Goal: Information Seeking & Learning: Compare options

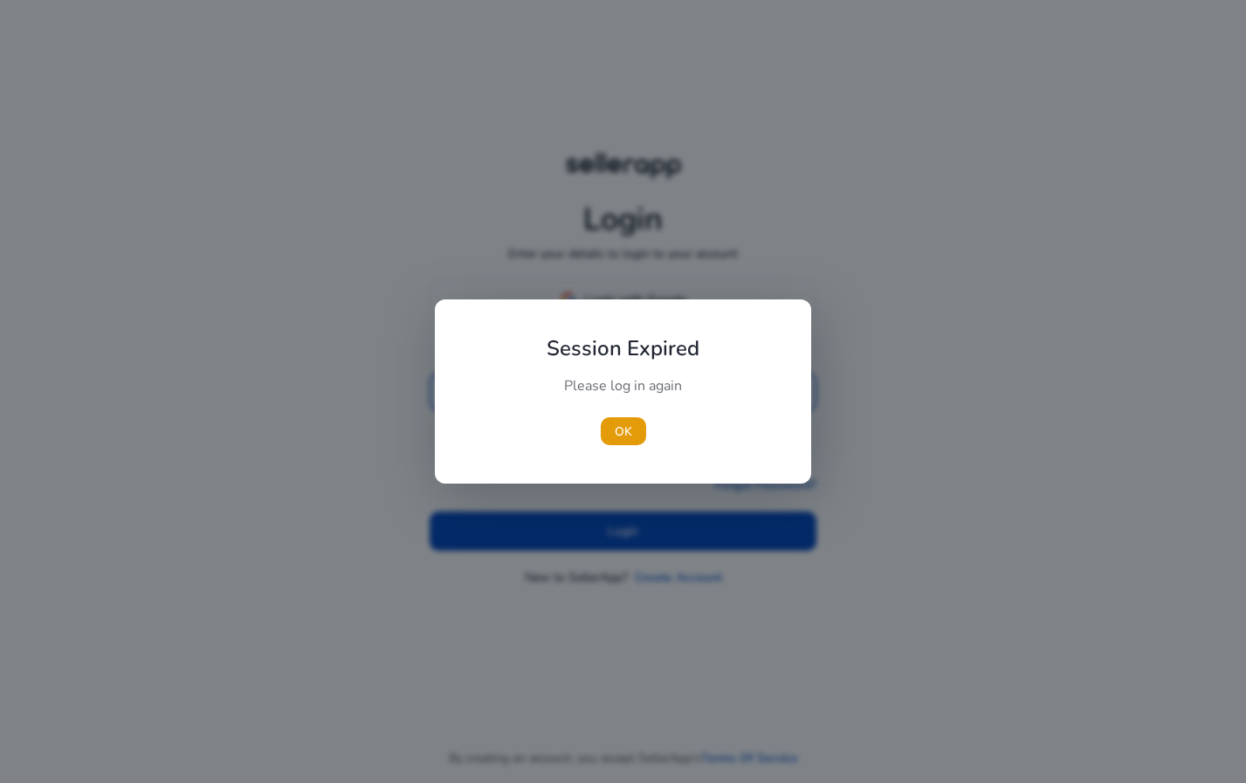
type input "**********"
click at [594, 537] on div at bounding box center [623, 391] width 1246 height 783
click at [615, 436] on span "OK" at bounding box center [623, 432] width 17 height 18
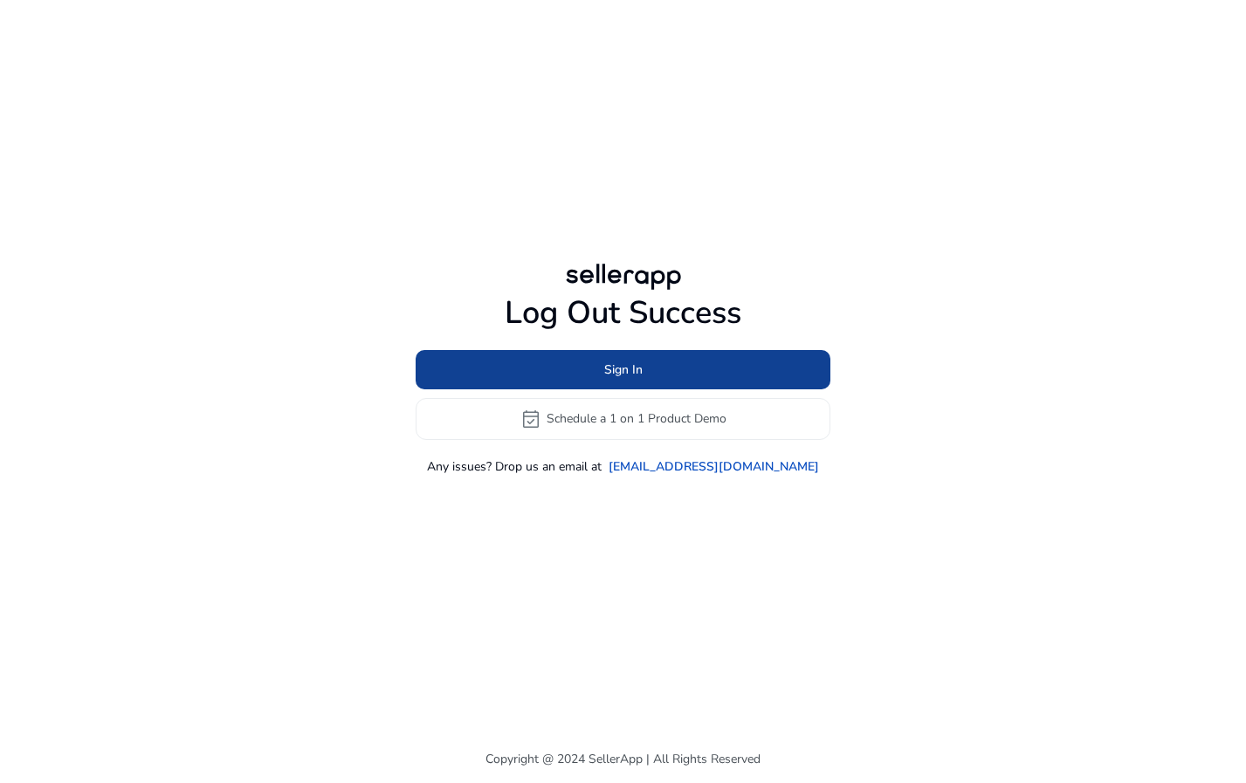
click at [664, 362] on span at bounding box center [623, 369] width 415 height 42
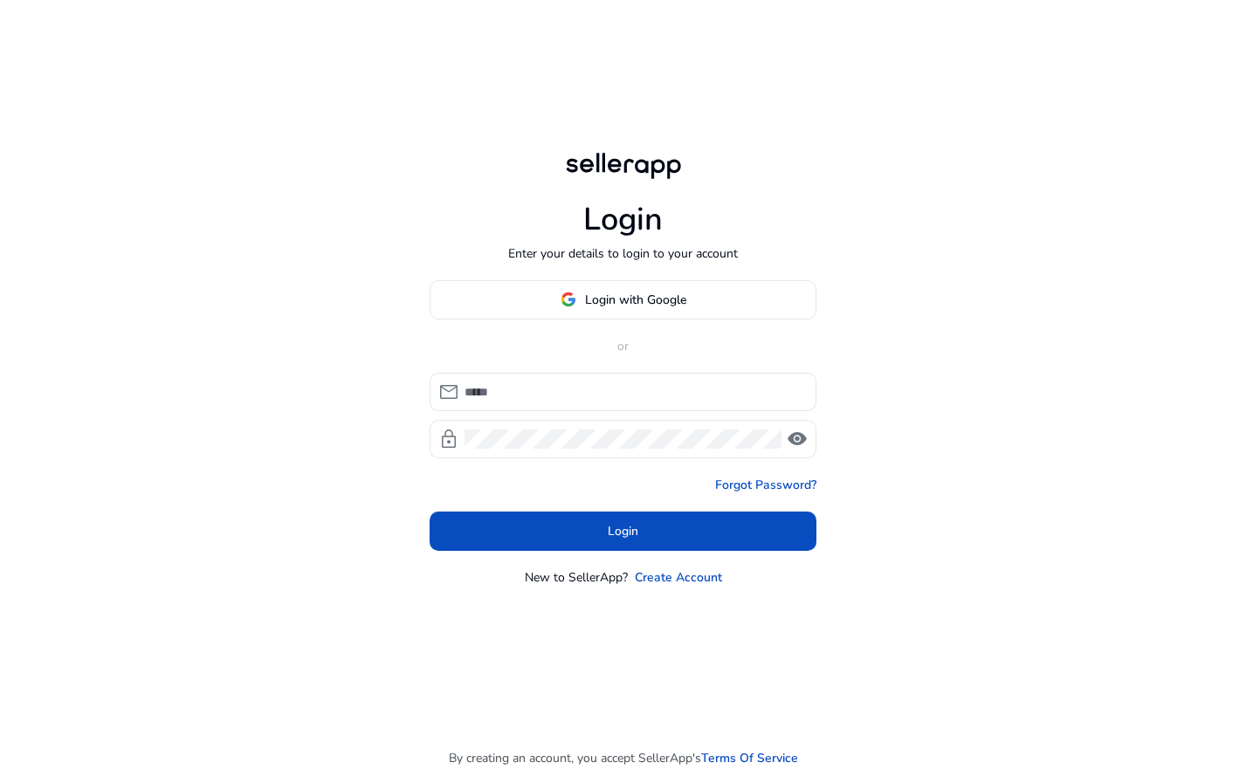
type input "**********"
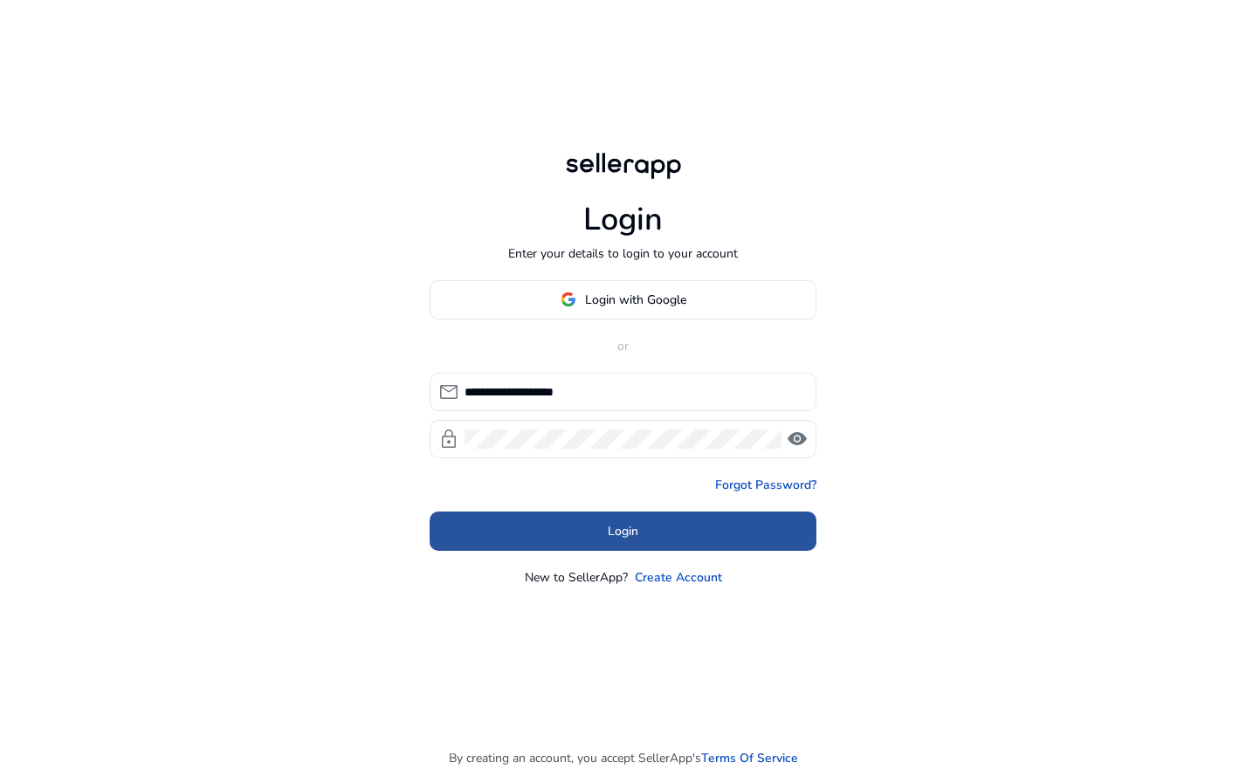
click at [608, 528] on span "Login" at bounding box center [623, 531] width 31 height 18
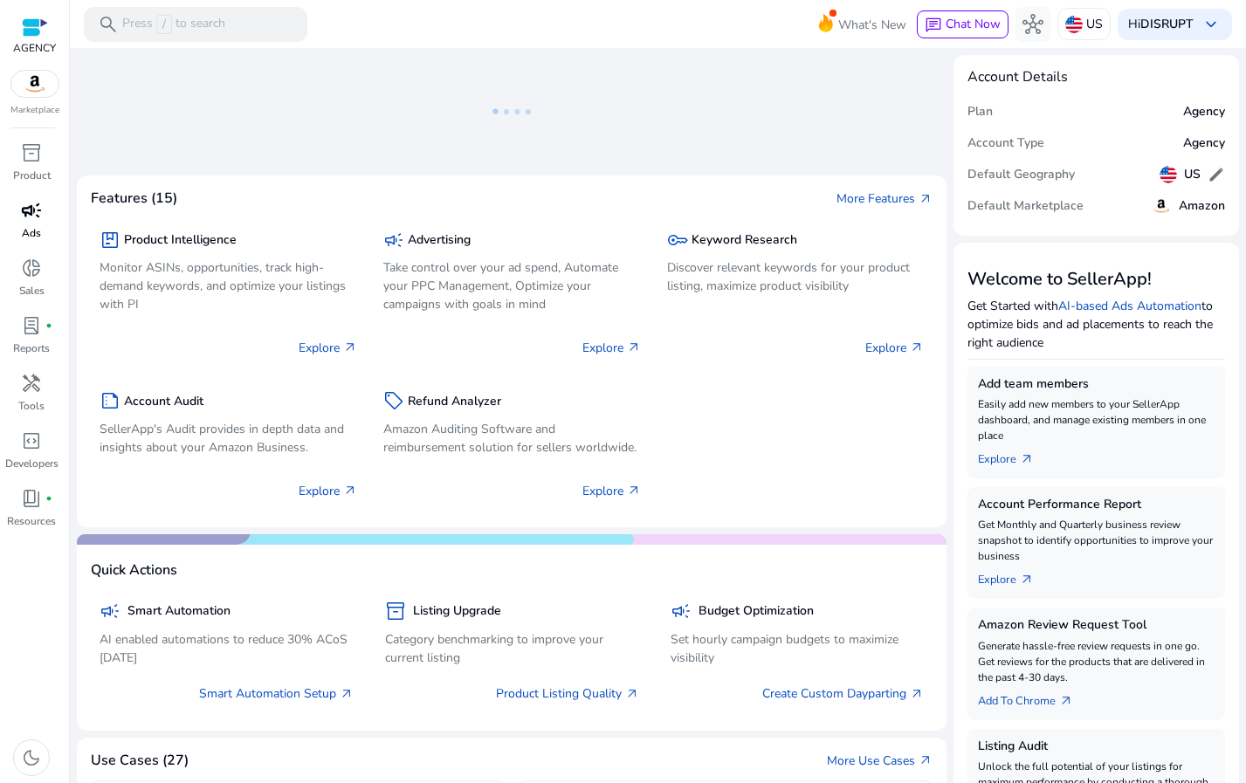
click at [27, 212] on span "campaign" at bounding box center [31, 210] width 21 height 21
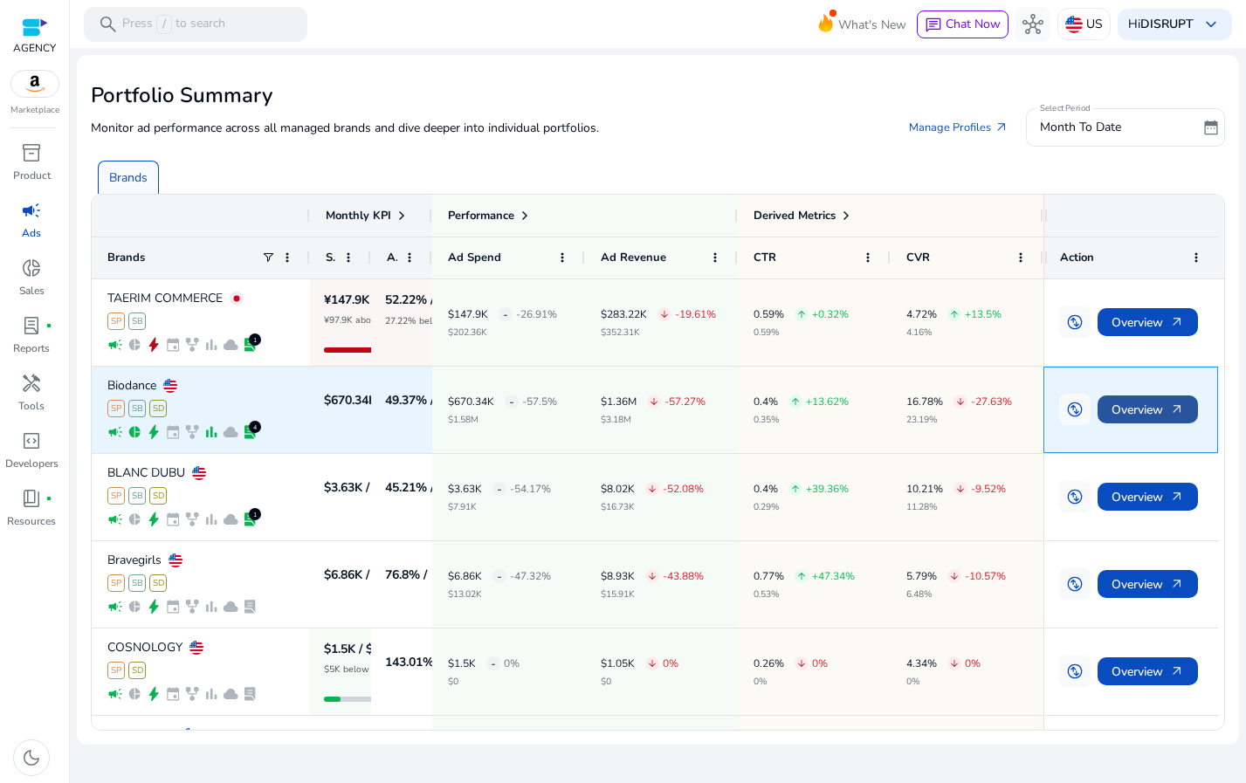
click at [1166, 416] on span "Overview arrow_outward" at bounding box center [1148, 410] width 72 height 36
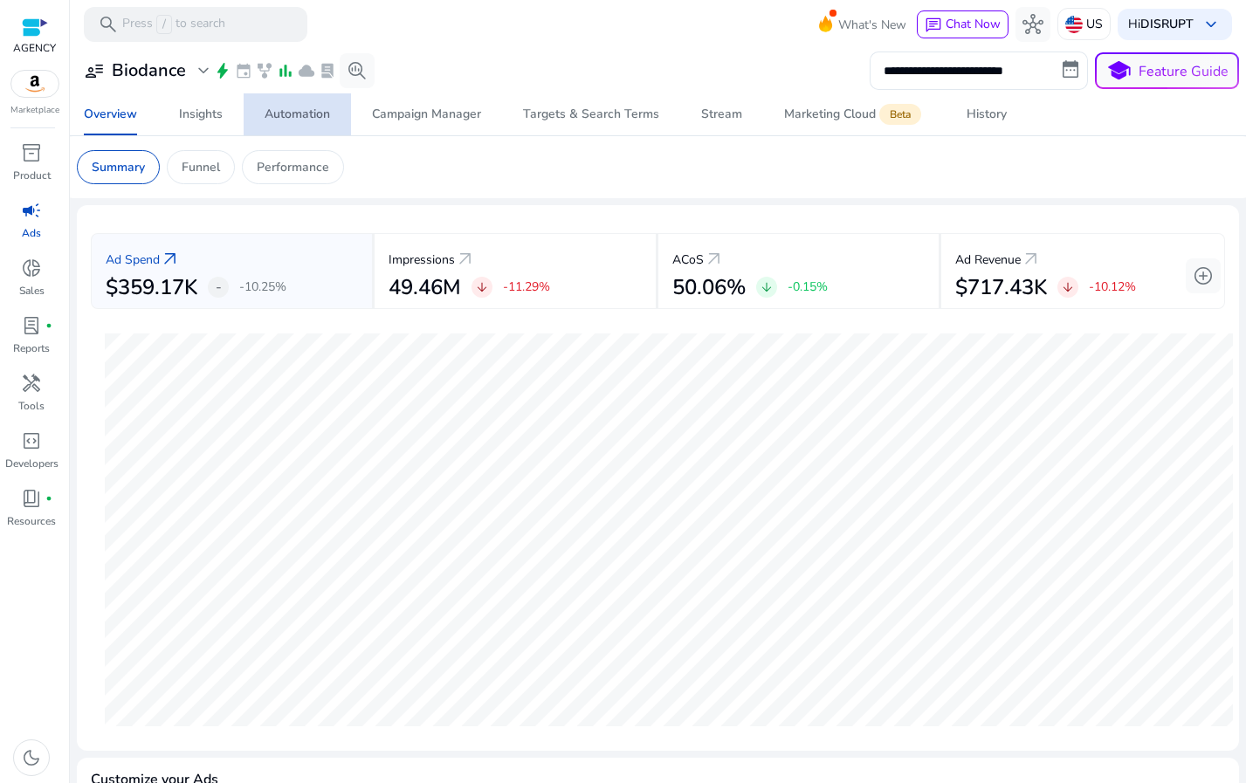
click at [306, 121] on div "Automation" at bounding box center [298, 114] width 66 height 12
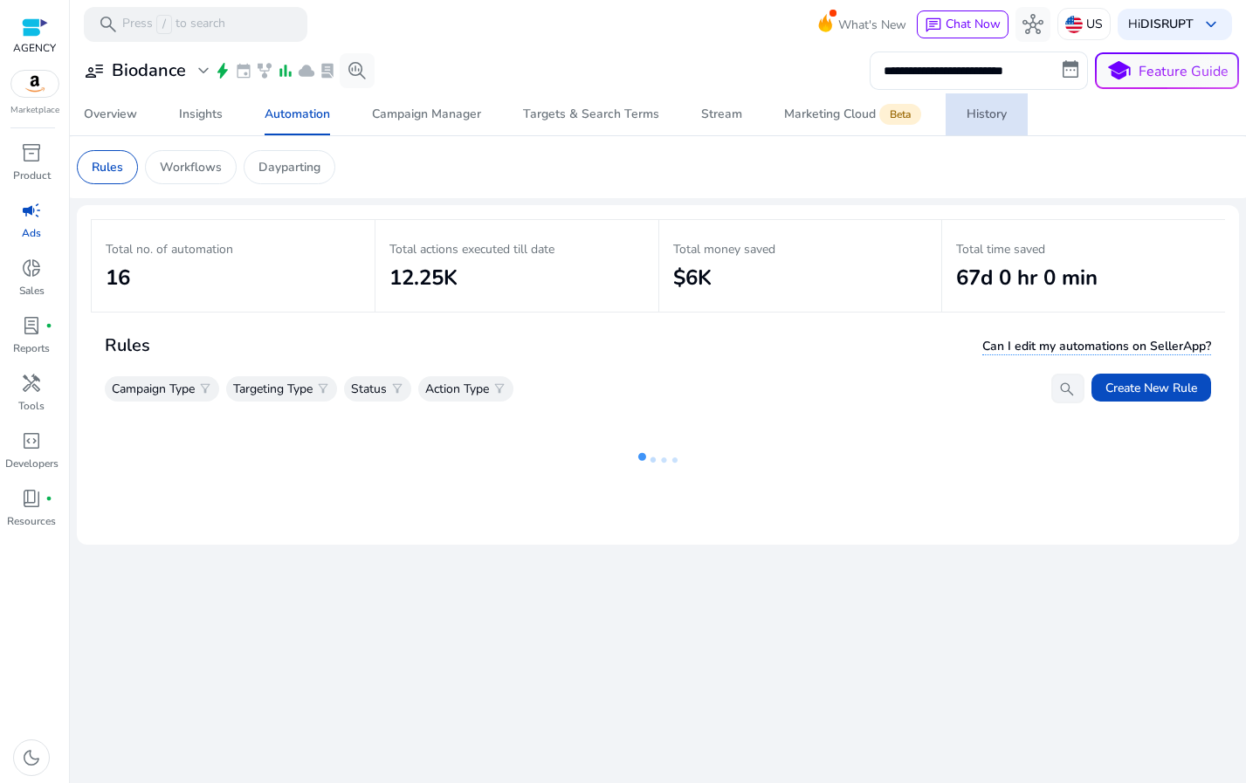
click at [971, 113] on div "History" at bounding box center [987, 114] width 40 height 12
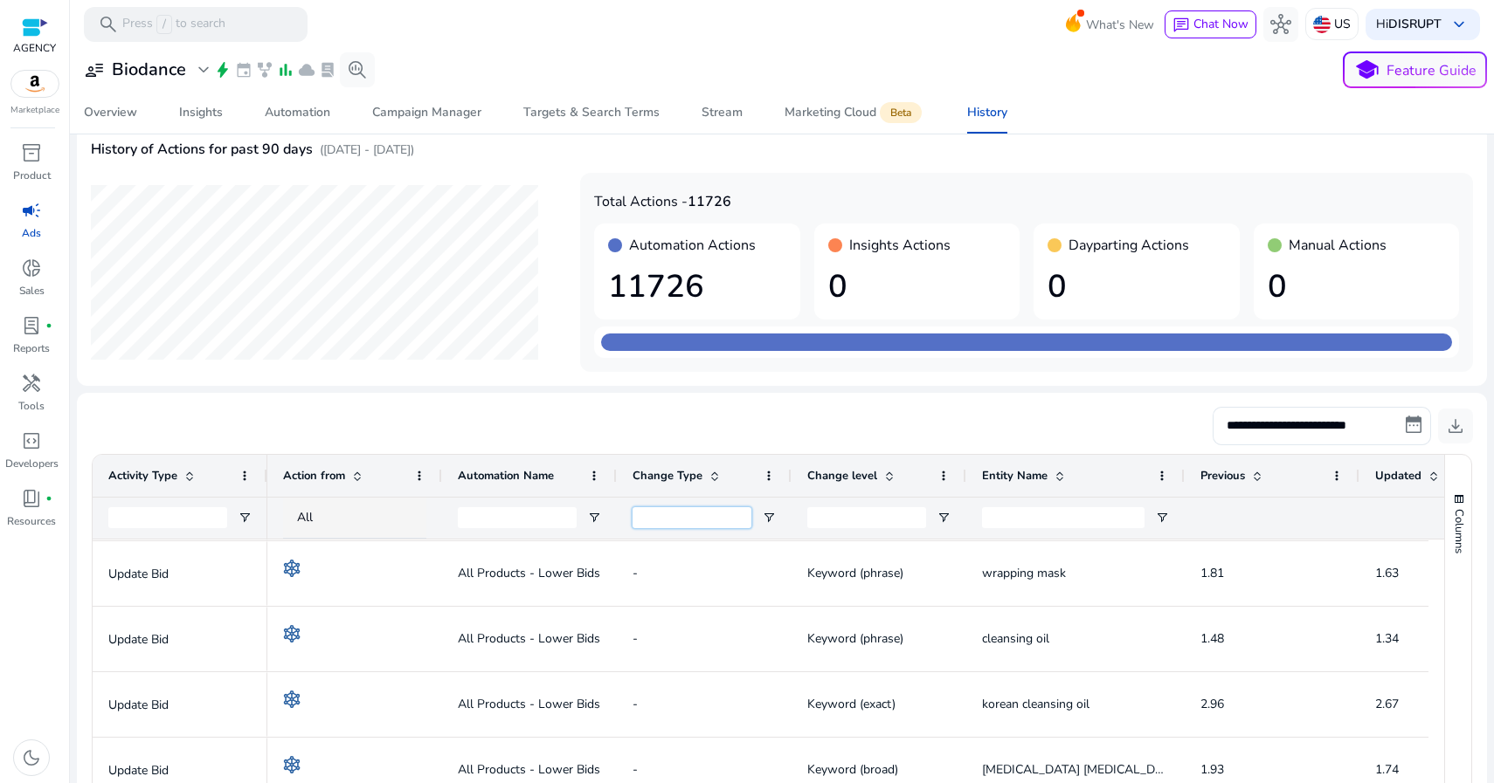
click at [688, 521] on input "Change Type Filter Input" at bounding box center [691, 517] width 119 height 21
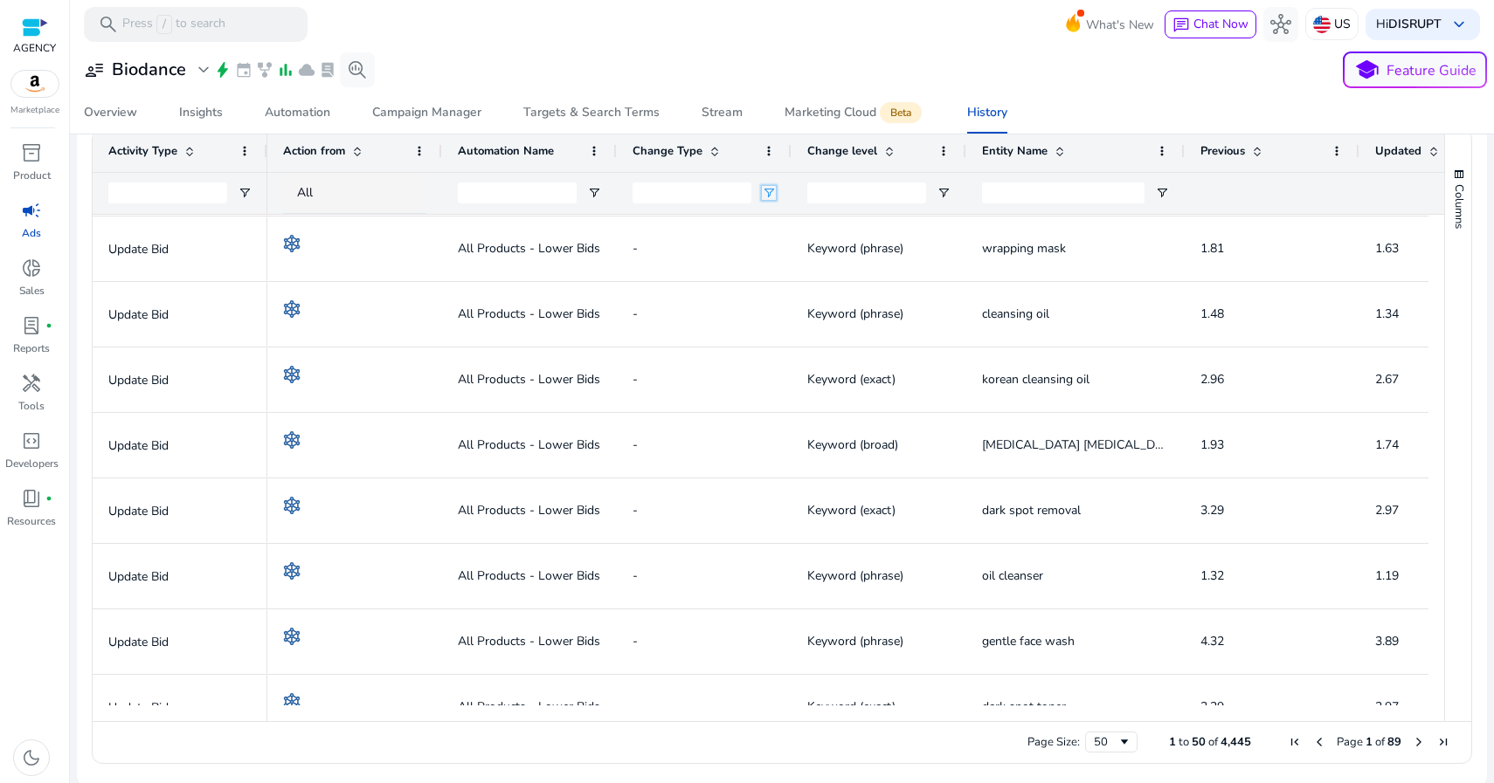
click at [769, 192] on span "Open Filter Menu" at bounding box center [769, 193] width 14 height 14
click at [711, 194] on input "Change Type Filter Input" at bounding box center [691, 193] width 119 height 21
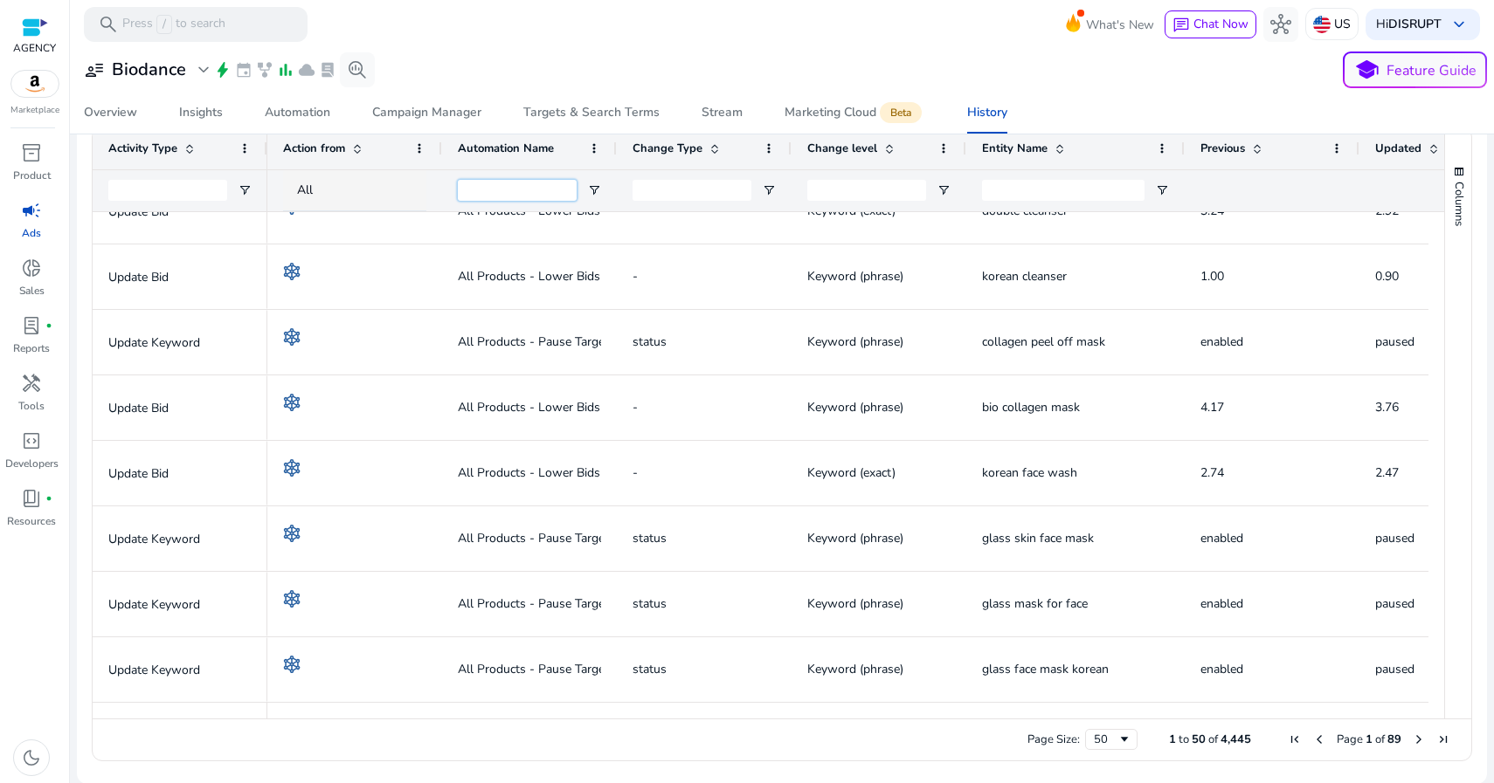
click at [528, 190] on input "Automation Name Filter Input" at bounding box center [517, 190] width 119 height 21
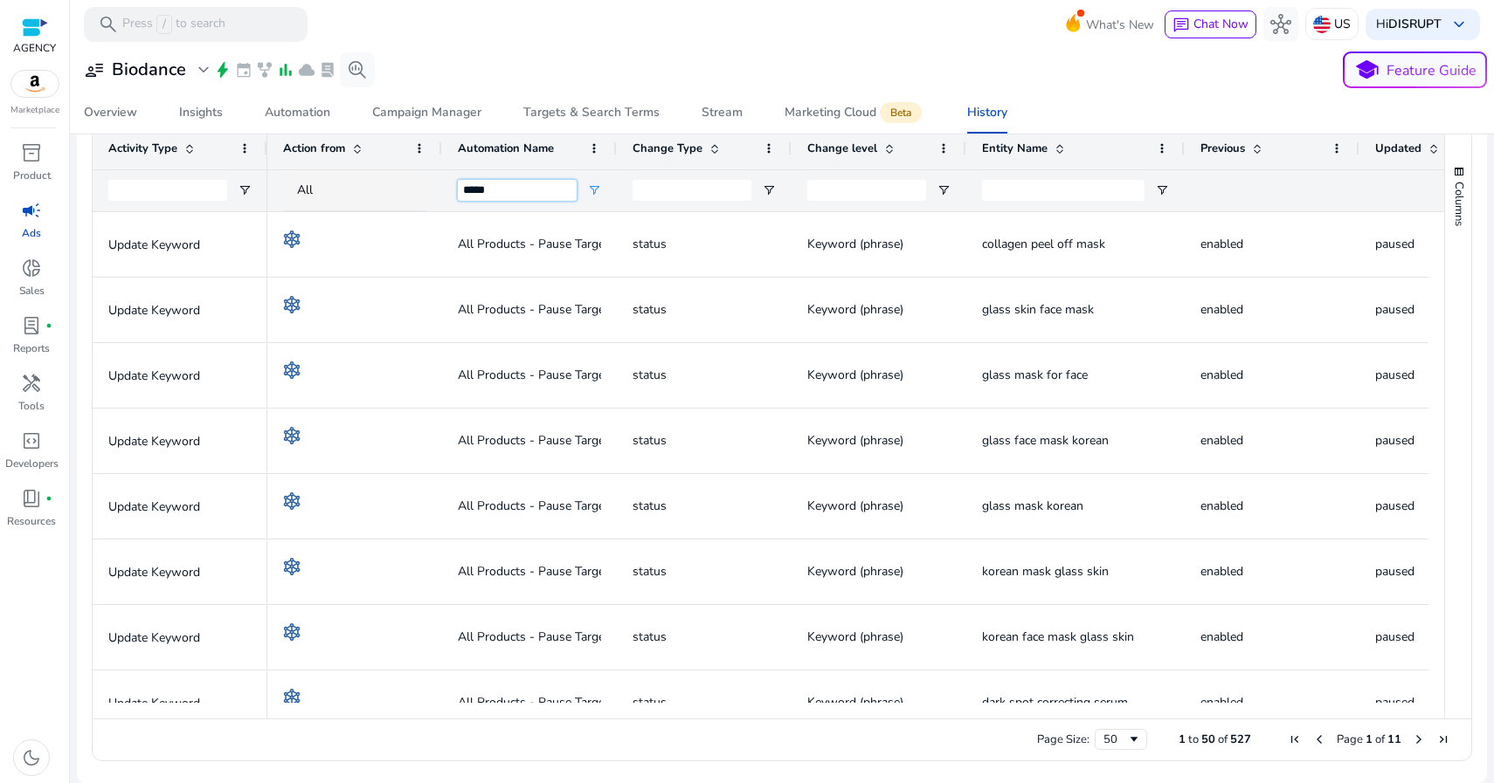
type input "*****"
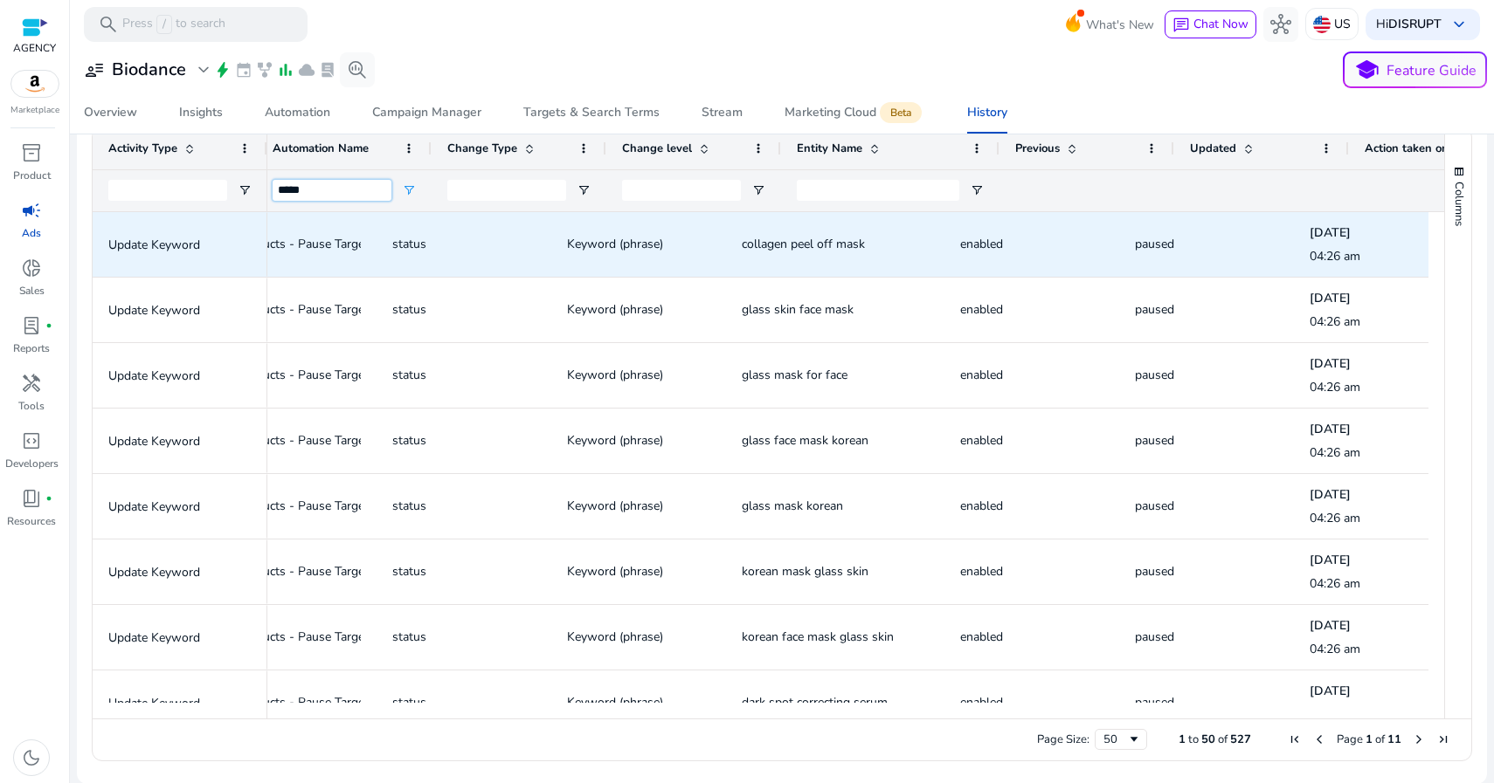
scroll to position [0, 299]
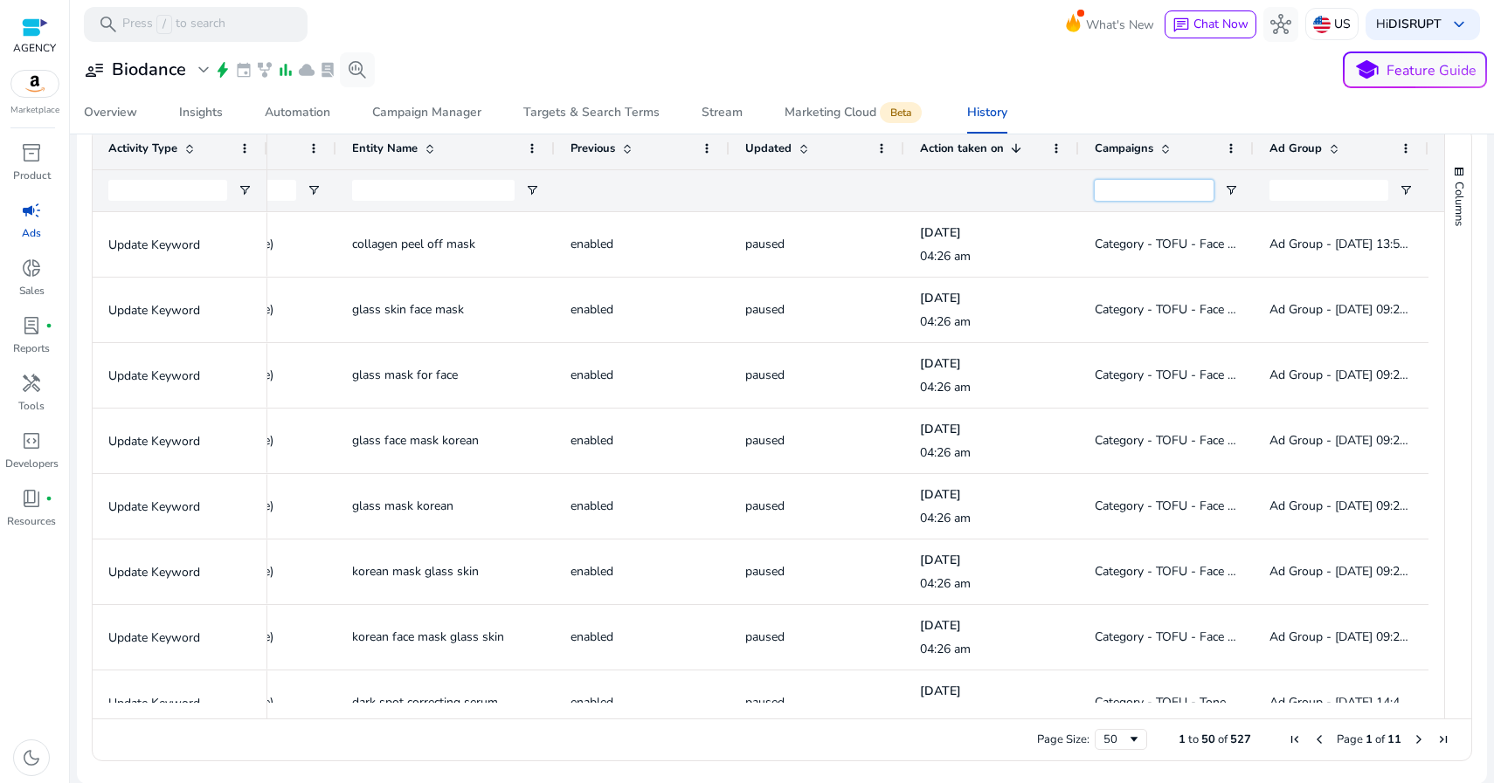
click at [1184, 189] on input "Campaigns Filter Input" at bounding box center [1153, 190] width 119 height 21
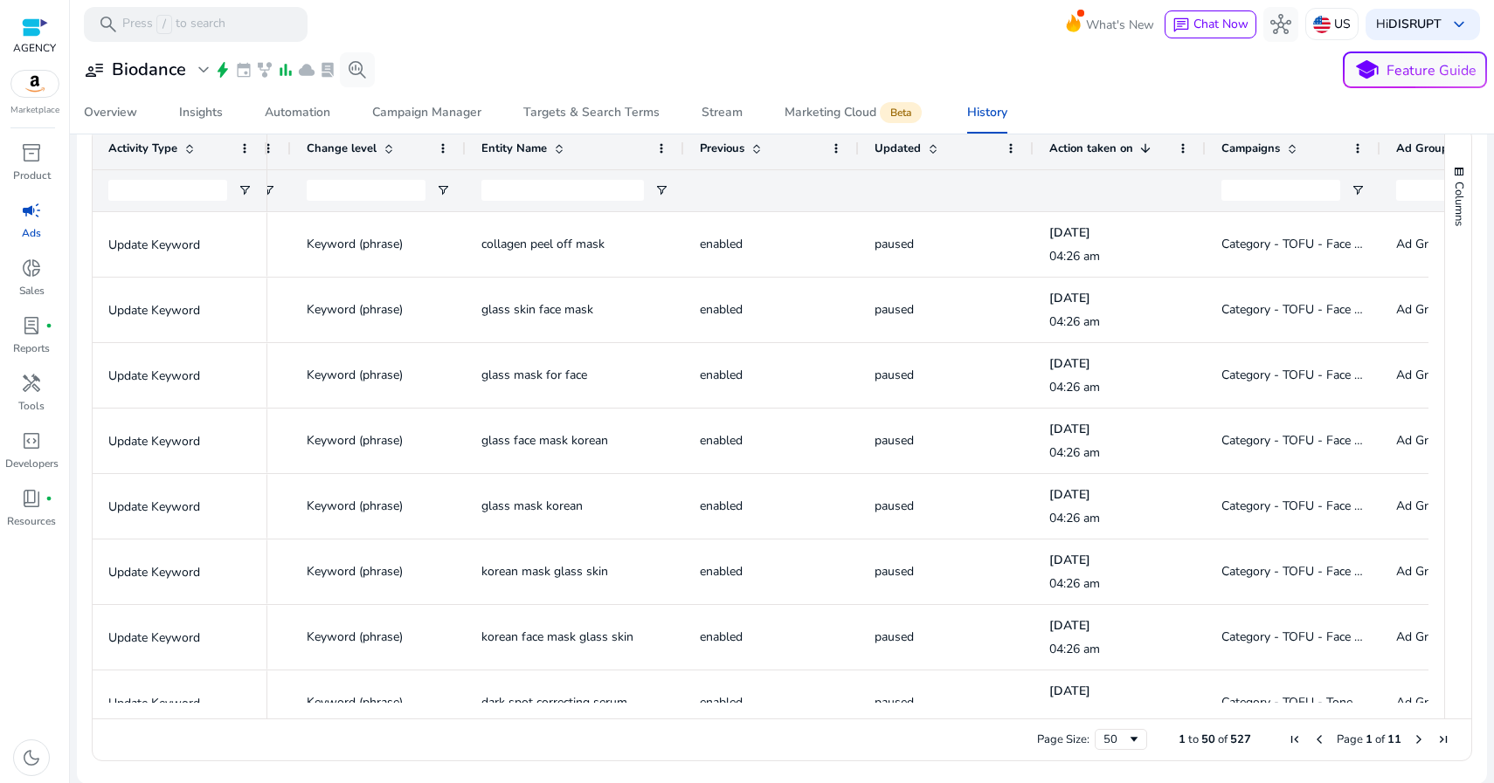
drag, startPoint x: 1069, startPoint y: 138, endPoint x: 1066, endPoint y: 160, distance: 22.0
click at [1066, 160] on div "Action taken on 1" at bounding box center [1119, 149] width 172 height 42
click at [1245, 189] on input "Campaigns Filter Input" at bounding box center [1280, 190] width 119 height 21
paste input "*********"
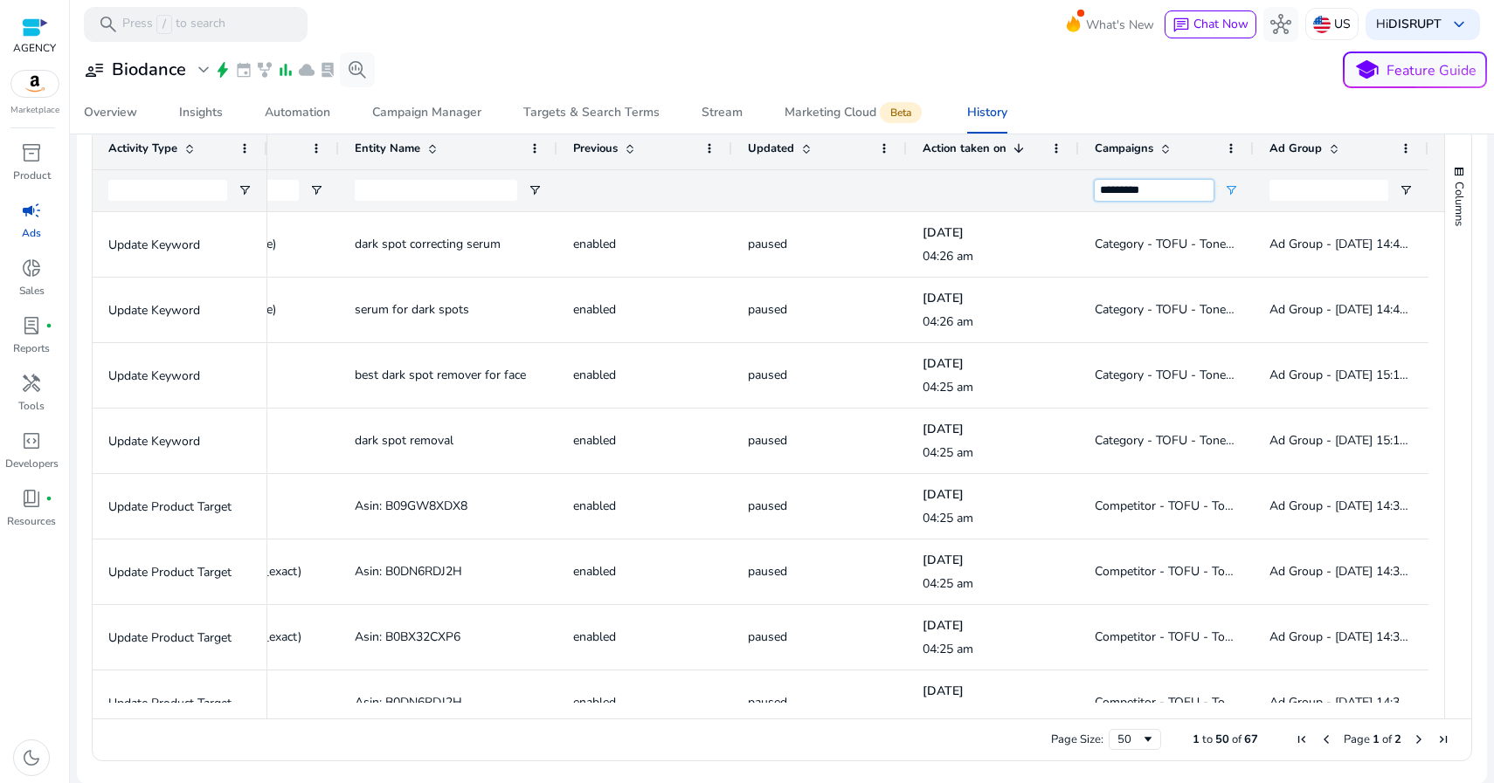
type input "*********"
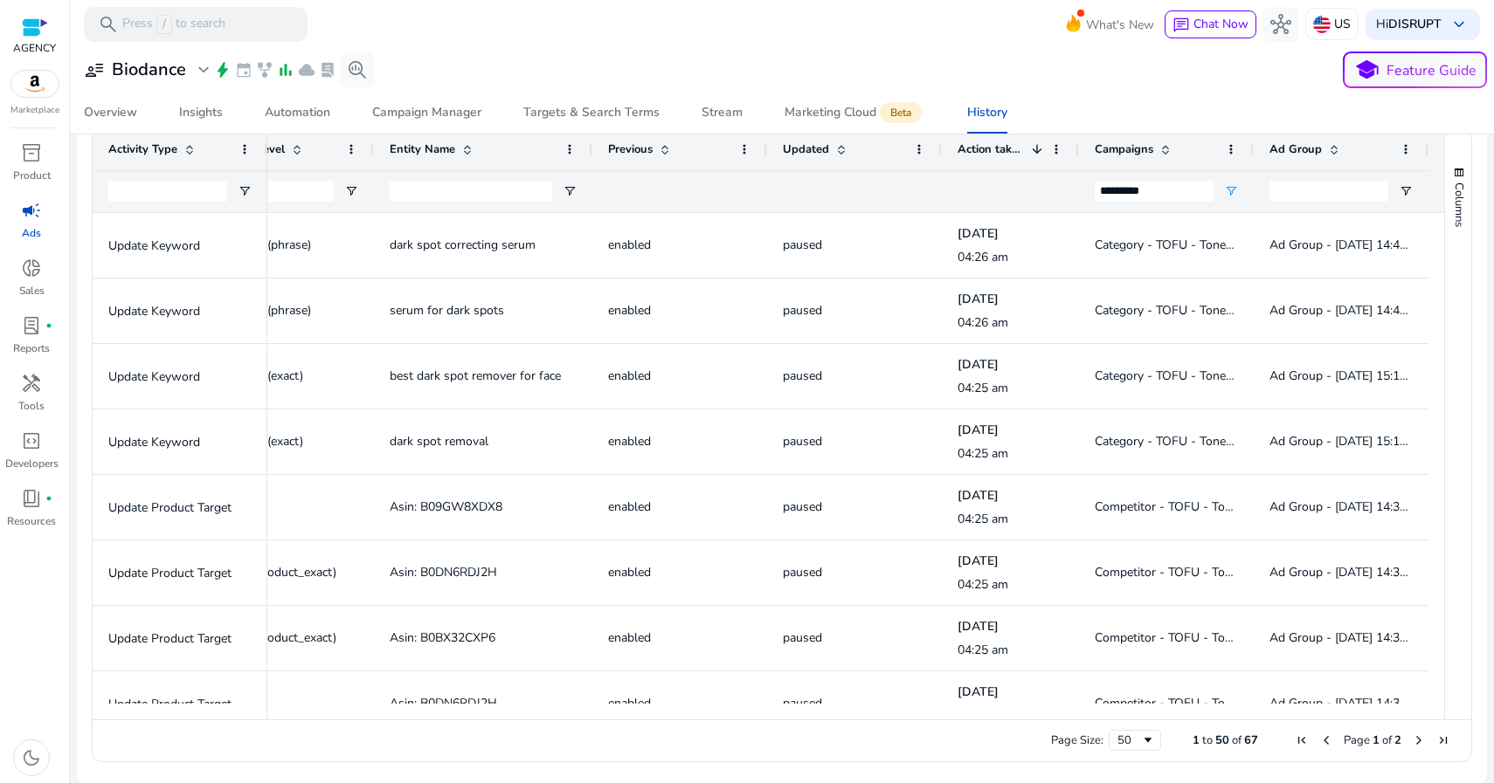
drag, startPoint x: 1069, startPoint y: 146, endPoint x: 1034, endPoint y: 148, distance: 35.0
click at [1034, 148] on div "Action taken on 1" at bounding box center [1010, 149] width 137 height 42
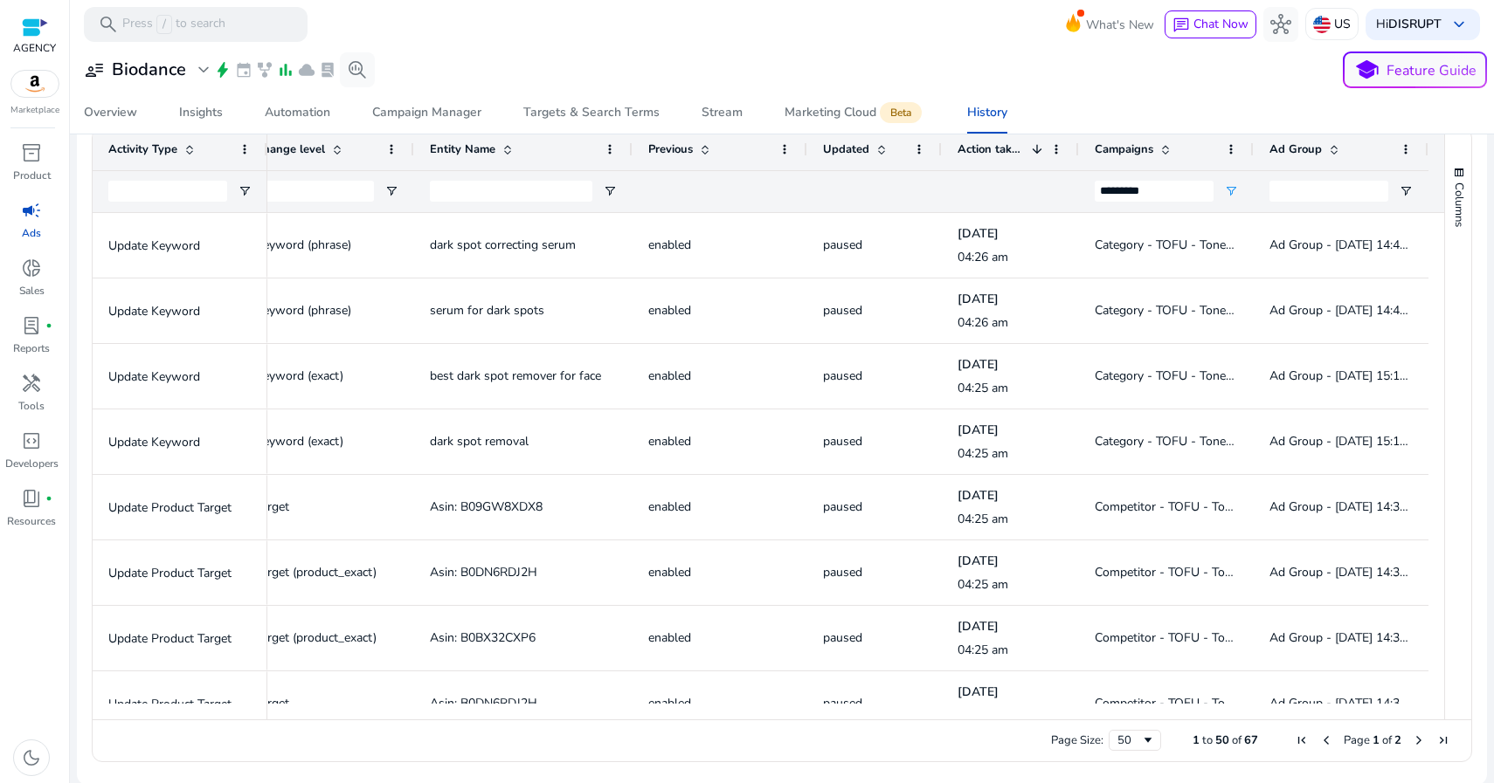
drag, startPoint x: 932, startPoint y: 148, endPoint x: 892, endPoint y: 151, distance: 40.3
click at [892, 151] on div "Updated" at bounding box center [874, 149] width 135 height 42
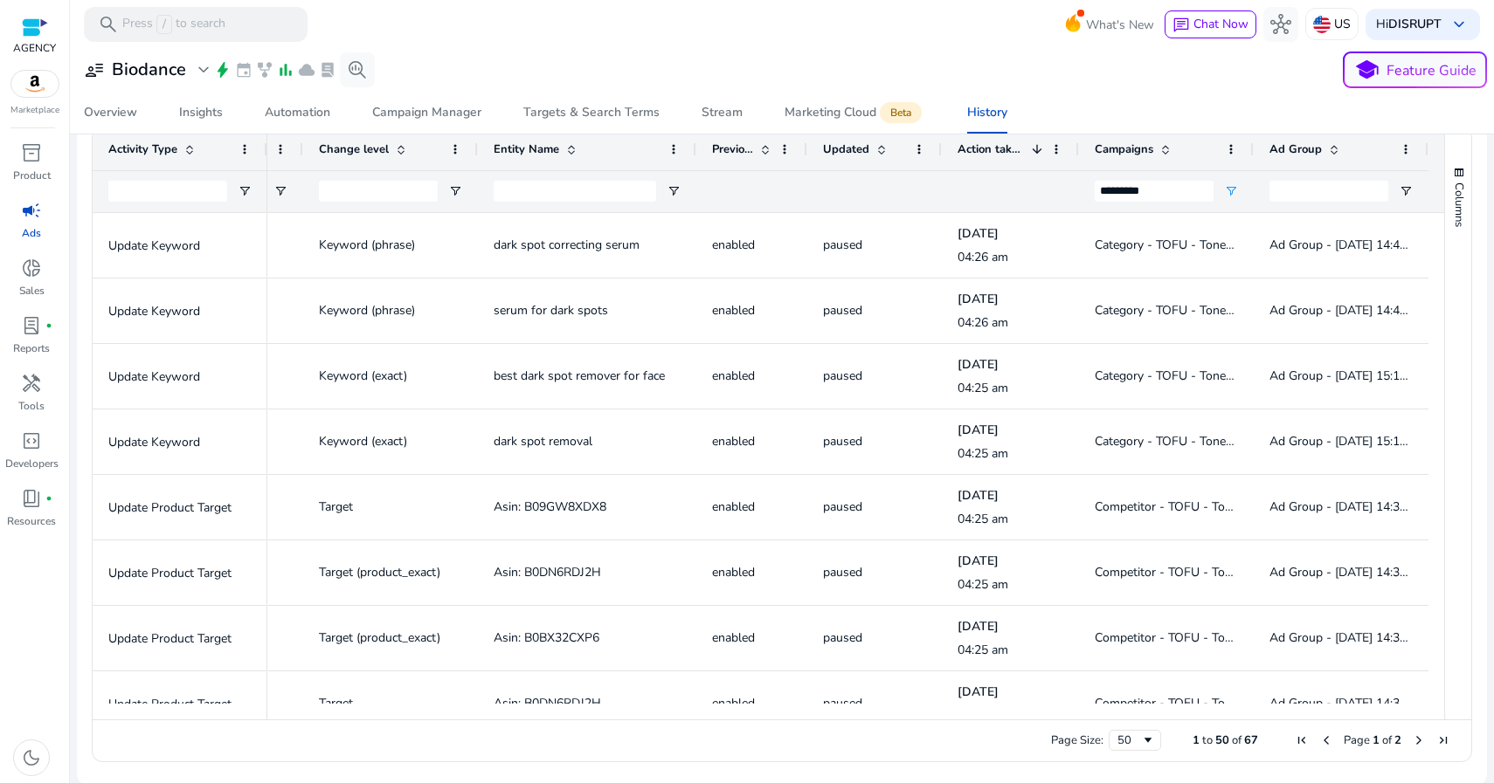
drag, startPoint x: 797, startPoint y: 151, endPoint x: 733, endPoint y: 154, distance: 64.7
click at [733, 154] on div "Previous" at bounding box center [751, 149] width 111 height 42
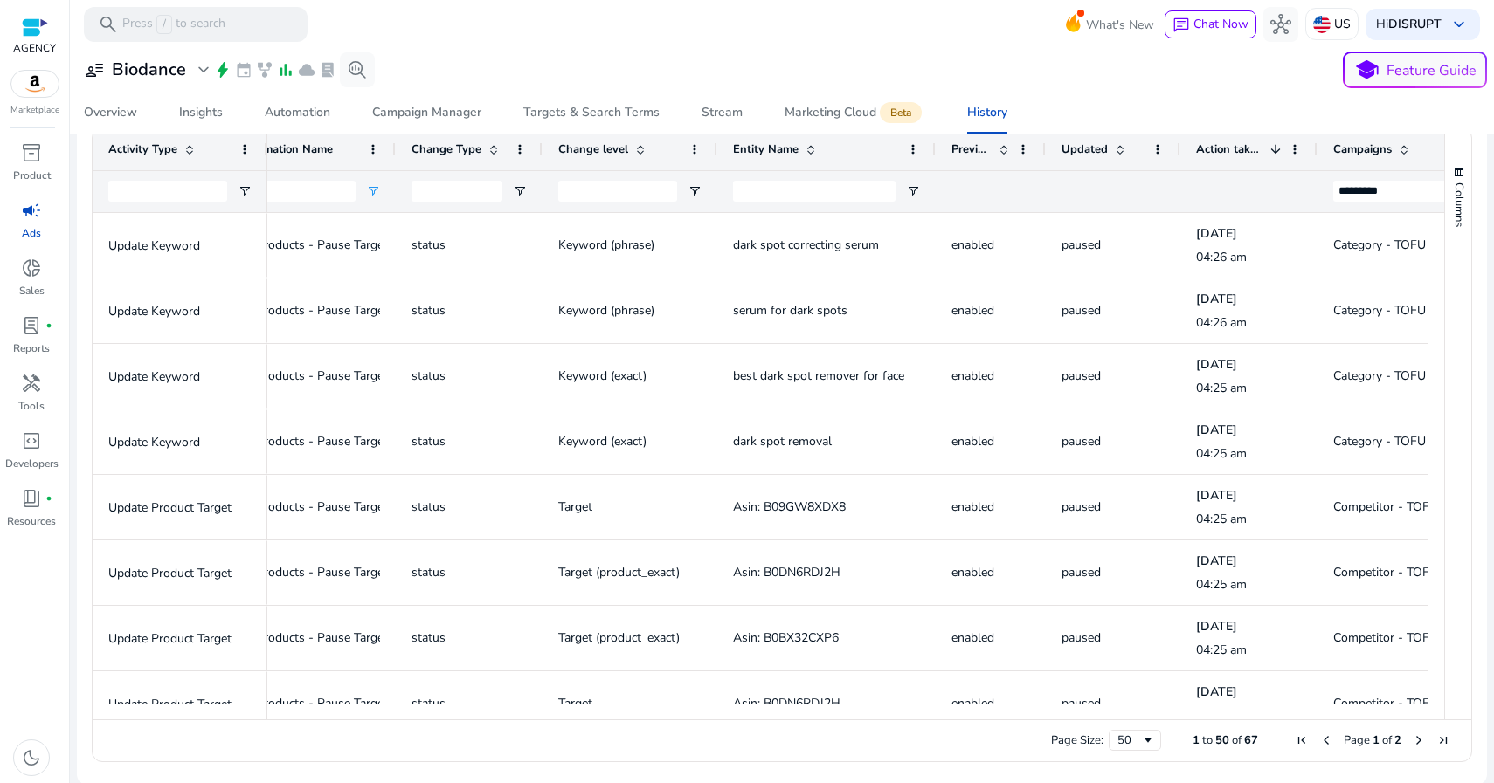
drag, startPoint x: 566, startPoint y: 148, endPoint x: 538, endPoint y: 173, distance: 37.7
click at [538, 173] on div "Change Type Change level Entity Name Previous" at bounding box center [864, 170] width 1636 height 84
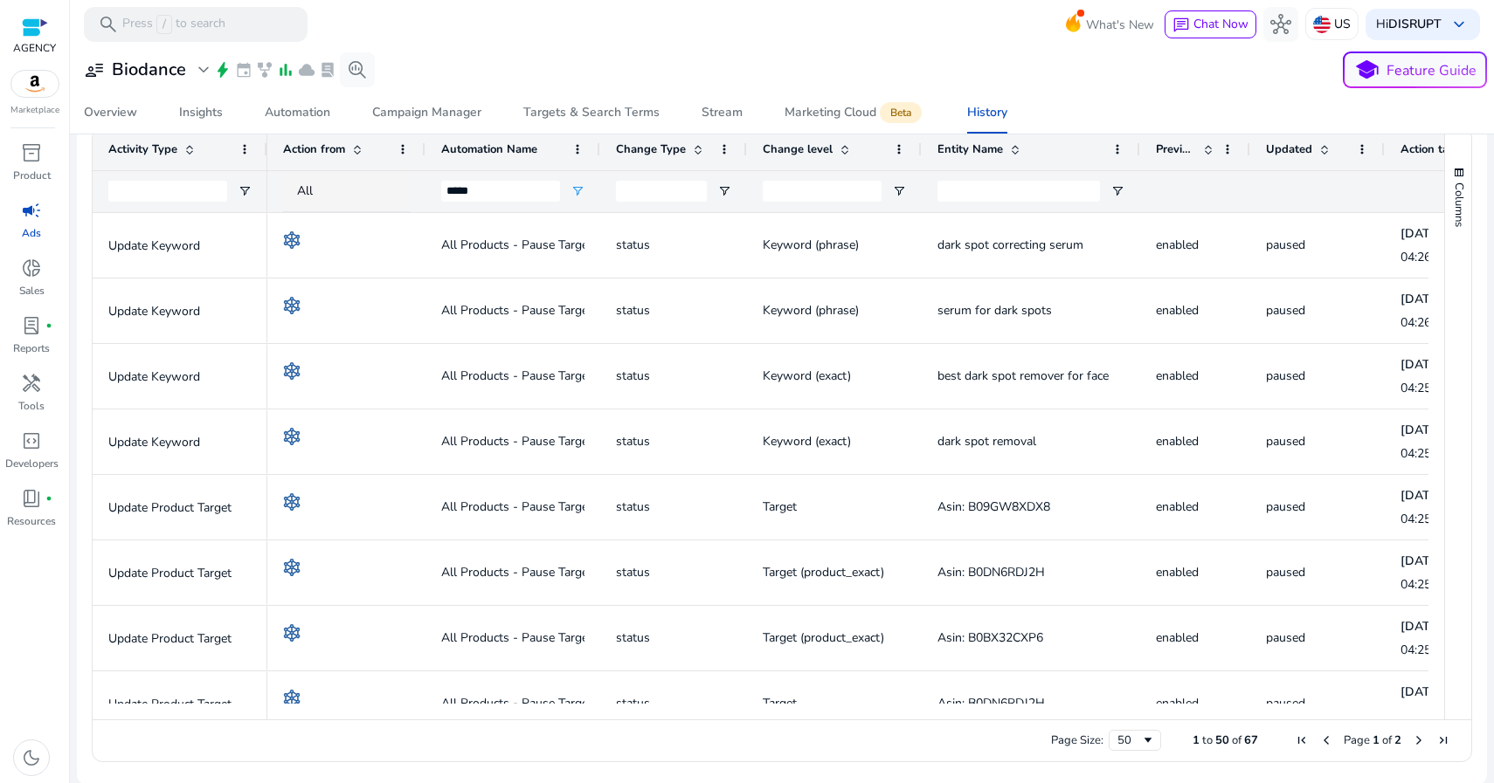
drag, startPoint x: 439, startPoint y: 144, endPoint x: 382, endPoint y: 147, distance: 57.7
click at [382, 147] on div "Action from" at bounding box center [346, 149] width 158 height 42
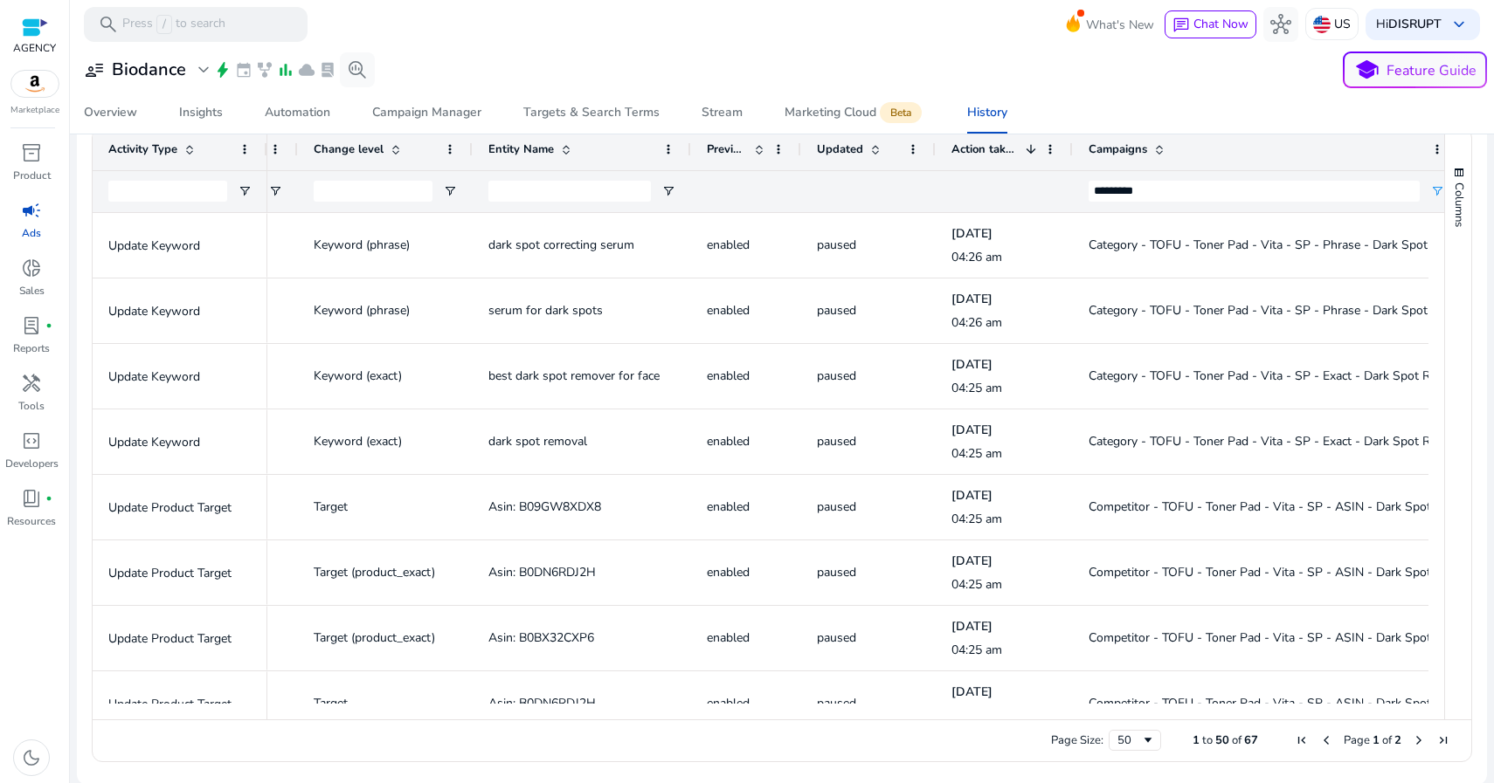
drag, startPoint x: 1245, startPoint y: 145, endPoint x: 1458, endPoint y: 145, distance: 212.2
click at [1245, 145] on div "Activity Type Change Type Change level" at bounding box center [782, 423] width 1378 height 591
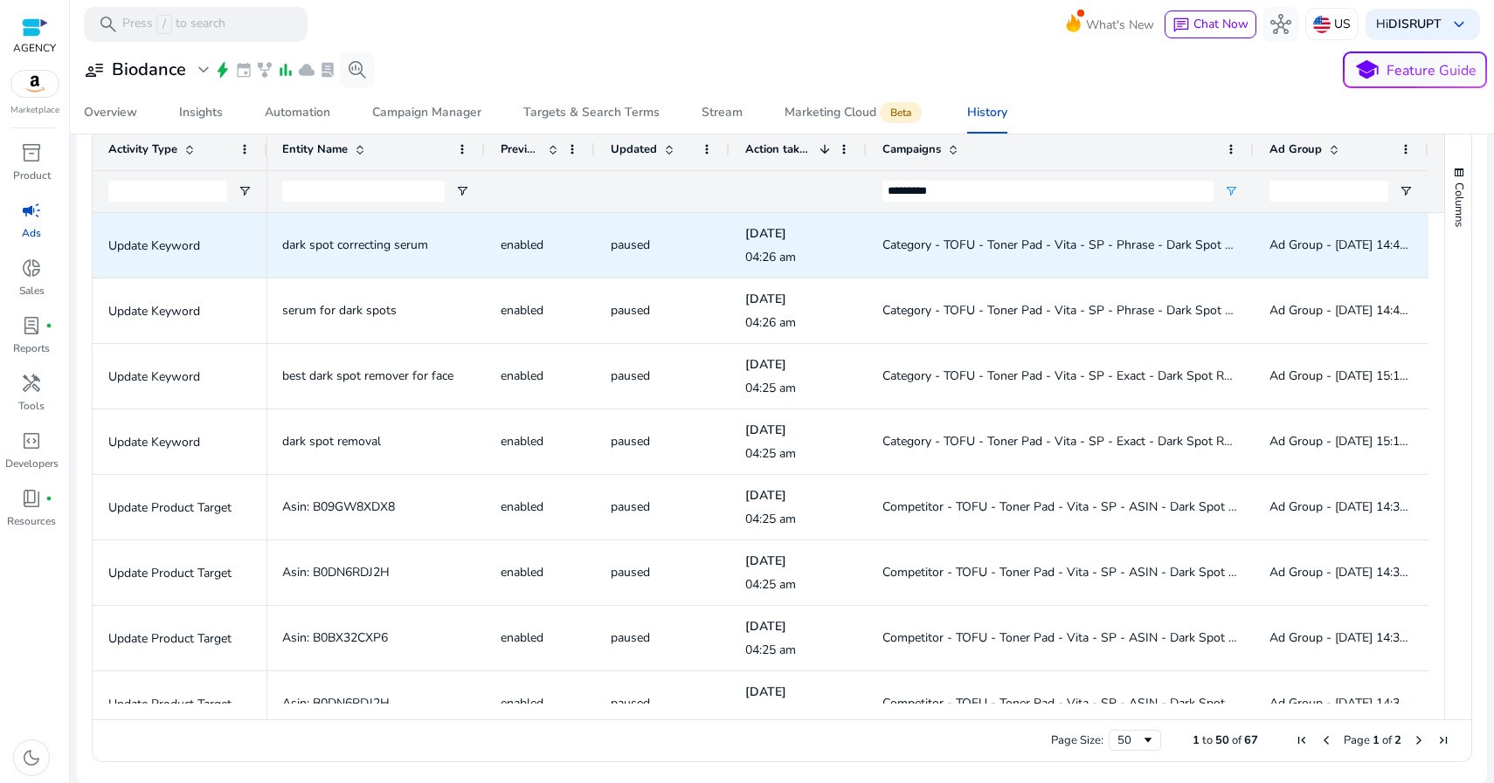
click at [890, 245] on span "Category - TOFU - Toner Pad - Vita - SP - Phrase - Dark Spot Serums" at bounding box center [1074, 245] width 384 height 17
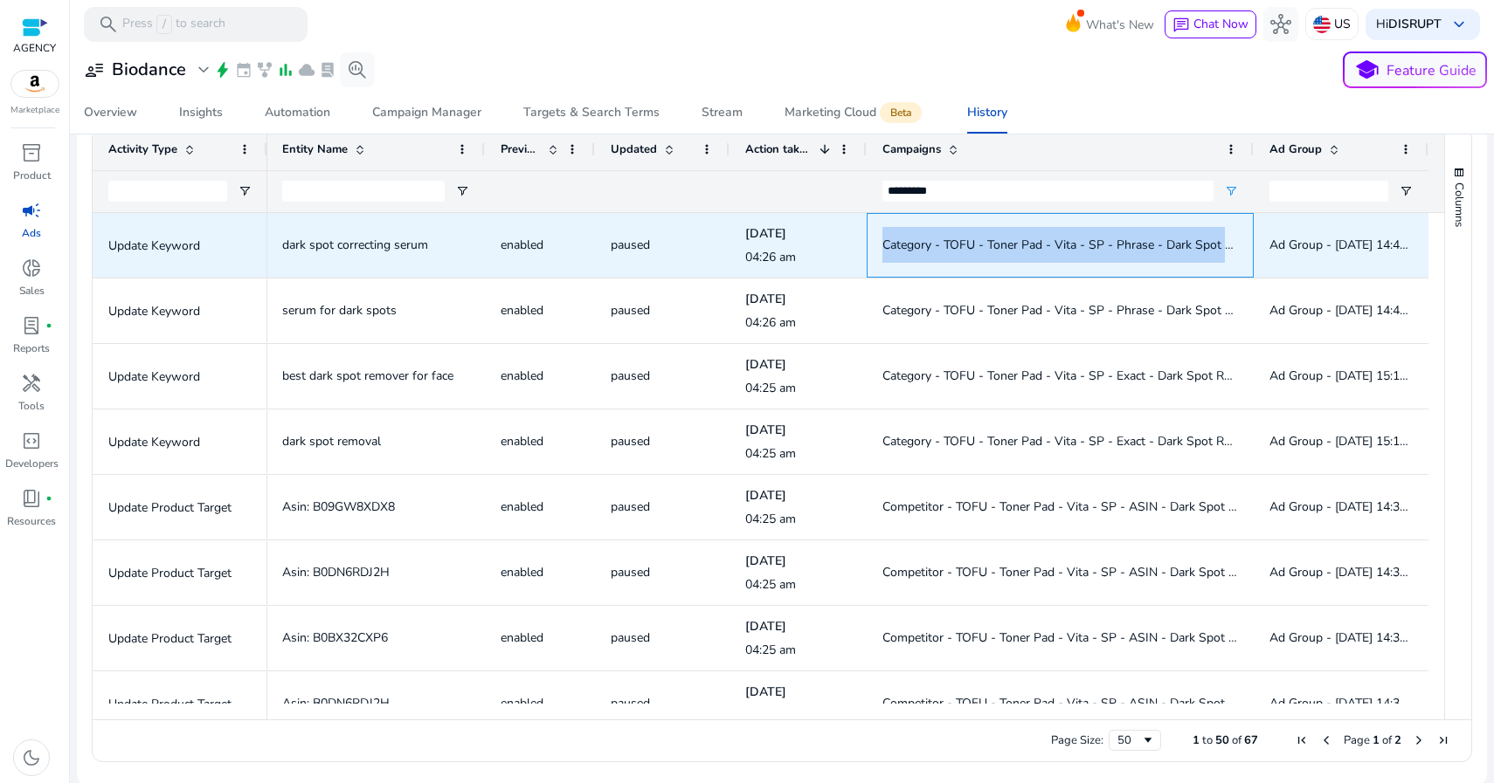
click at [890, 245] on span "Category - TOFU - Toner Pad - Vita - SP - Phrase - Dark Spot Serums" at bounding box center [1074, 245] width 384 height 17
copy span "Category - TOFU - Toner Pad - Vita - SP - Phrase - Dark Spot Serums"
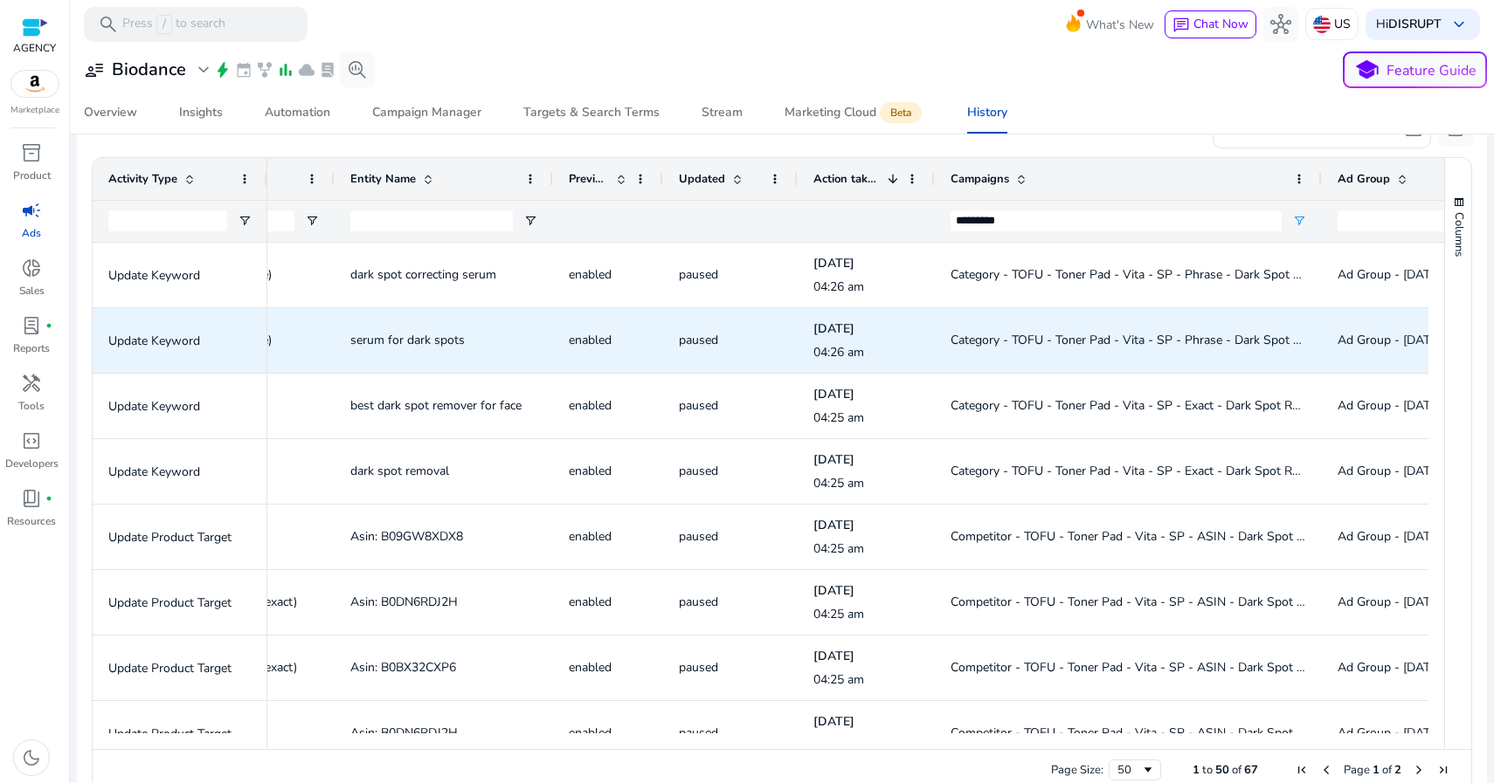
click at [375, 341] on span "serum for dark spots" at bounding box center [407, 340] width 114 height 17
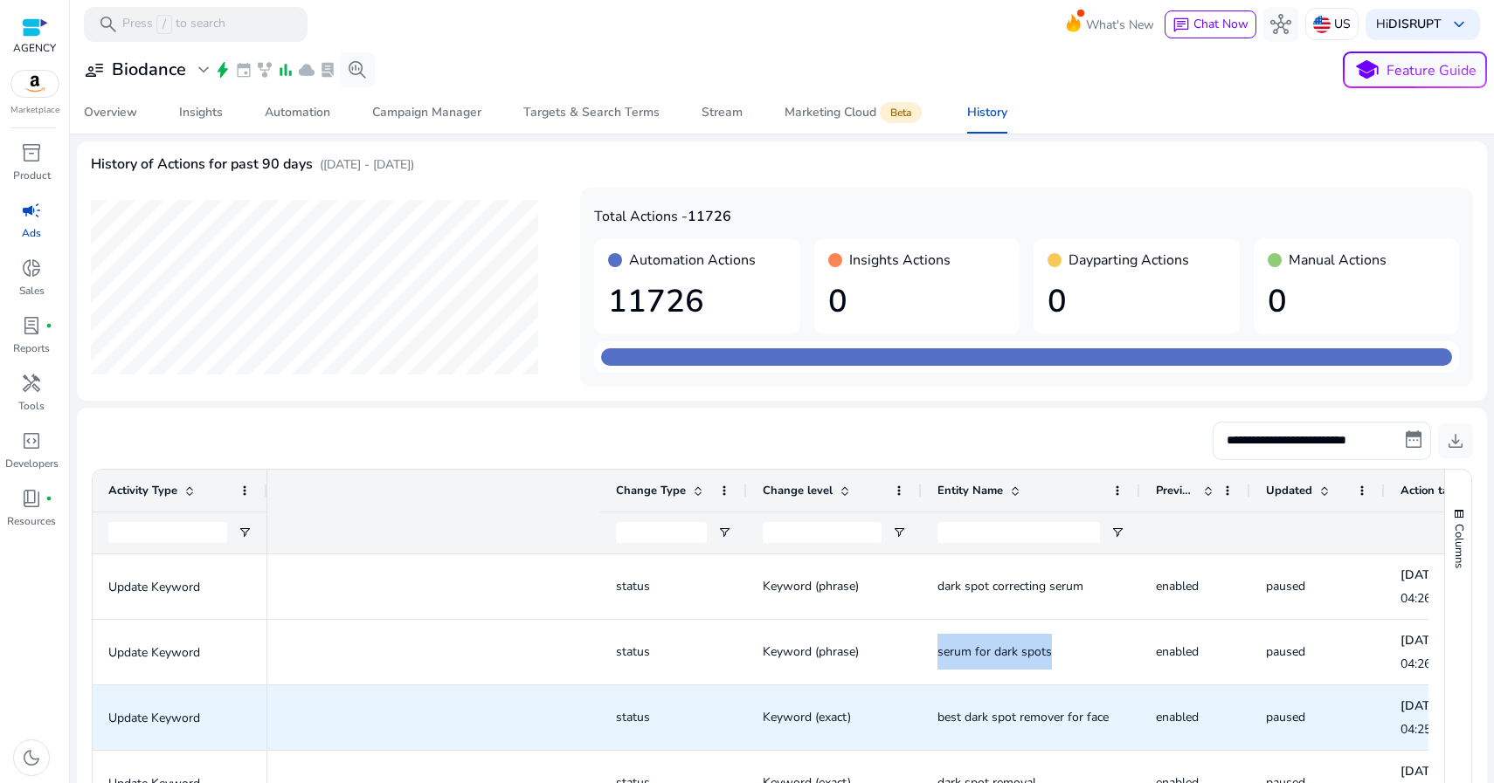
scroll to position [0, 587]
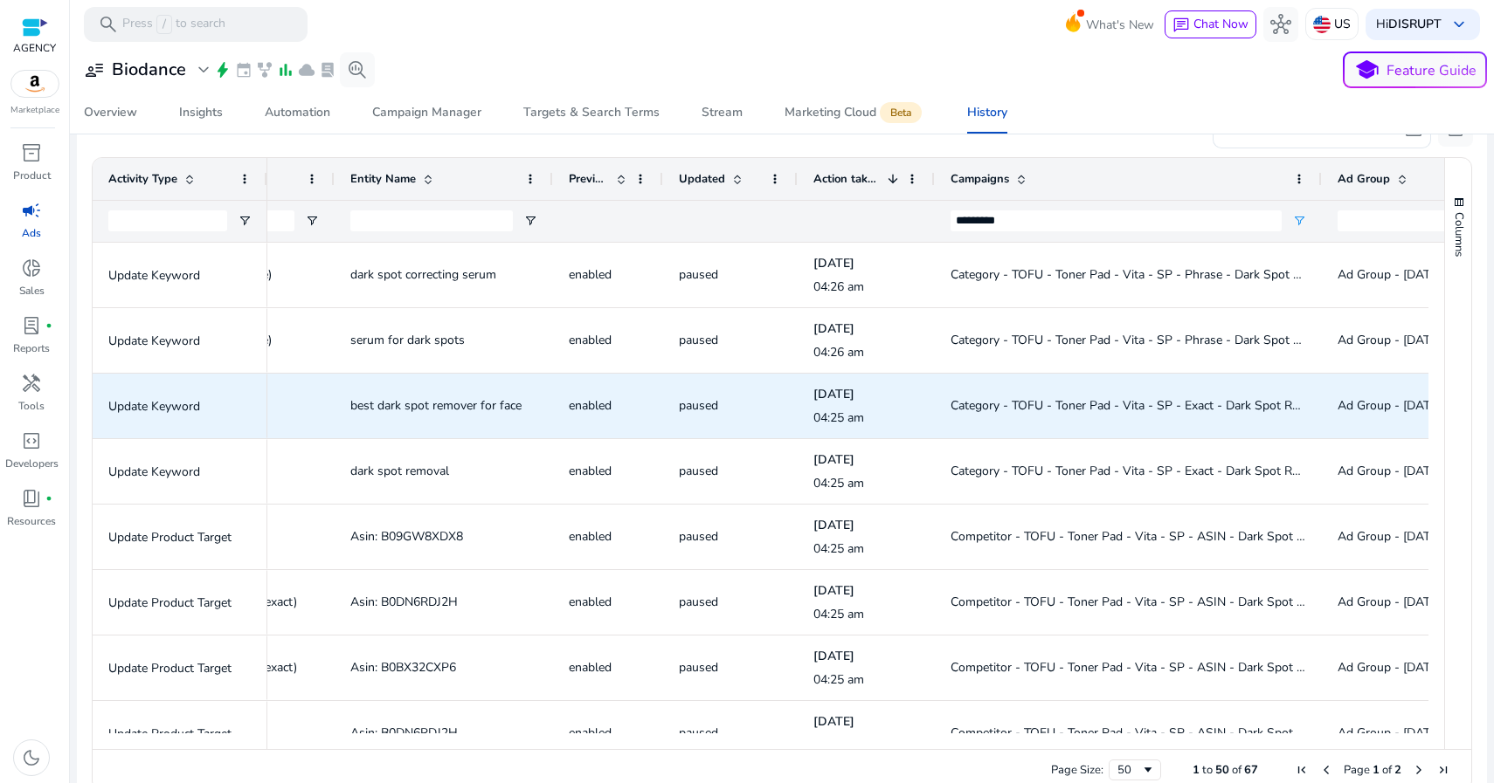
click at [1059, 400] on span "Category - TOFU - Toner Pad - Vita - SP - Exact - Dark Spot Remover (Low Vol)" at bounding box center [1169, 405] width 438 height 17
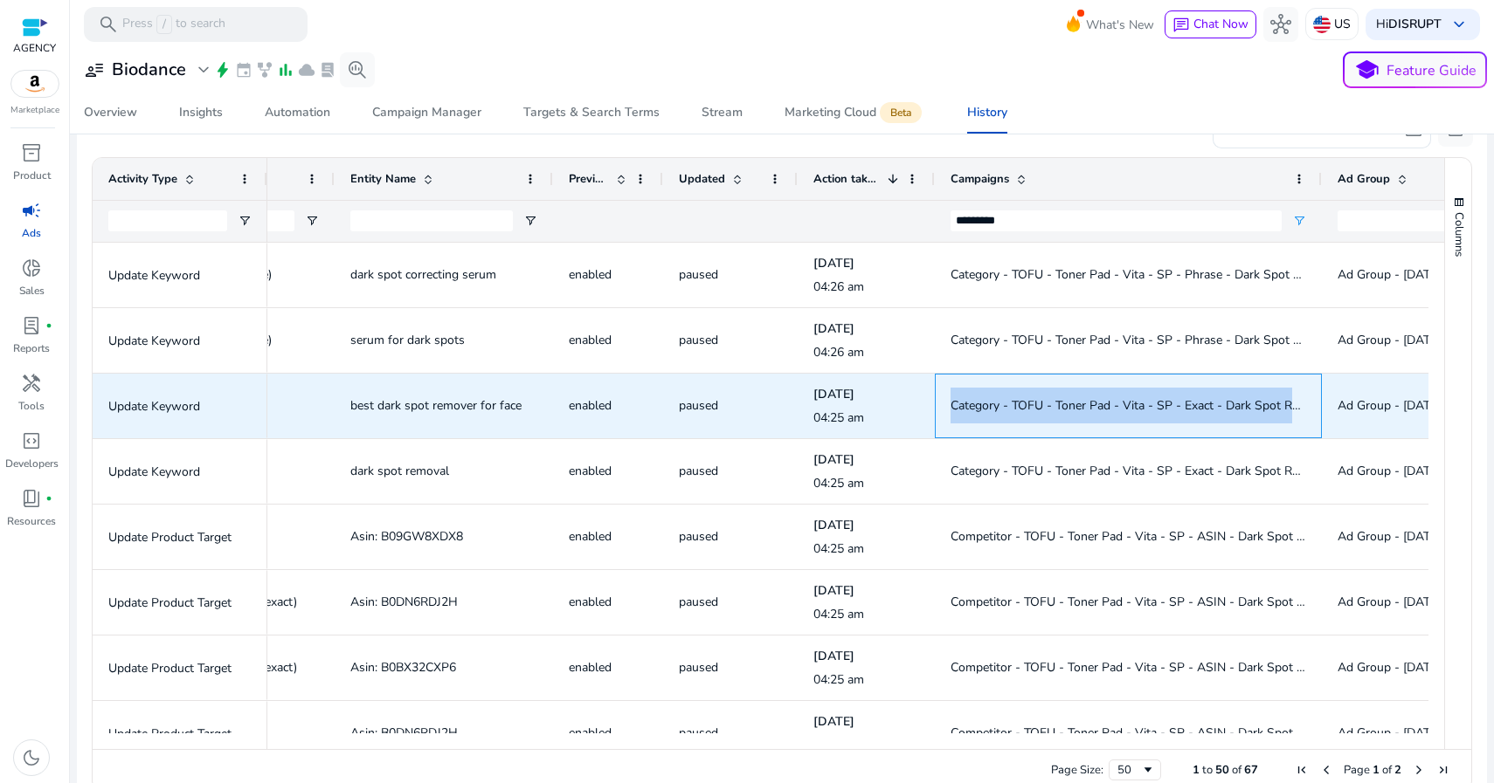
click at [1059, 400] on span "Category - TOFU - Toner Pad - Vita - SP - Exact - Dark Spot Remover (Low Vol)" at bounding box center [1169, 405] width 438 height 17
copy span "Category - TOFU - Toner Pad - Vita - SP - Exact - Dark Spot Remover (Low Vol)"
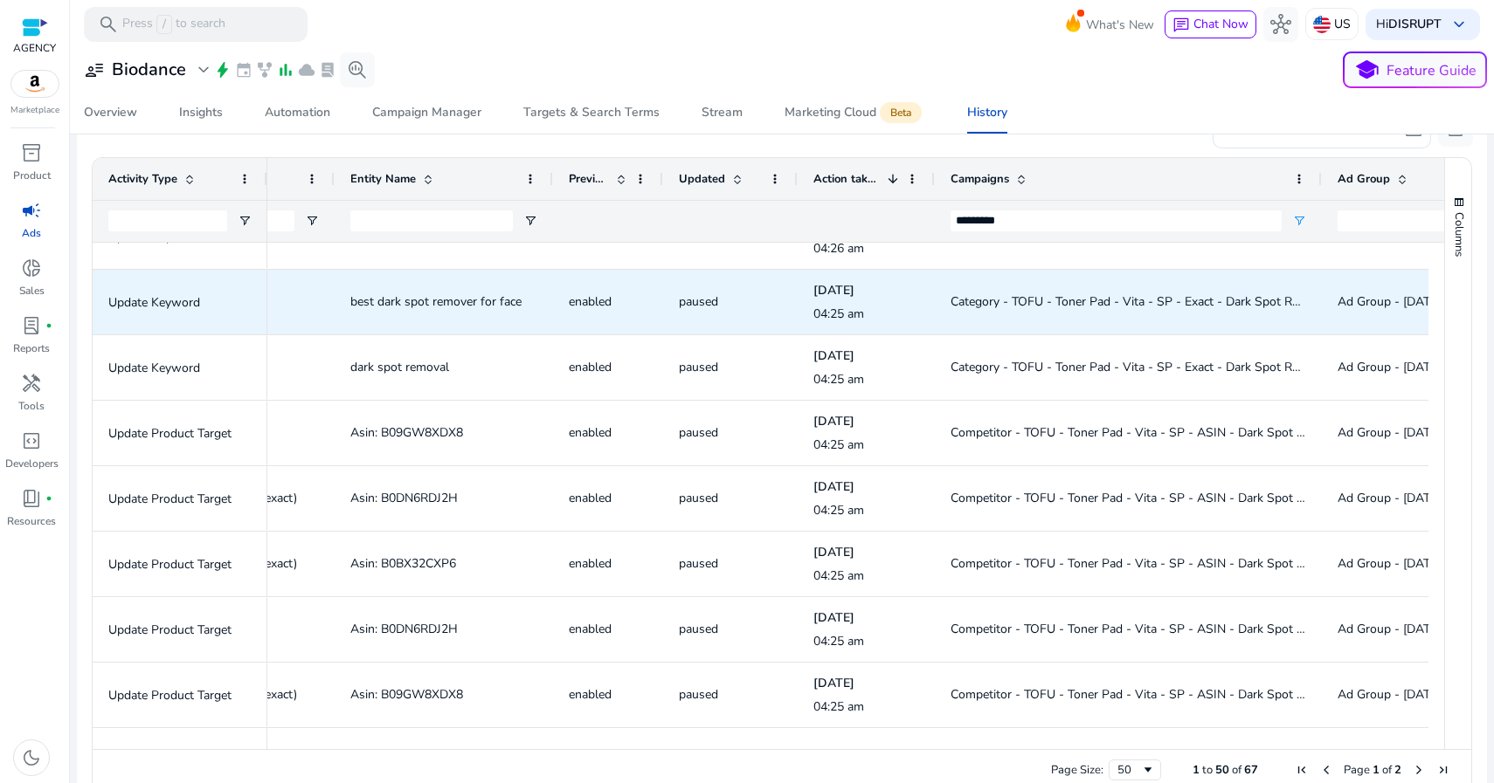
scroll to position [0, 0]
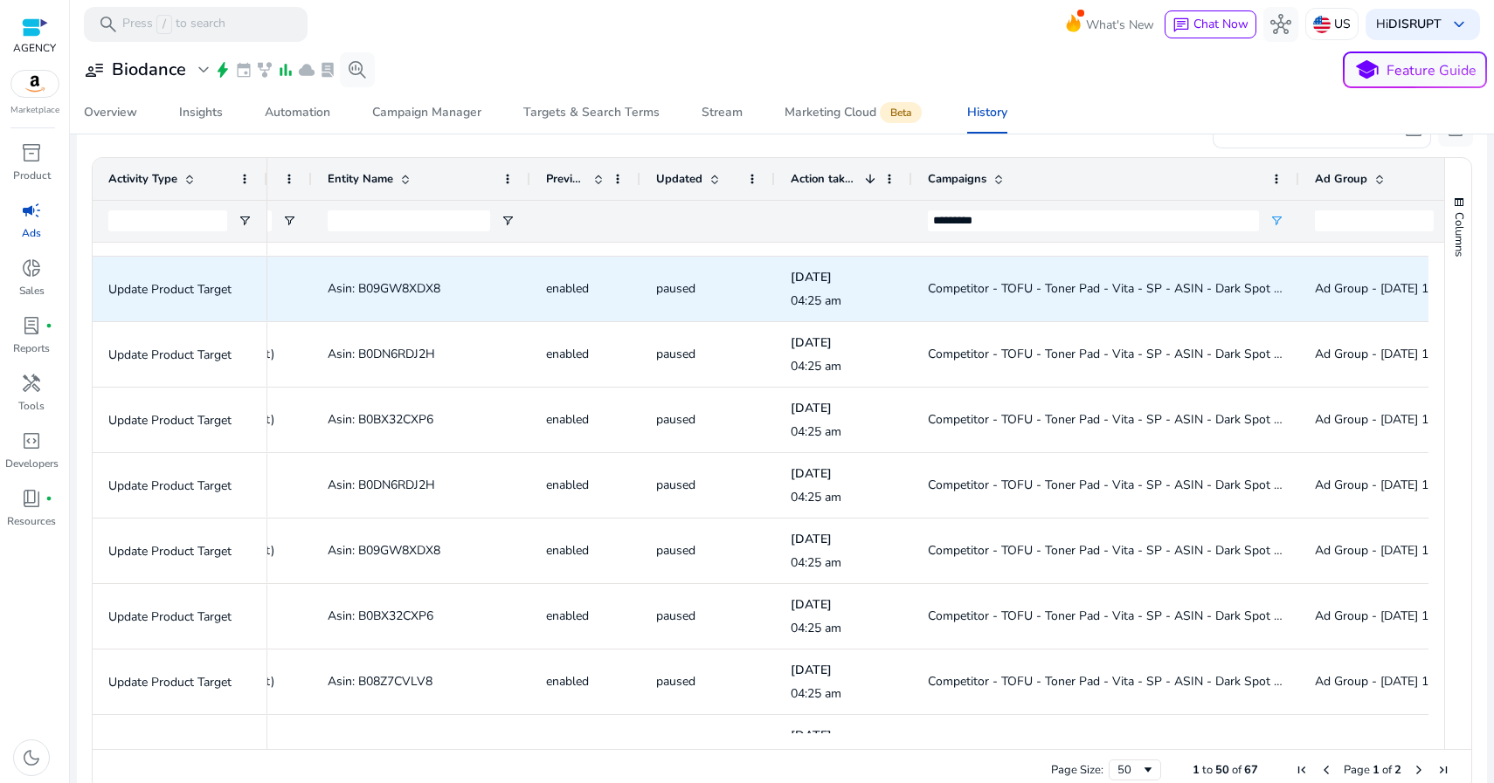
click at [985, 282] on span "Competitor - TOFU - Toner Pad - Vita - SP - ASIN - Dark Spot ASIN" at bounding box center [1115, 288] width 375 height 17
click at [985, 283] on span "Competitor - TOFU - Toner Pad - Vita - SP - ASIN - Dark Spot ASIN" at bounding box center [1115, 288] width 375 height 17
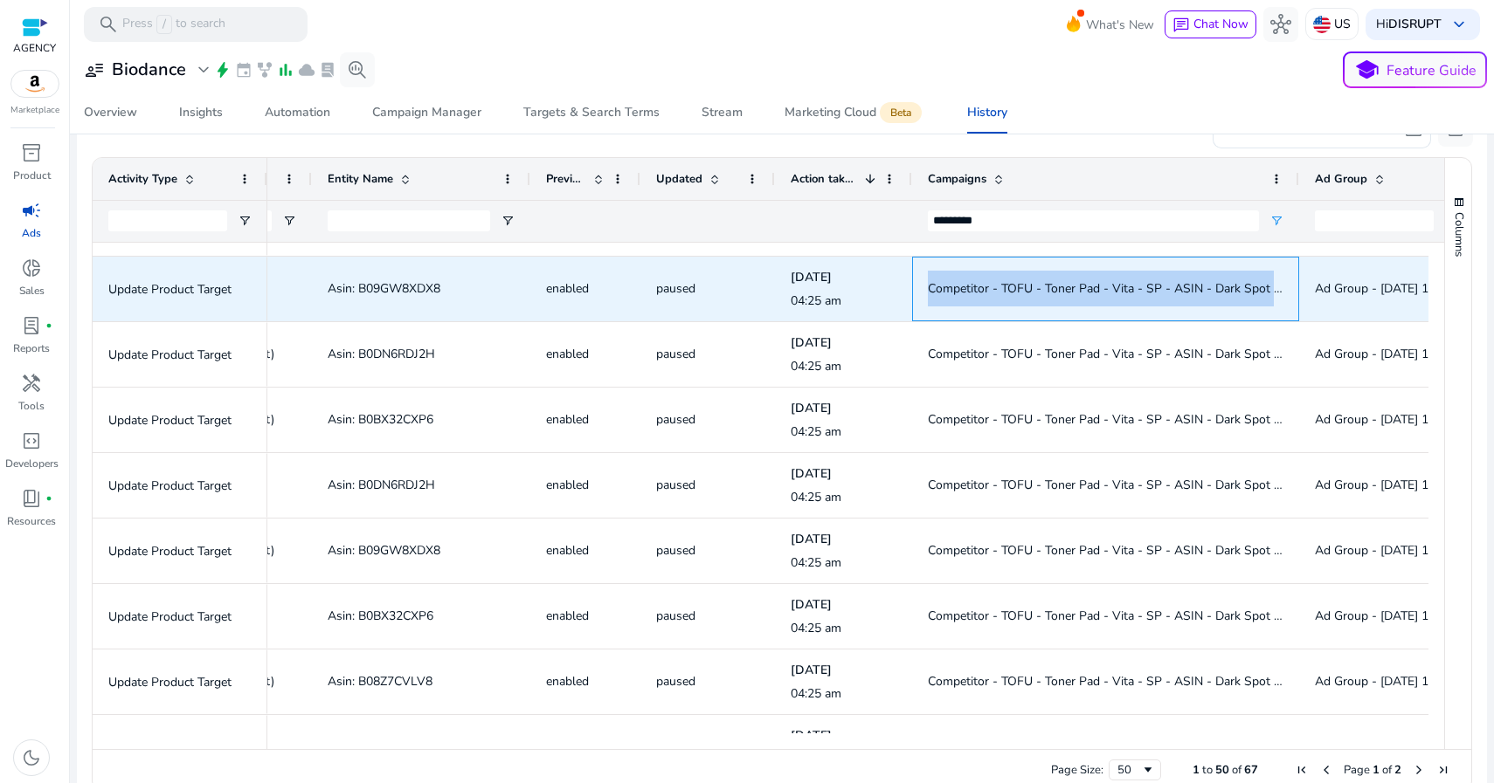
copy span "Competitor - TOFU - Toner Pad - Vita - SP - ASIN - Dark Spot ASIN"
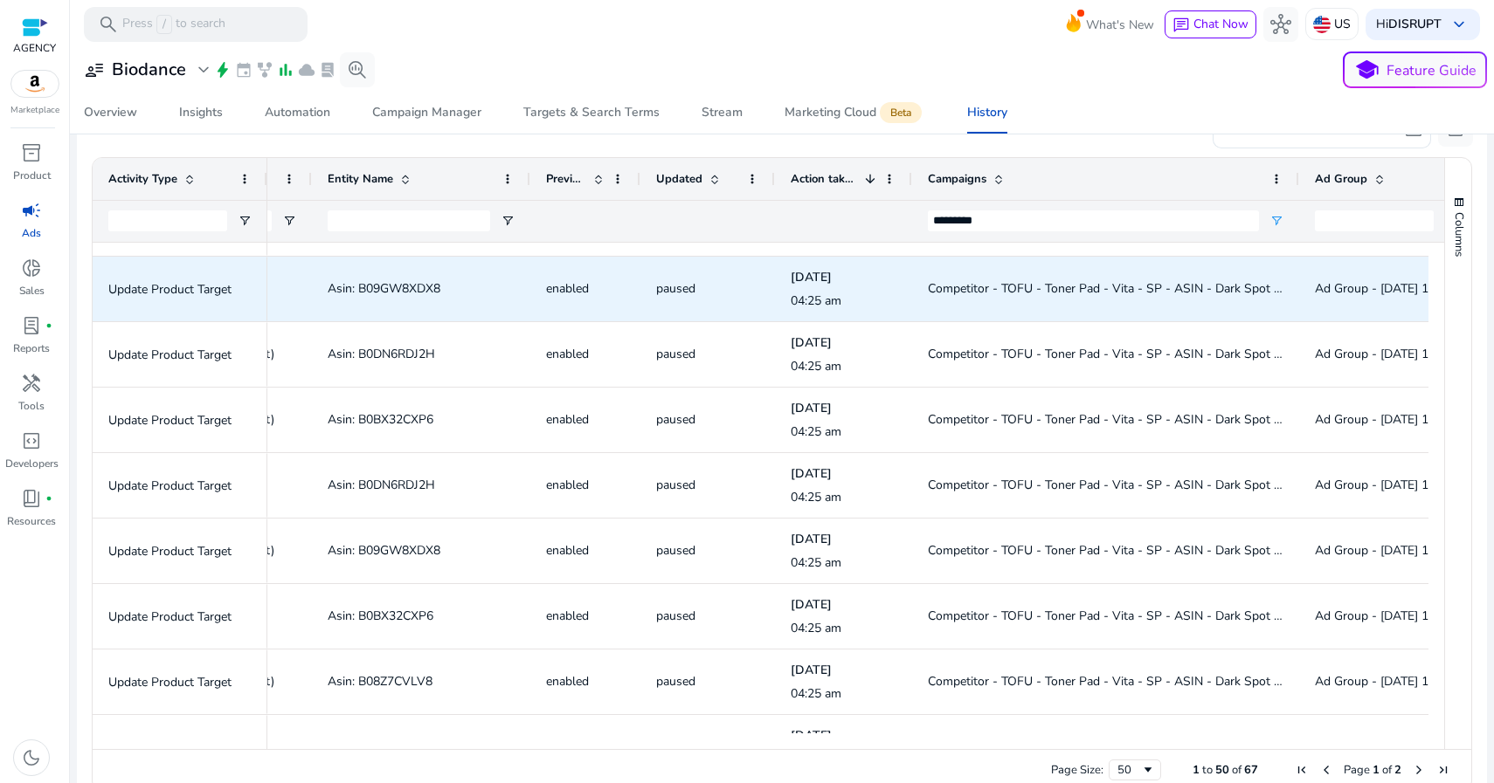
click at [396, 286] on span "Asin: B09GW8XDX8" at bounding box center [384, 288] width 113 height 17
copy span "B09GW8XDX8"
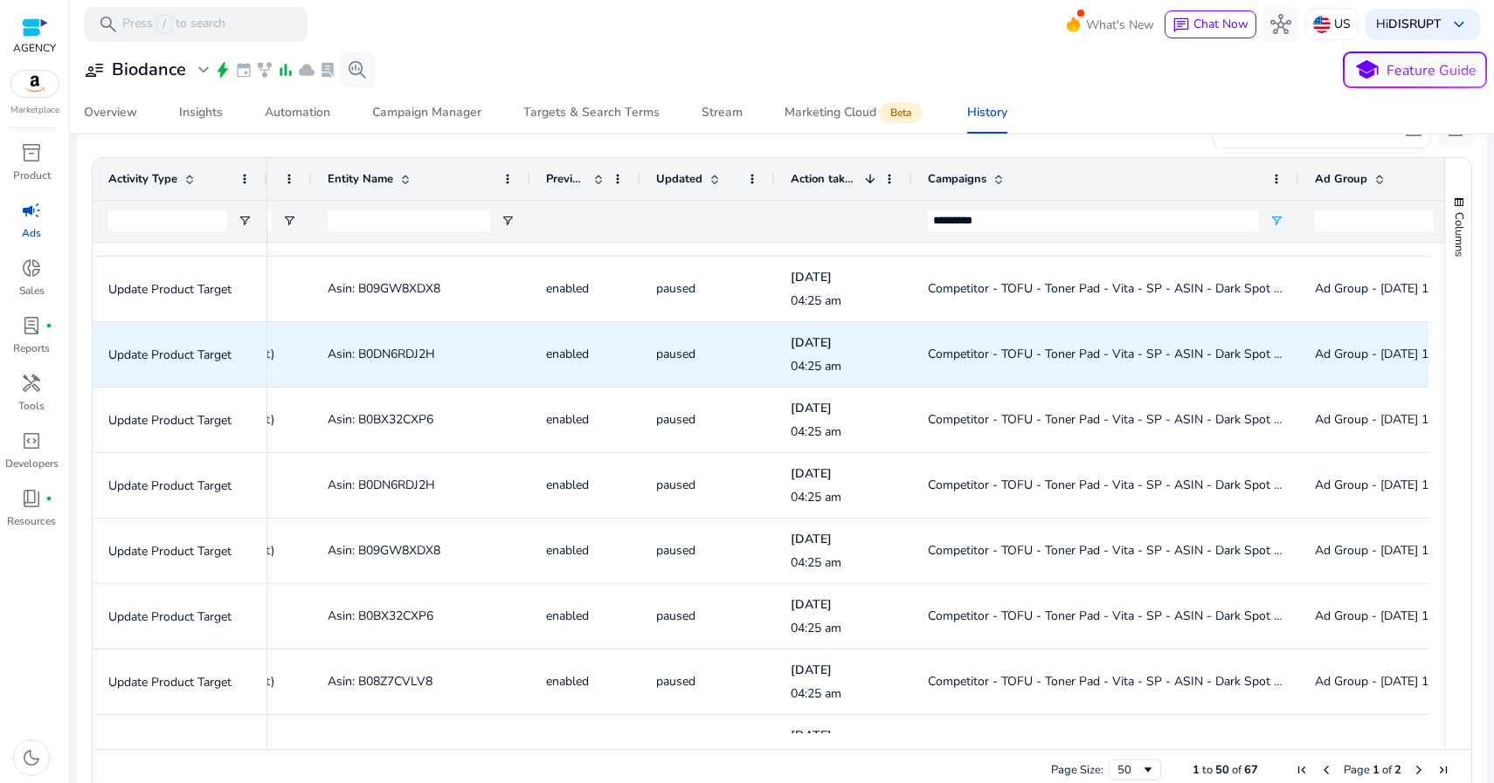
click at [422, 351] on span "Asin: B0DN6RDJ2H" at bounding box center [381, 354] width 107 height 17
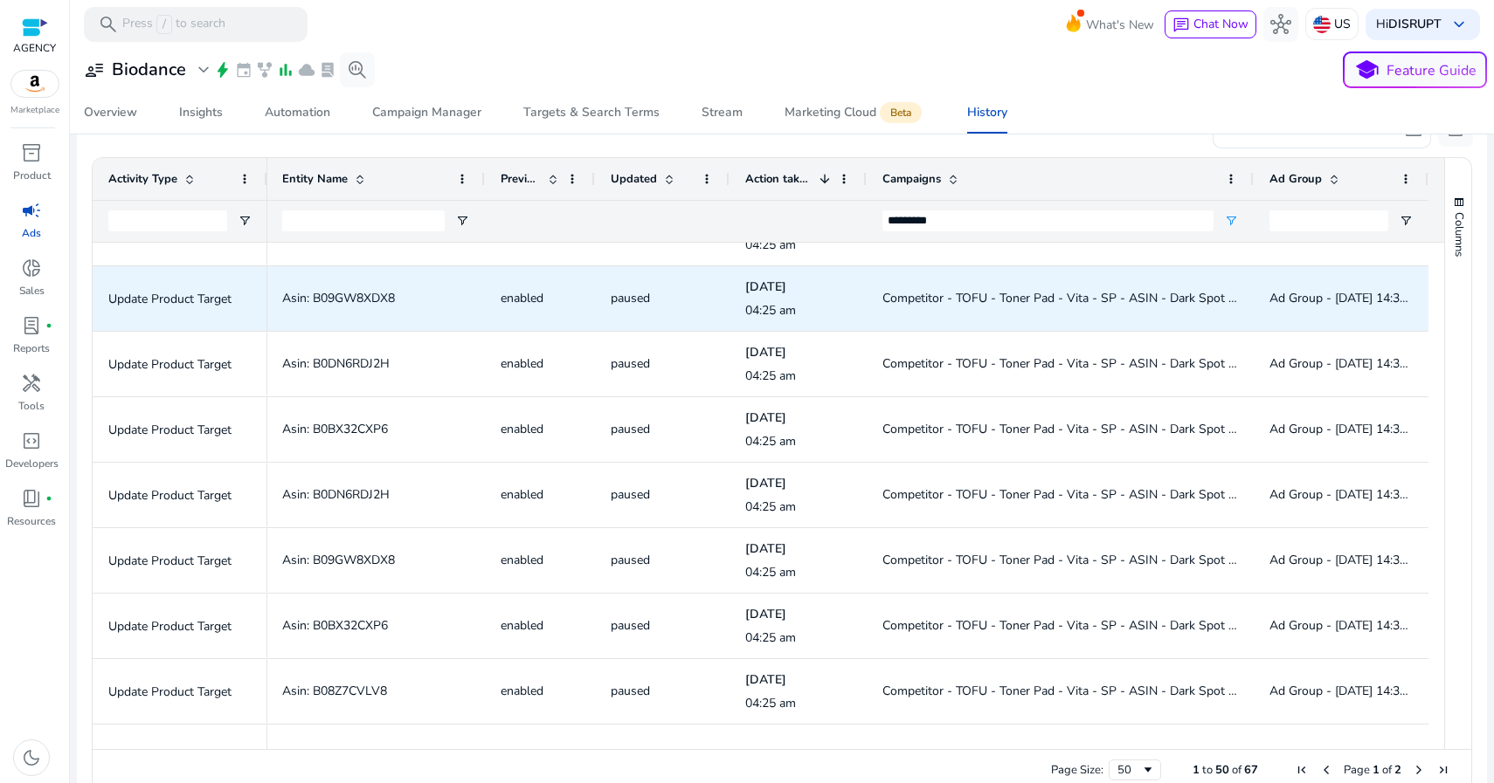
scroll to position [234, 0]
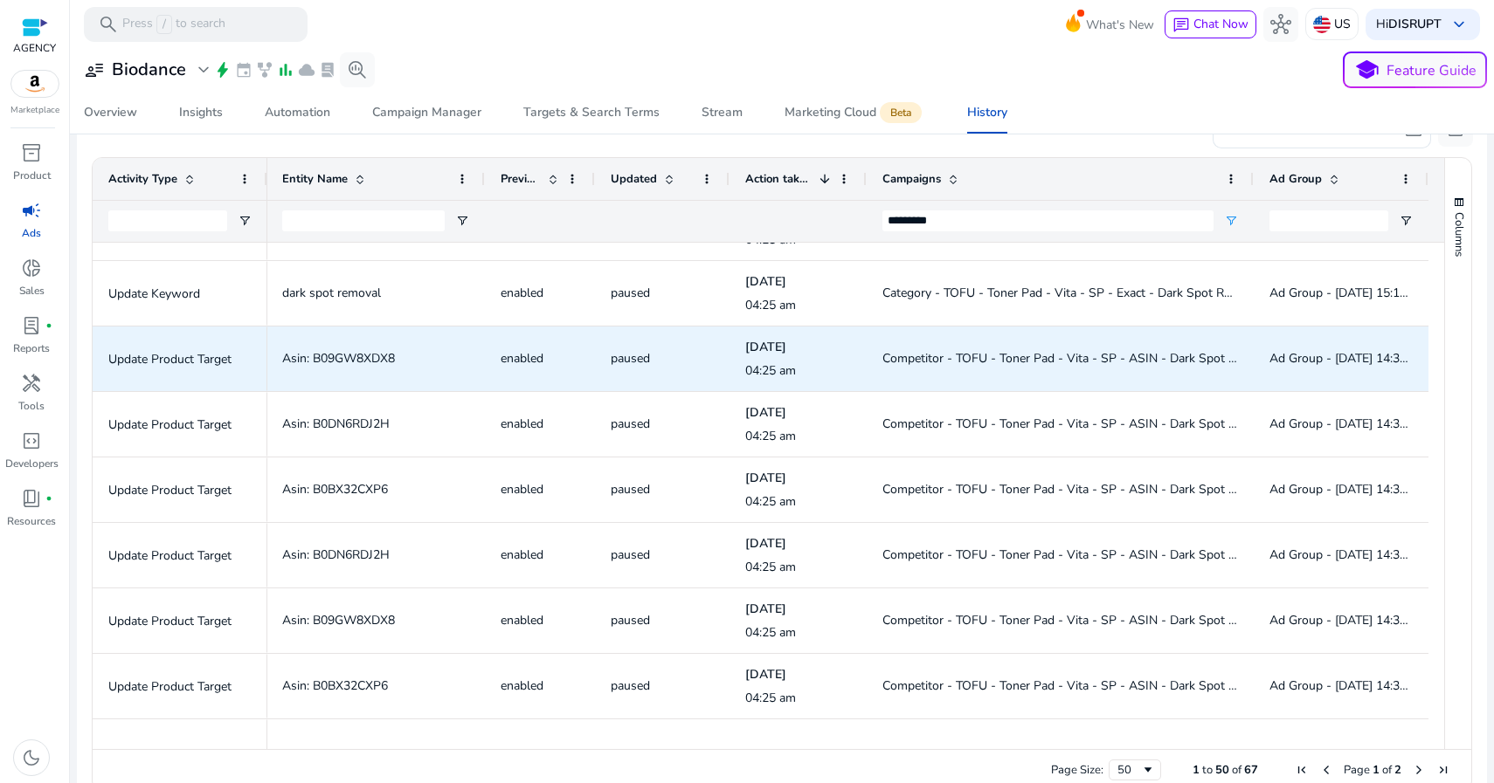
click at [1109, 350] on span "Competitor - TOFU - Toner Pad - Vita - SP - ASIN - Dark Spot ASIN" at bounding box center [1069, 358] width 375 height 17
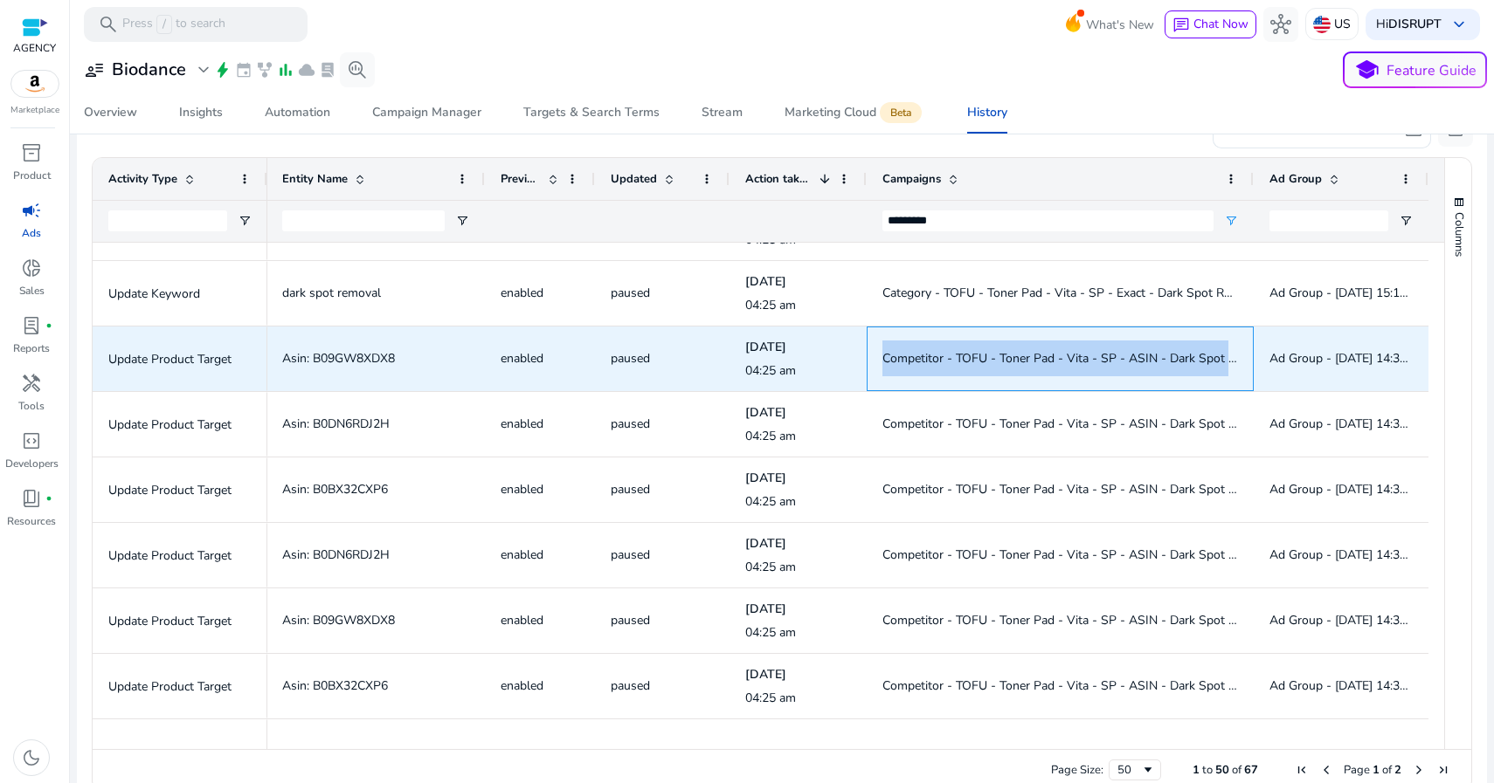
click at [1109, 350] on span "Competitor - TOFU - Toner Pad - Vita - SP - ASIN - Dark Spot ASIN" at bounding box center [1069, 358] width 375 height 17
copy span "Competitor - TOFU - Toner Pad - Vita - SP - ASIN - Dark Spot ASIN"
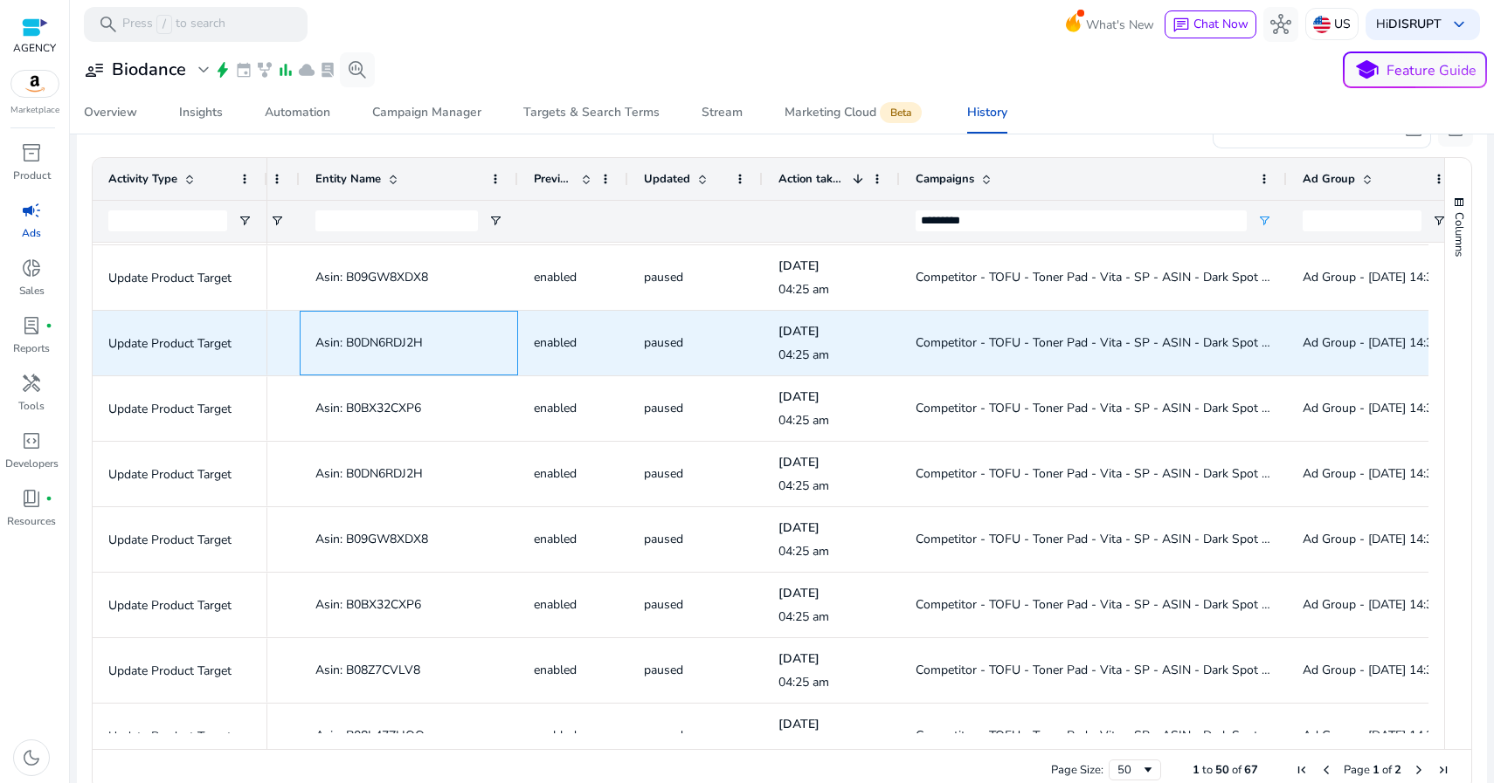
click at [383, 339] on span "Asin: B0DN6RDJ2H" at bounding box center [368, 343] width 107 height 17
copy span "B0DN6RDJ2H"
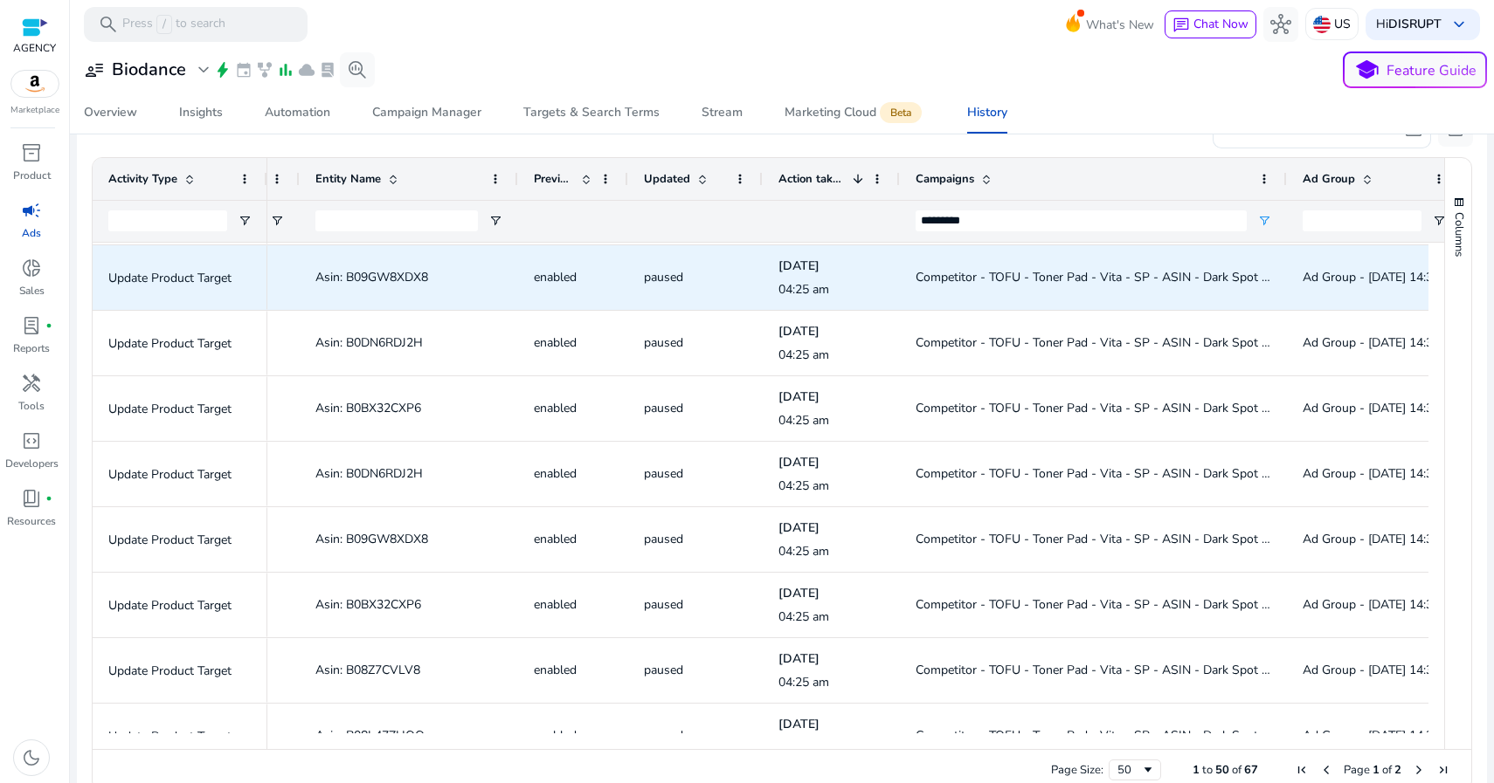
click at [991, 276] on span "Competitor - TOFU - Toner Pad - Vita - SP - ASIN - Dark Spot ASIN" at bounding box center [1102, 277] width 375 height 17
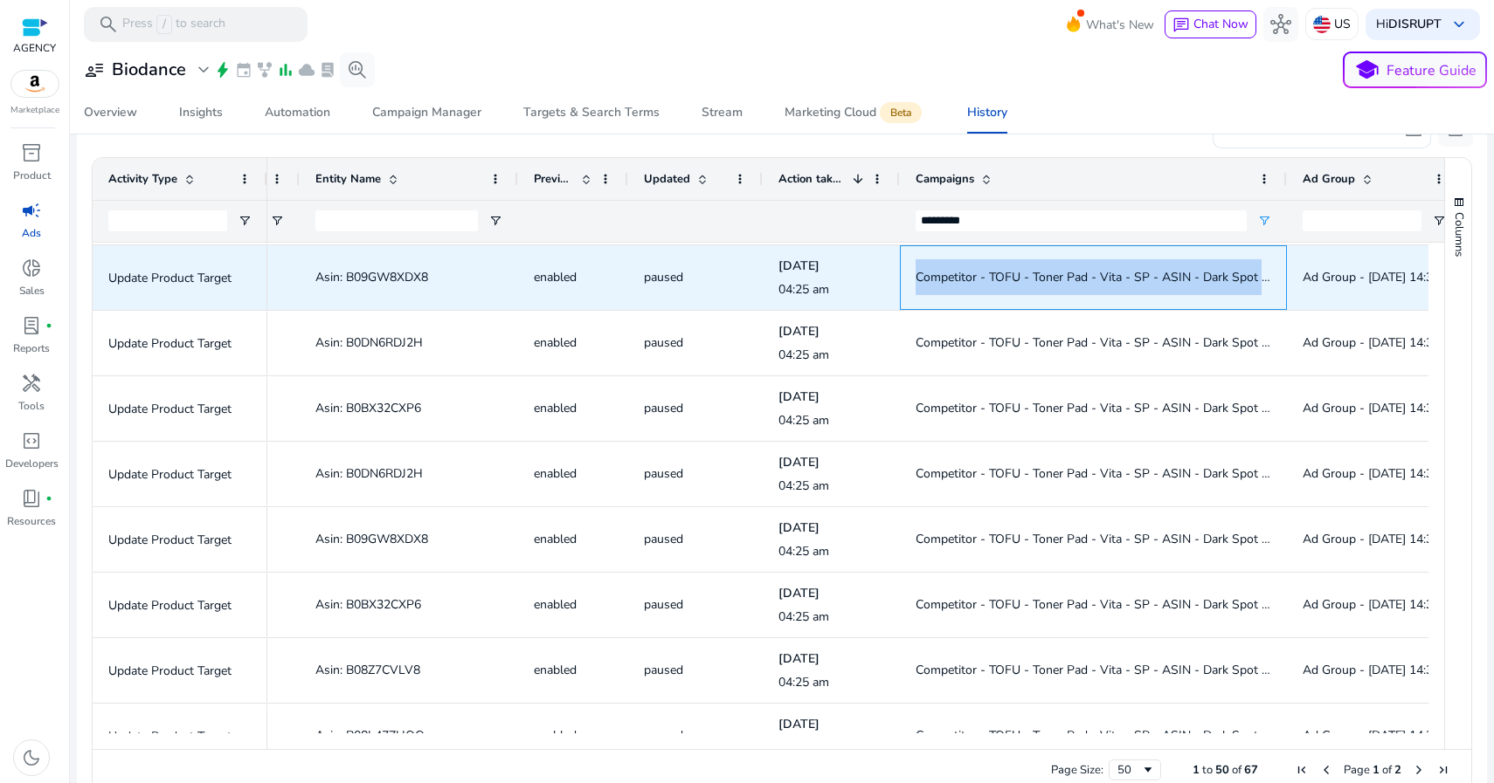
click at [991, 276] on span "Competitor - TOFU - Toner Pad - Vita - SP - ASIN - Dark Spot ASIN" at bounding box center [1102, 277] width 375 height 17
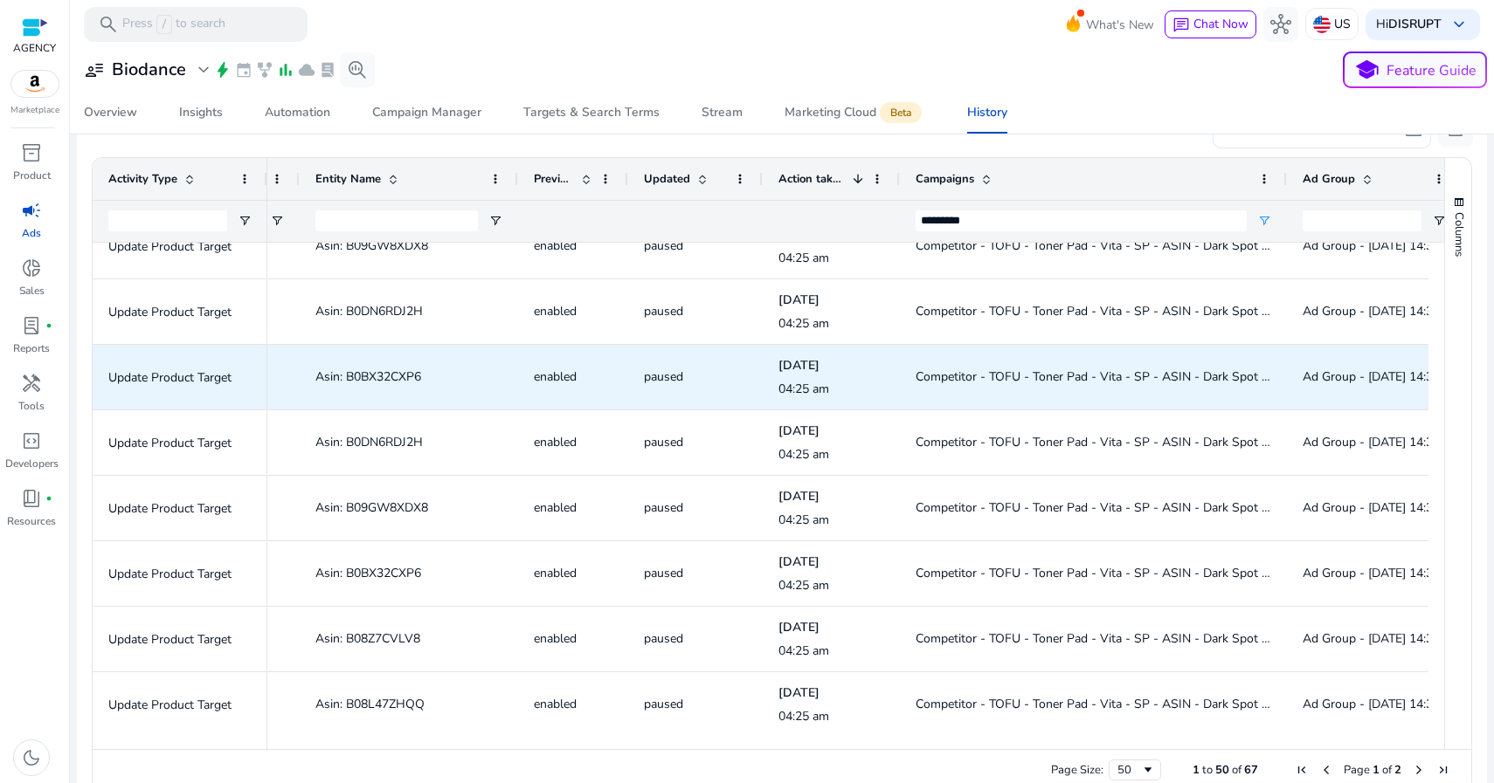
click at [384, 376] on span "Asin: B0BX32CXP6" at bounding box center [368, 377] width 106 height 17
copy span "B0BX32CXP6"
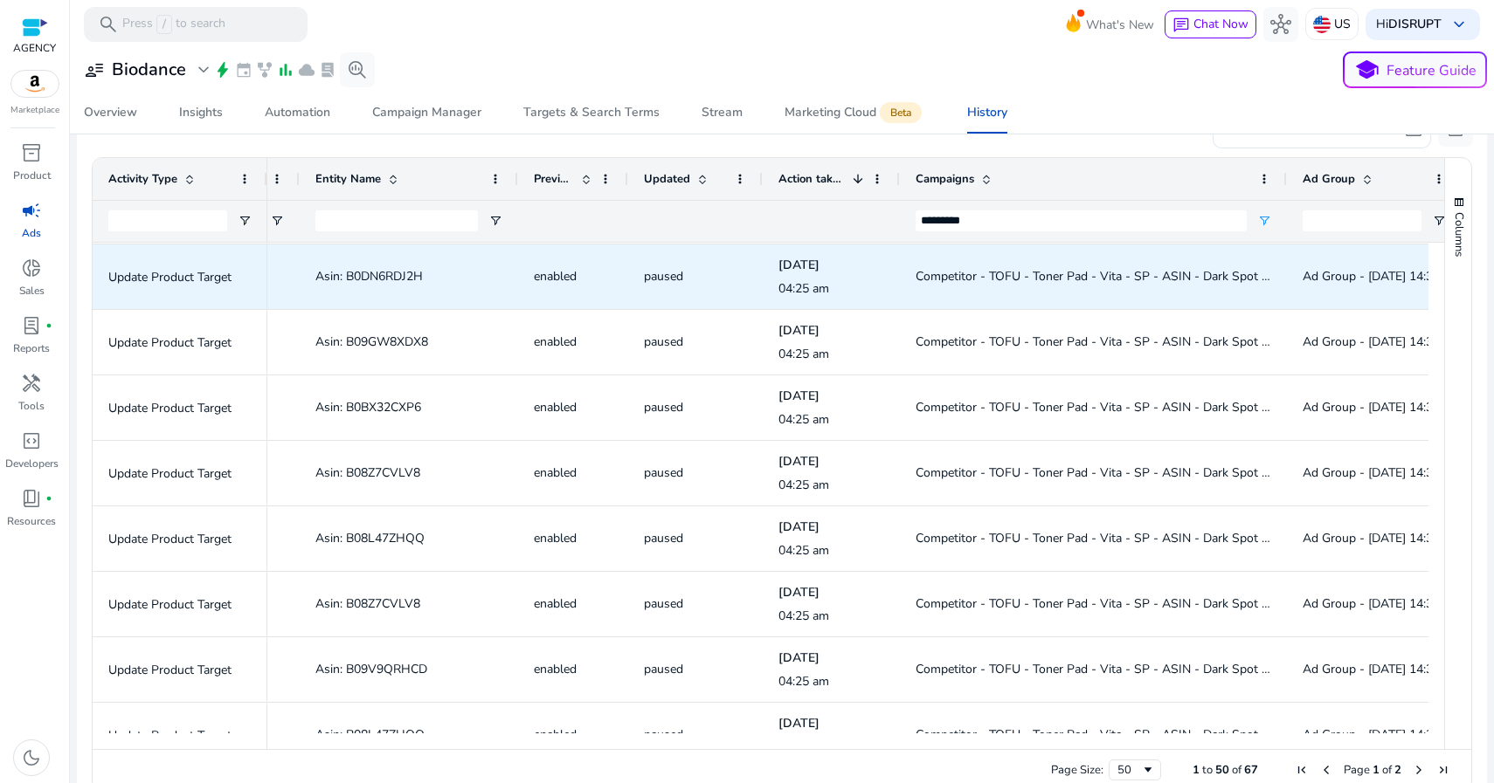
click at [388, 273] on span "Asin: B0DN6RDJ2H" at bounding box center [368, 276] width 107 height 17
copy span "B0DN6RDJ2H"
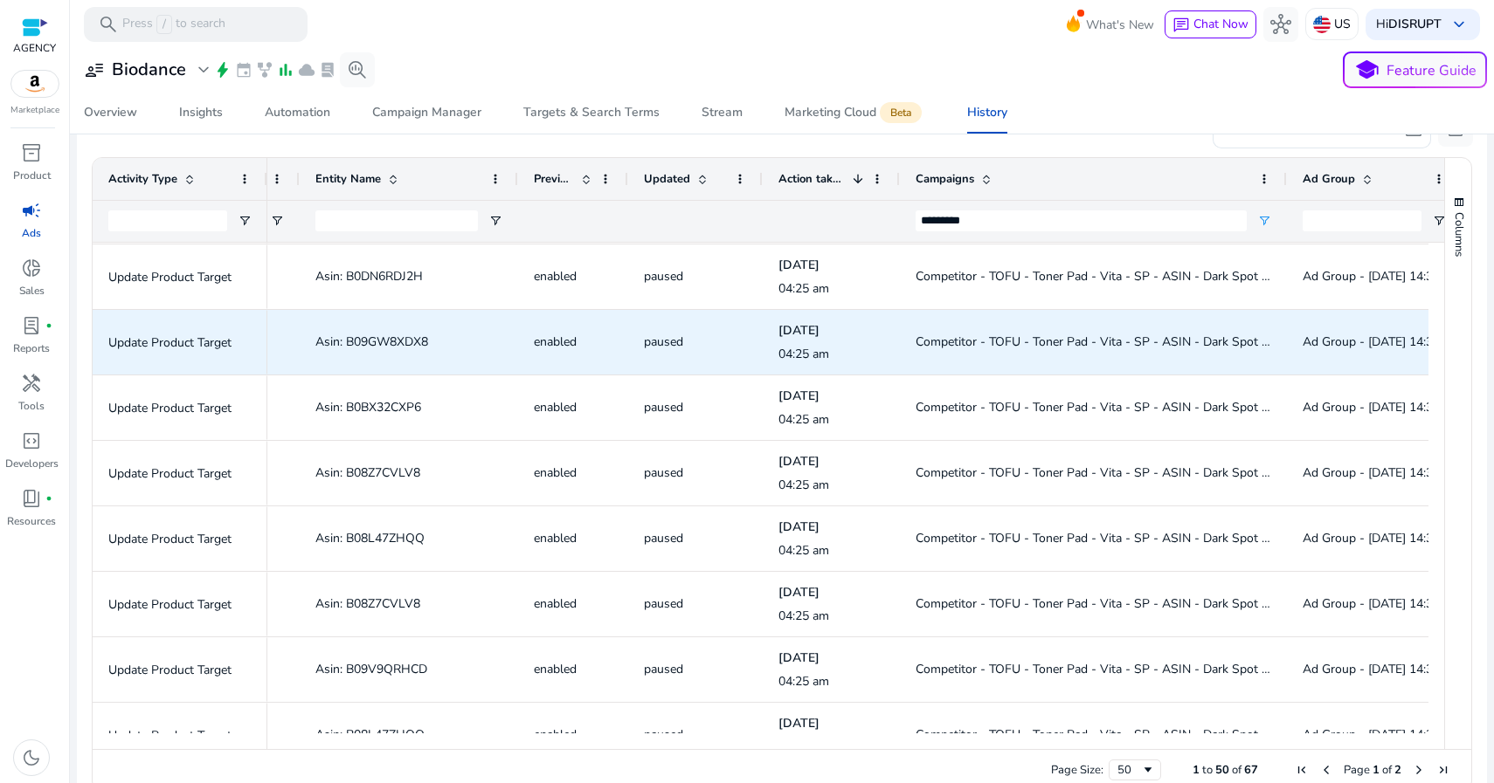
click at [394, 339] on span "Asin: B09GW8XDX8" at bounding box center [371, 342] width 113 height 17
copy span "B09GW8XDX8"
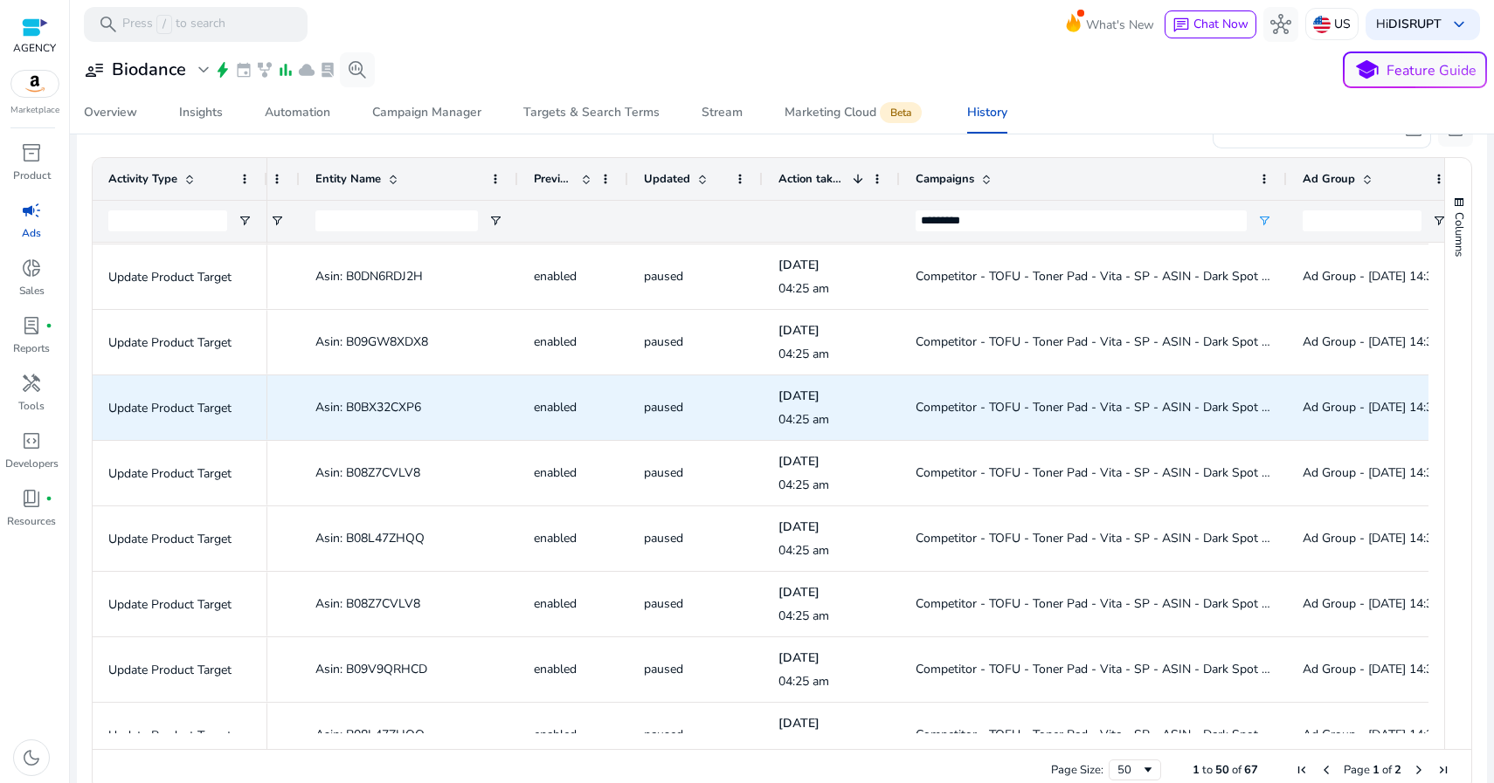
click at [407, 407] on span "Asin: B0BX32CXP6" at bounding box center [368, 407] width 106 height 17
copy span "B0BX32CXP6"
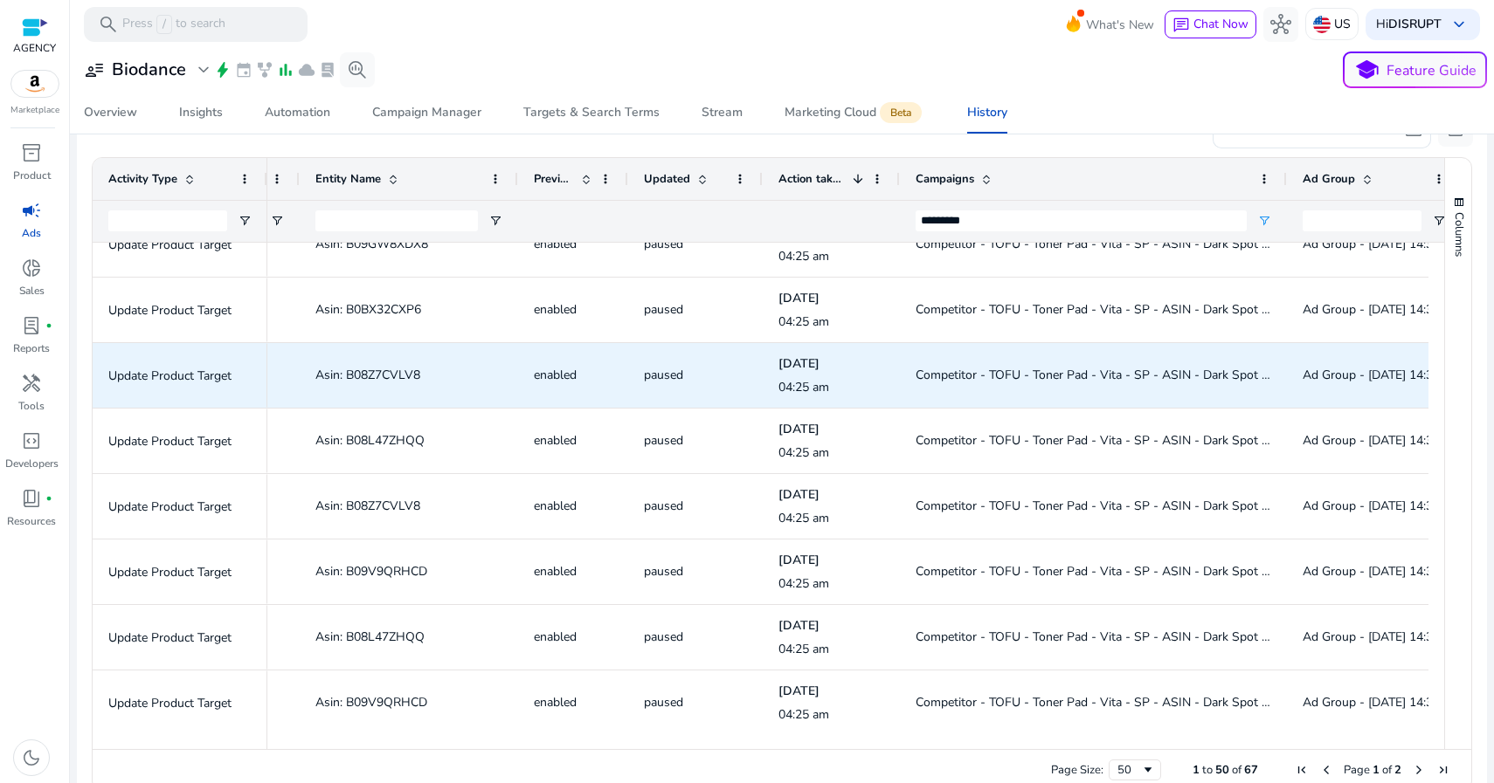
click at [390, 375] on span "Asin: B08Z7CVLV8" at bounding box center [367, 375] width 105 height 17
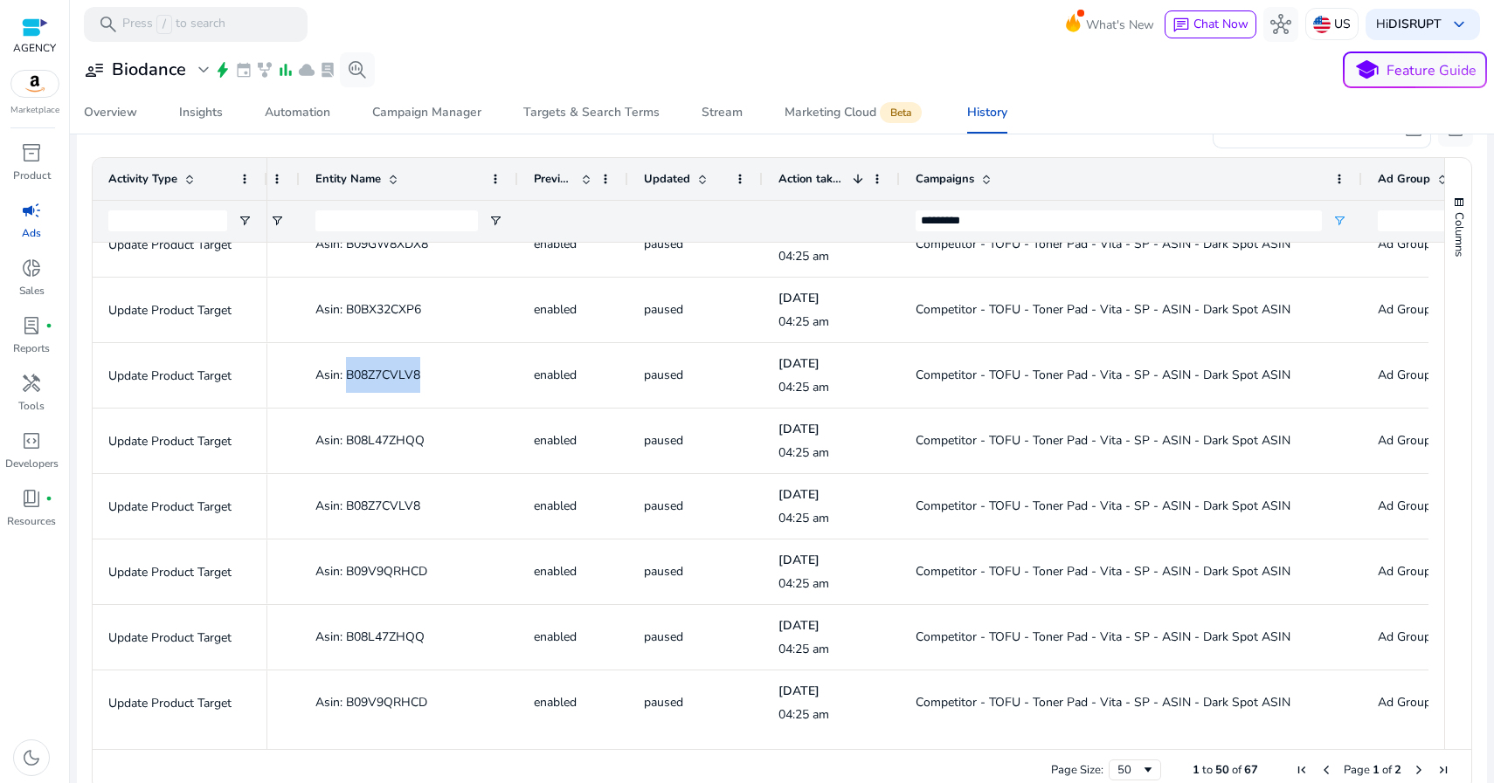
drag, startPoint x: 1284, startPoint y: 174, endPoint x: 1359, endPoint y: 178, distance: 75.2
click at [1359, 178] on div at bounding box center [1360, 179] width 7 height 42
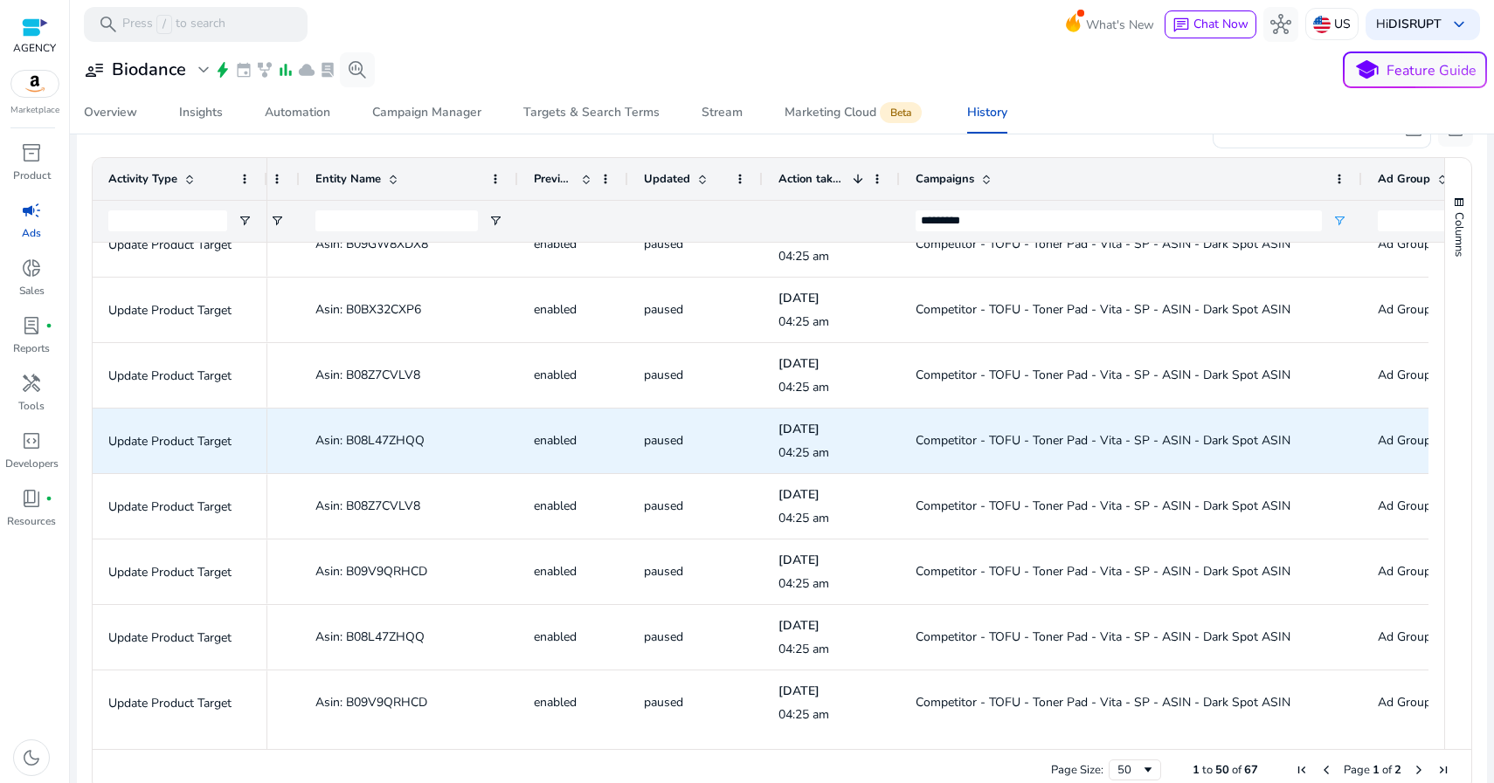
click at [386, 436] on span "Asin: B08L47ZHQQ" at bounding box center [369, 440] width 109 height 17
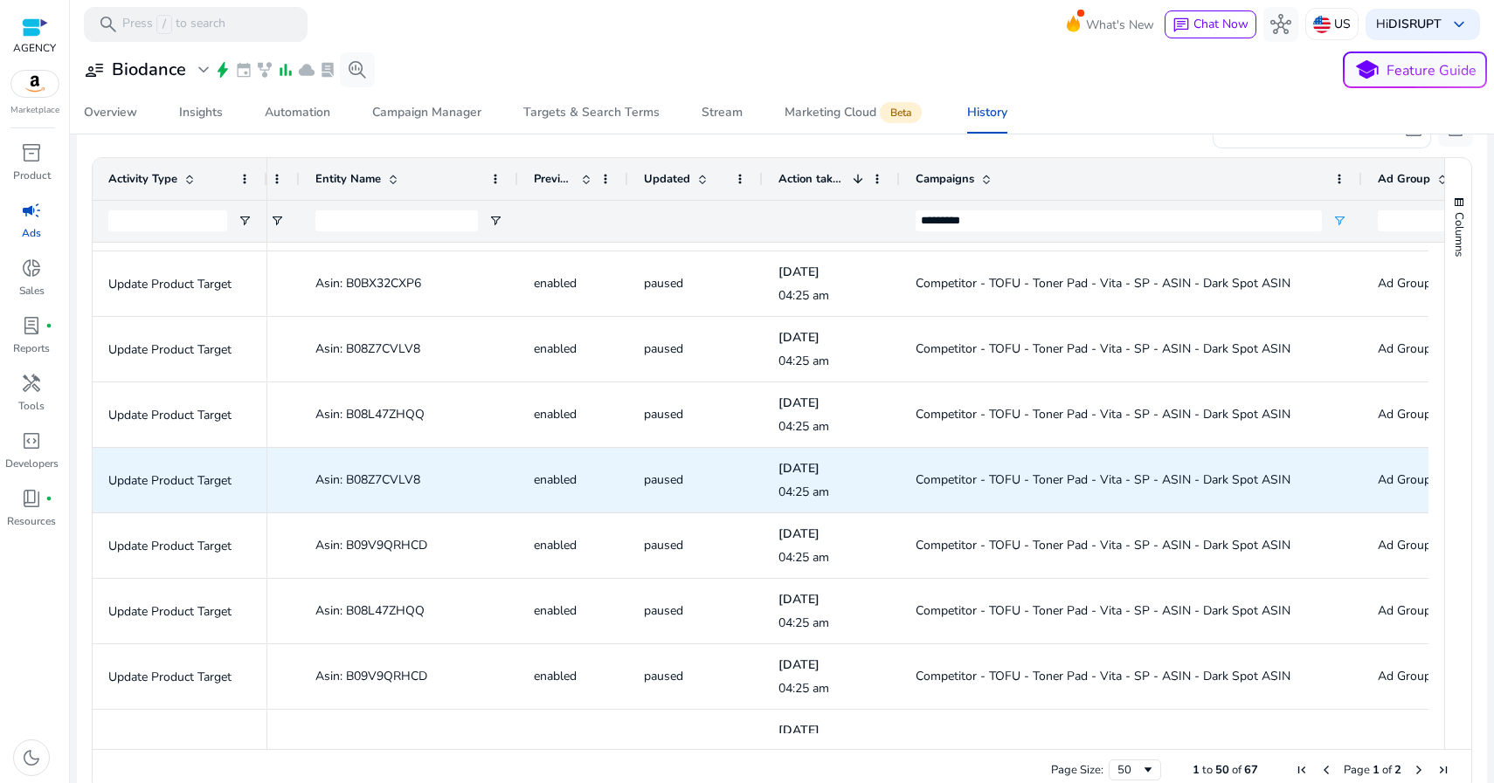
click at [394, 482] on span "Asin: B08Z7CVLV8" at bounding box center [367, 480] width 105 height 17
click at [394, 481] on span "Asin: B08Z7CVLV8" at bounding box center [367, 480] width 105 height 17
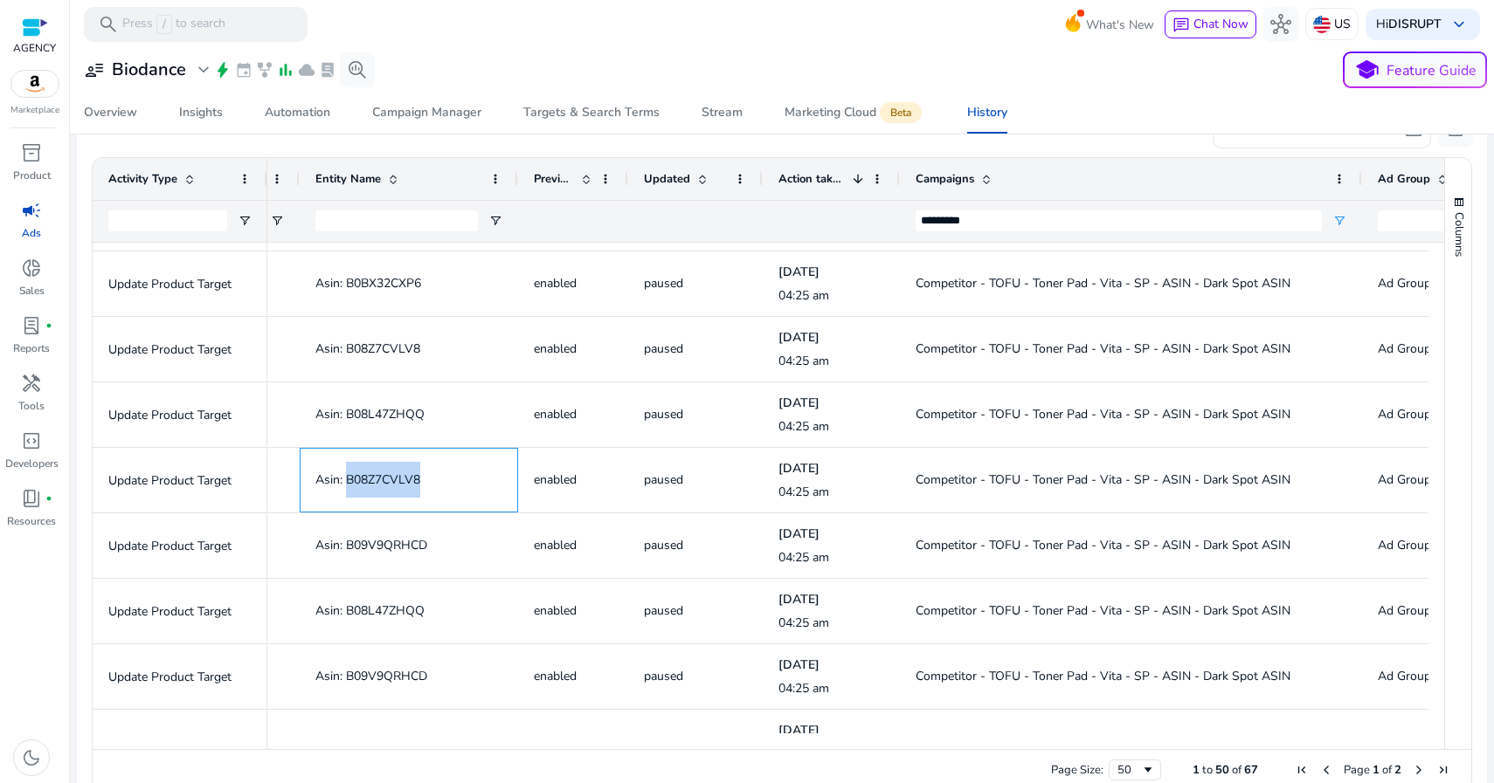
copy span "B08Z7CVLV8"
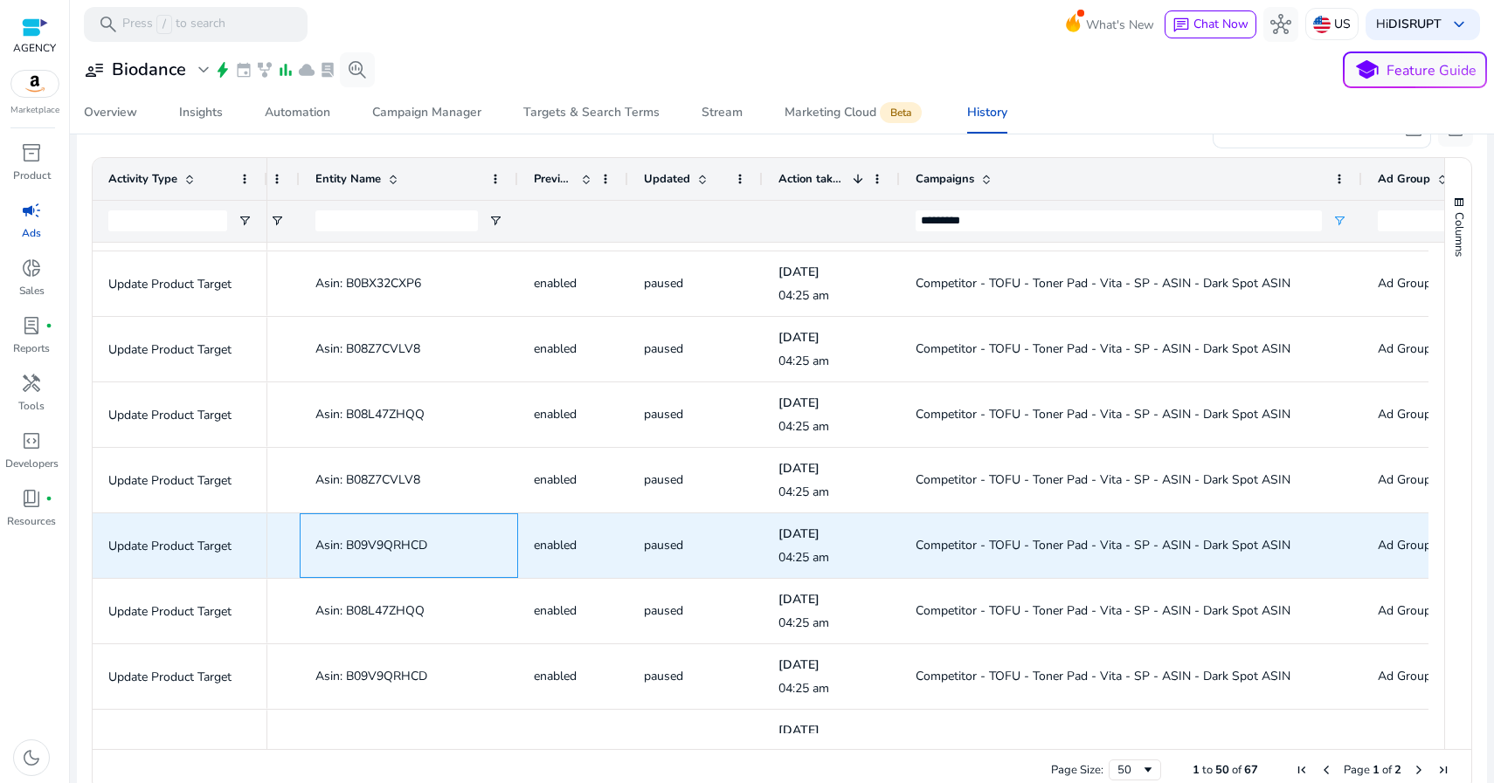
click at [368, 535] on span "Asin: B09V9QRHCD" at bounding box center [408, 546] width 187 height 36
click at [369, 554] on span "Asin: B09V9QRHCD" at bounding box center [408, 546] width 187 height 36
click at [407, 548] on span "Asin: B09V9QRHCD" at bounding box center [371, 545] width 112 height 17
click at [406, 548] on span "Asin: B09V9QRHCD" at bounding box center [371, 545] width 112 height 17
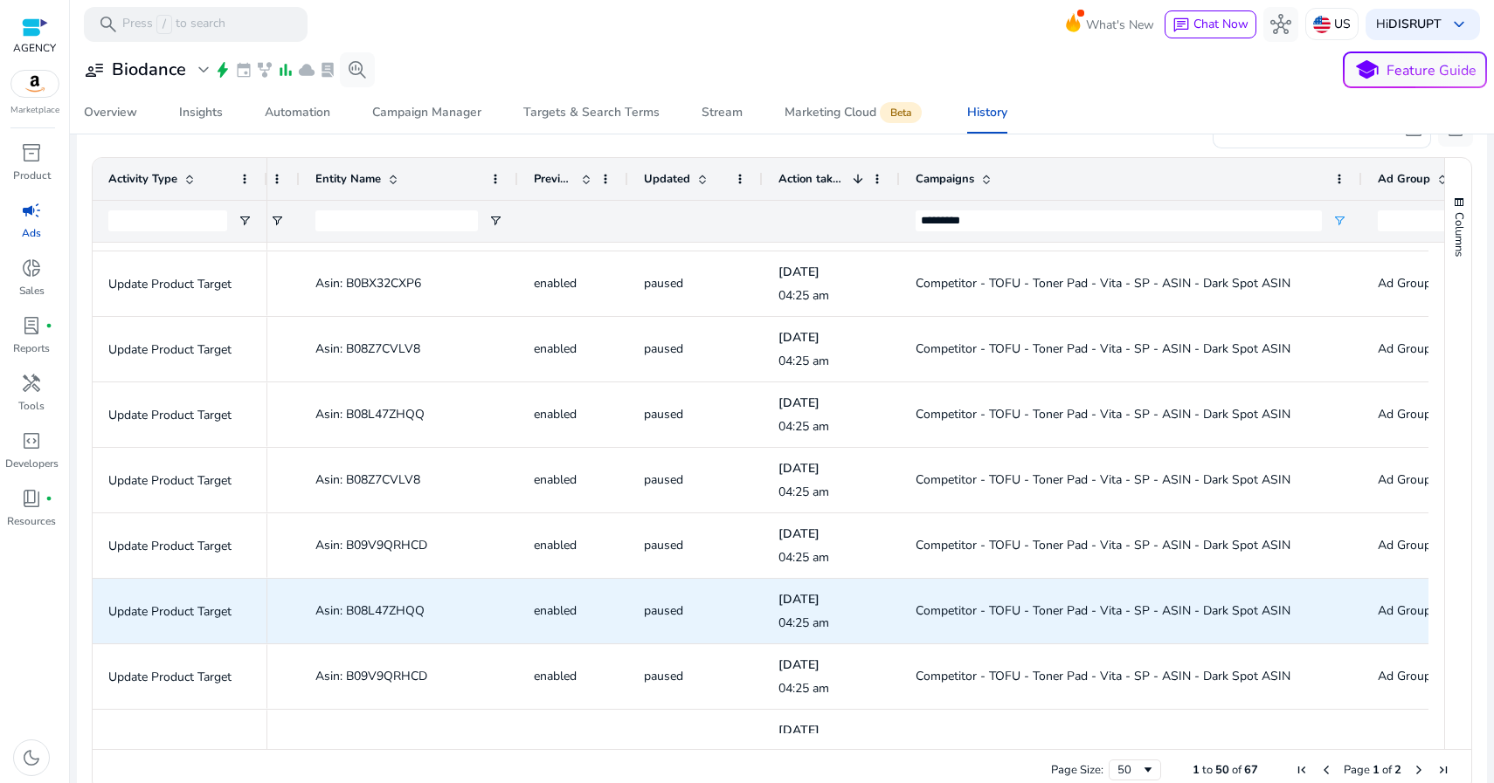
click at [384, 609] on span "Asin: B08L47ZHQQ" at bounding box center [369, 611] width 109 height 17
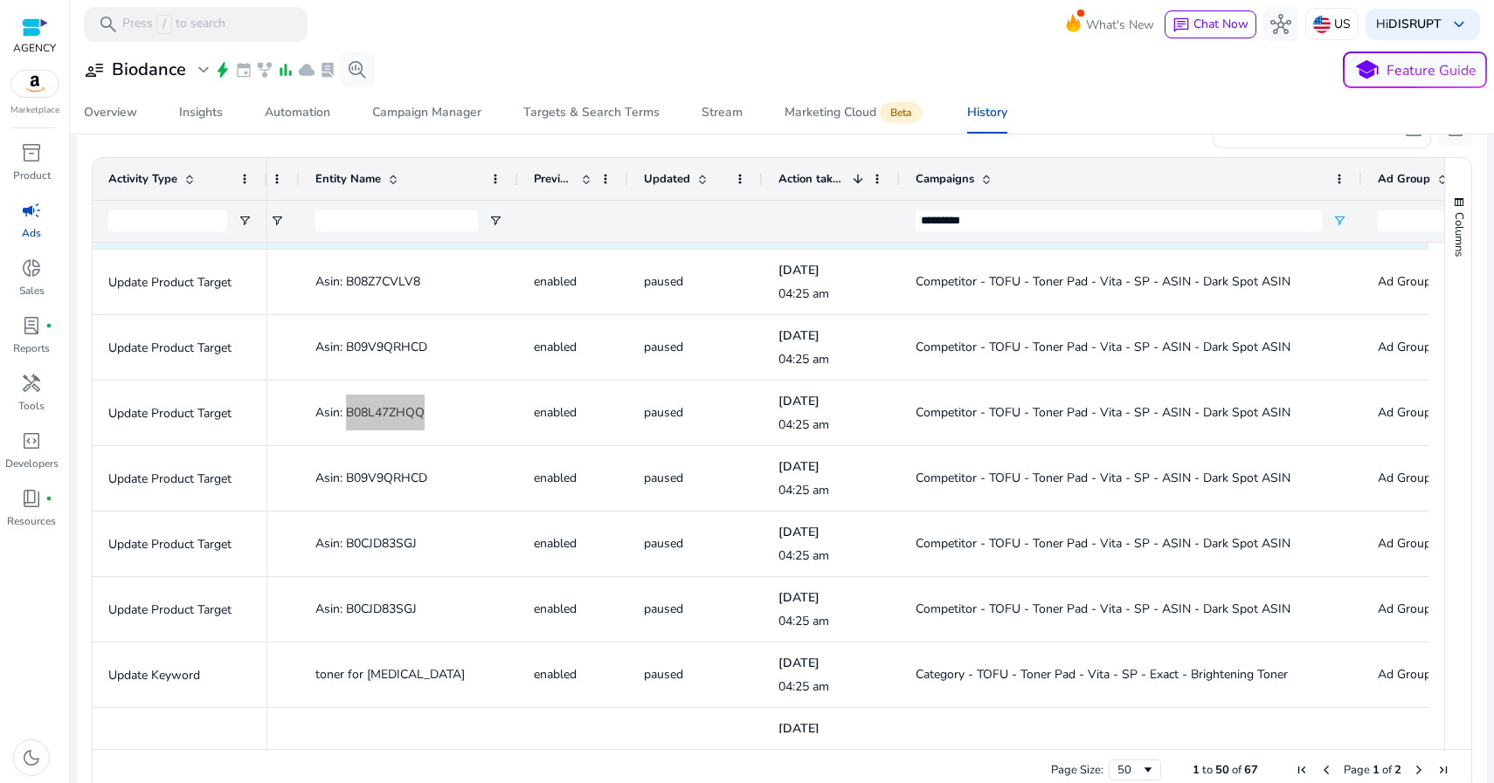
scroll to position [784, 0]
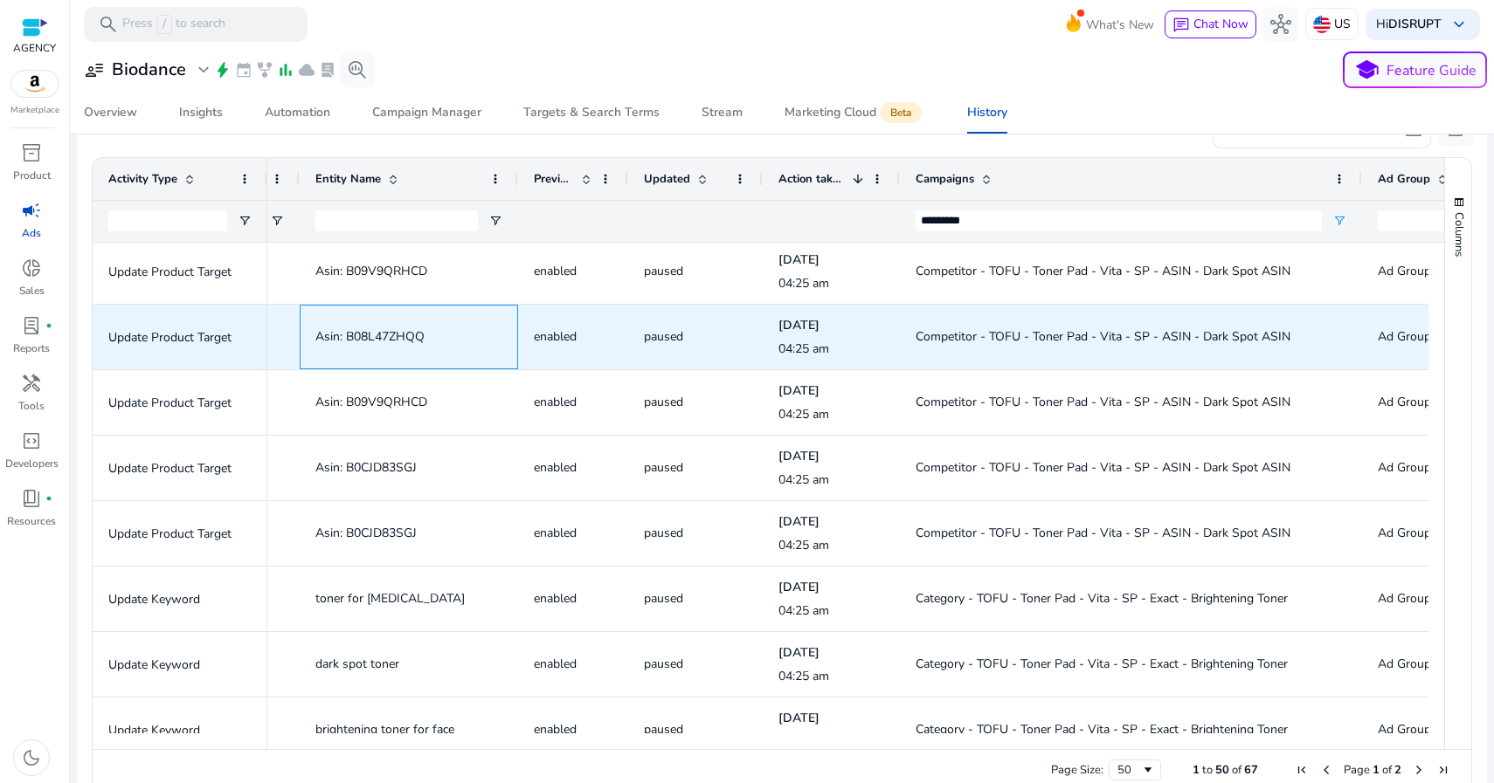
click at [388, 334] on span "Asin: B08L47ZHQQ" at bounding box center [369, 336] width 109 height 17
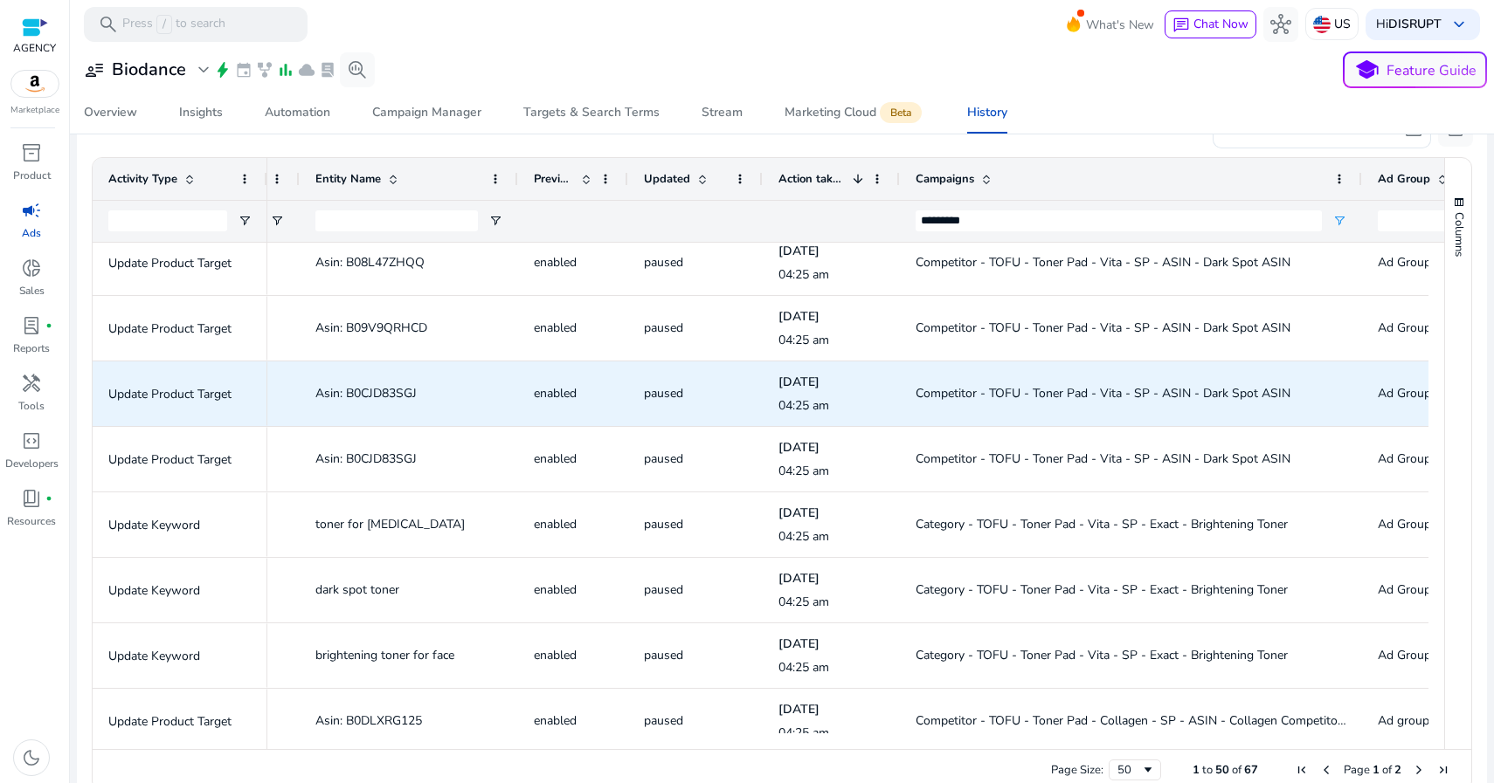
click at [386, 390] on span "Asin: B0CJD83SGJ" at bounding box center [365, 393] width 101 height 17
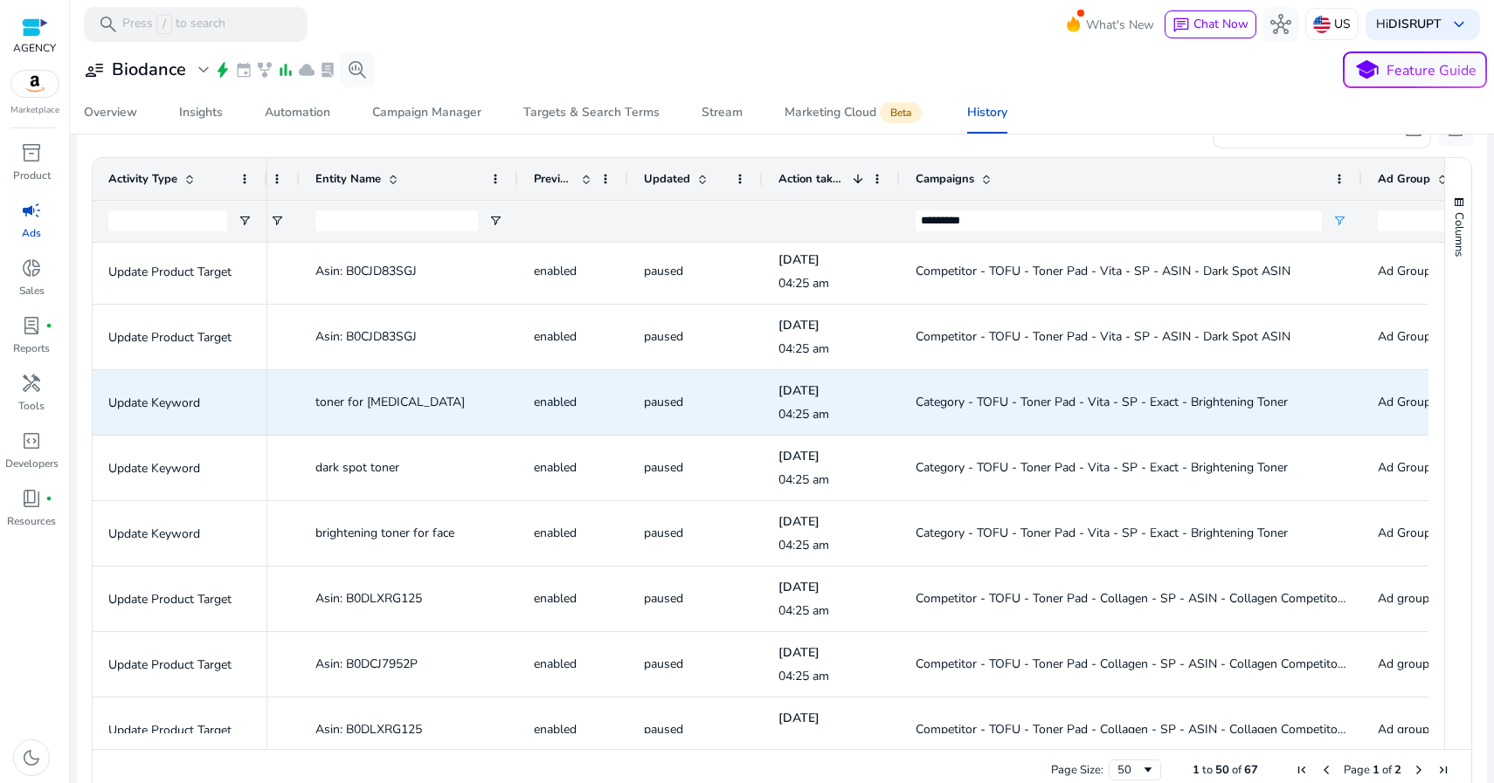
click at [991, 404] on span "Category - TOFU - Toner Pad - Vita - SP - Exact - Brightening Toner" at bounding box center [1101, 402] width 372 height 17
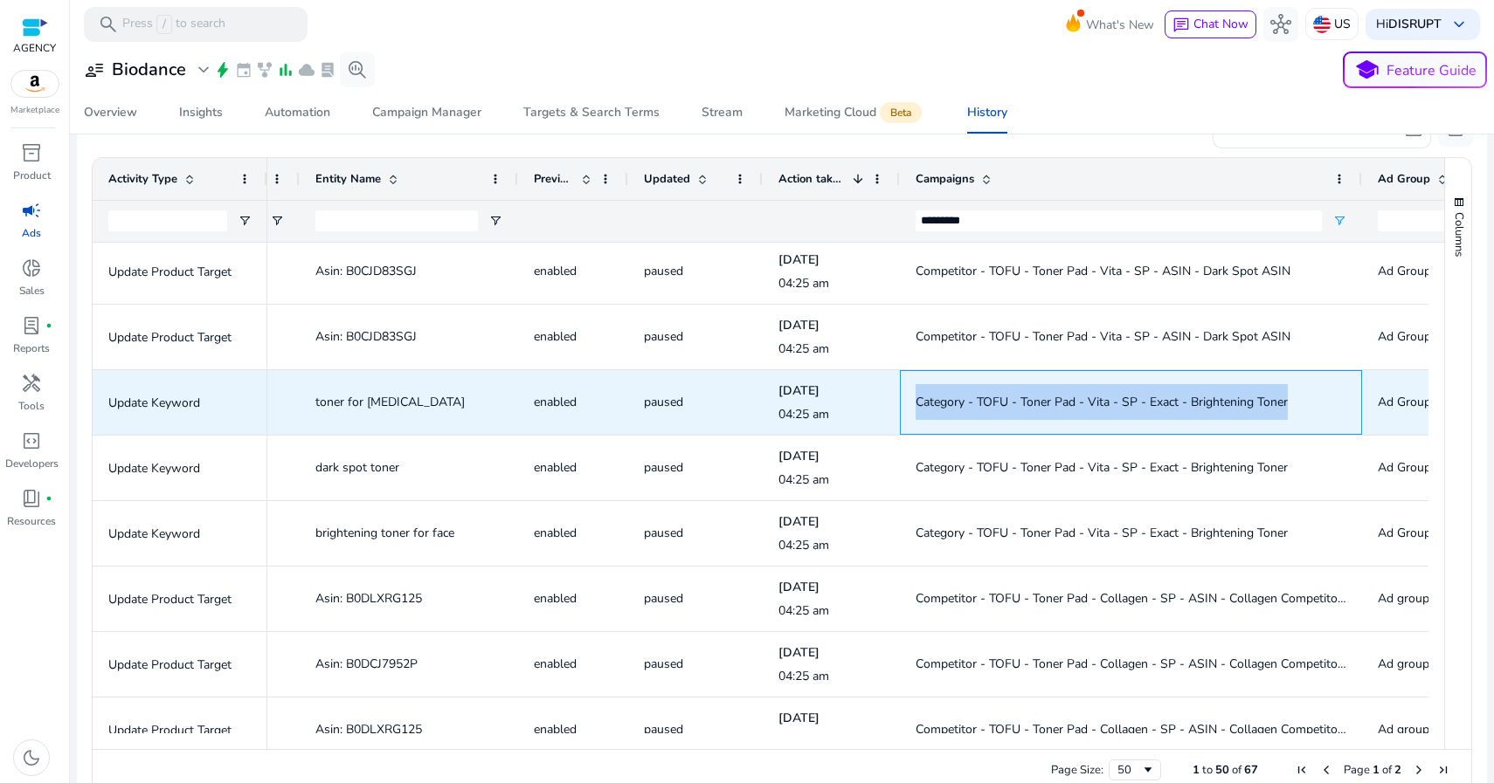
click at [991, 404] on span "Category - TOFU - Toner Pad - Vita - SP - Exact - Brightening Toner" at bounding box center [1101, 402] width 372 height 17
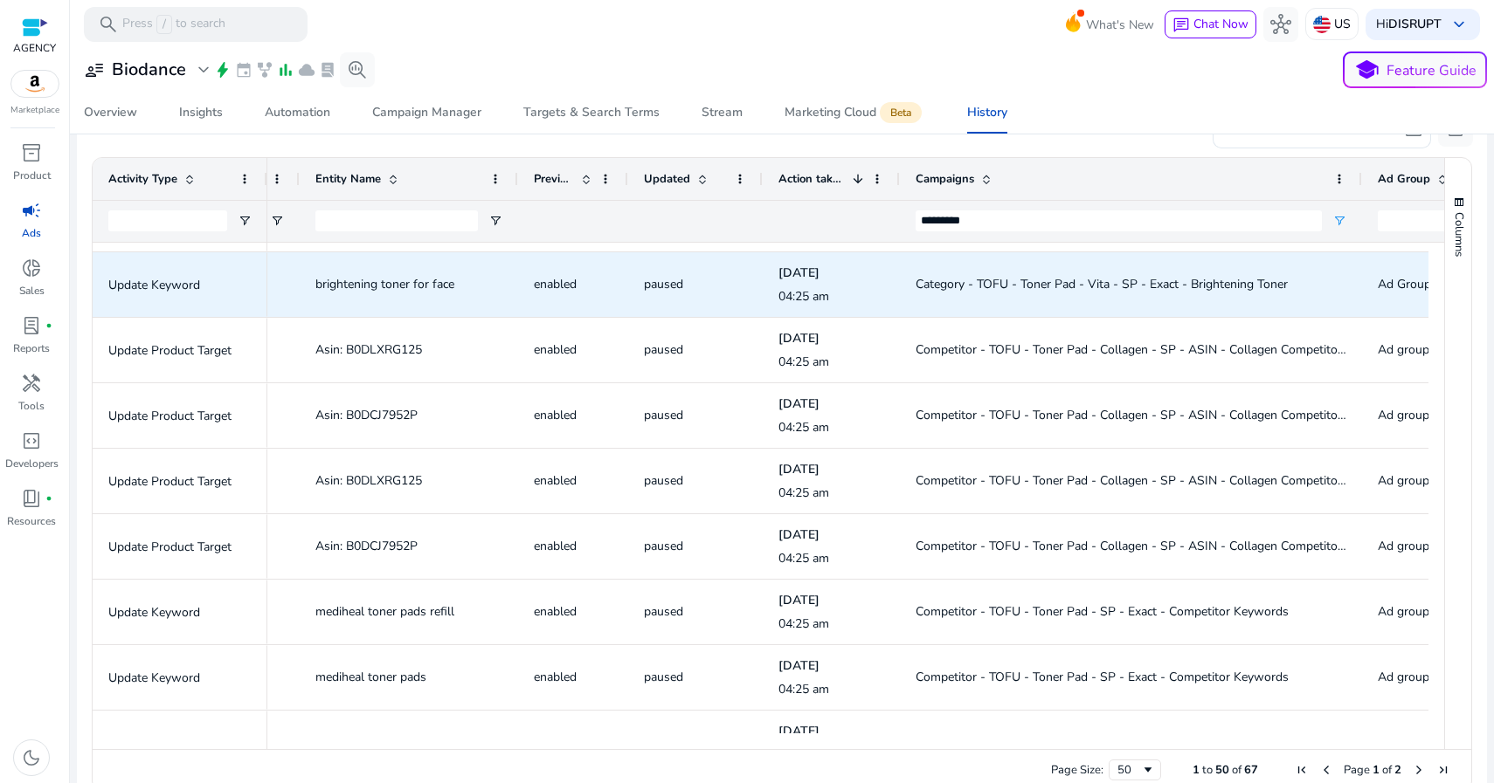
scroll to position [1301, 0]
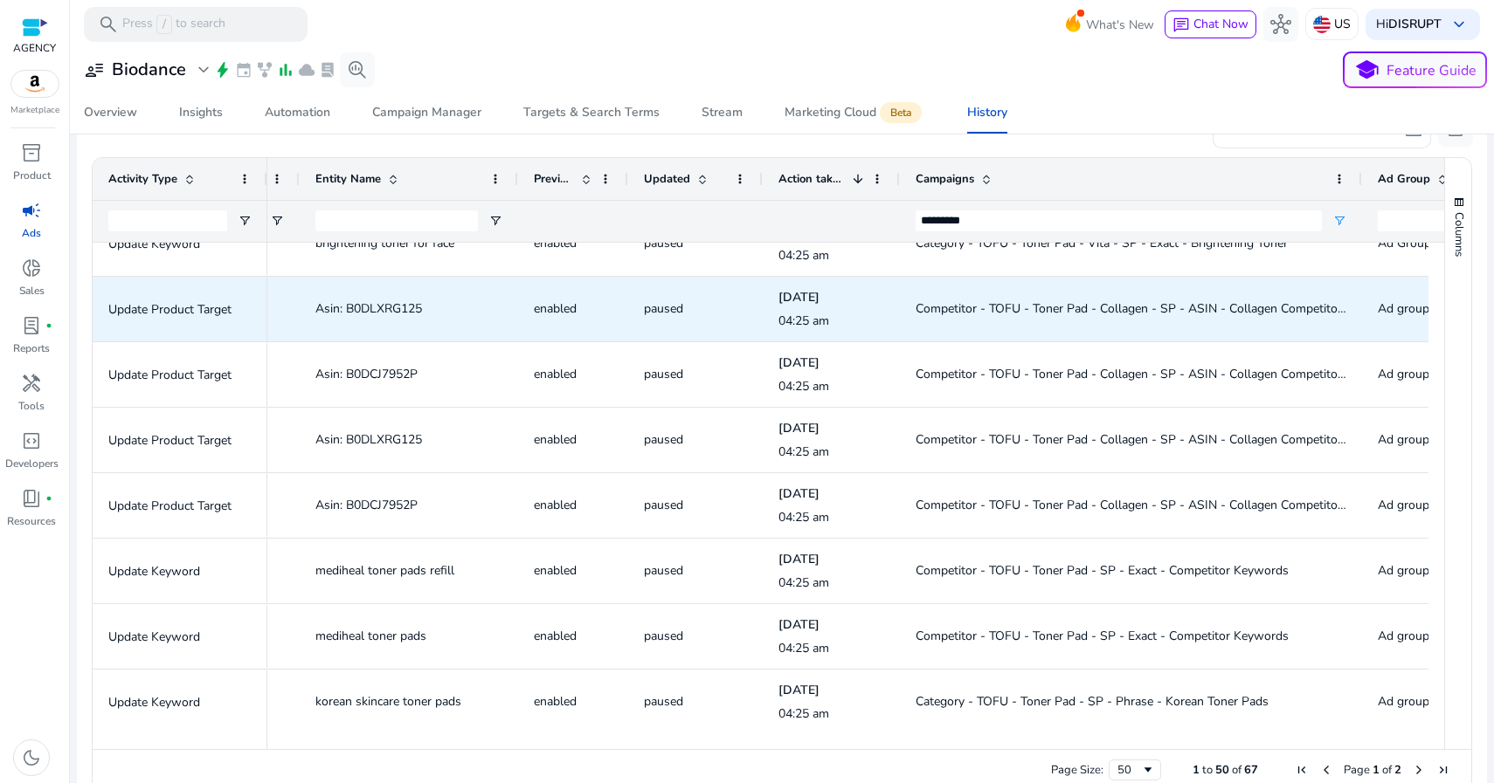
click at [956, 307] on span "Competitor - TOFU - Toner Pad - Collagen - SP - ASIN - Collagen Competitors" at bounding box center [1131, 308] width 432 height 17
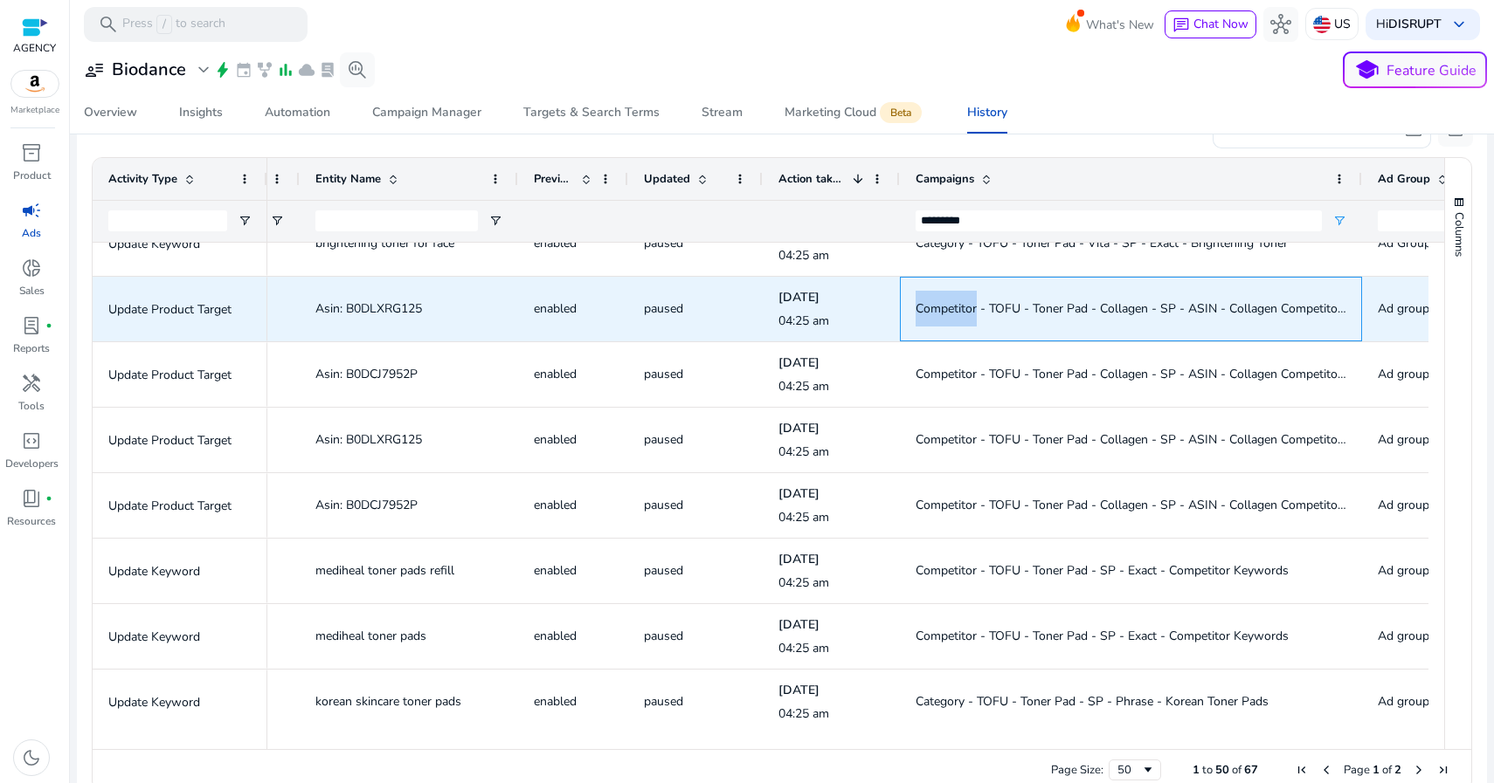
click at [956, 307] on span "Competitor - TOFU - Toner Pad - Collagen - SP - ASIN - Collagen Competitors" at bounding box center [1131, 308] width 432 height 17
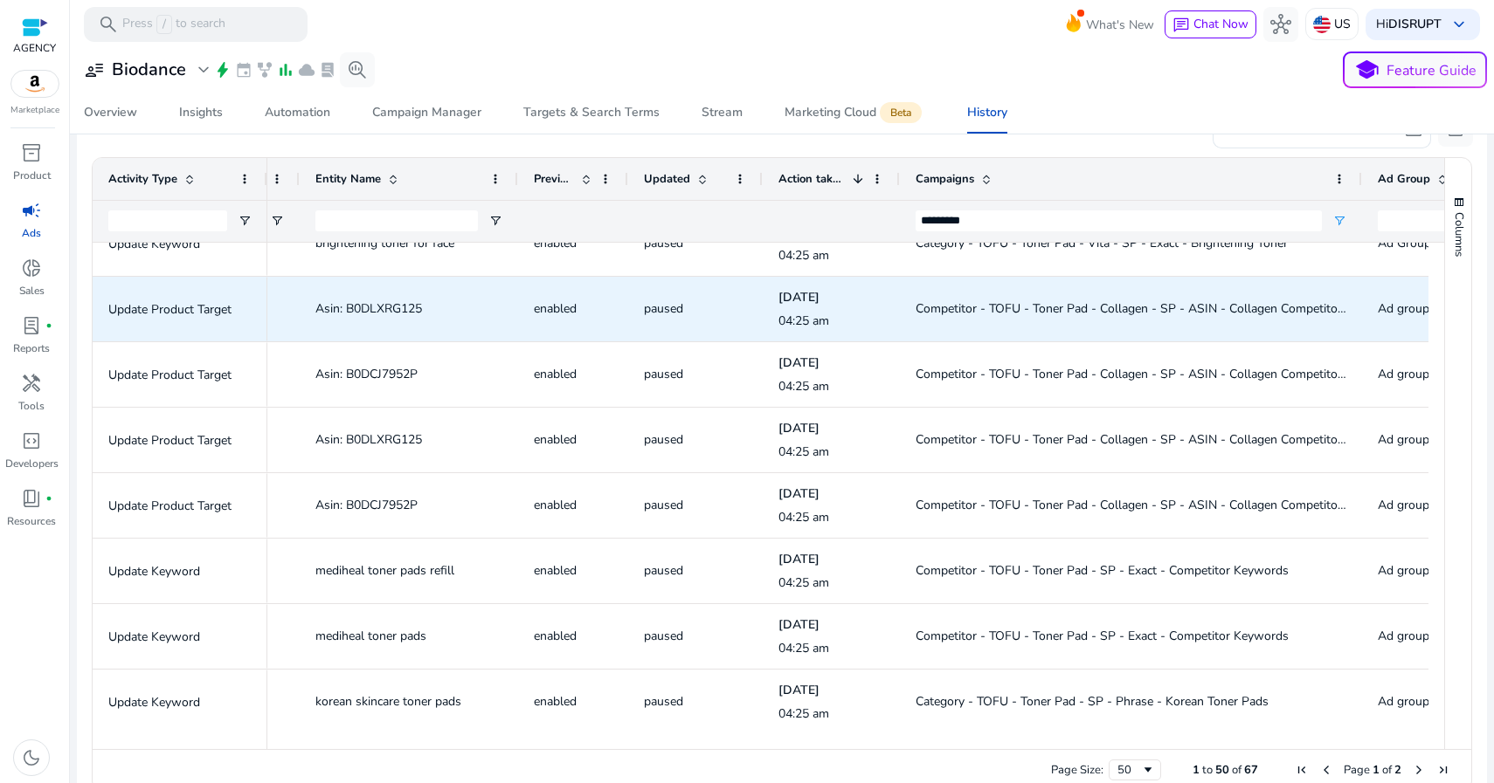
click at [392, 307] on span "Asin: B0DLXRG125" at bounding box center [368, 308] width 107 height 17
click at [391, 307] on span "Asin: B0DLXRG125" at bounding box center [368, 308] width 107 height 17
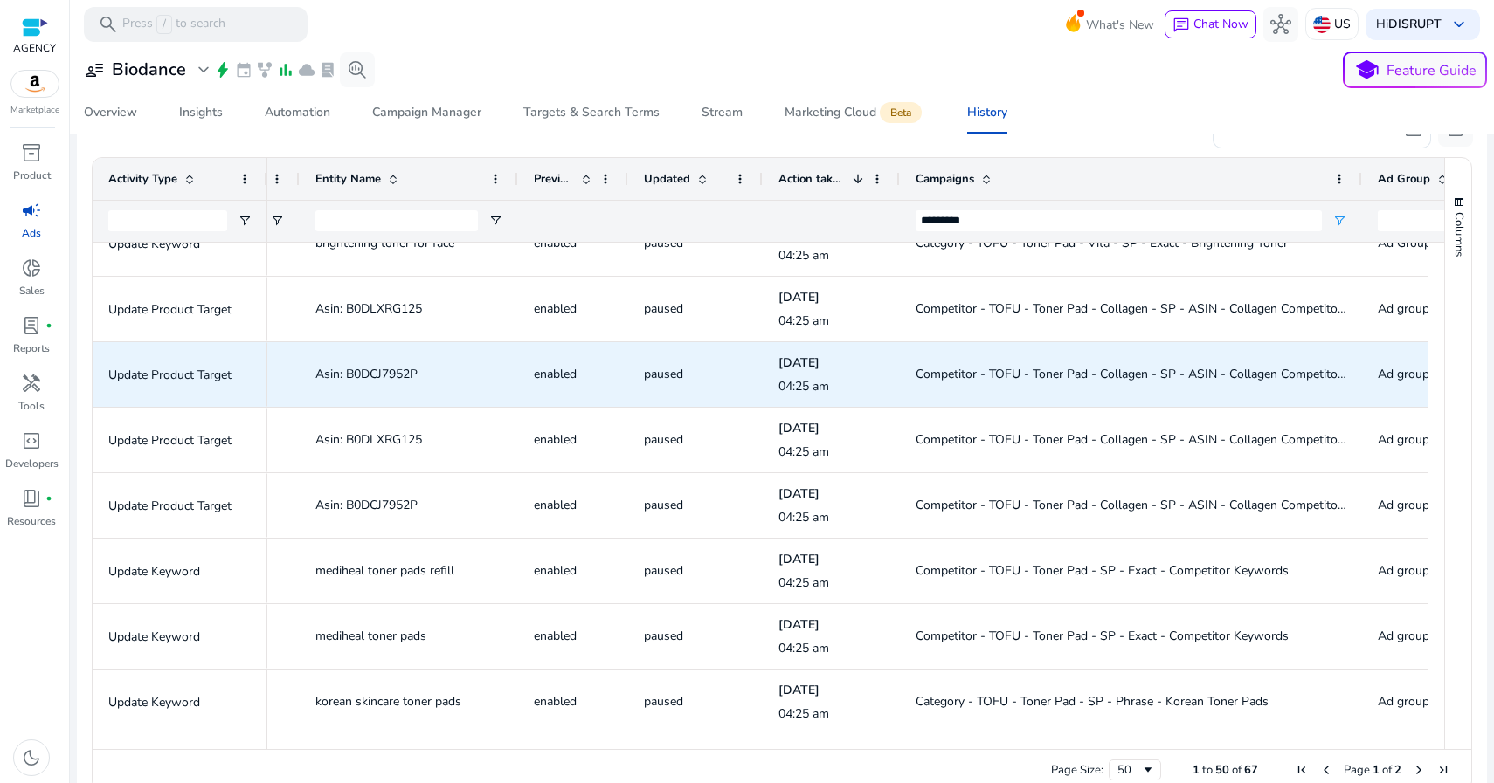
click at [397, 373] on span "Asin: B0DCJ7952P" at bounding box center [366, 374] width 102 height 17
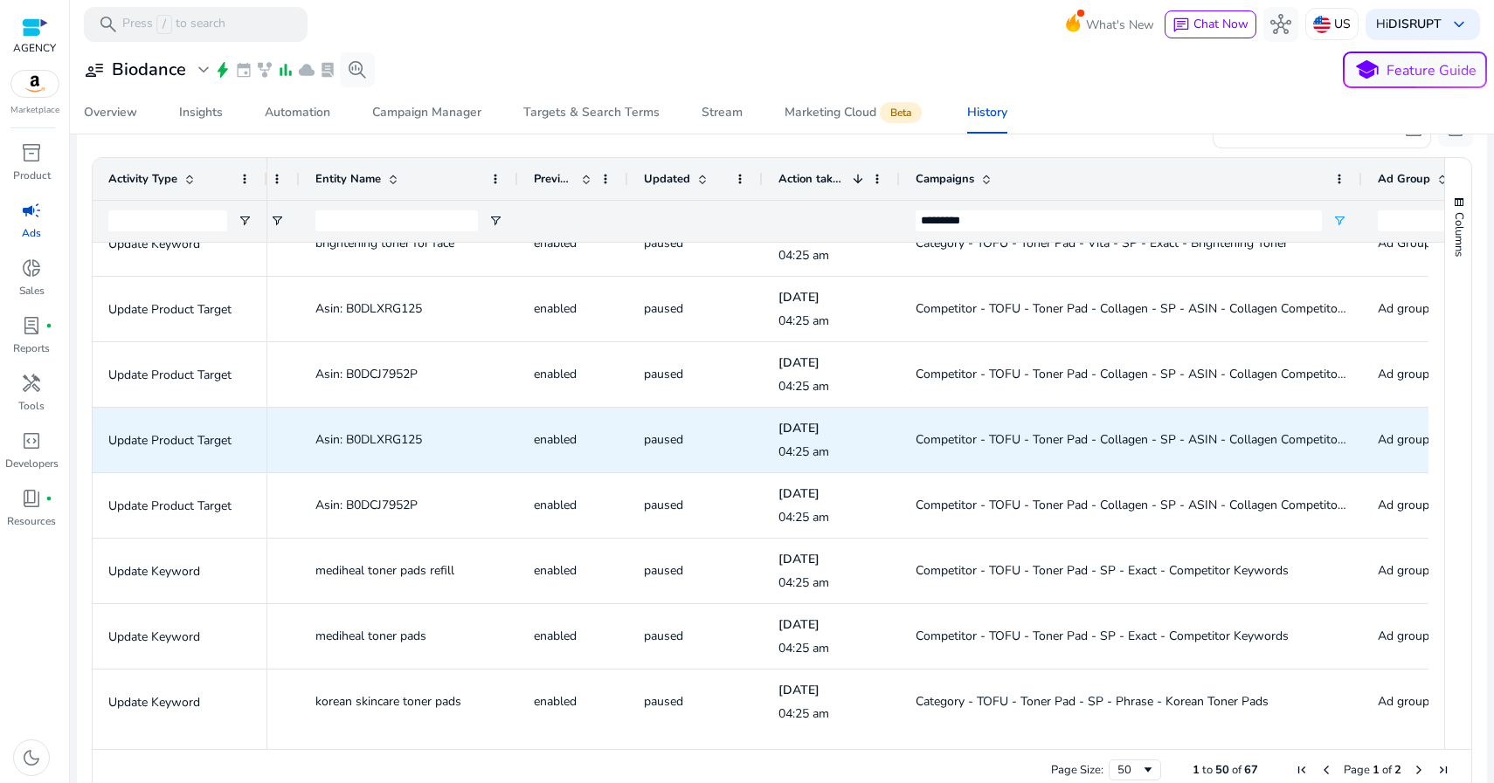
click at [392, 437] on span "Asin: B0DLXRG125" at bounding box center [368, 439] width 107 height 17
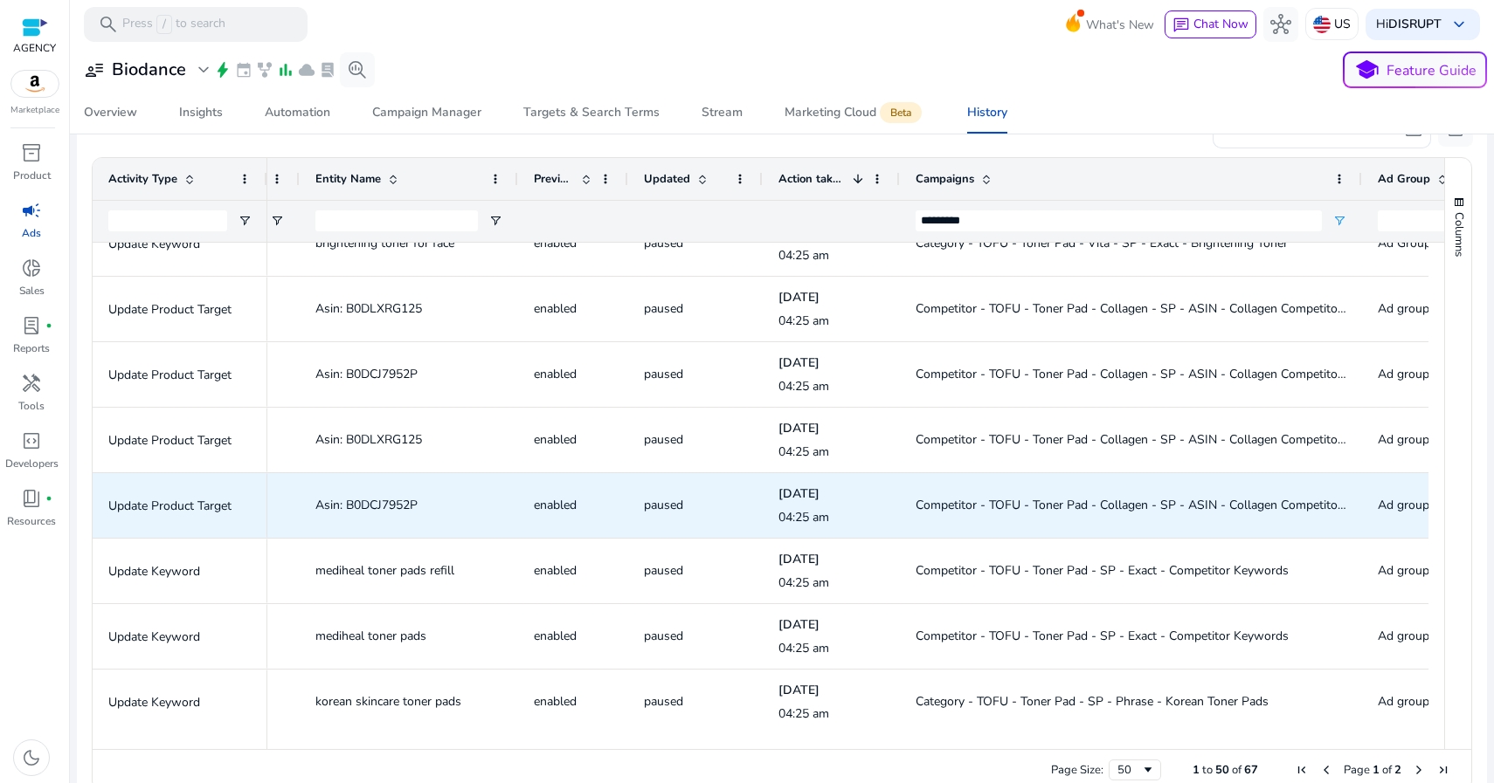
click at [398, 508] on span "Asin: B0DCJ7952P" at bounding box center [366, 505] width 102 height 17
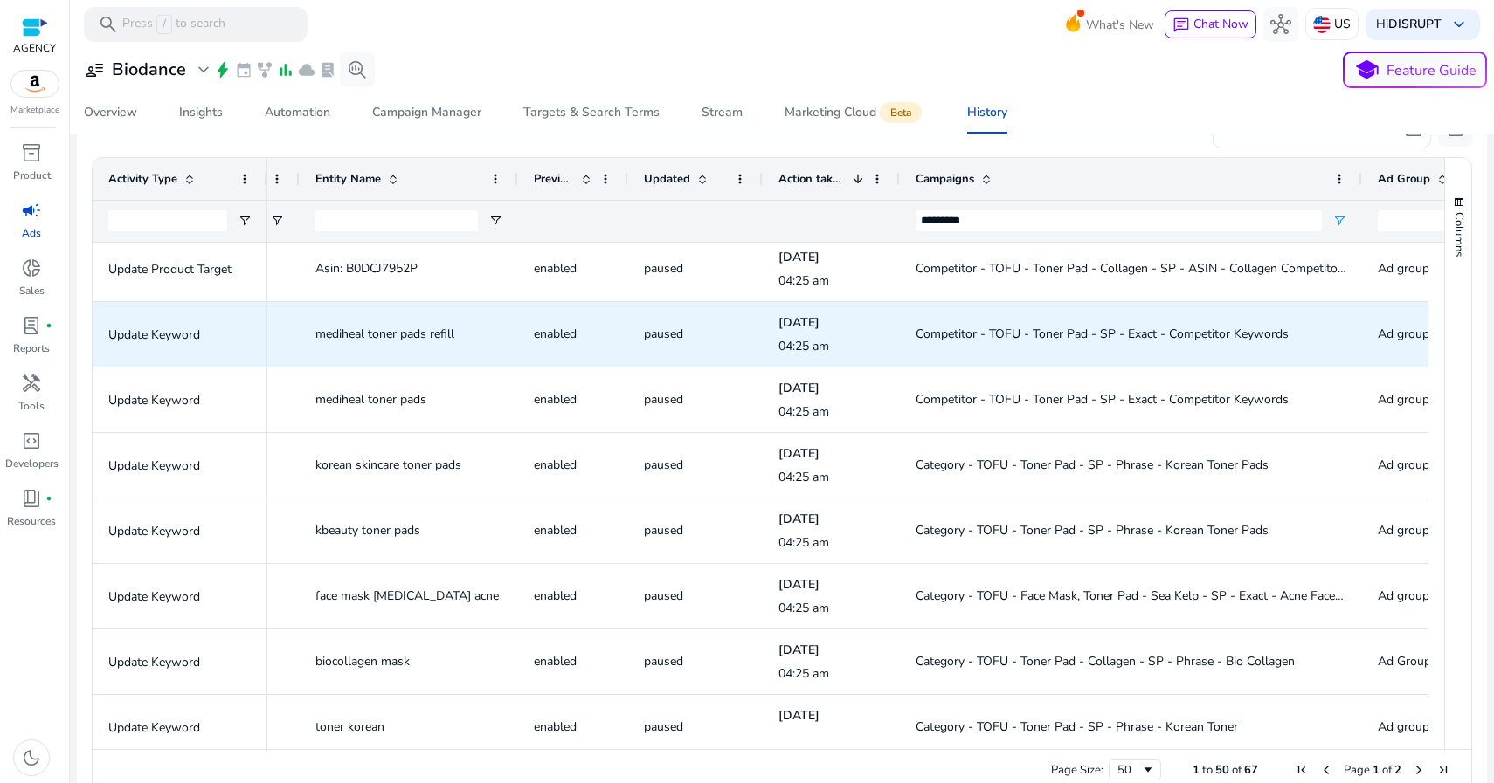
scroll to position [1598, 0]
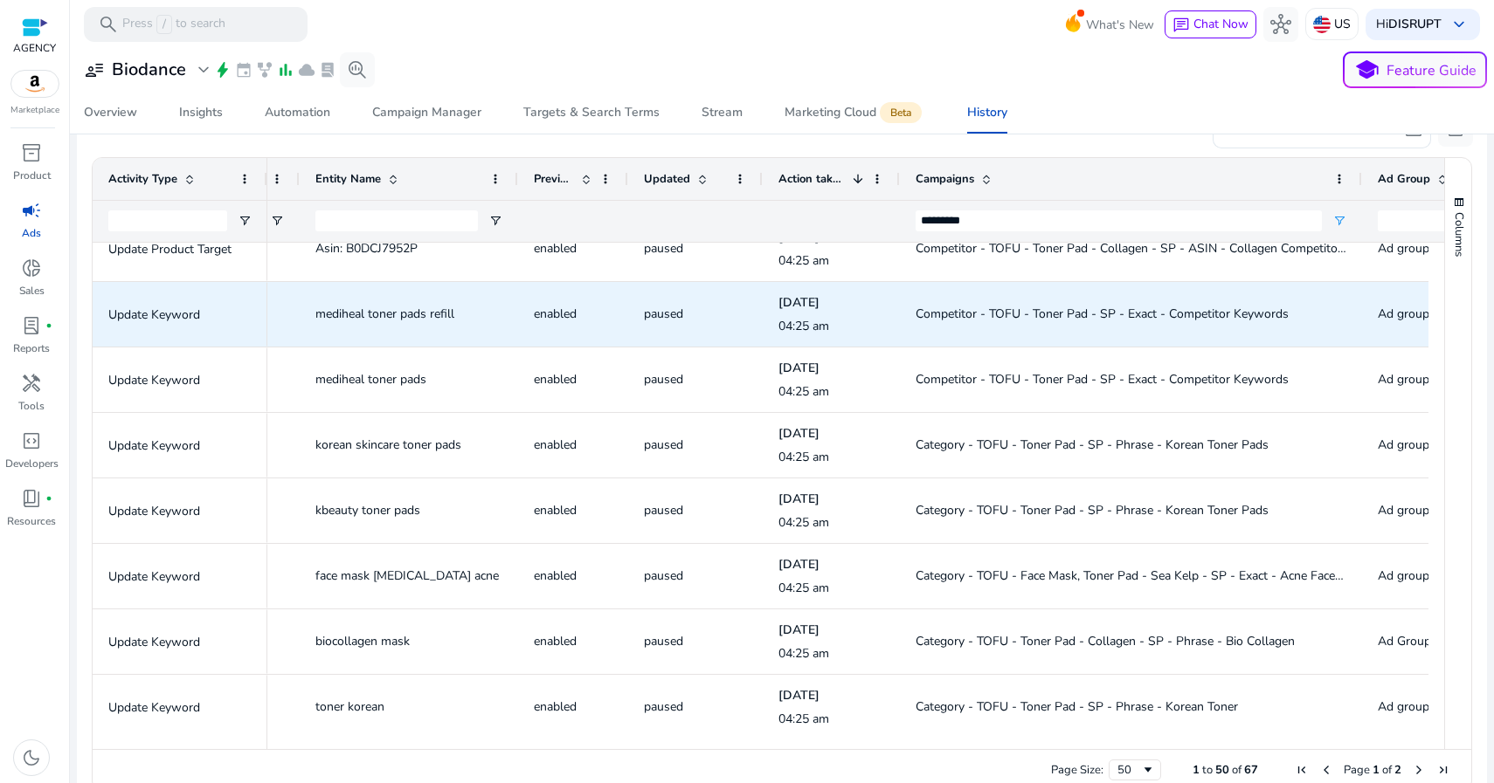
click at [1027, 315] on span "Competitor - TOFU - Toner Pad - SP - Exact - Competitor Keywords" at bounding box center [1101, 314] width 373 height 17
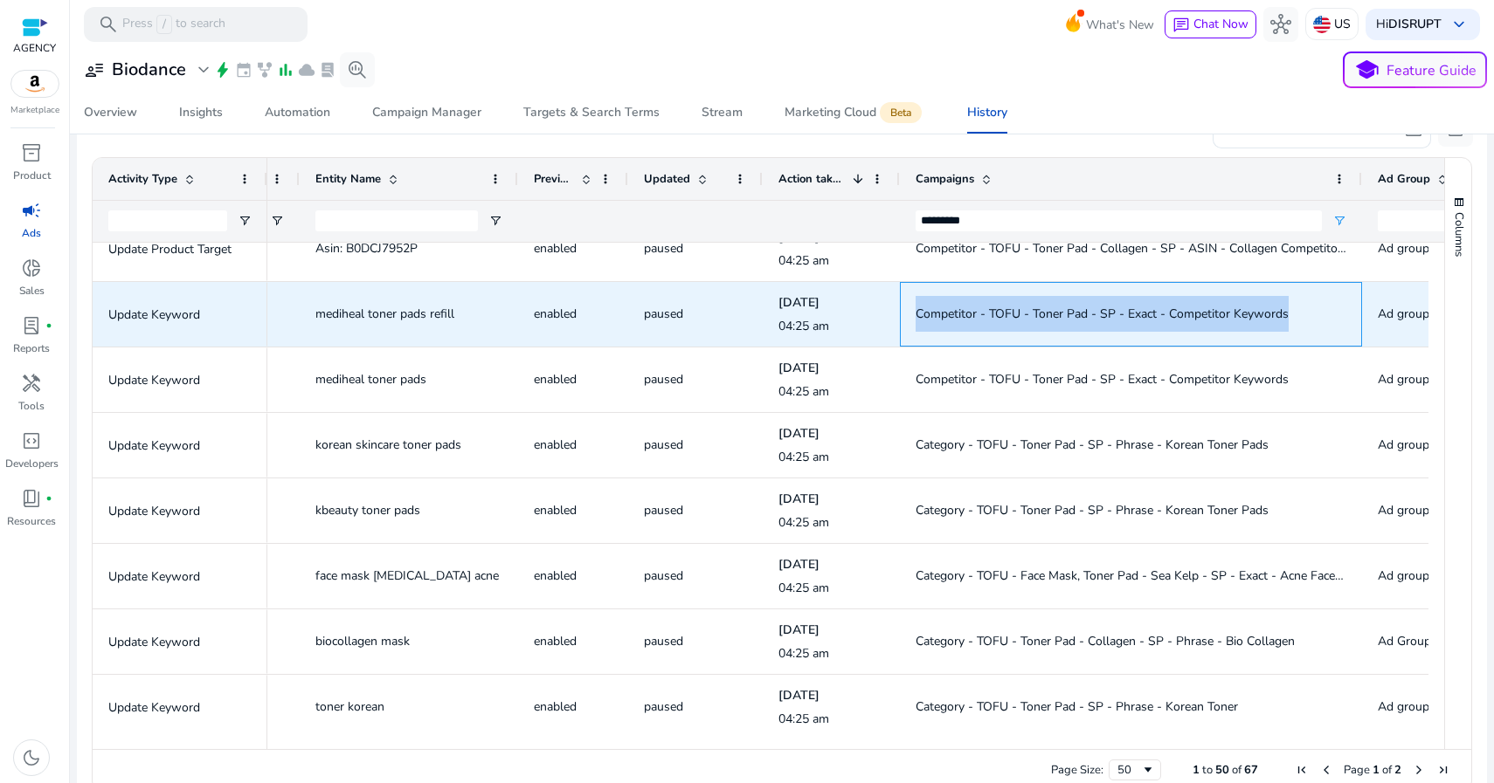
click at [1027, 315] on span "Competitor - TOFU - Toner Pad - SP - Exact - Competitor Keywords" at bounding box center [1101, 314] width 373 height 17
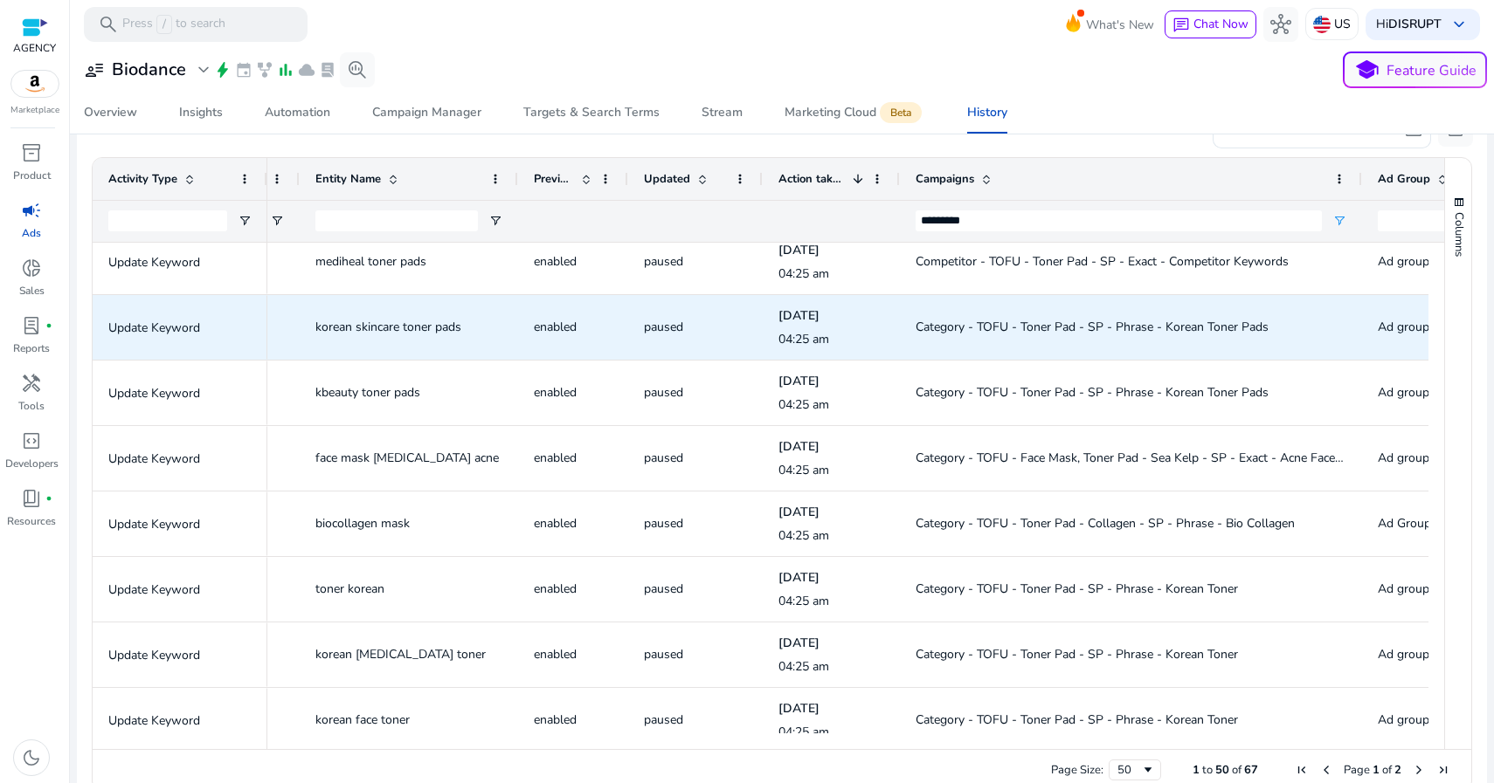
click at [989, 322] on span "Category - TOFU - Toner Pad - SP - Phrase - Korean Toner Pads" at bounding box center [1091, 327] width 353 height 17
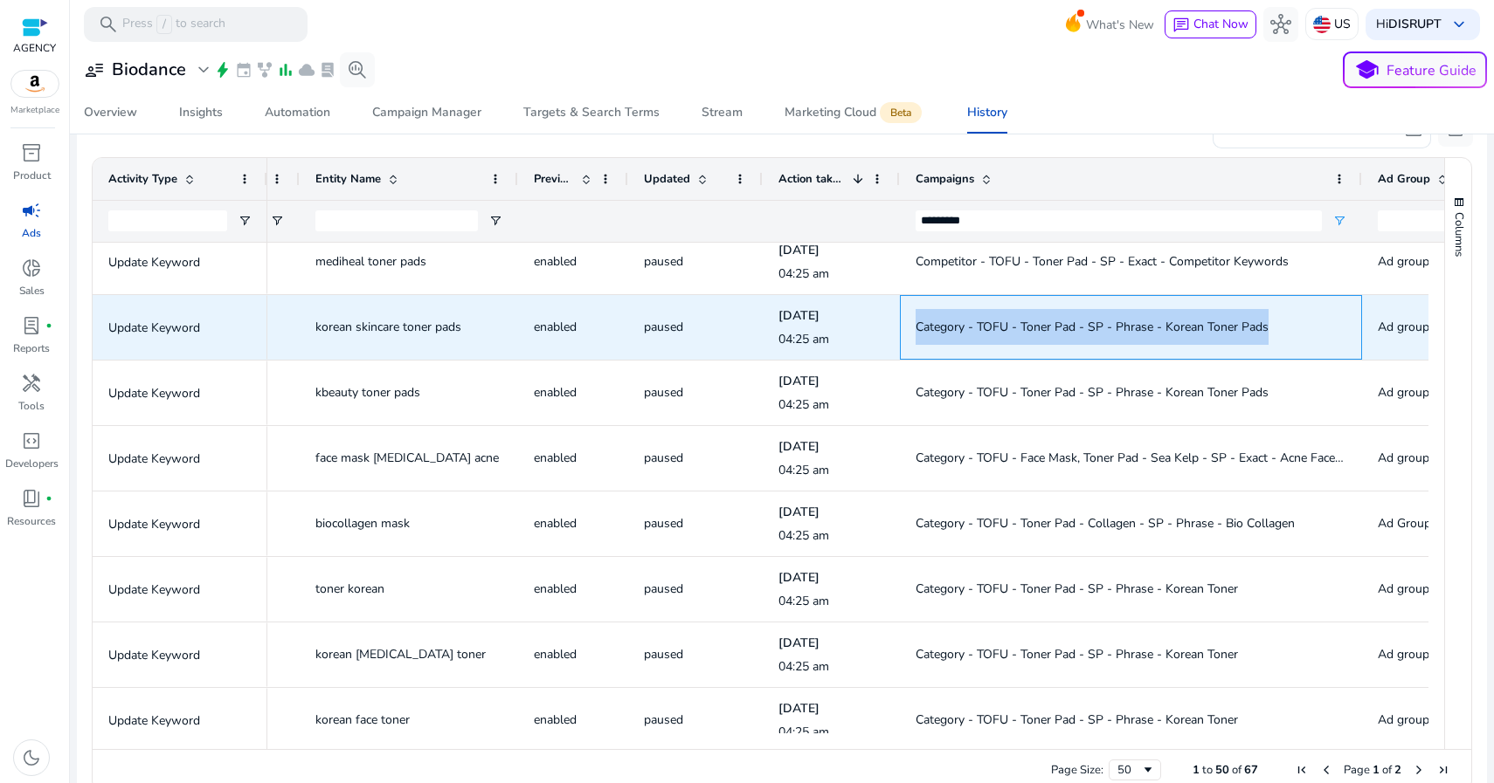
click at [989, 322] on span "Category - TOFU - Toner Pad - SP - Phrase - Korean Toner Pads" at bounding box center [1091, 327] width 353 height 17
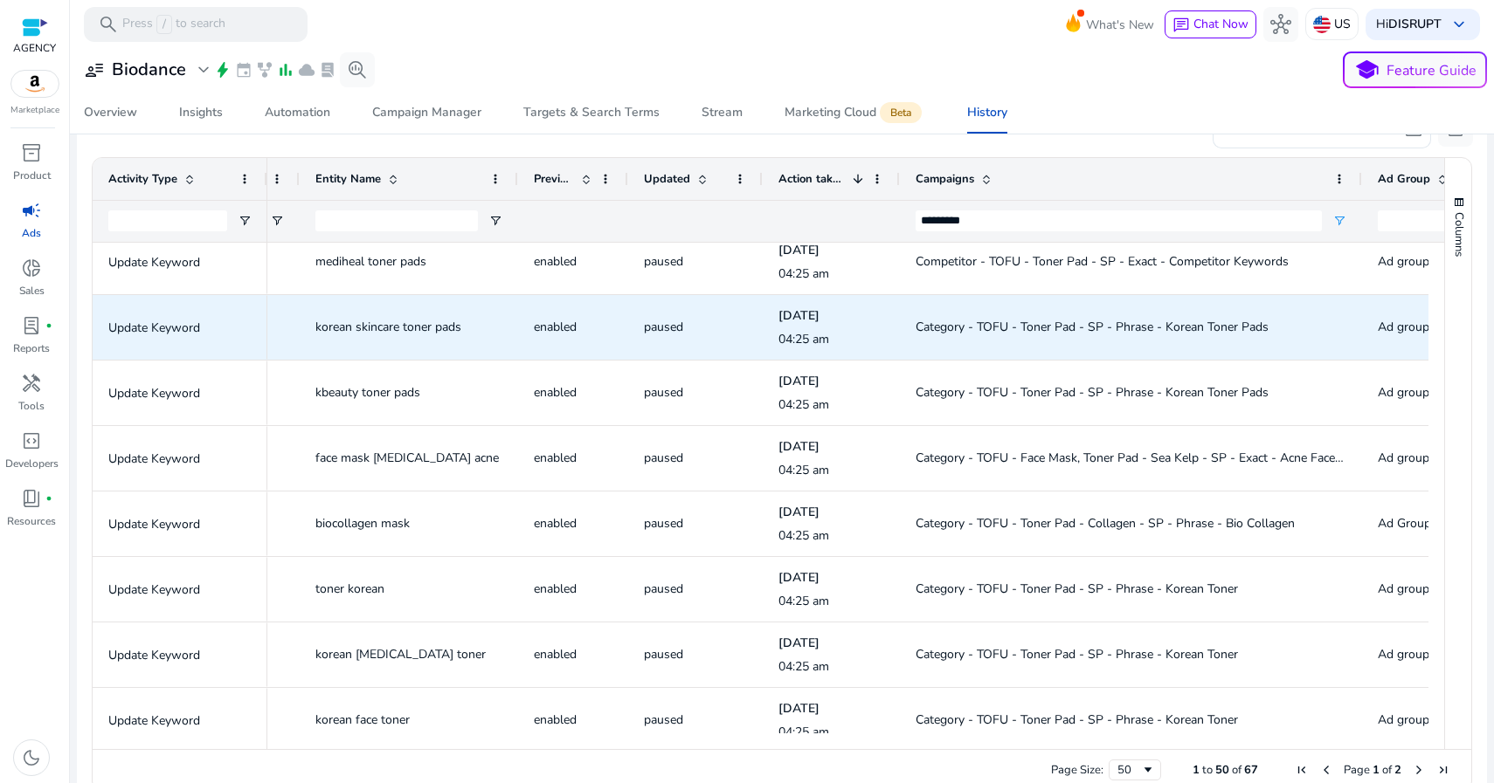
click at [397, 325] on span "korean skincare toner pads" at bounding box center [388, 327] width 146 height 17
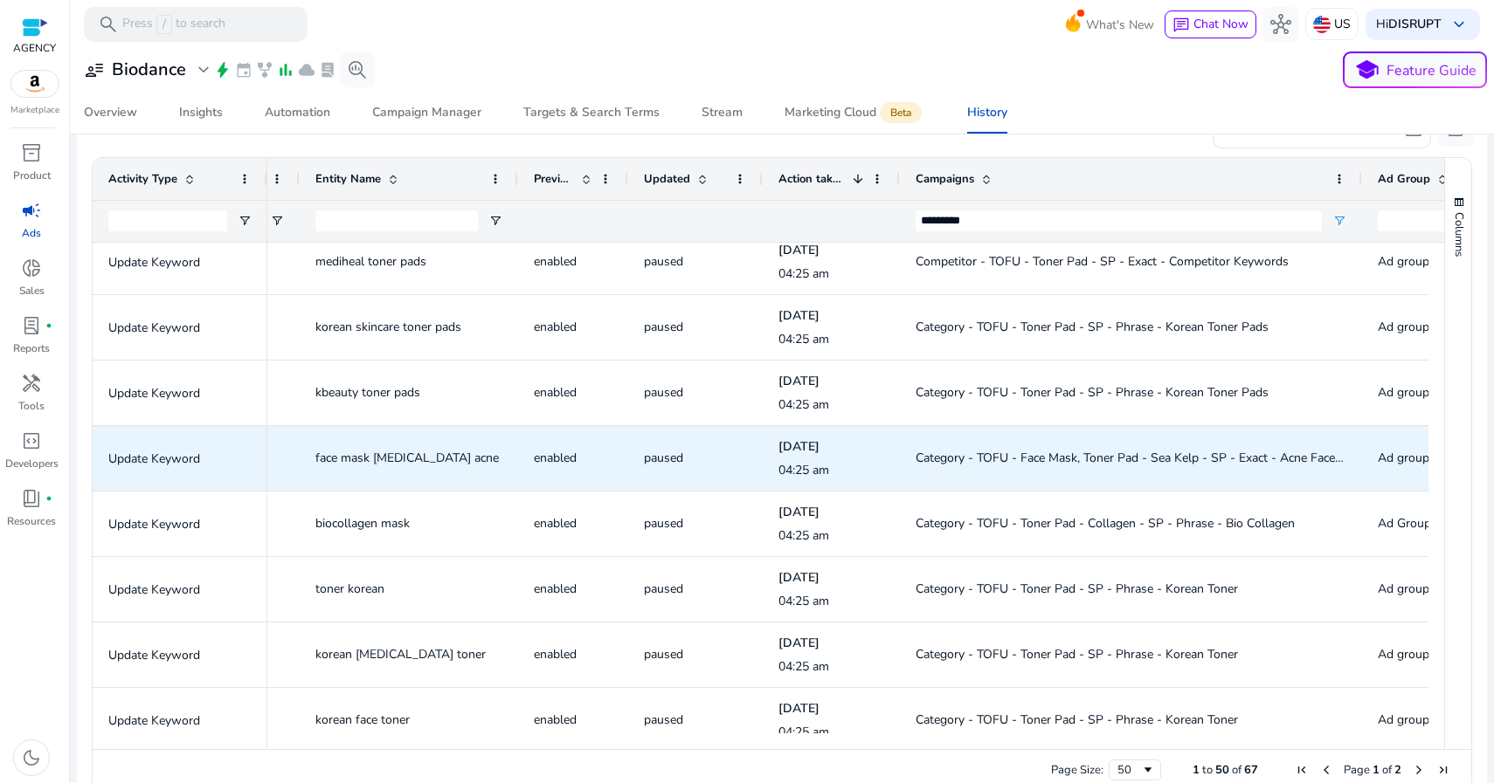
click at [988, 453] on span "Category - TOFU - Face Mask, Toner Pad - Sea Kelp - SP - Exact - Acne Face Masks" at bounding box center [1144, 458] width 458 height 17
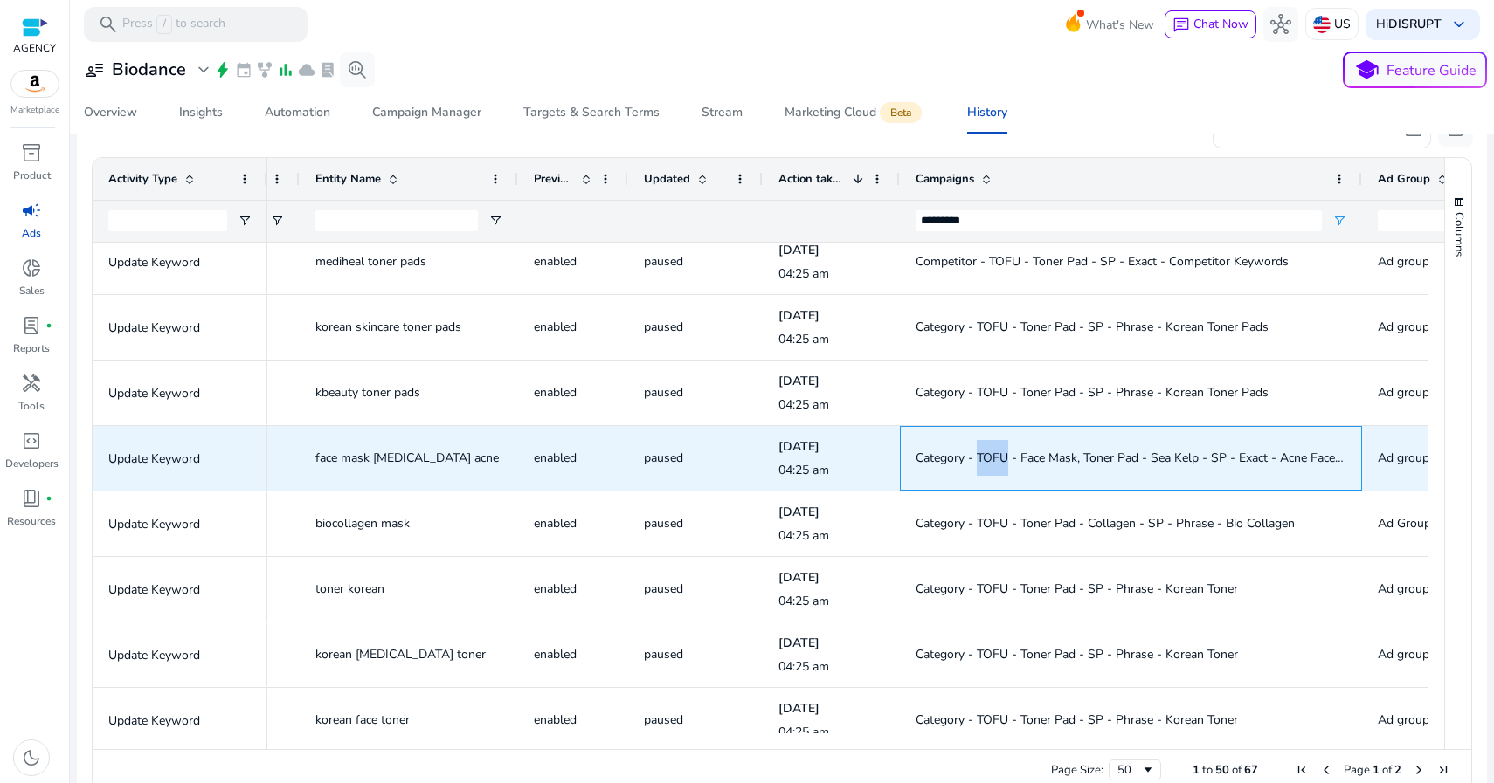
click at [988, 453] on span "Category - TOFU - Face Mask, Toner Pad - Sea Kelp - SP - Exact - Acne Face Masks" at bounding box center [1144, 458] width 458 height 17
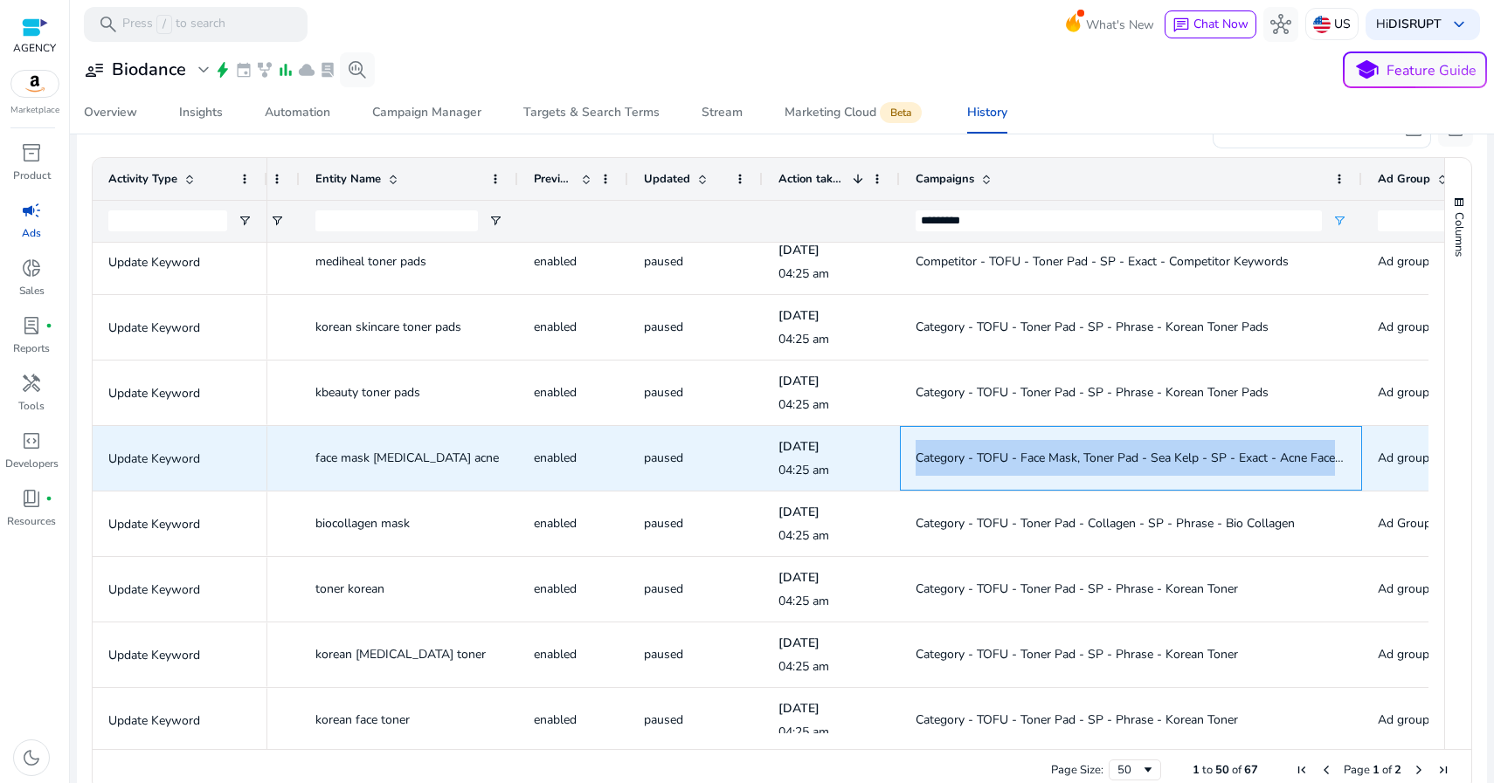
click at [988, 453] on span "Category - TOFU - Face Mask, Toner Pad - Sea Kelp - SP - Exact - Acne Face Masks" at bounding box center [1144, 458] width 458 height 17
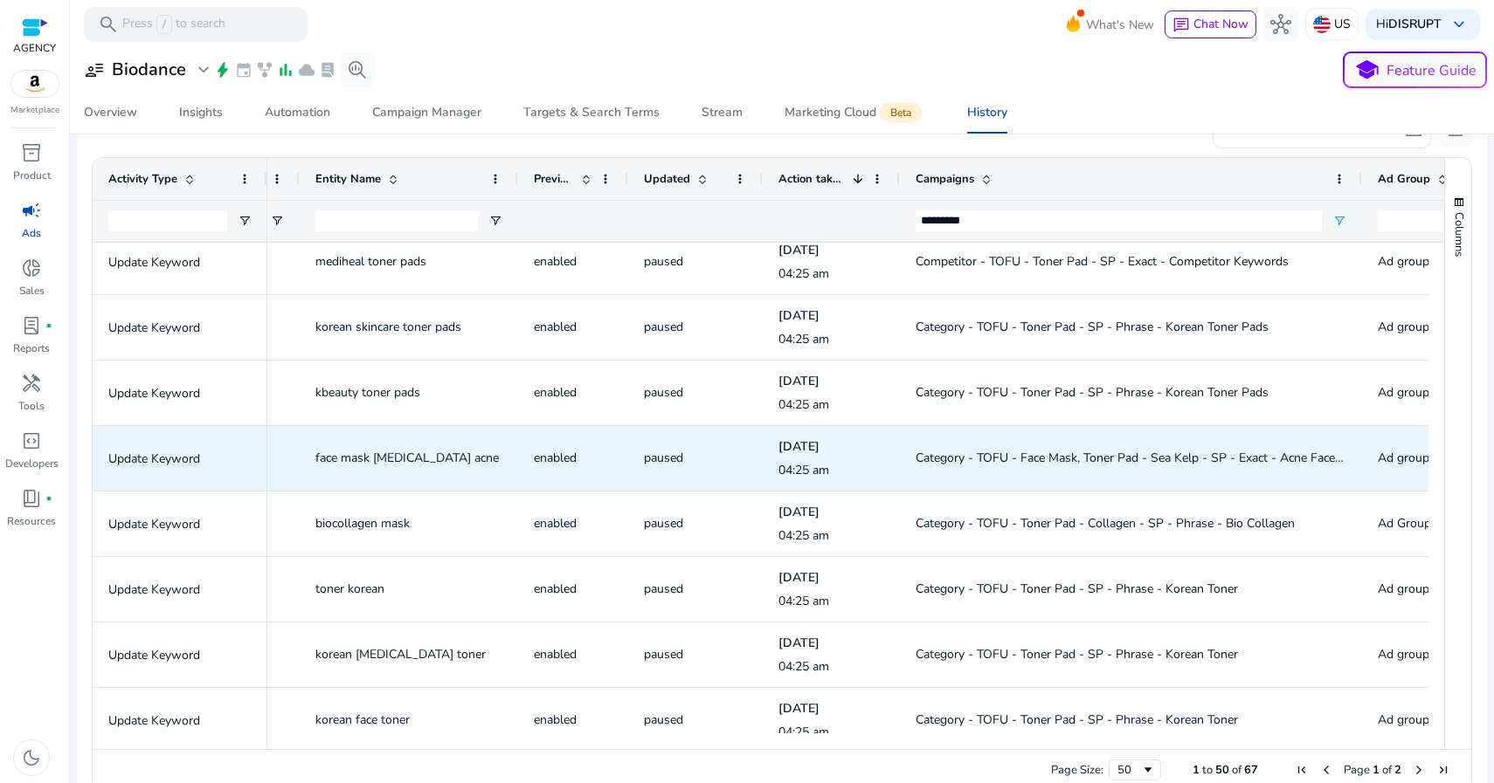
click at [421, 454] on span "face mask skin care acne" at bounding box center [406, 458] width 183 height 17
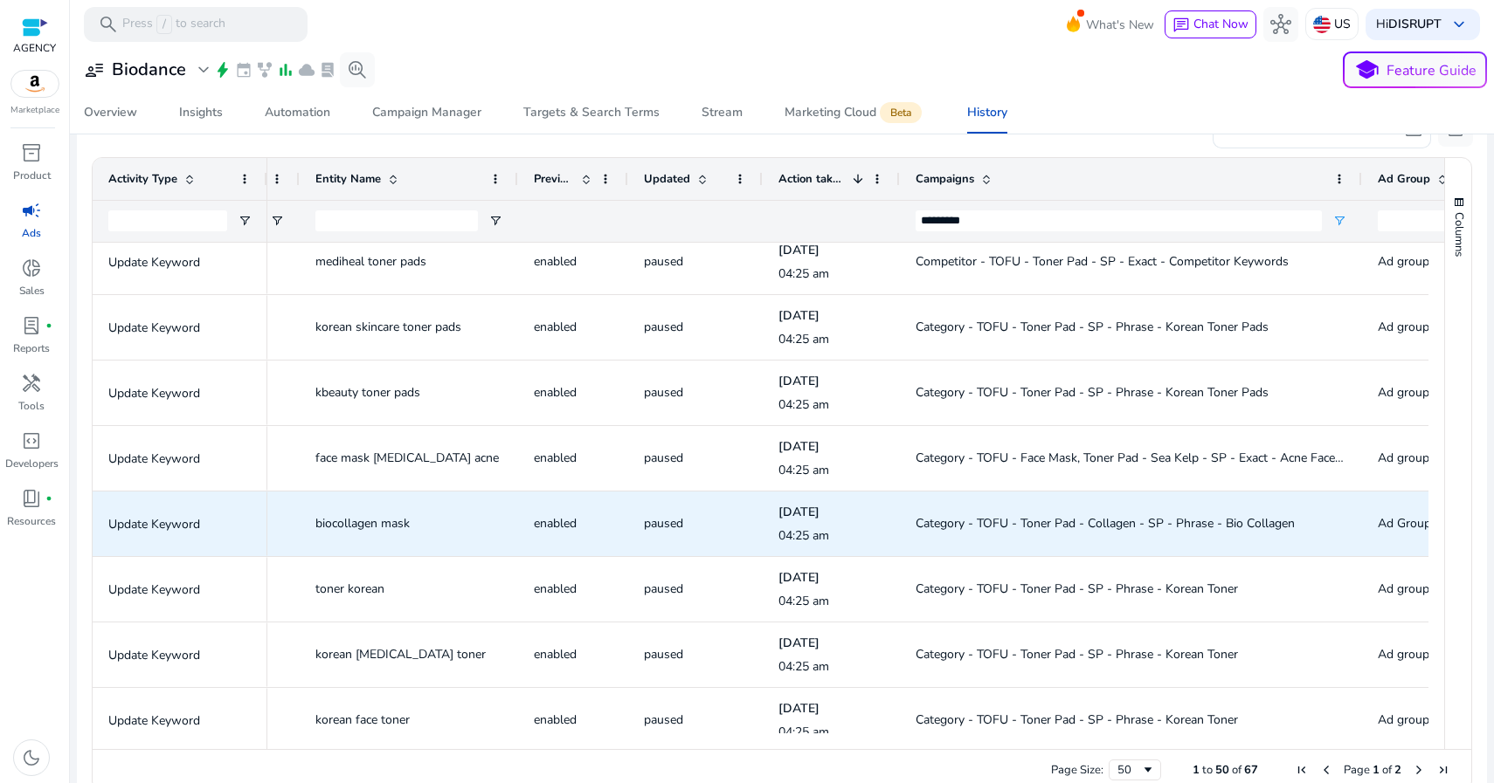
click at [347, 523] on span "biocollagen mask" at bounding box center [362, 523] width 94 height 17
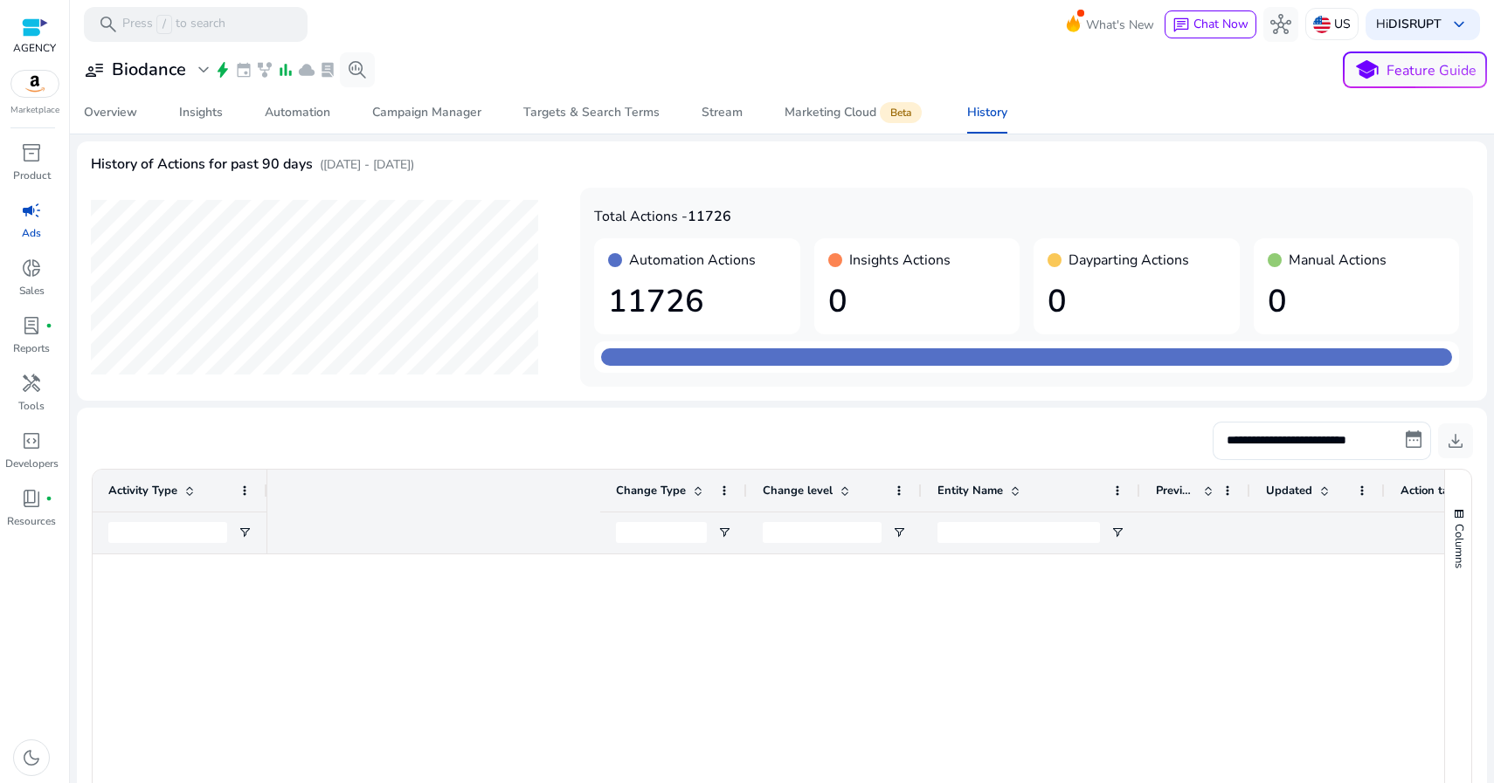
scroll to position [0, 622]
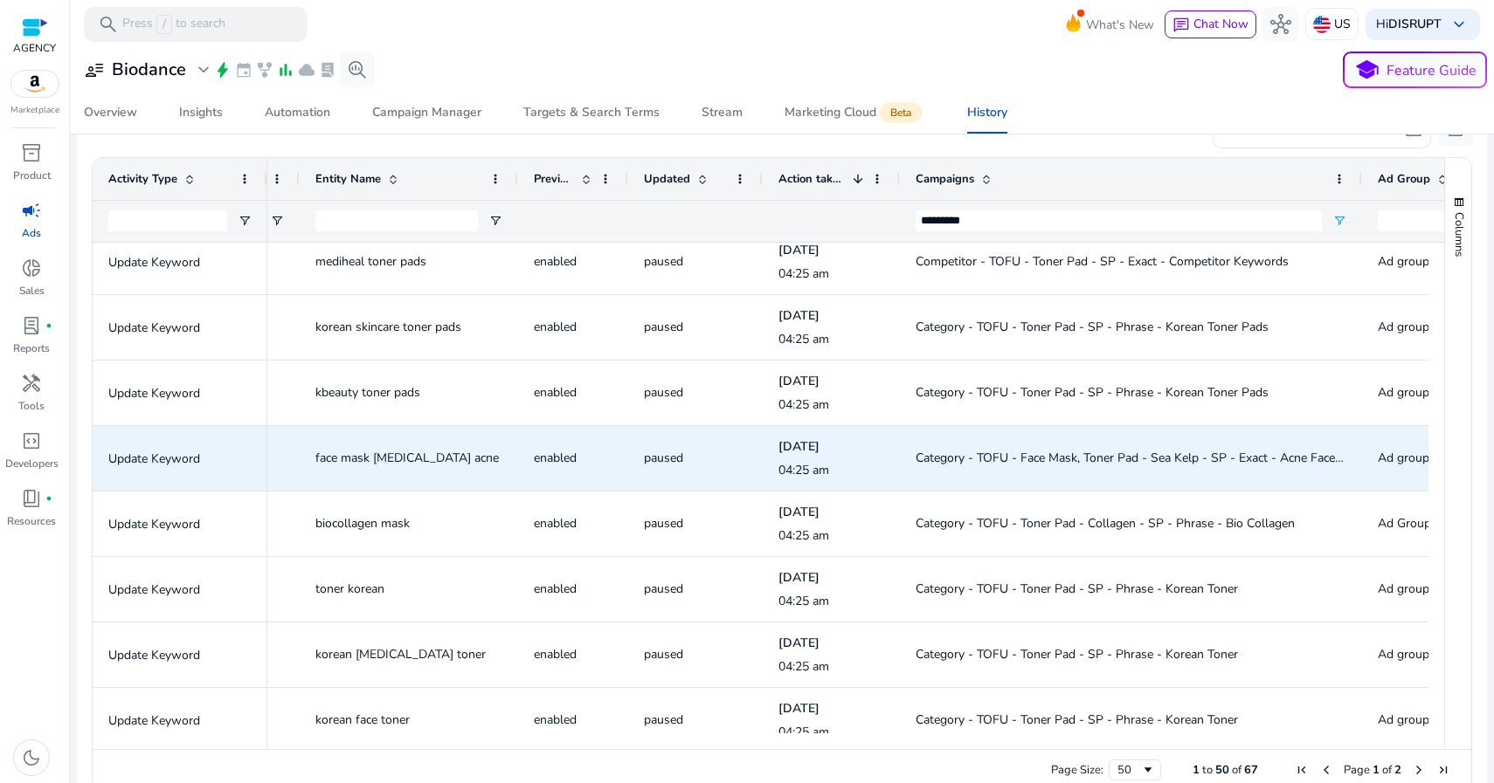
click at [1025, 462] on span "Category - TOFU - Face Mask, Toner Pad - Sea Kelp - SP - Exact - Acne Face Masks" at bounding box center [1144, 458] width 458 height 17
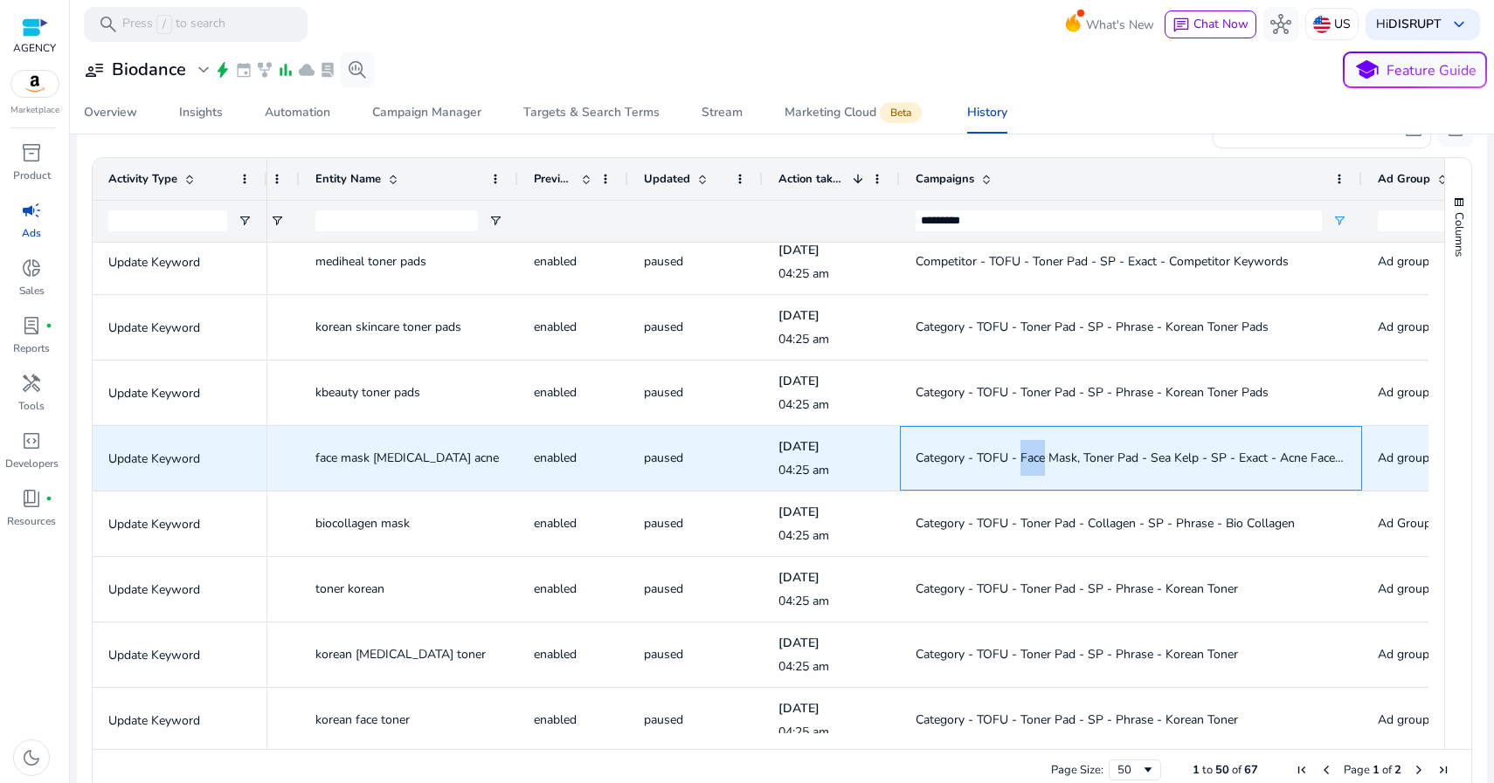
click at [1025, 462] on span "Category - TOFU - Face Mask, Toner Pad - Sea Kelp - SP - Exact - Acne Face Masks" at bounding box center [1144, 458] width 458 height 17
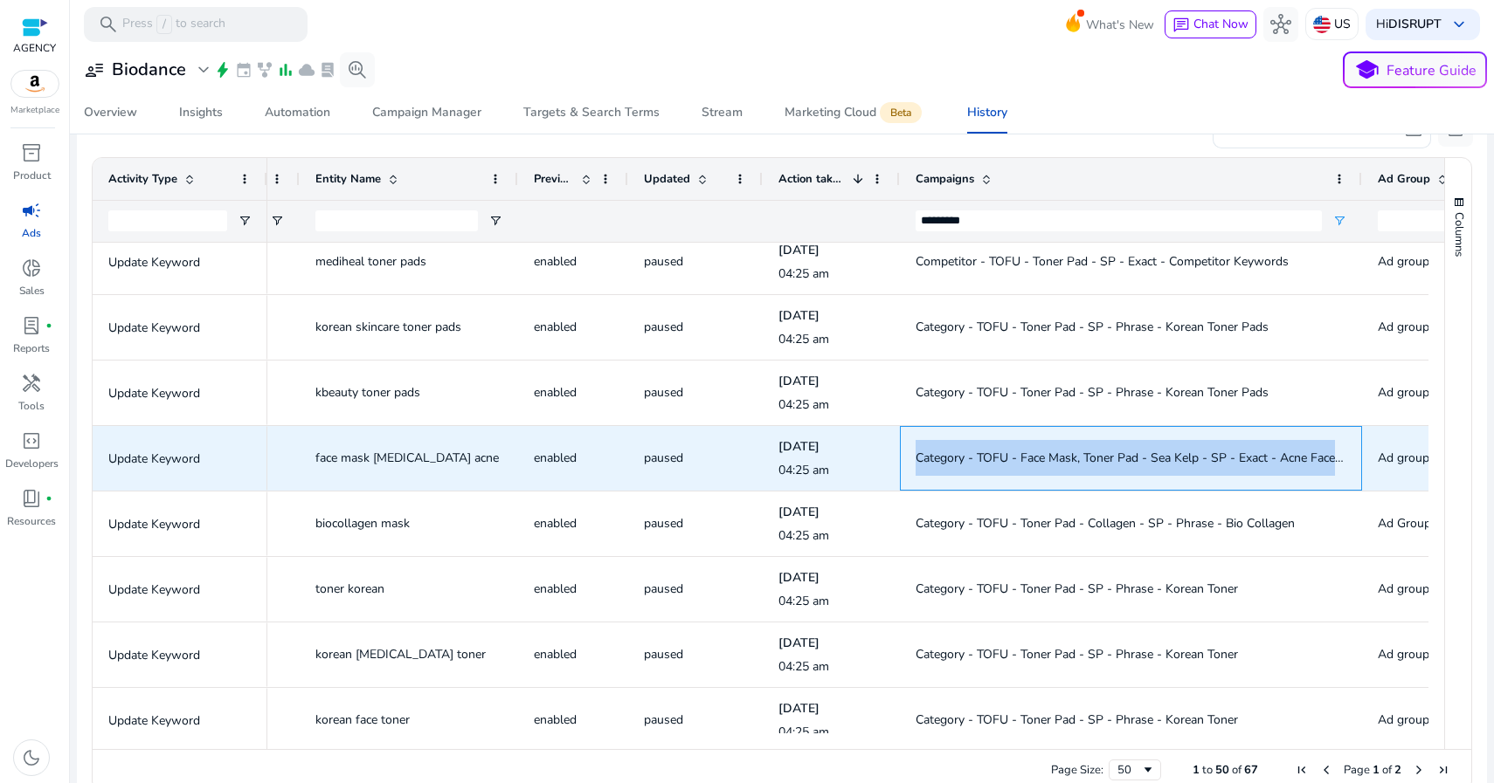
click at [1025, 462] on span "Category - TOFU - Face Mask, Toner Pad - Sea Kelp - SP - Exact - Acne Face Masks" at bounding box center [1144, 458] width 458 height 17
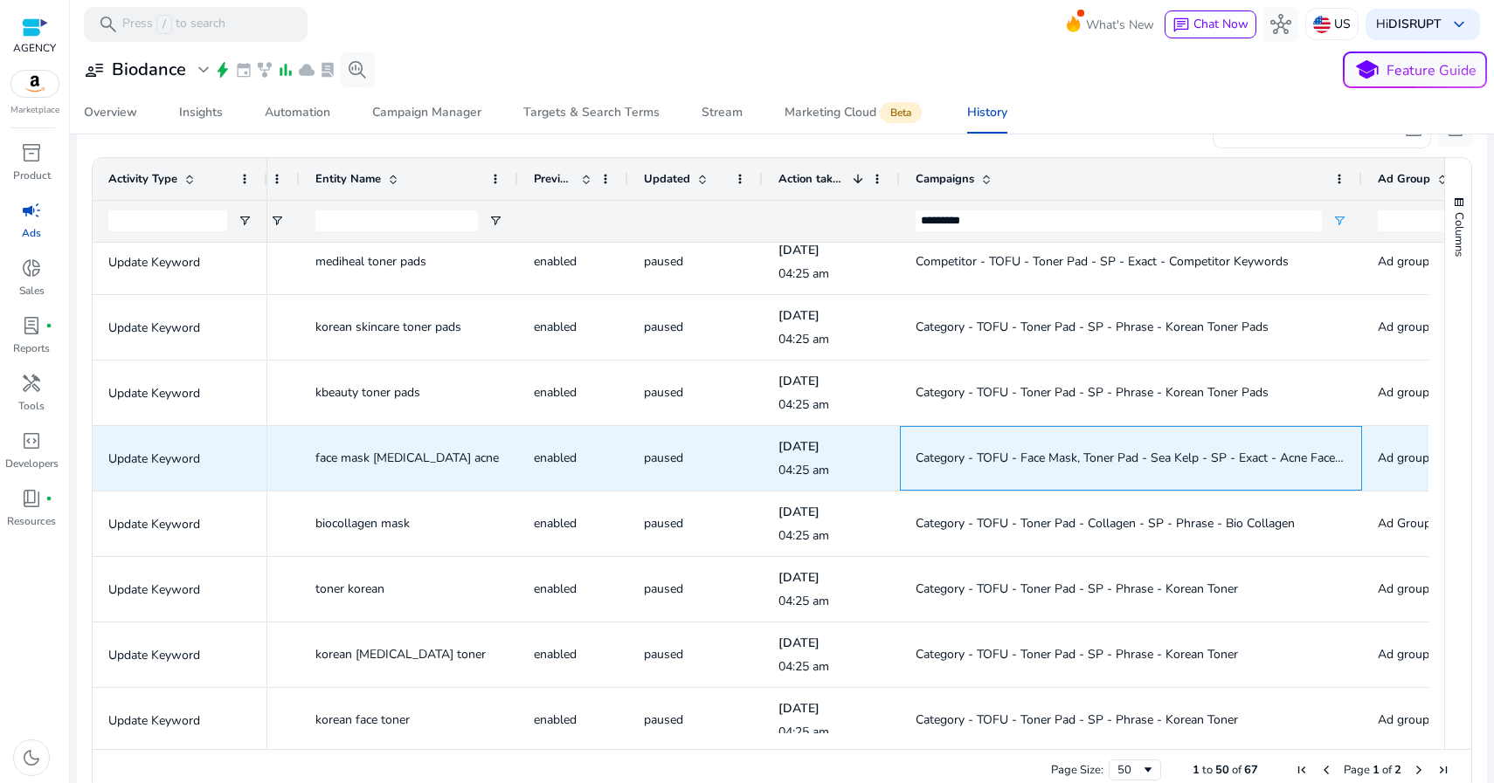
click at [1025, 462] on span "Category - TOFU - Face Mask, Toner Pad - Sea Kelp - SP - Exact - Acne Face Masks" at bounding box center [1144, 458] width 458 height 17
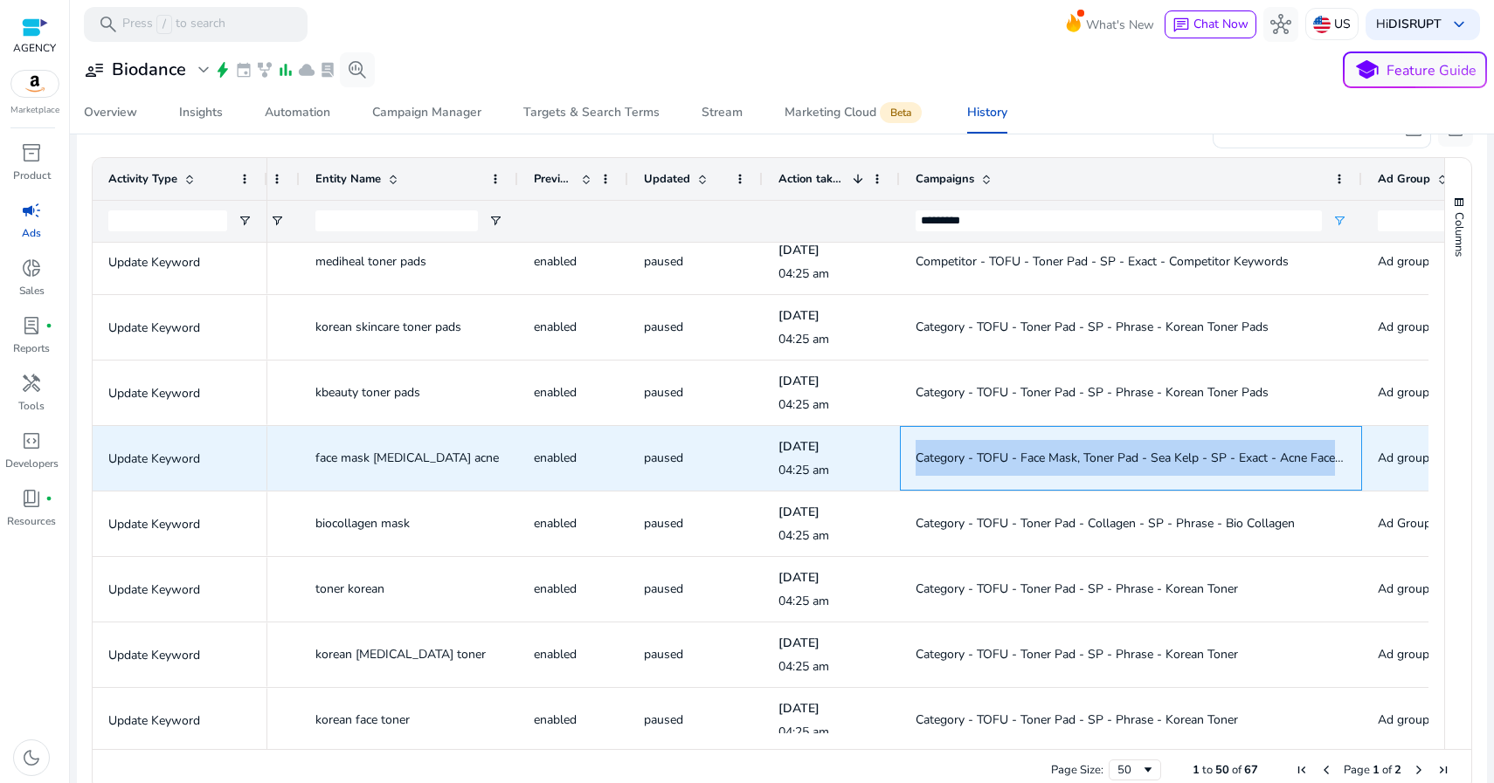
click at [1025, 462] on span "Category - TOFU - Face Mask, Toner Pad - Sea Kelp - SP - Exact - Acne Face Masks" at bounding box center [1144, 458] width 458 height 17
click at [1024, 462] on span "Category - TOFU - Face Mask, Toner Pad - Sea Kelp - SP - Exact - Acne Face Masks" at bounding box center [1144, 458] width 458 height 17
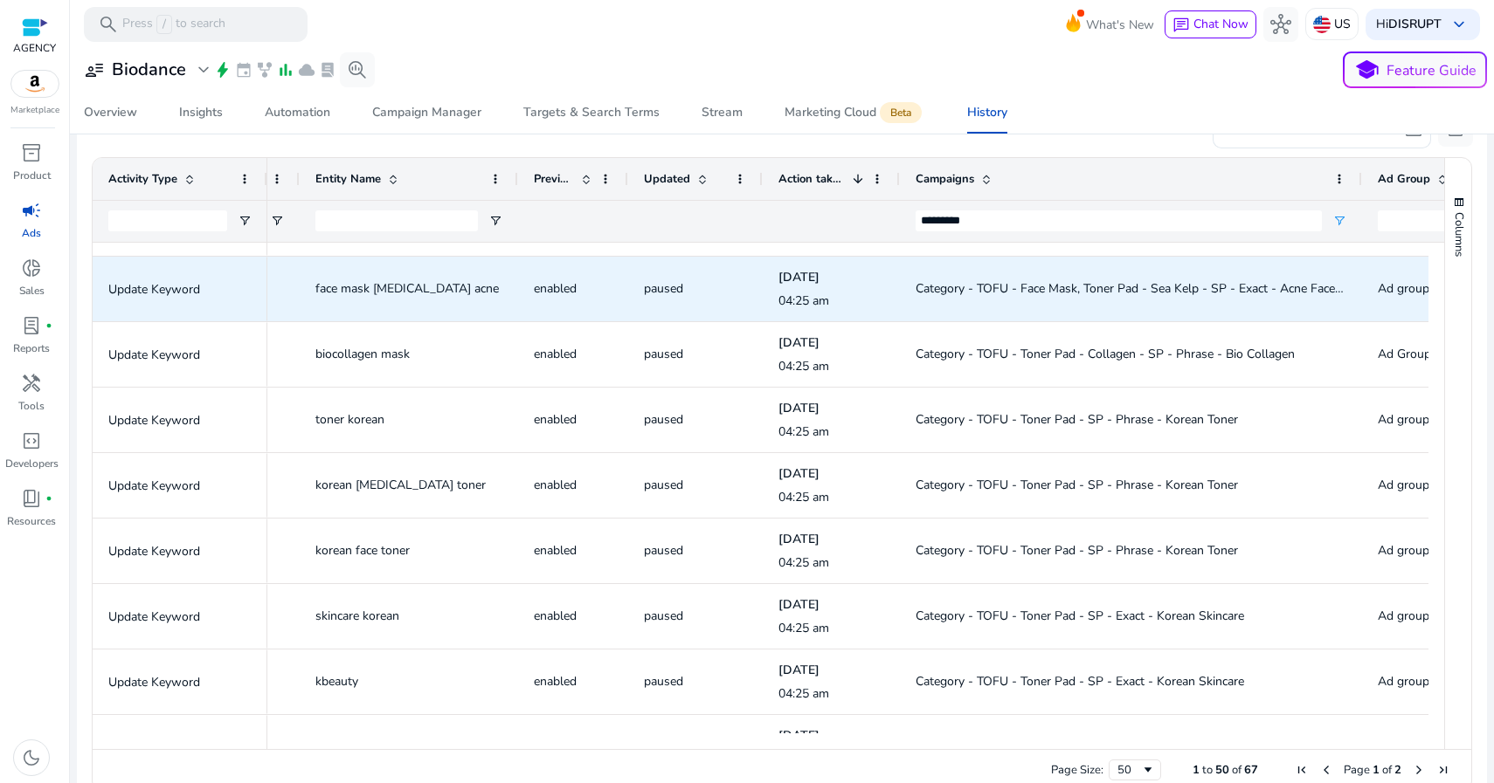
scroll to position [1922, 0]
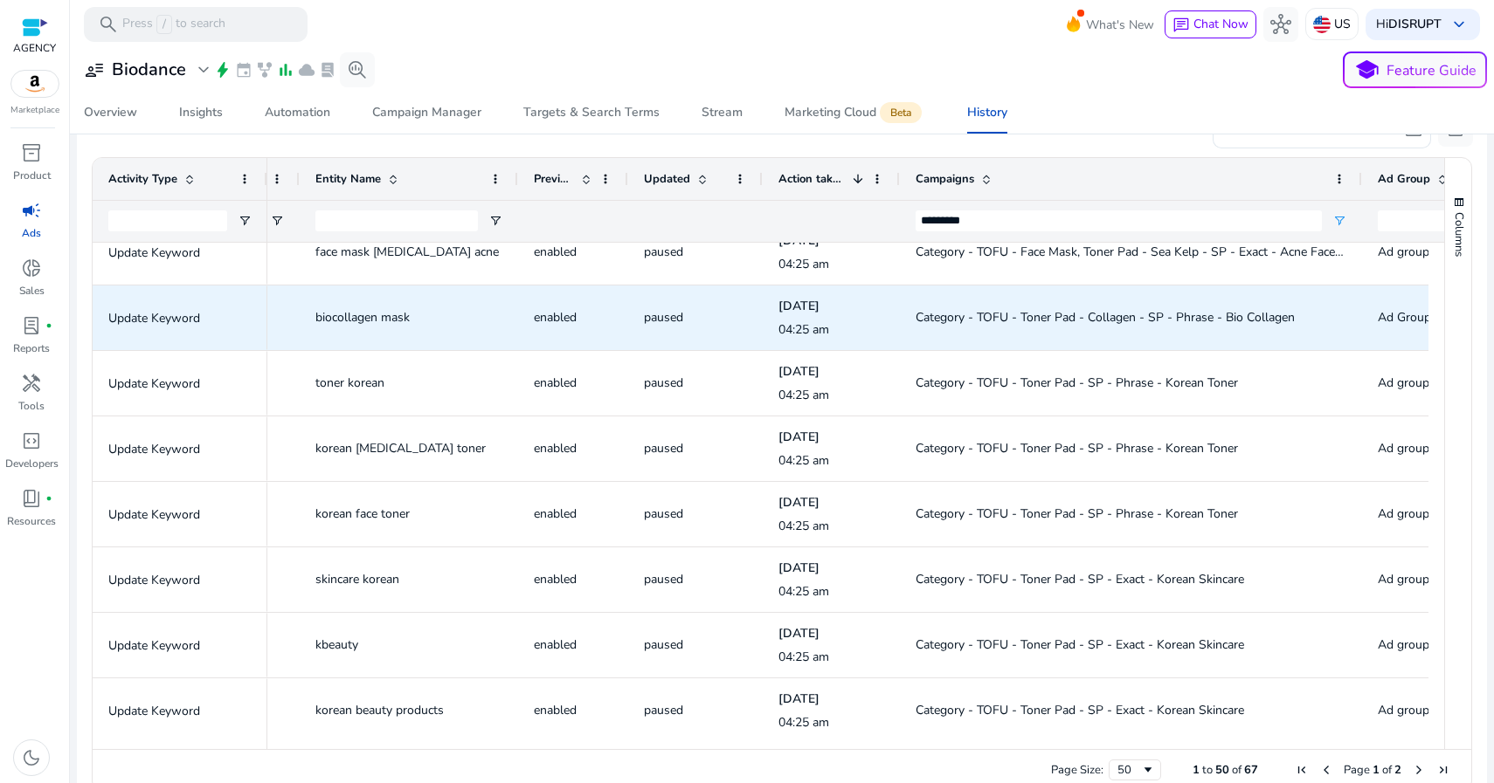
click at [1001, 325] on span "Category - TOFU - Toner Pad - Collagen - SP - Phrase - Bio Collagen" at bounding box center [1104, 317] width 379 height 17
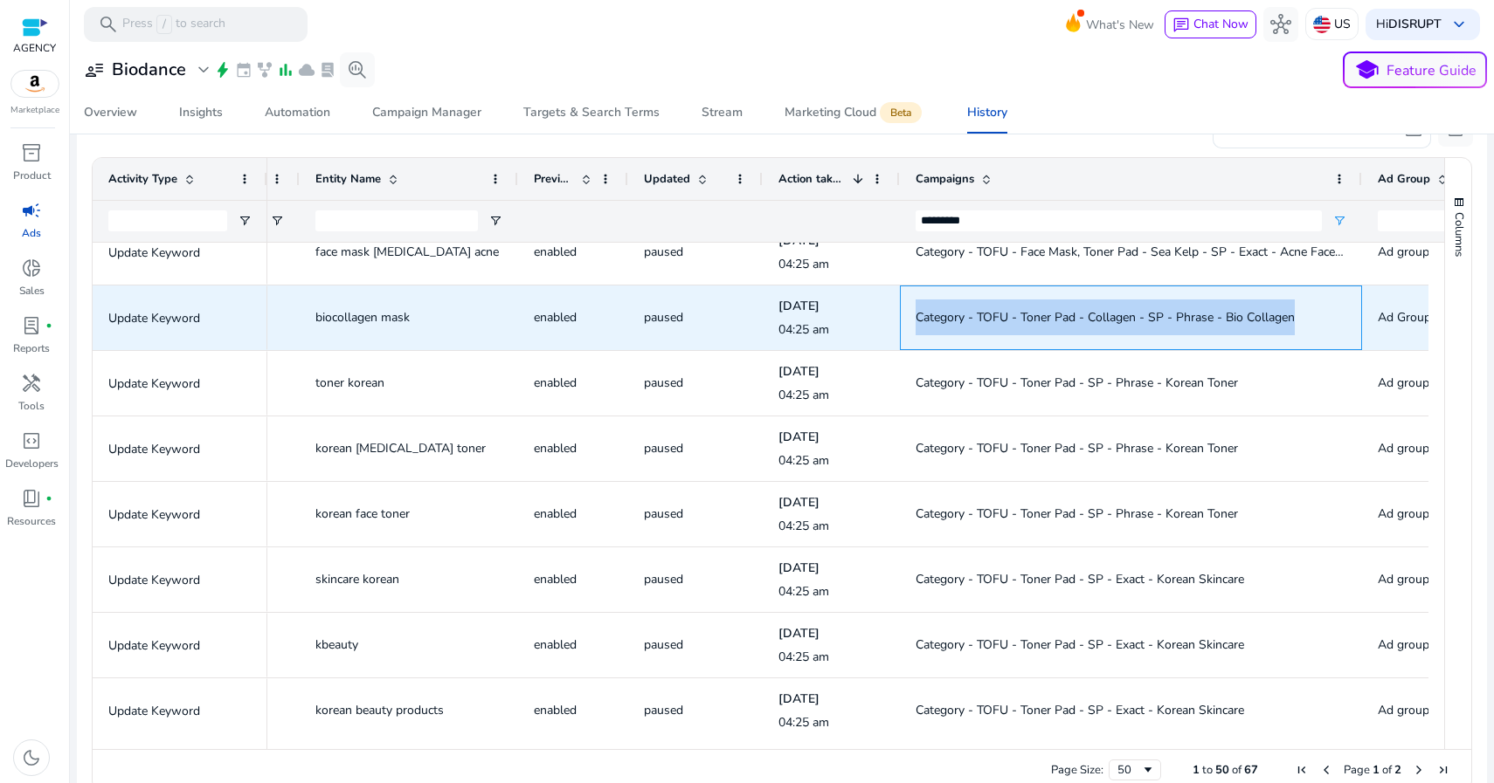
click at [1001, 325] on span "Category - TOFU - Toner Pad - Collagen - SP - Phrase - Bio Collagen" at bounding box center [1104, 317] width 379 height 17
copy span "Category - TOFU - Toner Pad - Collagen - SP - Phrase - Bio Collagen"
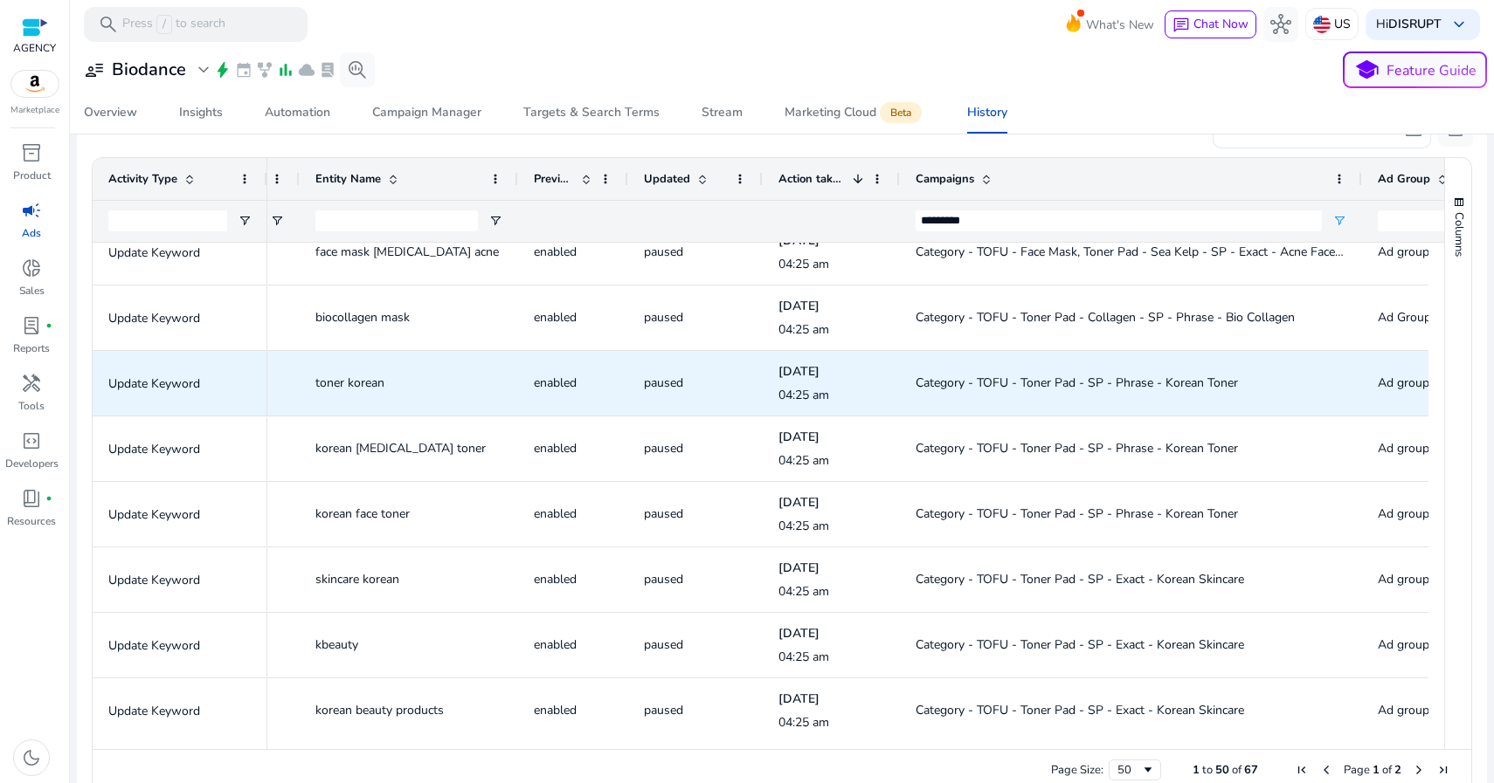
click at [1142, 382] on span "Category - TOFU - Toner Pad - SP - Phrase - Korean Toner" at bounding box center [1076, 383] width 322 height 17
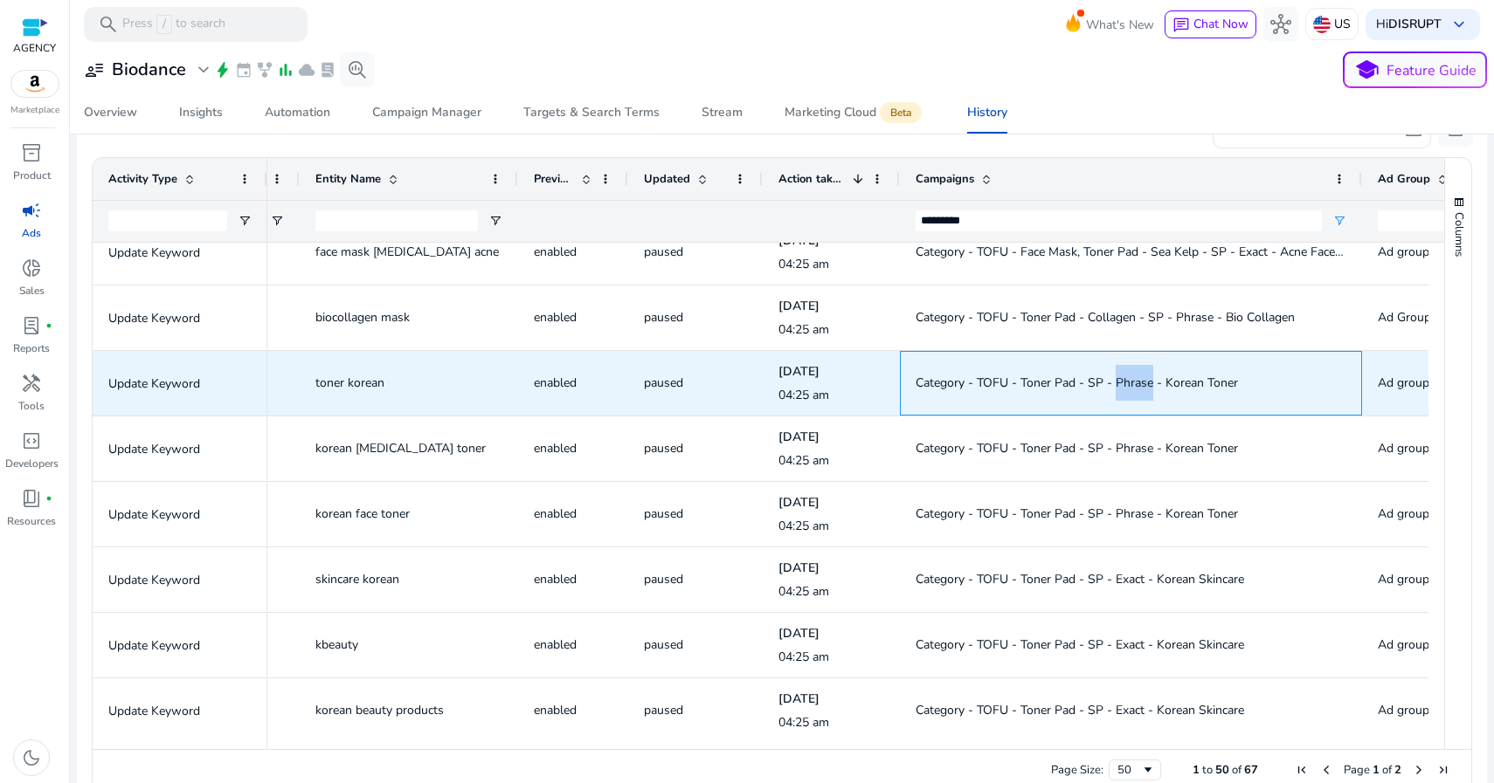
click at [1142, 382] on span "Category - TOFU - Toner Pad - SP - Phrase - Korean Toner" at bounding box center [1076, 383] width 322 height 17
copy span "Category - TOFU - Toner Pad - SP - Phrase - Korean Toner"
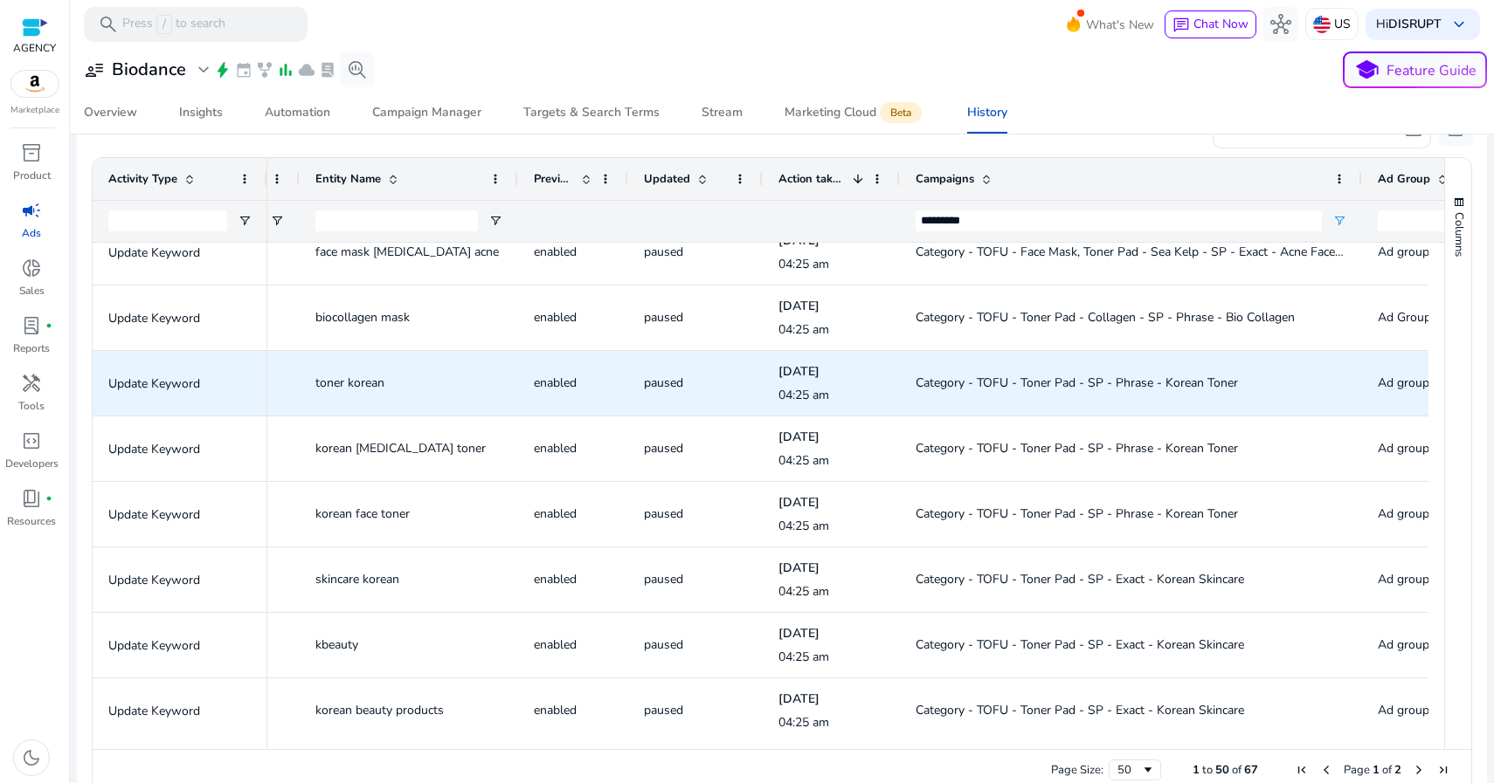
click at [367, 378] on span "toner korean" at bounding box center [349, 383] width 69 height 17
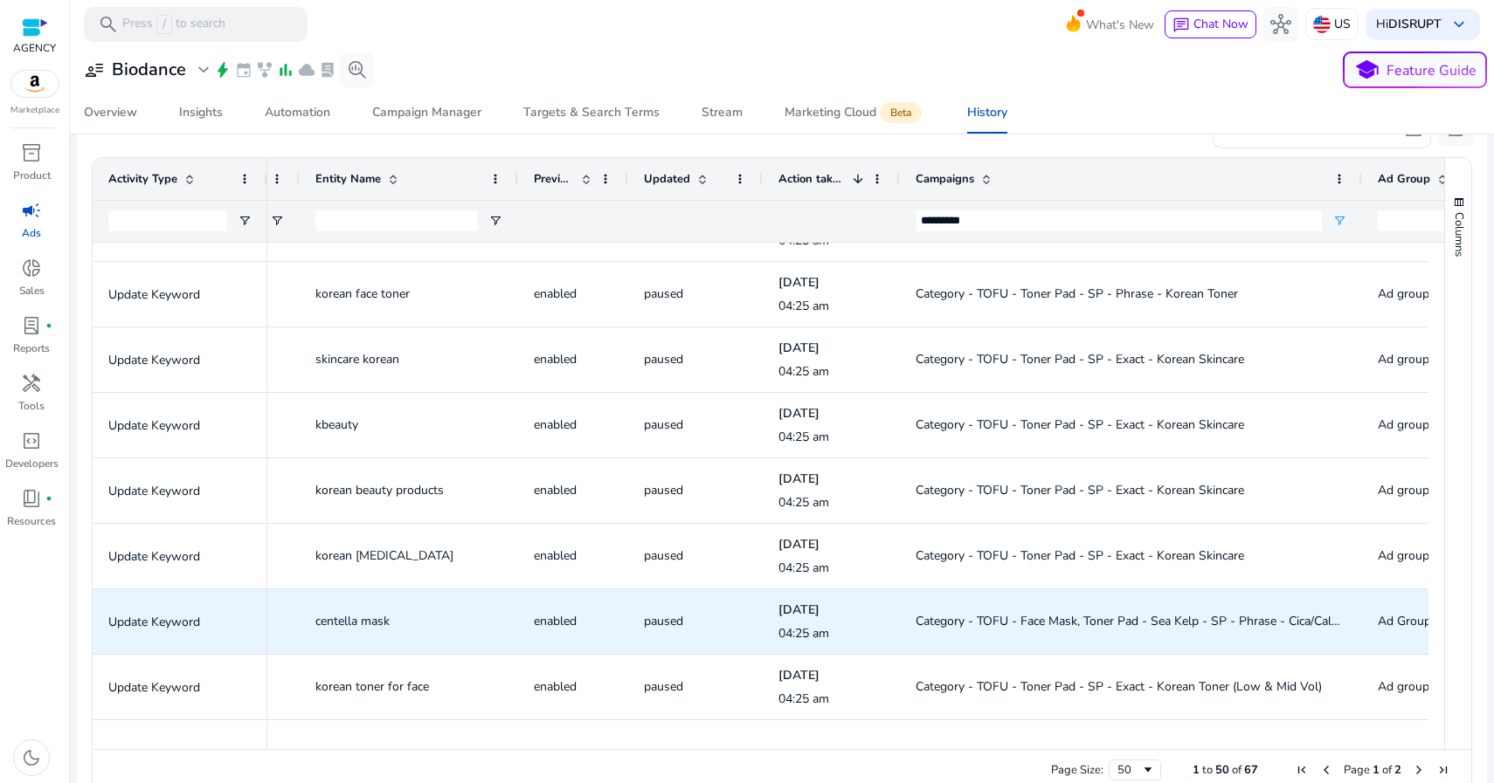
scroll to position [0, 0]
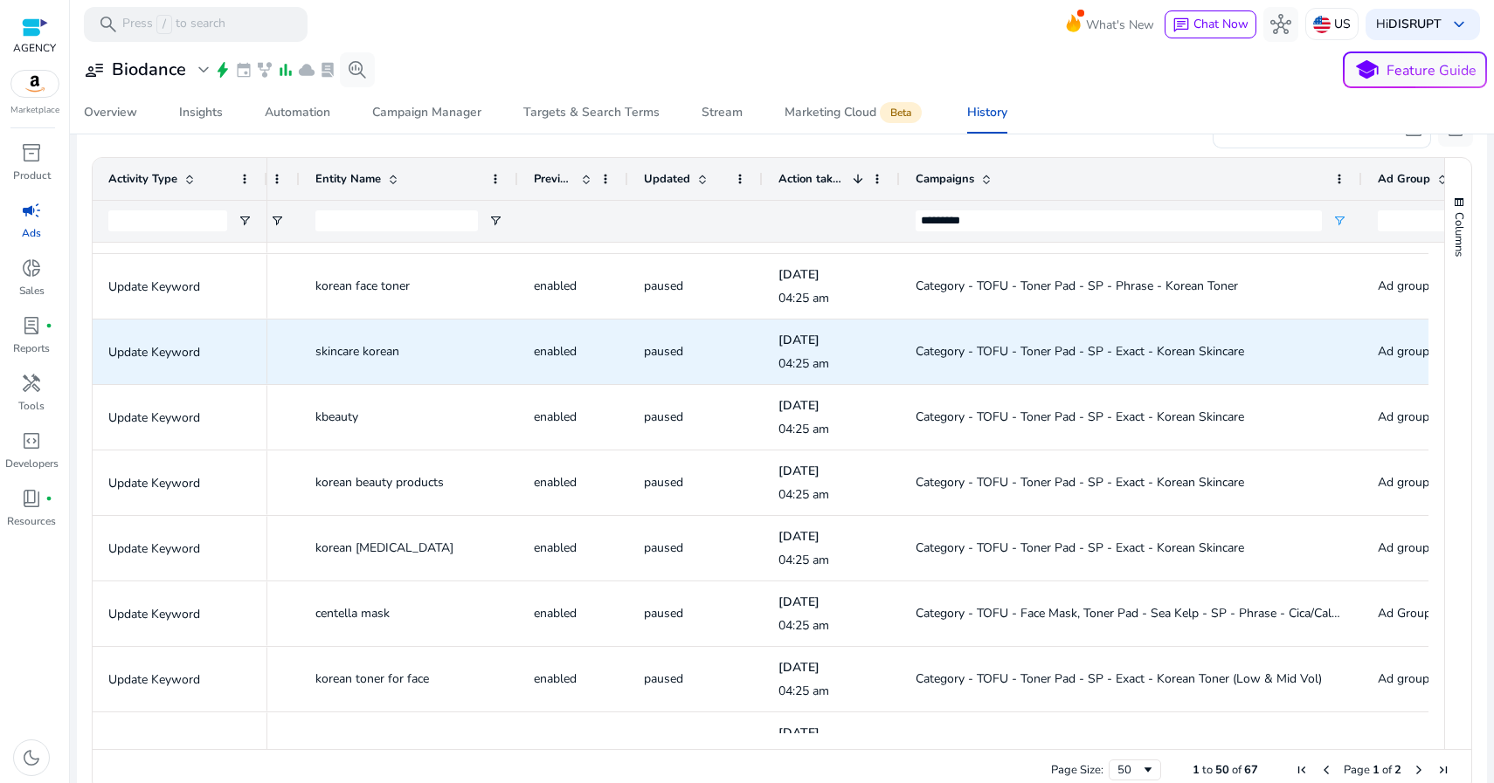
click at [975, 349] on span "Category - TOFU - Toner Pad - SP - Exact - Korean Skincare" at bounding box center [1079, 351] width 328 height 17
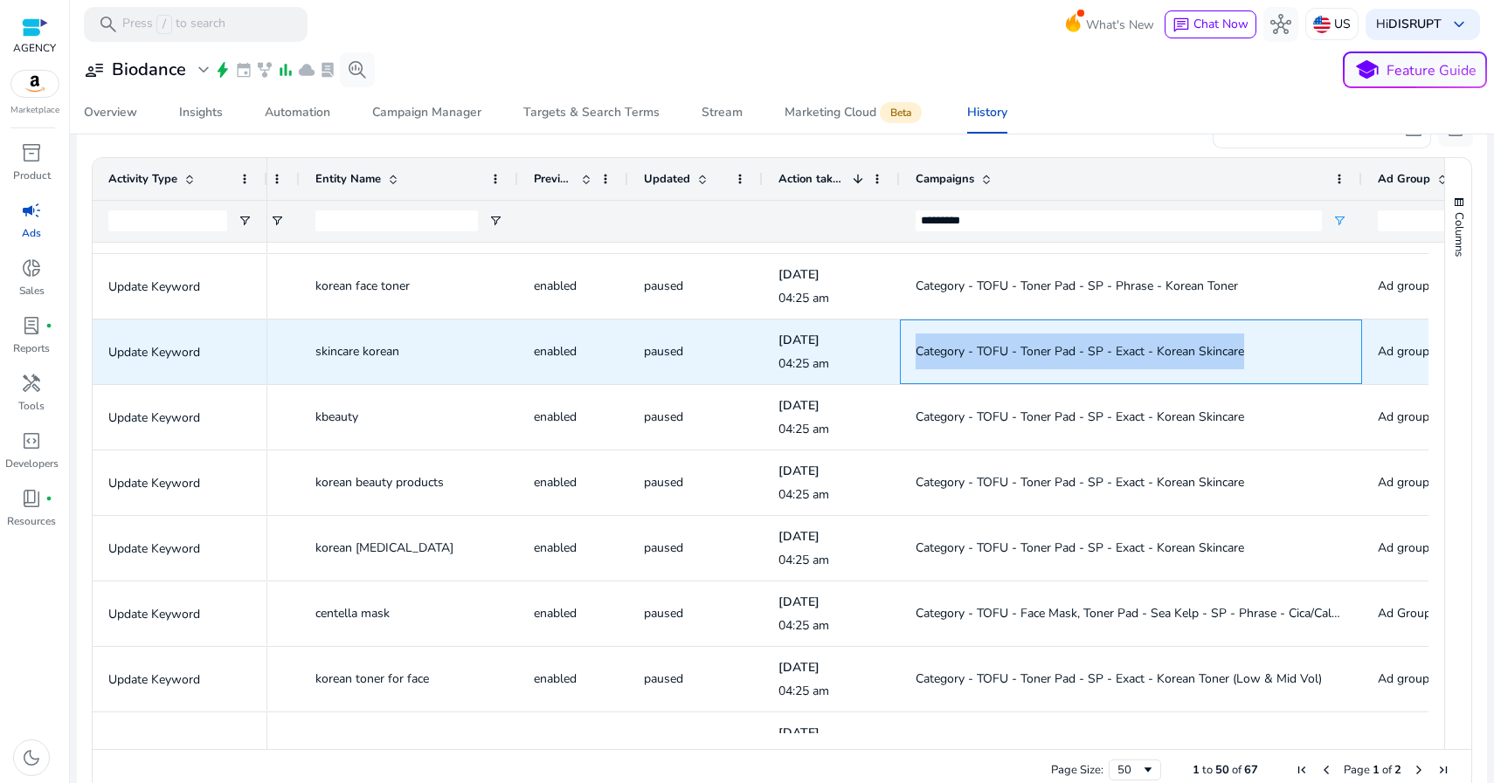
click at [975, 349] on span "Category - TOFU - Toner Pad - SP - Exact - Korean Skincare" at bounding box center [1079, 351] width 328 height 17
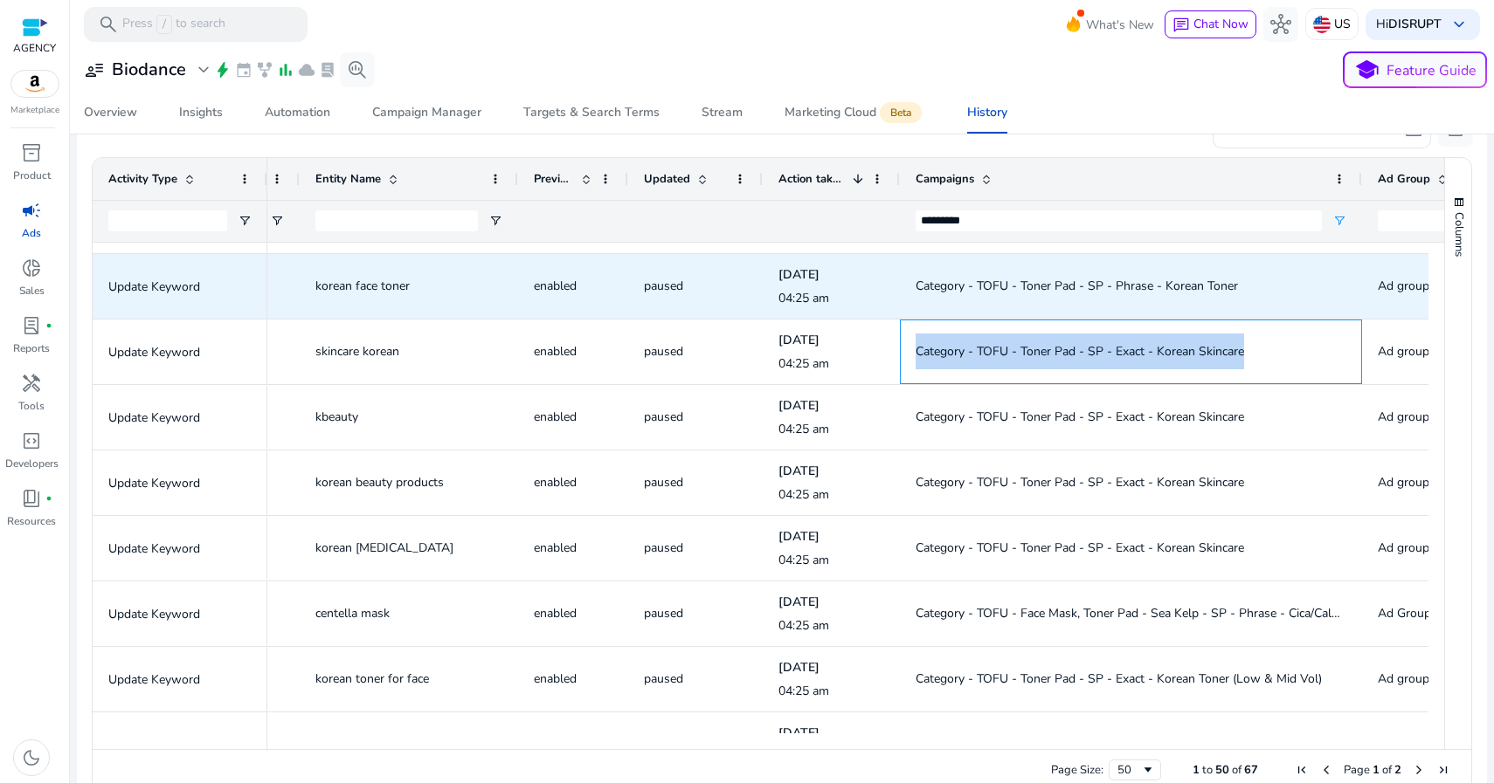
copy span "Category - TOFU - Toner Pad - SP - Exact - Korean Skincare"
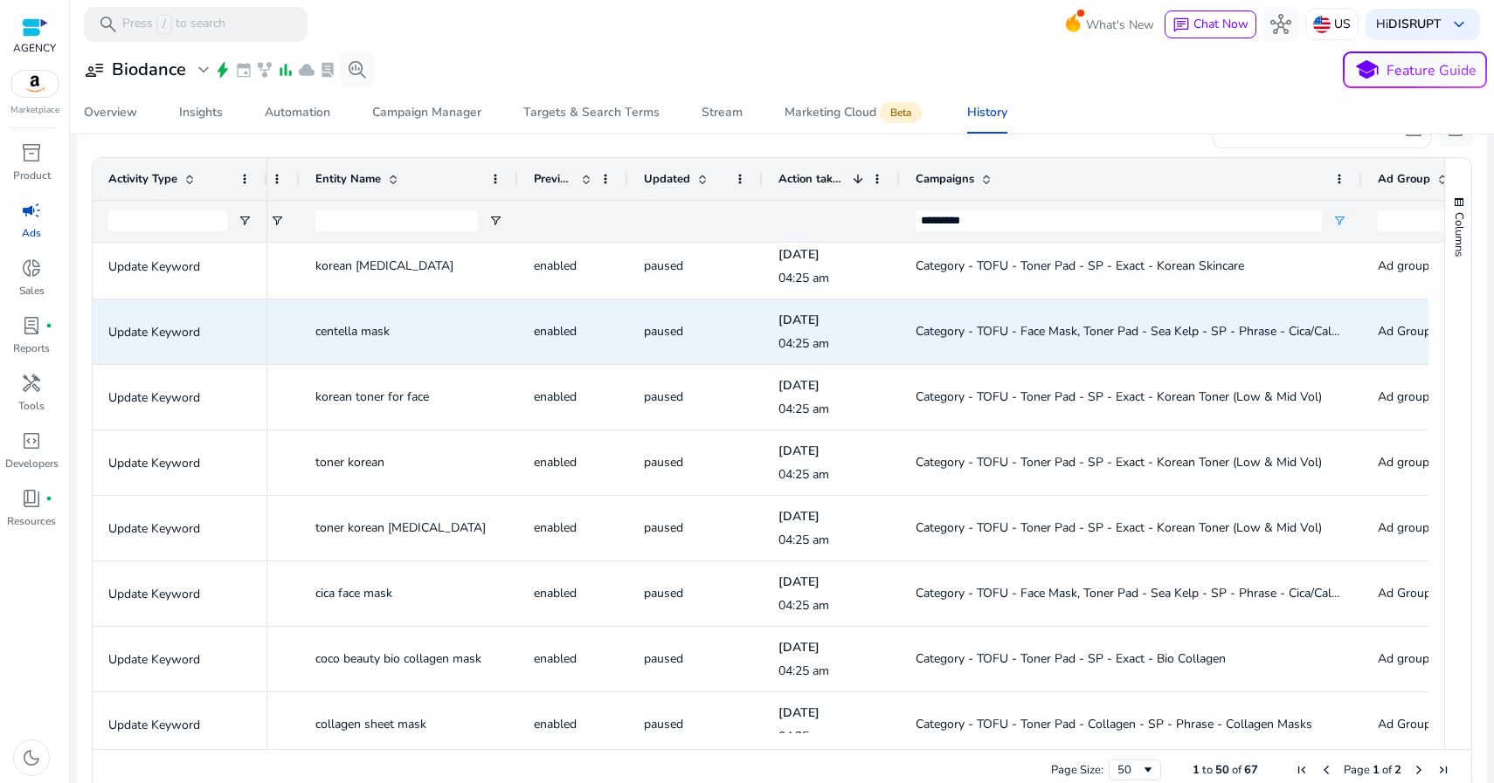
scroll to position [2436, 0]
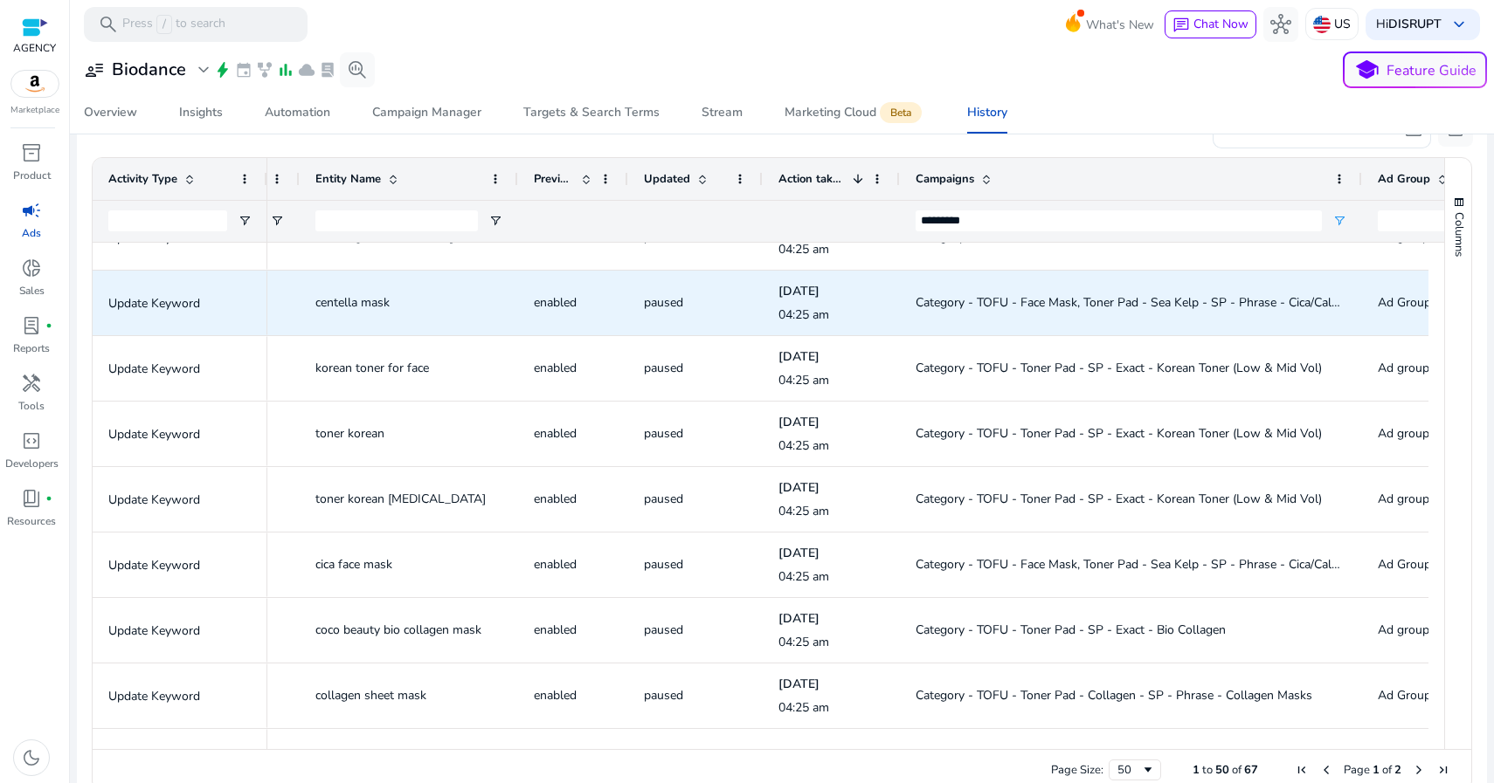
click at [976, 301] on span "Category - TOFU - Face Mask, Toner Pad - Sea Kelp - SP - Phrase - Cica/Calming …" at bounding box center [1152, 302] width 475 height 17
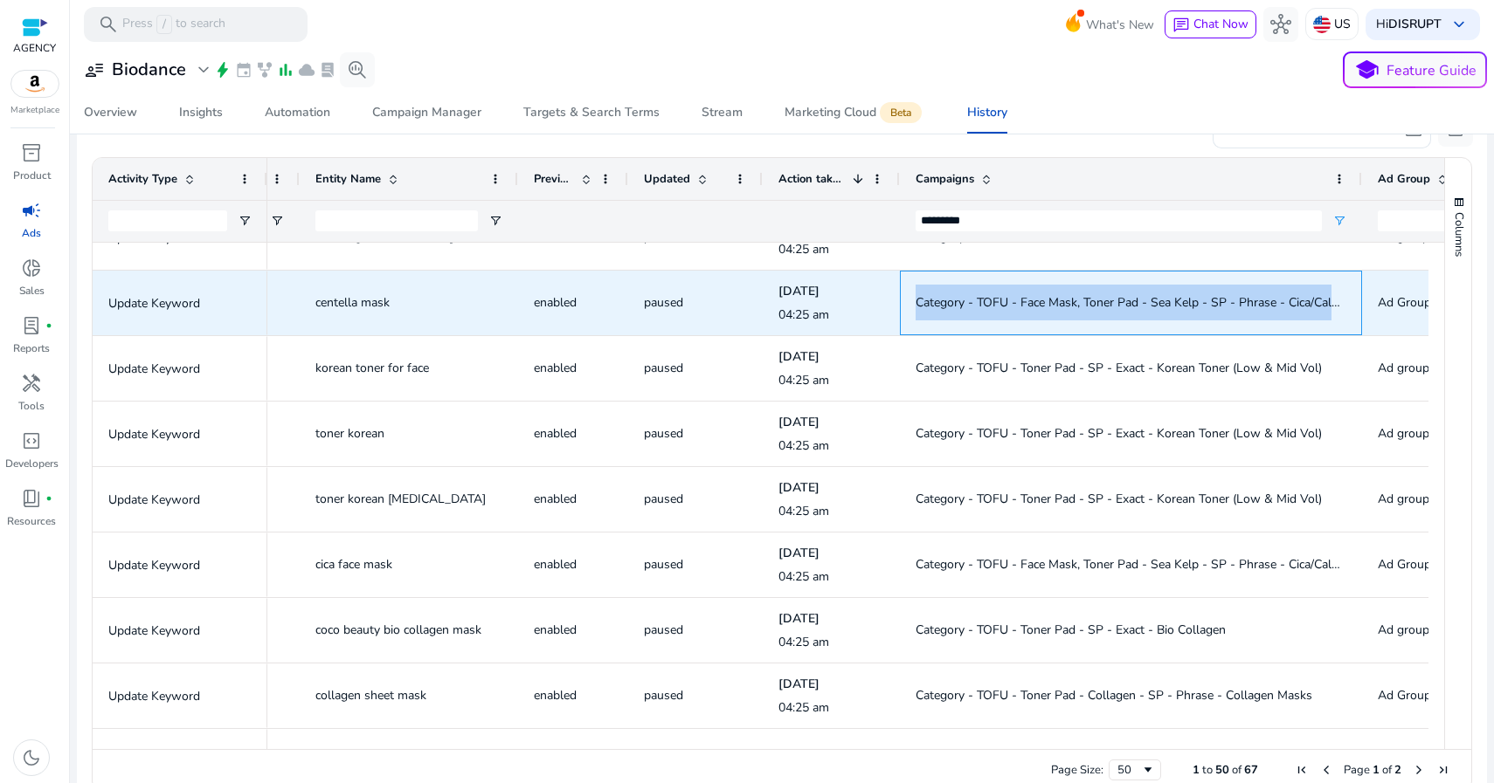
click at [976, 301] on span "Category - TOFU - Face Mask, Toner Pad - Sea Kelp - SP - Phrase - Cica/Calming …" at bounding box center [1152, 302] width 475 height 17
copy span "Category - TOFU - Face Mask, Toner Pad - Sea Kelp - SP - Phrase - Cica/Calming …"
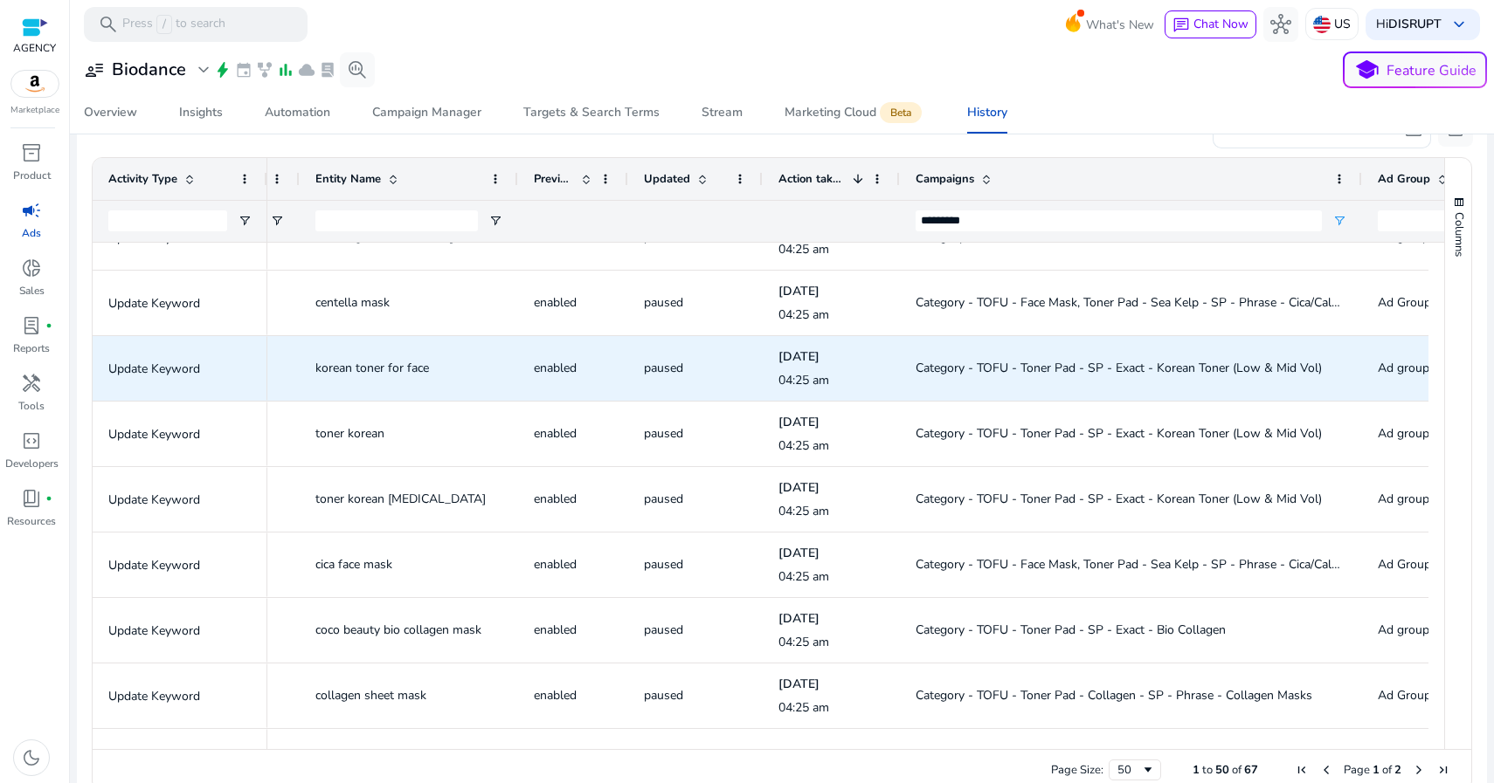
click at [1038, 369] on span "Category - TOFU - Toner Pad - SP - Exact - Korean Toner (Low & Mid Vol)" at bounding box center [1118, 368] width 406 height 17
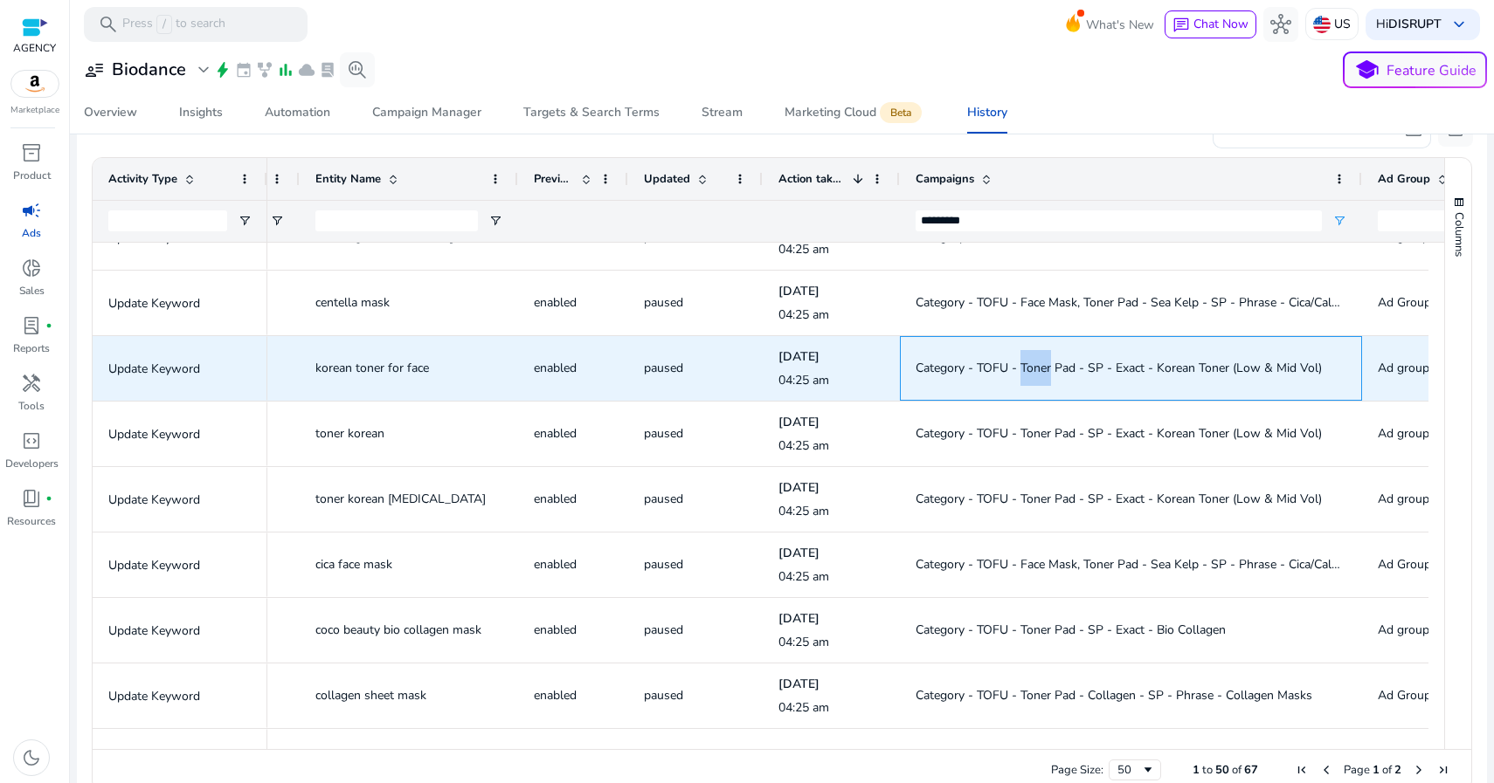
click at [1038, 369] on span "Category - TOFU - Toner Pad - SP - Exact - Korean Toner (Low & Mid Vol)" at bounding box center [1118, 368] width 406 height 17
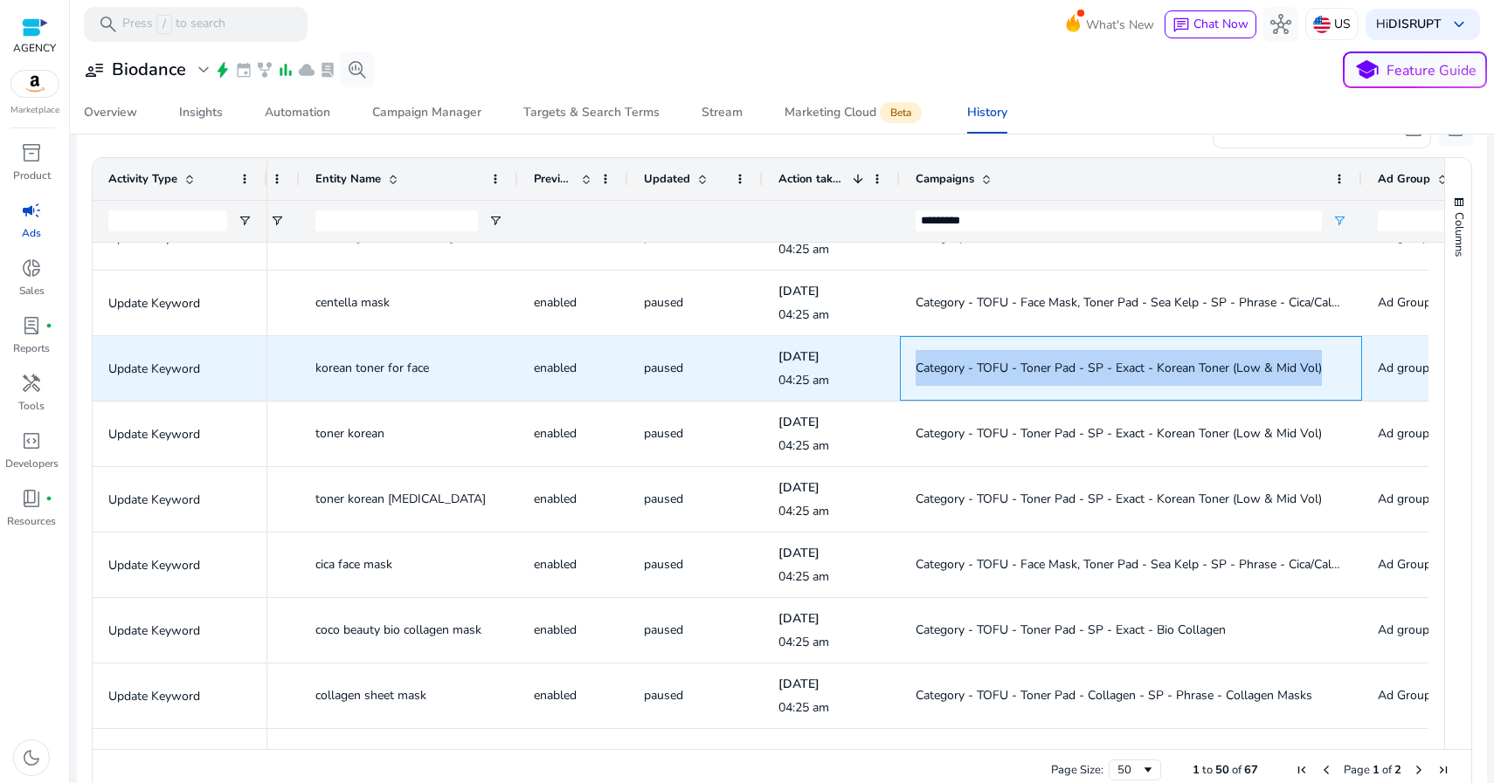
click at [1038, 369] on span "Category - TOFU - Toner Pad - SP - Exact - Korean Toner (Low & Mid Vol)" at bounding box center [1118, 368] width 406 height 17
copy span "Category - TOFU - Toner Pad - SP - Exact - Korean Toner (Low & Mid Vol)"
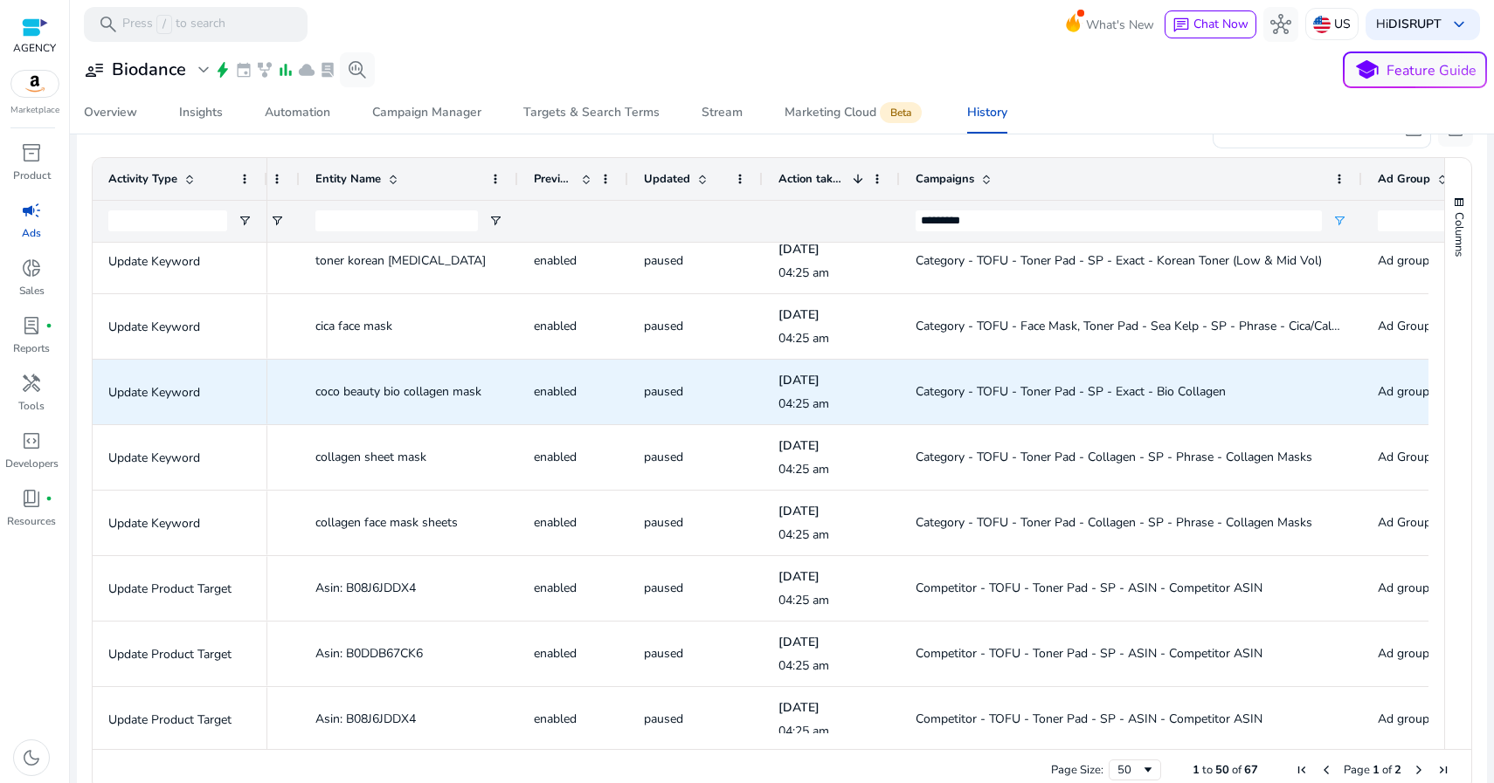
scroll to position [2701, 0]
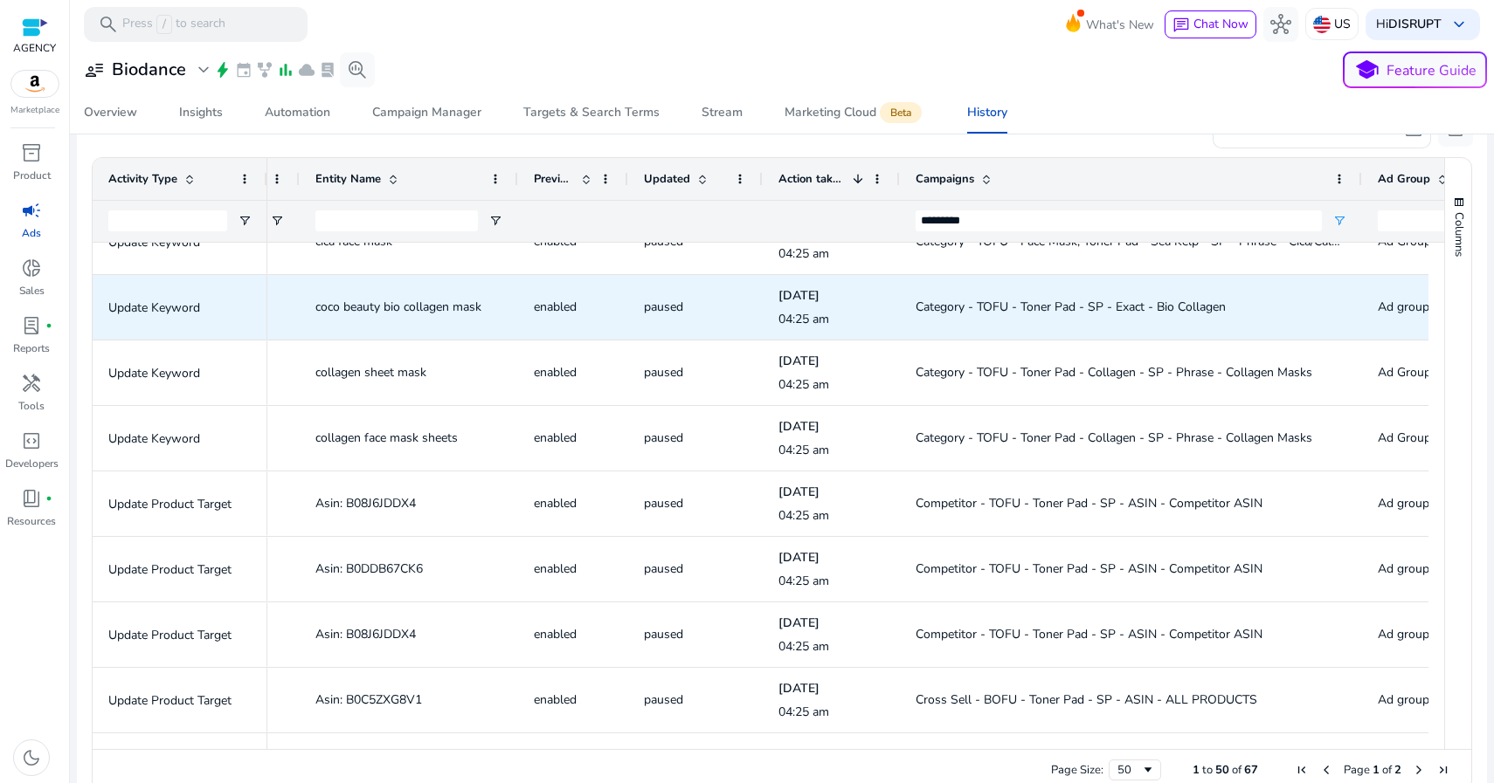
click at [1111, 310] on span "Category - TOFU - Toner Pad - SP - Exact - Bio Collagen" at bounding box center [1070, 307] width 310 height 17
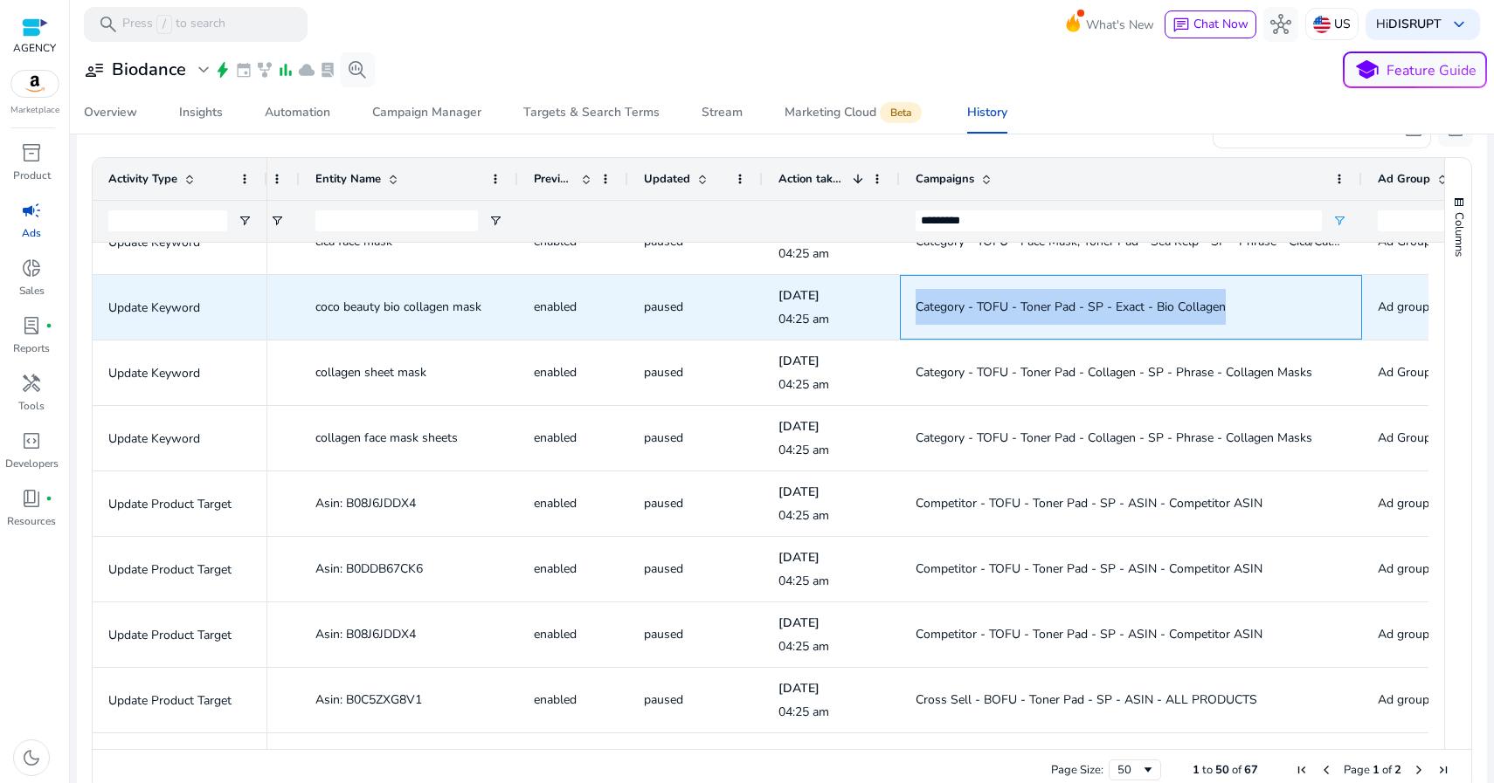
click at [1111, 310] on span "Category - TOFU - Toner Pad - SP - Exact - Bio Collagen" at bounding box center [1070, 307] width 310 height 17
copy span "Category - TOFU - Toner Pad - SP - Exact - Bio Collagen"
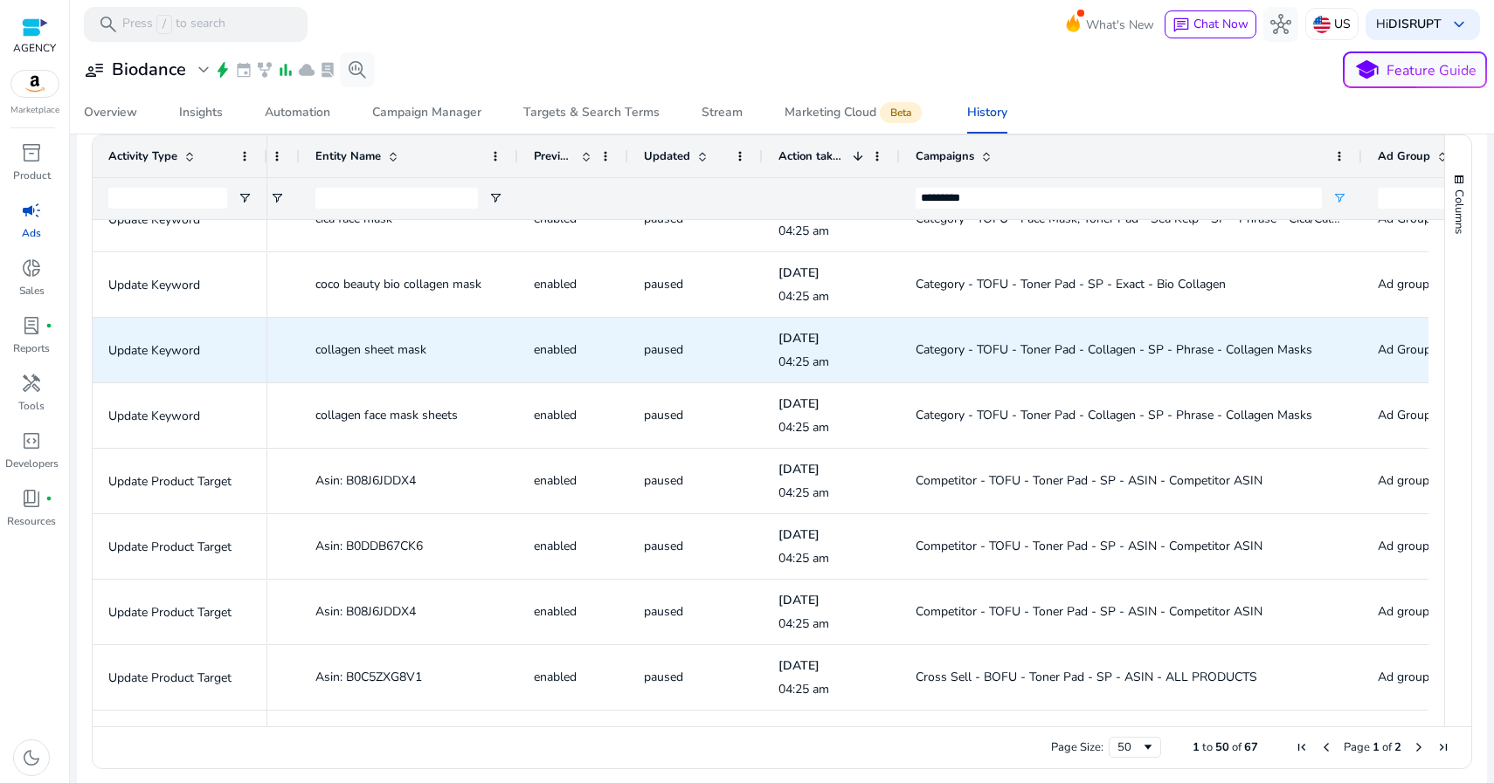
click at [1133, 348] on span "Category - TOFU - Toner Pad - Collagen - SP - Phrase - Collagen Masks" at bounding box center [1113, 350] width 397 height 17
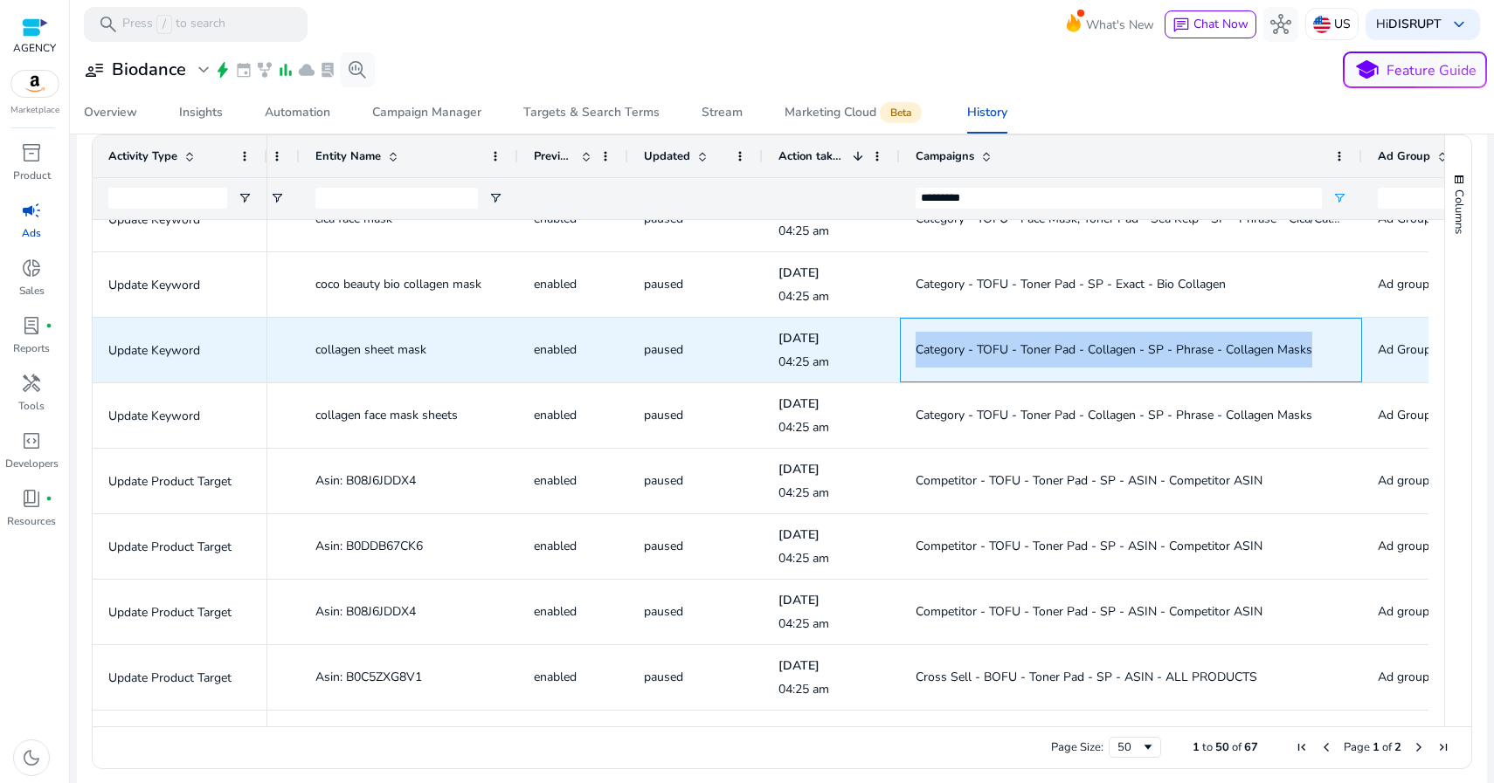
click at [1133, 348] on span "Category - TOFU - Toner Pad - Collagen - SP - Phrase - Collagen Masks" at bounding box center [1113, 350] width 397 height 17
copy span "Category - TOFU - Toner Pad - Collagen - SP - Phrase - Collagen Masks"
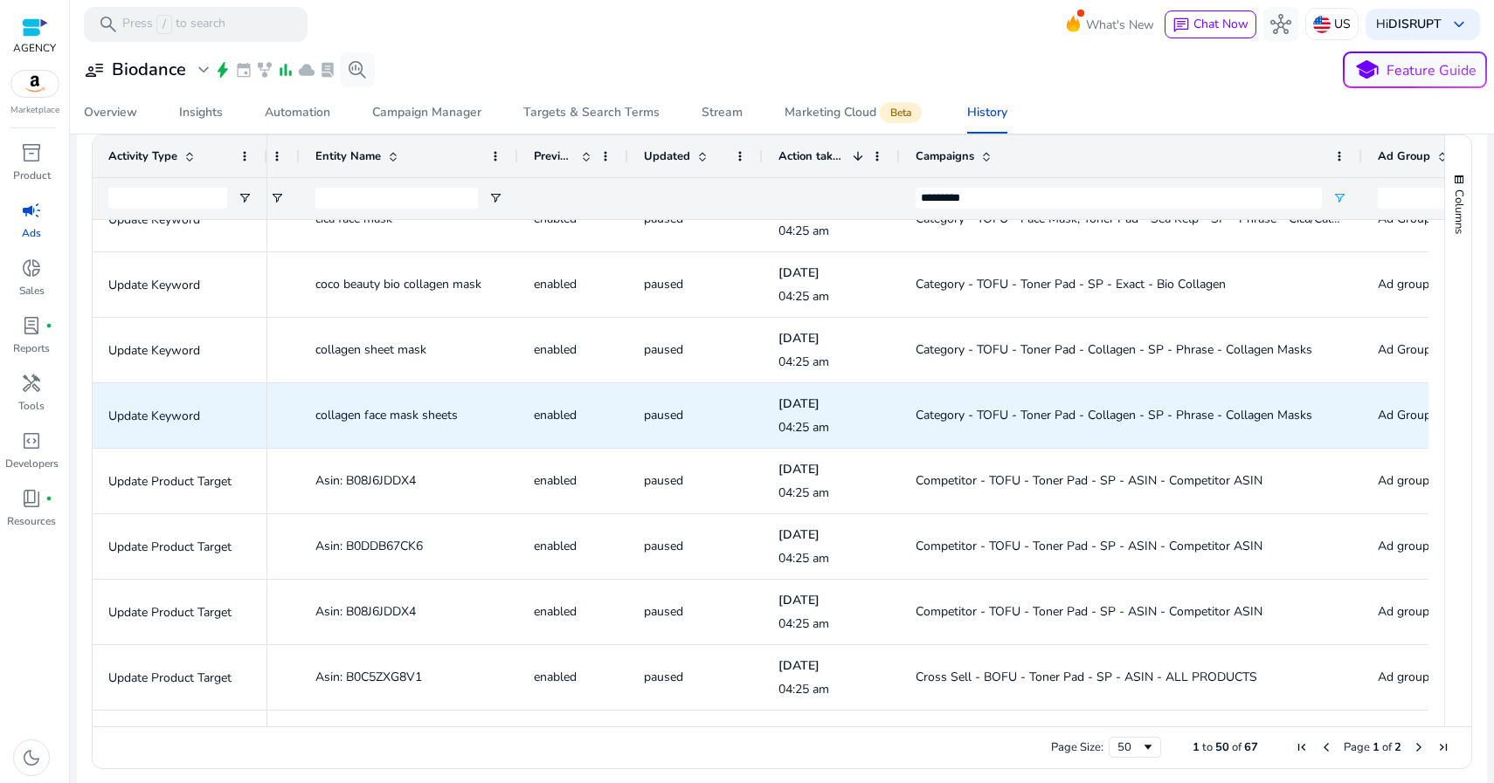
scroll to position [342, 0]
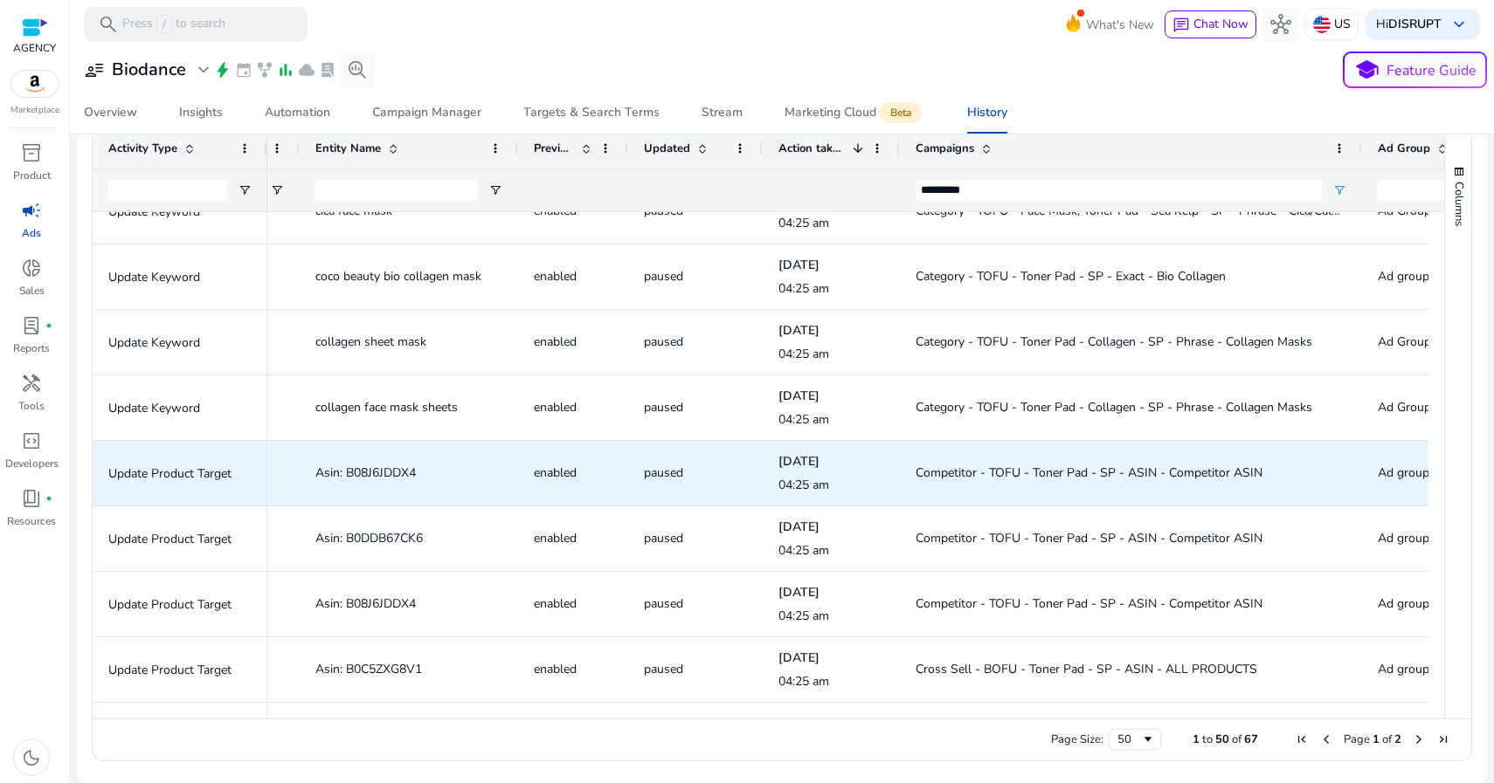
click at [980, 473] on span "Competitor - TOFU - Toner Pad - SP - ASIN - Competitor ASIN" at bounding box center [1088, 473] width 347 height 17
click at [979, 471] on span "Competitor - TOFU - Toner Pad - SP - ASIN - Competitor ASIN" at bounding box center [1088, 473] width 347 height 17
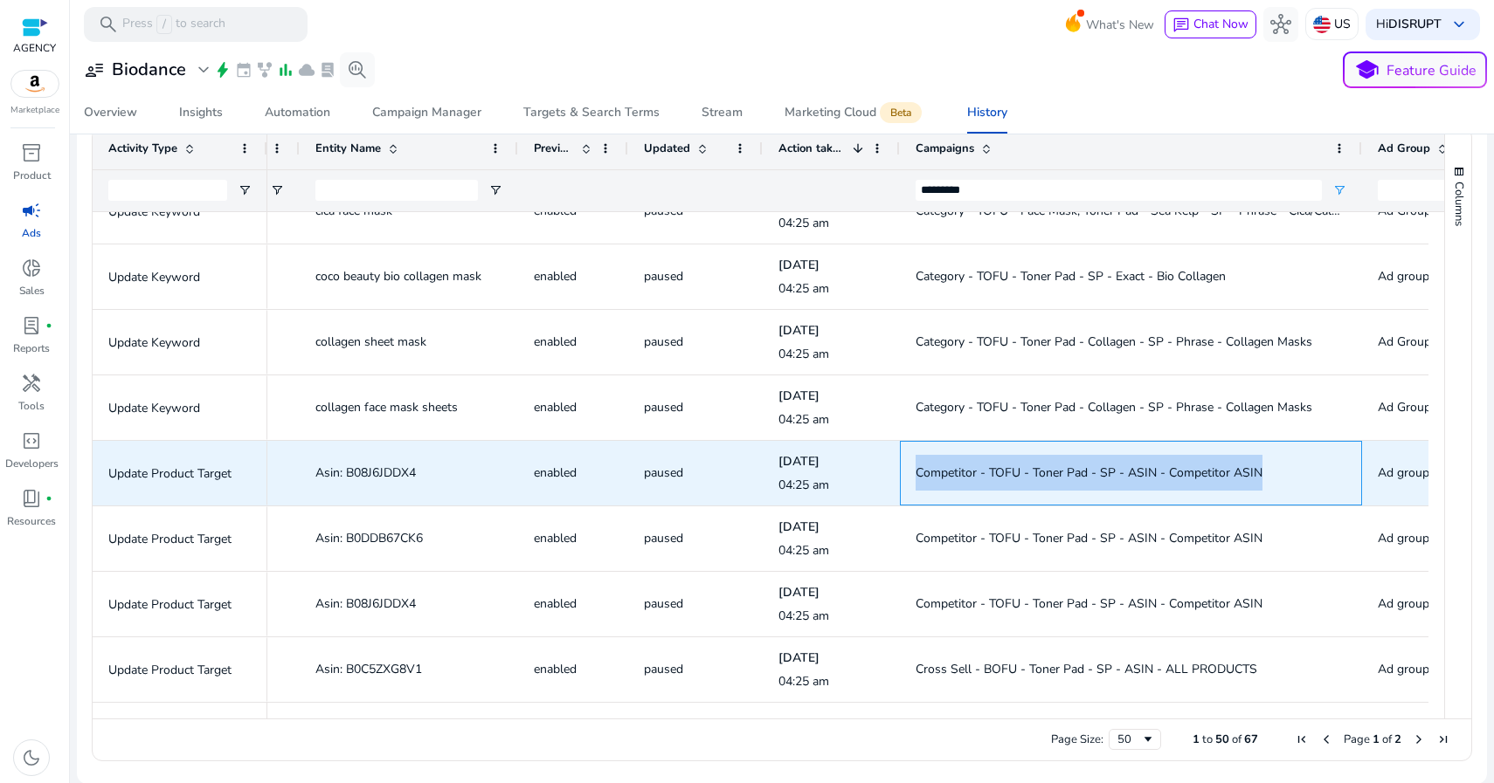
click at [979, 471] on span "Competitor - TOFU - Toner Pad - SP - ASIN - Competitor ASIN" at bounding box center [1088, 473] width 347 height 17
copy span "Competitor - TOFU - Toner Pad - SP - ASIN - Competitor ASIN"
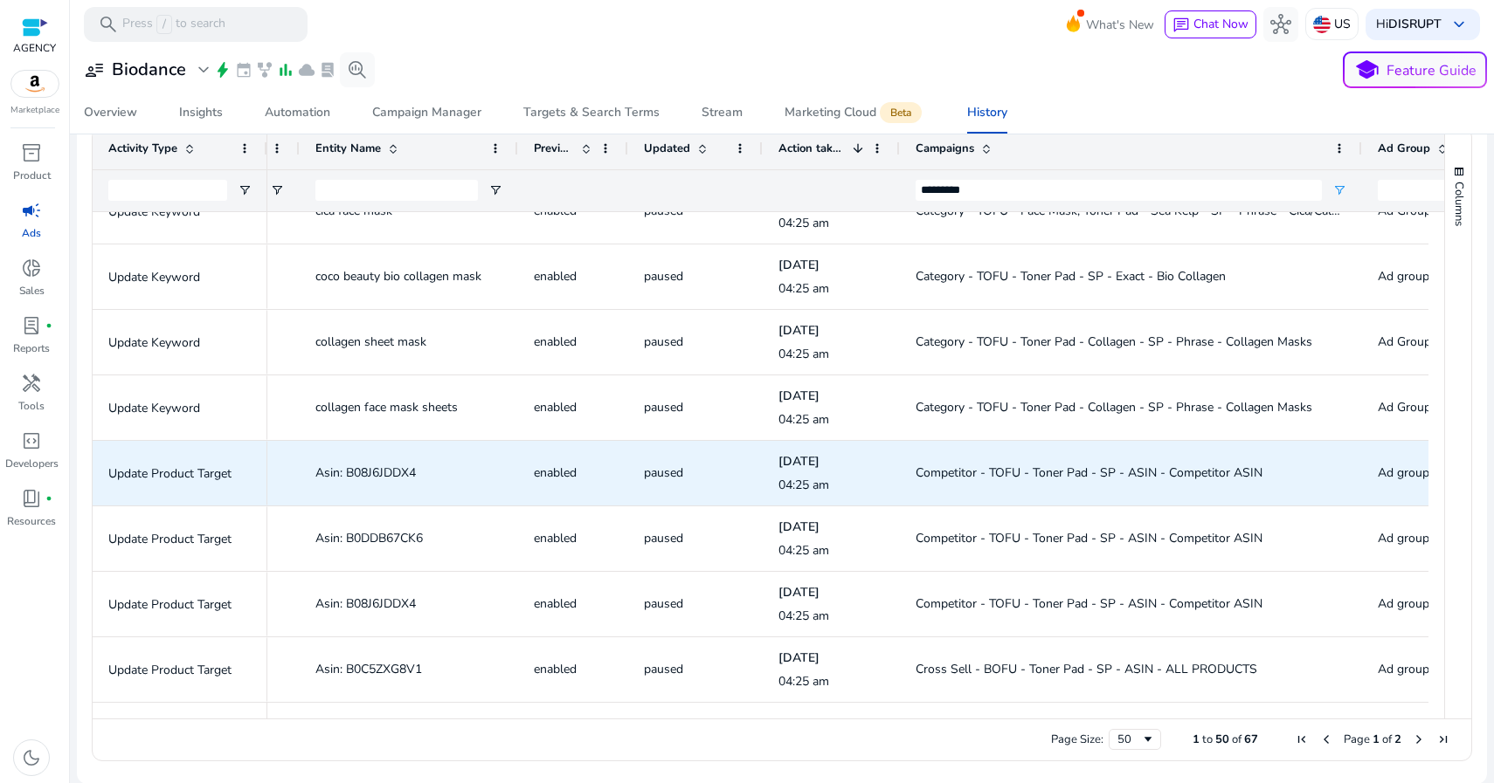
click at [397, 469] on span "Asin: B08J6JDDX4" at bounding box center [365, 473] width 100 height 17
copy span "B08J6JDDX4"
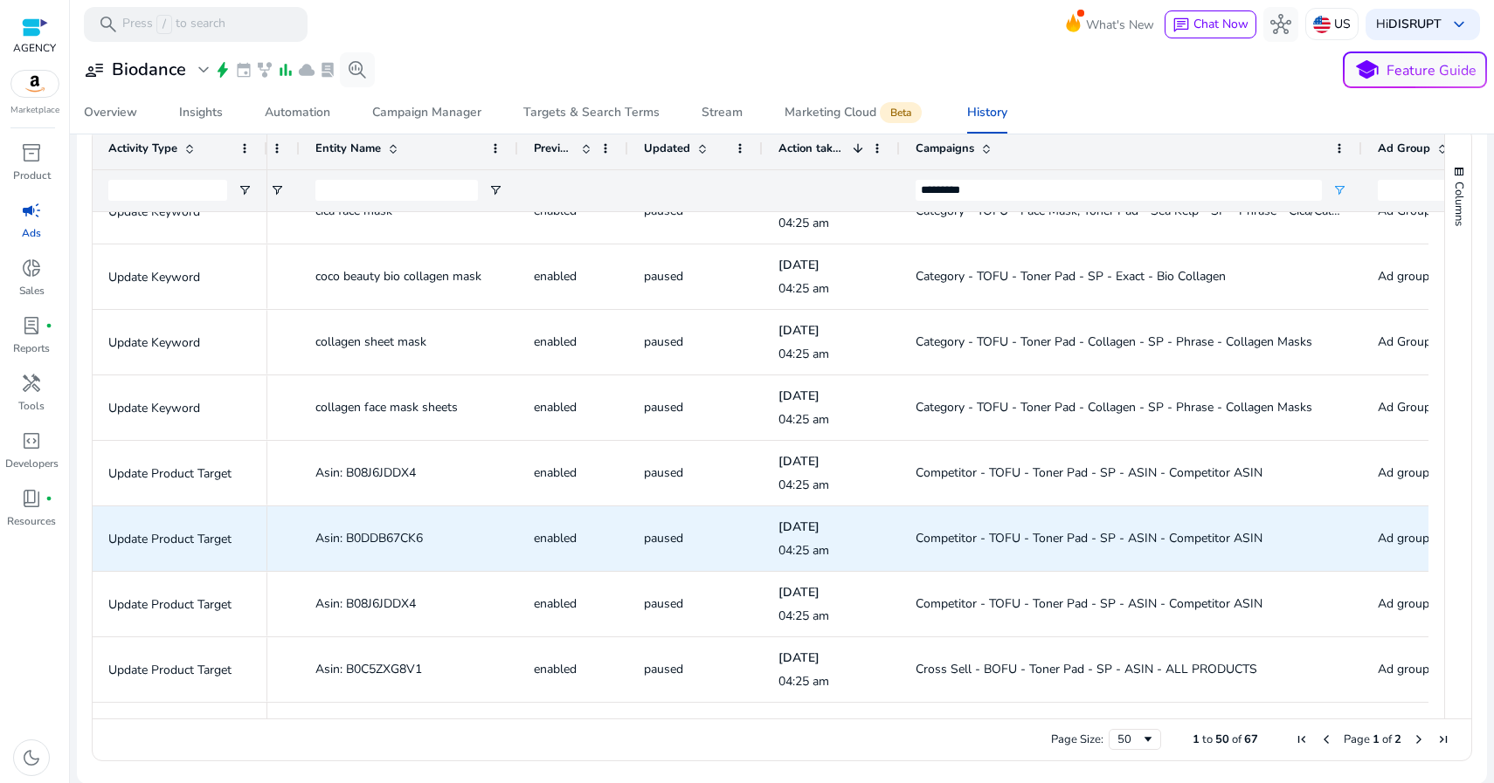
click at [402, 535] on span "Asin: B0DDB67CK6" at bounding box center [368, 538] width 107 height 17
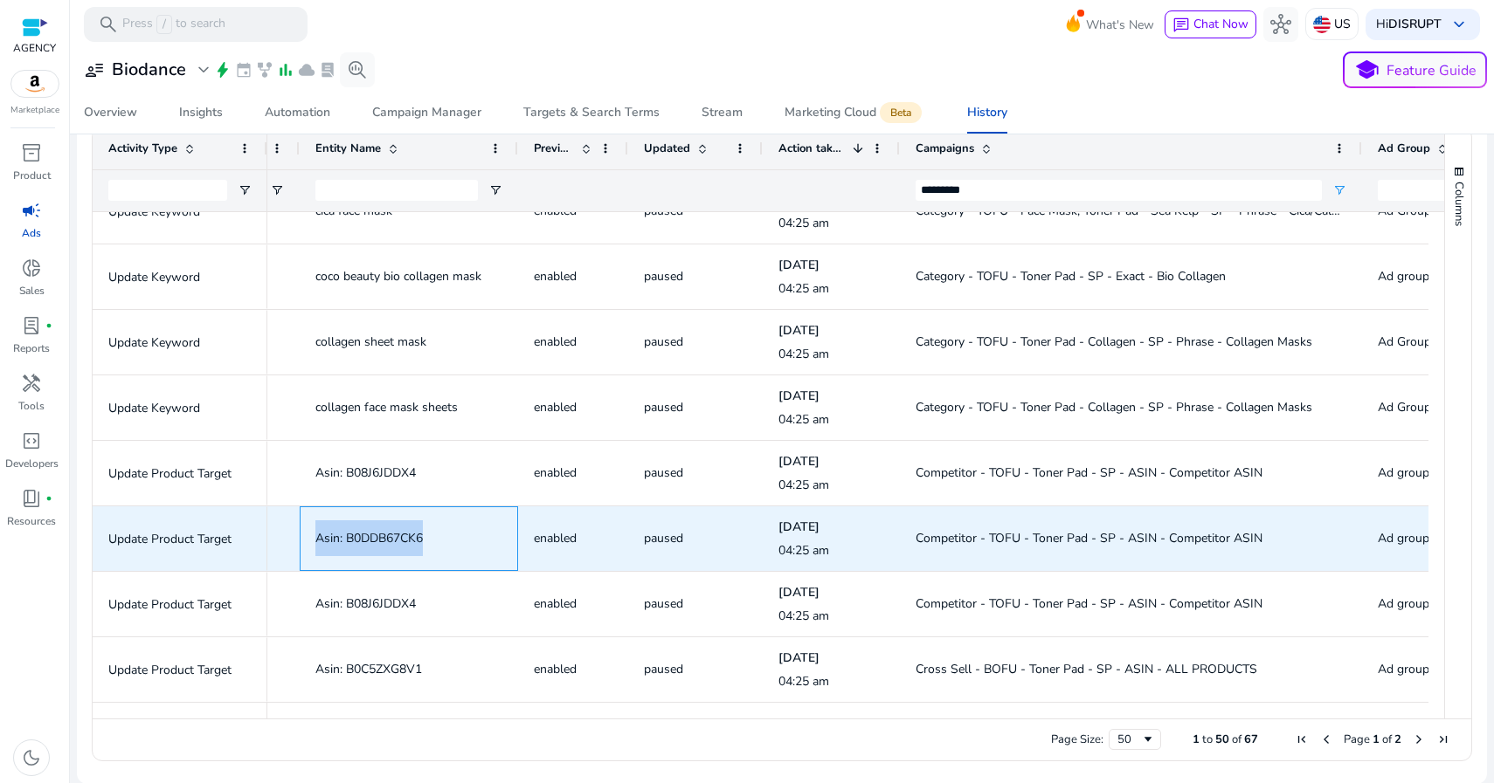
click at [402, 535] on span "Asin: B0DDB67CK6" at bounding box center [368, 538] width 107 height 17
click at [459, 534] on span "Asin: B0DDB67CK6" at bounding box center [408, 539] width 187 height 36
click at [414, 533] on span "Asin: B0DDB67CK6" at bounding box center [368, 538] width 107 height 17
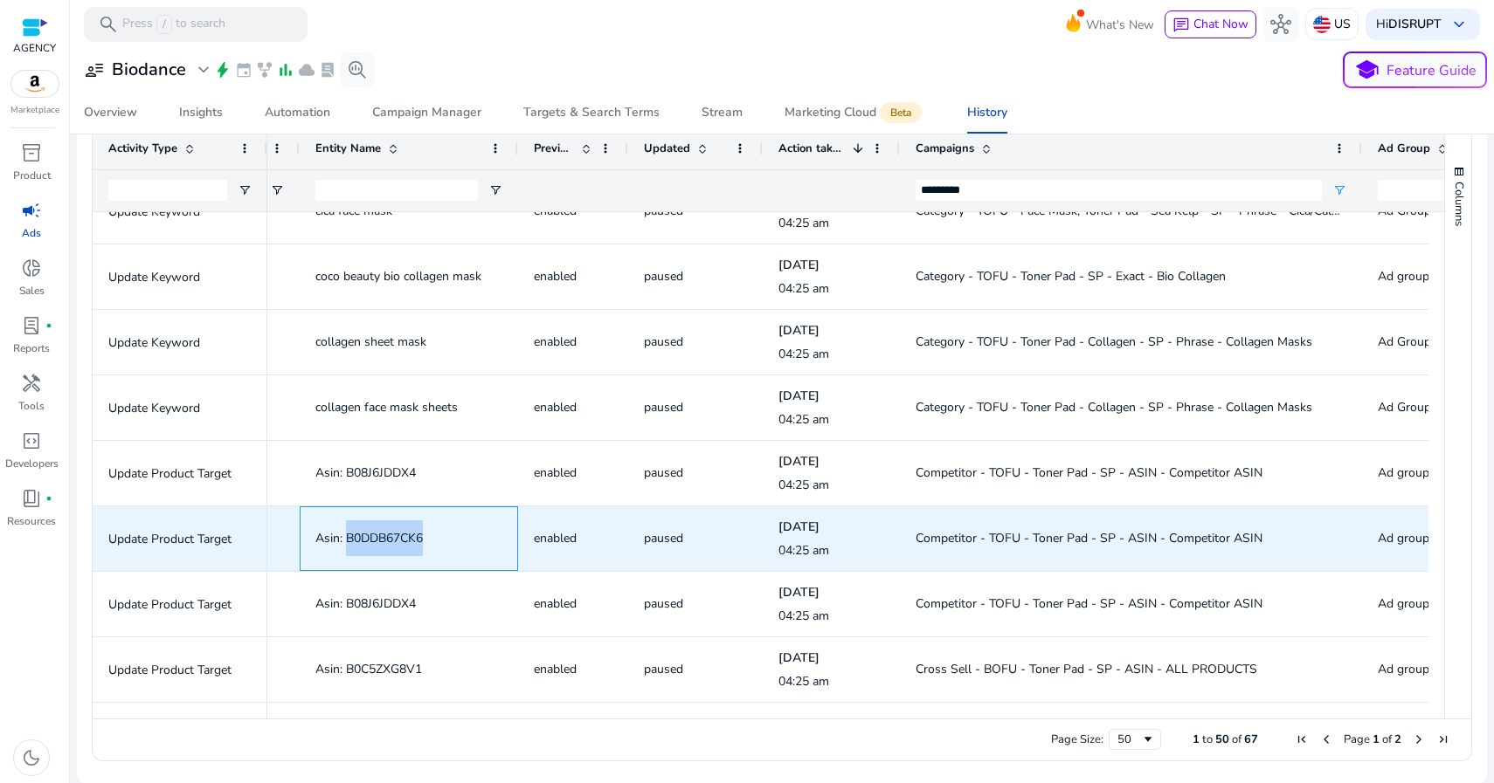
click at [414, 533] on span "Asin: B0DDB67CK6" at bounding box center [368, 538] width 107 height 17
copy span "B0DDB67CK6"
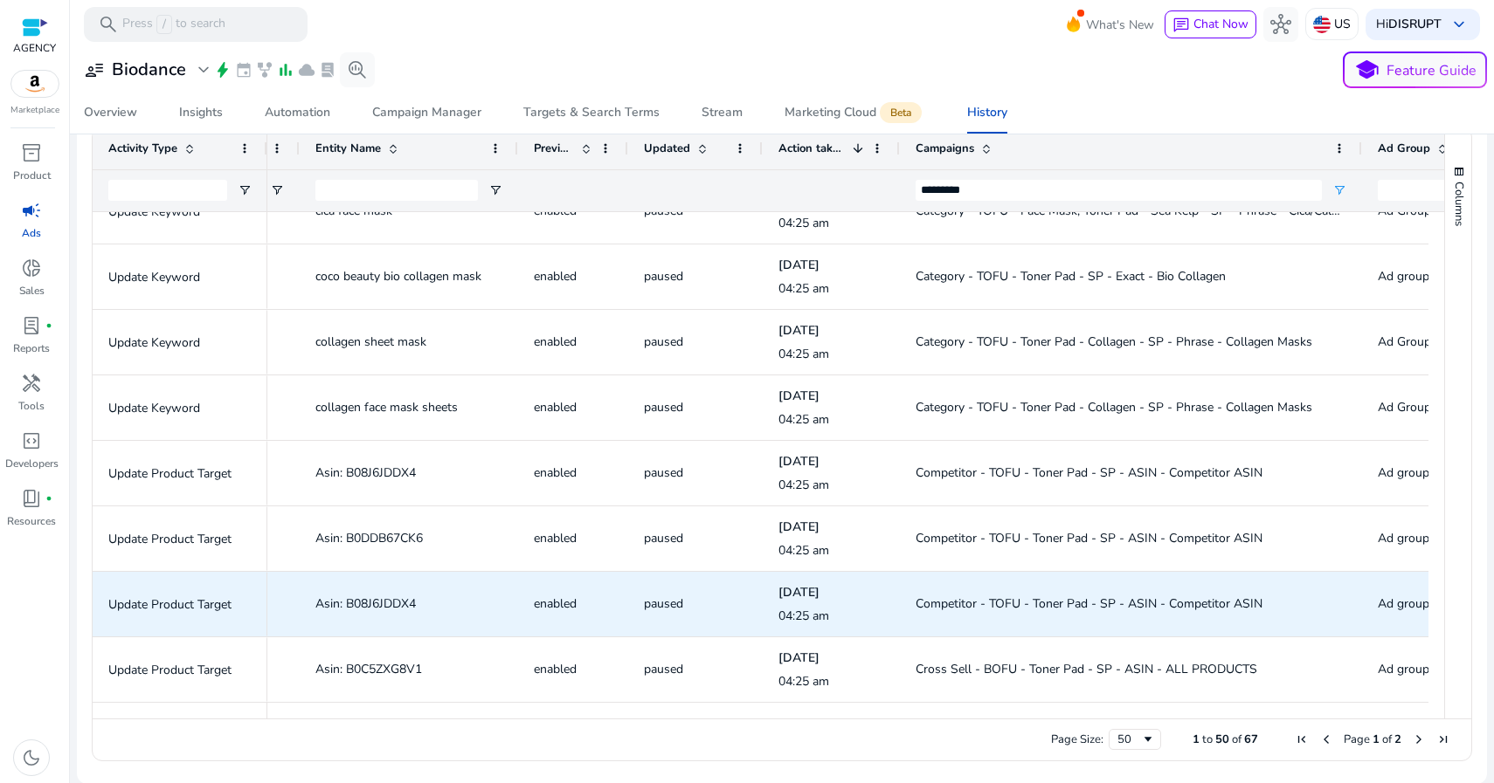
click at [385, 617] on span "Asin: B08J6JDDX4" at bounding box center [408, 604] width 187 height 36
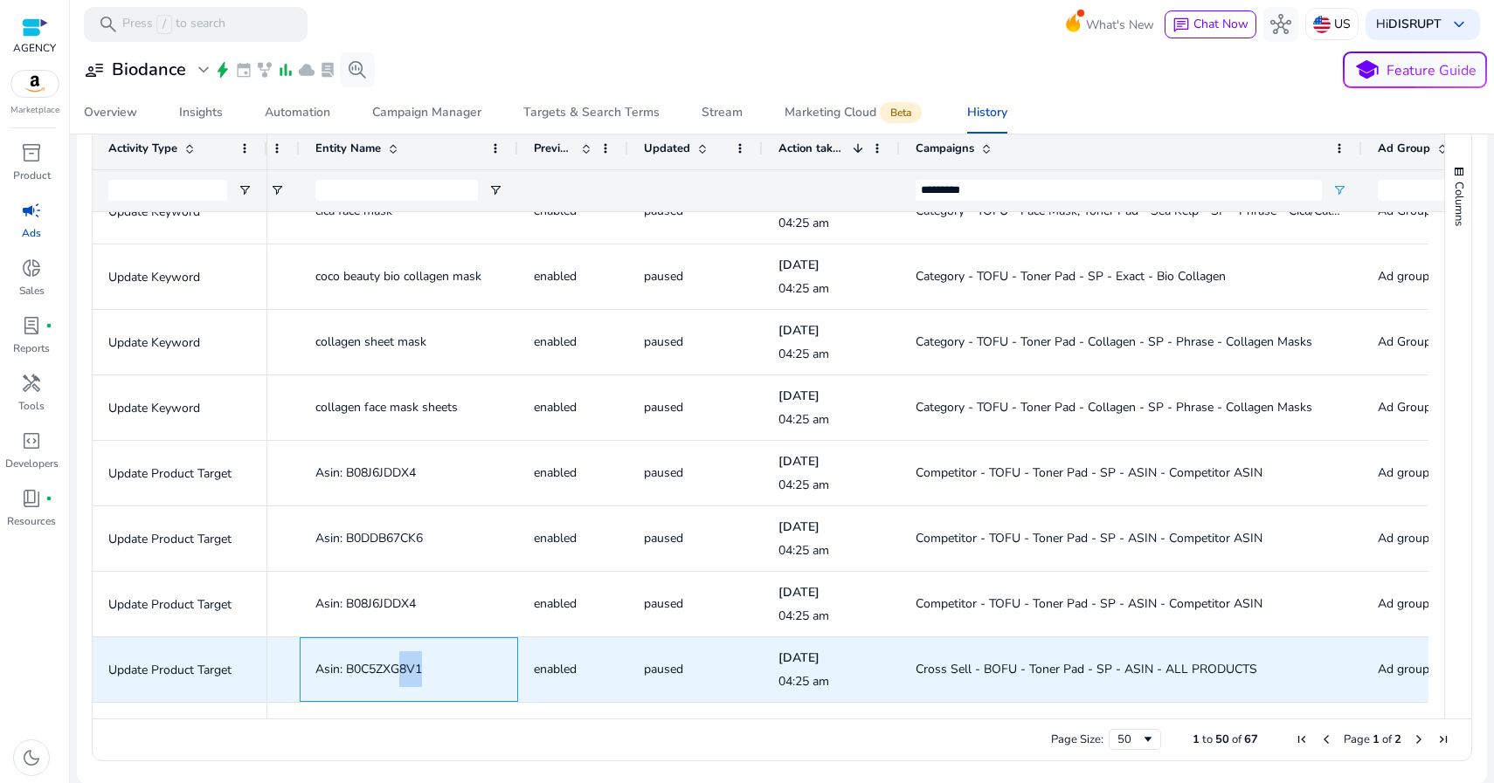
drag, startPoint x: 424, startPoint y: 669, endPoint x: 1042, endPoint y: 714, distance: 620.0
click at [837, 705] on div "Activity Type Change level Entity Name" at bounding box center [768, 423] width 1351 height 591
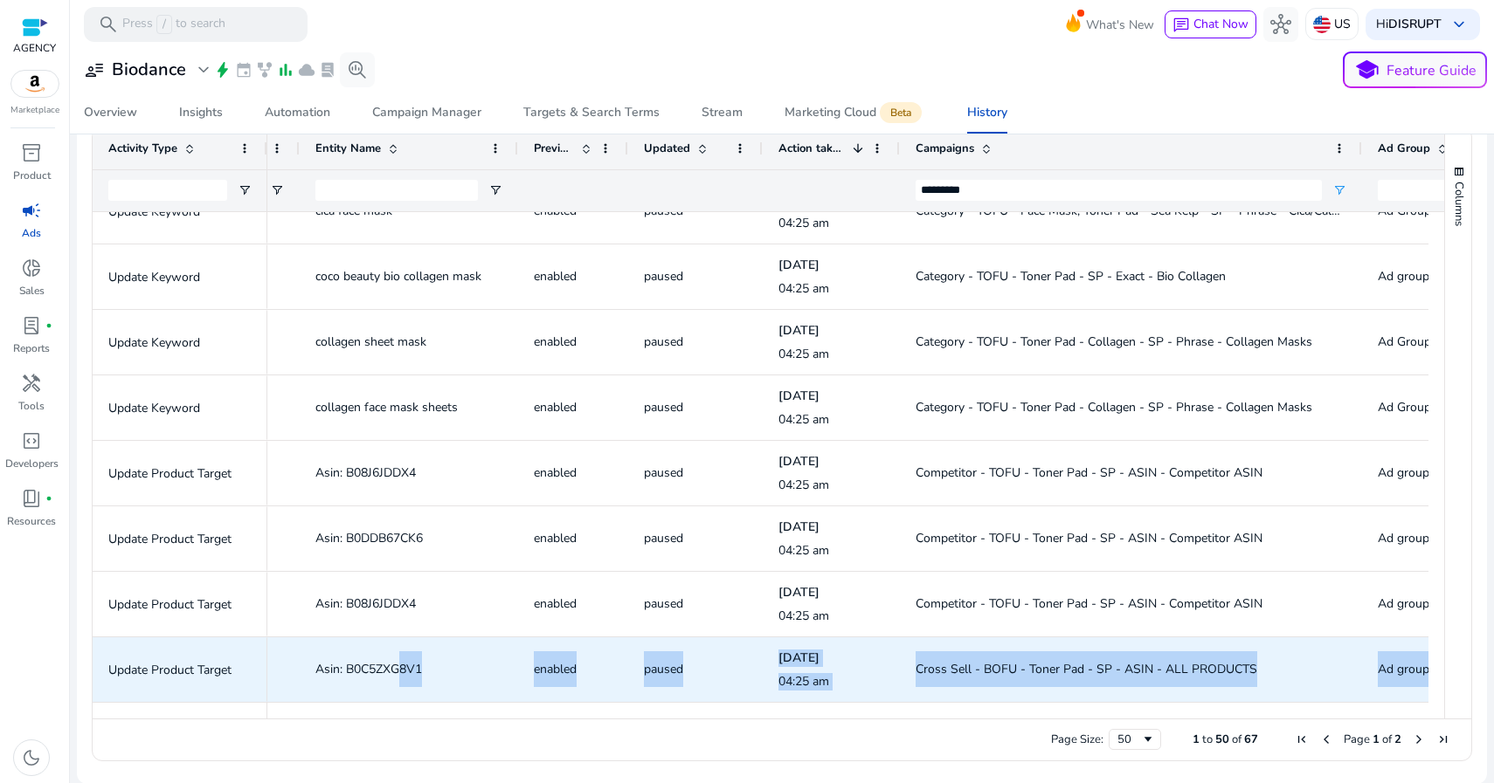
click at [1099, 673] on span "Cross Sell - BOFU - Toner Pad - SP - ASIN - ALL PRODUCTS" at bounding box center [1086, 669] width 342 height 17
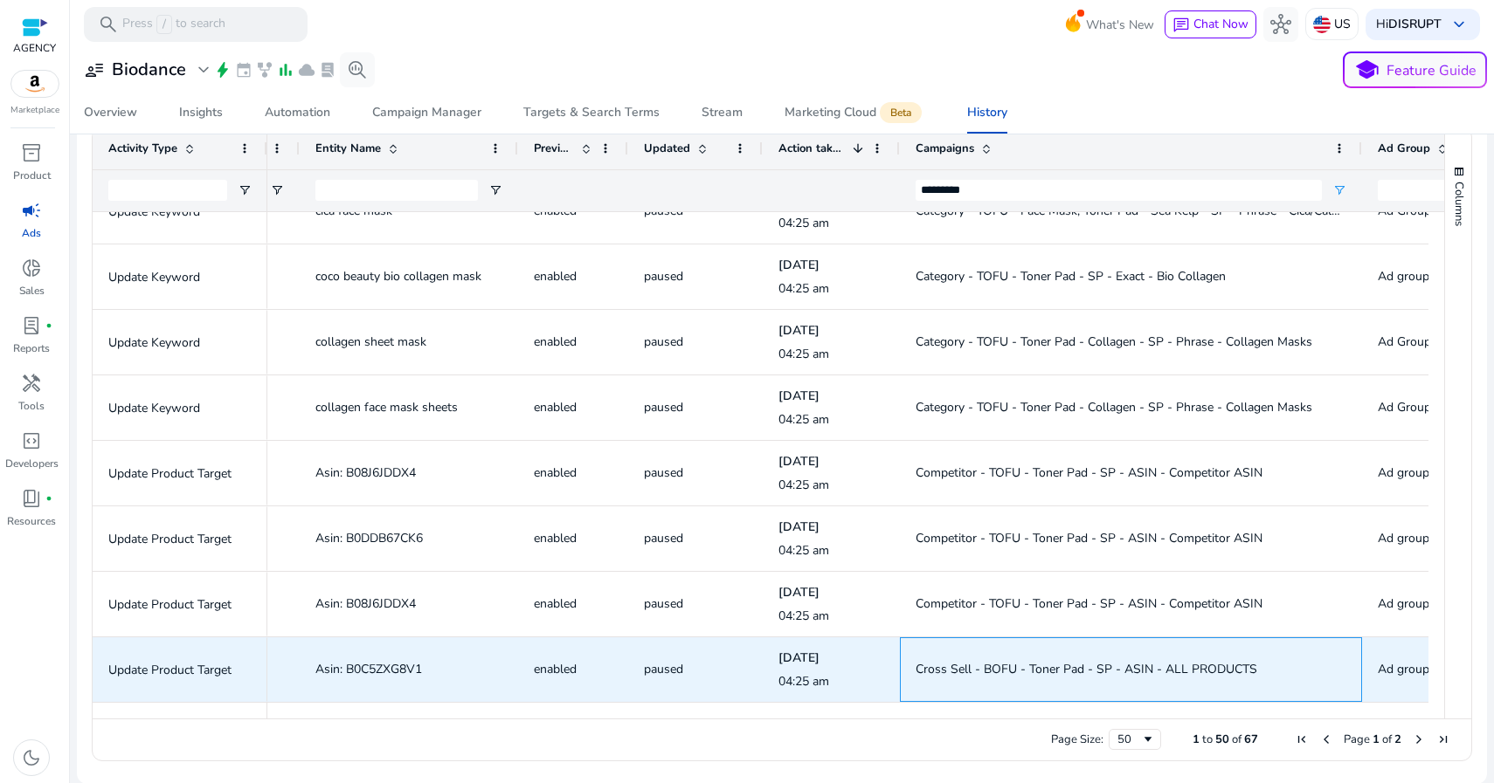
click at [1099, 673] on span "Cross Sell - BOFU - Toner Pad - SP - ASIN - ALL PRODUCTS" at bounding box center [1086, 669] width 342 height 17
click at [1099, 671] on span "Cross Sell - BOFU - Toner Pad - SP - ASIN - ALL PRODUCTS" at bounding box center [1086, 669] width 342 height 17
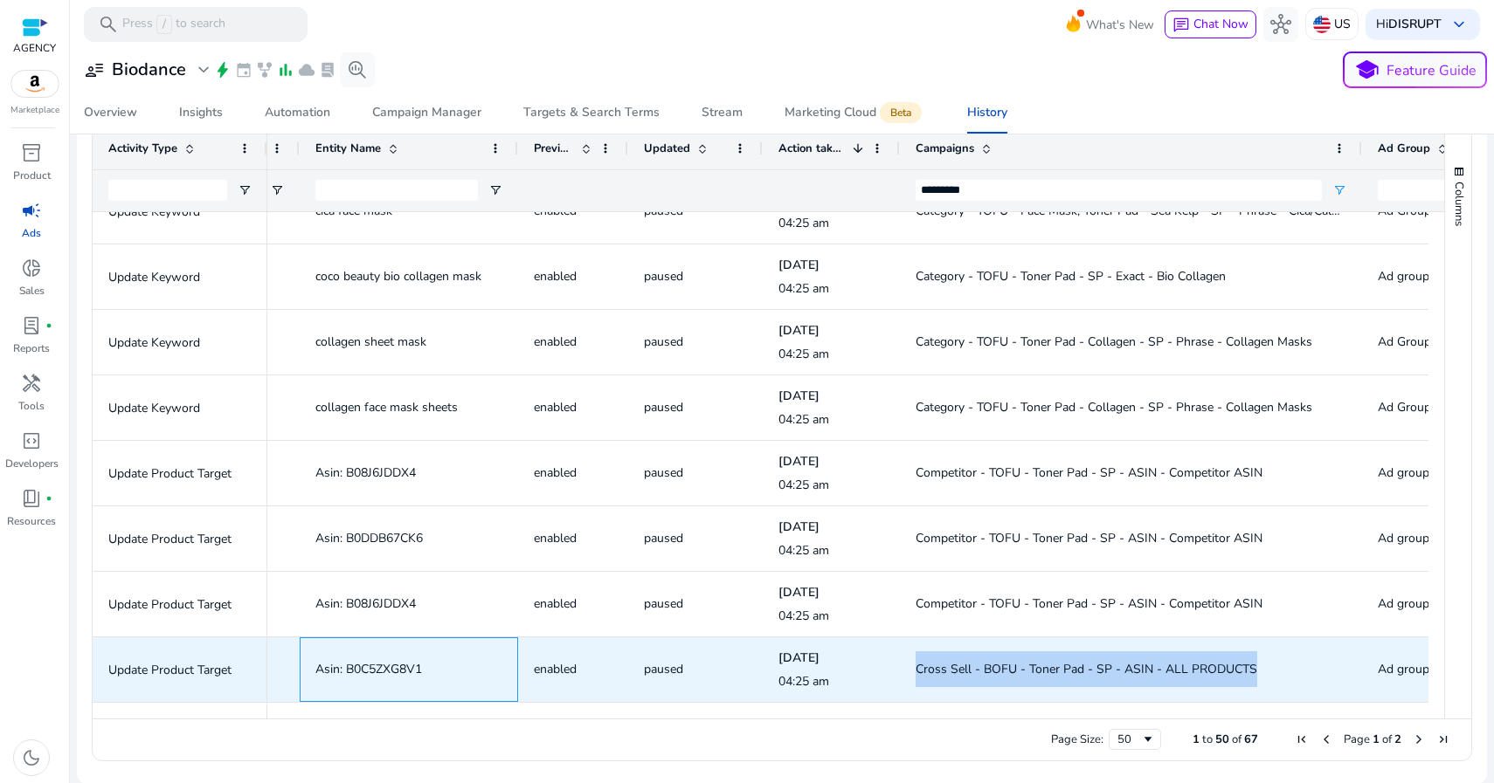
click at [371, 666] on span "Asin: B0C5ZXG8V1" at bounding box center [368, 669] width 107 height 17
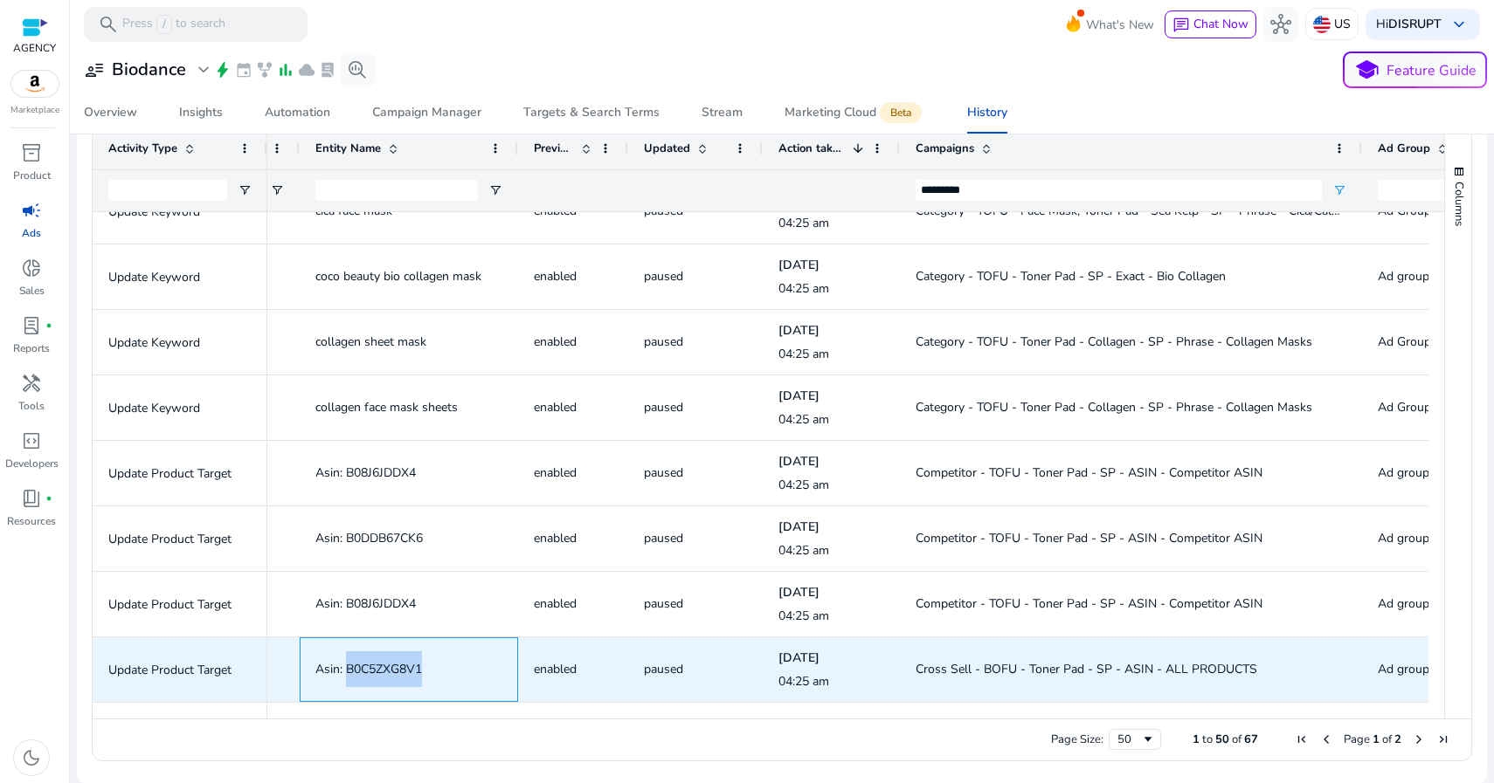
click at [371, 666] on span "Asin: B0C5ZXG8V1" at bounding box center [368, 669] width 107 height 17
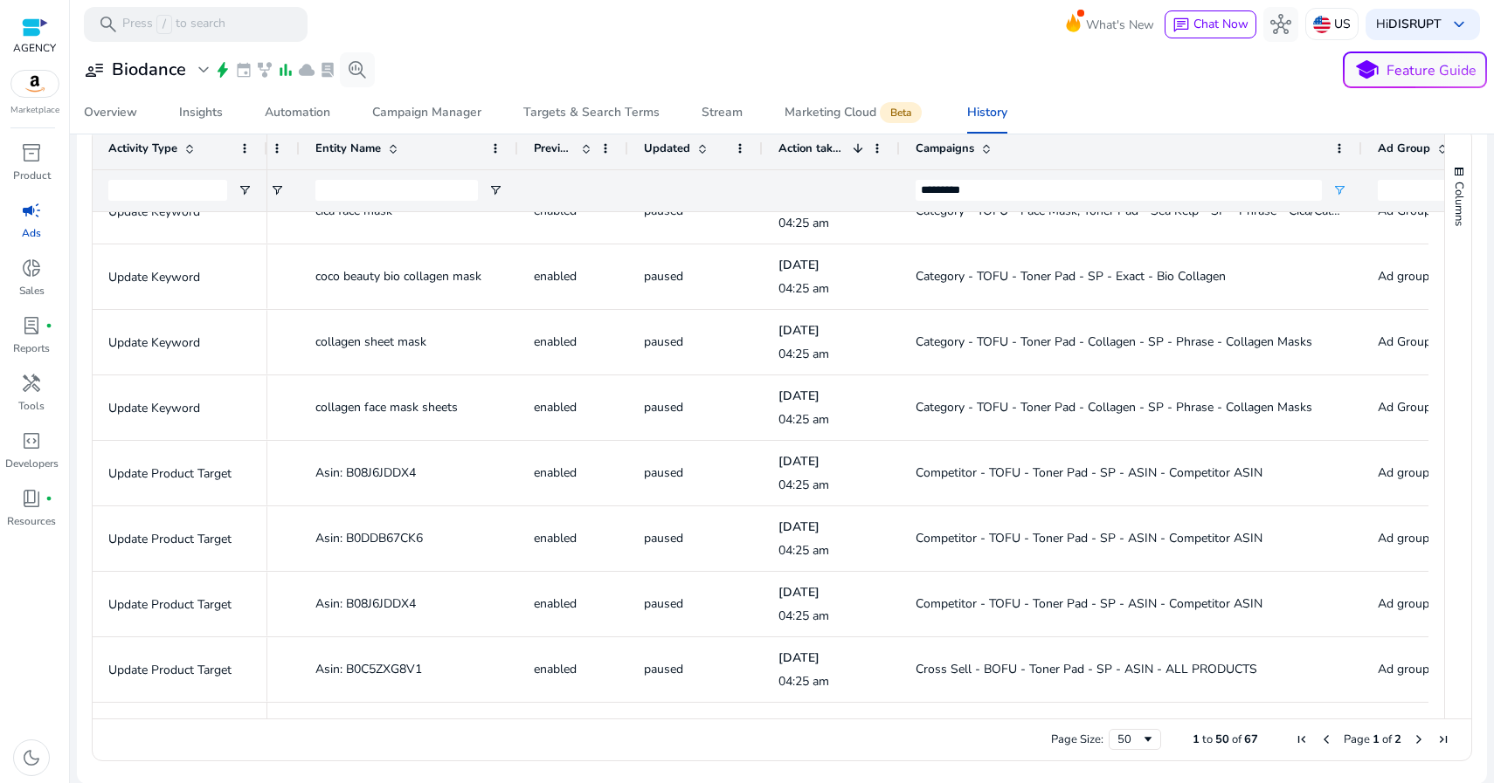
click at [1411, 738] on span "Next Page" at bounding box center [1418, 740] width 14 height 14
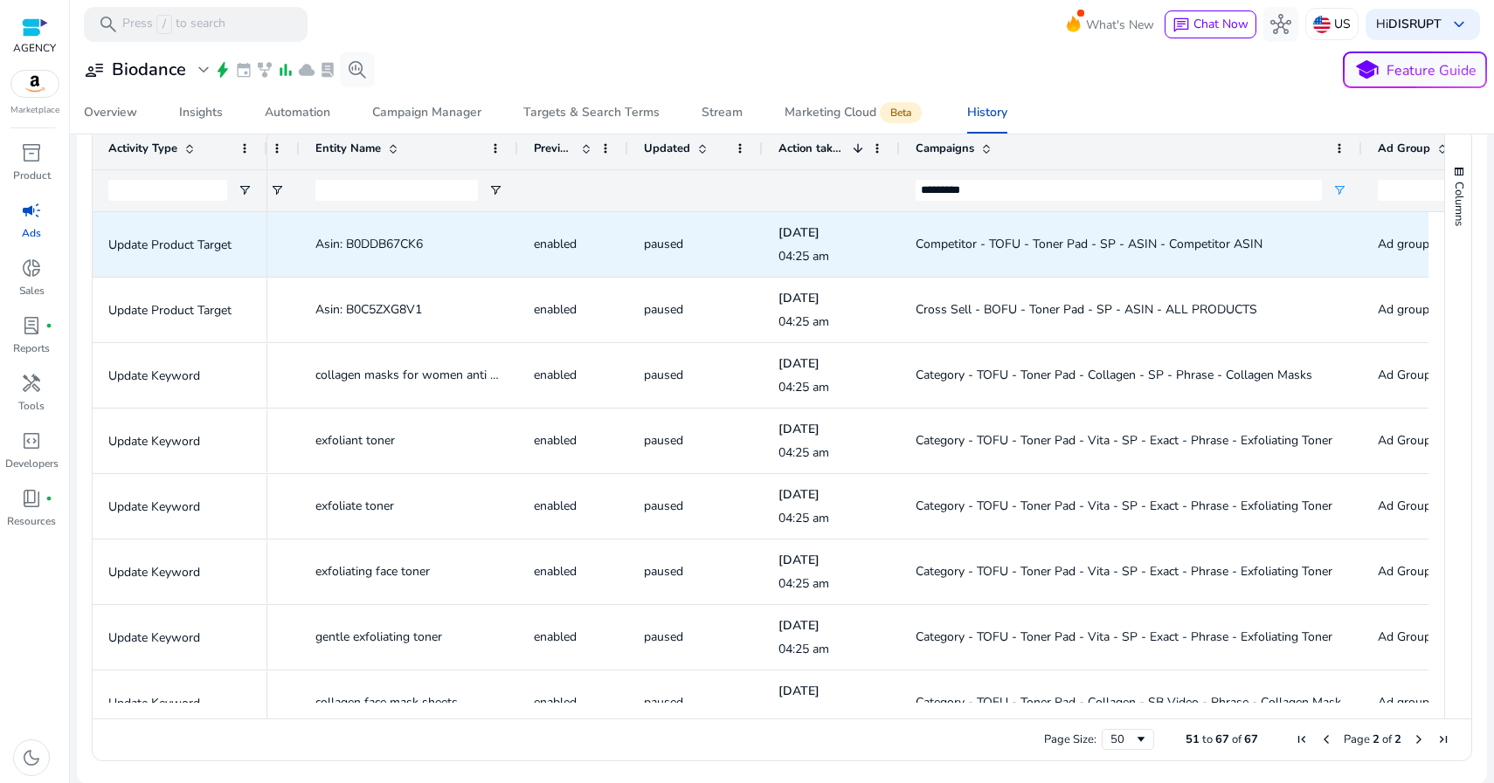
click at [1115, 243] on span "Competitor - TOFU - Toner Pad - SP - ASIN - Competitor ASIN" at bounding box center [1088, 244] width 347 height 17
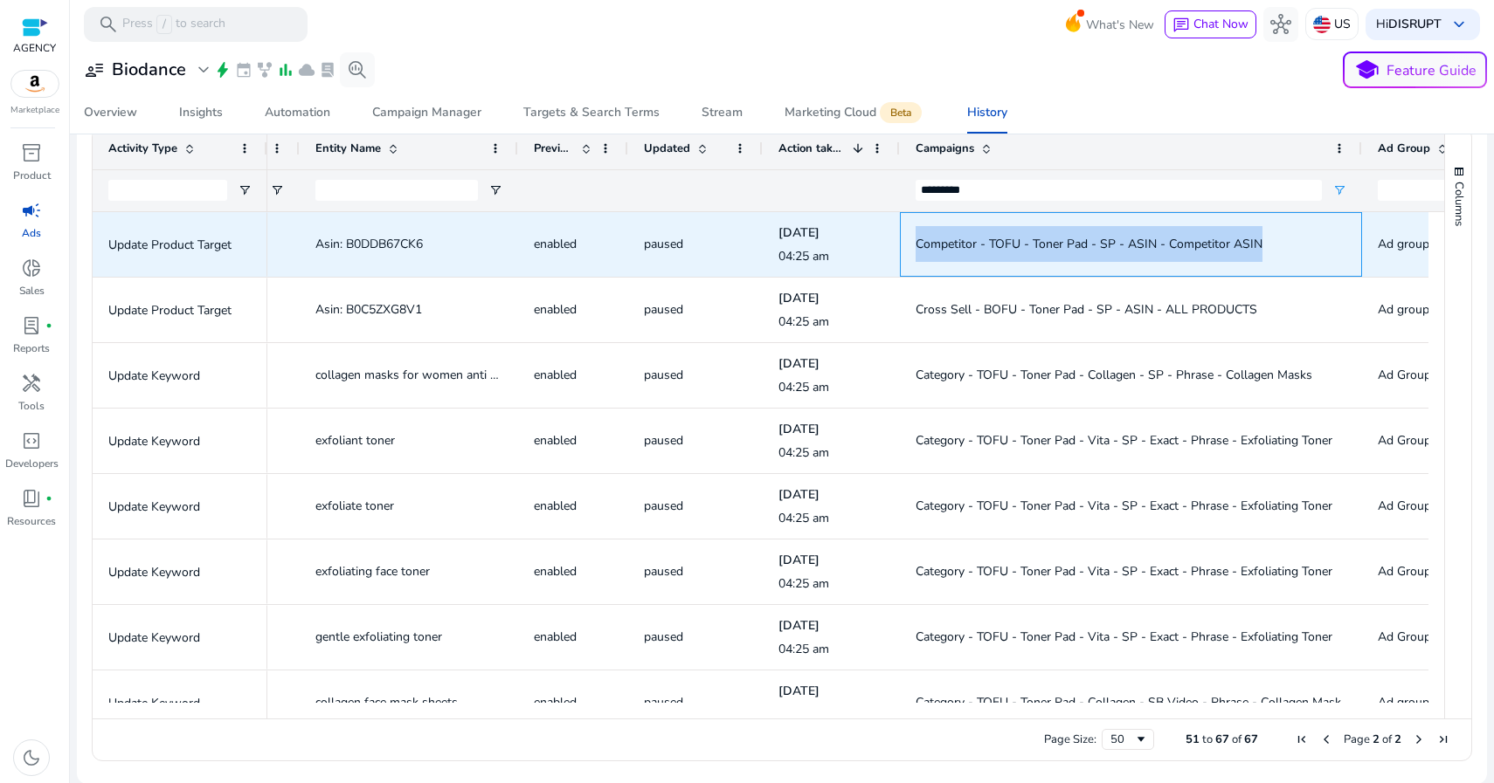
click at [1115, 243] on span "Competitor - TOFU - Toner Pad - SP - ASIN - Competitor ASIN" at bounding box center [1088, 244] width 347 height 17
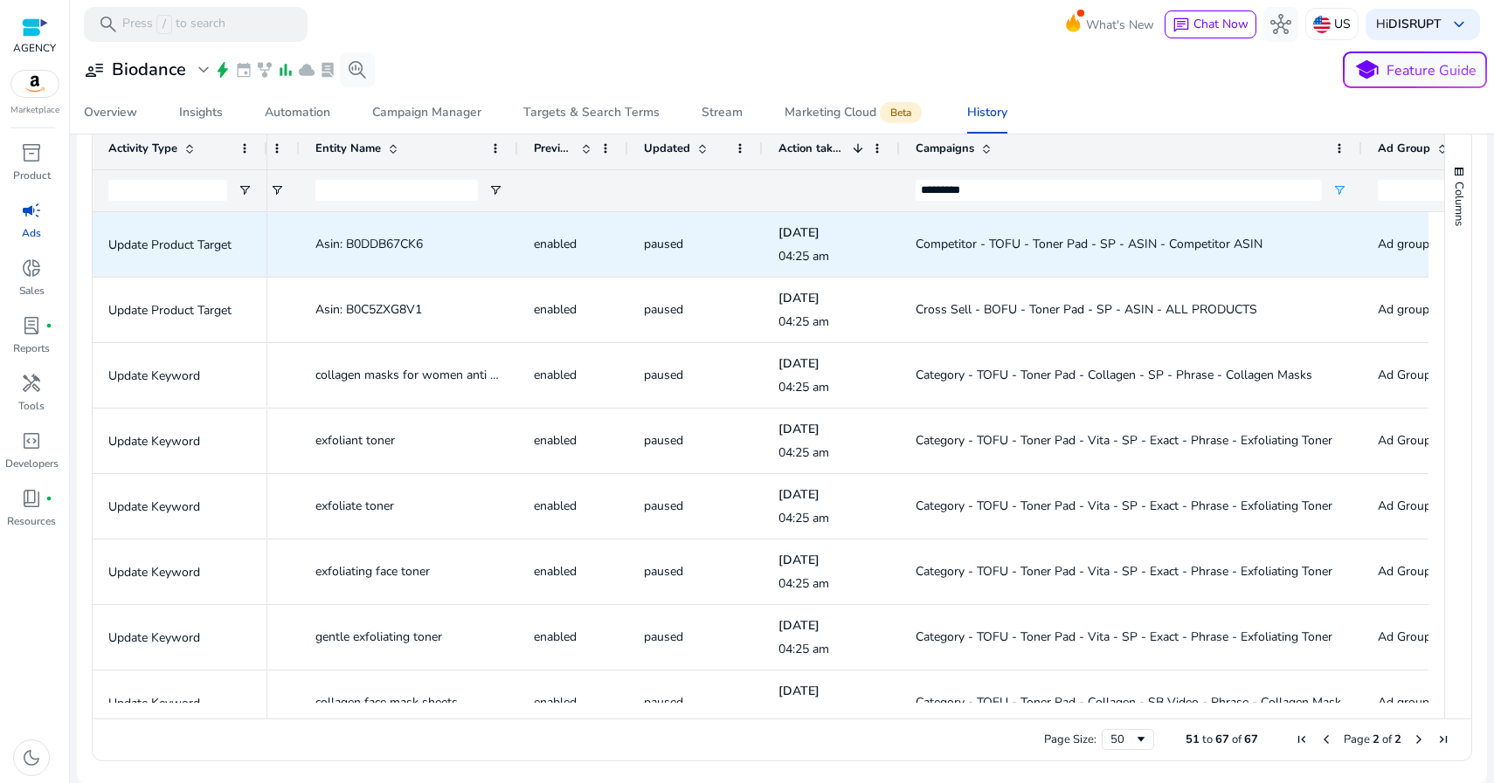
click at [400, 241] on span "Asin: B0DDB67CK6" at bounding box center [368, 244] width 107 height 17
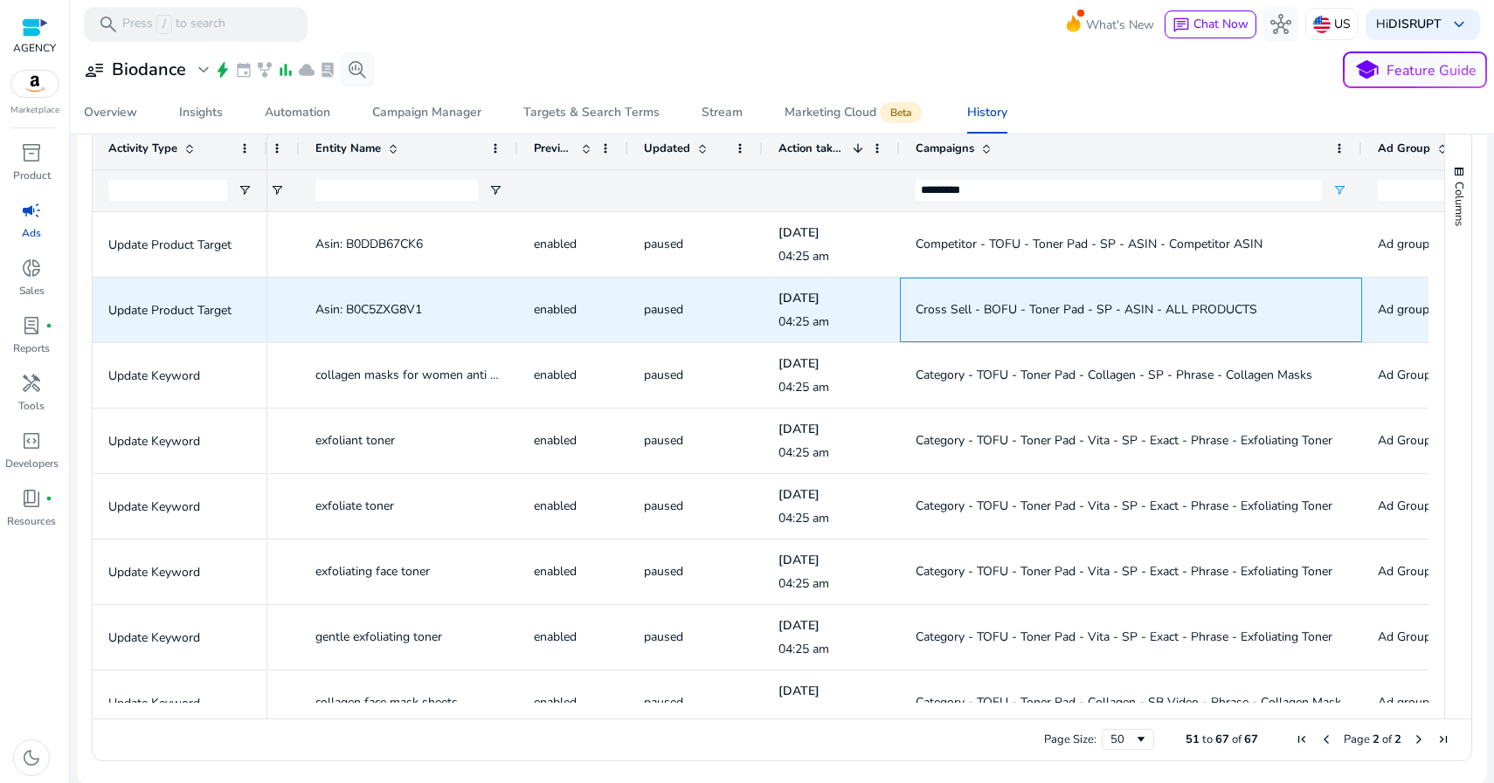
click at [1064, 307] on span "Cross Sell - BOFU - Toner Pad - SP - ASIN - ALL PRODUCTS" at bounding box center [1086, 309] width 342 height 17
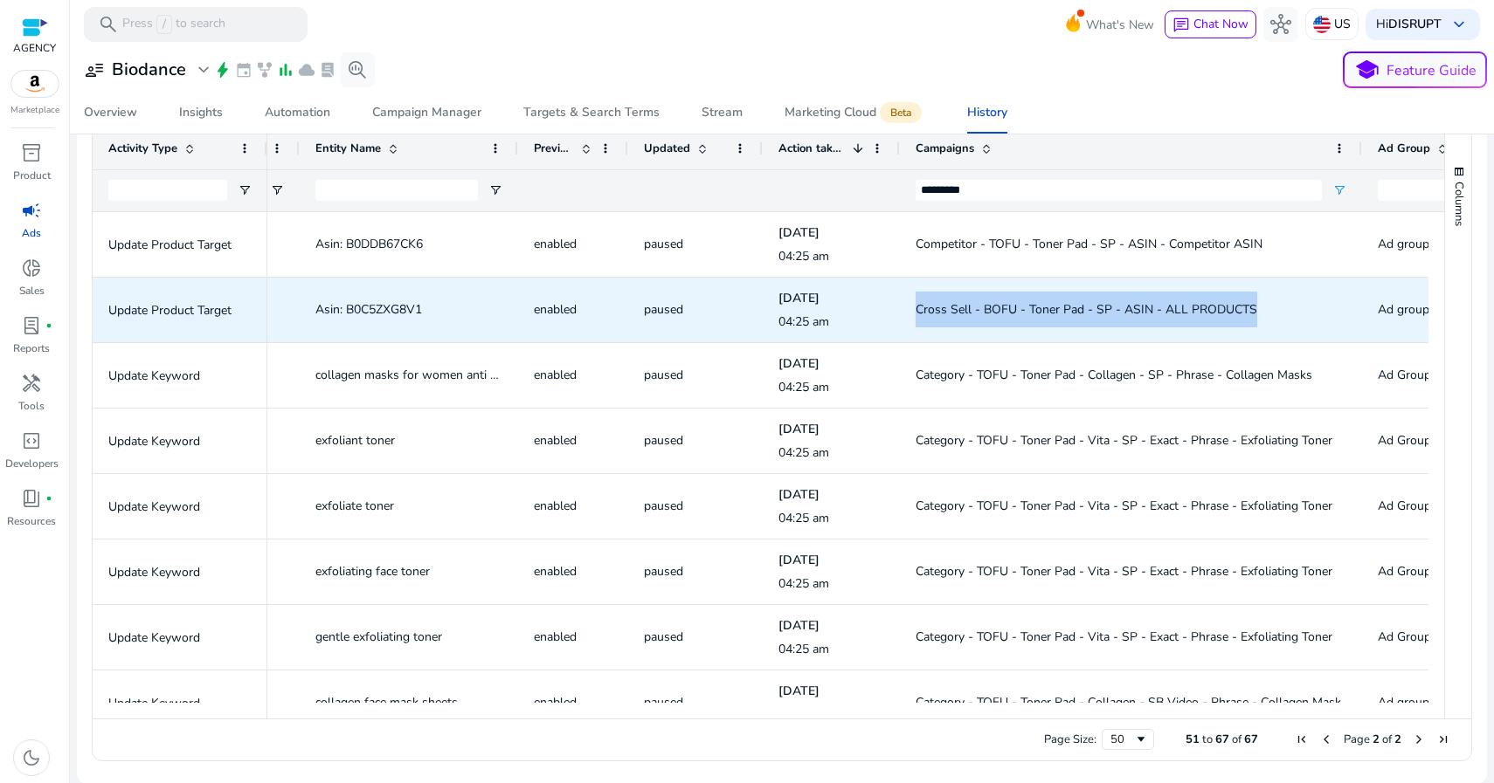
click at [367, 306] on span "Asin: B0C5ZXG8V1" at bounding box center [368, 309] width 107 height 17
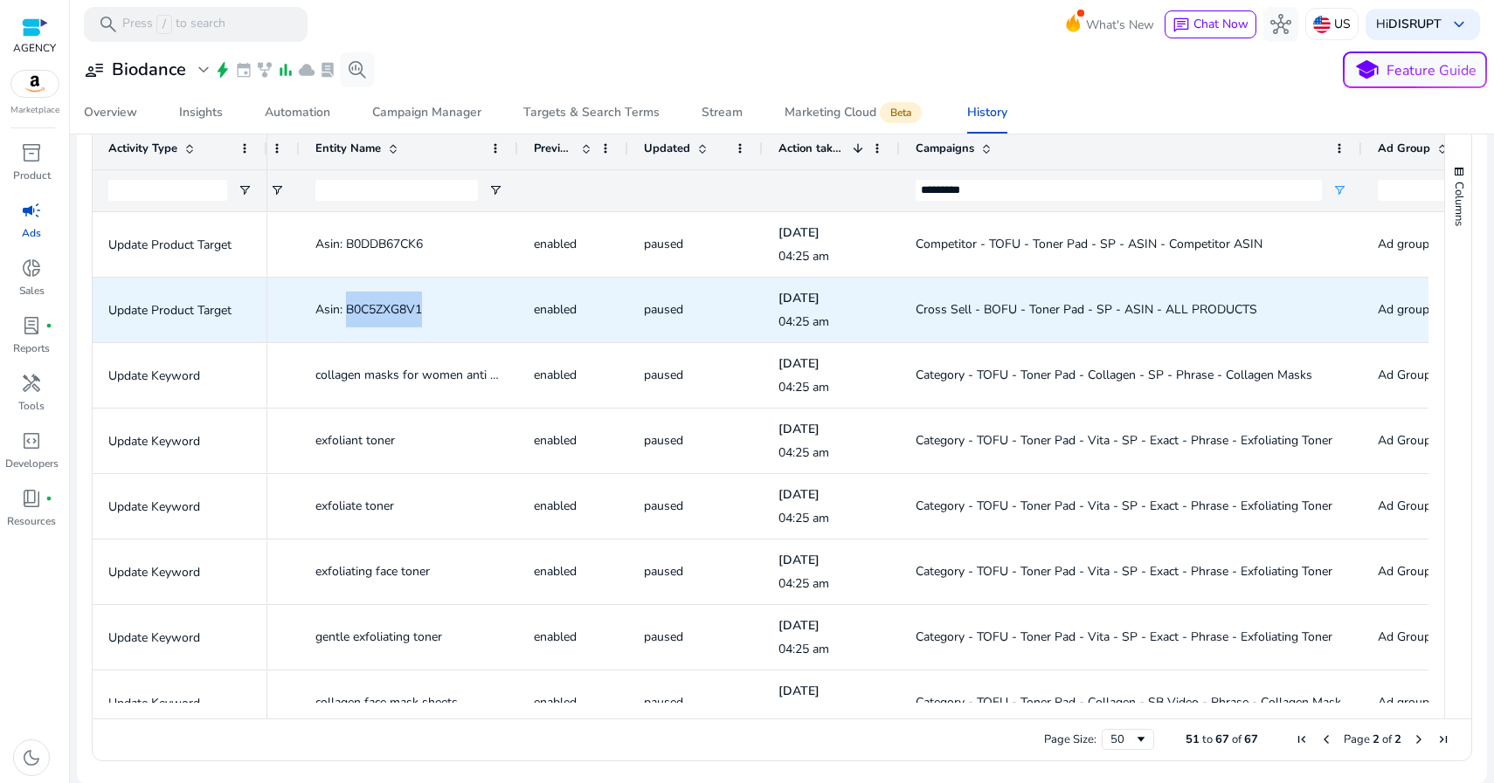
click at [367, 306] on span "Asin: B0C5ZXG8V1" at bounding box center [368, 309] width 107 height 17
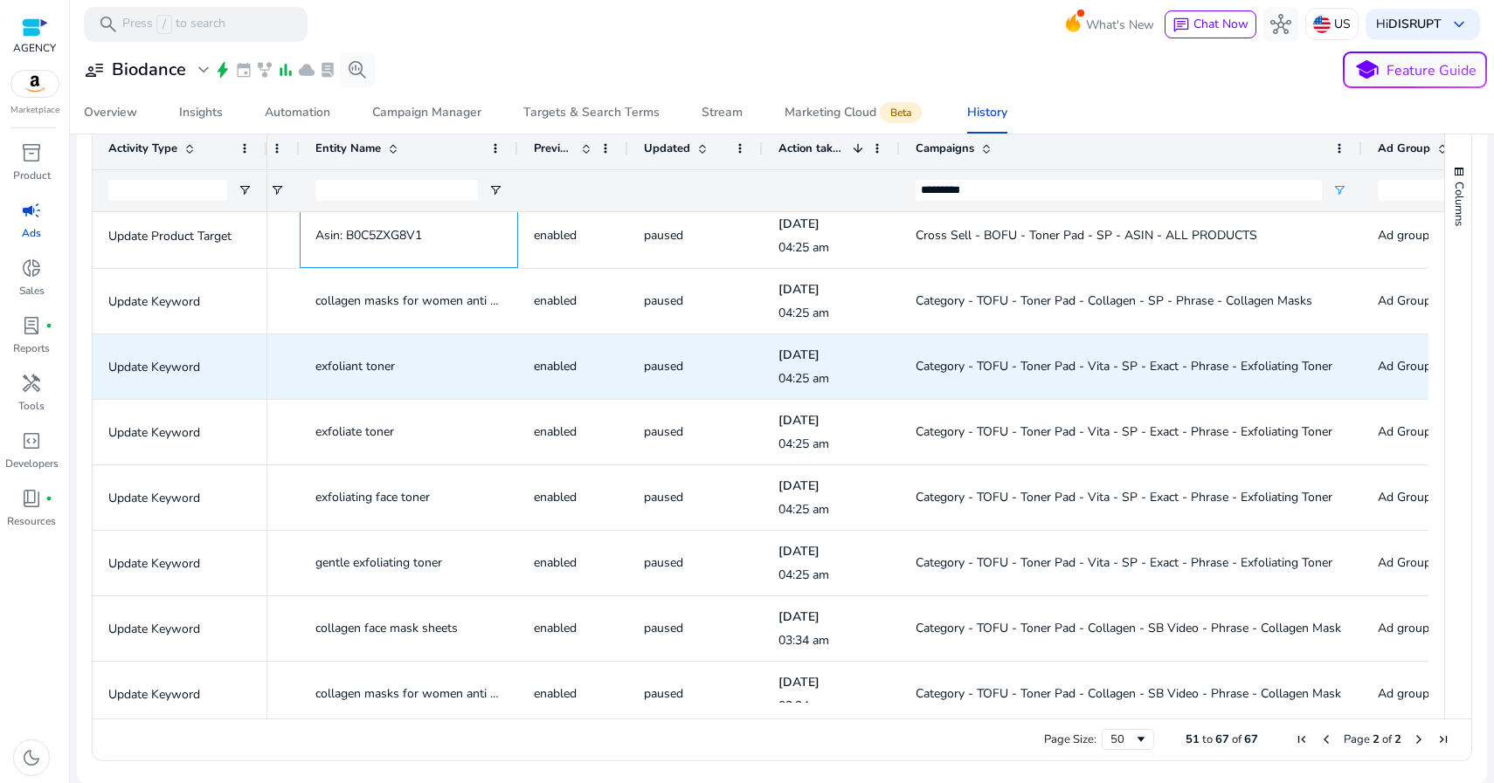
scroll to position [82, 0]
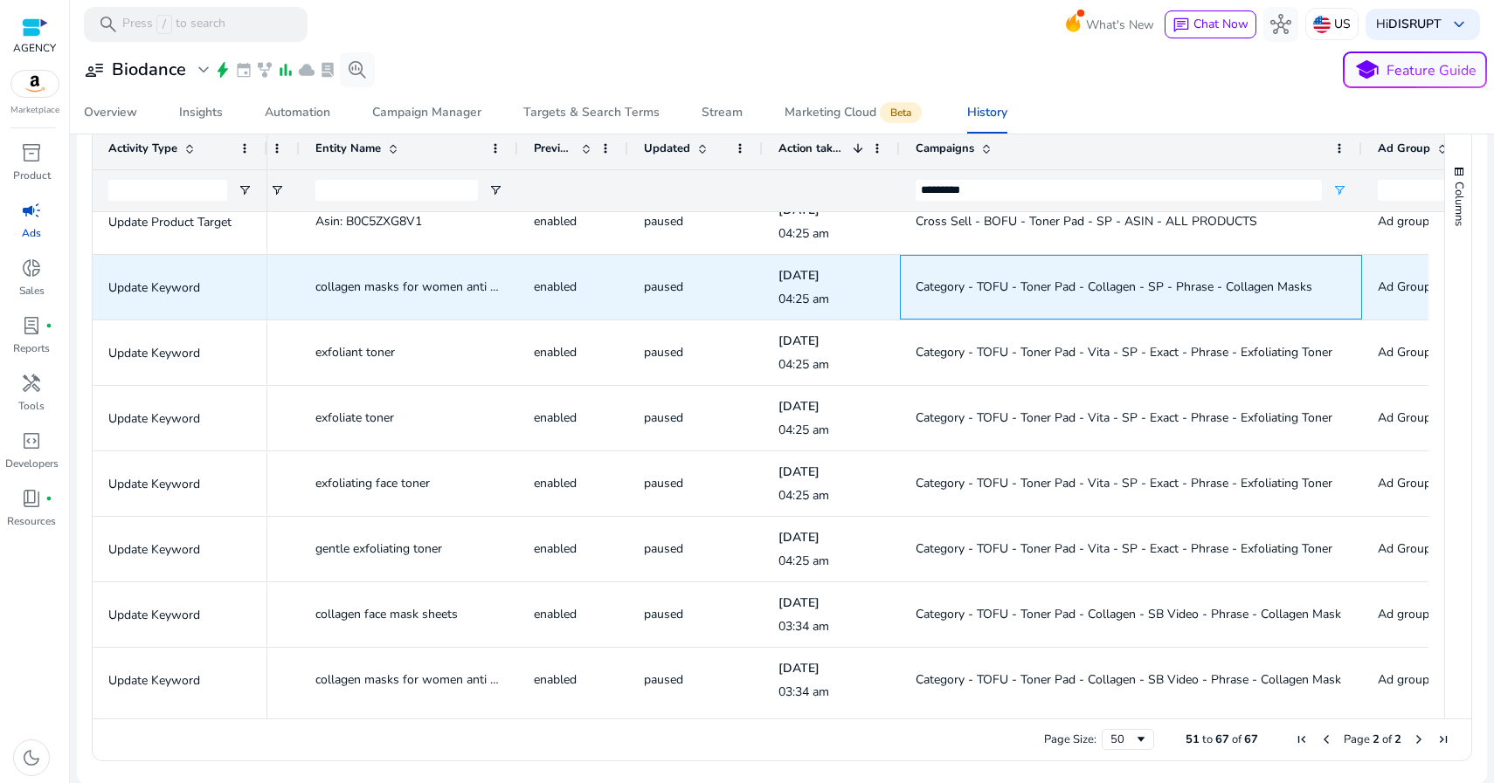
click at [974, 286] on span "Category - TOFU - Toner Pad - Collagen - SP - Phrase - Collagen Masks" at bounding box center [1113, 287] width 397 height 17
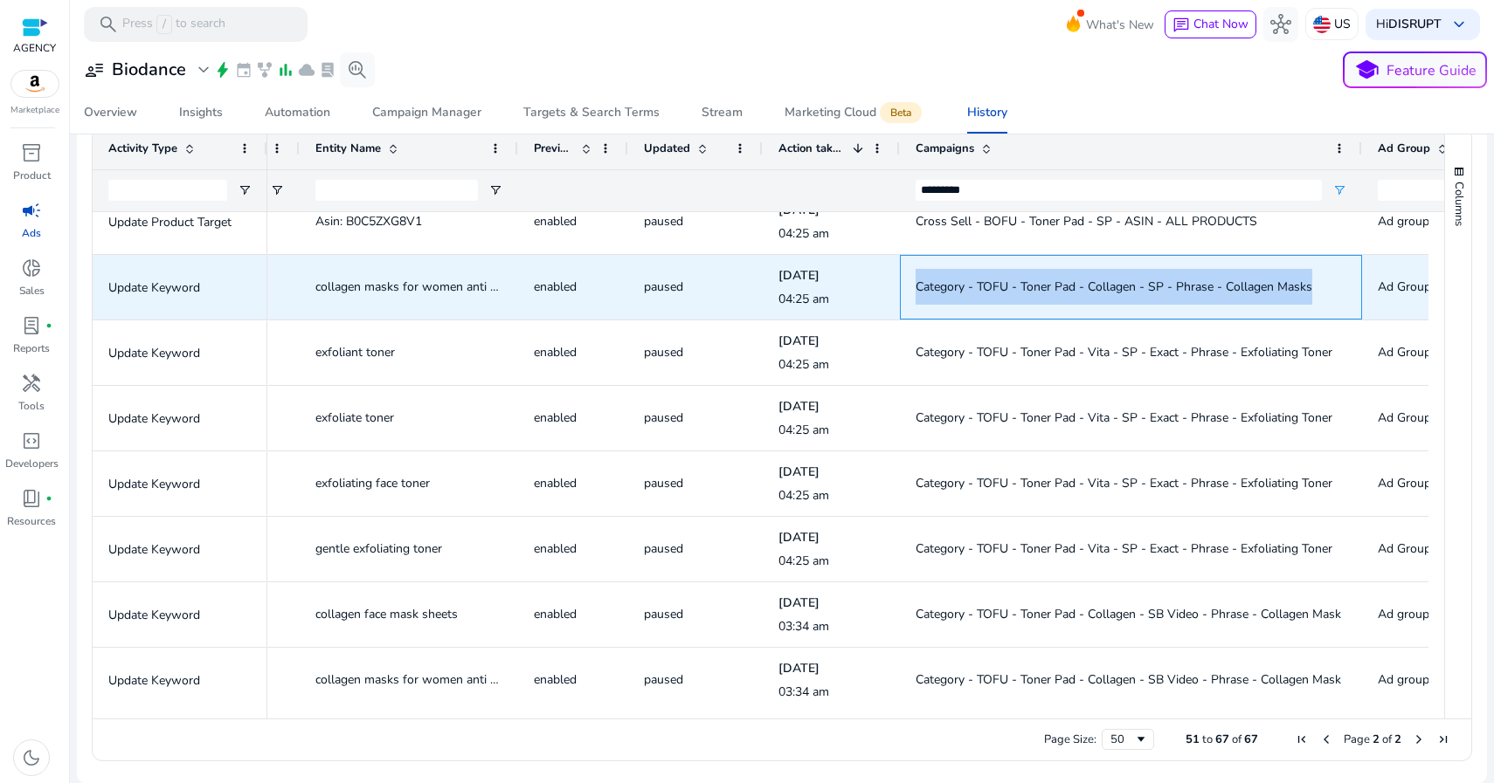
click at [974, 286] on span "Category - TOFU - Toner Pad - Collagen - SP - Phrase - Collagen Masks" at bounding box center [1113, 287] width 397 height 17
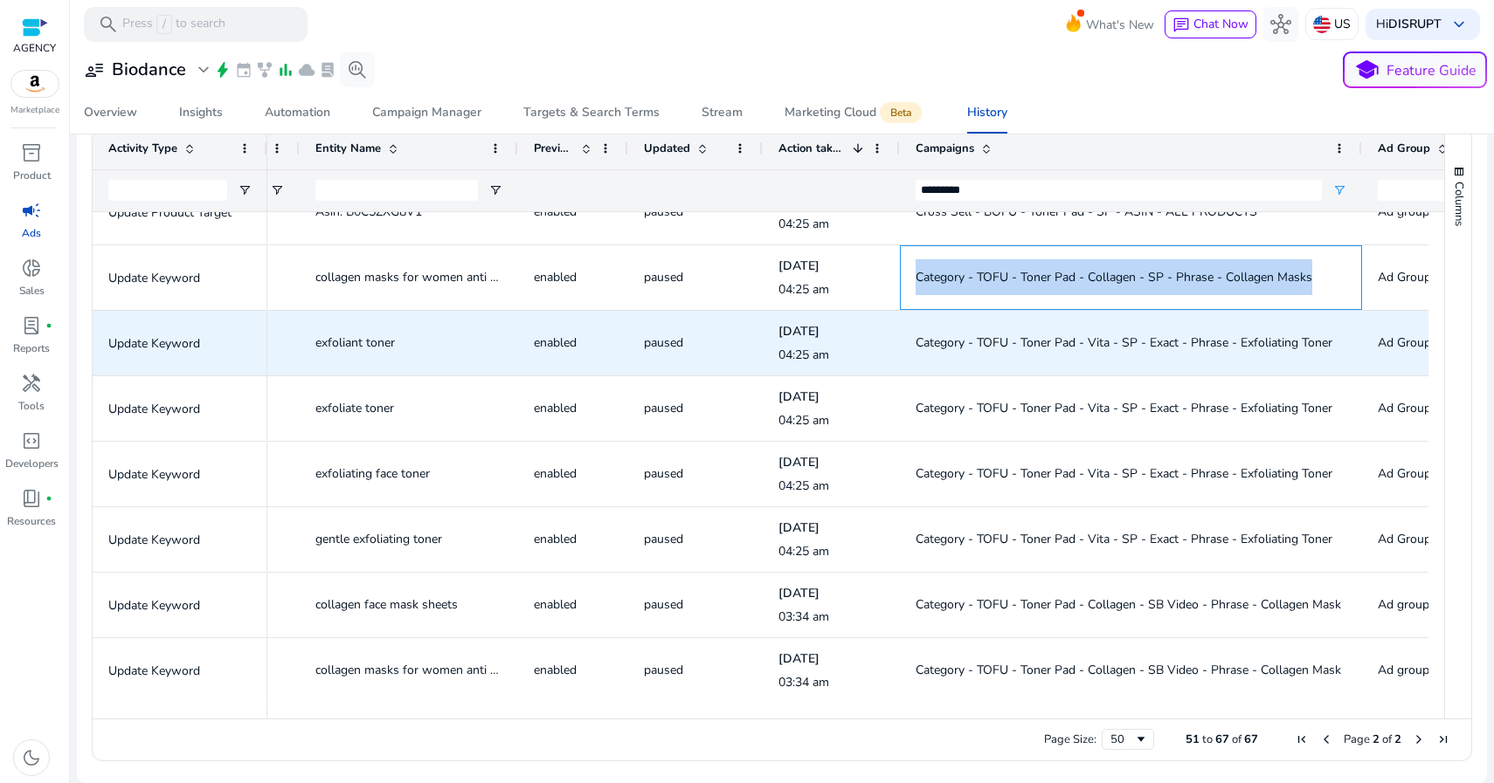
scroll to position [102, 0]
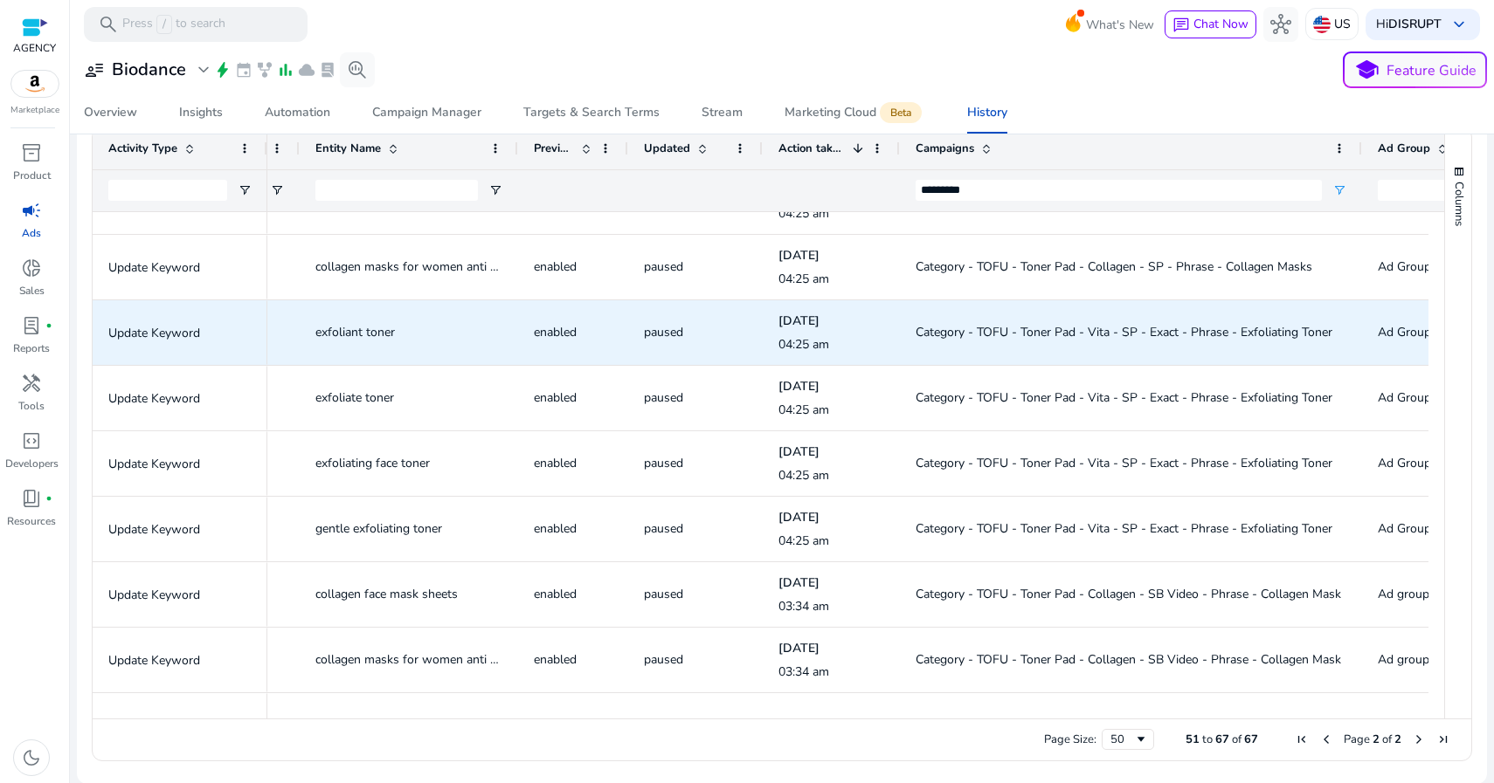
click at [1053, 329] on span "Category - TOFU - Toner Pad - Vita - SP - Exact - Phrase - Exfoliating Toner" at bounding box center [1123, 332] width 417 height 17
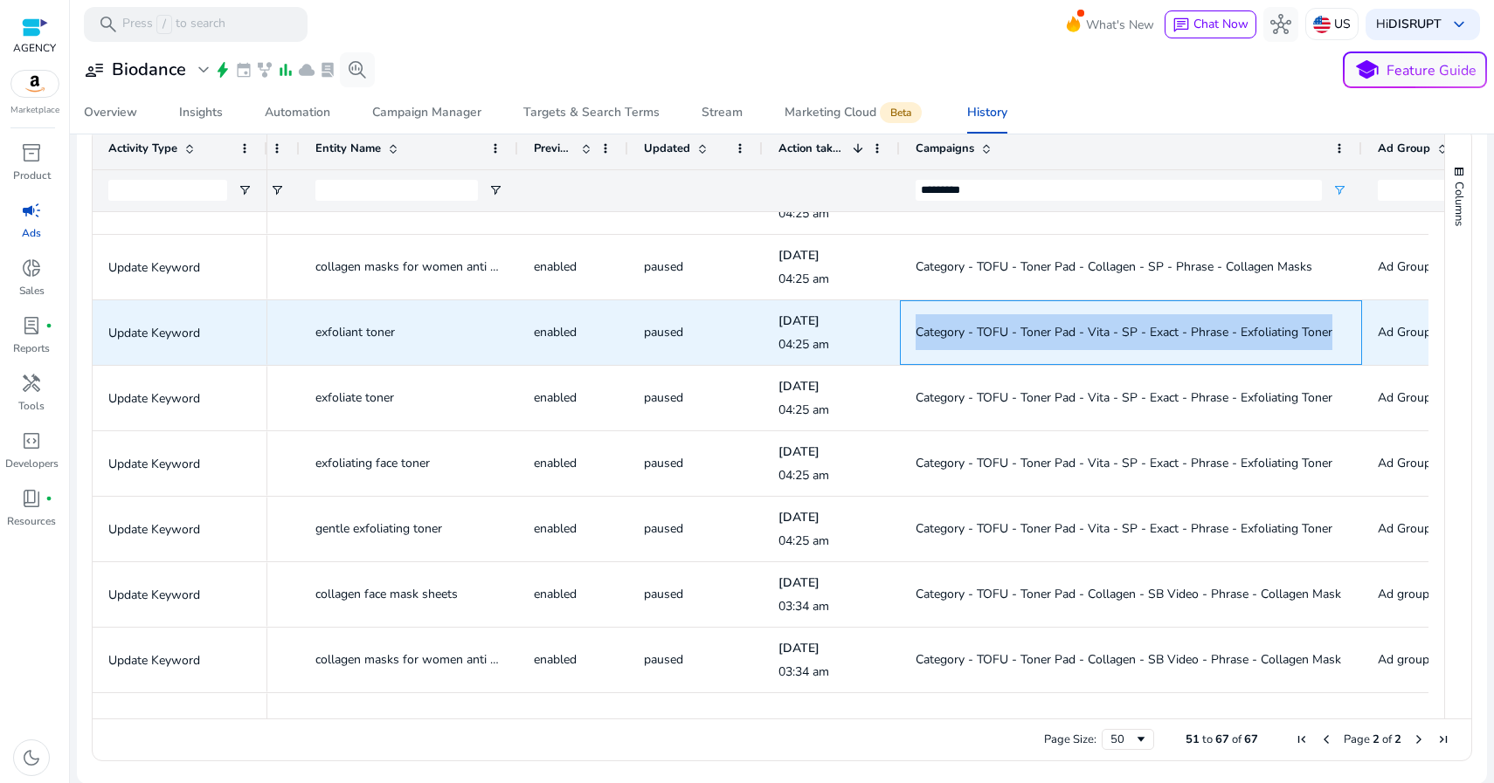
click at [1053, 329] on span "Category - TOFU - Toner Pad - Vita - SP - Exact - Phrase - Exfoliating Toner" at bounding box center [1123, 332] width 417 height 17
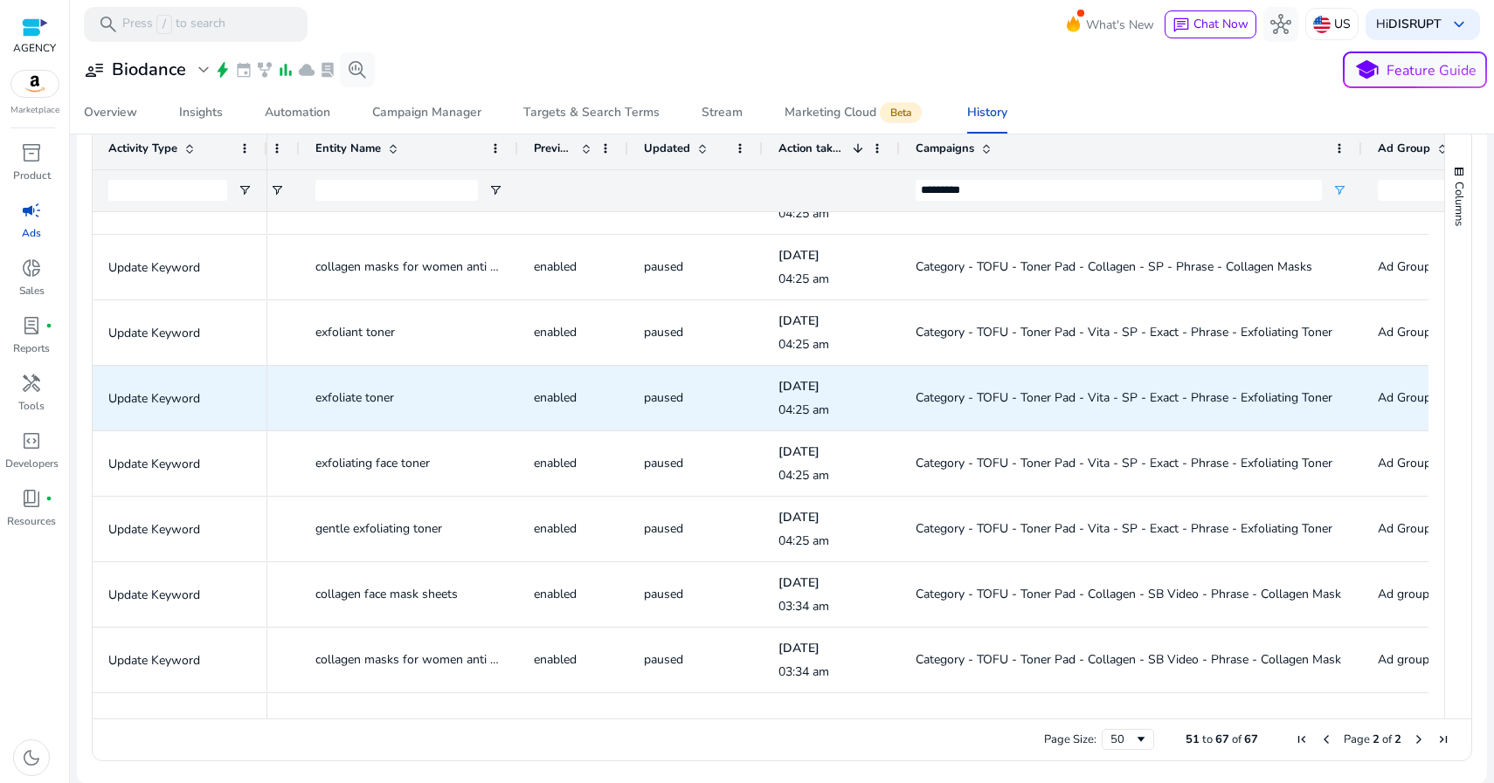
click at [373, 396] on span "exfoliate toner" at bounding box center [354, 398] width 79 height 17
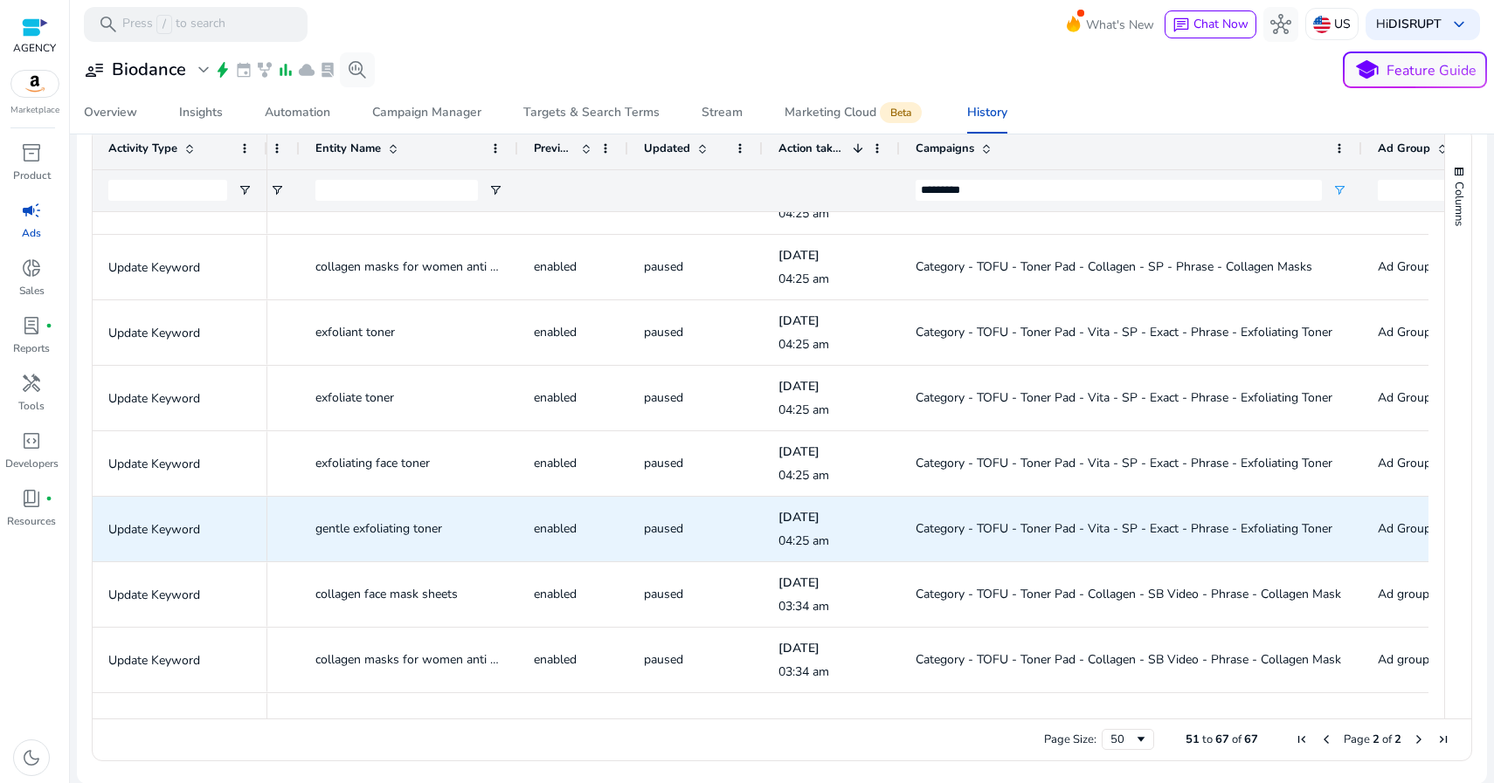
click at [959, 530] on span "Category - TOFU - Toner Pad - Vita - SP - Exact - Phrase - Exfoliating Toner" at bounding box center [1123, 529] width 417 height 17
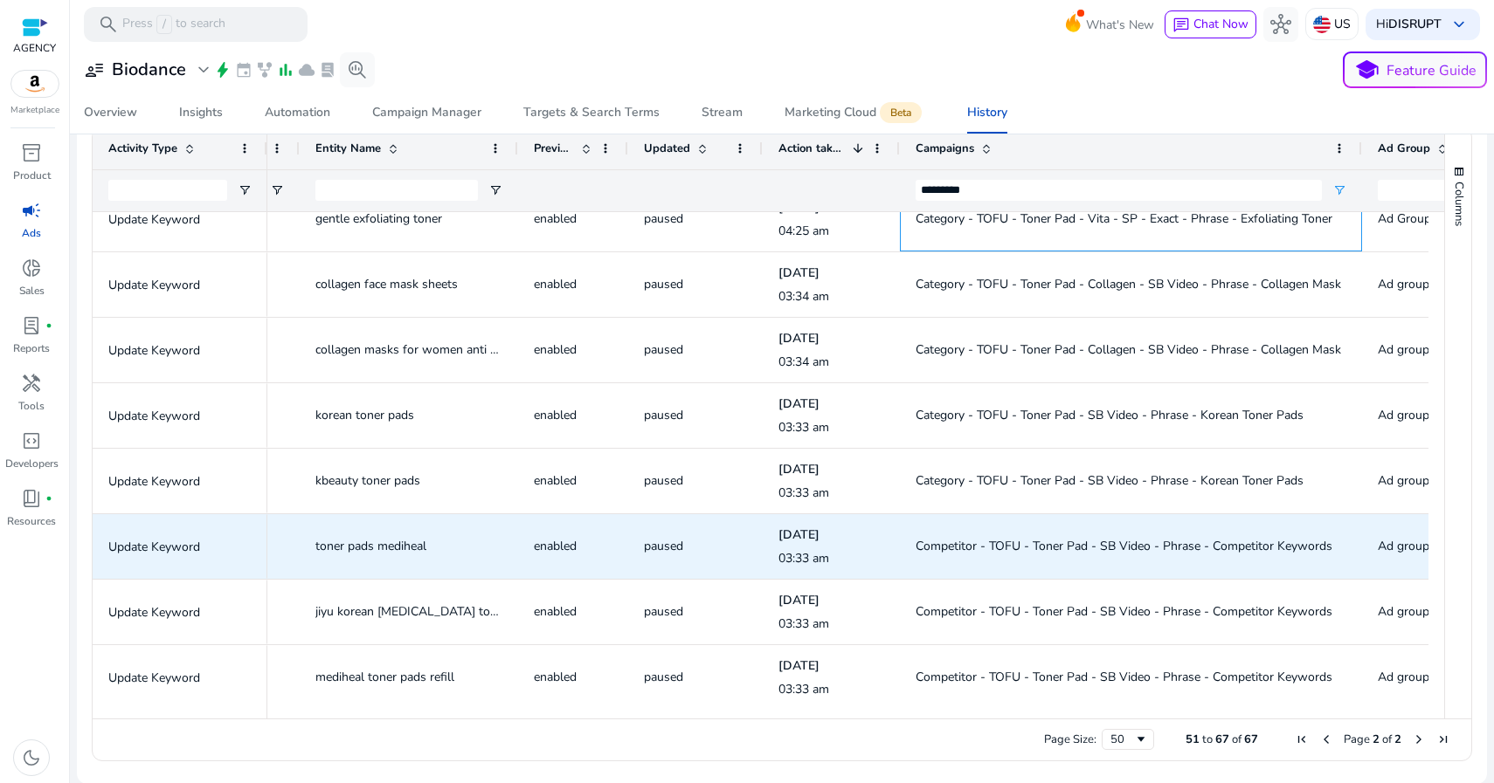
scroll to position [446, 0]
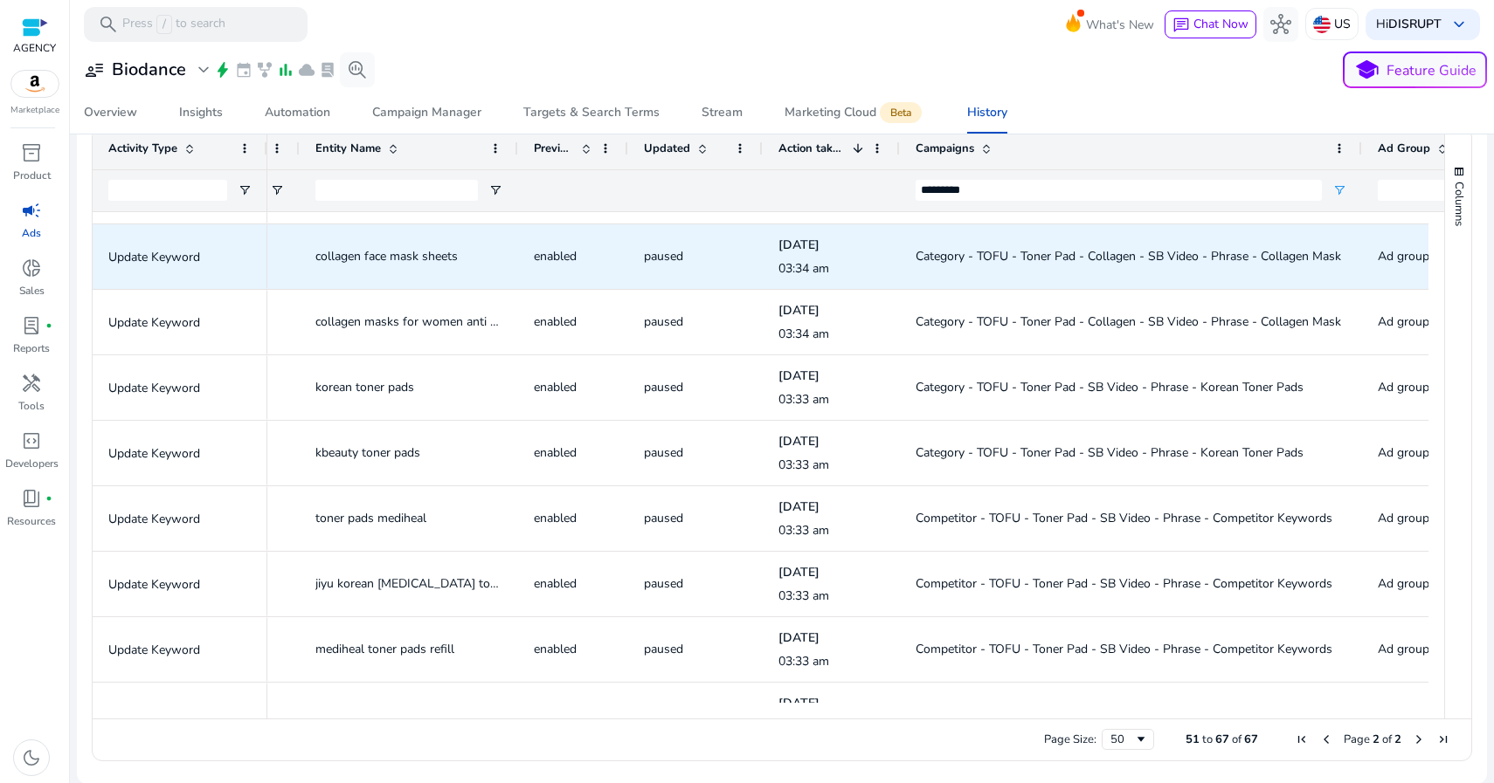
click at [960, 256] on span "Category - TOFU - Toner Pad - Collagen - SB Video - Phrase - Collagen Mask" at bounding box center [1127, 256] width 425 height 17
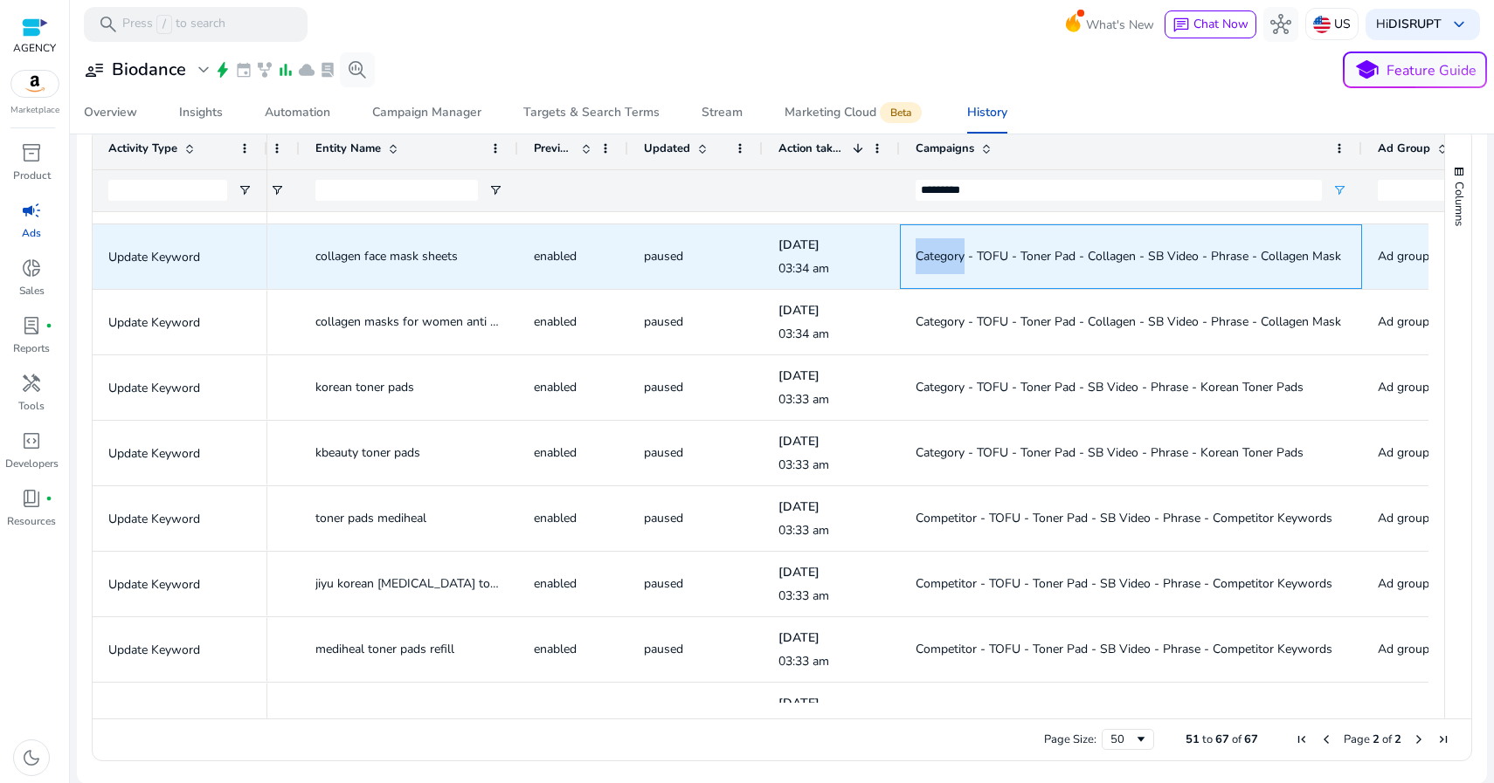
click at [960, 256] on span "Category - TOFU - Toner Pad - Collagen - SB Video - Phrase - Collagen Mask" at bounding box center [1127, 256] width 425 height 17
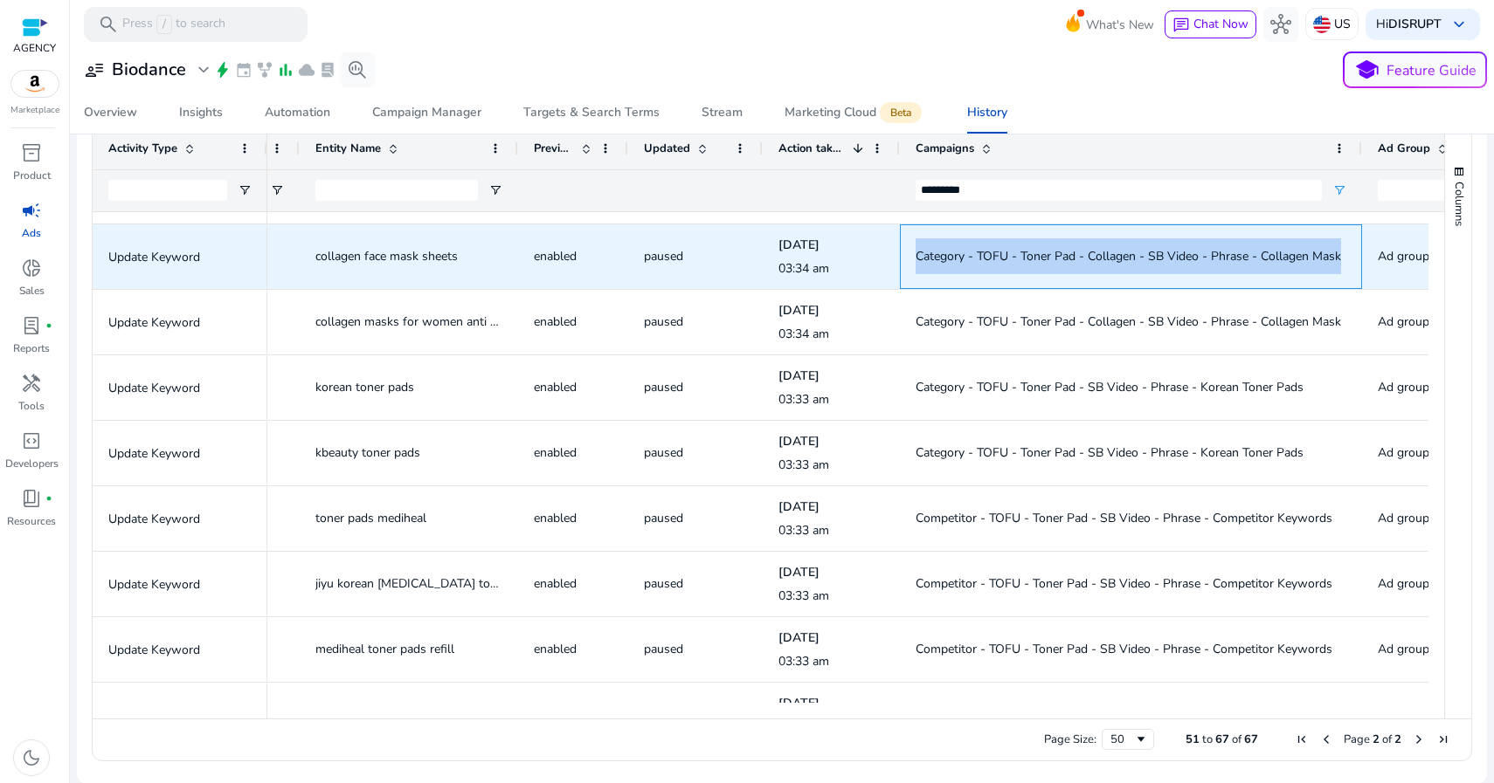
click at [960, 256] on span "Category - TOFU - Toner Pad - Collagen - SB Video - Phrase - Collagen Mask" at bounding box center [1127, 256] width 425 height 17
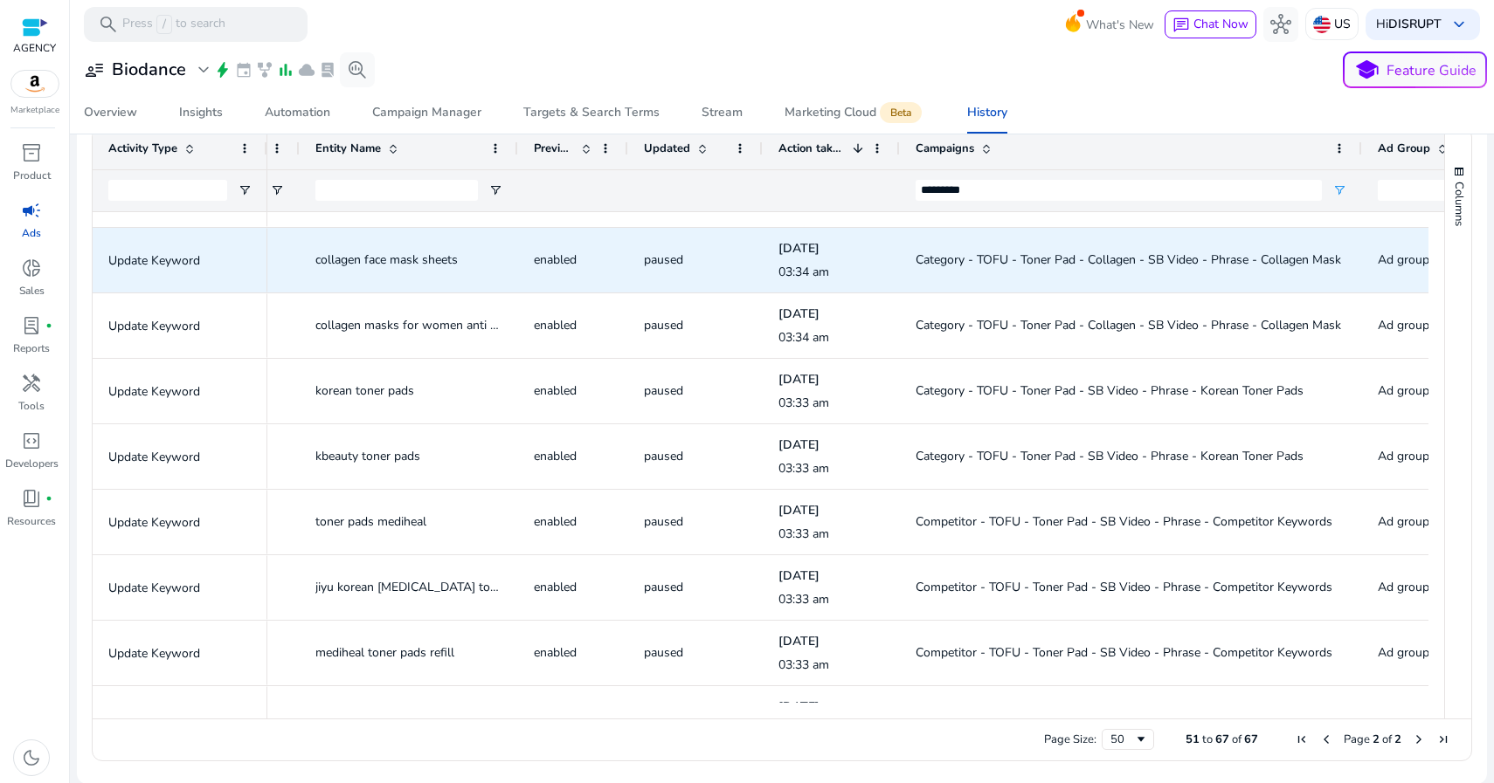
scroll to position [439, 0]
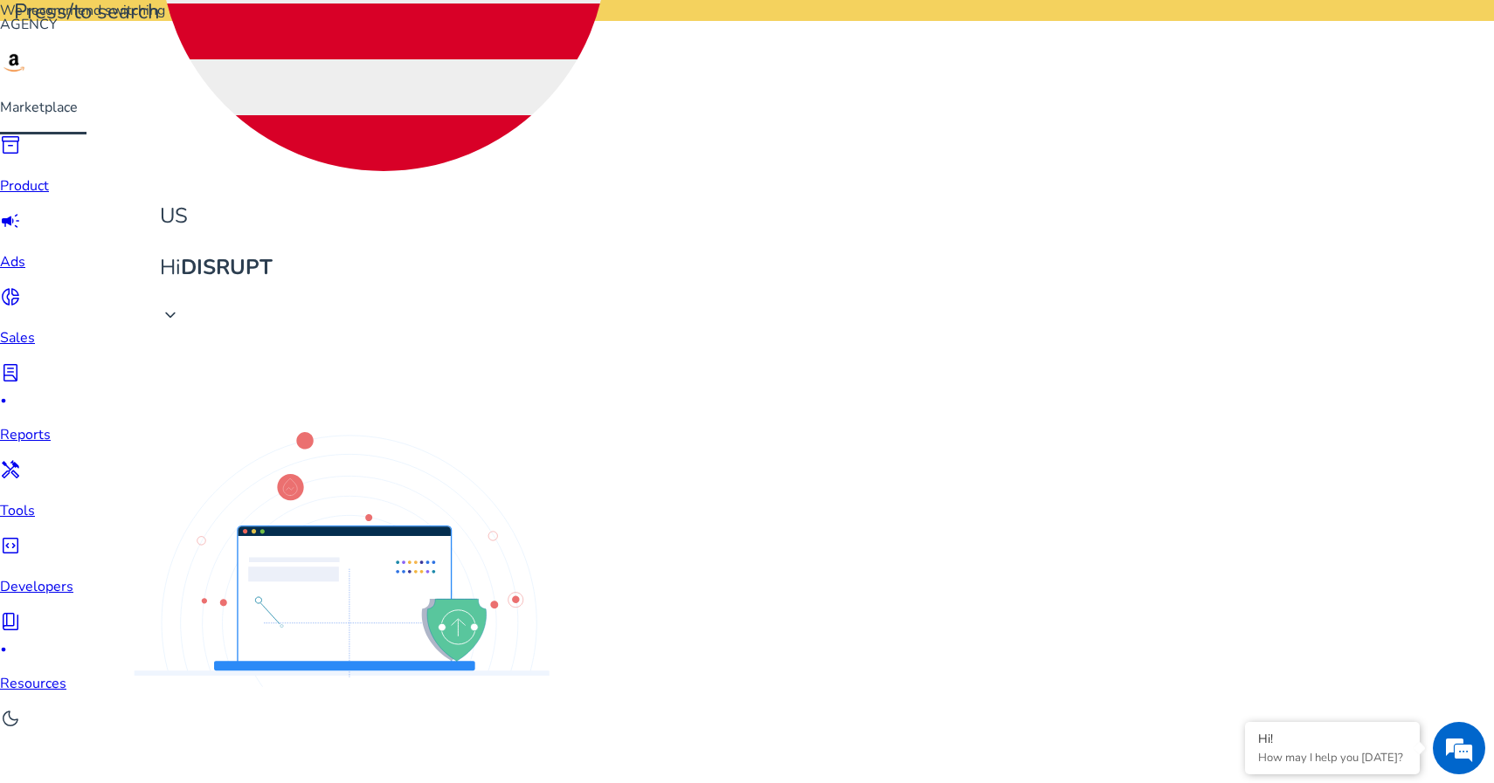
scroll to position [555, 0]
copy span "Category - TOFU - Toner Pad - SB Video - Phrase - Korean Toner Pads"
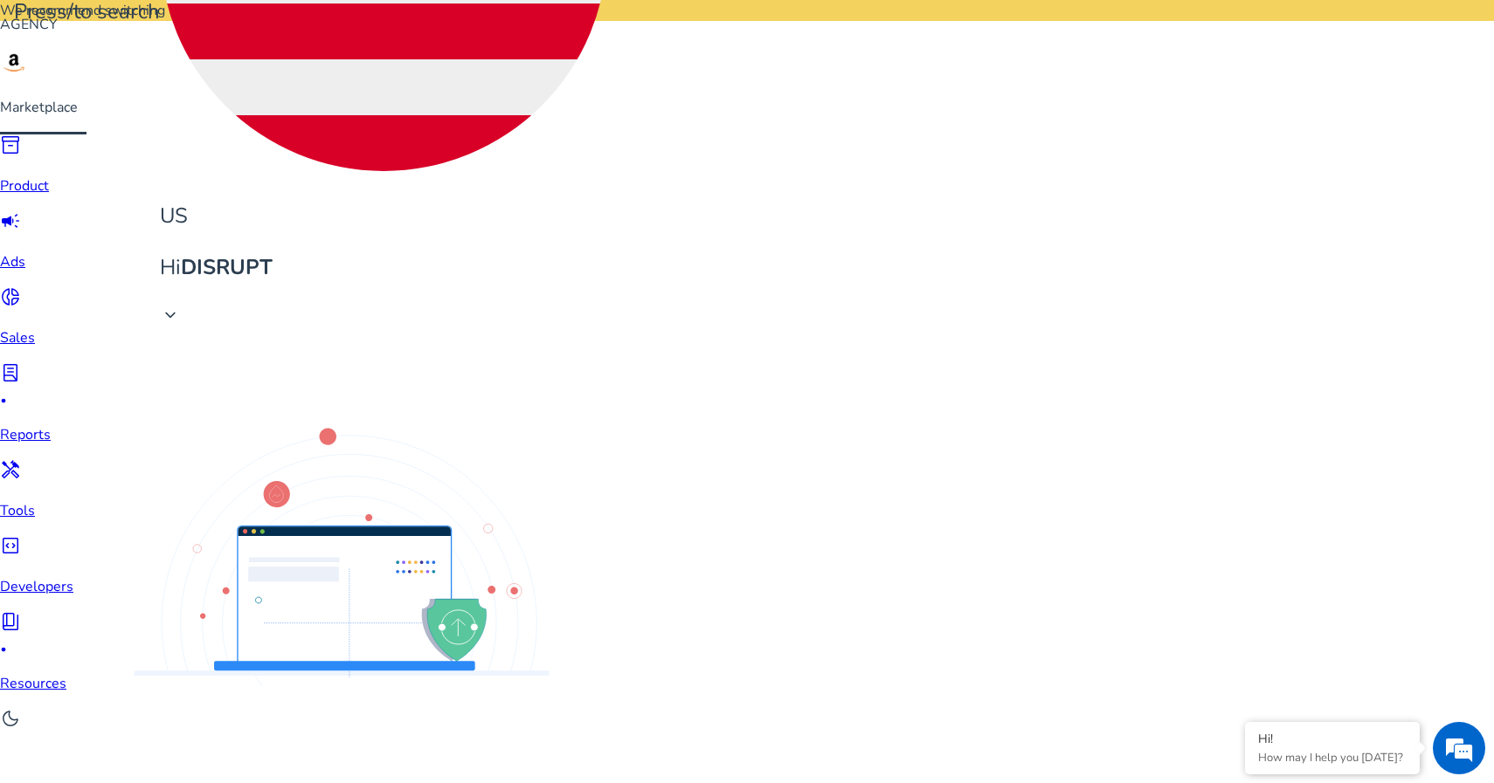
scroll to position [623, 0]
copy span "Competitor - TOFU - Toner Pad - SB Video - Phrase - Competitor Keywords"
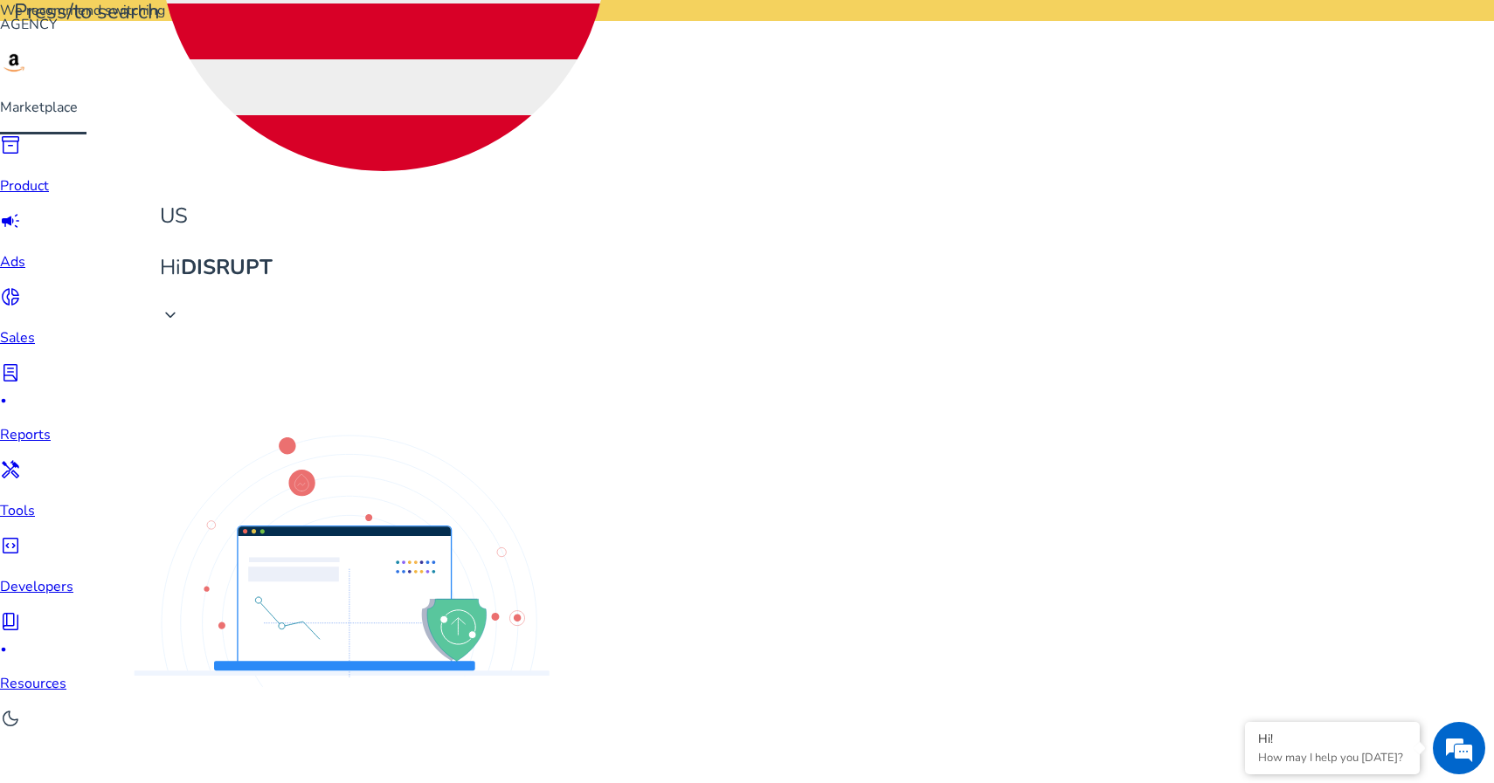
copy span "Category - TOFU - Toner Pad - Vita - SB Video - Exact - Dark Spot Remover (Low …"
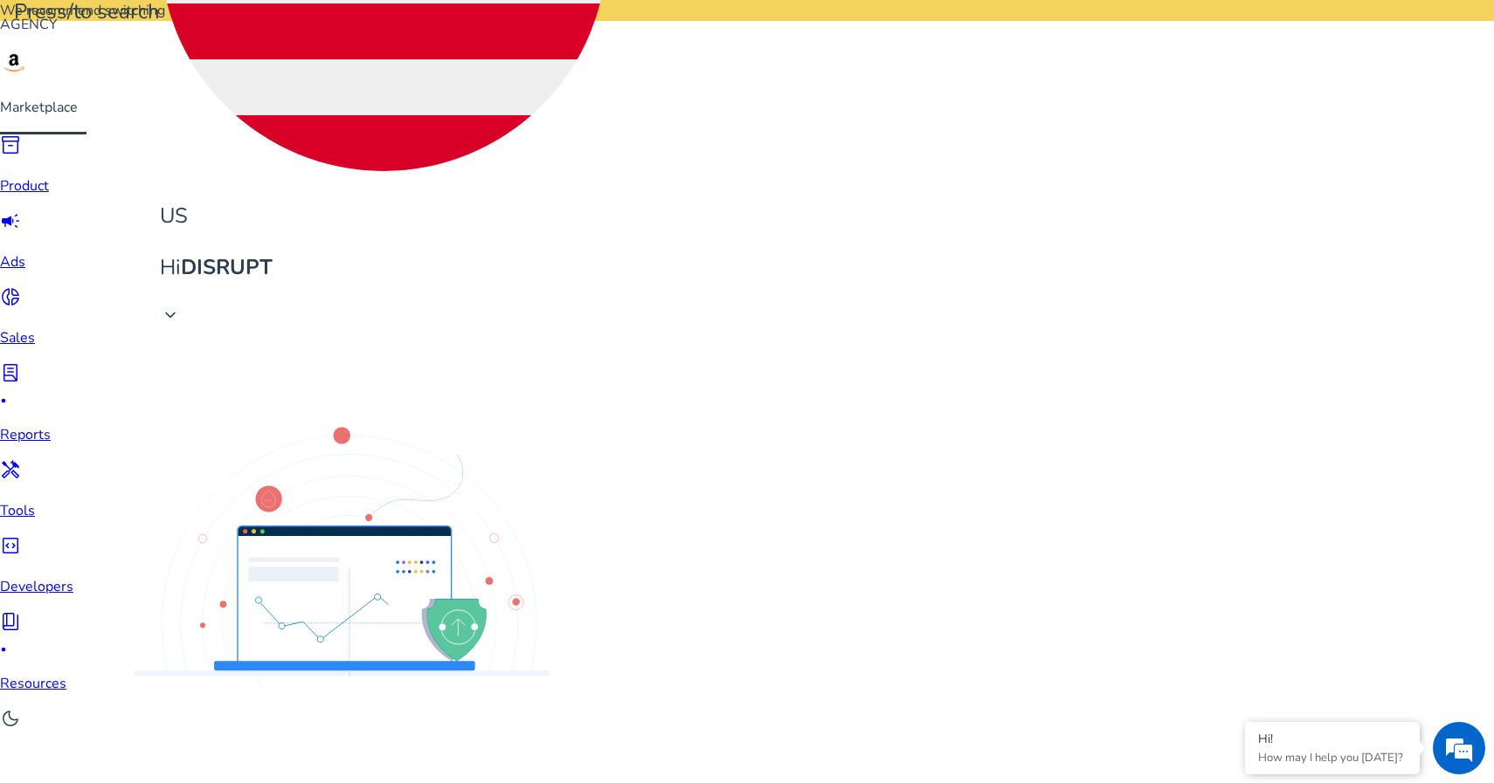
copy span "Category - TOFU - Toner Pad - Vita - SB Video - Phrase - Dark Spot Serums"
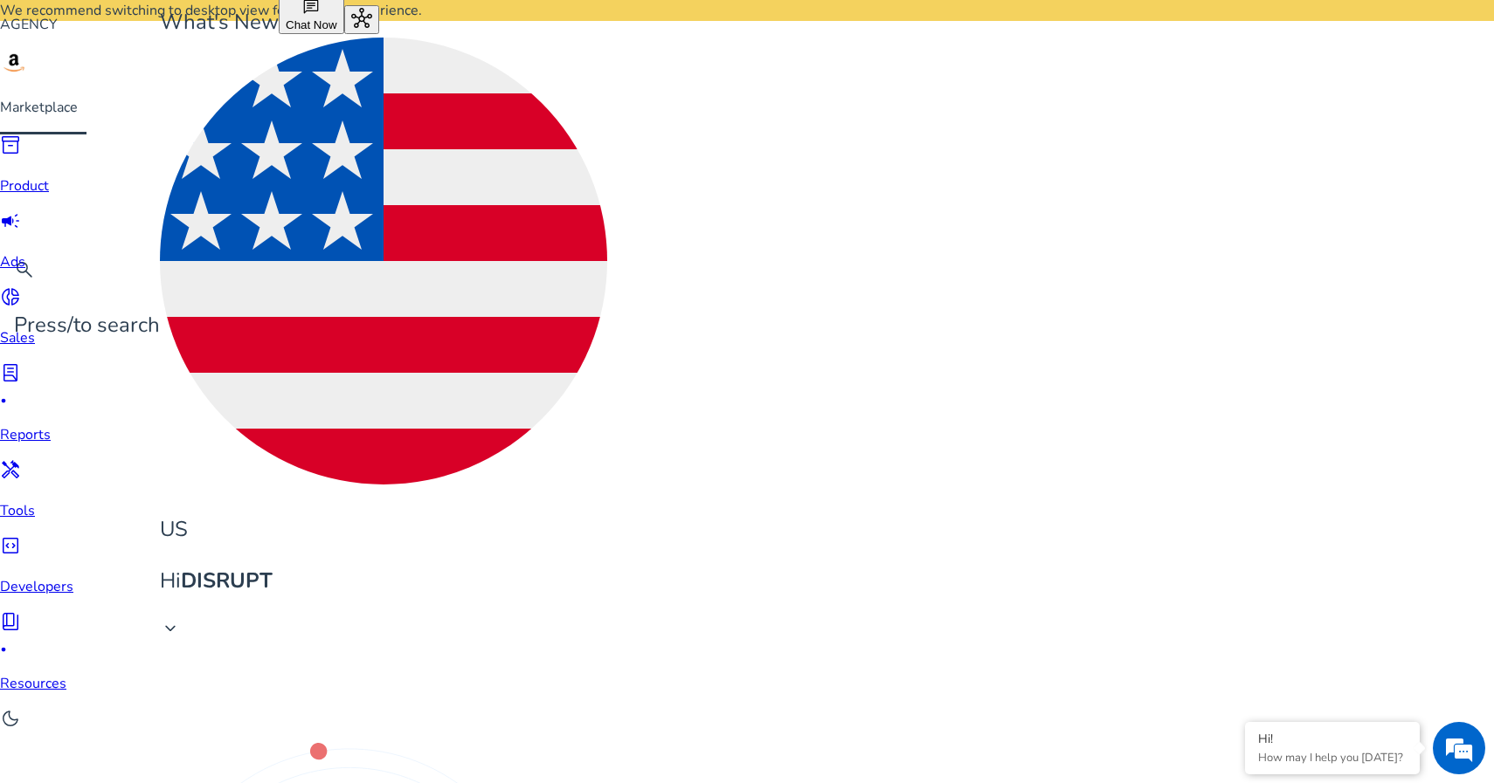
scroll to position [25, 0]
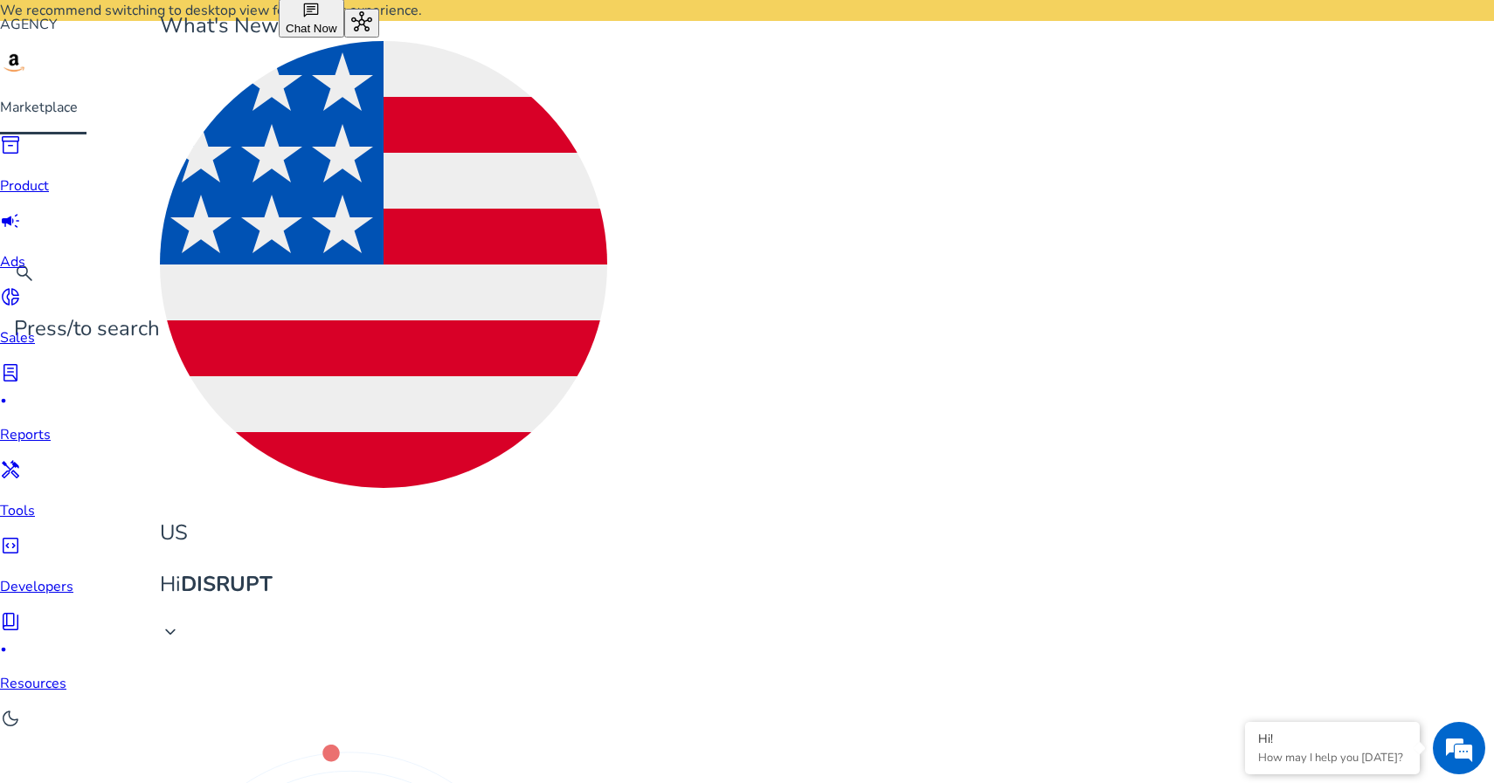
drag, startPoint x: 940, startPoint y: 507, endPoint x: 841, endPoint y: 499, distance: 99.1
paste input "***"
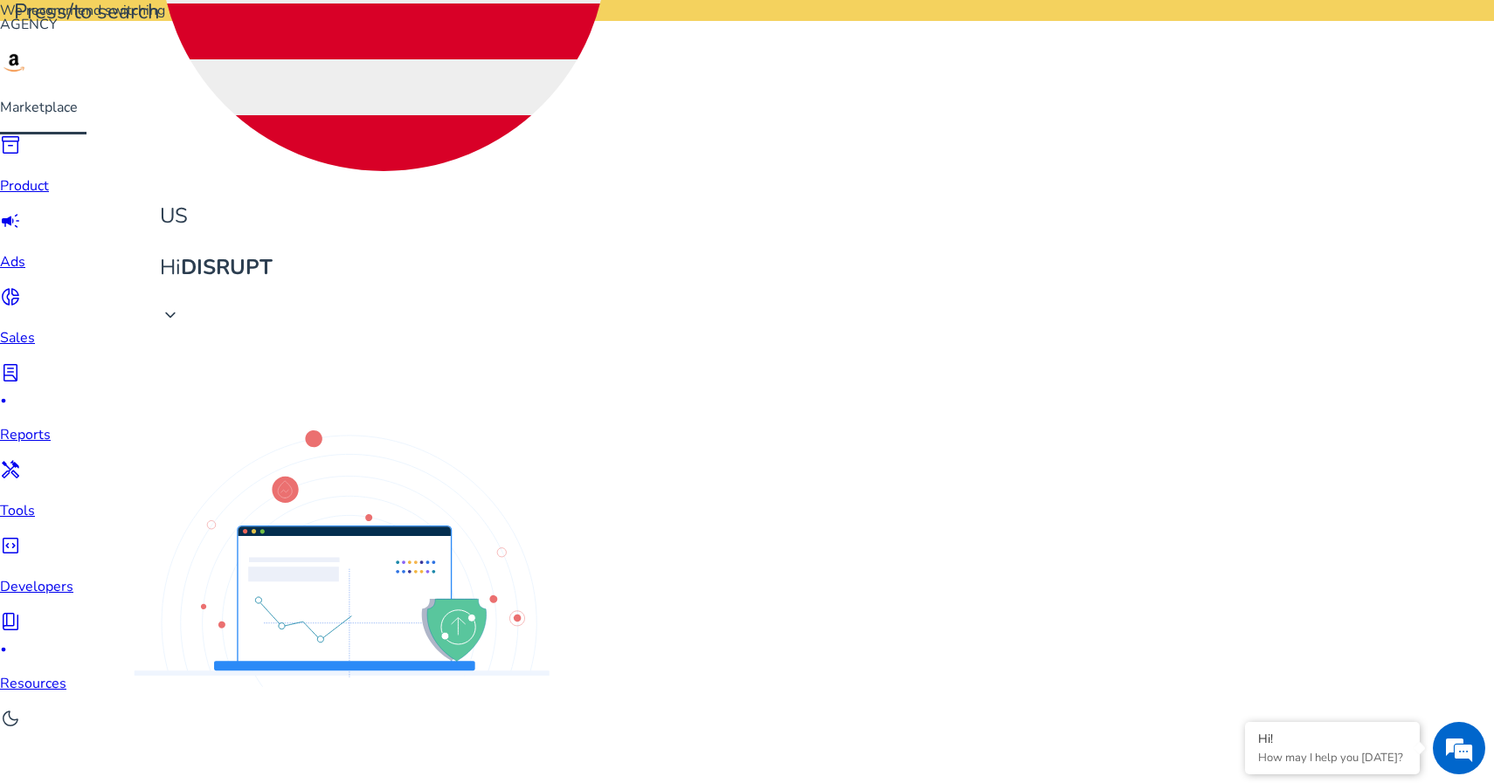
scroll to position [2784, 0]
drag, startPoint x: 951, startPoint y: 186, endPoint x: 808, endPoint y: 191, distance: 143.3
paste input "*"
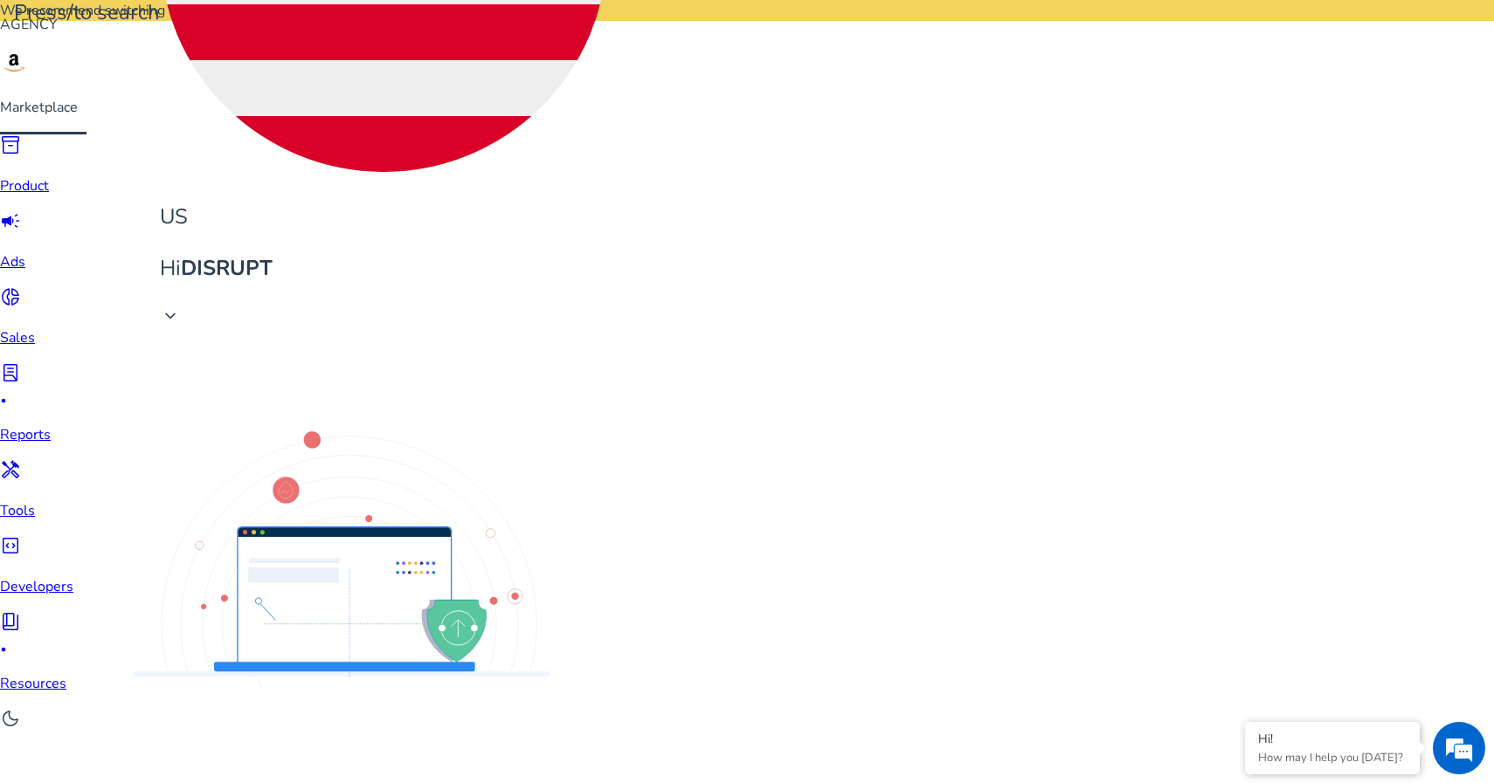
type input "**********"
copy span "Category - TOFU - Cleanser - Cleansing Oil - SP - Phrase - Korean Oil Cleansers"
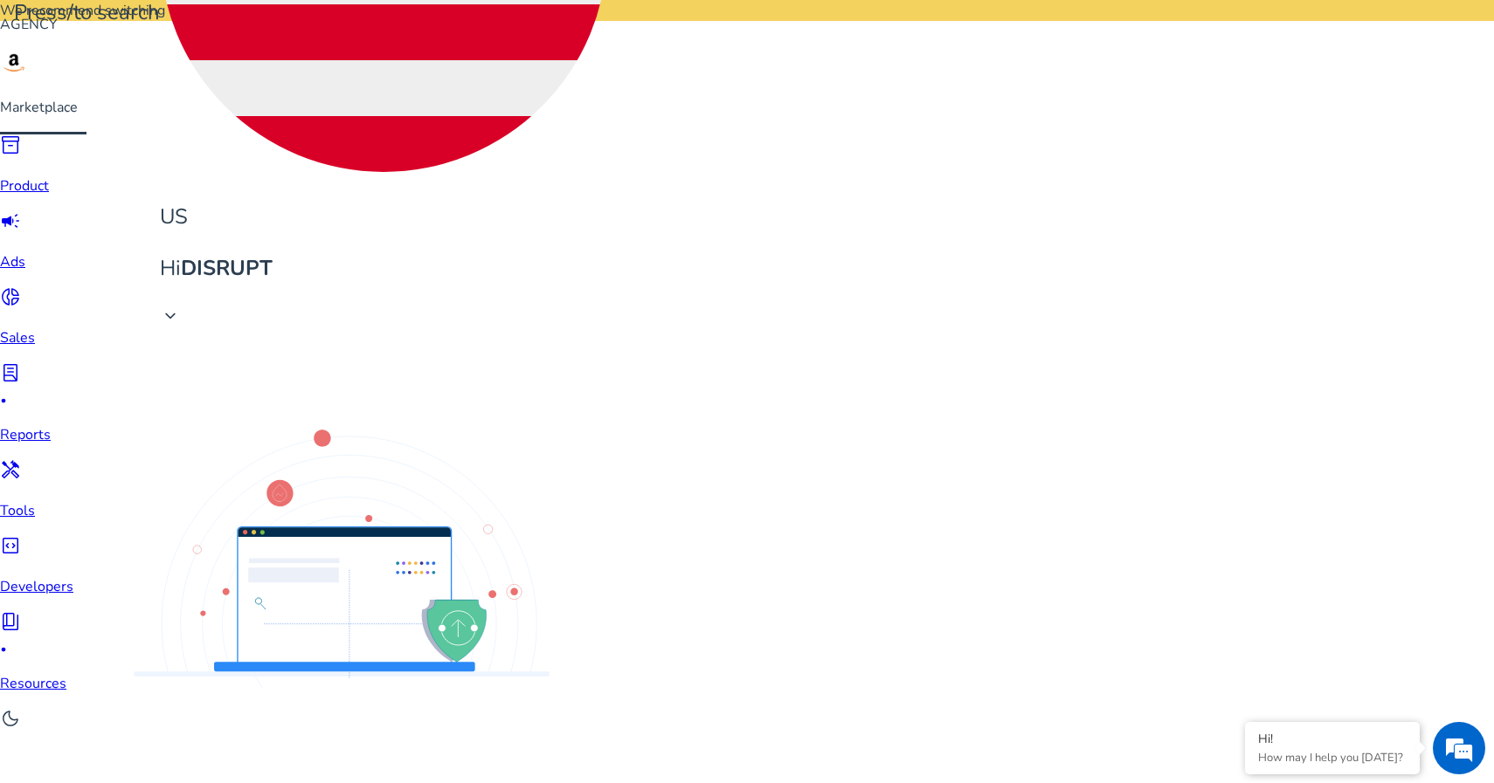
copy span "Category - TOFU - Cleanser - Cleansing Oil - SP - Phrase - Makeup Remover (Mid …"
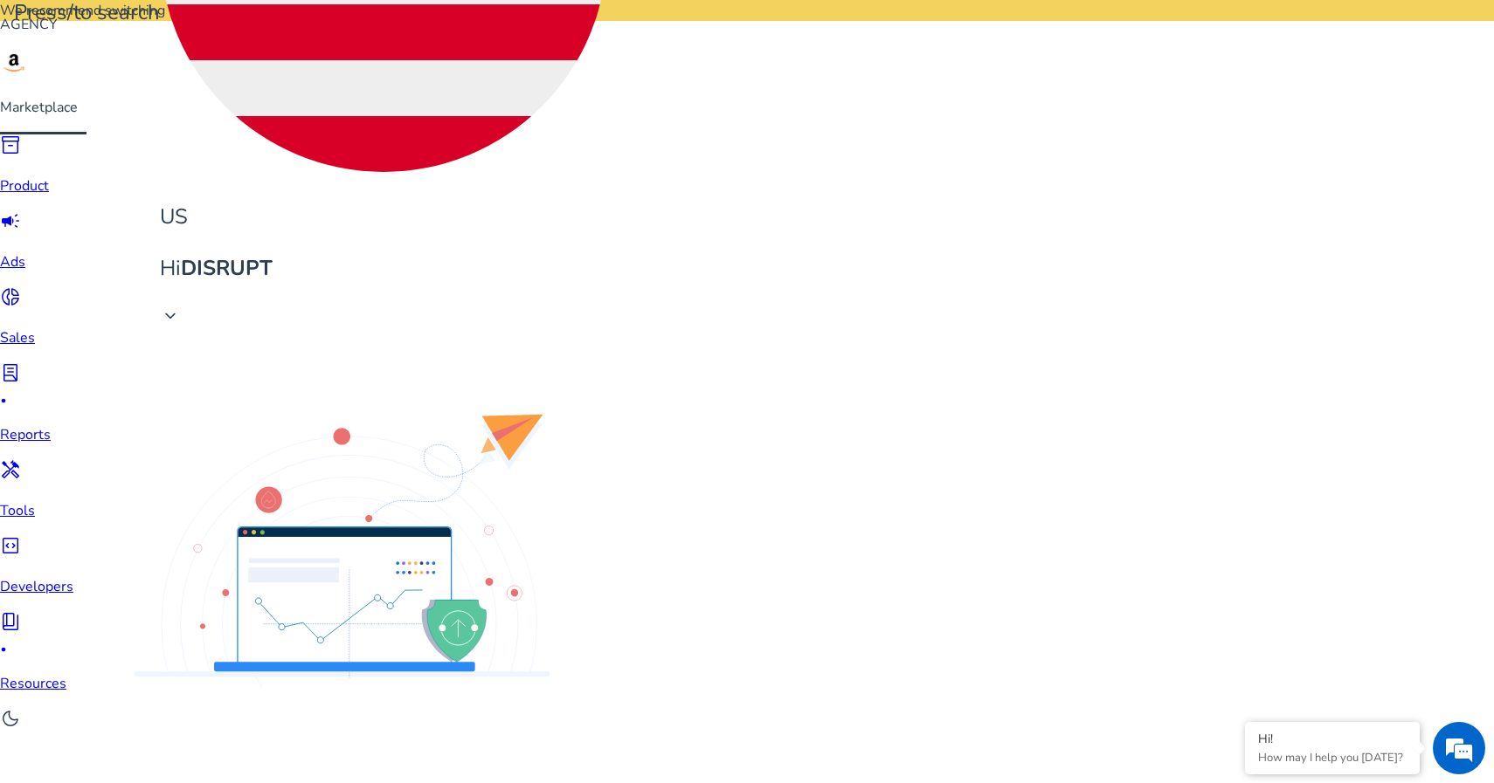
copy span "Category - TOFU - Cleanser - Cleansing Oil - SP - Phrase - Korean Oil Cleansers"
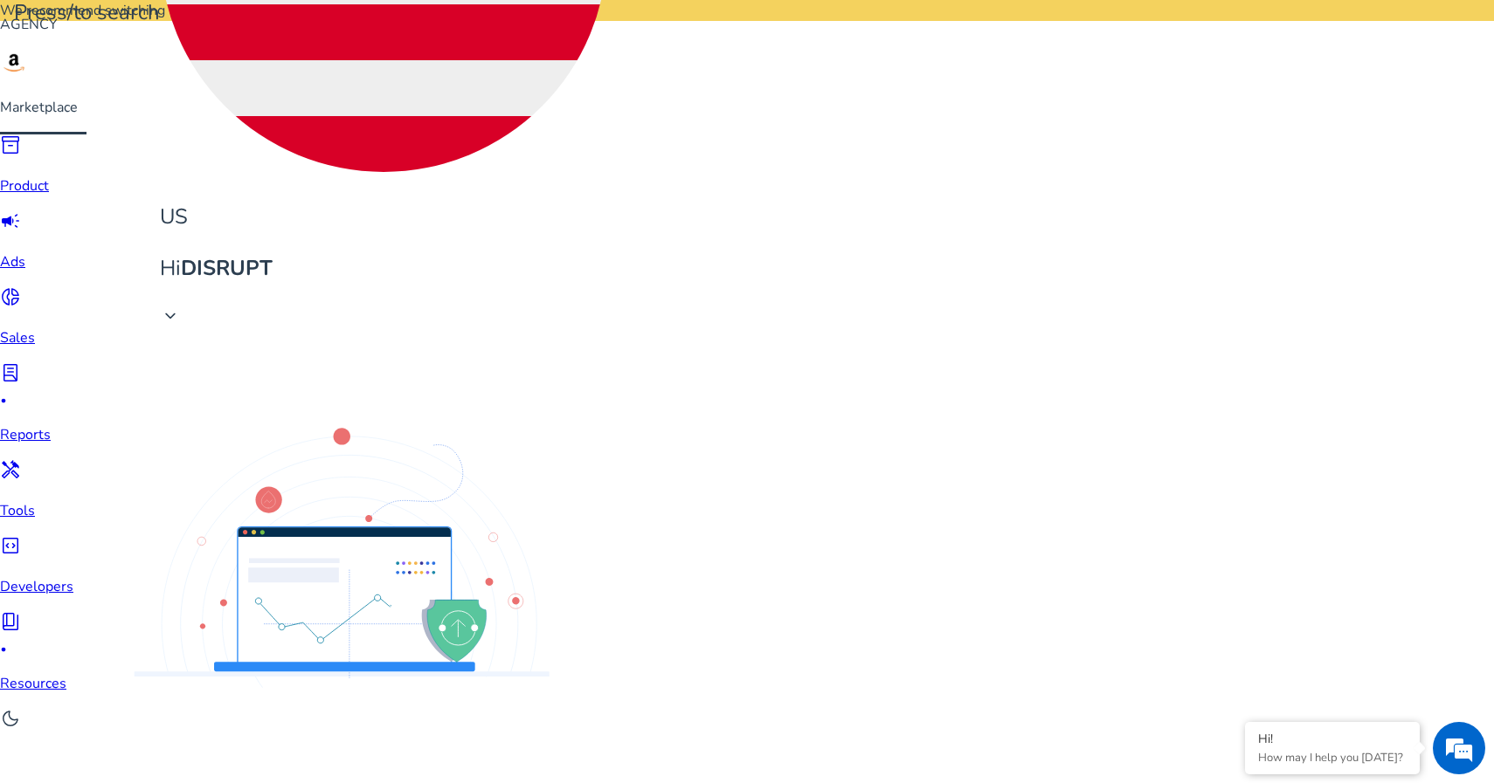
copy span "Category - TOFU - Cleanser - Cleansing Oil - SP - Exact - Korean Oil Cleansers"
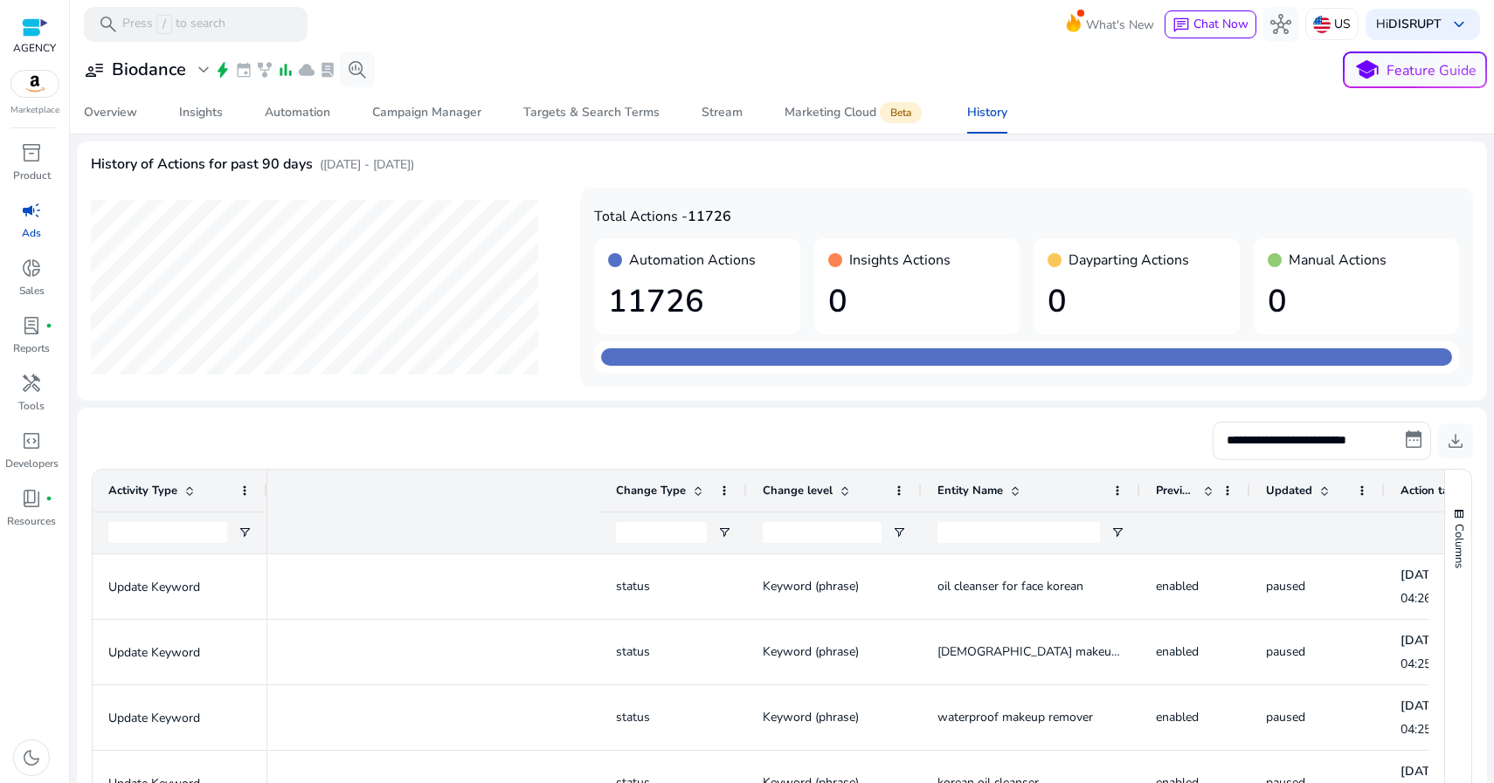
scroll to position [0, 609]
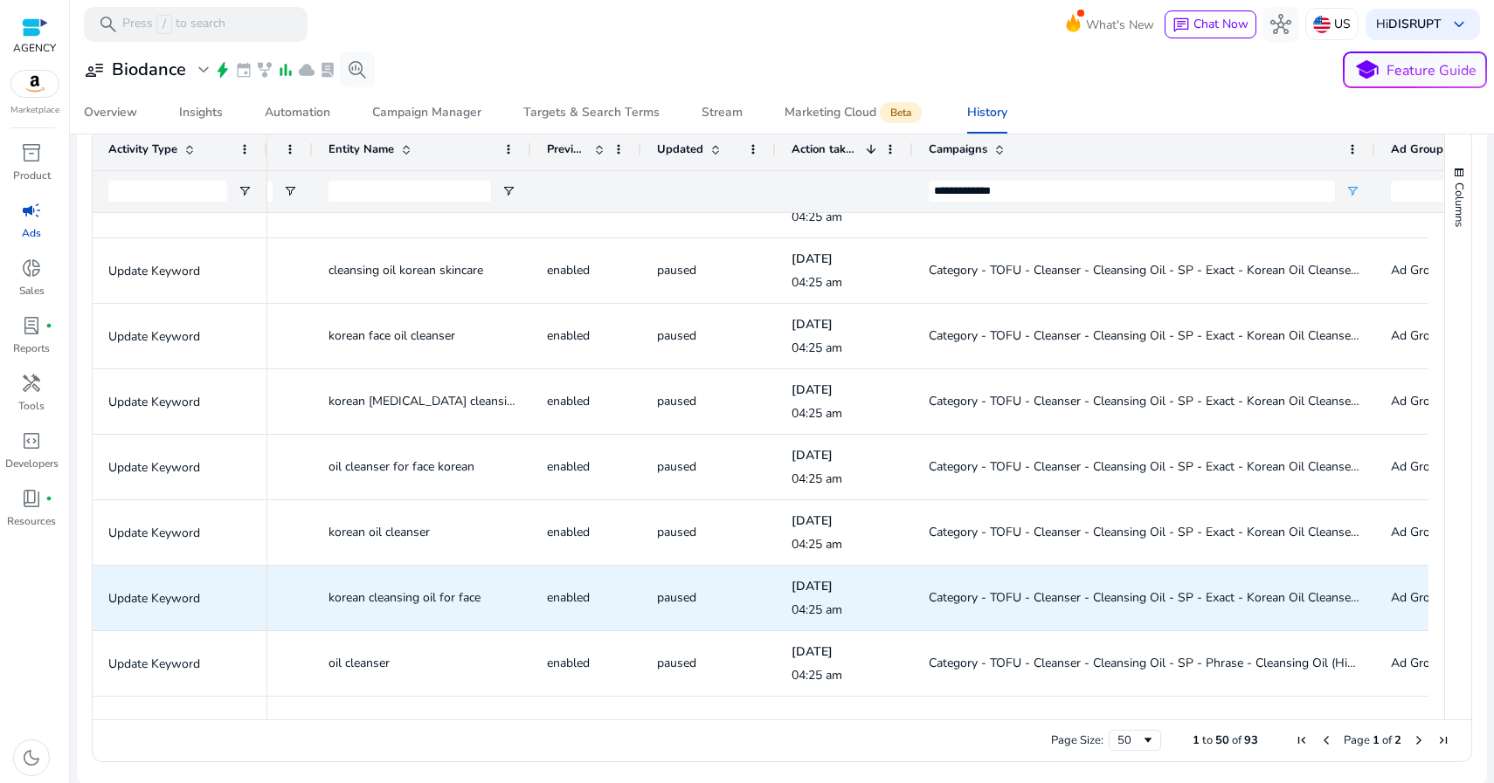
click at [402, 598] on span "korean cleansing oil for face" at bounding box center [404, 598] width 152 height 17
copy span "korean cleansing oil for face"
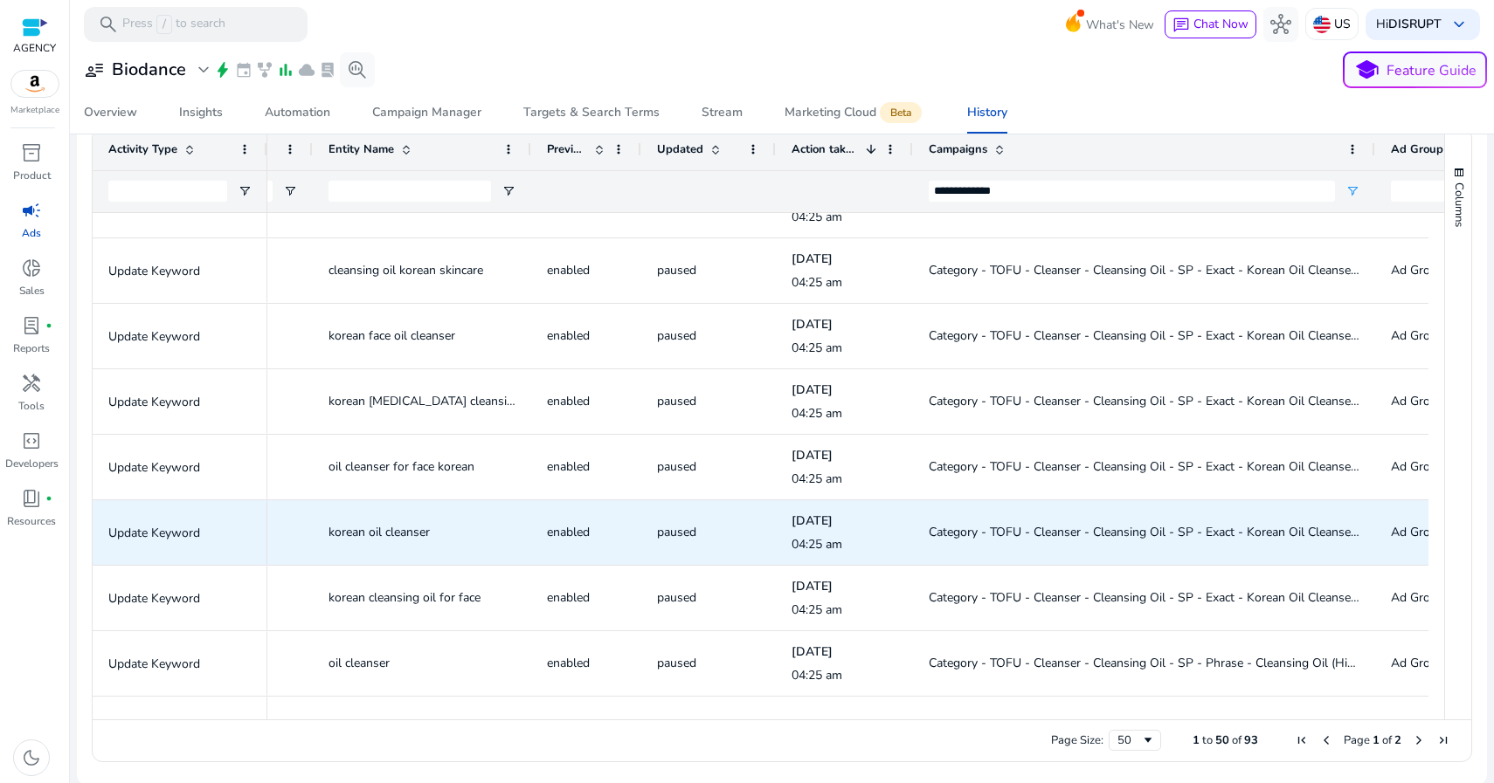
click at [416, 538] on span "korean oil cleanser" at bounding box center [378, 532] width 101 height 17
click at [415, 536] on span "korean oil cleanser" at bounding box center [378, 532] width 101 height 17
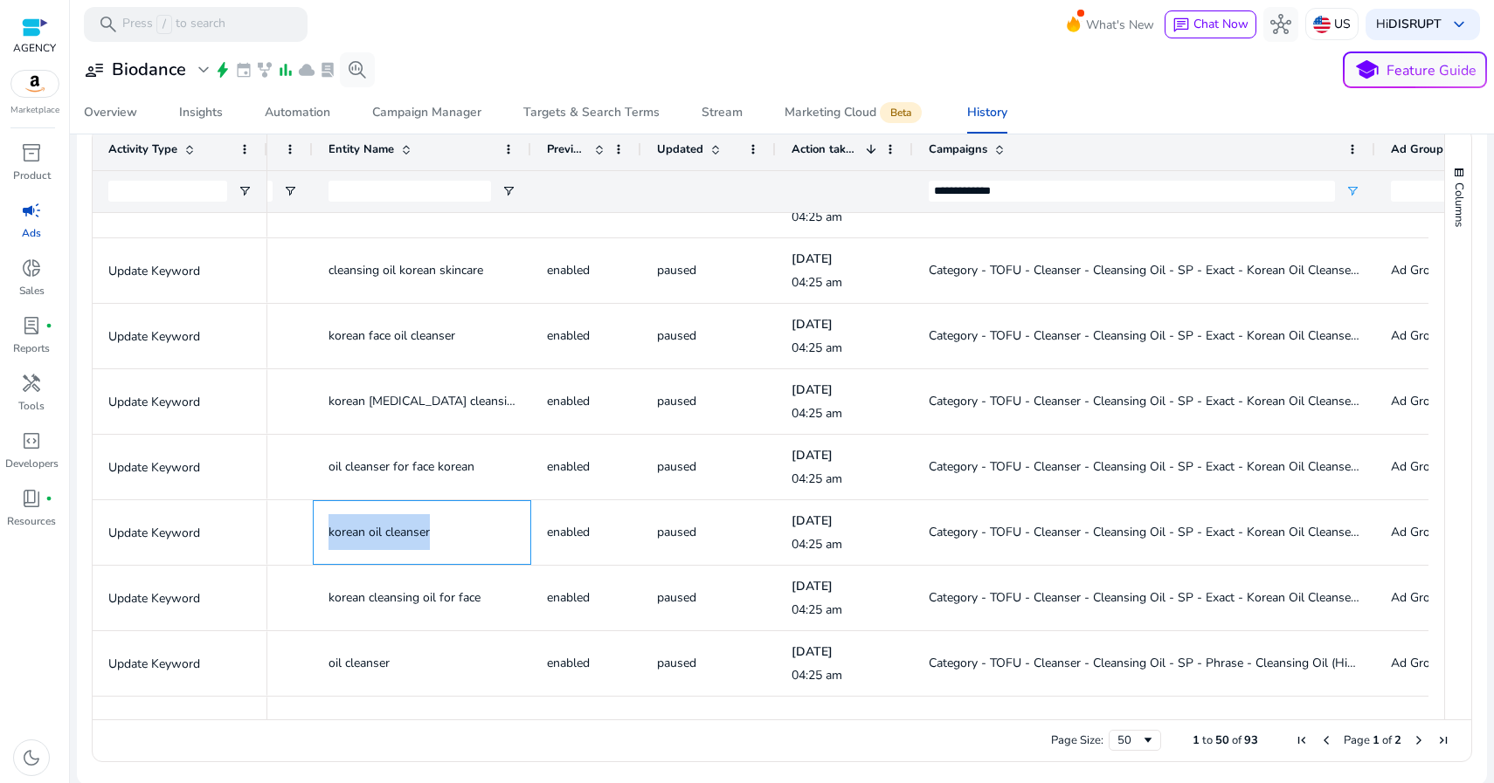
copy span "korean oil cleanser"
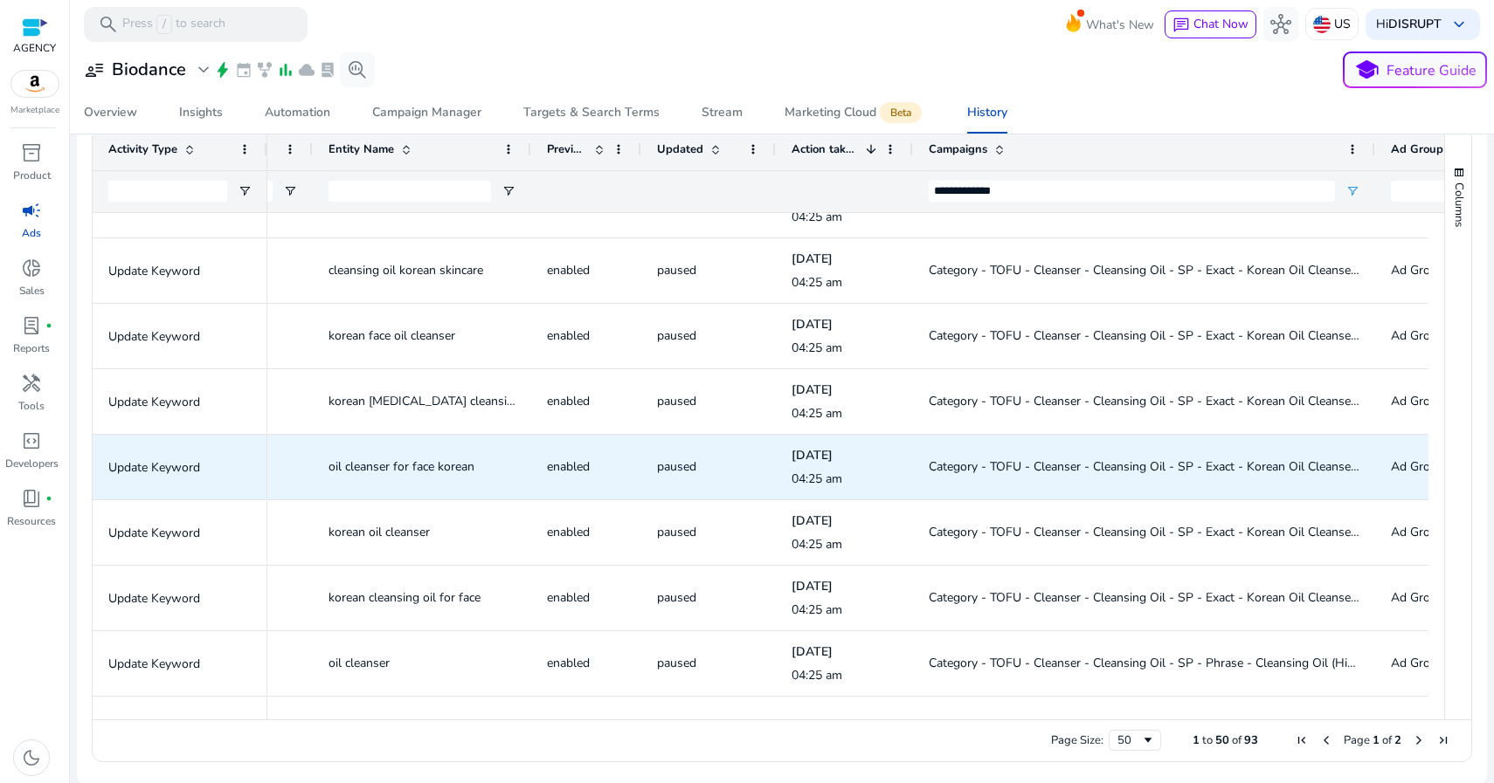
click at [396, 464] on span "oil cleanser for face korean" at bounding box center [401, 467] width 146 height 17
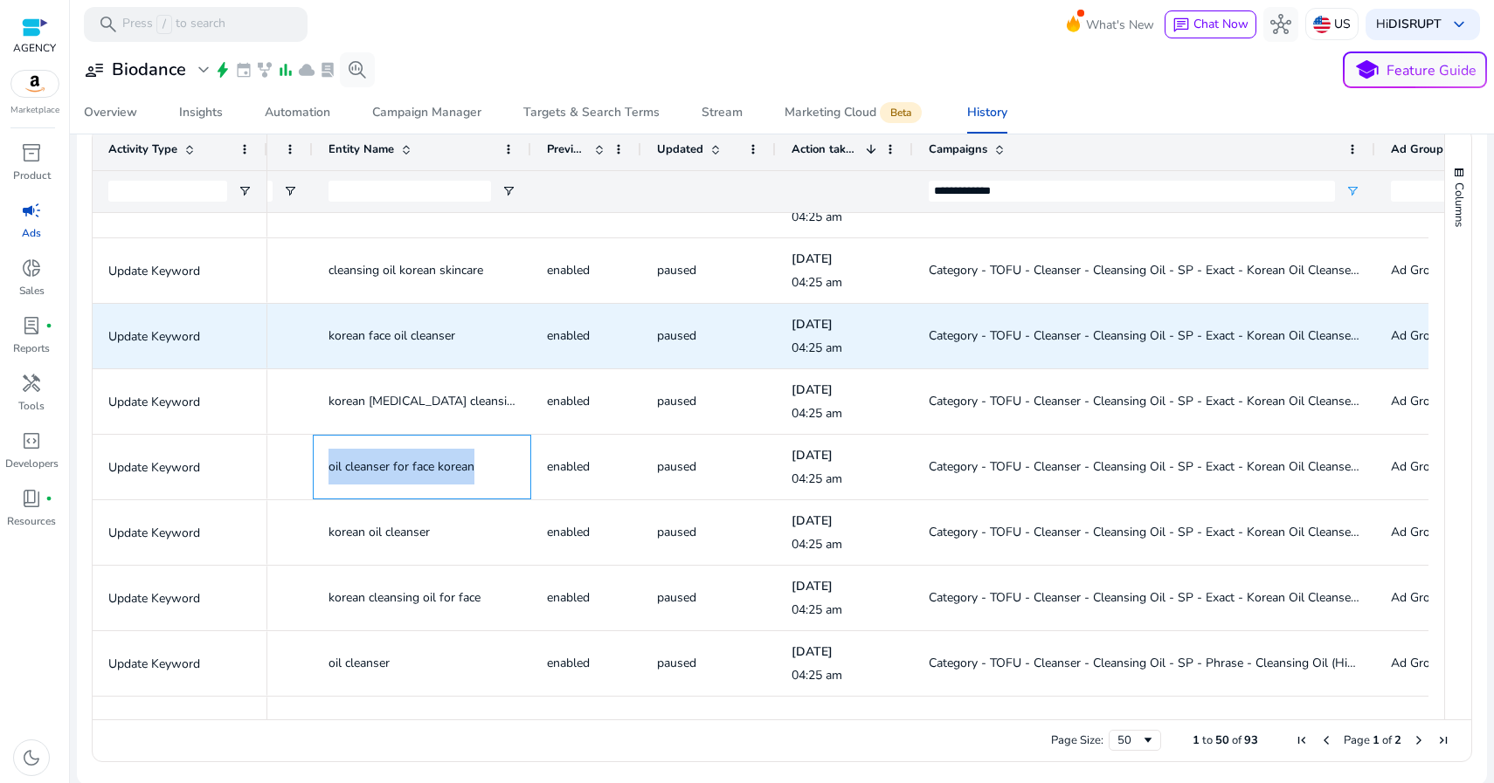
copy span "oil cleanser for face korean"
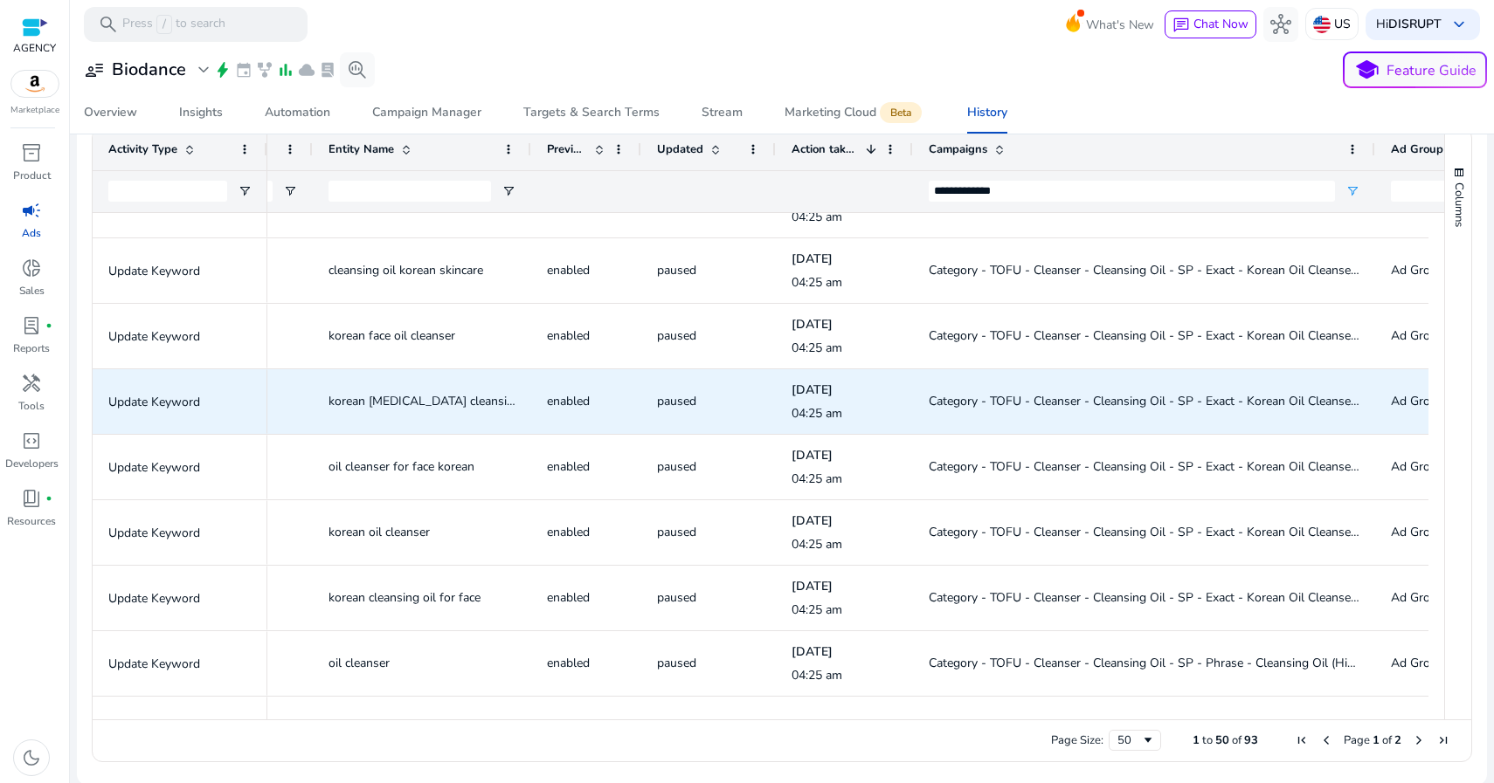
click at [409, 401] on span "korean [MEDICAL_DATA] cleansing oil" at bounding box center [432, 401] width 209 height 17
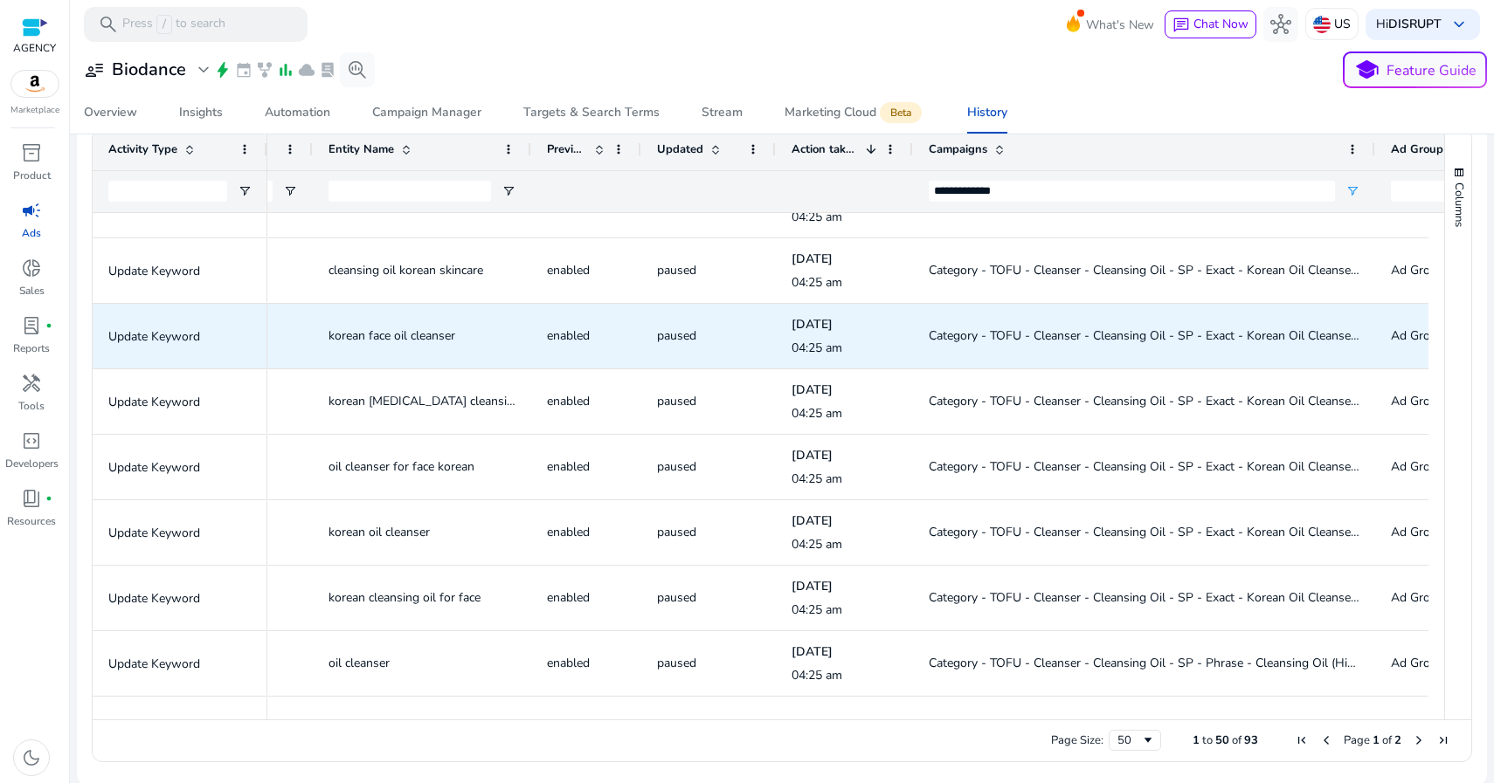
click at [410, 332] on span "korean face oil cleanser" at bounding box center [391, 336] width 127 height 17
click at [1031, 339] on span "Category - TOFU - Cleanser - Cleansing Oil - SP - Exact - Korean Oil Cleansers" at bounding box center [1144, 336] width 432 height 17
click at [1031, 338] on span "Category - TOFU - Cleanser - Cleansing Oil - SP - Exact - Korean Oil Cleansers" at bounding box center [1144, 336] width 432 height 17
click at [1029, 335] on span "Category - TOFU - Cleanser - Cleansing Oil - SP - Exact - Korean Oil Cleansers" at bounding box center [1144, 336] width 432 height 17
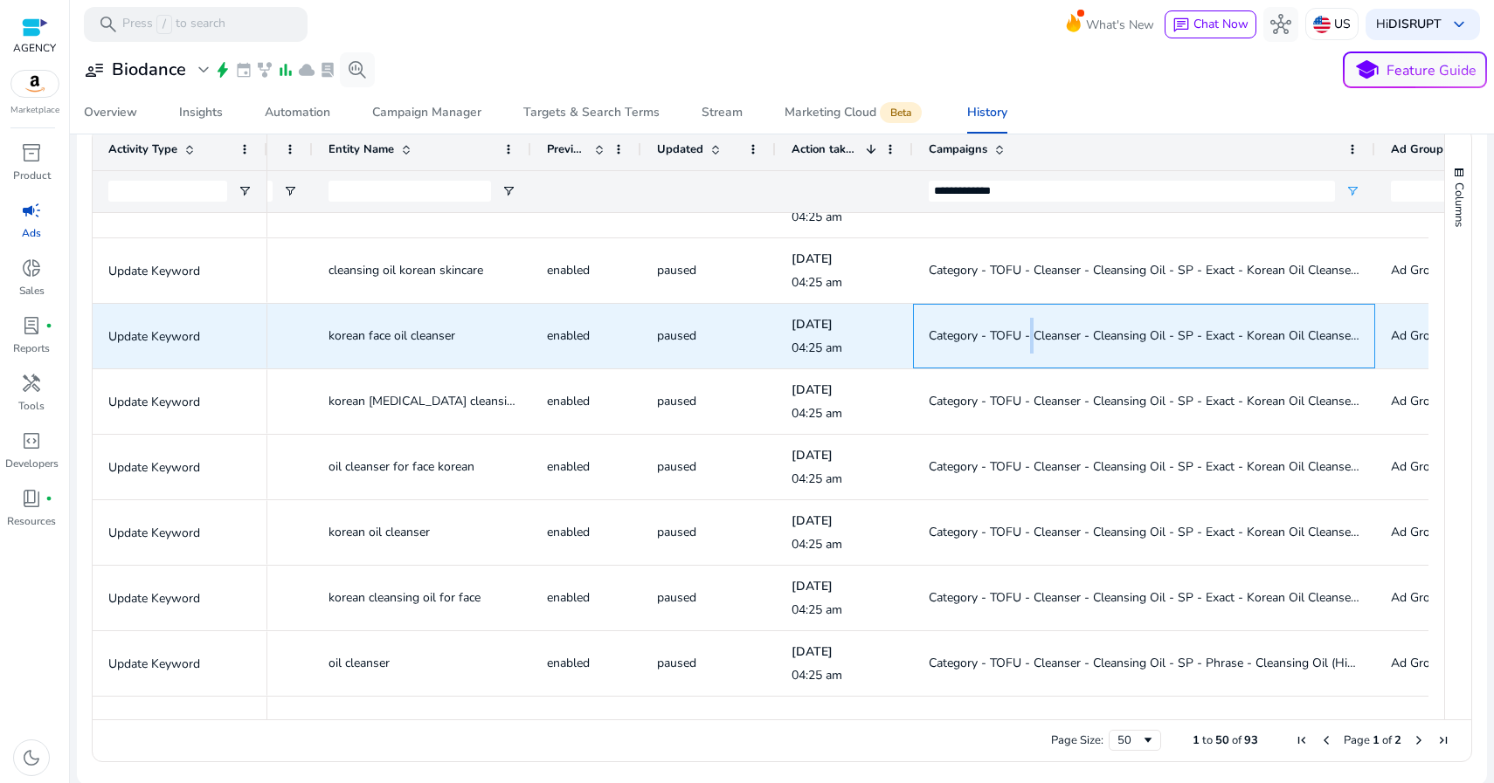
click at [1029, 335] on span "Category - TOFU - Cleanser - Cleansing Oil - SP - Exact - Korean Oil Cleansers" at bounding box center [1144, 336] width 432 height 17
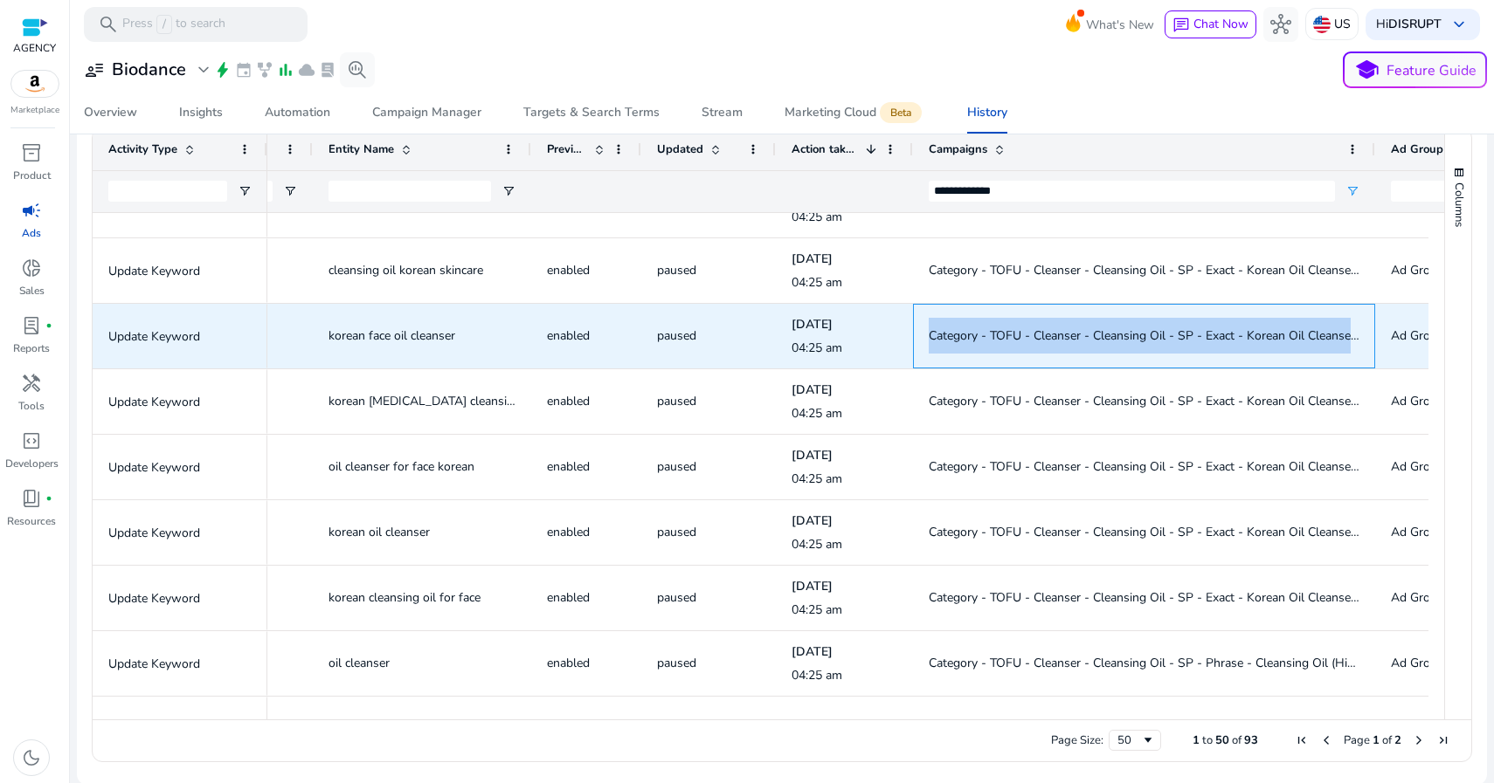
click at [1029, 335] on span "Category - TOFU - Cleanser - Cleansing Oil - SP - Exact - Korean Oil Cleansers" at bounding box center [1144, 336] width 432 height 17
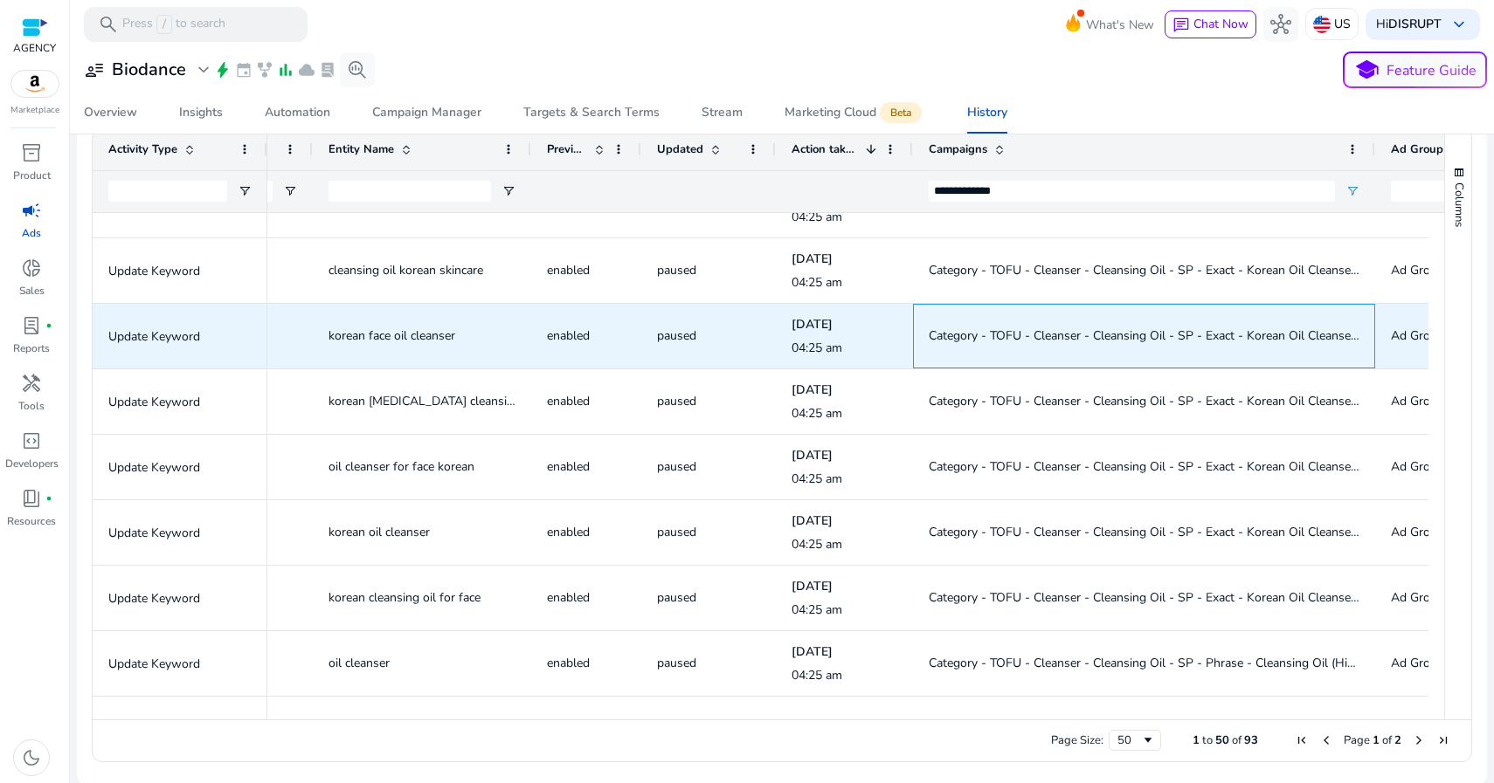
click at [1029, 329] on span "Category - TOFU - Cleanser - Cleansing Oil - SP - Exact - Korean Oil Cleansers" at bounding box center [1144, 336] width 432 height 17
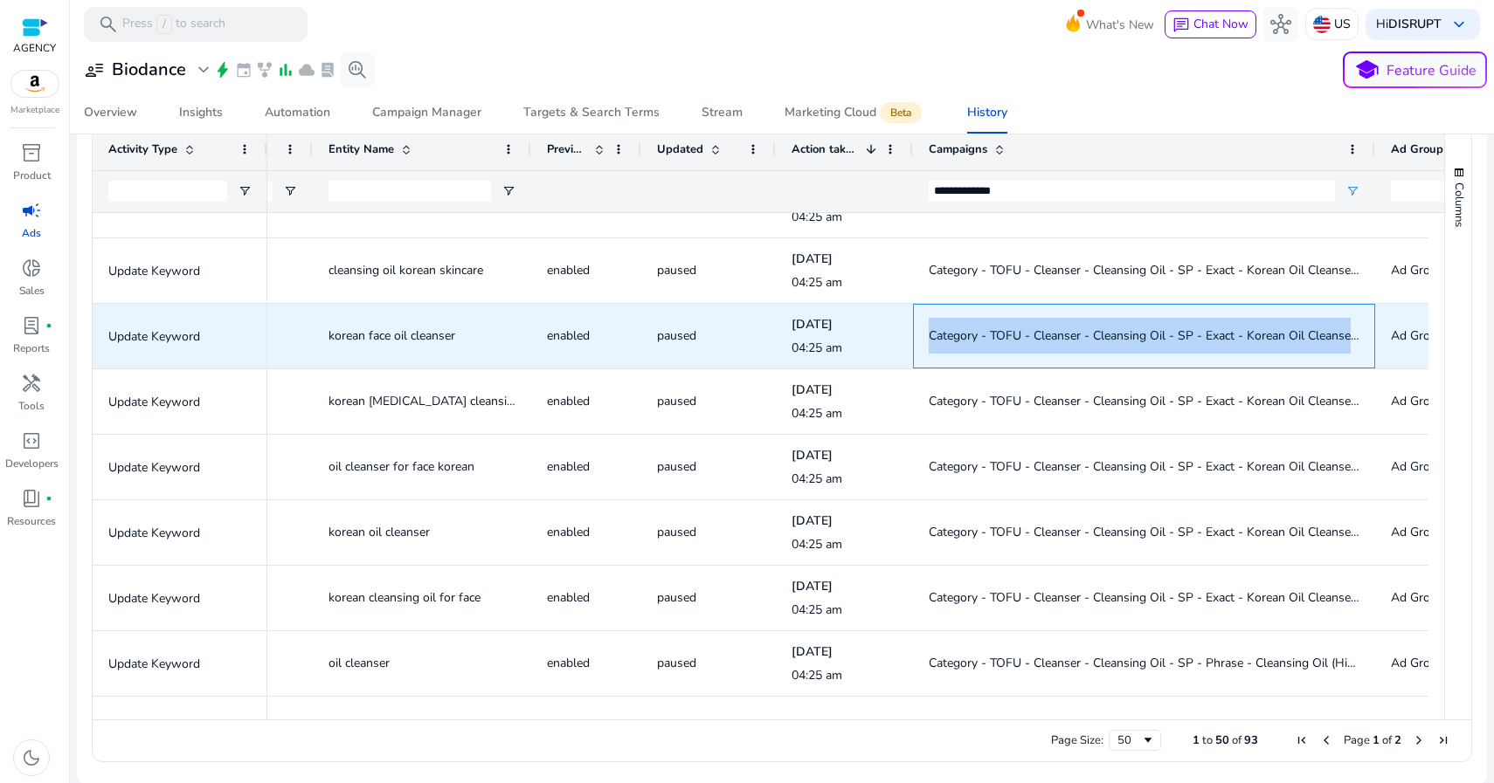
click at [1029, 329] on span "Category - TOFU - Cleanser - Cleansing Oil - SP - Exact - Korean Oil Cleansers" at bounding box center [1144, 336] width 432 height 17
copy span "Category - TOFU - Cleanser - Cleansing Oil - SP - Exact - Korean Oil Cleansers"
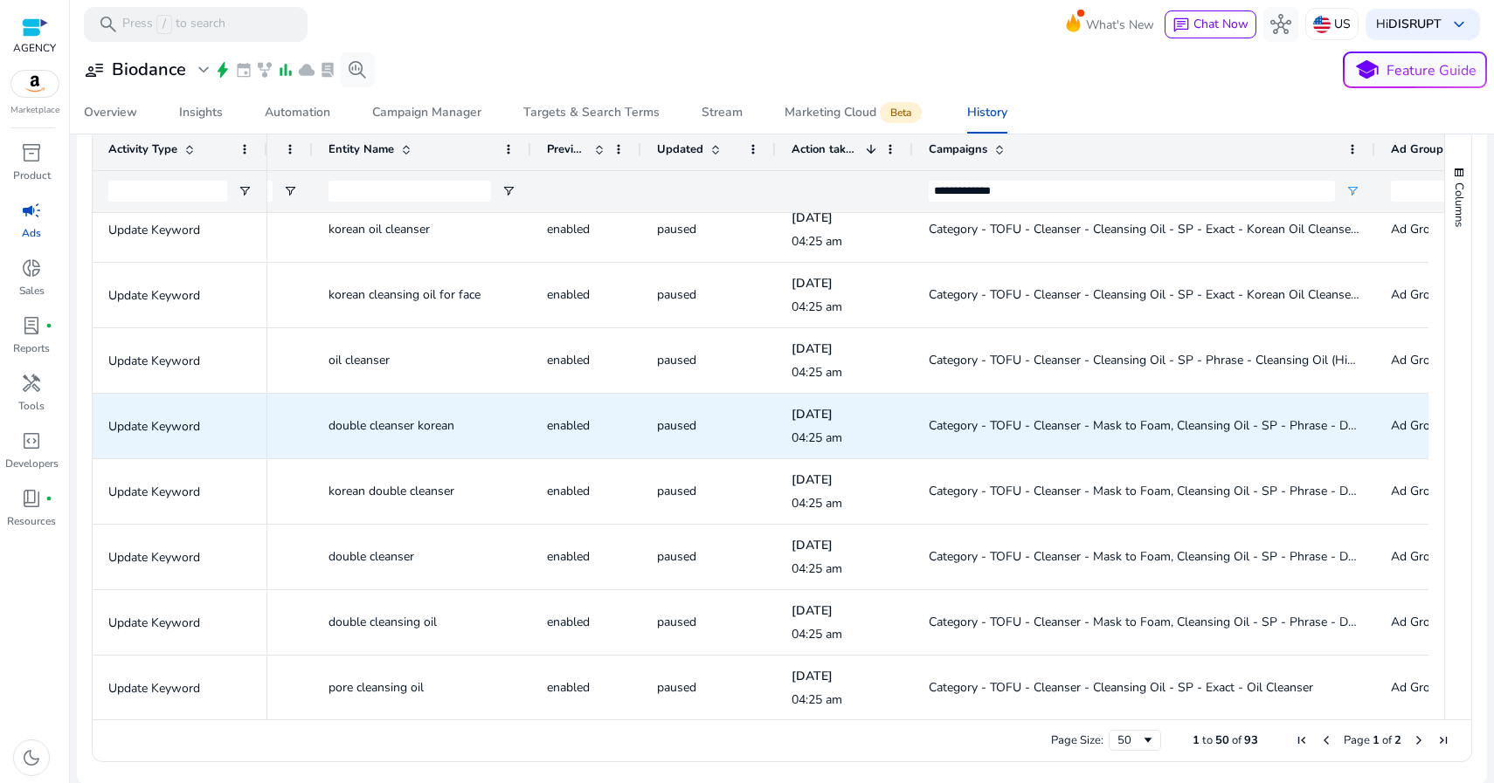
scroll to position [0, 0]
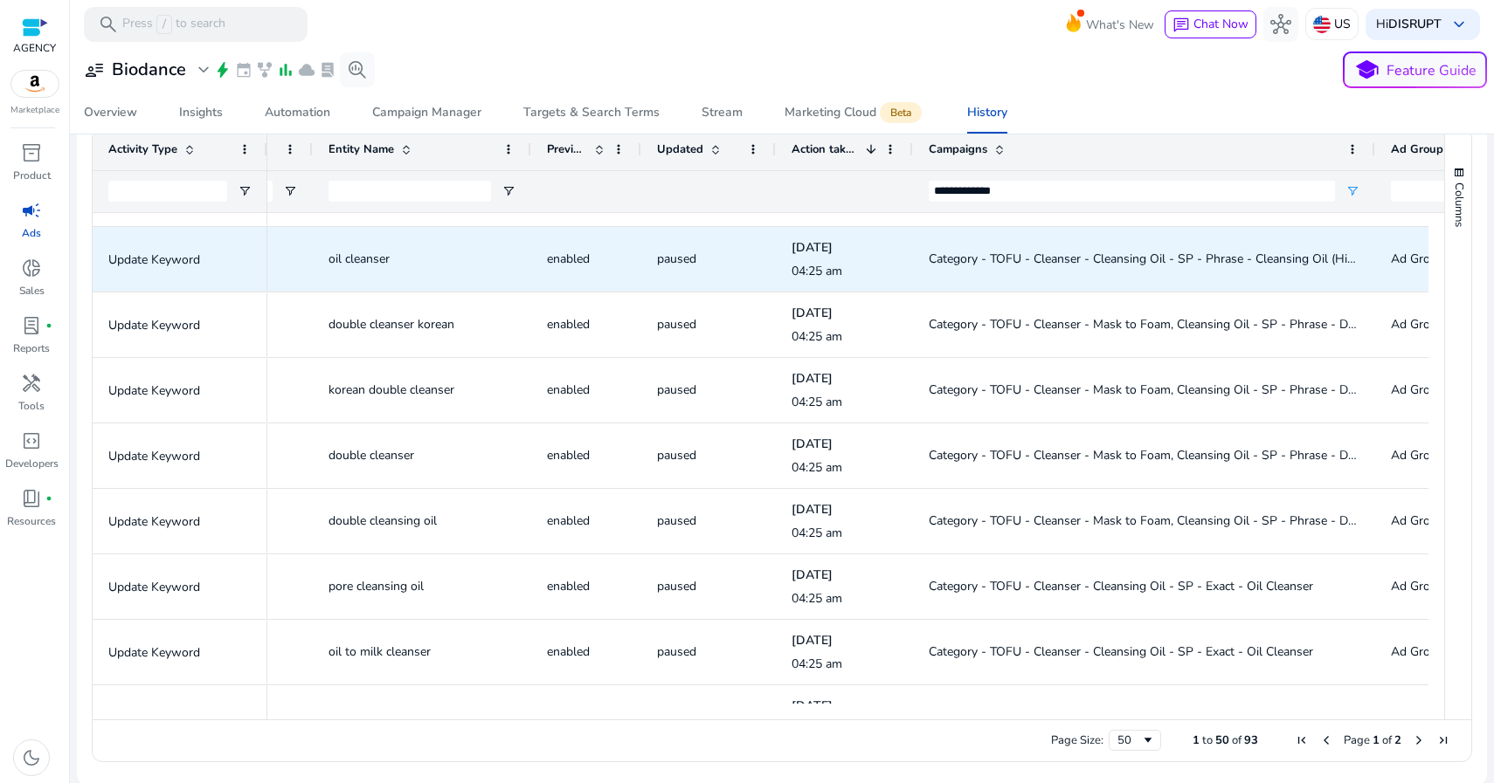
click at [1085, 254] on span "Category - TOFU - Cleanser - Cleansing Oil - SP - Phrase - Cleansing Oil (High …" at bounding box center [1157, 259] width 458 height 17
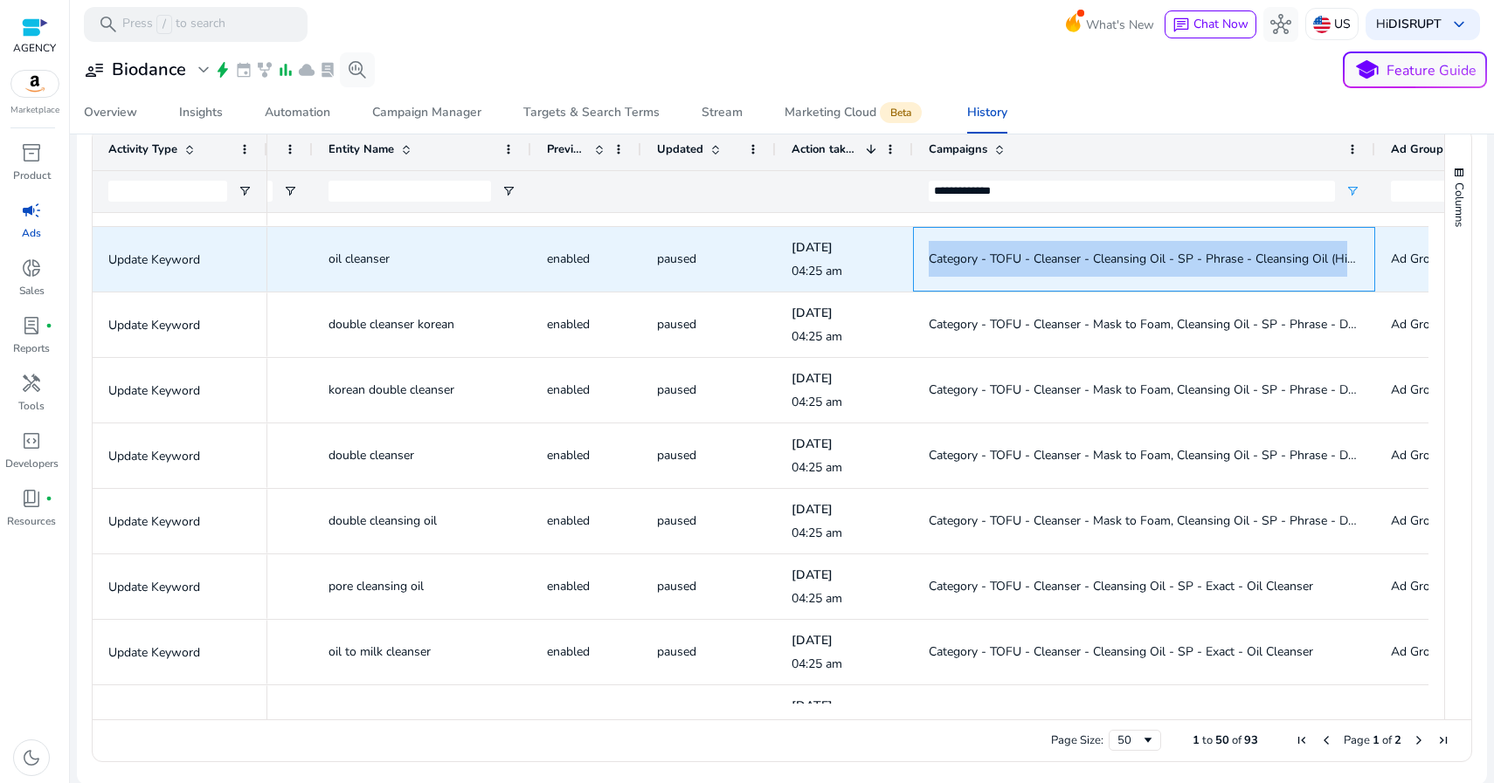
click at [1085, 254] on span "Category - TOFU - Cleanser - Cleansing Oil - SP - Phrase - Cleansing Oil (High …" at bounding box center [1157, 259] width 458 height 17
copy span "Category - TOFU - Cleanser - Cleansing Oil - SP - Phrase - Cleansing Oil (High …"
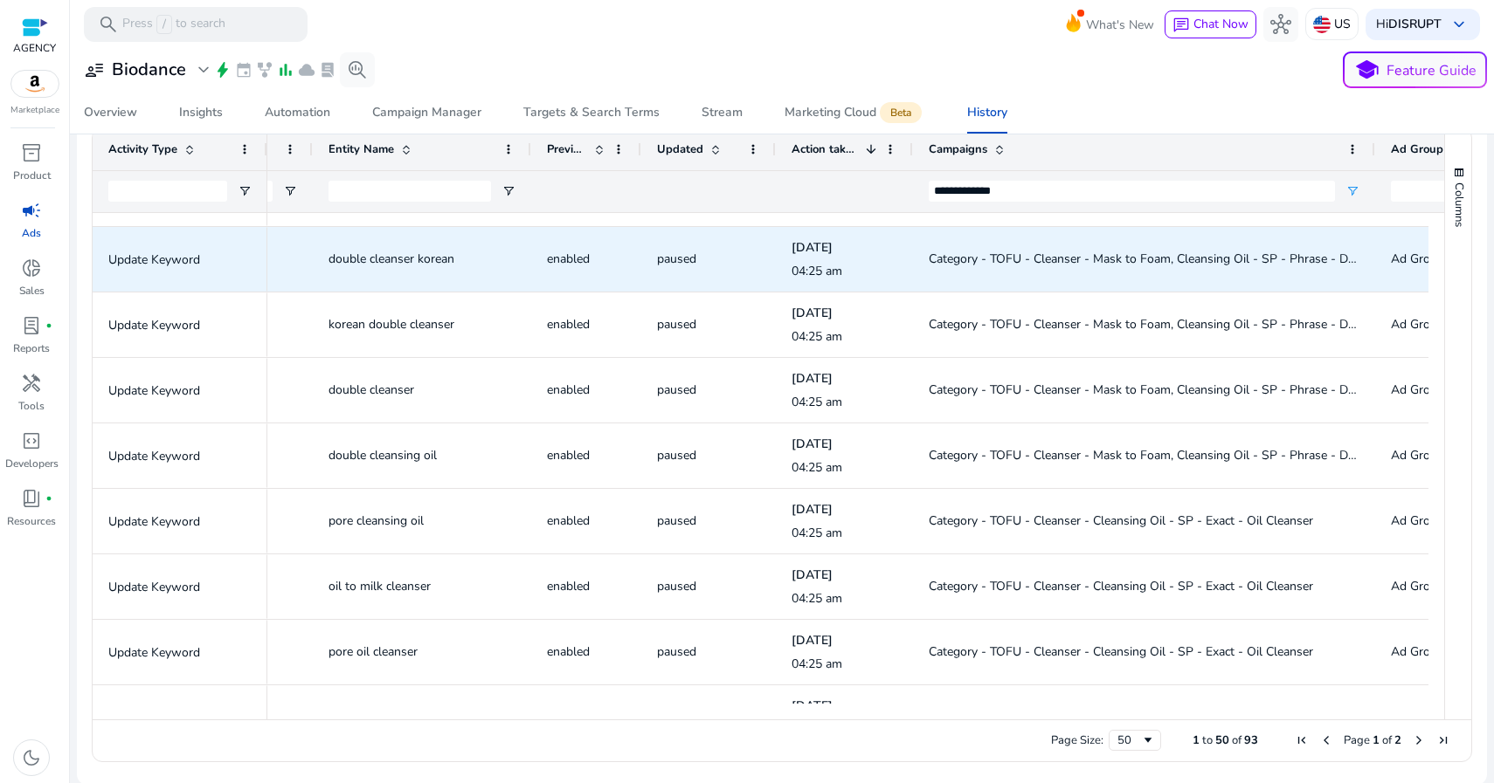
click at [1067, 254] on span "Category - TOFU - Cleanser - Mask to Foam, Cleansing Oil - SP - Phrase - Double…" at bounding box center [1181, 259] width 507 height 17
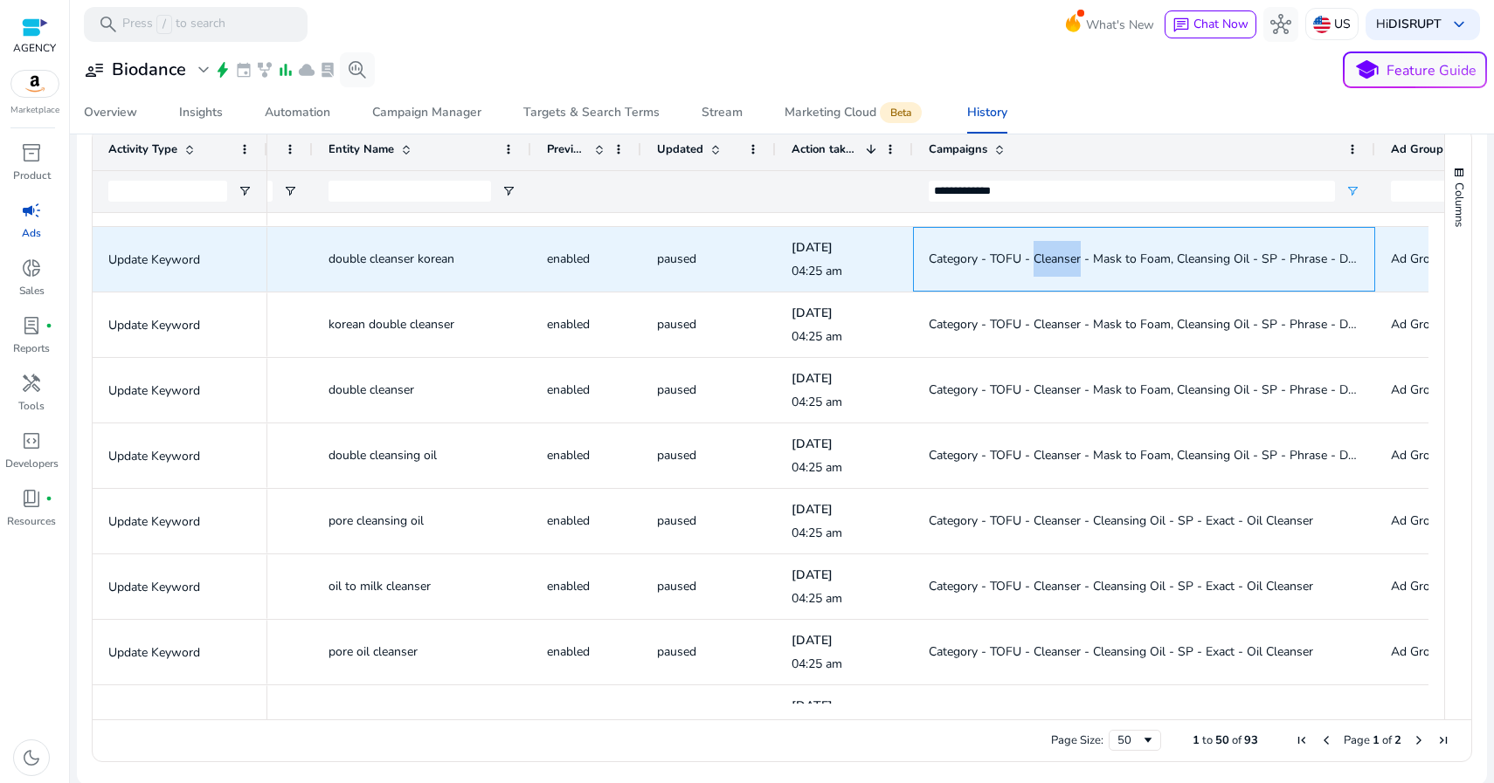
click at [1067, 254] on span "Category - TOFU - Cleanser - Mask to Foam, Cleansing Oil - SP - Phrase - Double…" at bounding box center [1181, 259] width 507 height 17
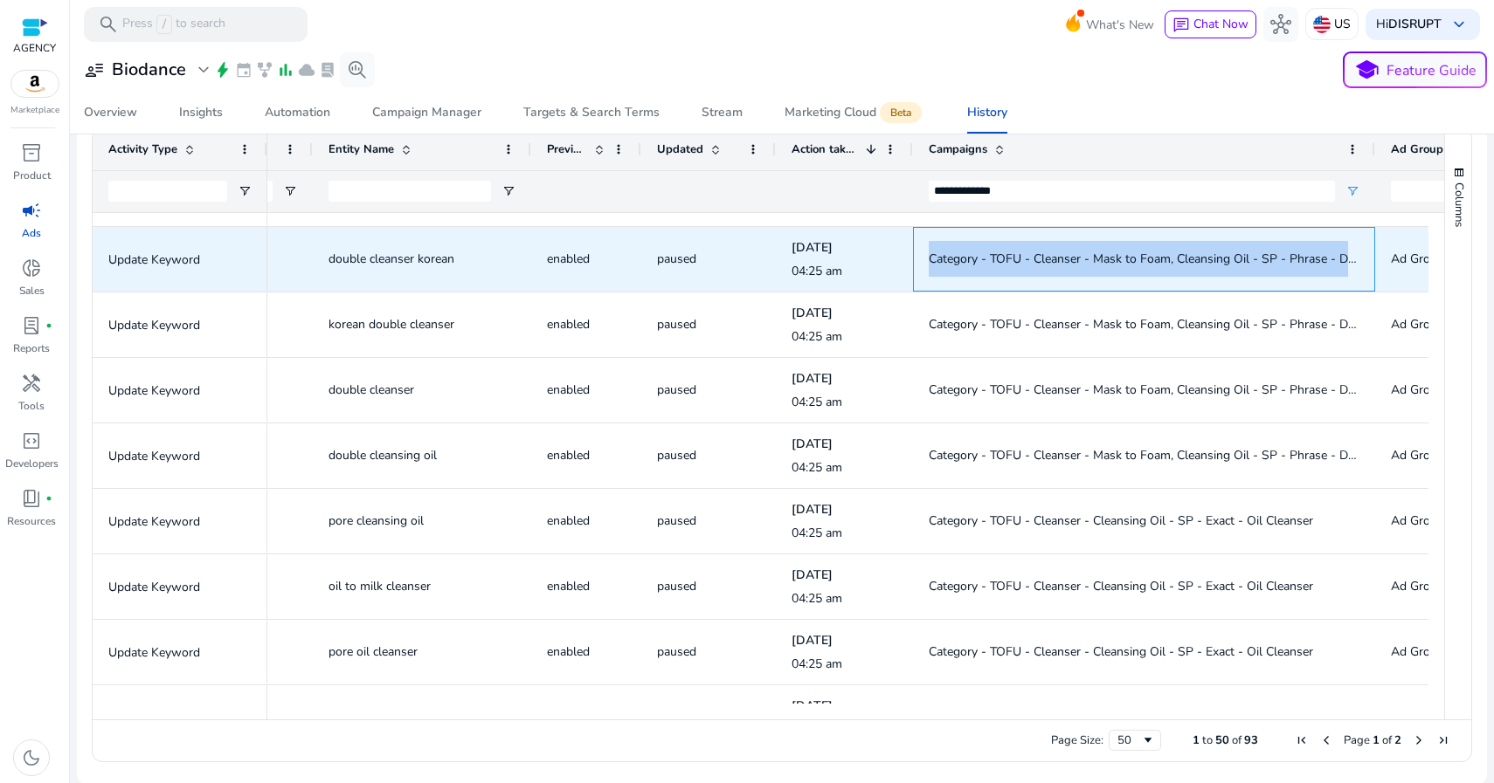
click at [1067, 254] on span "Category - TOFU - Cleanser - Mask to Foam, Cleansing Oil - SP - Phrase - Double…" at bounding box center [1181, 259] width 507 height 17
copy span "Category - TOFU - Cleanser - Mask to Foam, Cleansing Oil - SP - Phrase - Double…"
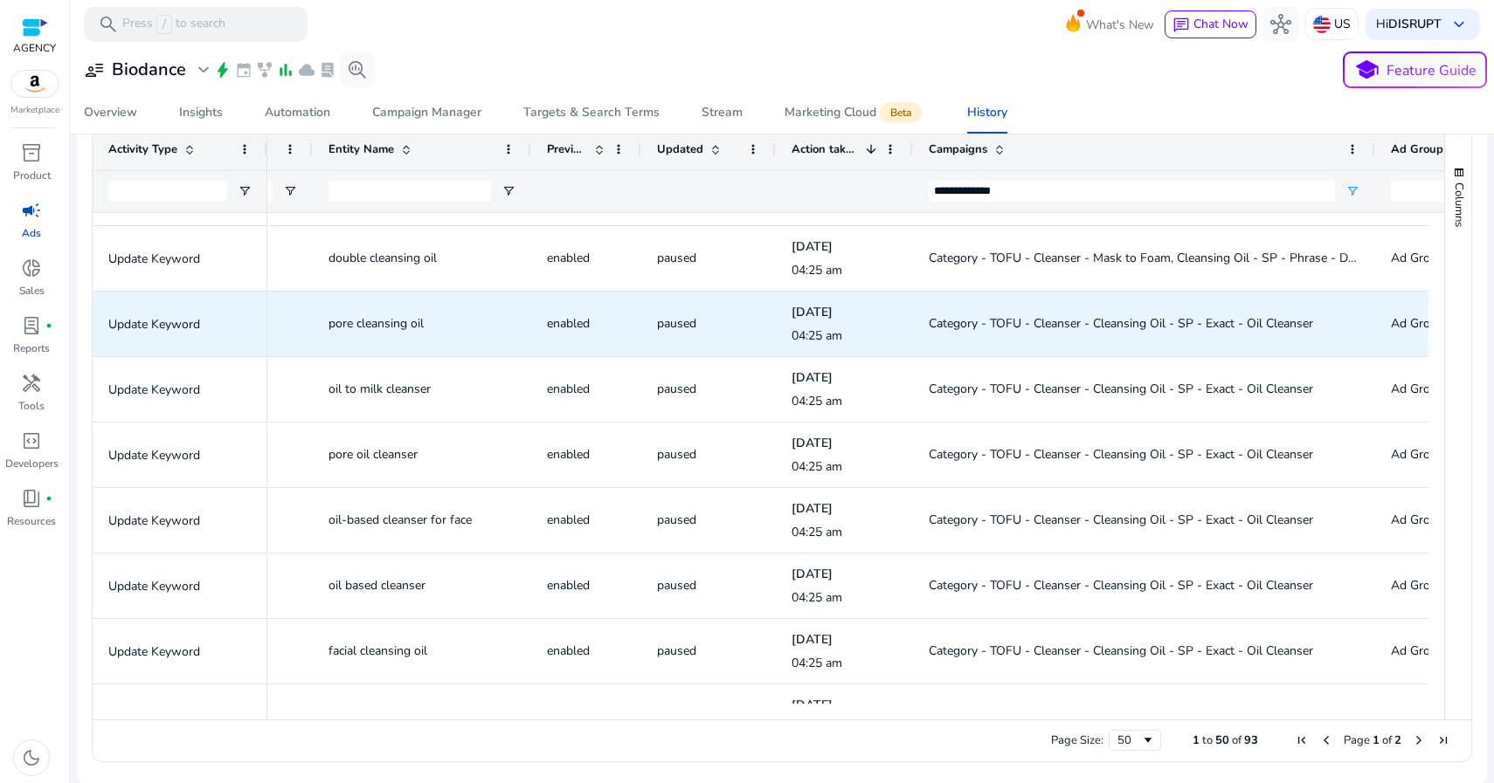
scroll to position [932, 0]
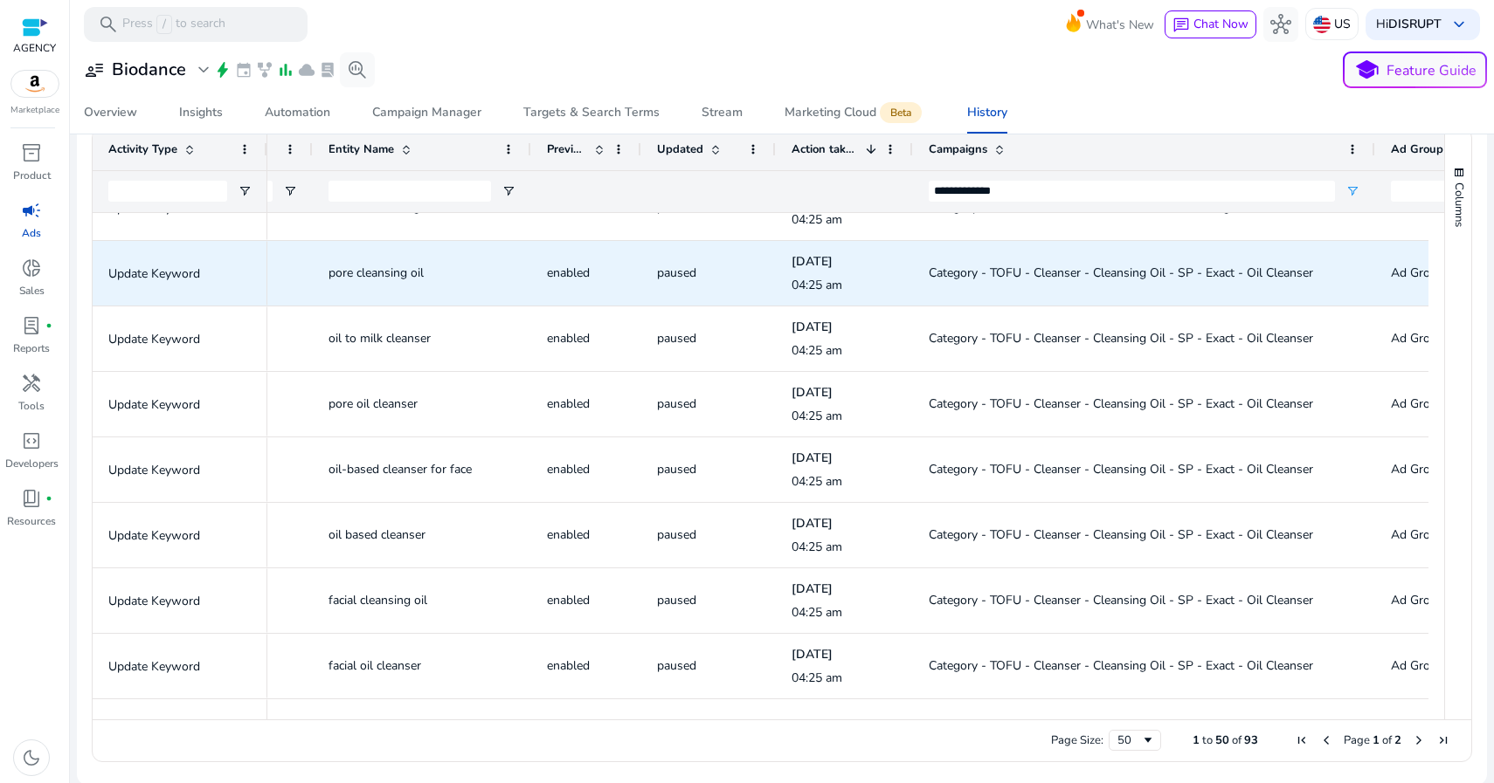
click at [1169, 272] on span "Category - TOFU - Cleanser - Cleansing Oil - SP - Exact - Oil Cleanser" at bounding box center [1120, 273] width 384 height 17
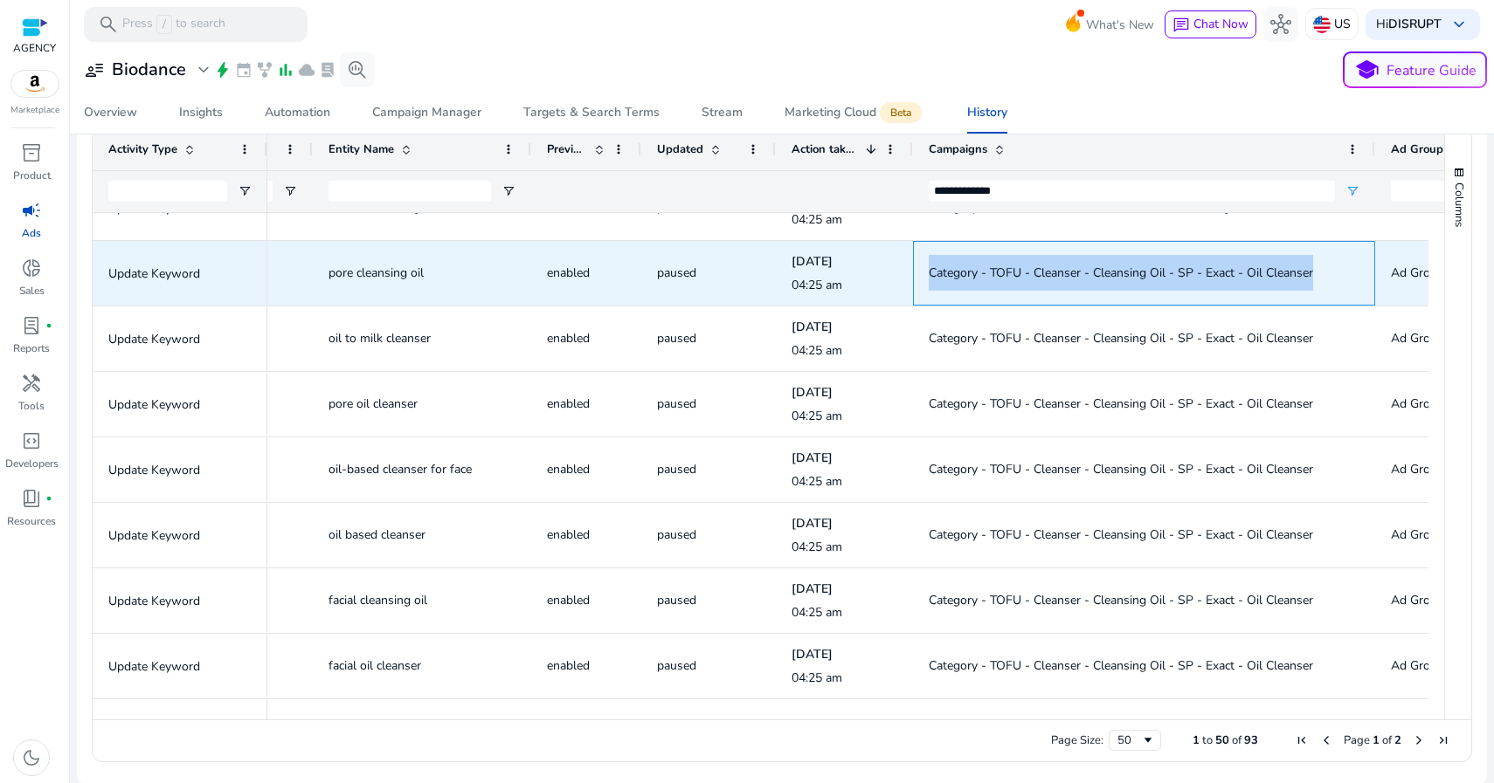
click at [1169, 272] on span "Category - TOFU - Cleanser - Cleansing Oil - SP - Exact - Oil Cleanser" at bounding box center [1120, 273] width 384 height 17
copy span "Category - TOFU - Cleanser - Cleansing Oil - SP - Exact - Oil Cleanser"
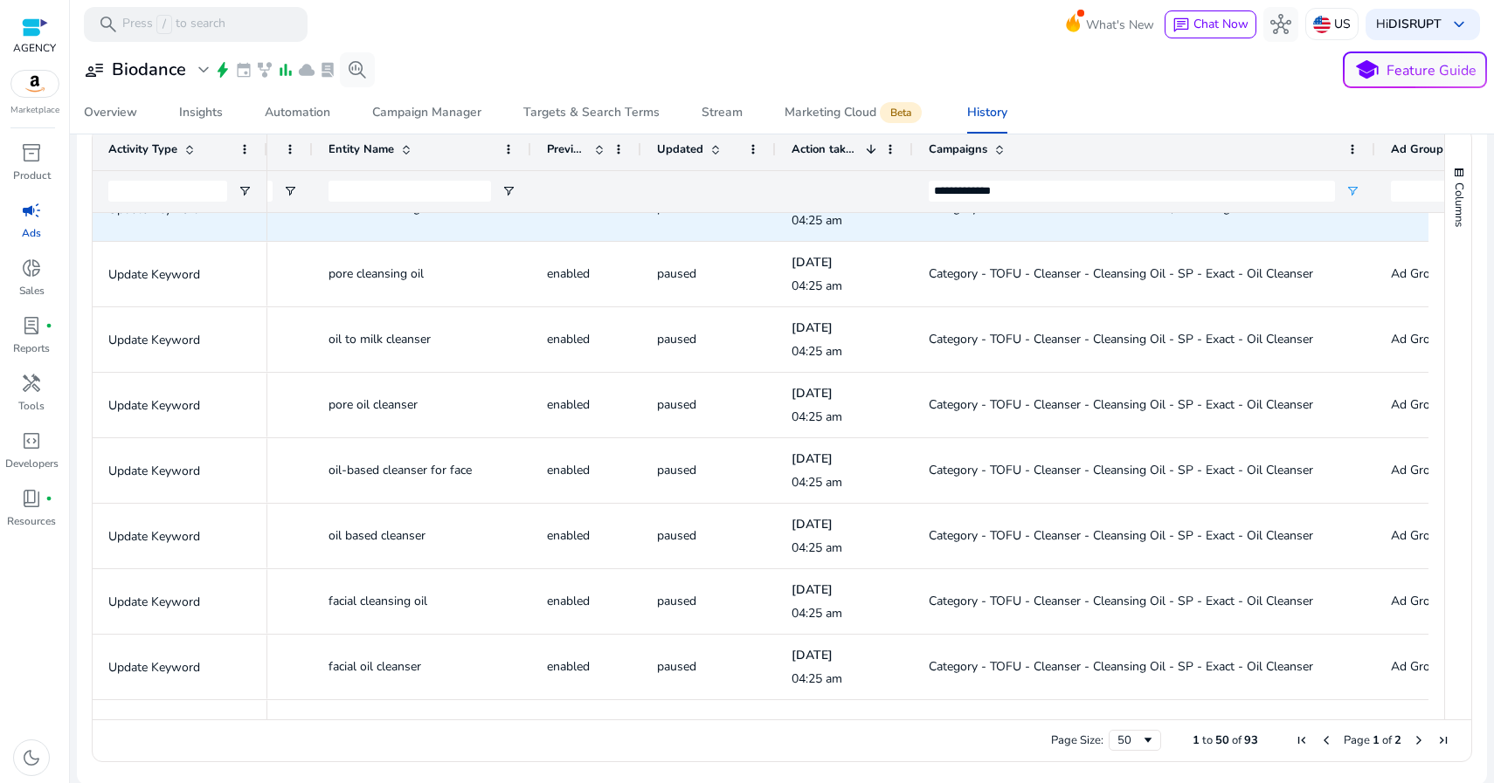
scroll to position [933, 0]
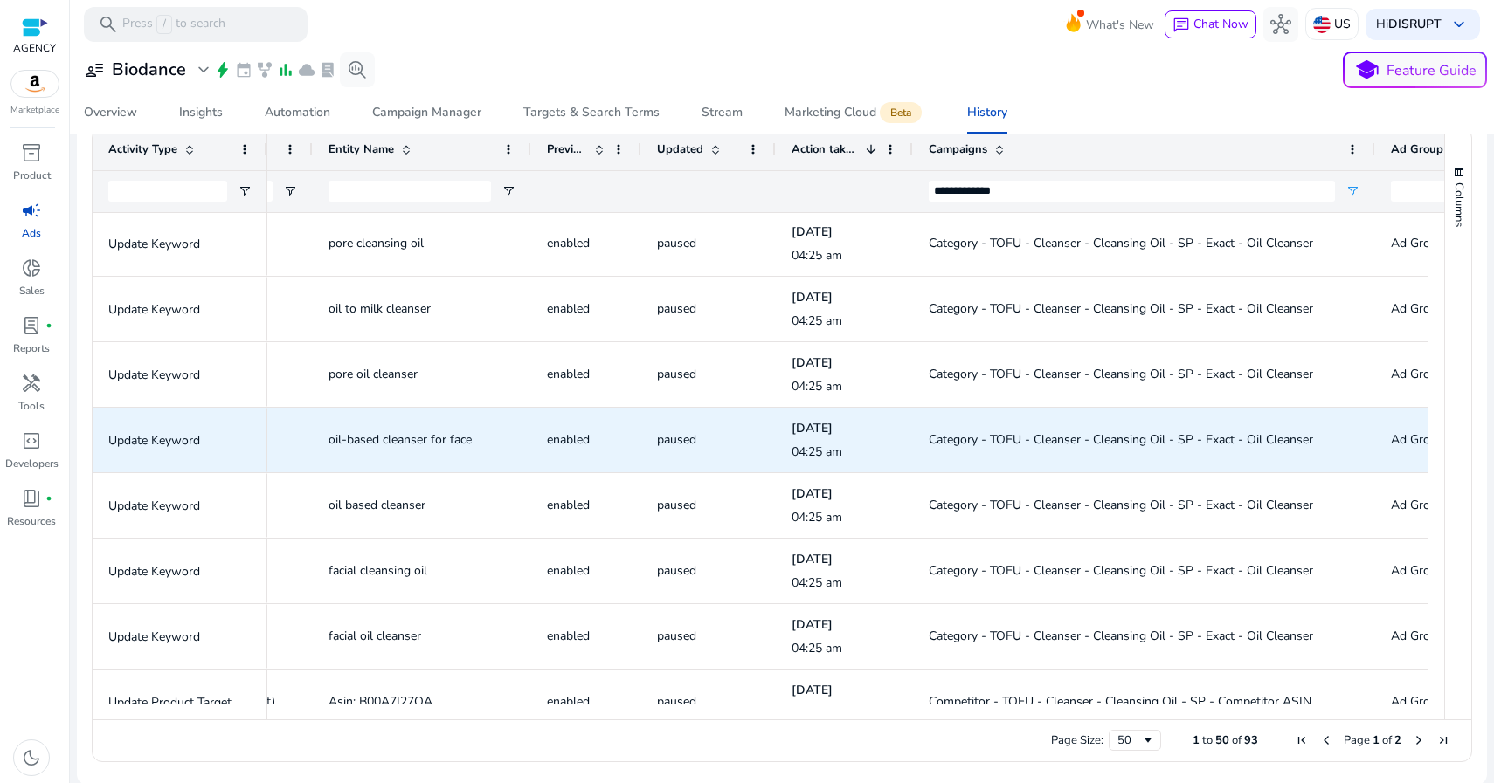
click at [390, 442] on span "oil-based cleanser for face" at bounding box center [399, 439] width 143 height 17
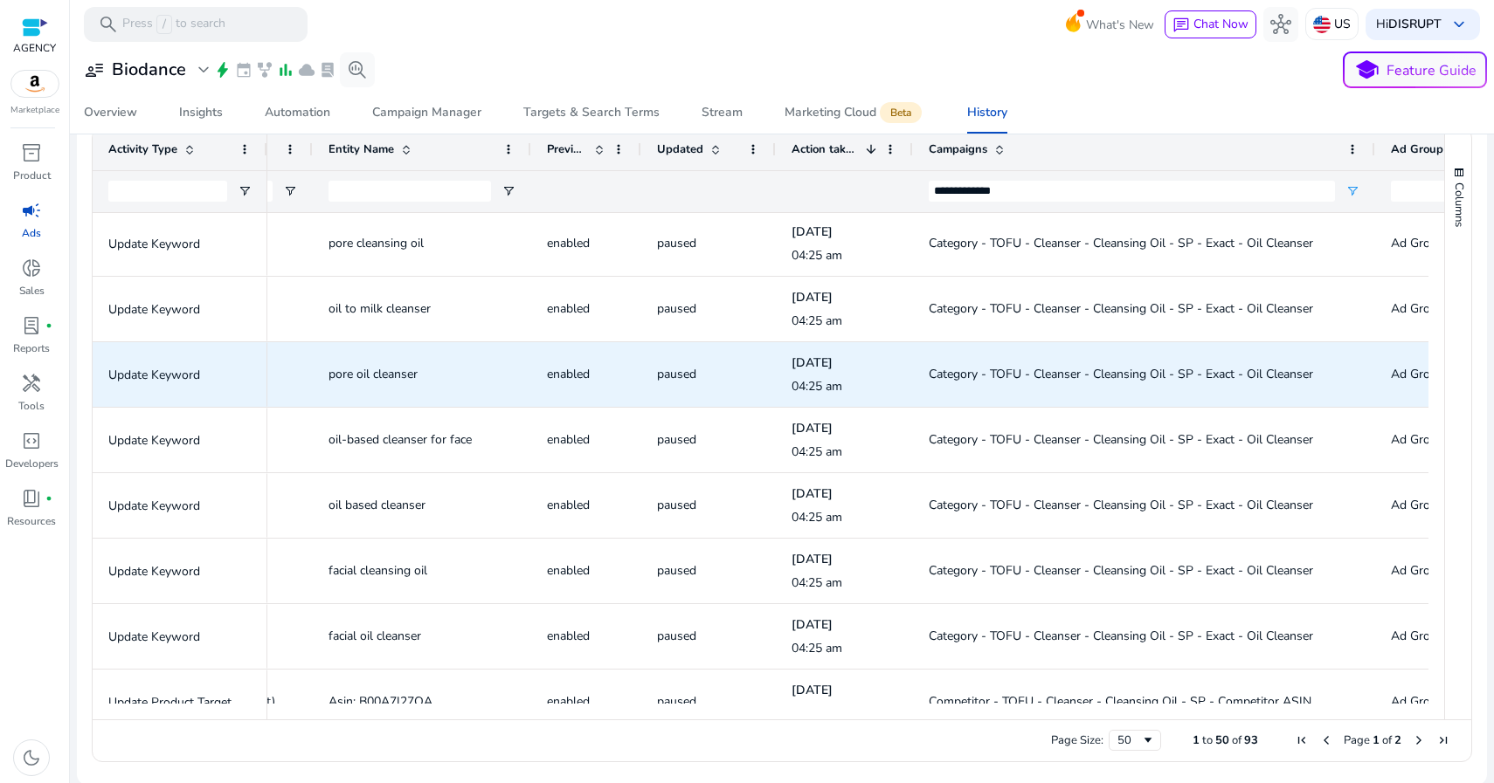
click at [405, 370] on span "pore oil cleanser" at bounding box center [372, 374] width 89 height 17
copy span "pore oil cleanser"
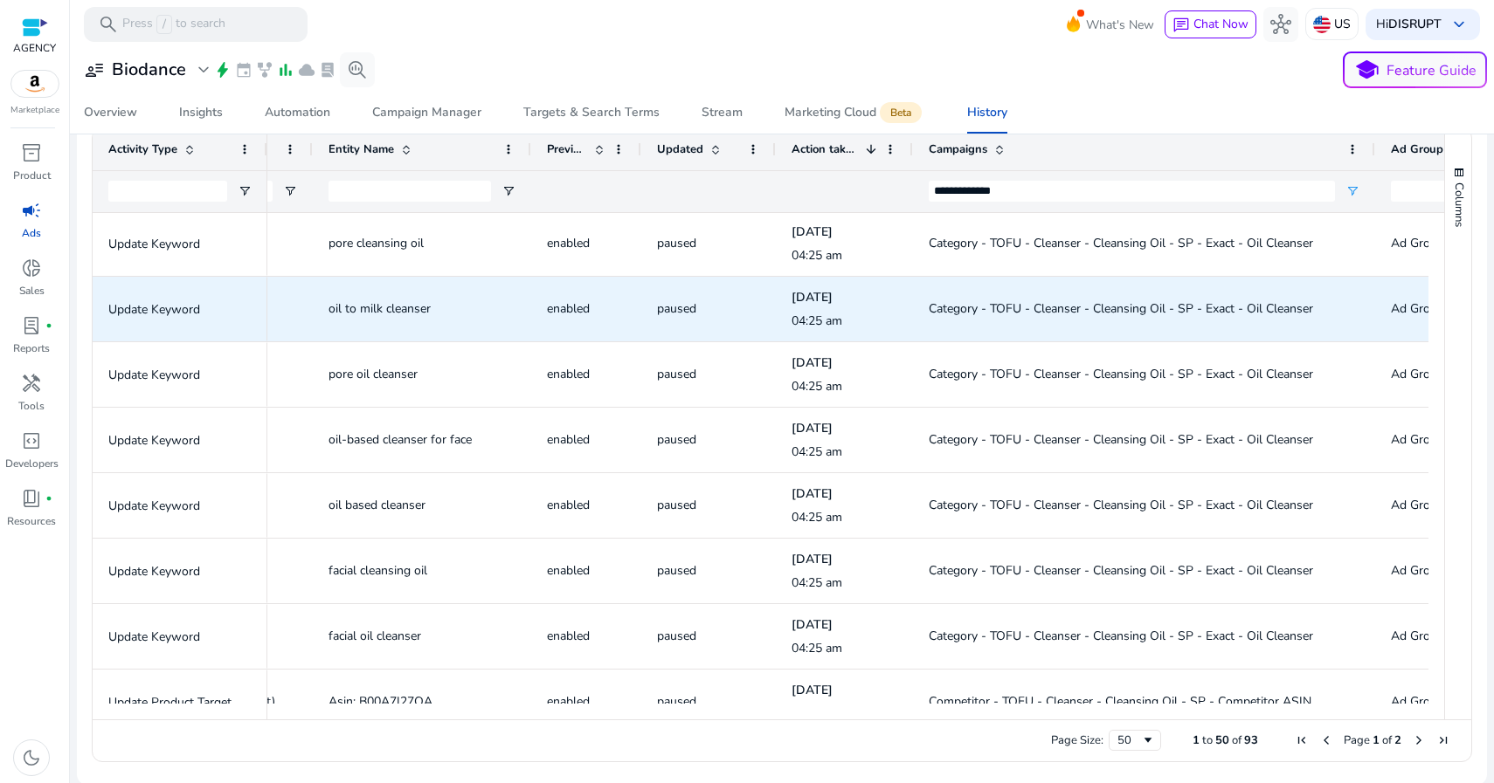
click at [355, 311] on span "oil to milk cleanser" at bounding box center [379, 308] width 102 height 17
click at [354, 311] on span "oil to milk cleanser" at bounding box center [379, 308] width 102 height 17
copy span "oil to milk cleanser"
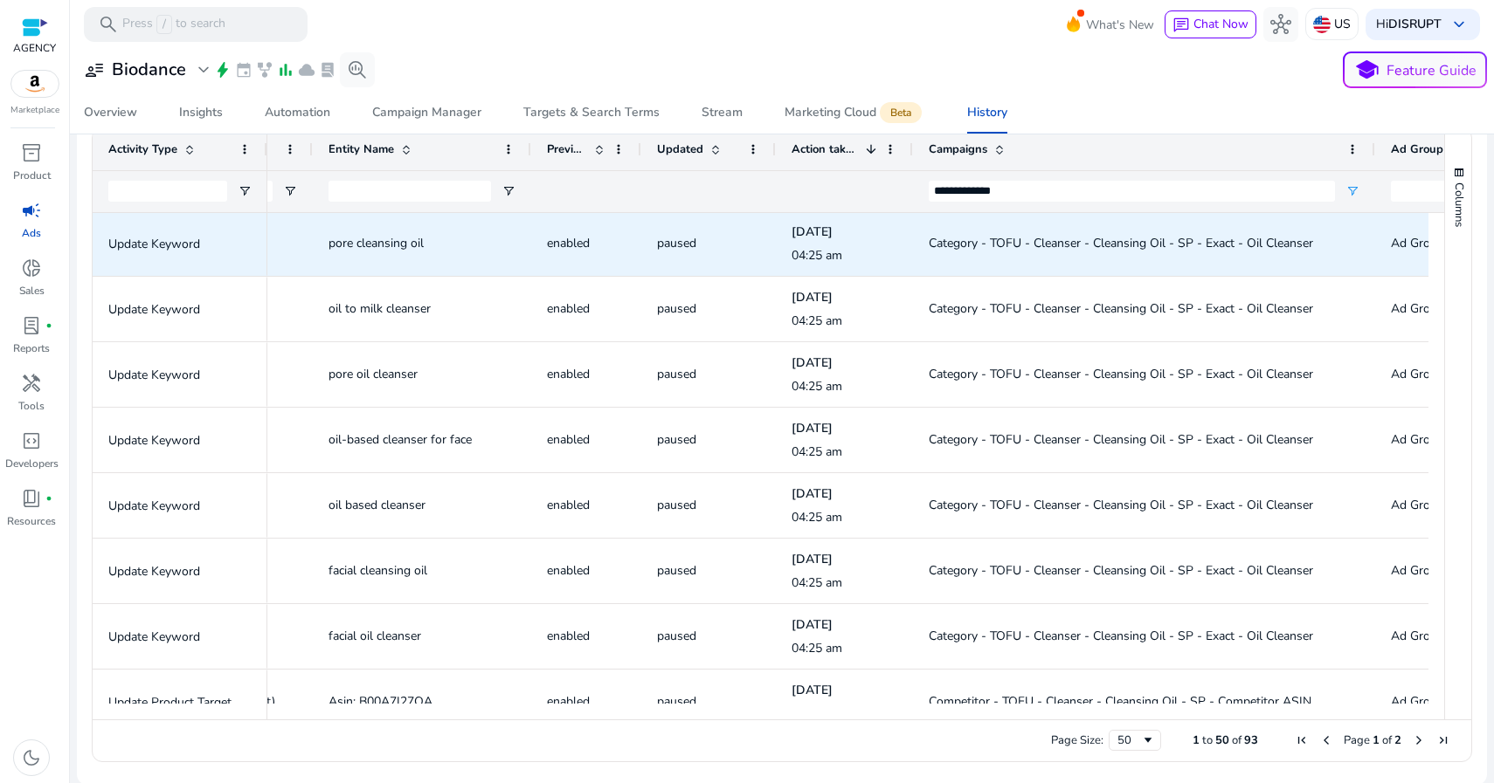
click at [404, 242] on span "pore cleansing oil" at bounding box center [375, 243] width 95 height 17
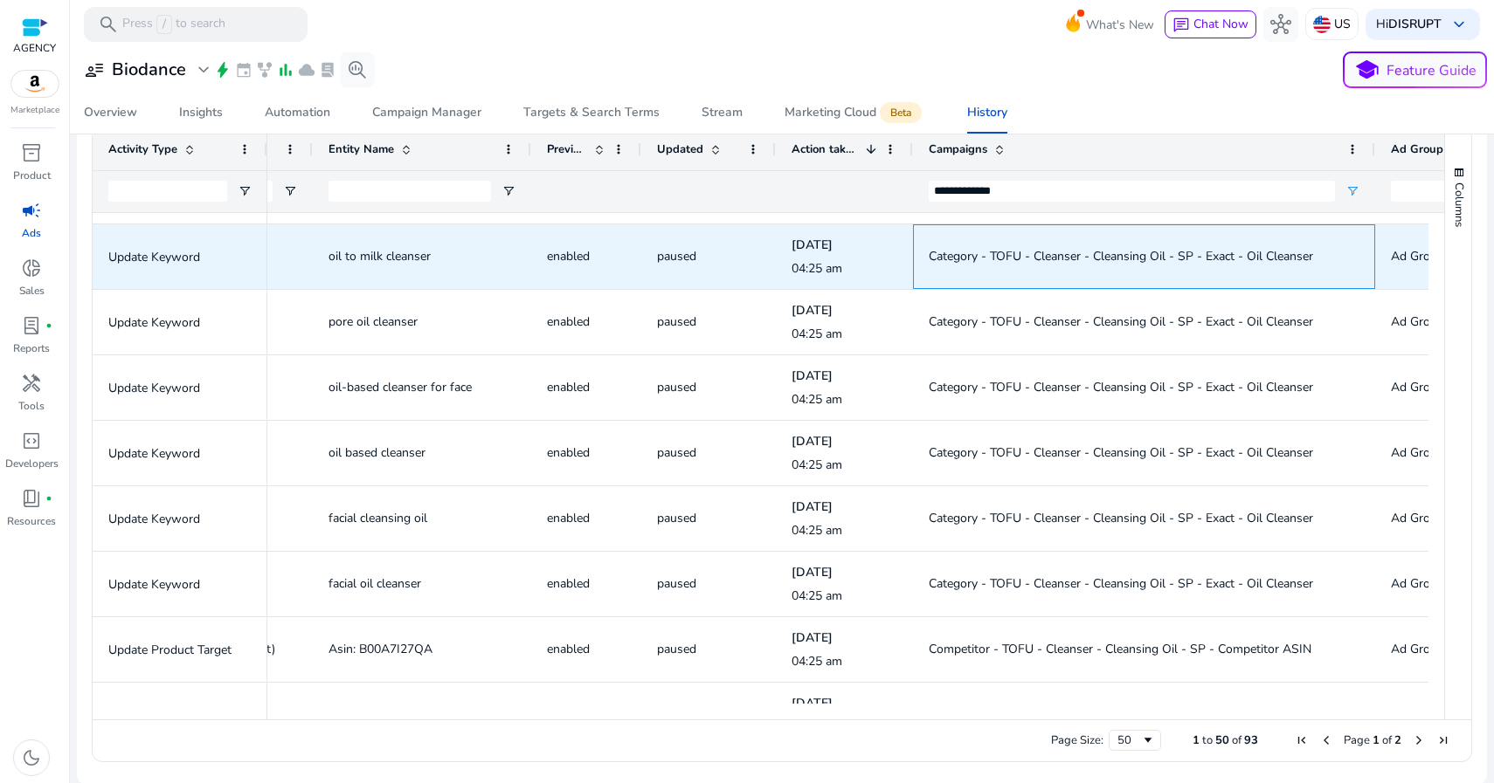
click at [1015, 257] on span "Category - TOFU - Cleanser - Cleansing Oil - SP - Exact - Oil Cleanser" at bounding box center [1120, 256] width 384 height 17
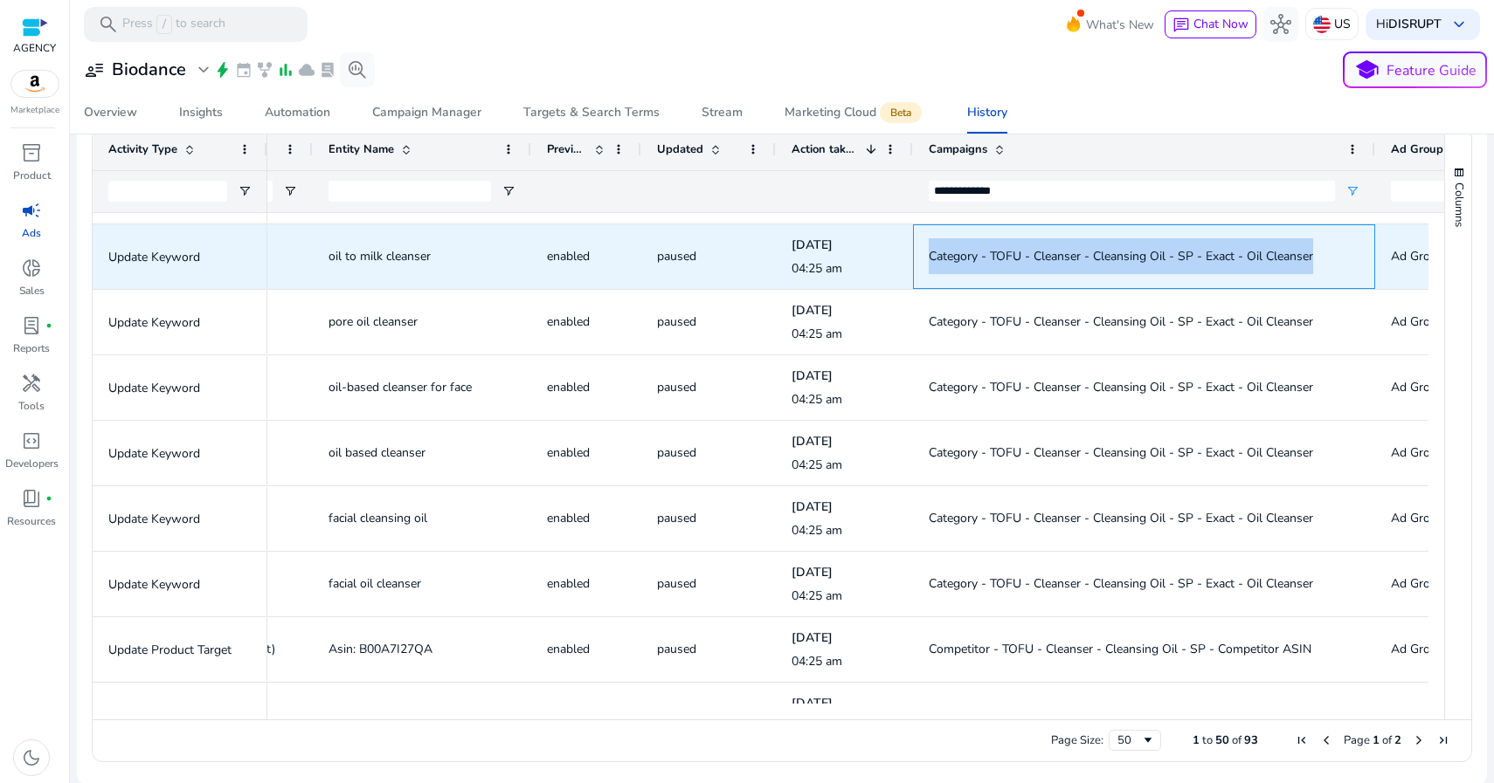
click at [1015, 257] on span "Category - TOFU - Cleanser - Cleansing Oil - SP - Exact - Oil Cleanser" at bounding box center [1120, 256] width 384 height 17
copy span "Category - TOFU - Cleanser - Cleansing Oil - SP - Exact - Oil Cleanser"
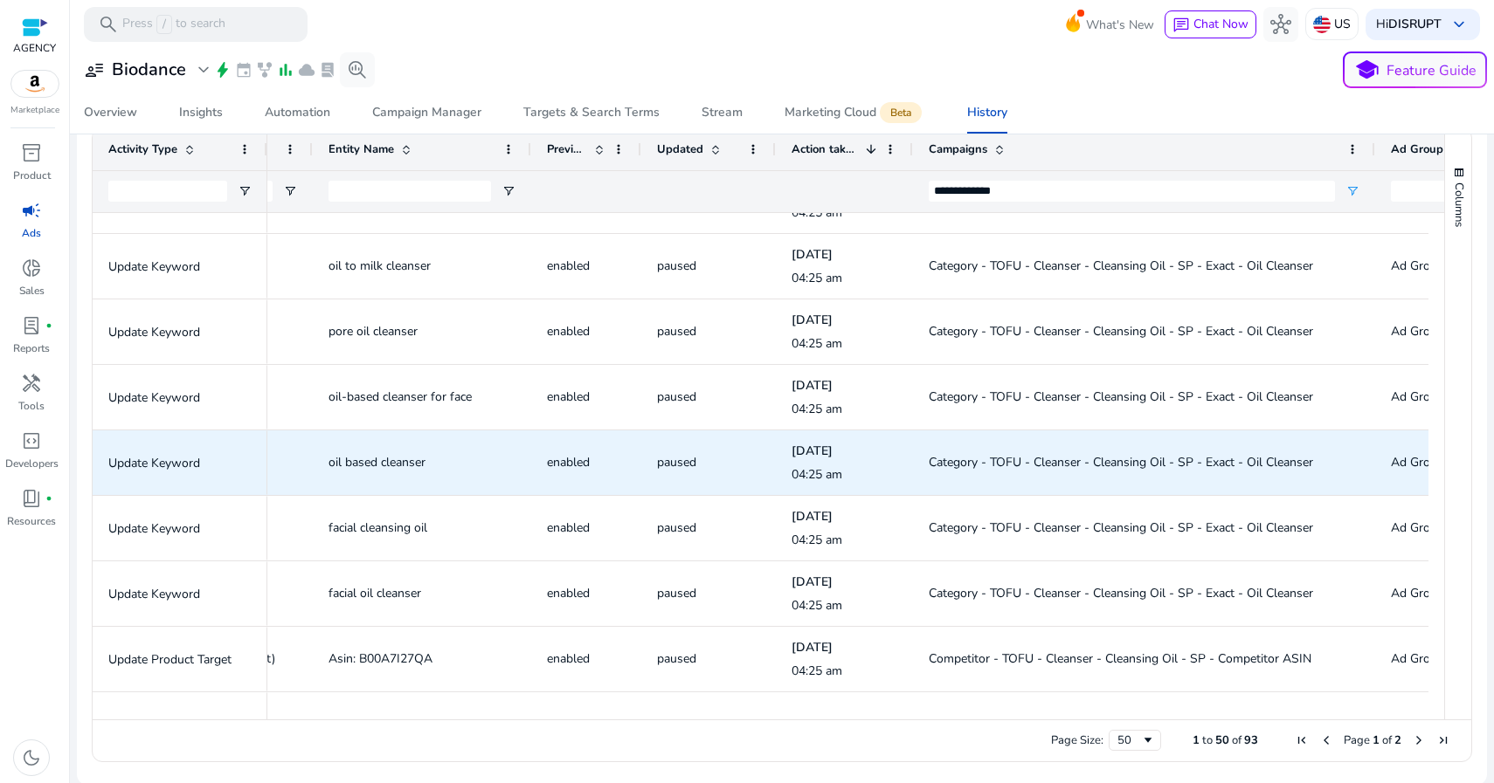
scroll to position [1026, 0]
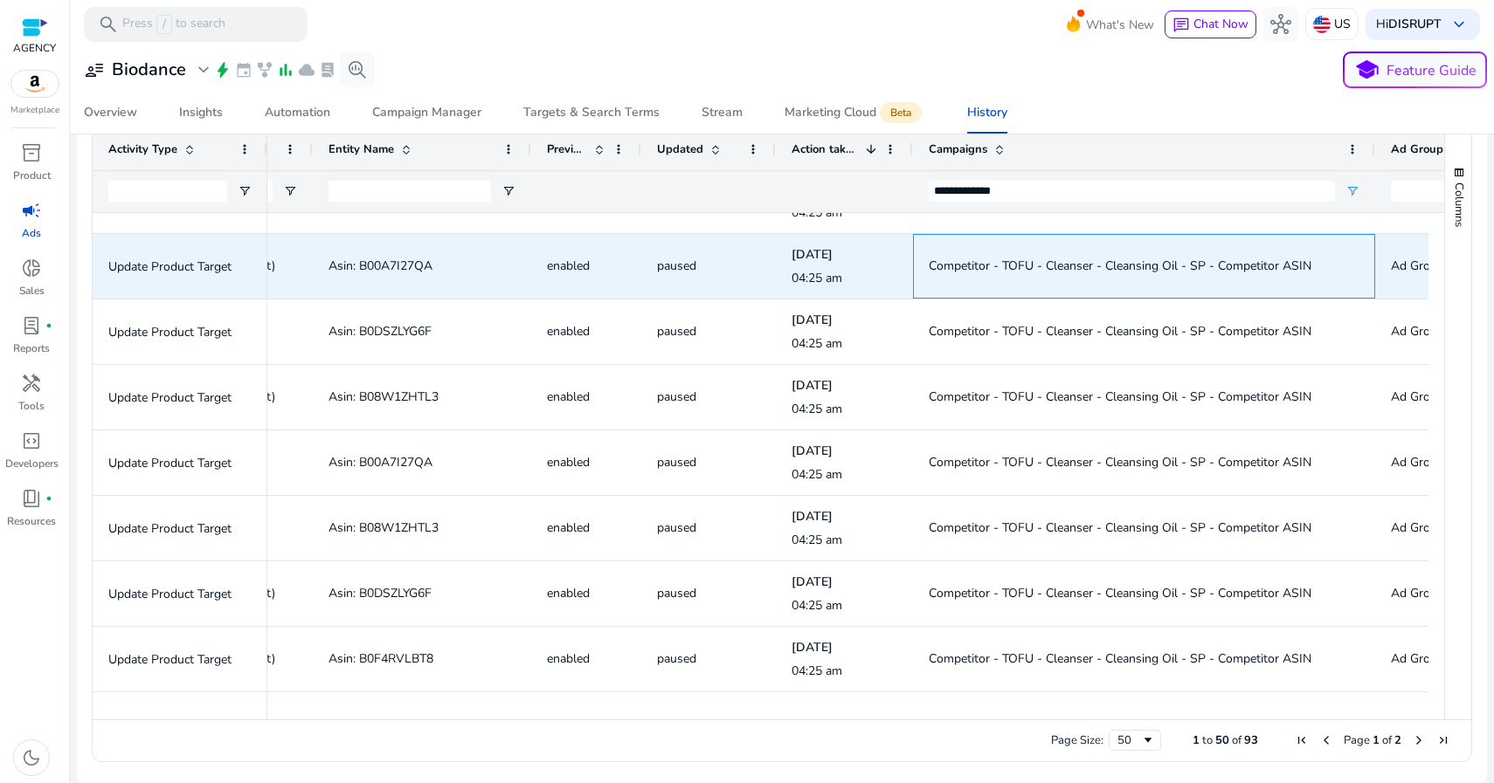
click at [1034, 268] on span "Competitor - TOFU - Cleanser - Cleansing Oil - SP - Competitor ASIN" at bounding box center [1119, 266] width 383 height 17
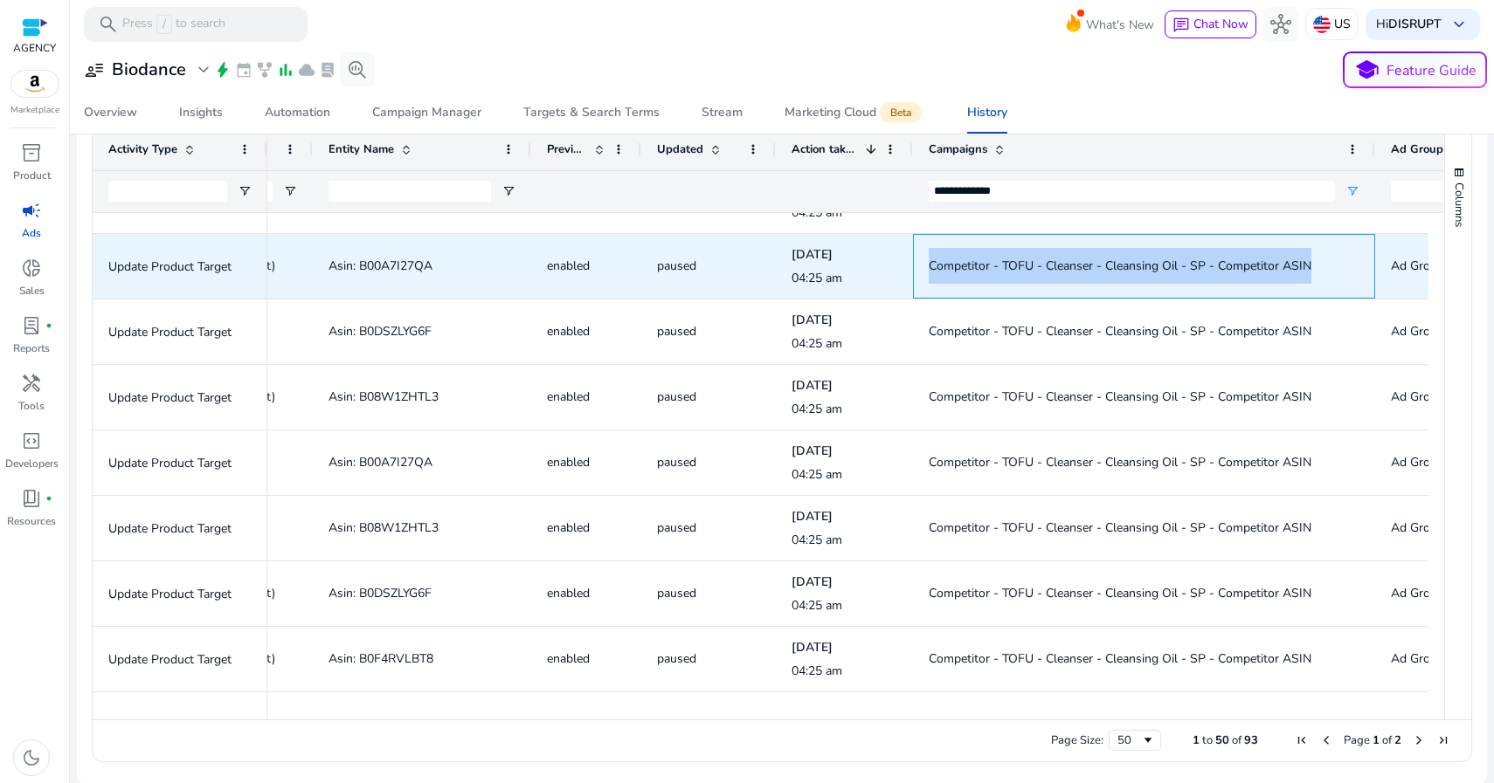
click at [1034, 268] on span "Competitor - TOFU - Cleanser - Cleansing Oil - SP - Competitor ASIN" at bounding box center [1119, 266] width 383 height 17
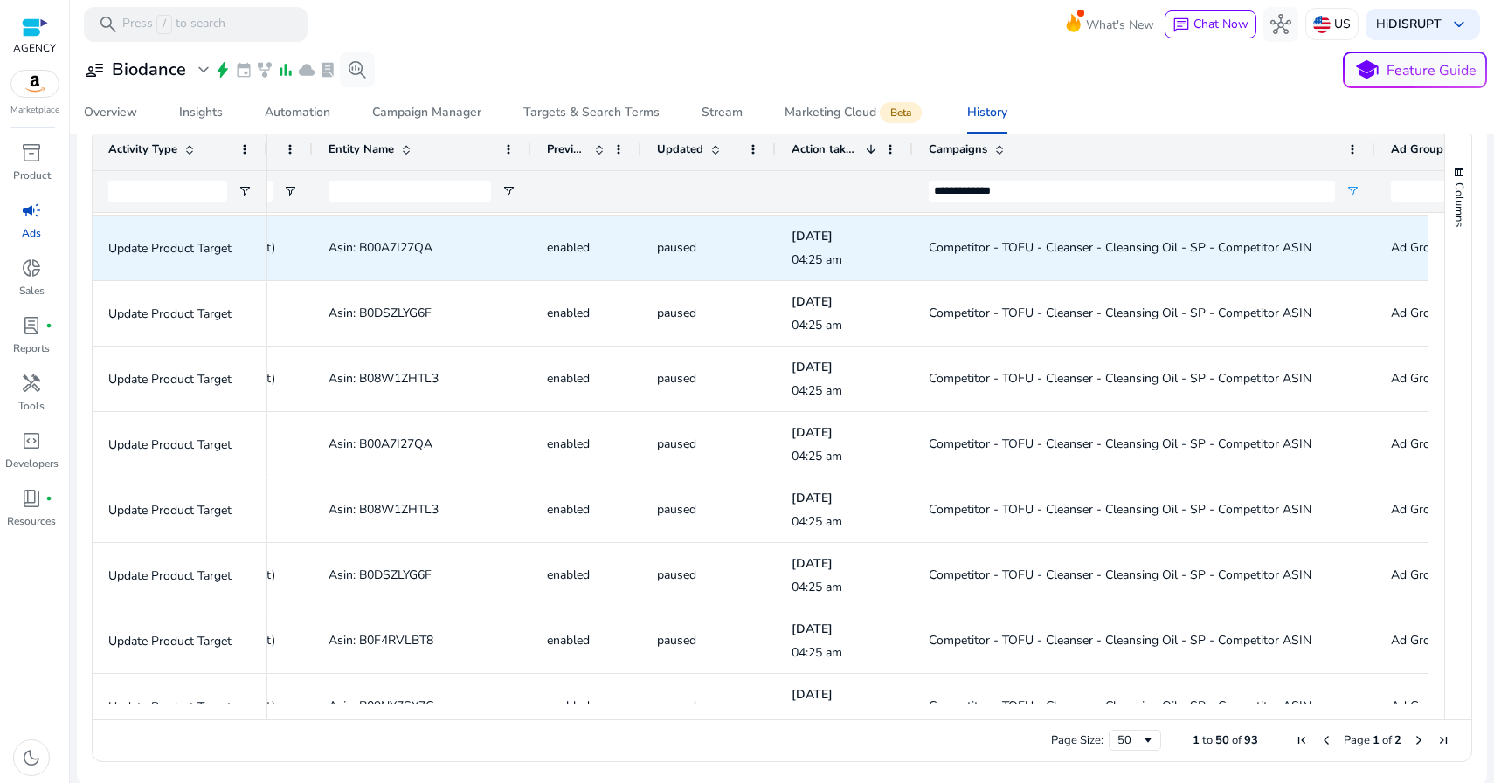
click at [405, 245] on span "Asin: B00A7I27QA" at bounding box center [380, 247] width 104 height 17
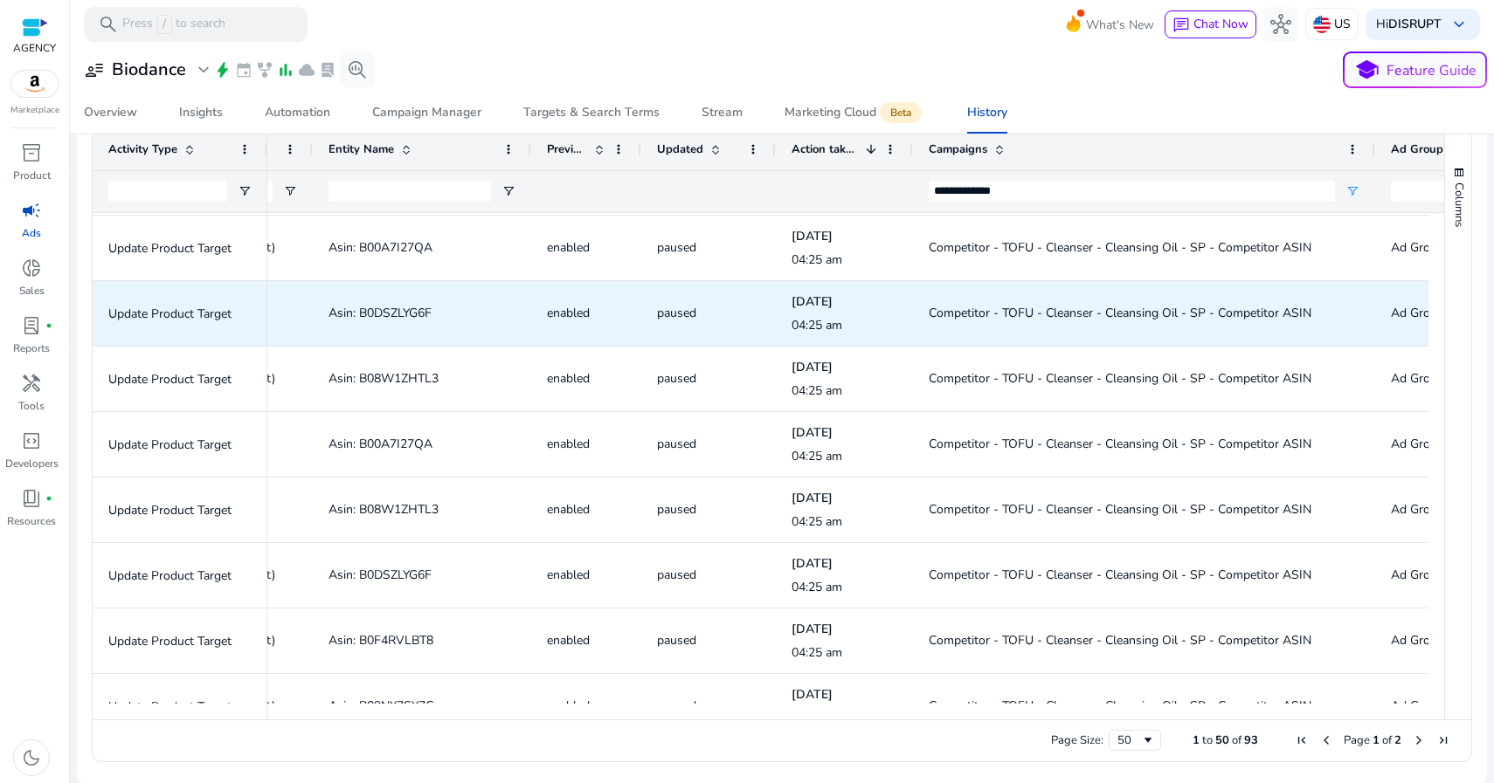
click at [419, 311] on span "Asin: B0DSZLYG6F" at bounding box center [379, 313] width 103 height 17
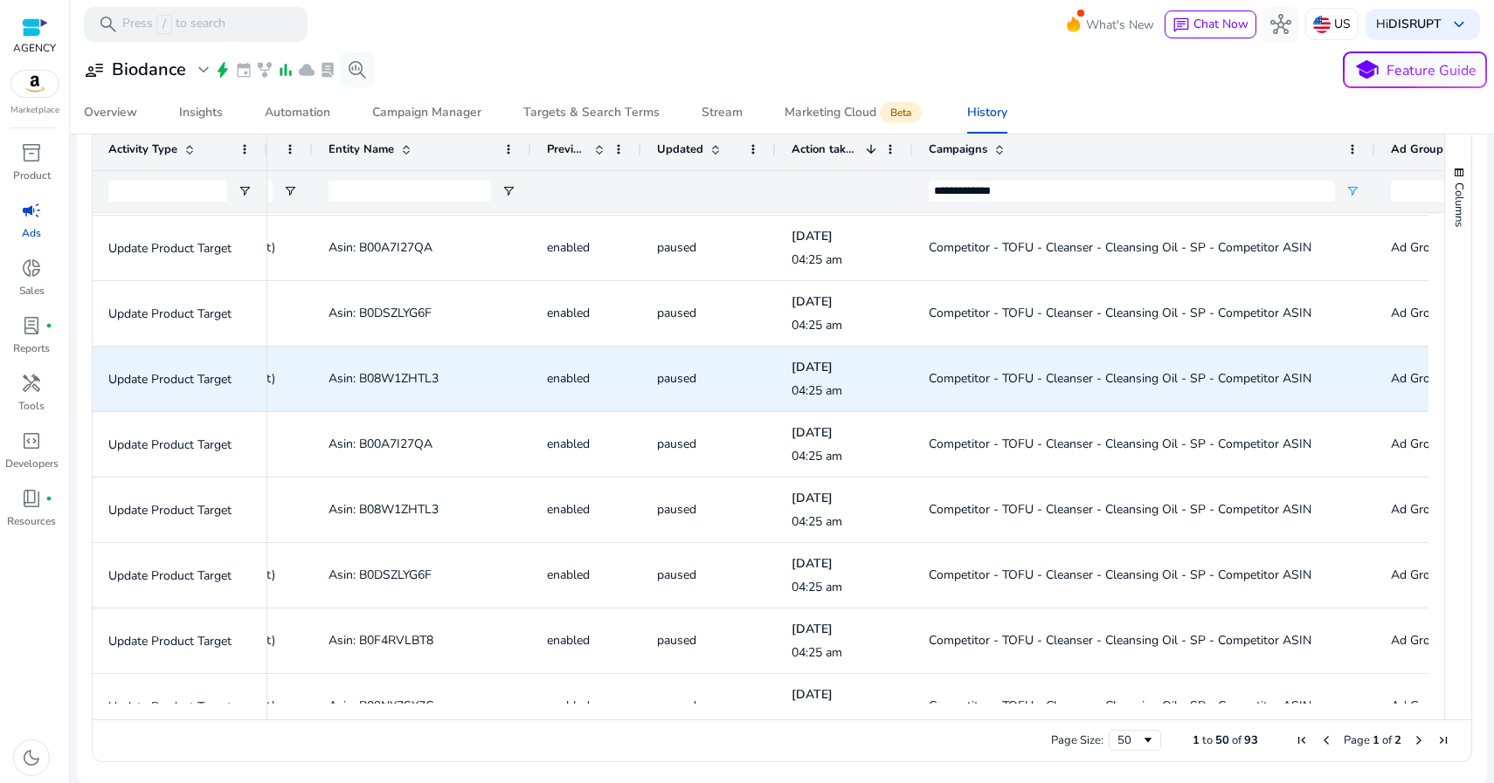
click at [402, 380] on span "Asin: B08W1ZHTL3" at bounding box center [383, 378] width 110 height 17
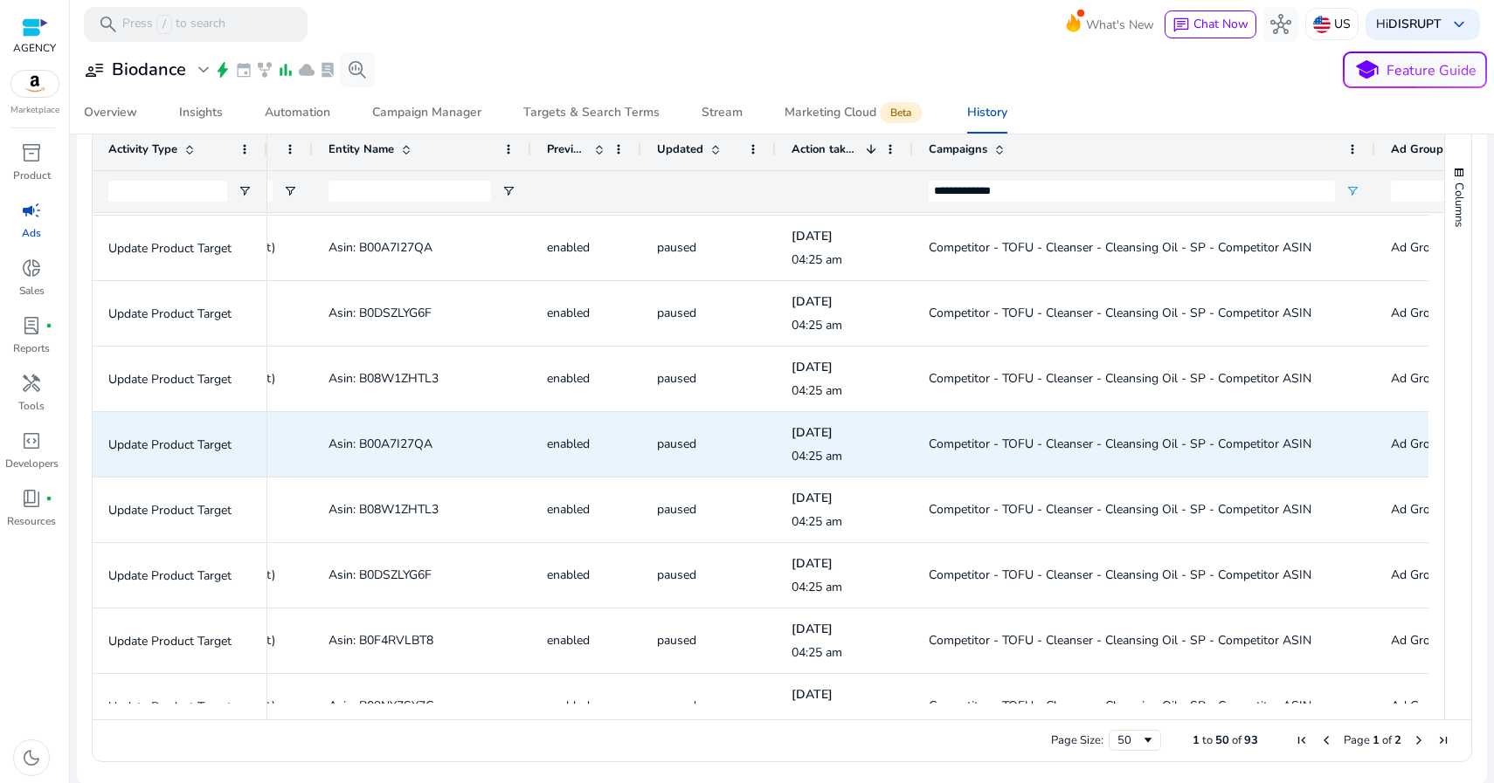
click at [420, 441] on span "Asin: B00A7I27QA" at bounding box center [380, 444] width 104 height 17
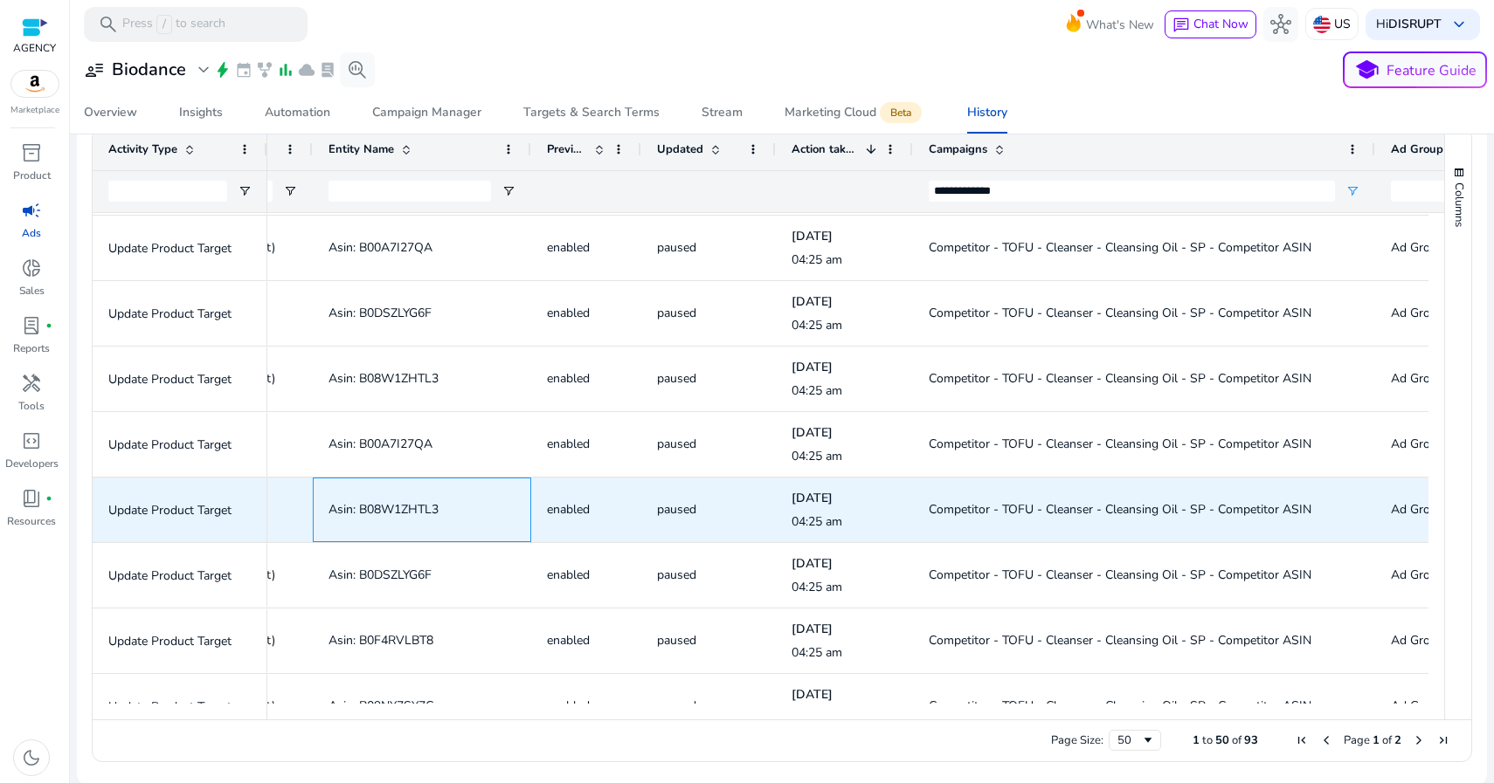
click at [403, 510] on span "Asin: B08W1ZHTL3" at bounding box center [383, 509] width 110 height 17
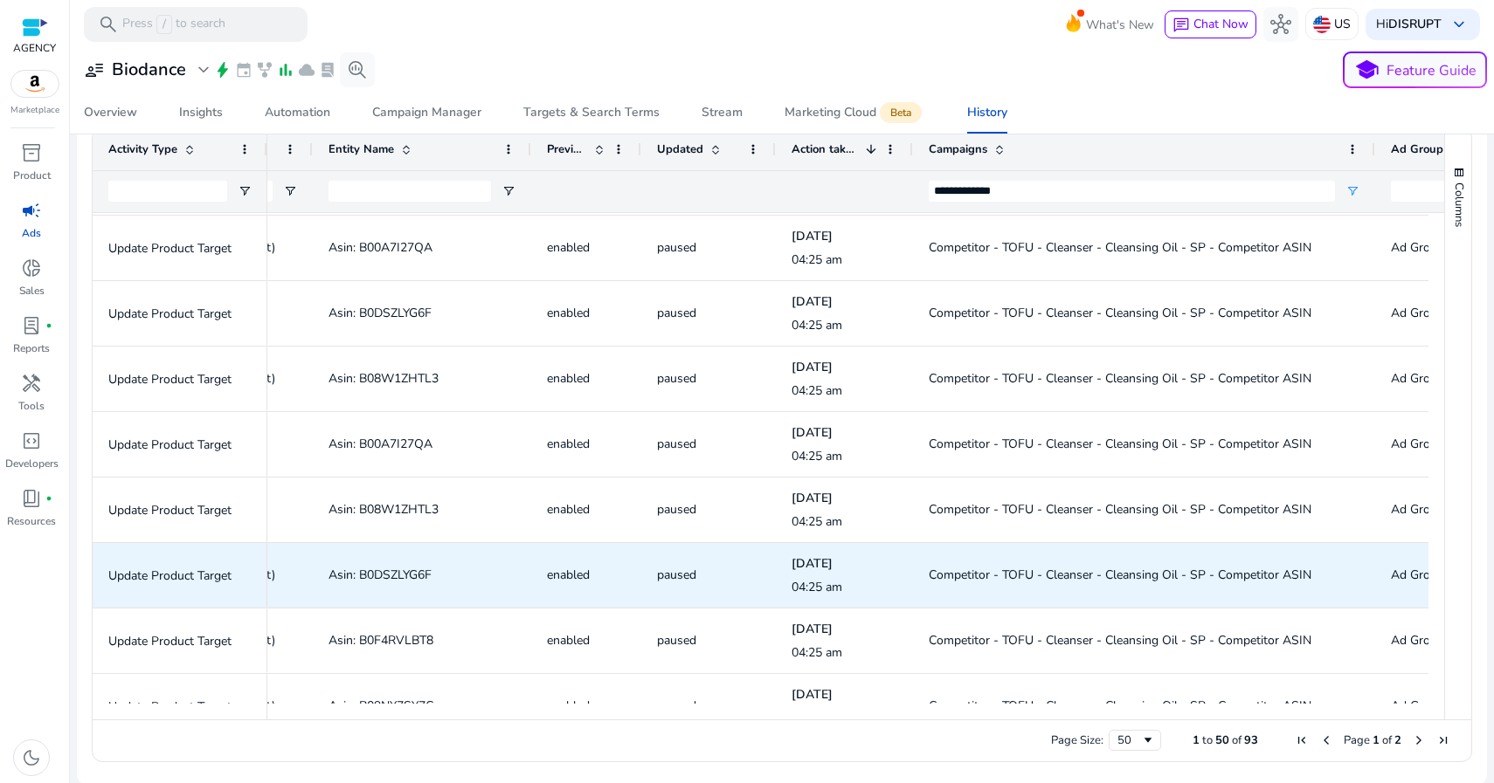
click at [398, 575] on span "Asin: B0DSZLYG6F" at bounding box center [379, 575] width 103 height 17
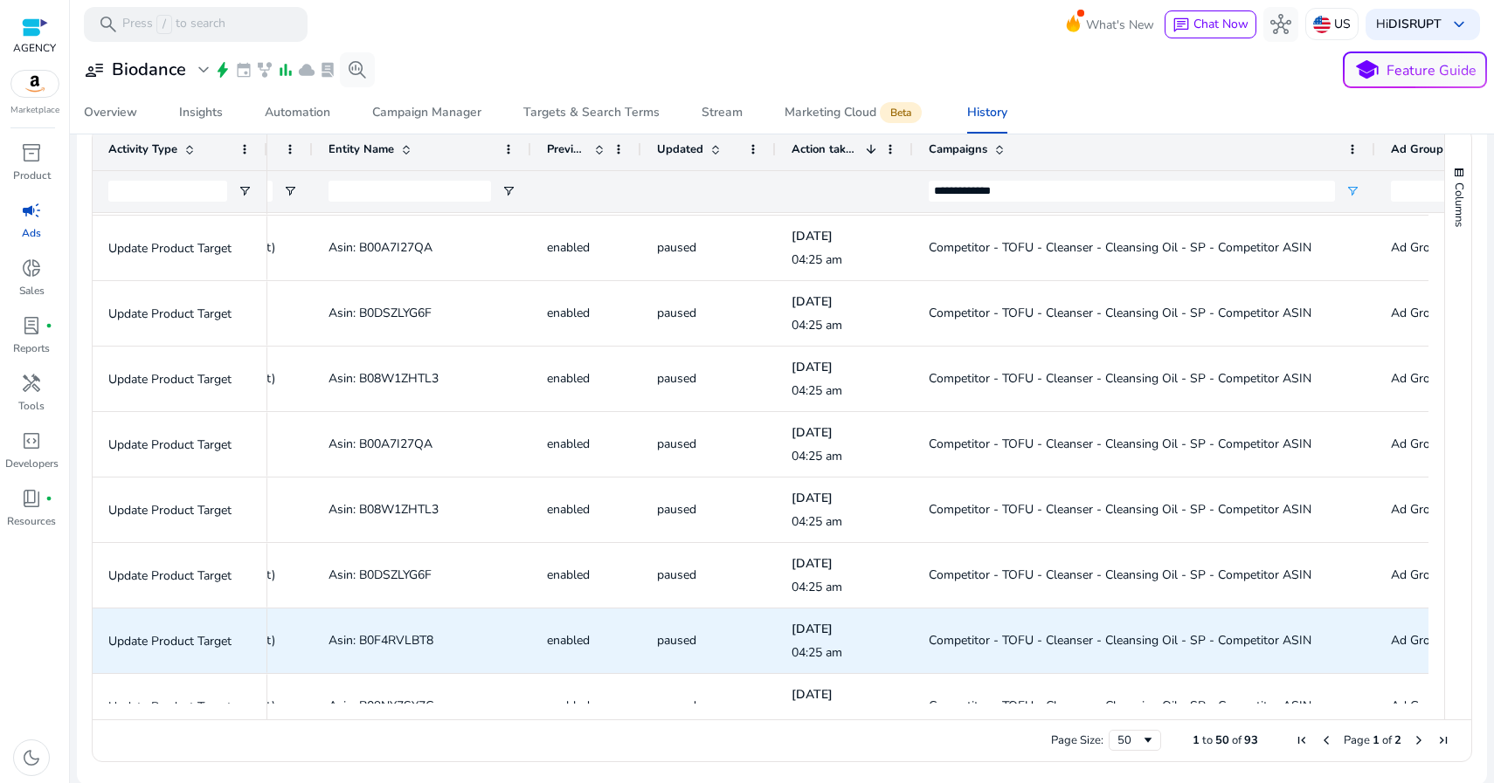
click at [383, 641] on span "Asin: B0F4RVLBT8" at bounding box center [380, 640] width 105 height 17
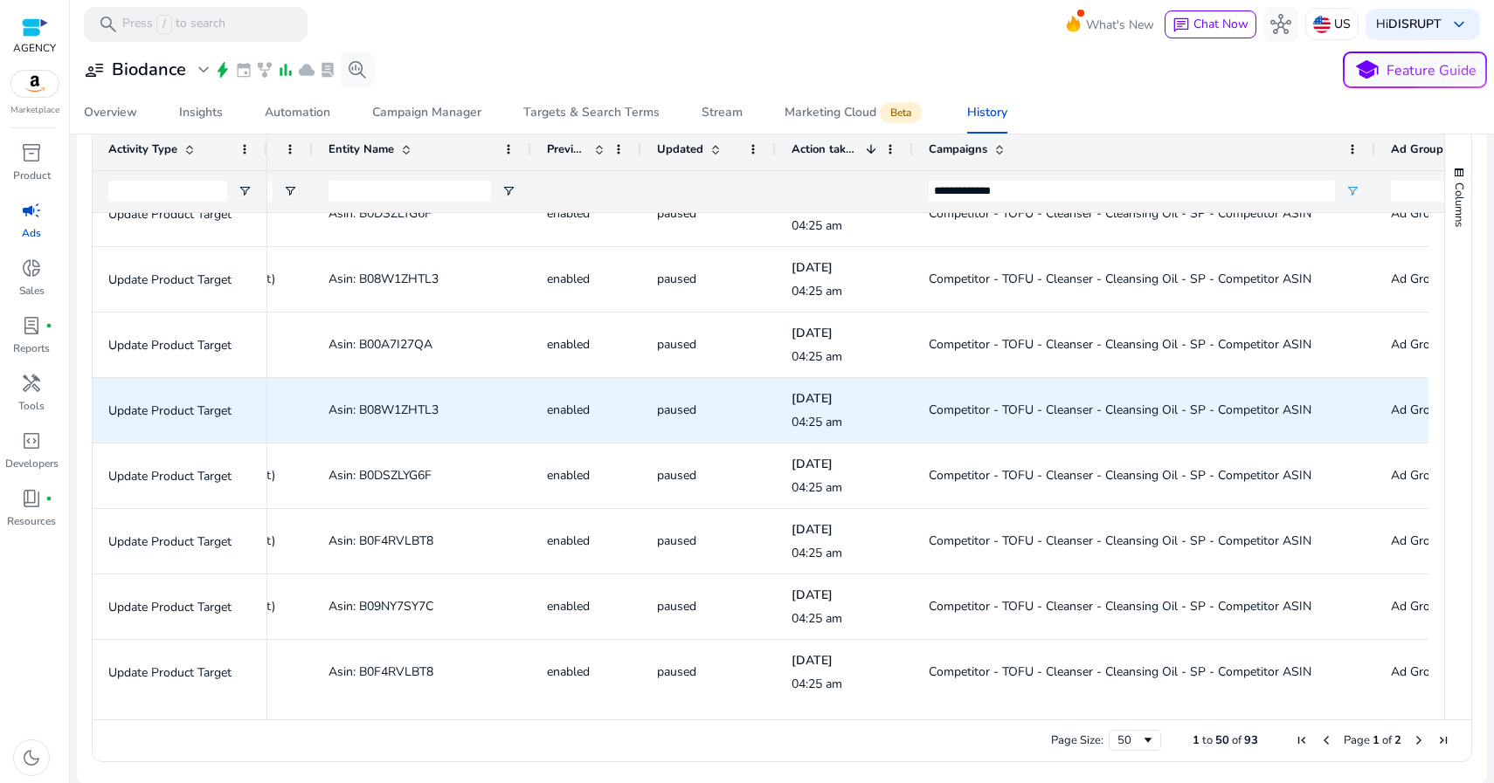
scroll to position [1540, 0]
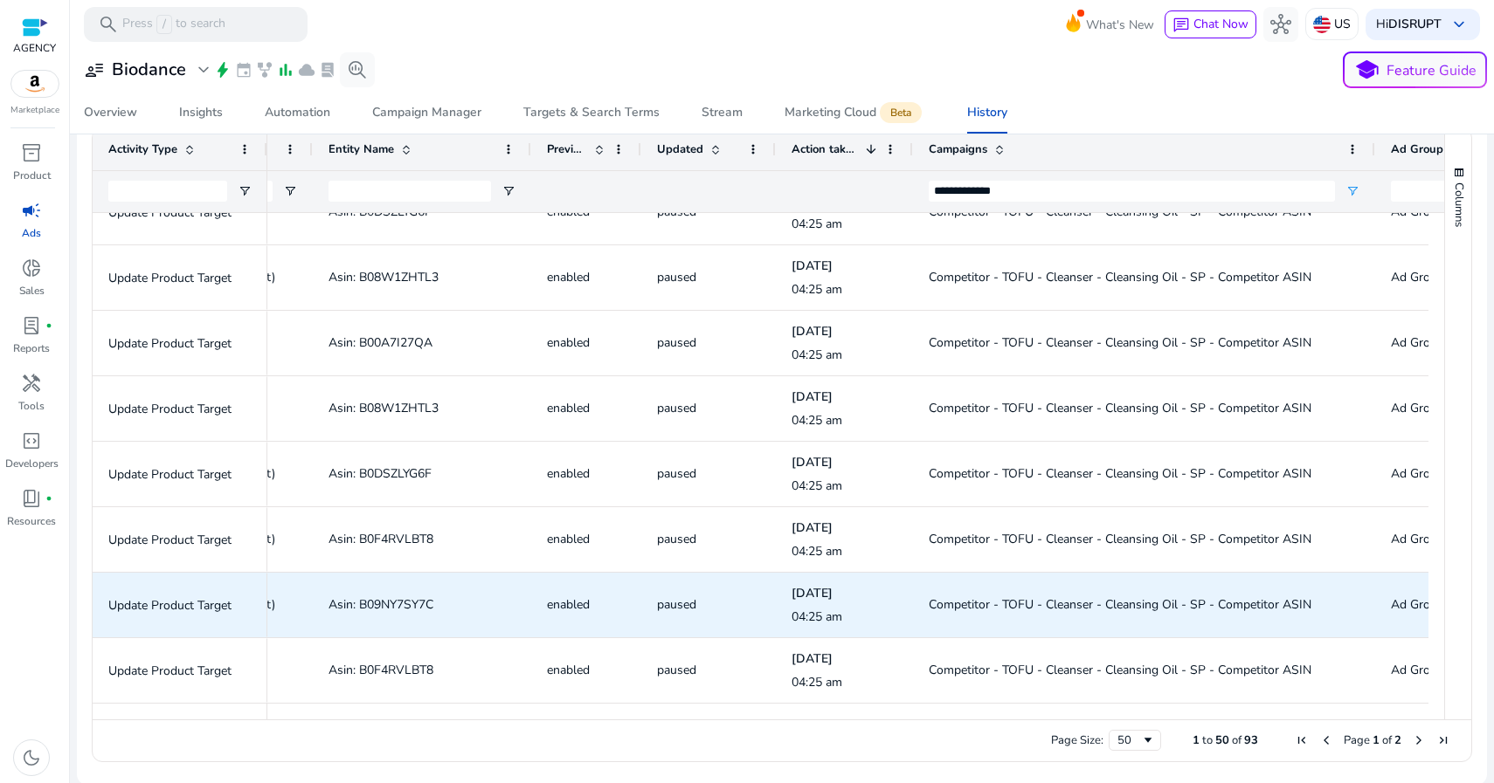
click at [390, 605] on span "Asin: B09NY7SY7C" at bounding box center [380, 605] width 105 height 17
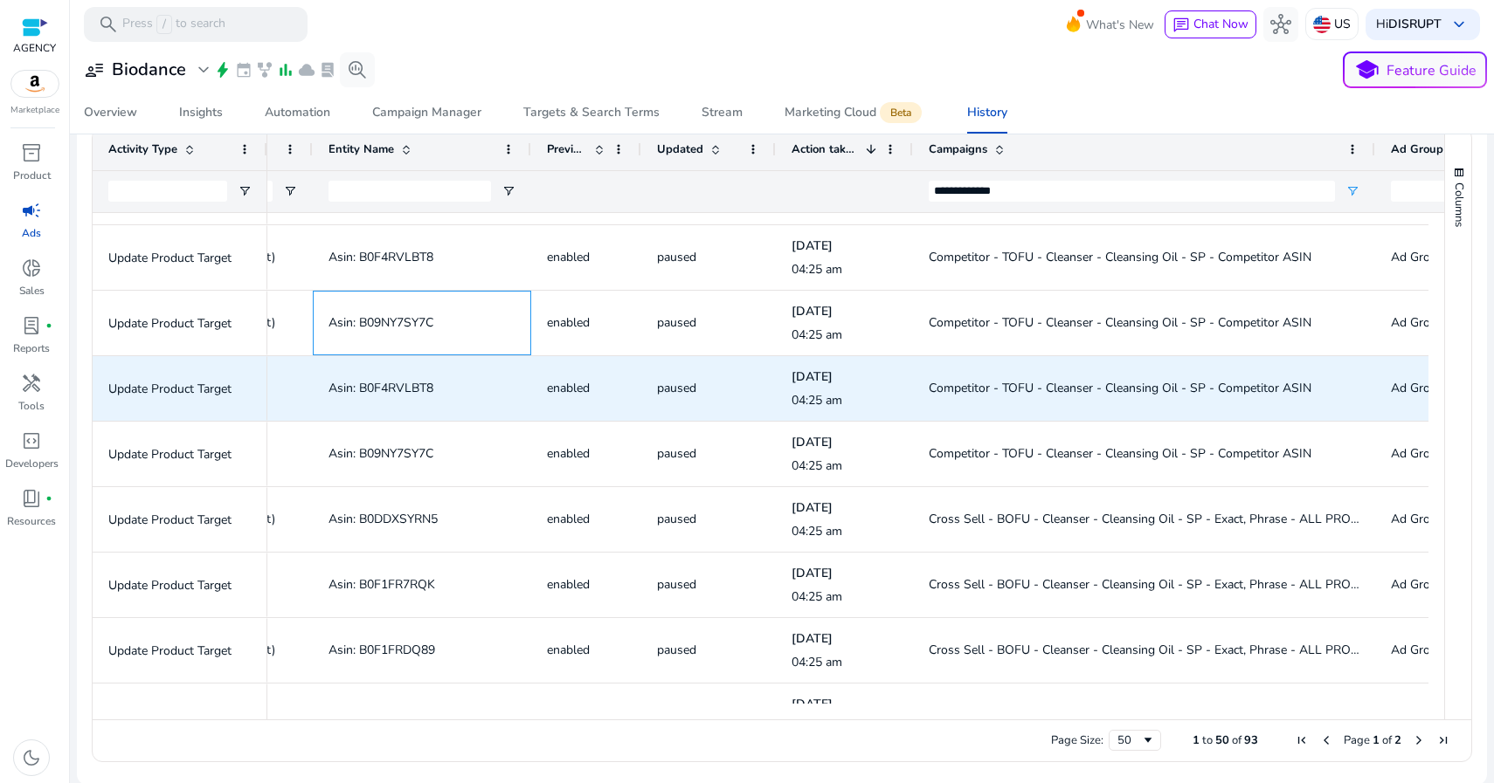
scroll to position [1830, 0]
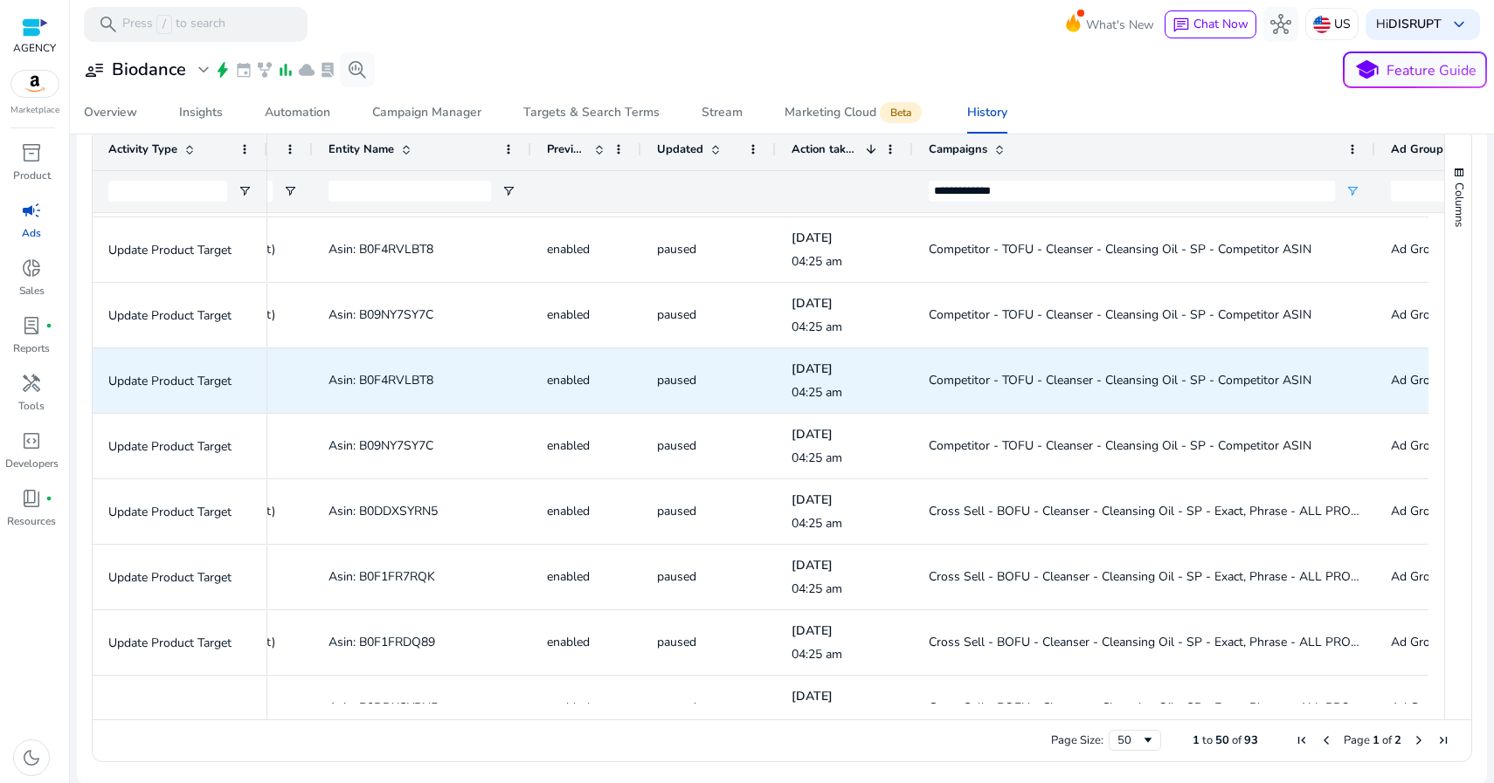
click at [384, 379] on span "Asin: B0F4RVLBT8" at bounding box center [380, 380] width 105 height 17
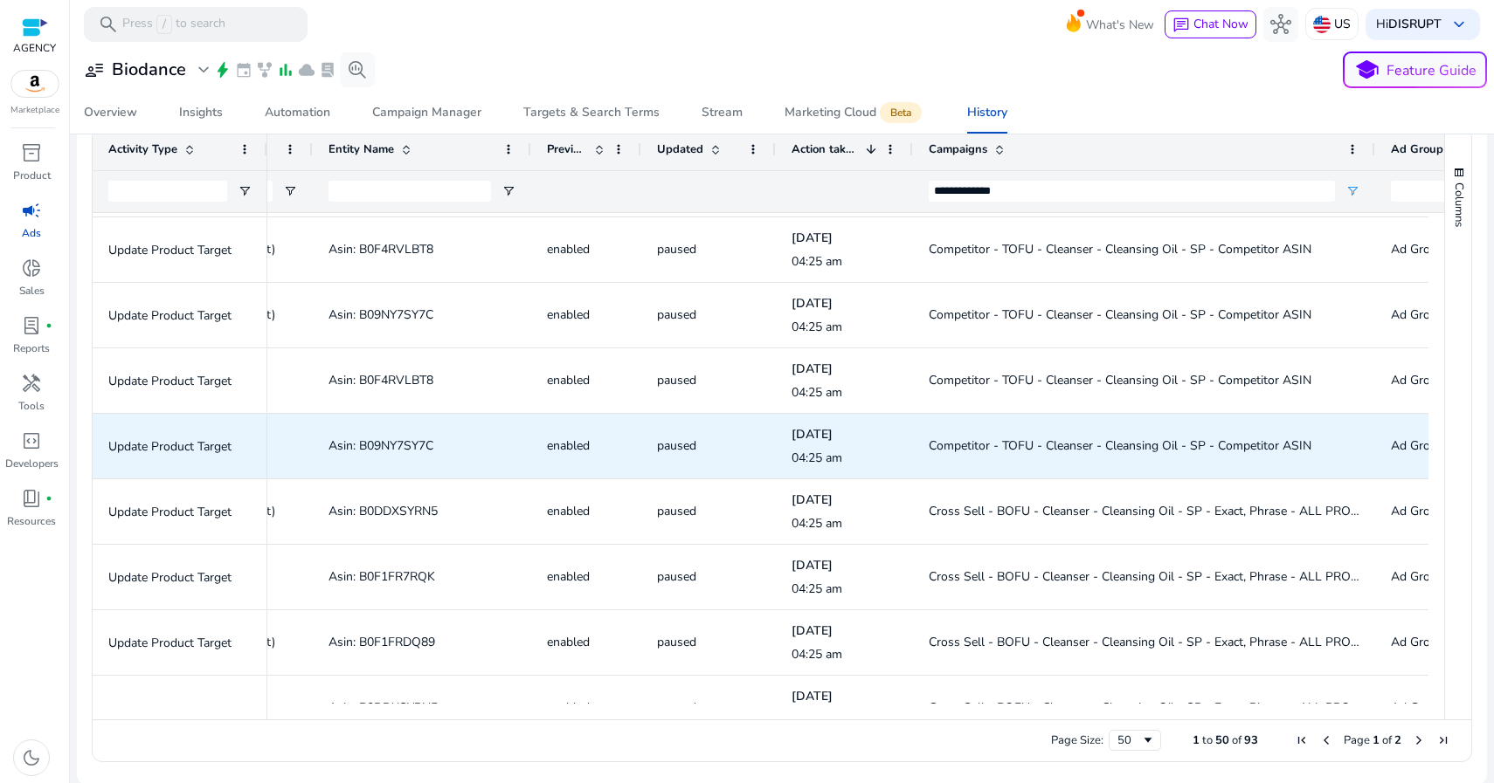
click at [401, 441] on span "Asin: B09NY7SY7C" at bounding box center [380, 446] width 105 height 17
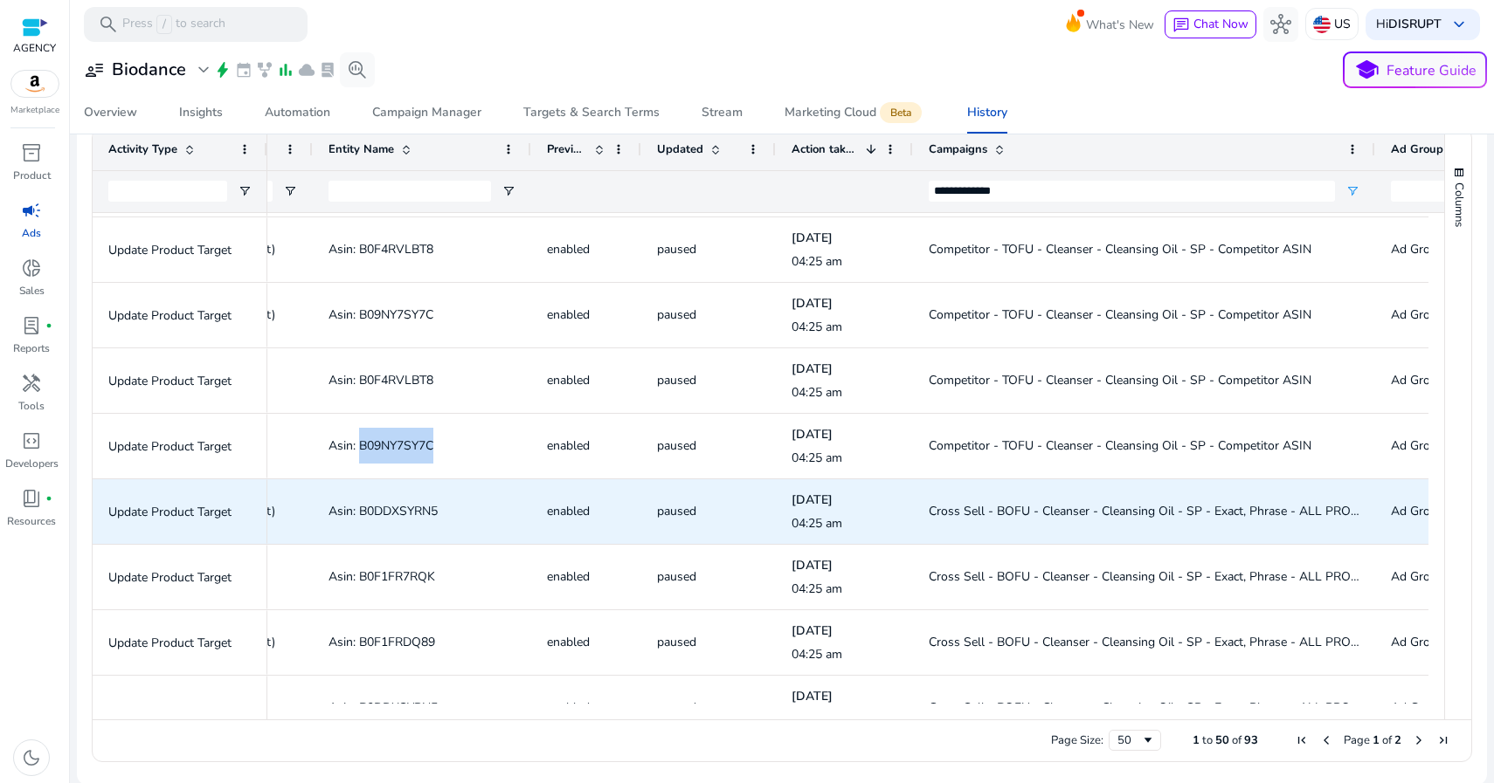
click at [422, 521] on span "Asin: B0DDXSYRN5" at bounding box center [421, 511] width 187 height 36
click at [425, 508] on span "Asin: B0DDXSYRN5" at bounding box center [382, 511] width 109 height 17
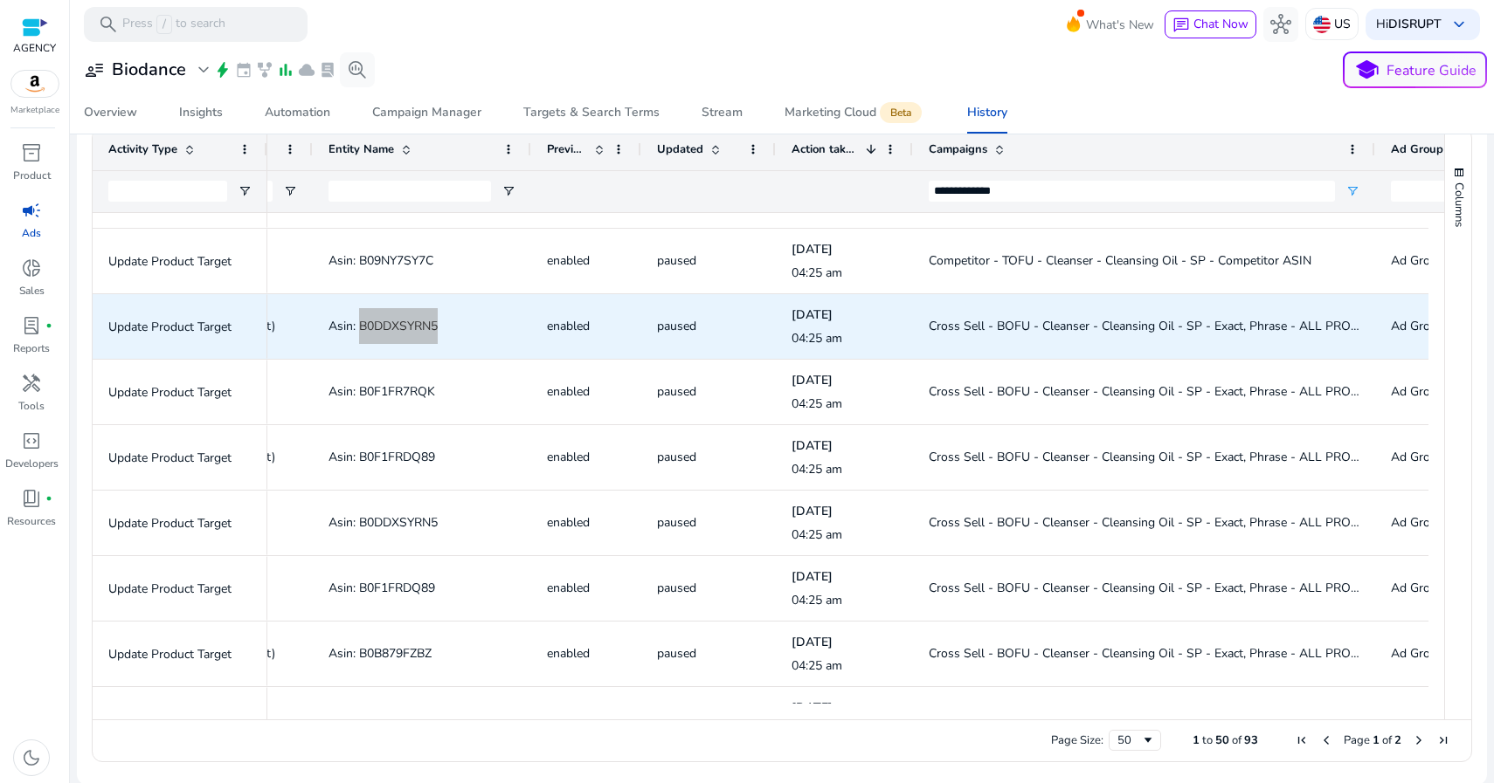
scroll to position [2032, 0]
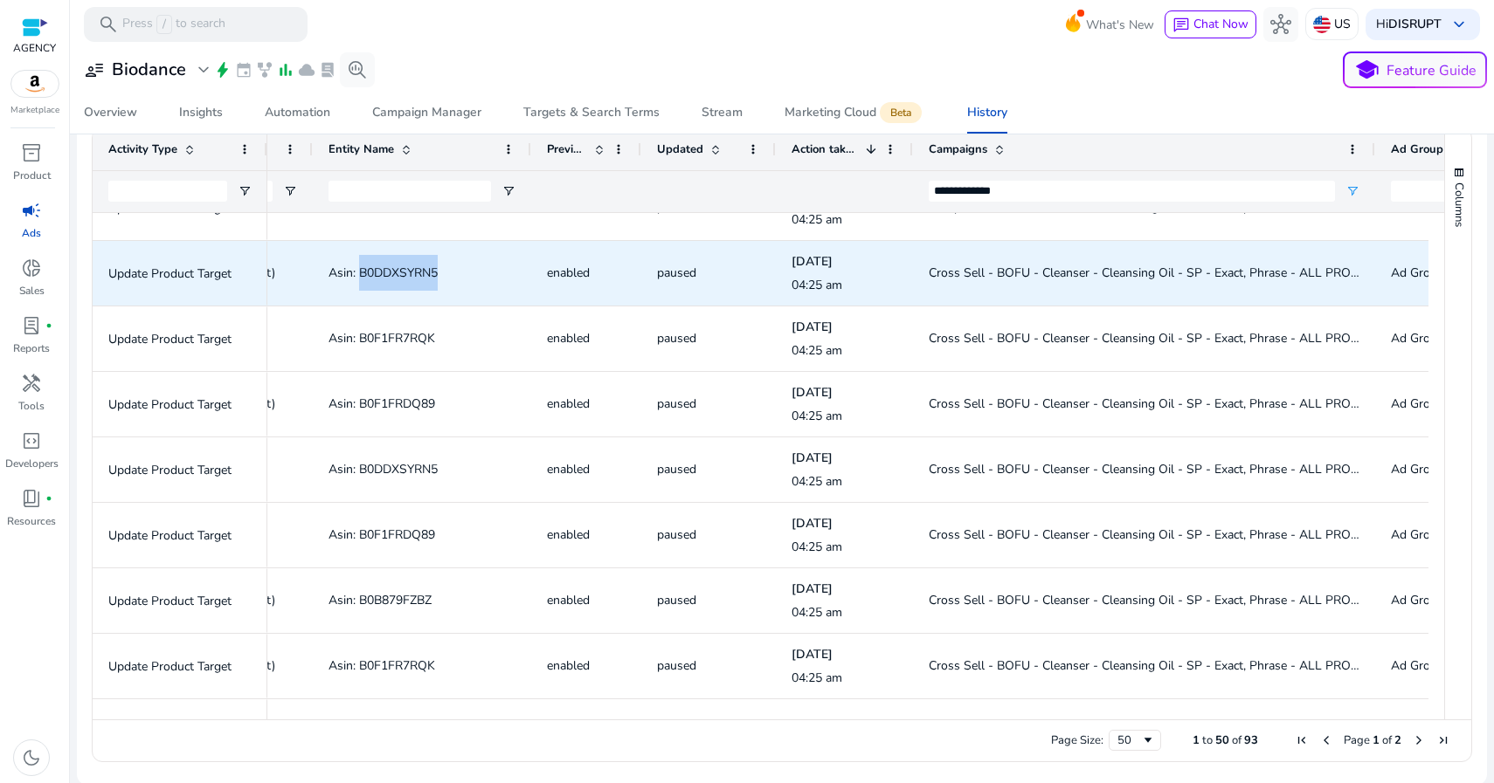
click at [1029, 273] on span "Cross Sell - BOFU - Cleanser - Cleansing Oil - SP - Exact, Phrase - ALL PRODUCTS" at bounding box center [1159, 273] width 462 height 17
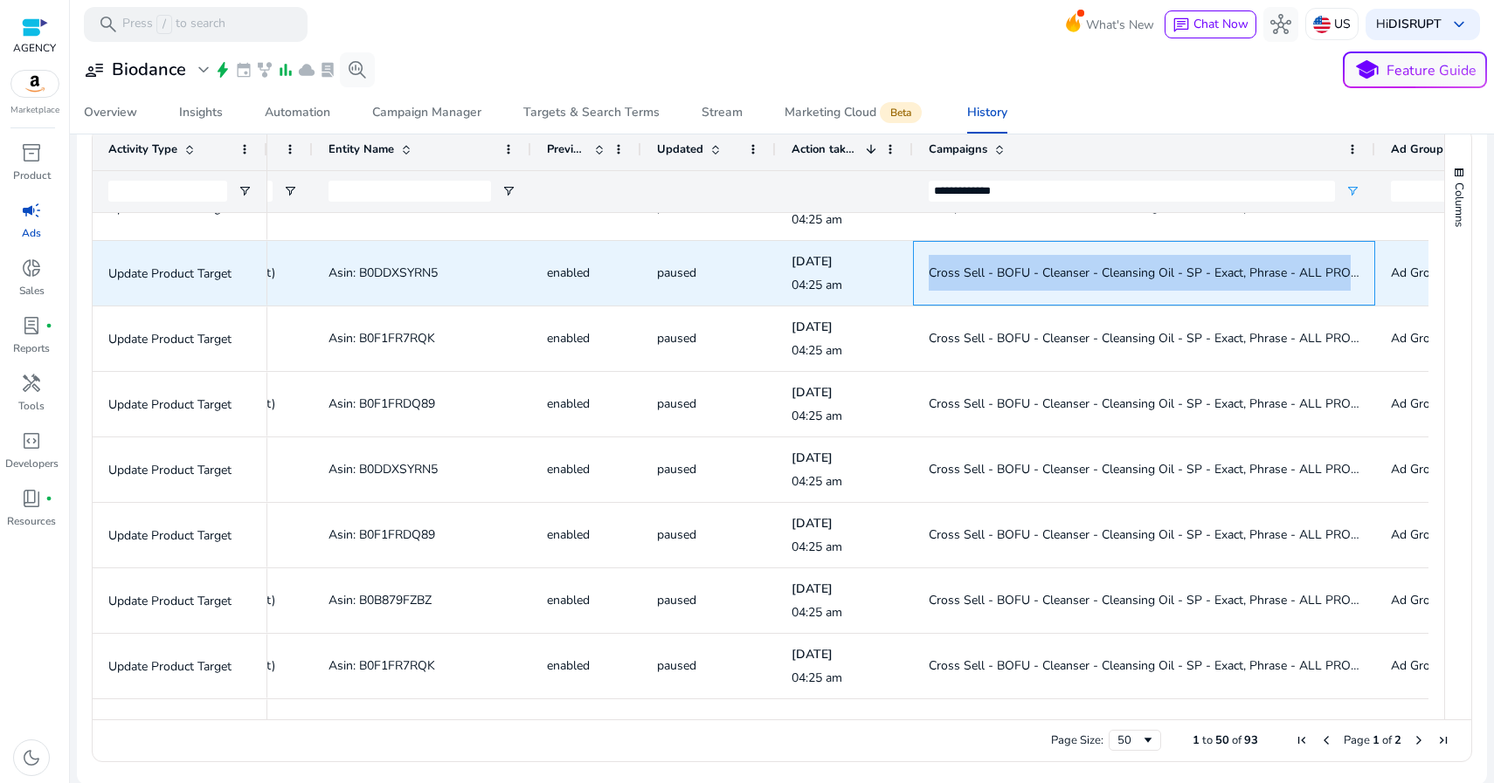
click at [1029, 273] on span "Cross Sell - BOFU - Cleanser - Cleansing Oil - SP - Exact, Phrase - ALL PRODUCTS" at bounding box center [1159, 273] width 462 height 17
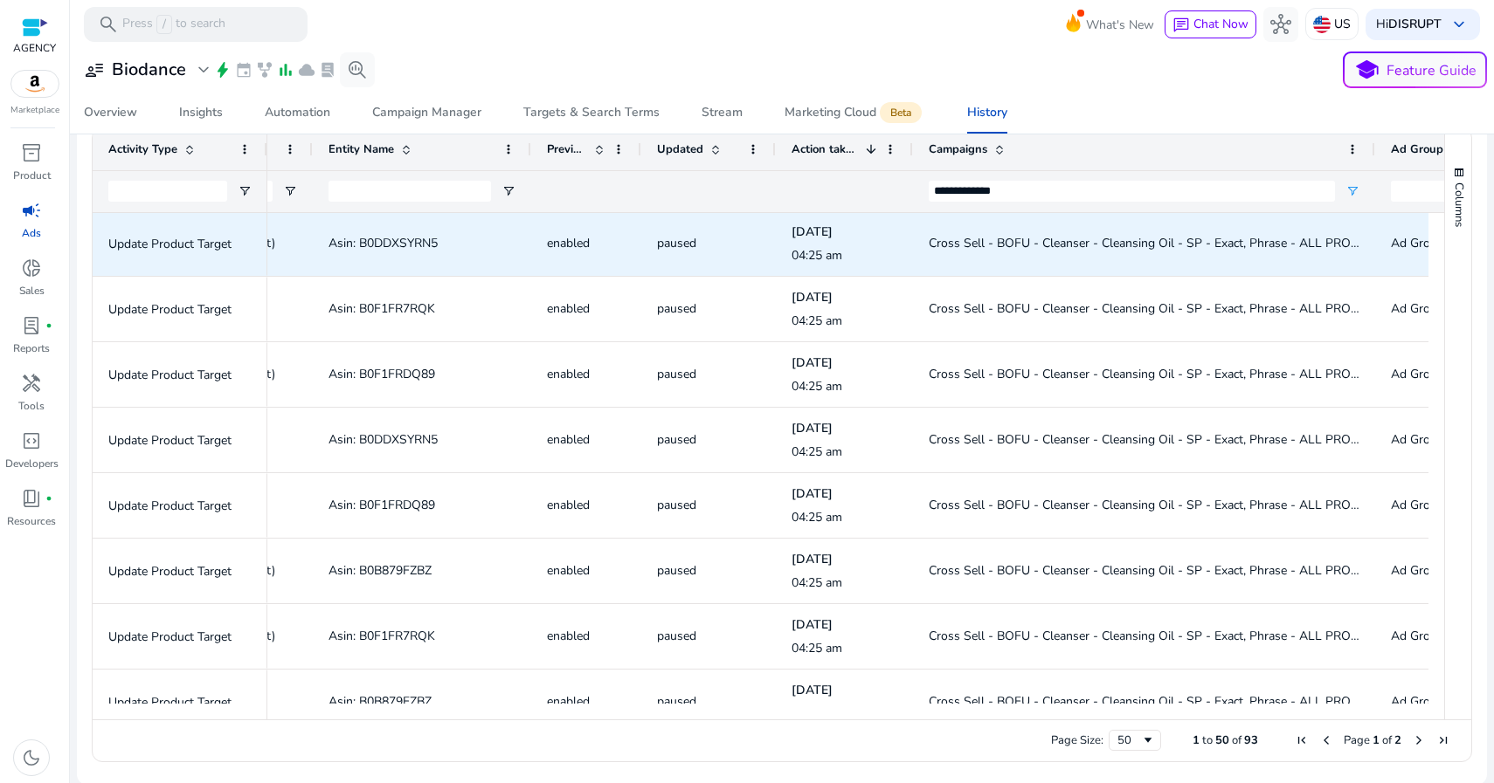
click at [384, 238] on span "Asin: B0DDXSYRN5" at bounding box center [382, 243] width 109 height 17
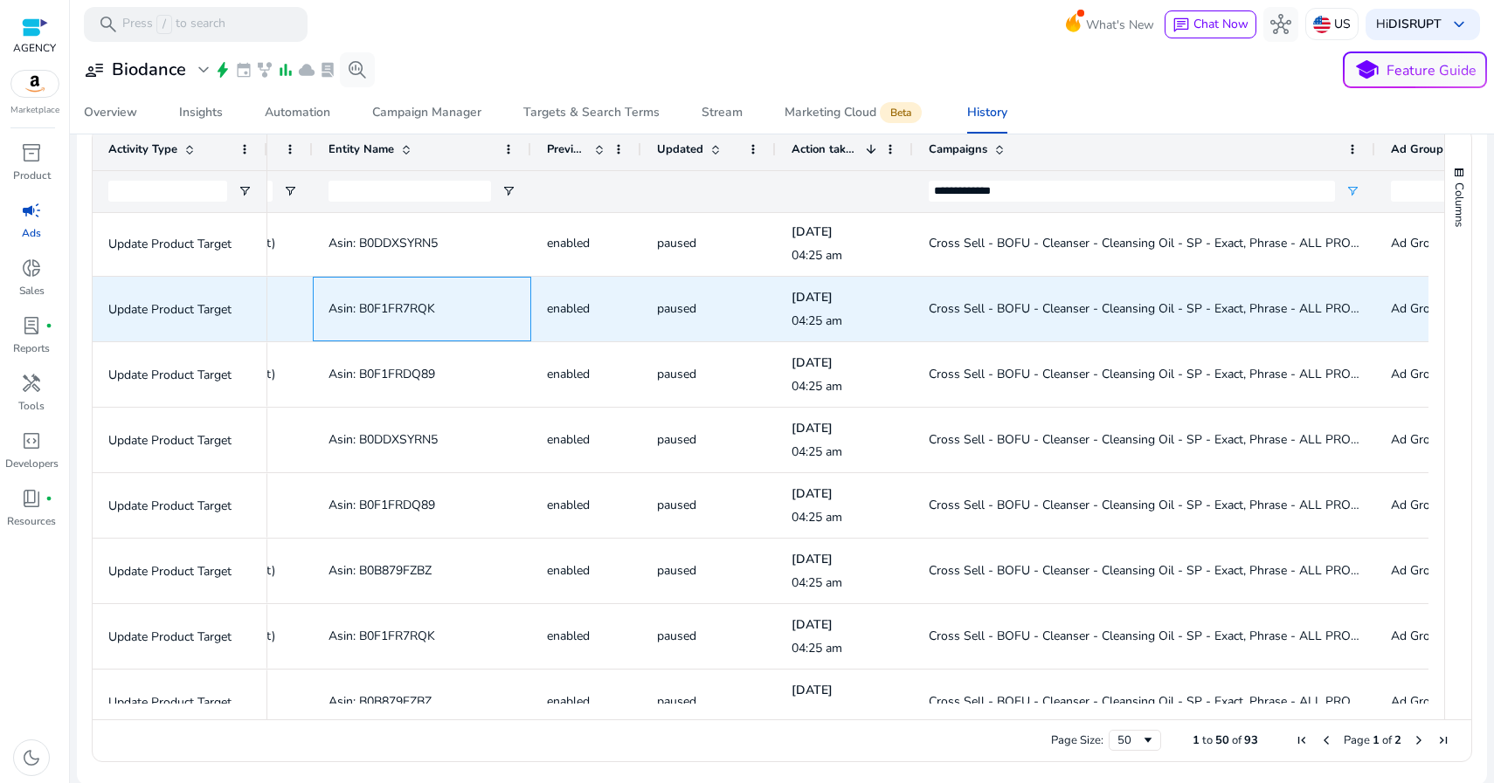
click at [417, 307] on span "Asin: B0F1FR7RQK" at bounding box center [381, 308] width 107 height 17
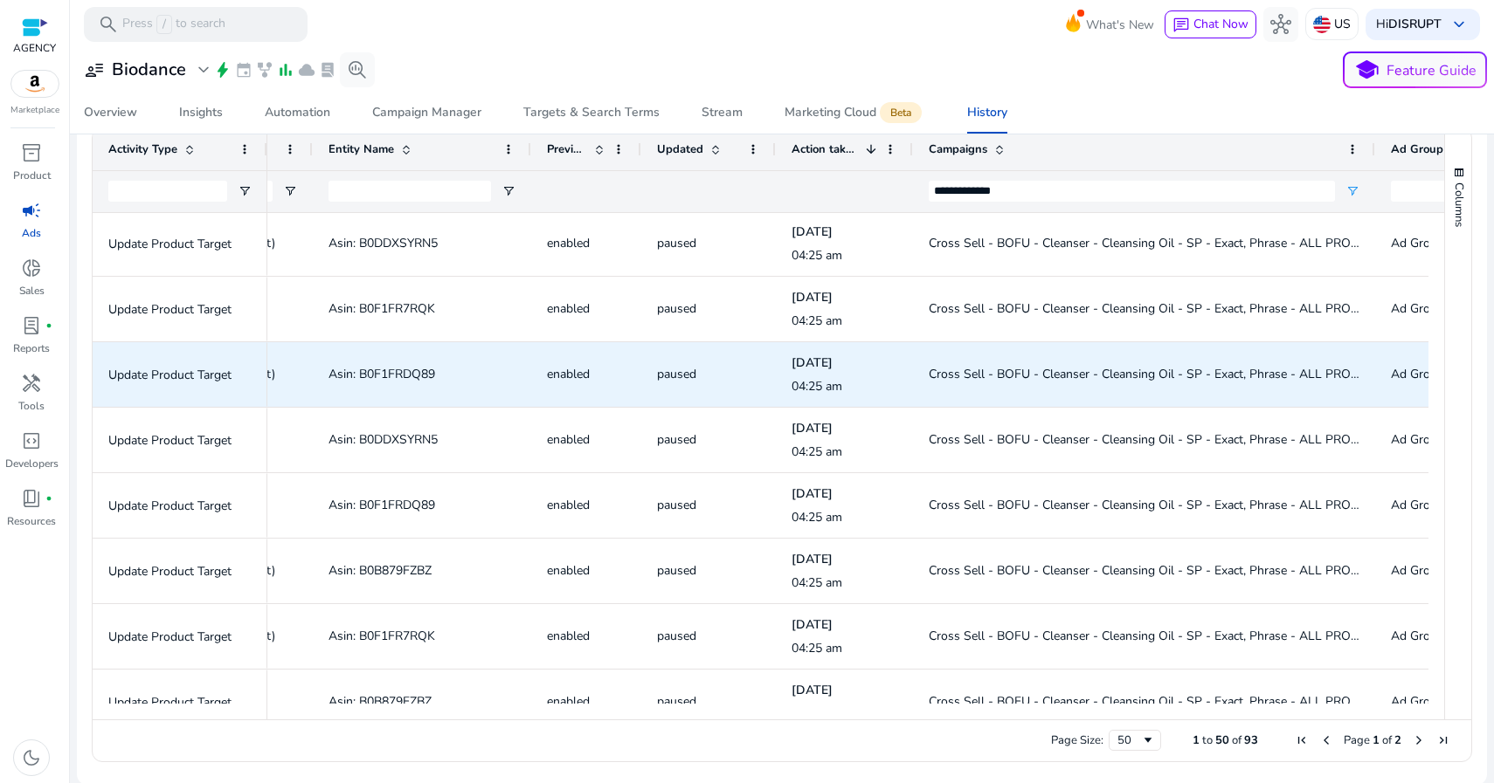
click at [408, 373] on span "Asin: B0F1FRDQ89" at bounding box center [381, 374] width 107 height 17
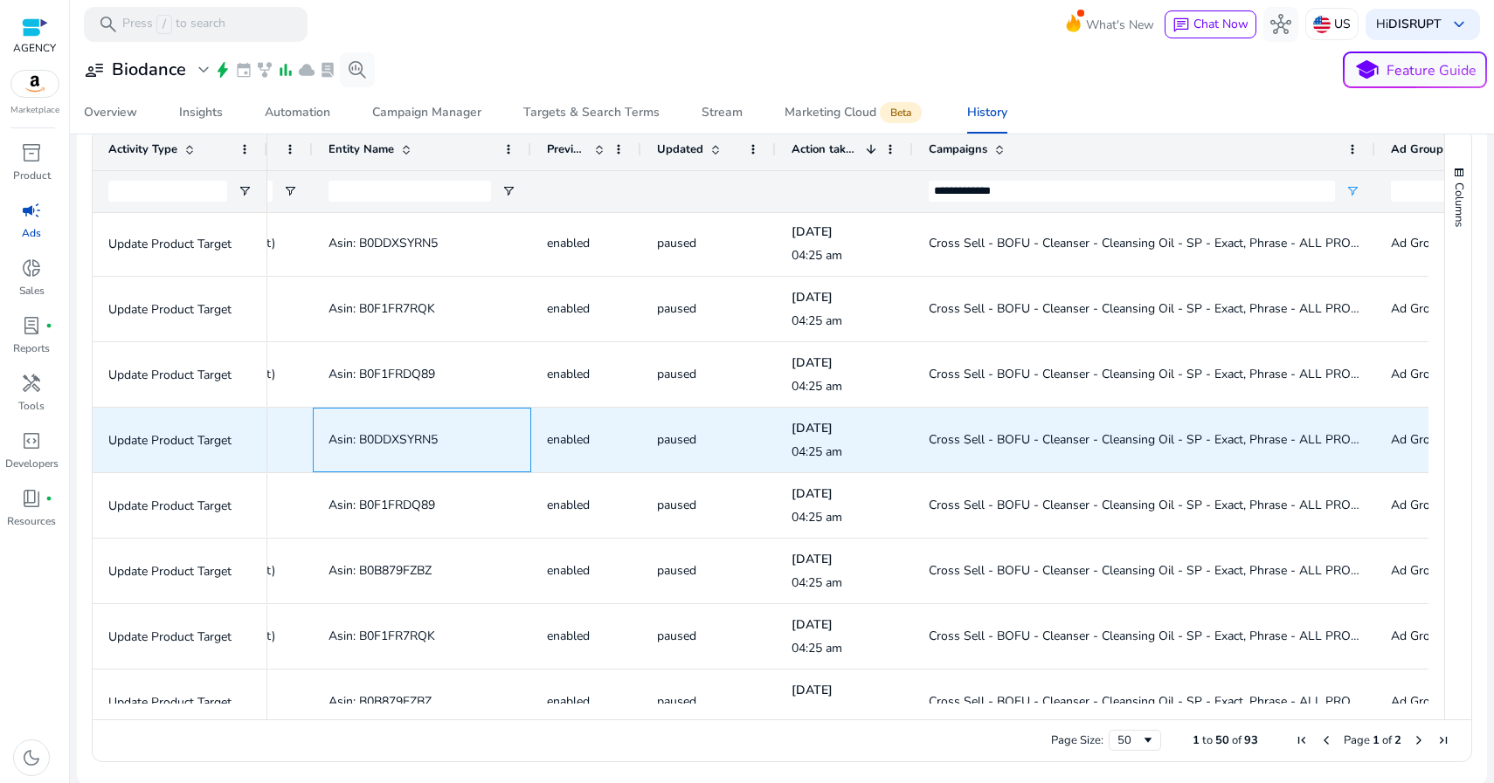
click at [405, 435] on span "Asin: B0DDXSYRN5" at bounding box center [382, 439] width 109 height 17
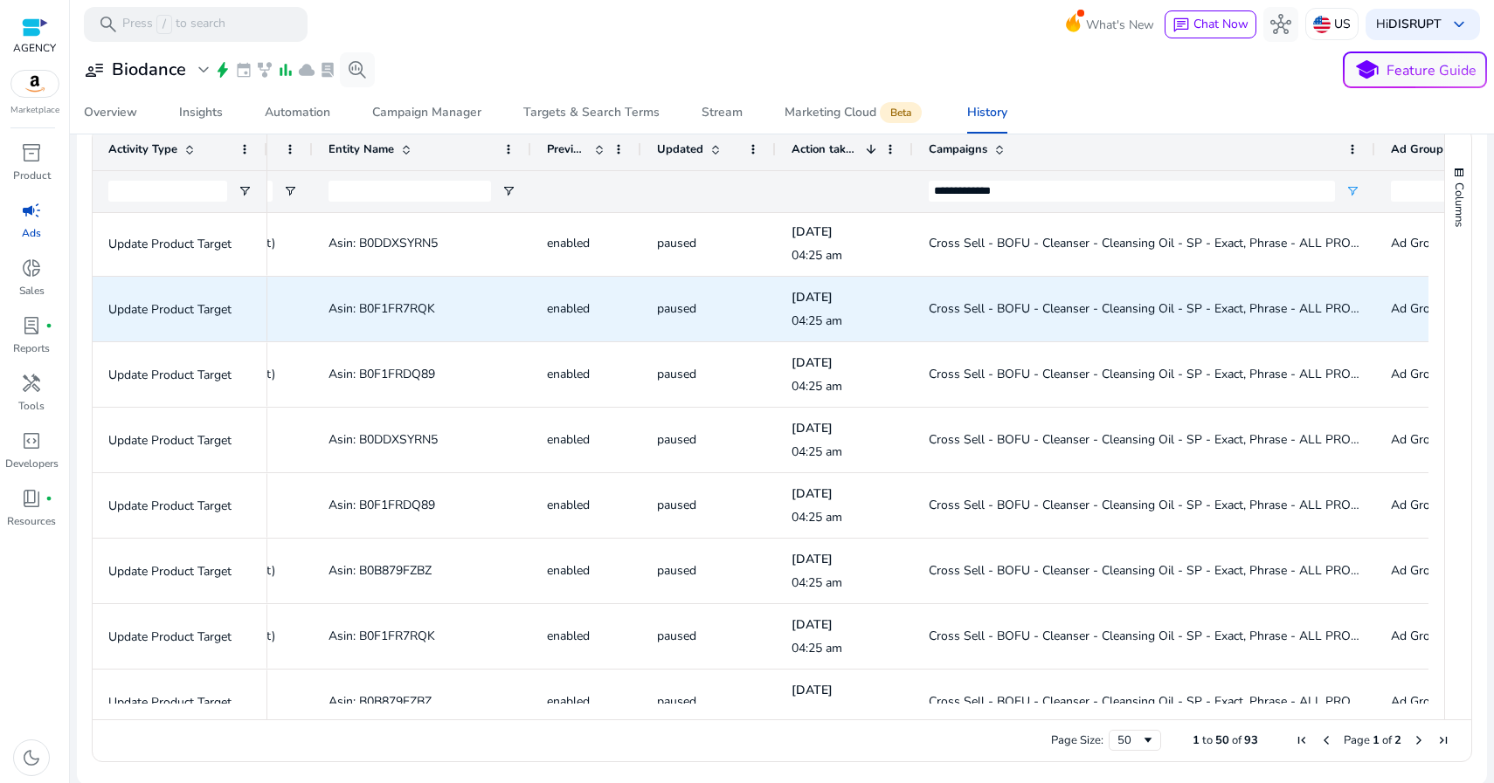
click at [404, 306] on span "Asin: B0F1FR7RQK" at bounding box center [381, 308] width 107 height 17
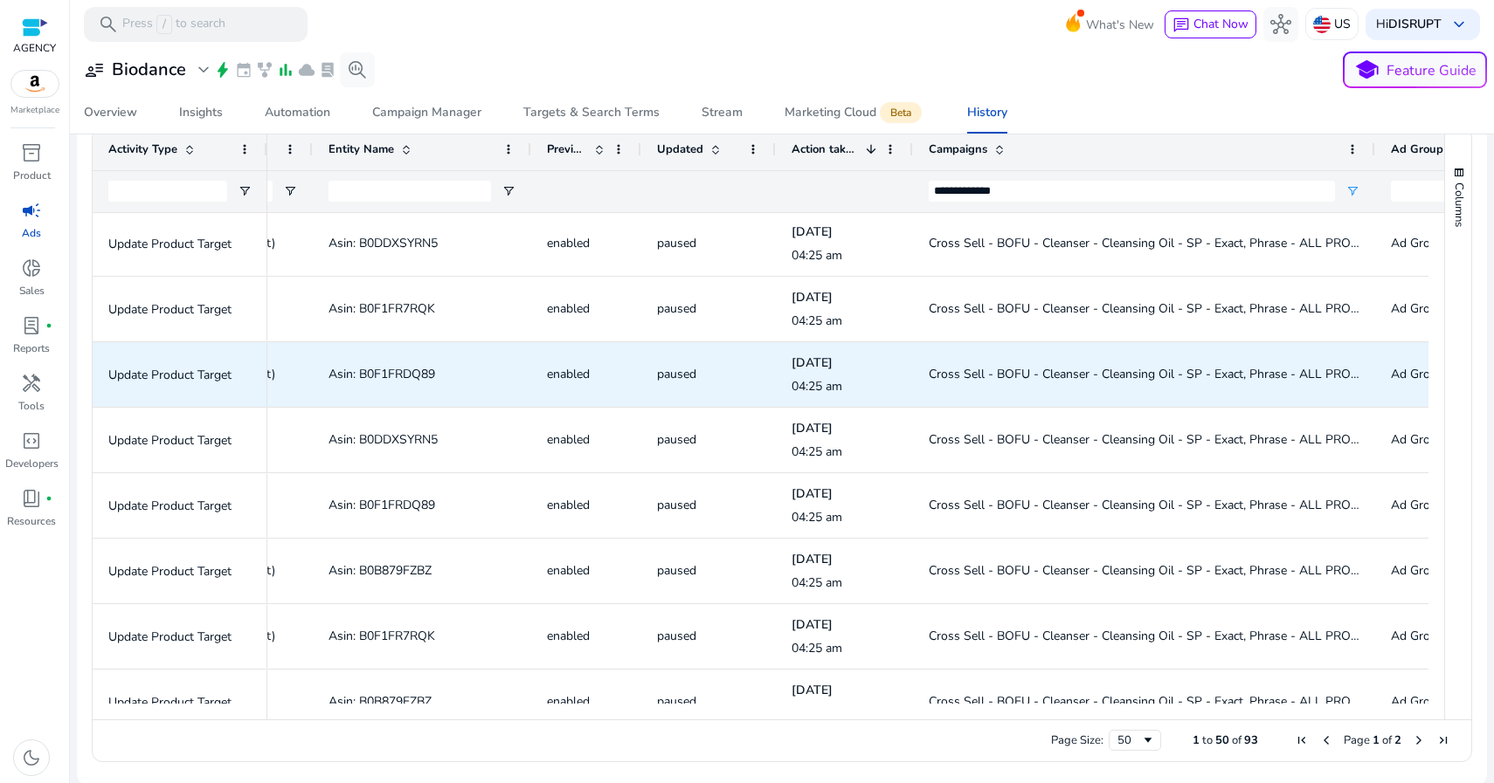
click at [408, 371] on span "Asin: B0F1FRDQ89" at bounding box center [381, 374] width 107 height 17
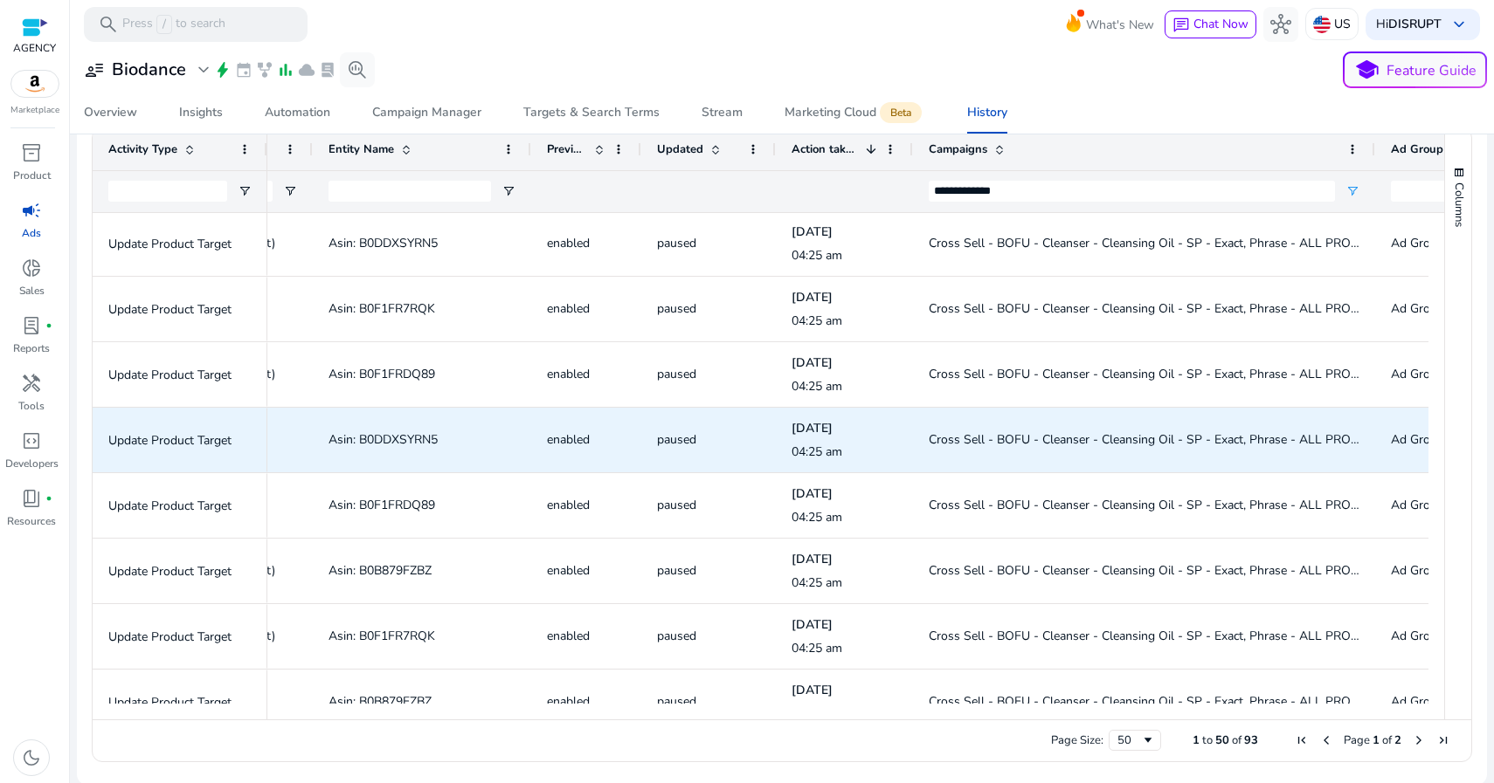
click at [407, 438] on span "Asin: B0DDXSYRN5" at bounding box center [382, 439] width 109 height 17
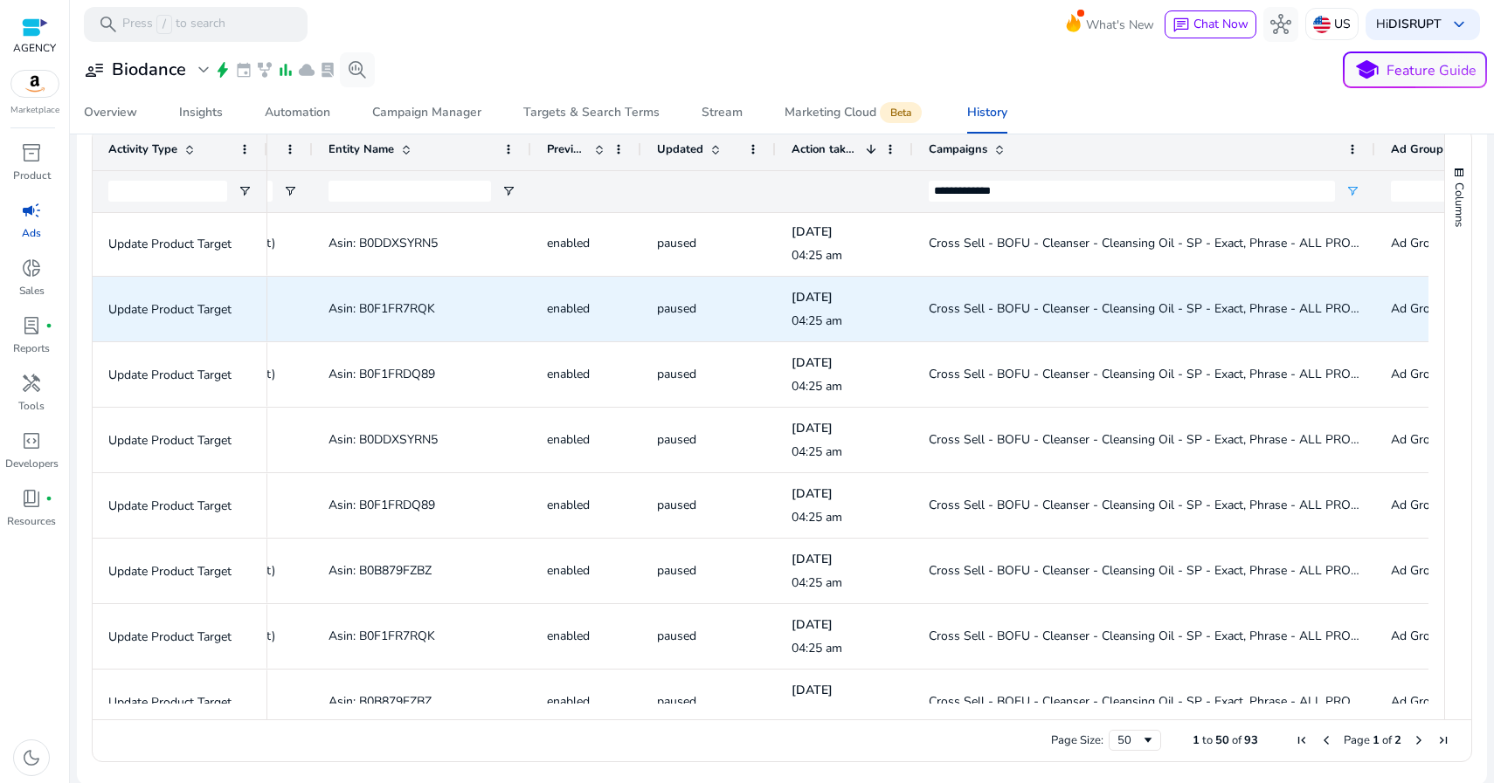
click at [410, 301] on span "Asin: B0F1FR7RQK" at bounding box center [381, 308] width 107 height 17
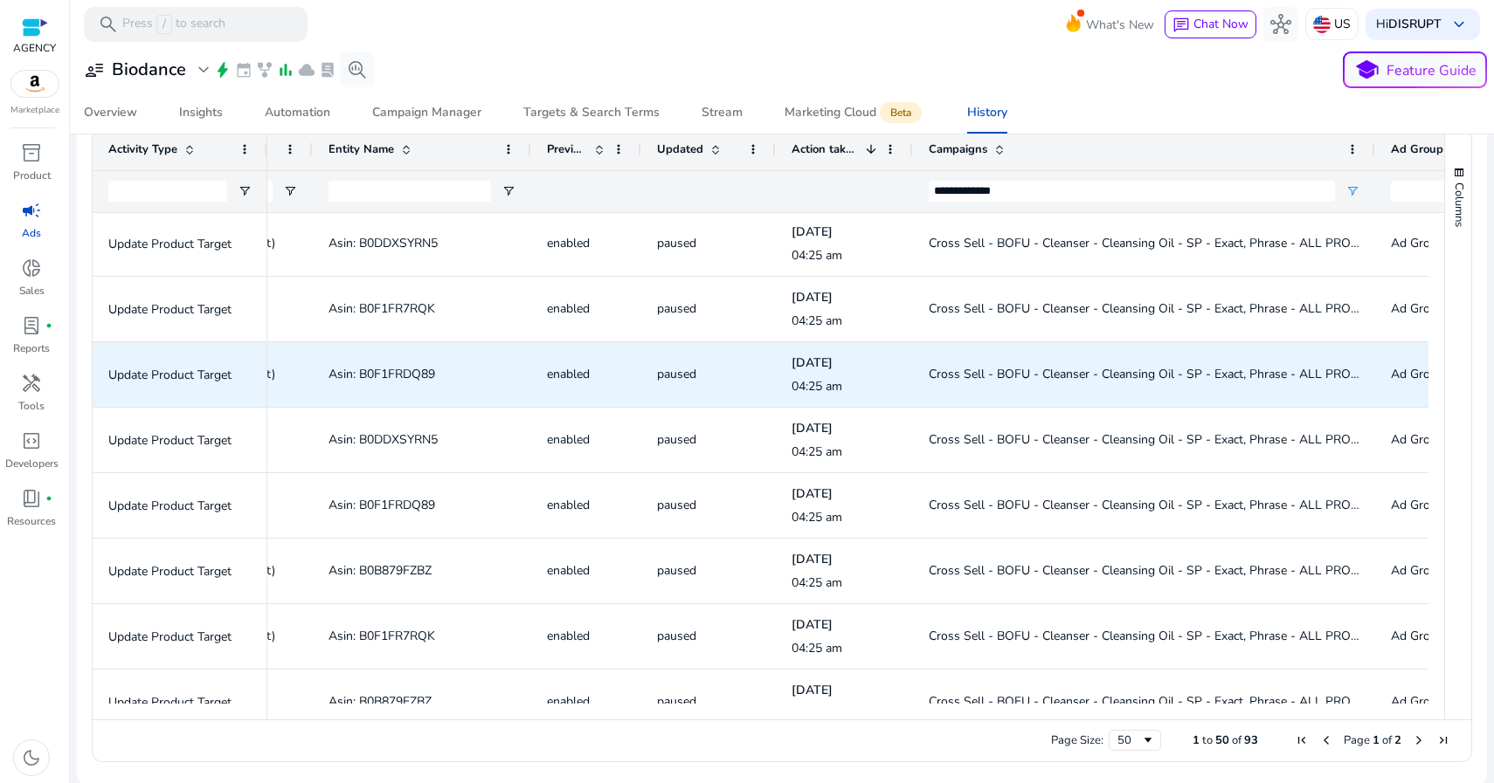
click at [410, 375] on span "Asin: B0F1FRDQ89" at bounding box center [381, 374] width 107 height 17
click at [411, 372] on span "Asin: B0F1FRDQ89" at bounding box center [381, 374] width 107 height 17
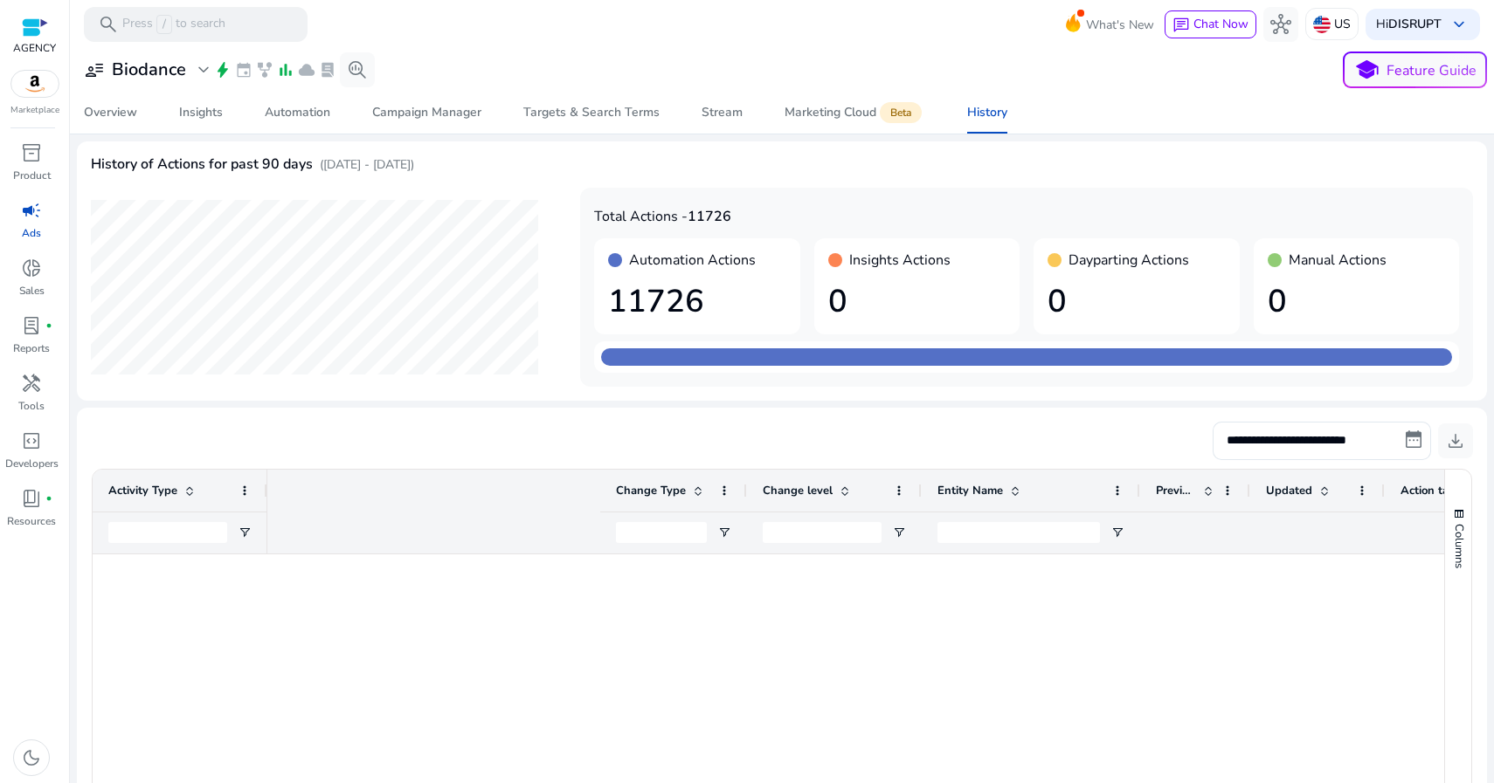
scroll to position [0, 609]
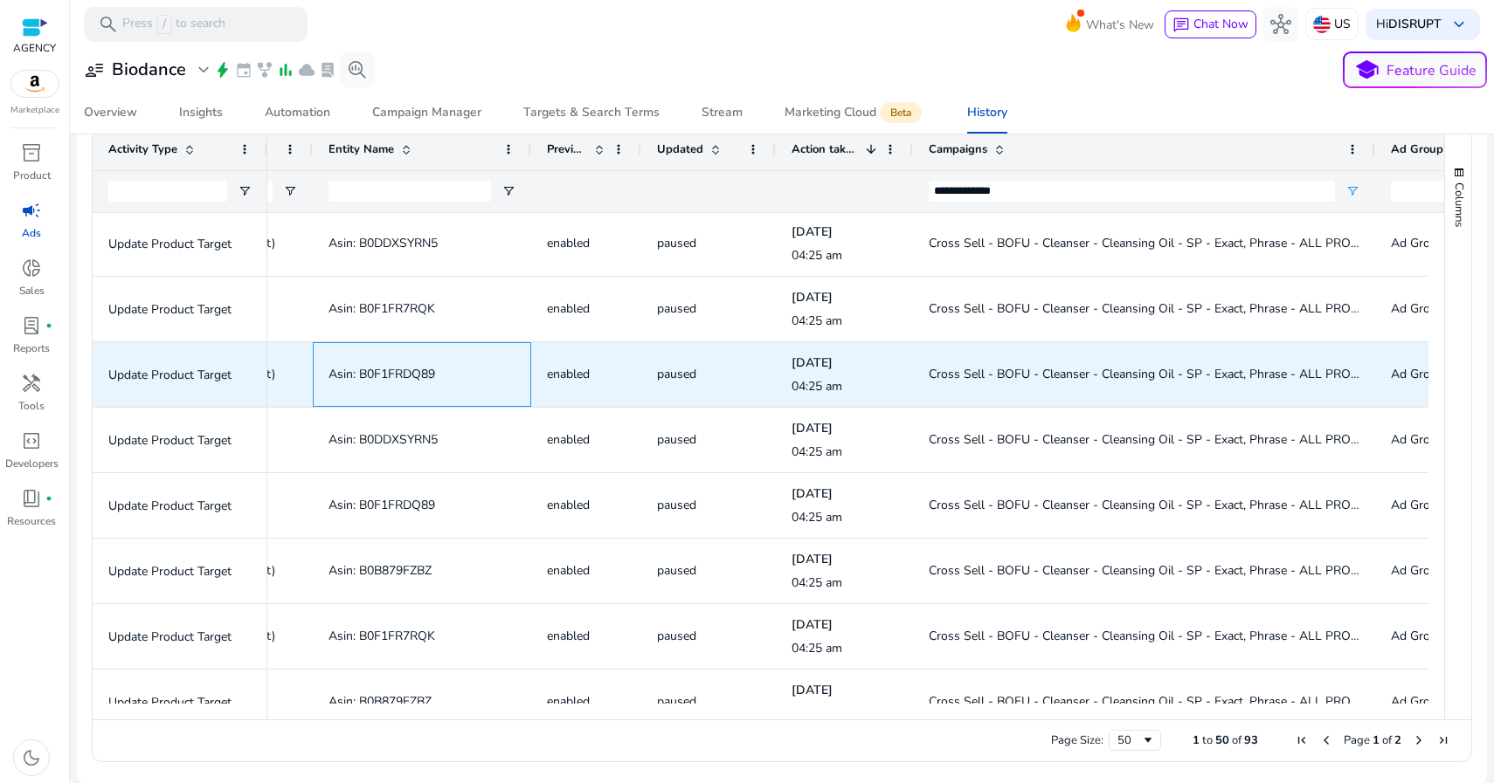
click at [375, 369] on span "Asin: B0F1FRDQ89" at bounding box center [381, 374] width 107 height 17
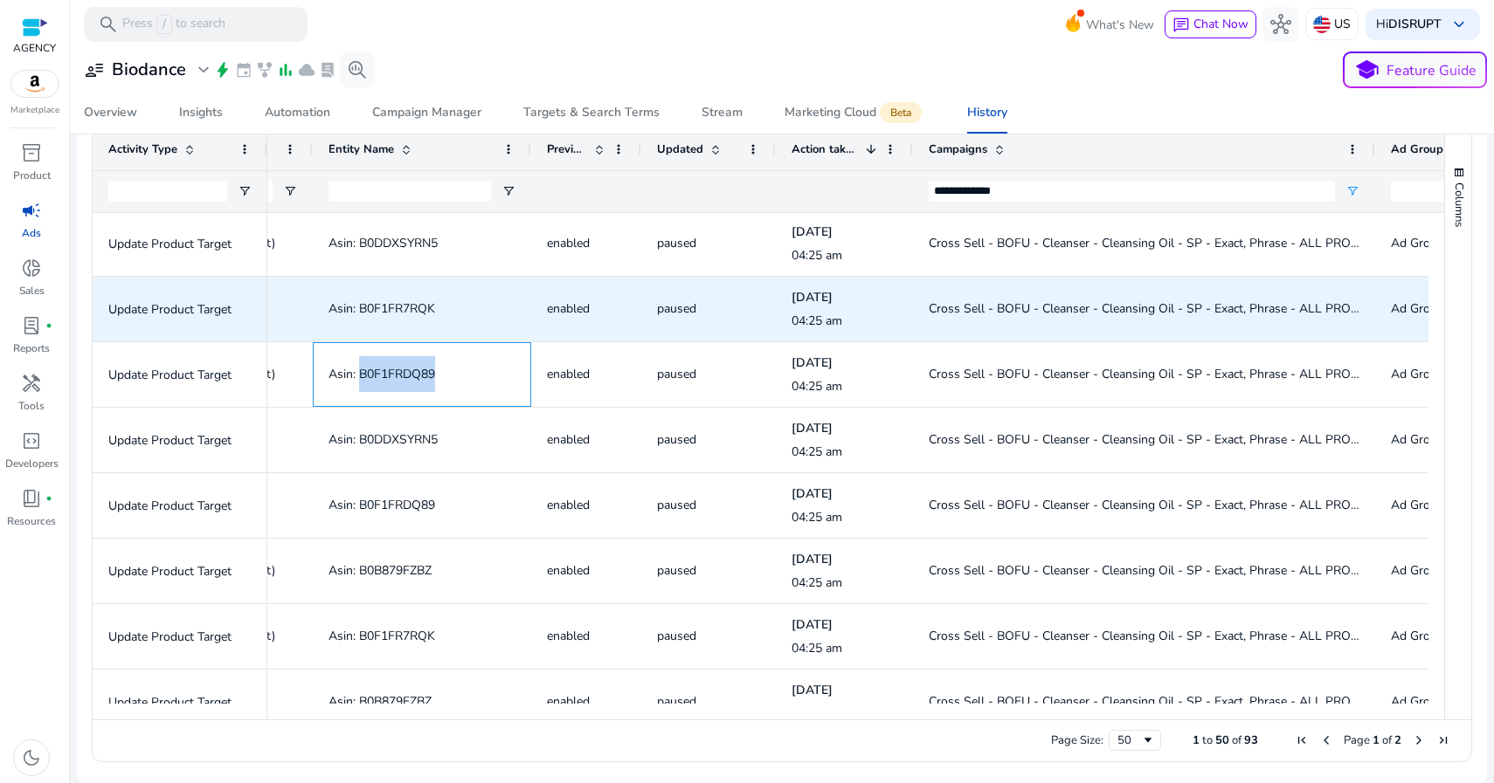
copy span "B0F1FRDQ89"
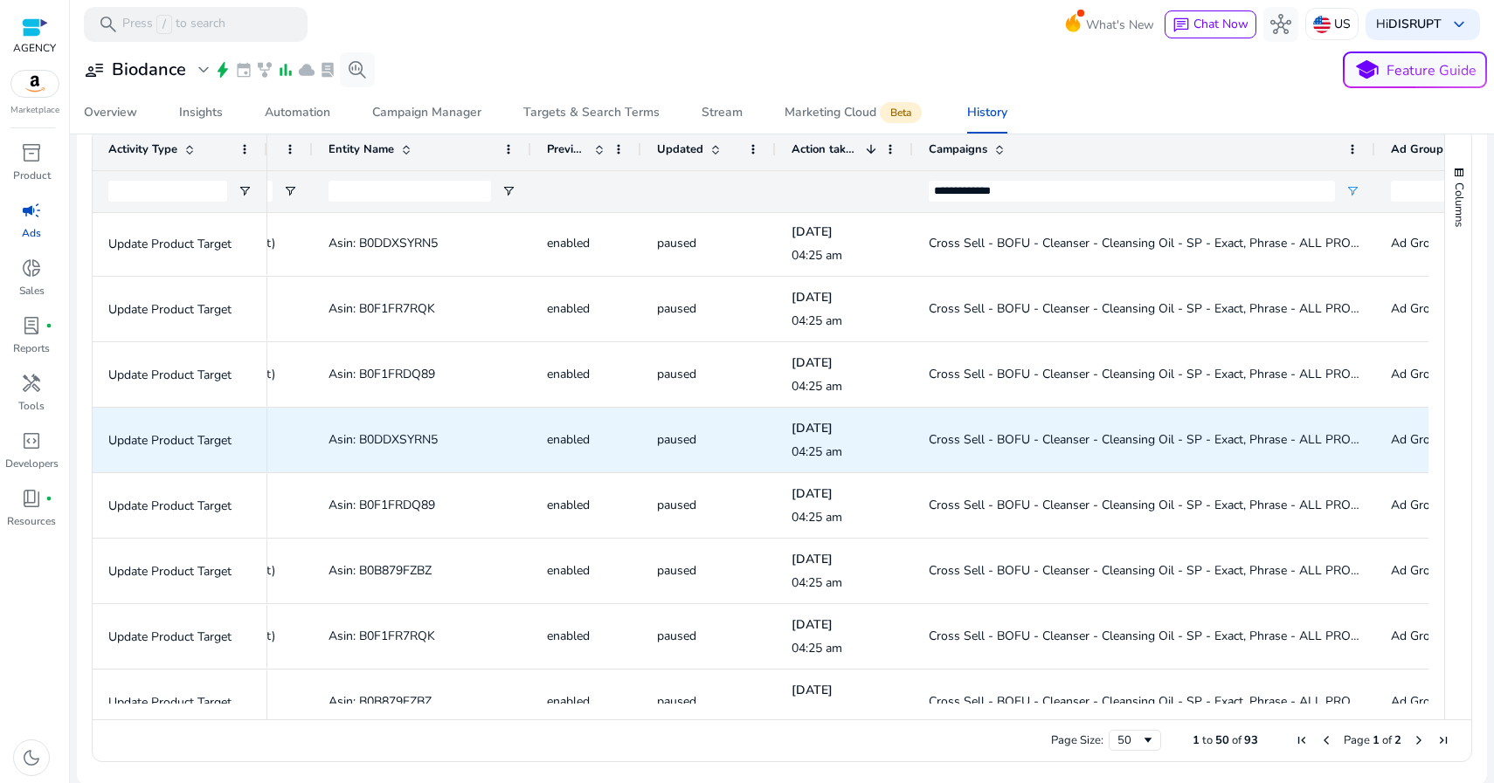
click at [383, 438] on span "Asin: B0DDXSYRN5" at bounding box center [382, 439] width 109 height 17
copy span "B0DDXSYRN5"
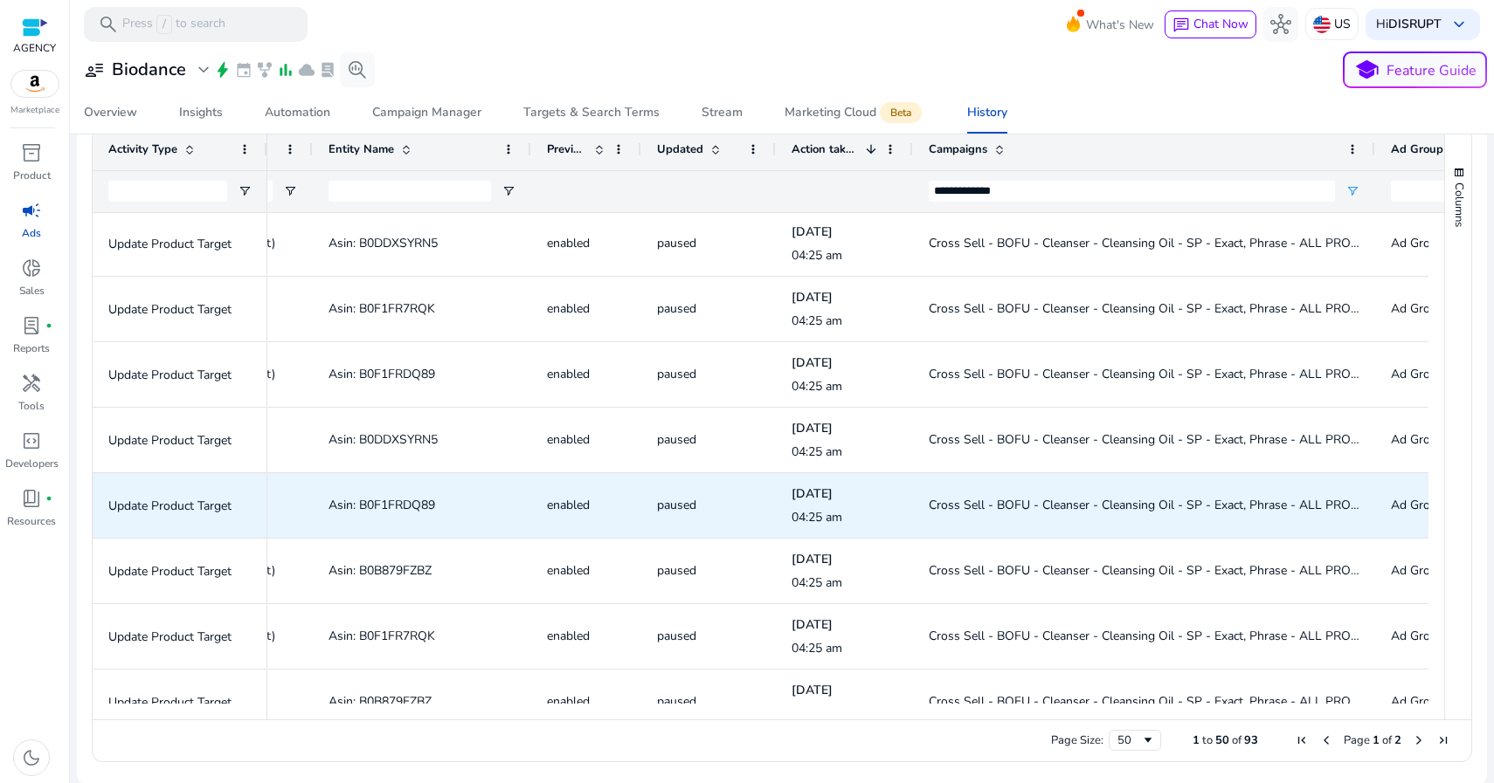
click at [399, 504] on span "Asin: B0F1FRDQ89" at bounding box center [381, 505] width 107 height 17
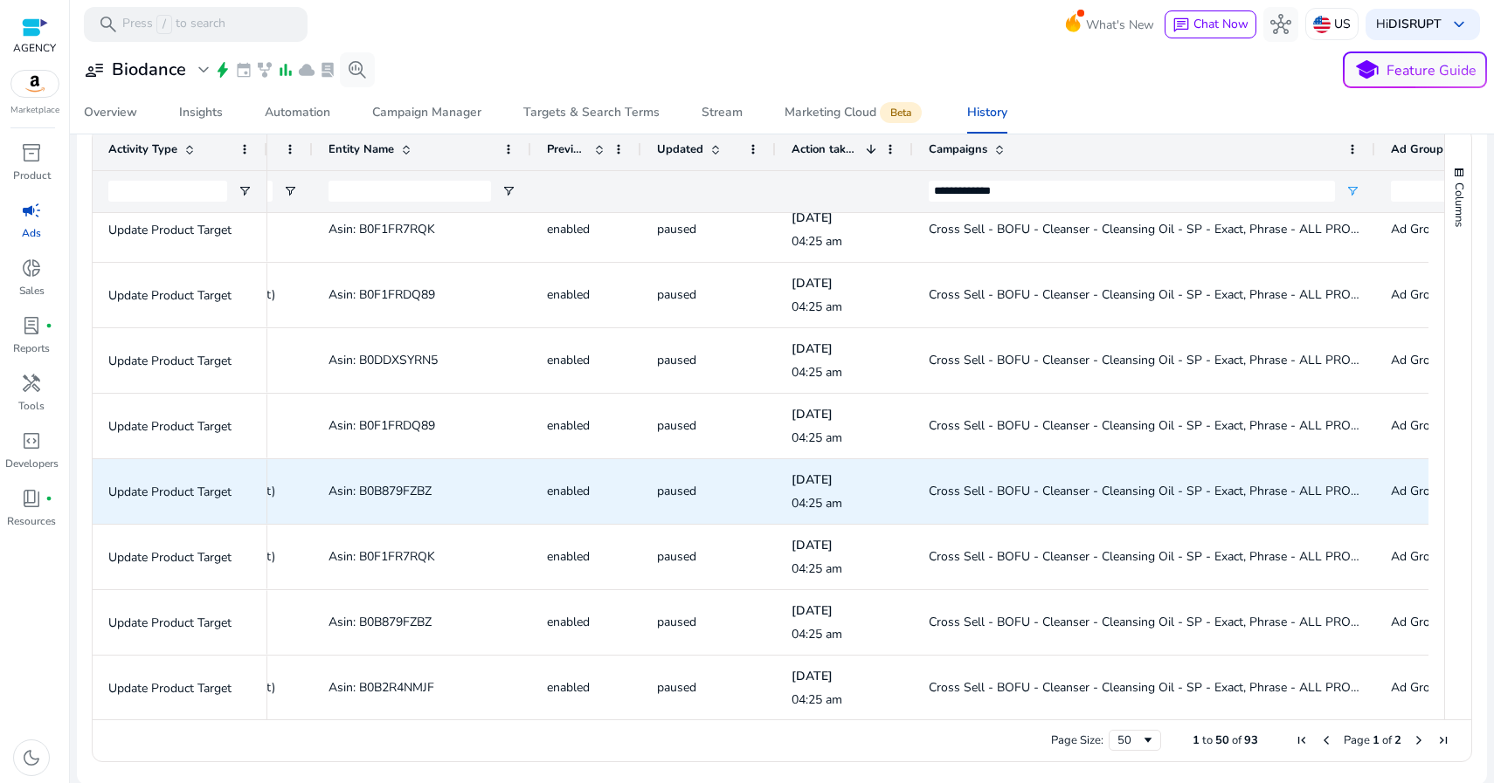
scroll to position [2260, 0]
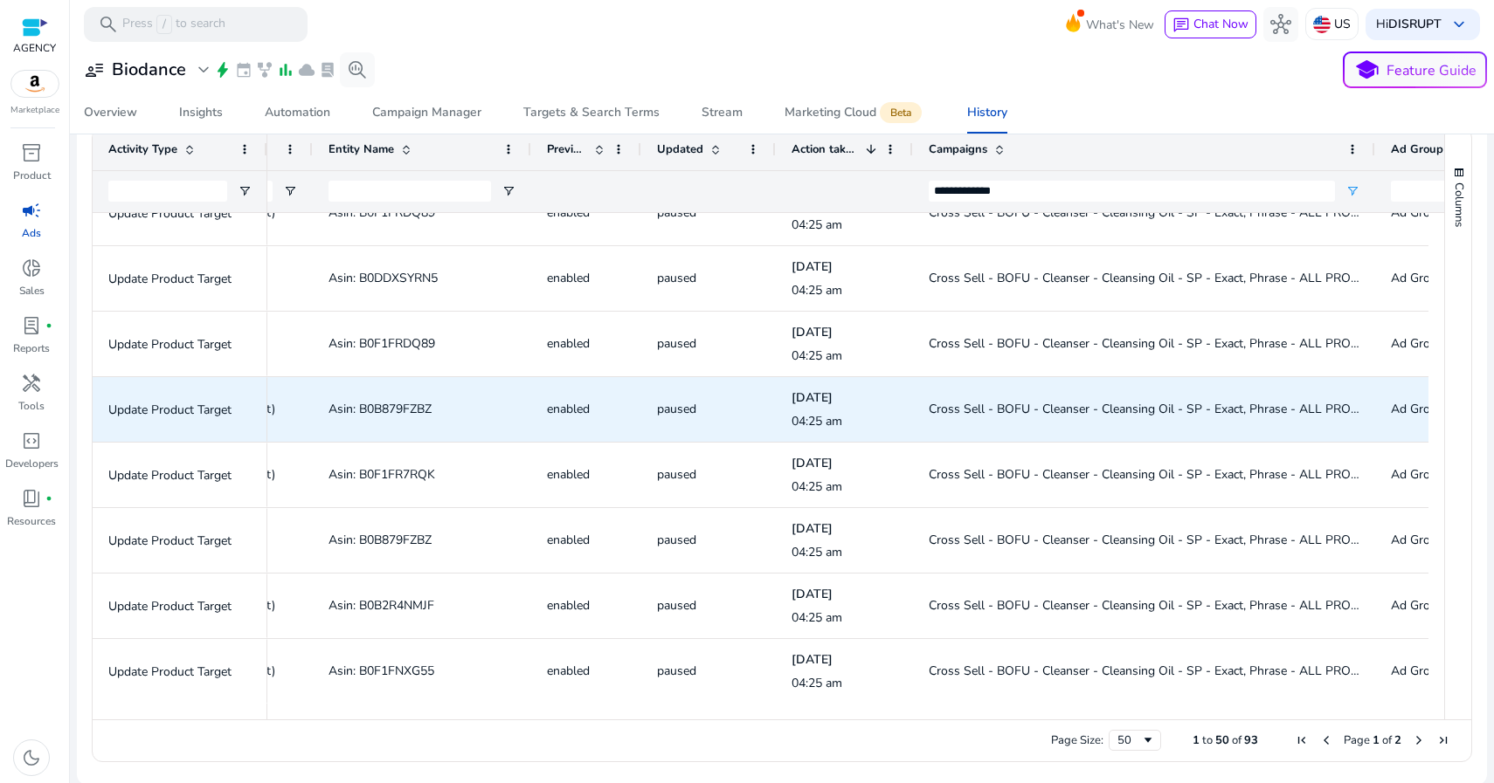
click at [385, 406] on span "Asin: B0B879FZBZ" at bounding box center [379, 409] width 103 height 17
copy span "B0B879FZBZ"
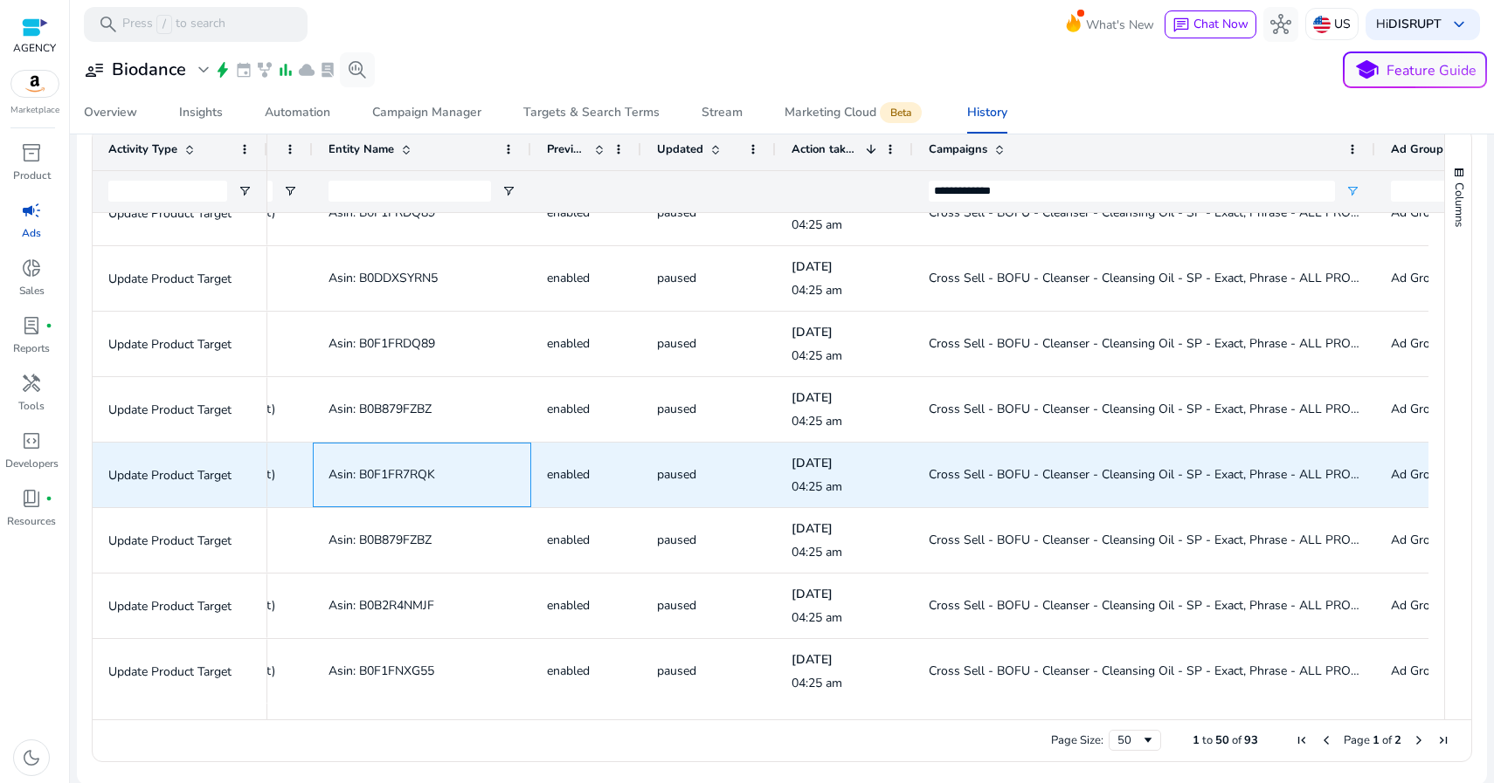
click at [419, 473] on span "Asin: B0F1FR7RQK" at bounding box center [381, 474] width 107 height 17
click at [422, 471] on span "Asin: B0F1FR7RQK" at bounding box center [381, 474] width 107 height 17
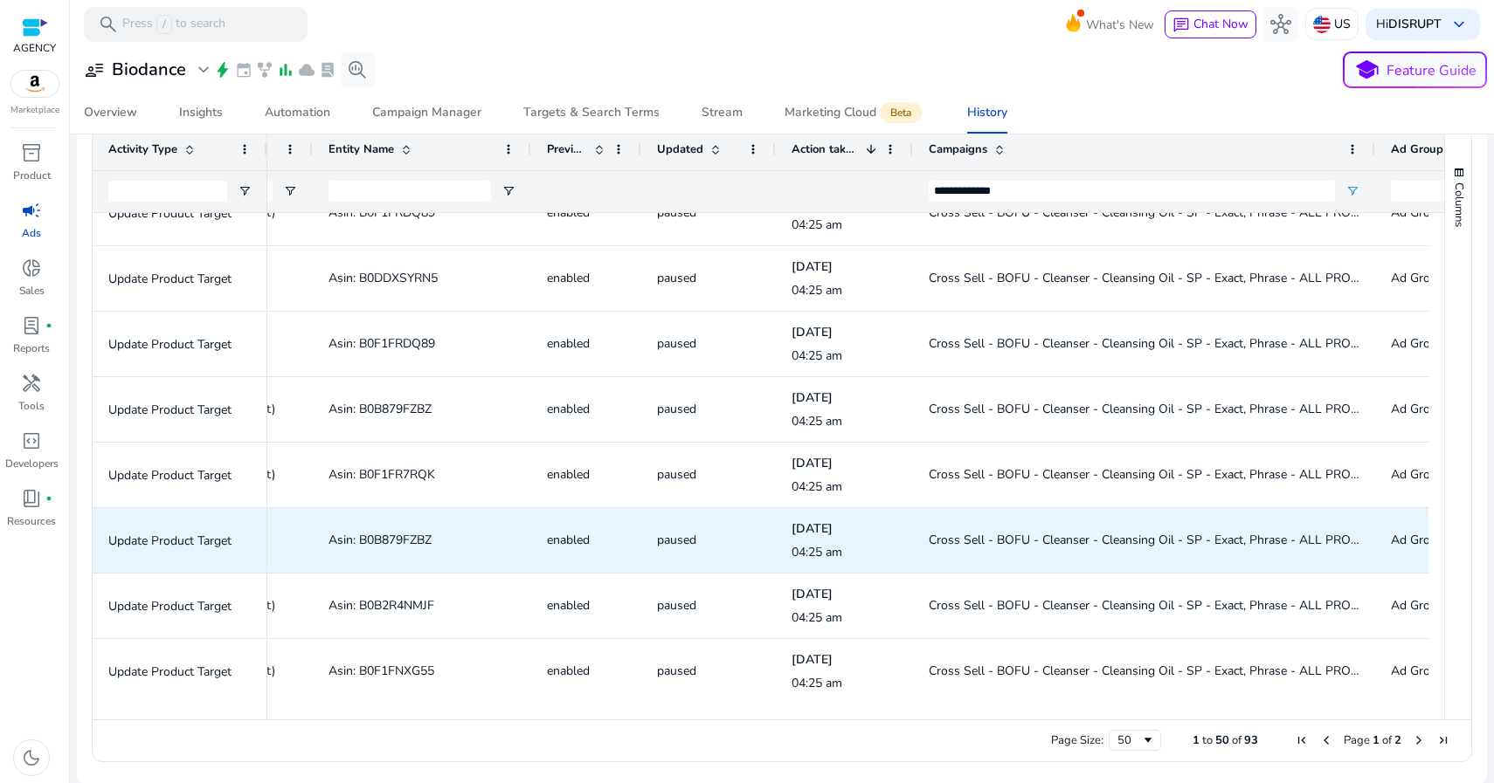
click at [379, 540] on span "Asin: B0B879FZBZ" at bounding box center [379, 540] width 103 height 17
click at [378, 539] on span "Asin: B0B879FZBZ" at bounding box center [379, 540] width 103 height 17
copy span "B0B879FZBZ"
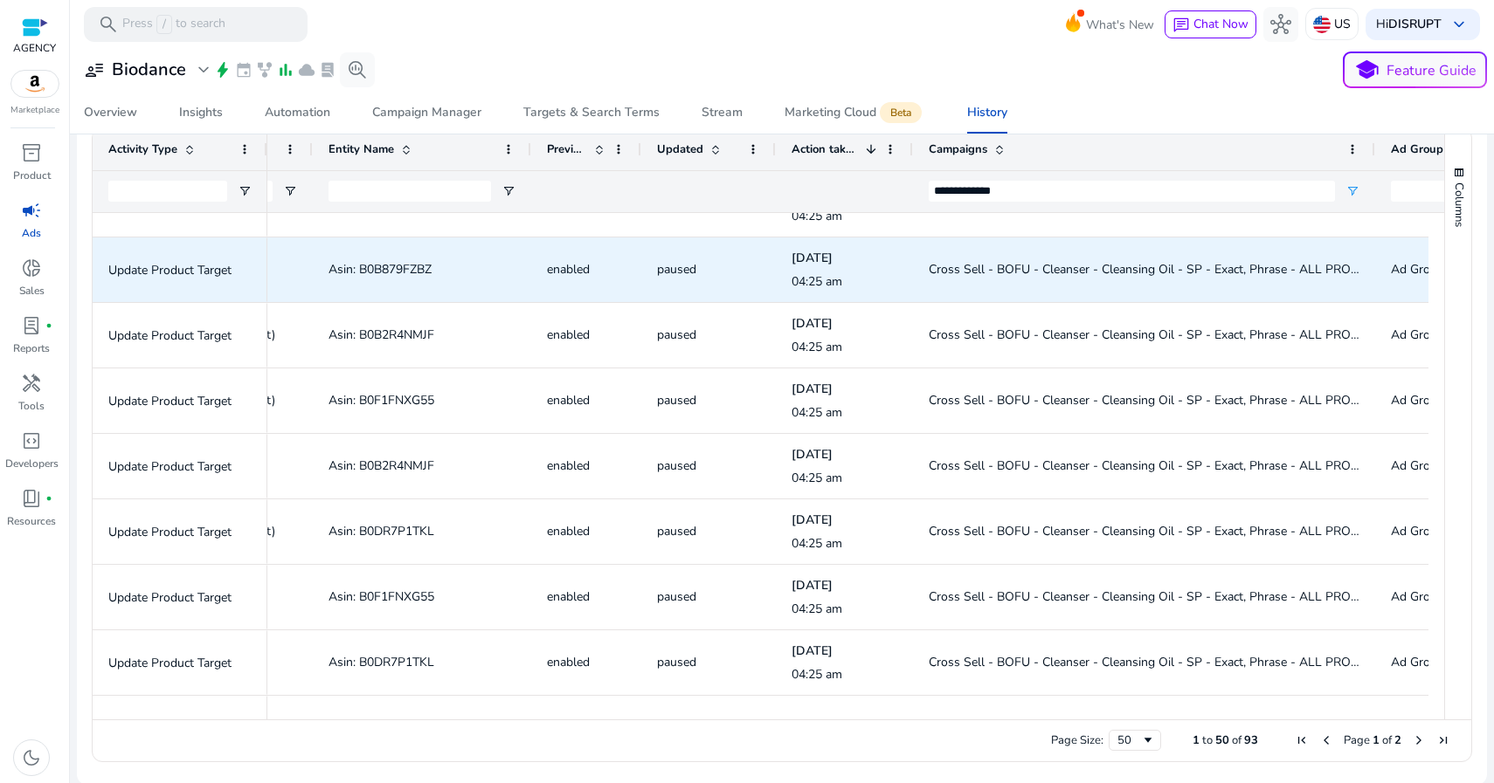
scroll to position [2530, 0]
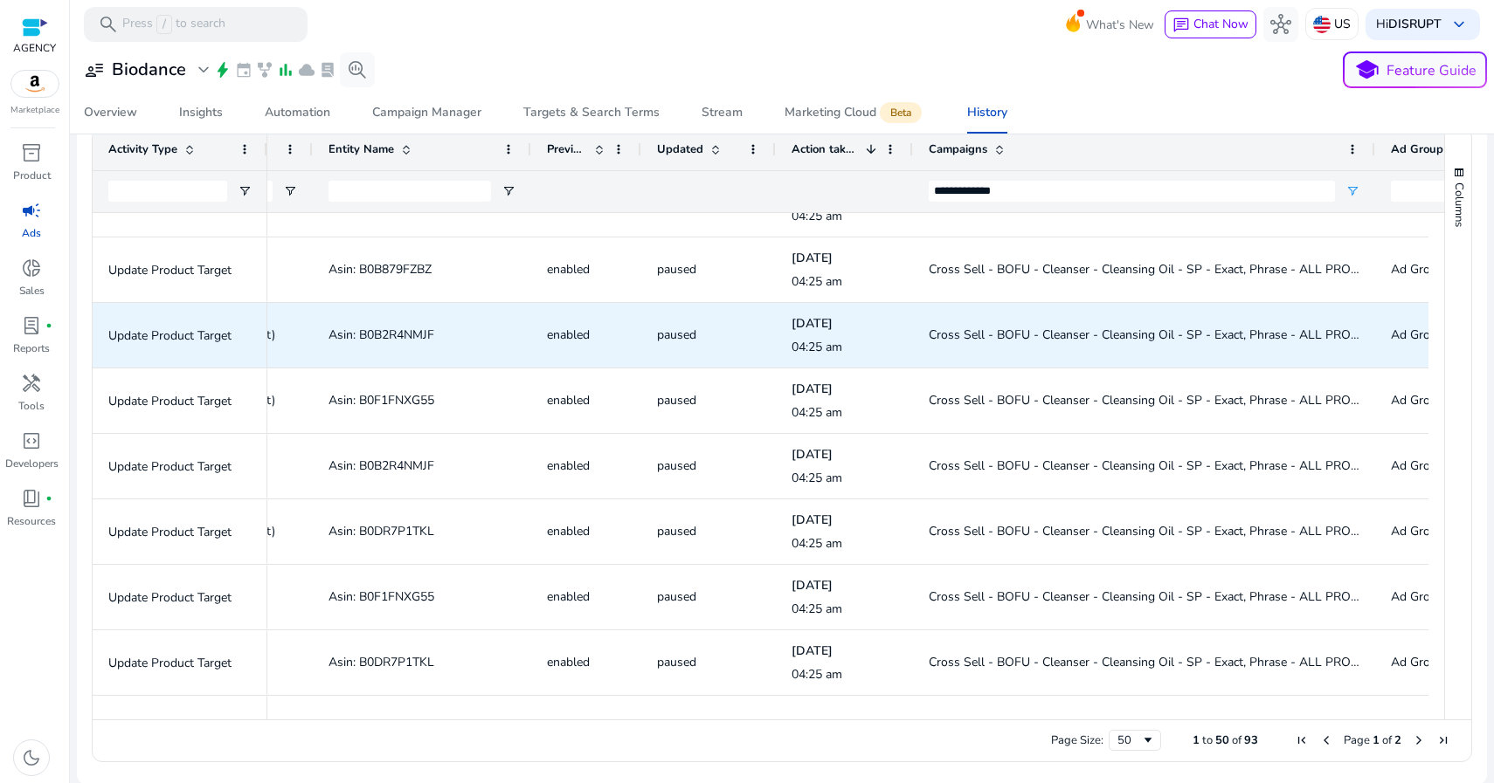
click at [403, 329] on span "Asin: B0B2R4NMJF" at bounding box center [381, 335] width 106 height 17
copy span "B0B2R4NMJF"
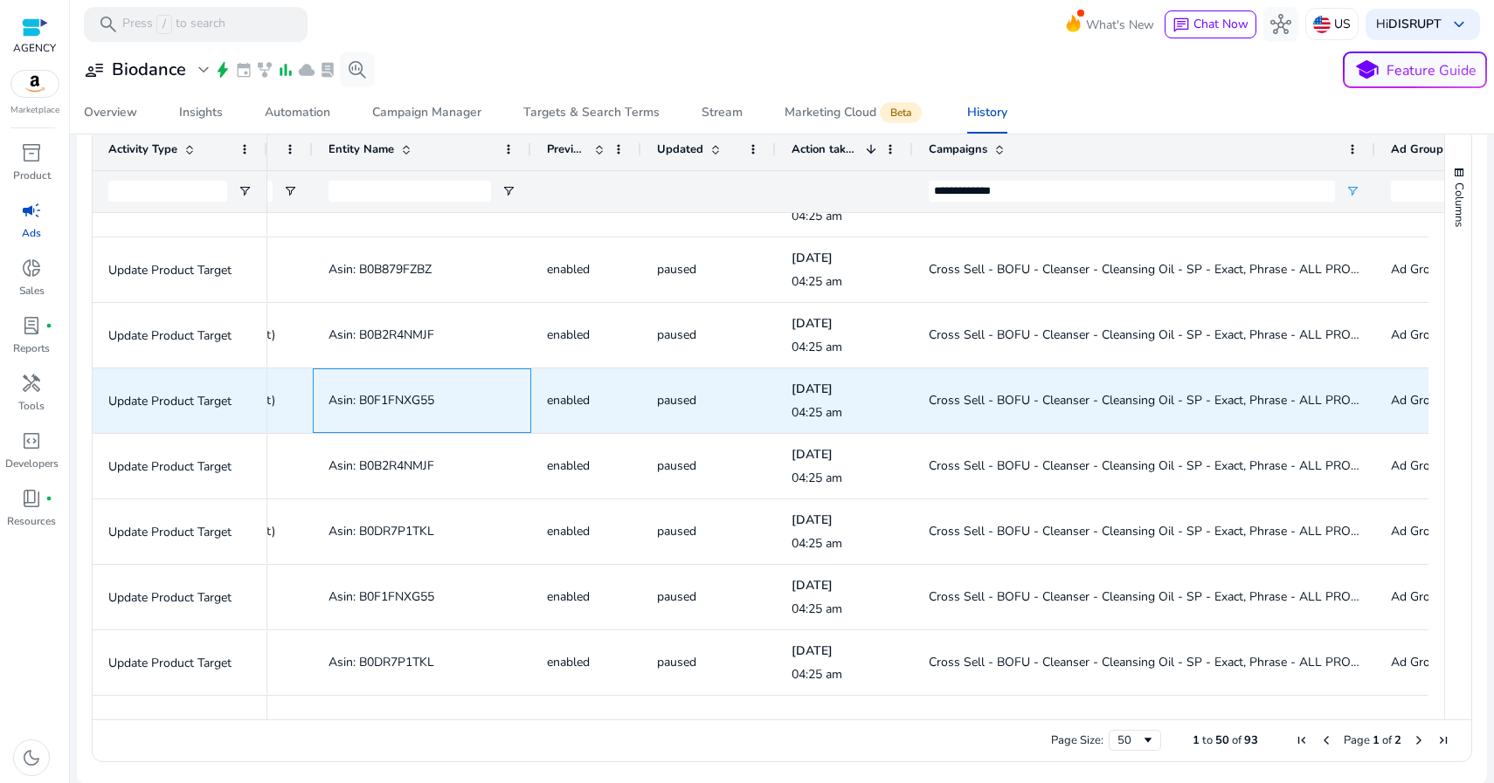
click at [405, 400] on span "Asin: B0F1FNXG55" at bounding box center [381, 400] width 106 height 17
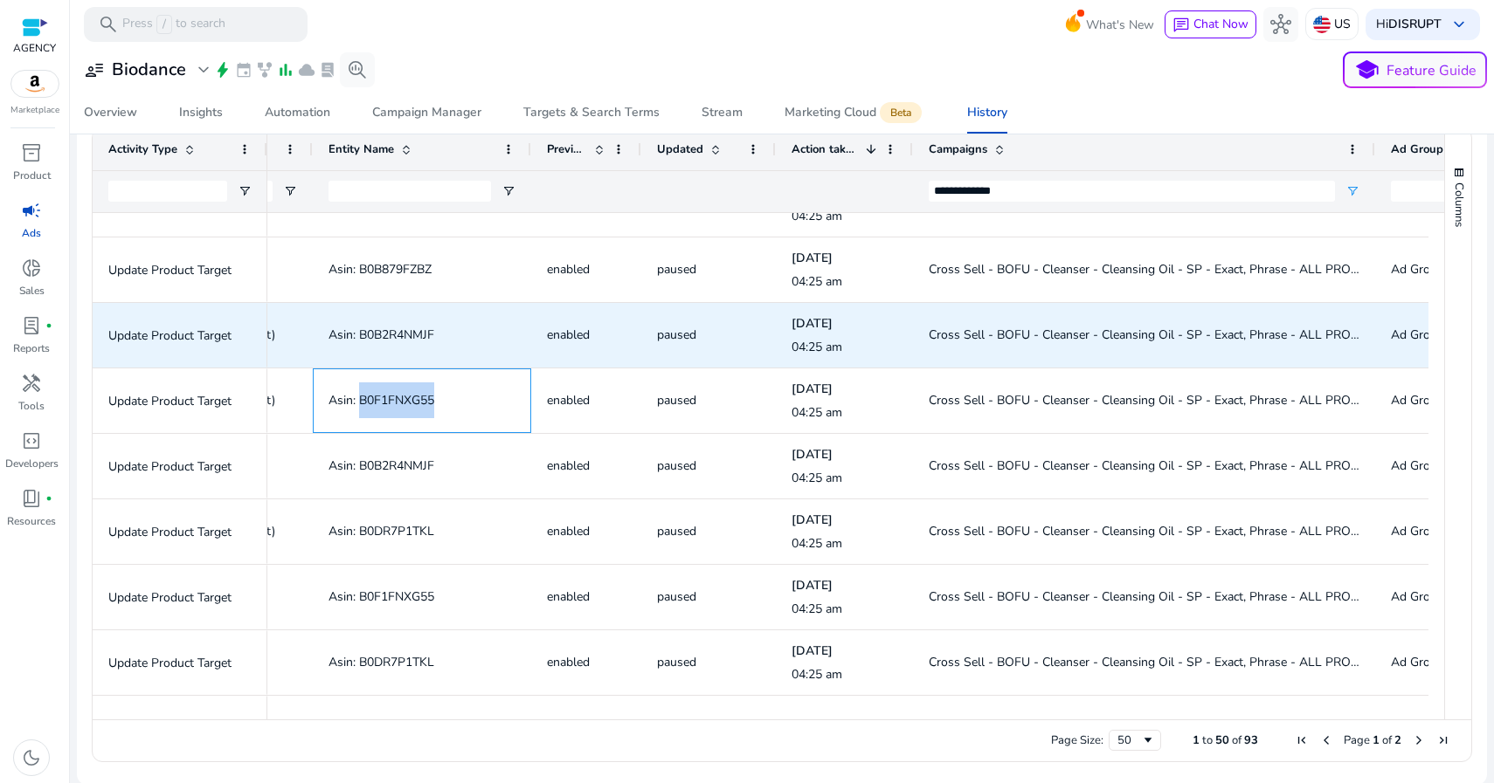
copy span "B0F1FNXG55"
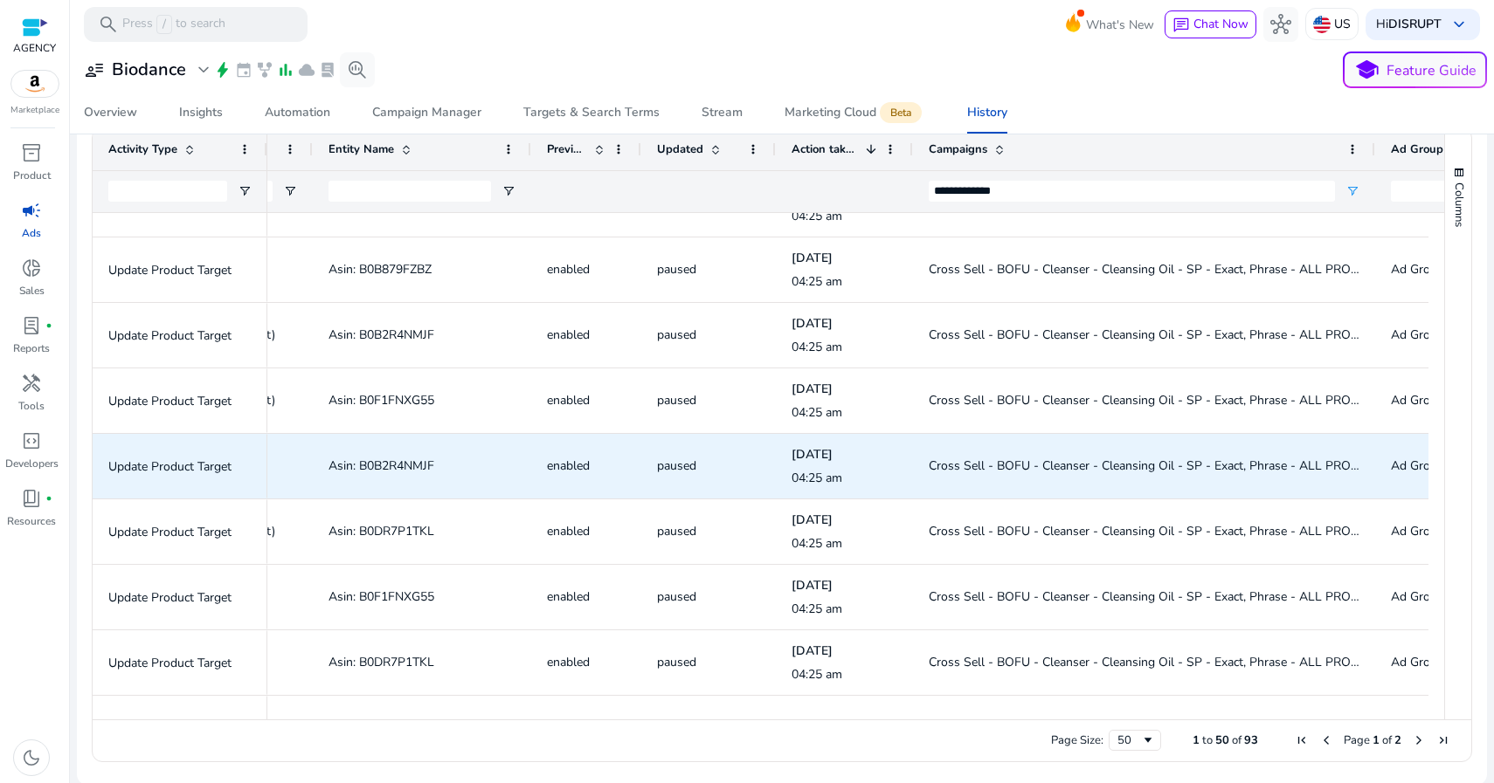
click at [406, 464] on span "Asin: B0B2R4NMJF" at bounding box center [381, 466] width 106 height 17
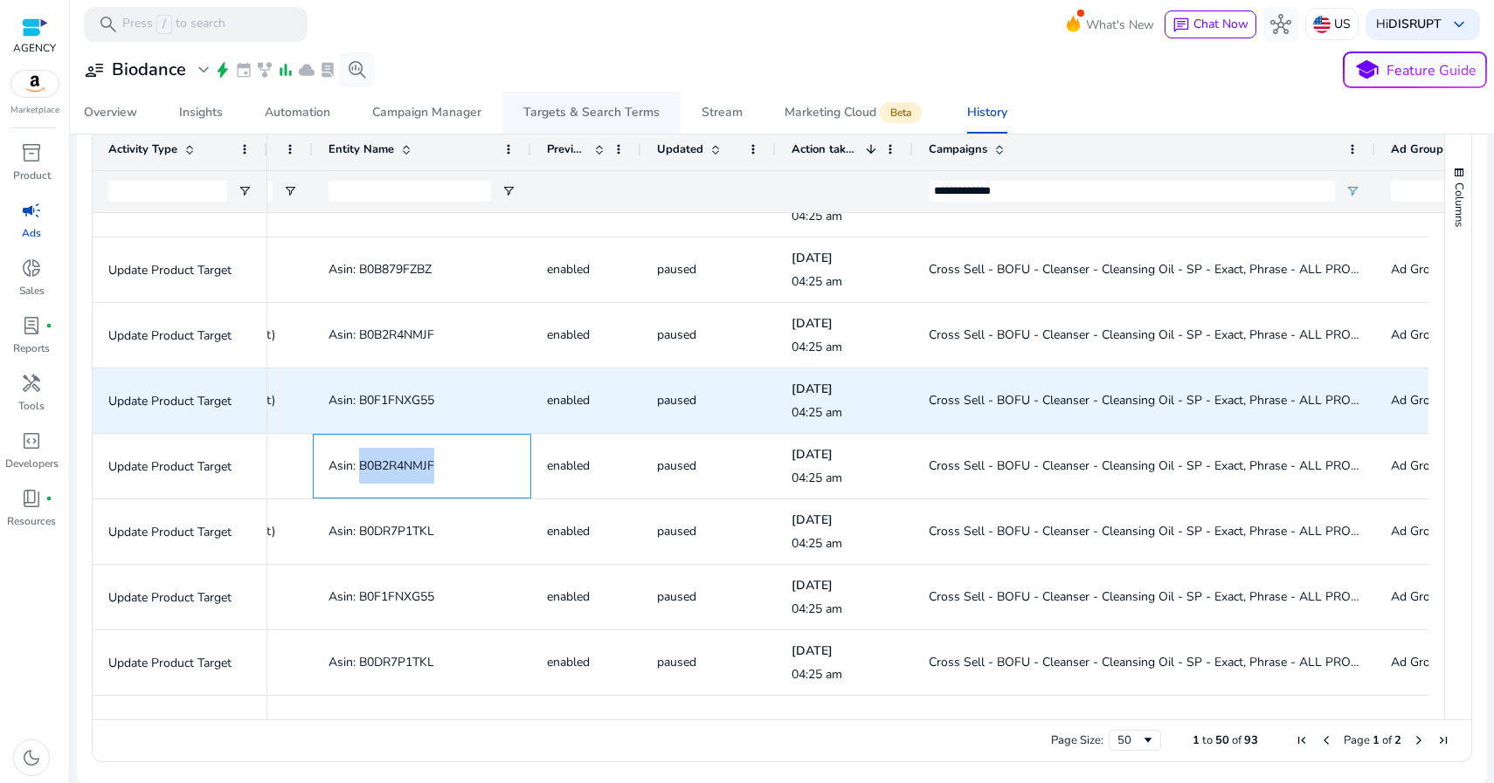
copy span "B0B2R4NMJF"
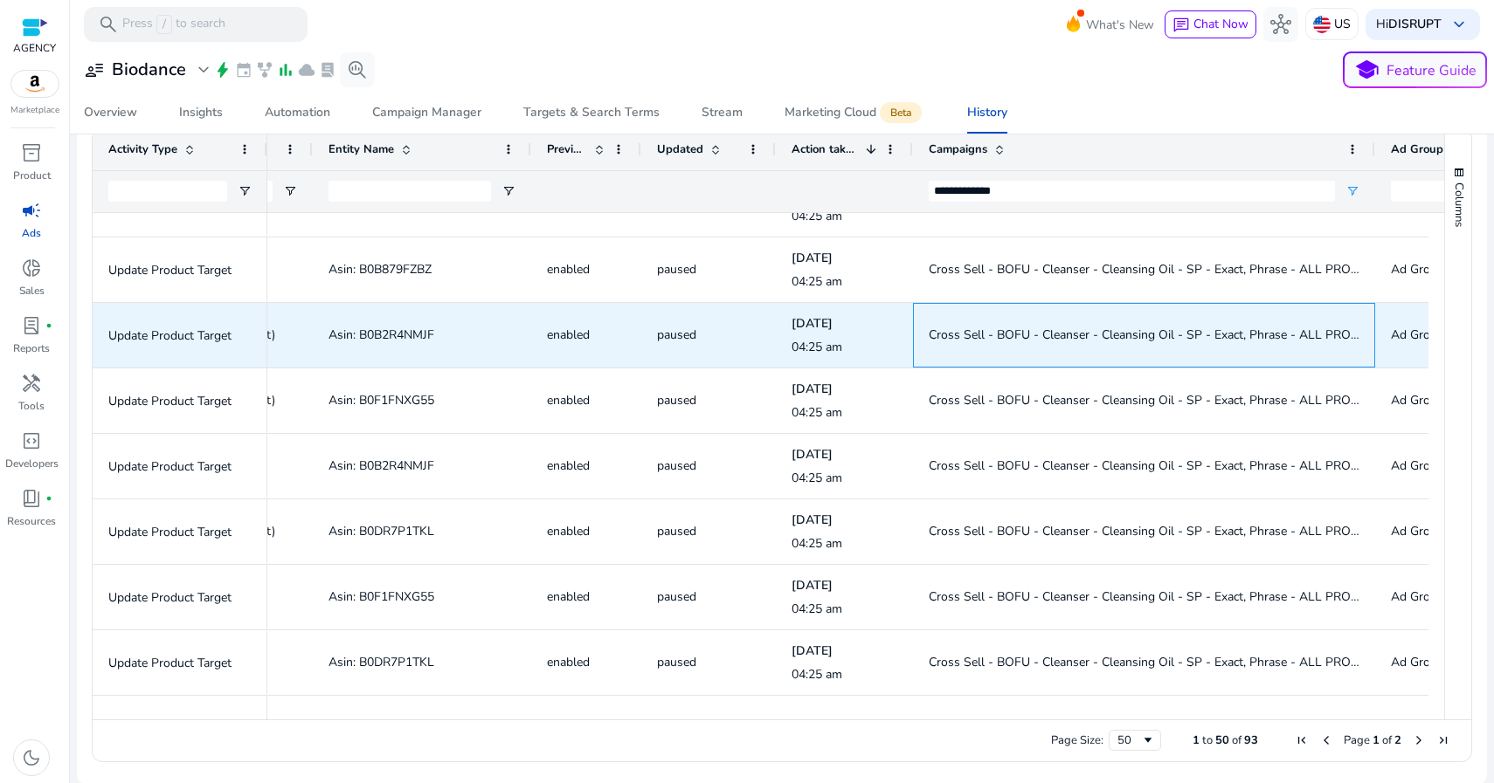
click at [1183, 338] on span "Cross Sell - BOFU - Cleanser - Cleansing Oil - SP - Exact, Phrase - ALL PRODUCTS" at bounding box center [1159, 335] width 462 height 17
click at [1181, 335] on span "Cross Sell - BOFU - Cleanser - Cleansing Oil - SP - Exact, Phrase - ALL PRODUCTS" at bounding box center [1159, 335] width 462 height 17
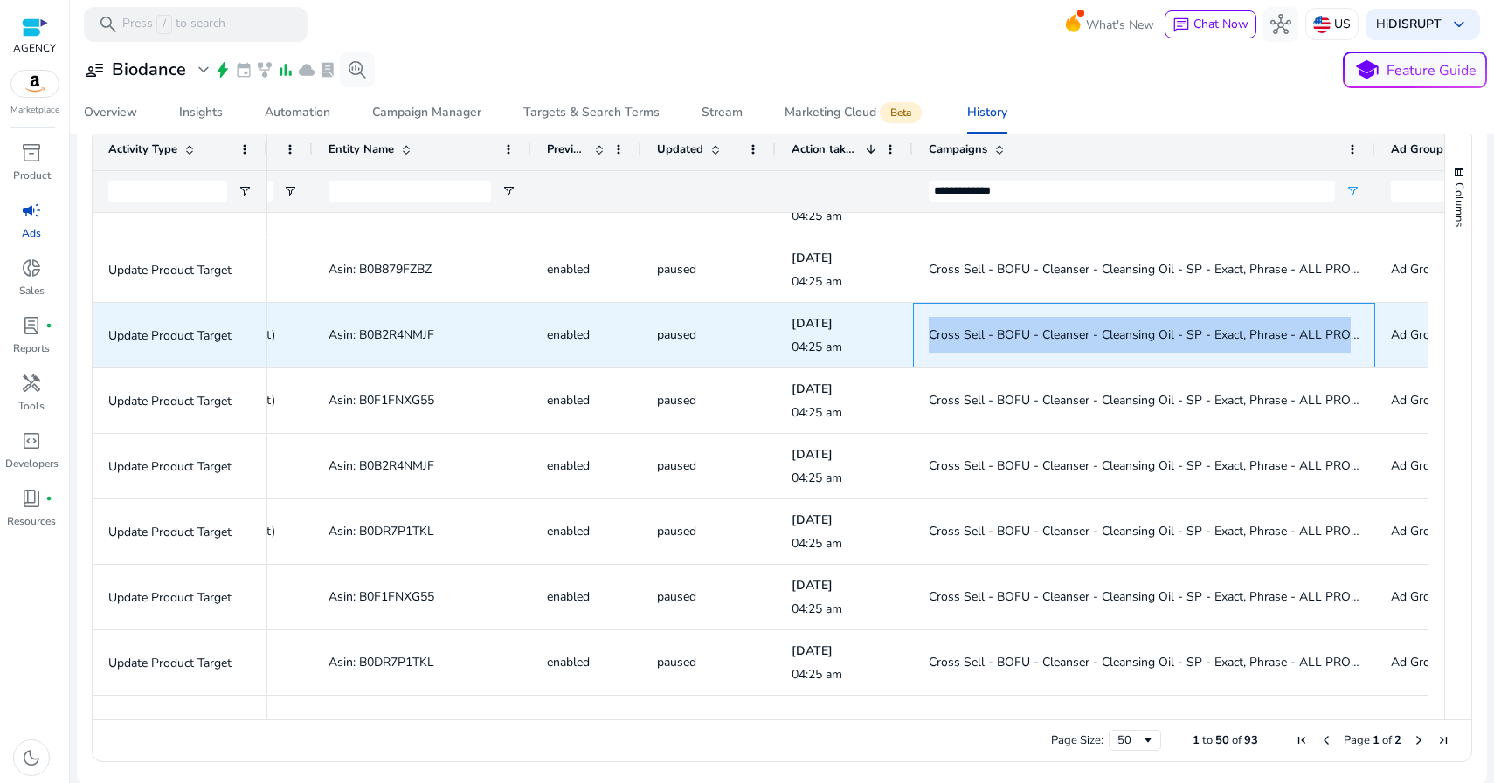
click at [1181, 335] on span "Cross Sell - BOFU - Cleanser - Cleansing Oil - SP - Exact, Phrase - ALL PRODUCTS" at bounding box center [1159, 335] width 462 height 17
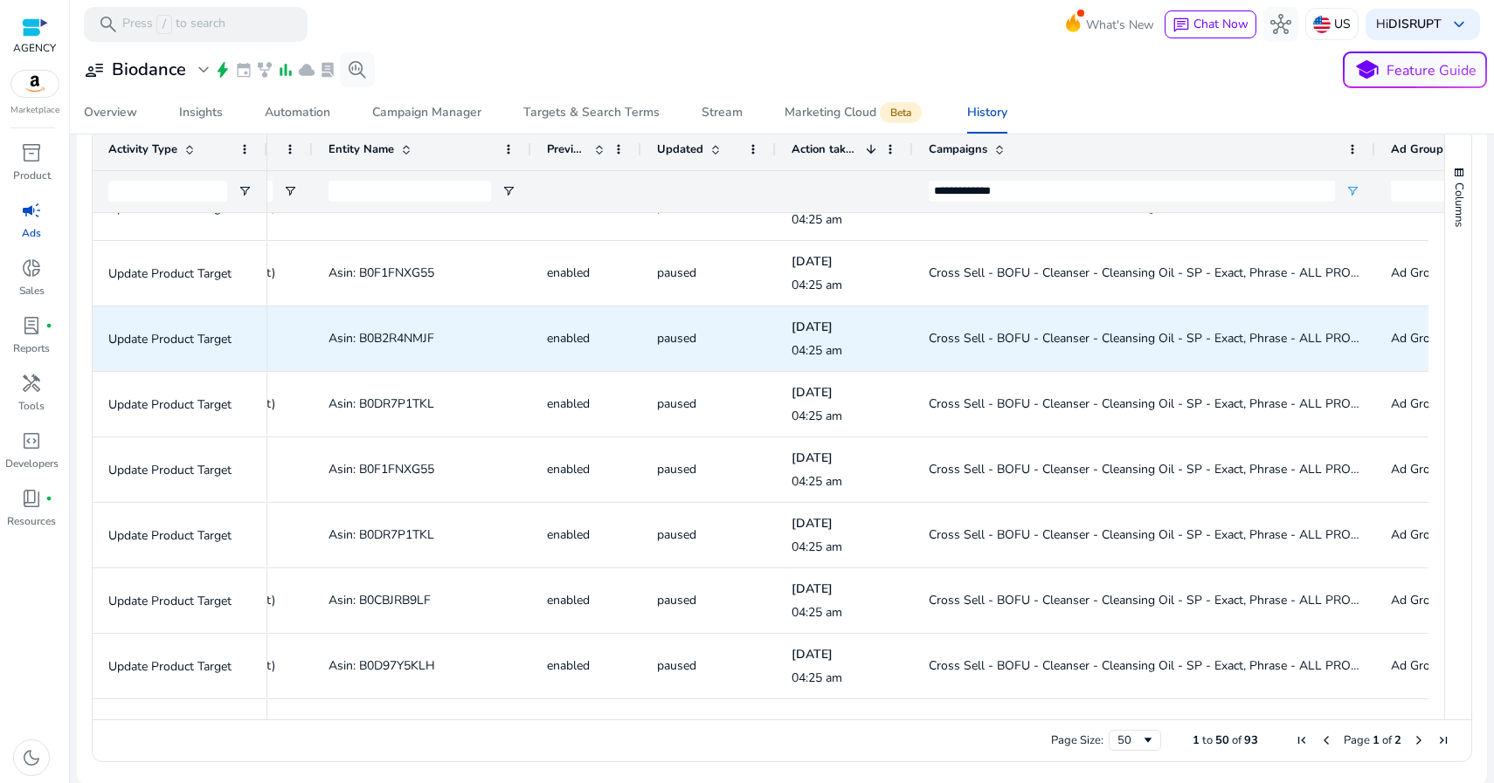
scroll to position [2680, 0]
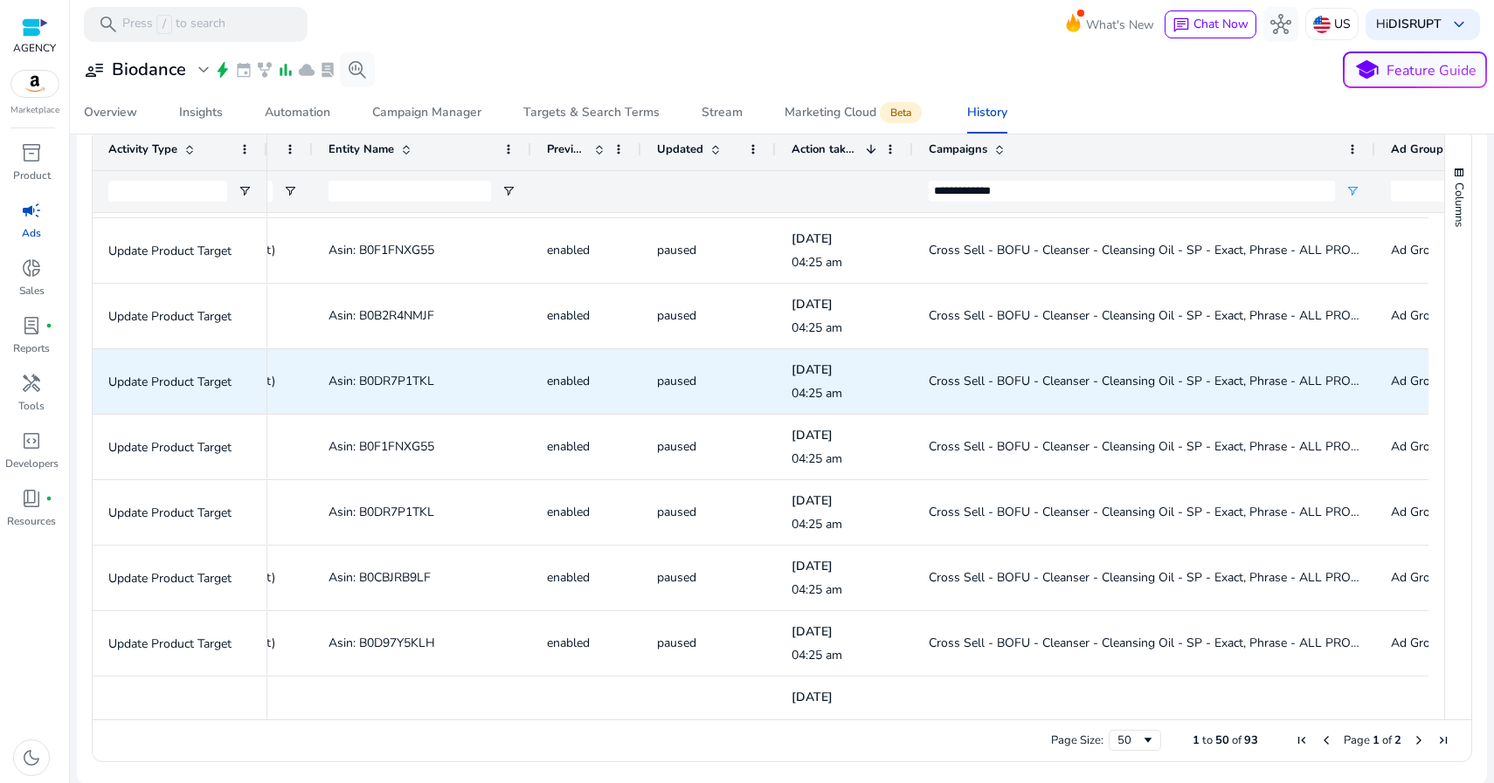
click at [383, 381] on span "Asin: B0DR7P1TKL" at bounding box center [381, 381] width 106 height 17
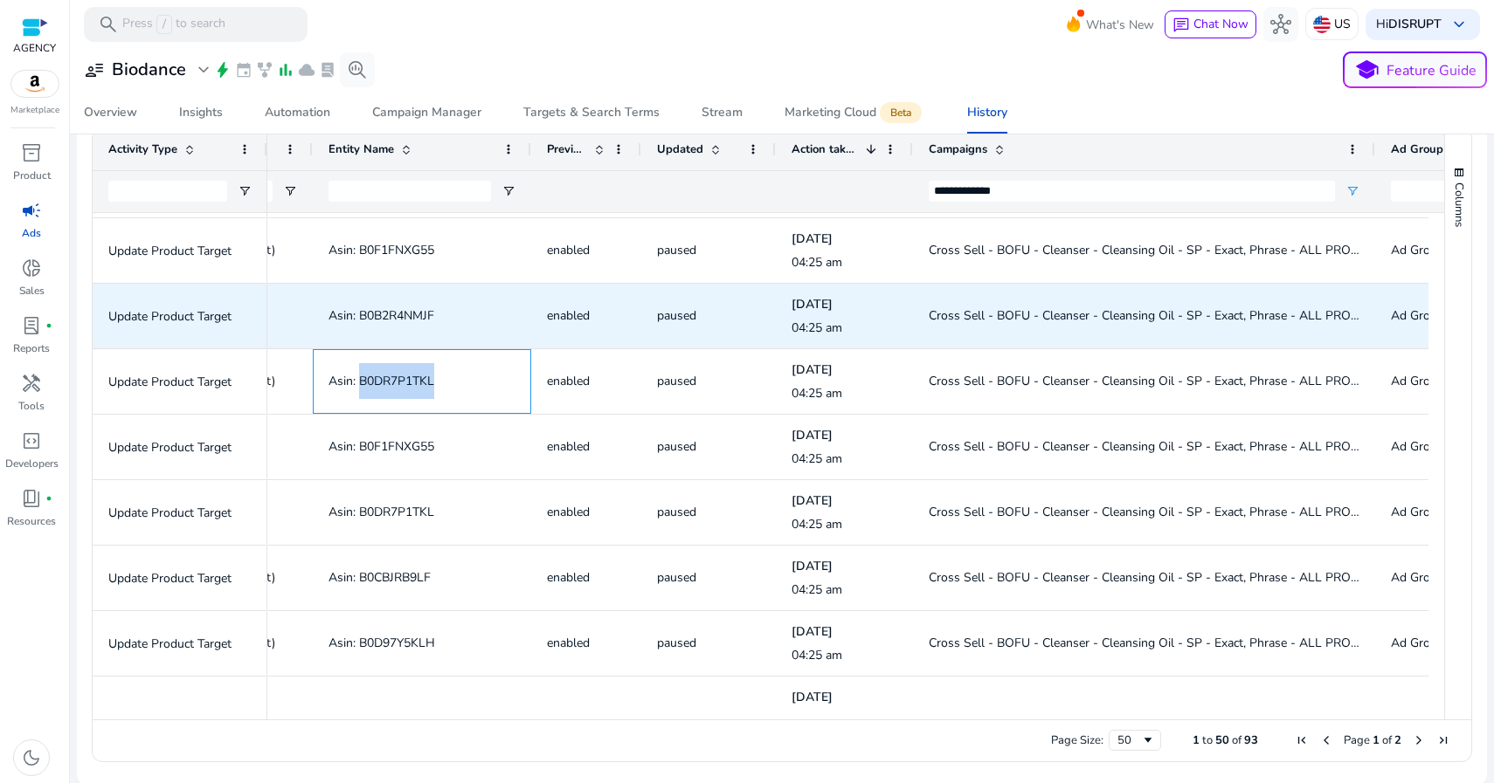
copy span "B0DR7P1TKL"
click at [411, 311] on span "Asin: B0B2R4NMJF" at bounding box center [381, 315] width 106 height 17
copy span "B0B2R4NMJF"
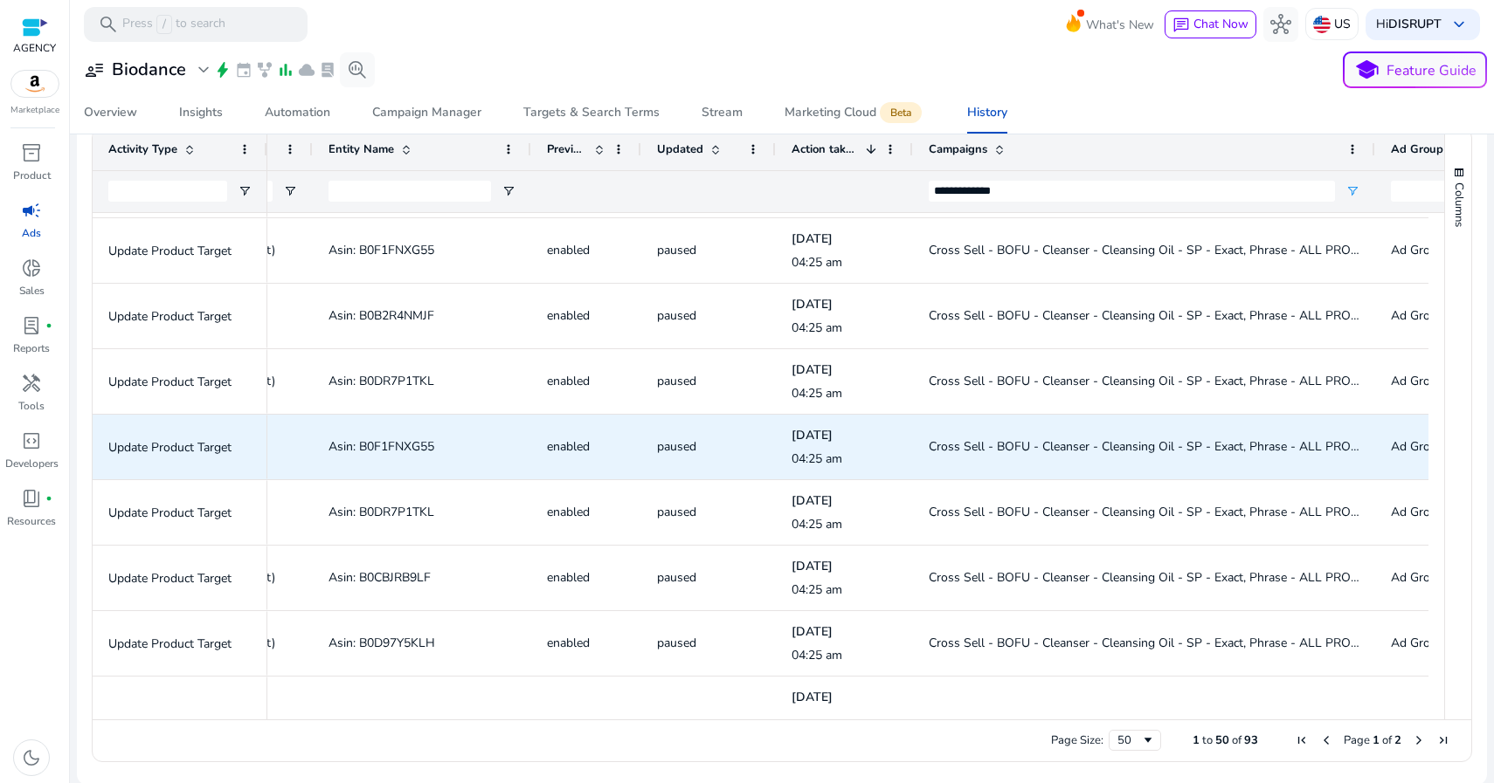
click at [394, 443] on span "Asin: B0F1FNXG55" at bounding box center [381, 446] width 106 height 17
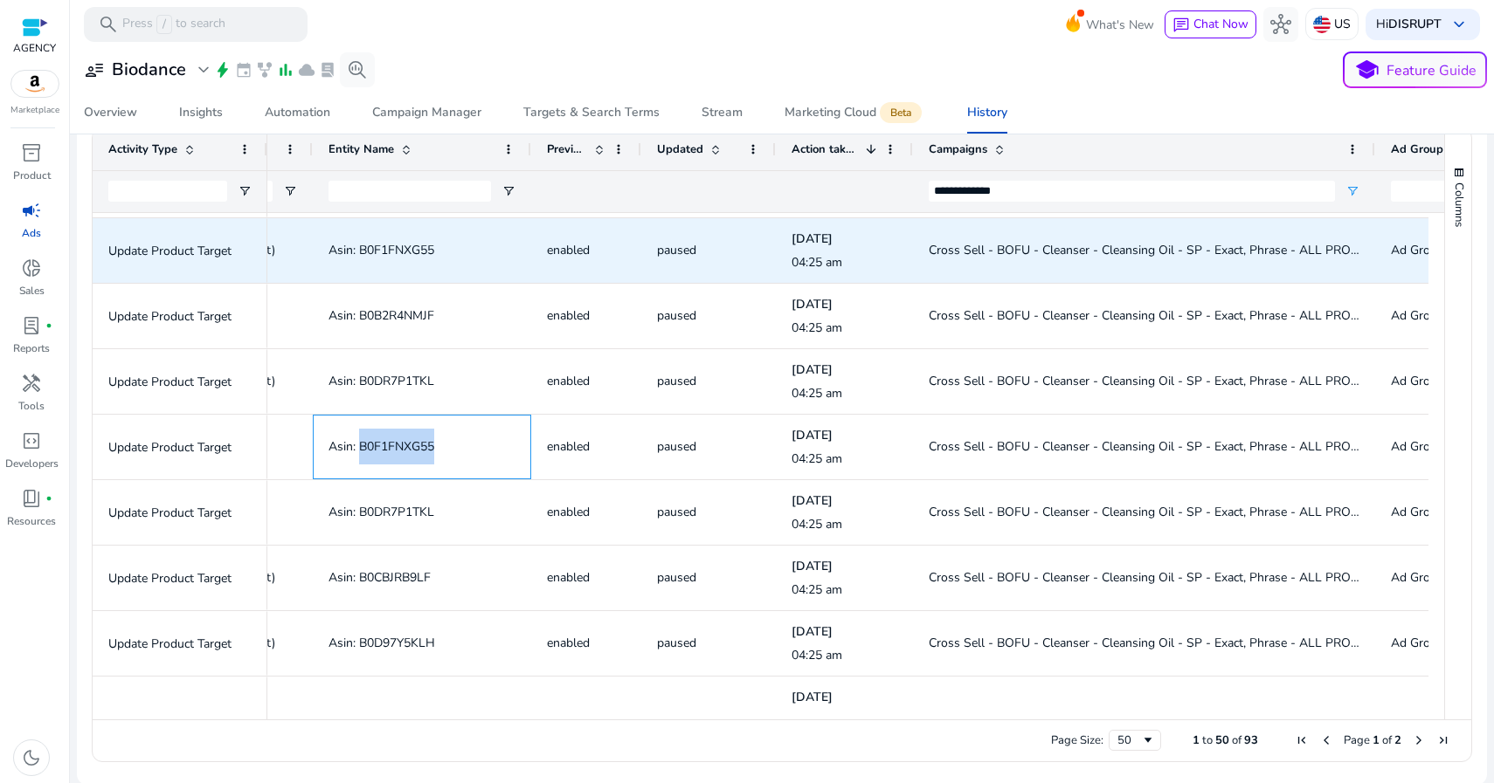
copy span "B0F1FNXG55"
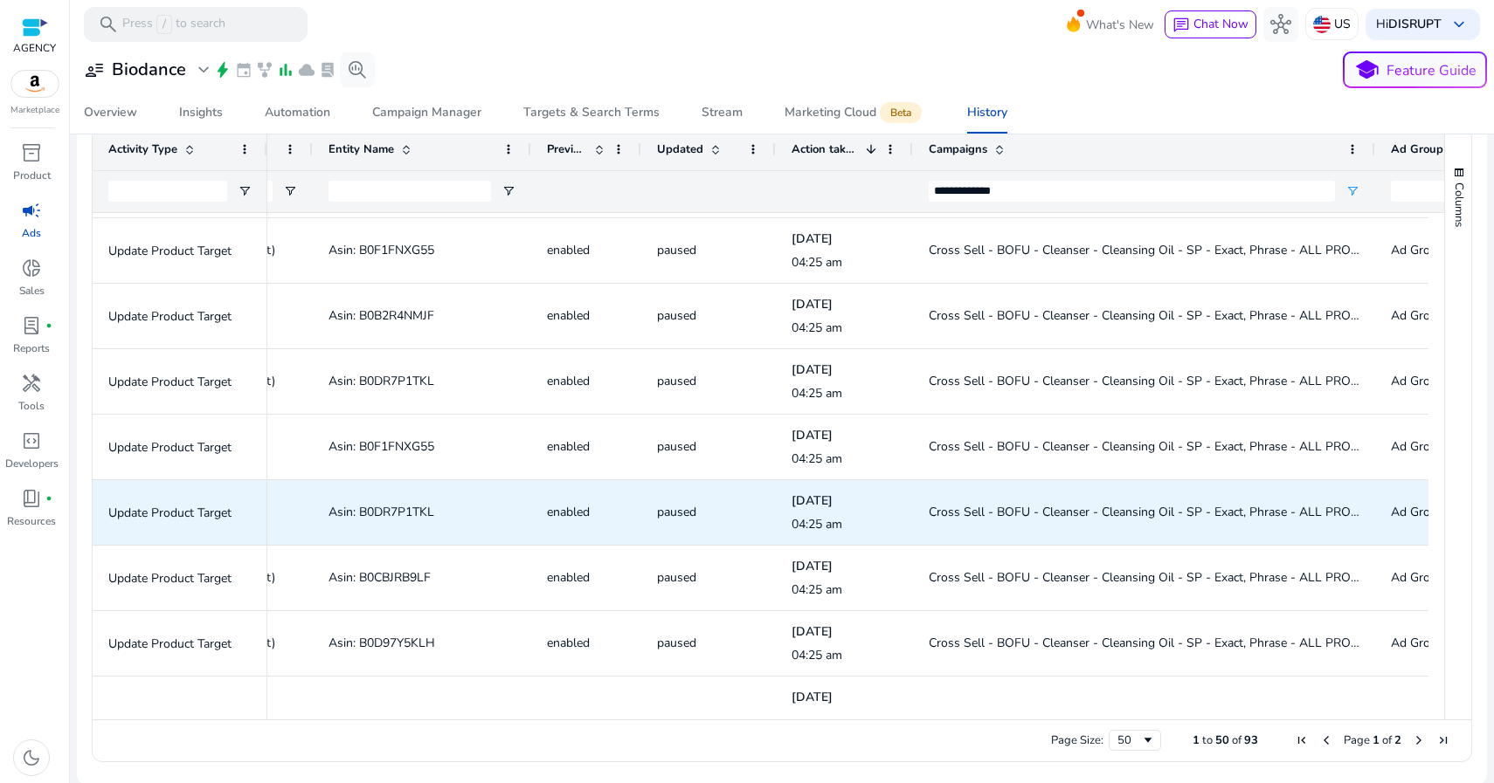
click at [400, 510] on span "Asin: B0DR7P1TKL" at bounding box center [381, 512] width 106 height 17
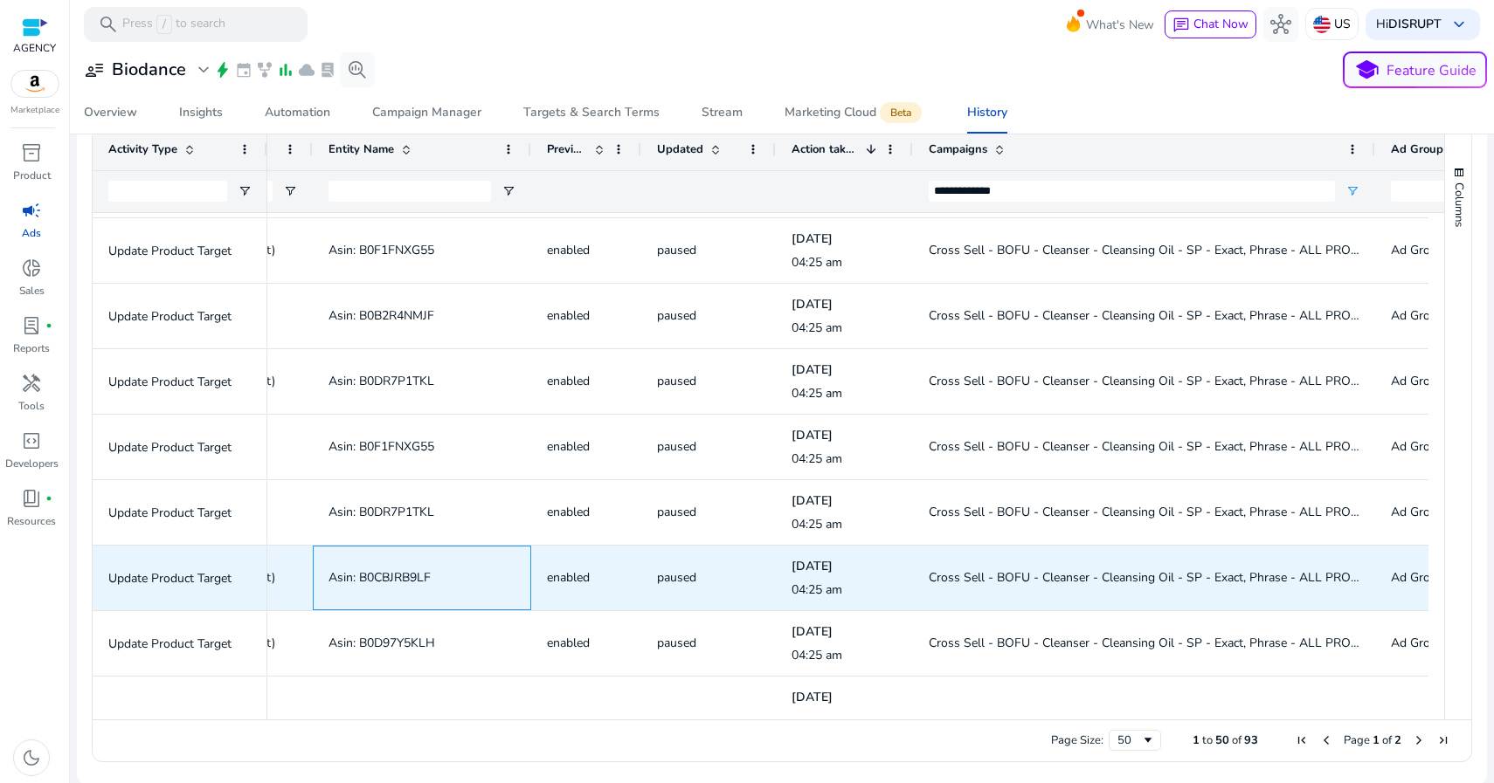
click at [376, 578] on span "Asin: B0CBJRB9LF" at bounding box center [379, 577] width 102 height 17
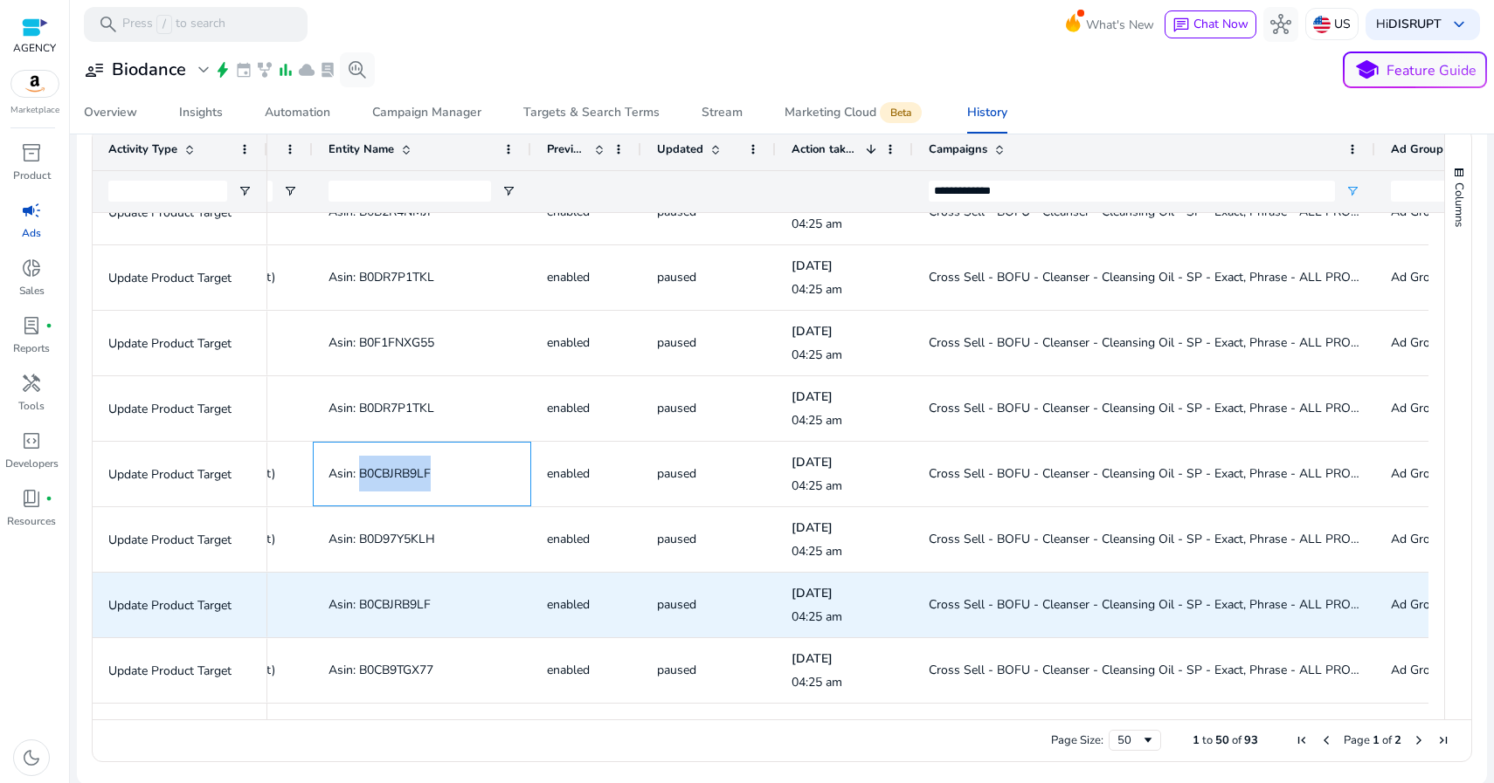
scroll to position [342, 0]
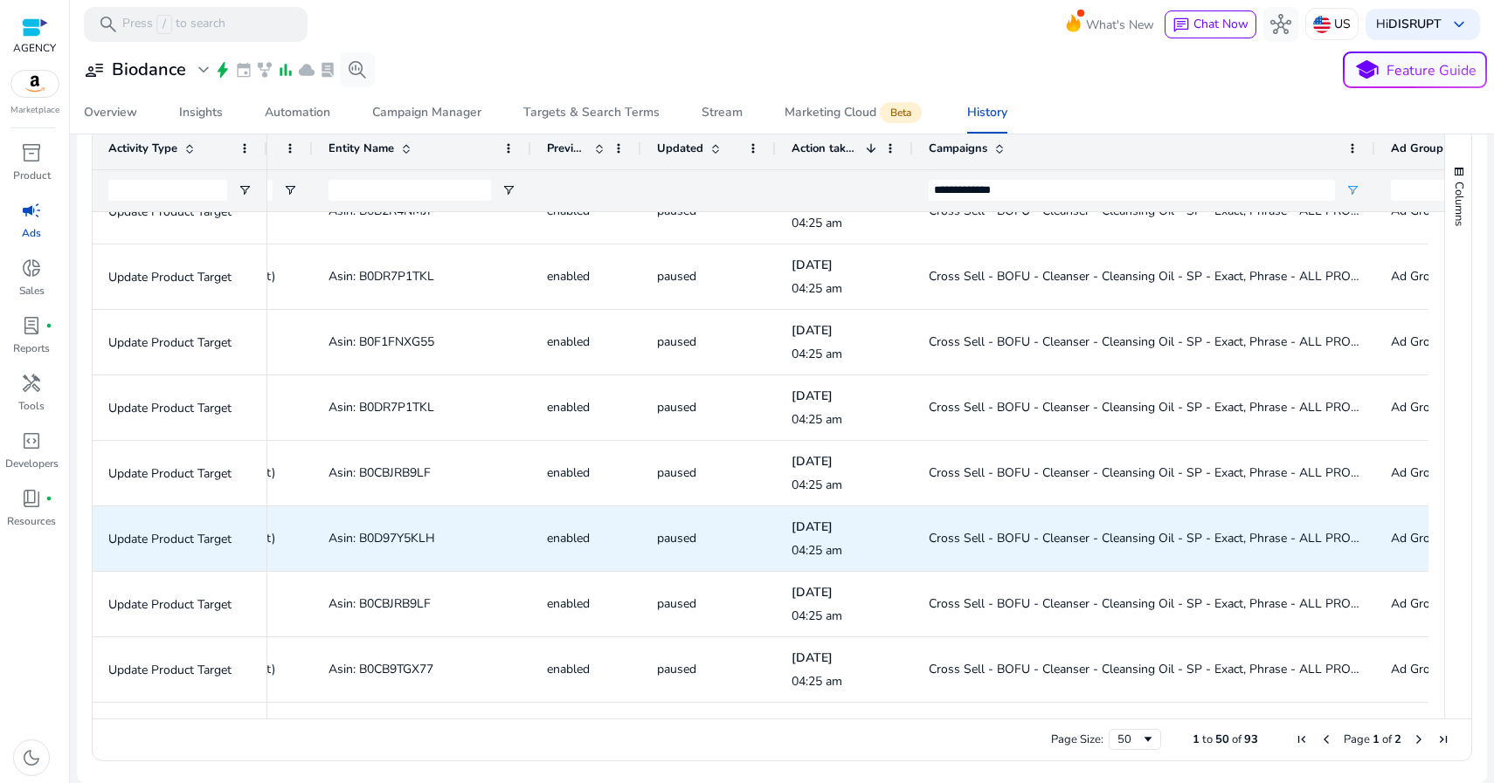
click at [399, 531] on span "Asin: B0D97Y5KLH" at bounding box center [381, 538] width 107 height 17
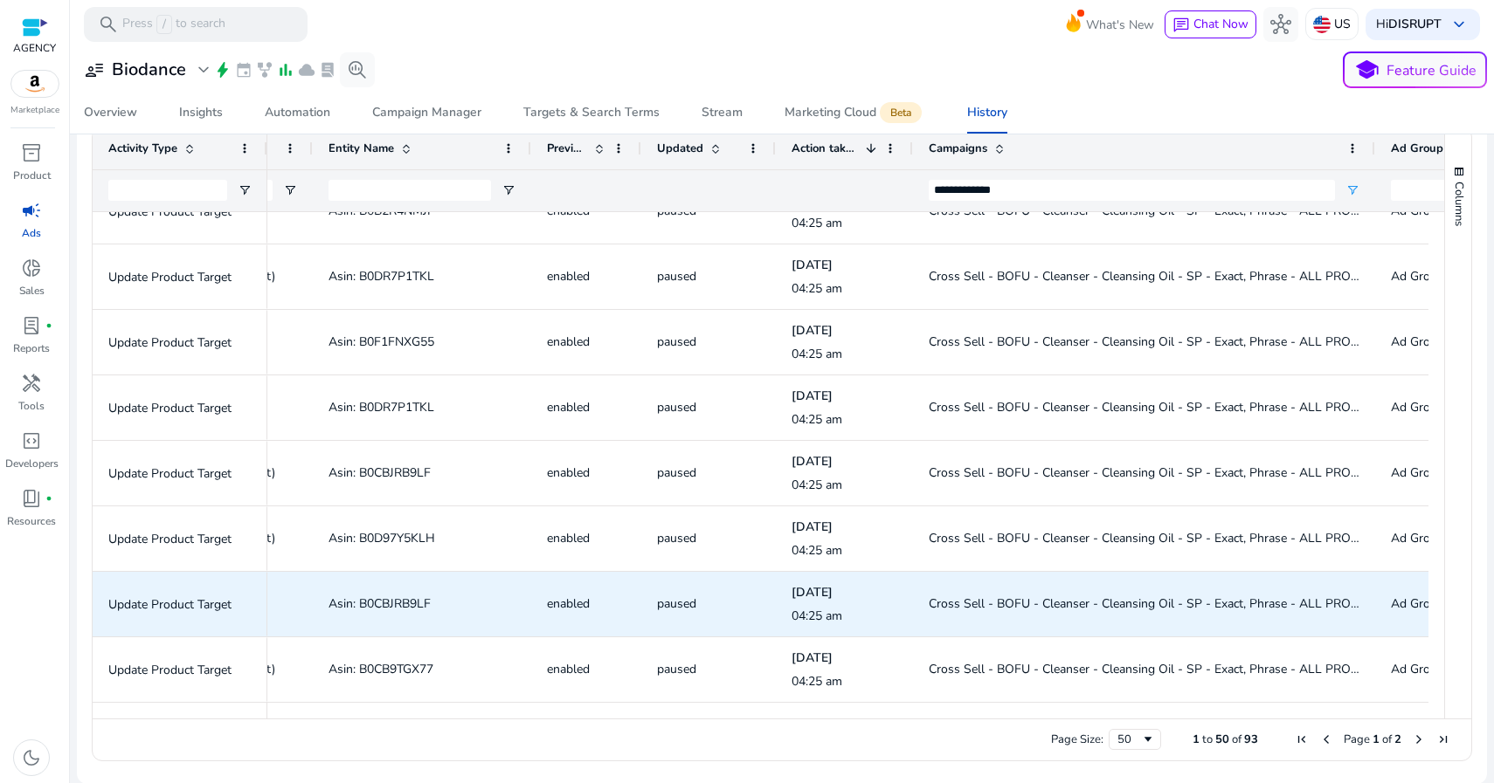
click at [401, 596] on span "Asin: B0CBJRB9LF" at bounding box center [379, 604] width 102 height 17
click at [398, 600] on span "Asin: B0CBJRB9LF" at bounding box center [379, 604] width 102 height 17
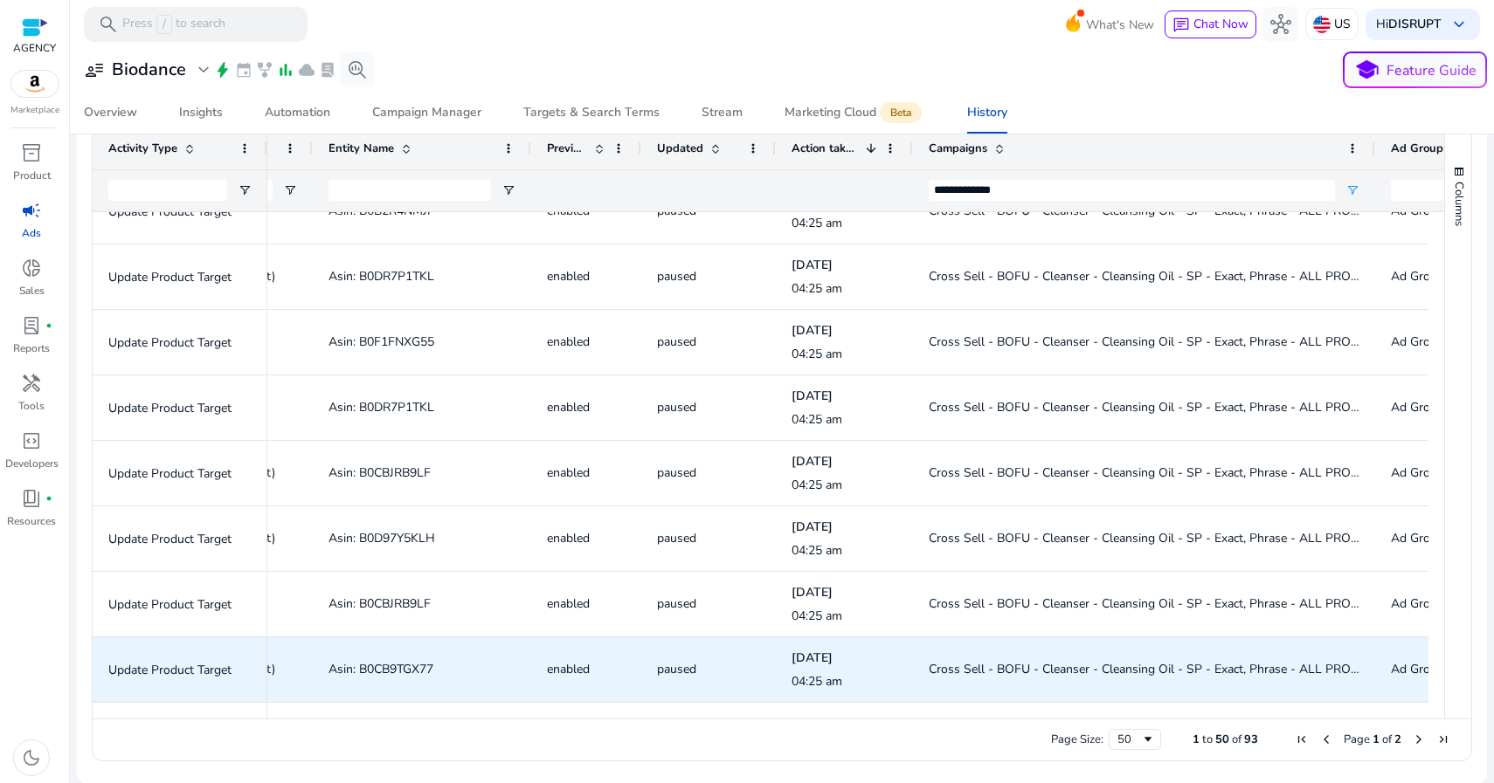
click at [408, 666] on span "Asin: B0CB9TGX77" at bounding box center [380, 669] width 105 height 17
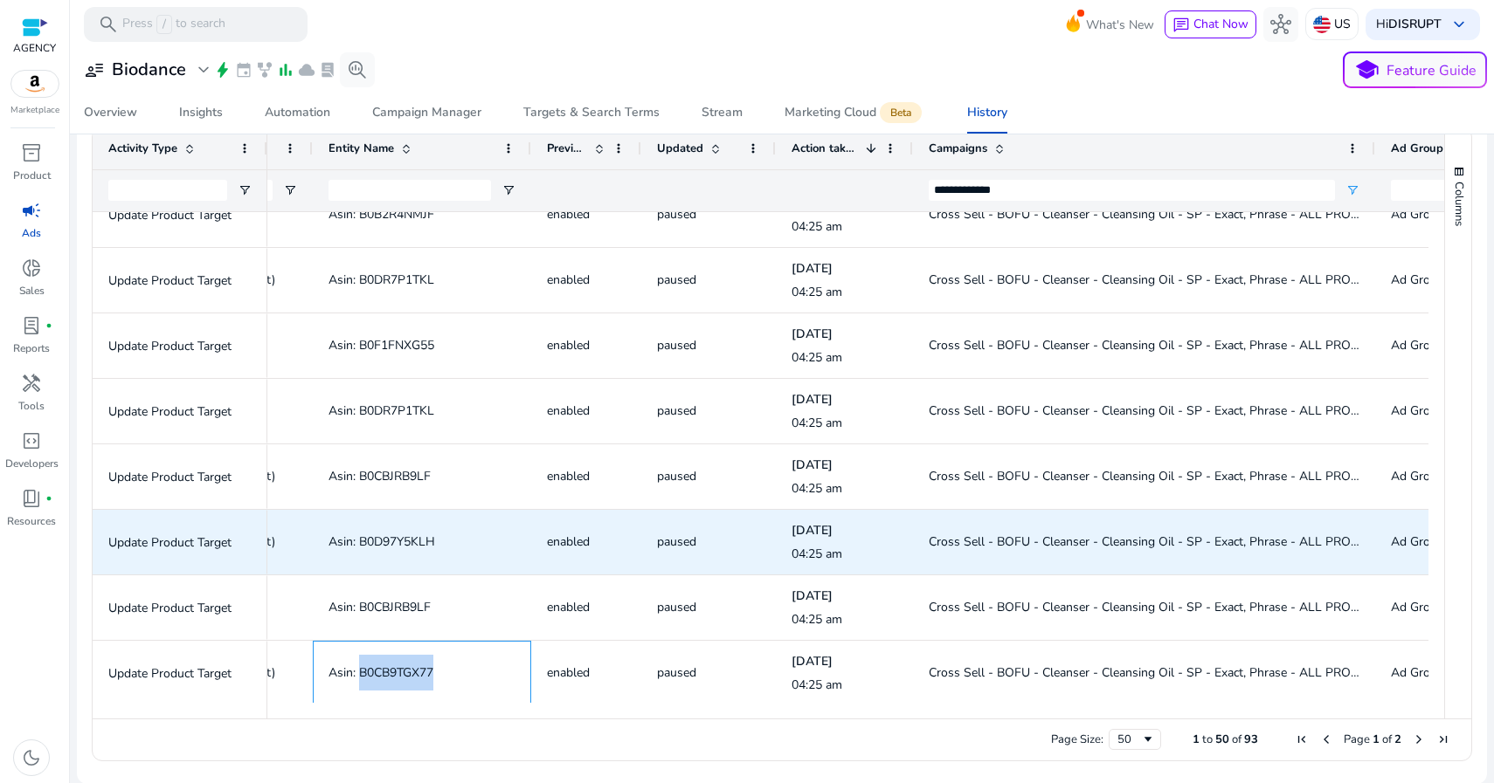
scroll to position [2781, 0]
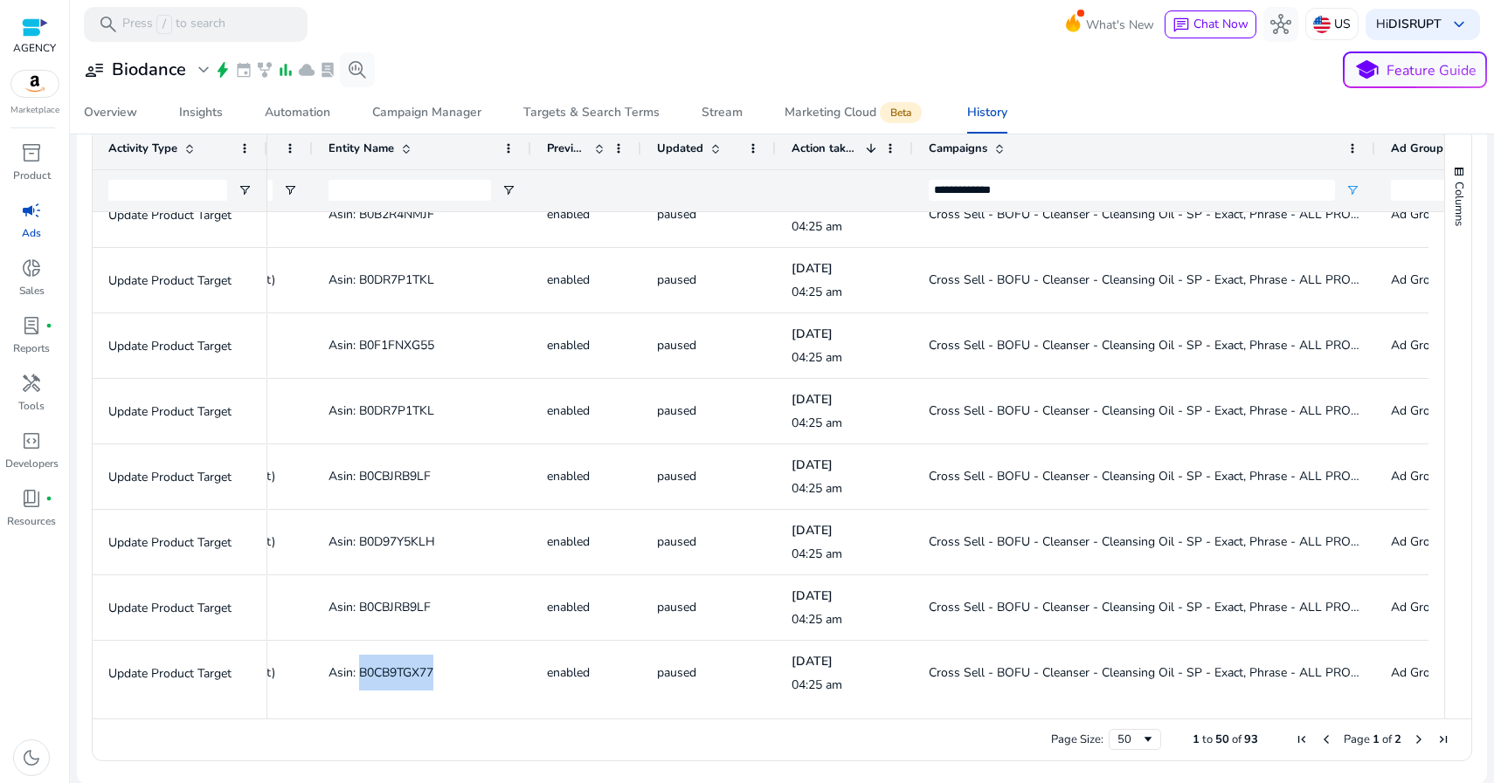
click at [1416, 739] on span "Next Page" at bounding box center [1418, 740] width 14 height 14
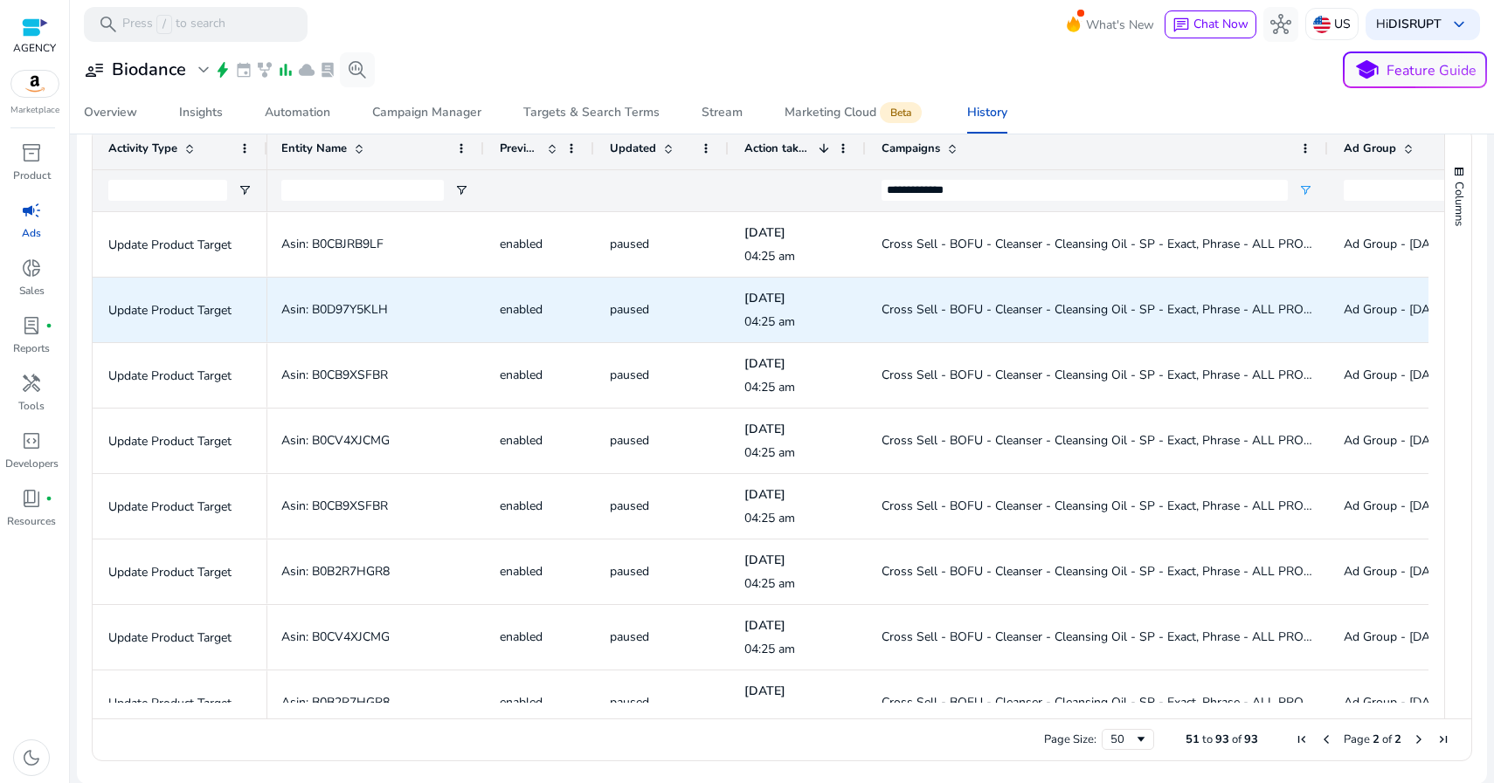
scroll to position [0, 0]
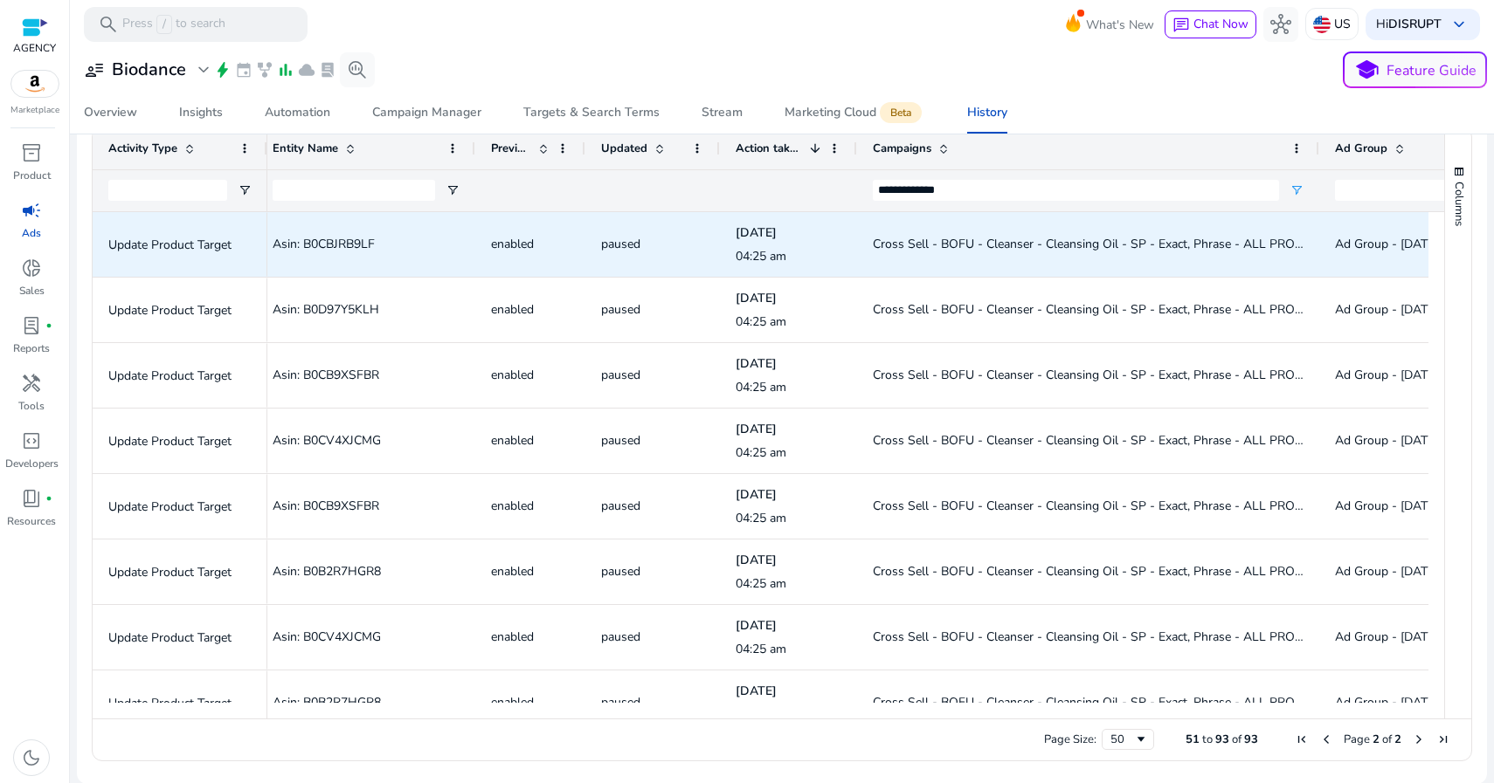
click at [1077, 244] on span "Cross Sell - BOFU - Cleanser - Cleansing Oil - SP - Exact, Phrase - ALL PRODUCTS" at bounding box center [1104, 244] width 462 height 17
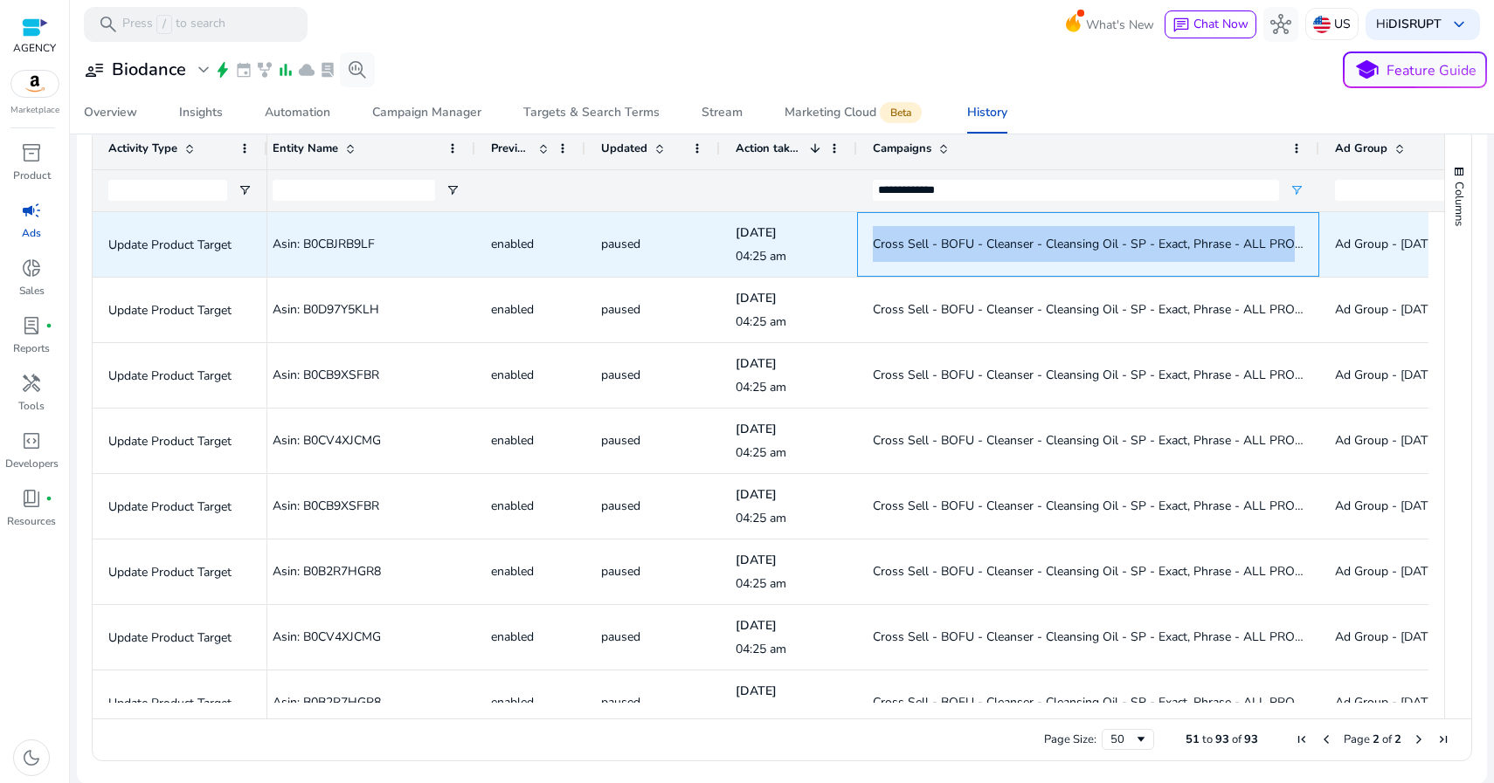
click at [1077, 244] on span "Cross Sell - BOFU - Cleanser - Cleansing Oil - SP - Exact, Phrase - ALL PRODUCTS" at bounding box center [1104, 244] width 462 height 17
click at [1077, 236] on span "Cross Sell - BOFU - Cleanser - Cleansing Oil - SP - Exact, Phrase - ALL PRODUCTS" at bounding box center [1104, 244] width 462 height 17
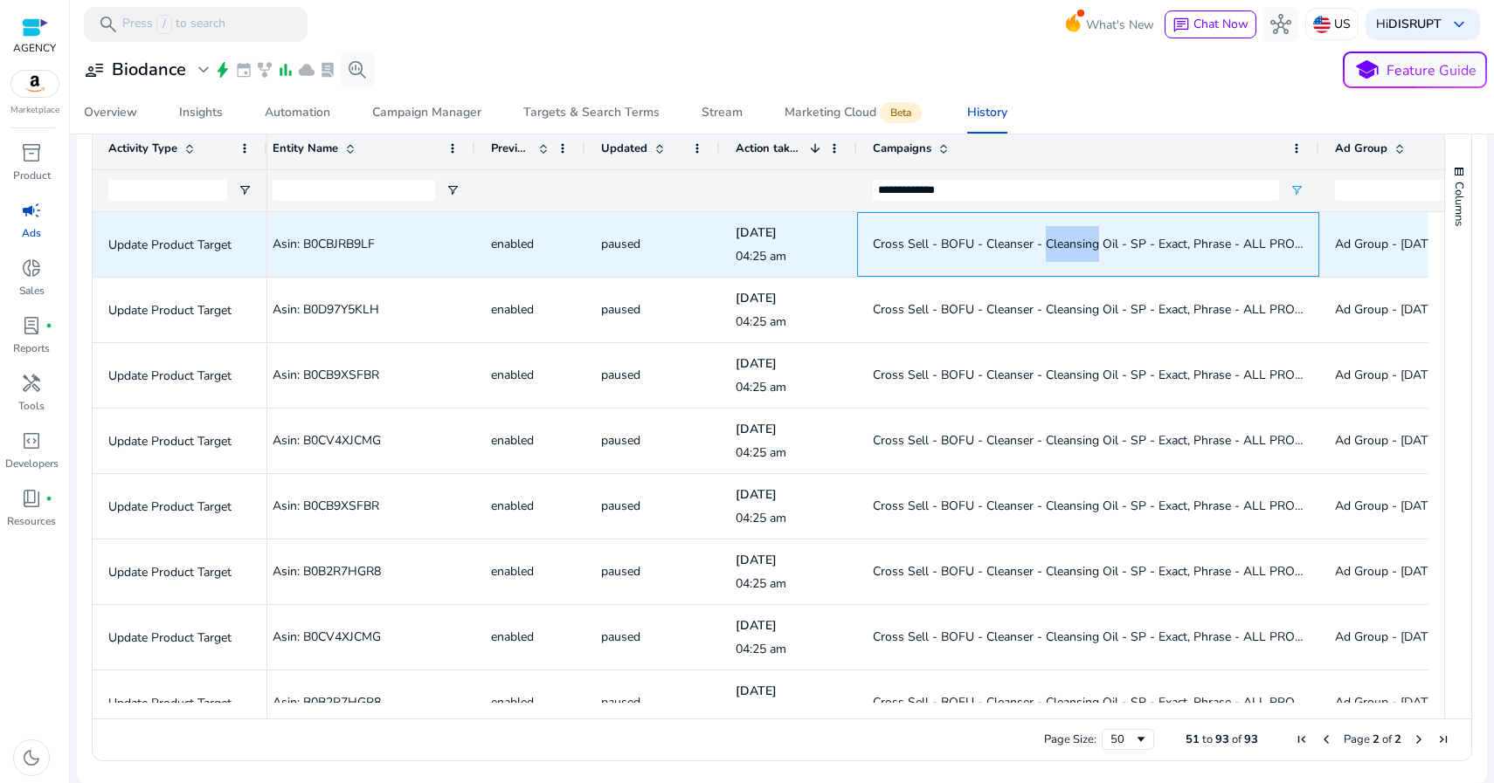
click at [1077, 236] on span "Cross Sell - BOFU - Cleanser - Cleansing Oil - SP - Exact, Phrase - ALL PRODUCTS" at bounding box center [1104, 244] width 462 height 17
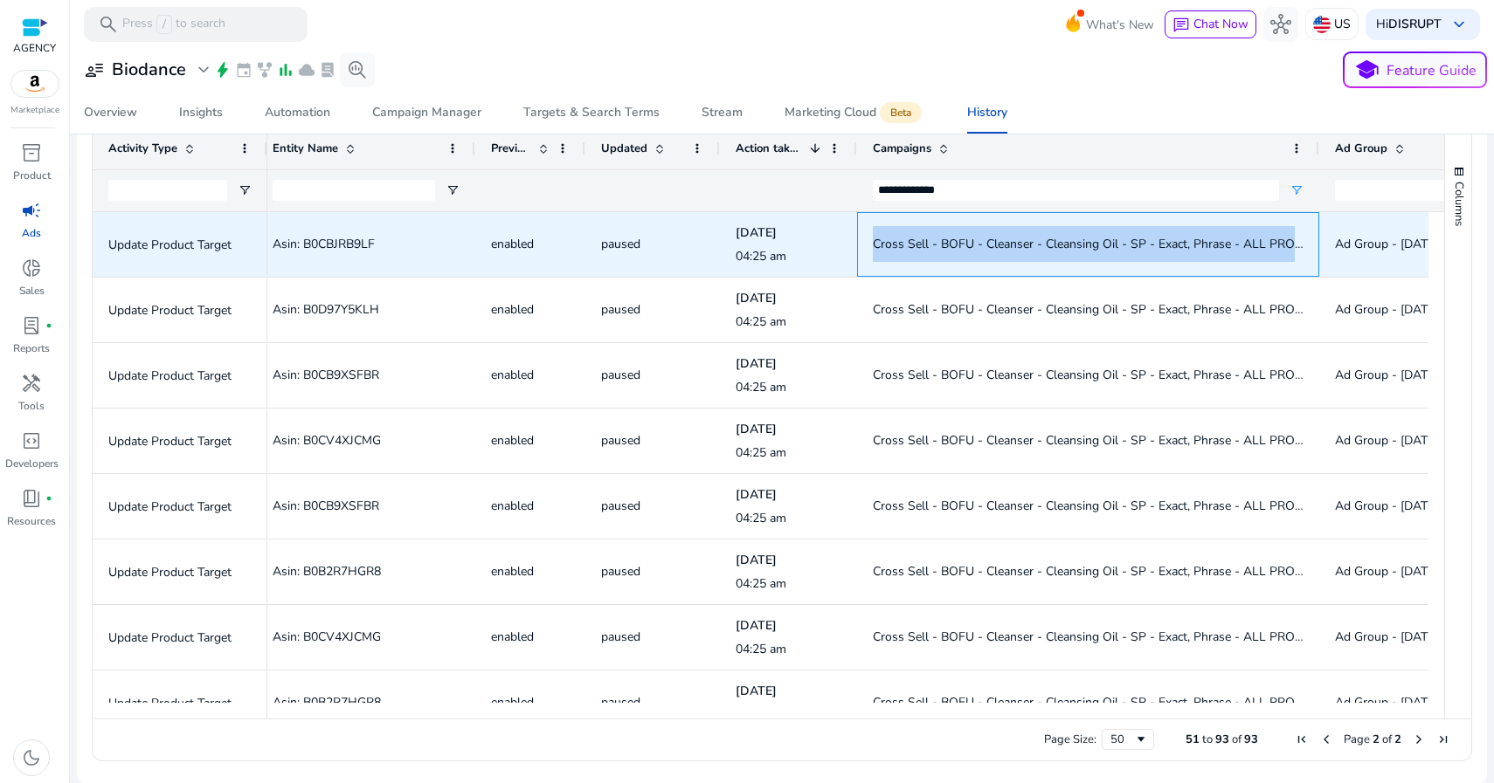
click at [1077, 236] on span "Cross Sell - BOFU - Cleanser - Cleansing Oil - SP - Exact, Phrase - ALL PRODUCTS" at bounding box center [1104, 244] width 462 height 17
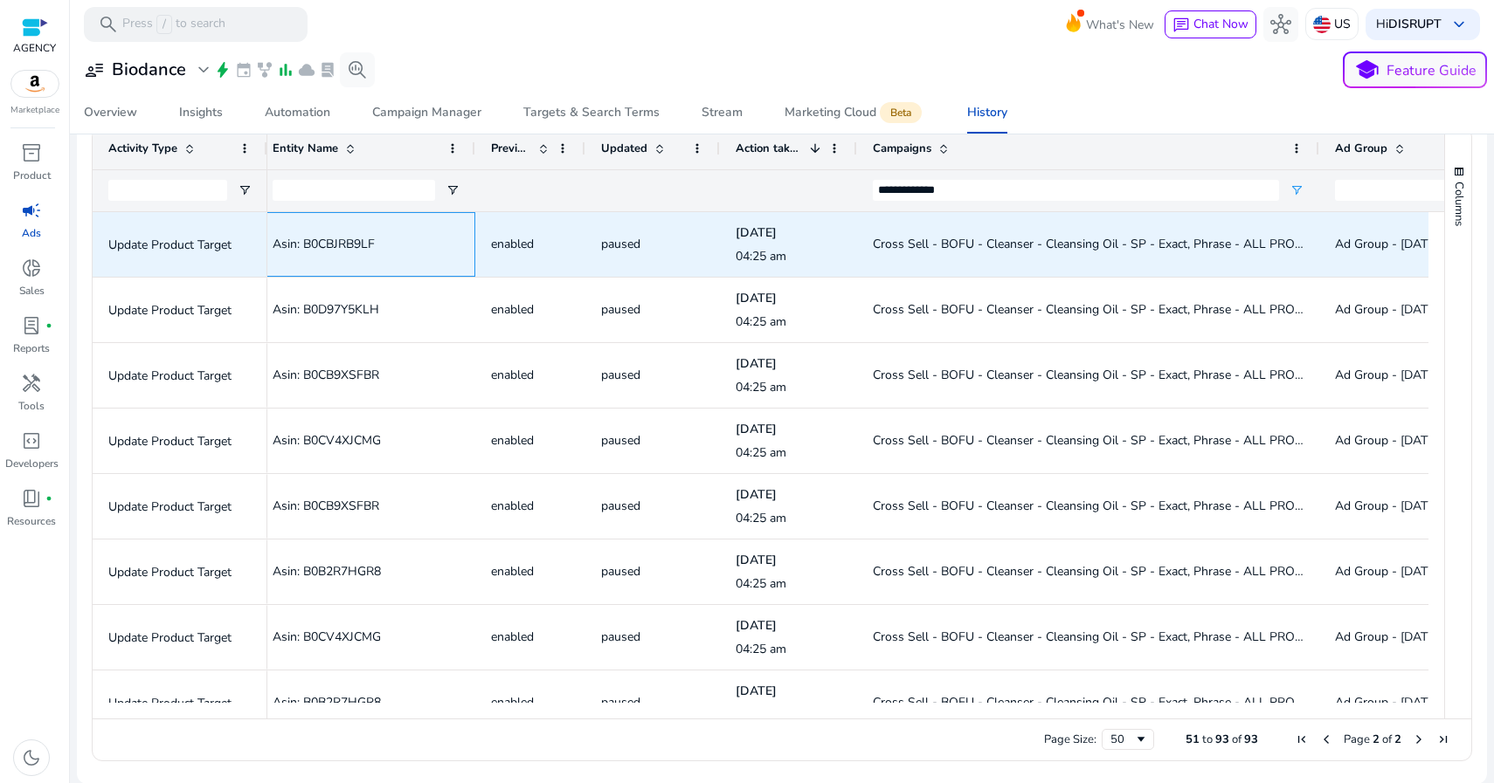
click at [341, 243] on span "Asin: B0CBJRB9LF" at bounding box center [324, 244] width 102 height 17
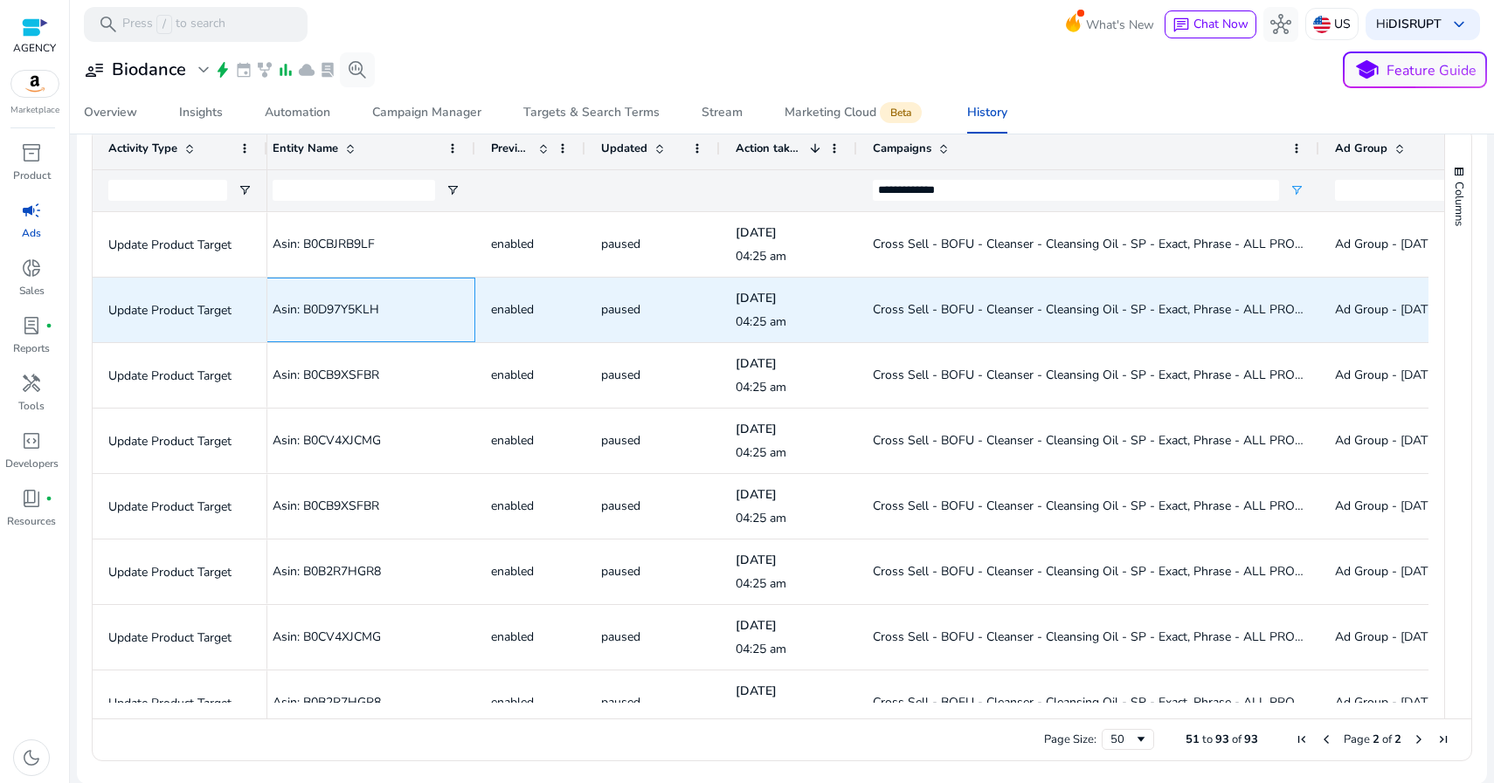
click at [332, 307] on span "Asin: B0D97Y5KLH" at bounding box center [326, 309] width 107 height 17
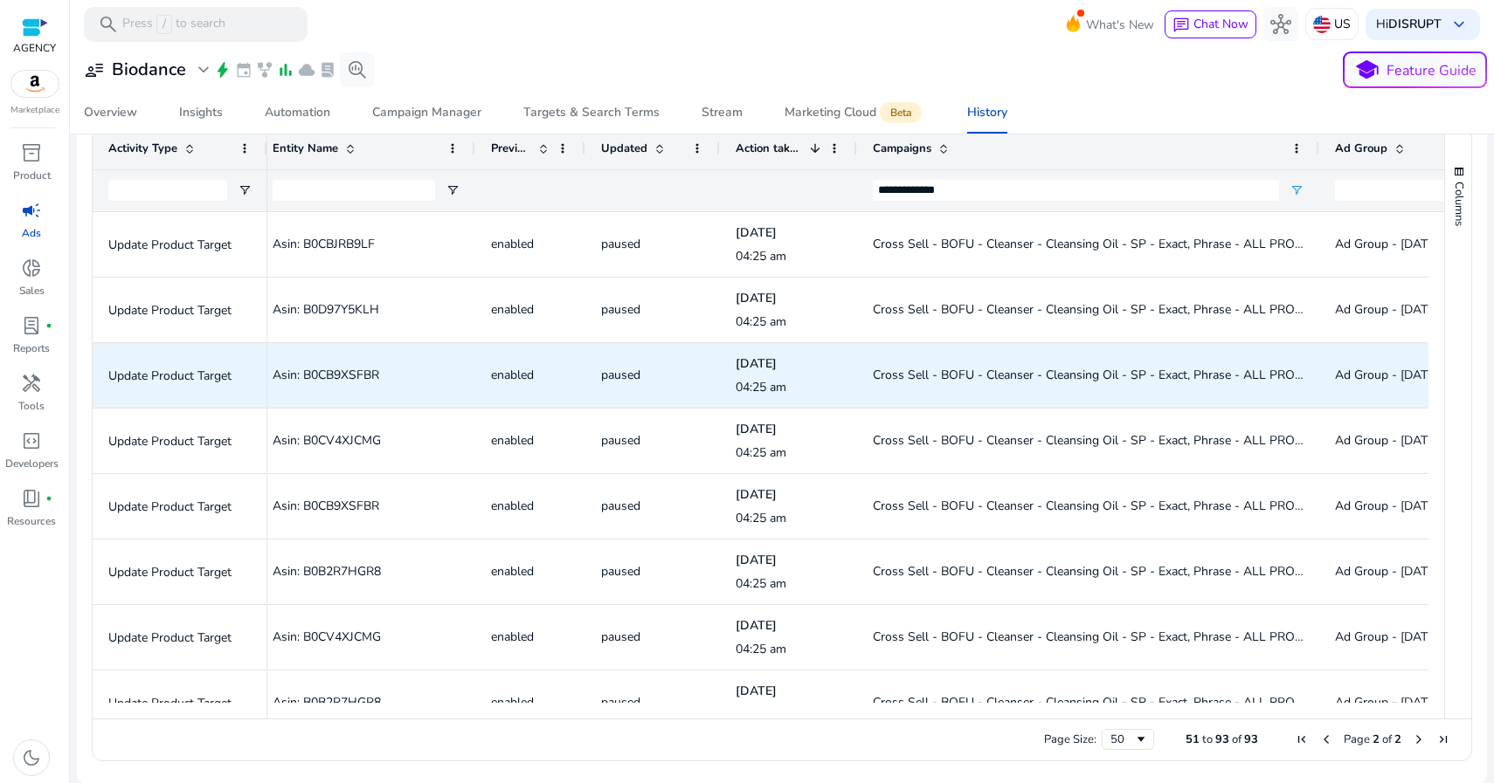
click at [354, 374] on span "Asin: B0CB9XSFBR" at bounding box center [326, 375] width 107 height 17
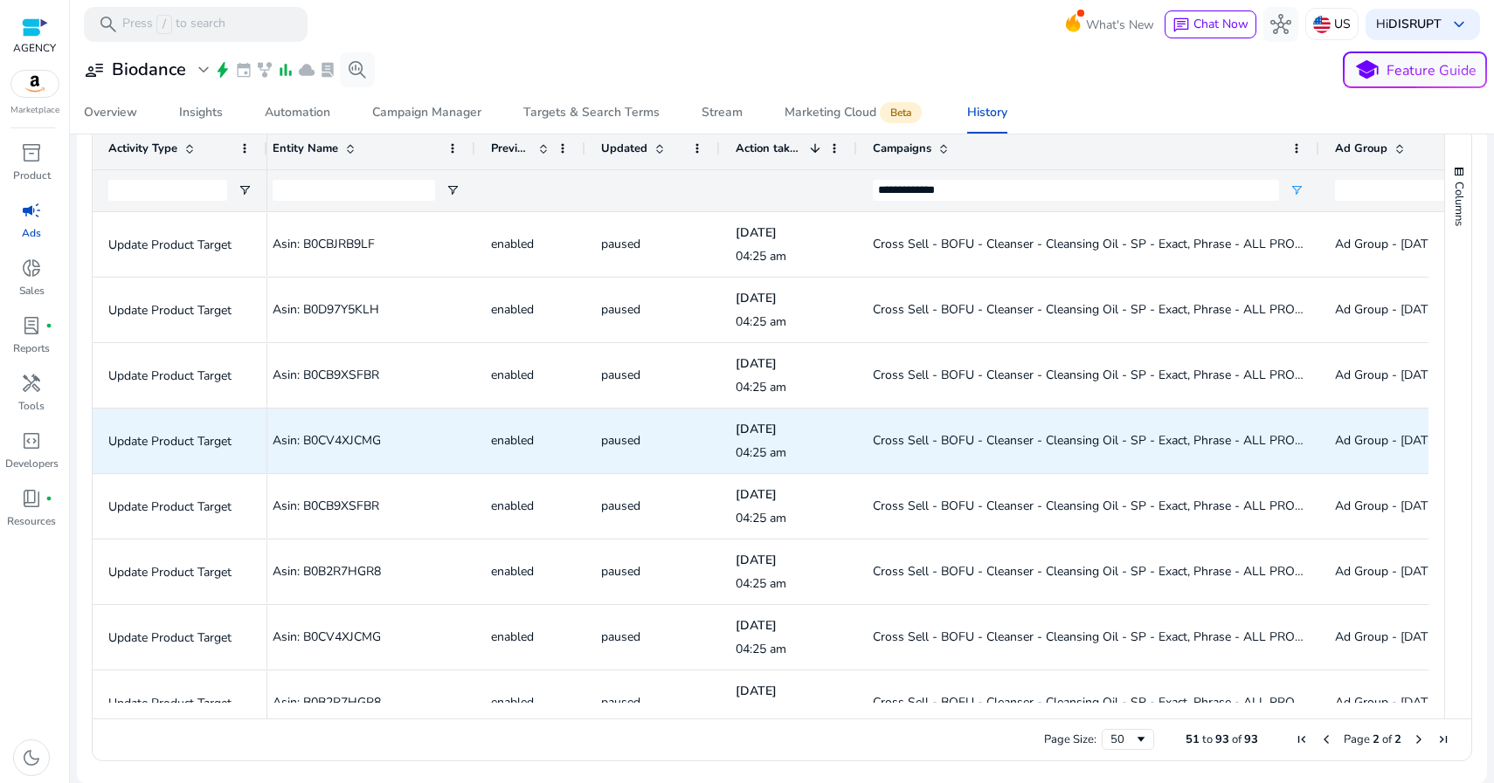
click at [374, 439] on span "Asin: B0CV4XJCMG" at bounding box center [327, 440] width 108 height 17
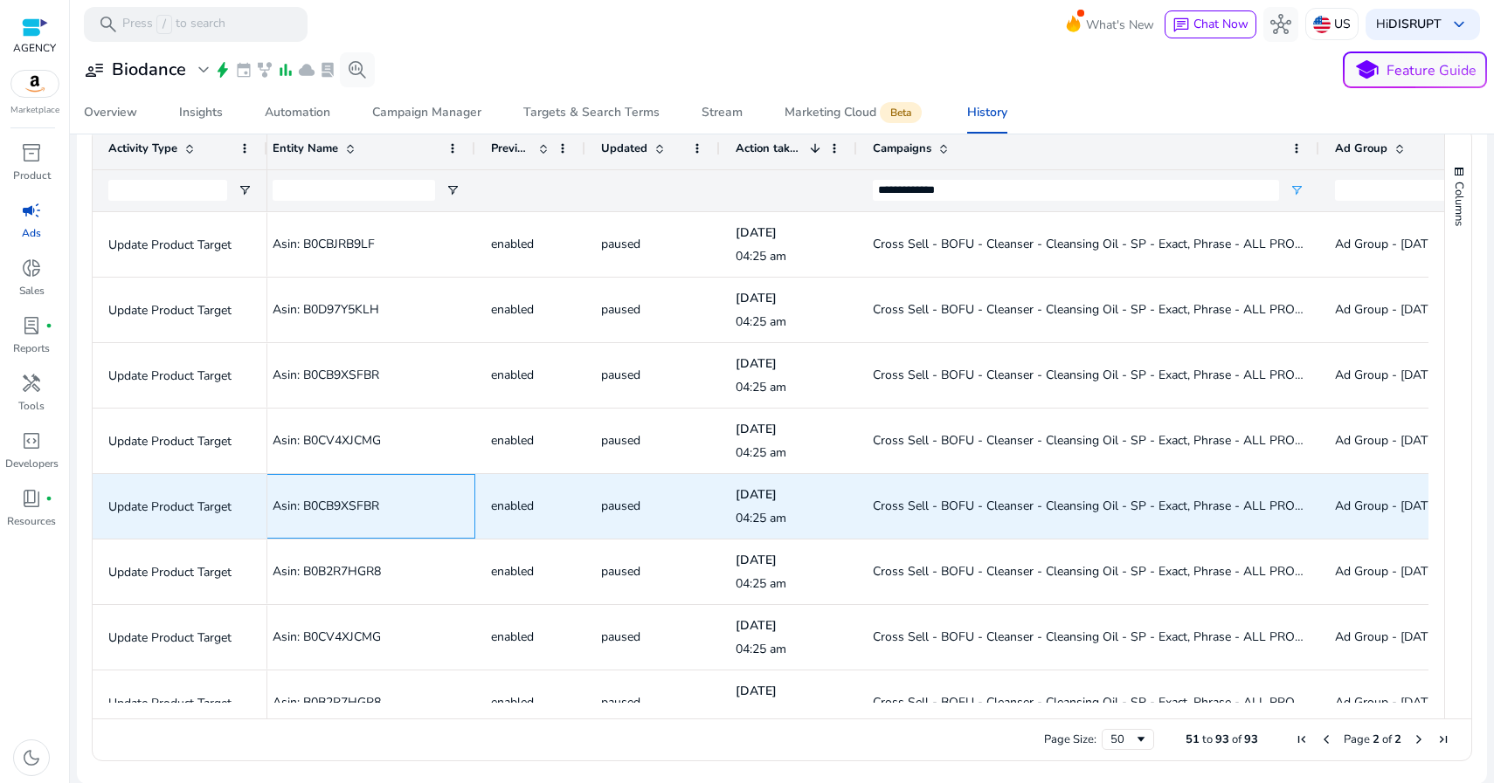
click at [357, 503] on span "Asin: B0CB9XSFBR" at bounding box center [326, 506] width 107 height 17
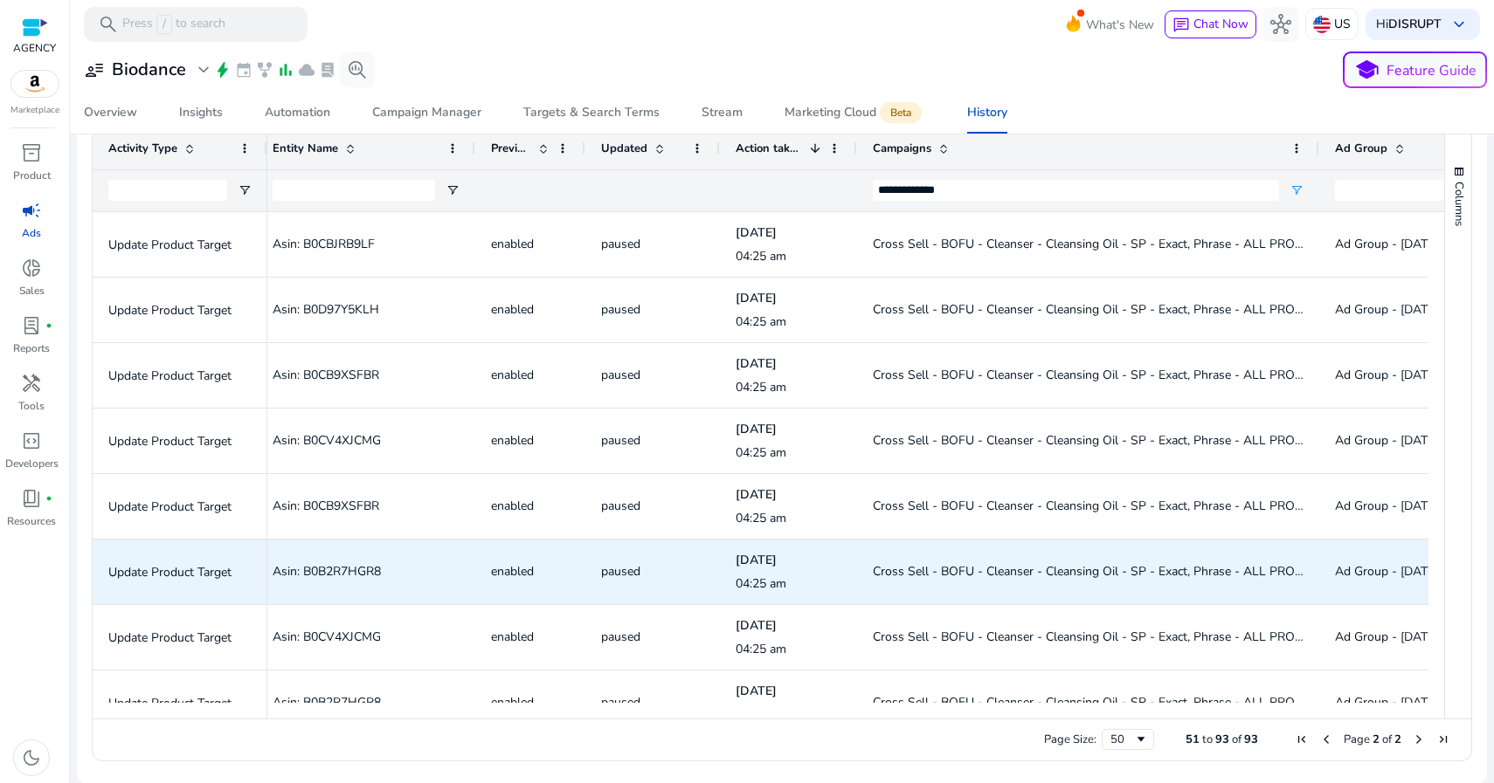
click at [333, 571] on span "Asin: B0B2R7HGR8" at bounding box center [327, 571] width 108 height 17
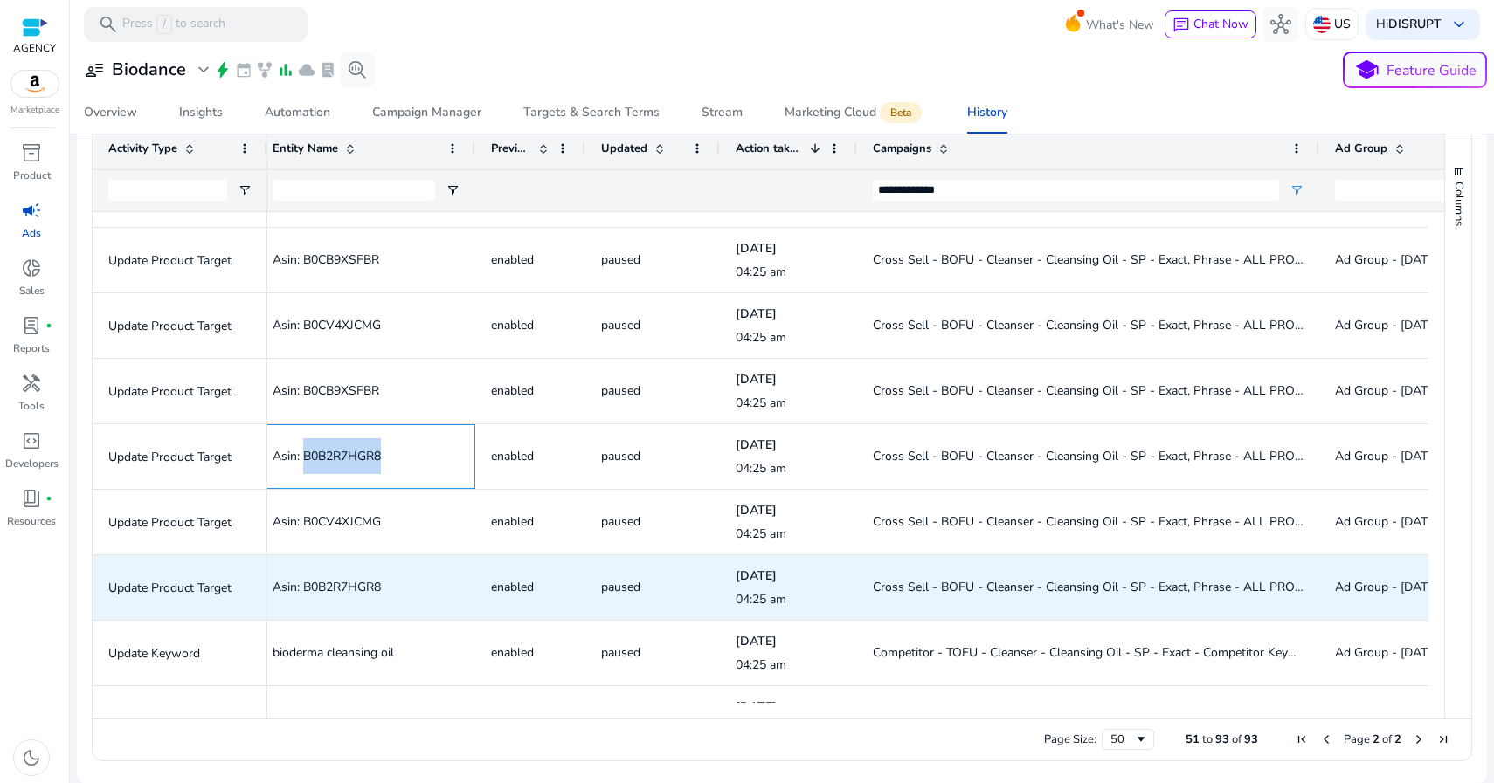
scroll to position [188, 0]
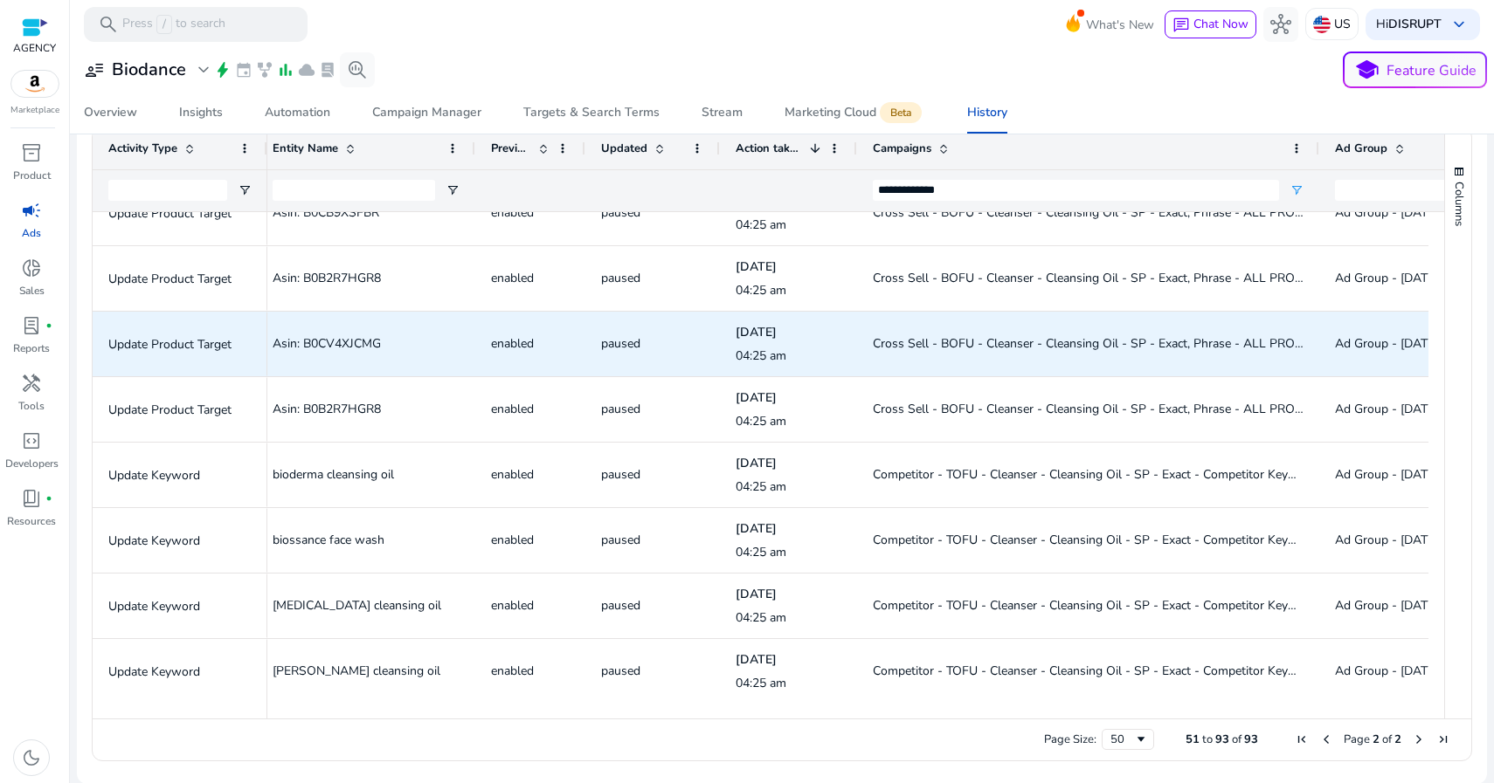
click at [345, 340] on span "Asin: B0CV4XJCMG" at bounding box center [327, 343] width 108 height 17
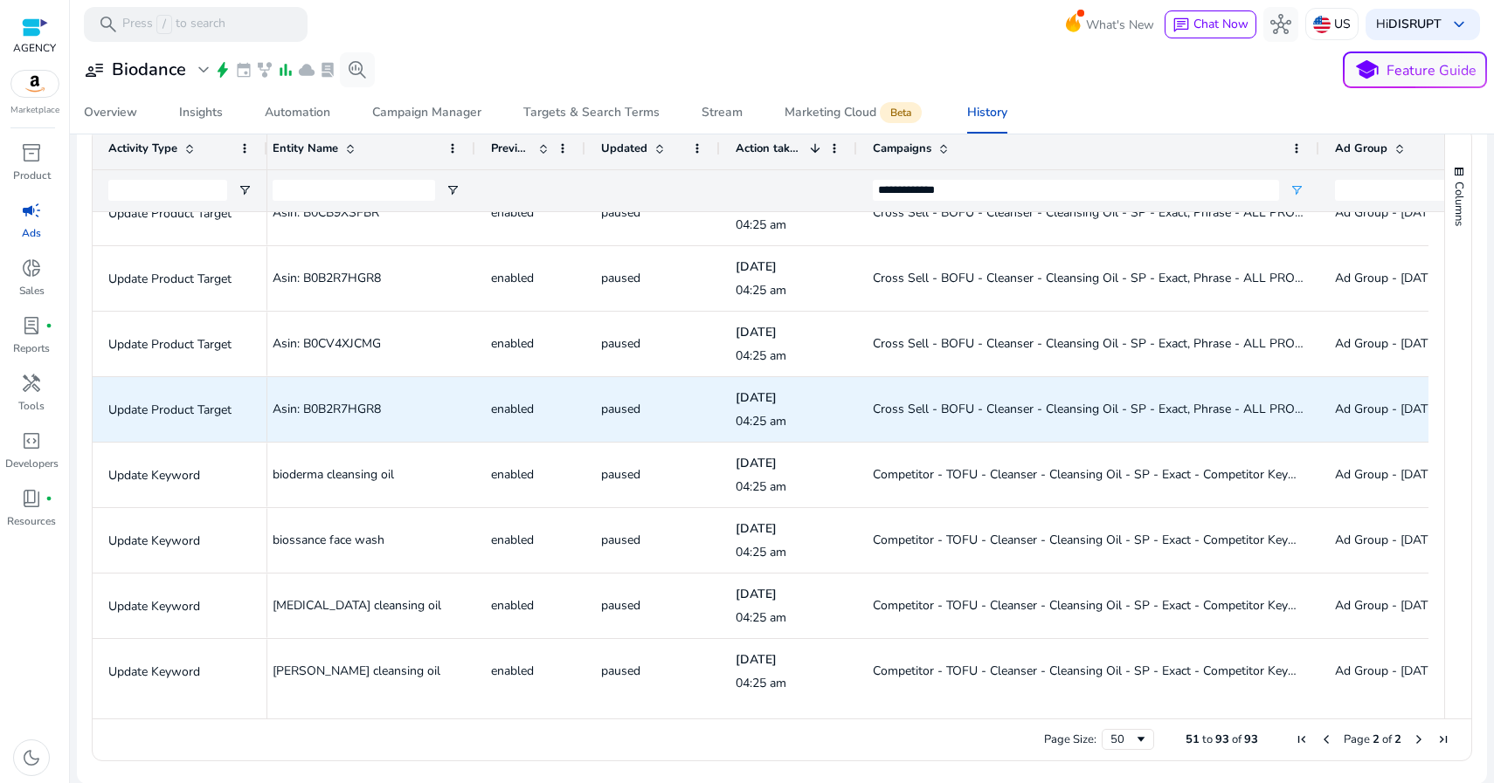
click at [364, 404] on span "Asin: B0B2R7HGR8" at bounding box center [327, 409] width 108 height 17
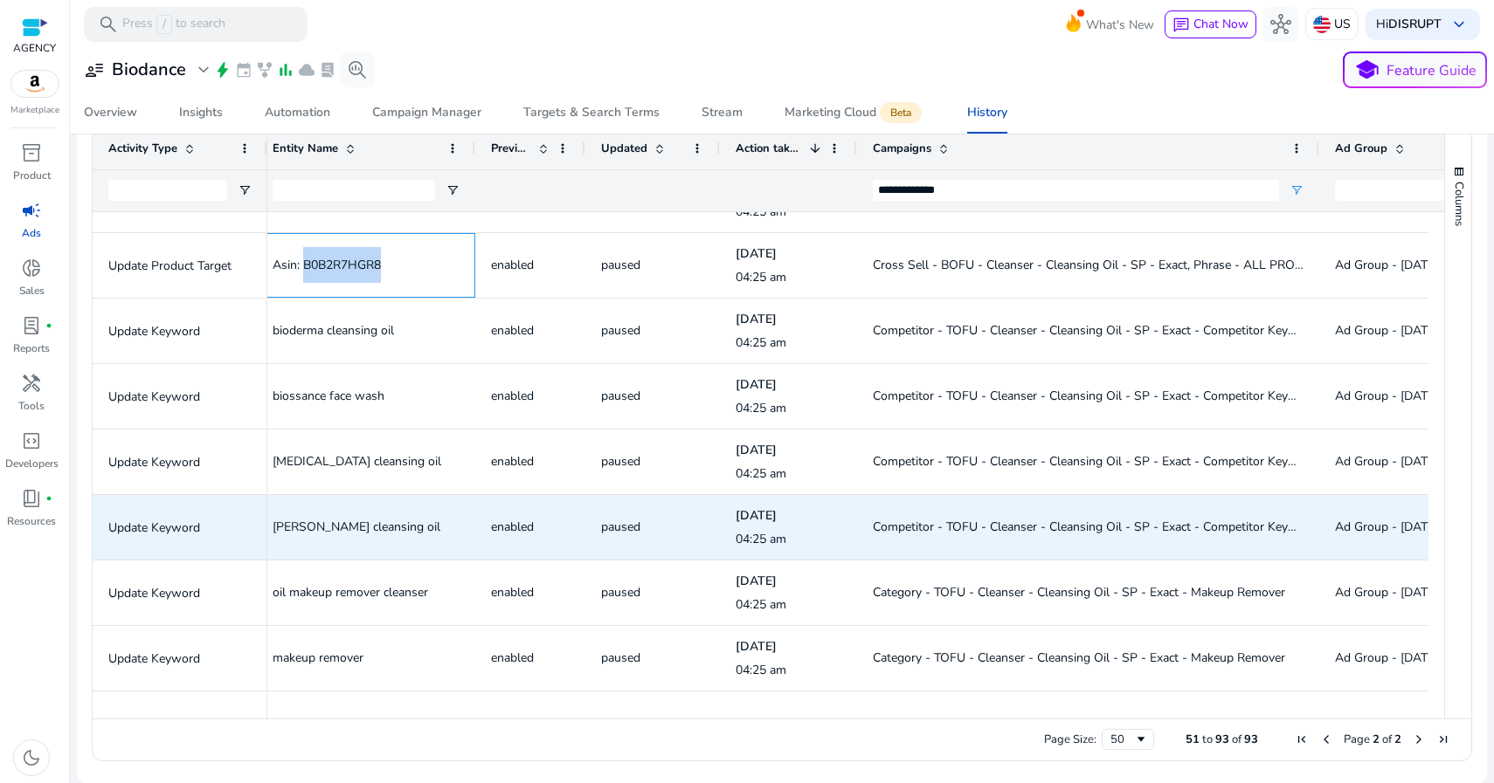
scroll to position [491, 0]
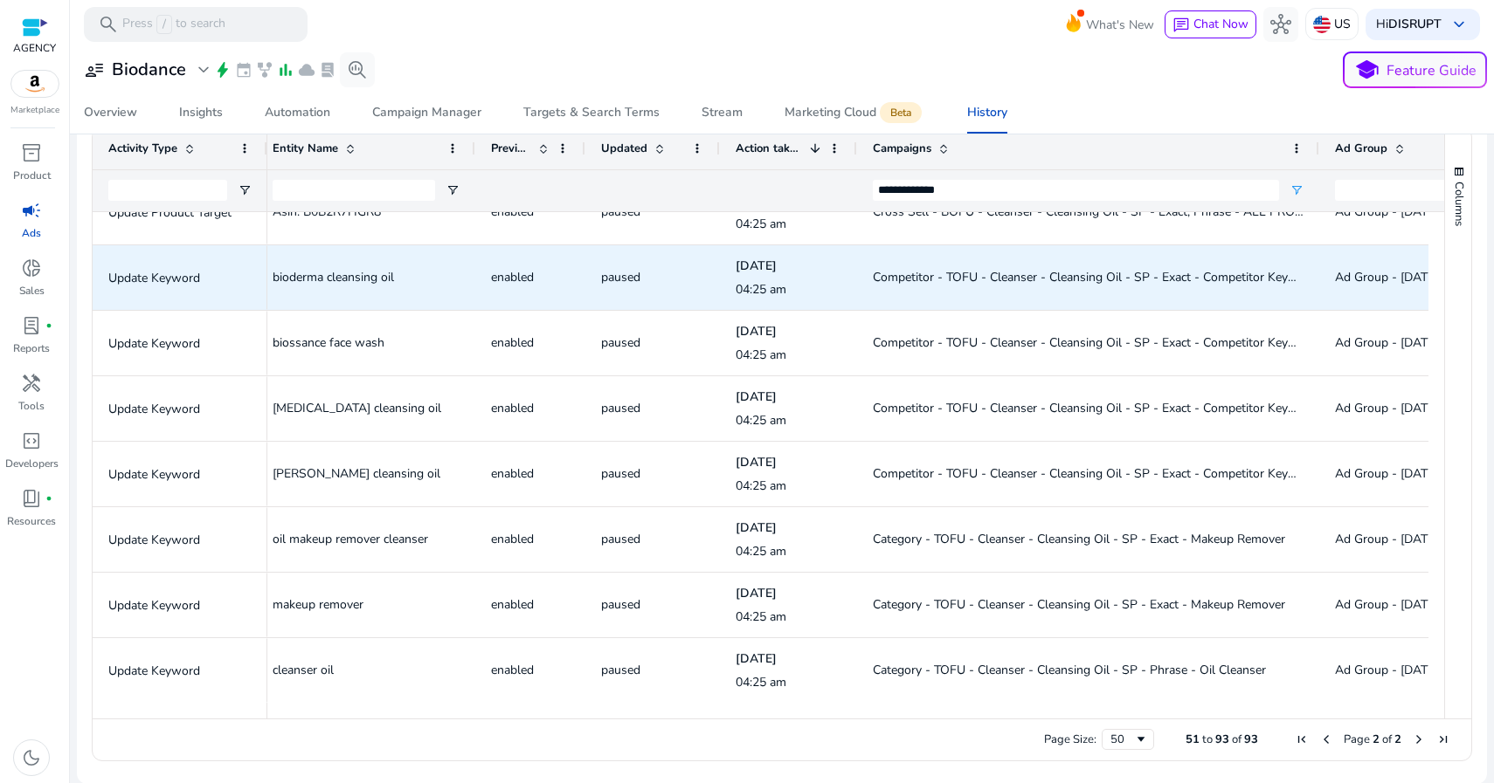
click at [997, 280] on span "Competitor - TOFU - Cleanser - Cleansing Oil - SP - Exact - Competitor Keywords" at bounding box center [1098, 277] width 450 height 17
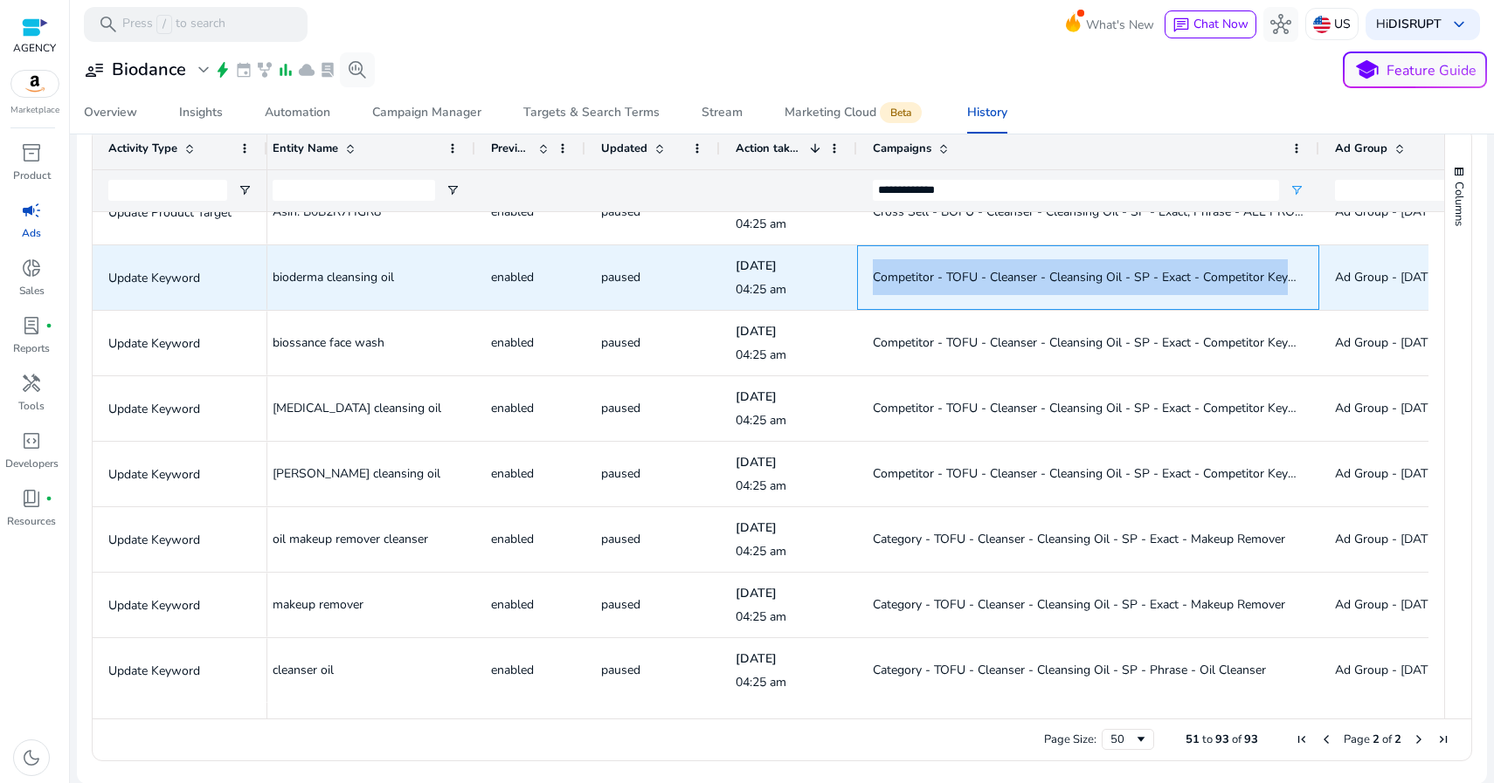
click at [997, 280] on span "Competitor - TOFU - Cleanser - Cleansing Oil - SP - Exact - Competitor Keywords" at bounding box center [1098, 277] width 450 height 17
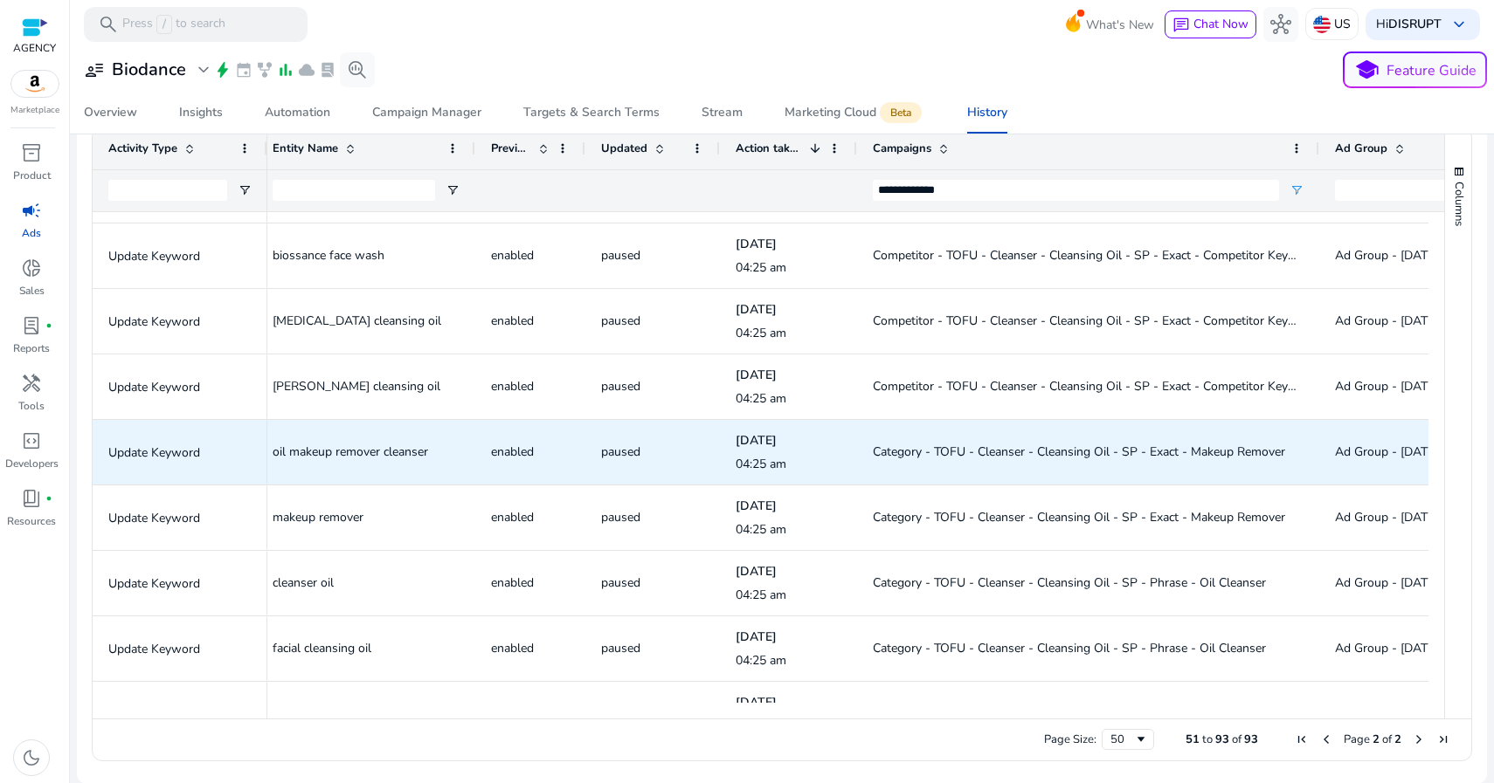
scroll to position [587, 0]
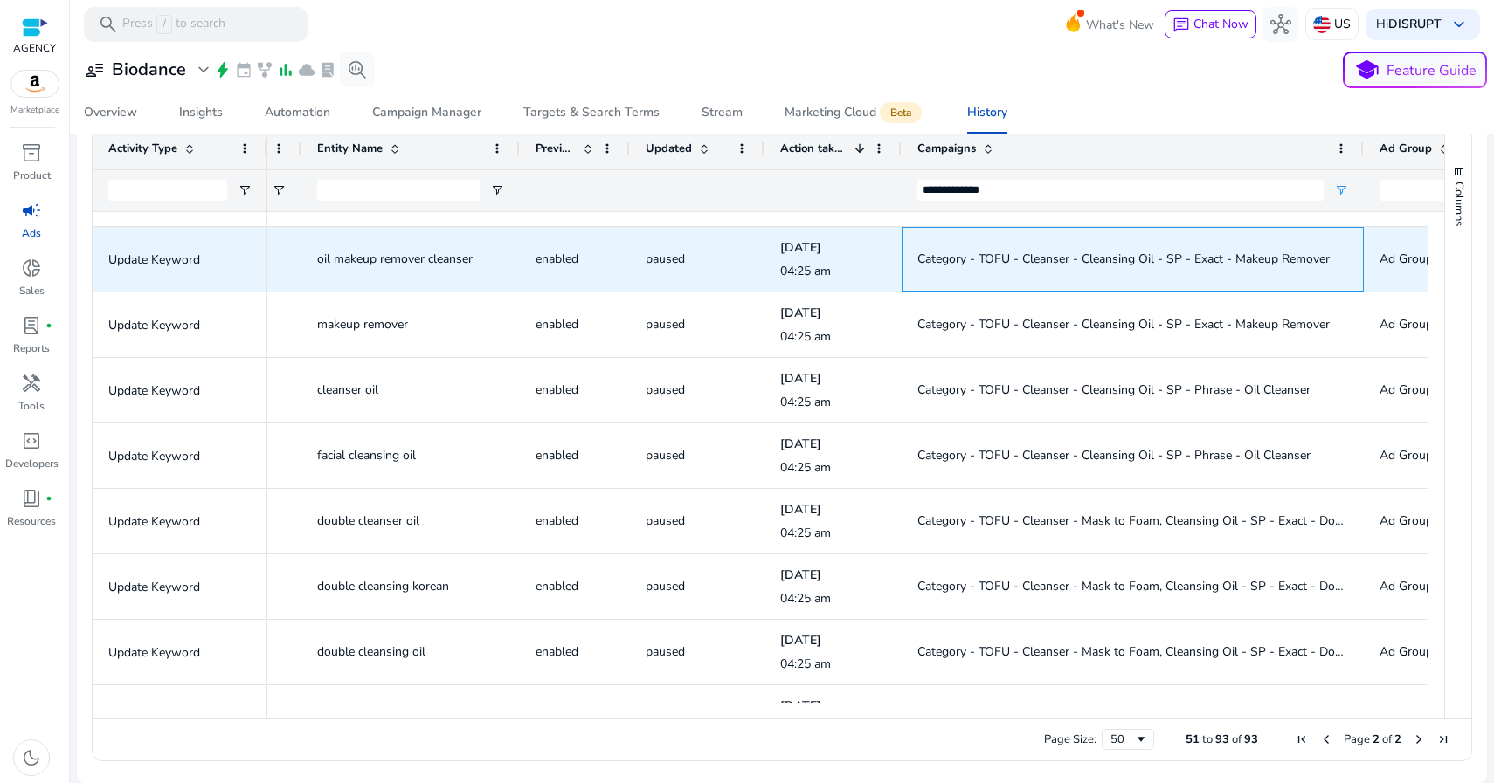
click at [1053, 259] on span "Category - TOFU - Cleanser - Cleansing Oil - SP - Exact - Makeup Remover" at bounding box center [1123, 259] width 412 height 17
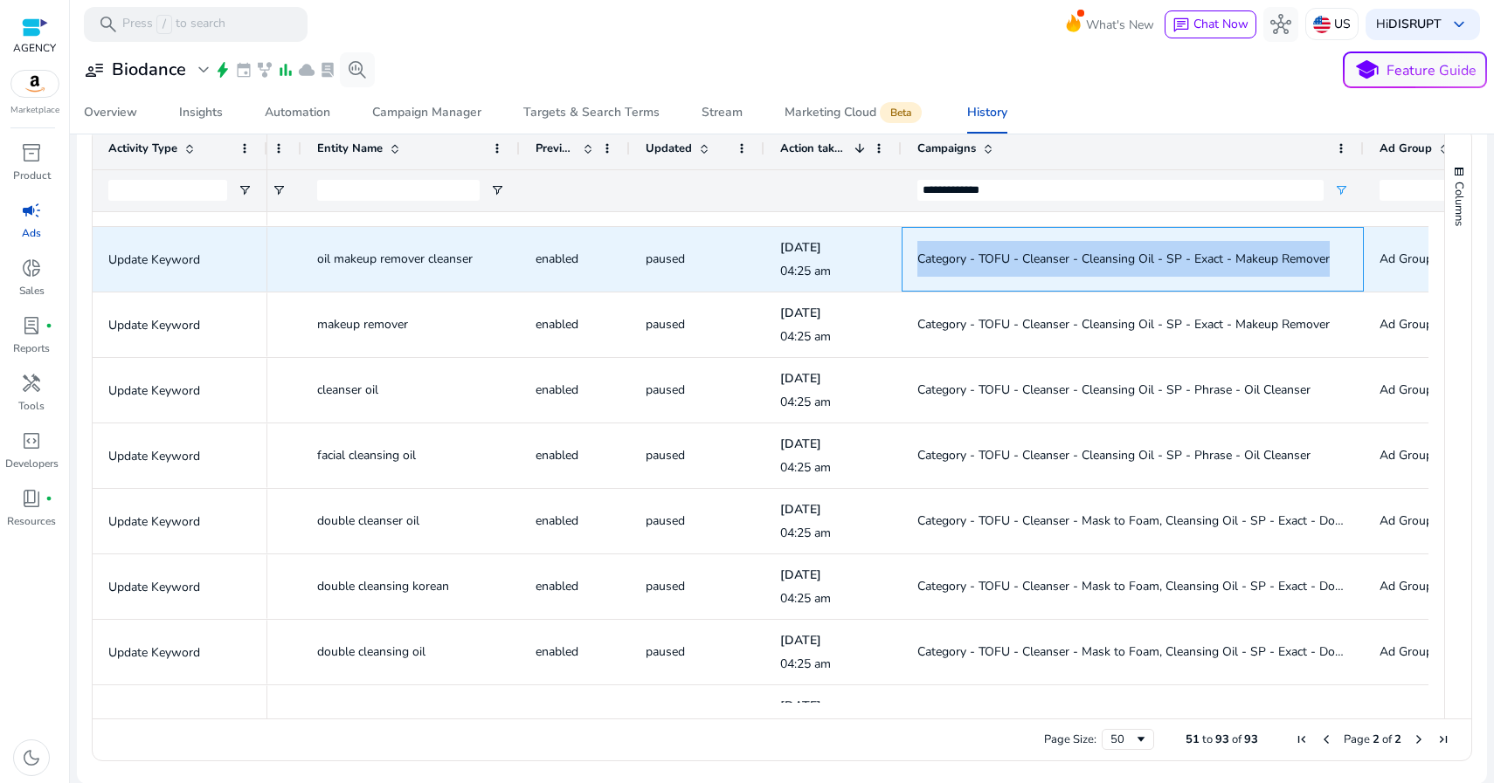
click at [1053, 259] on span "Category - TOFU - Cleanser - Cleansing Oil - SP - Exact - Makeup Remover" at bounding box center [1123, 259] width 412 height 17
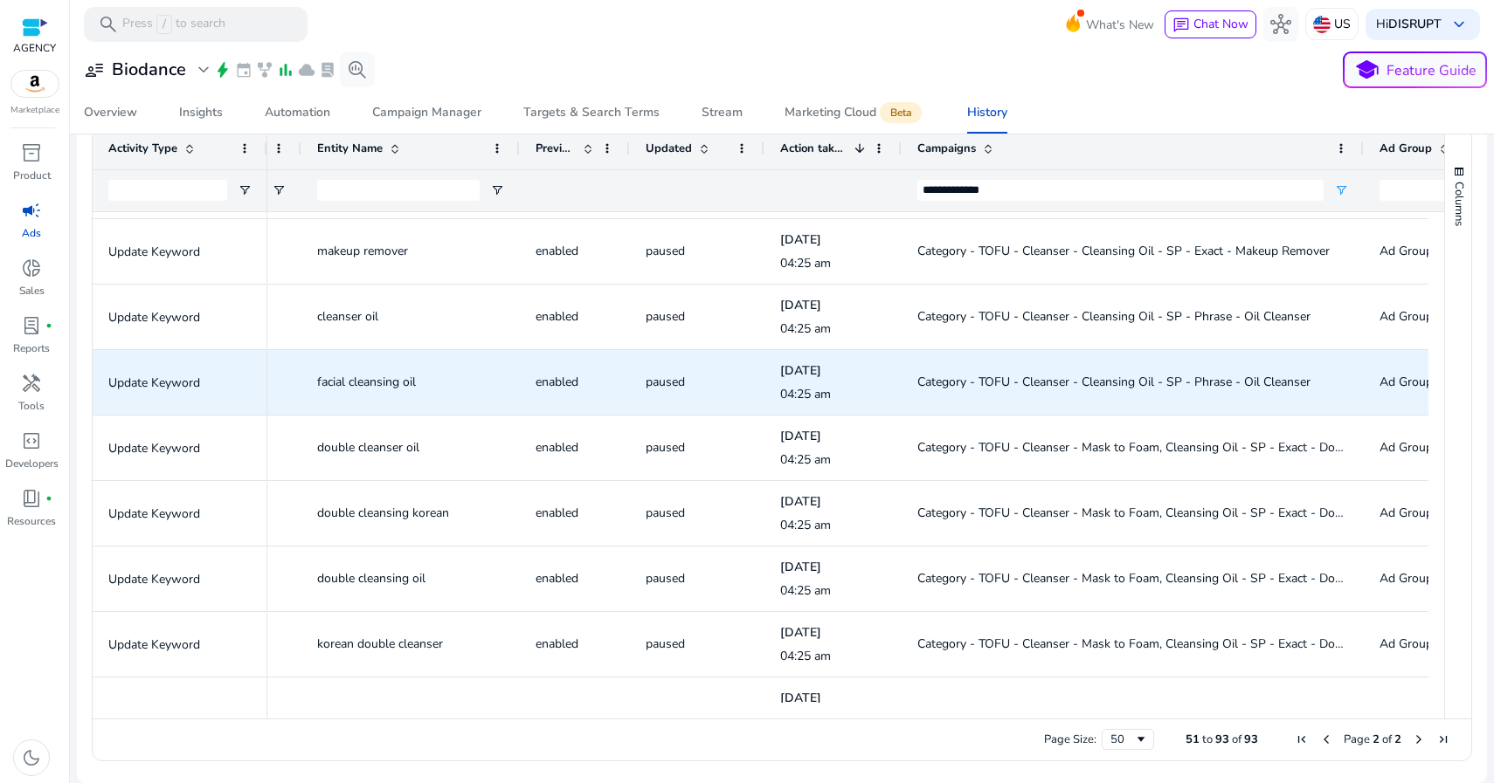
scroll to position [850, 0]
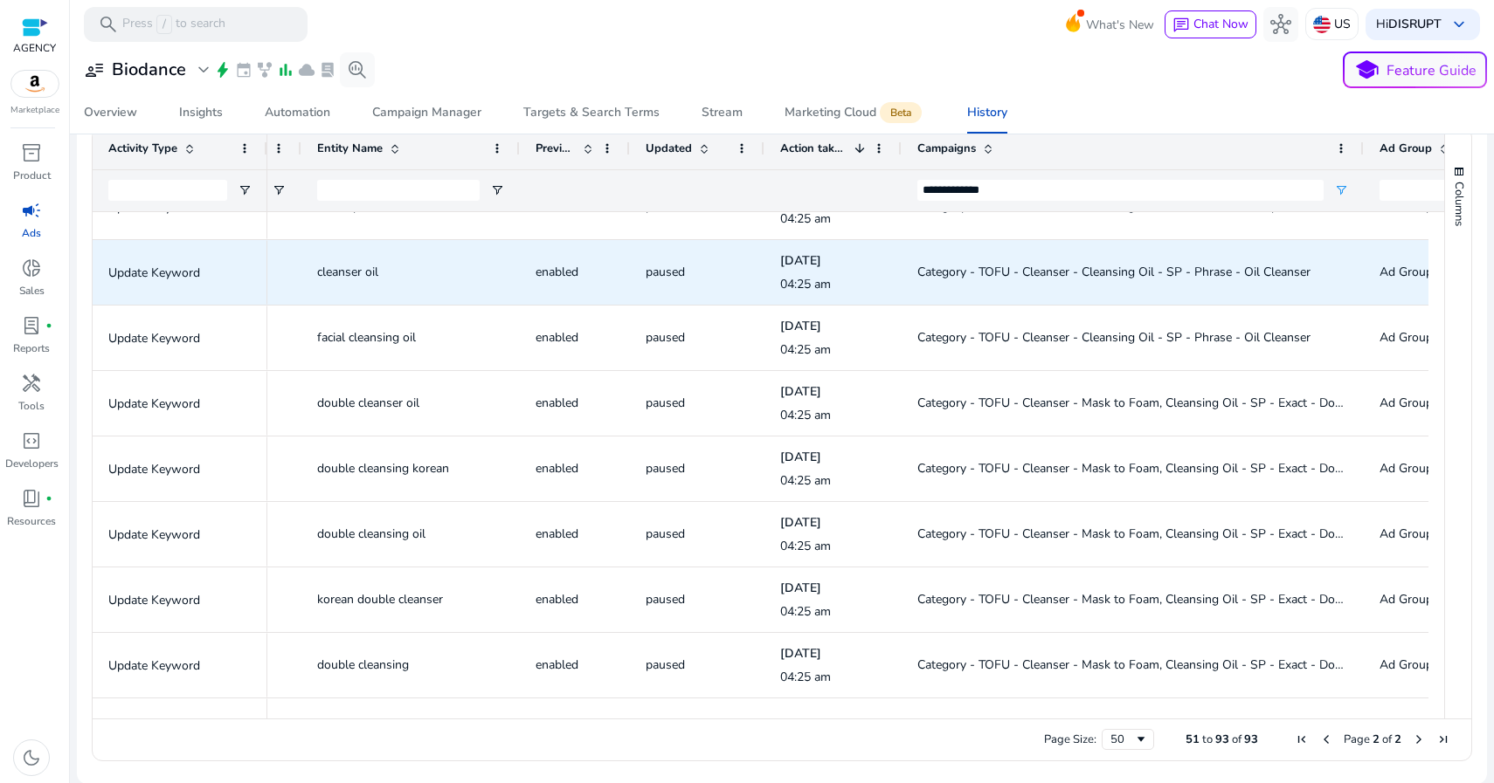
click at [975, 271] on span "Category - TOFU - Cleanser - Cleansing Oil - SP - Phrase - Oil Cleanser" at bounding box center [1113, 272] width 393 height 17
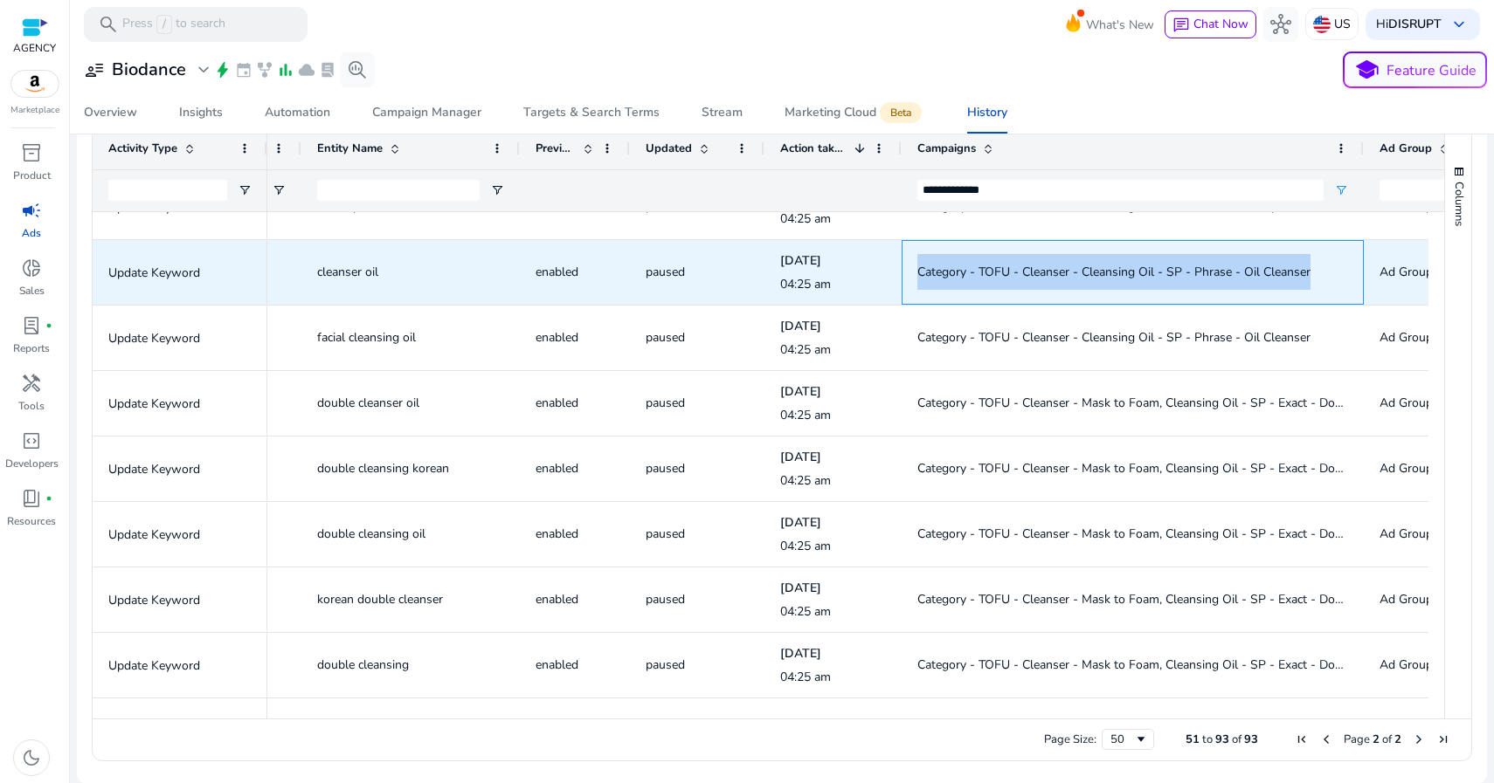
click at [975, 271] on span "Category - TOFU - Cleanser - Cleansing Oil - SP - Phrase - Oil Cleanser" at bounding box center [1113, 272] width 393 height 17
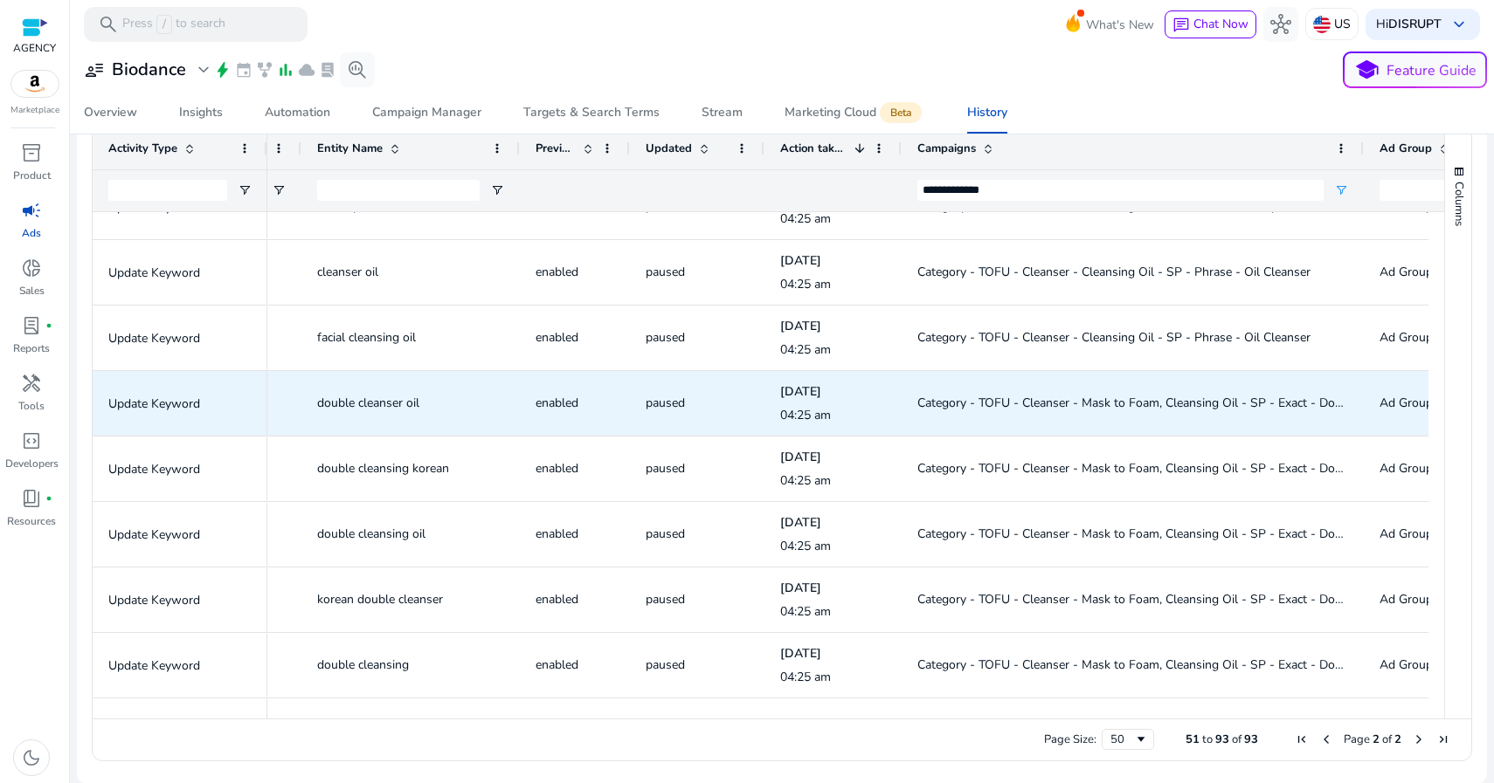
click at [1036, 401] on span "Category - TOFU - Cleanser - Mask to Foam, Cleansing Oil - SP - Exact - Double …" at bounding box center [1166, 403] width 498 height 17
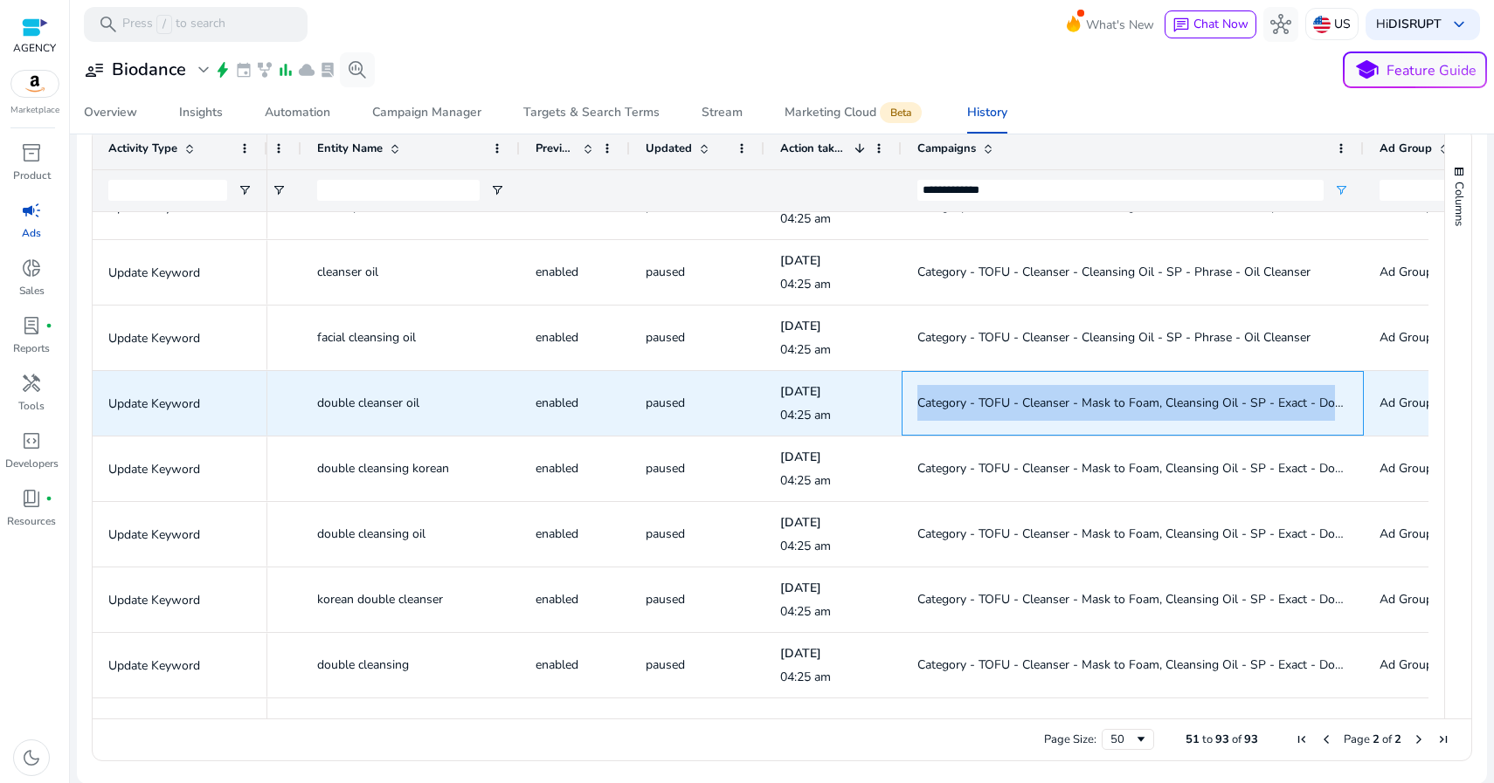
click at [1036, 401] on span "Category - TOFU - Cleanser - Mask to Foam, Cleansing Oil - SP - Exact - Double …" at bounding box center [1166, 403] width 498 height 17
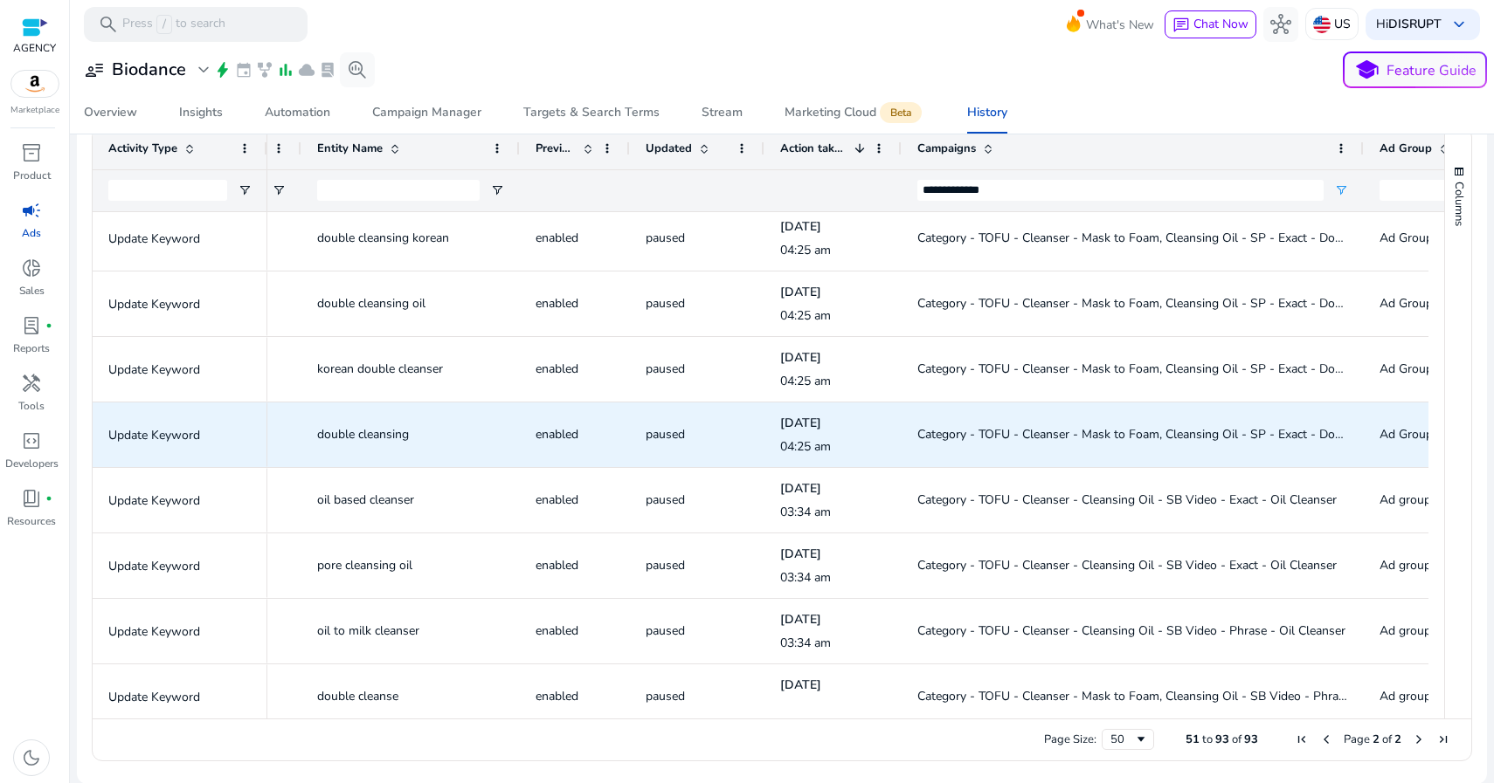
scroll to position [1114, 0]
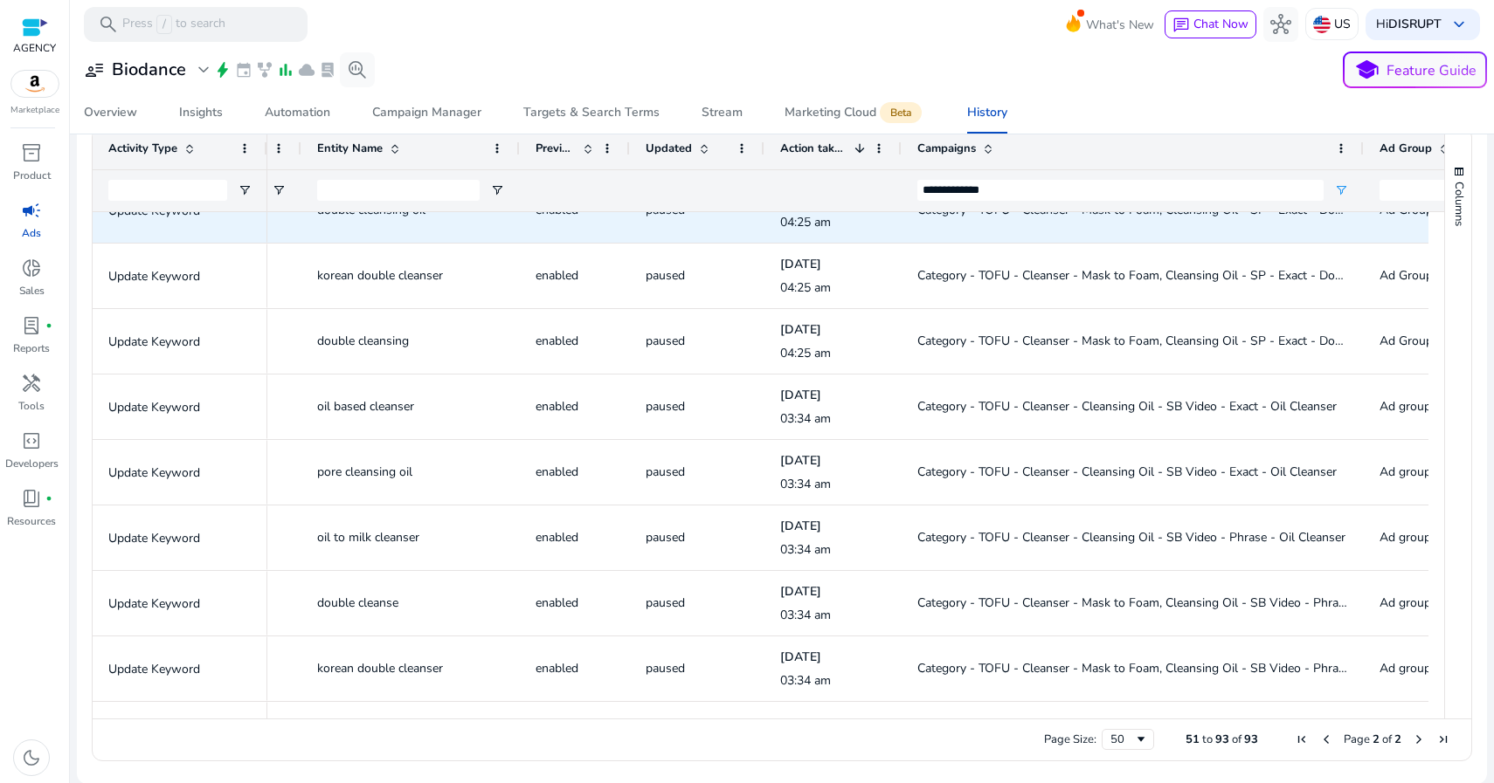
scroll to position [1246, 0]
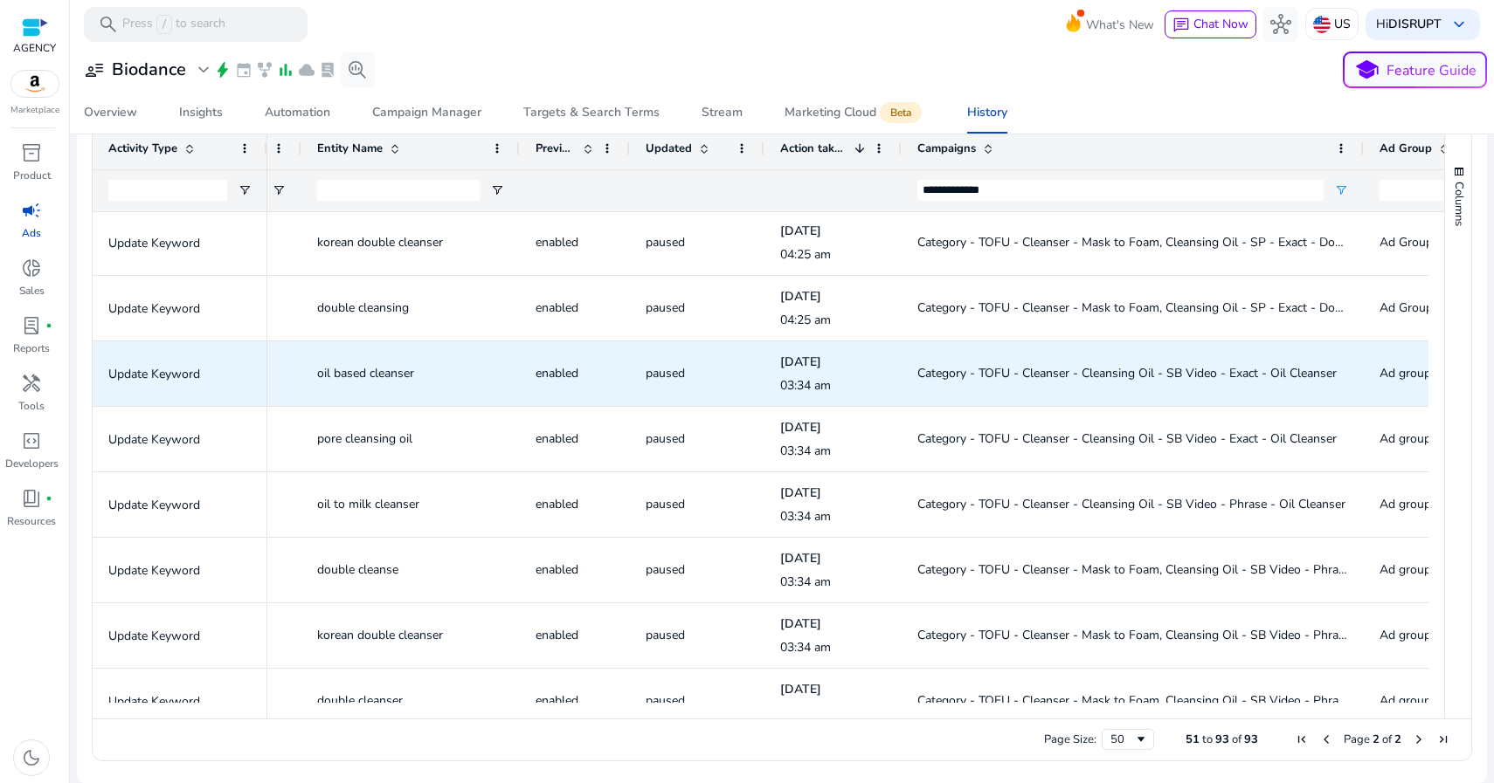
click at [1003, 374] on span "Category - TOFU - Cleanser - Cleansing Oil - SB Video - Exact - Oil Cleanser" at bounding box center [1126, 373] width 419 height 17
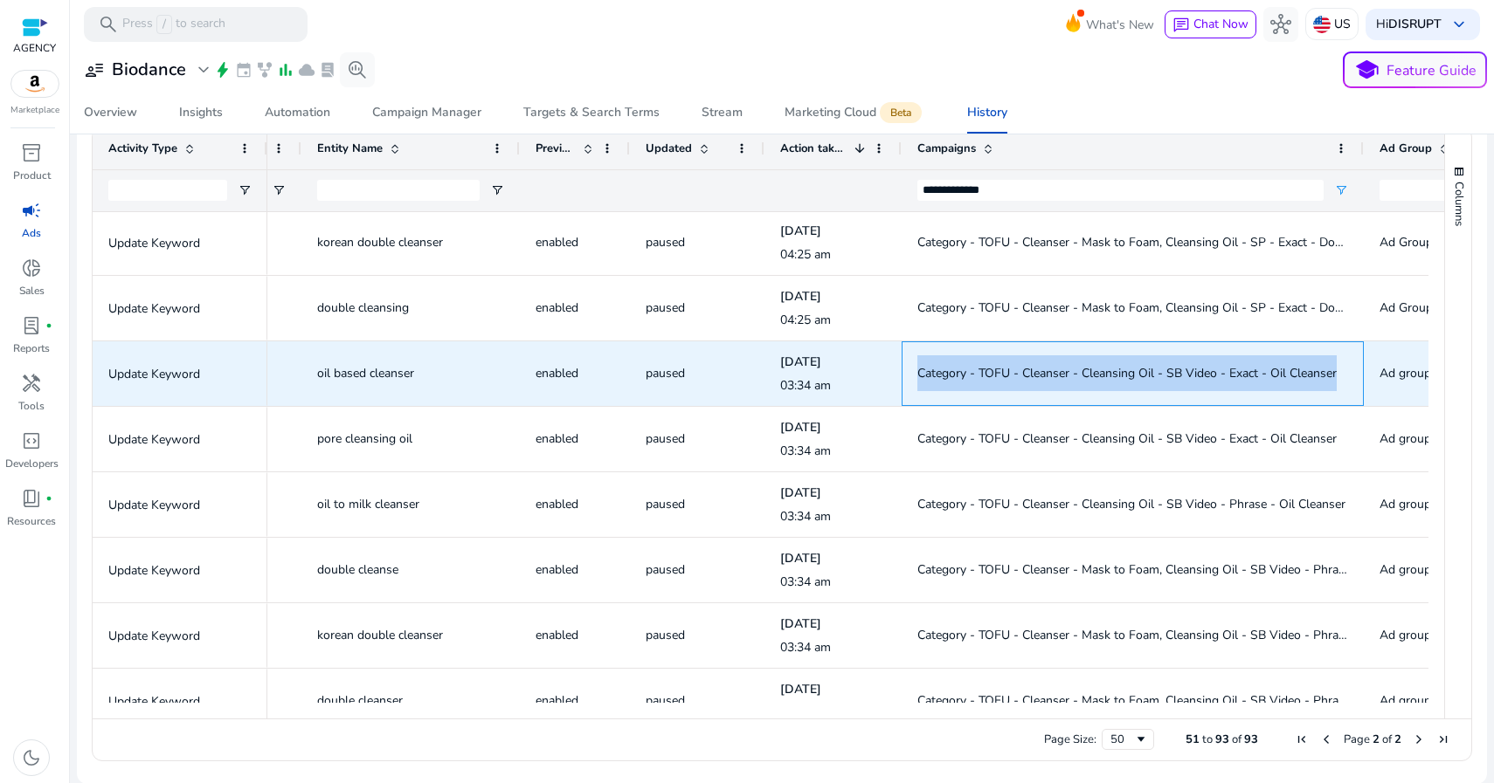
click at [1003, 374] on span "Category - TOFU - Cleanser - Cleansing Oil - SB Video - Exact - Oil Cleanser" at bounding box center [1126, 373] width 419 height 17
copy span "Category - TOFU - Cleanser - Cleansing Oil - SB Video - Exact - Oil Cleanser"
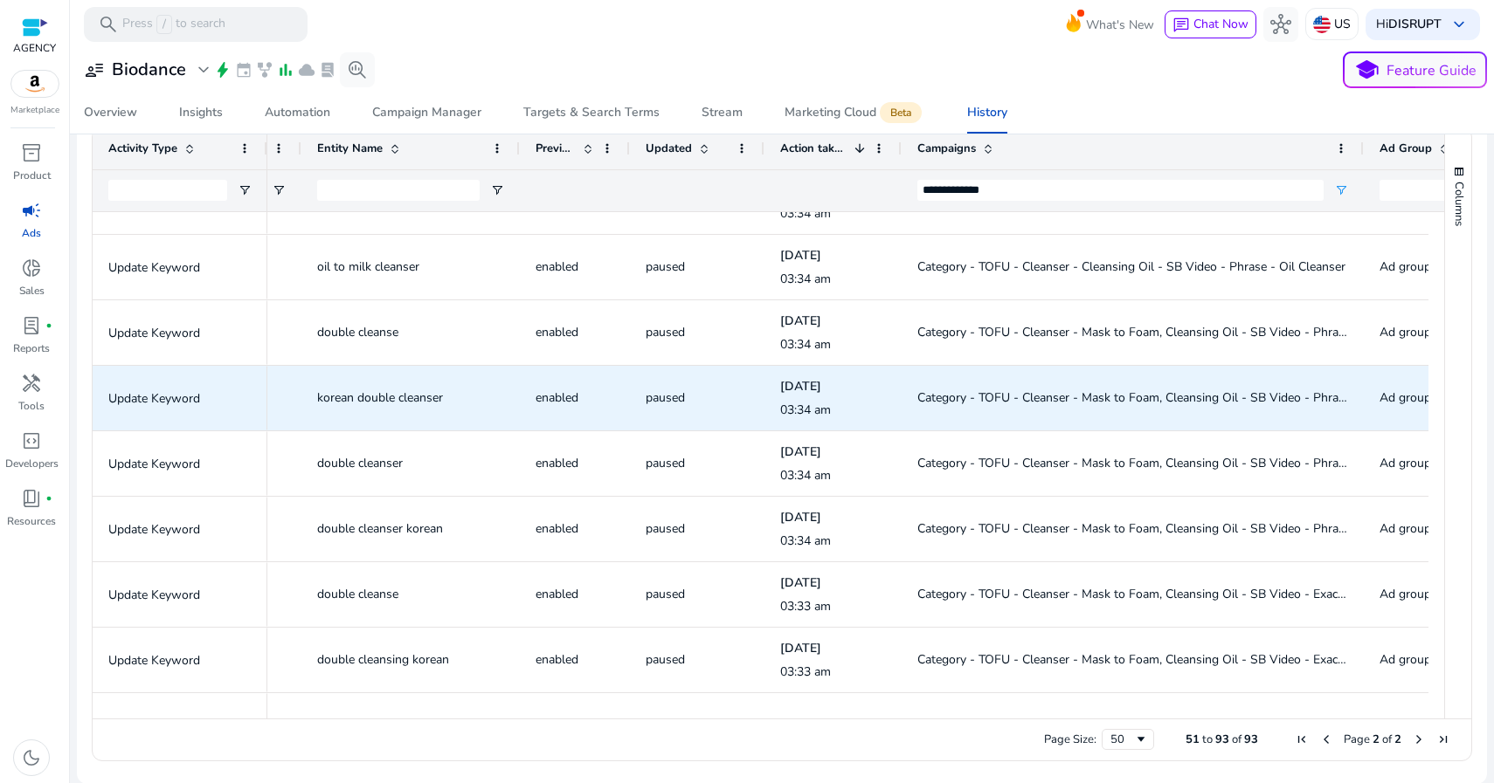
scroll to position [1485, 0]
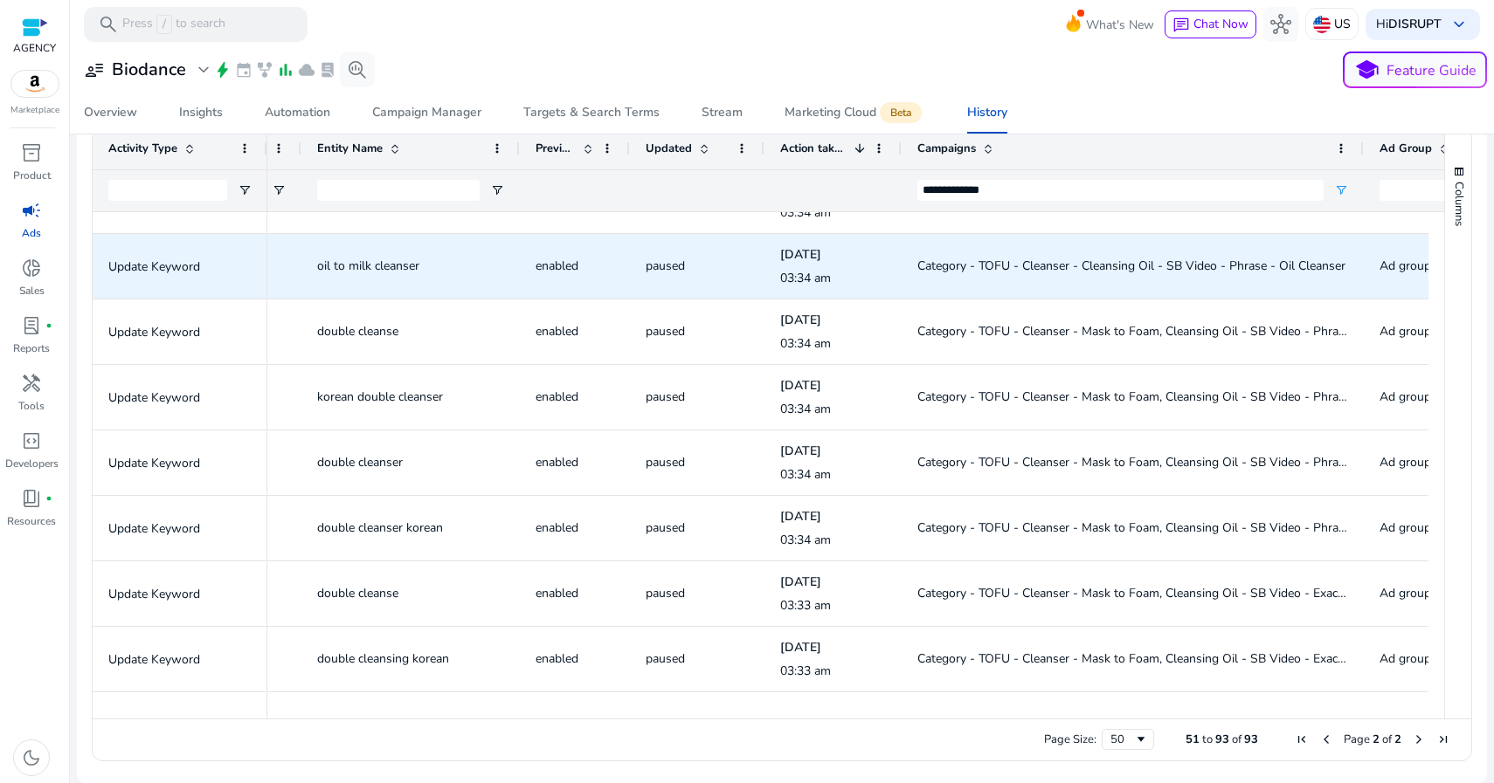
click at [950, 262] on span "Category - TOFU - Cleanser - Cleansing Oil - SB Video - Phrase - Oil Cleanser" at bounding box center [1131, 266] width 428 height 17
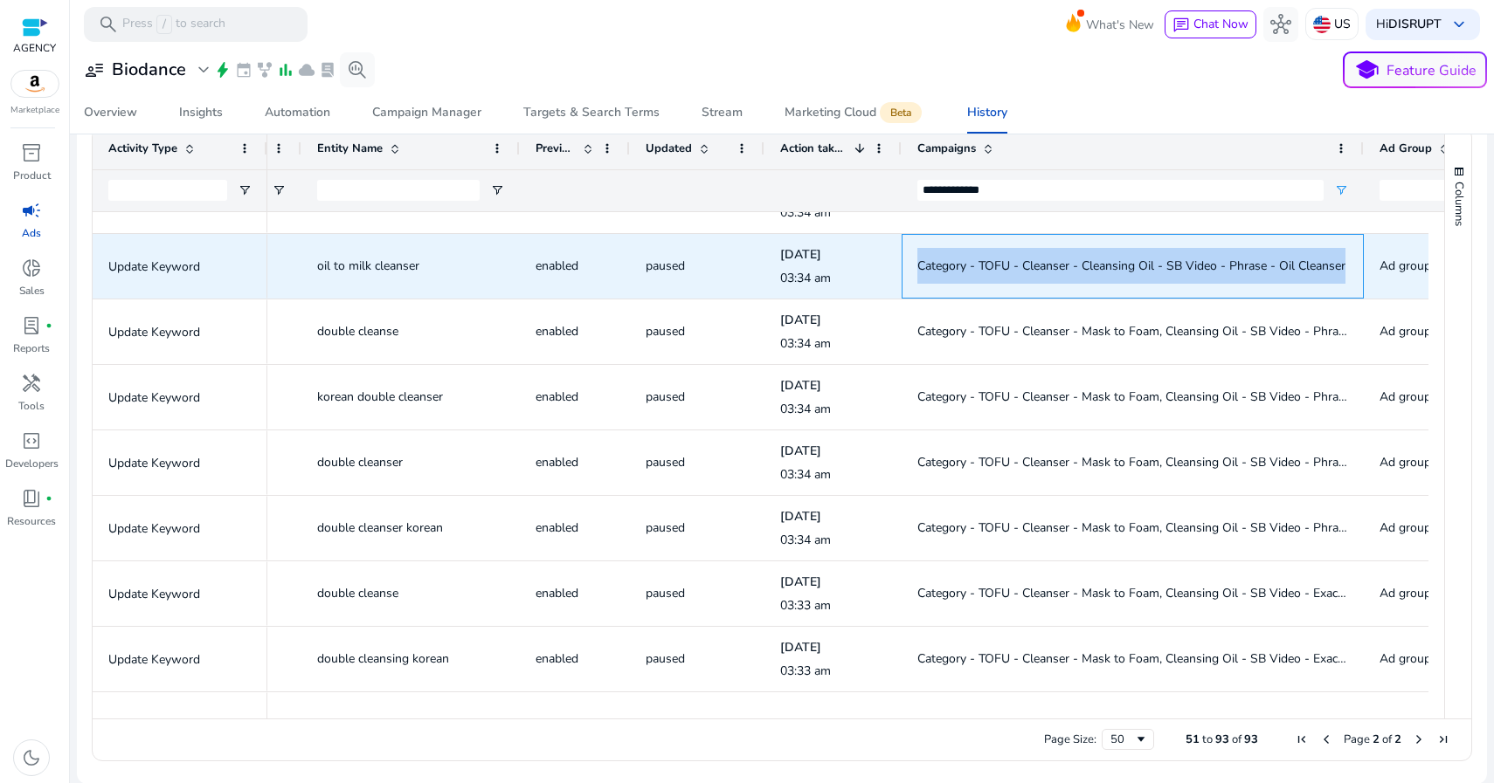
click at [950, 262] on span "Category - TOFU - Cleanser - Cleansing Oil - SB Video - Phrase - Oil Cleanser" at bounding box center [1131, 266] width 428 height 17
copy span "Category - TOFU - Cleanser - Cleansing Oil - SB Video - Phrase - Oil Cleanser"
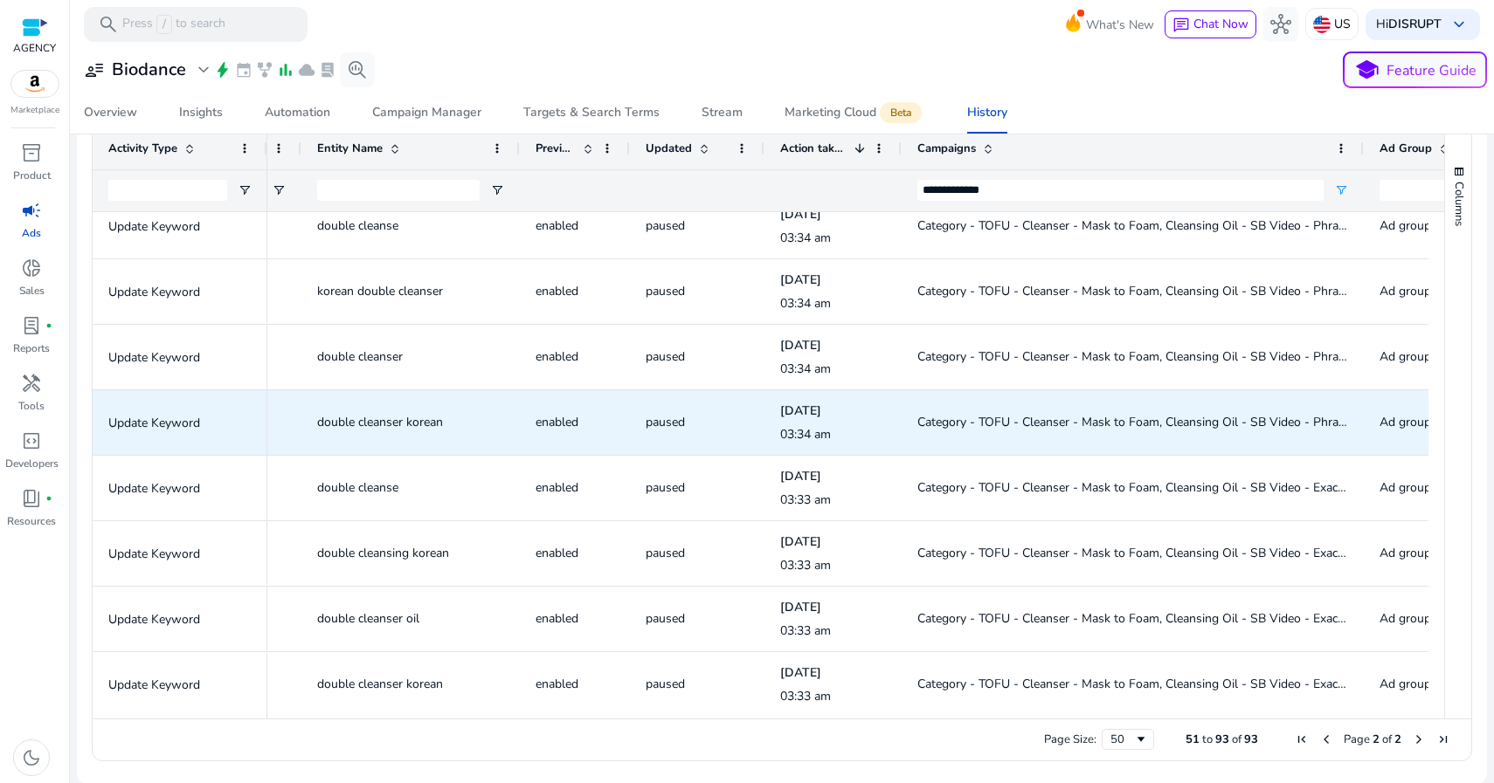
scroll to position [1586, 0]
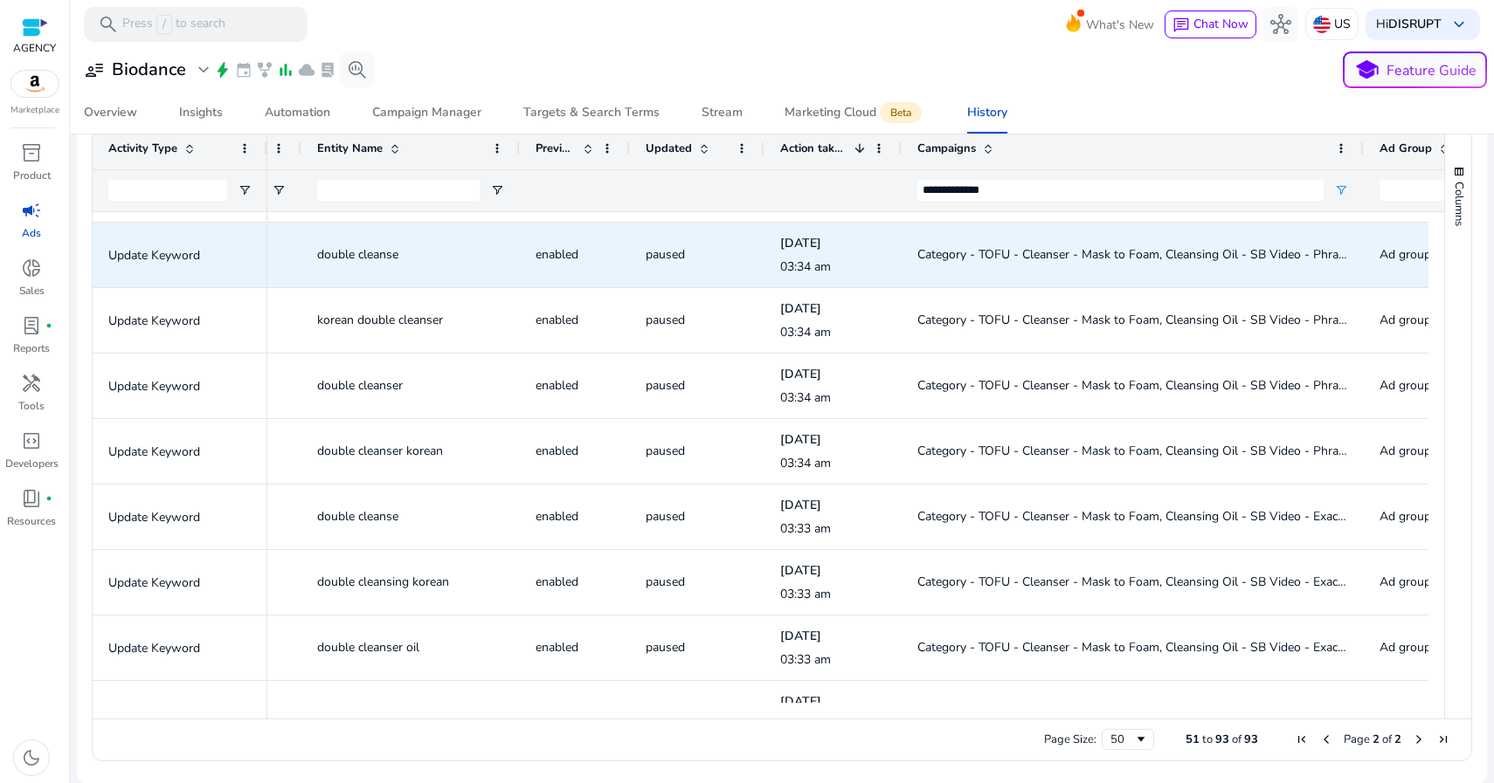
click at [958, 253] on span "Category - TOFU - Cleanser - Mask to Foam, Cleansing Oil - SB Video - Phrase - …" at bounding box center [1188, 254] width 542 height 17
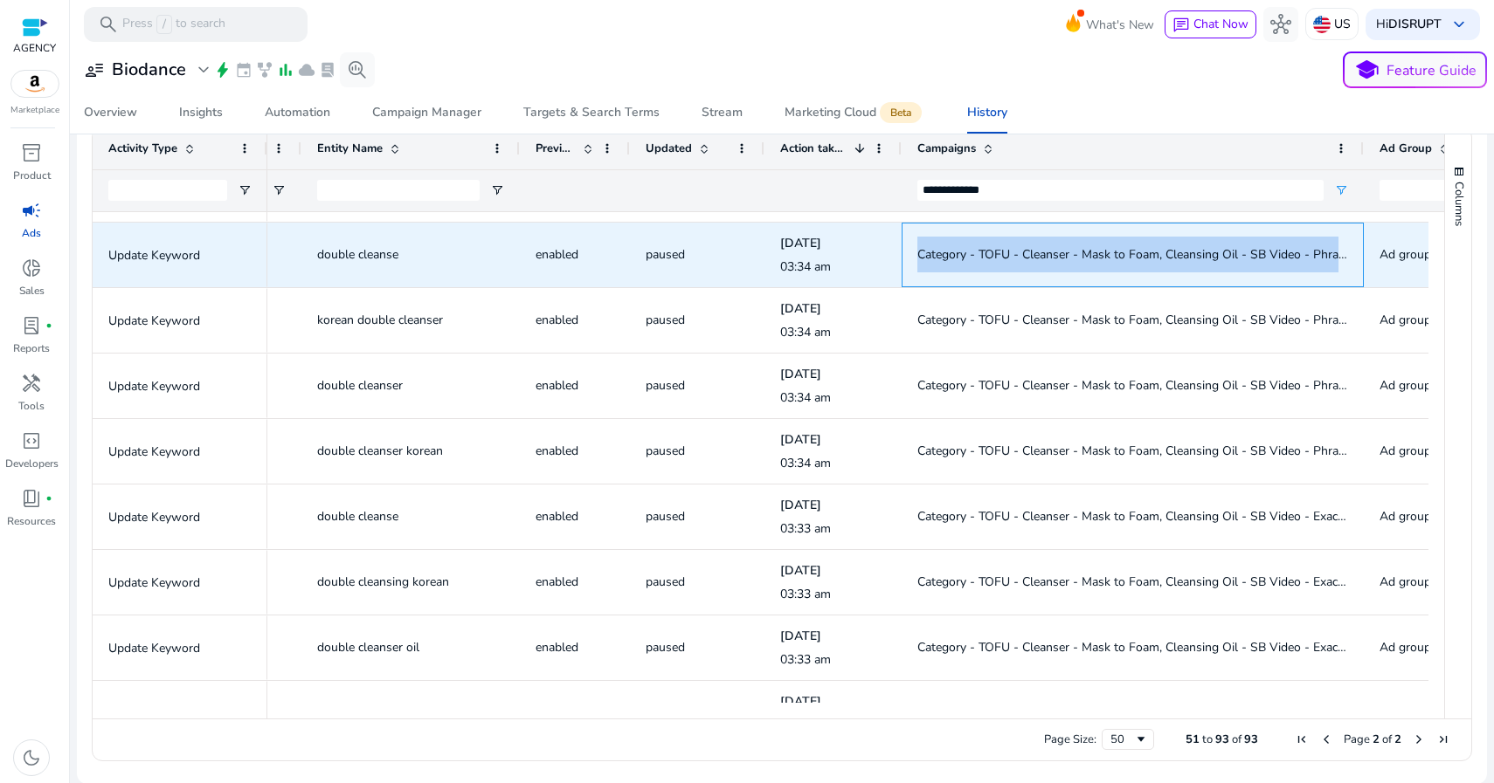
click at [958, 253] on span "Category - TOFU - Cleanser - Mask to Foam, Cleansing Oil - SB Video - Phrase - …" at bounding box center [1188, 254] width 542 height 17
copy span "Category - TOFU - Cleanser - Mask to Foam, Cleansing Oil - SB Video - Phrase - …"
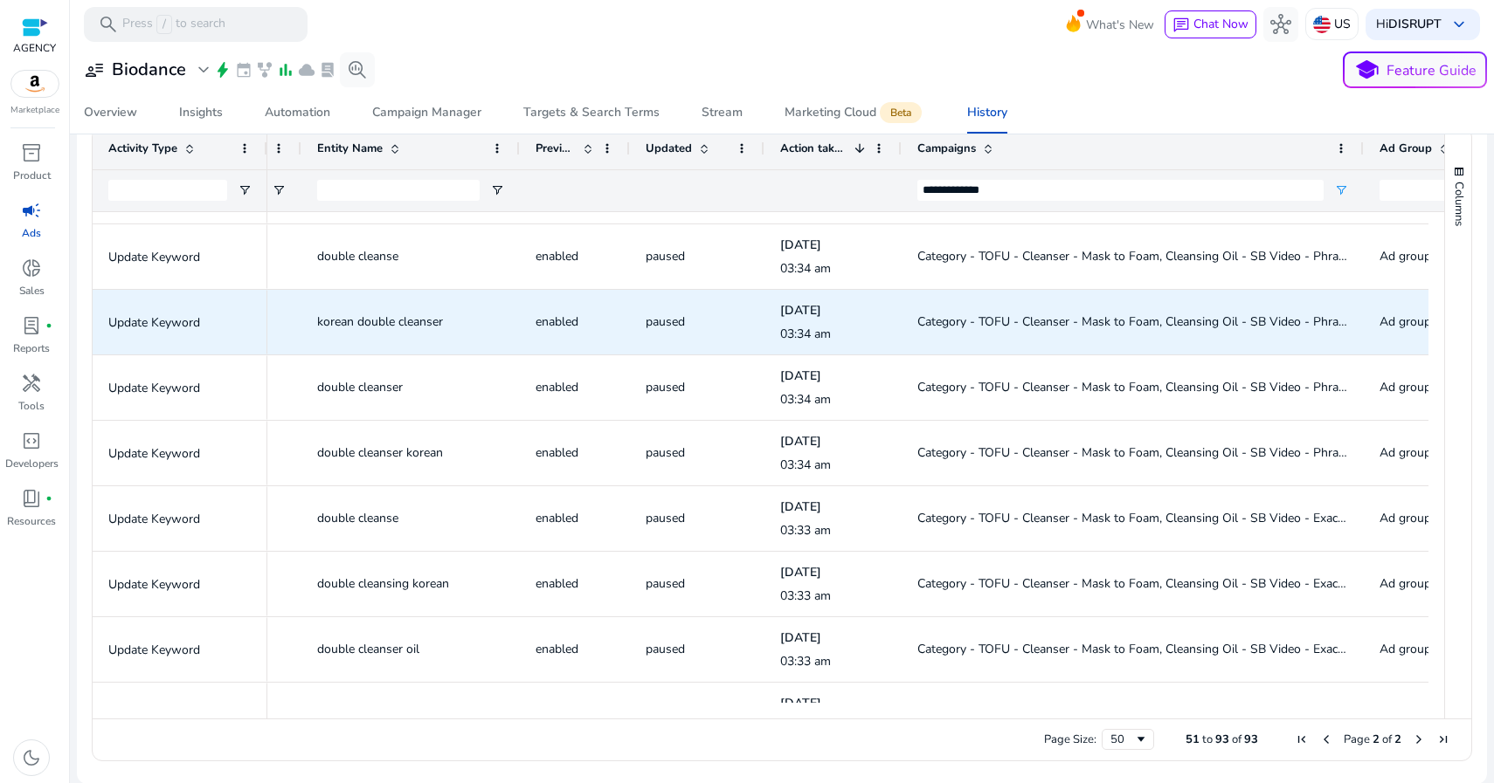
scroll to position [1557, 0]
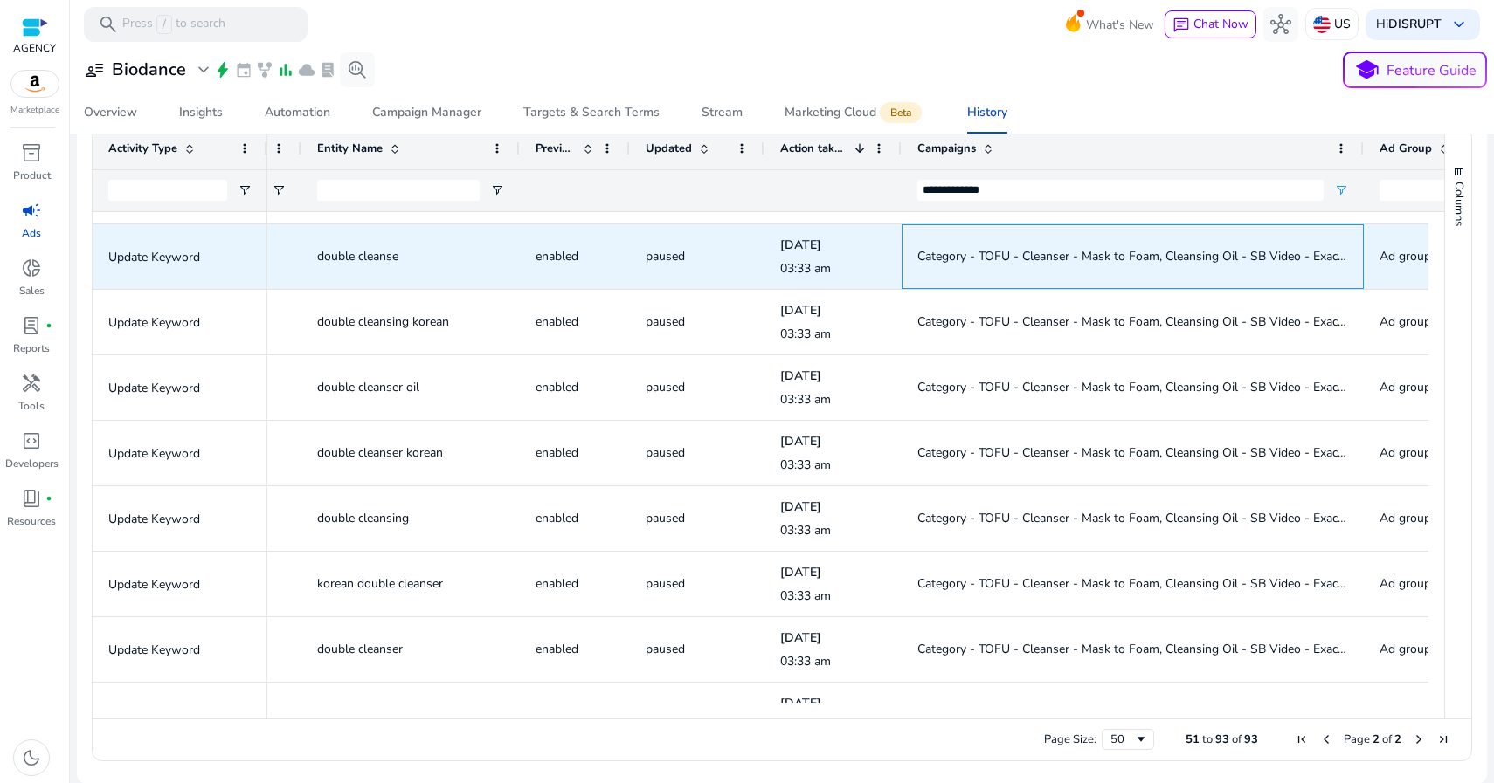
click at [963, 255] on span "Category - TOFU - Cleanser - Mask to Foam, Cleansing Oil - SB Video - Exact - D…" at bounding box center [1183, 256] width 533 height 17
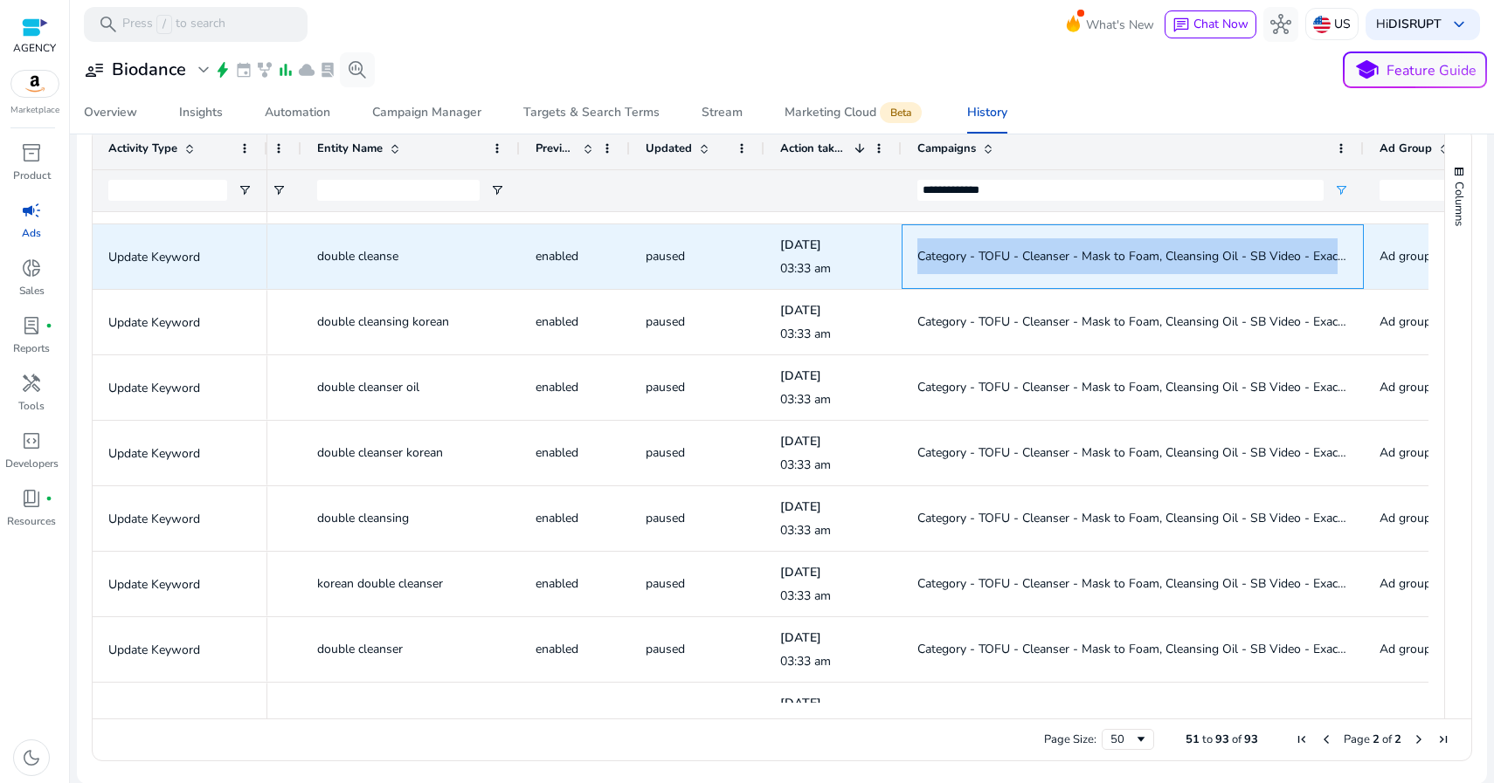
click at [963, 255] on span "Category - TOFU - Cleanser - Mask to Foam, Cleansing Oil - SB Video - Exact - D…" at bounding box center [1183, 256] width 533 height 17
copy span "Category - TOFU - Cleanser - Mask to Foam, Cleansing Oil - SB Video - Exact - D…"
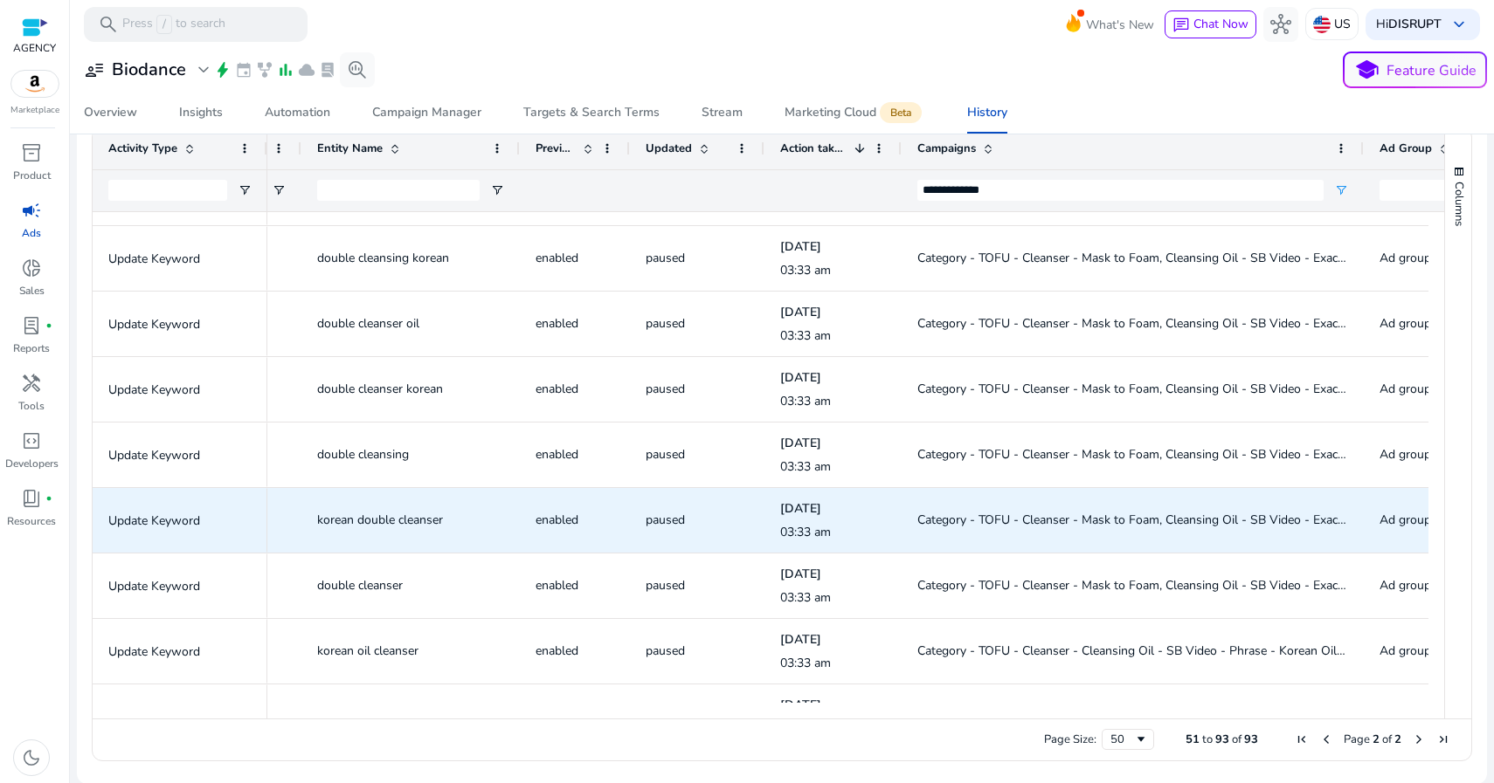
scroll to position [1886, 0]
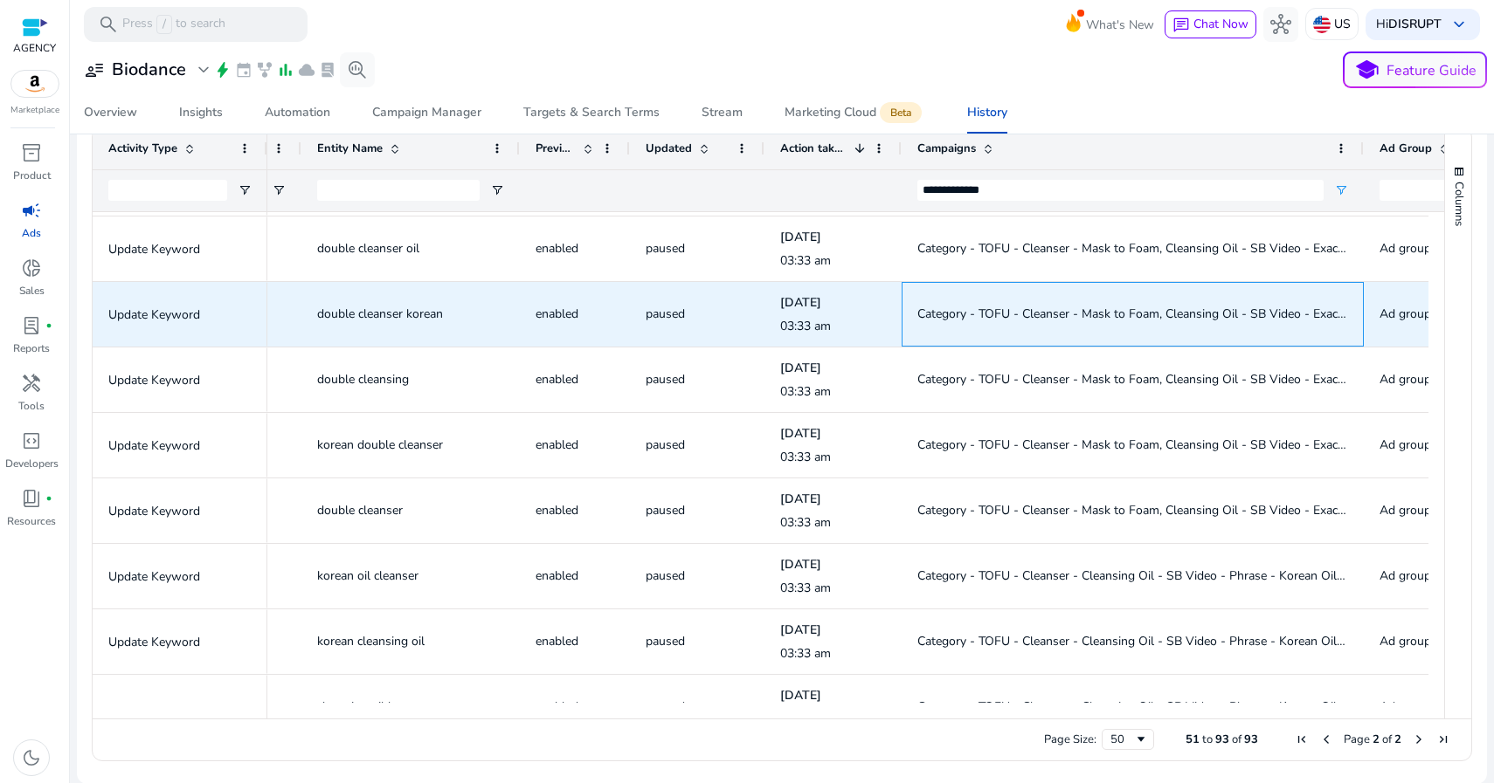
click at [966, 310] on span "Category - TOFU - Cleanser - Mask to Foam, Cleansing Oil - SB Video - Exact - D…" at bounding box center [1183, 314] width 533 height 17
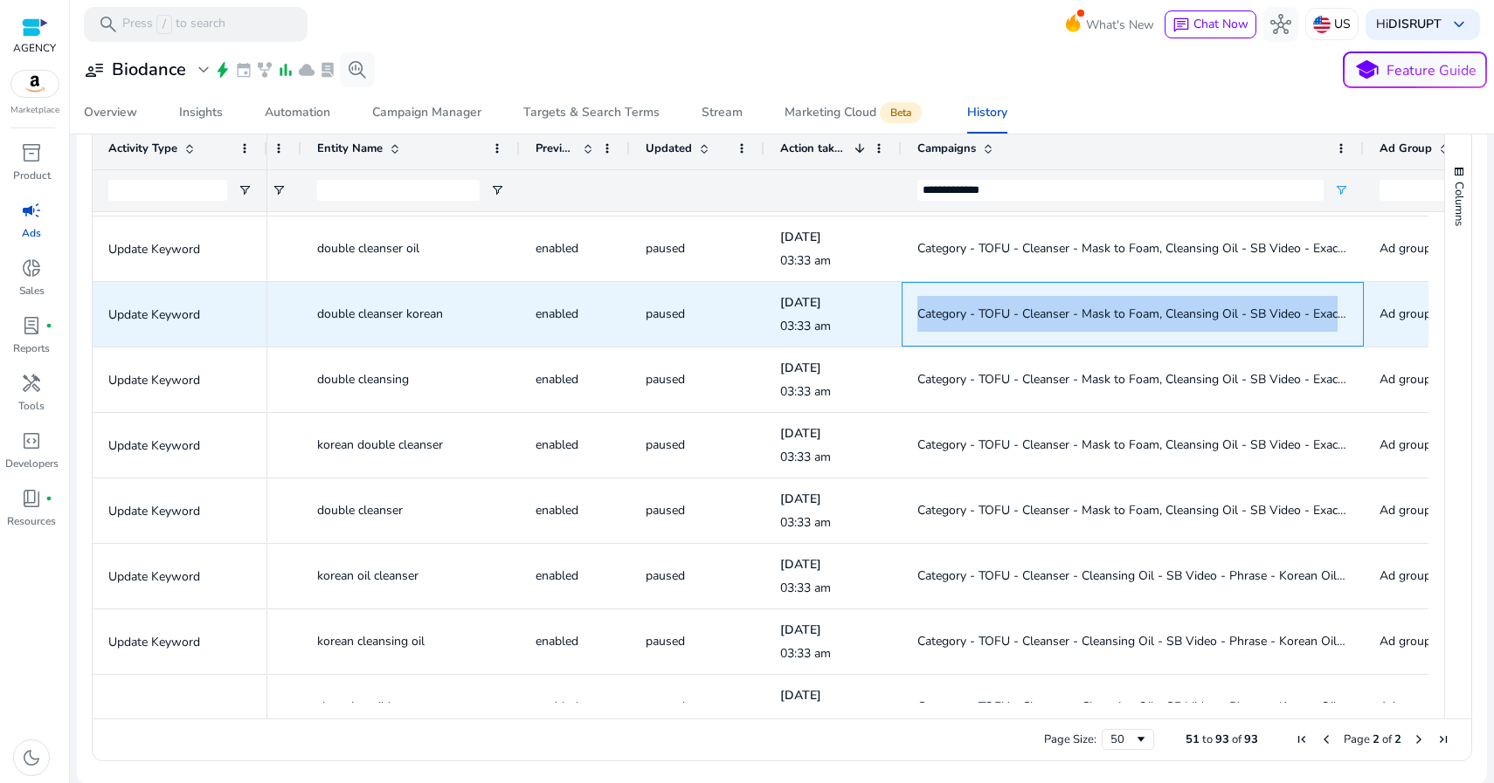
click at [966, 310] on span "Category - TOFU - Cleanser - Mask to Foam, Cleansing Oil - SB Video - Exact - D…" at bounding box center [1183, 314] width 533 height 17
copy span "Category - TOFU - Cleanser - Mask to Foam, Cleansing Oil - SB Video - Exact - D…"
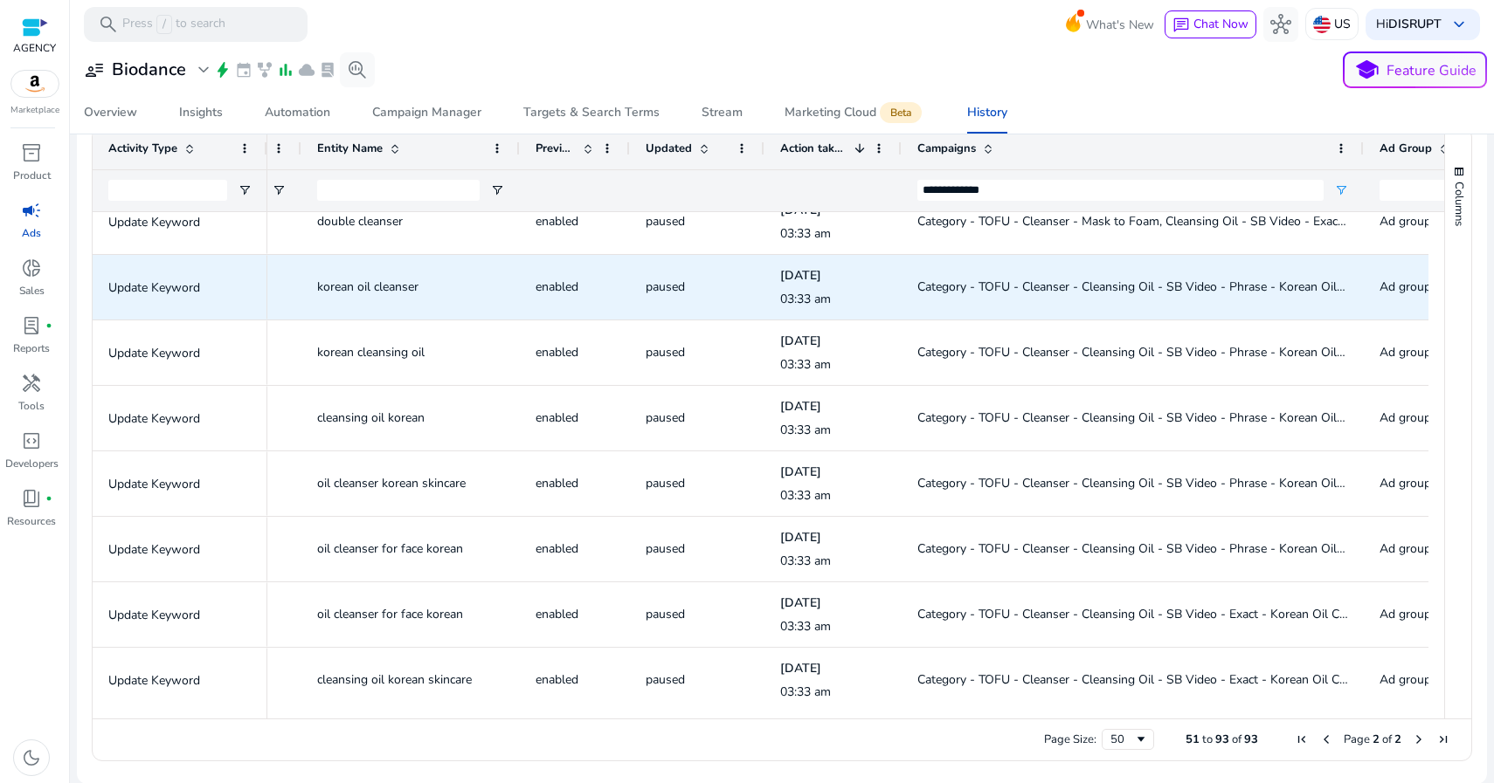
scroll to position [2253, 0]
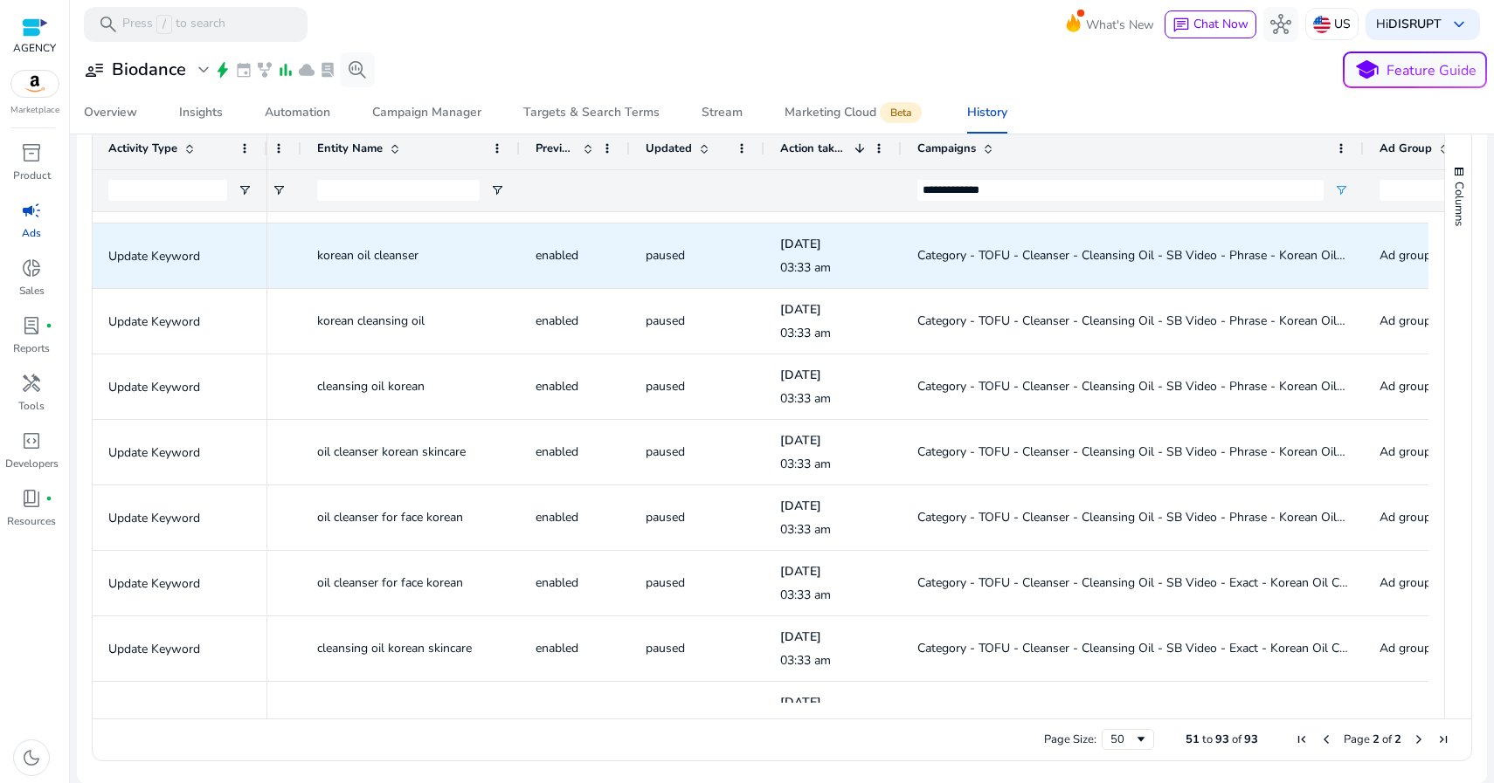
click at [1022, 254] on span "Category - TOFU - Cleanser - Cleansing Oil - SB Video - Phrase - Korean Oil Cle…" at bounding box center [1155, 255] width 476 height 17
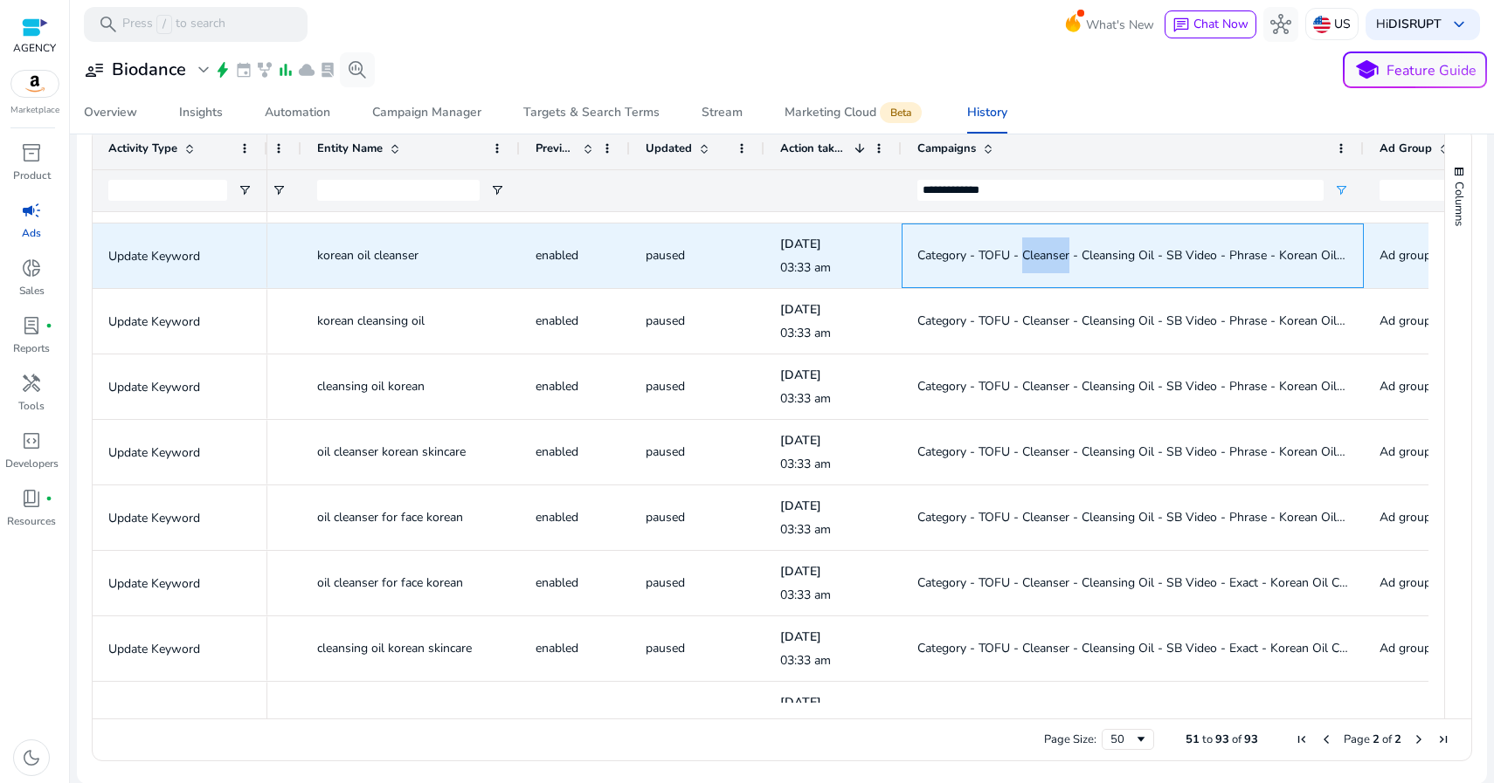
click at [1022, 254] on span "Category - TOFU - Cleanser - Cleansing Oil - SB Video - Phrase - Korean Oil Cle…" at bounding box center [1155, 255] width 476 height 17
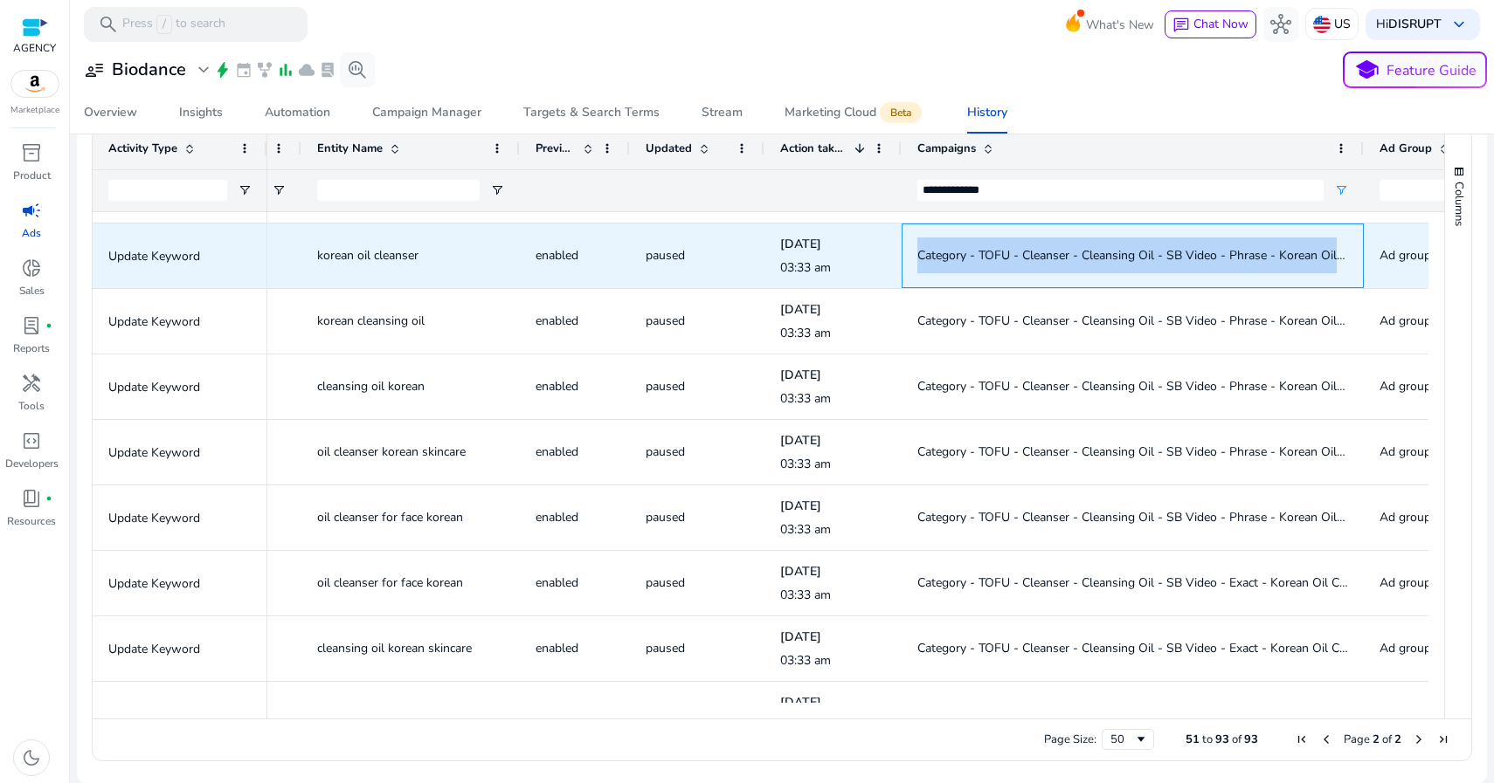
click at [1022, 254] on span "Category - TOFU - Cleanser - Cleansing Oil - SB Video - Phrase - Korean Oil Cle…" at bounding box center [1155, 255] width 476 height 17
copy span "Category - TOFU - Cleanser - Cleansing Oil - SB Video - Phrase - Korean Oil Cle…"
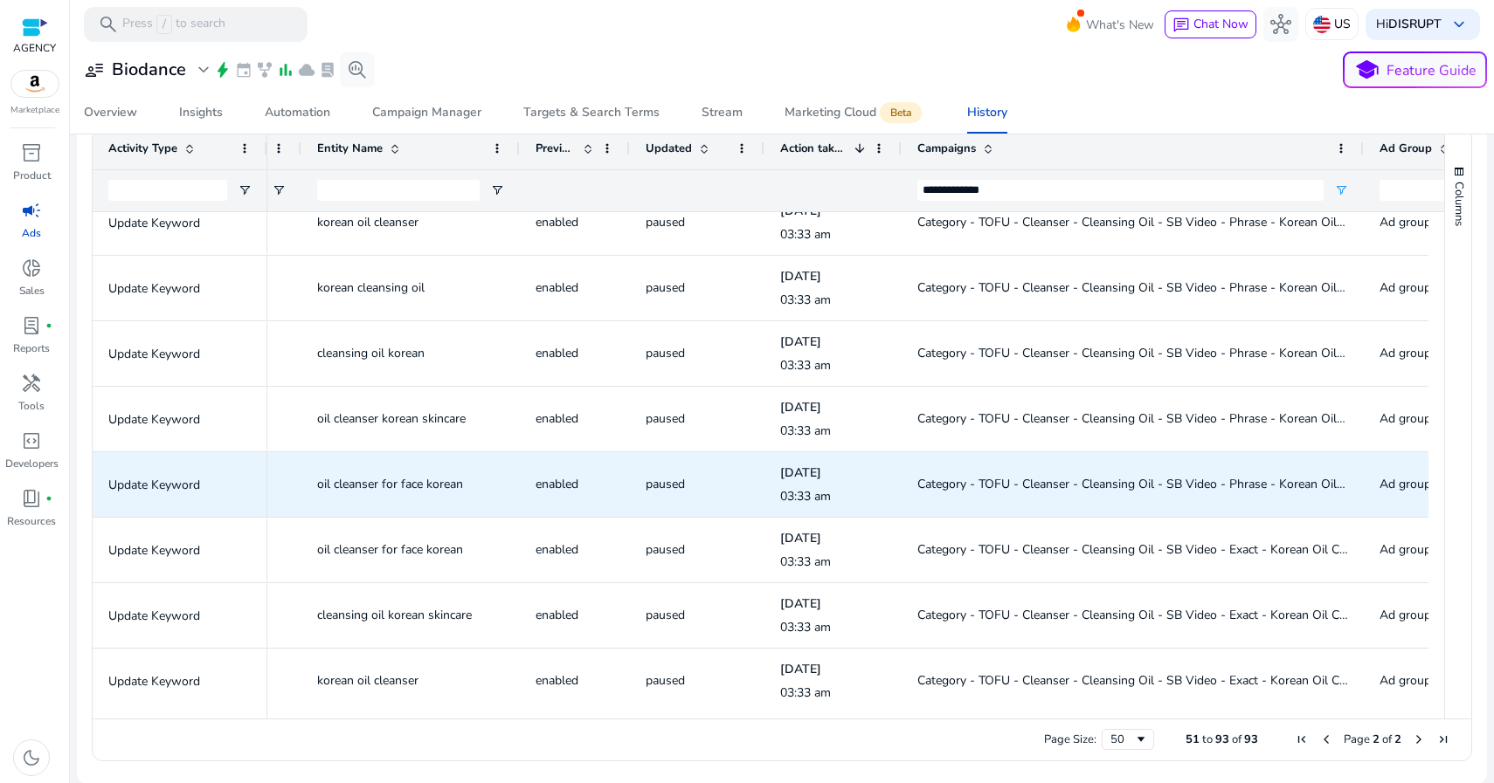
scroll to position [2326, 0]
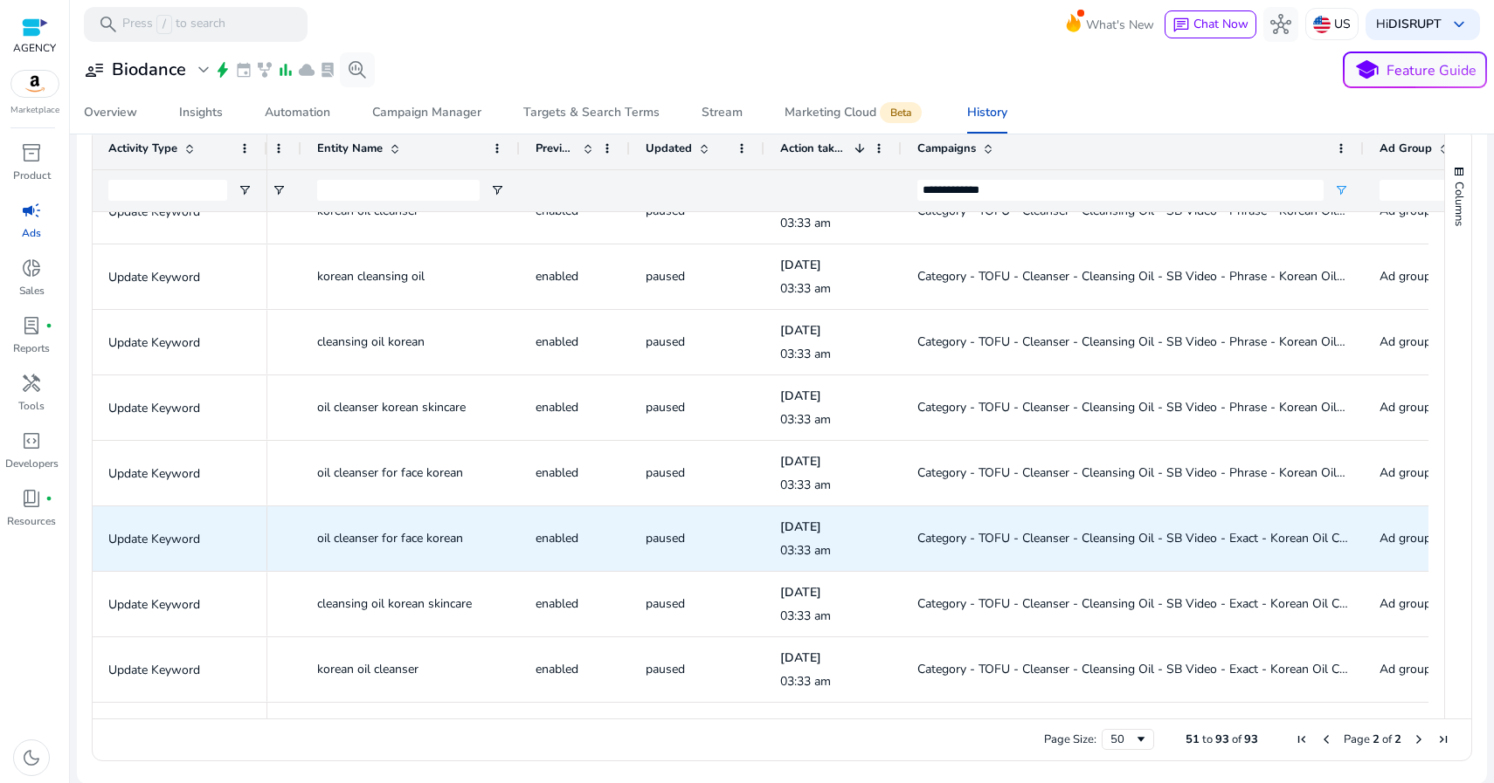
click at [948, 543] on span "Category - TOFU - Cleanser - Cleansing Oil - SB Video - Exact - Korean Oil Clea…" at bounding box center [1150, 538] width 467 height 17
click at [949, 542] on span "Category - TOFU - Cleanser - Cleansing Oil - SB Video - Exact - Korean Oil Clea…" at bounding box center [1150, 538] width 467 height 17
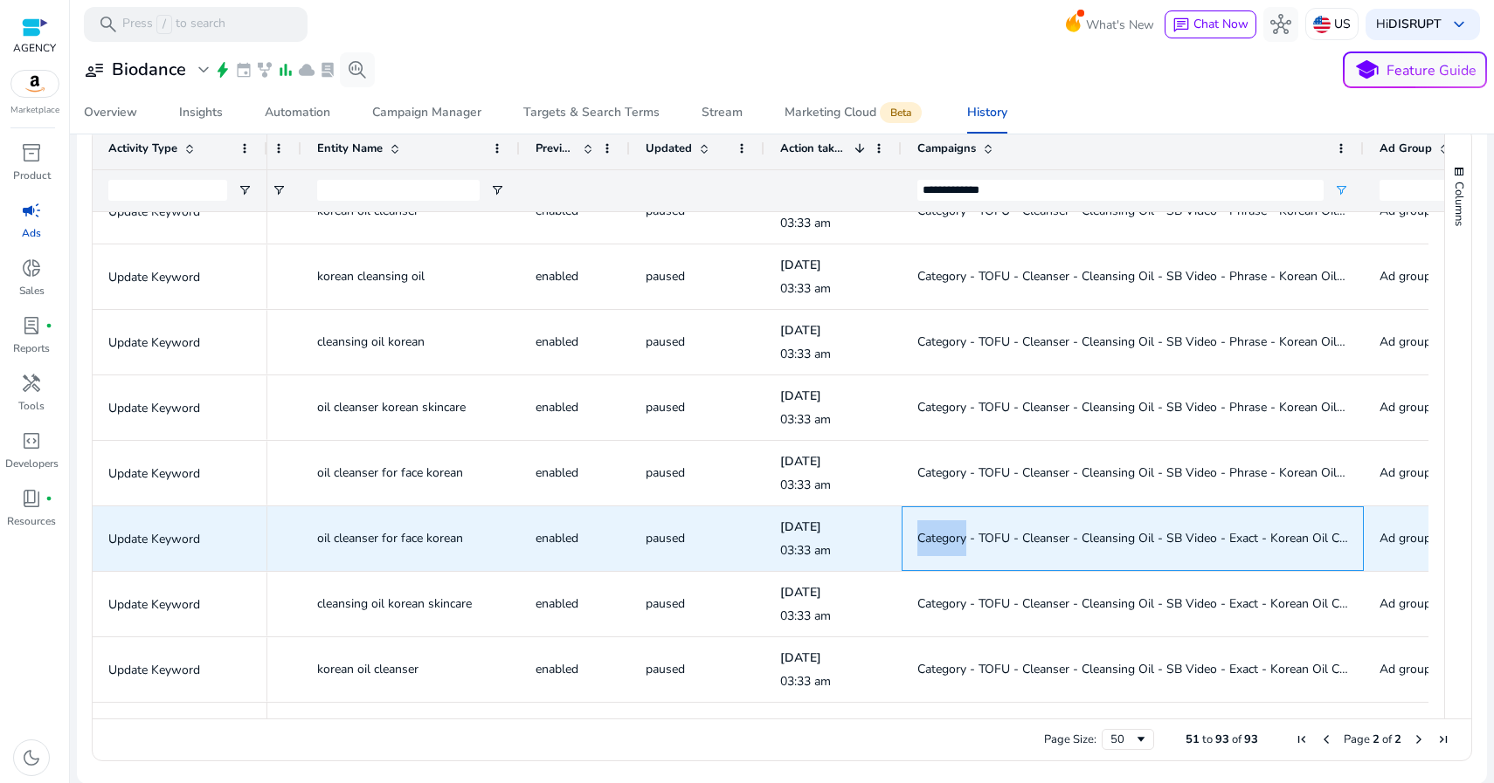
click at [949, 542] on span "Category - TOFU - Cleanser - Cleansing Oil - SB Video - Exact - Korean Oil Clea…" at bounding box center [1150, 538] width 467 height 17
click at [950, 535] on span "Category - TOFU - Cleanser - Cleansing Oil - SB Video - Exact - Korean Oil Clea…" at bounding box center [1150, 538] width 467 height 17
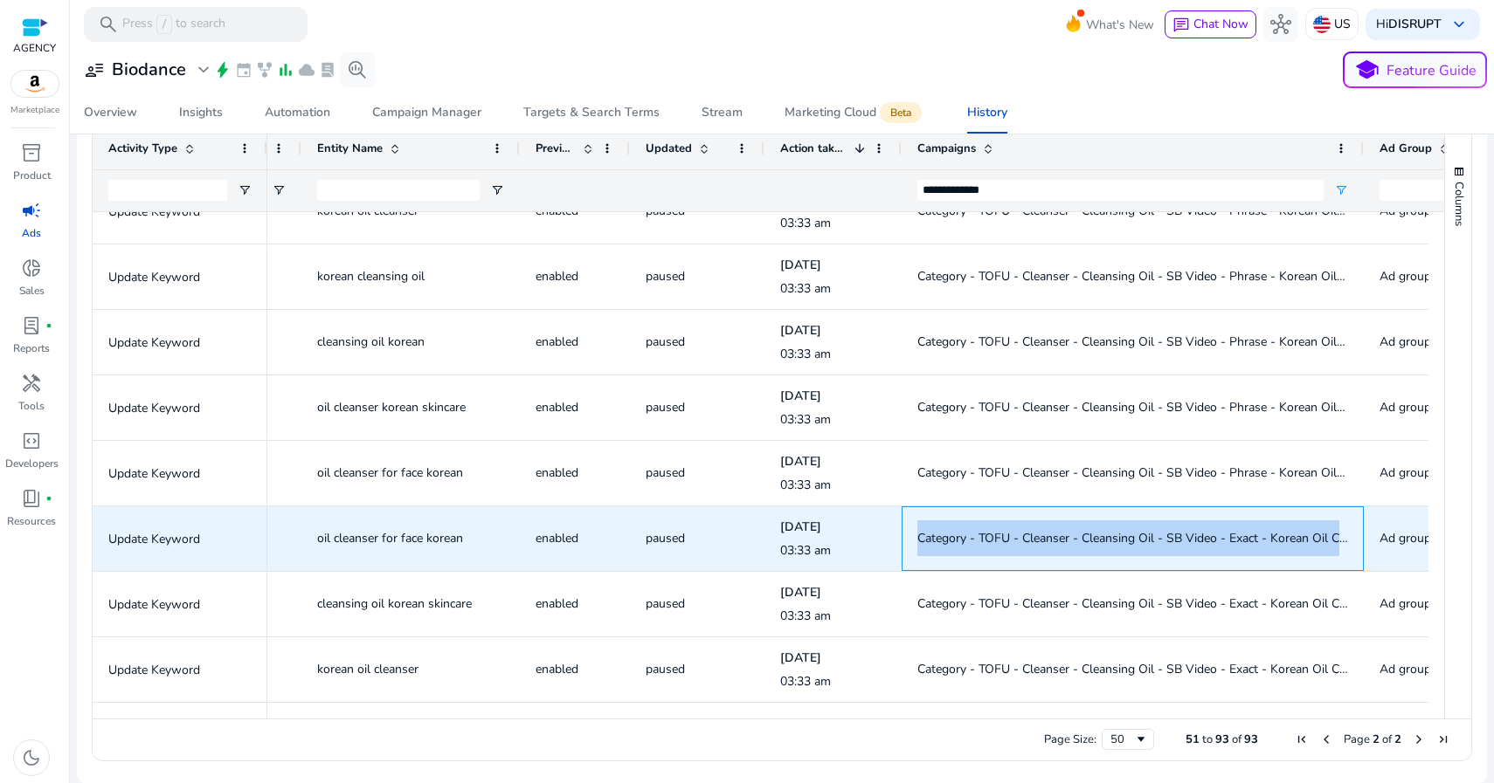
click at [950, 535] on span "Category - TOFU - Cleanser - Cleansing Oil - SB Video - Exact - Korean Oil Clea…" at bounding box center [1150, 538] width 467 height 17
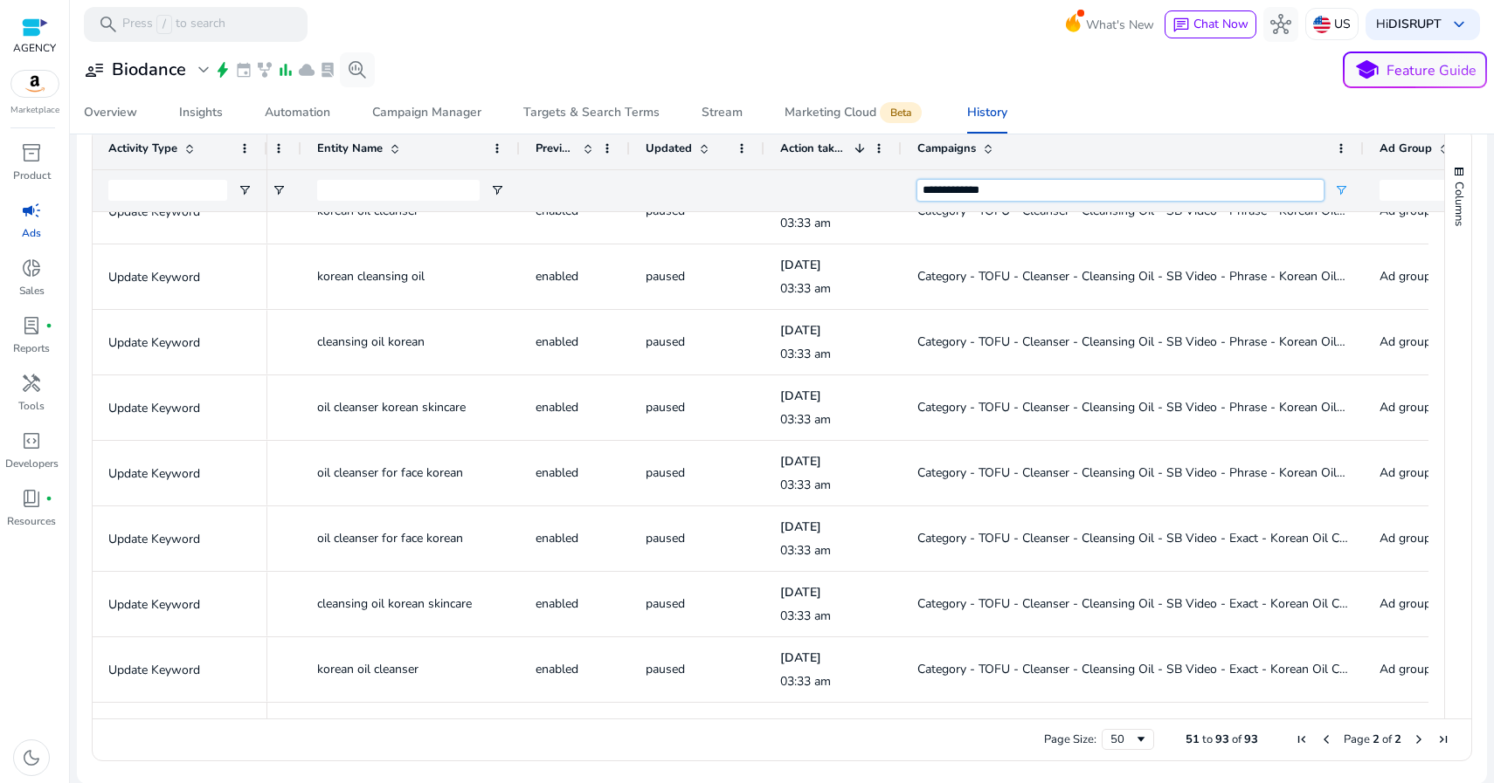
drag, startPoint x: 995, startPoint y: 194, endPoint x: 914, endPoint y: 194, distance: 80.4
click at [914, 194] on div "**********" at bounding box center [1132, 190] width 462 height 42
click at [980, 189] on input "**********" at bounding box center [1120, 190] width 406 height 21
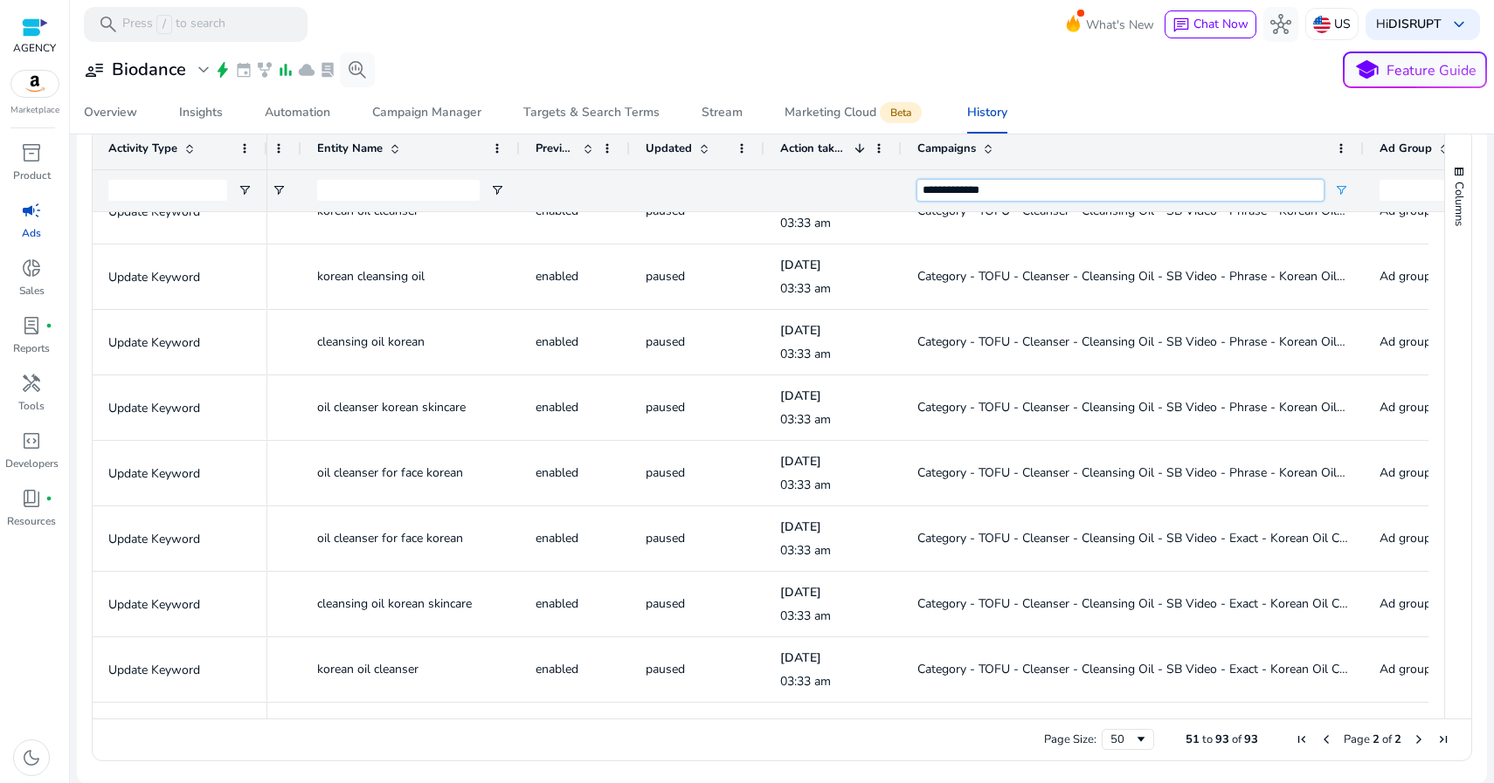
click at [980, 189] on input "**********" at bounding box center [1120, 190] width 406 height 21
paste input "Campaigns Filter Input"
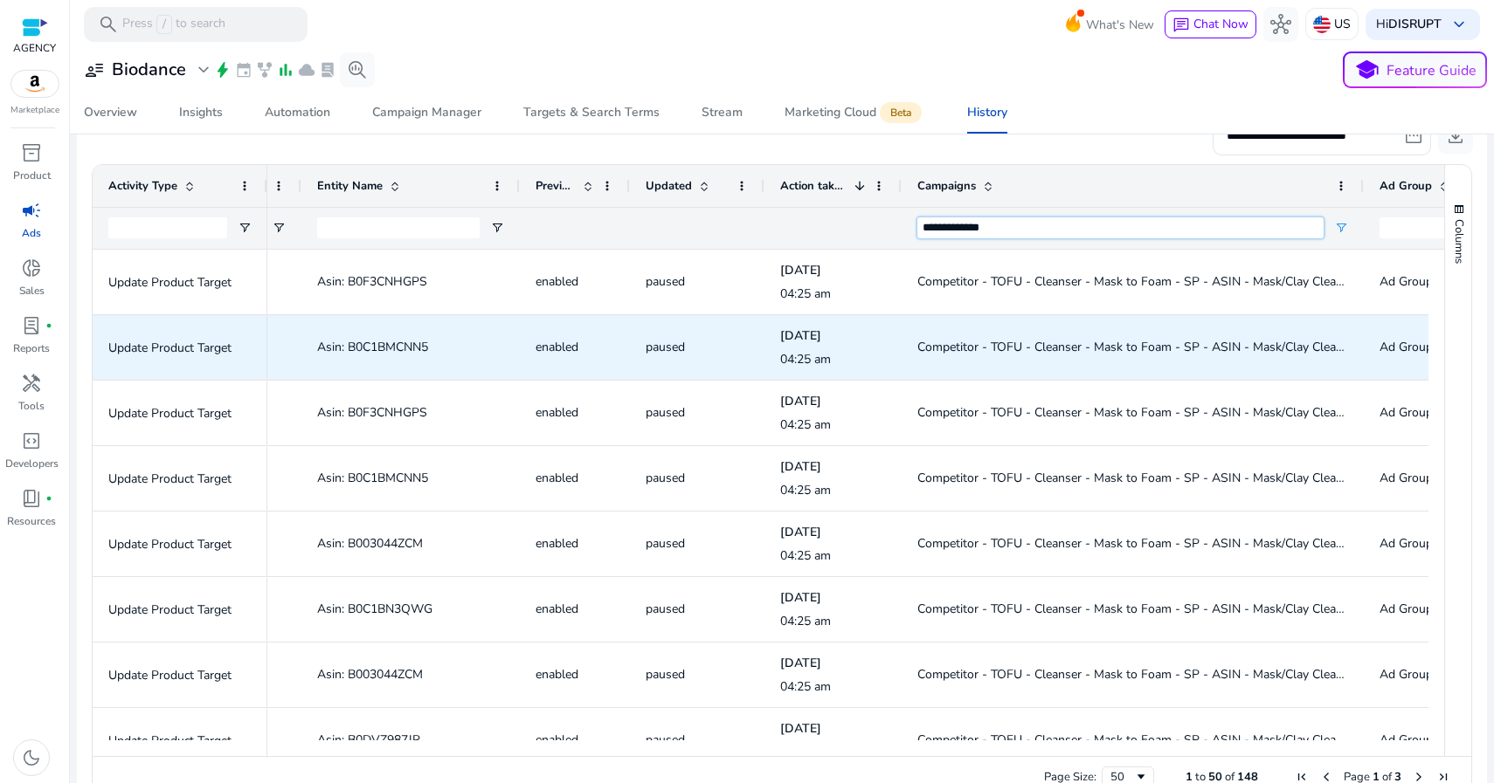
scroll to position [342, 0]
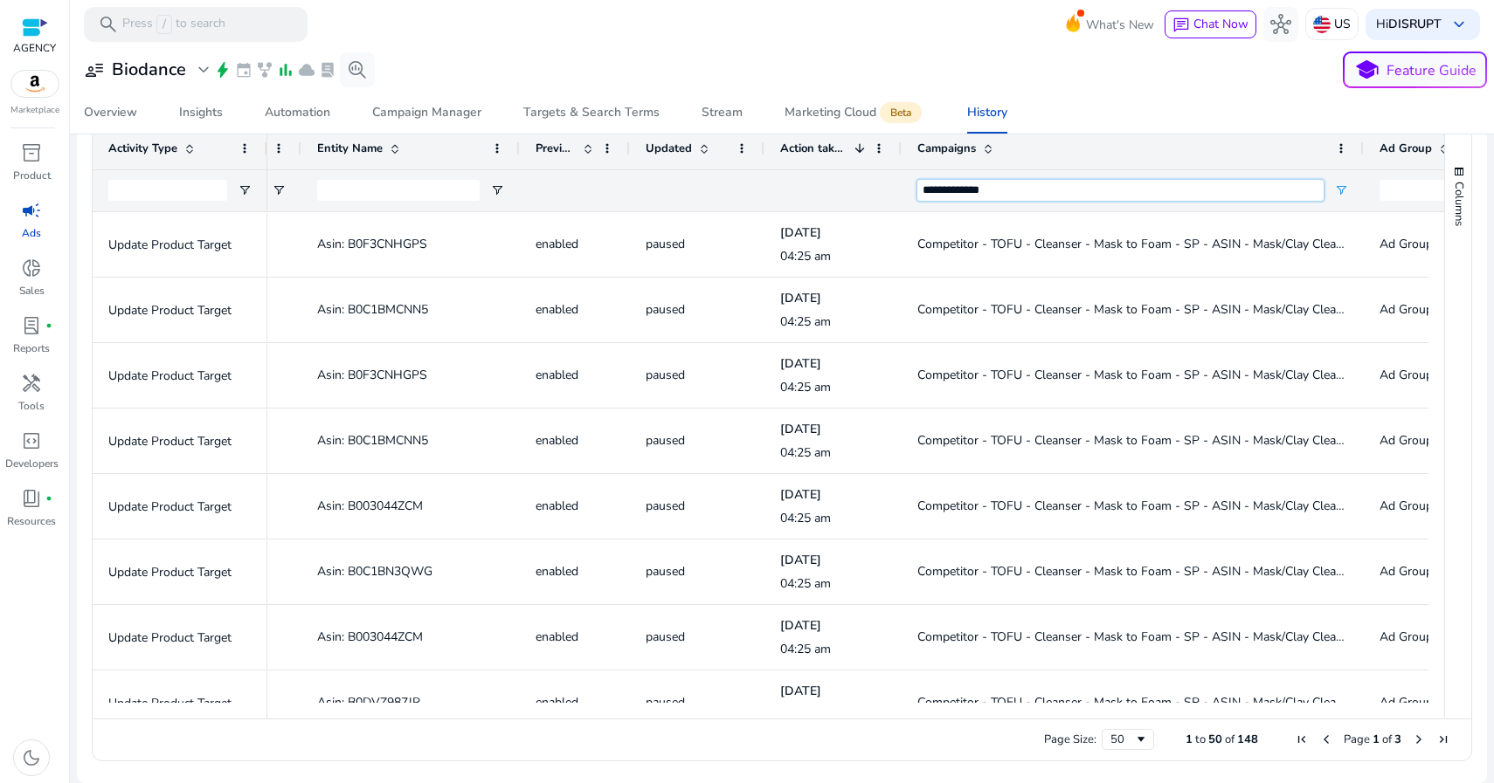
type input "**********"
click at [1411, 741] on span "Next Page" at bounding box center [1418, 740] width 14 height 14
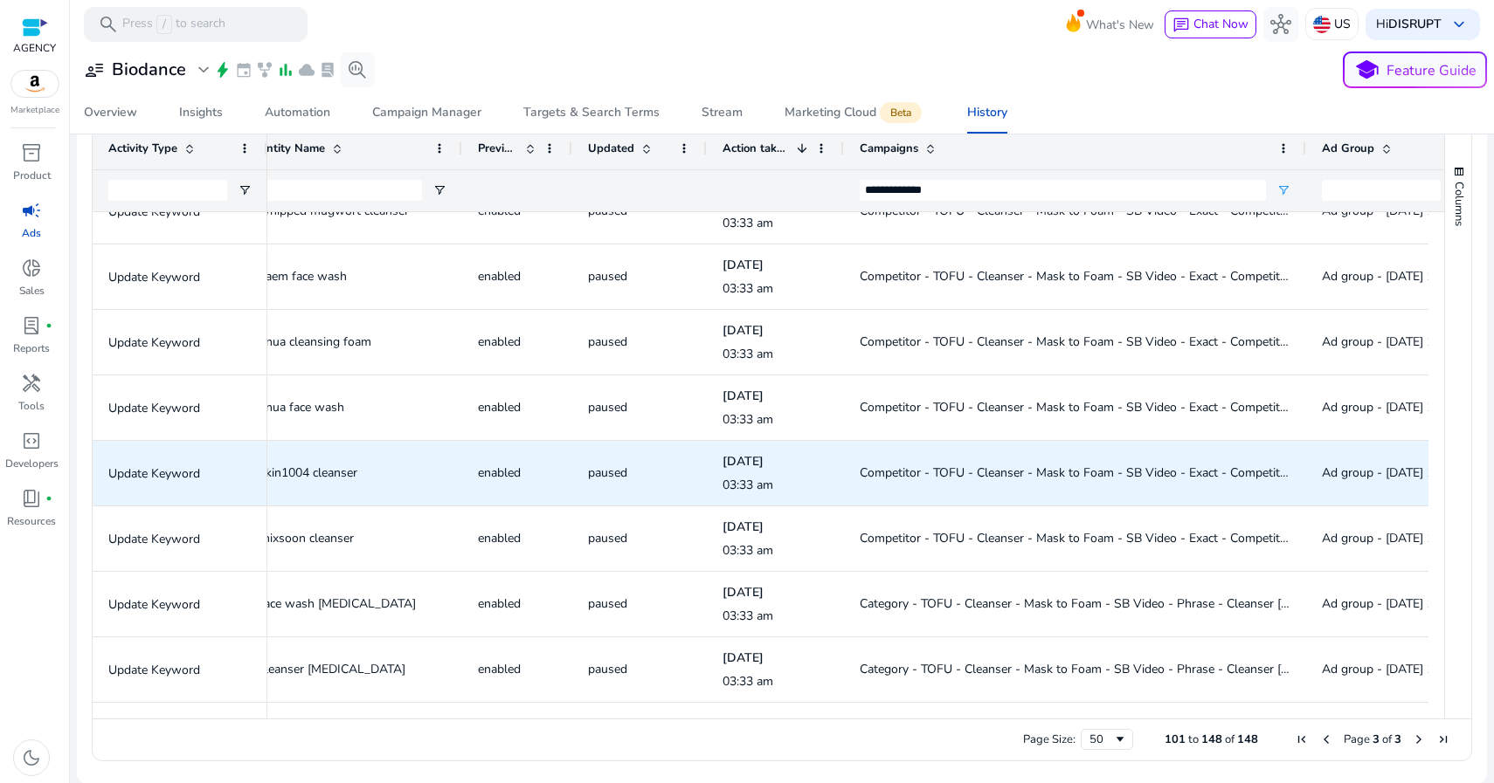
scroll to position [0, 655]
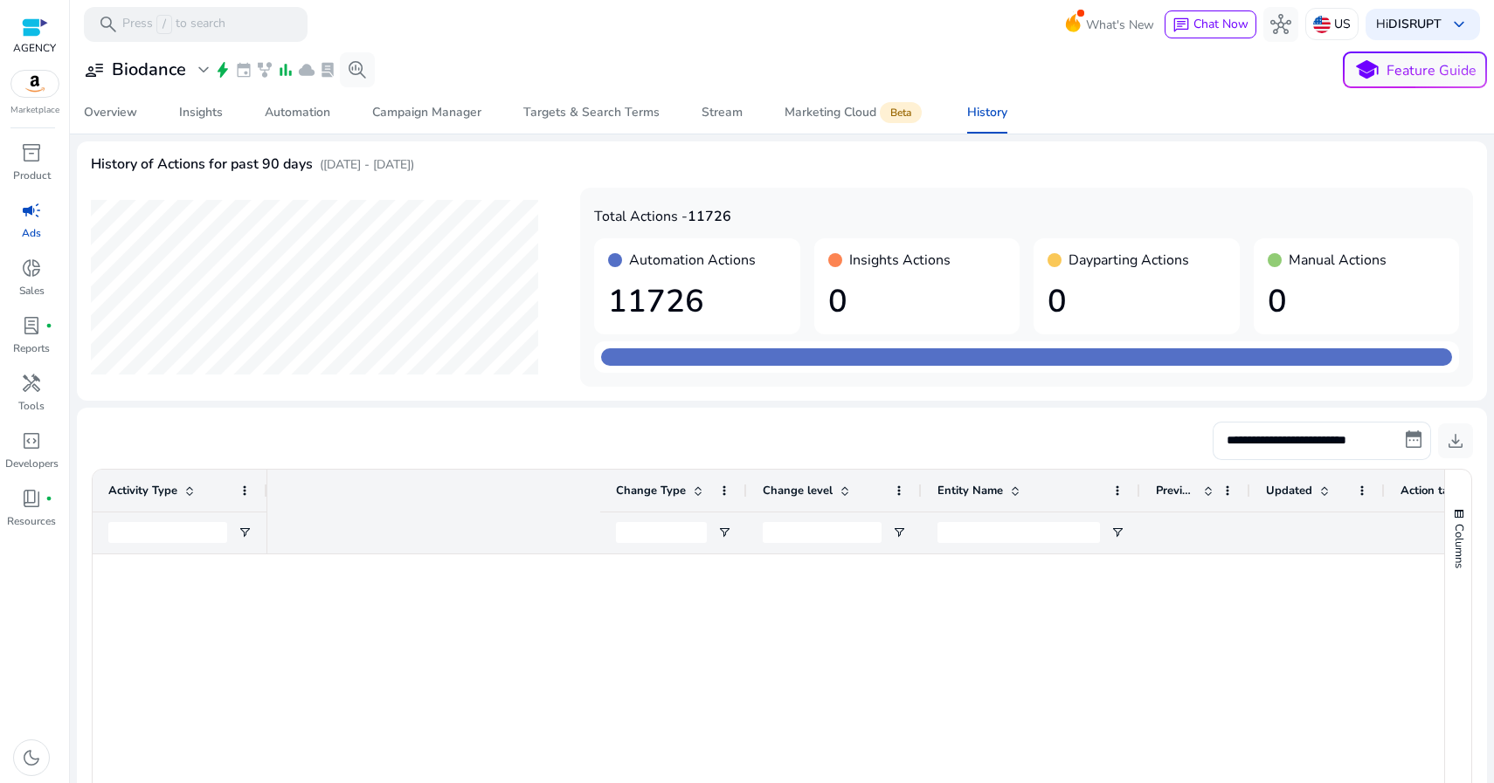
scroll to position [0, 618]
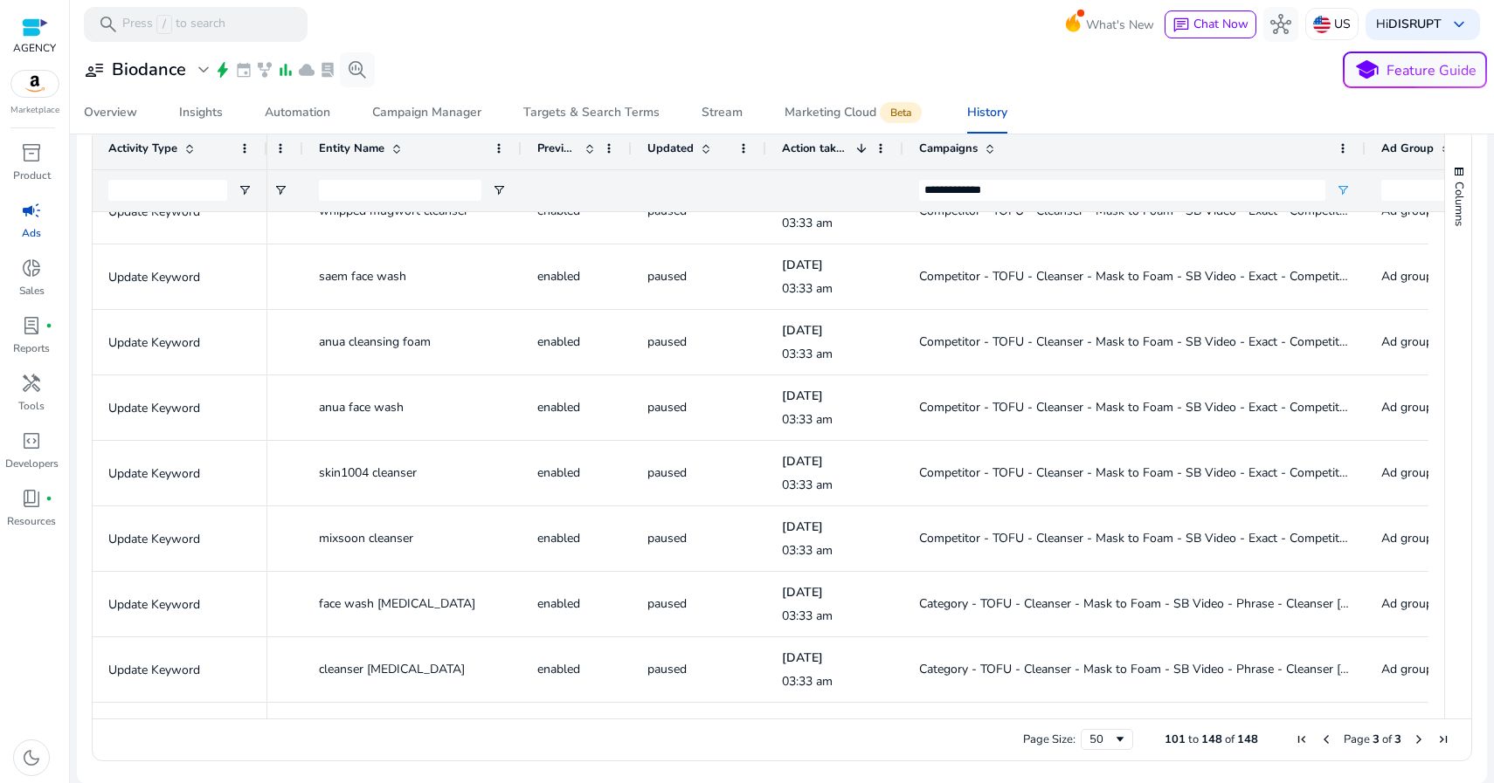
click at [1319, 742] on span "Previous Page" at bounding box center [1326, 740] width 14 height 14
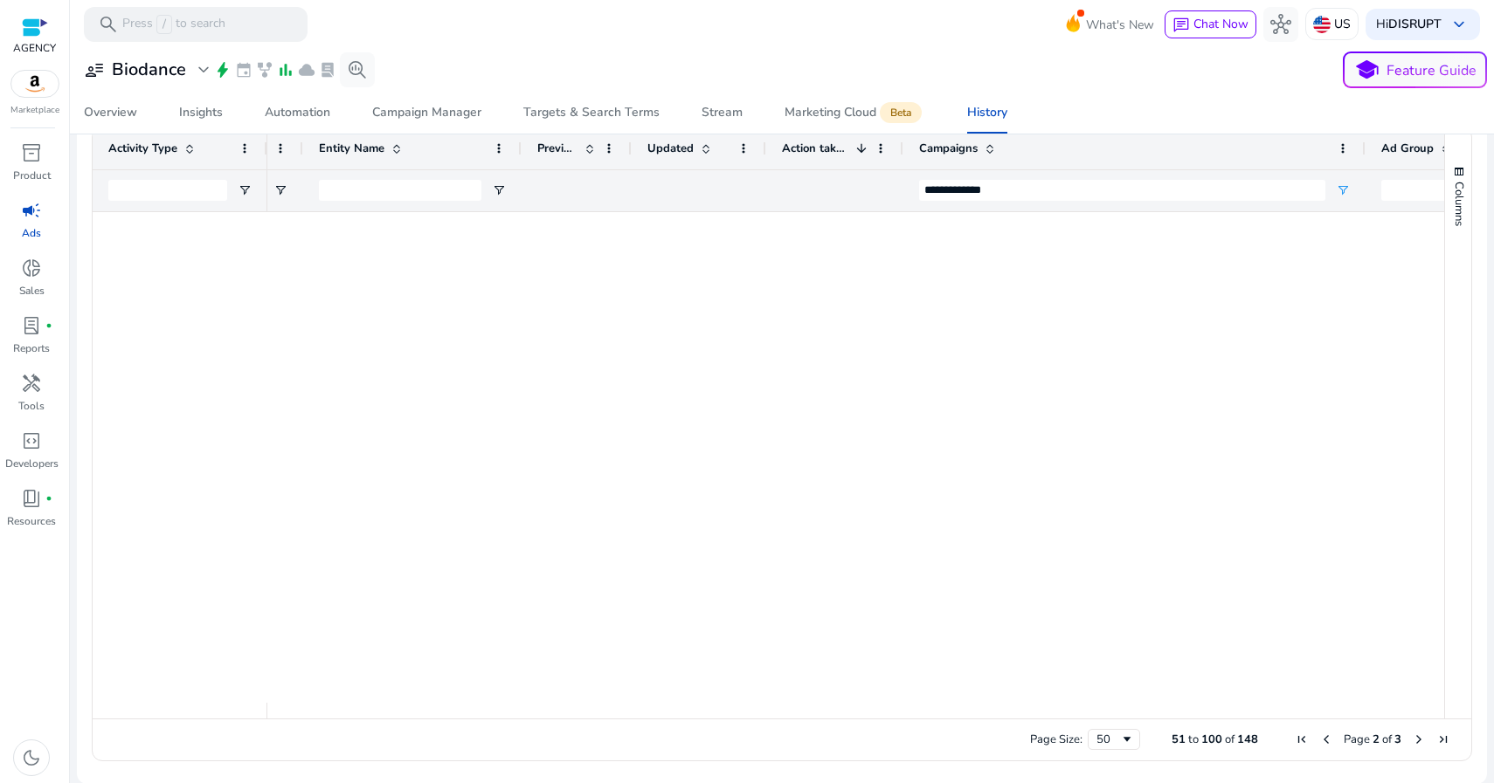
scroll to position [0, 0]
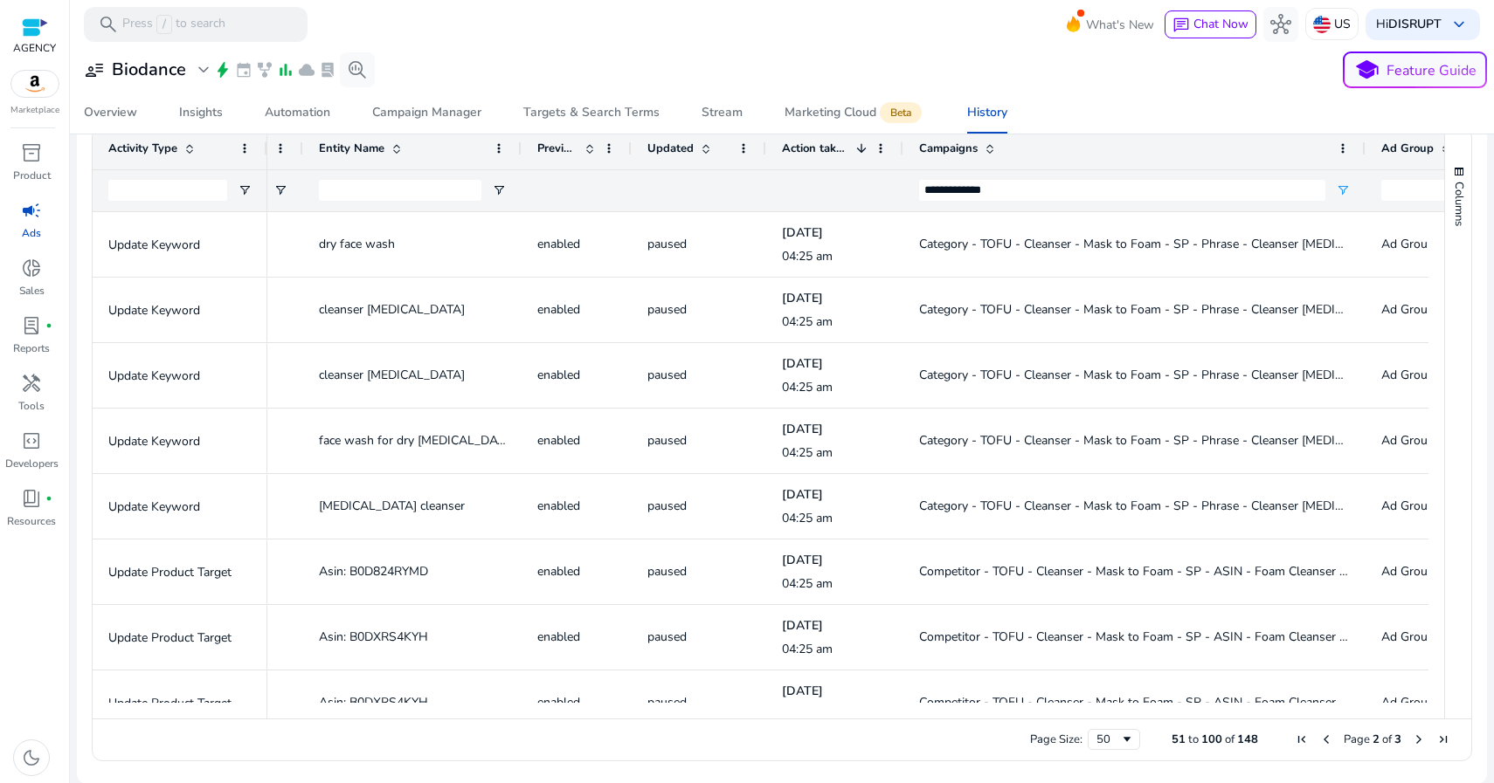
click at [1319, 742] on span "Previous Page" at bounding box center [1326, 740] width 14 height 14
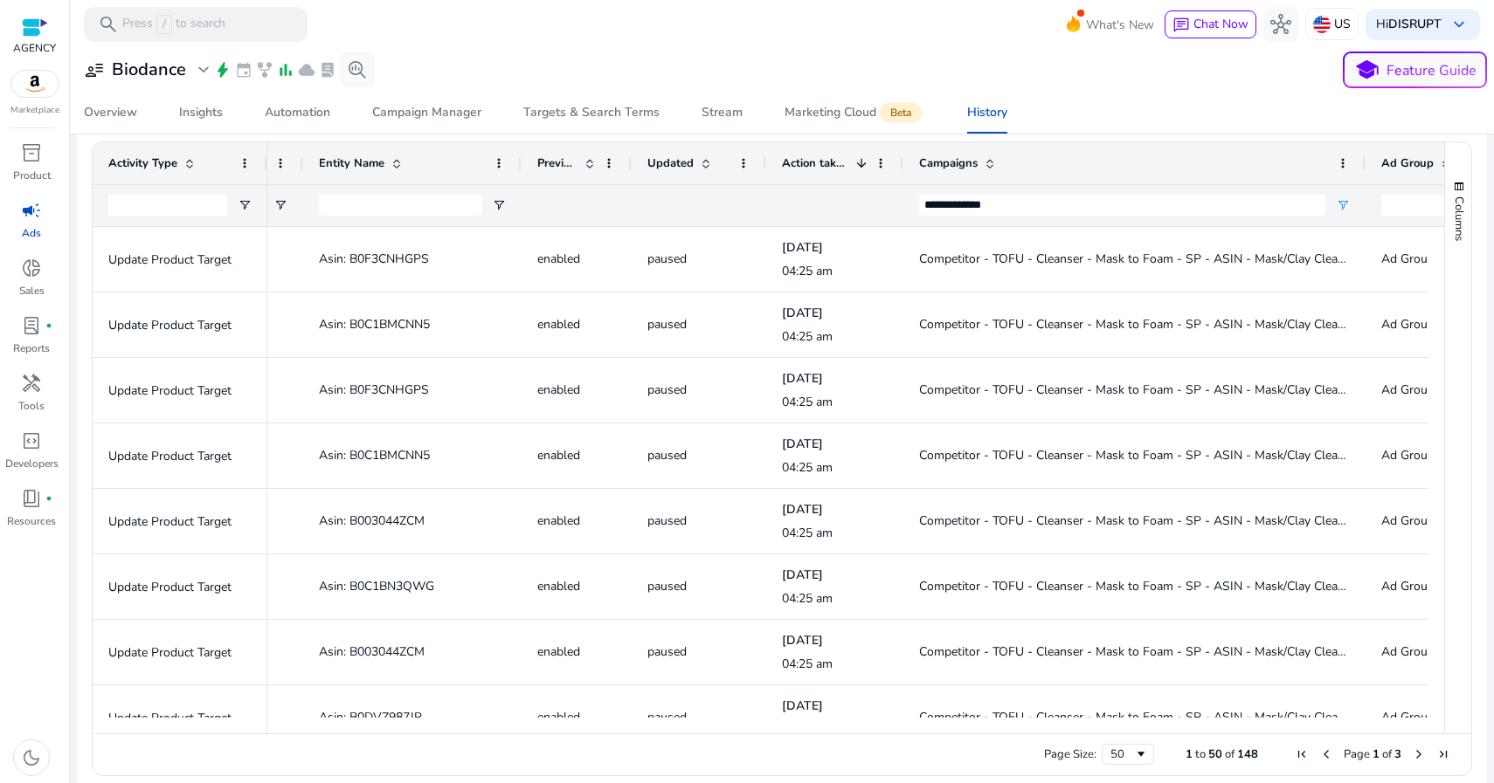
scroll to position [328, 0]
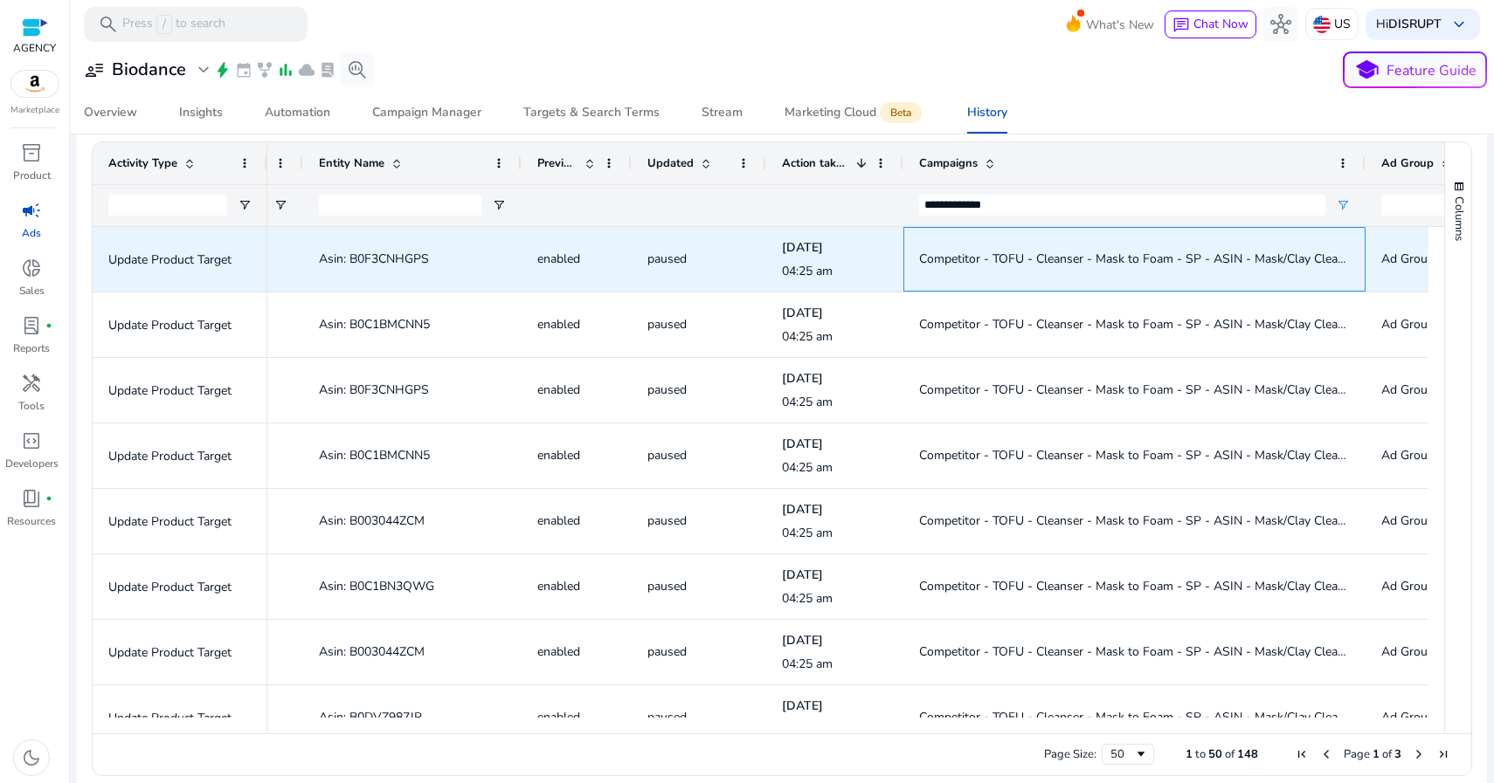
click at [1009, 259] on span "Competitor - TOFU - Cleanser - Mask to Foam - SP - ASIN - Mask/Clay Cleanser AS…" at bounding box center [1156, 259] width 474 height 17
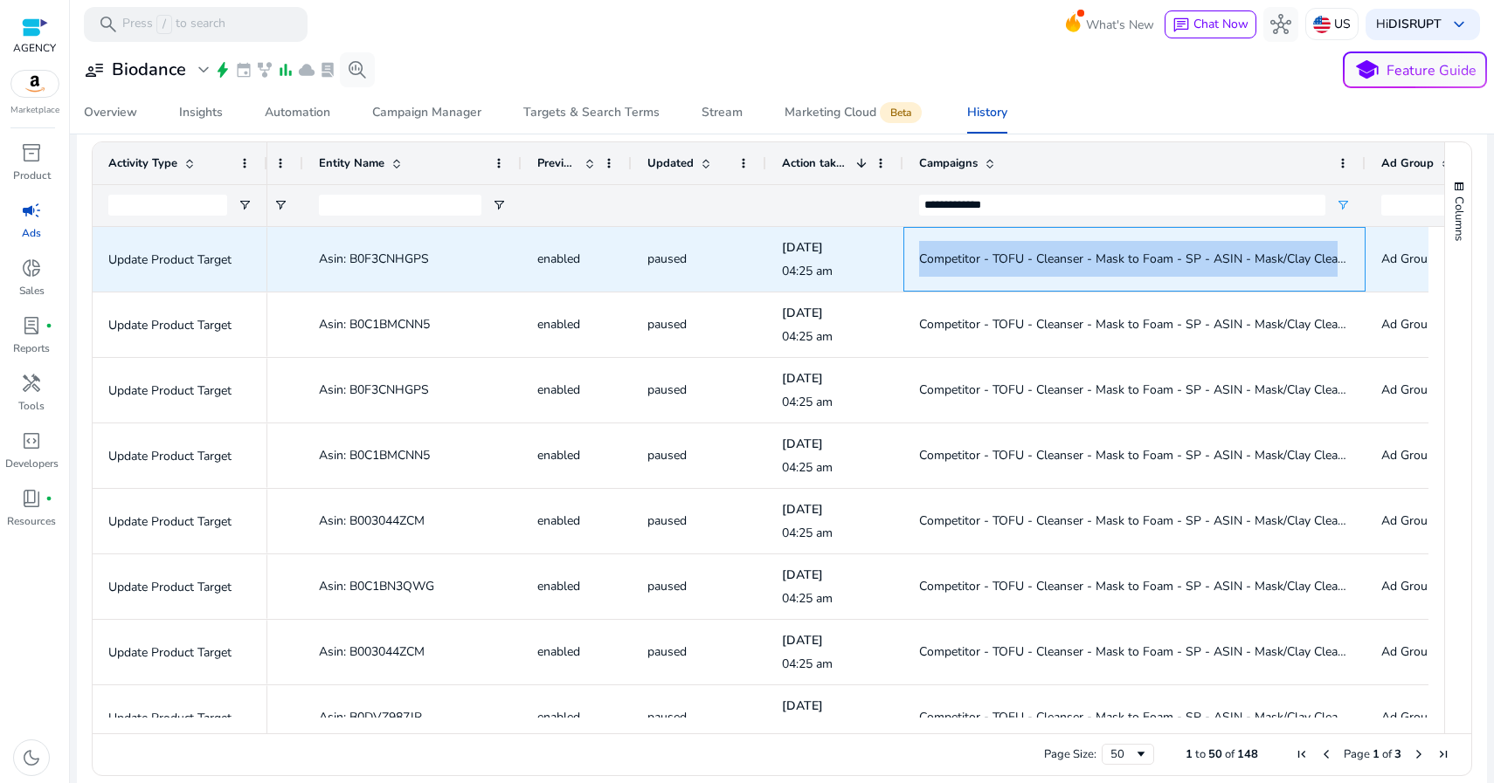
click at [1009, 259] on span "Competitor - TOFU - Cleanser - Mask to Foam - SP - ASIN - Mask/Clay Cleanser AS…" at bounding box center [1156, 259] width 474 height 17
copy span "Competitor - TOFU - Cleanser - Mask to Foam - SP - ASIN - Mask/Clay Cleanser AS…"
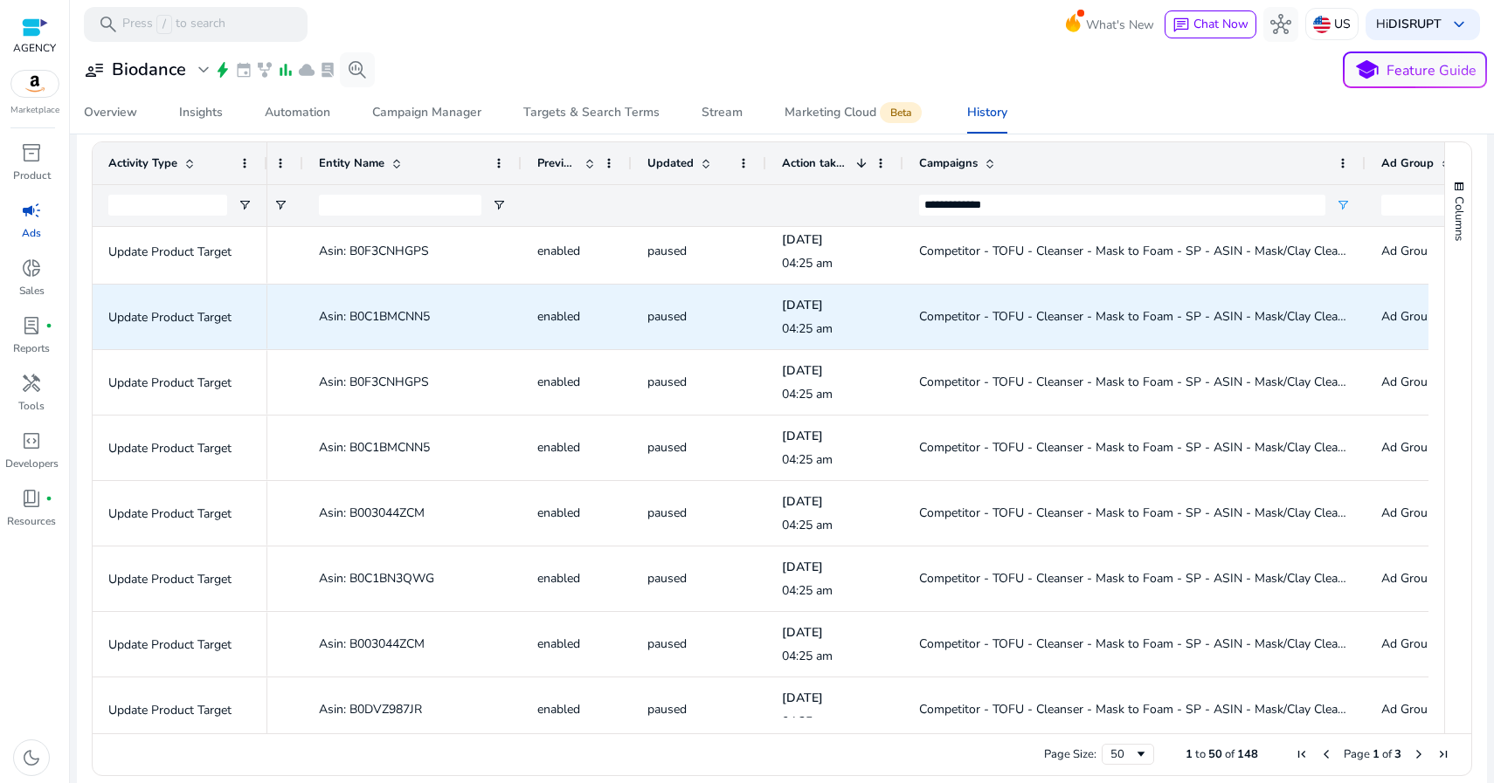
scroll to position [0, 0]
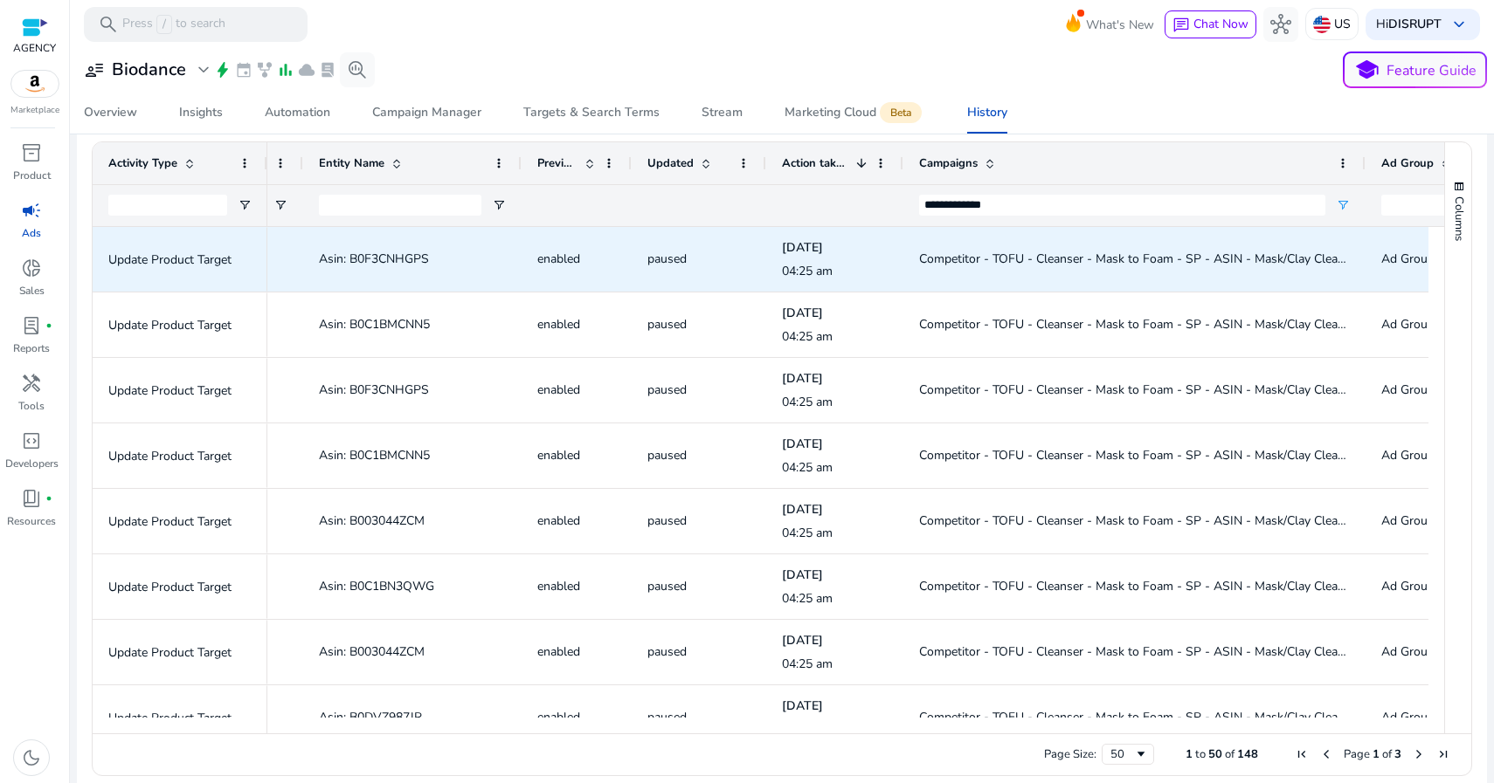
click at [409, 257] on span "Asin: B0F3CNHGPS" at bounding box center [374, 259] width 110 height 17
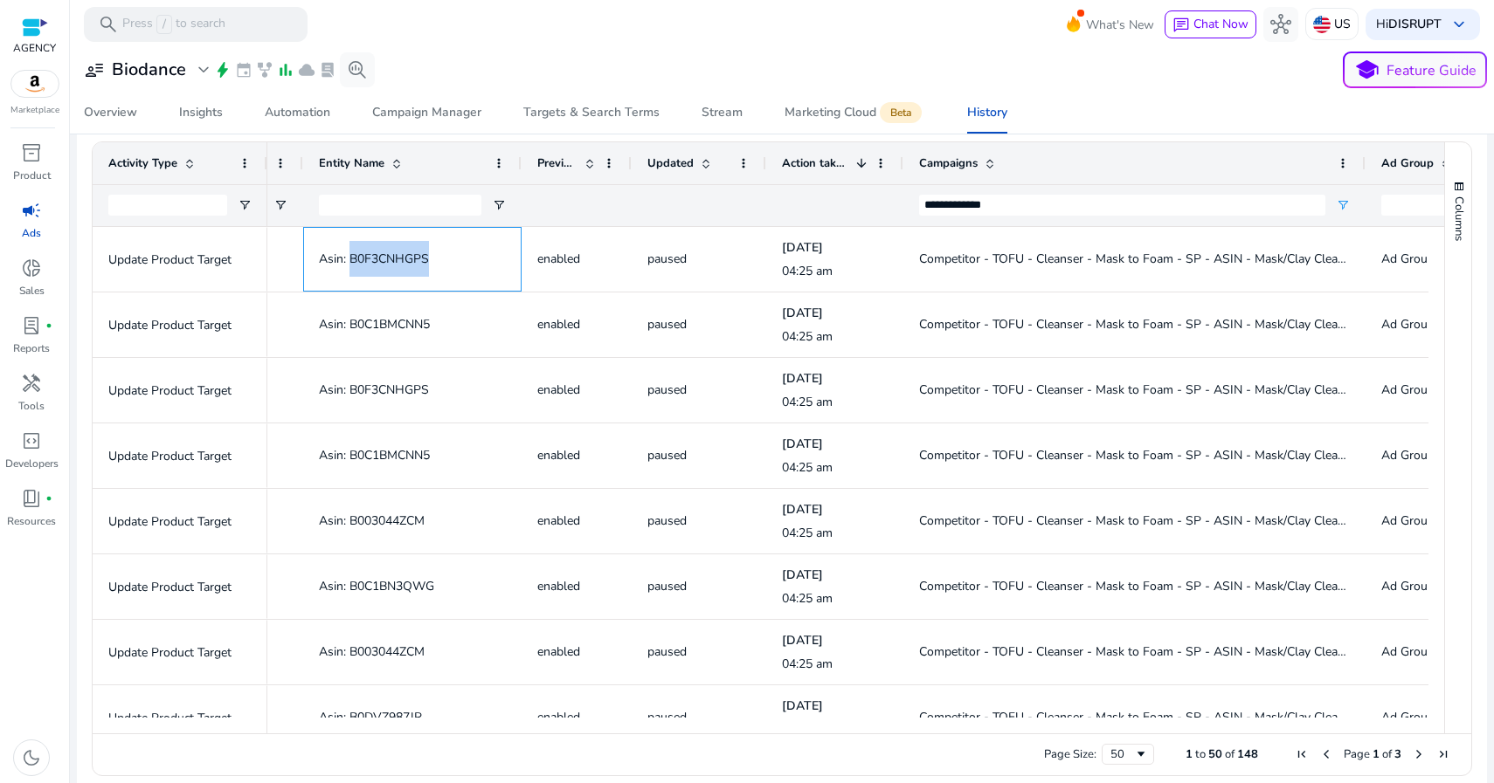
copy span "B0F3CNHGPS"
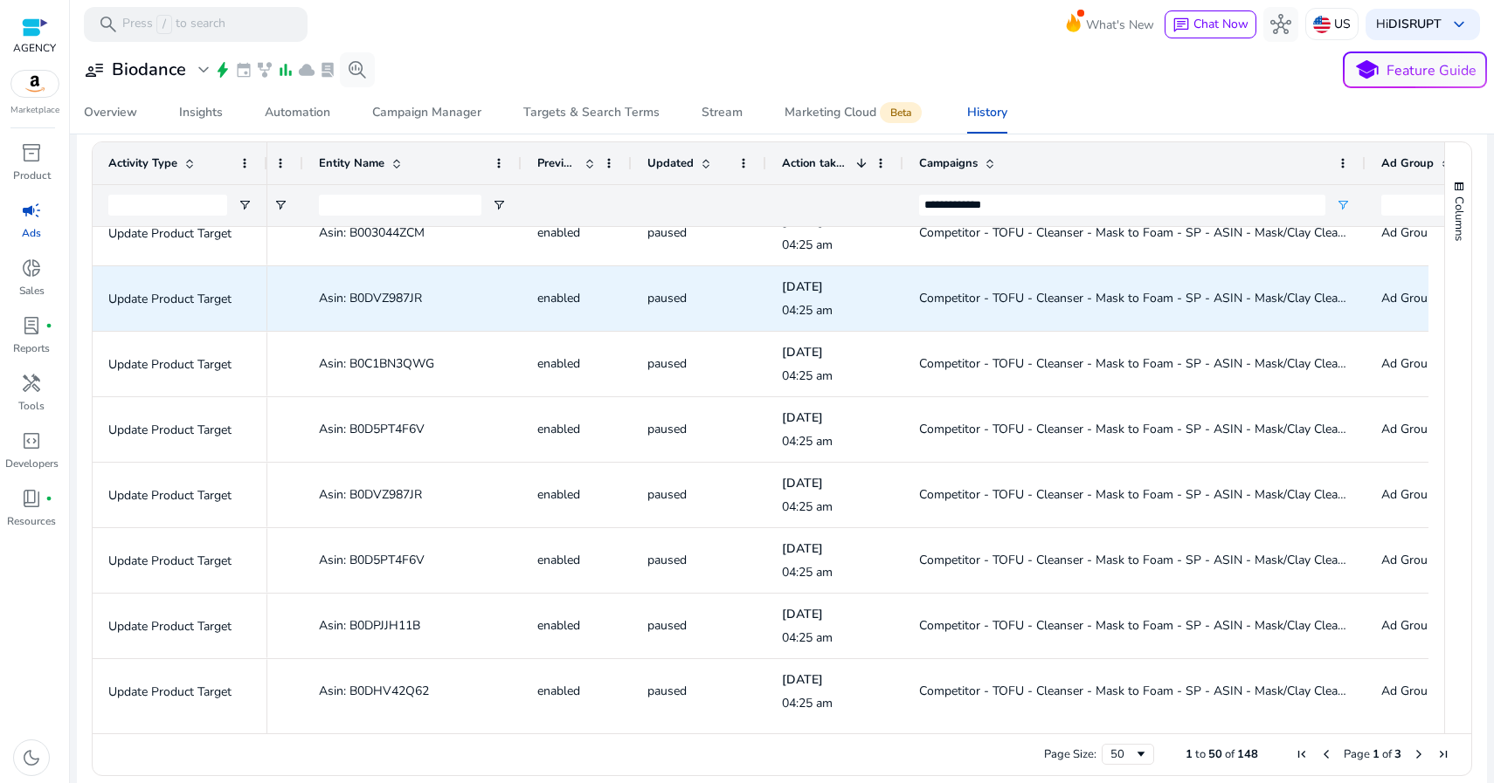
click at [363, 300] on span "Asin: B0DVZ987JR" at bounding box center [370, 298] width 103 height 17
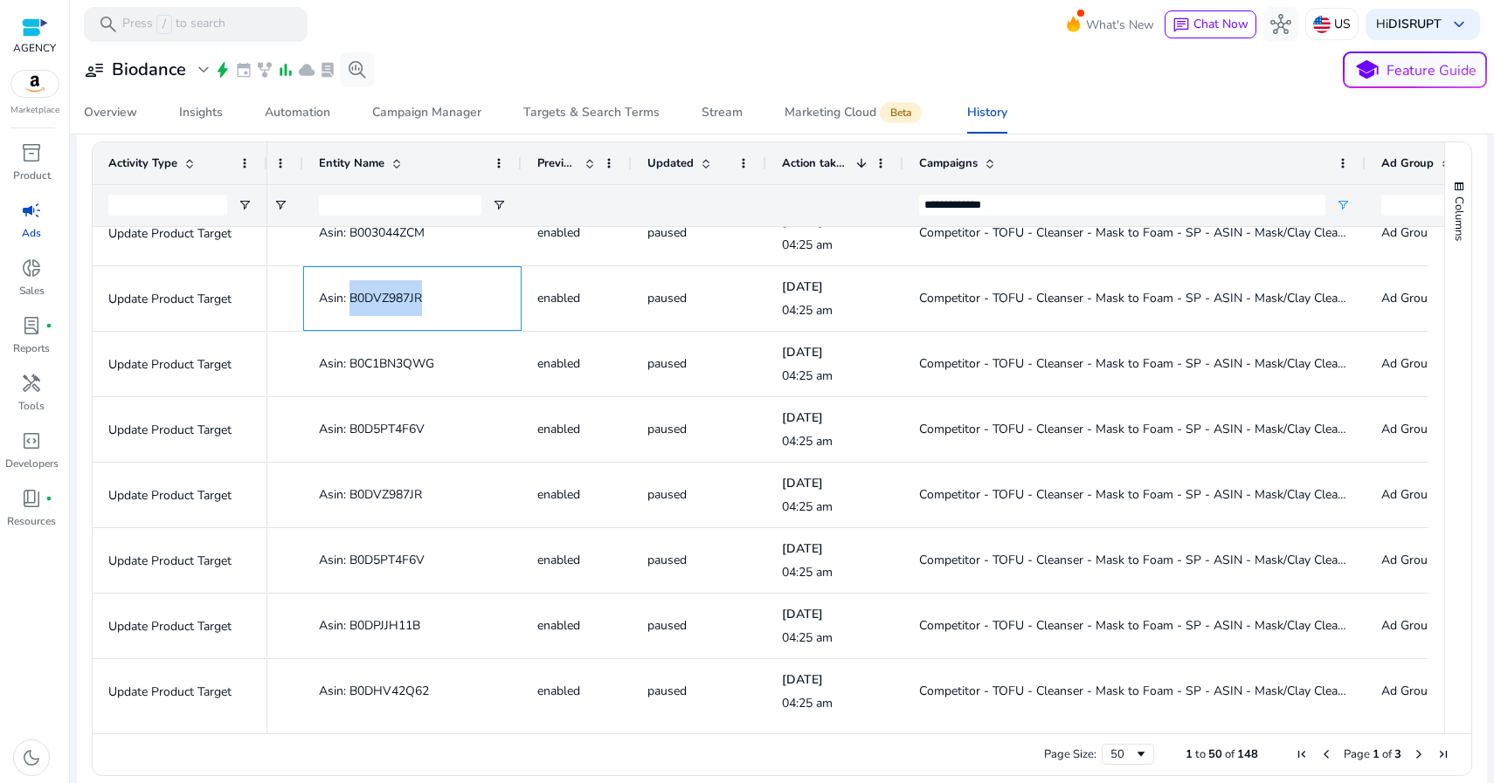
copy span "B0DVZ987JR"
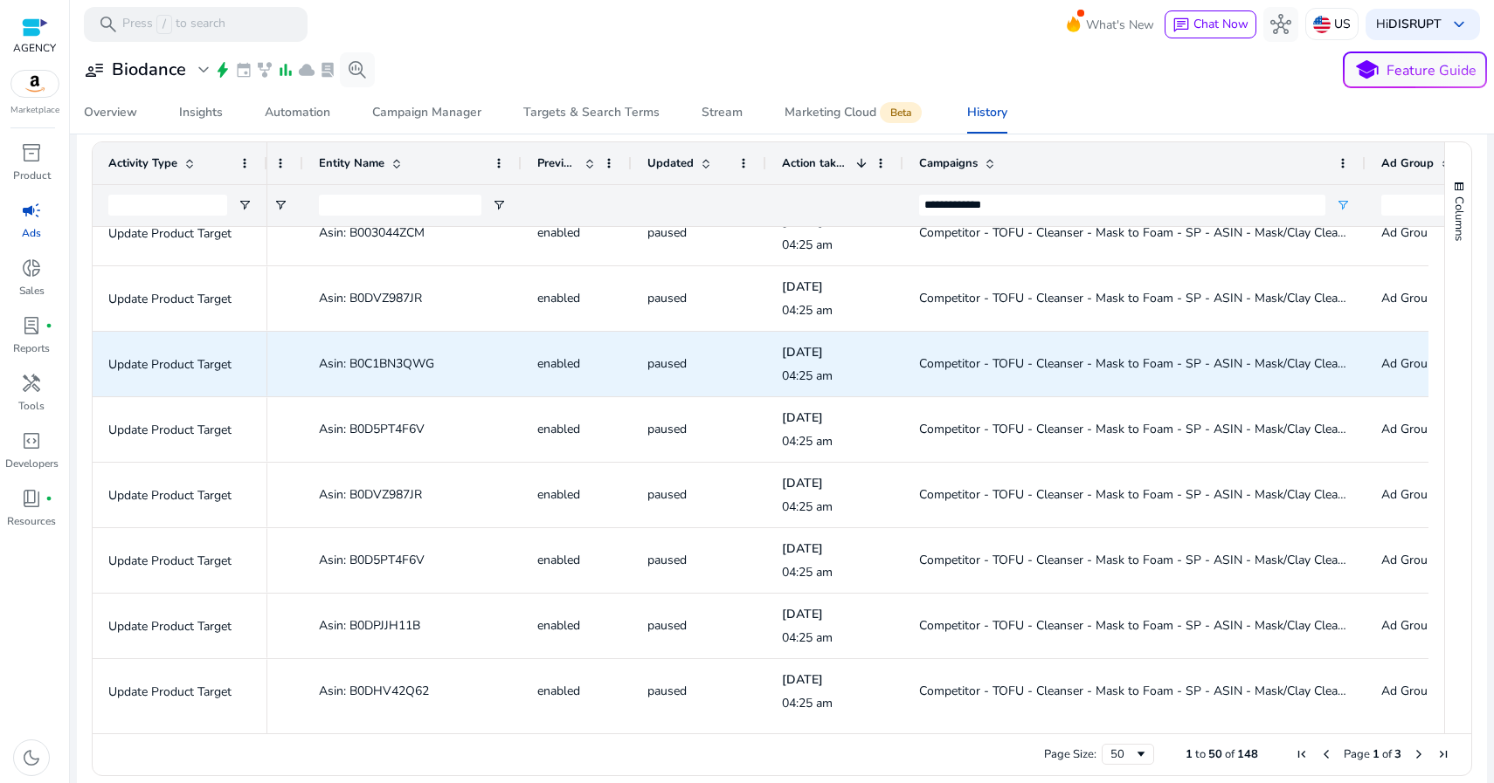
click at [398, 365] on span "Asin: B0C1BN3QWG" at bounding box center [376, 363] width 115 height 17
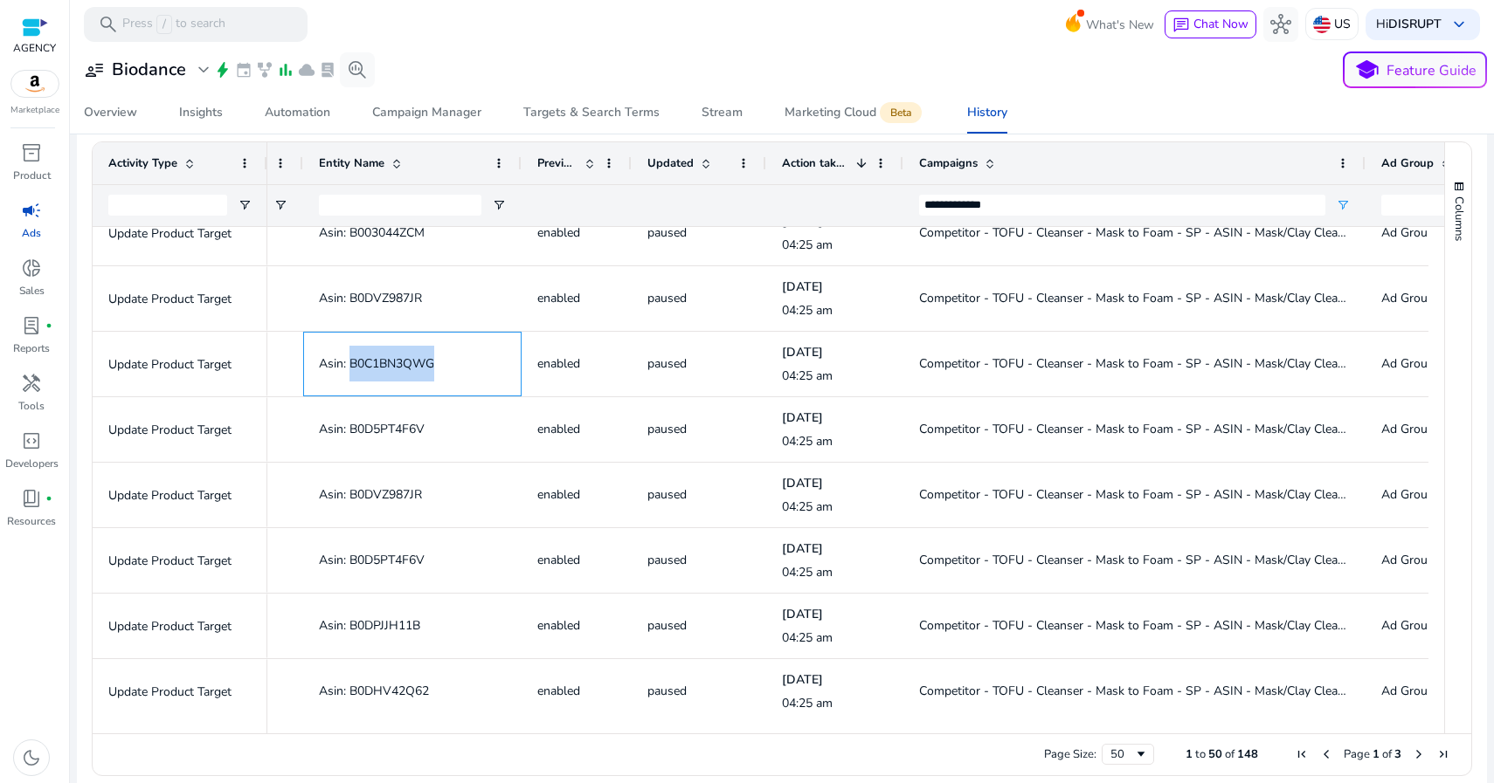
copy span "B0C1BN3QWG"
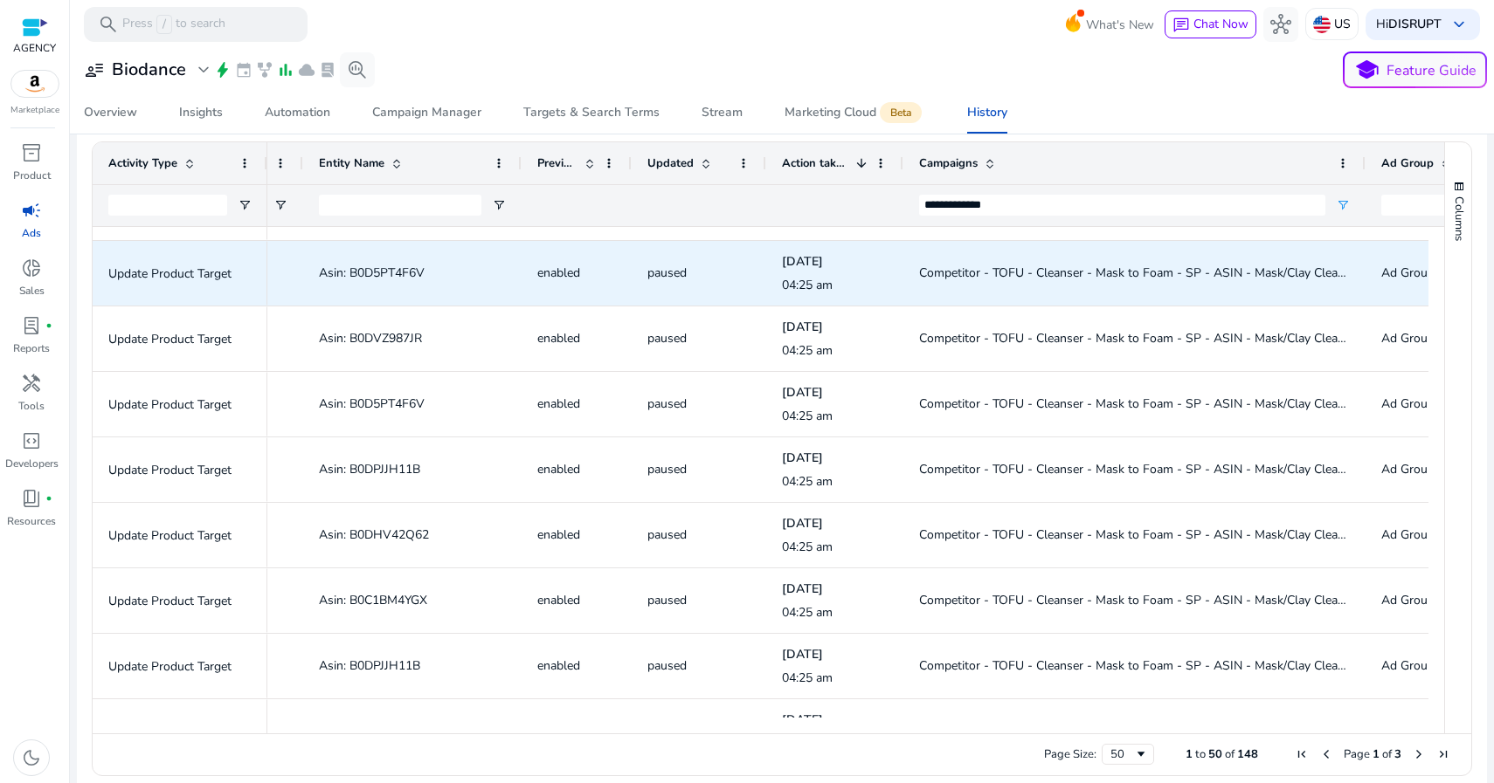
click at [375, 268] on span "Asin: B0D5PT4F6V" at bounding box center [372, 273] width 106 height 17
click at [376, 268] on span "Asin: B0D5PT4F6V" at bounding box center [372, 273] width 106 height 17
copy span "B0D5PT4F6V"
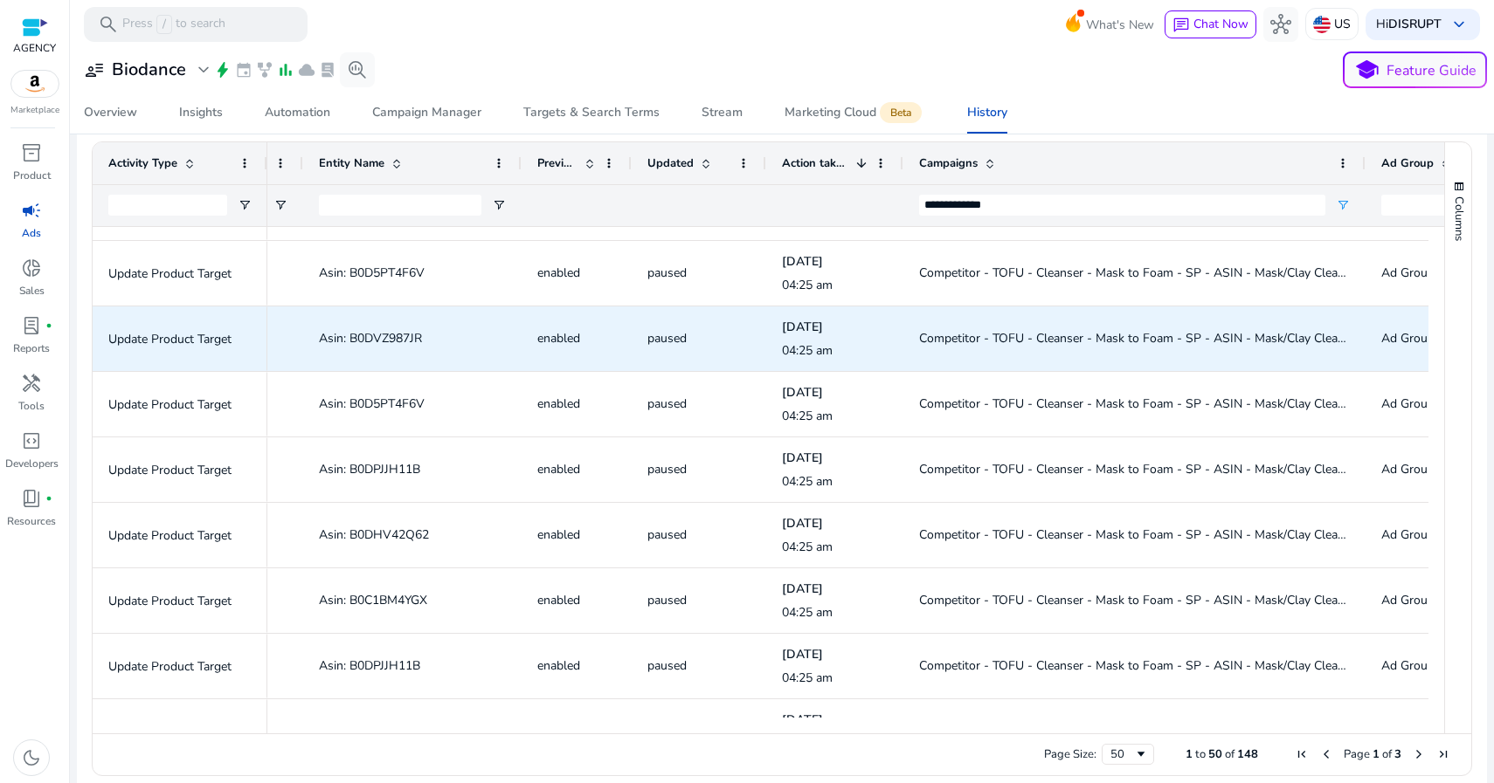
click at [363, 336] on span "Asin: B0DVZ987JR" at bounding box center [370, 338] width 103 height 17
copy span "B0DVZ987JR"
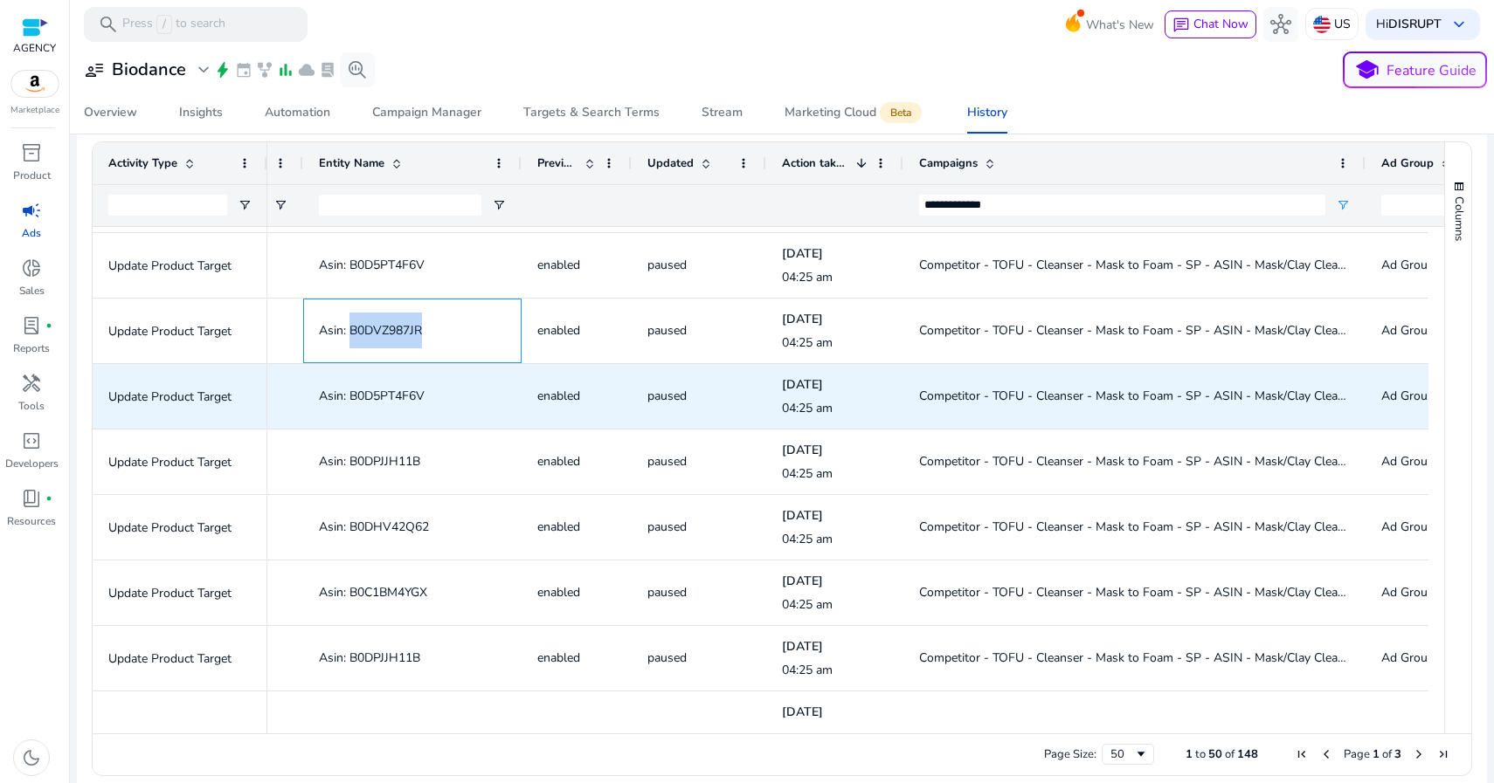
scroll to position [614, 0]
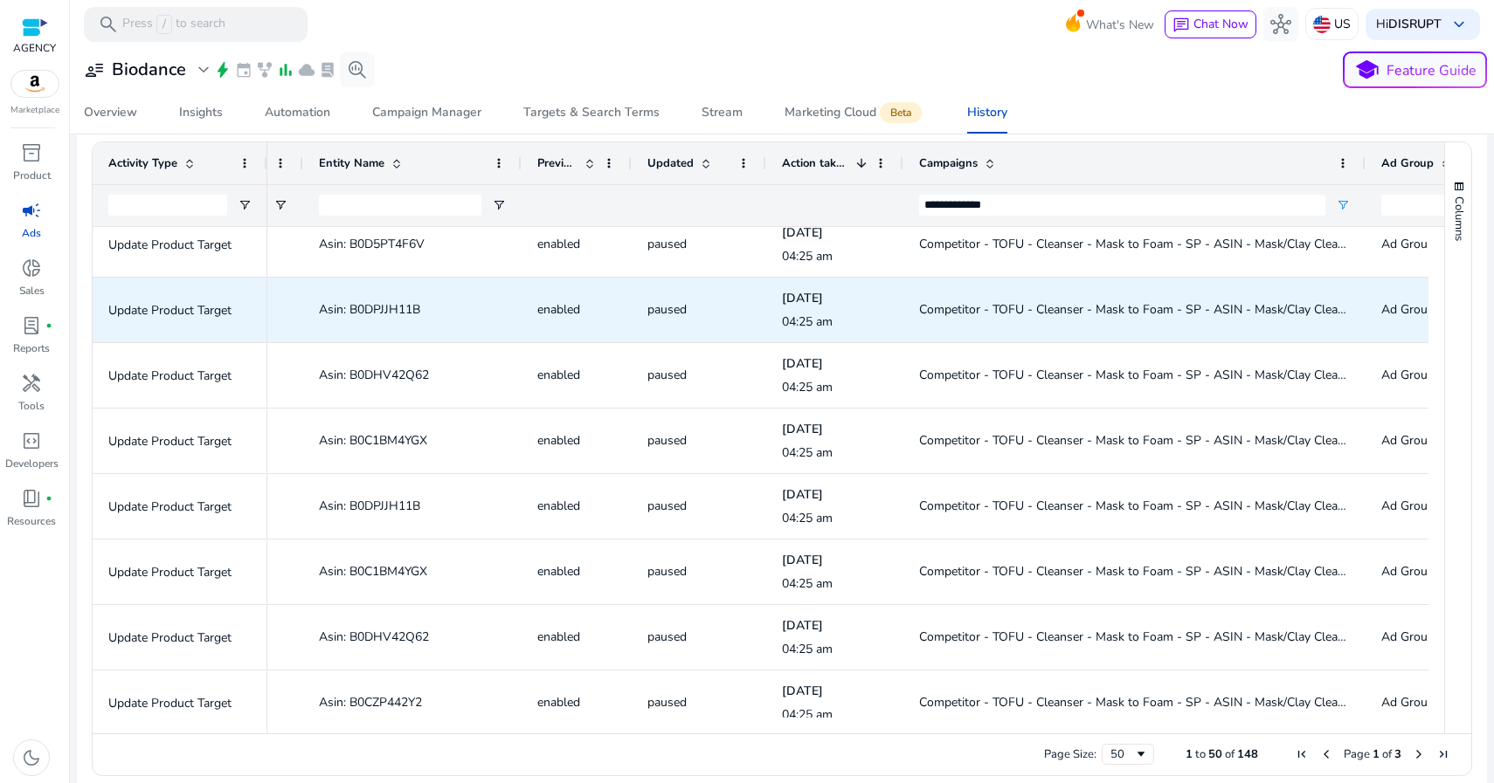
click at [396, 308] on span "Asin: B0DPJJH11B" at bounding box center [369, 309] width 101 height 17
copy span "B0DPJJH11B"
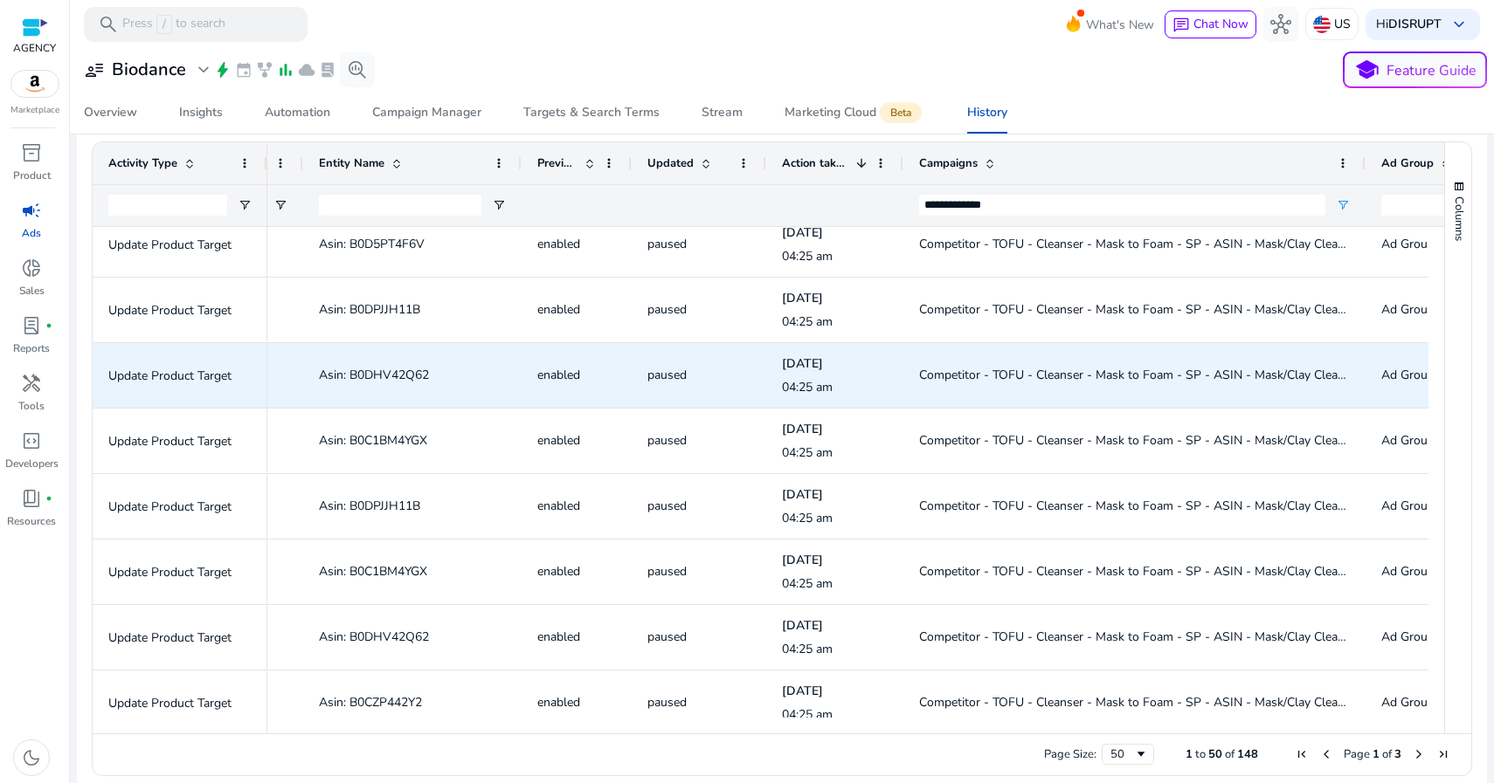
click at [402, 372] on span "Asin: B0DHV42Q62" at bounding box center [374, 375] width 110 height 17
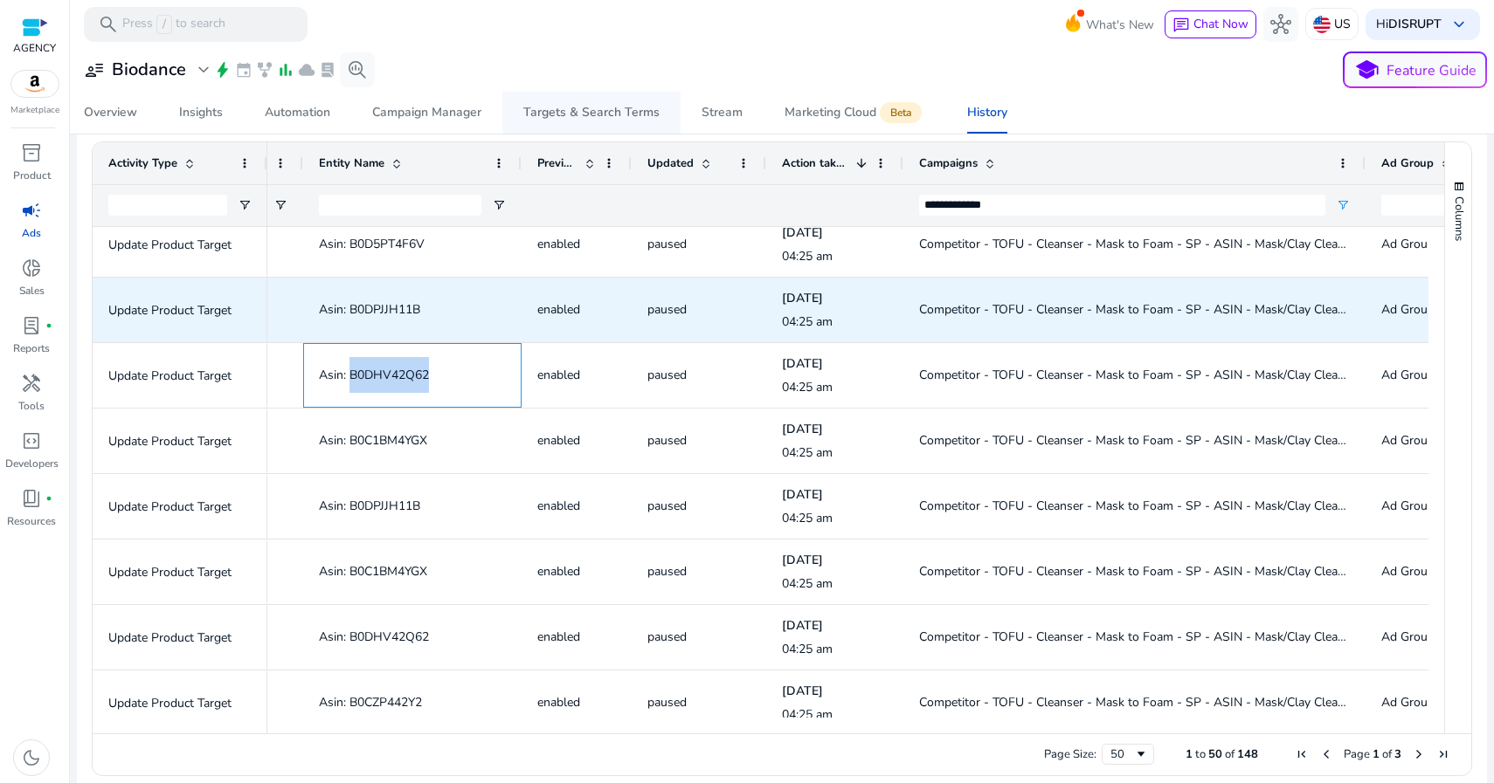
copy span "B0DHV42Q62"
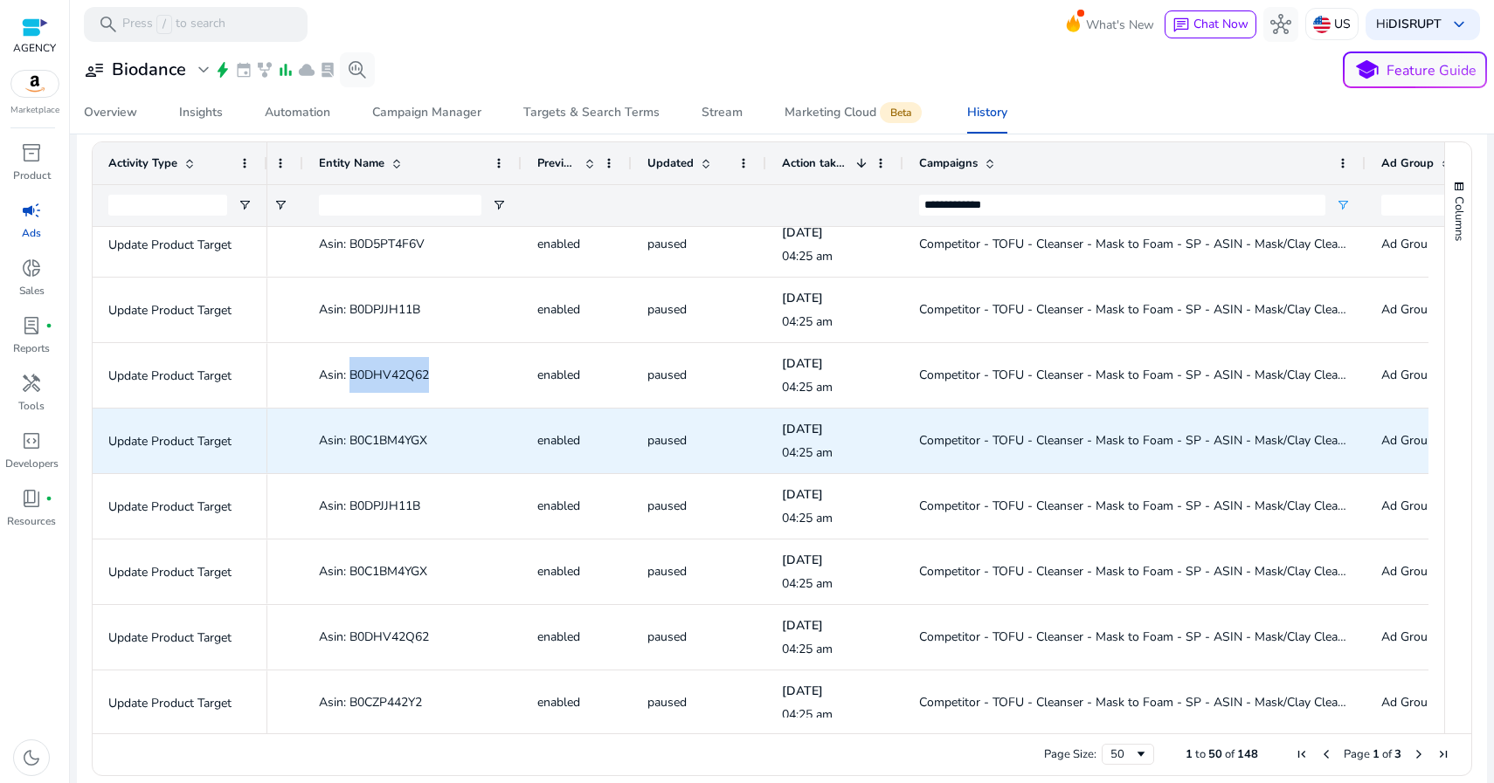
click at [379, 438] on span "Asin: B0C1BM4YGX" at bounding box center [373, 440] width 108 height 17
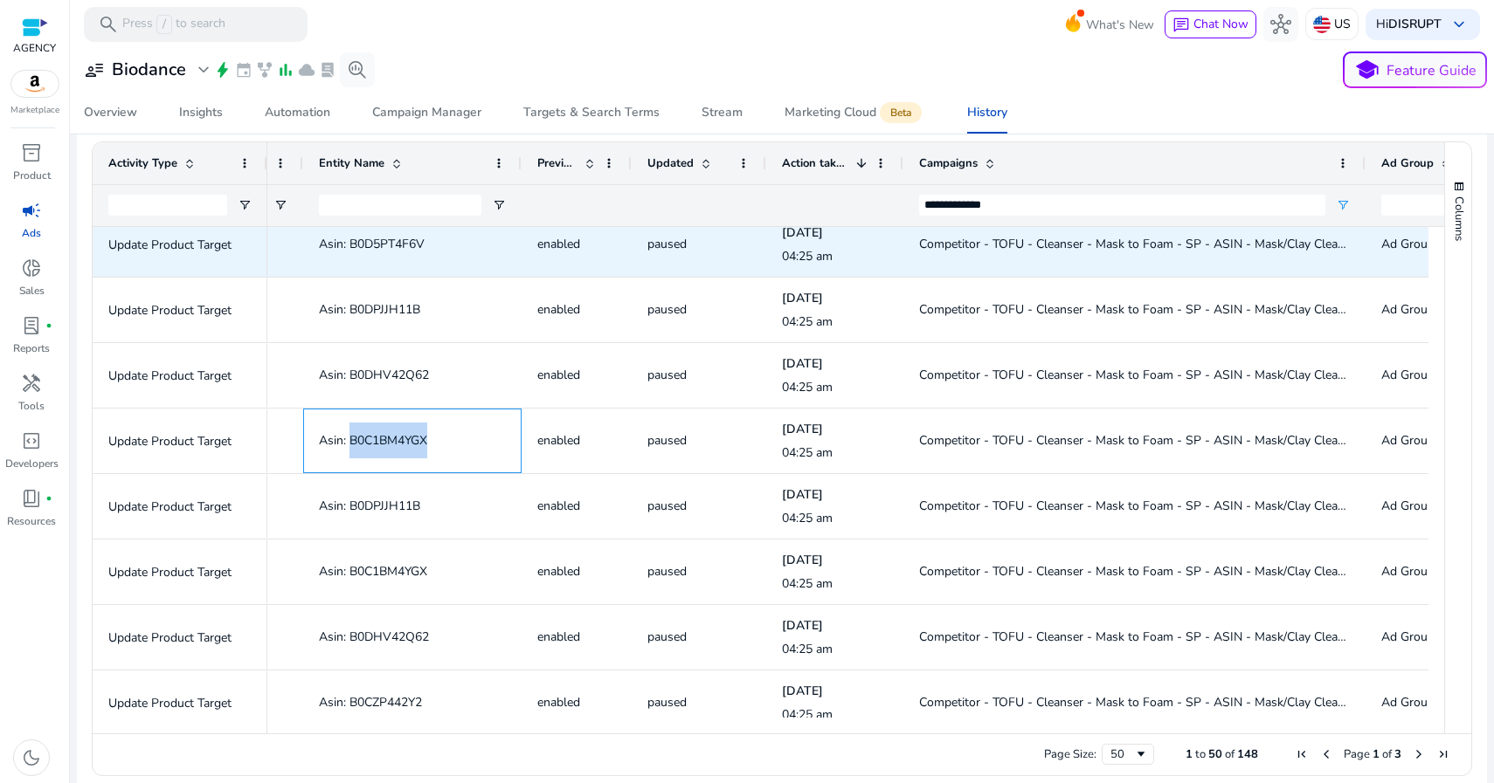
copy span "B0C1BM4YGX"
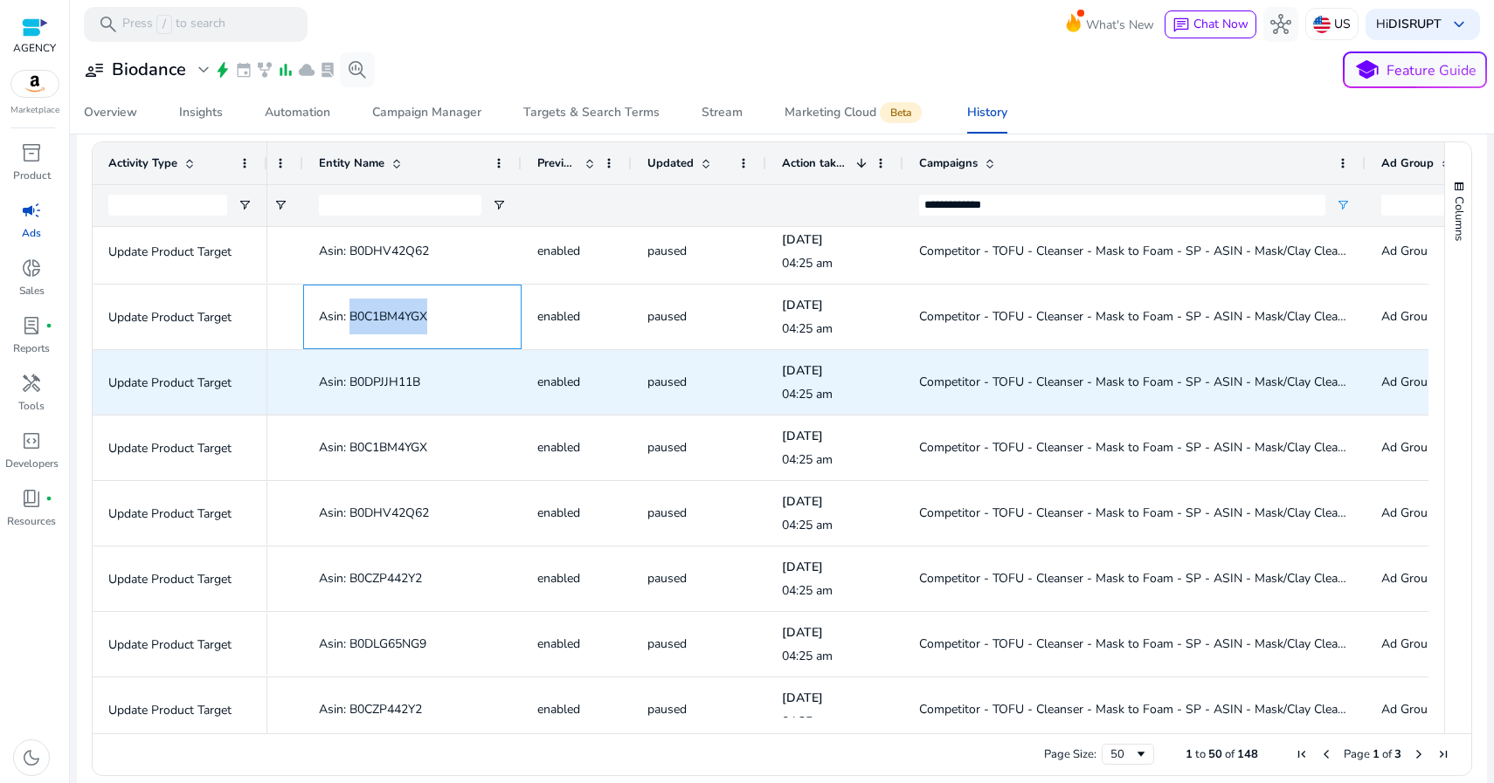
scroll to position [884, 0]
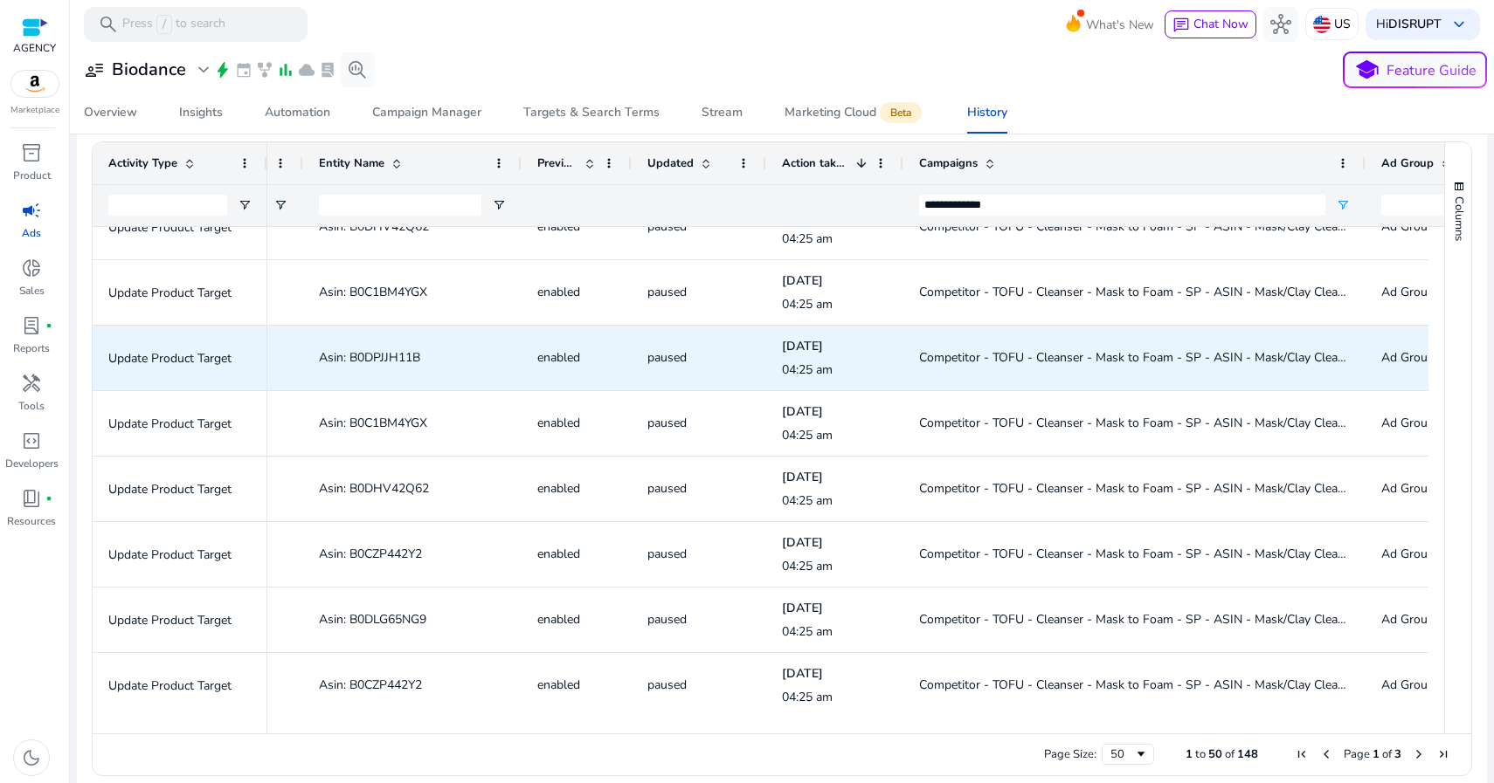
click at [404, 357] on span "Asin: B0DPJJH11B" at bounding box center [369, 357] width 101 height 17
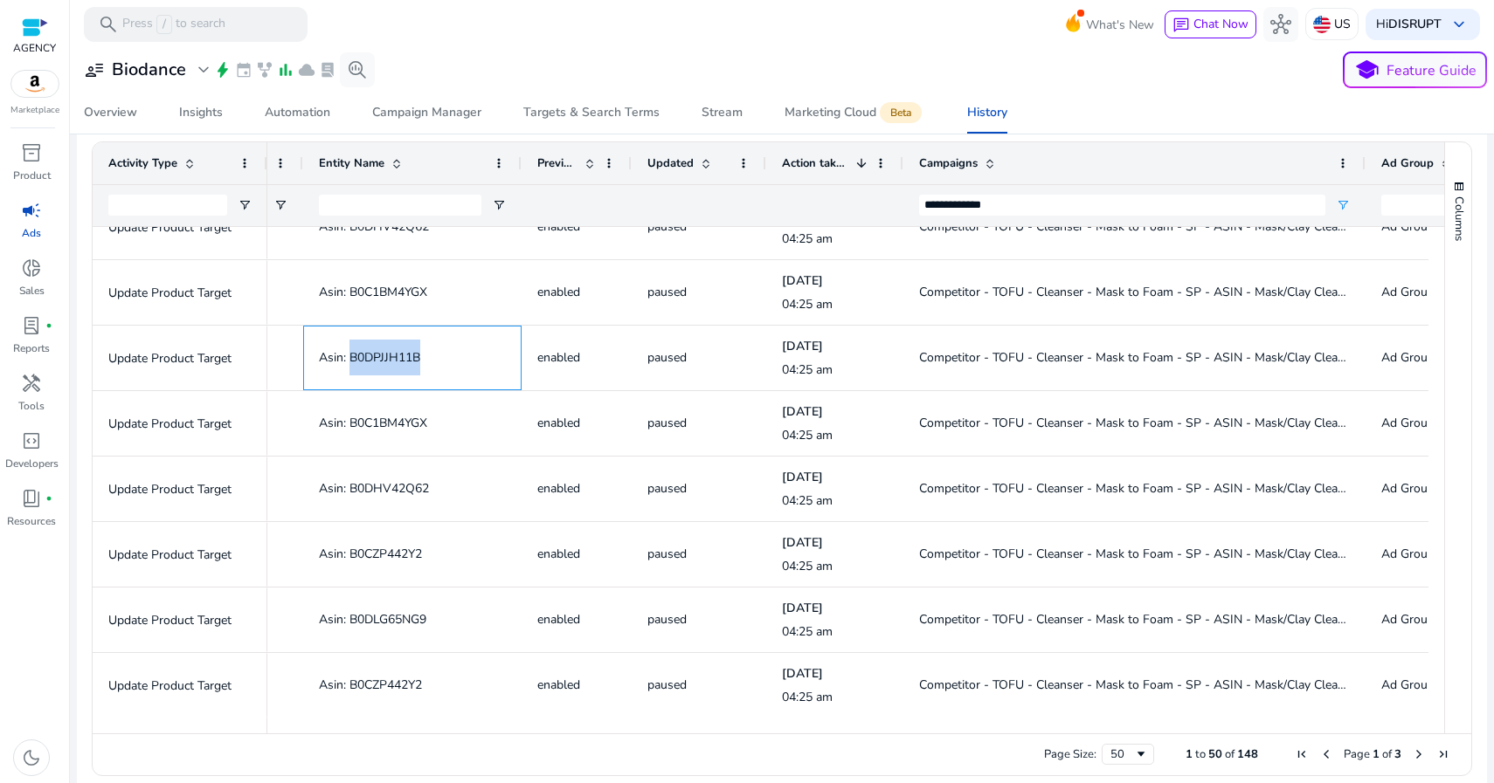
copy span "B0DPJJH11B"
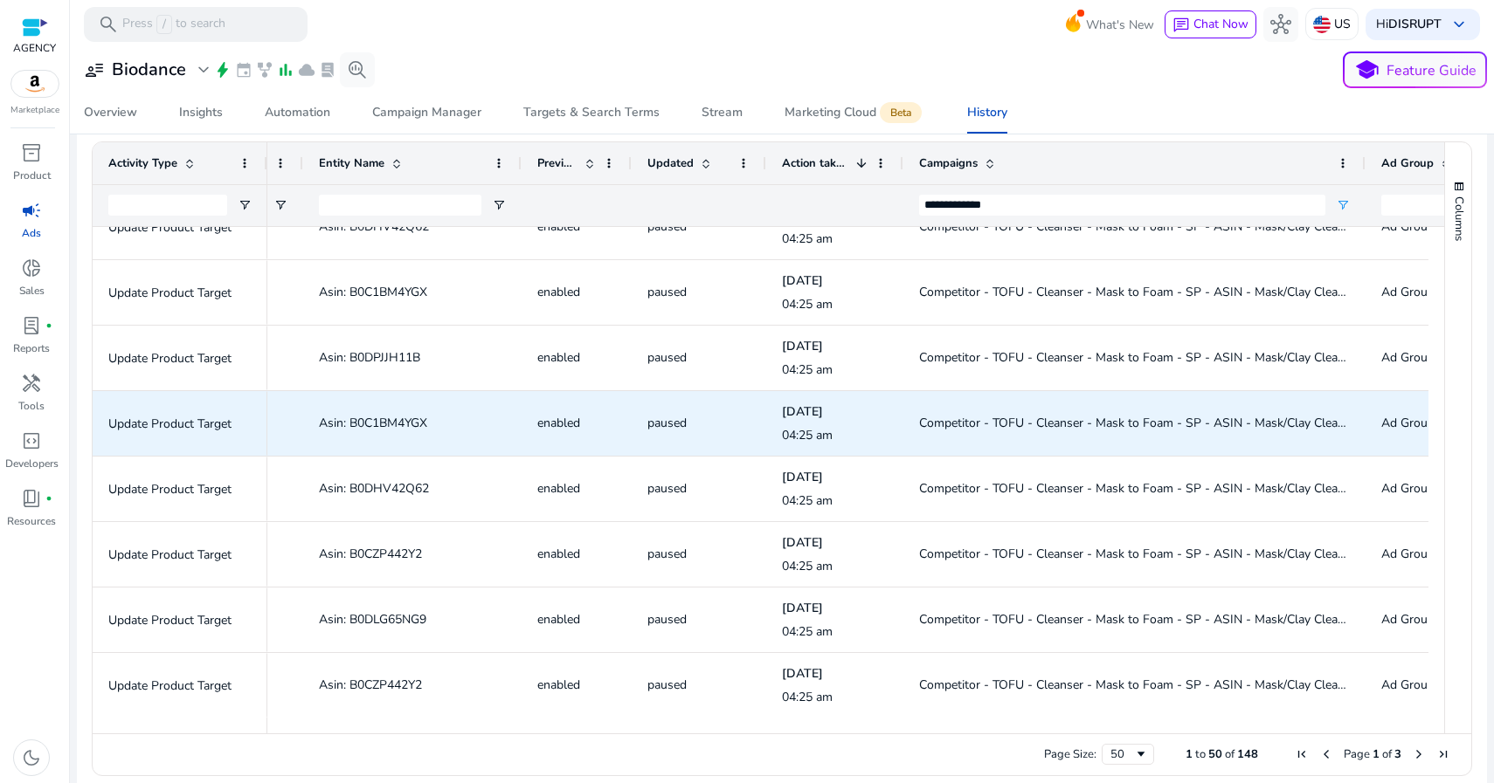
click at [371, 417] on span "Asin: B0C1BM4YGX" at bounding box center [373, 423] width 108 height 17
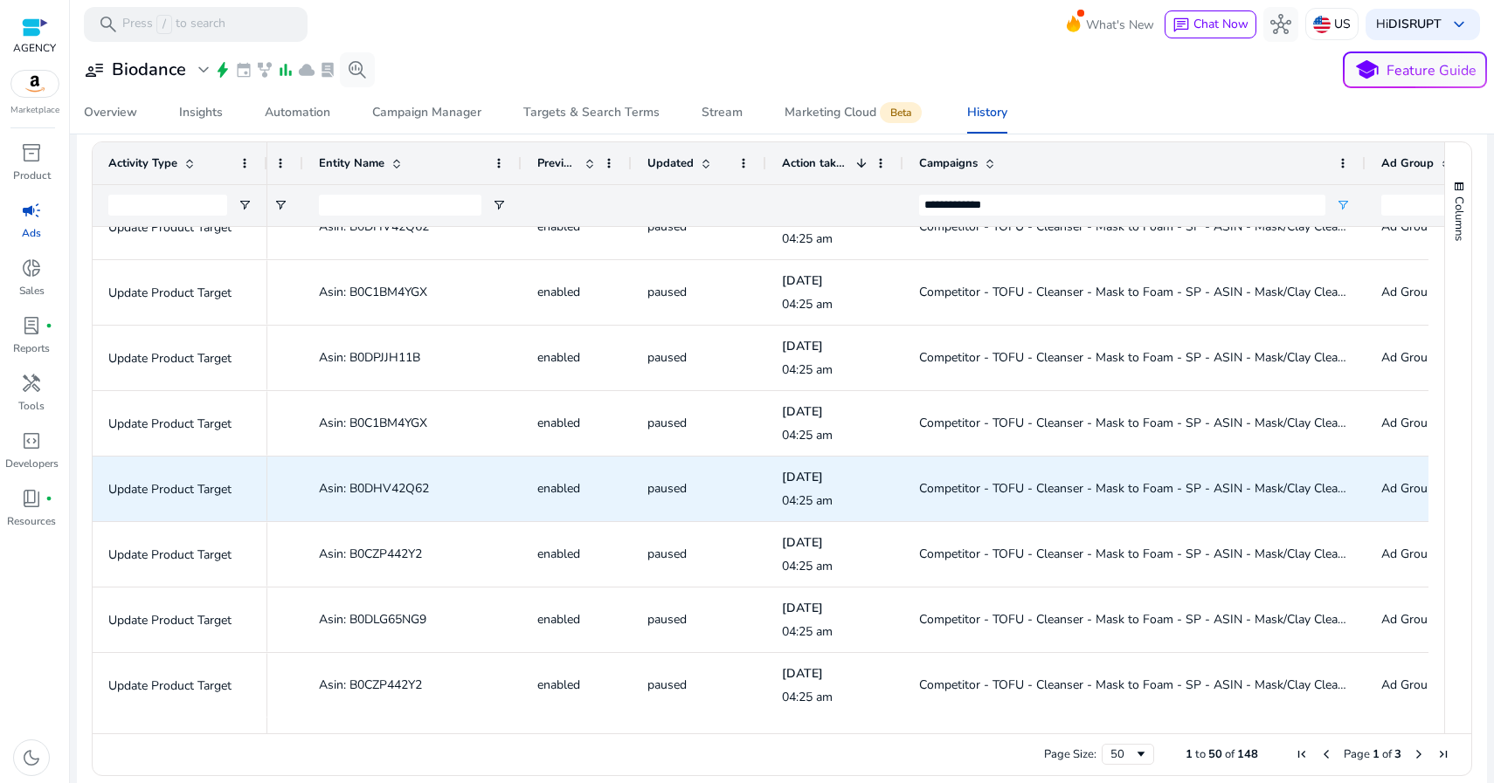
click at [394, 486] on span "Asin: B0DHV42Q62" at bounding box center [374, 488] width 110 height 17
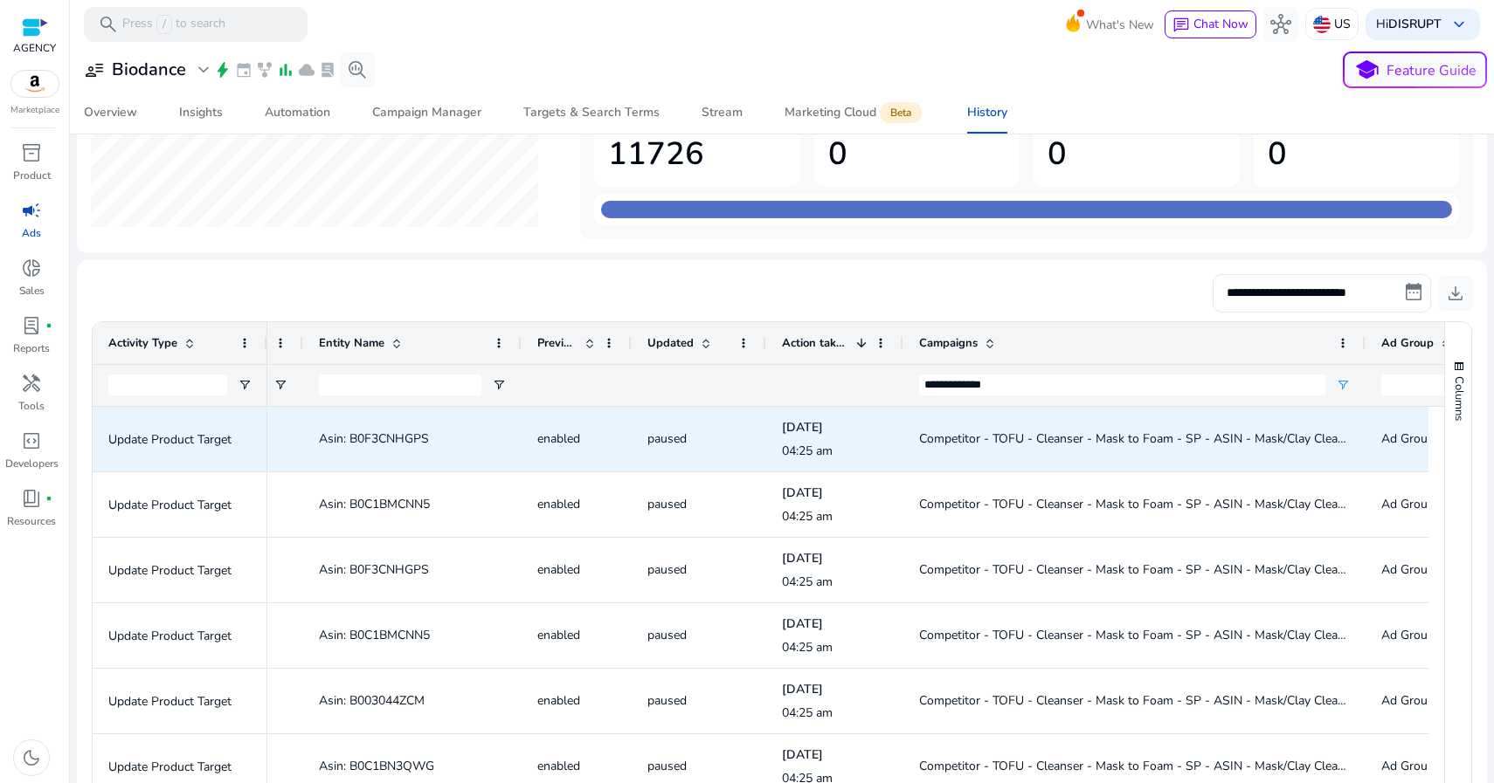
scroll to position [2, 0]
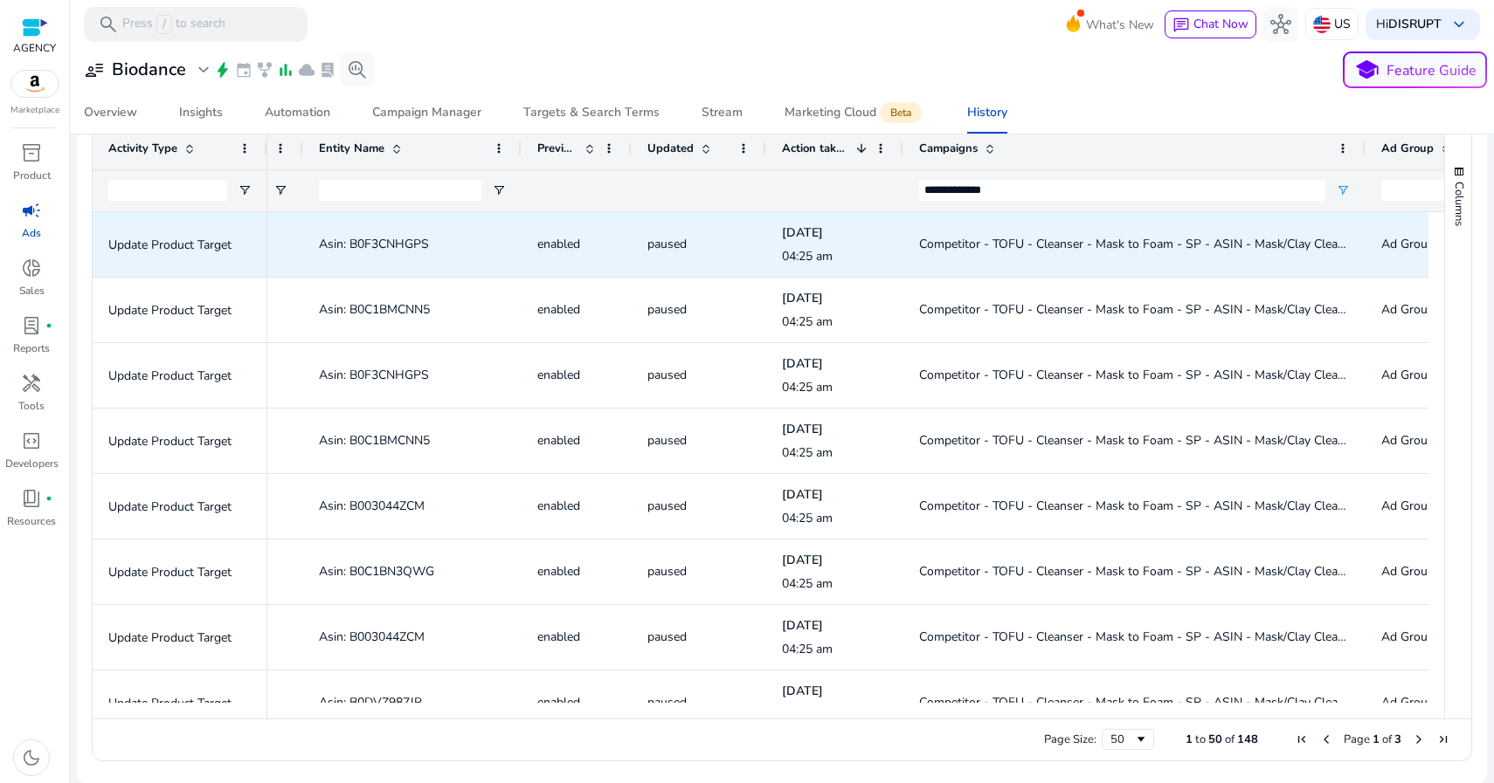
click at [1194, 242] on span "Competitor - TOFU - Cleanser - Mask to Foam - SP - ASIN - Mask/Clay Cleanser AS…" at bounding box center [1156, 244] width 474 height 17
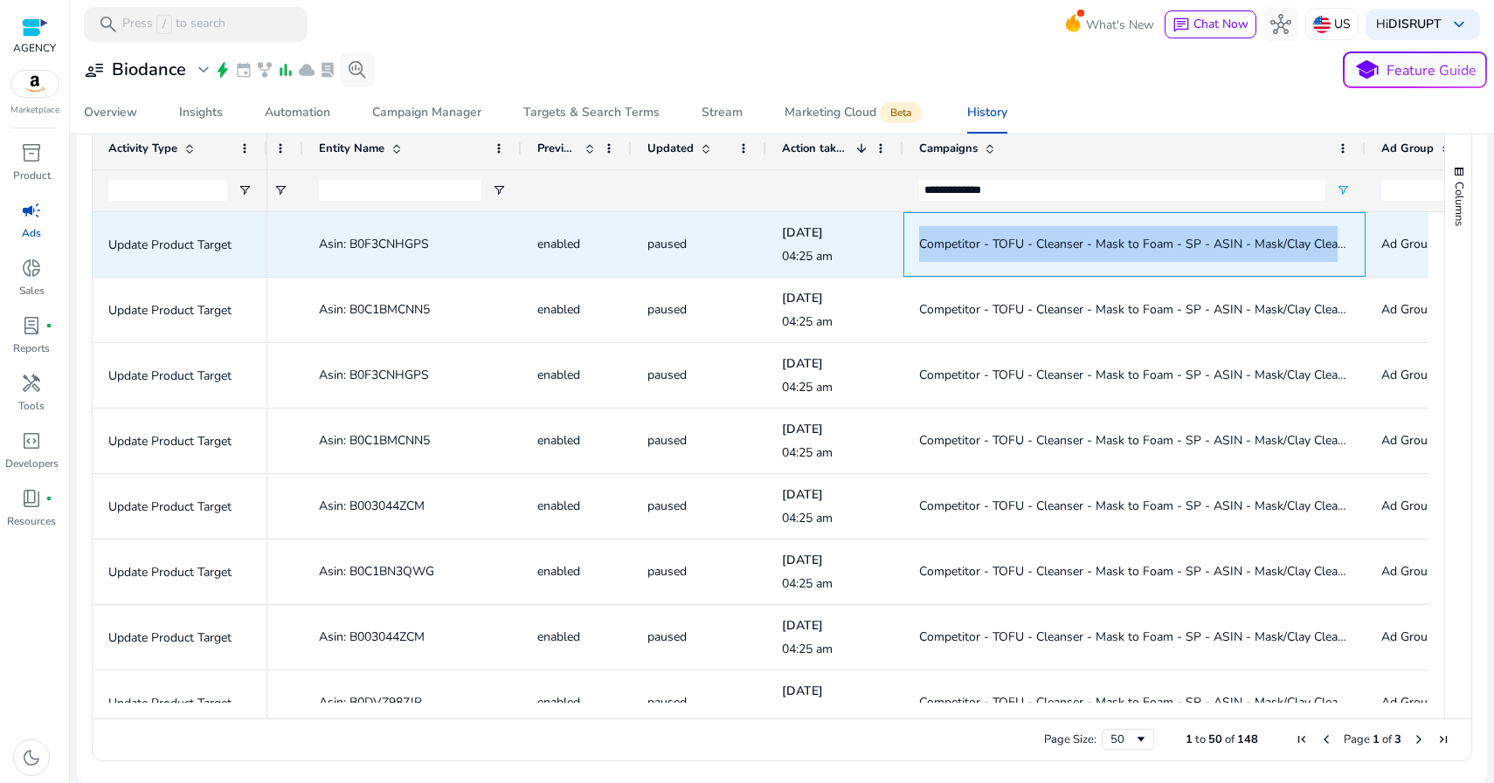
click at [1194, 242] on span "Competitor - TOFU - Cleanser - Mask to Foam - SP - ASIN - Mask/Clay Cleanser AS…" at bounding box center [1156, 244] width 474 height 17
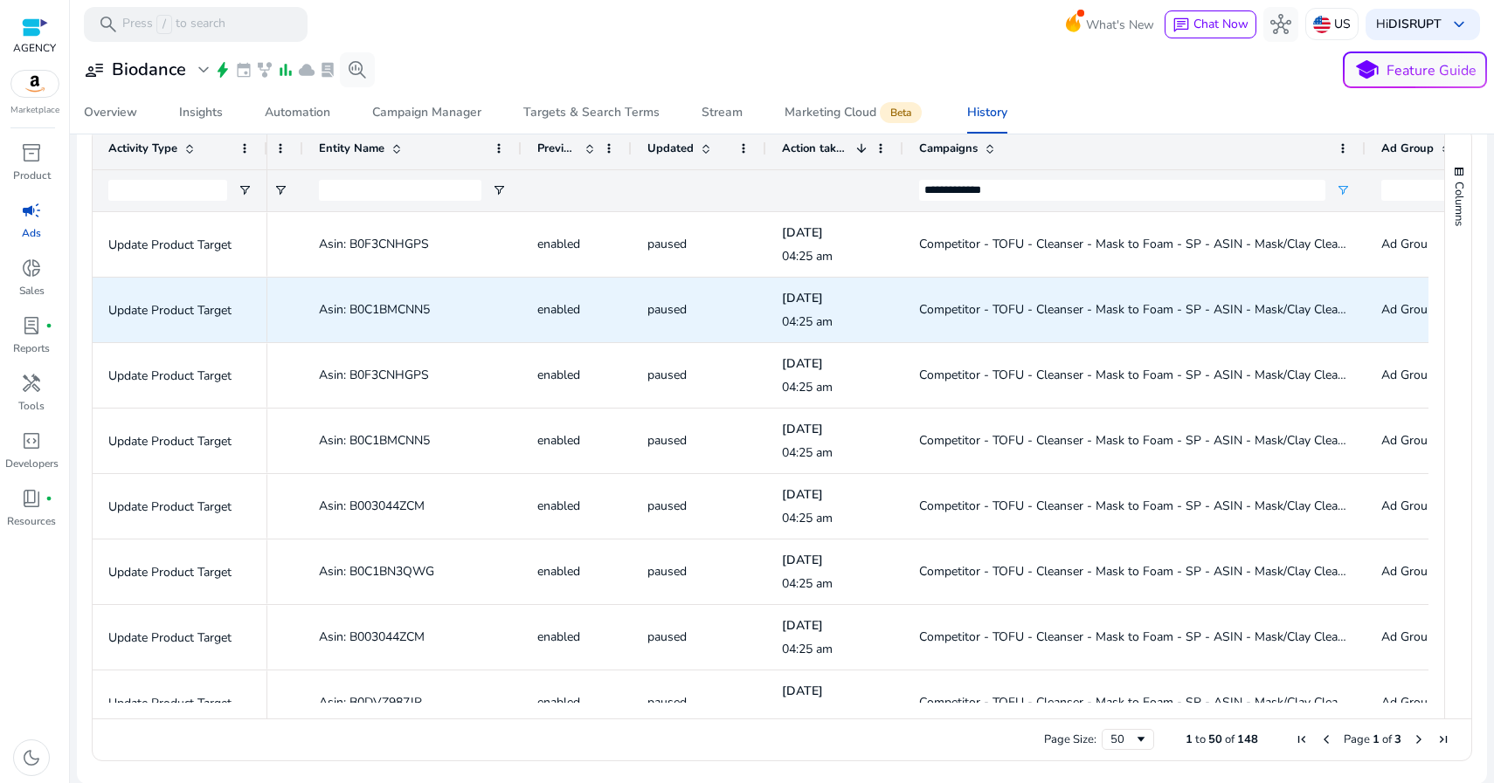
click at [373, 307] on span "Asin: B0C1BMCNN5" at bounding box center [374, 309] width 111 height 17
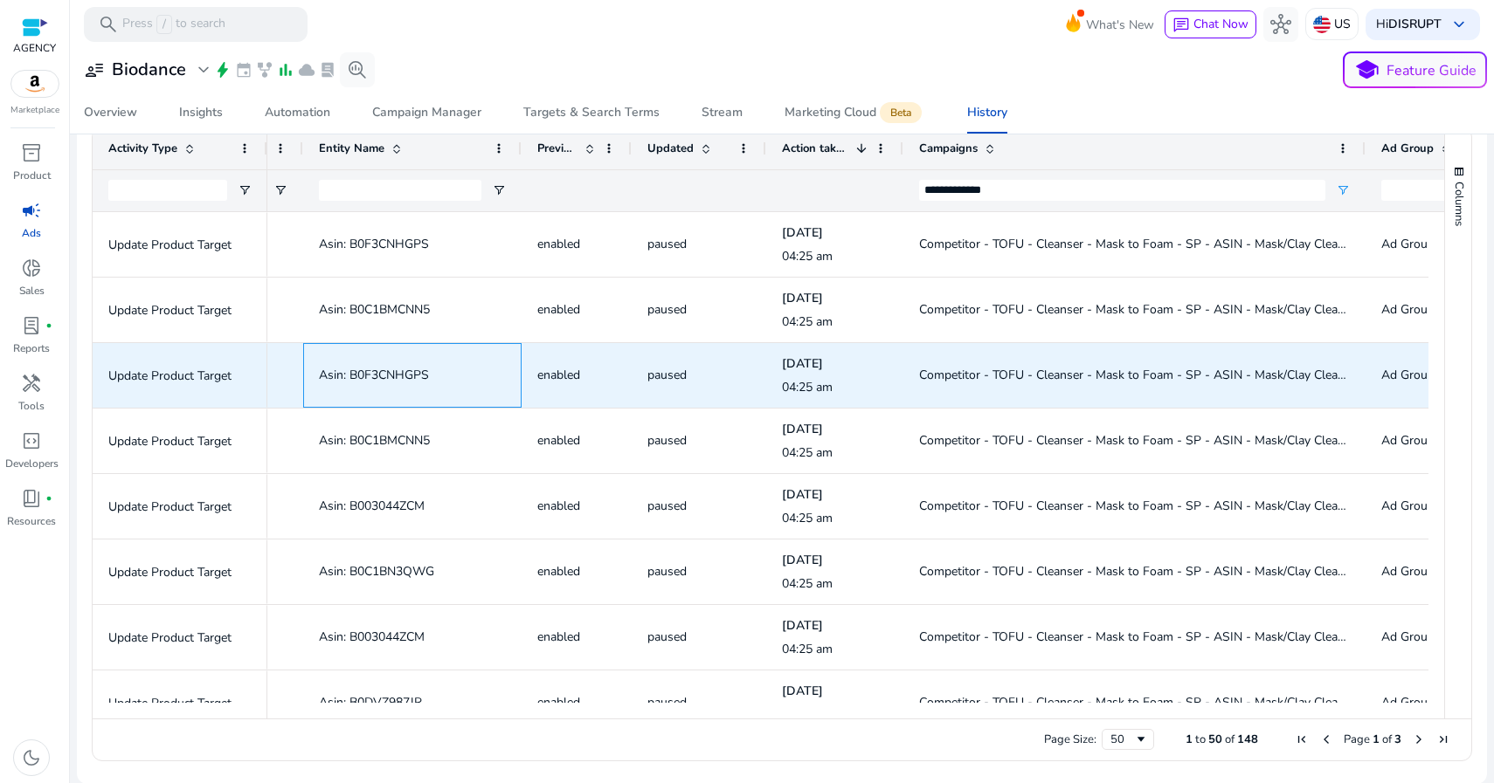
click at [382, 369] on span "Asin: B0F3CNHGPS" at bounding box center [374, 375] width 110 height 17
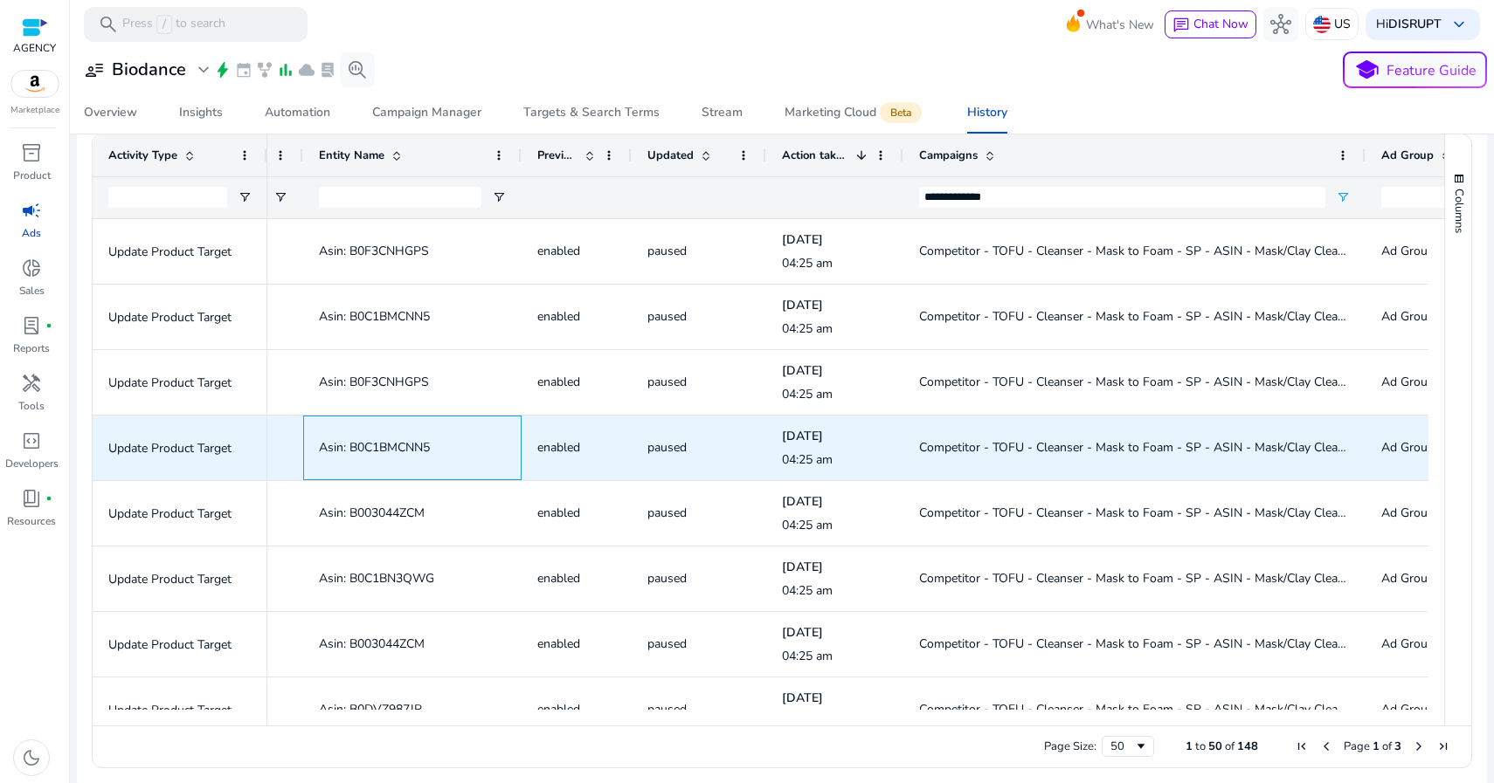
click at [386, 445] on span "Asin: B0C1BMCNN5" at bounding box center [374, 447] width 111 height 17
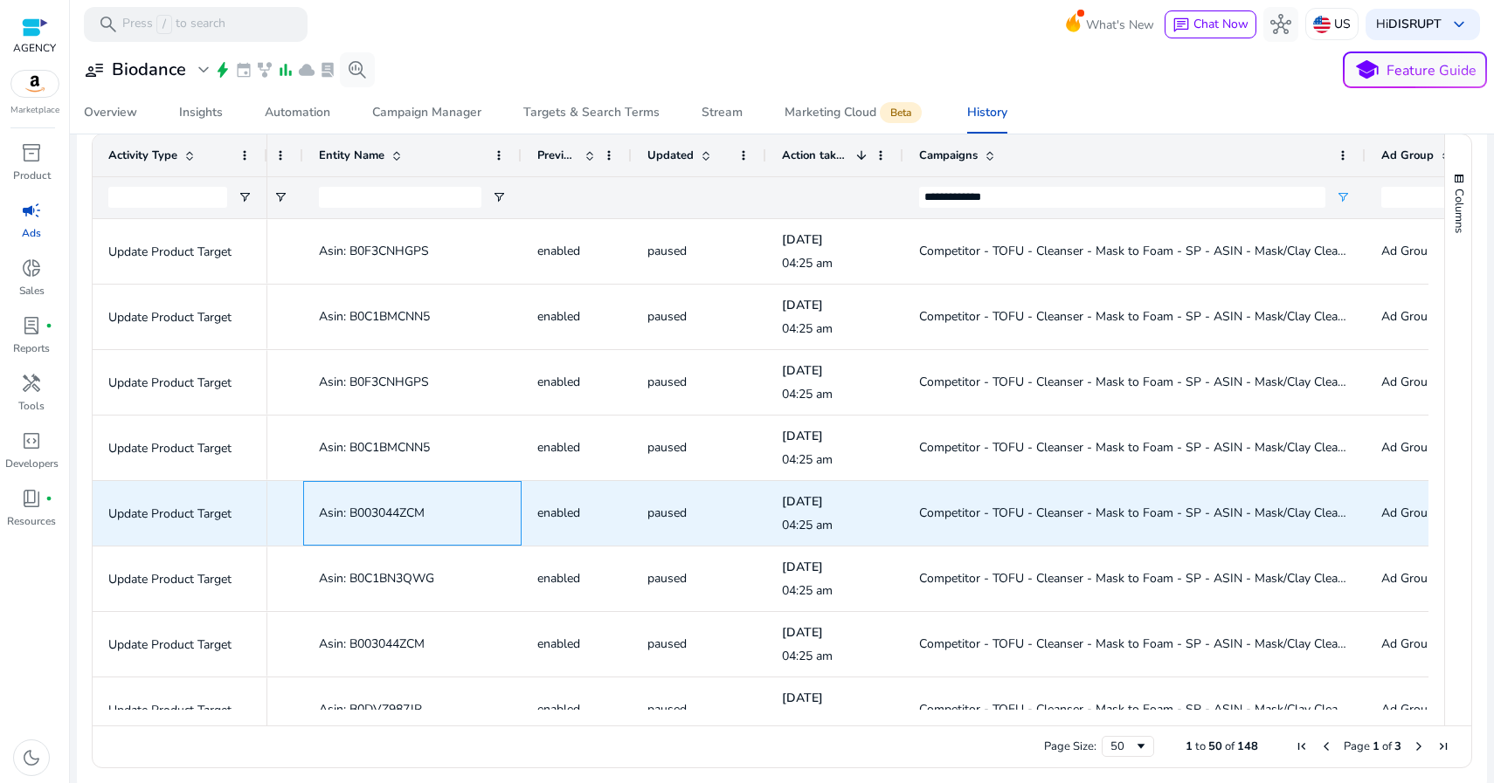
click at [395, 511] on span "Asin: B003044ZCM" at bounding box center [372, 513] width 106 height 17
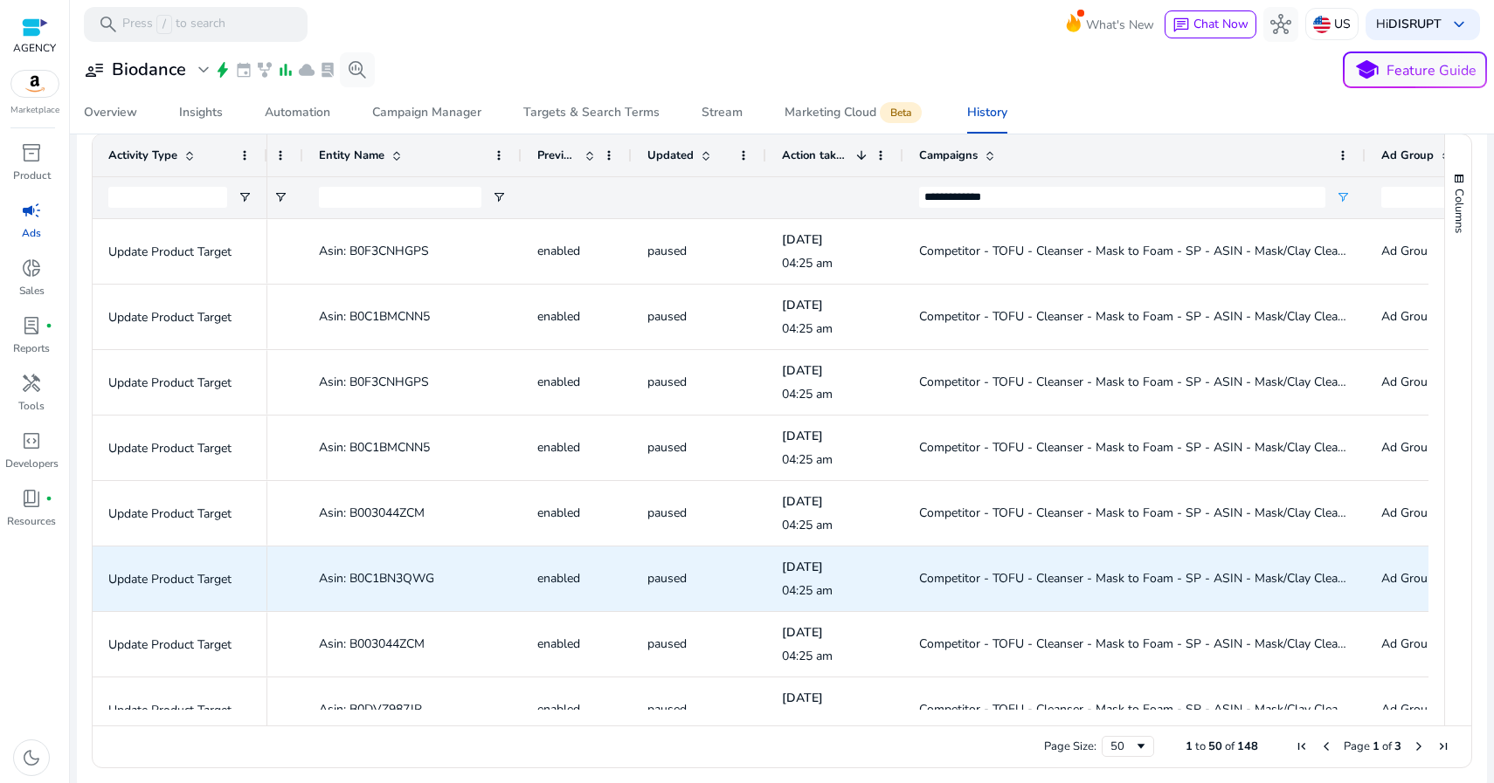
click at [379, 575] on span "Asin: B0C1BN3QWG" at bounding box center [376, 578] width 115 height 17
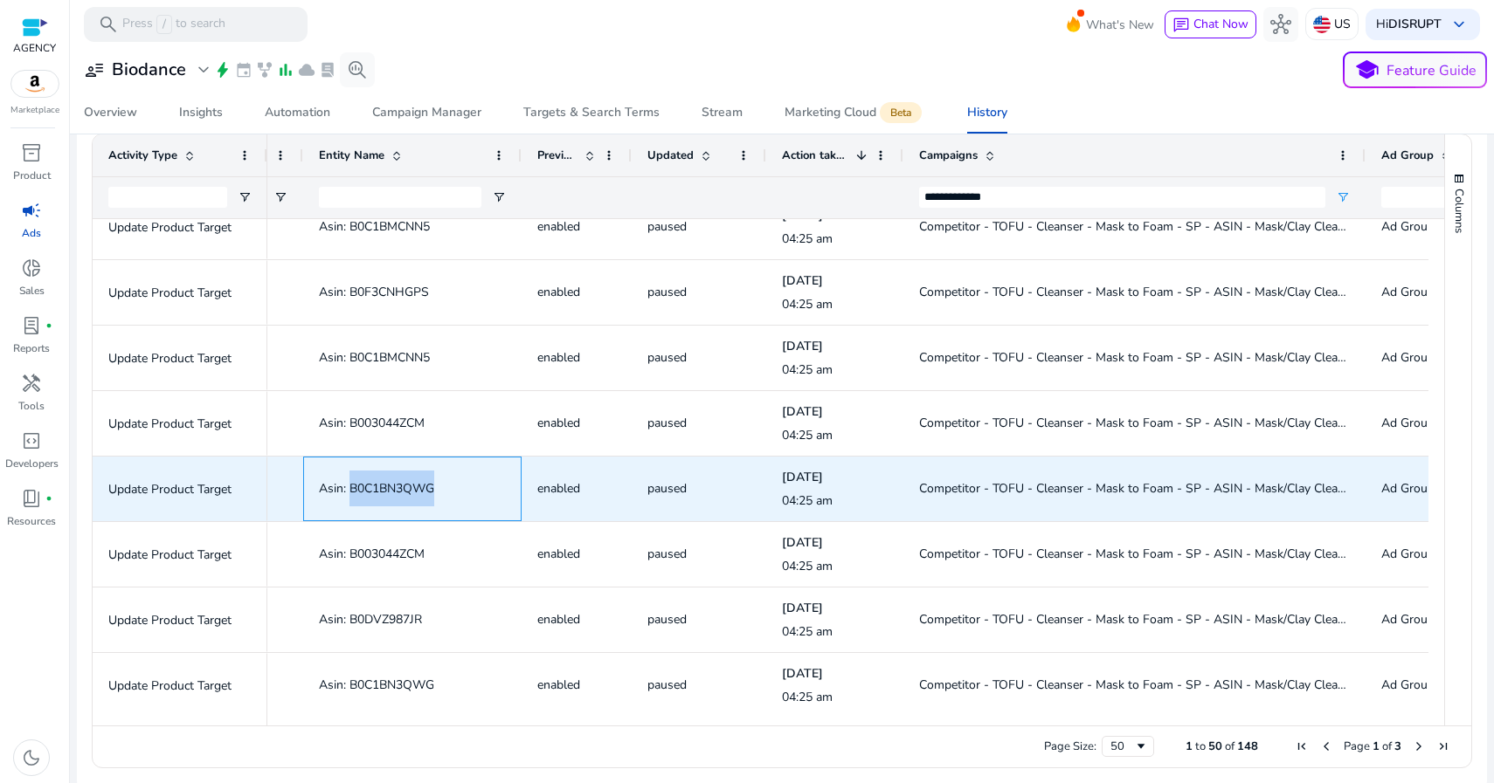
scroll to position [121, 0]
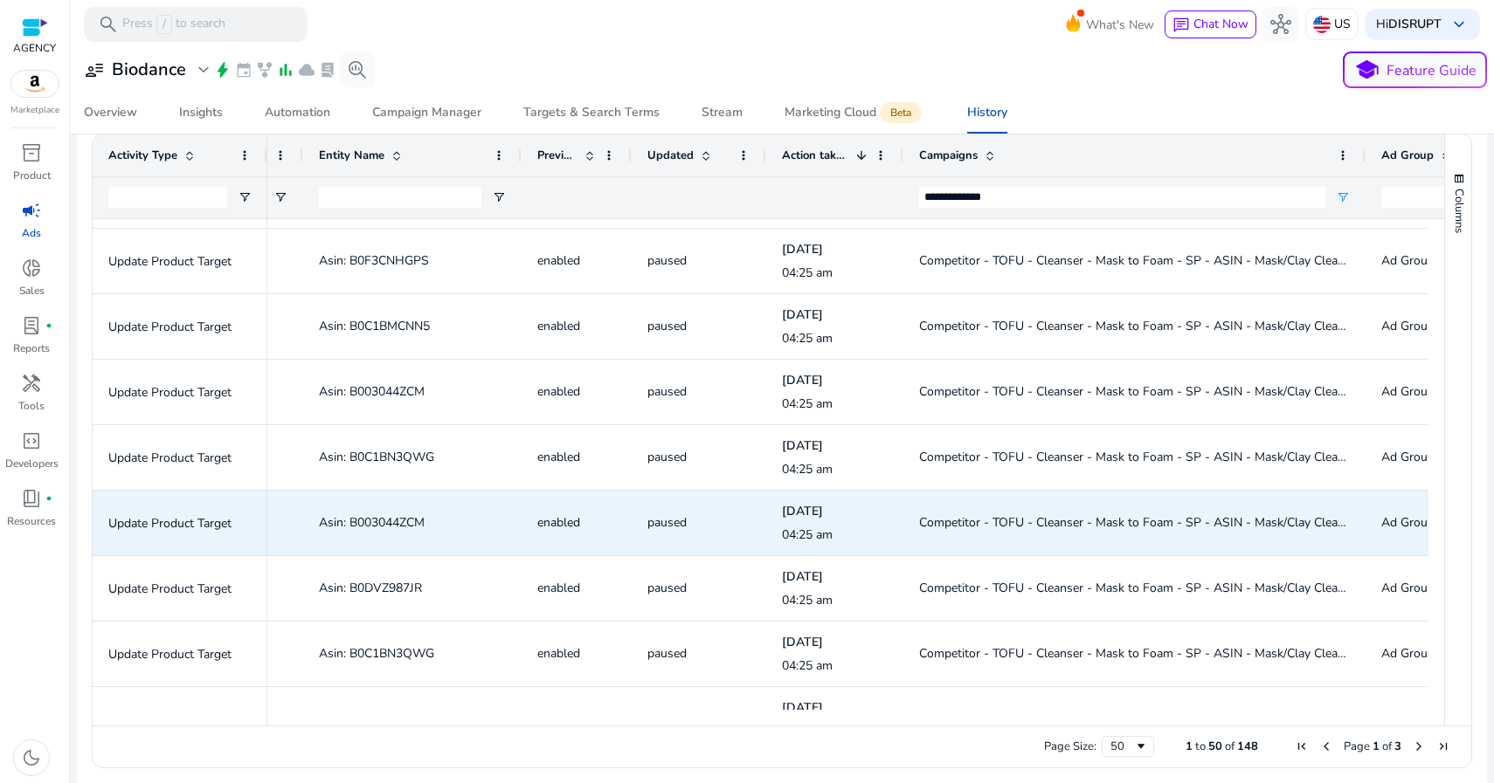
click at [395, 520] on span "Asin: B003044ZCM" at bounding box center [372, 522] width 106 height 17
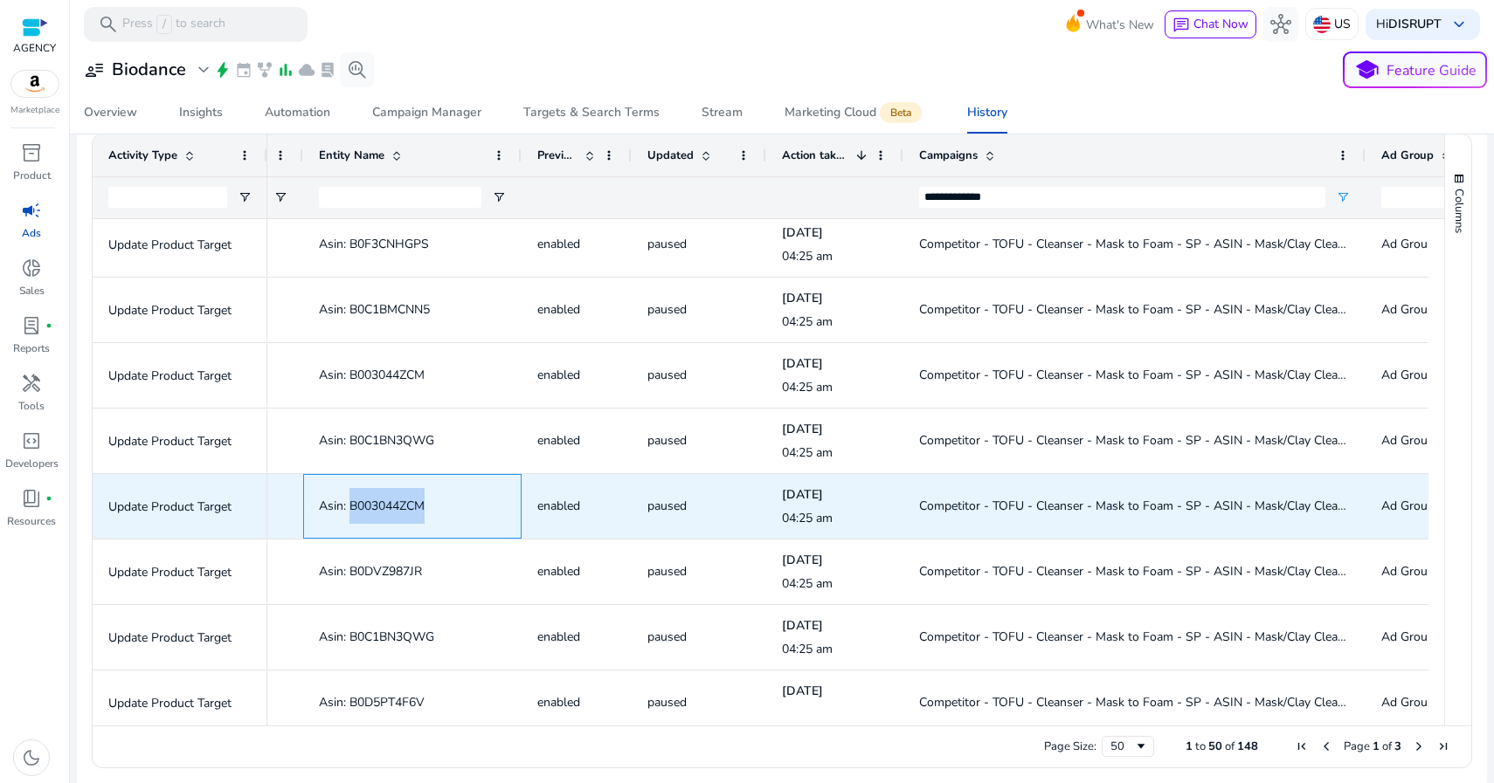
scroll to position [152, 0]
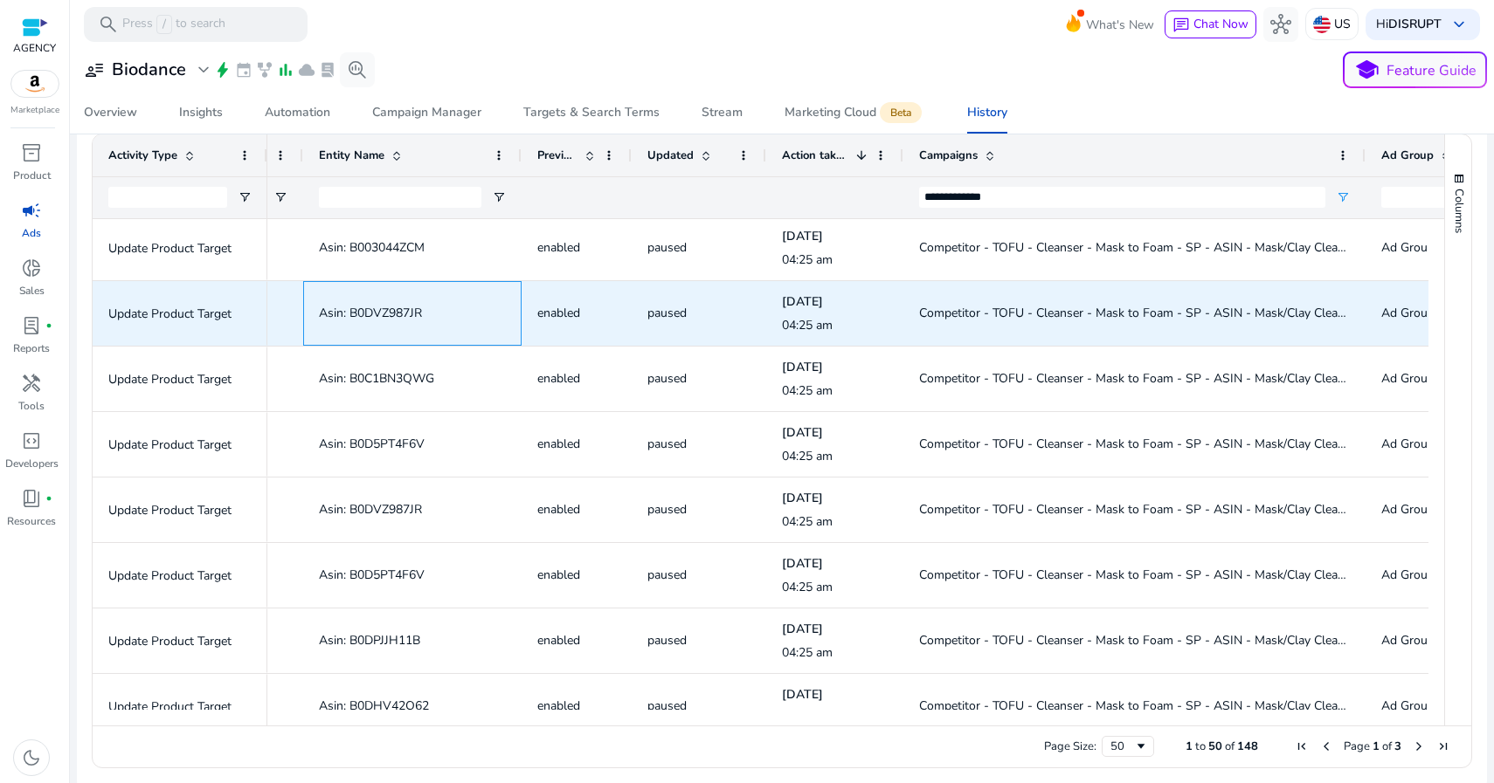
click at [390, 309] on span "Asin: B0DVZ987JR" at bounding box center [370, 313] width 103 height 17
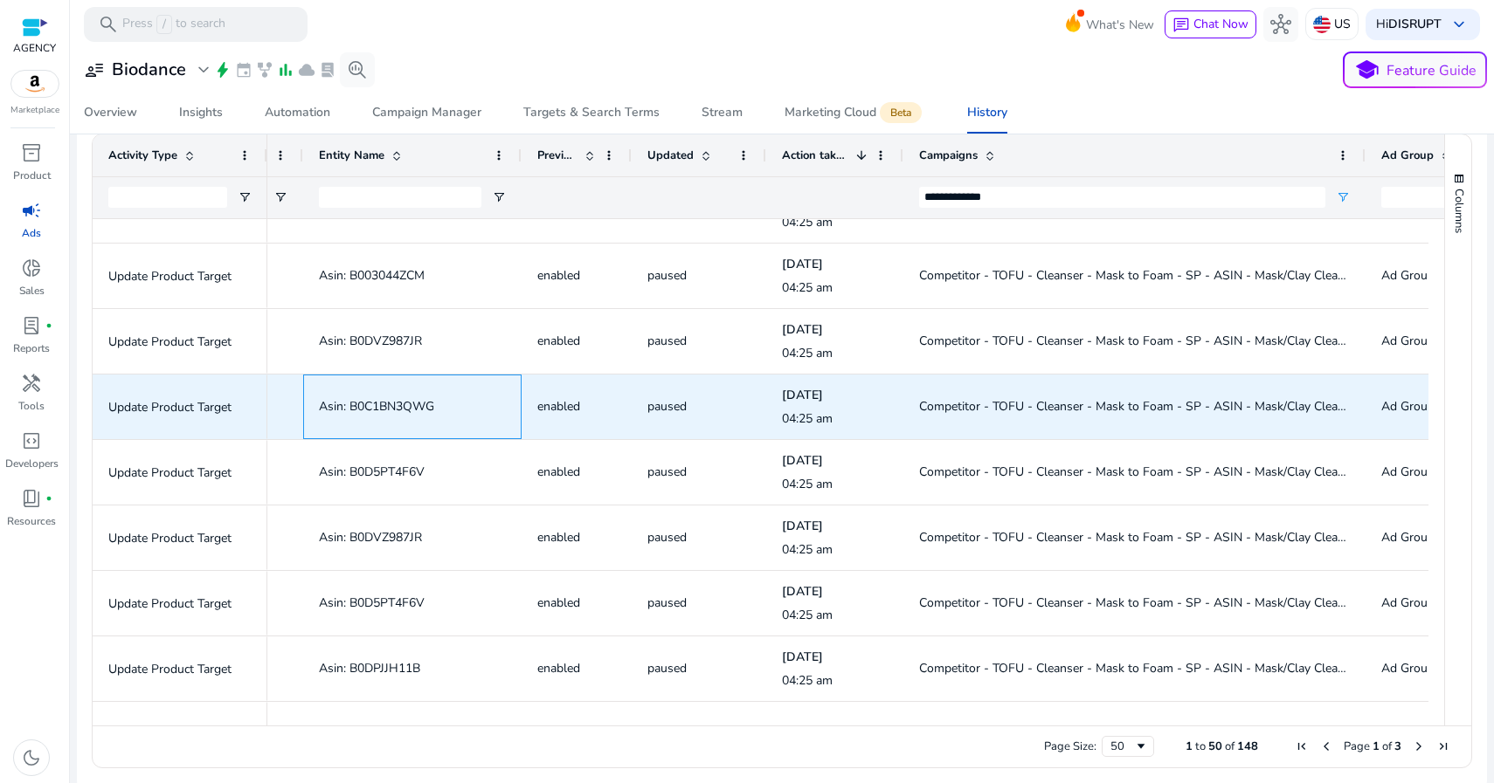
click at [406, 403] on span "Asin: B0C1BN3QWG" at bounding box center [376, 406] width 115 height 17
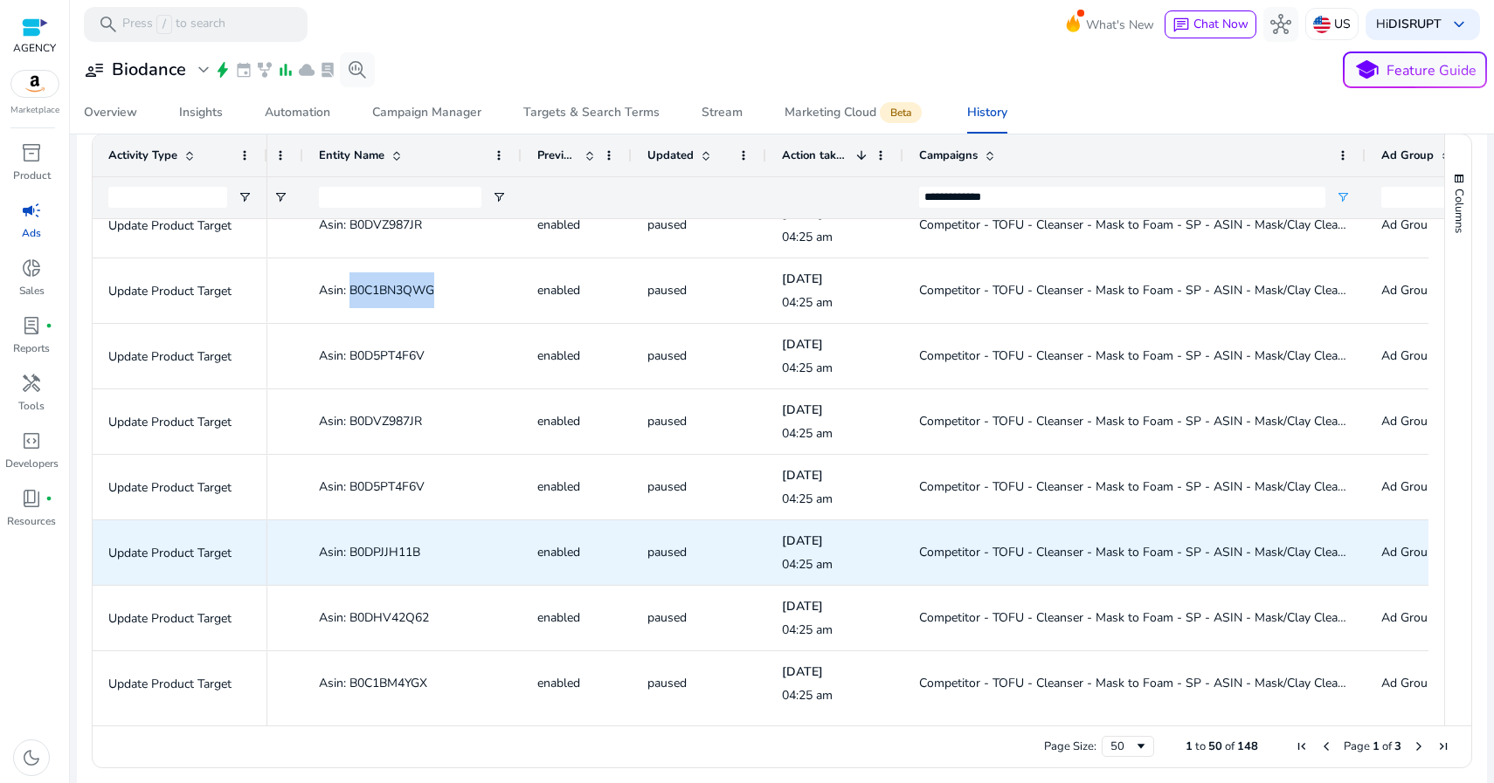
click at [344, 555] on span "Asin: B0DPJJH11B" at bounding box center [369, 552] width 101 height 17
click at [390, 546] on span "Asin: B0DPJJH11B" at bounding box center [369, 552] width 101 height 17
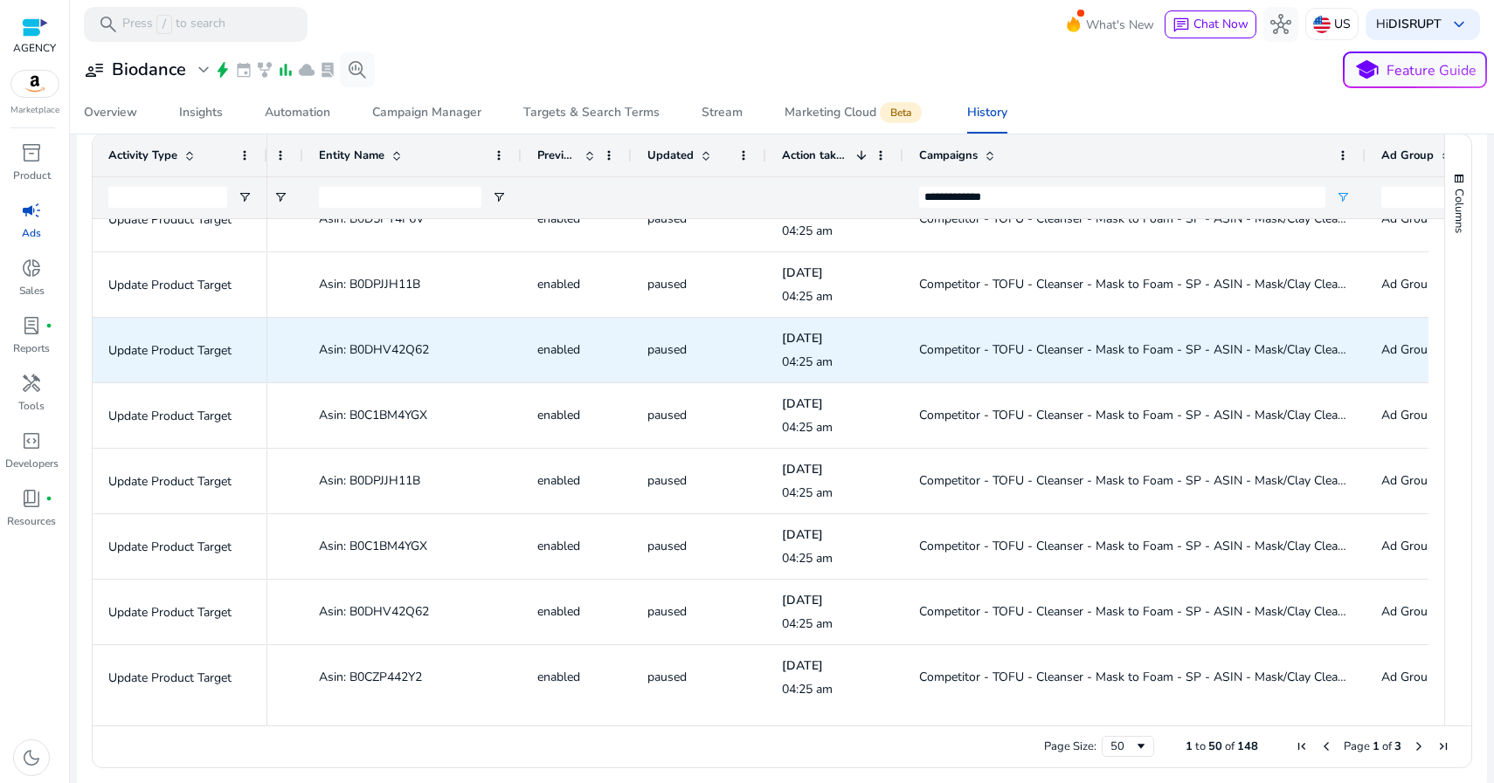
click at [386, 348] on span "Asin: B0DHV42Q62" at bounding box center [374, 350] width 110 height 17
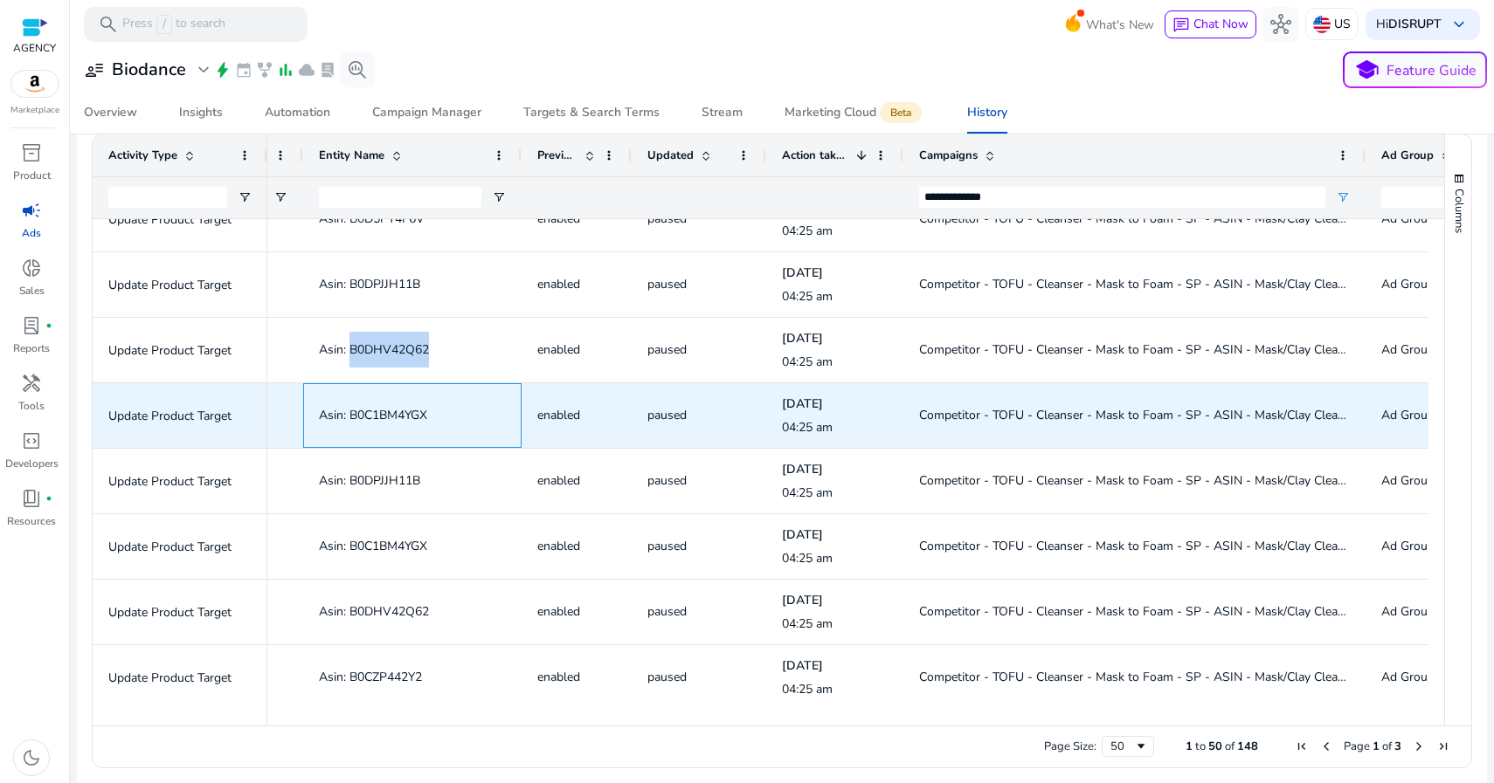
click at [391, 414] on span "Asin: B0C1BM4YGX" at bounding box center [373, 415] width 108 height 17
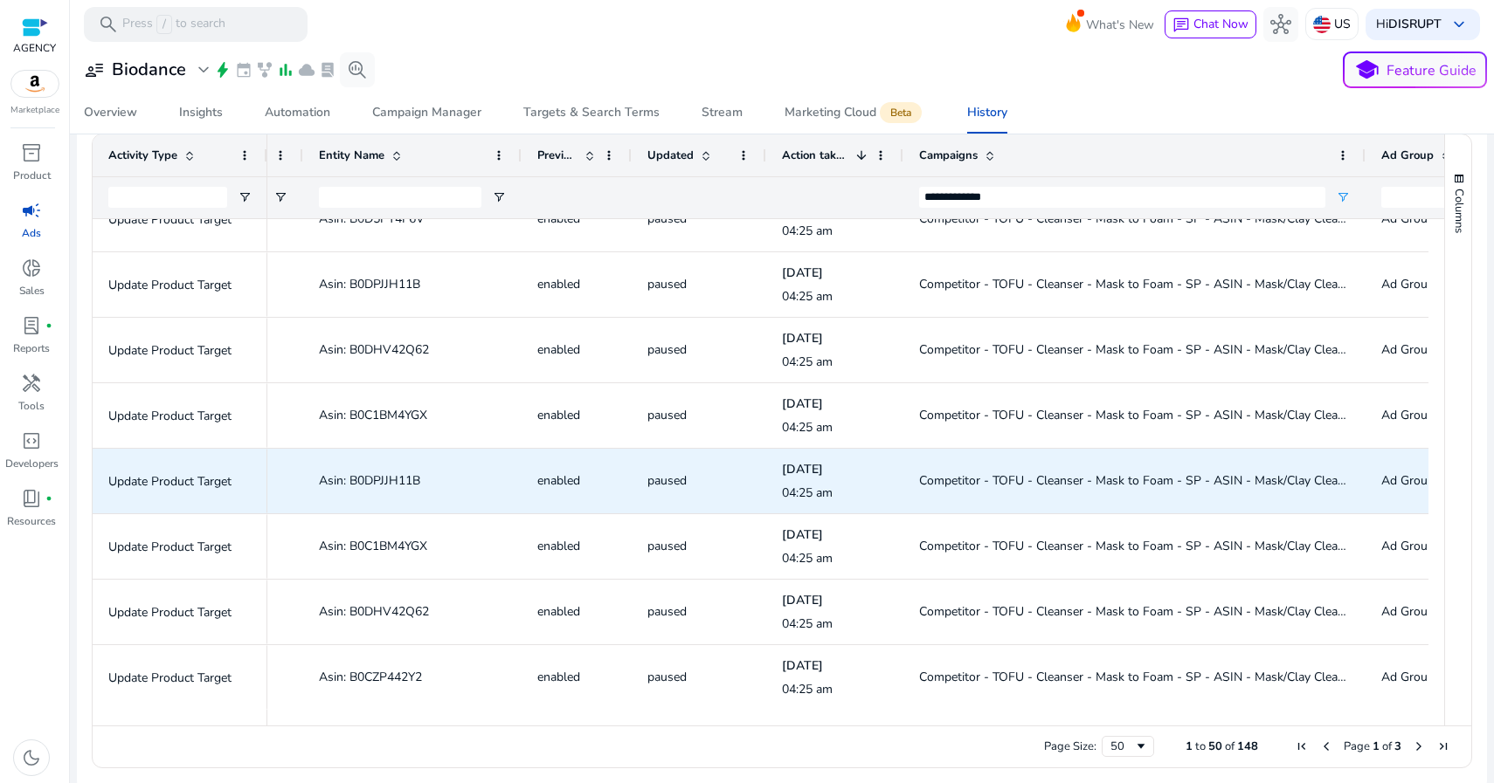
click at [408, 480] on span "Asin: B0DPJJH11B" at bounding box center [369, 481] width 101 height 17
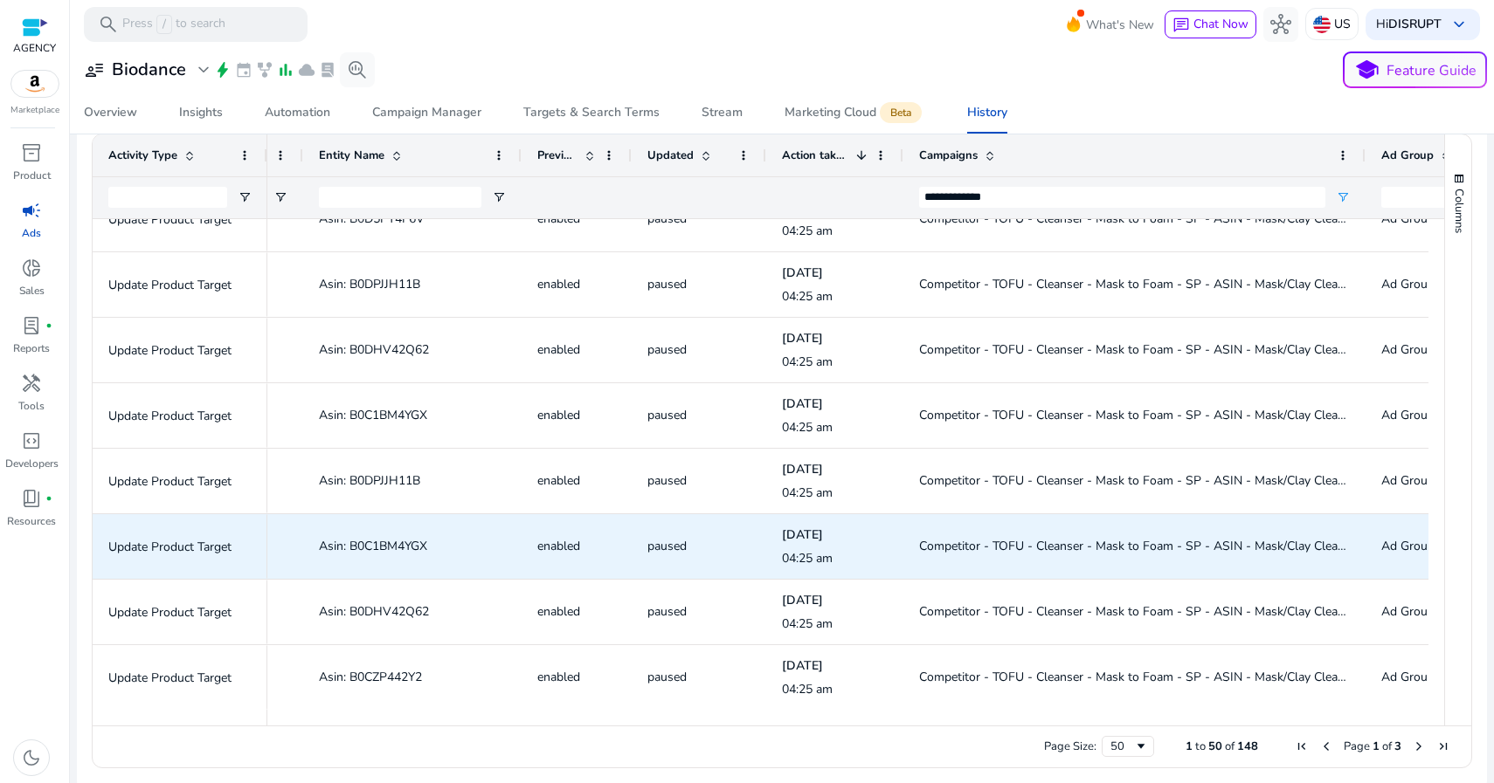
click at [382, 547] on span "Asin: B0C1BM4YGX" at bounding box center [373, 546] width 108 height 17
click at [381, 547] on span "Asin: B0C1BM4YGX" at bounding box center [373, 546] width 108 height 17
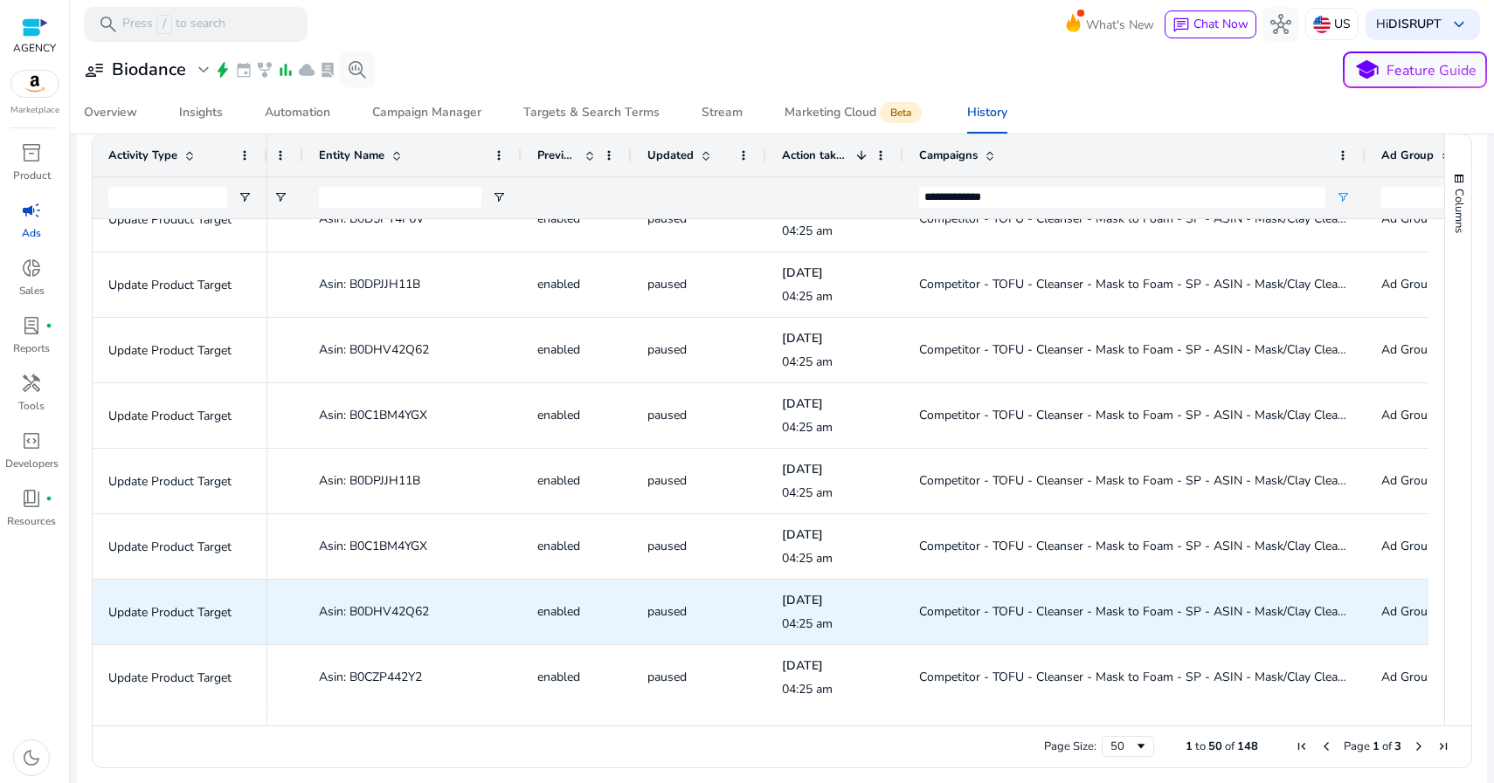
click at [402, 610] on span "Asin: B0DHV42Q62" at bounding box center [374, 612] width 110 height 17
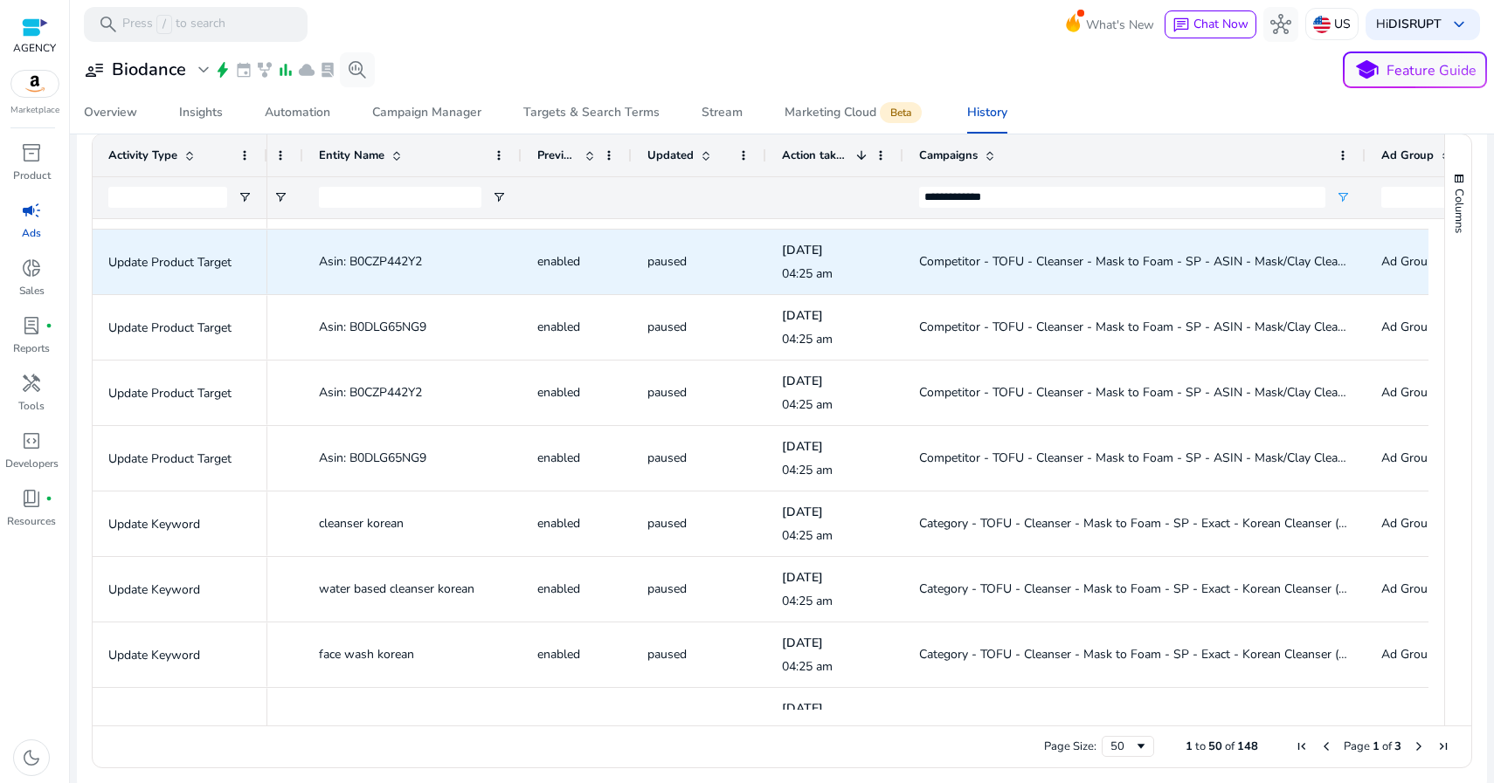
click at [371, 258] on span "Asin: B0CZP442Y2" at bounding box center [370, 261] width 103 height 17
copy span "B0CZP442Y2"
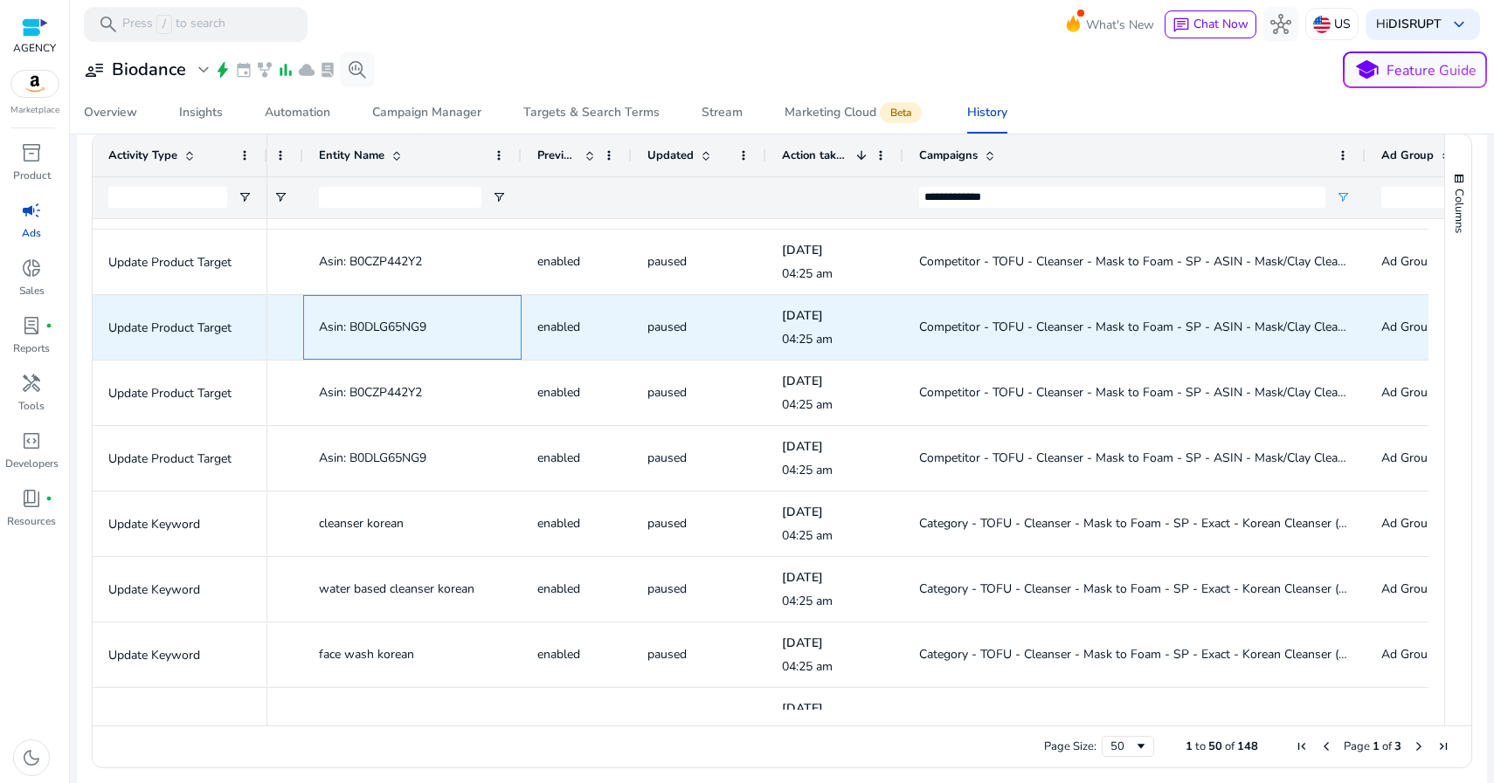
click at [376, 325] on span "Asin: B0DLG65NG9" at bounding box center [372, 327] width 107 height 17
copy span "B0DLG65NG9"
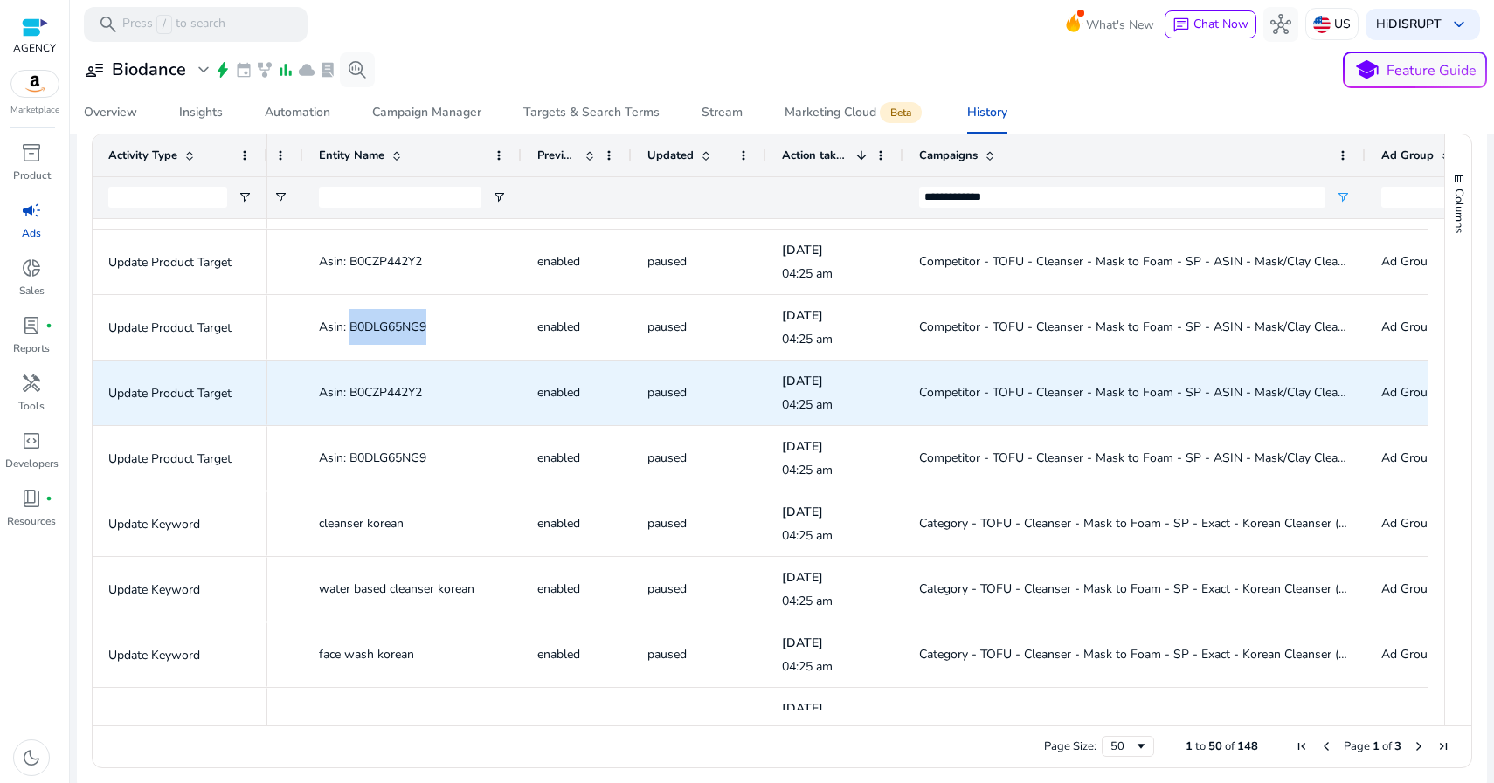
click at [389, 393] on span "Asin: B0CZP442Y2" at bounding box center [370, 392] width 103 height 17
copy span "B0CZP442Y2"
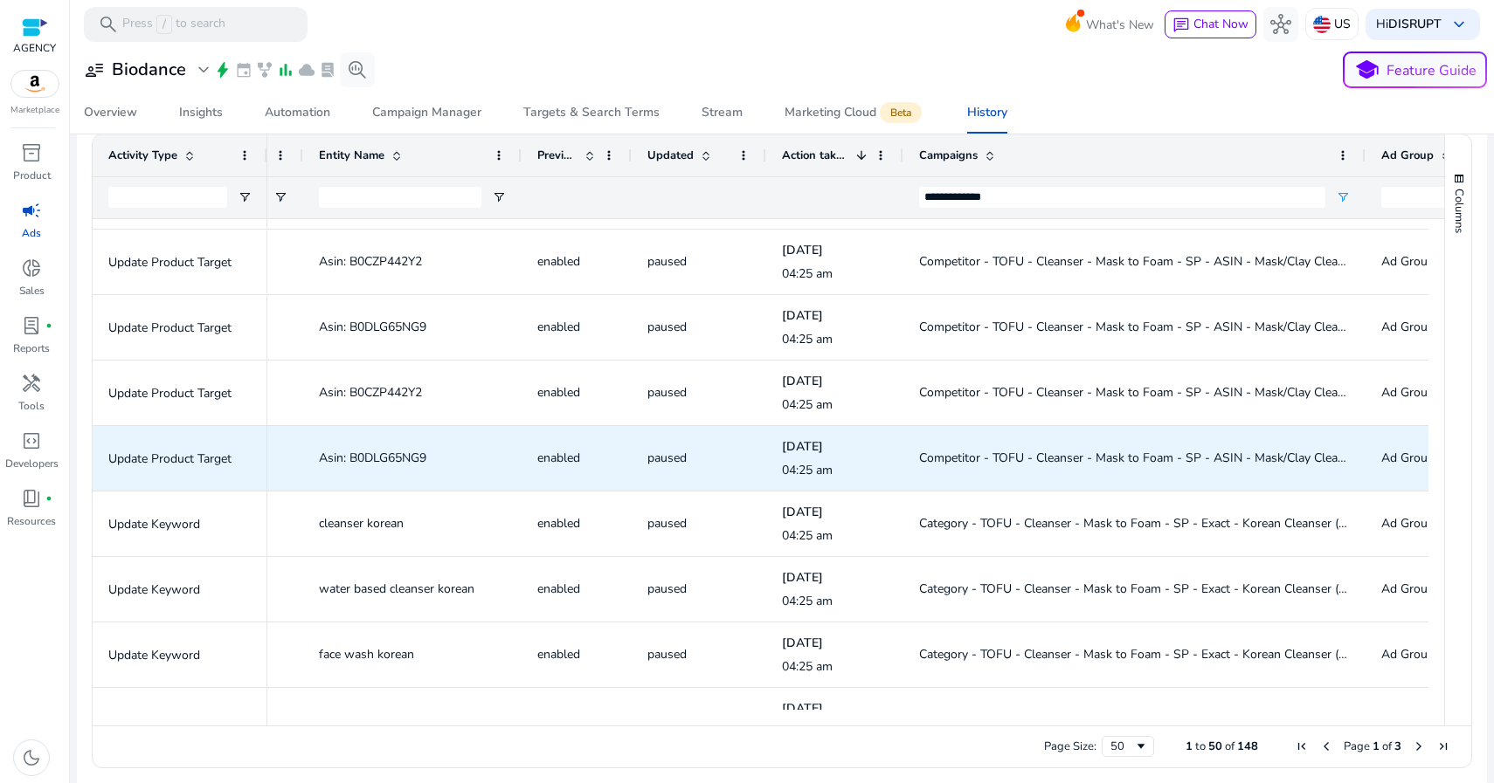
click at [394, 459] on span "Asin: B0DLG65NG9" at bounding box center [372, 458] width 107 height 17
copy span "B0DLG65NG9"
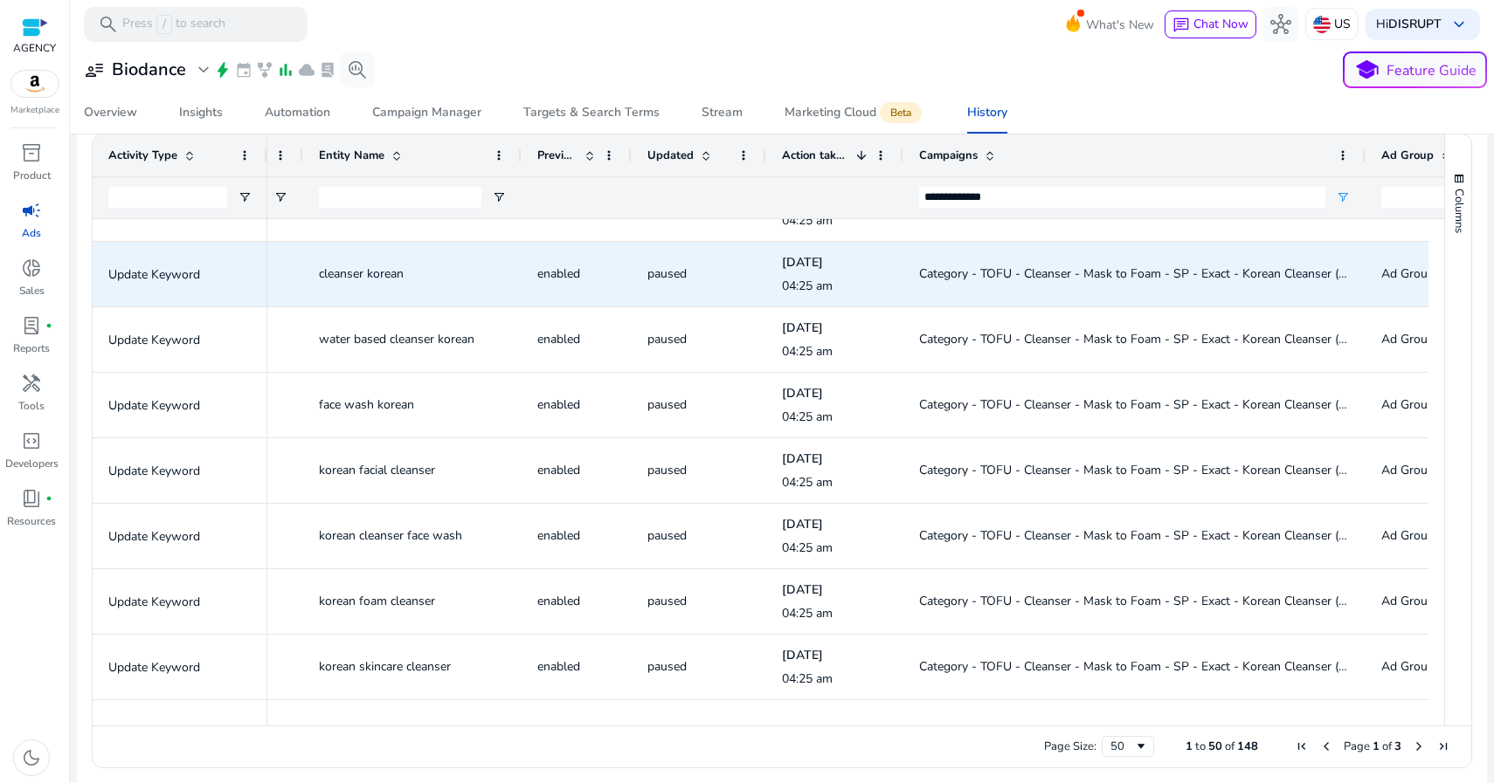
click at [1035, 275] on span "Category - TOFU - Cleanser - Mask to Foam - SP - Exact - Korean Cleanser (Mid V…" at bounding box center [1151, 274] width 465 height 17
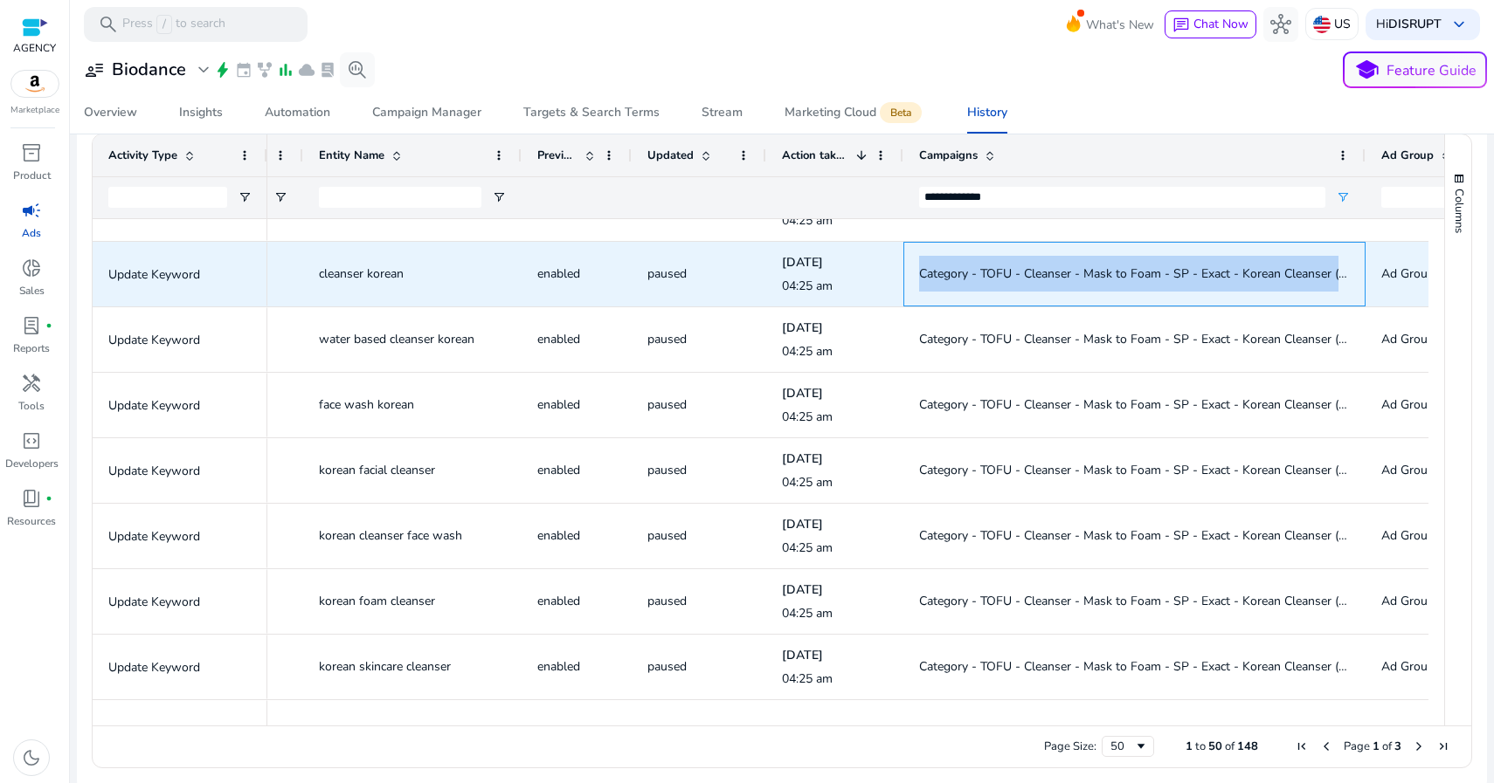
click at [1035, 275] on span "Category - TOFU - Cleanser - Mask to Foam - SP - Exact - Korean Cleanser (Mid V…" at bounding box center [1151, 274] width 465 height 17
copy span "Category - TOFU - Cleanser - Mask to Foam - SP - Exact - Korean Cleanser (Mid V…"
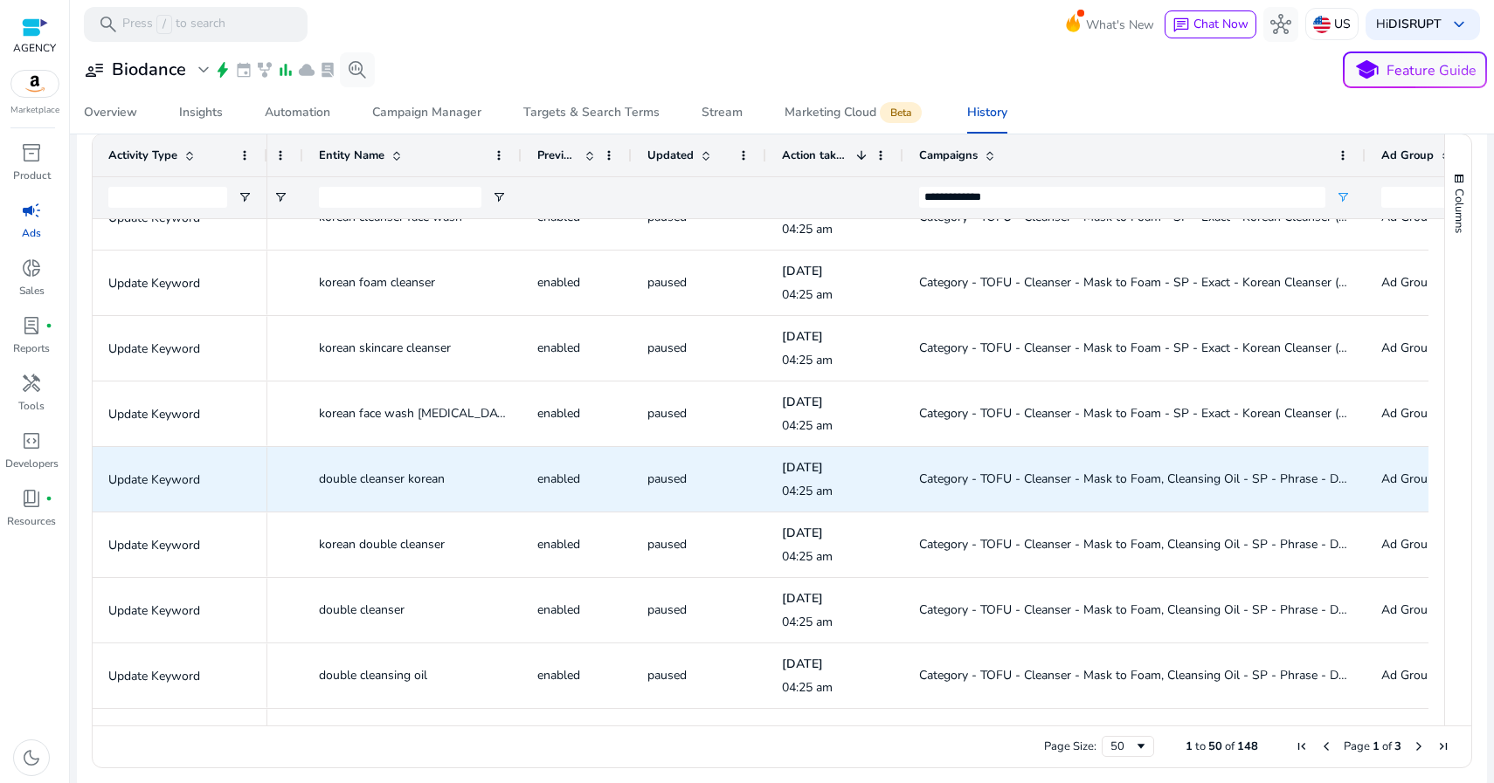
click at [1064, 480] on span "Category - TOFU - Cleanser - Mask to Foam, Cleansing Oil - SP - Phrase - Double…" at bounding box center [1172, 479] width 507 height 17
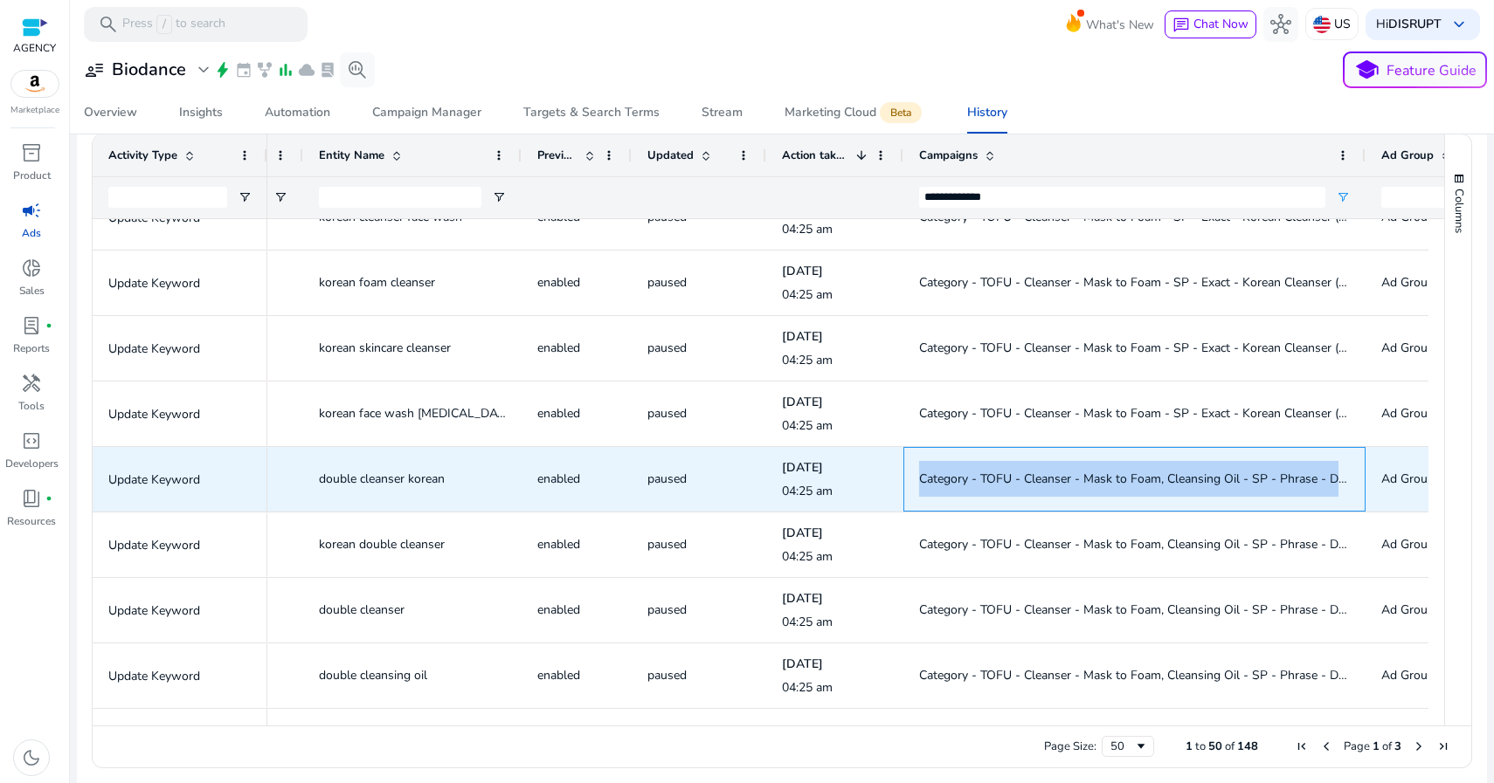
click at [1064, 480] on span "Category - TOFU - Cleanser - Mask to Foam, Cleansing Oil - SP - Phrase - Double…" at bounding box center [1172, 479] width 507 height 17
copy span "Category - TOFU - Cleanser - Mask to Foam, Cleansing Oil - SP - Phrase - Double…"
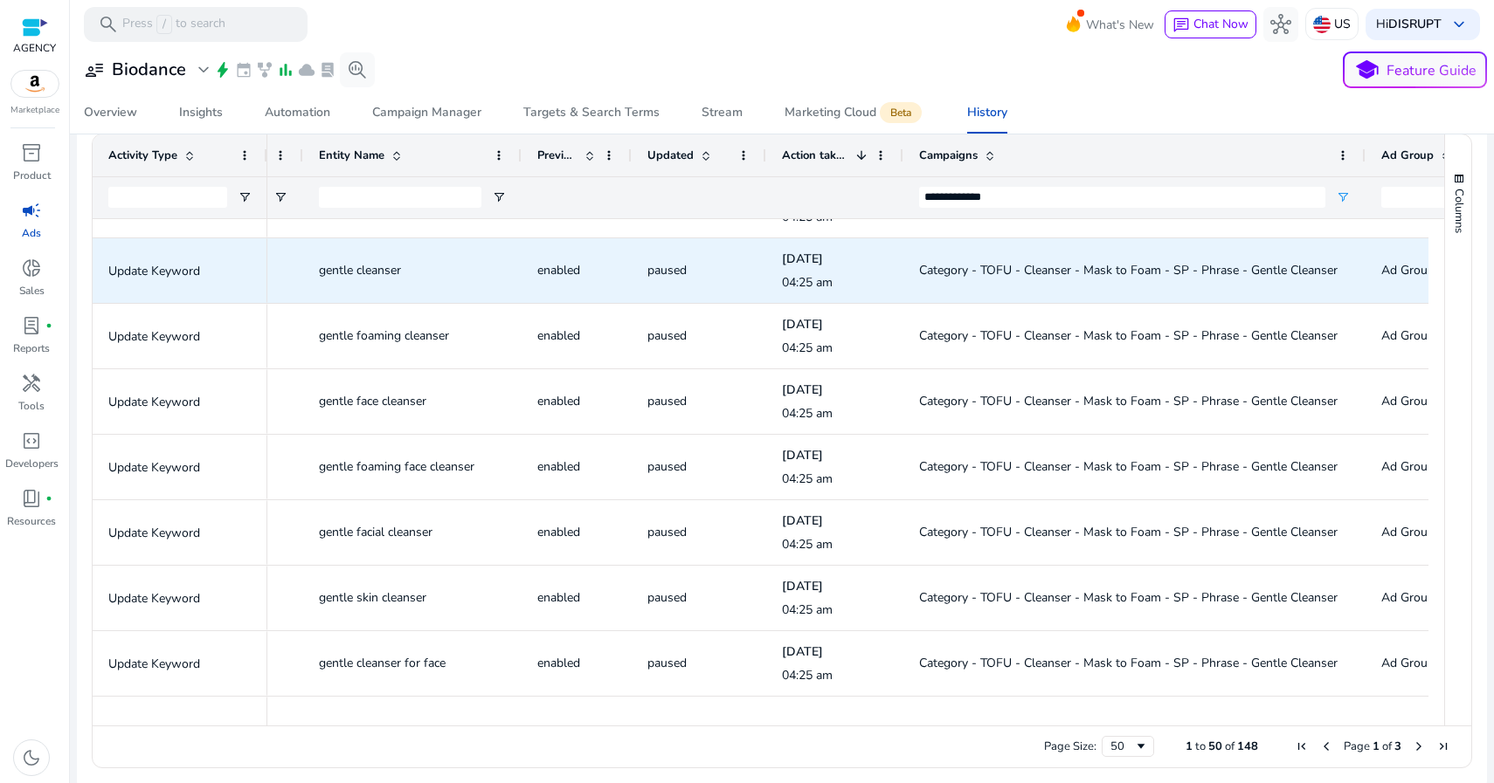
click at [997, 272] on span "Category - TOFU - Cleanser - Mask to Foam - SP - Phrase - Gentle Cleanser" at bounding box center [1128, 270] width 418 height 17
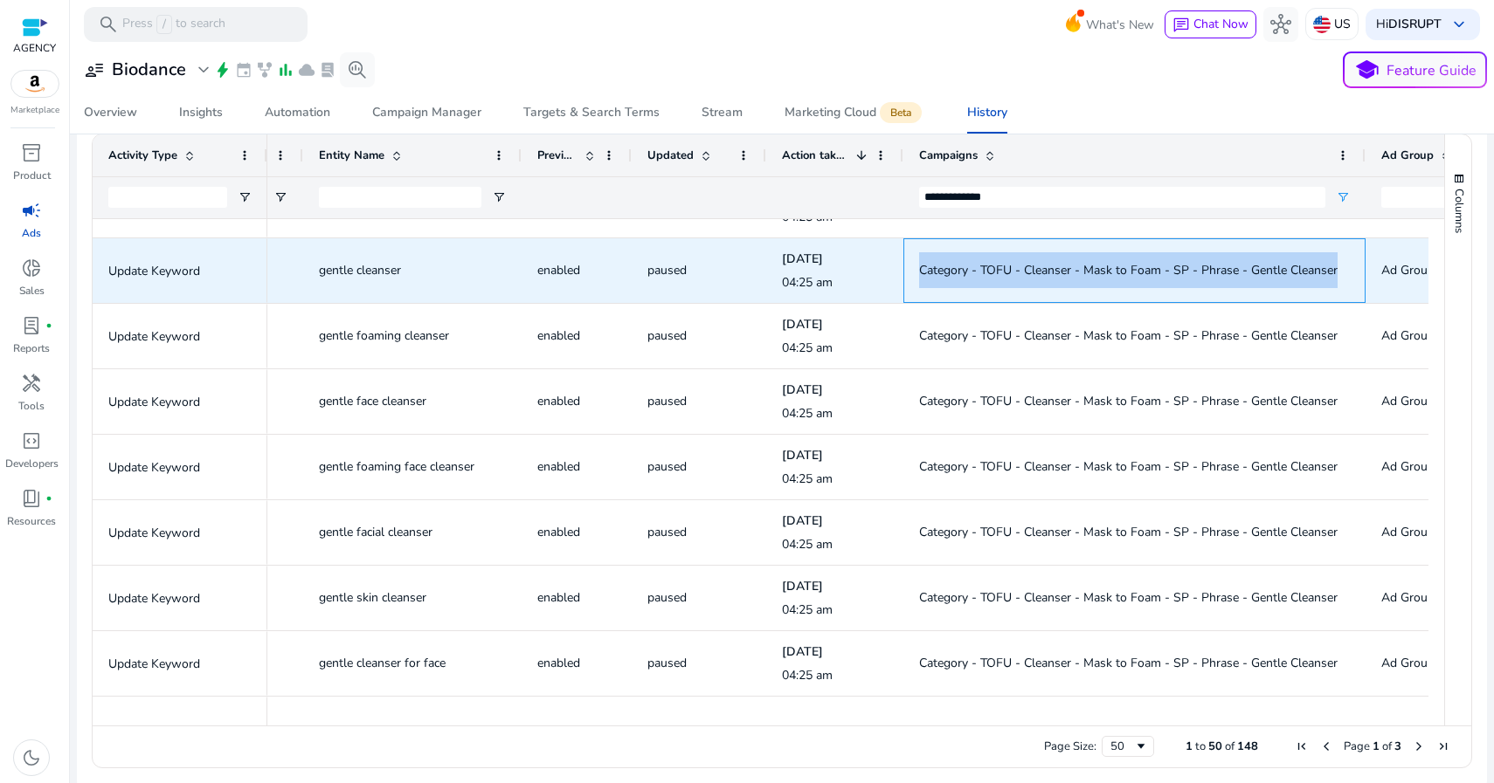
copy span "Category - TOFU - Cleanser - Mask to Foam - SP - Phrase - Gentle Cleanser"
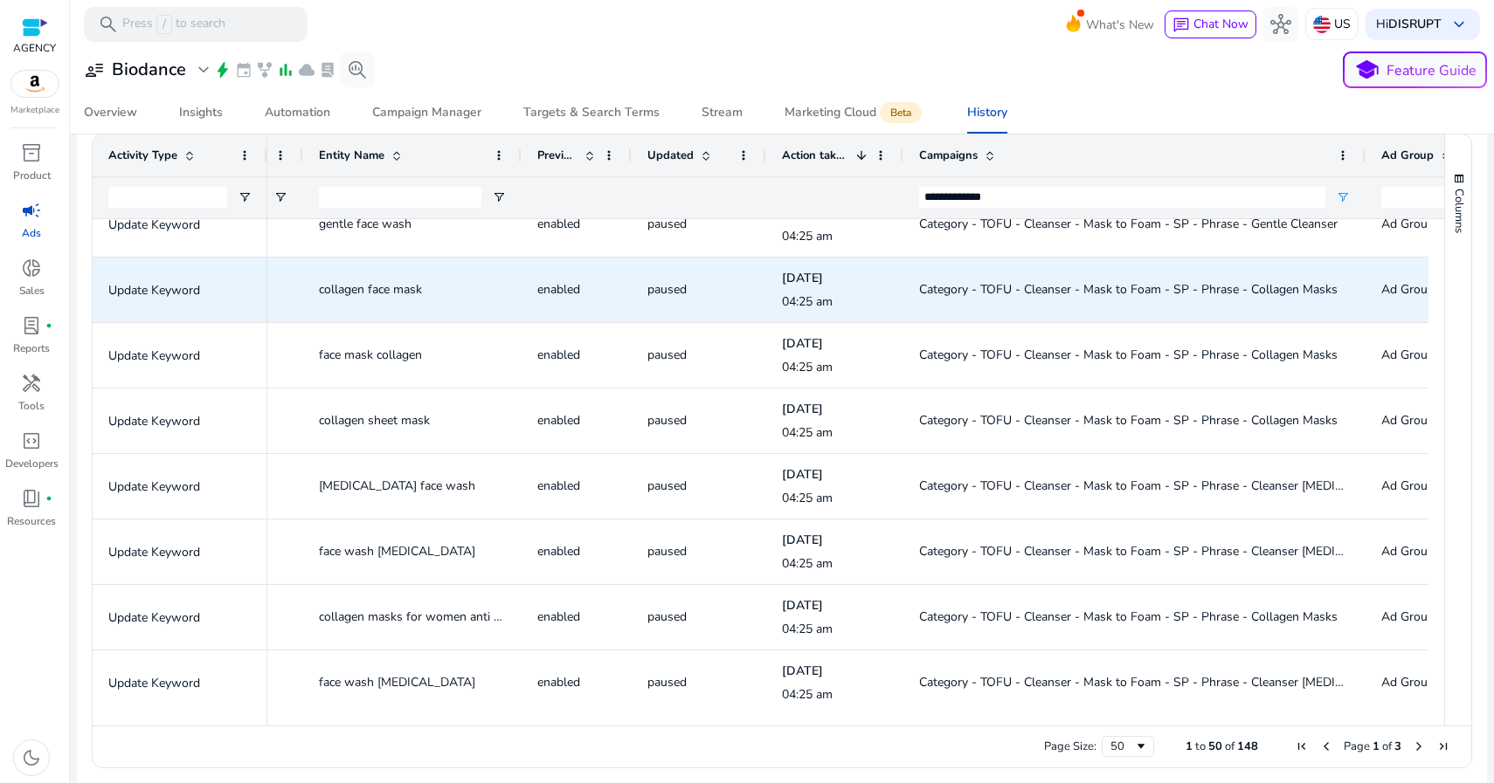
click at [970, 289] on span "Category - TOFU - Cleanser - Mask to Foam - SP - Phrase - Collagen Masks" at bounding box center [1128, 289] width 418 height 17
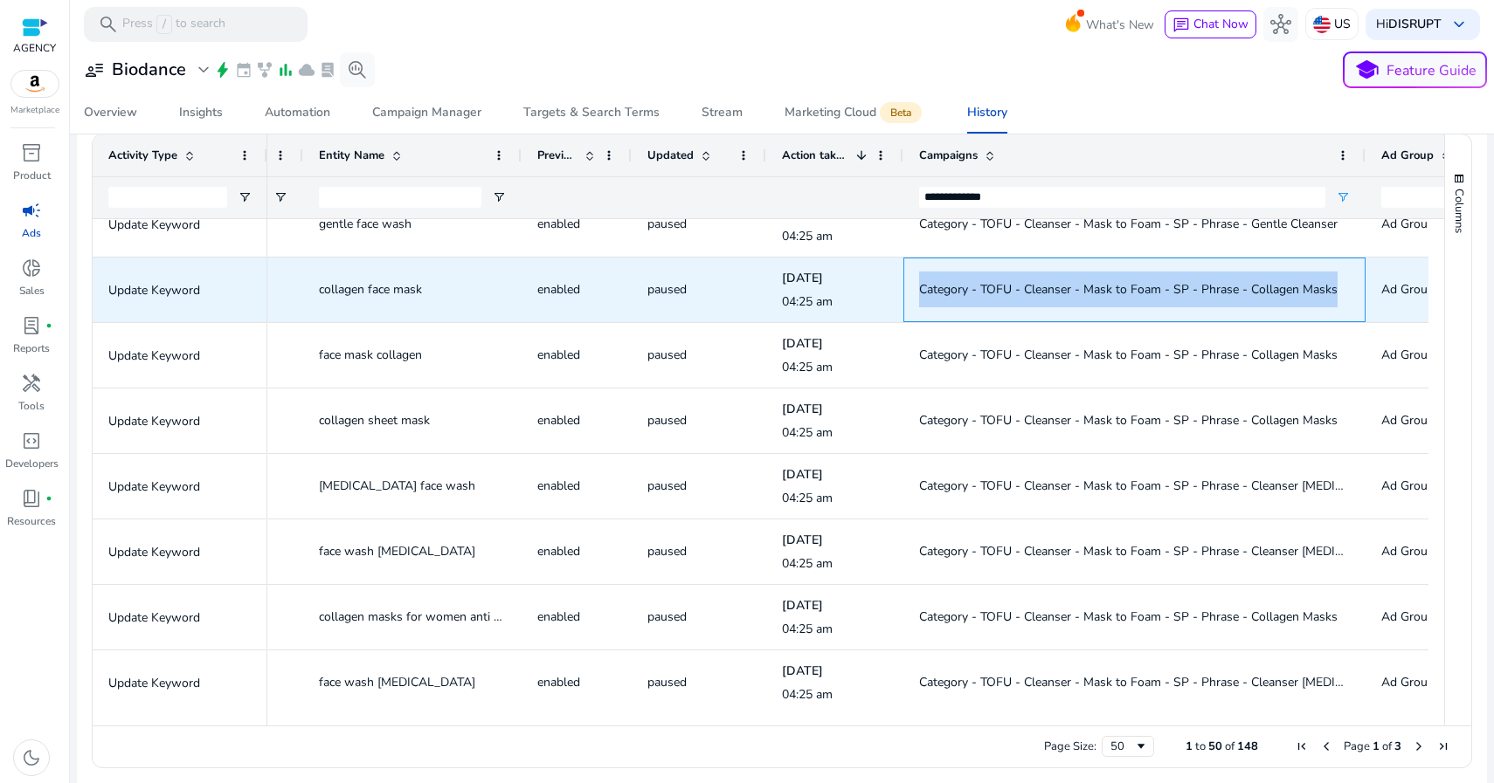
click at [970, 289] on span "Category - TOFU - Cleanser - Mask to Foam - SP - Phrase - Collagen Masks" at bounding box center [1128, 289] width 418 height 17
copy span "Category - TOFU - Cleanser - Mask to Foam - SP - Phrase - Collagen Masks"
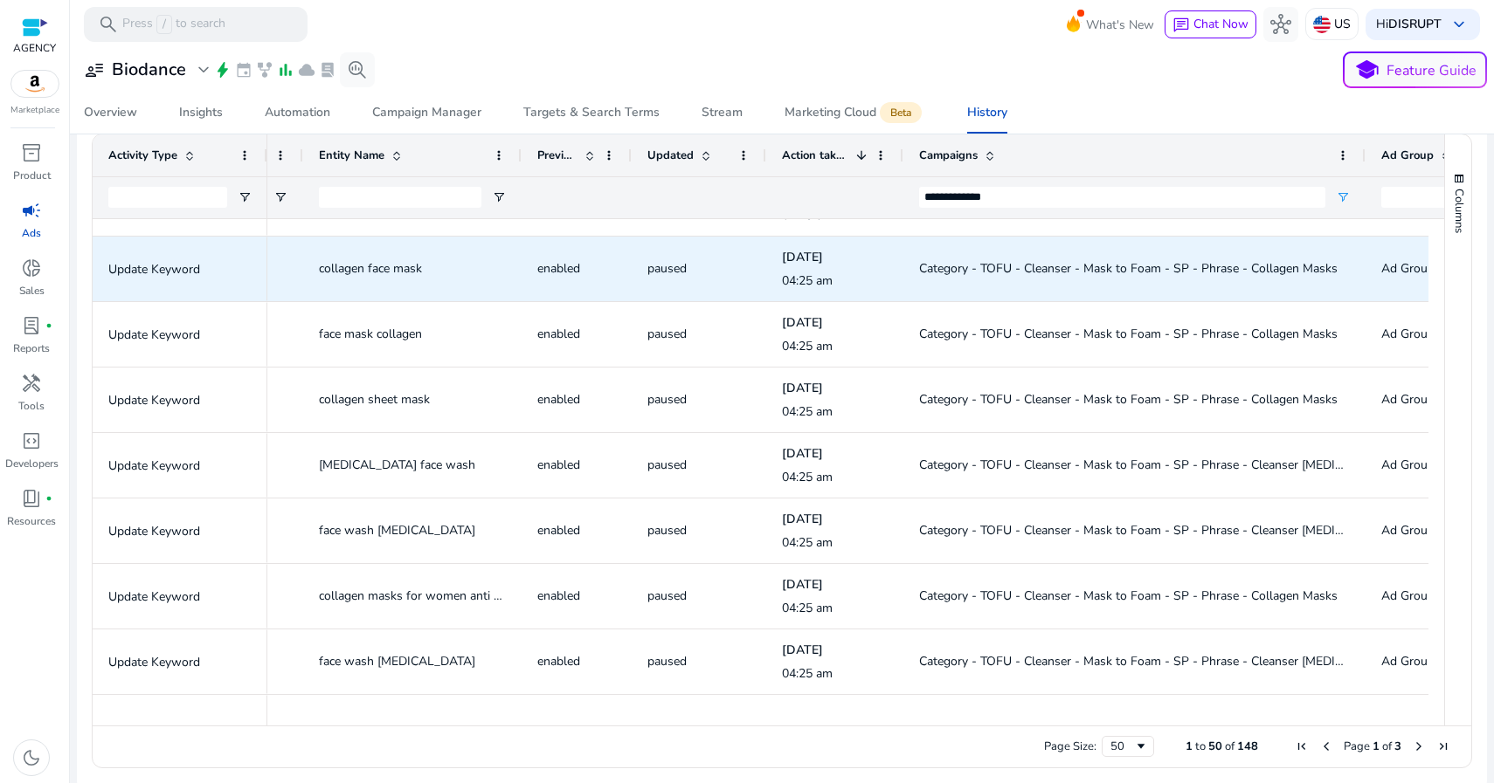
click at [372, 266] on span "collagen face mask" at bounding box center [370, 268] width 103 height 17
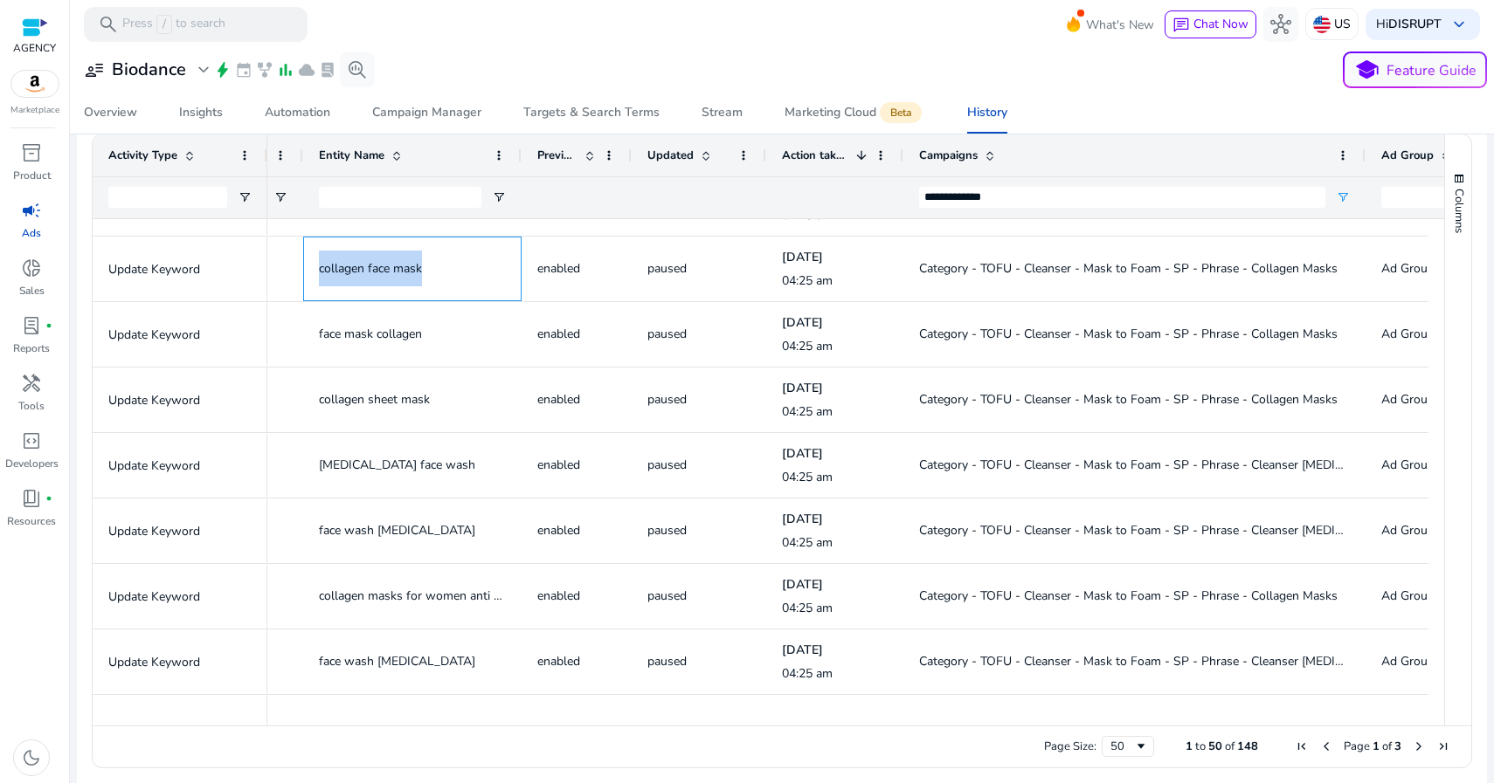
copy span "collagen face mask"
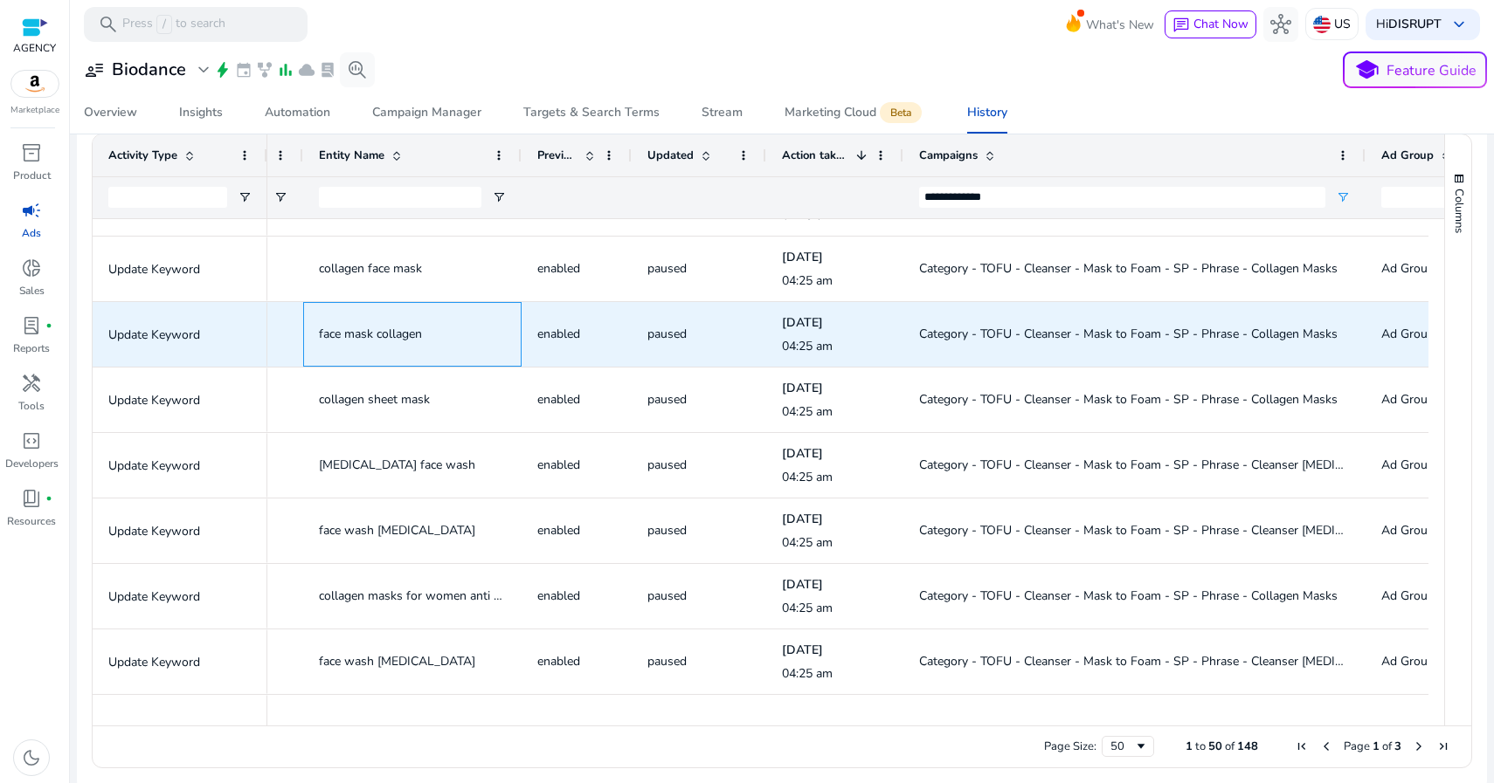
click at [360, 335] on span "face mask collagen" at bounding box center [370, 334] width 103 height 17
copy span "face mask collagen"
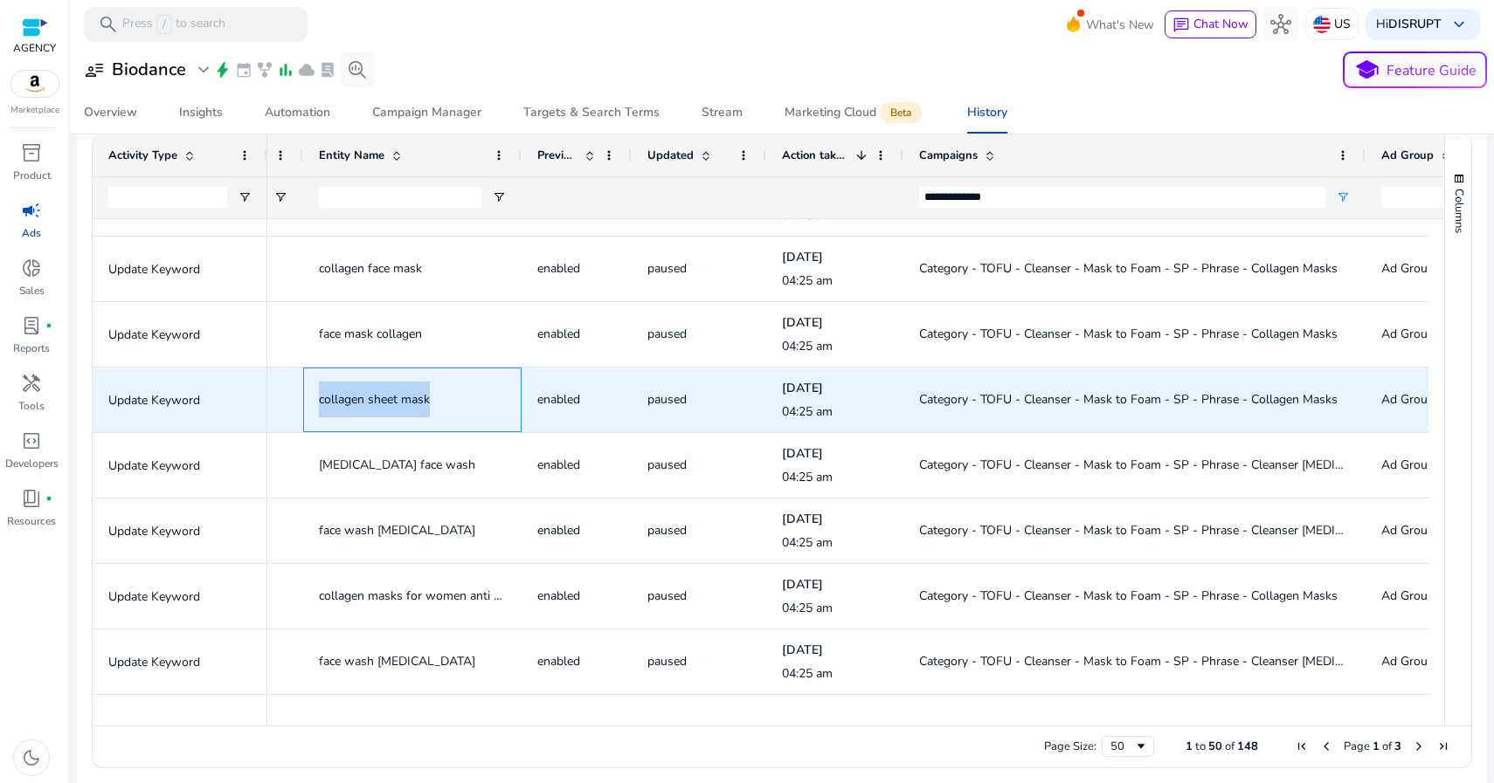
drag, startPoint x: 433, startPoint y: 394, endPoint x: 317, endPoint y: 394, distance: 116.2
click at [317, 394] on div "collagen sheet mask" at bounding box center [412, 400] width 218 height 65
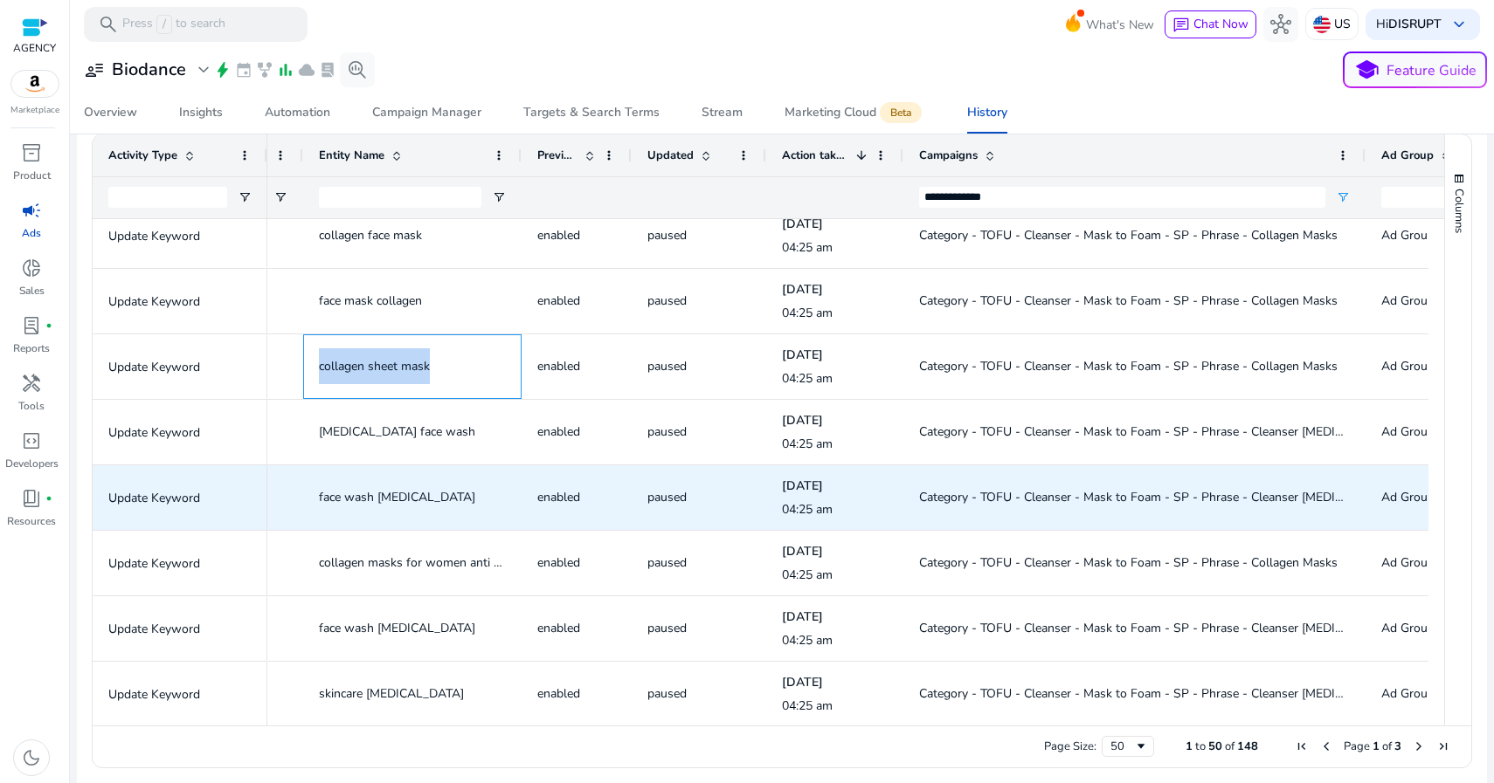
scroll to position [2784, 0]
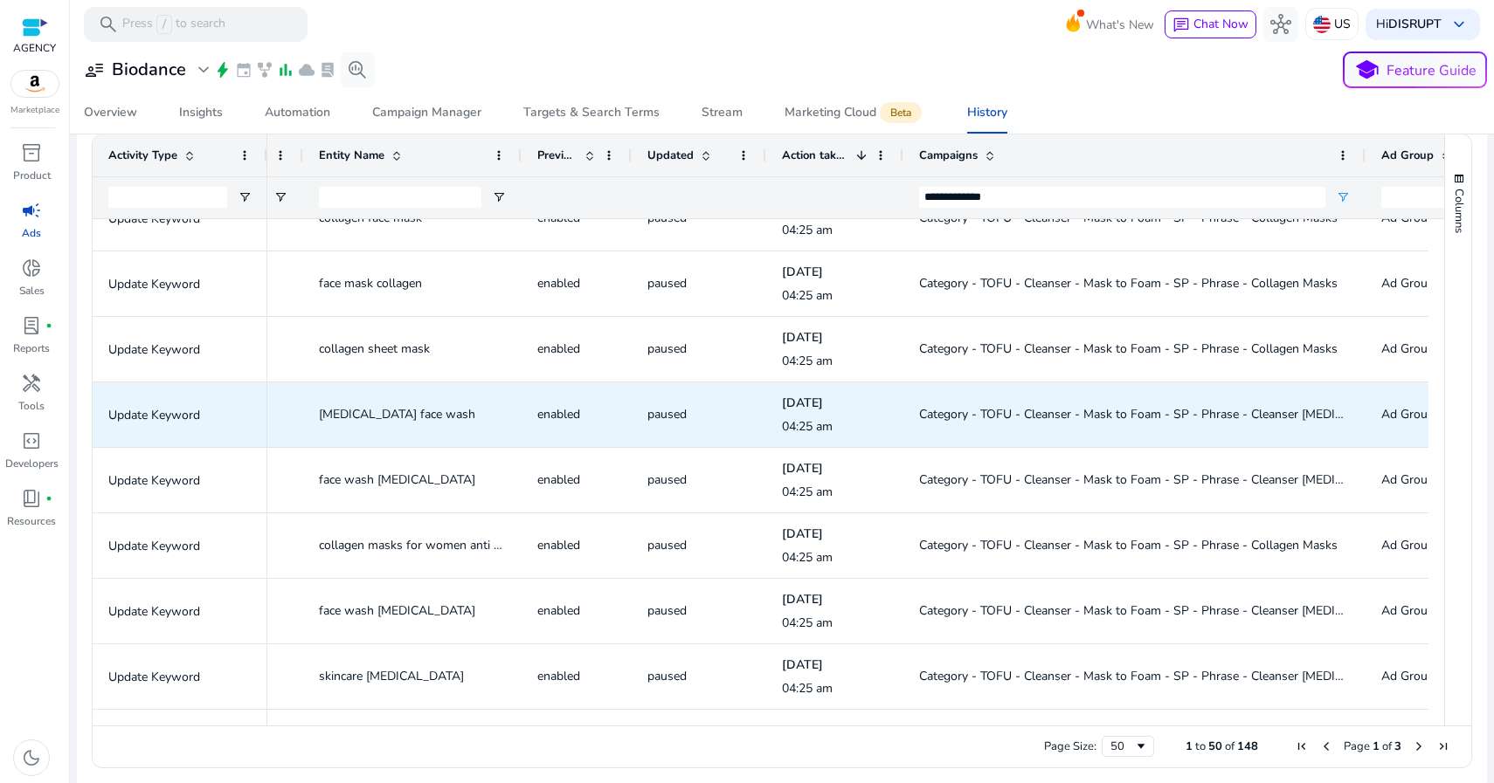
click at [1087, 415] on span "Category - TOFU - Cleanser - Mask to Foam - SP - Phrase - Cleanser [MEDICAL_DAT…" at bounding box center [1159, 414] width 480 height 17
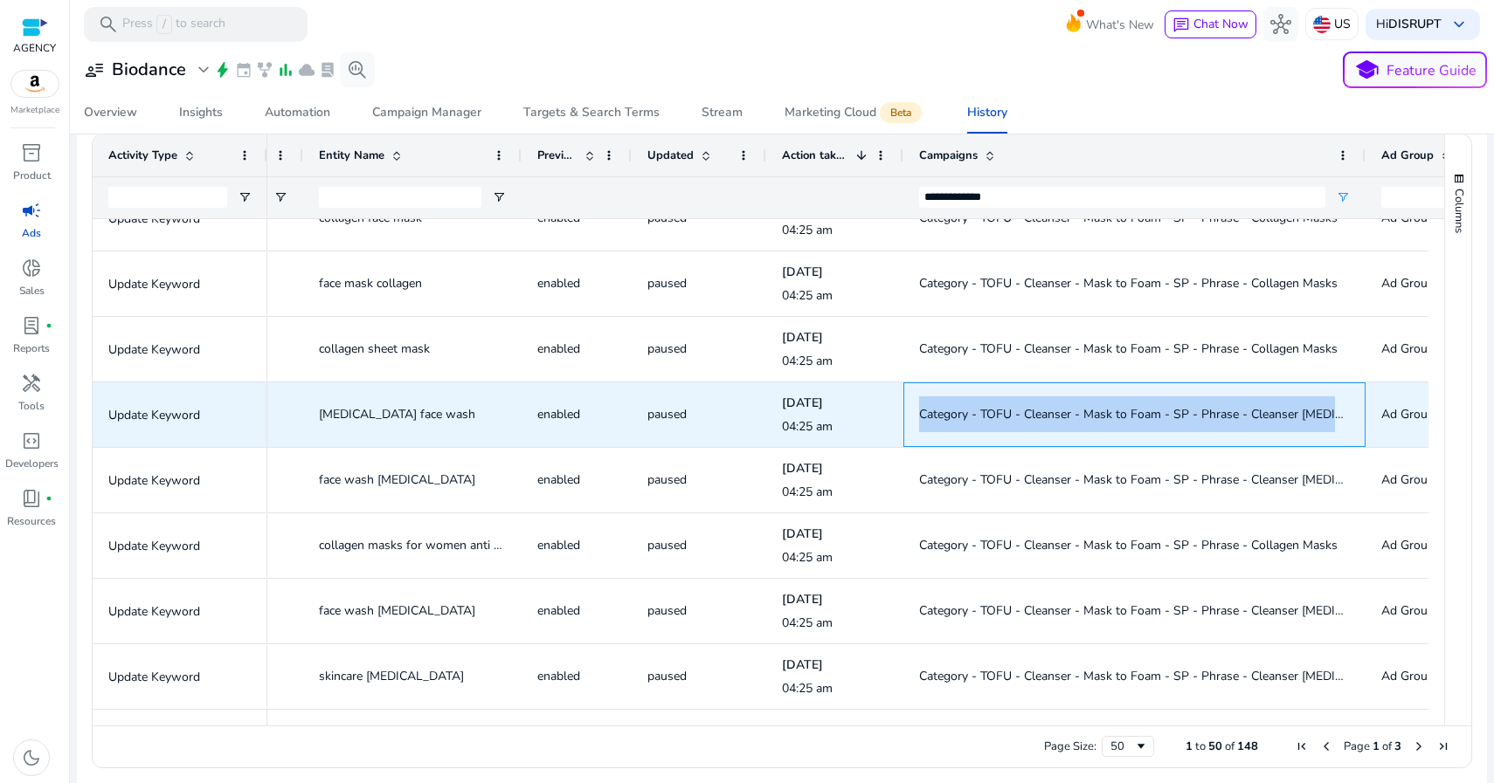
click at [1087, 415] on span "Category - TOFU - Cleanser - Mask to Foam - SP - Phrase - Cleanser [MEDICAL_DAT…" at bounding box center [1159, 414] width 480 height 17
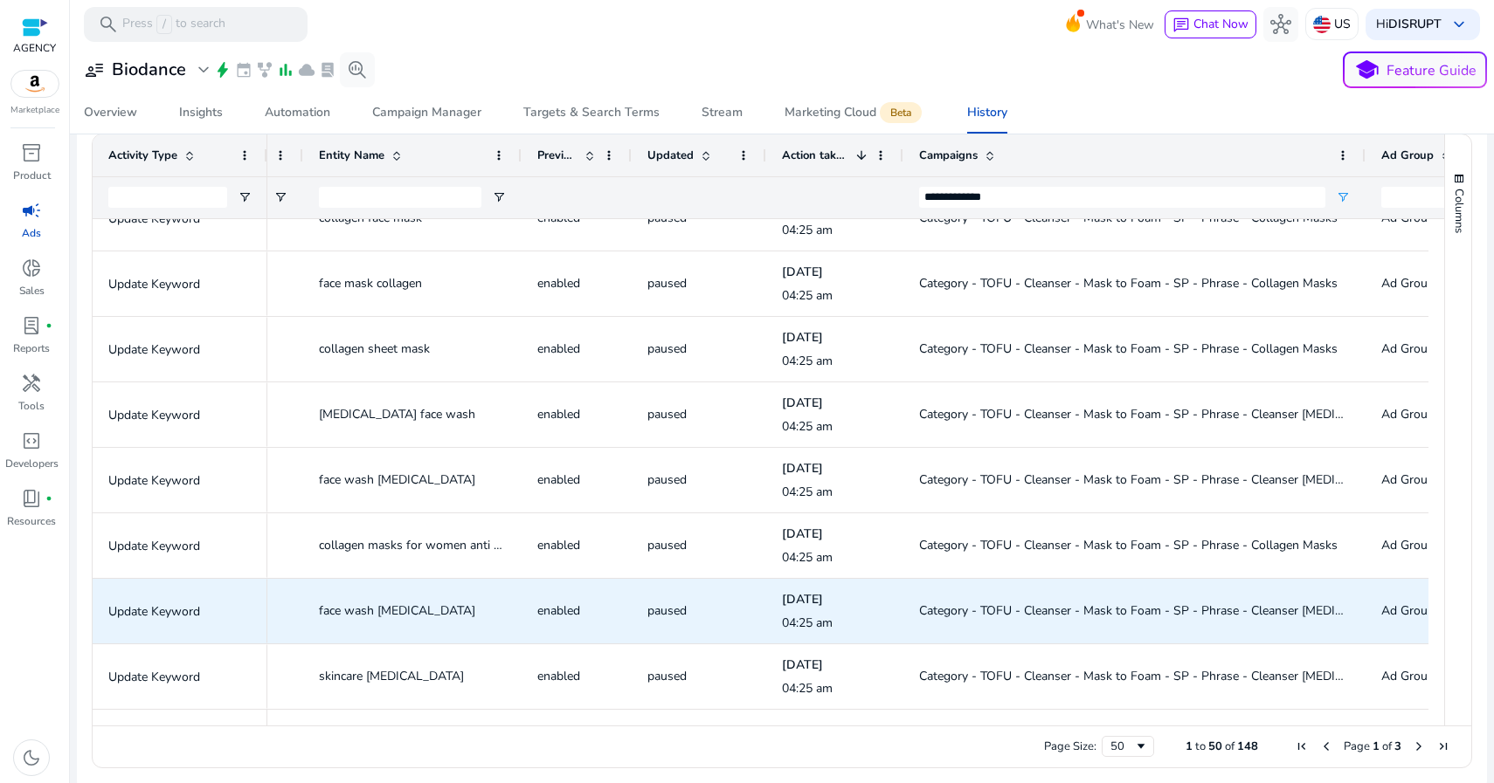
scroll to position [342, 0]
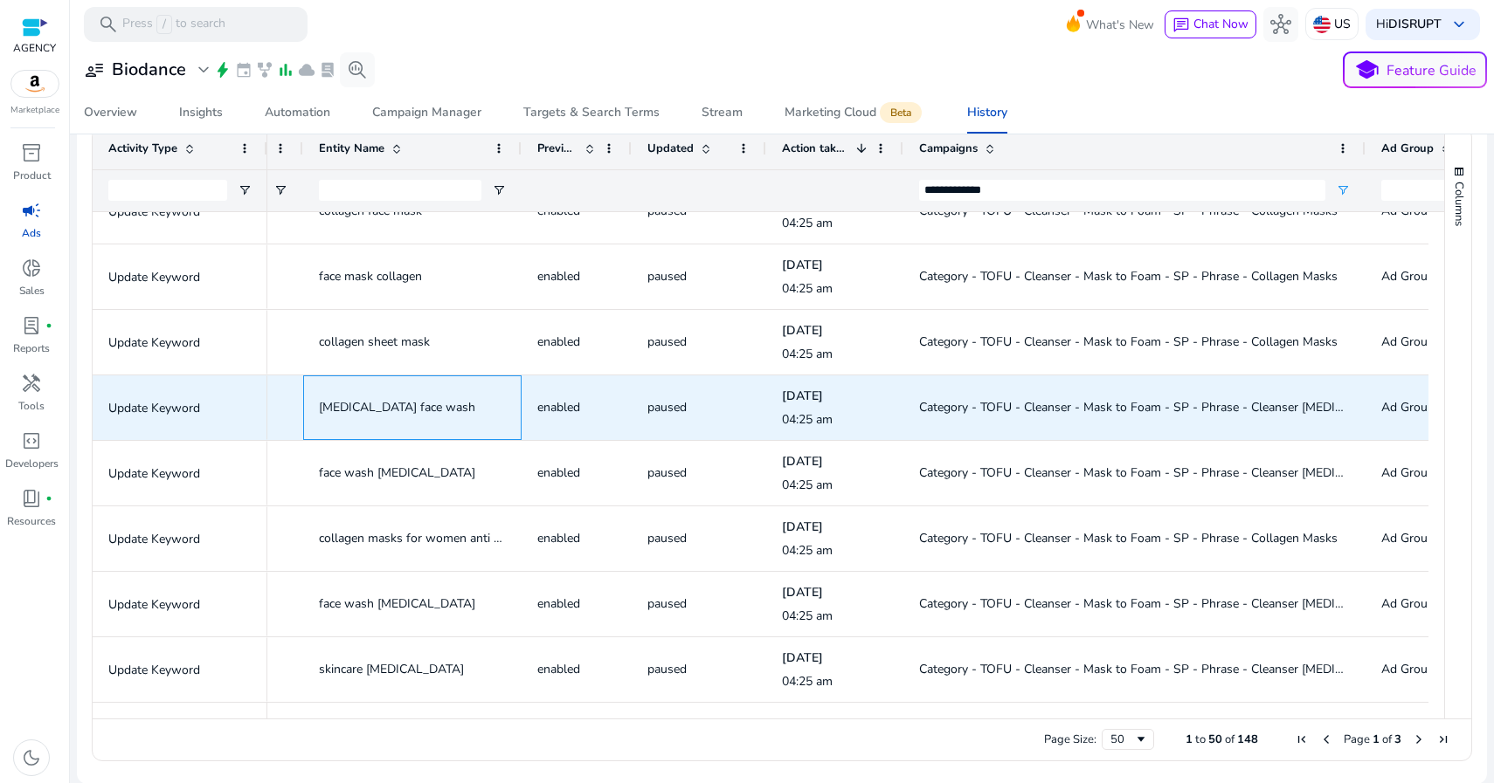
click at [395, 411] on span "dry skin face wash" at bounding box center [397, 407] width 156 height 17
click at [394, 405] on span "dry skin face wash" at bounding box center [397, 407] width 156 height 17
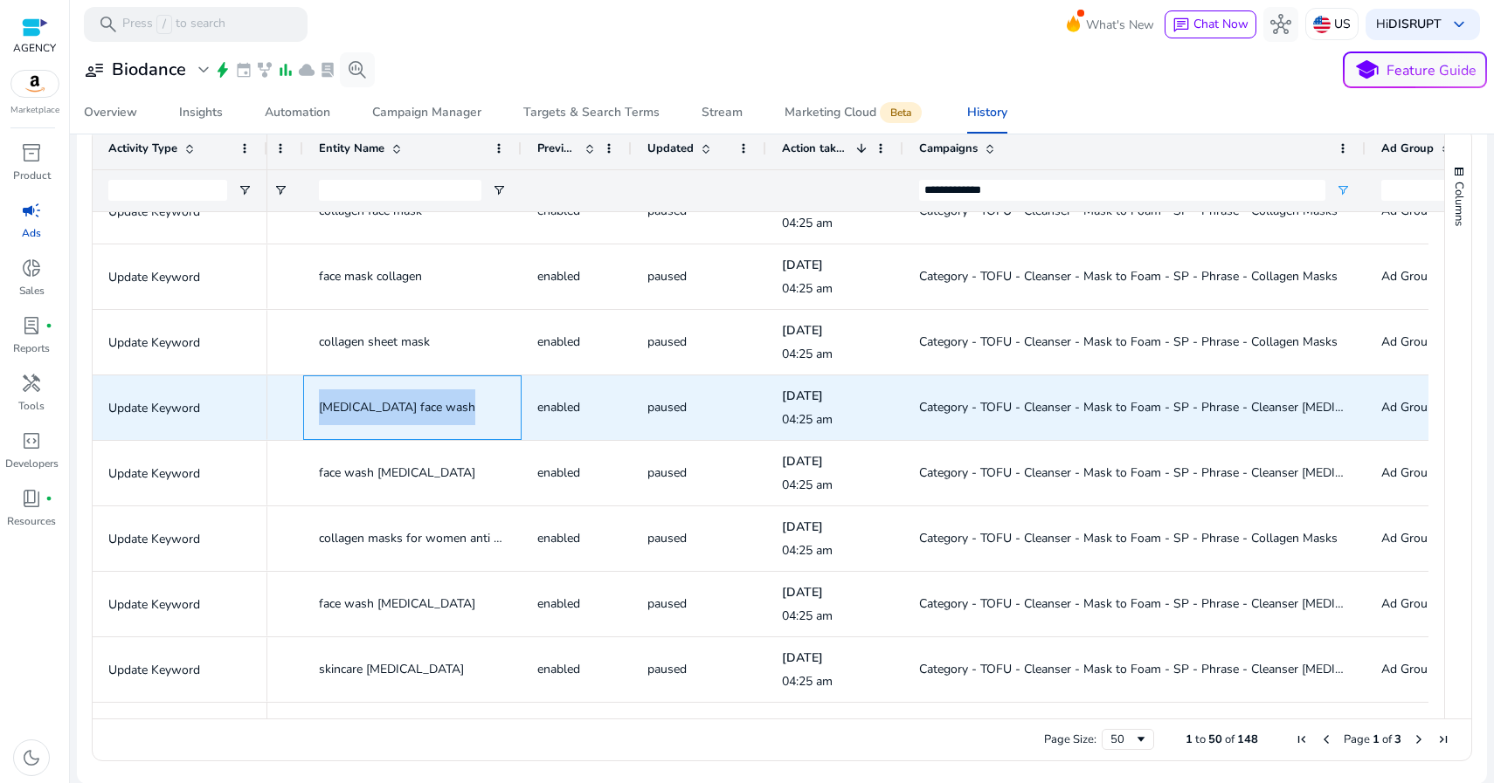
click at [394, 405] on span "dry skin face wash" at bounding box center [397, 407] width 156 height 17
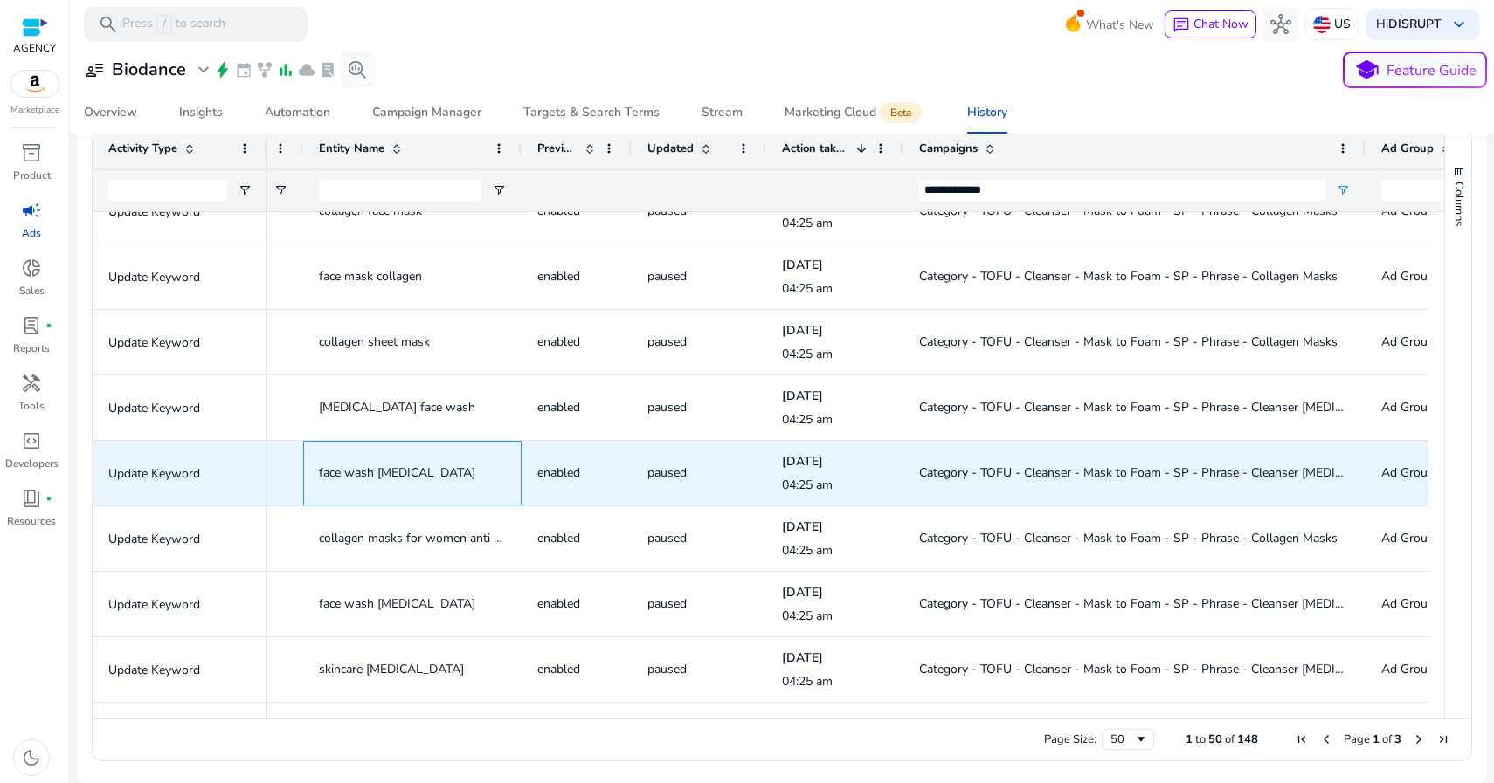
click at [400, 468] on span "face wash dry skin" at bounding box center [397, 473] width 156 height 17
click at [389, 473] on span "face wash dry skin" at bounding box center [397, 473] width 156 height 17
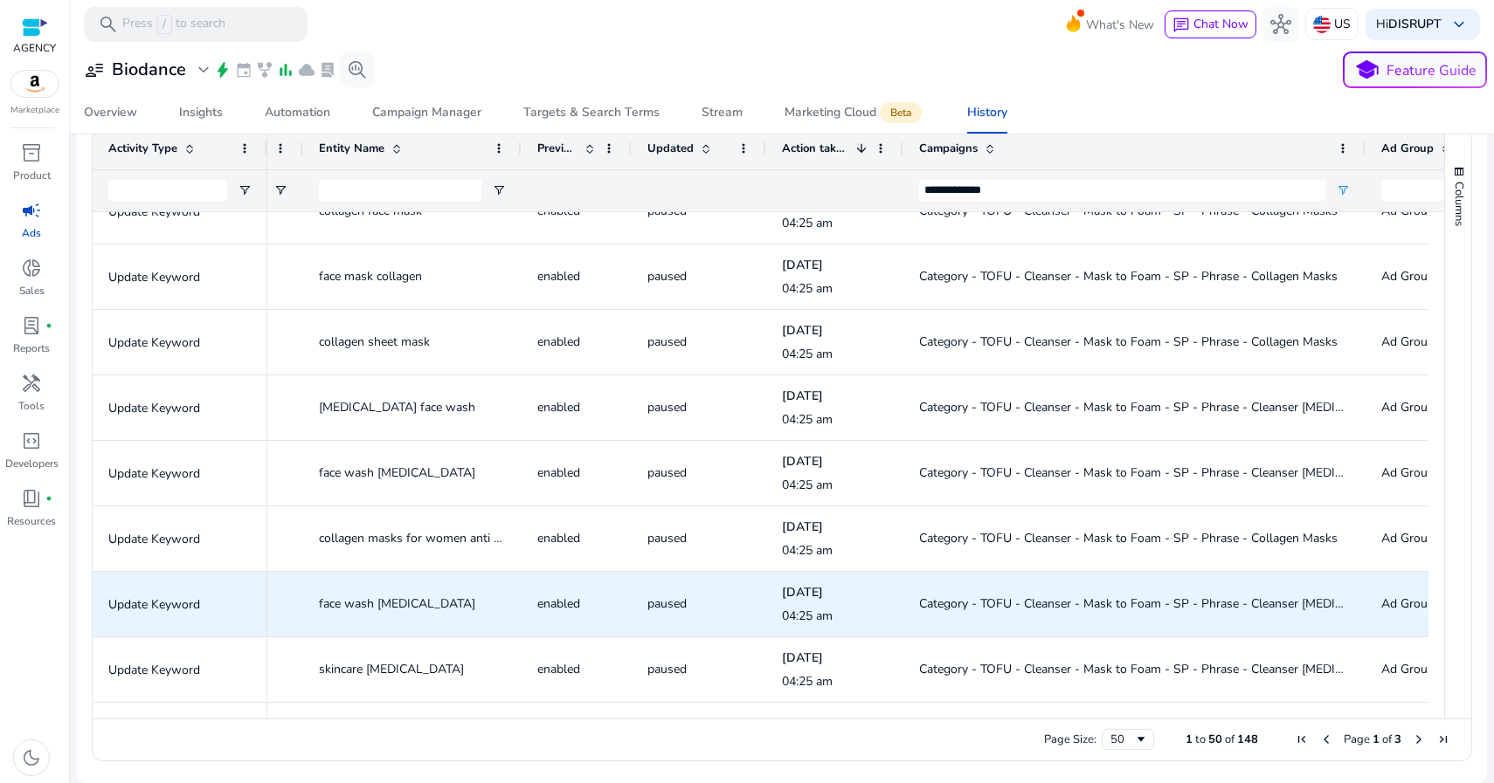
click at [388, 602] on span "face wash for dry skin" at bounding box center [397, 604] width 156 height 17
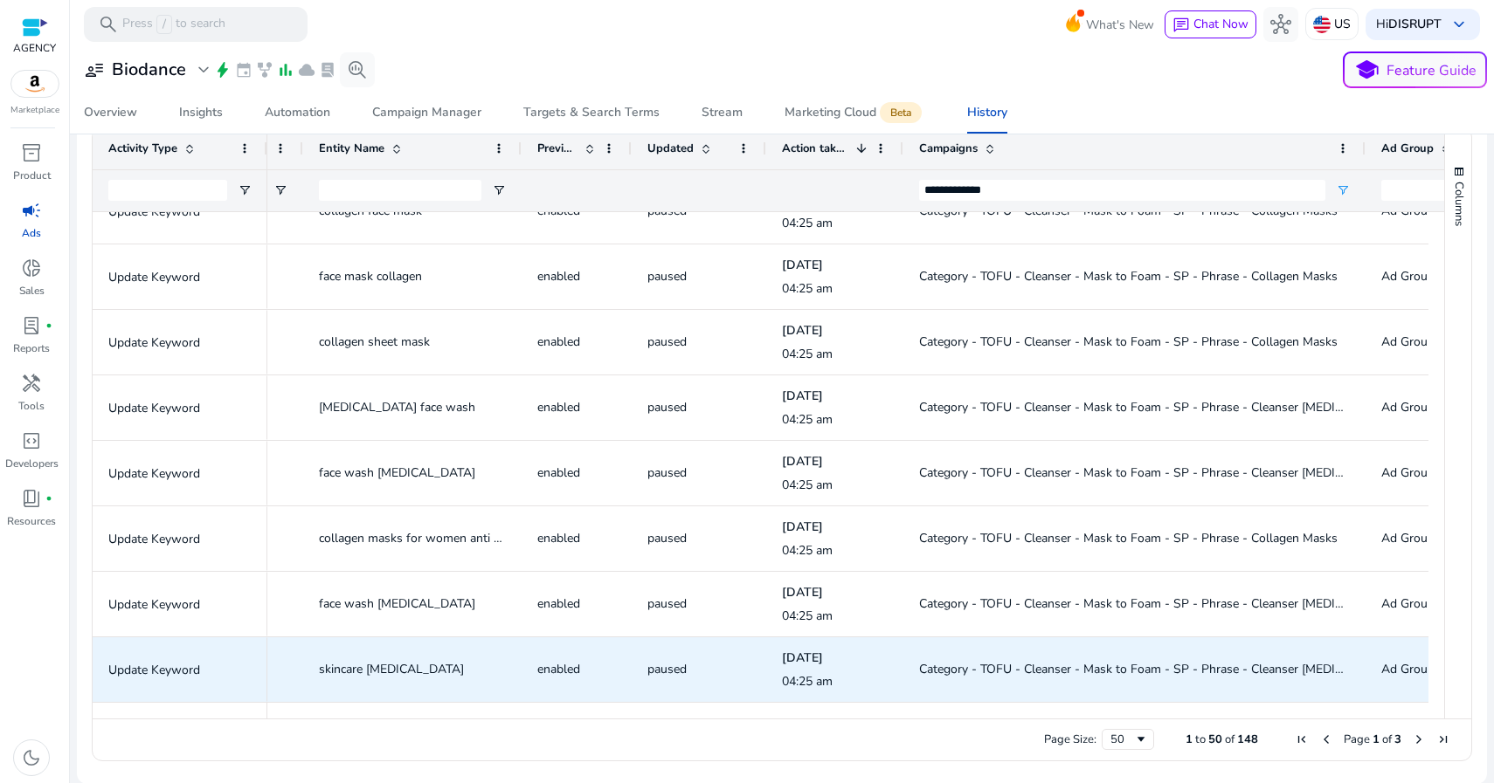
click at [388, 661] on span "skincare for dry skin" at bounding box center [391, 669] width 145 height 17
click at [386, 666] on span "skincare for dry skin" at bounding box center [391, 669] width 145 height 17
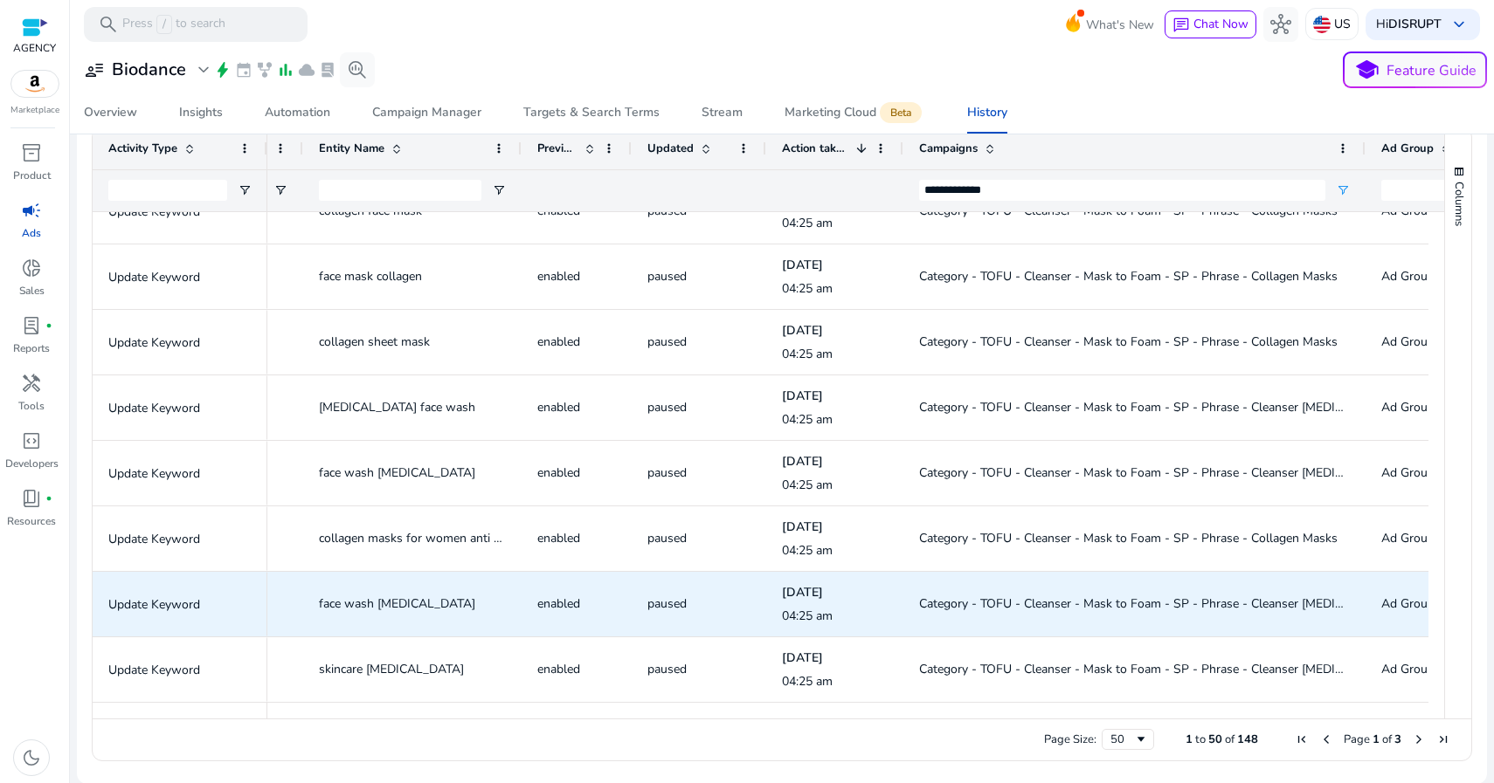
click at [1210, 605] on span "Category - TOFU - Cleanser - Mask to Foam - SP - Phrase - Cleanser [MEDICAL_DAT…" at bounding box center [1159, 604] width 480 height 17
click at [1210, 604] on span "Category - TOFU - Cleanser - Mask to Foam - SP - Phrase - Cleanser [MEDICAL_DAT…" at bounding box center [1159, 604] width 480 height 17
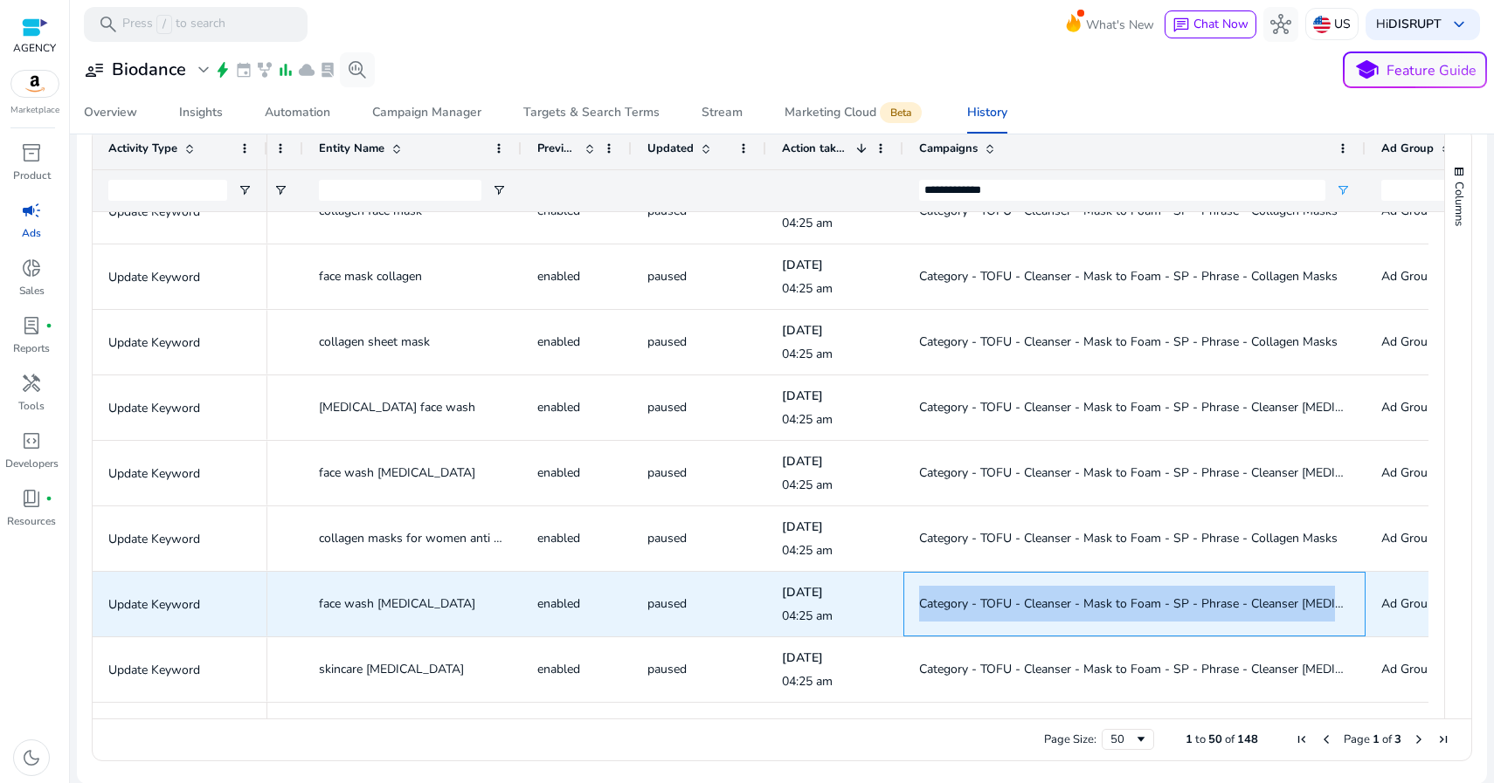
click at [1210, 604] on span "Category - TOFU - Cleanser - Mask to Foam - SP - Phrase - Cleanser [MEDICAL_DAT…" at bounding box center [1159, 604] width 480 height 17
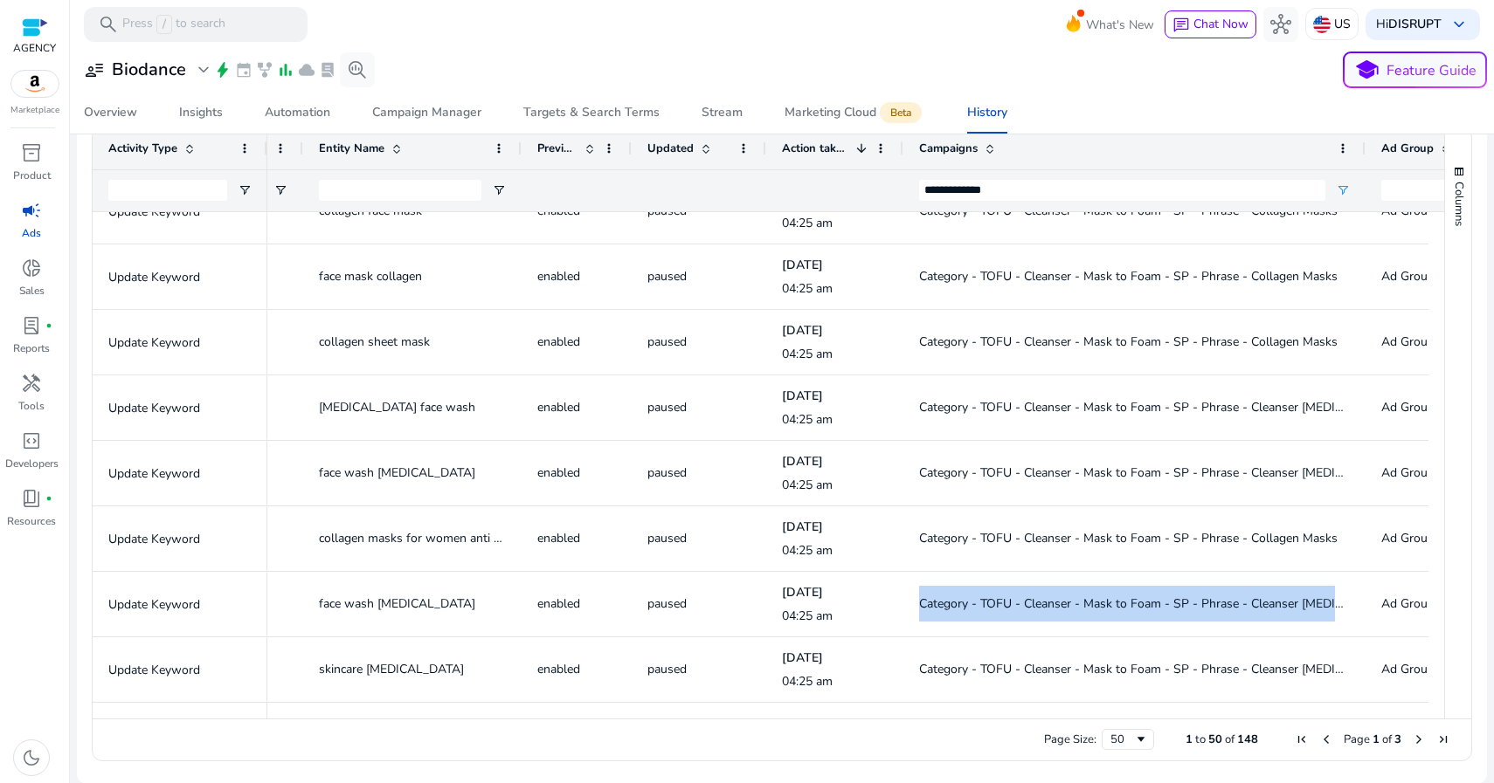
click at [1416, 736] on span "Next Page" at bounding box center [1418, 740] width 14 height 14
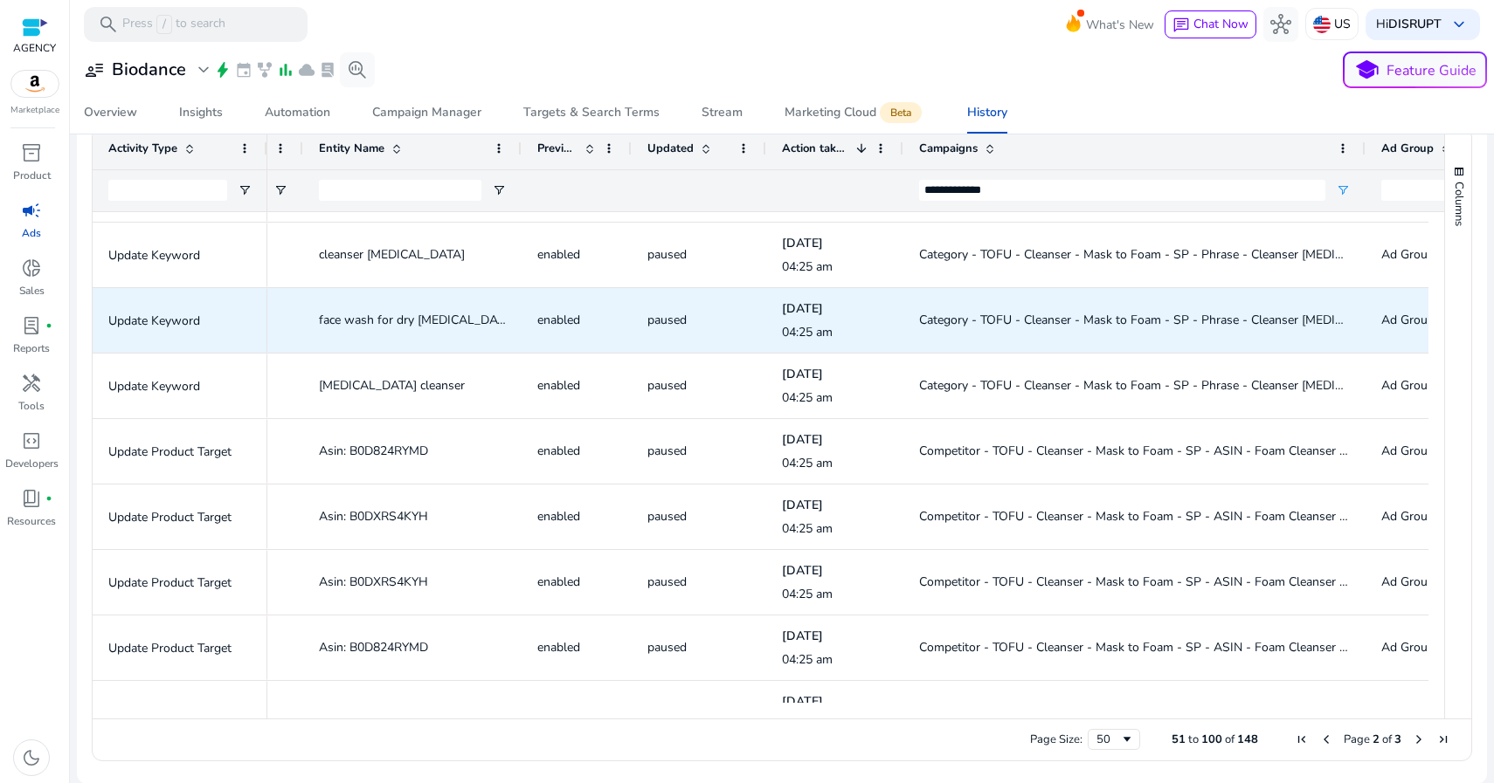
scroll to position [210, 0]
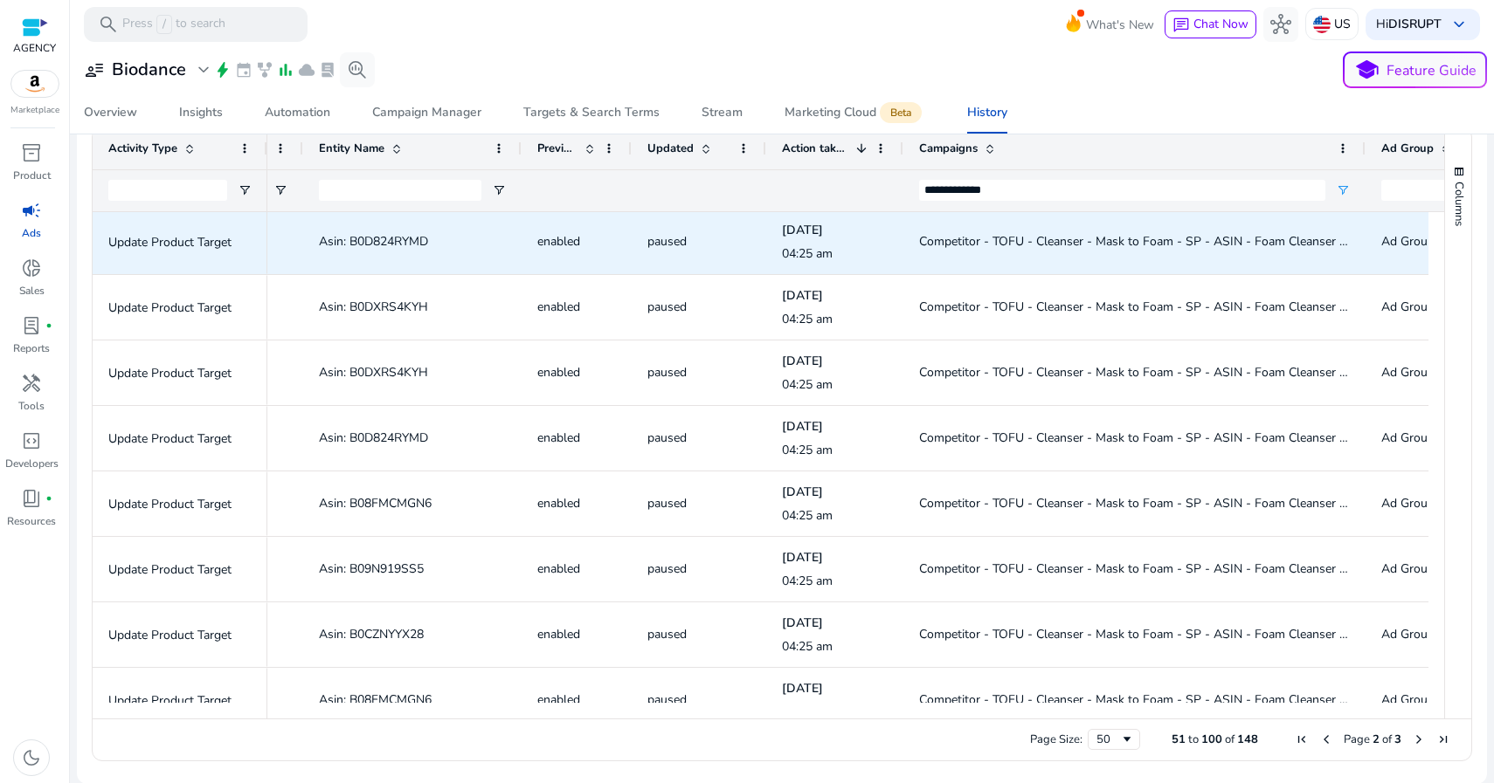
click at [961, 239] on span "Competitor - TOFU - Cleanser - Mask to Foam - SP - ASIN - Foam Cleanser ASINs" at bounding box center [1146, 241] width 455 height 17
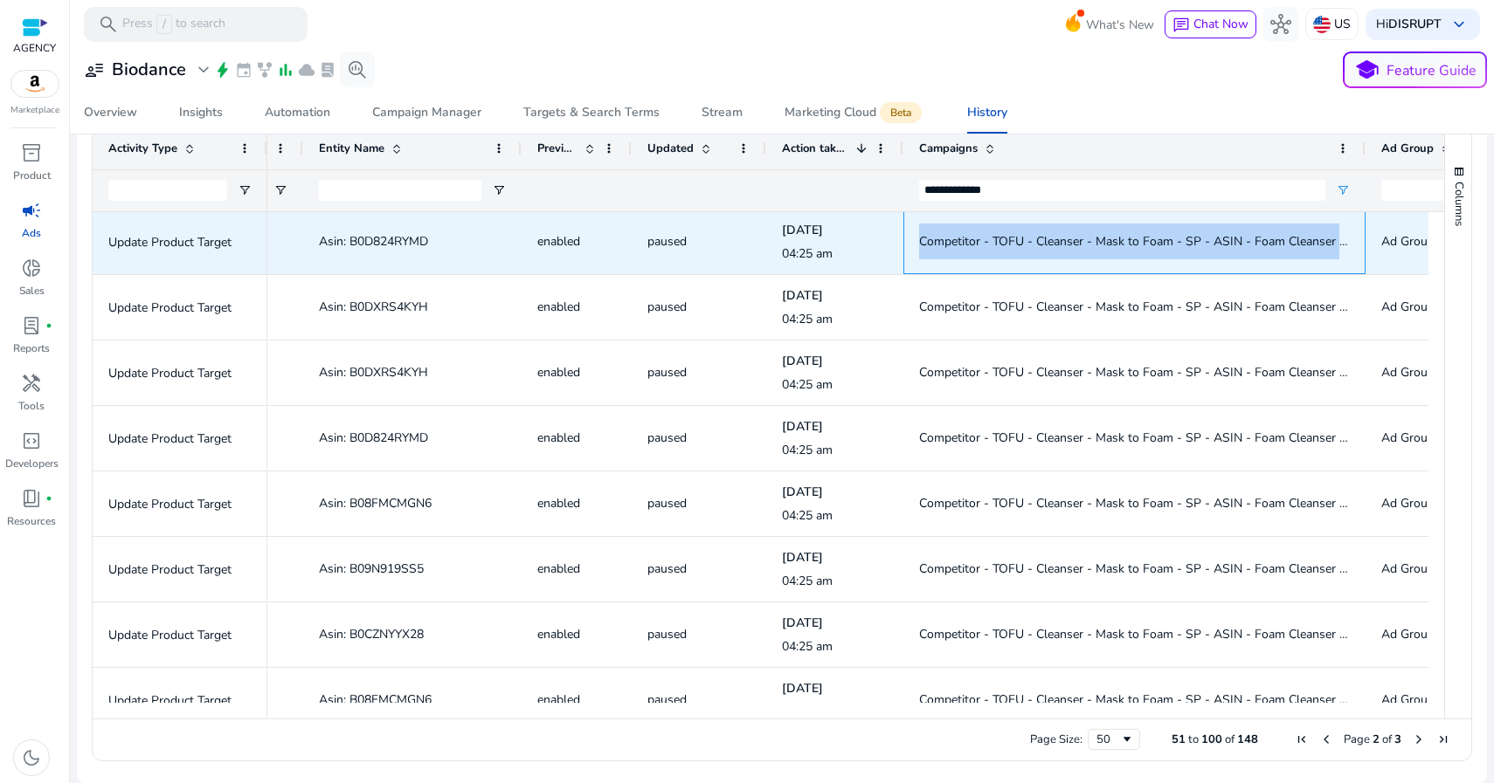
click at [961, 239] on span "Competitor - TOFU - Cleanser - Mask to Foam - SP - ASIN - Foam Cleanser ASINs" at bounding box center [1146, 241] width 455 height 17
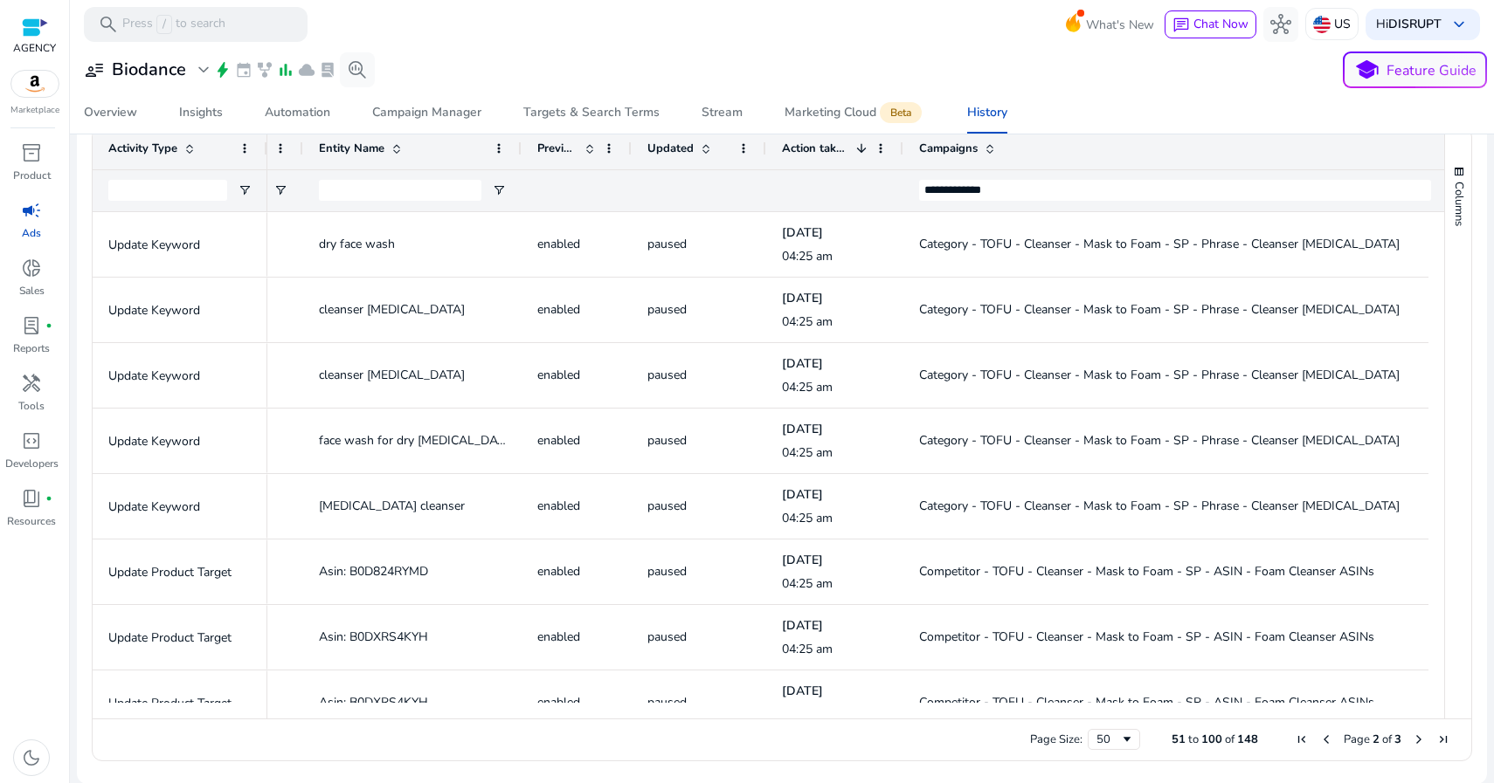
drag, startPoint x: 1364, startPoint y: 149, endPoint x: 1469, endPoint y: 157, distance: 105.1
click at [1469, 157] on ag-grid-angular "Column Filtered. Press ENTER to sort. Press ALT DOWN to open column menu. Press…" at bounding box center [782, 444] width 1408 height 652
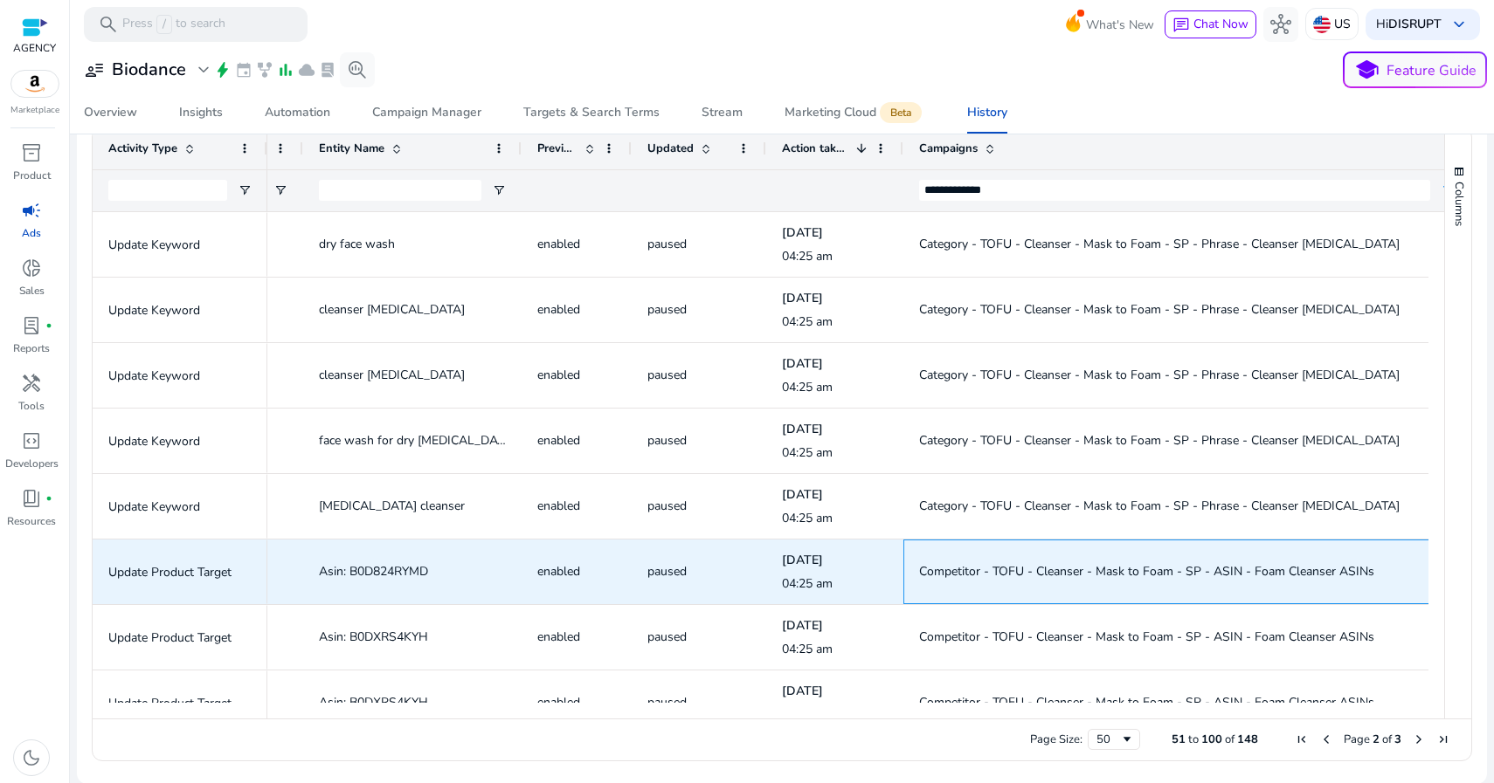
click at [955, 573] on span "Competitor - TOFU - Cleanser - Mask to Foam - SP - ASIN - Foam Cleanser ASINs" at bounding box center [1146, 571] width 455 height 17
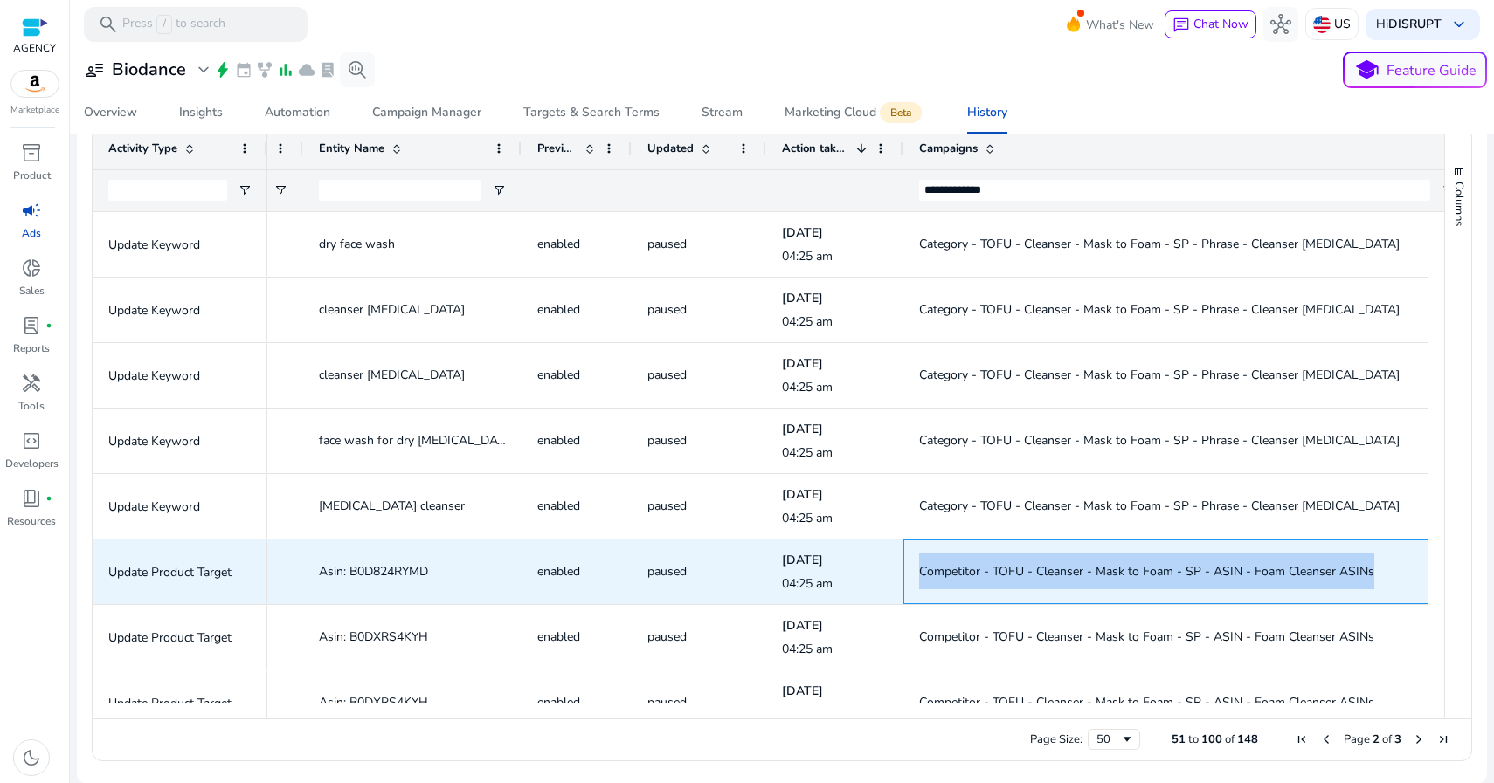
click at [955, 573] on span "Competitor - TOFU - Cleanser - Mask to Foam - SP - ASIN - Foam Cleanser ASINs" at bounding box center [1146, 571] width 455 height 17
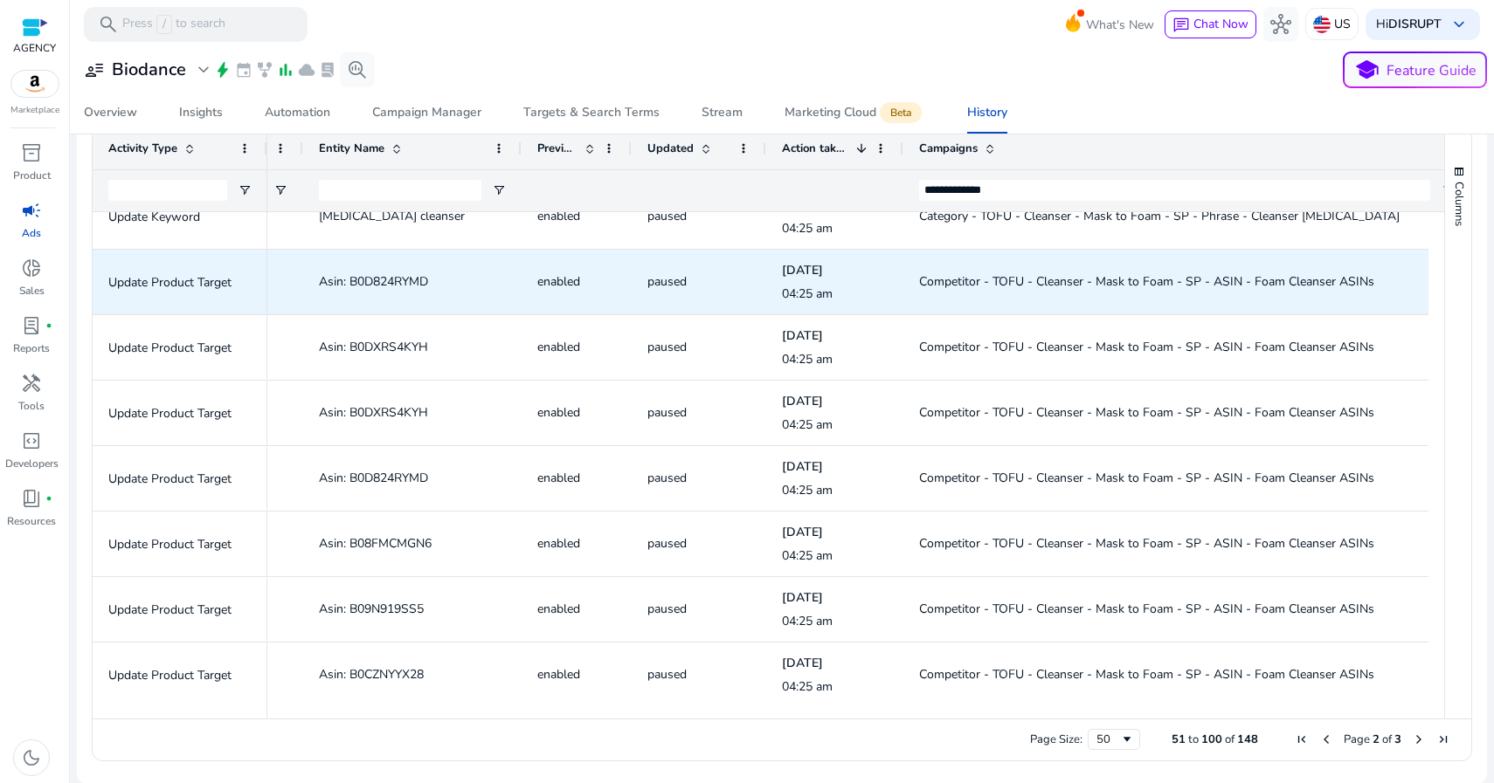
click at [405, 277] on span "Asin: B0D824RYMD" at bounding box center [373, 281] width 109 height 17
click at [368, 279] on span "Asin: B0D824RYMD" at bounding box center [373, 281] width 109 height 17
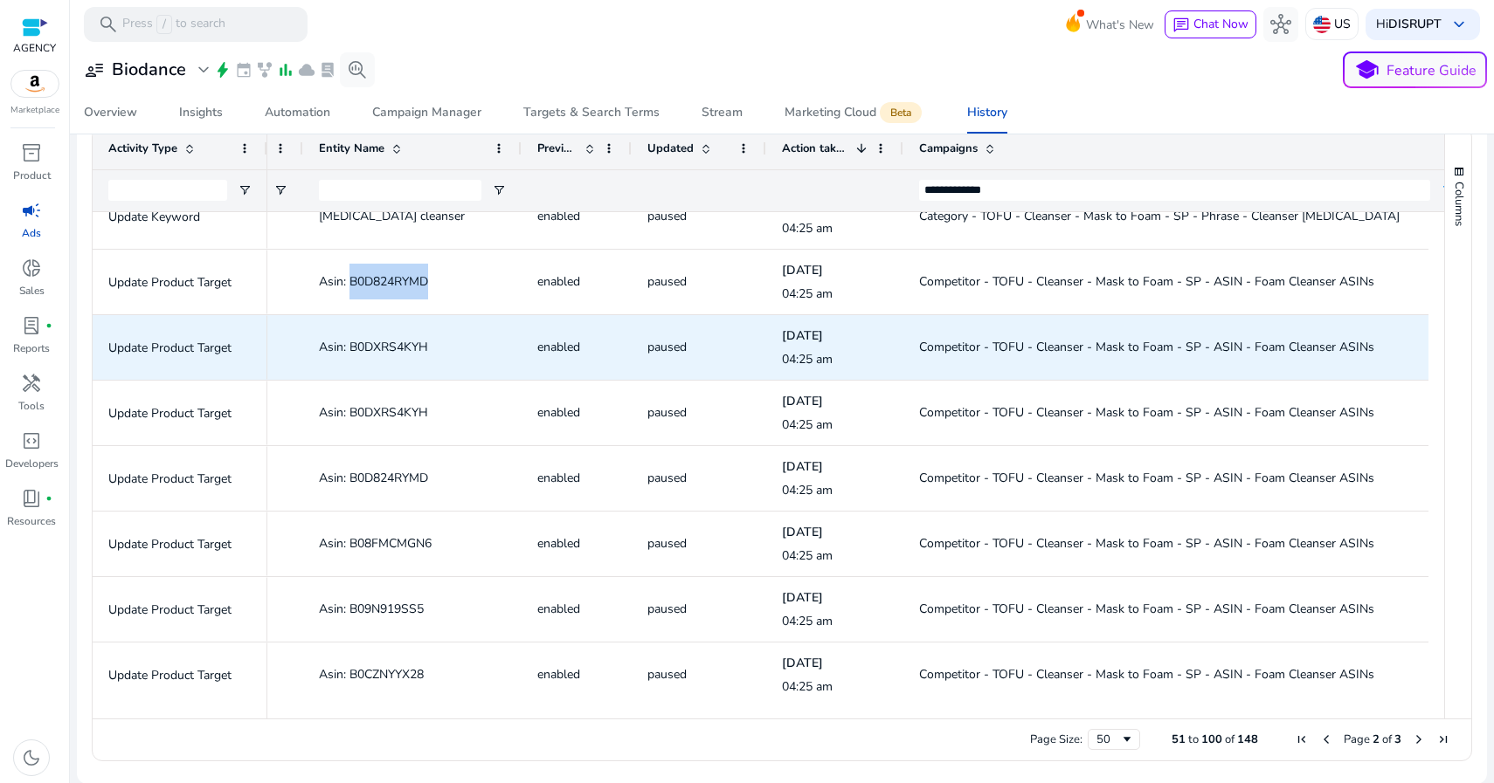
click at [404, 345] on span "Asin: B0DXRS4KYH" at bounding box center [373, 347] width 109 height 17
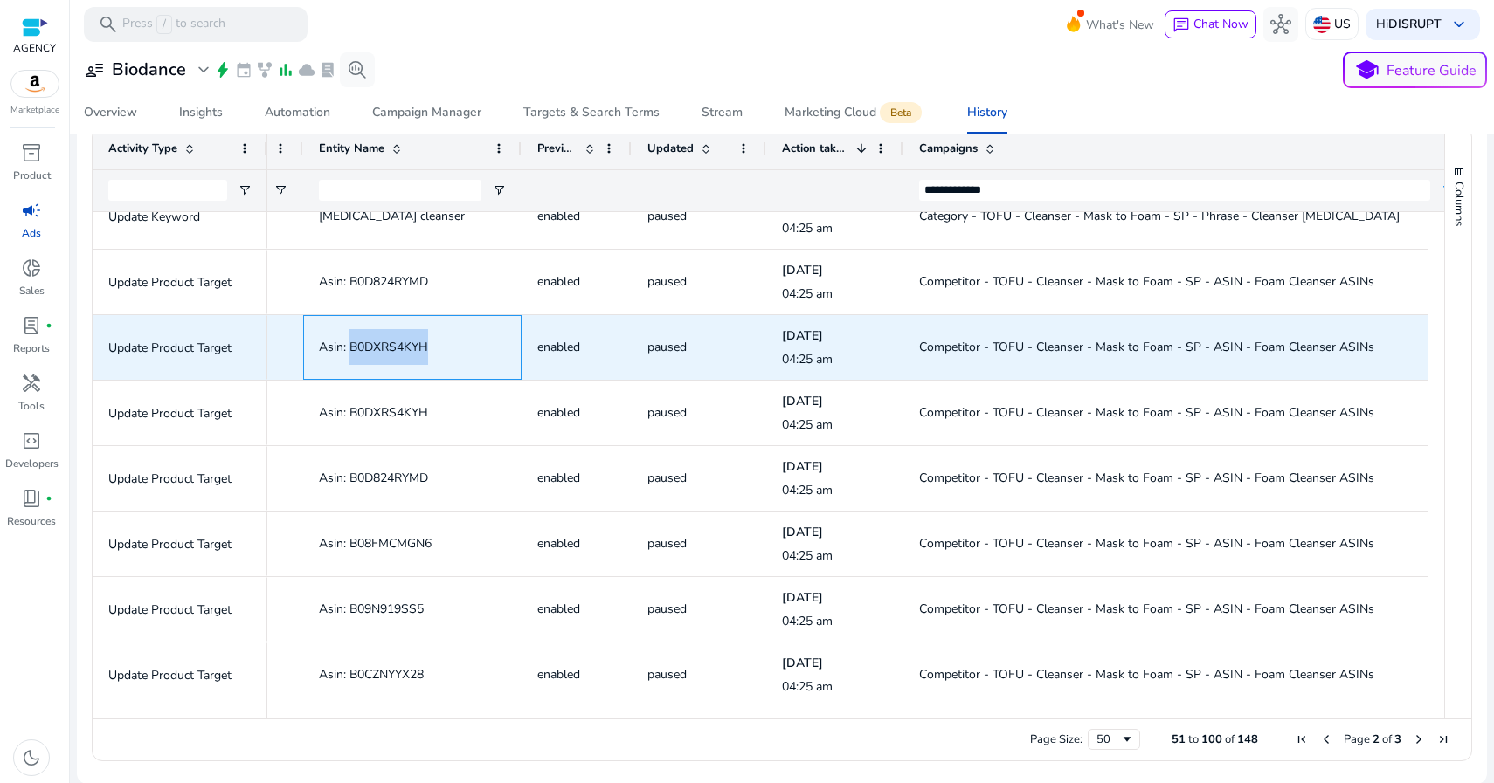
click at [404, 345] on span "Asin: B0DXRS4KYH" at bounding box center [373, 347] width 109 height 17
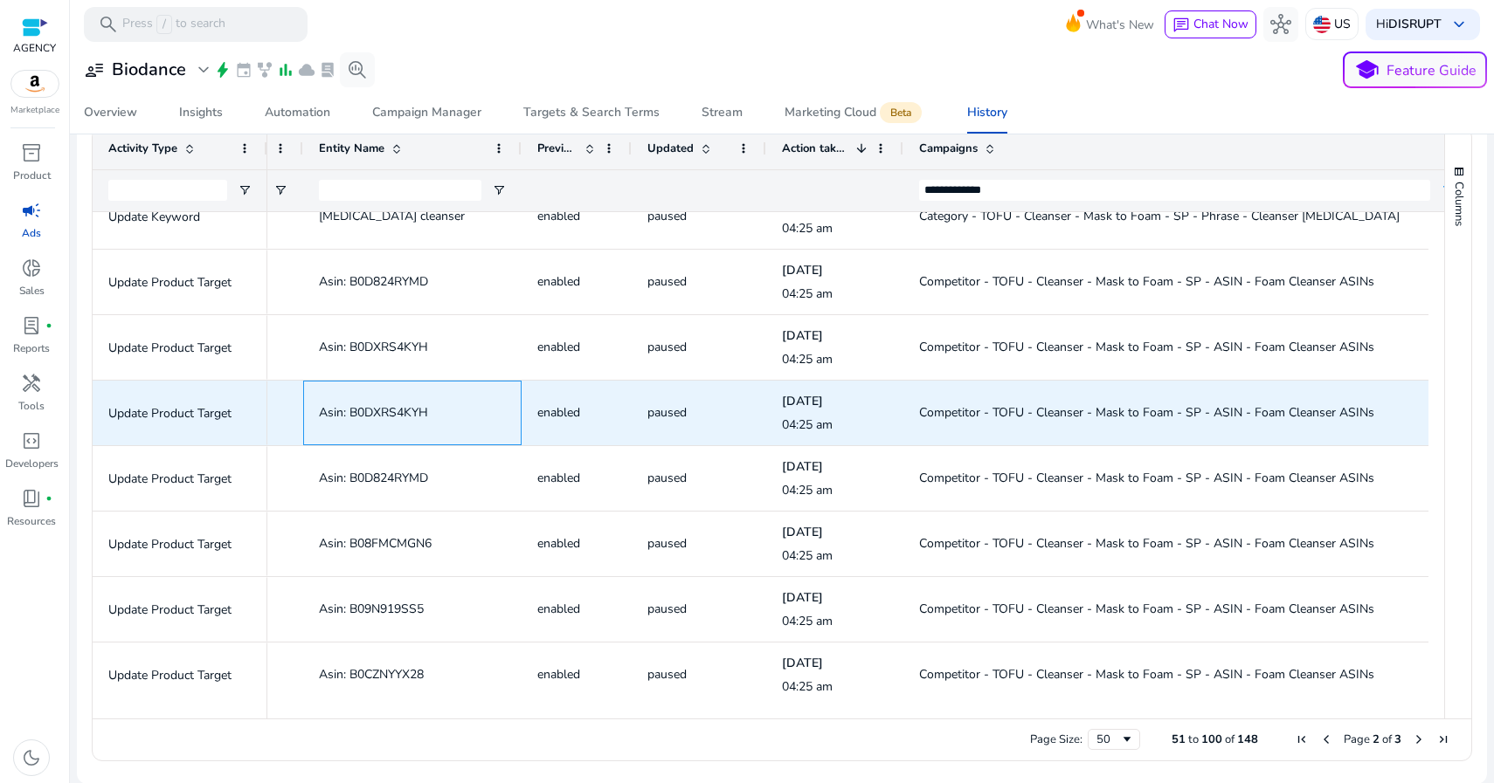
click at [393, 411] on span "Asin: B0DXRS4KYH" at bounding box center [373, 412] width 109 height 17
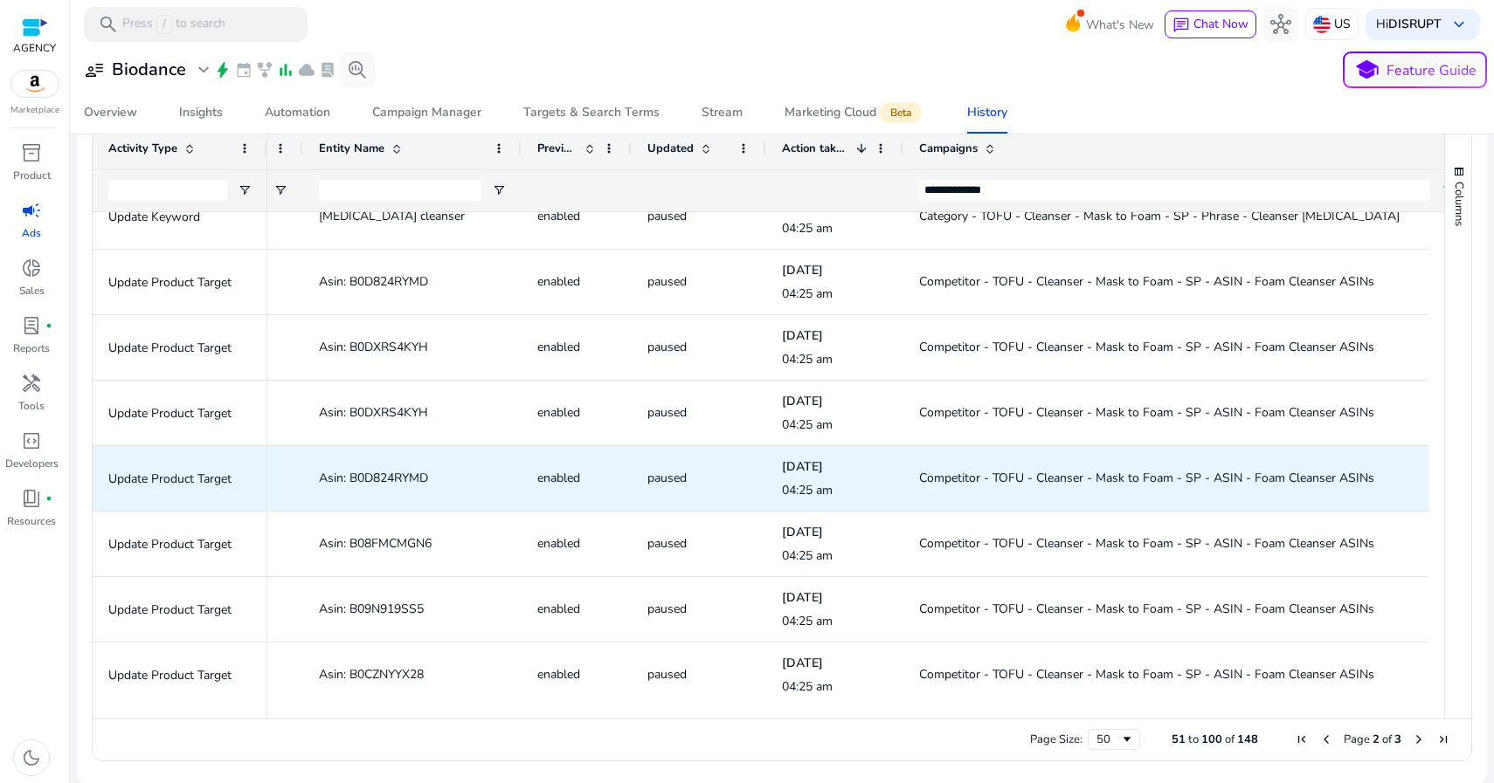
click at [398, 473] on span "Asin: B0D824RYMD" at bounding box center [373, 478] width 109 height 17
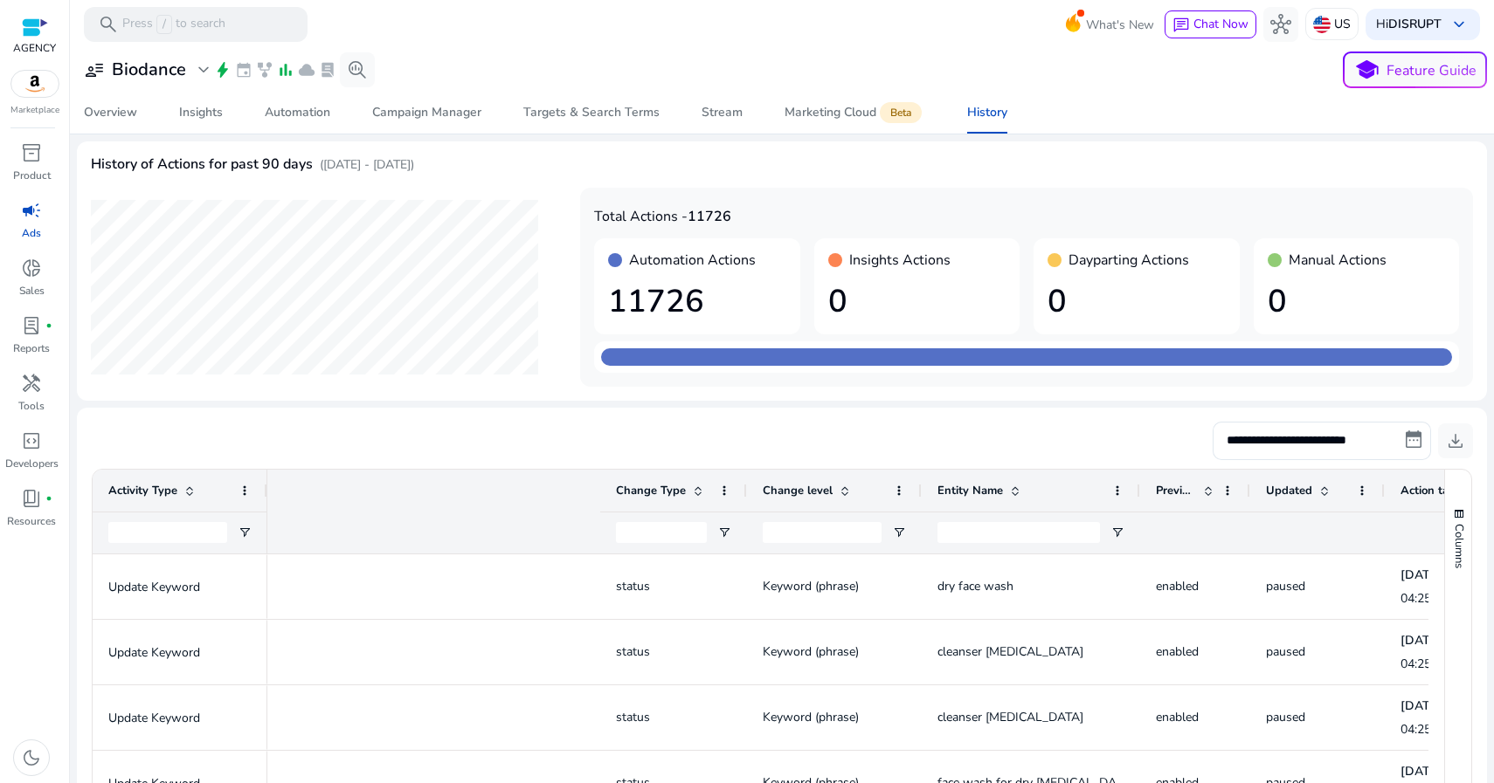
scroll to position [0, 618]
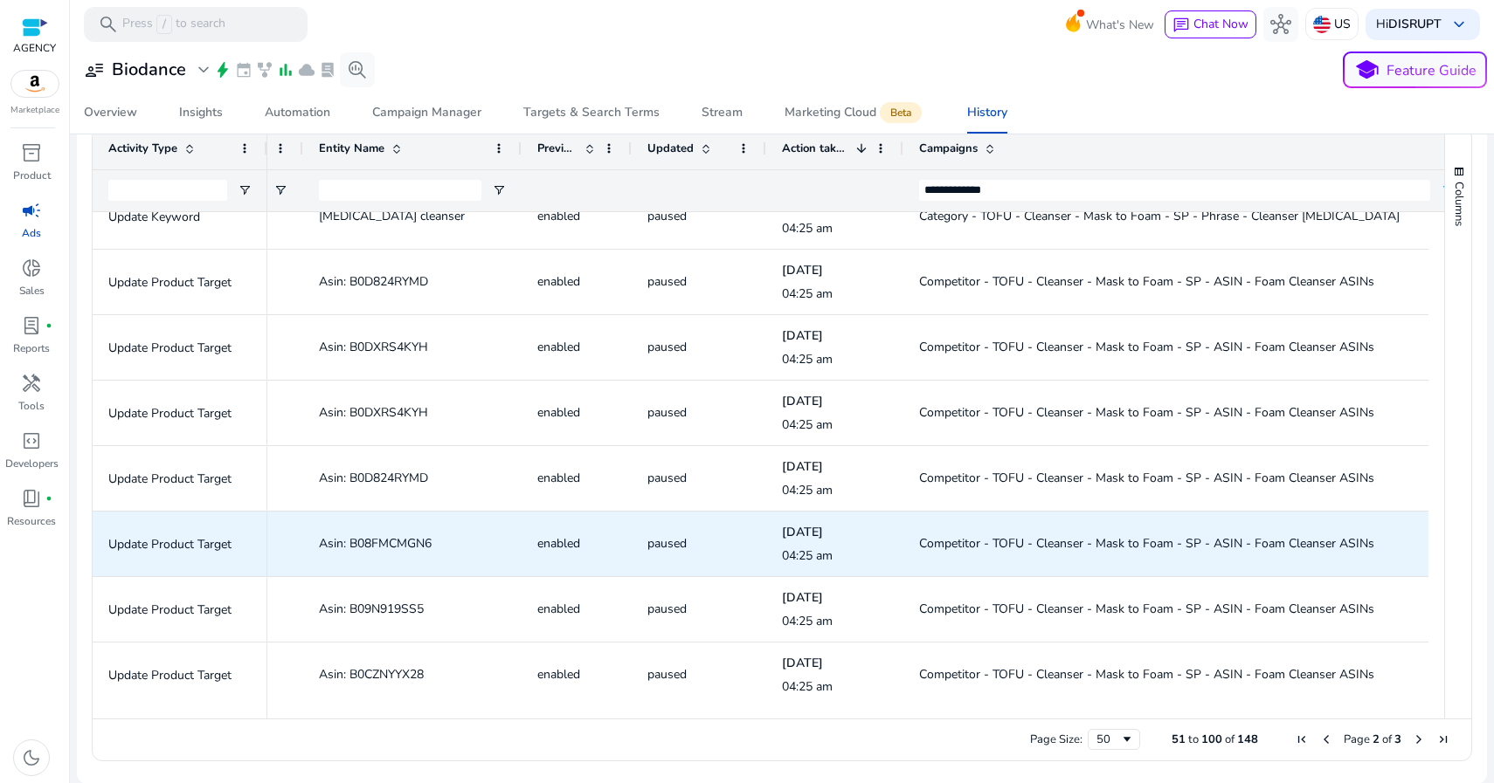
click at [376, 540] on span "Asin: B08FMCMGN6" at bounding box center [375, 543] width 113 height 17
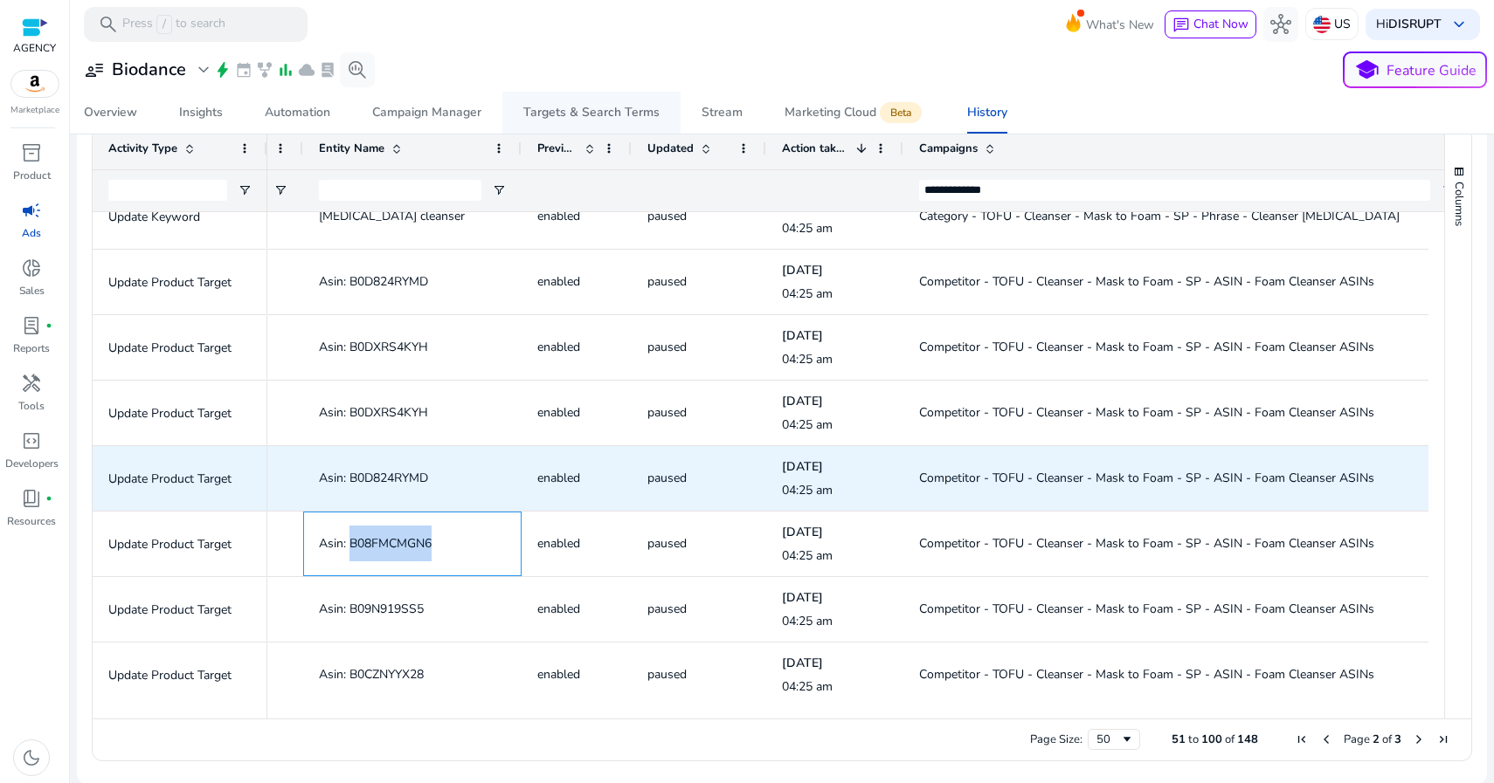
copy span "B08FMCMGN6"
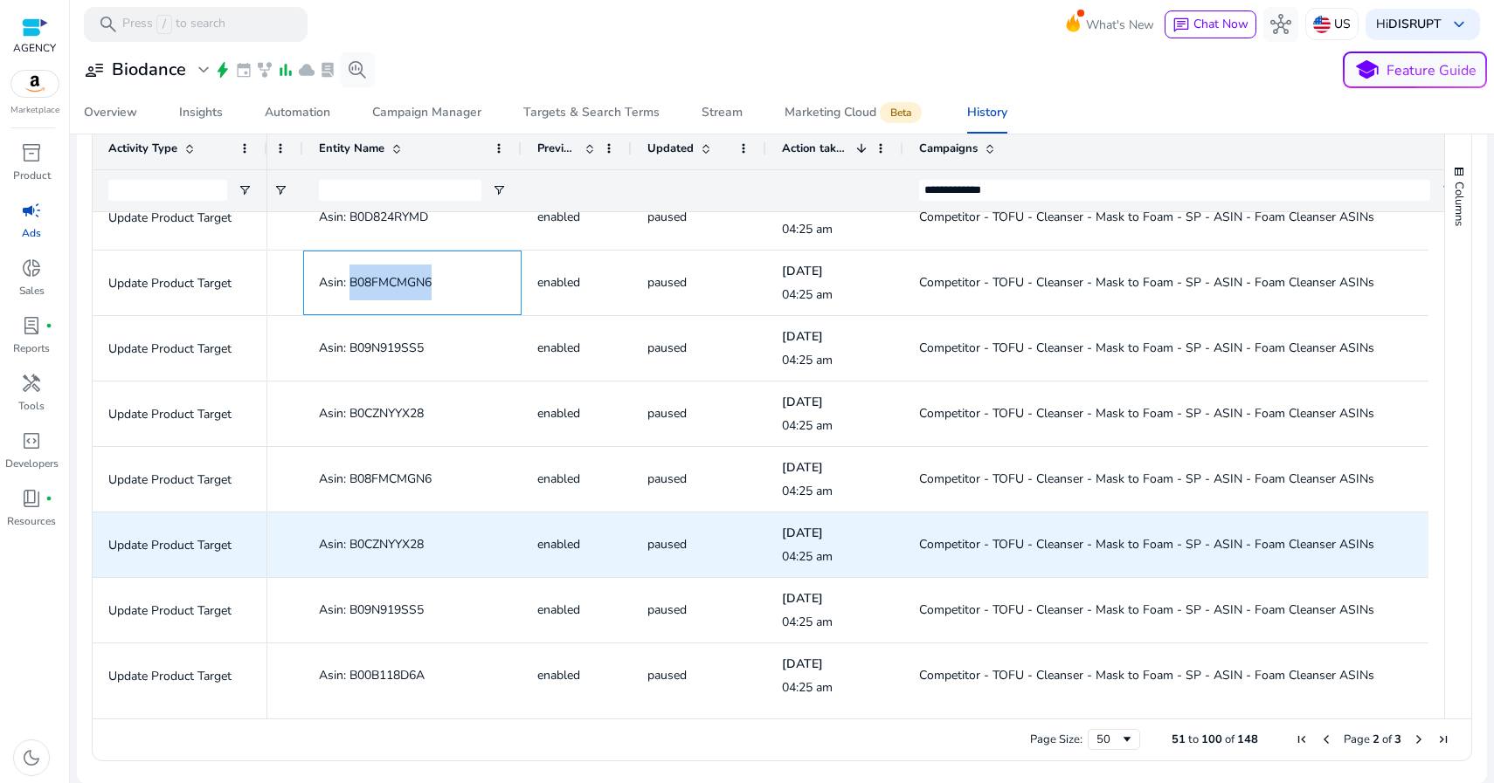
scroll to position [562, 0]
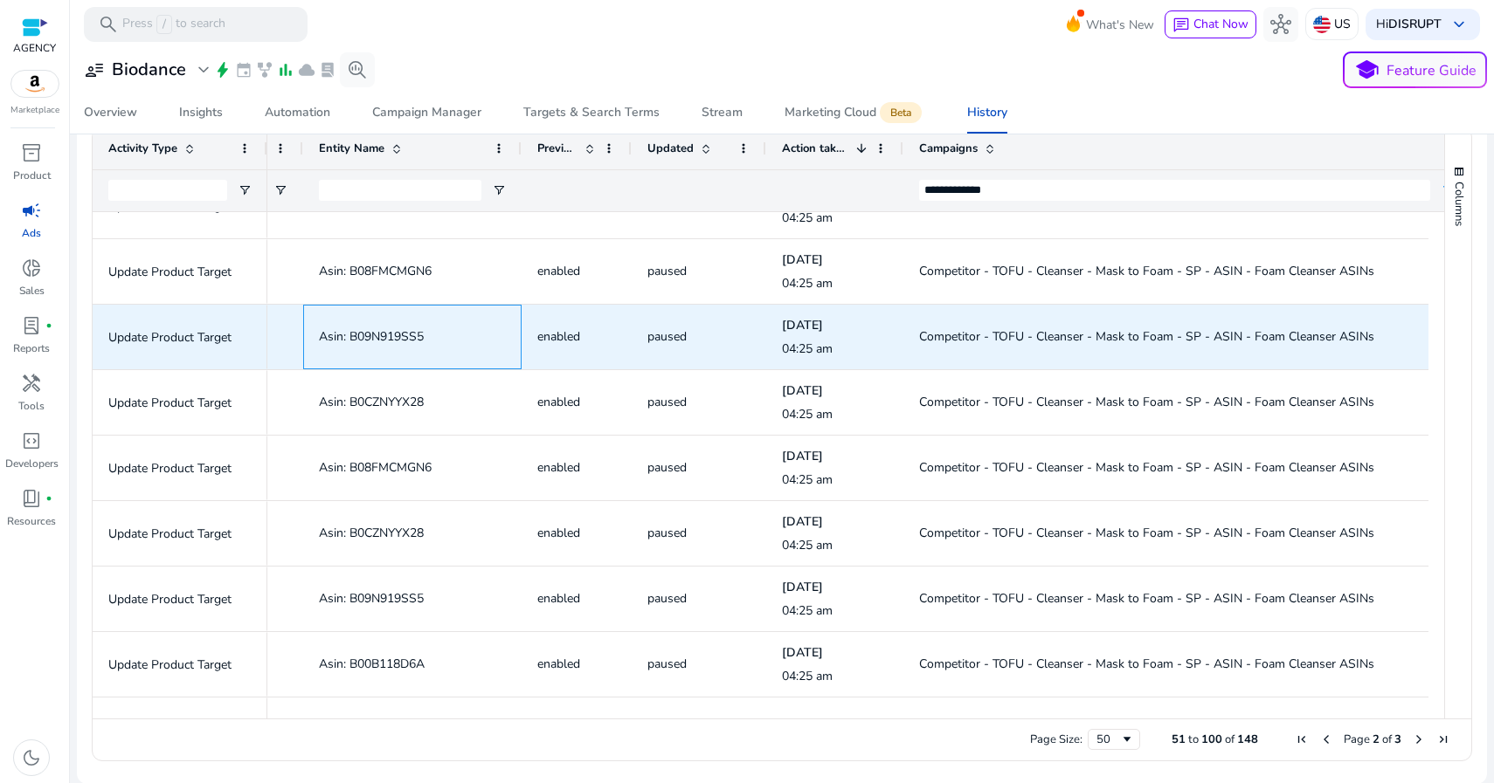
click at [380, 330] on span "Asin: B09N919SS5" at bounding box center [371, 336] width 105 height 17
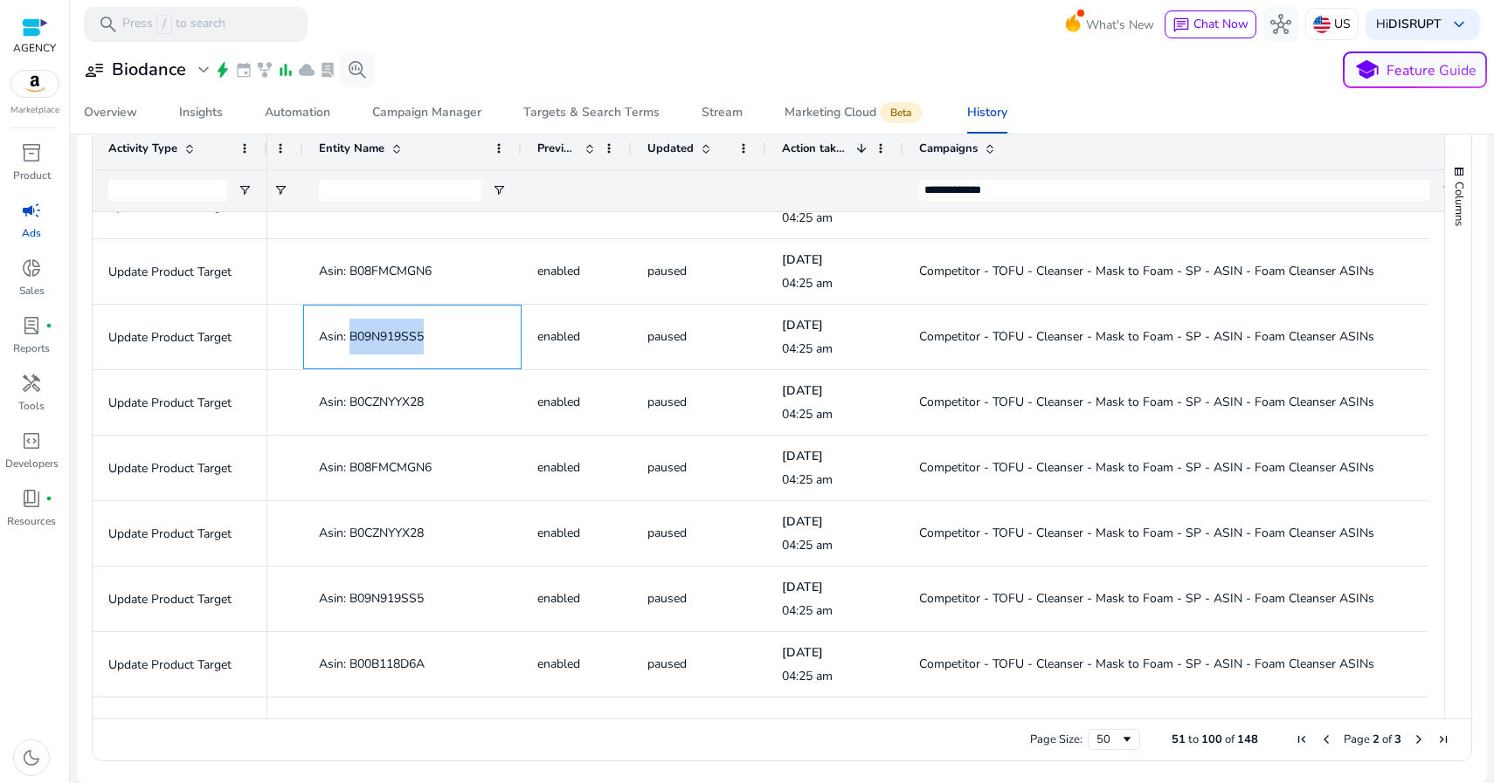
copy span "B09N919SS5"
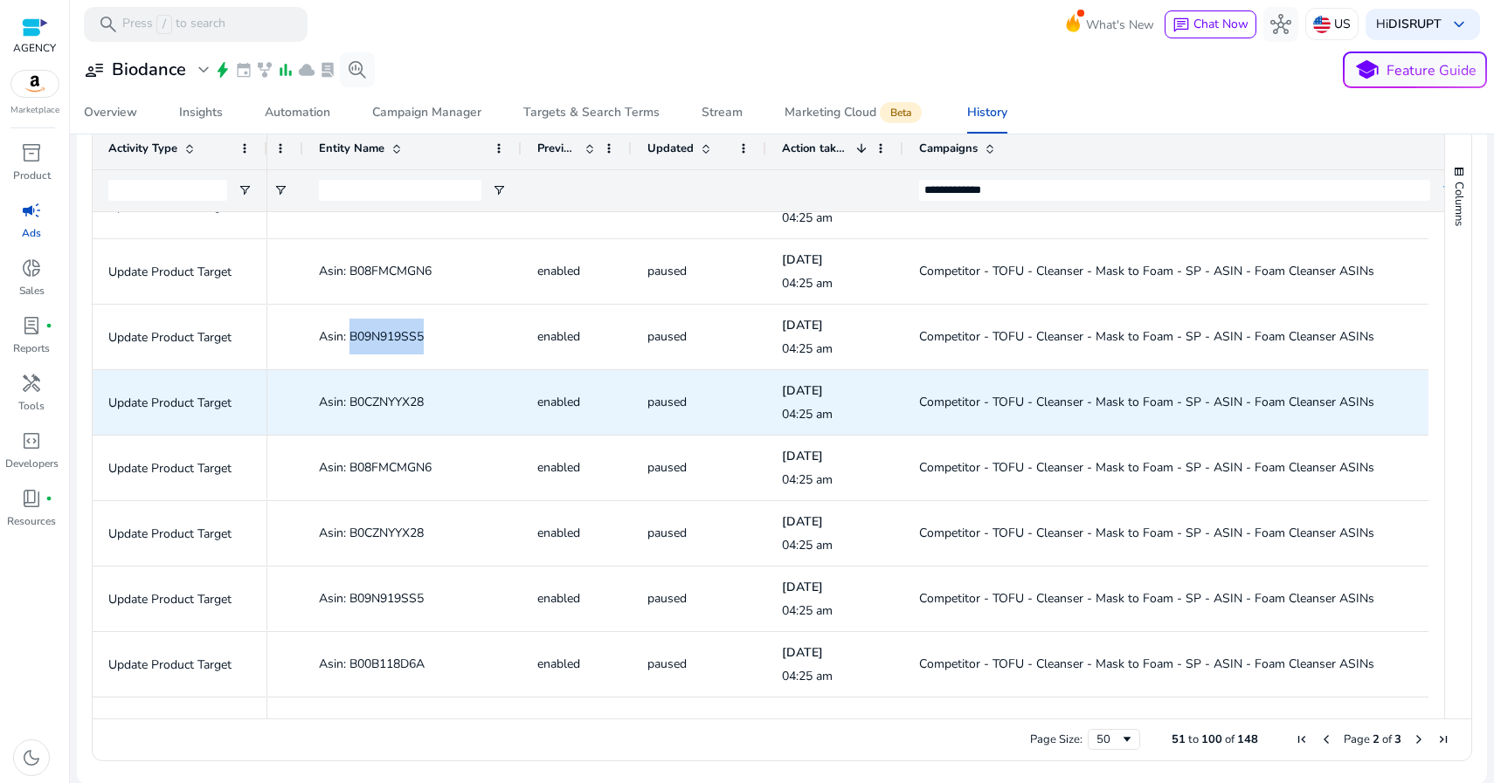
click at [378, 400] on span "Asin: B0CZNYYX28" at bounding box center [371, 402] width 105 height 17
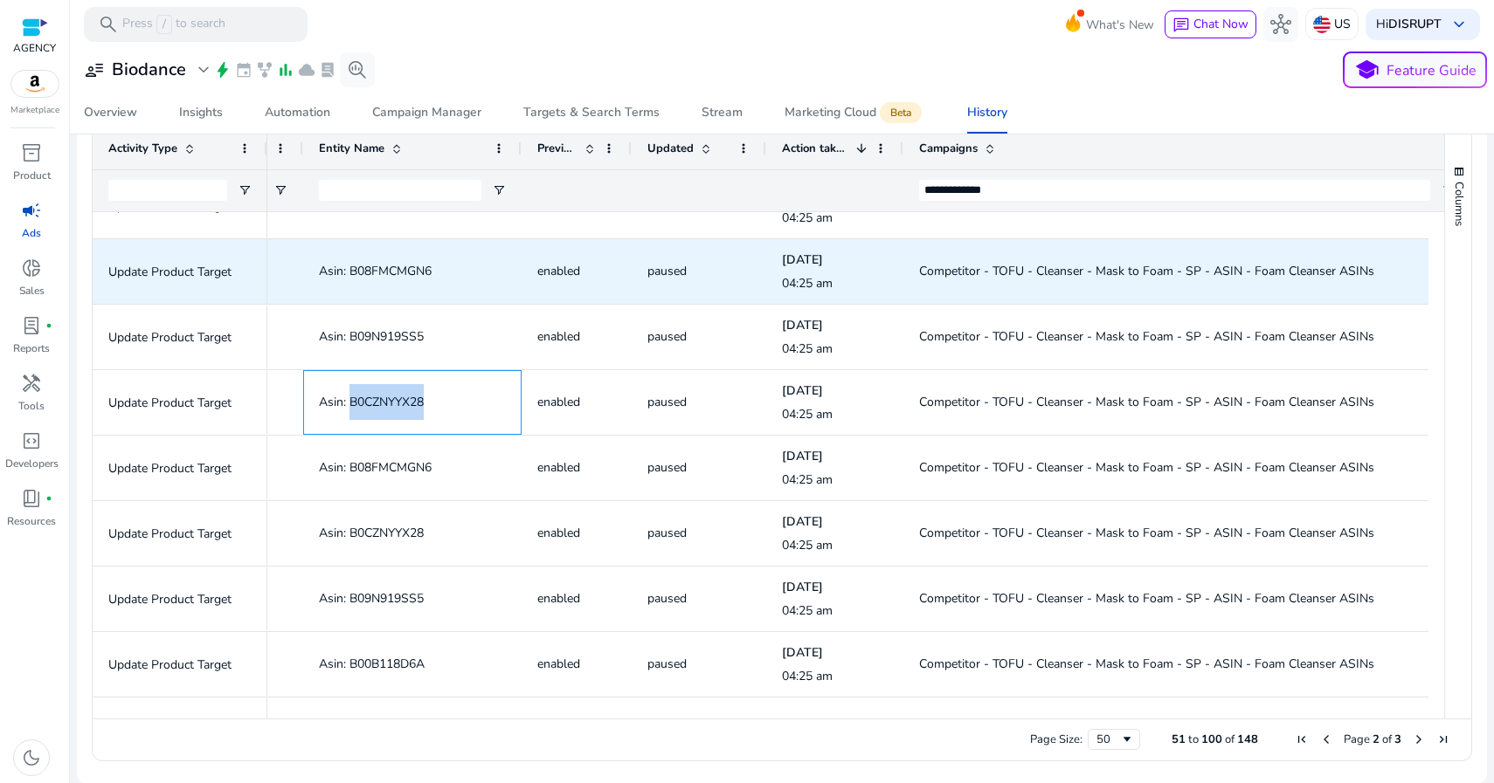
copy span "B0CZNYYX28"
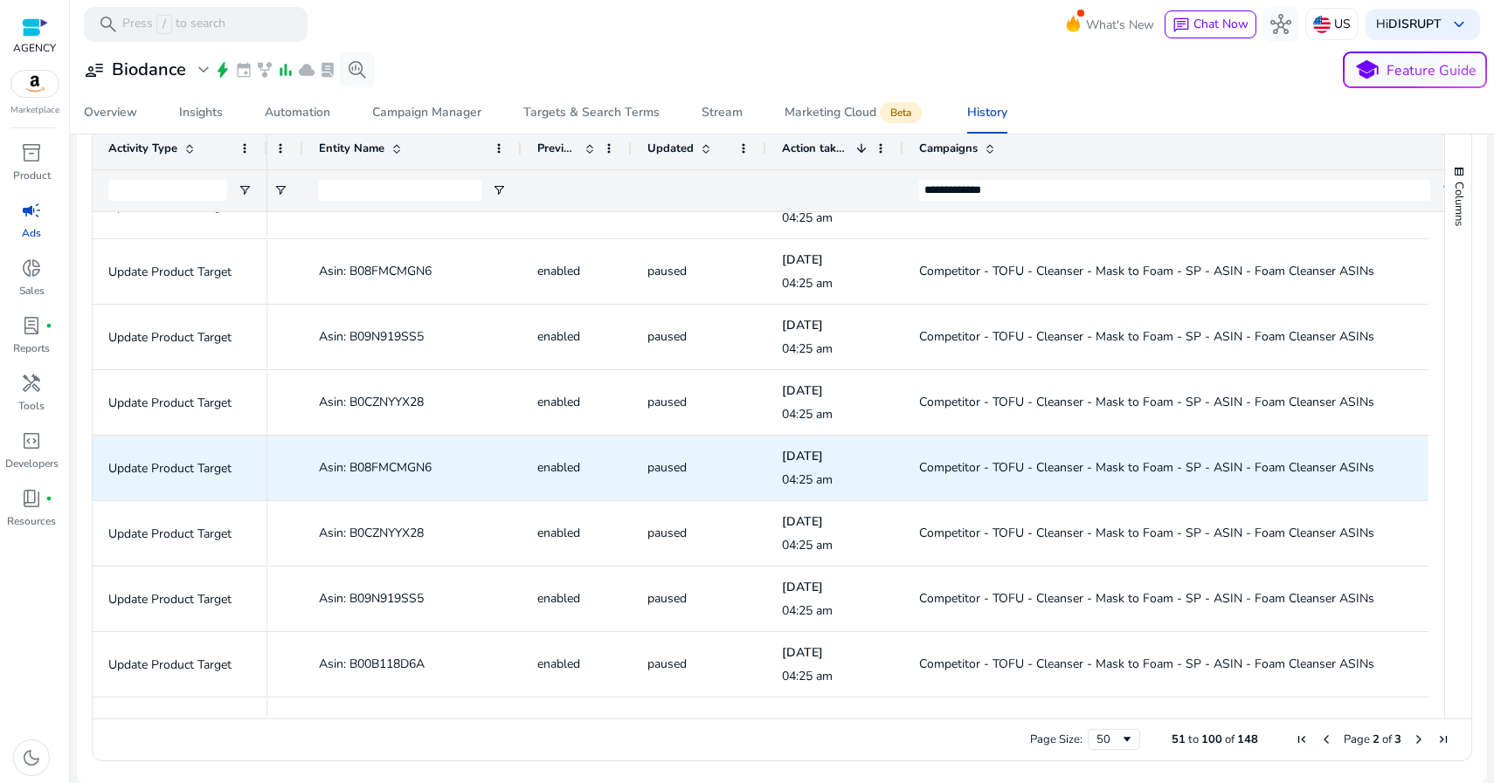
click at [382, 465] on span "Asin: B08FMCMGN6" at bounding box center [375, 467] width 113 height 17
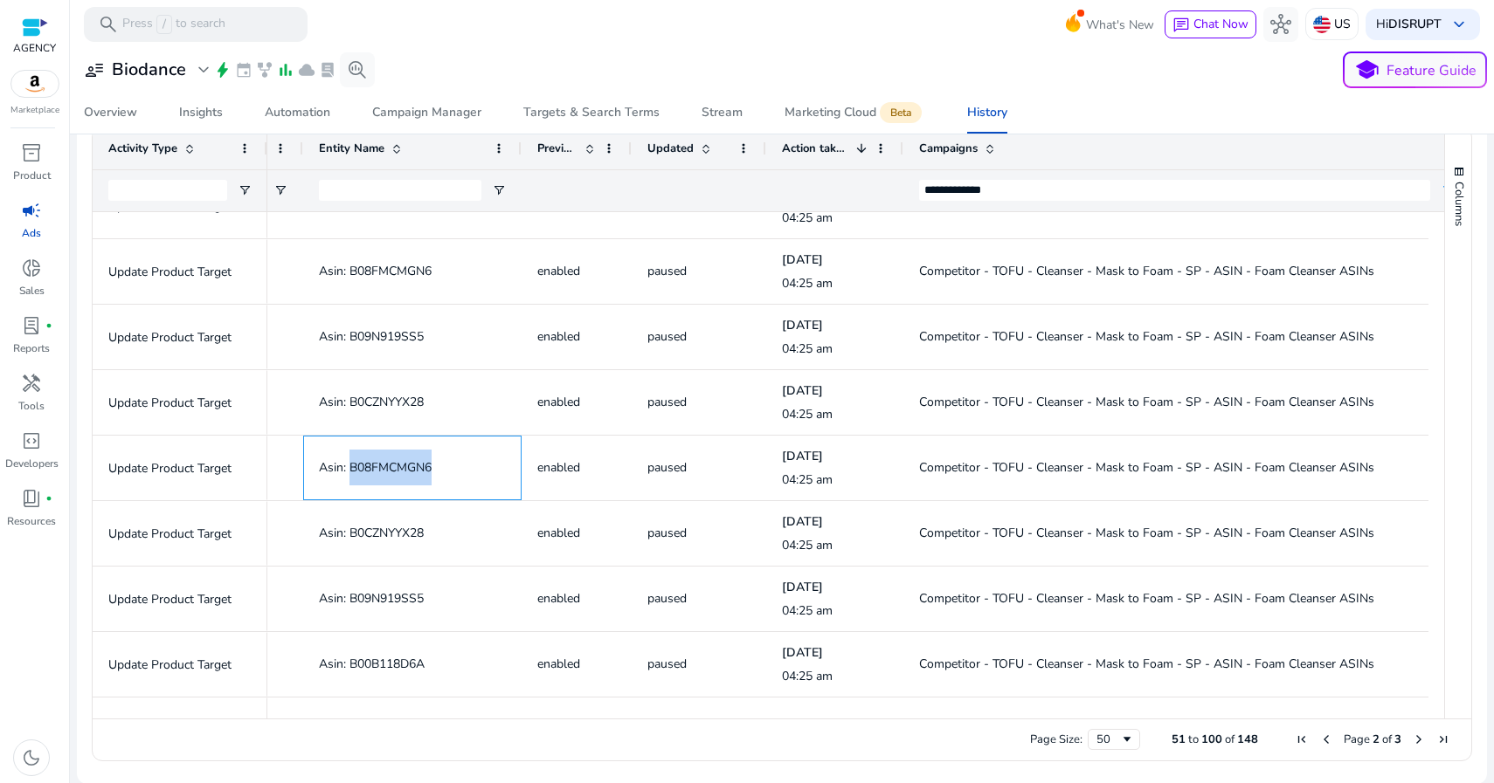
copy span "B08FMCMGN6"
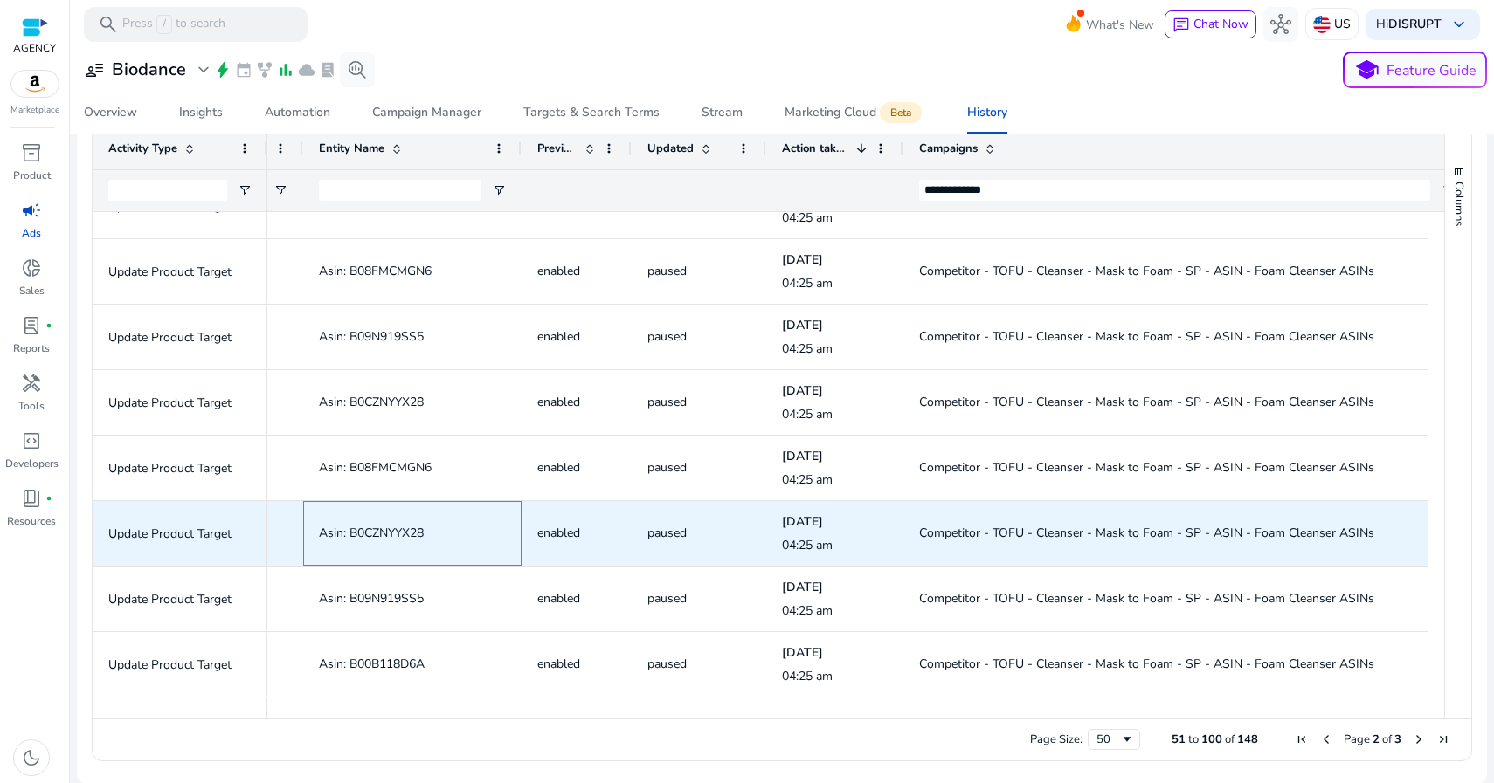
click at [407, 526] on span "Asin: B0CZNYYX28" at bounding box center [371, 533] width 105 height 17
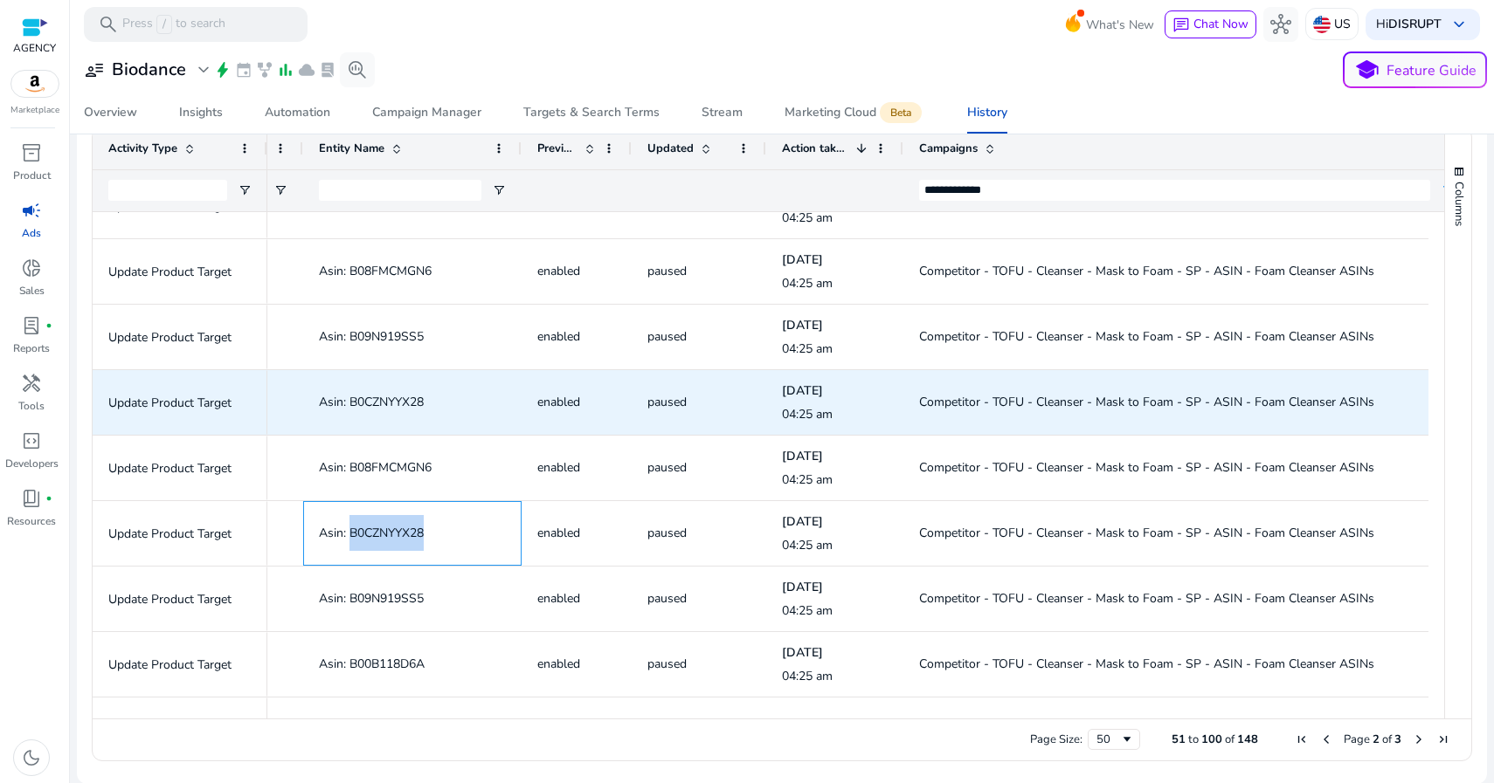
copy span "B0CZNYYX28"
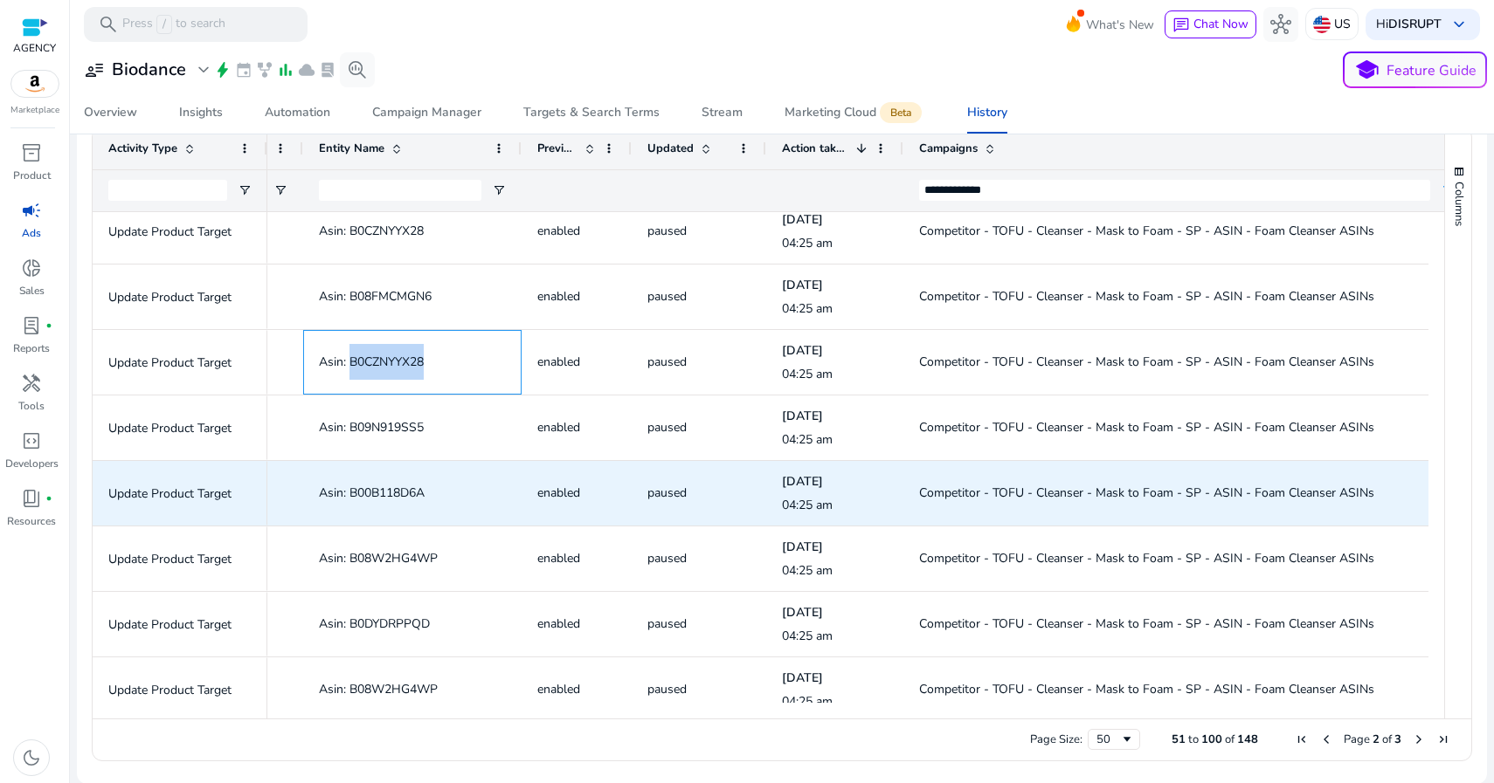
scroll to position [0, 0]
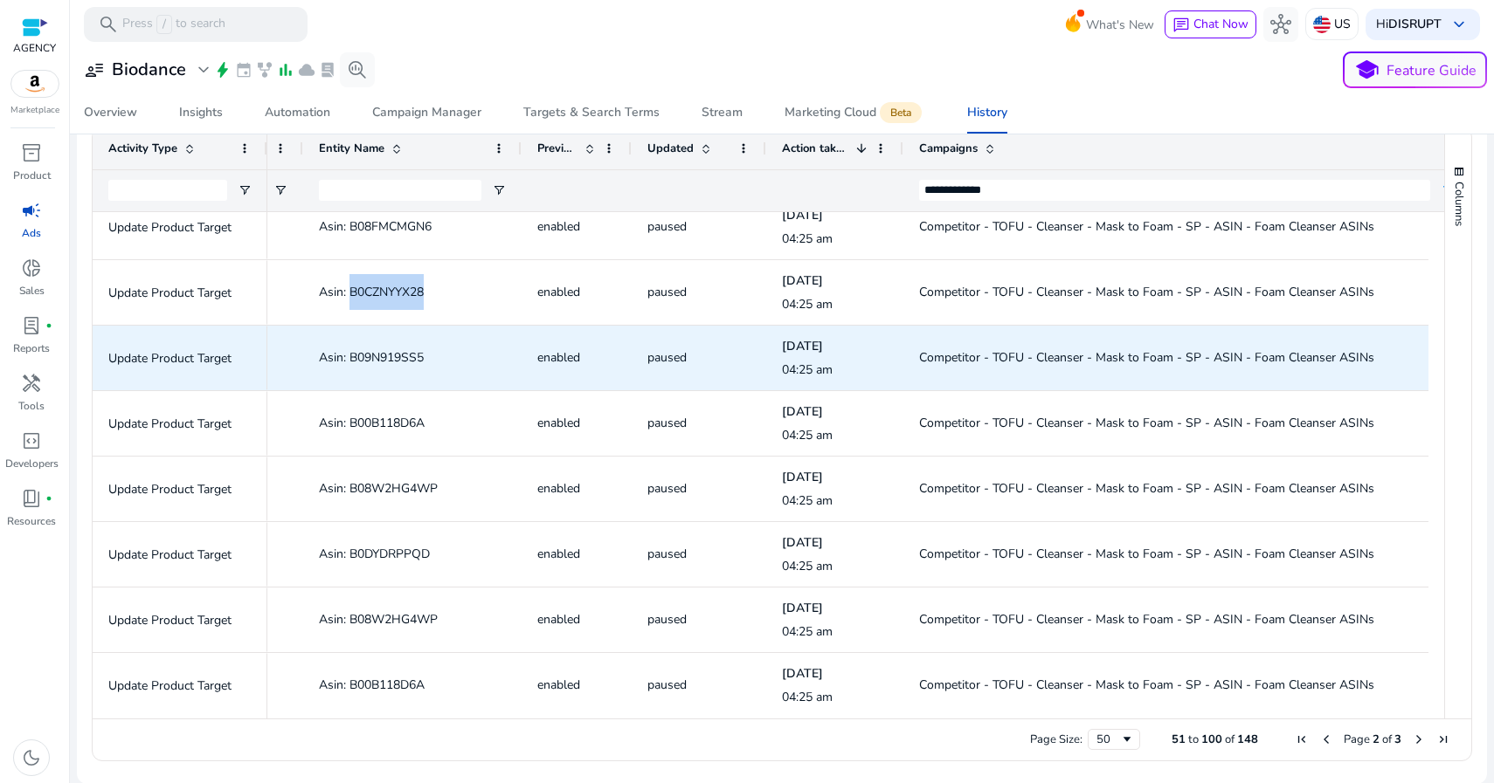
click at [384, 354] on span "Asin: B09N919SS5" at bounding box center [371, 357] width 105 height 17
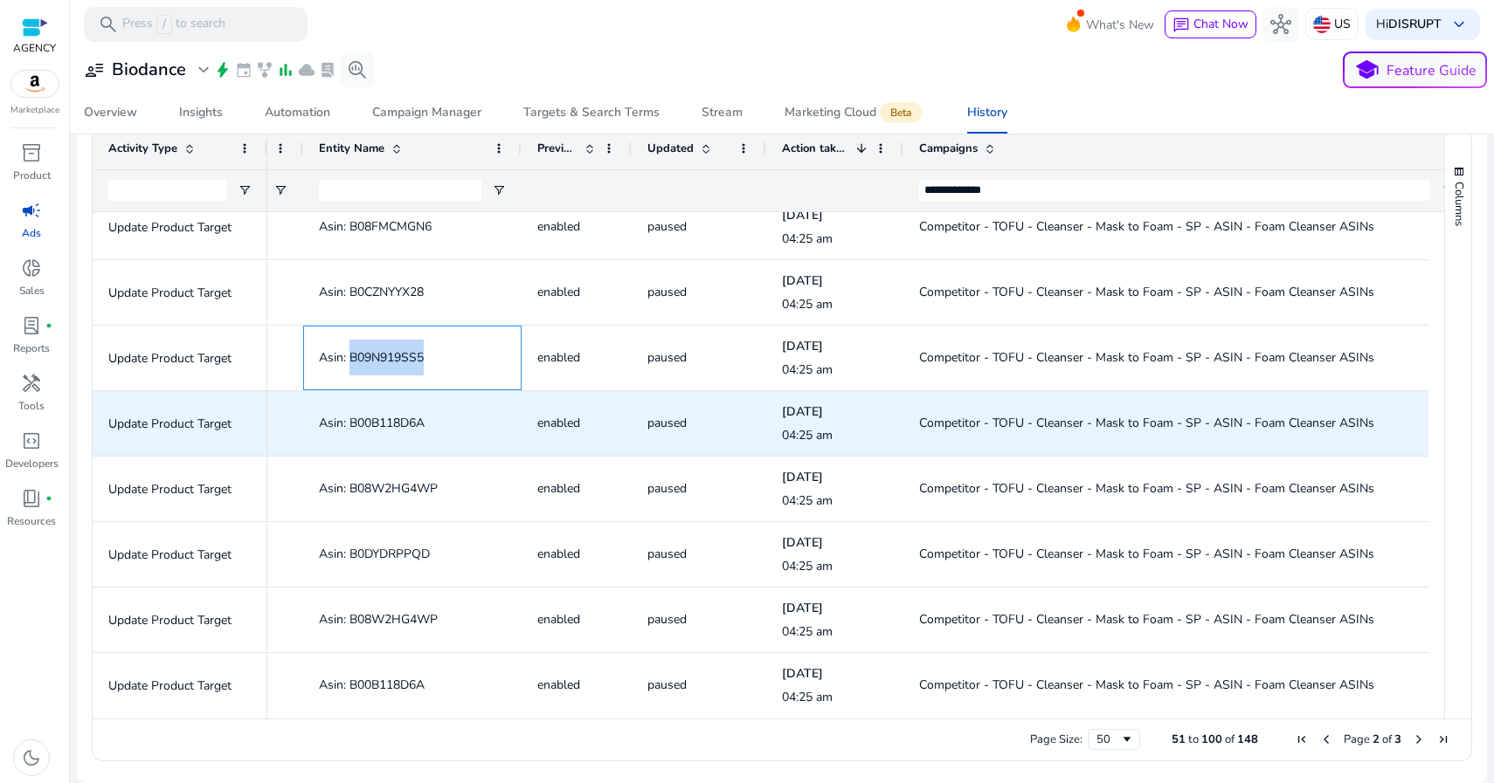
copy span "B09N919SS5"
click at [411, 420] on span "Asin: B00B118D6A" at bounding box center [372, 423] width 106 height 17
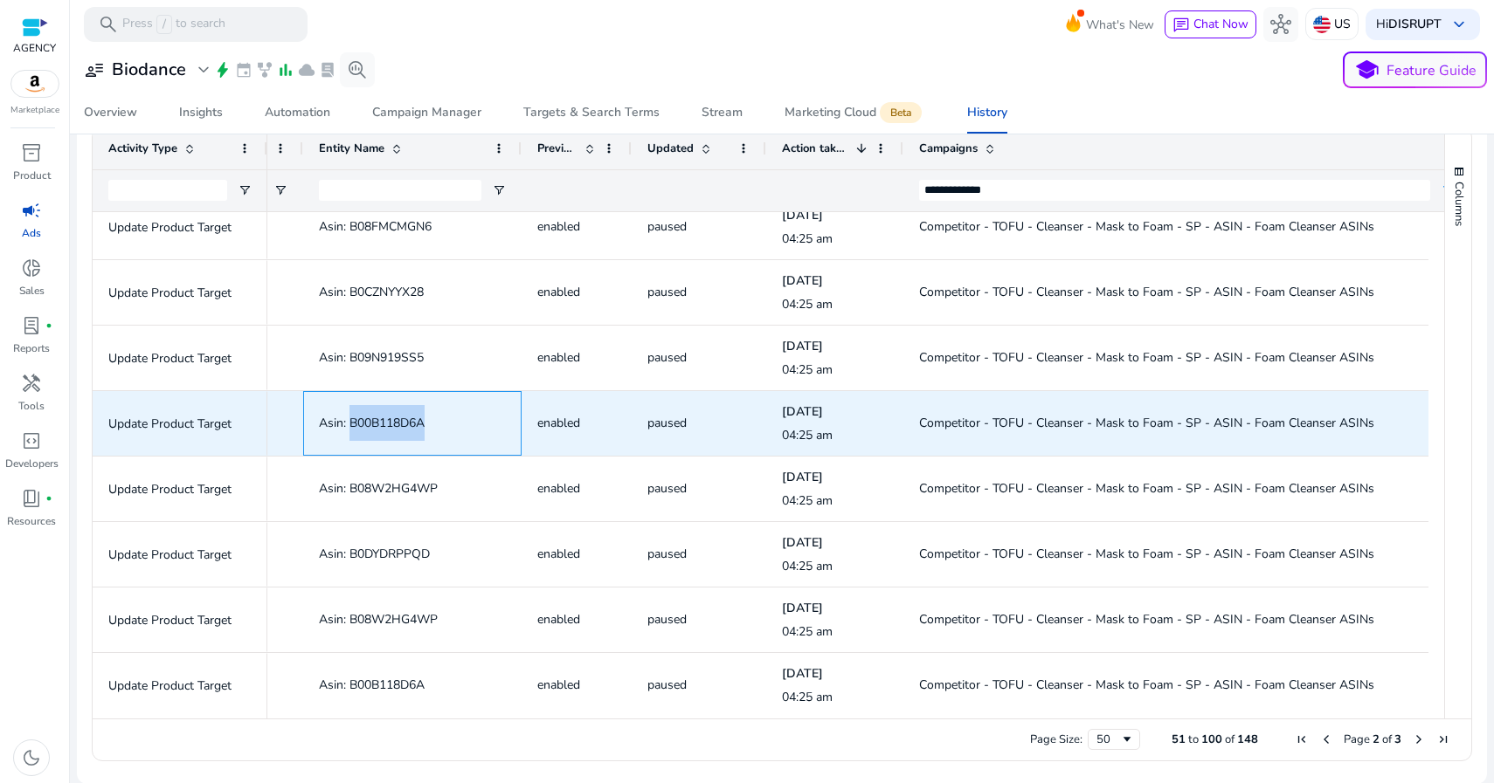
click at [411, 420] on span "Asin: B00B118D6A" at bounding box center [372, 423] width 106 height 17
copy span "B00B118D6A"
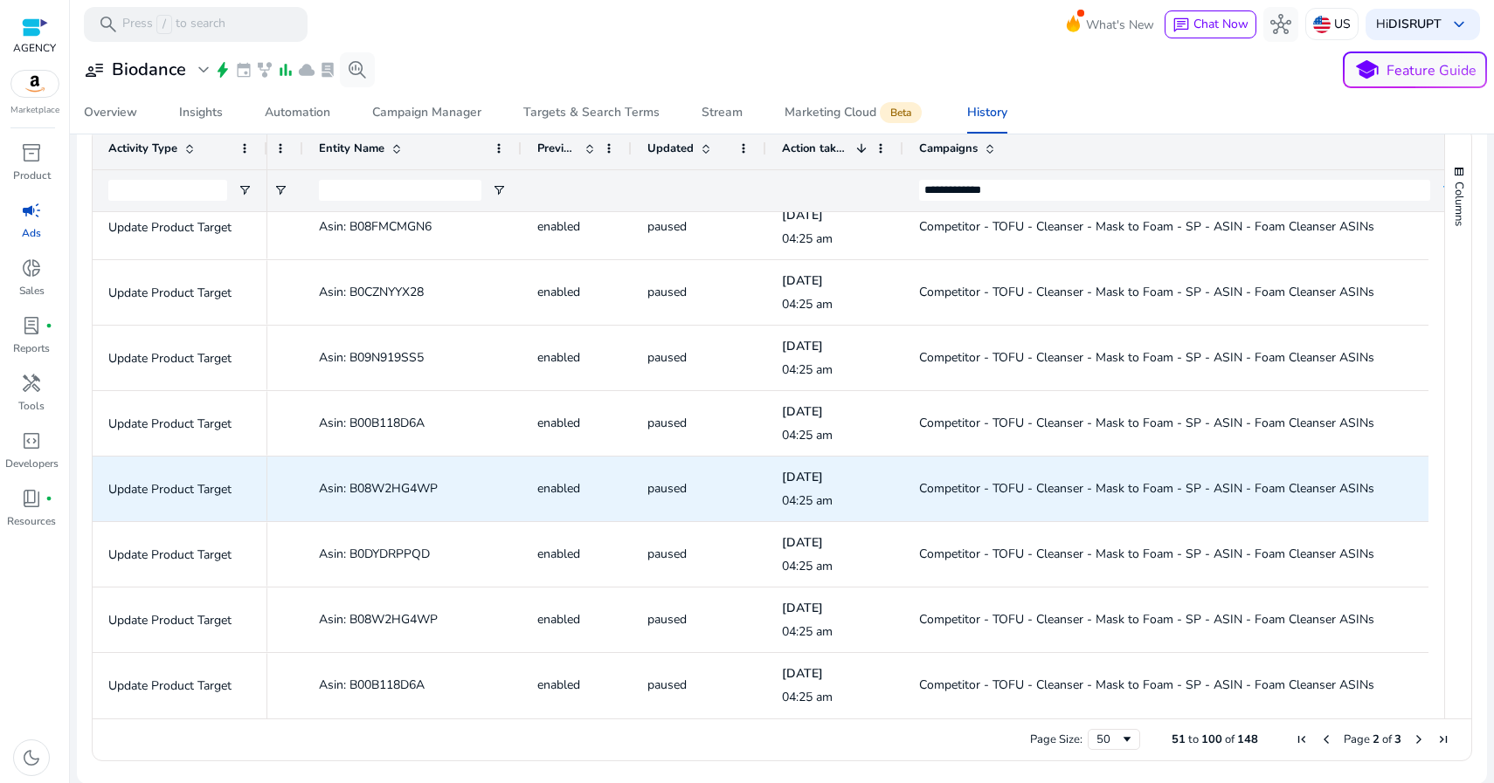
click at [401, 492] on span "Asin: B08W2HG4WP" at bounding box center [378, 488] width 119 height 17
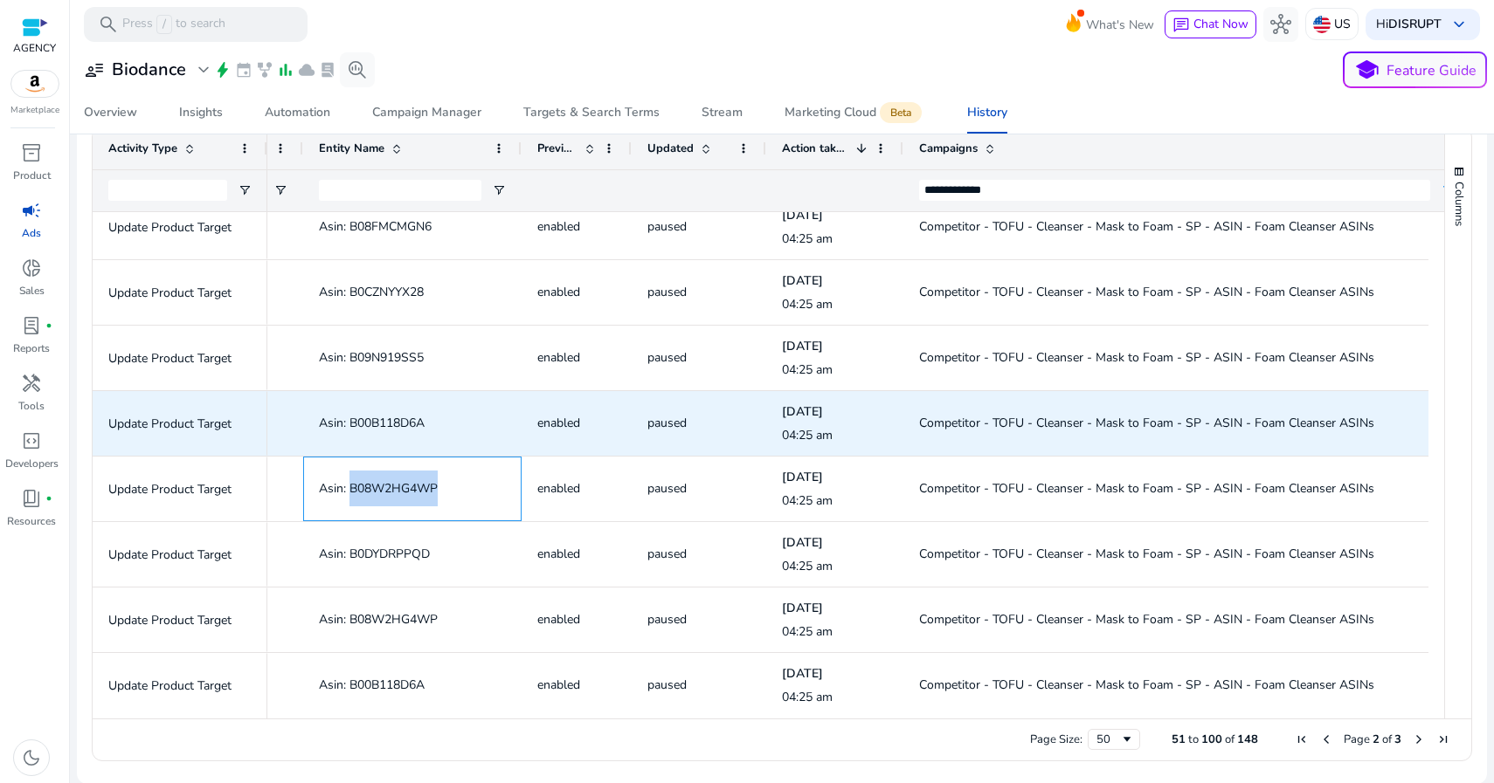
copy span "B08W2HG4WP"
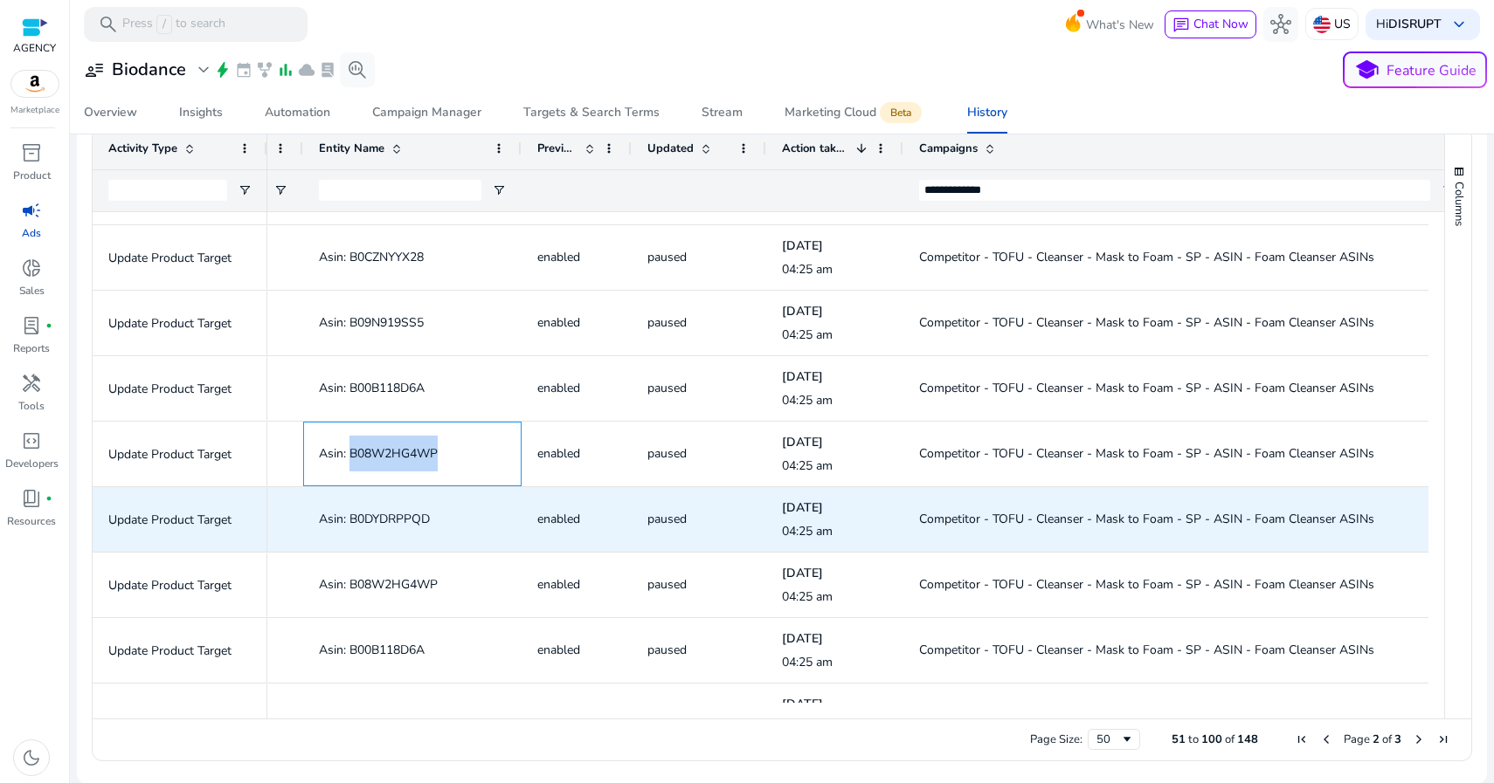
scroll to position [838, 0]
click at [400, 517] on span "Asin: B0DYDRPPQD" at bounding box center [374, 519] width 111 height 17
click at [399, 517] on span "Asin: B0DYDRPPQD" at bounding box center [374, 519] width 111 height 17
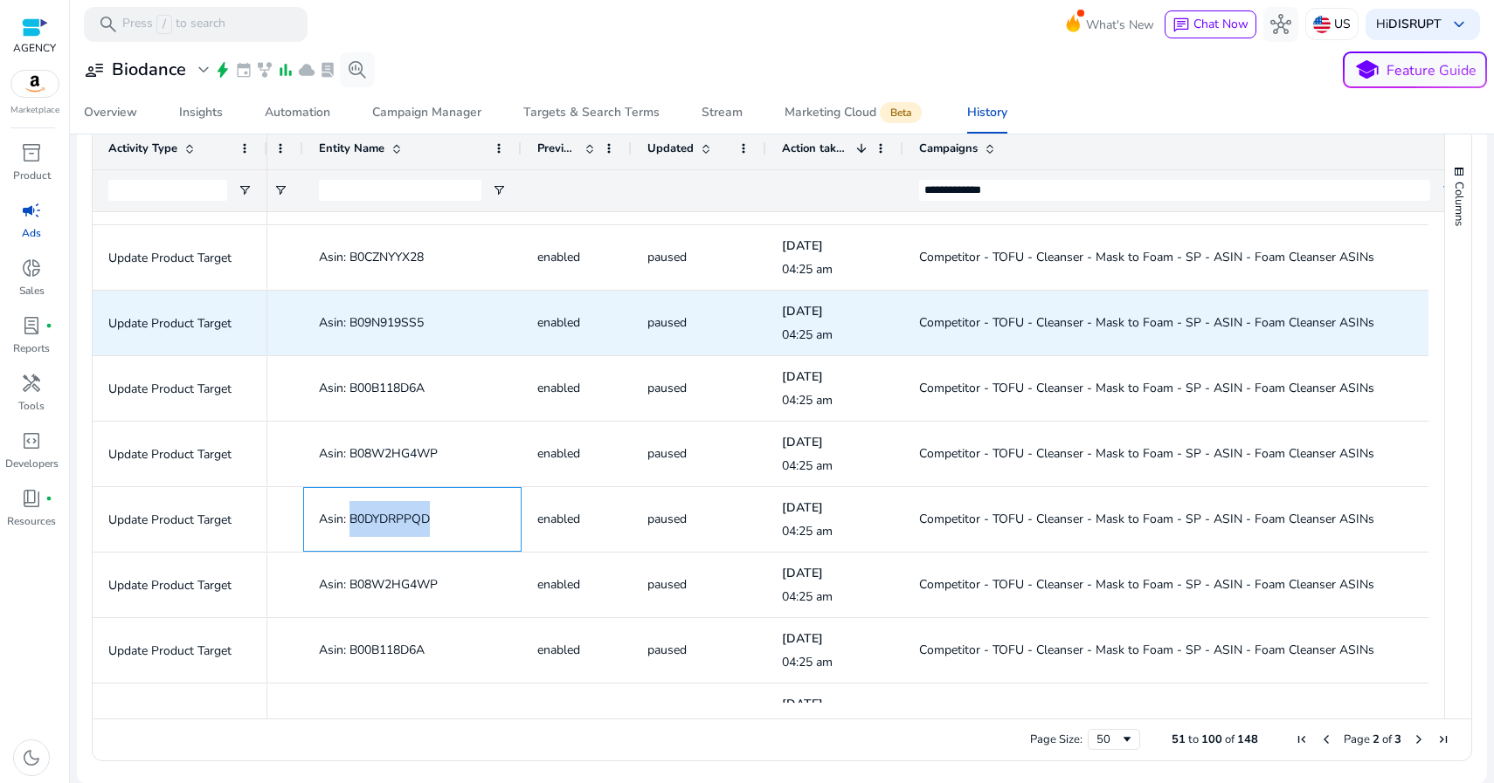
copy span "B0DYDRPPQD"
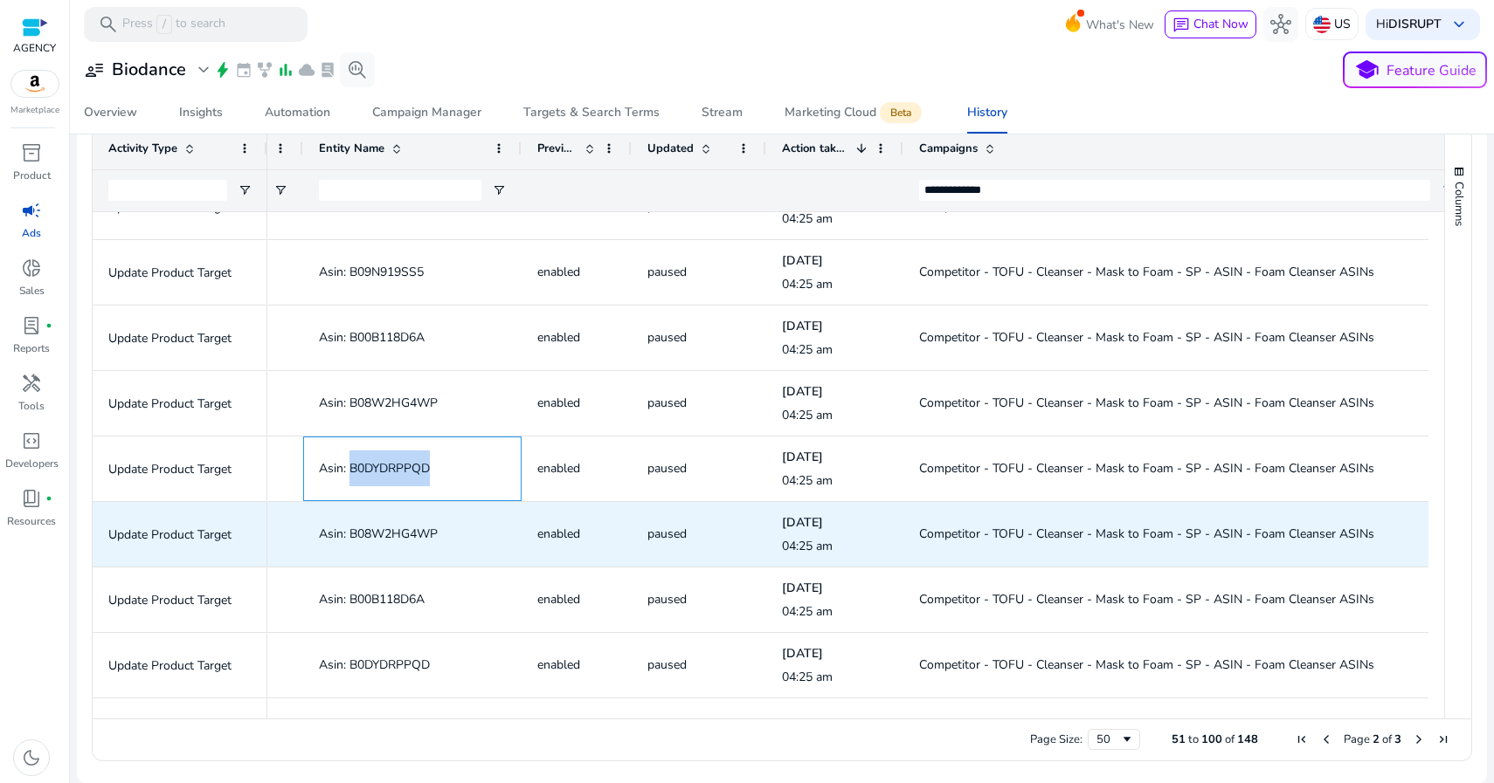
scroll to position [892, 0]
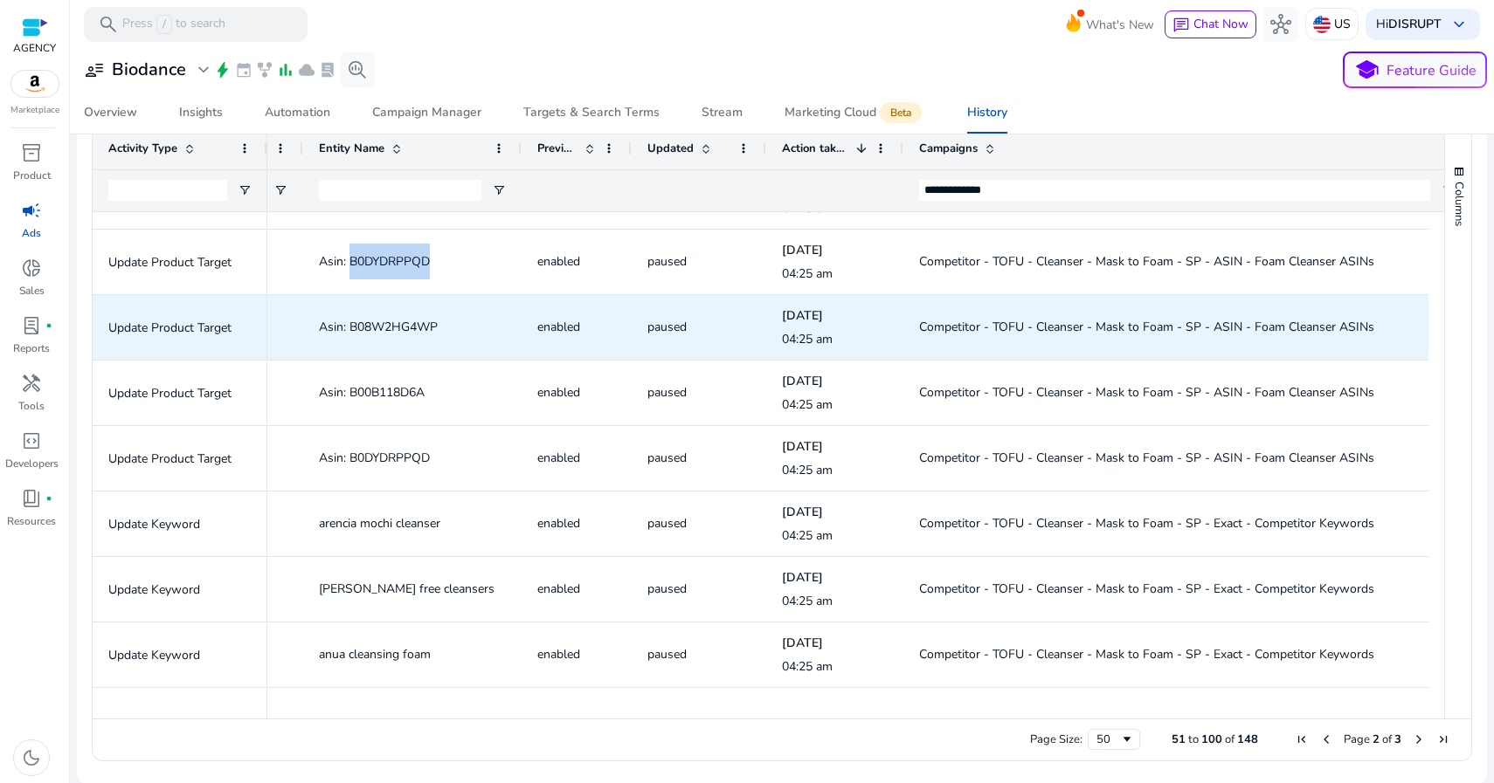
click at [398, 327] on span "Asin: B08W2HG4WP" at bounding box center [378, 327] width 119 height 17
copy span "B08W2HG4WP"
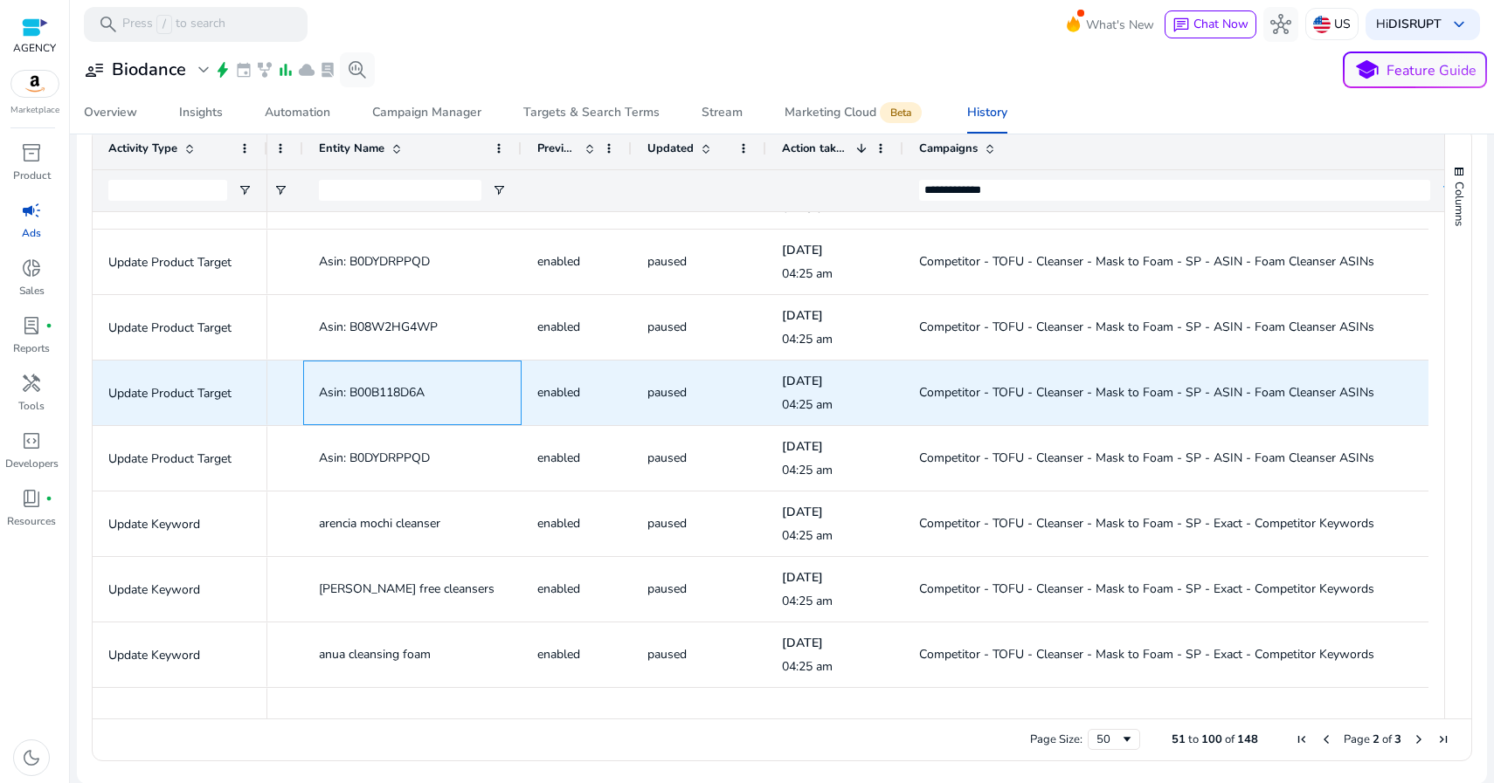
click at [404, 387] on span "Asin: B00B118D6A" at bounding box center [372, 392] width 106 height 17
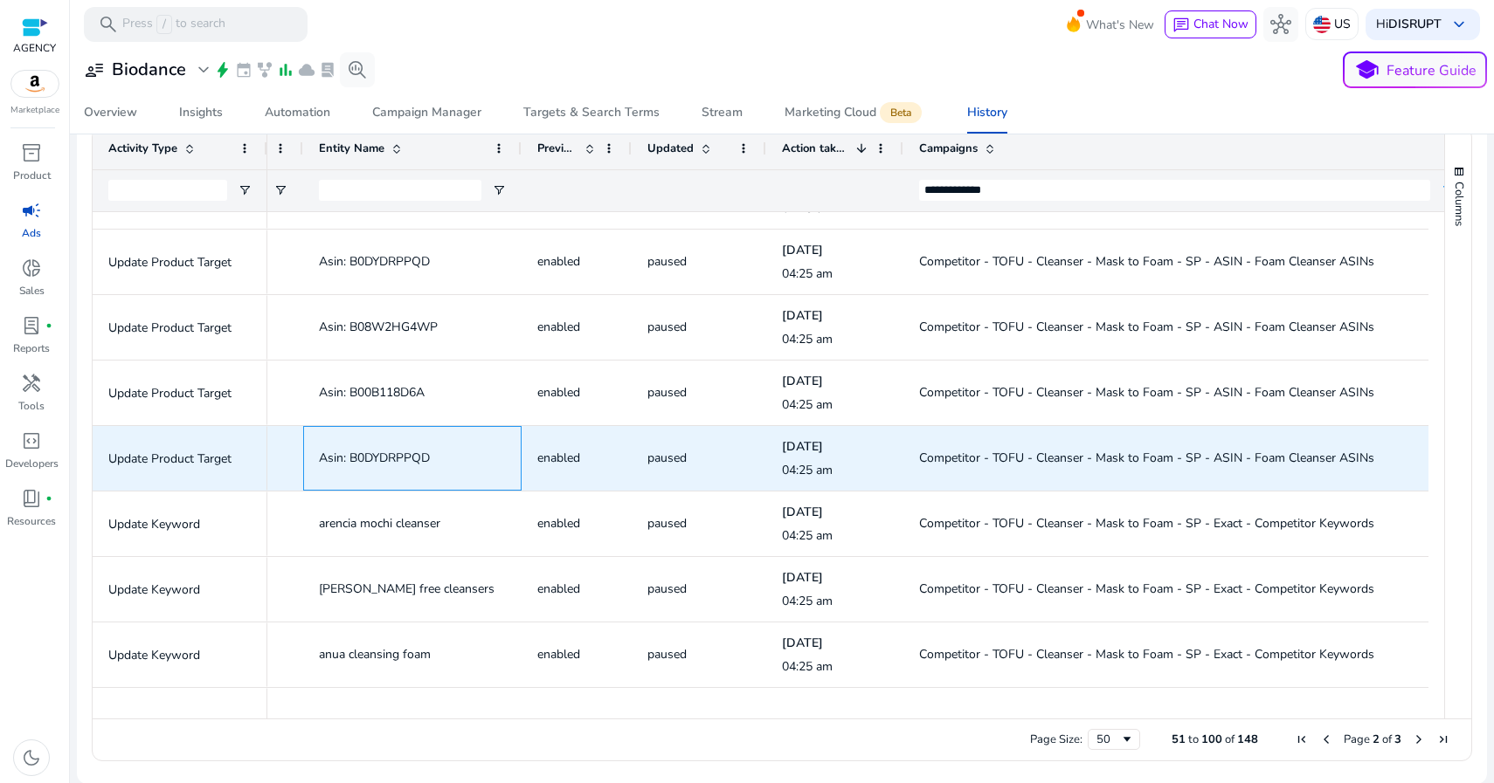
click at [369, 456] on span "Asin: B0DYDRPPQD" at bounding box center [374, 458] width 111 height 17
click at [1032, 457] on span "Competitor - TOFU - Cleanser - Mask to Foam - SP - ASIN - Foam Cleanser ASINs" at bounding box center [1146, 458] width 455 height 17
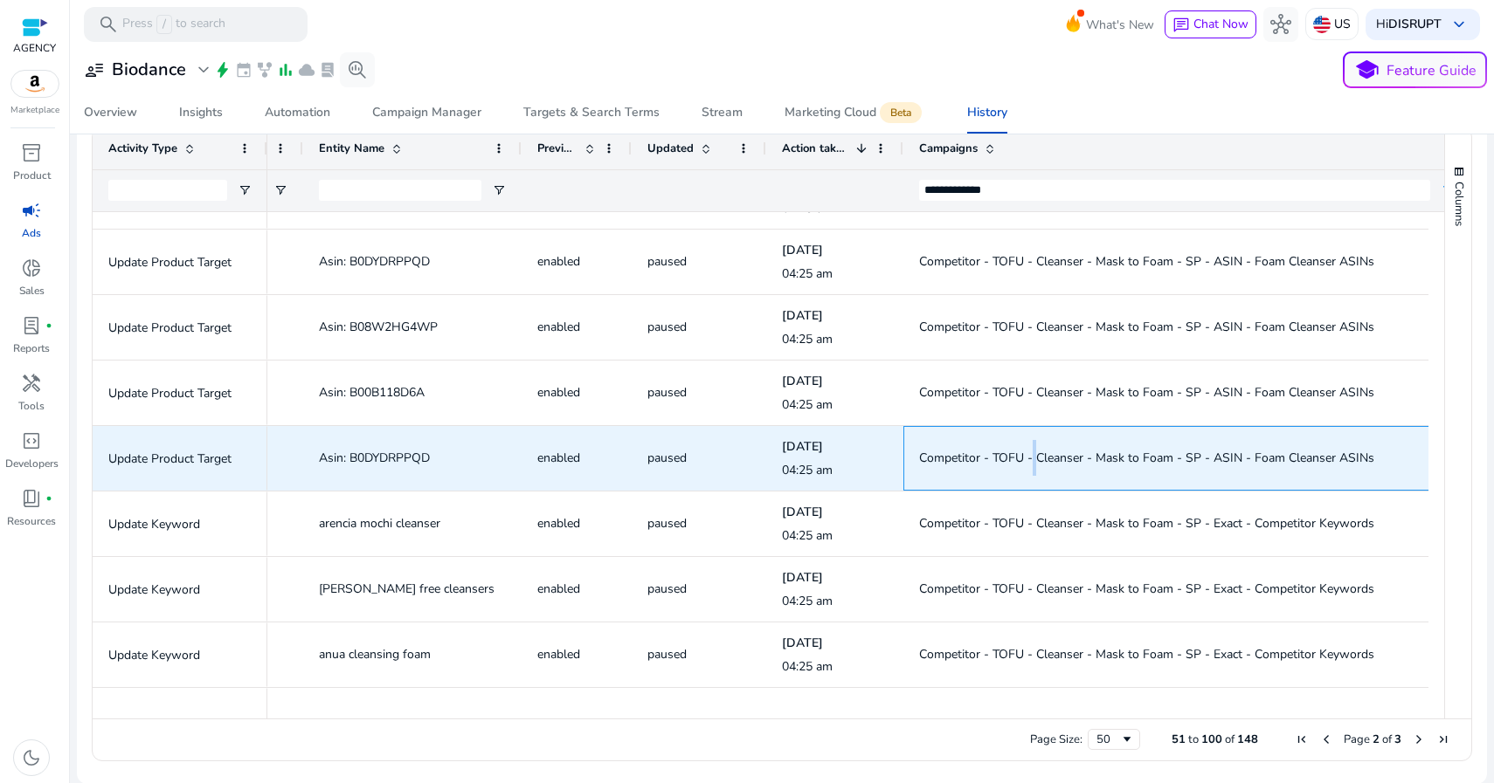
click at [1032, 457] on span "Competitor - TOFU - Cleanser - Mask to Foam - SP - ASIN - Foam Cleanser ASINs" at bounding box center [1146, 458] width 455 height 17
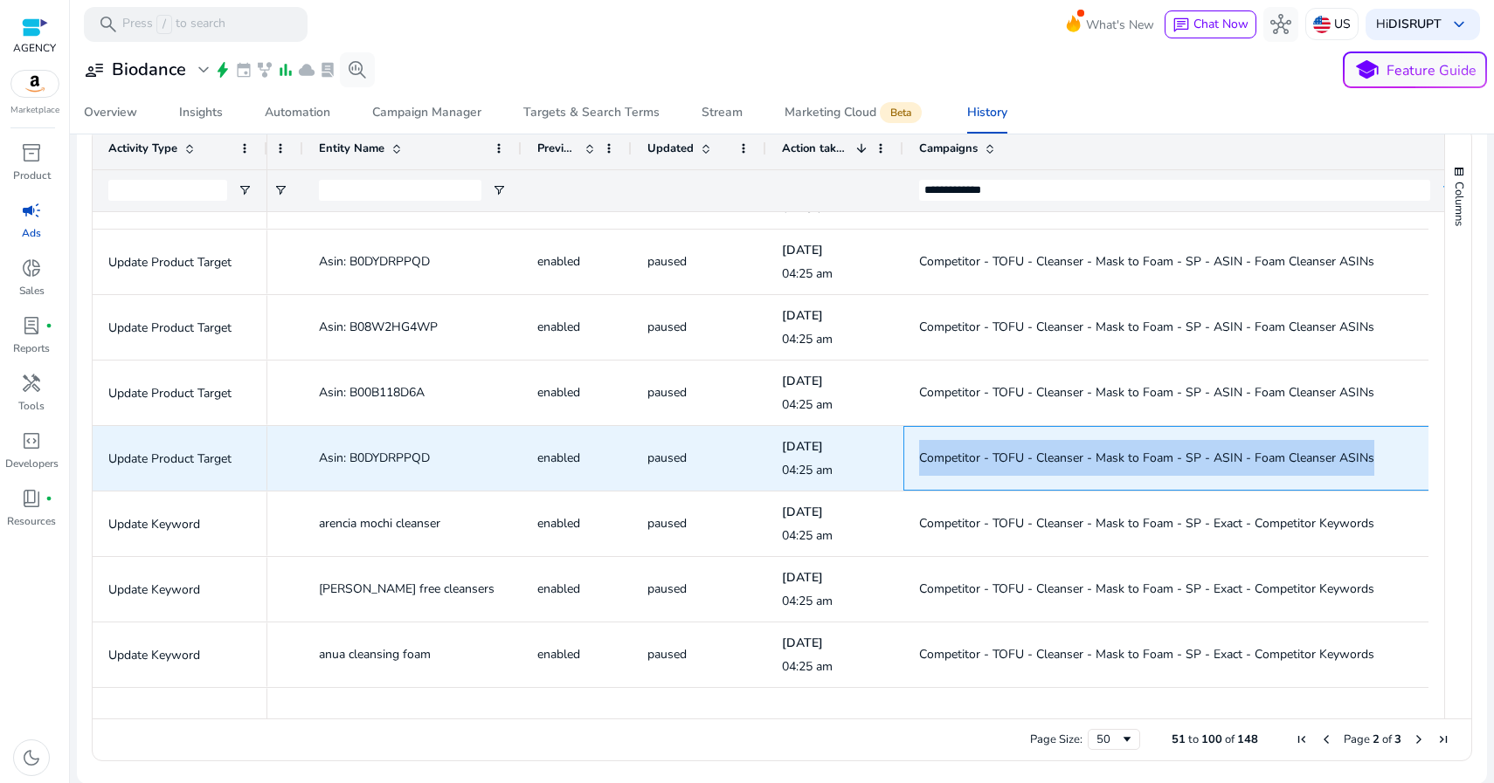
click at [1032, 457] on span "Competitor - TOFU - Cleanser - Mask to Foam - SP - ASIN - Foam Cleanser ASINs" at bounding box center [1146, 458] width 455 height 17
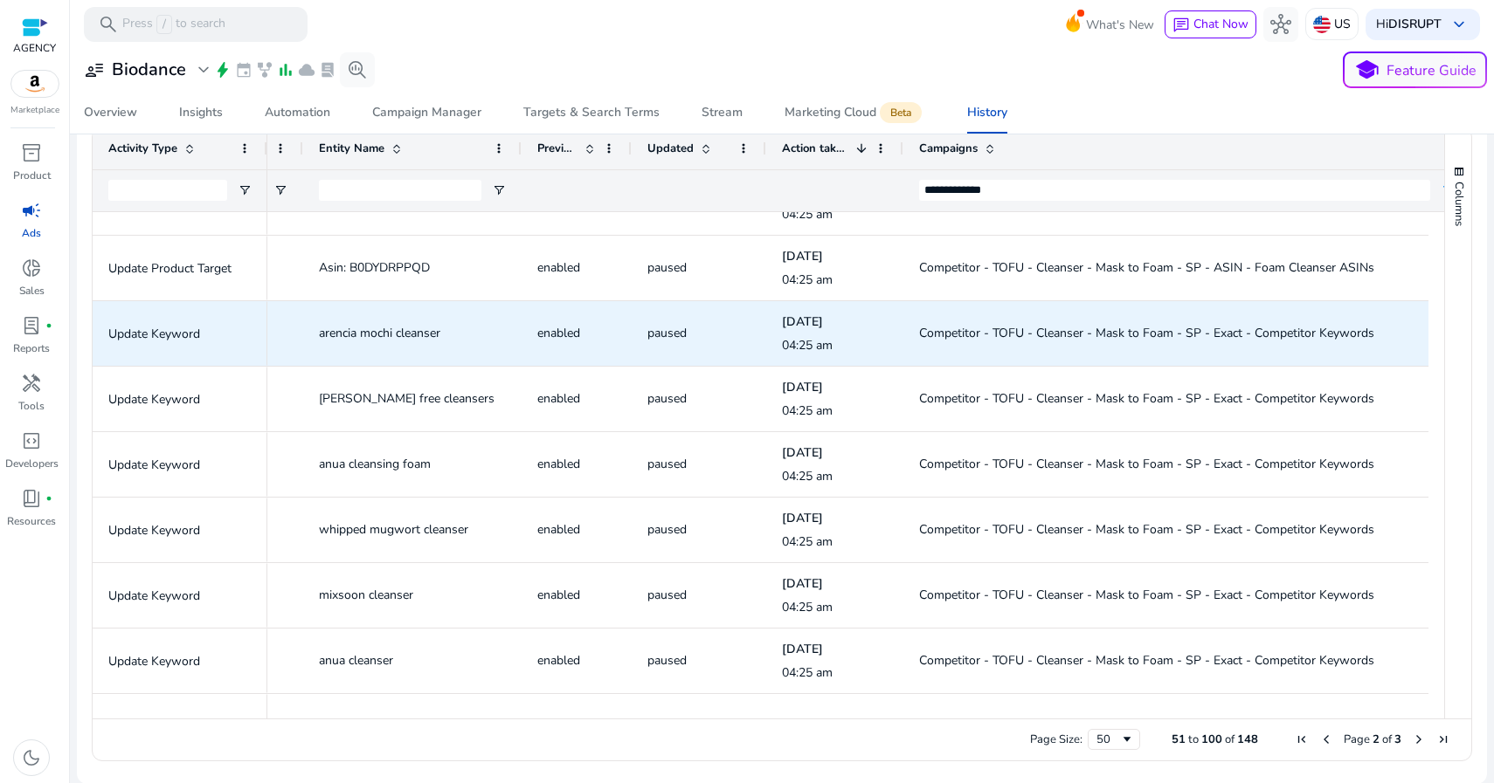
click at [1077, 332] on span "Competitor - TOFU - Cleanser - Mask to Foam - SP - Exact - Competitor Keywords" at bounding box center [1146, 333] width 455 height 17
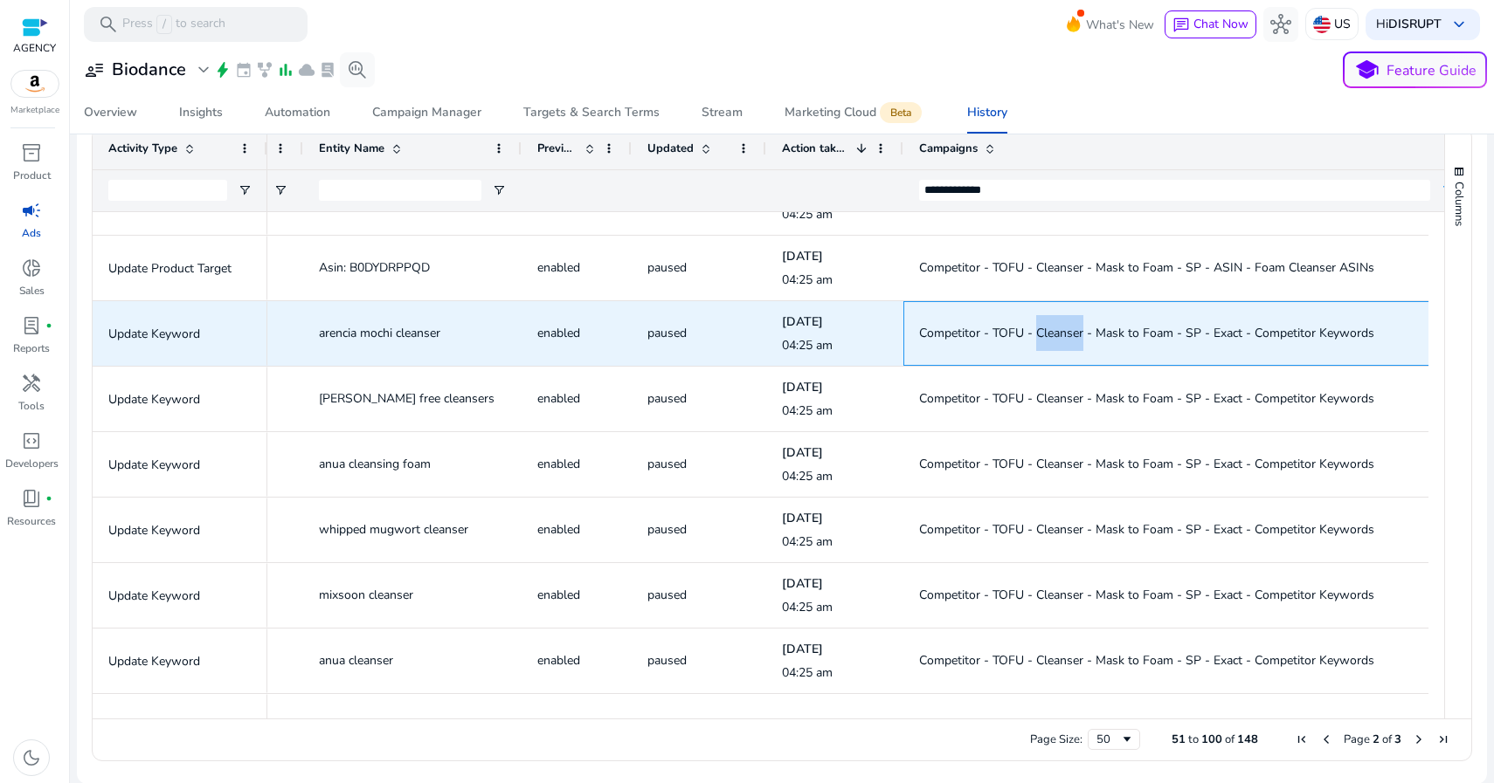
click at [1077, 332] on span "Competitor - TOFU - Cleanser - Mask to Foam - SP - Exact - Competitor Keywords" at bounding box center [1146, 333] width 455 height 17
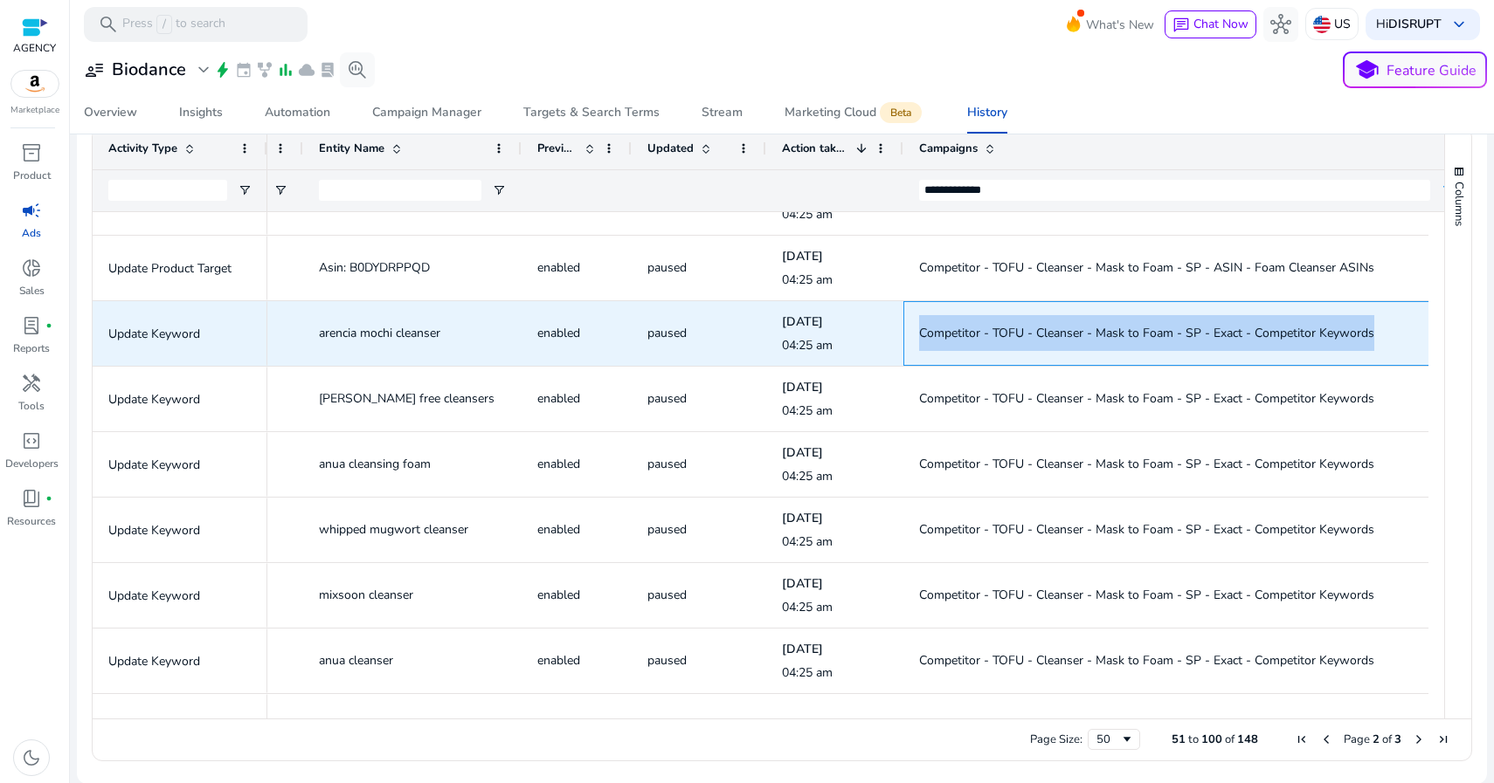
click at [1077, 332] on span "Competitor - TOFU - Cleanser - Mask to Foam - SP - Exact - Competitor Keywords" at bounding box center [1146, 333] width 455 height 17
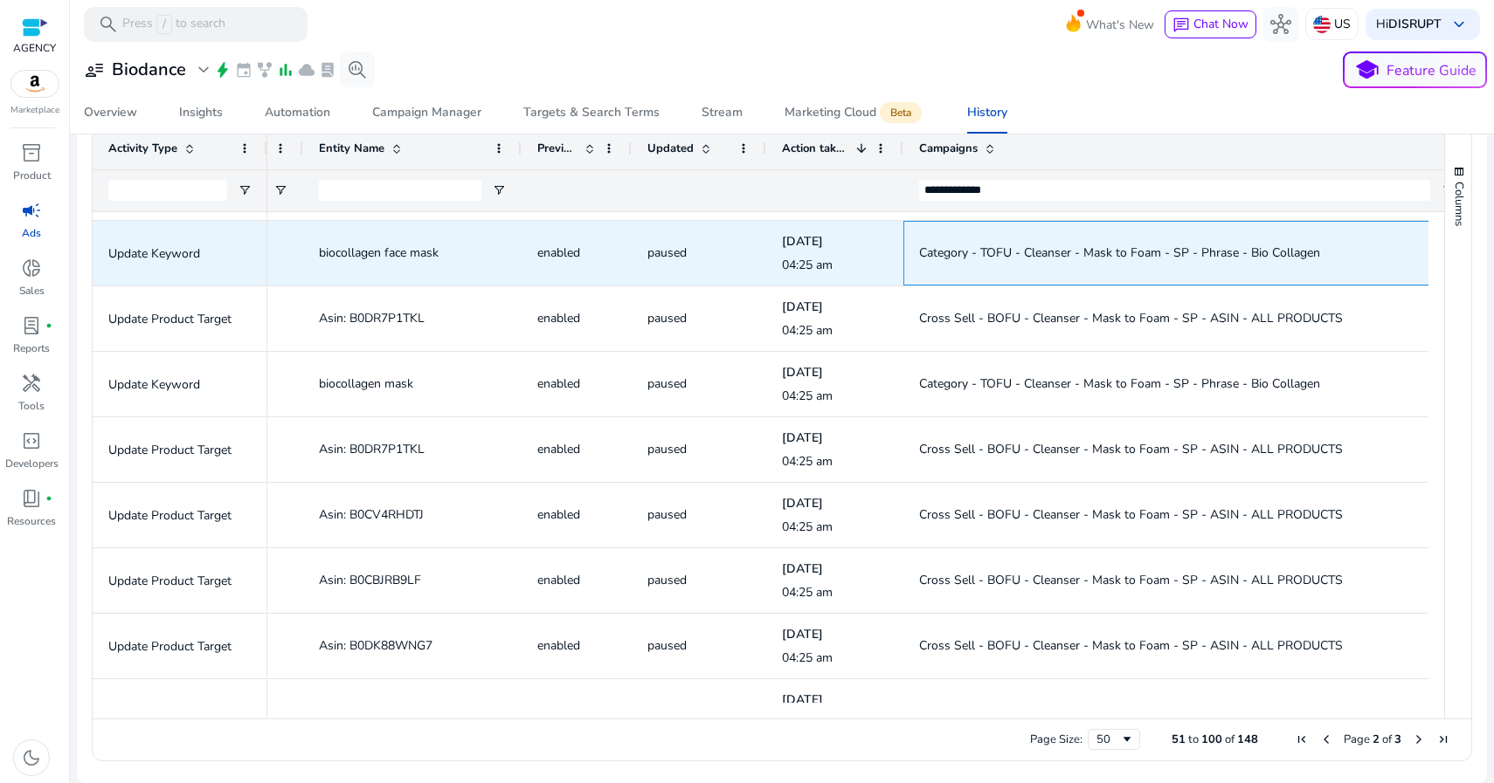
click at [979, 252] on span "Category - TOFU - Cleanser - Mask to Foam - SP - Phrase - Bio Collagen" at bounding box center [1119, 253] width 401 height 17
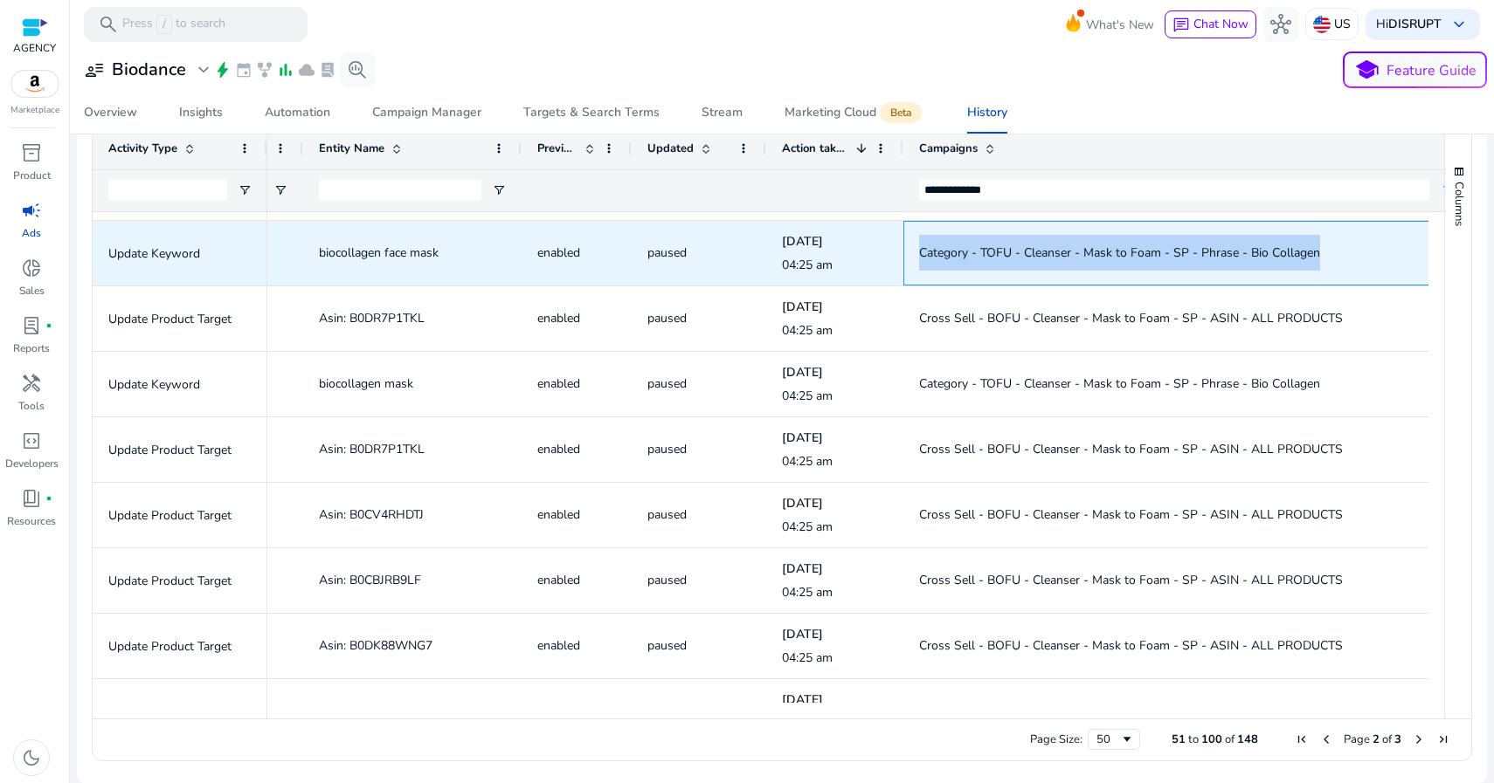
click at [979, 252] on span "Category - TOFU - Cleanser - Mask to Foam - SP - Phrase - Bio Collagen" at bounding box center [1119, 253] width 401 height 17
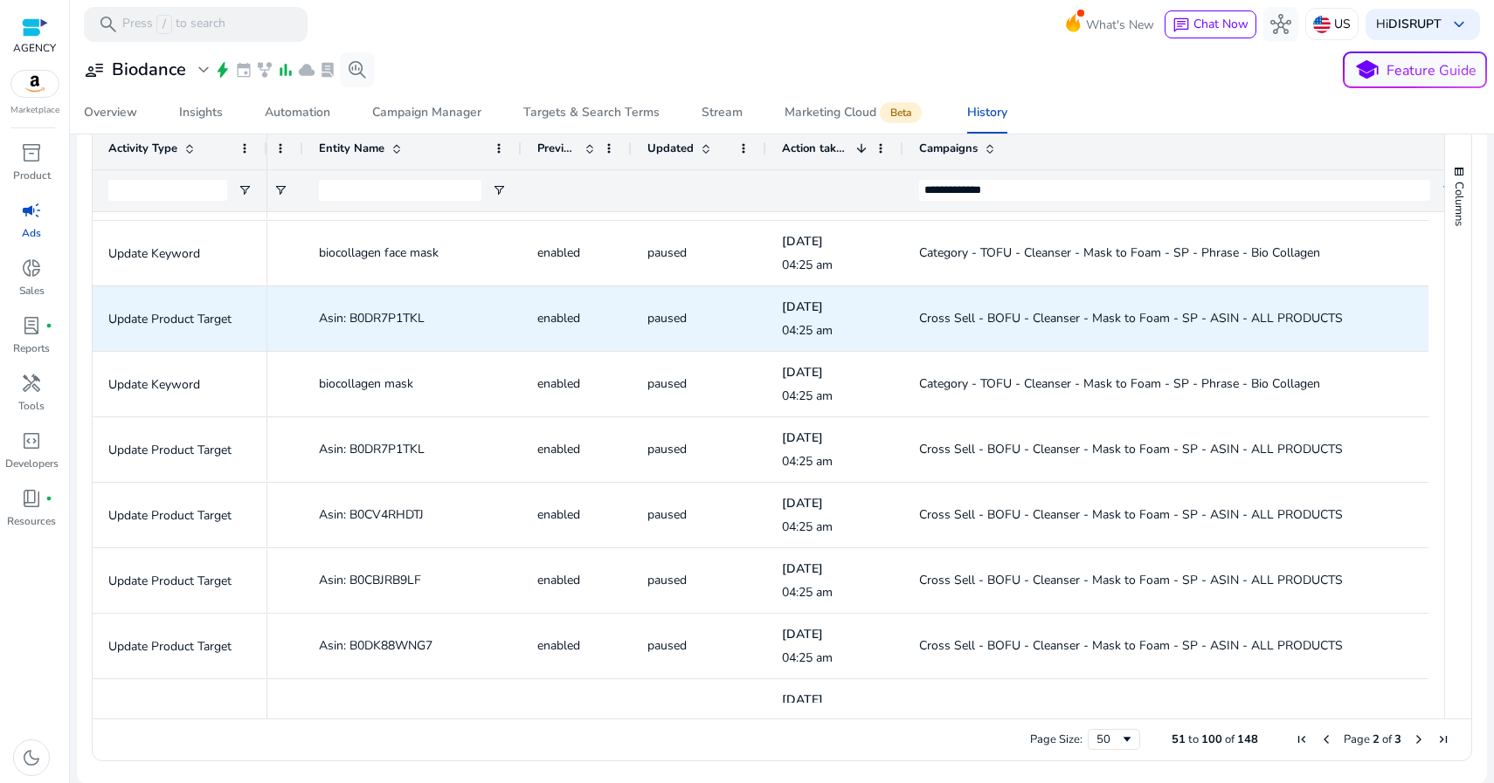
click at [1034, 315] on span "Cross Sell - BOFU - Cleanser - Mask to Foam - SP - ASIN - ALL PRODUCTS" at bounding box center [1131, 318] width 424 height 17
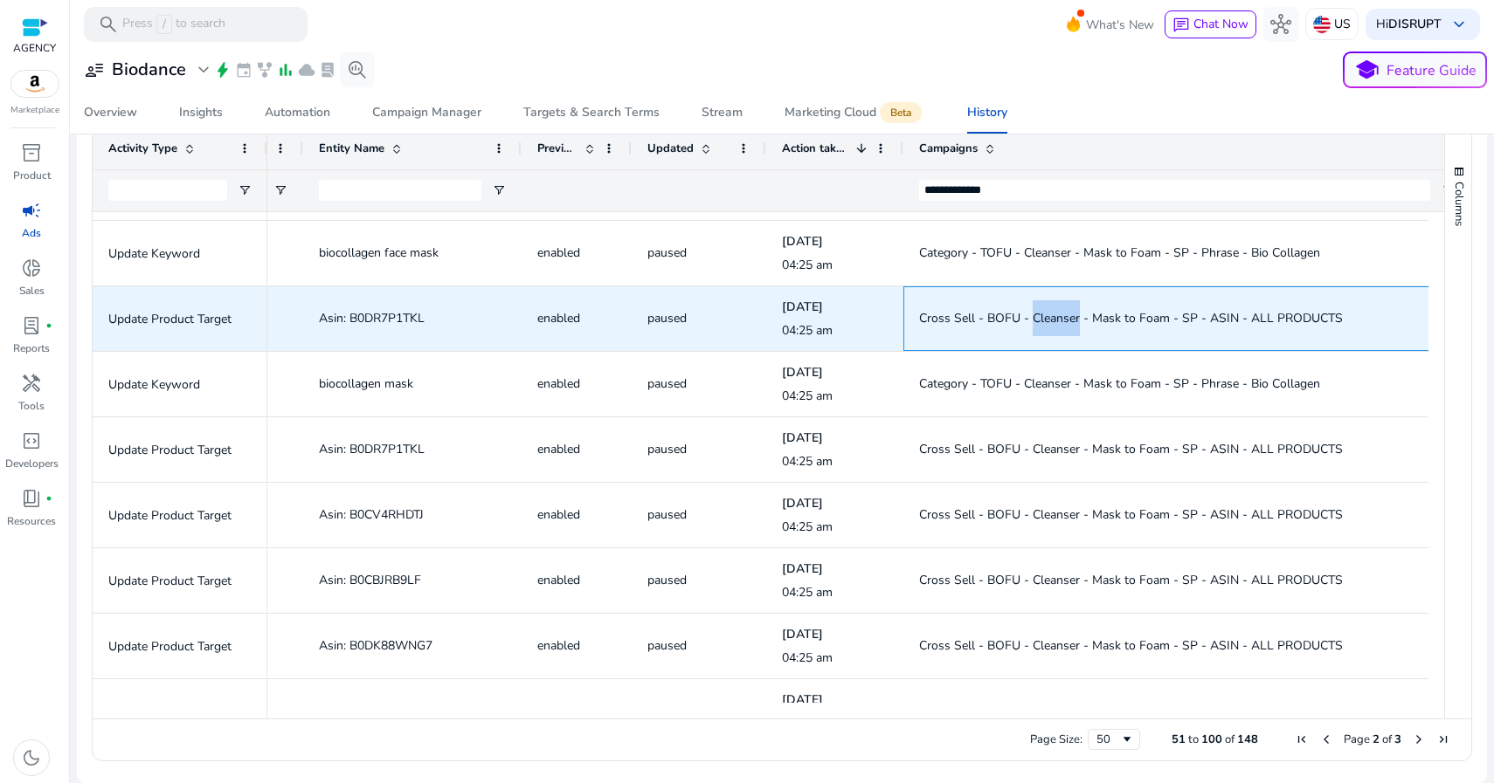
click at [1034, 315] on span "Cross Sell - BOFU - Cleanser - Mask to Foam - SP - ASIN - ALL PRODUCTS" at bounding box center [1131, 318] width 424 height 17
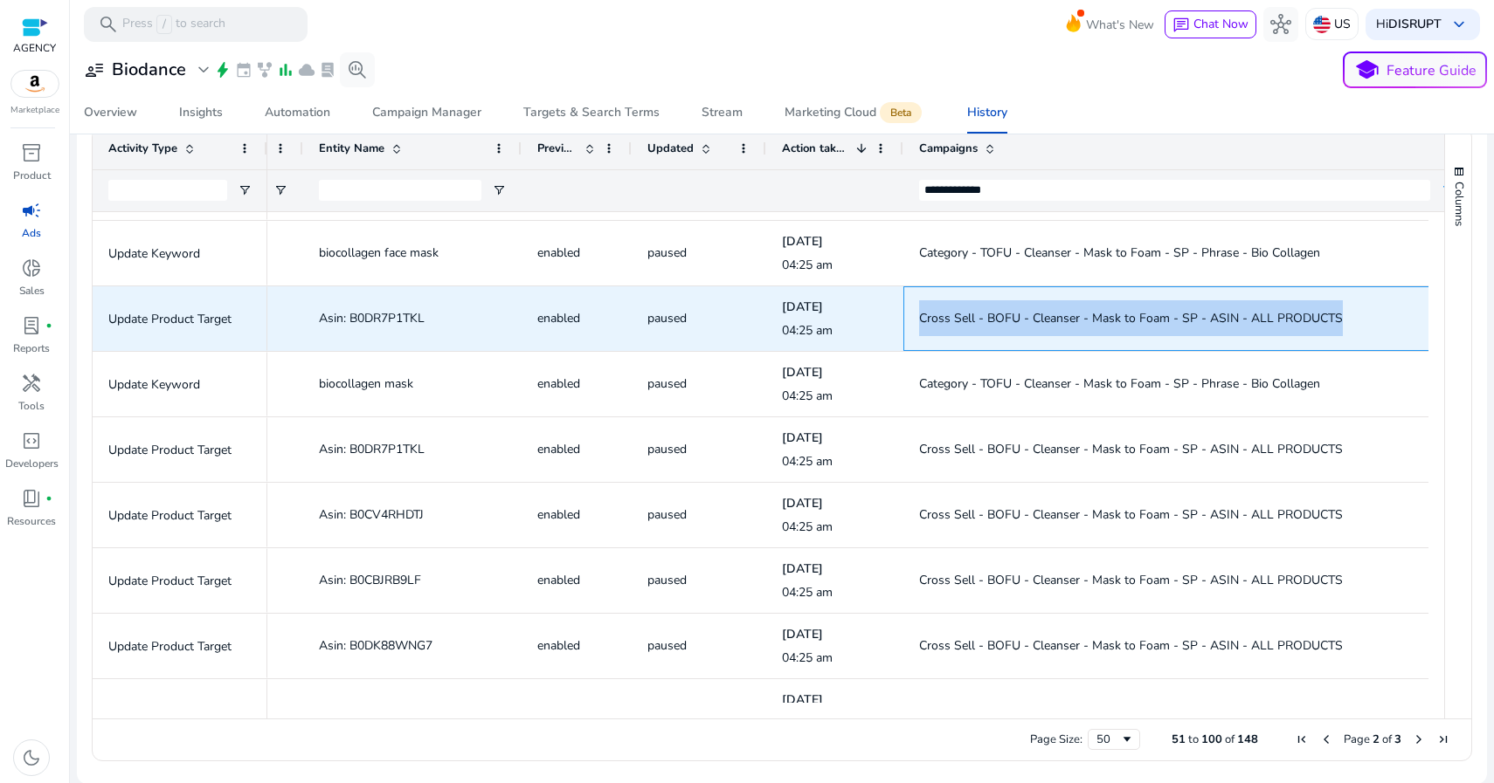
click at [1034, 315] on span "Cross Sell - BOFU - Cleanser - Mask to Foam - SP - ASIN - ALL PRODUCTS" at bounding box center [1131, 318] width 424 height 17
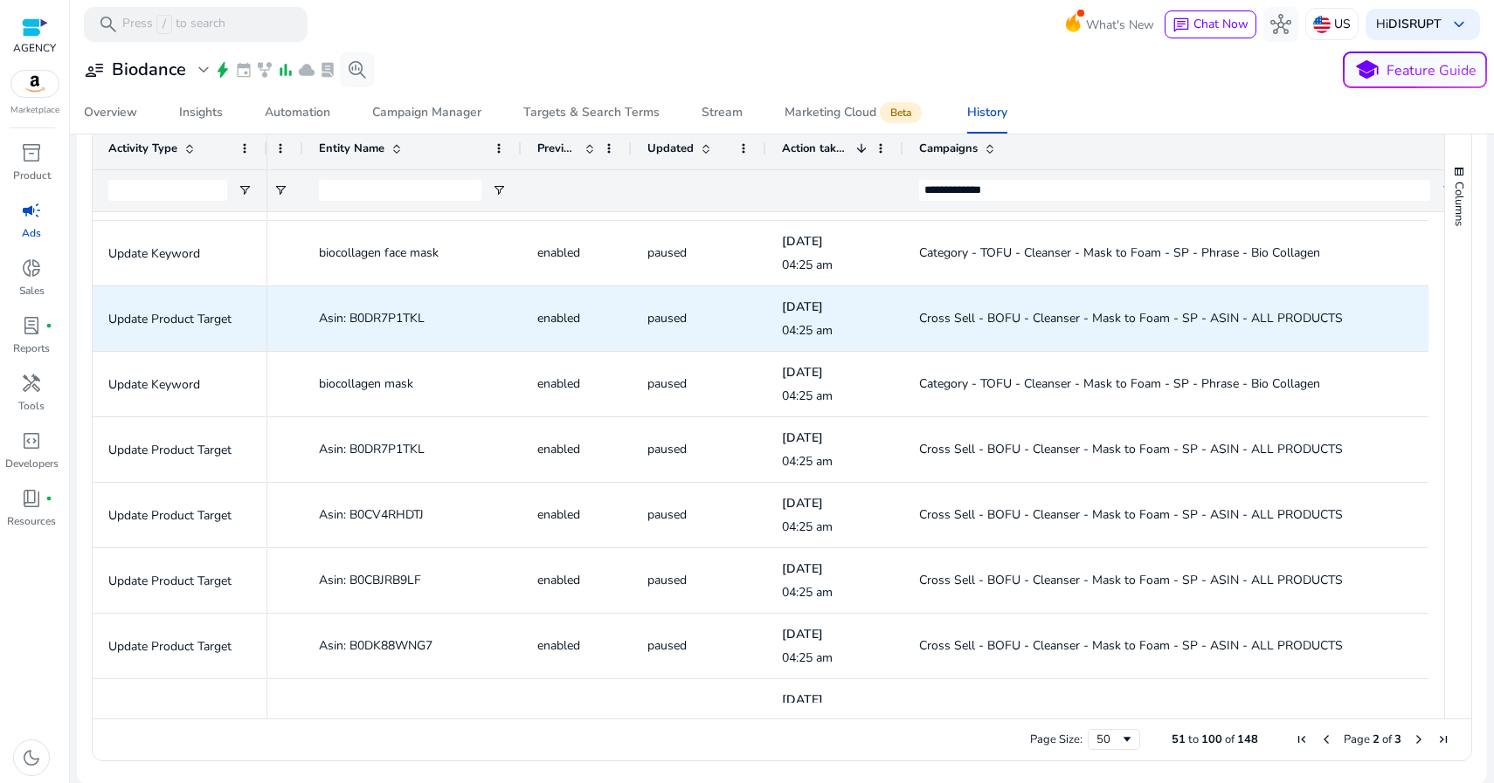
click at [377, 316] on span "Asin: B0DR7P1TKL" at bounding box center [372, 318] width 106 height 17
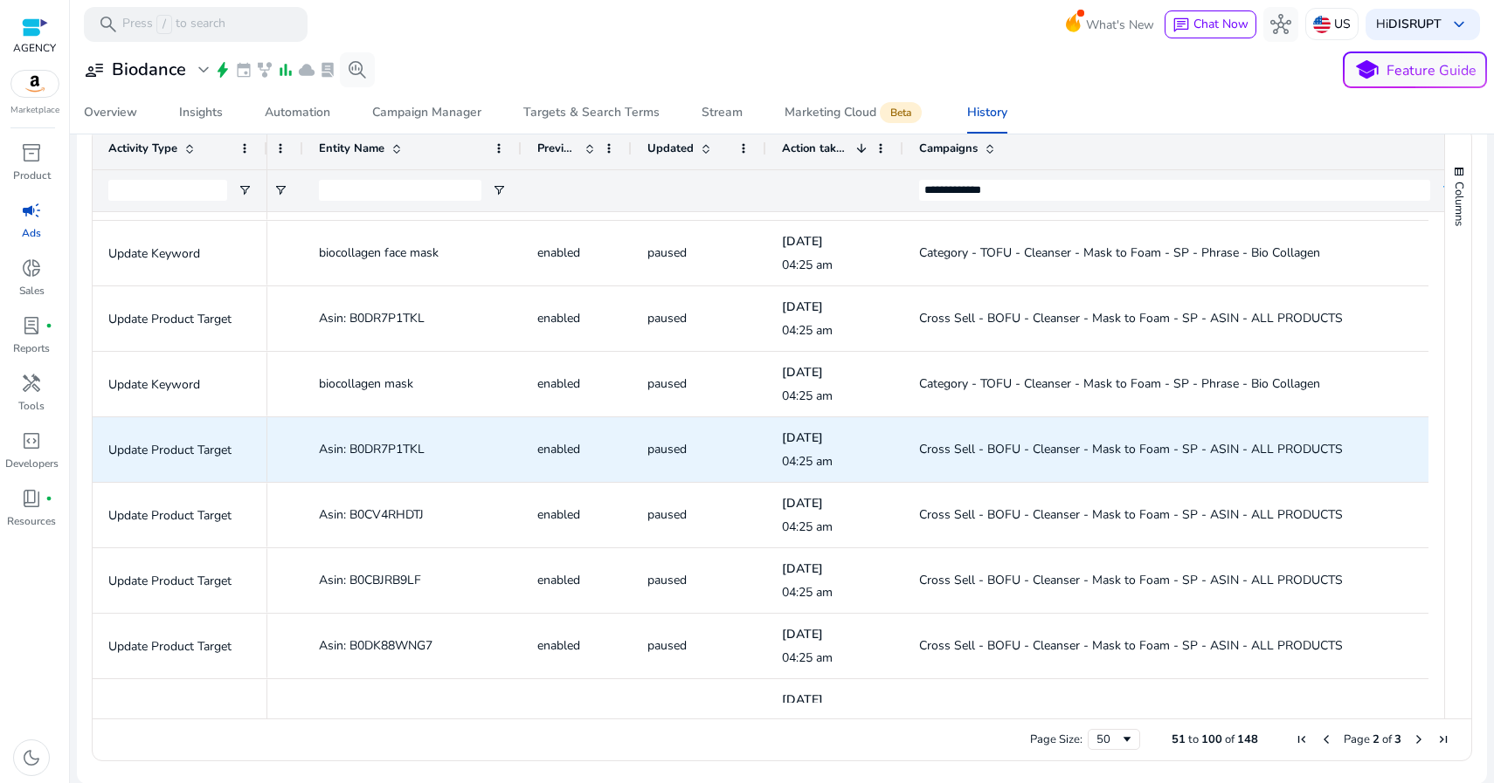
click at [962, 445] on span "Cross Sell - BOFU - Cleanser - Mask to Foam - SP - ASIN - ALL PRODUCTS" at bounding box center [1131, 449] width 424 height 17
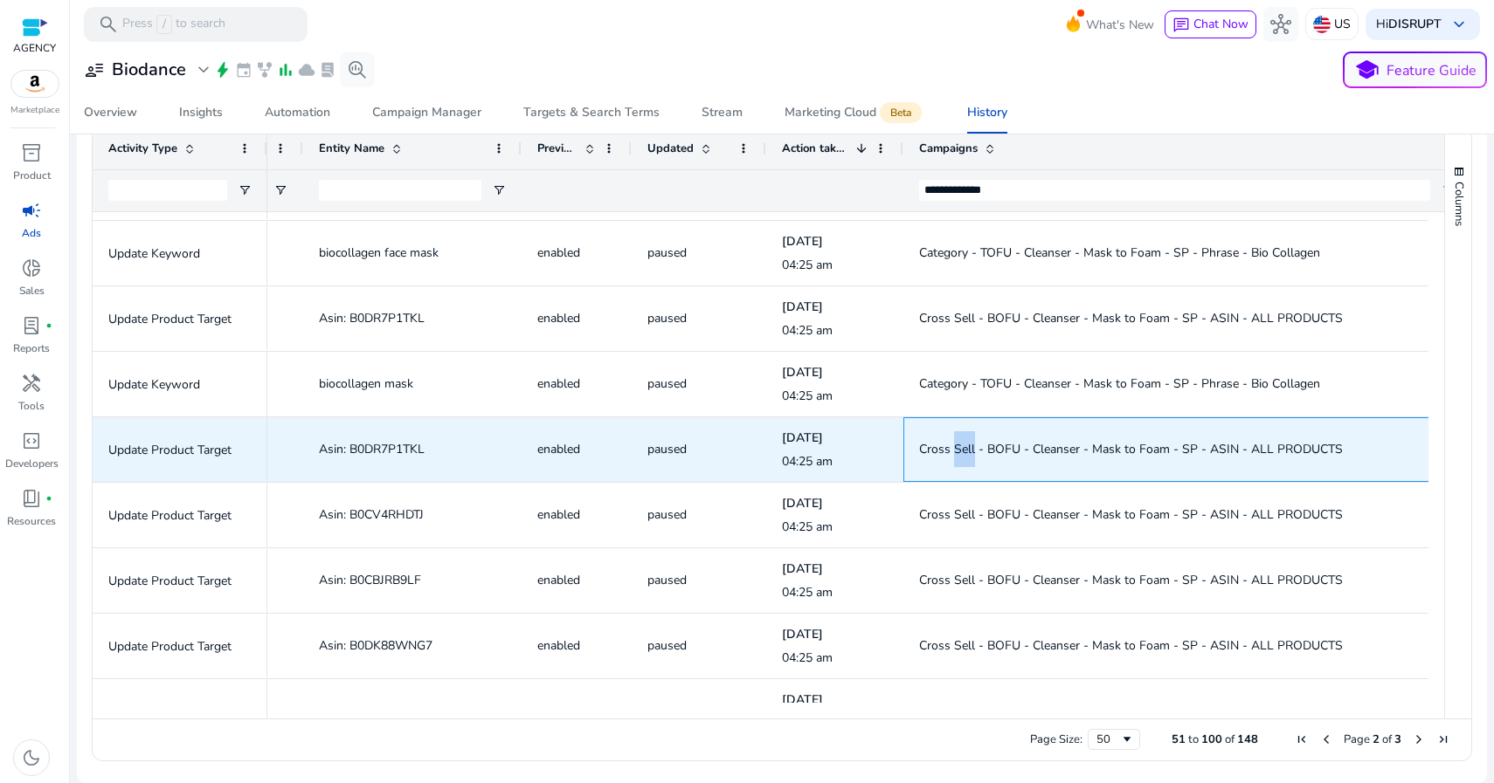
click at [962, 445] on span "Cross Sell - BOFU - Cleanser - Mask to Foam - SP - ASIN - ALL PRODUCTS" at bounding box center [1131, 449] width 424 height 17
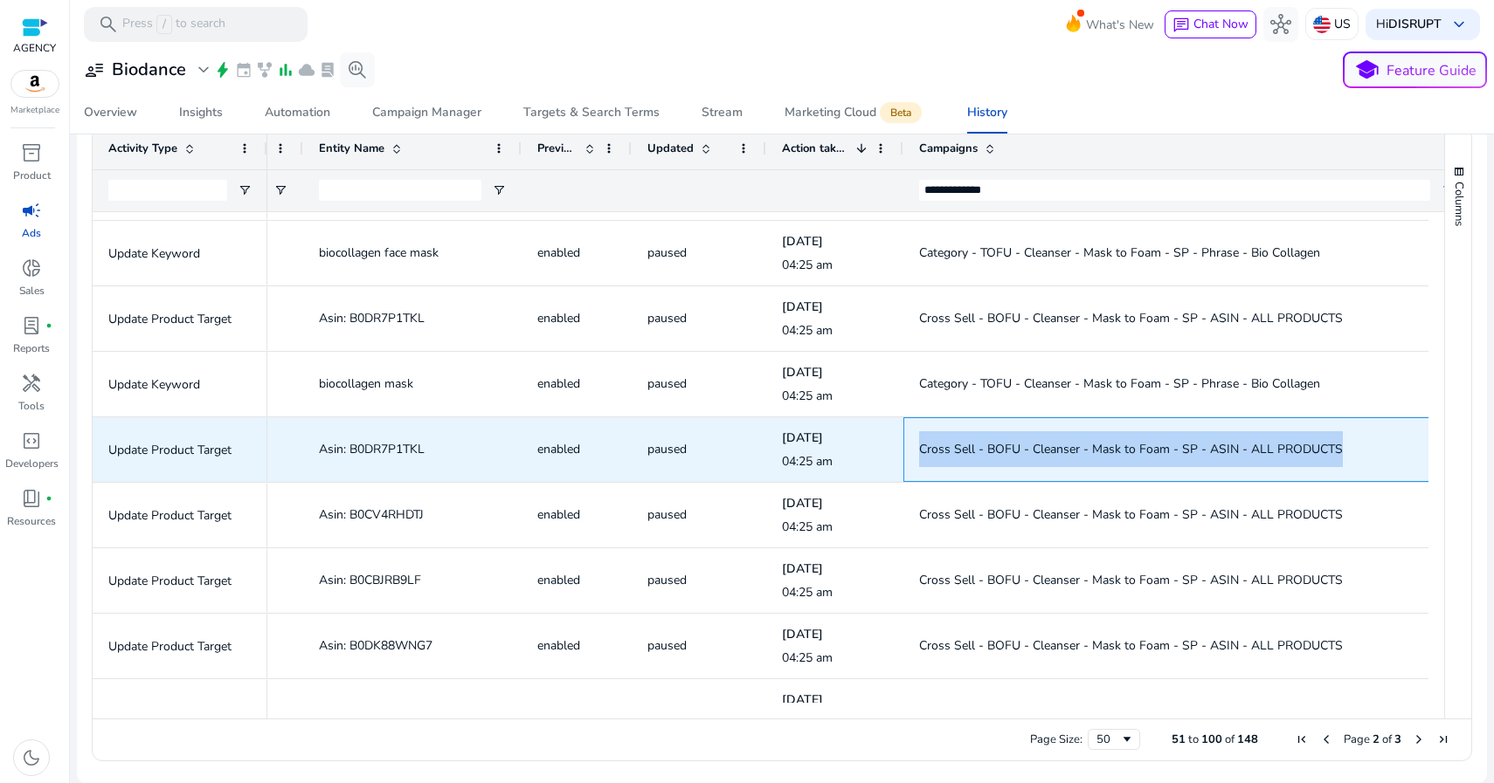
click at [962, 445] on span "Cross Sell - BOFU - Cleanser - Mask to Foam - SP - ASIN - ALL PRODUCTS" at bounding box center [1131, 449] width 424 height 17
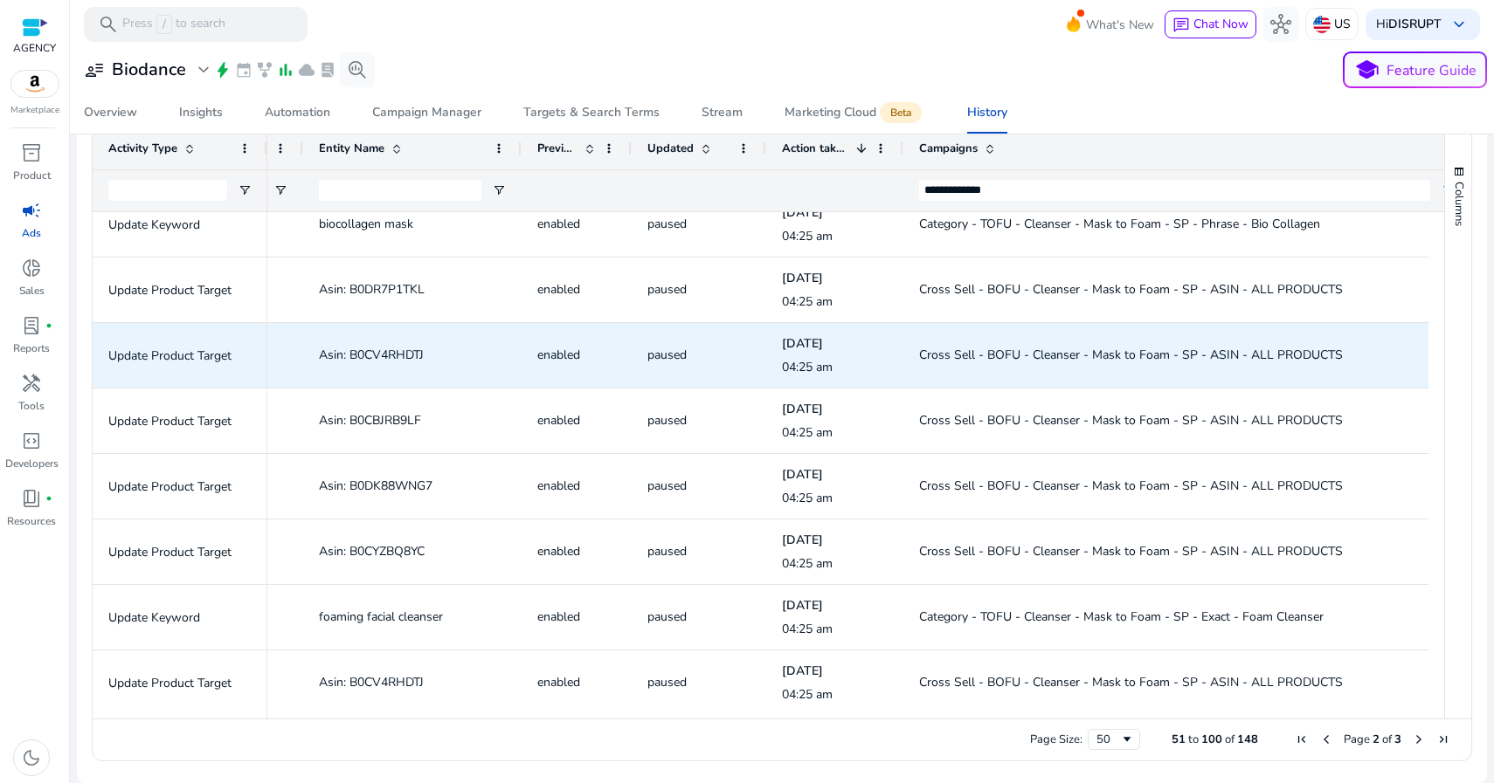
scroll to position [2122, 0]
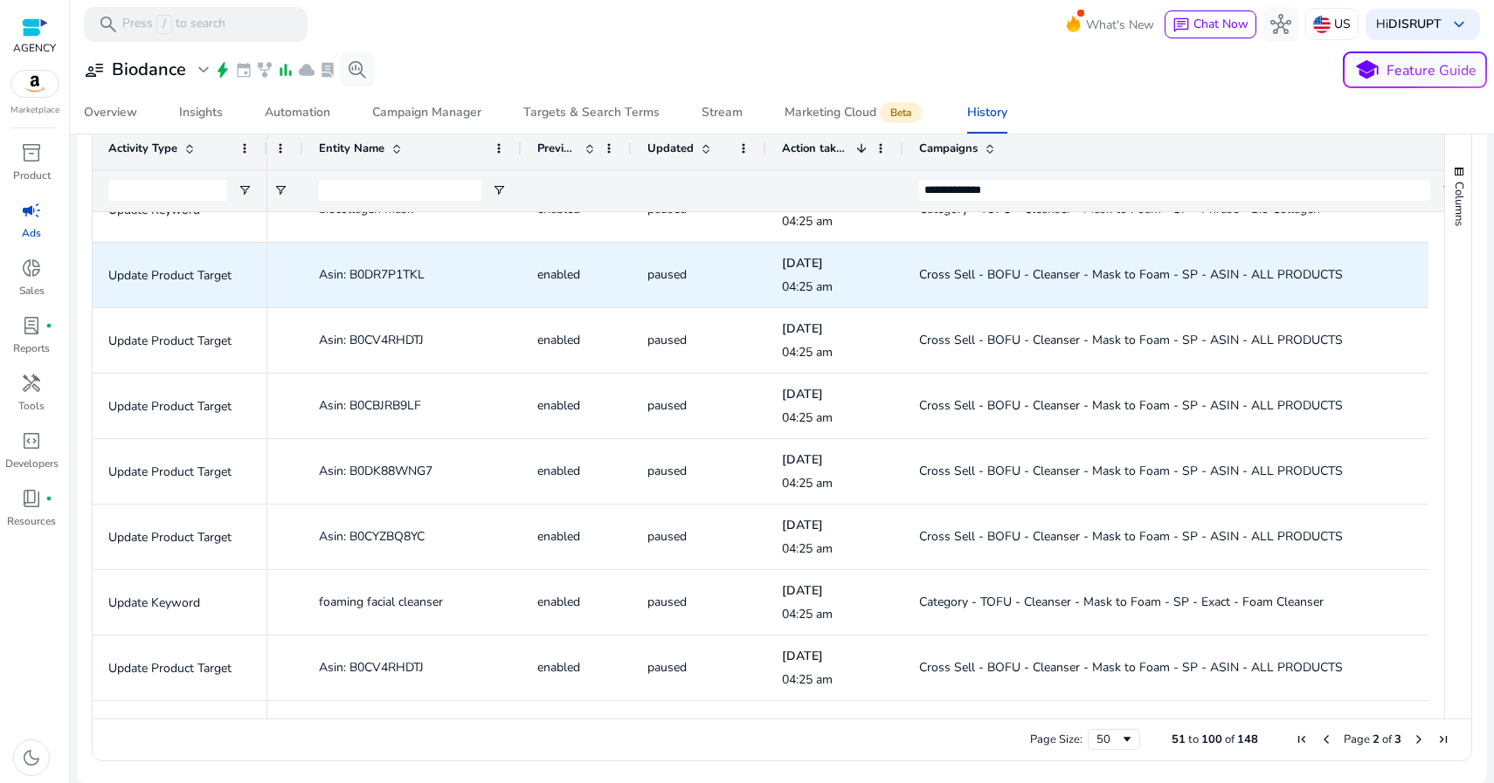
click at [368, 273] on span "Asin: B0DR7P1TKL" at bounding box center [372, 274] width 106 height 17
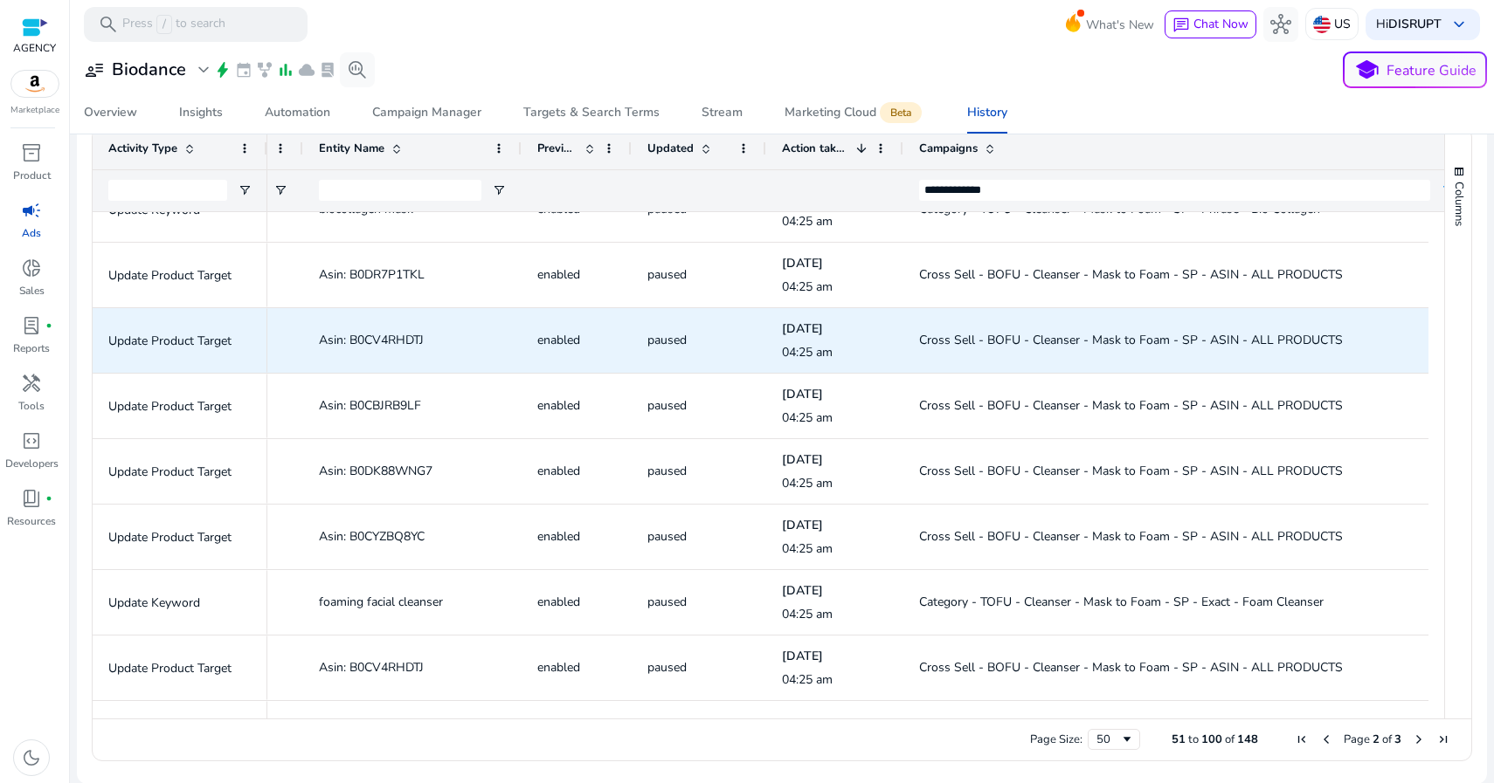
click at [395, 338] on span "Asin: B0CV4RHDTJ" at bounding box center [371, 340] width 105 height 17
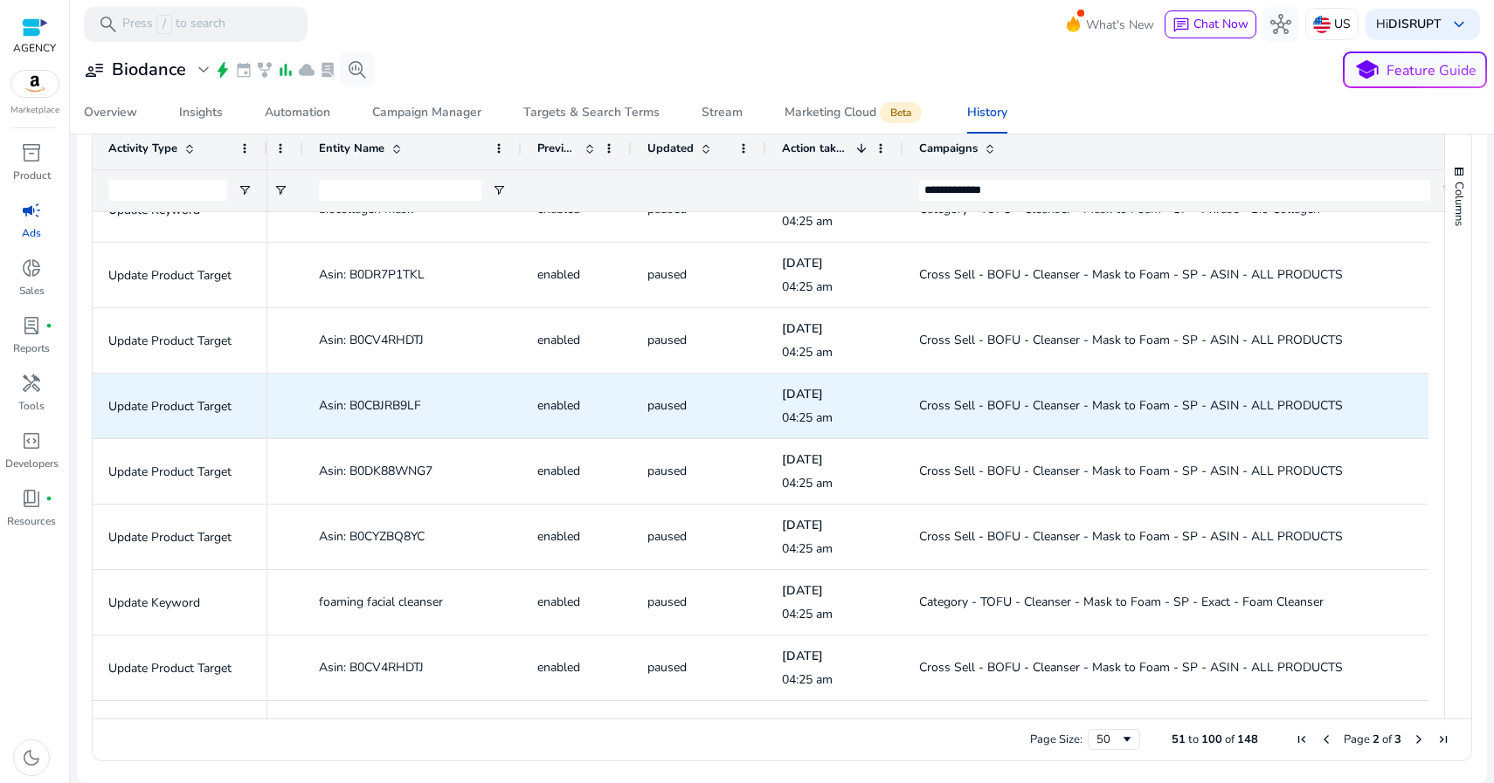
click at [367, 407] on span "Asin: B0CBJRB9LF" at bounding box center [370, 405] width 102 height 17
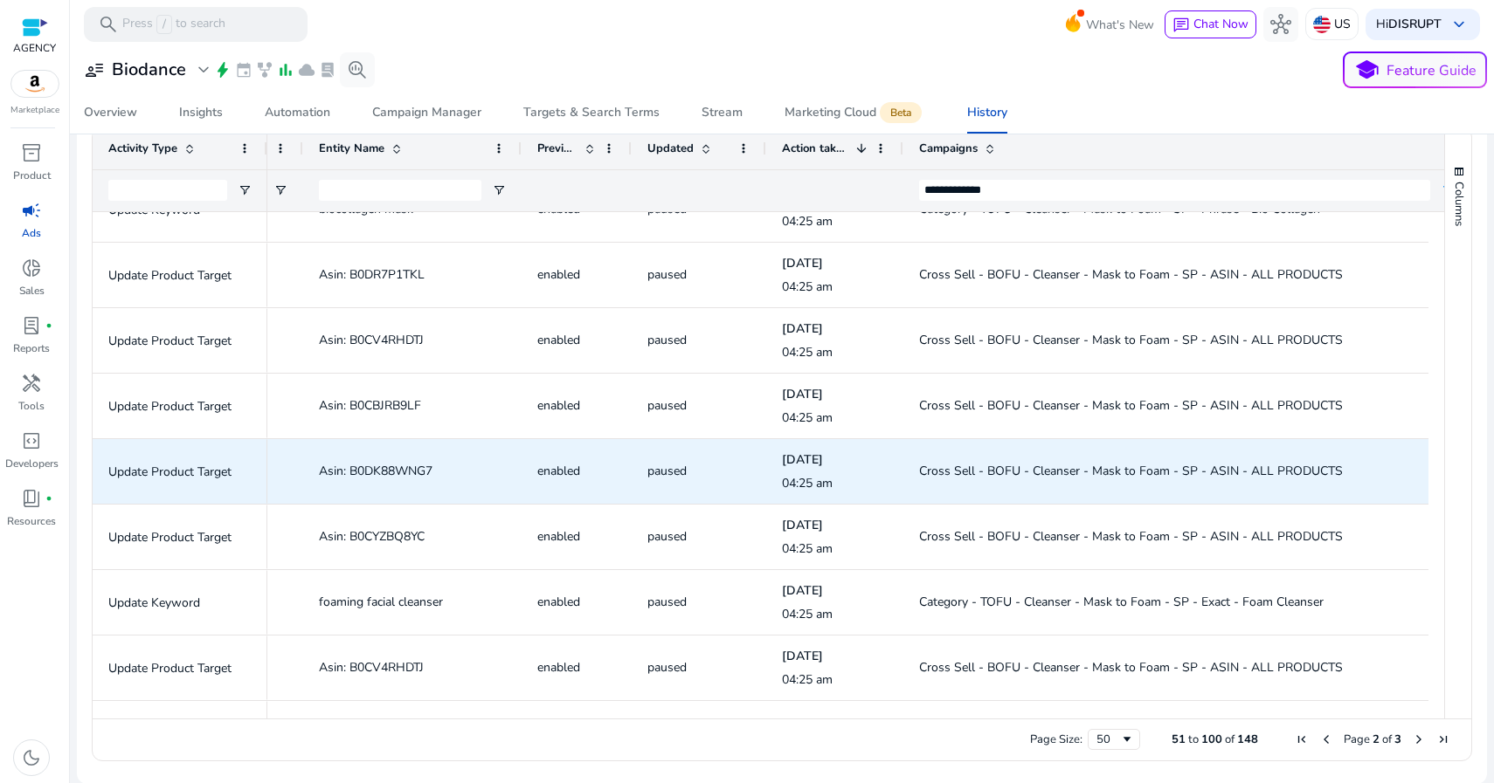
click at [375, 469] on span "Asin: B0DK88WNG7" at bounding box center [376, 471] width 114 height 17
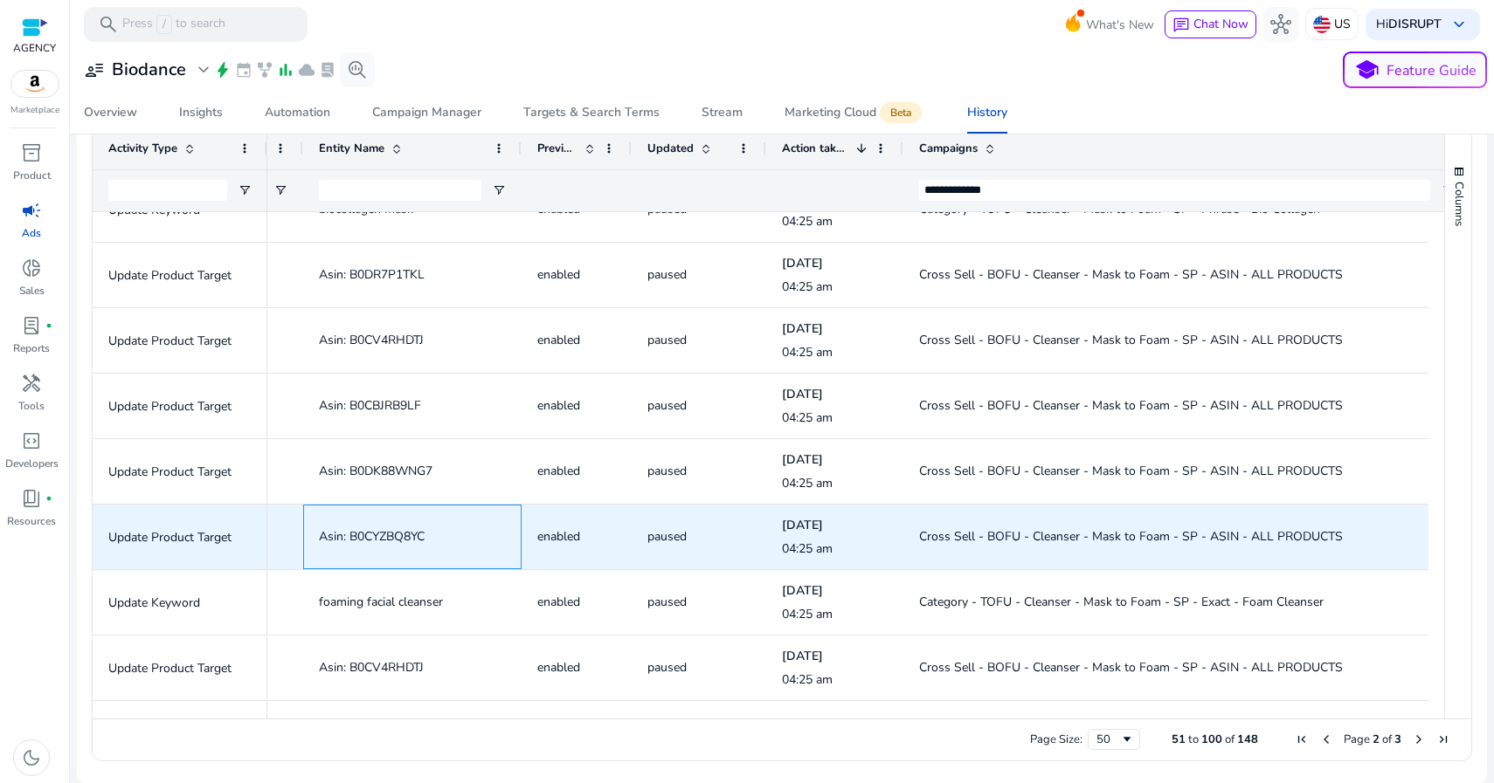
click at [391, 534] on span "Asin: B0CYZBQ8YC" at bounding box center [372, 536] width 106 height 17
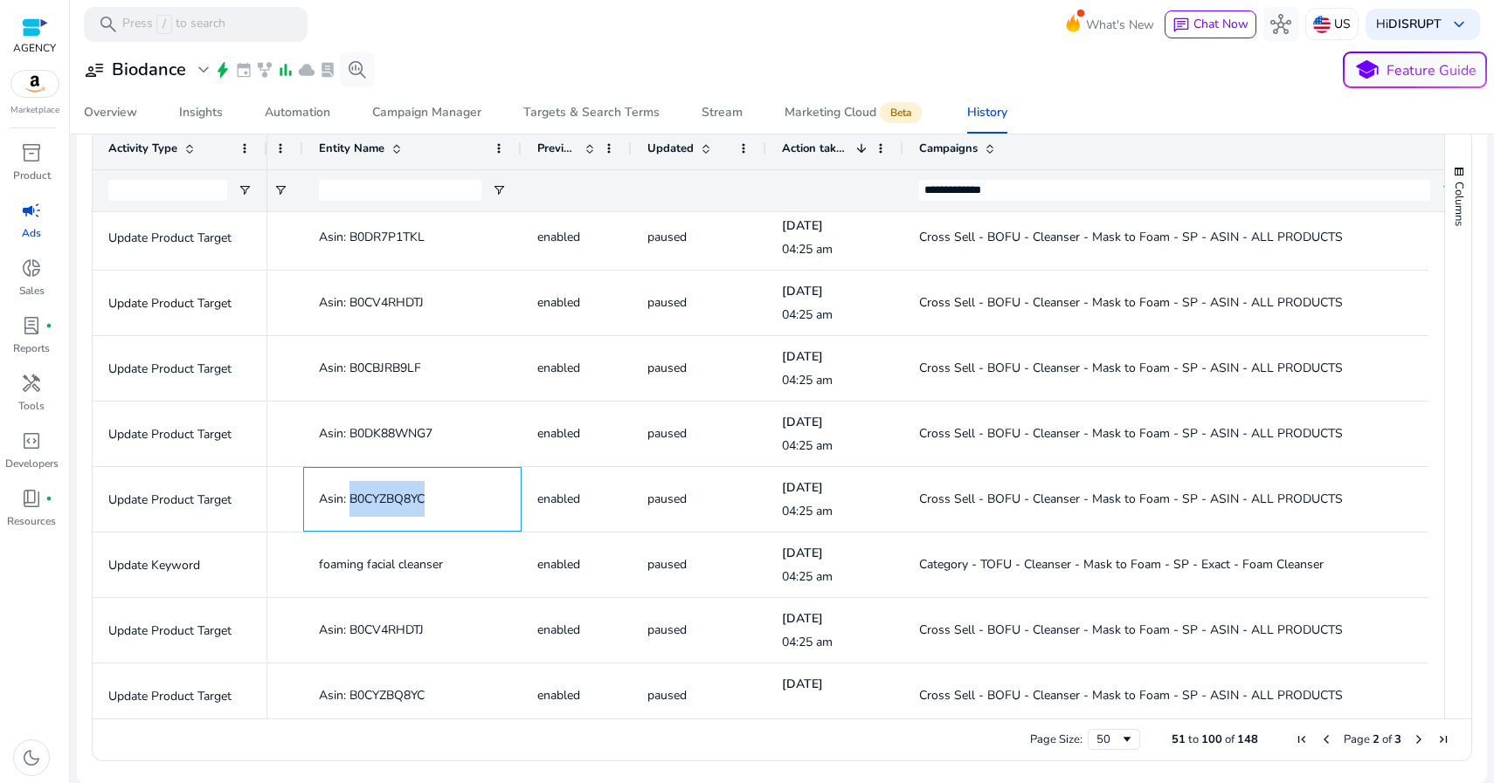
scroll to position [2384, 0]
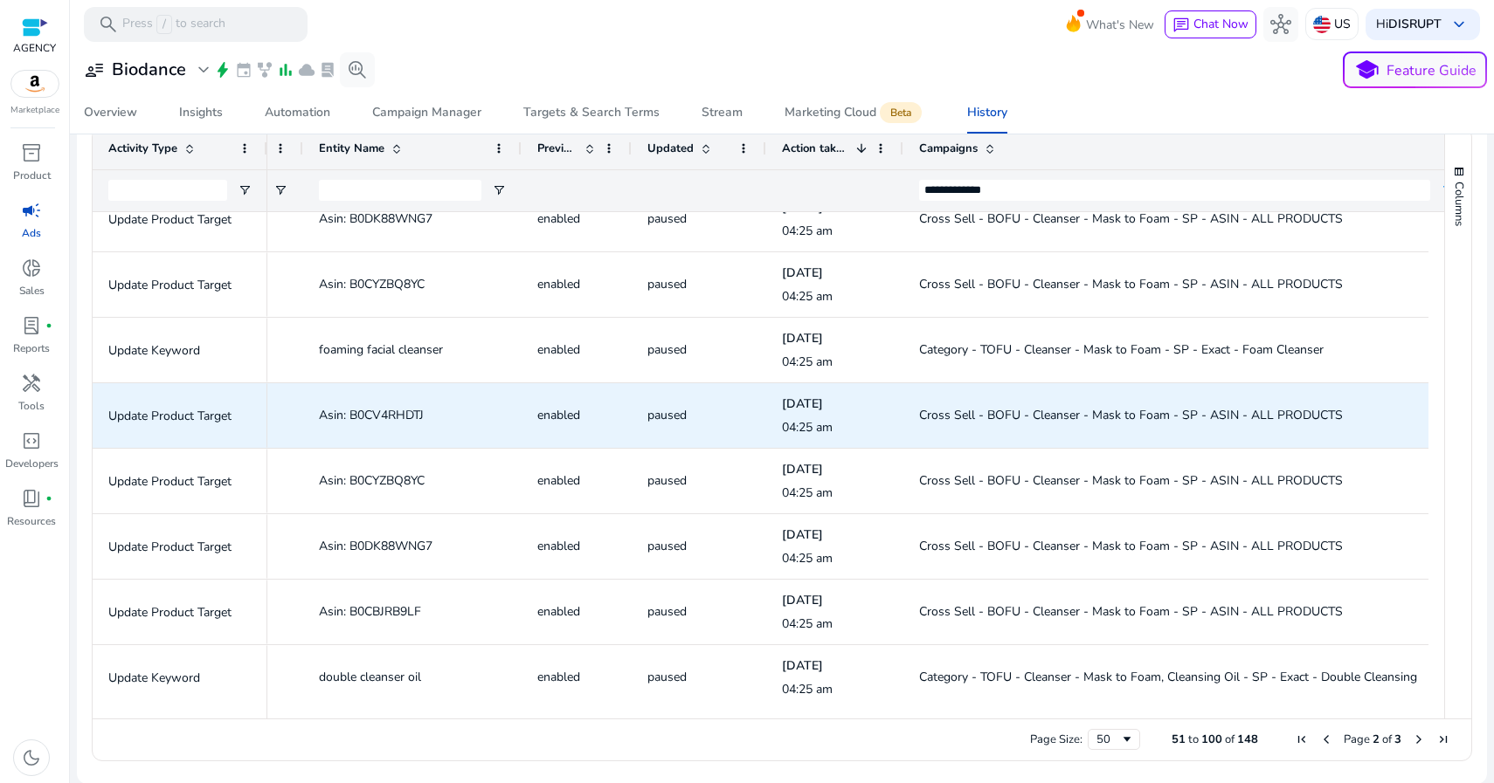
click at [370, 412] on span "Asin: B0CV4RHDTJ" at bounding box center [371, 415] width 105 height 17
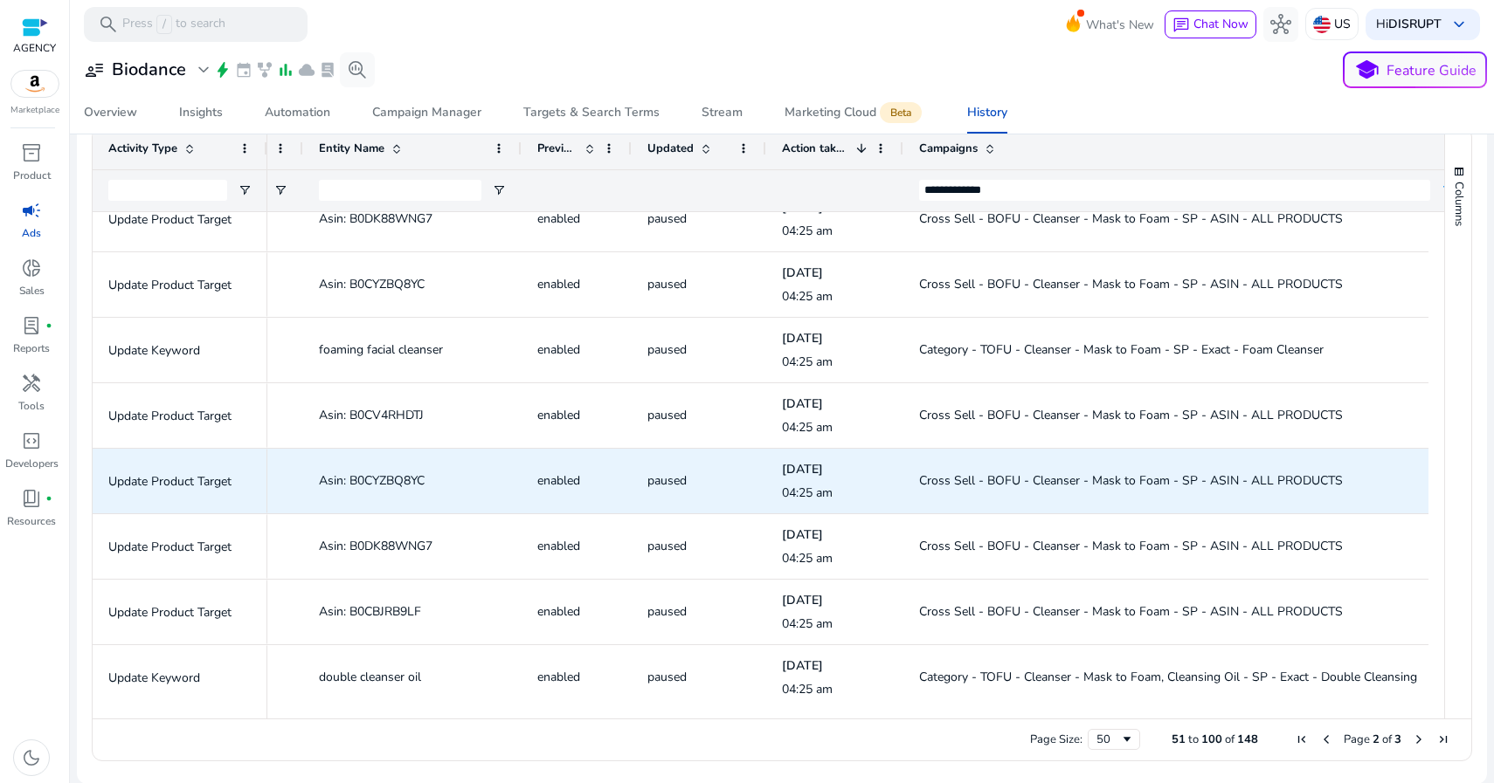
click at [408, 479] on span "Asin: B0CYZBQ8YC" at bounding box center [372, 481] width 106 height 17
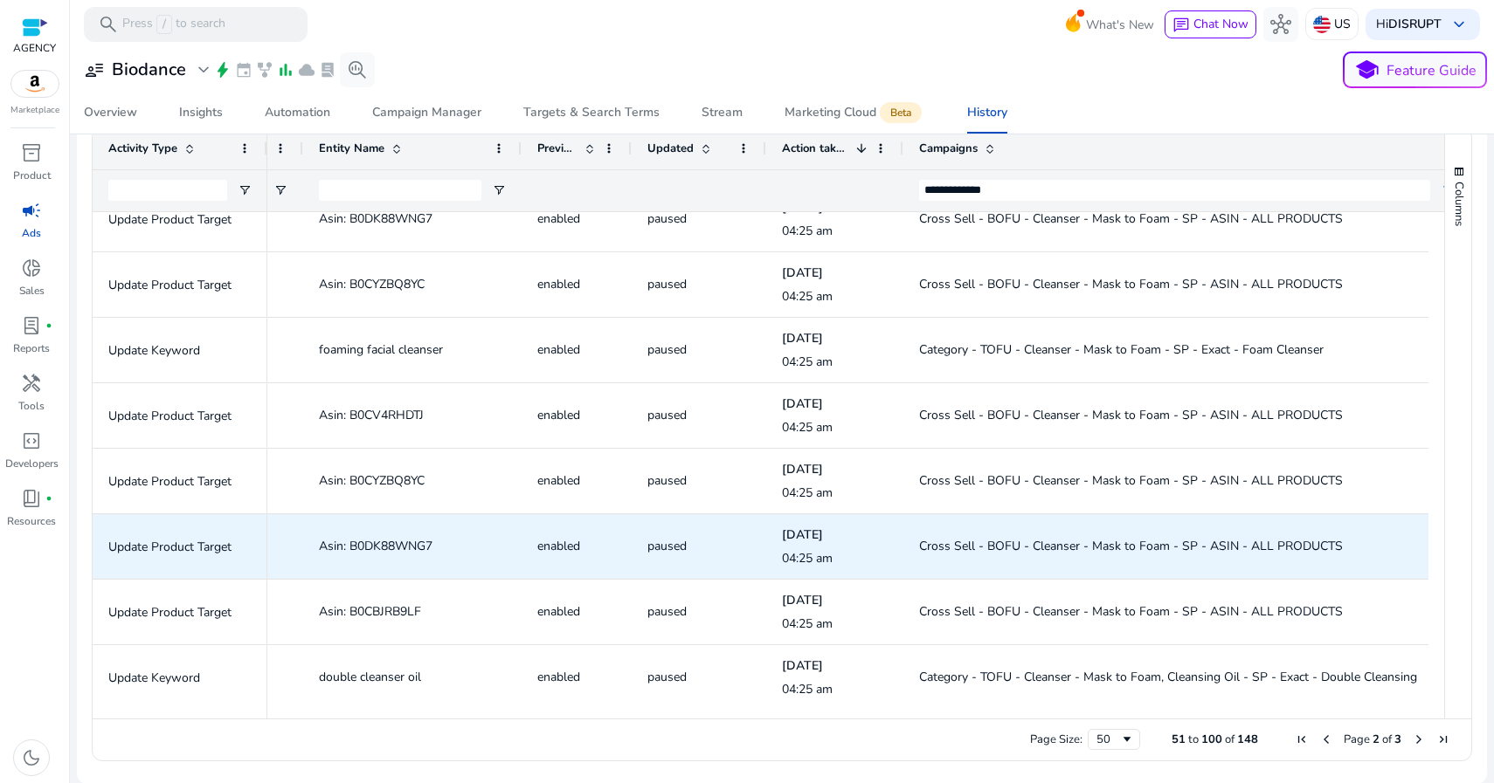
click at [409, 542] on span "Asin: B0DK88WNG7" at bounding box center [376, 546] width 114 height 17
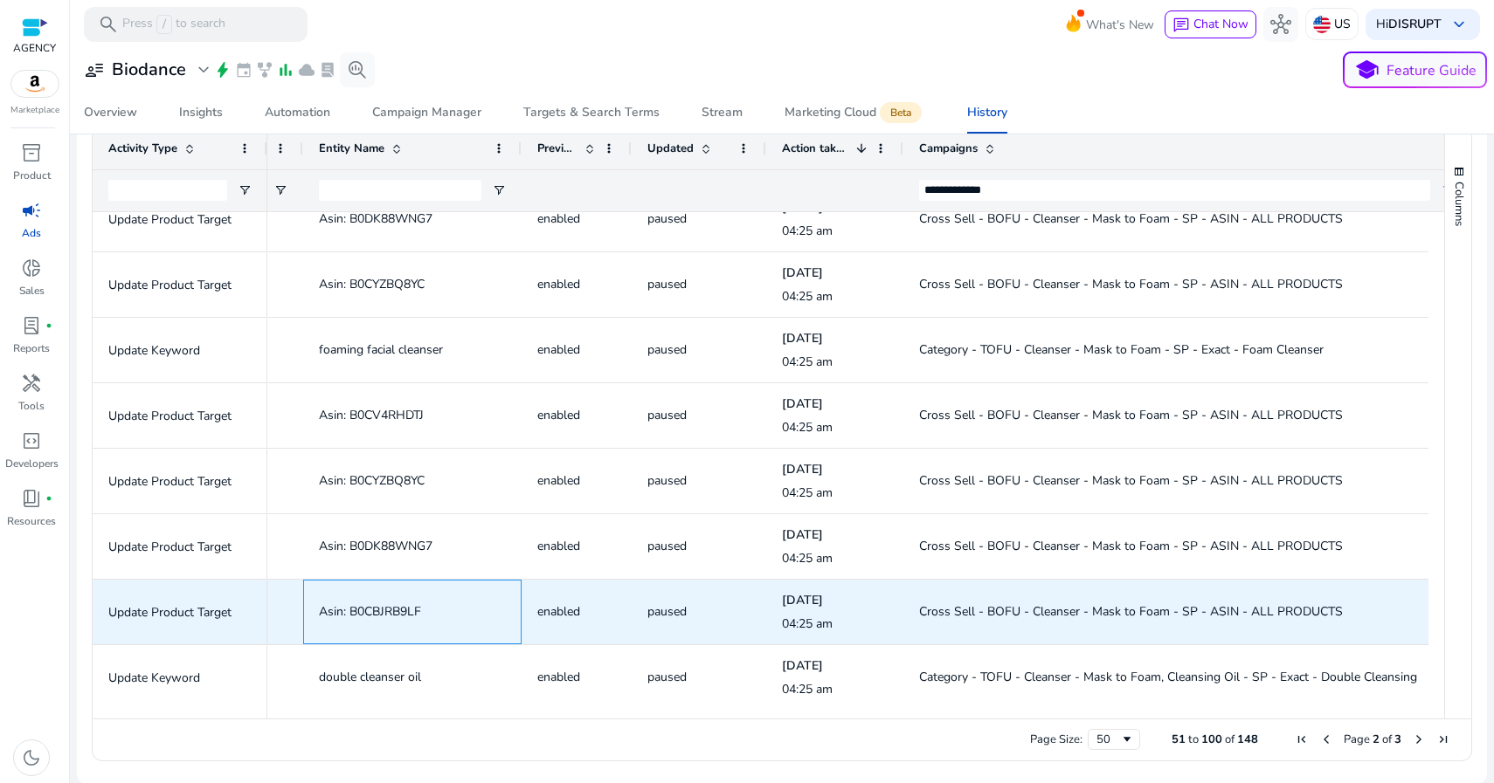
click at [379, 610] on span "Asin: B0CBJRB9LF" at bounding box center [370, 612] width 102 height 17
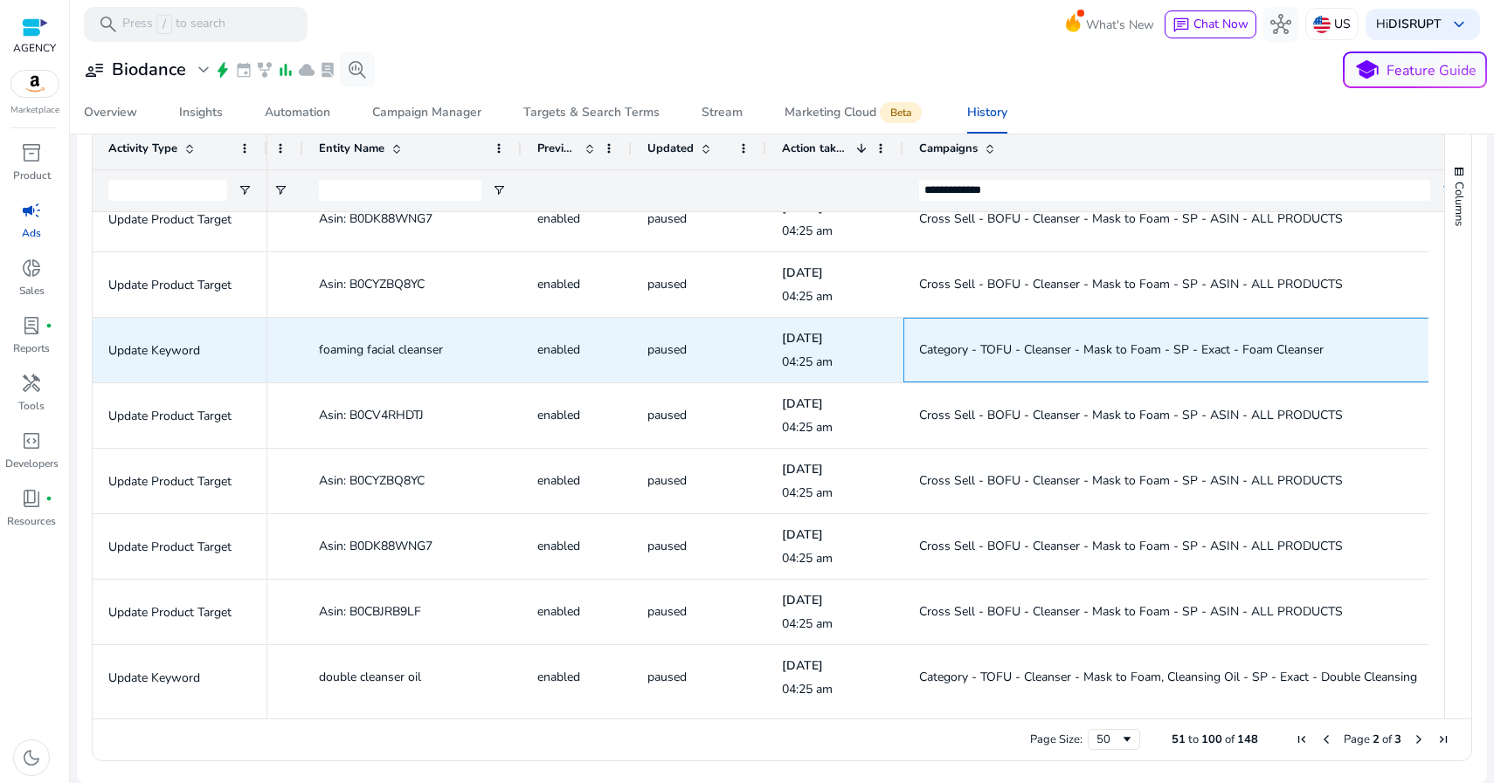
click at [978, 354] on span "Category - TOFU - Cleanser - Mask to Foam - SP - Exact - Foam Cleanser" at bounding box center [1121, 350] width 404 height 17
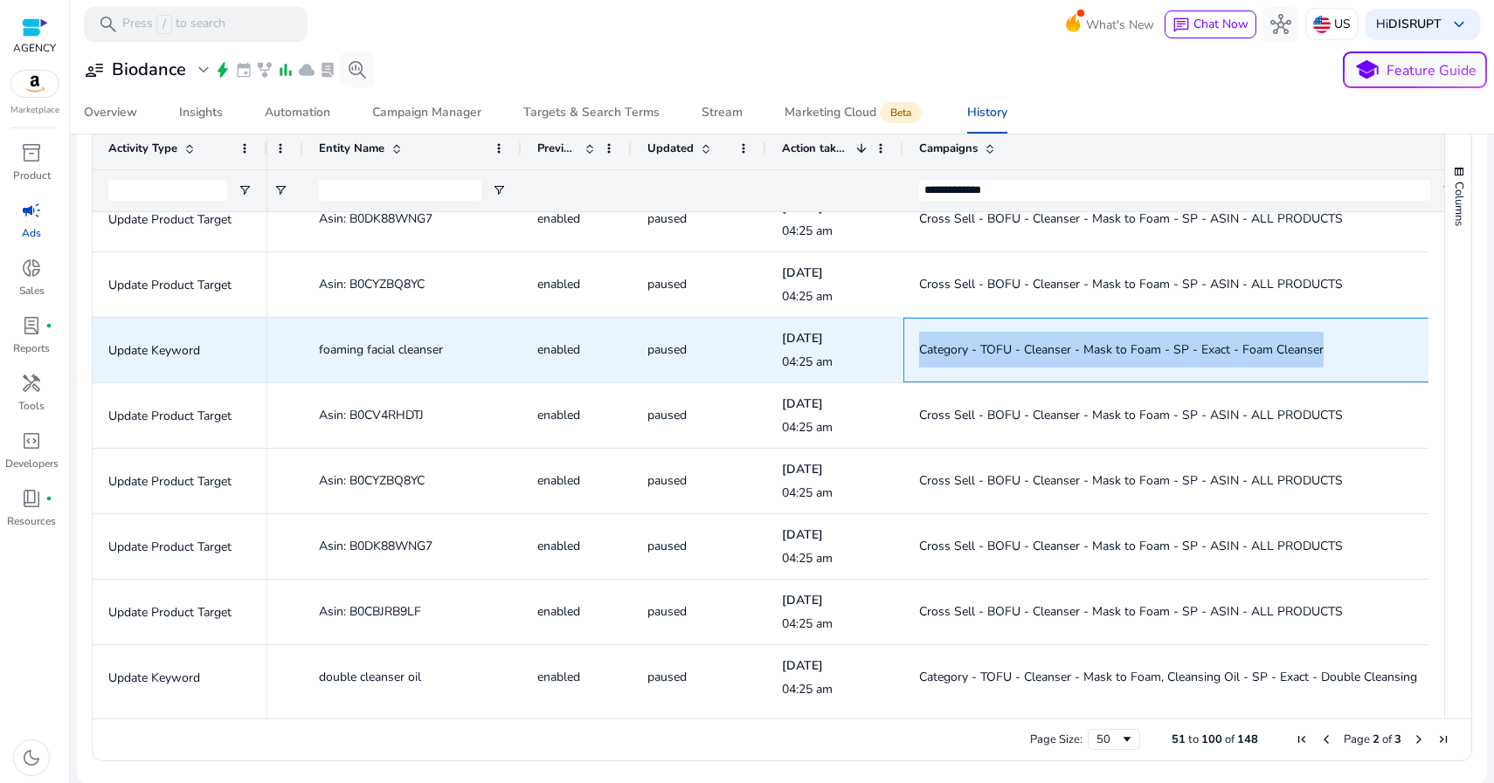
click at [978, 354] on span "Category - TOFU - Cleanser - Mask to Foam - SP - Exact - Foam Cleanser" at bounding box center [1121, 350] width 404 height 17
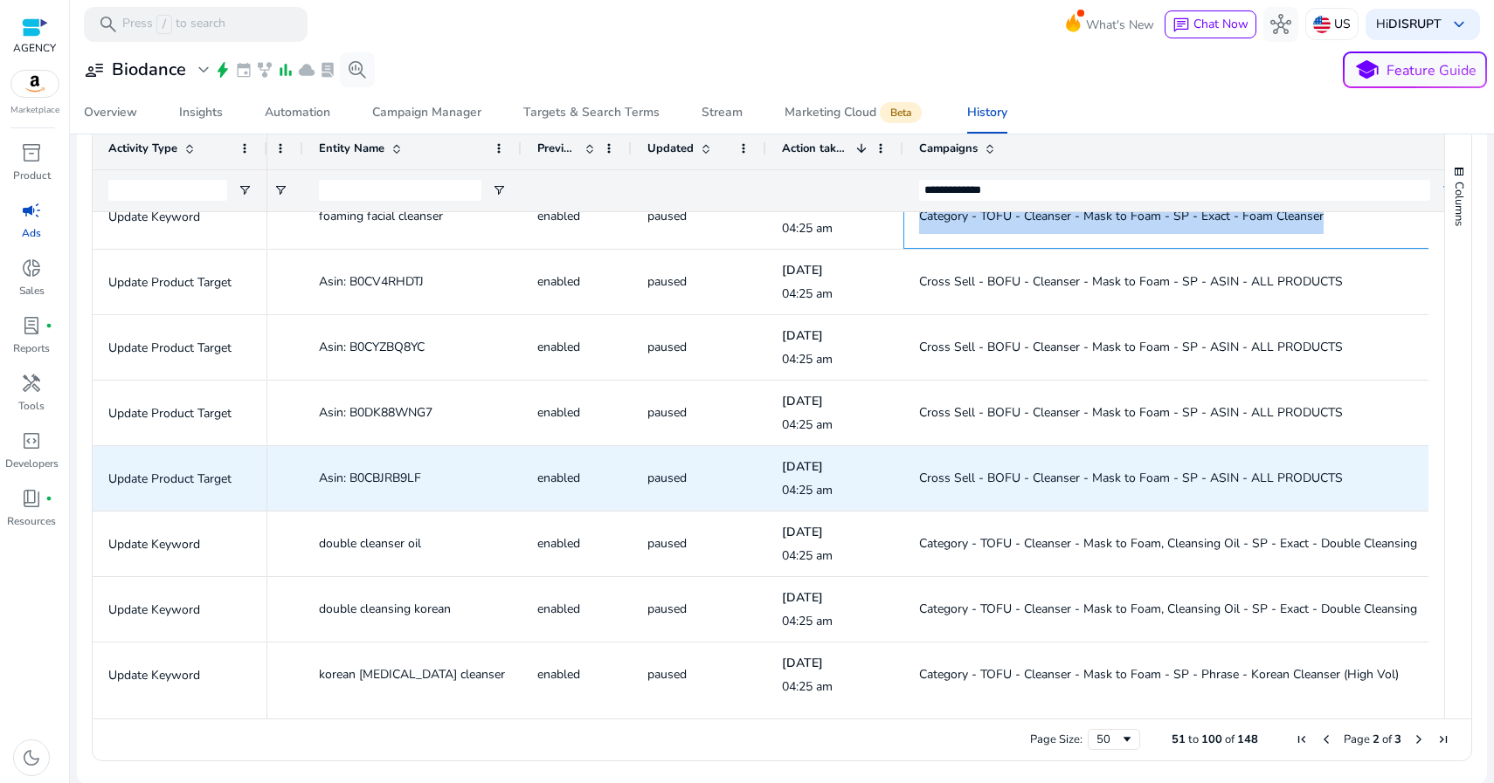
scroll to position [2545, 0]
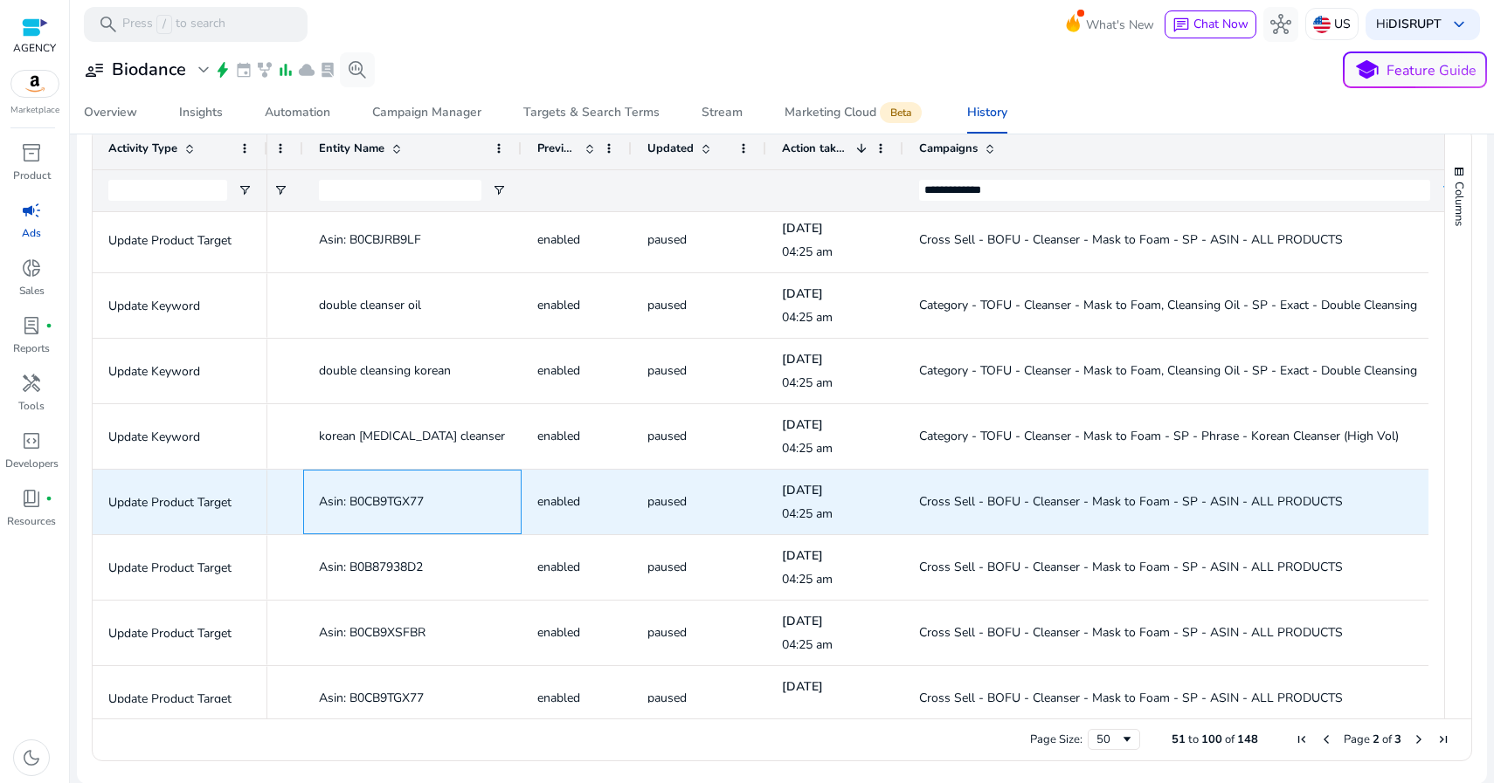
click at [396, 499] on span "Asin: B0CB9TGX77" at bounding box center [371, 501] width 105 height 17
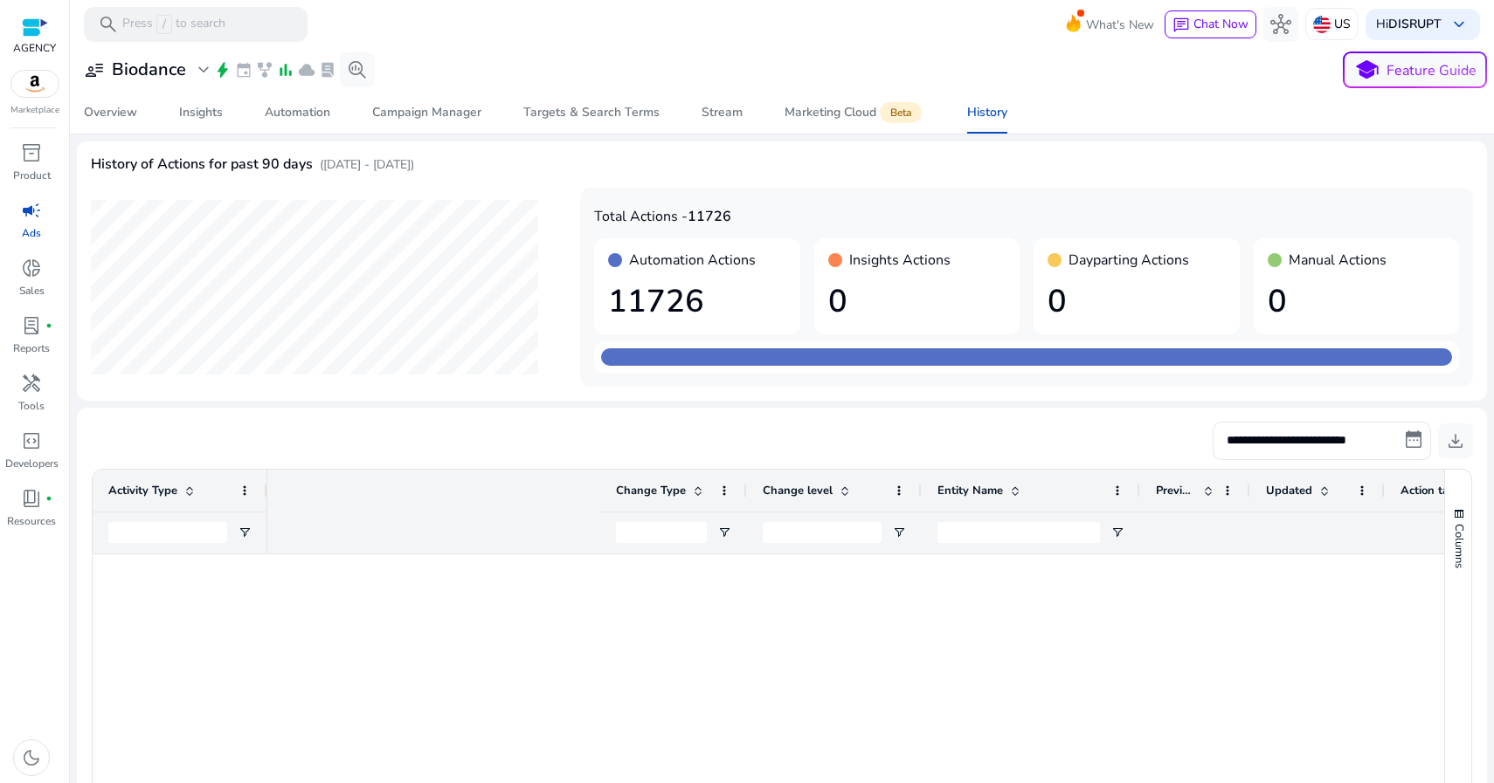
scroll to position [0, 618]
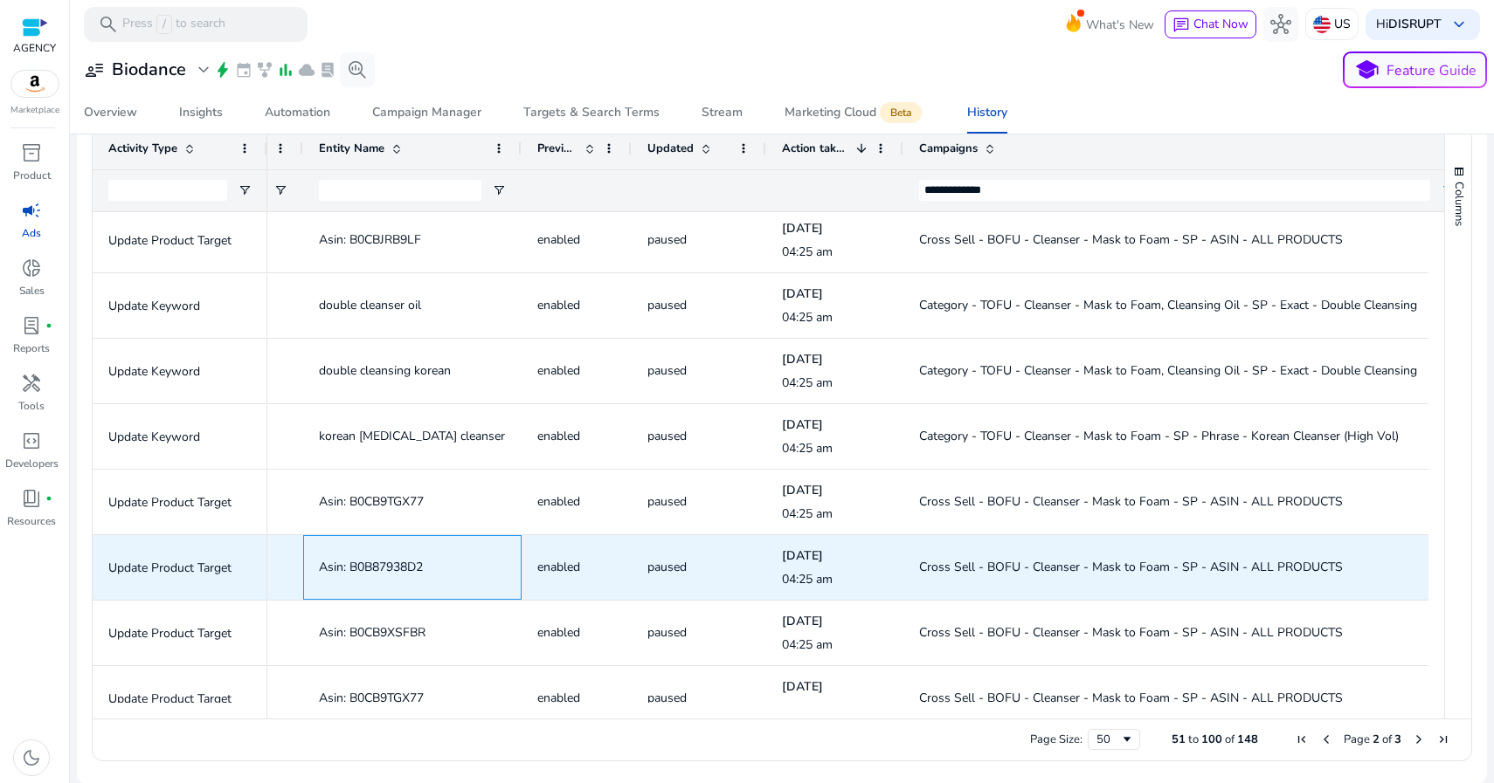
click at [411, 564] on span "Asin: B0B87938D2" at bounding box center [371, 567] width 104 height 17
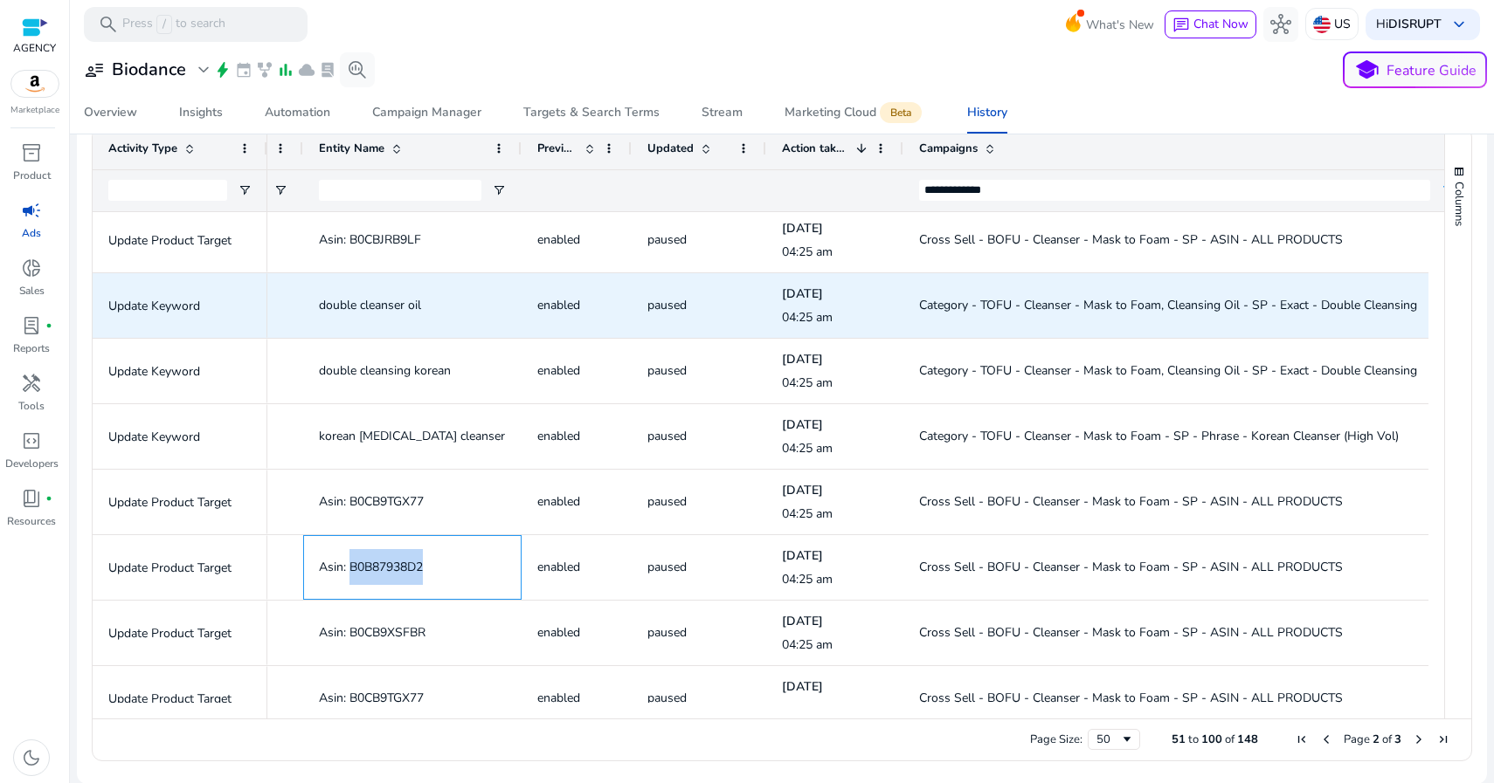
copy span "B0B87938D2"
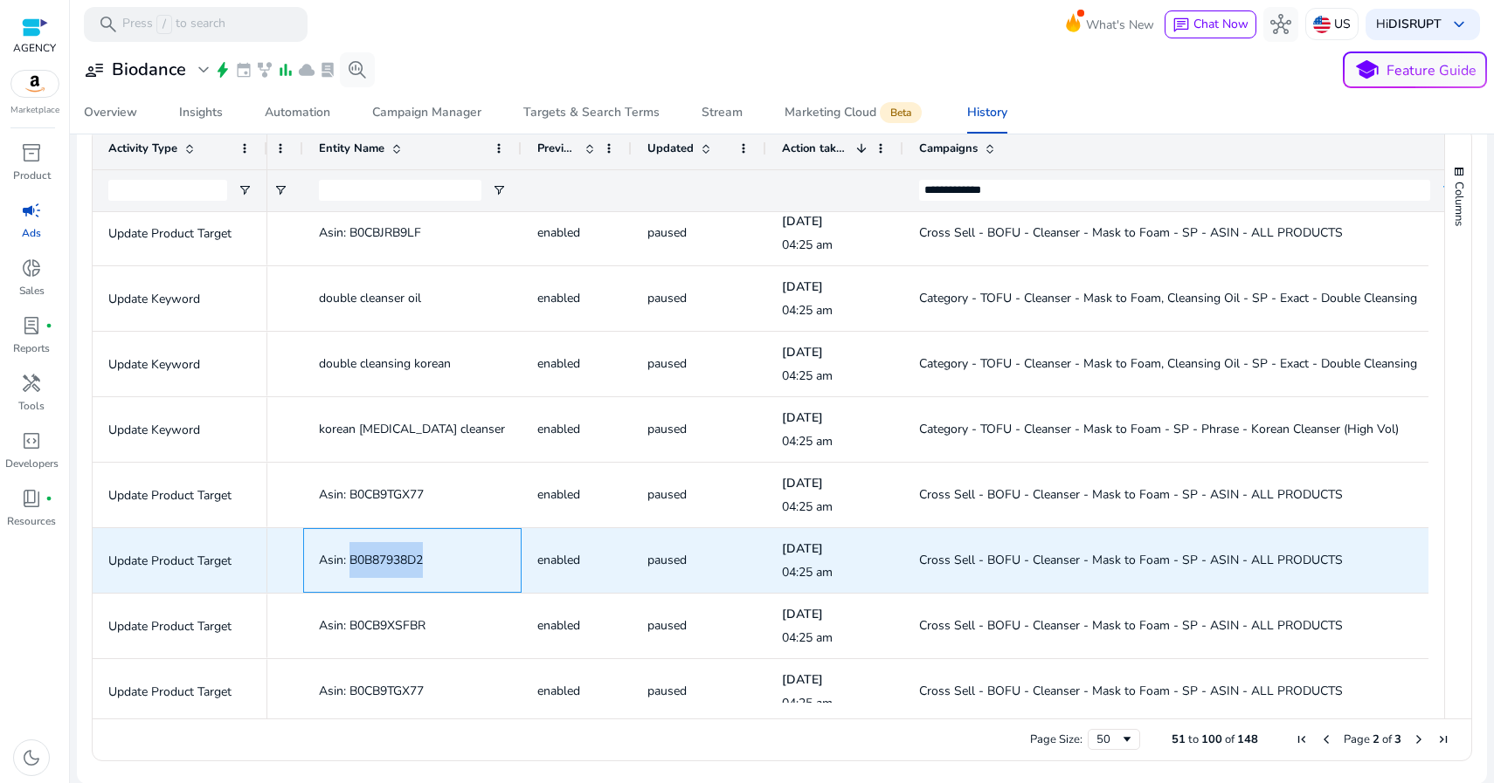
scroll to position [2784, 0]
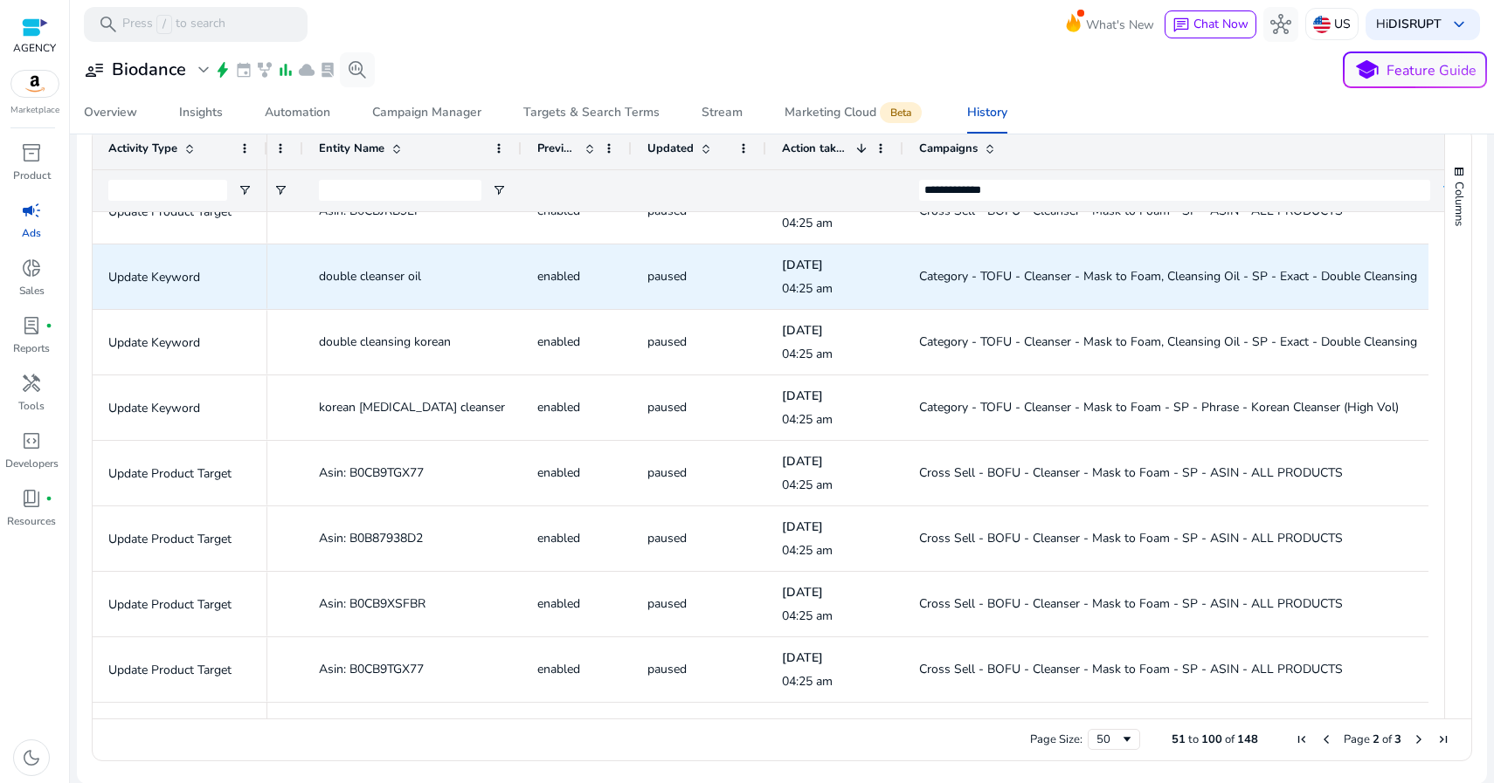
click at [951, 271] on span "Category - TOFU - Cleanser - Mask to Foam, Cleansing Oil - SP - Exact - Double …" at bounding box center [1168, 276] width 498 height 17
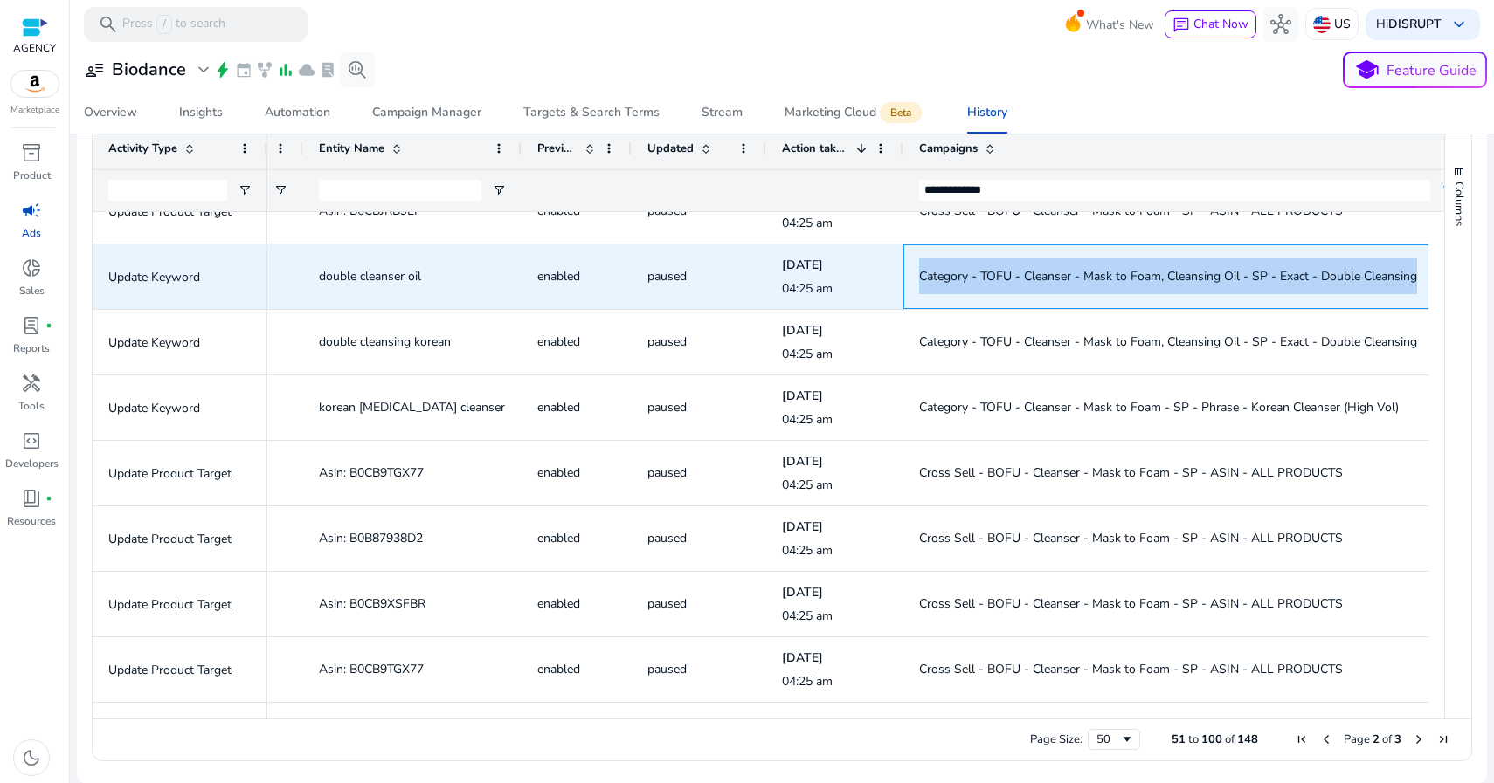
click at [951, 271] on span "Category - TOFU - Cleanser - Mask to Foam, Cleansing Oil - SP - Exact - Double …" at bounding box center [1168, 276] width 498 height 17
copy span "Category - TOFU - Cleanser - Mask to Foam, Cleansing Oil - SP - Exact - Double …"
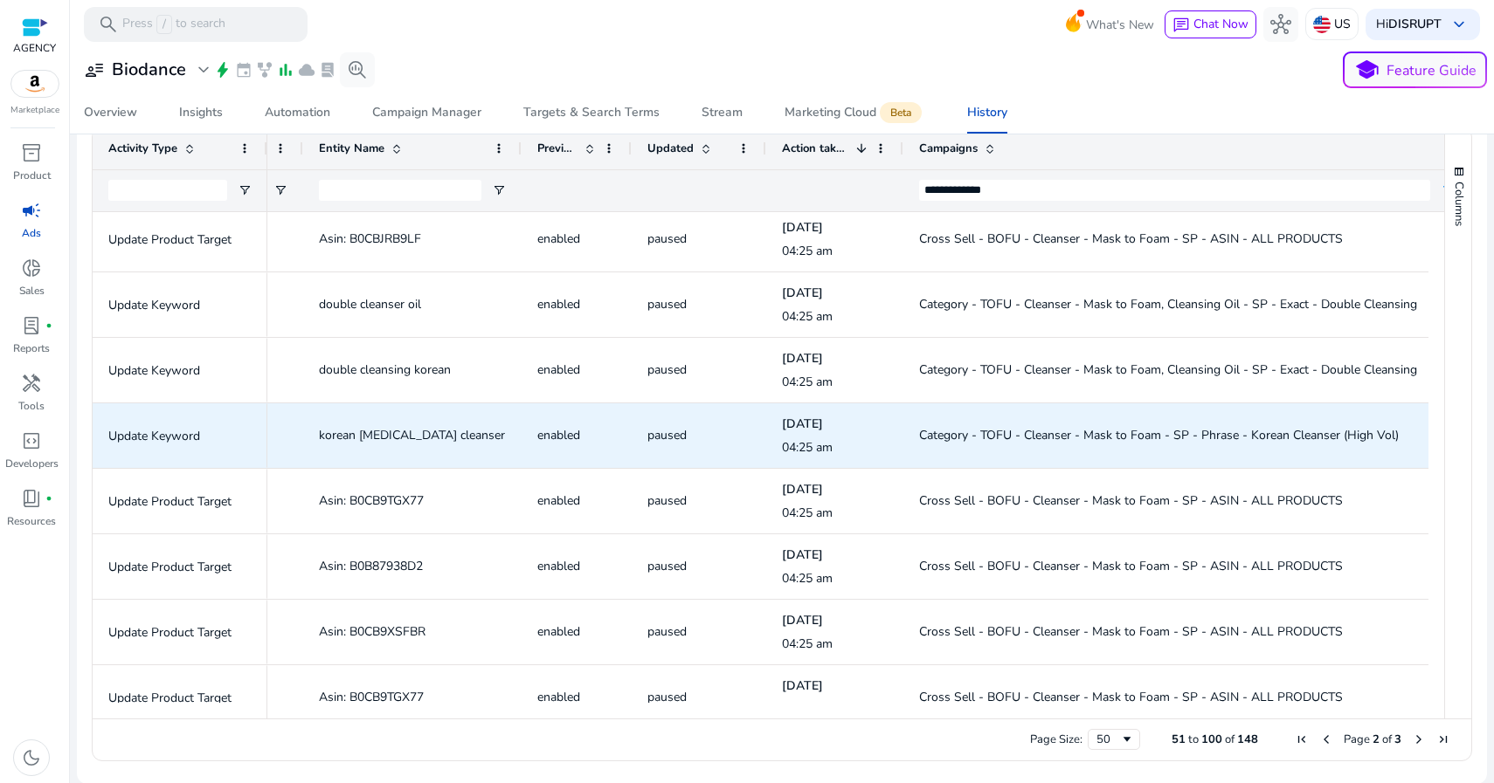
scroll to position [2783, 0]
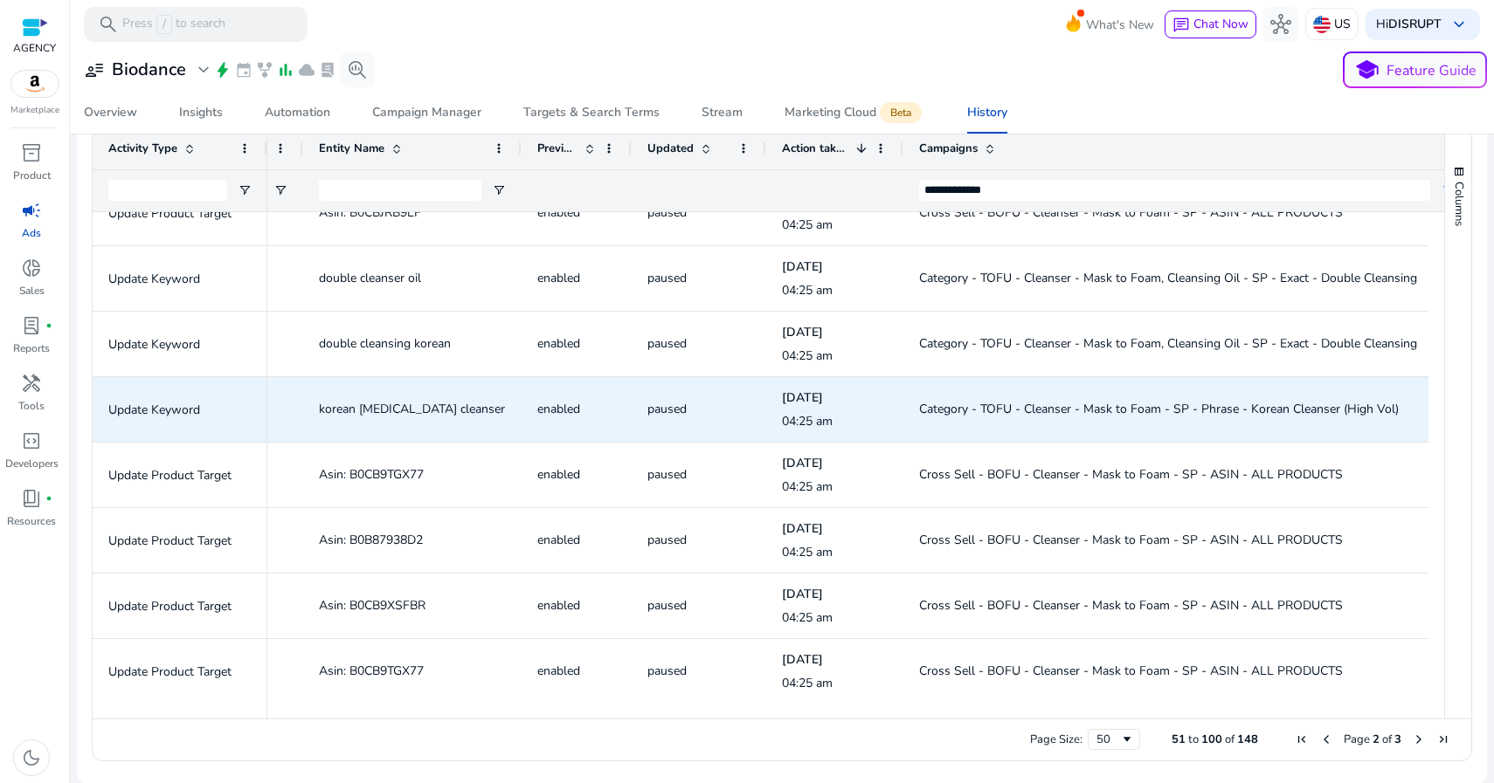
click at [974, 405] on span "Category - TOFU - Cleanser - Mask to Foam - SP - Phrase - Korean Cleanser (High…" at bounding box center [1158, 409] width 479 height 17
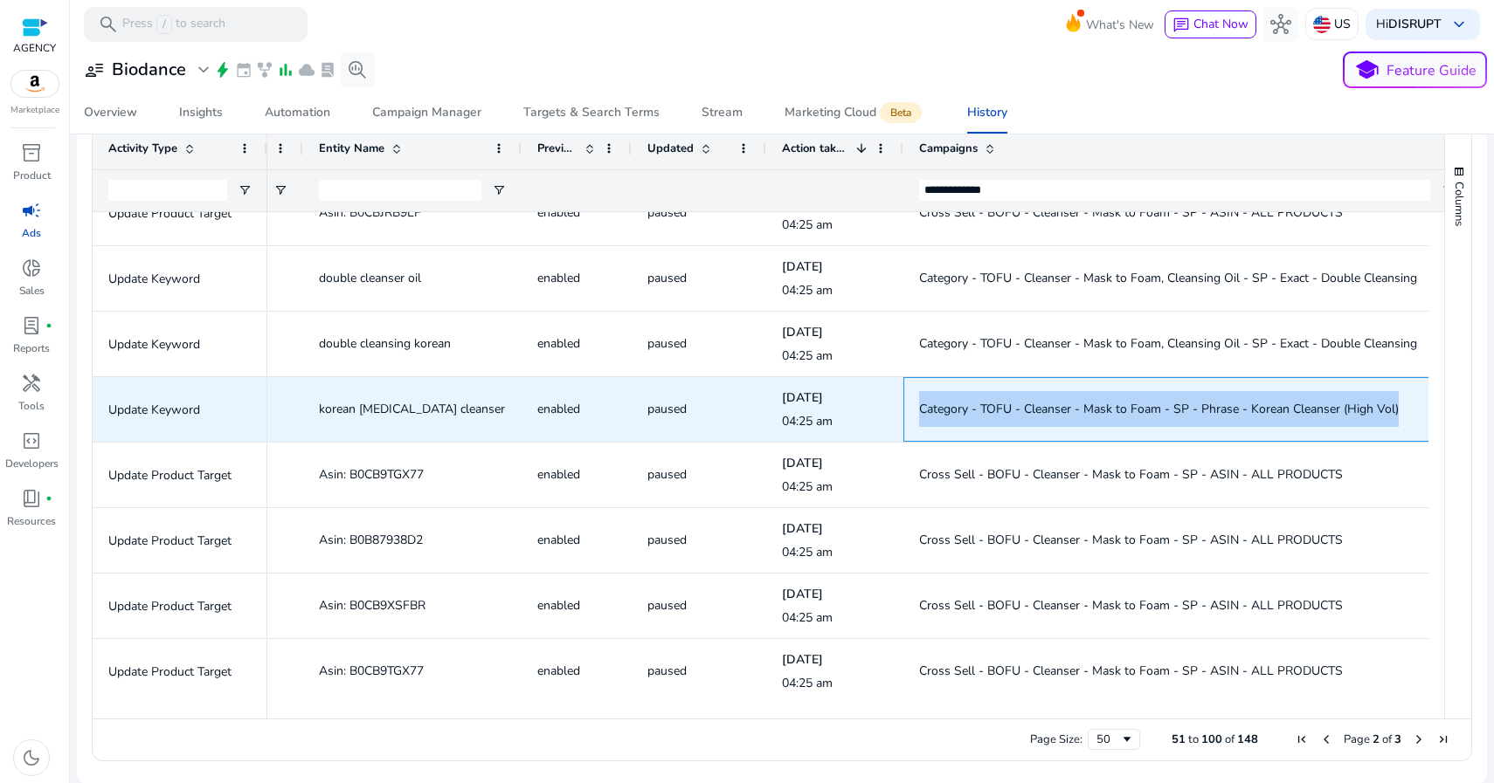
click at [974, 405] on span "Category - TOFU - Cleanser - Mask to Foam - SP - Phrase - Korean Cleanser (High…" at bounding box center [1158, 409] width 479 height 17
copy span "Category - TOFU - Cleanser - Mask to Foam - SP - Phrase - Korean Cleanser (High…"
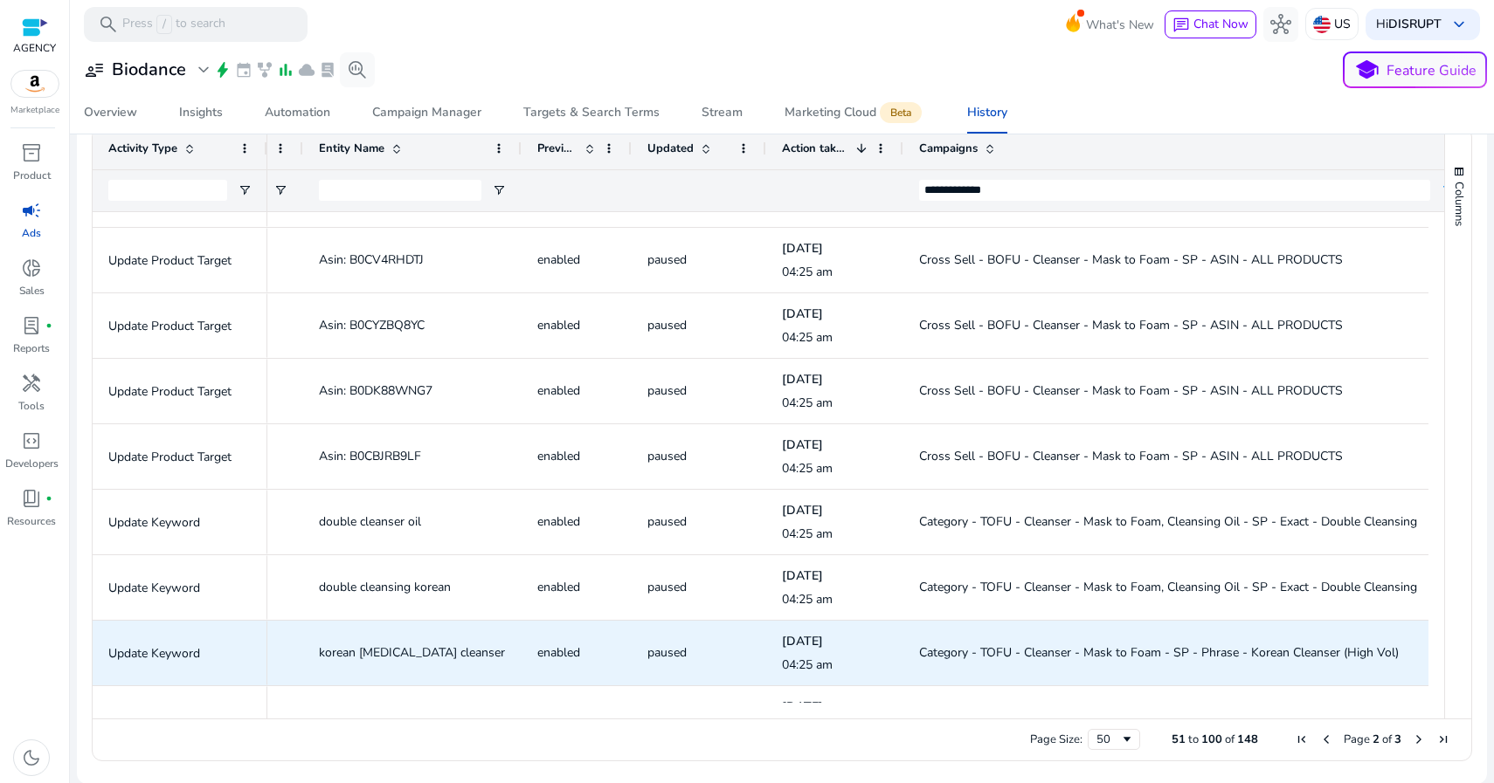
scroll to position [2784, 0]
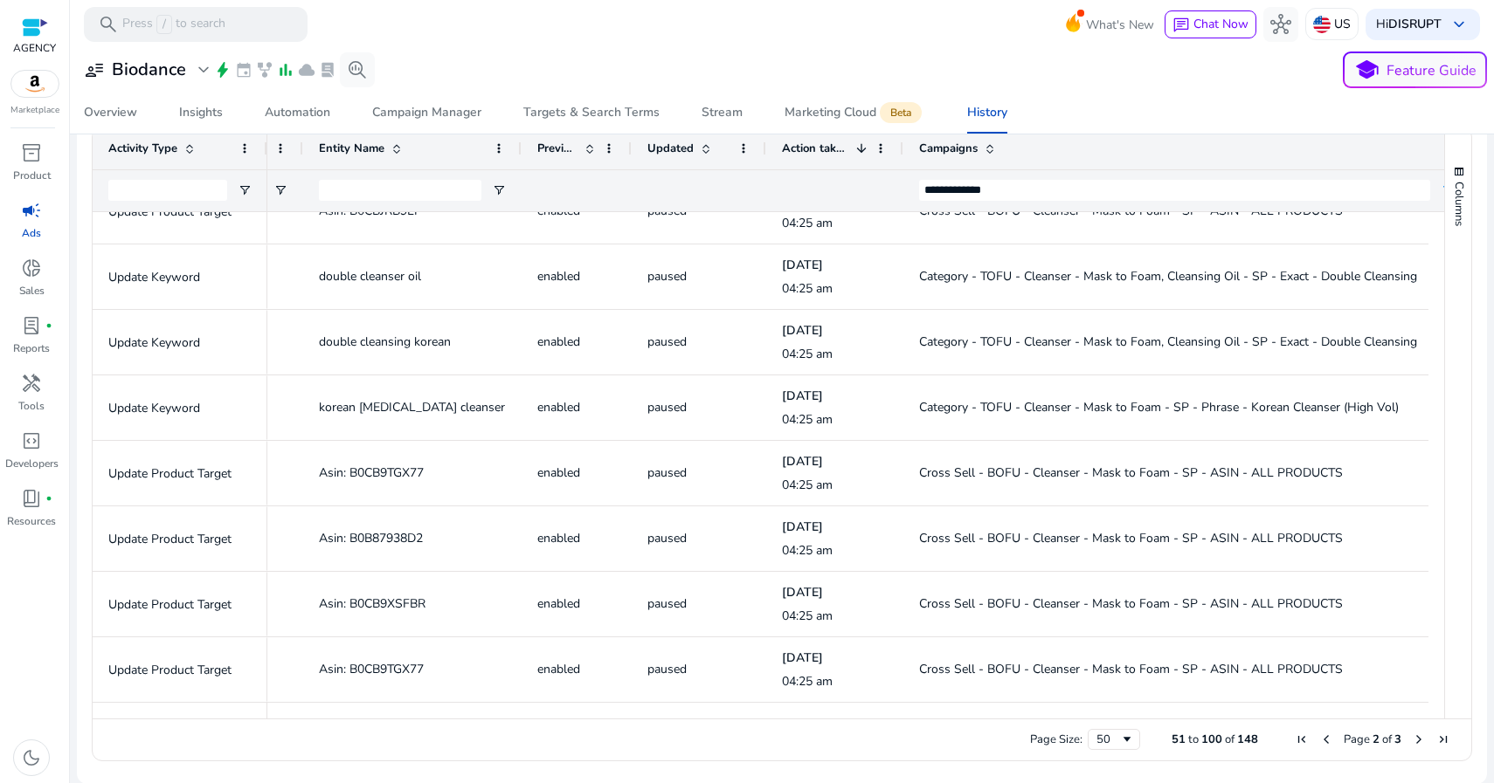
click at [1411, 740] on span "Next Page" at bounding box center [1418, 740] width 14 height 14
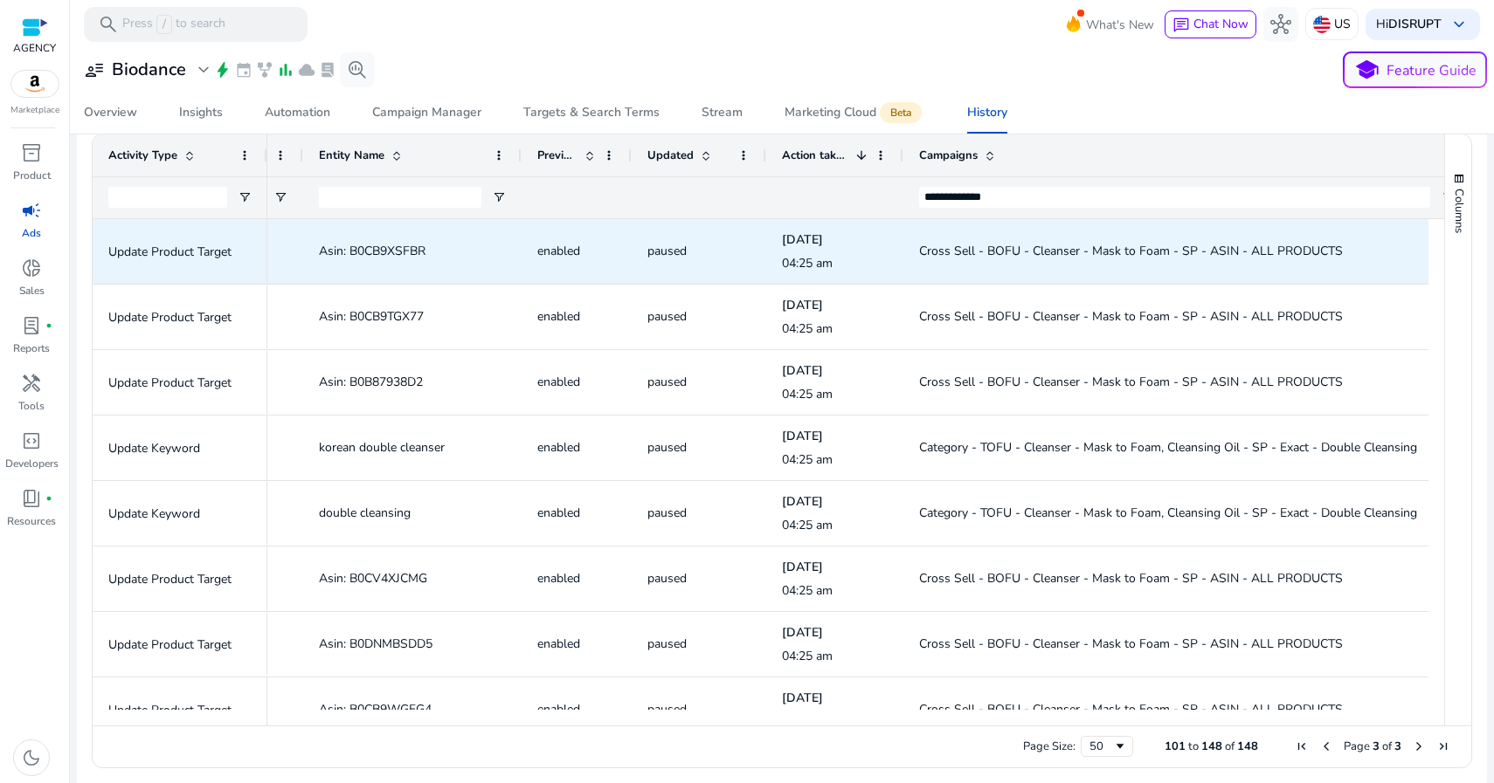
scroll to position [315, 0]
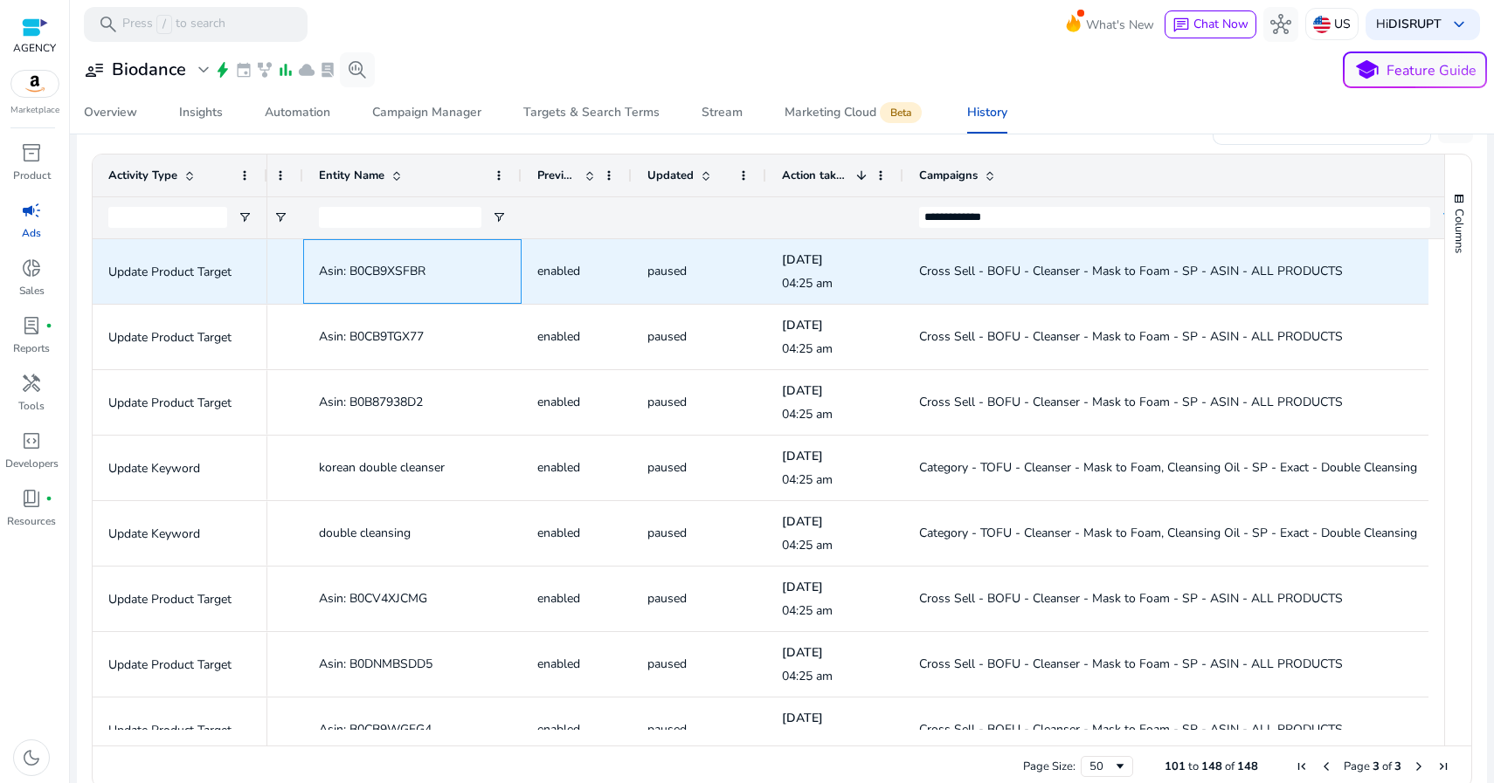
click at [391, 271] on span "Asin: B0CB9XSFBR" at bounding box center [372, 271] width 107 height 17
copy span "B0CB9XSFBR"
click at [1067, 265] on span "Cross Sell - BOFU - Cleanser - Mask to Foam - SP - ASIN - ALL PRODUCTS" at bounding box center [1131, 271] width 424 height 17
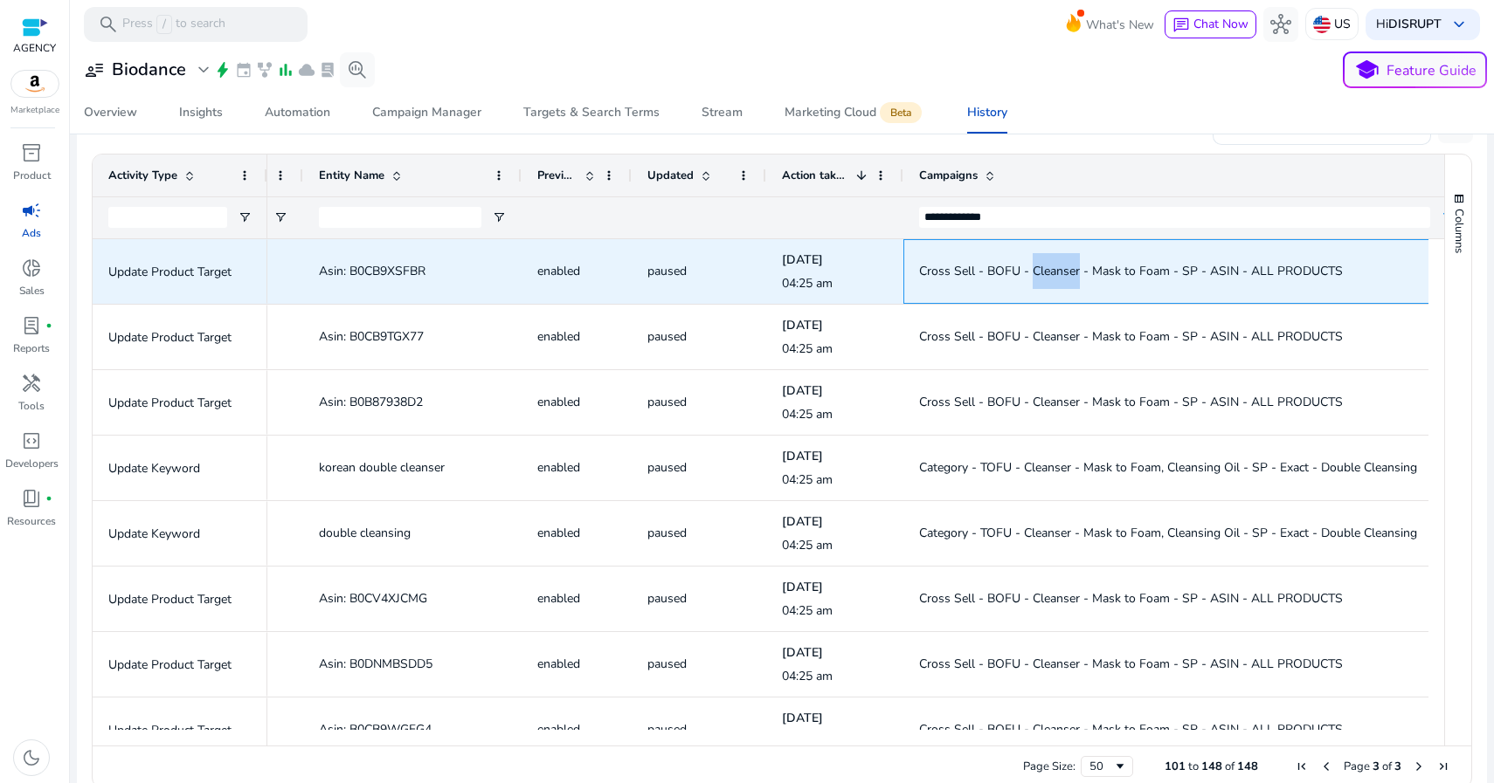
click at [1067, 267] on span "Cross Sell - BOFU - Cleanser - Mask to Foam - SP - ASIN - ALL PRODUCTS" at bounding box center [1131, 271] width 424 height 17
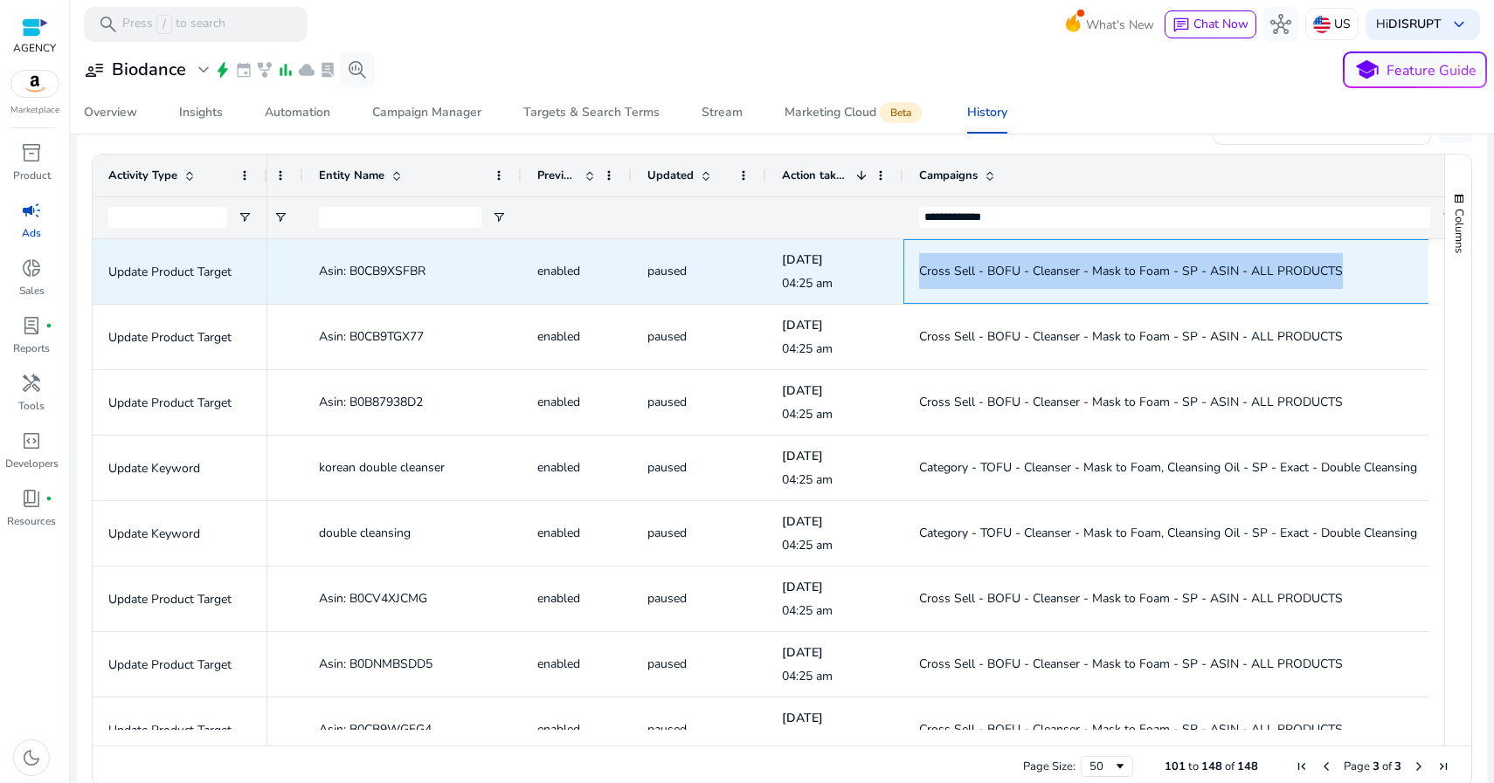
click at [1067, 267] on span "Cross Sell - BOFU - Cleanser - Mask to Foam - SP - ASIN - ALL PRODUCTS" at bounding box center [1131, 271] width 424 height 17
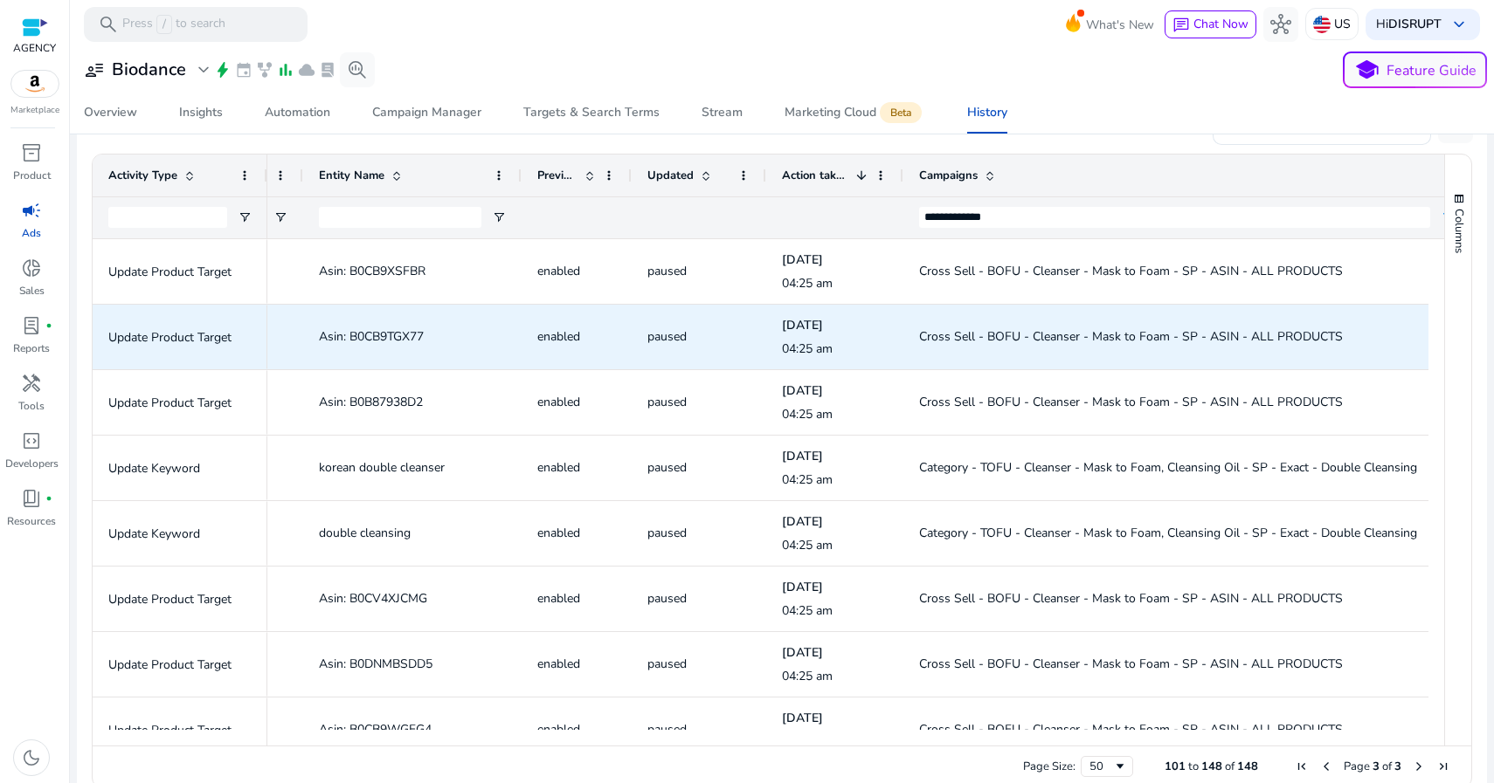
click at [385, 332] on span "Asin: B0CB9TGX77" at bounding box center [371, 336] width 105 height 17
copy span "B0CB9TGX77"
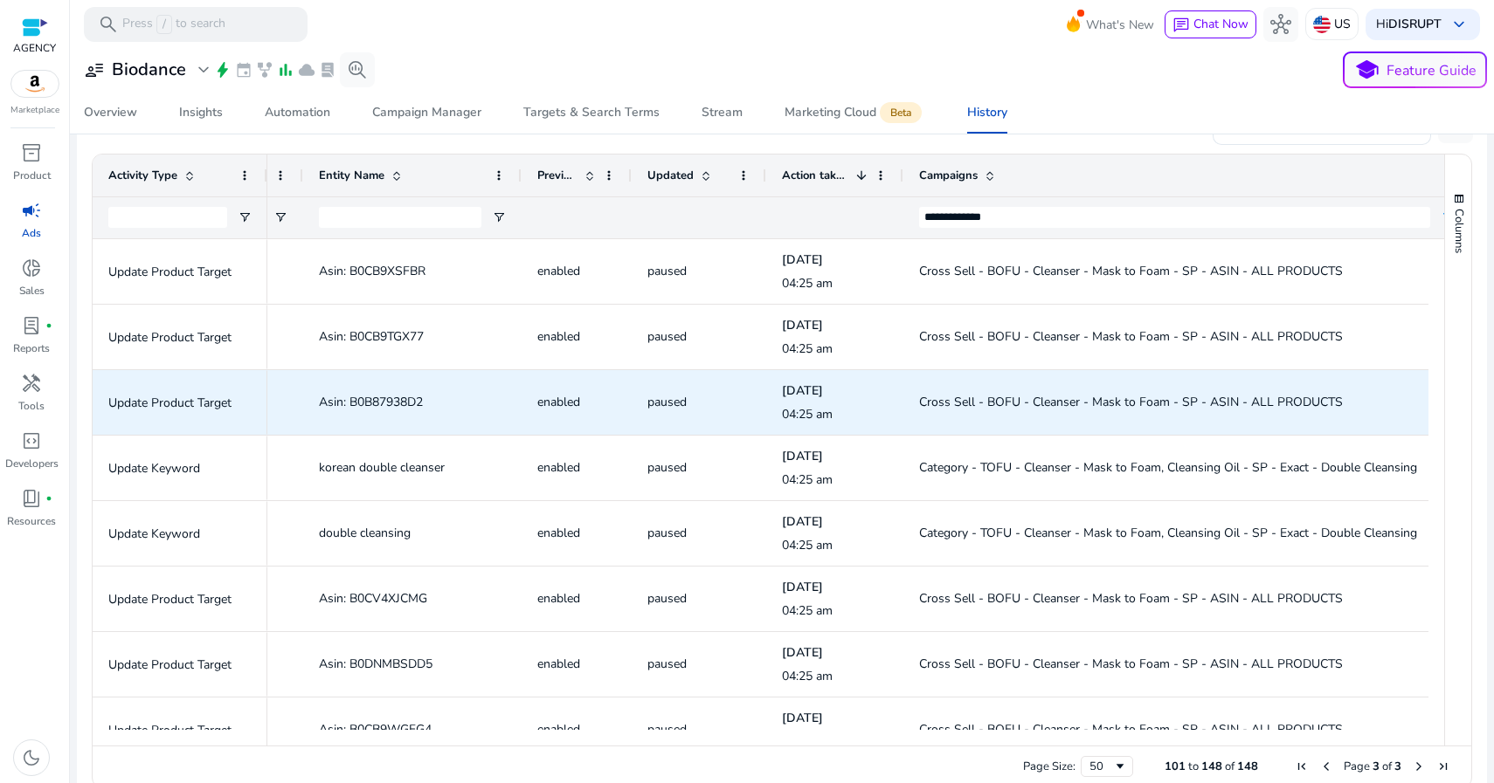
click at [369, 404] on span "Asin: B0B87938D2" at bounding box center [371, 402] width 104 height 17
copy span "B0B87938D2"
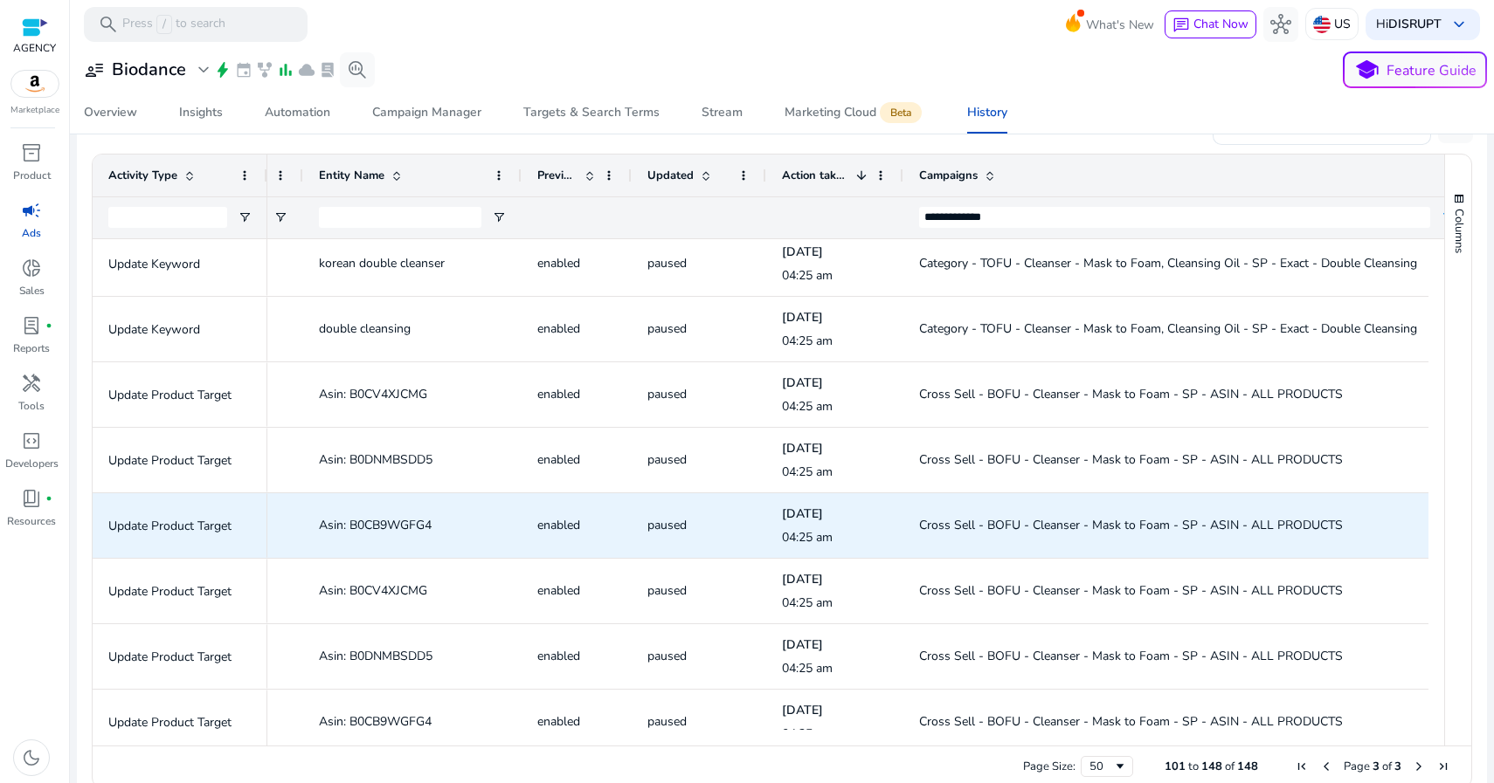
scroll to position [281, 0]
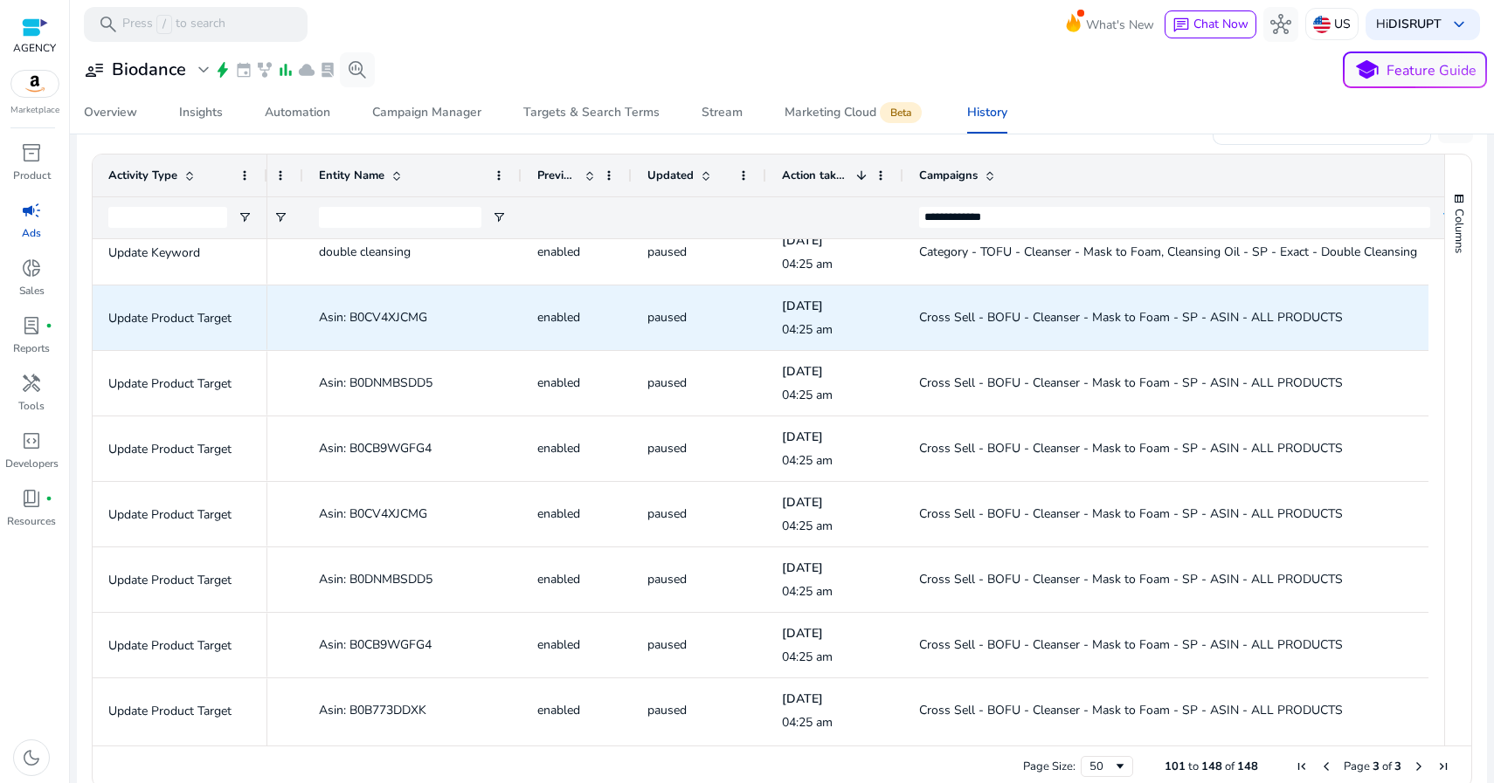
click at [379, 316] on span "Asin: B0CV4XJCMG" at bounding box center [373, 317] width 108 height 17
copy span "B0CV4XJCMG"
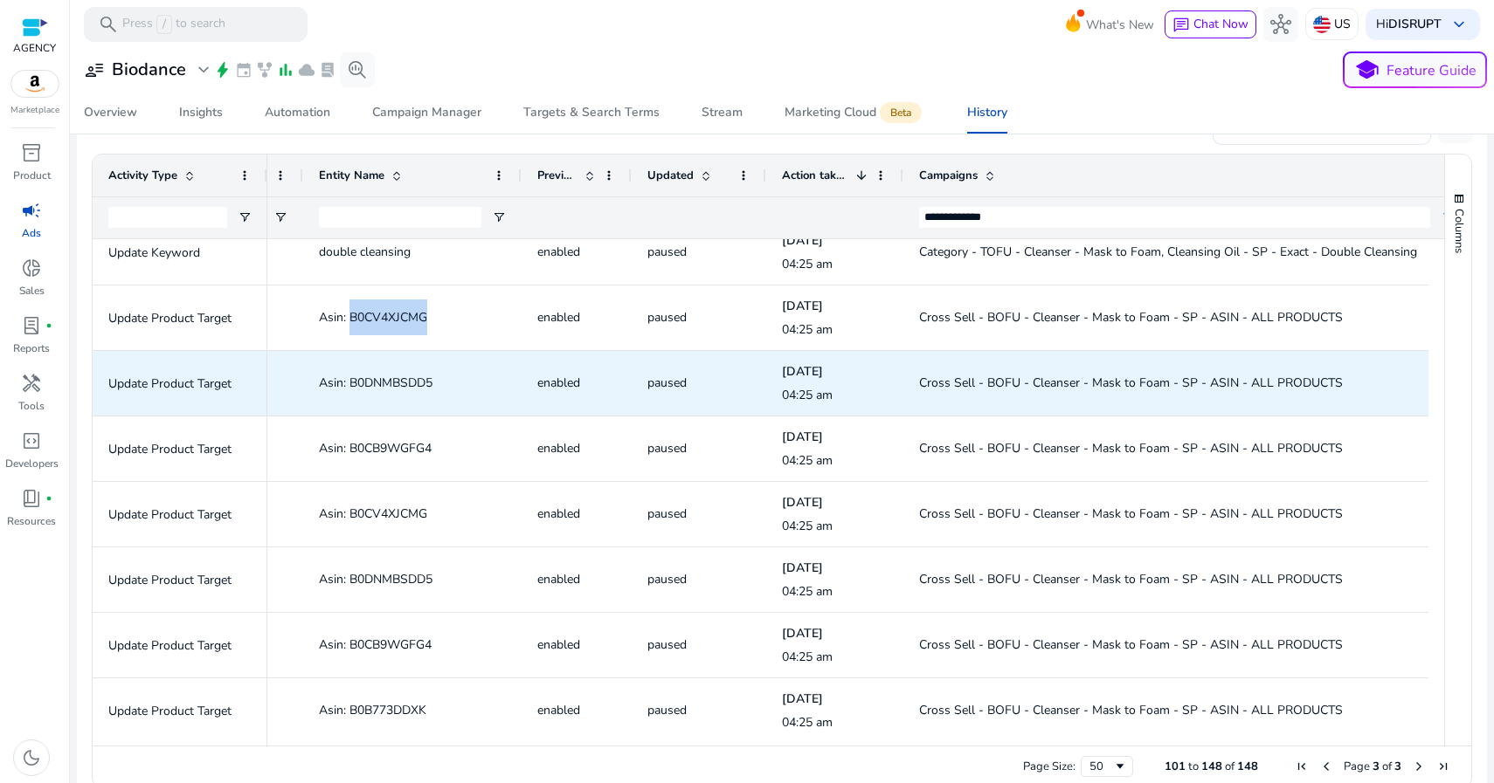
click at [378, 381] on span "Asin: B0DNMBSDD5" at bounding box center [376, 383] width 114 height 17
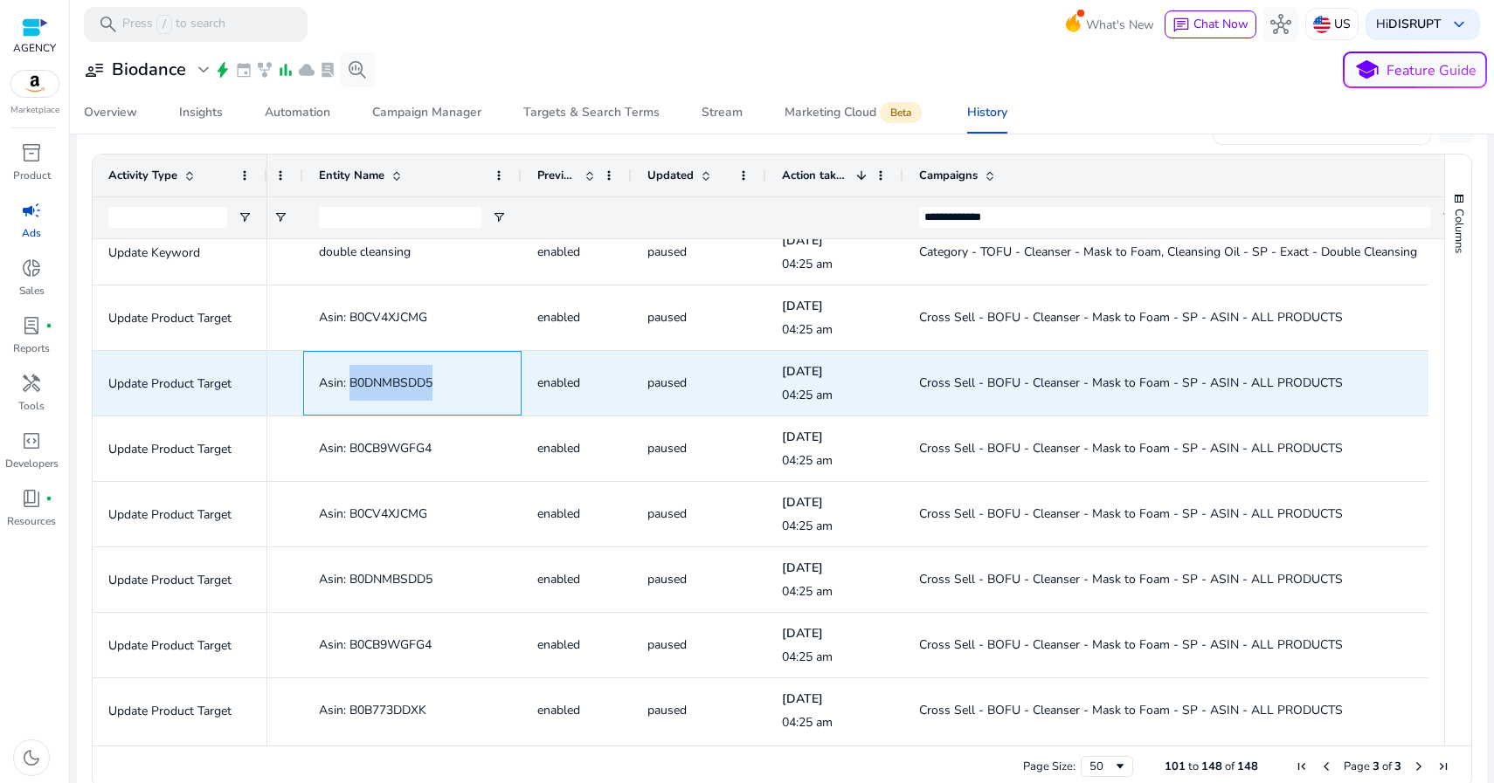
click at [378, 381] on span "Asin: B0DNMBSDD5" at bounding box center [376, 383] width 114 height 17
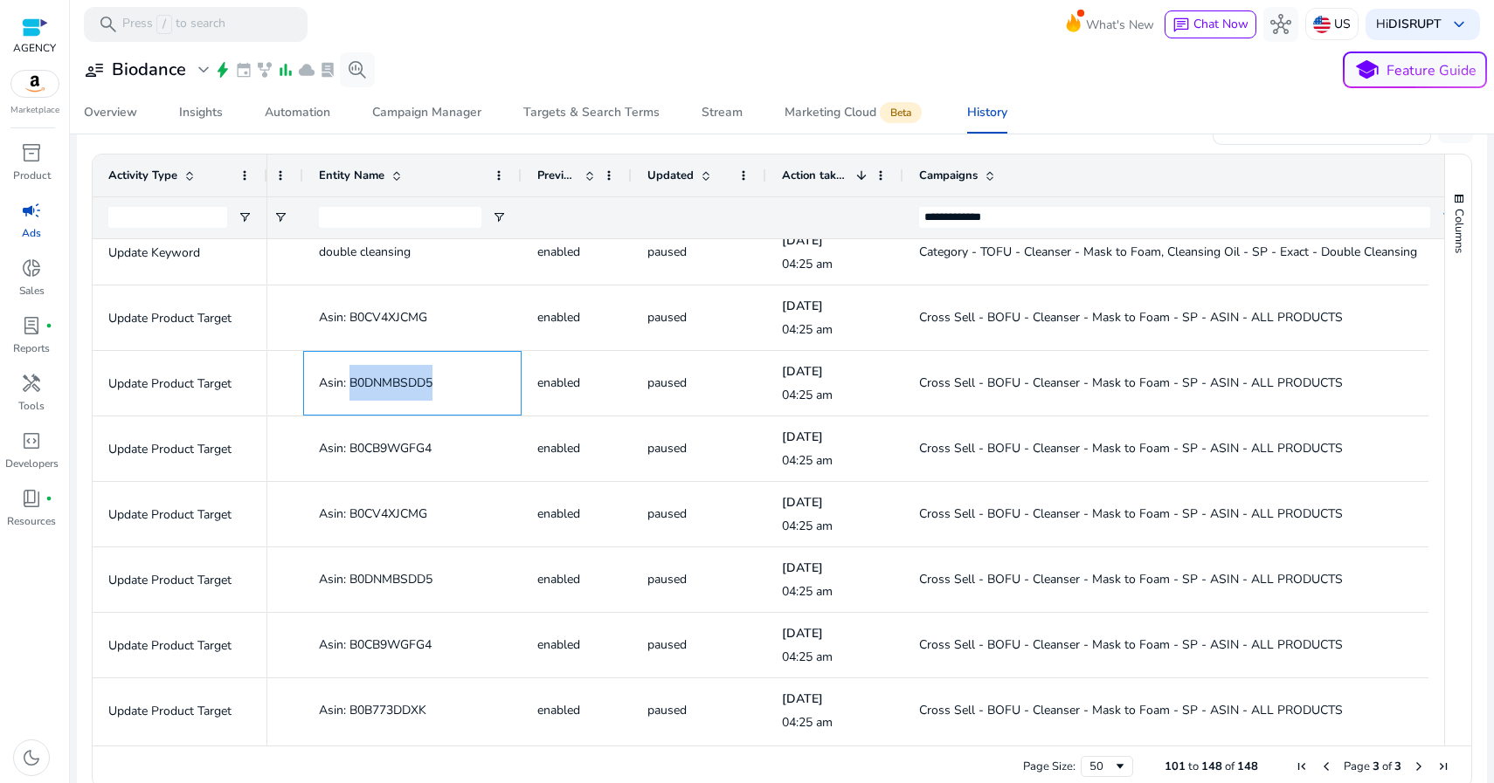
copy span "B0DNMBSDD5"
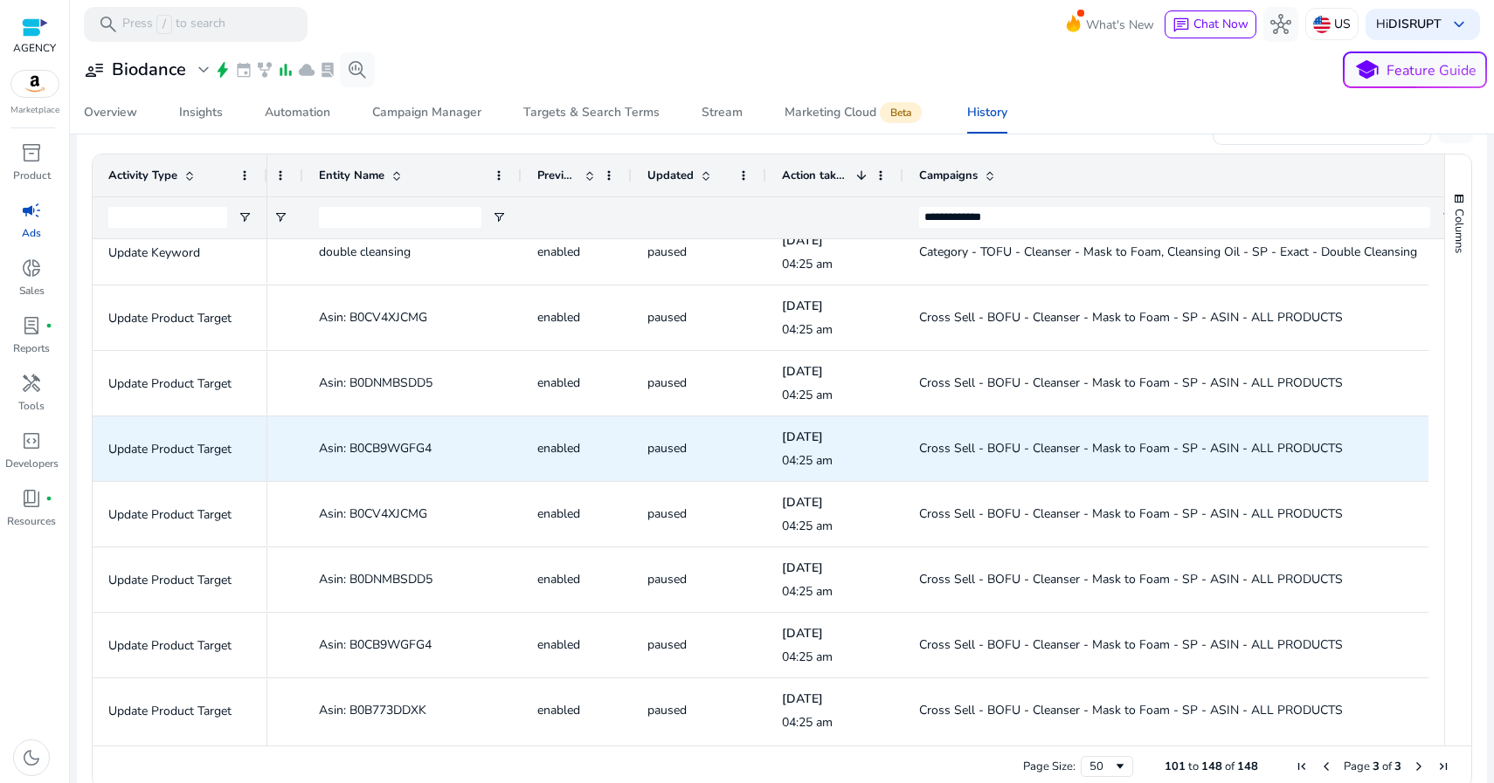
click at [420, 449] on span "Asin: B0CB9WGFG4" at bounding box center [375, 448] width 113 height 17
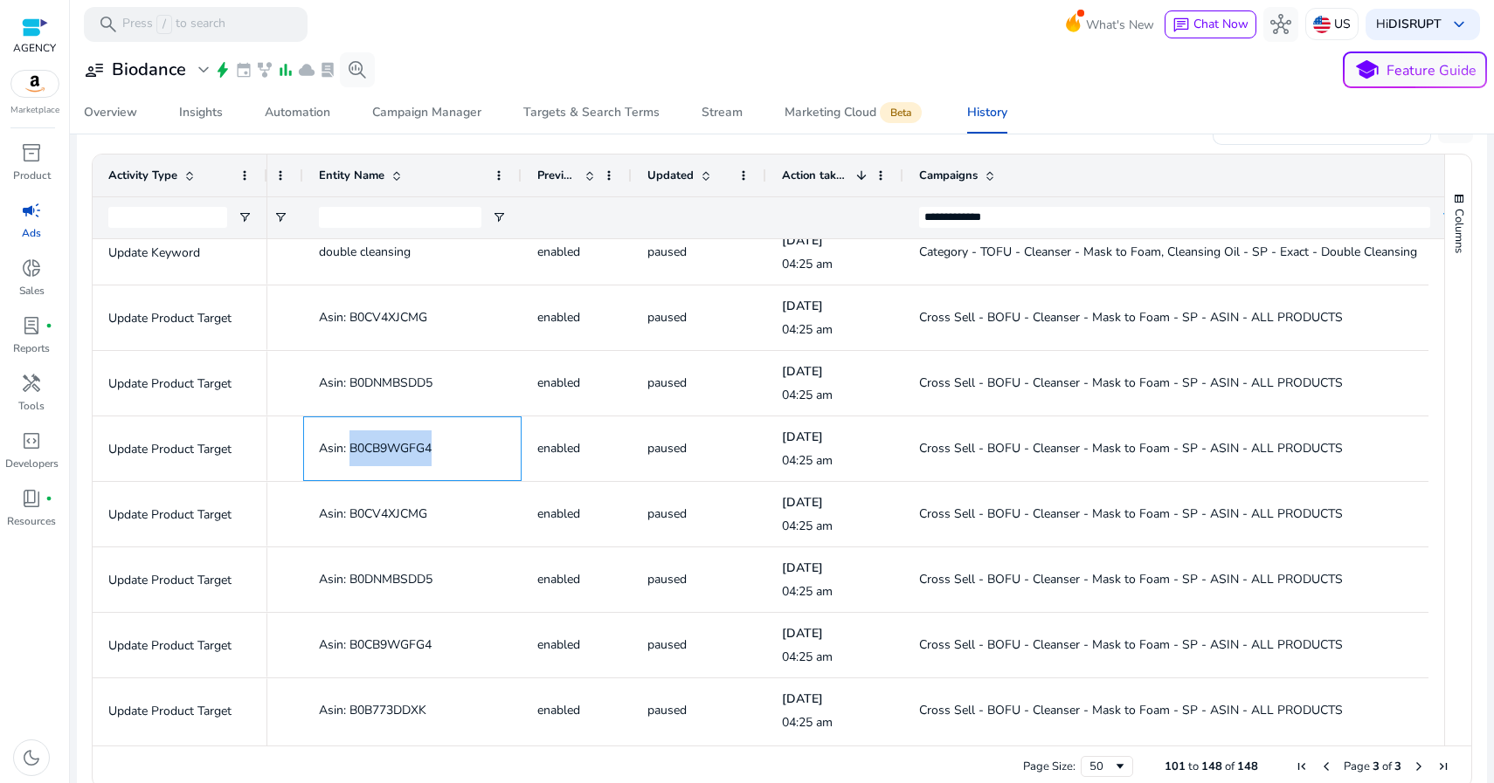
copy span "B0CB9WGFG4"
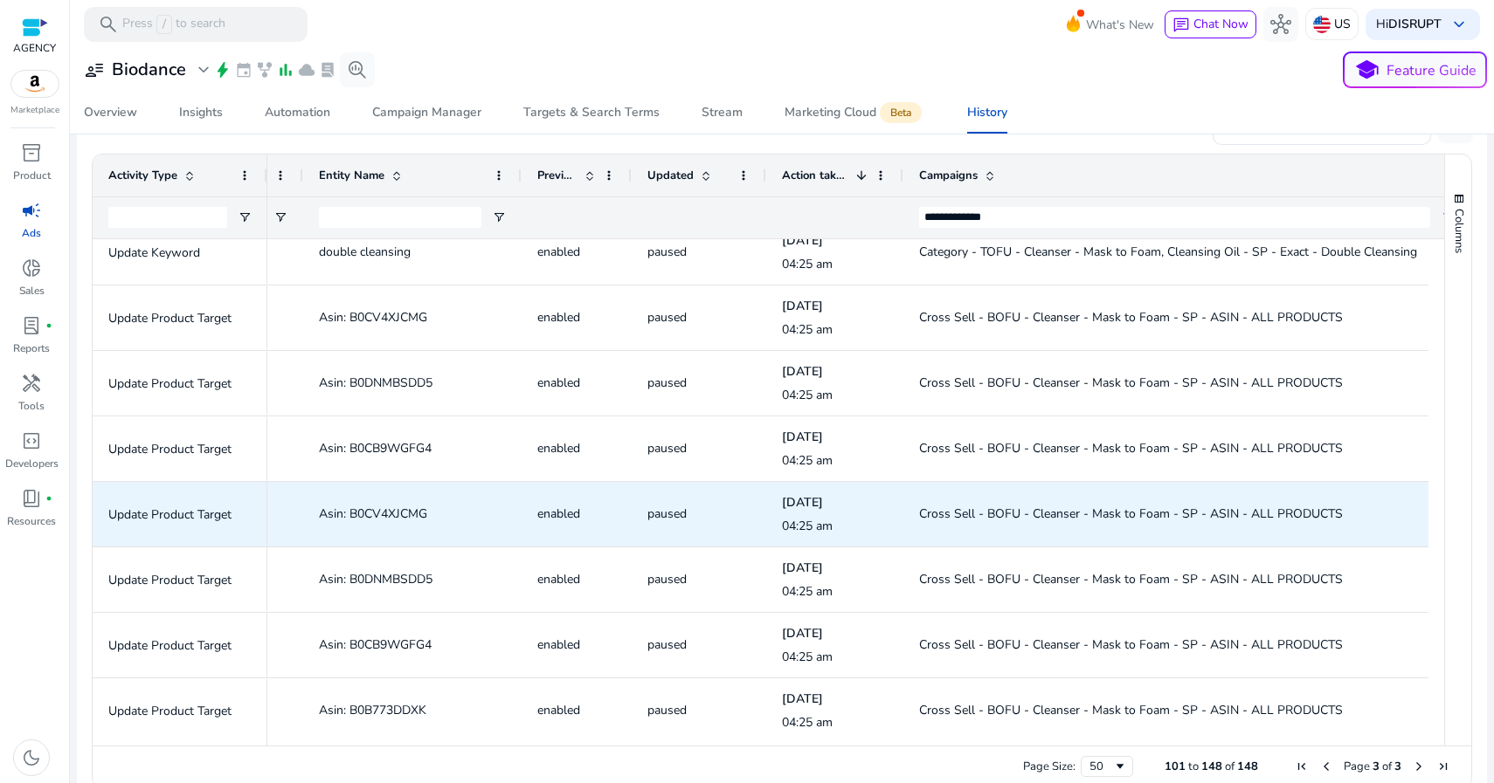
click at [393, 509] on span "Asin: B0CV4XJCMG" at bounding box center [373, 514] width 108 height 17
copy span "B0CV4XJCMG"
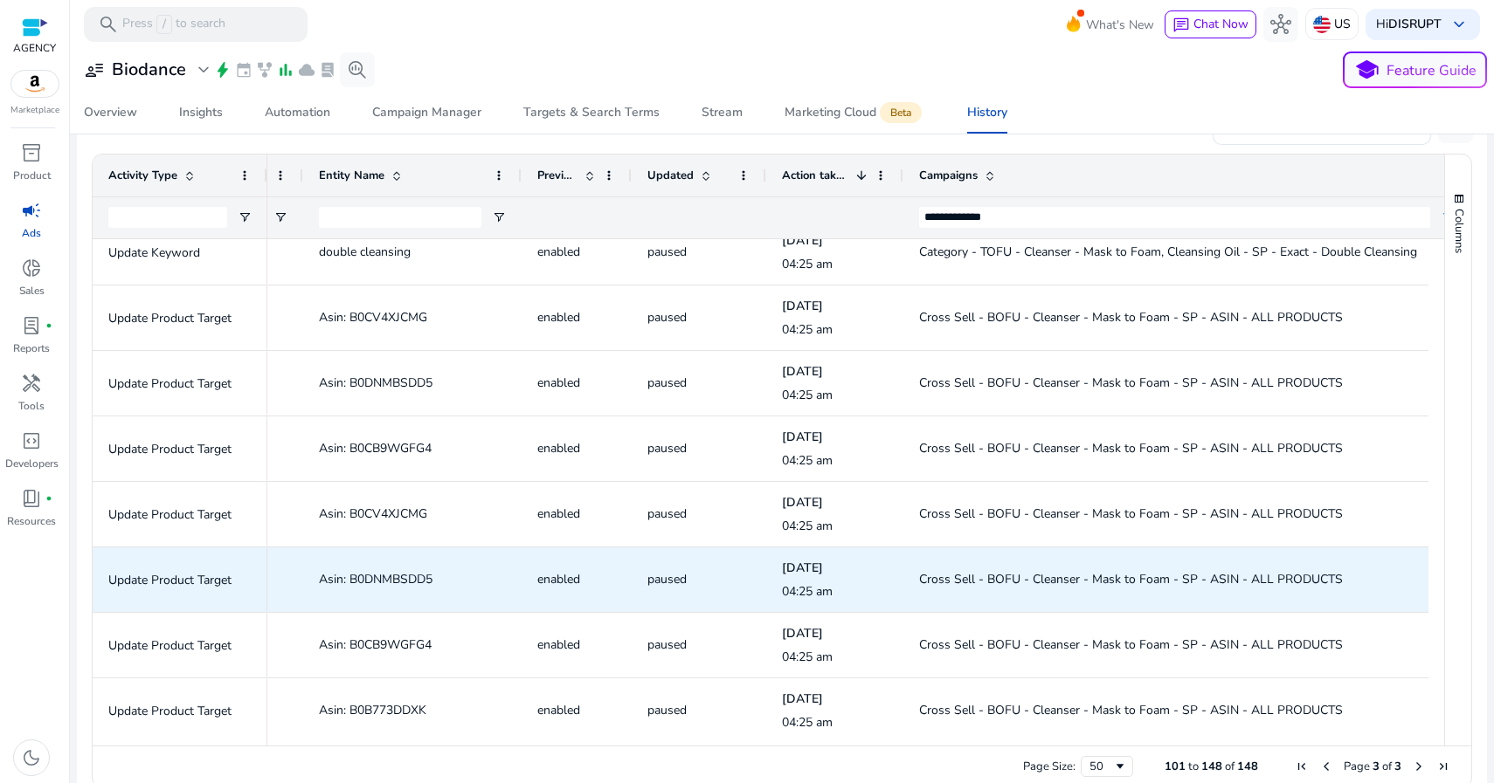
click at [406, 578] on span "Asin: B0DNMBSDD5" at bounding box center [376, 579] width 114 height 17
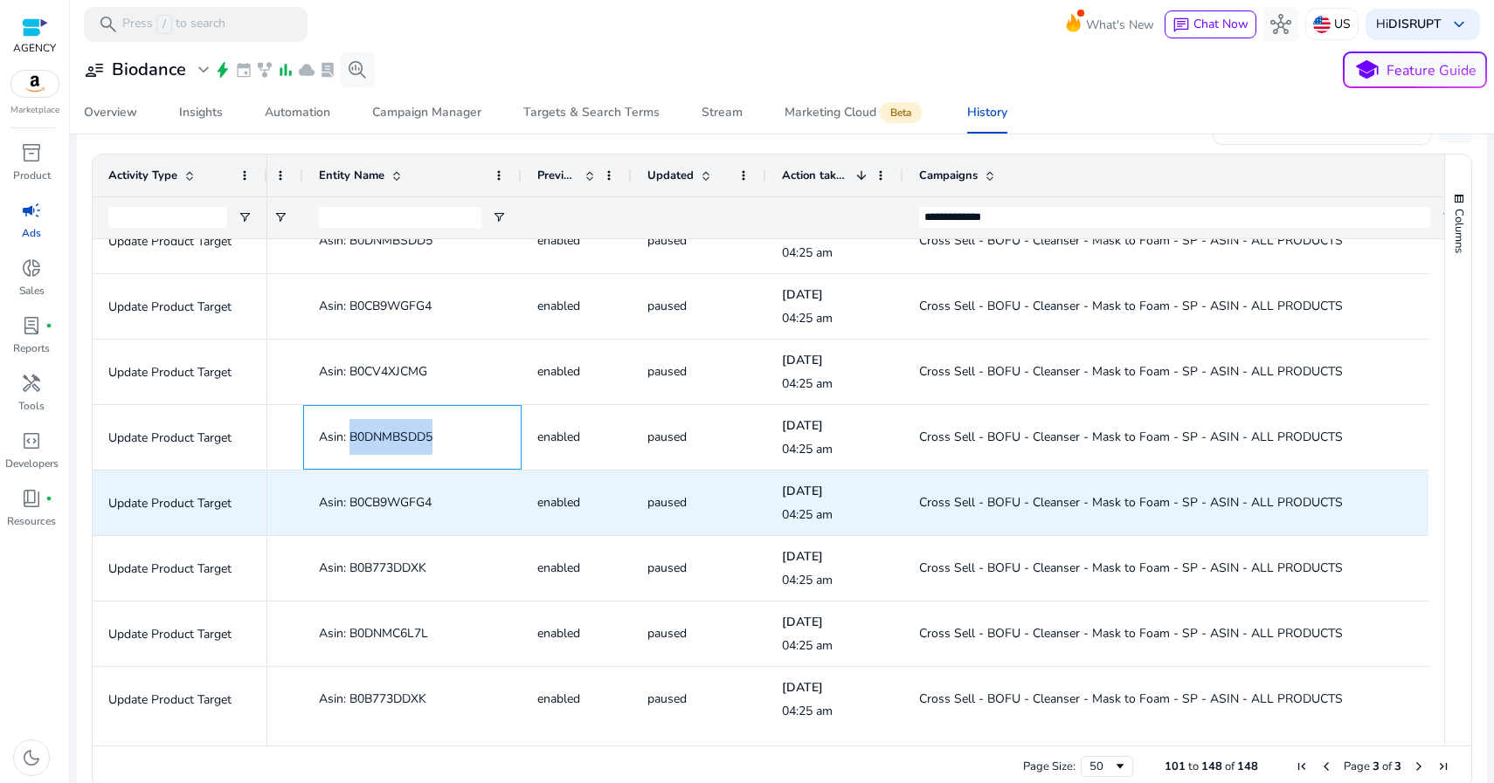
scroll to position [0, 0]
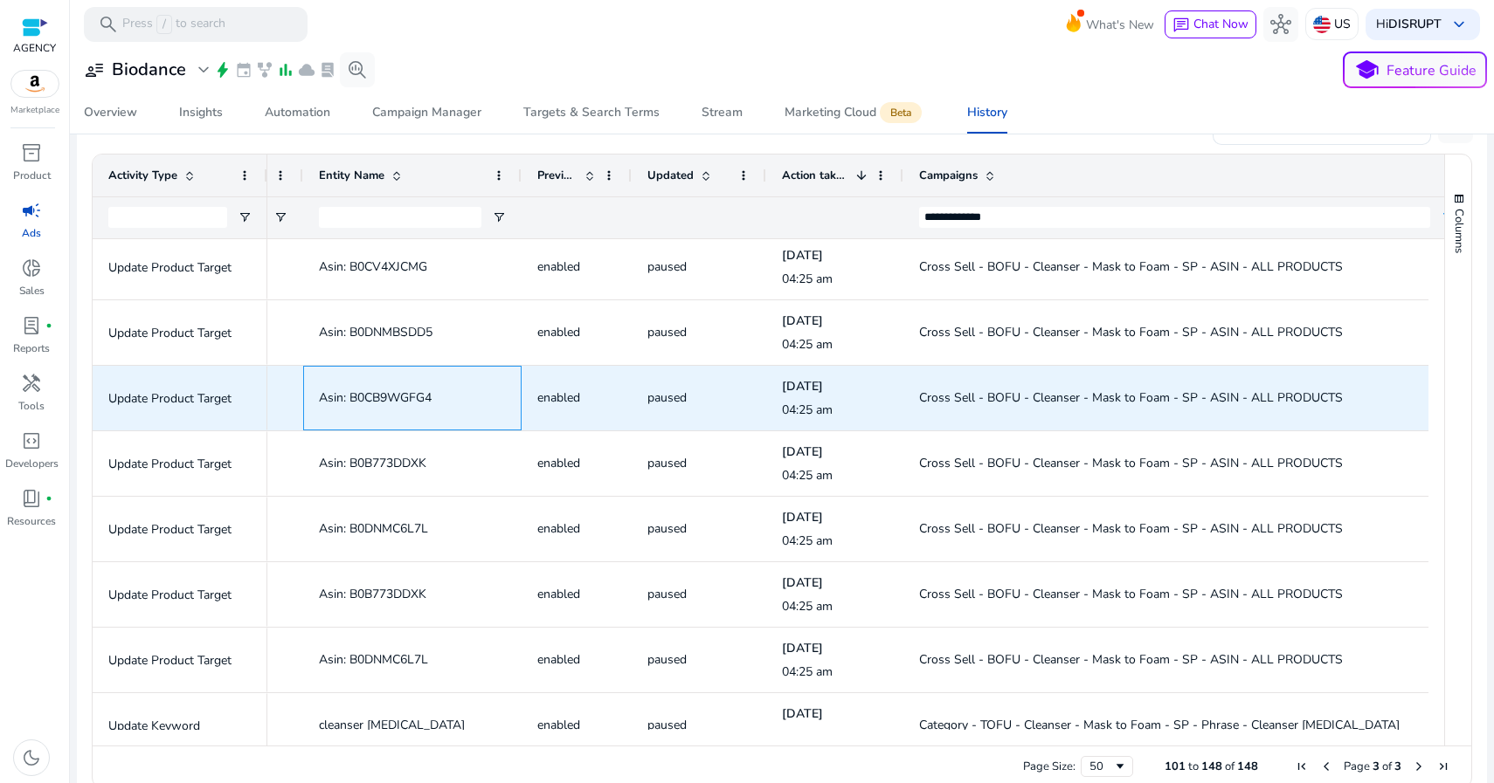
click at [410, 392] on span "Asin: B0CB9WGFG4" at bounding box center [375, 398] width 113 height 17
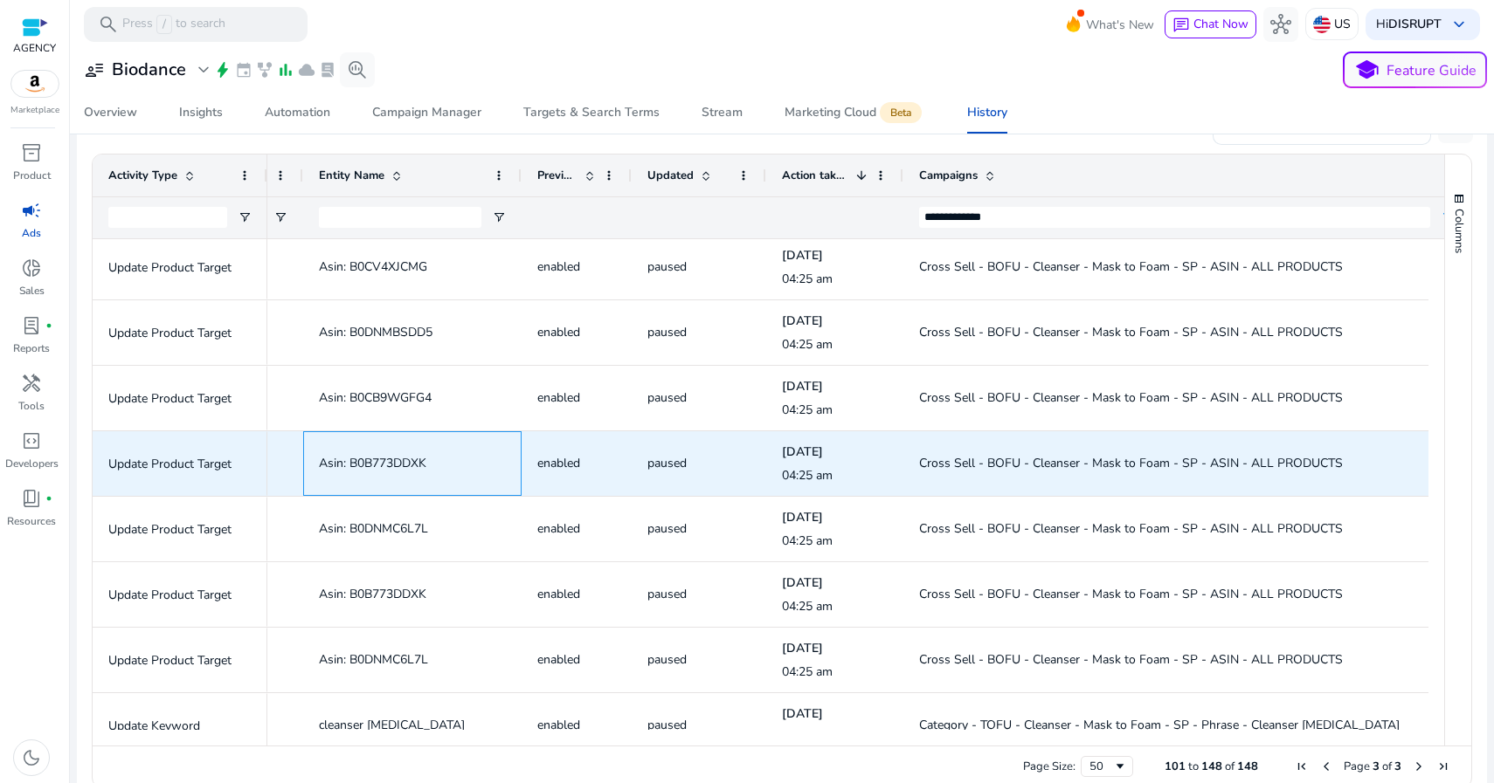
click at [395, 461] on span "Asin: B0B773DDXK" at bounding box center [372, 463] width 107 height 17
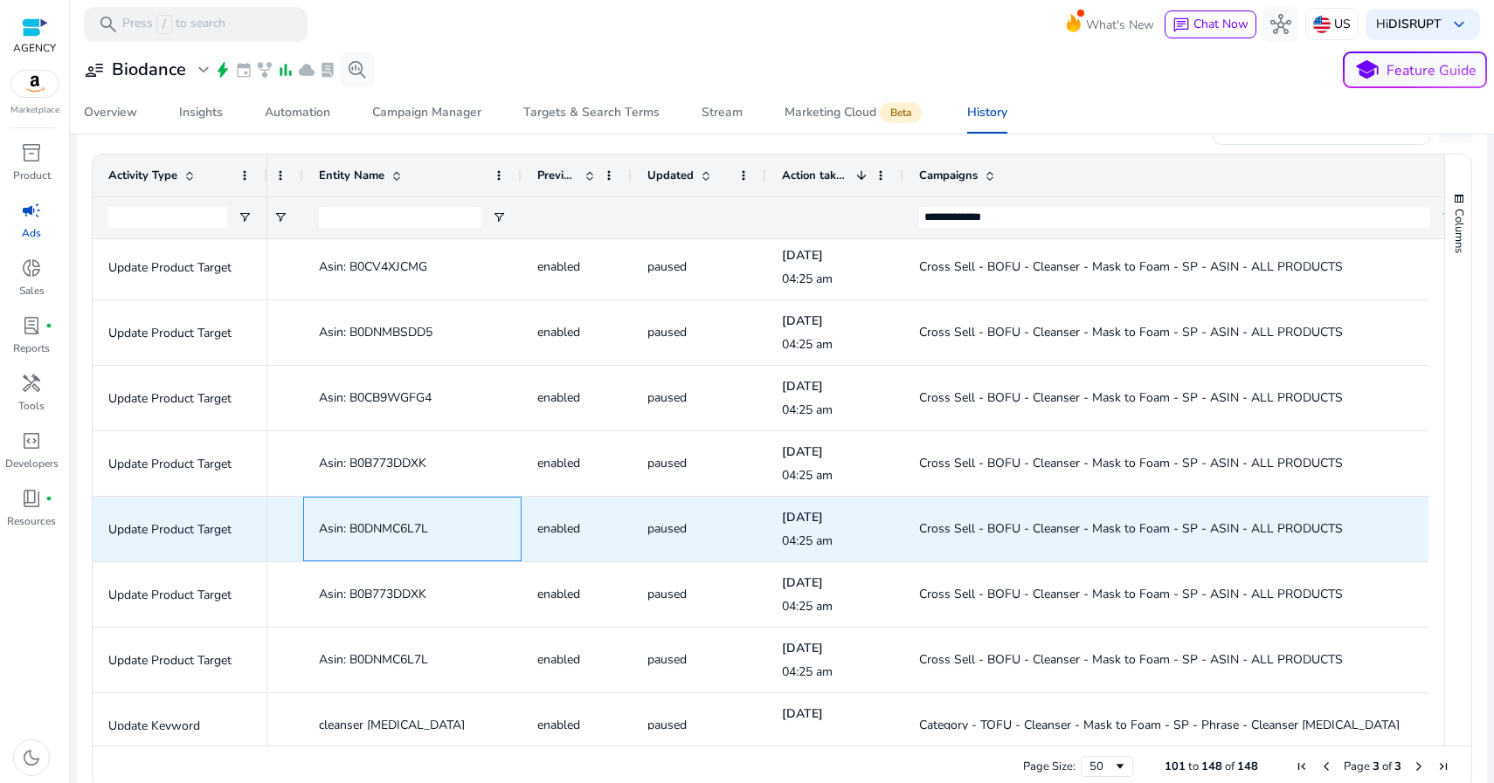
click at [381, 527] on span "Asin: B0DNMC6L7L" at bounding box center [373, 529] width 109 height 17
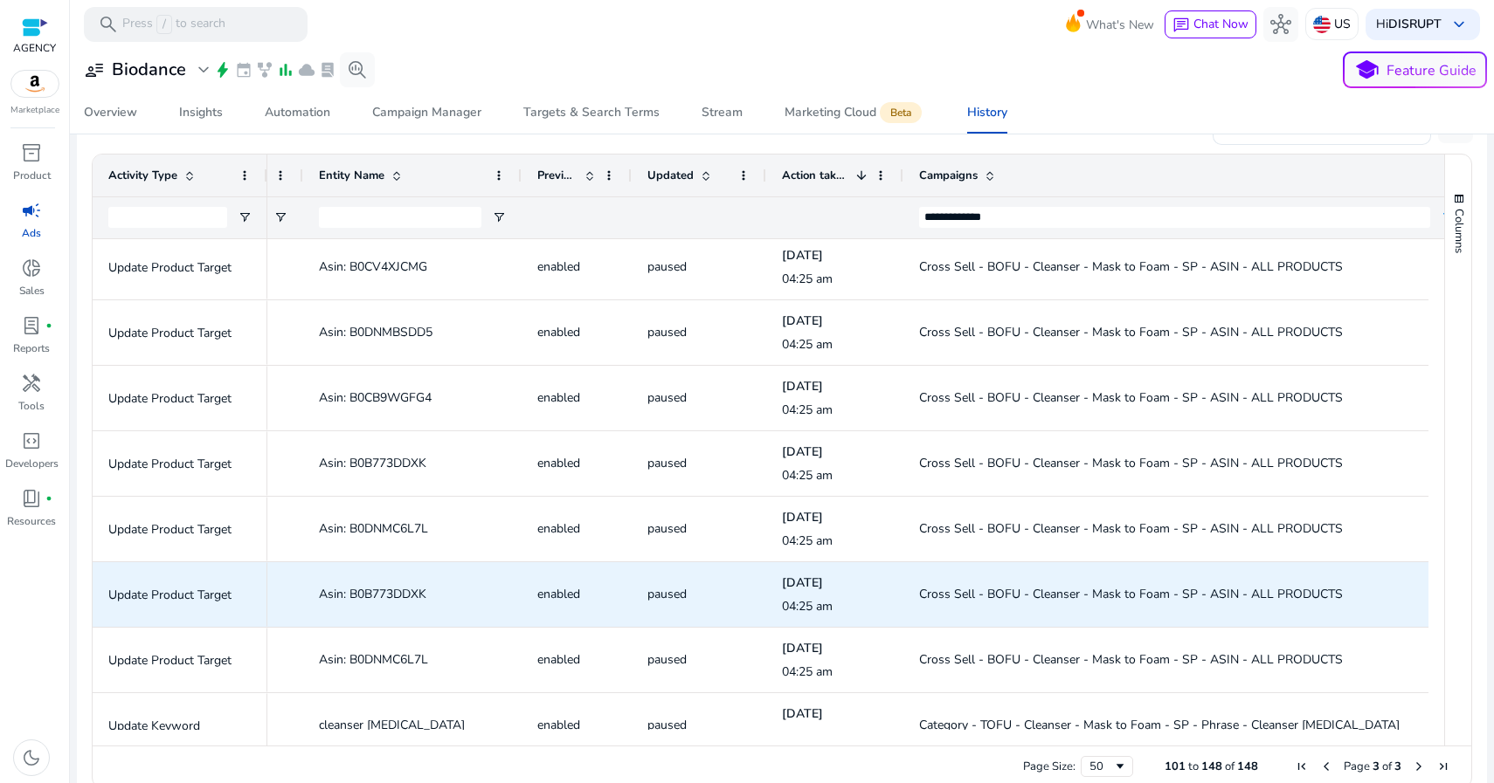
click at [405, 592] on span "Asin: B0B773DDXK" at bounding box center [372, 594] width 107 height 17
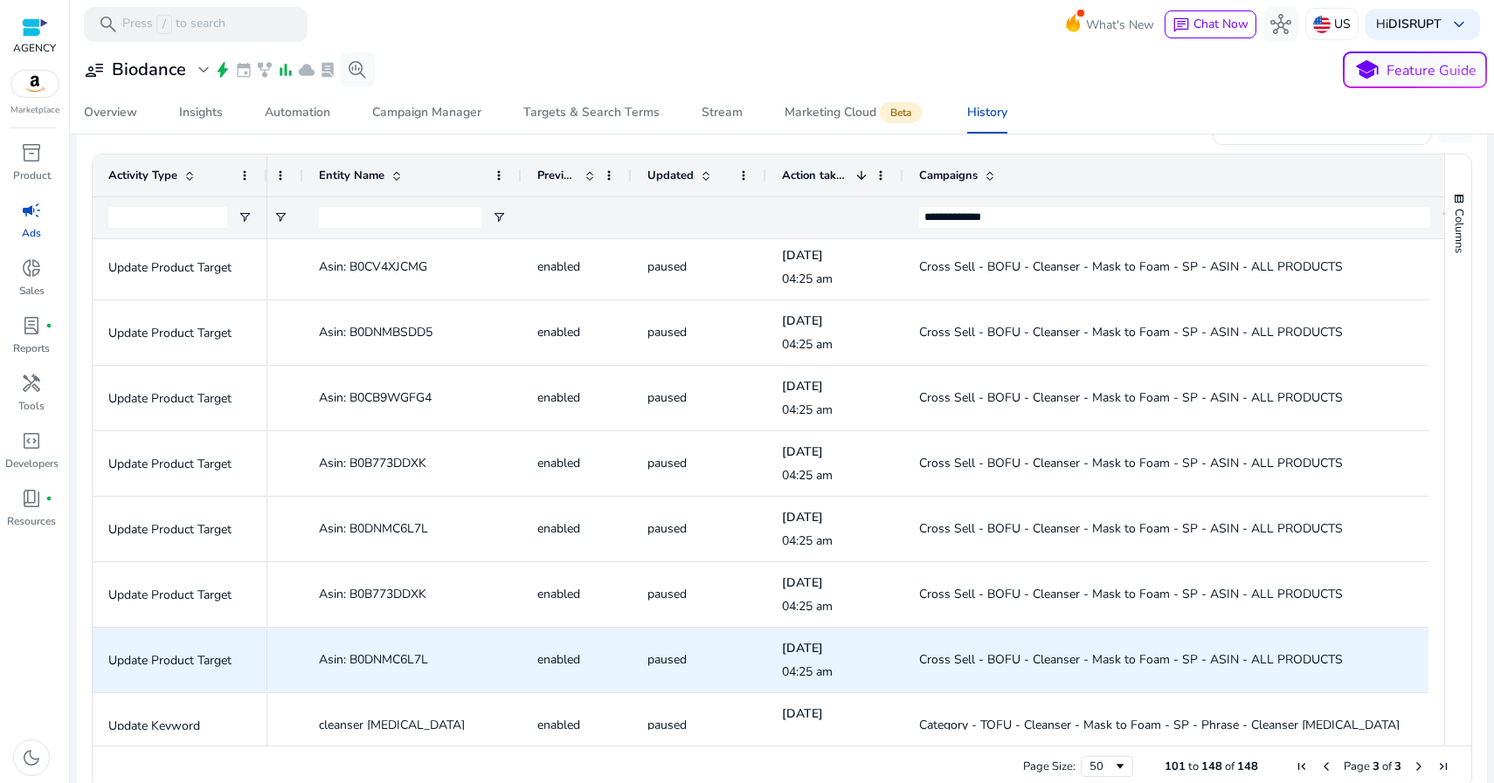
click at [407, 660] on span "Asin: B0DNMC6L7L" at bounding box center [373, 660] width 109 height 17
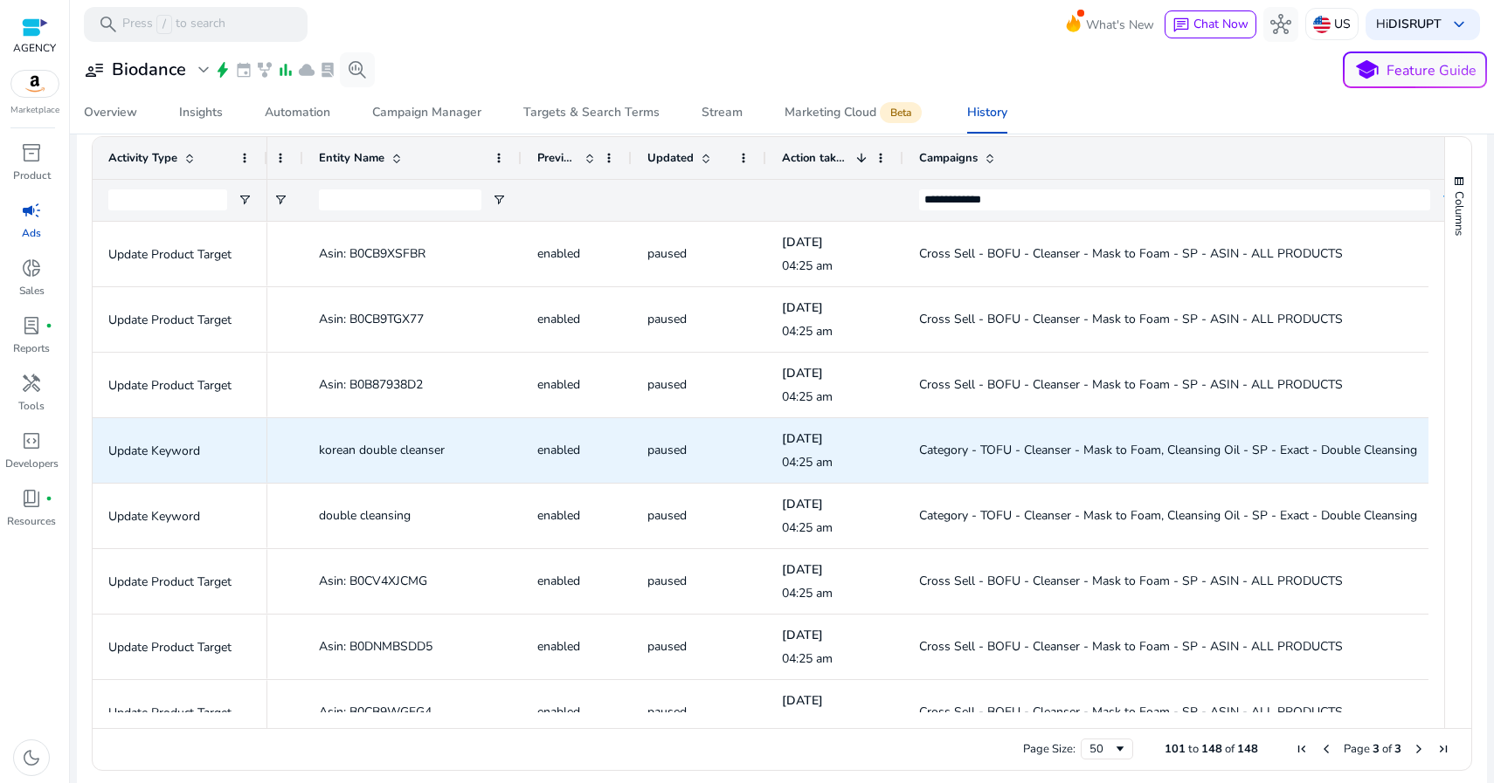
click at [991, 446] on span "Category - TOFU - Cleanser - Mask to Foam, Cleansing Oil - SP - Exact - Double …" at bounding box center [1168, 450] width 498 height 17
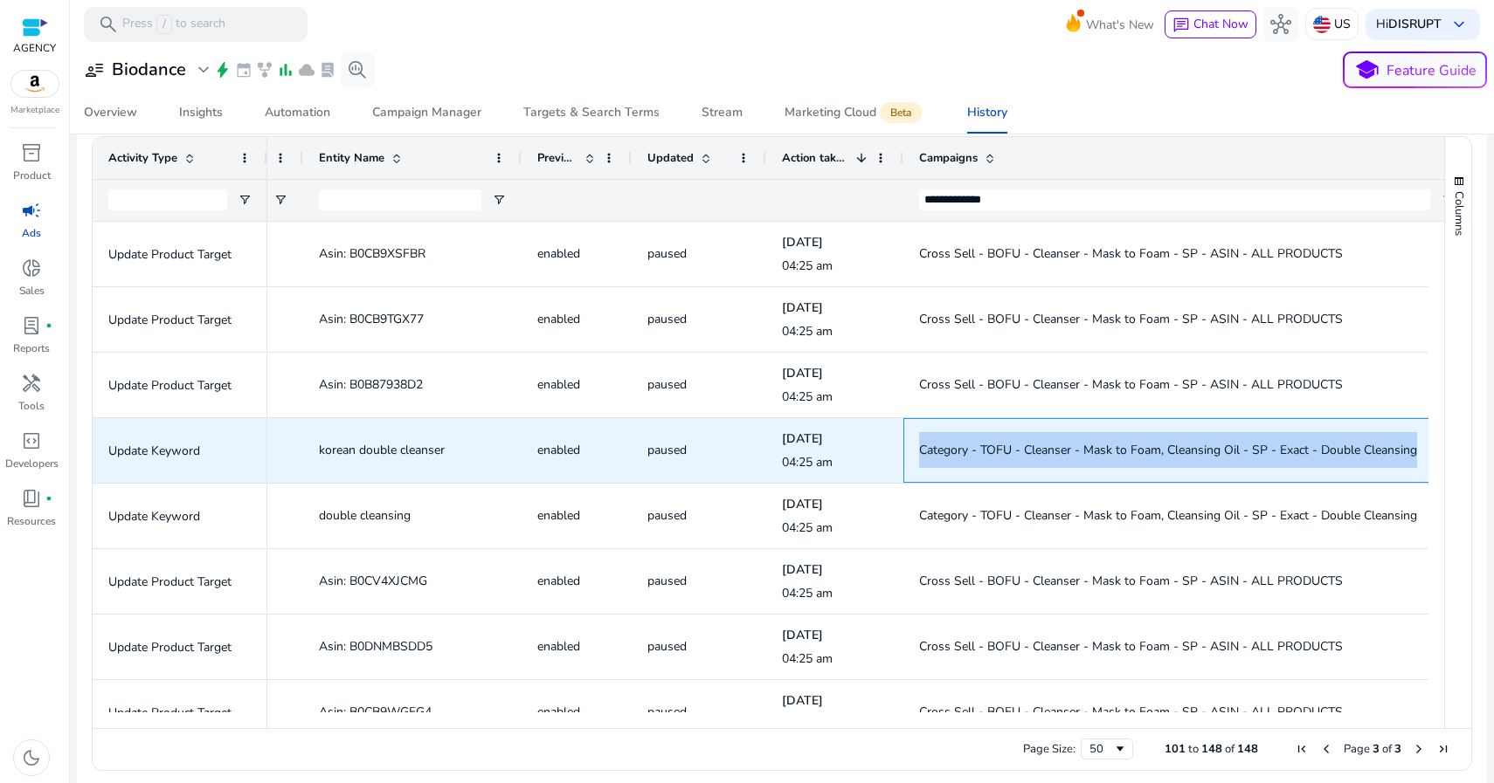
click at [991, 446] on span "Category - TOFU - Cleanser - Mask to Foam, Cleansing Oil - SP - Exact - Double …" at bounding box center [1168, 450] width 498 height 17
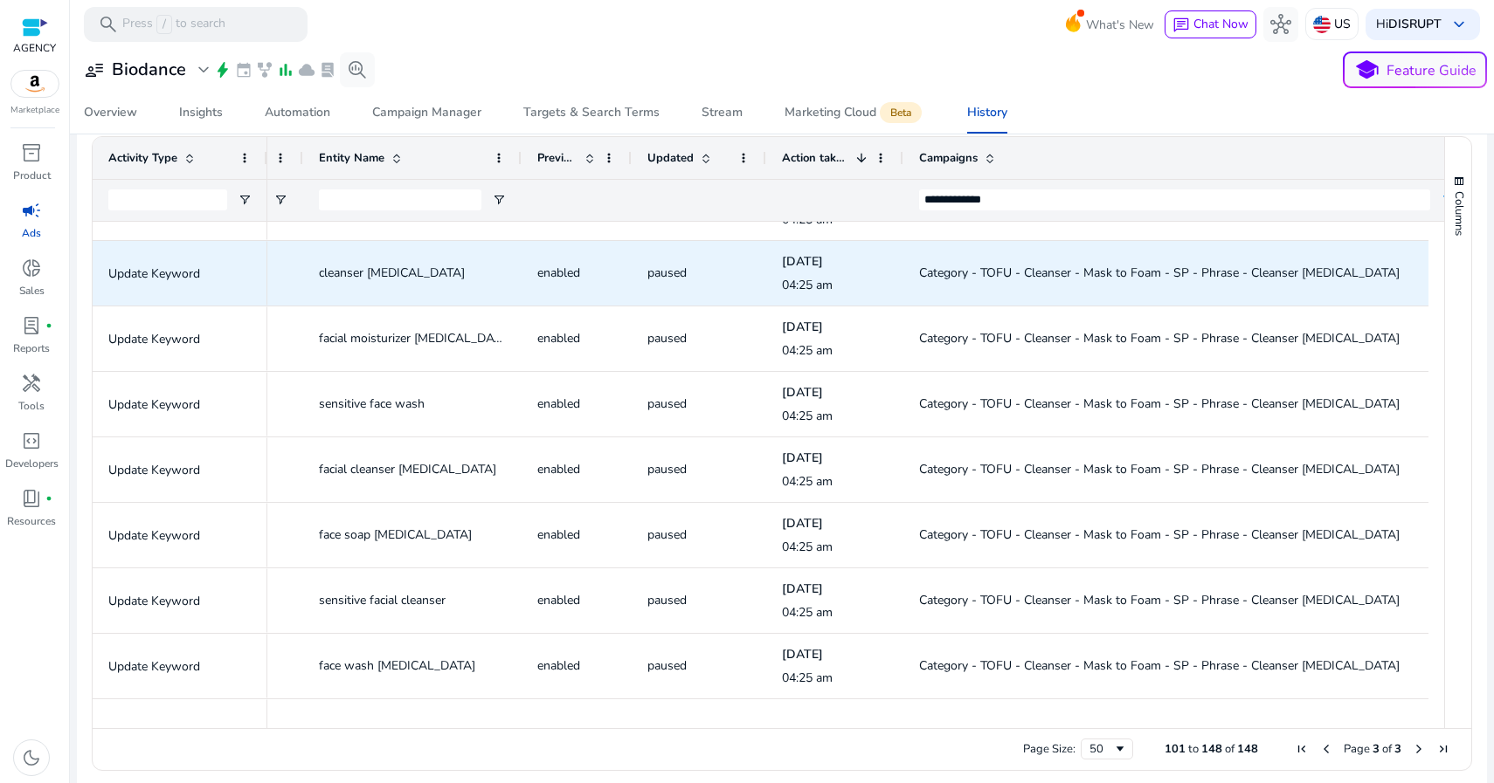
click at [1006, 273] on span "Category - TOFU - Cleanser - Mask to Foam - SP - Phrase - Cleanser for Sensitiv…" at bounding box center [1159, 273] width 480 height 17
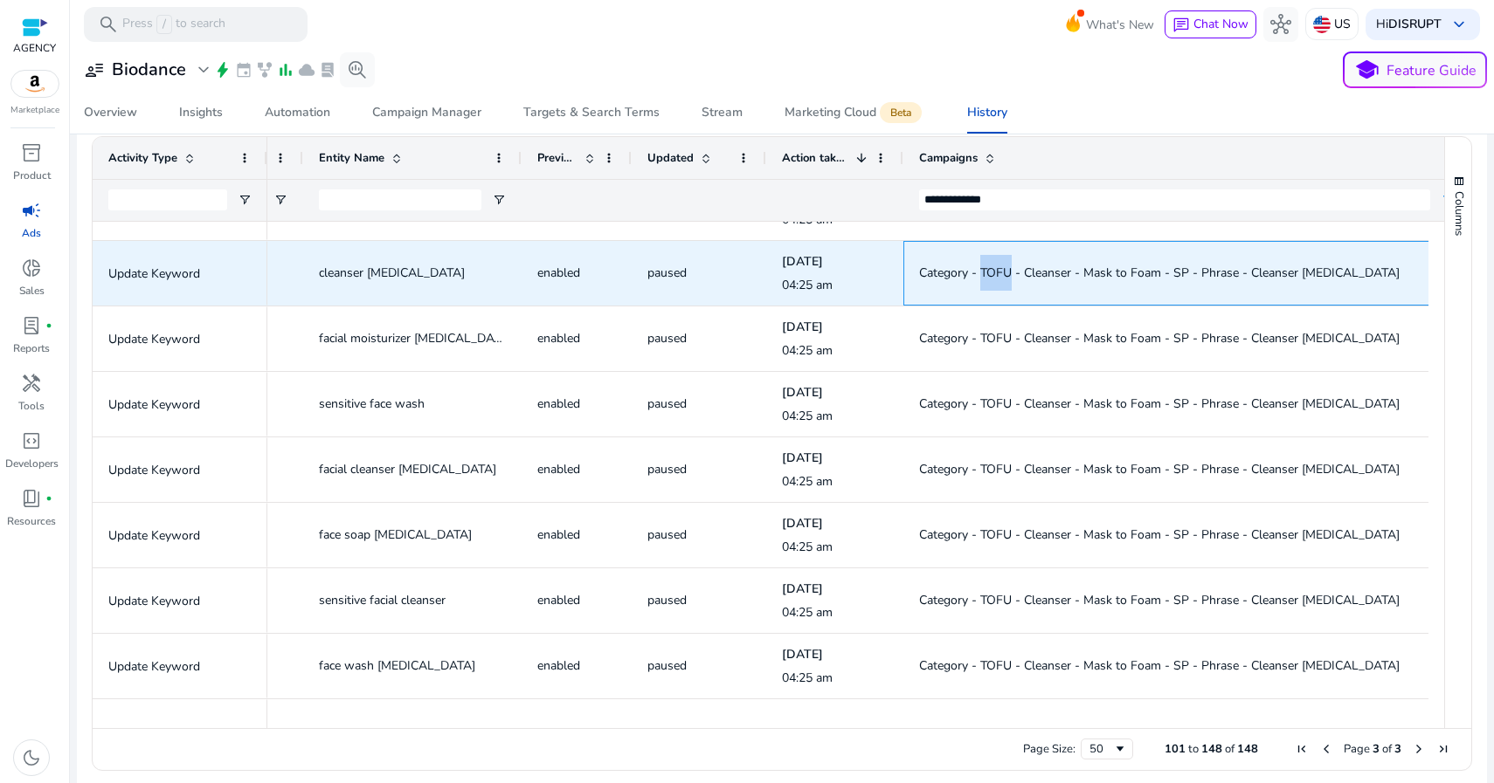
click at [1006, 273] on span "Category - TOFU - Cleanser - Mask to Foam - SP - Phrase - Cleanser for Sensitiv…" at bounding box center [1159, 273] width 480 height 17
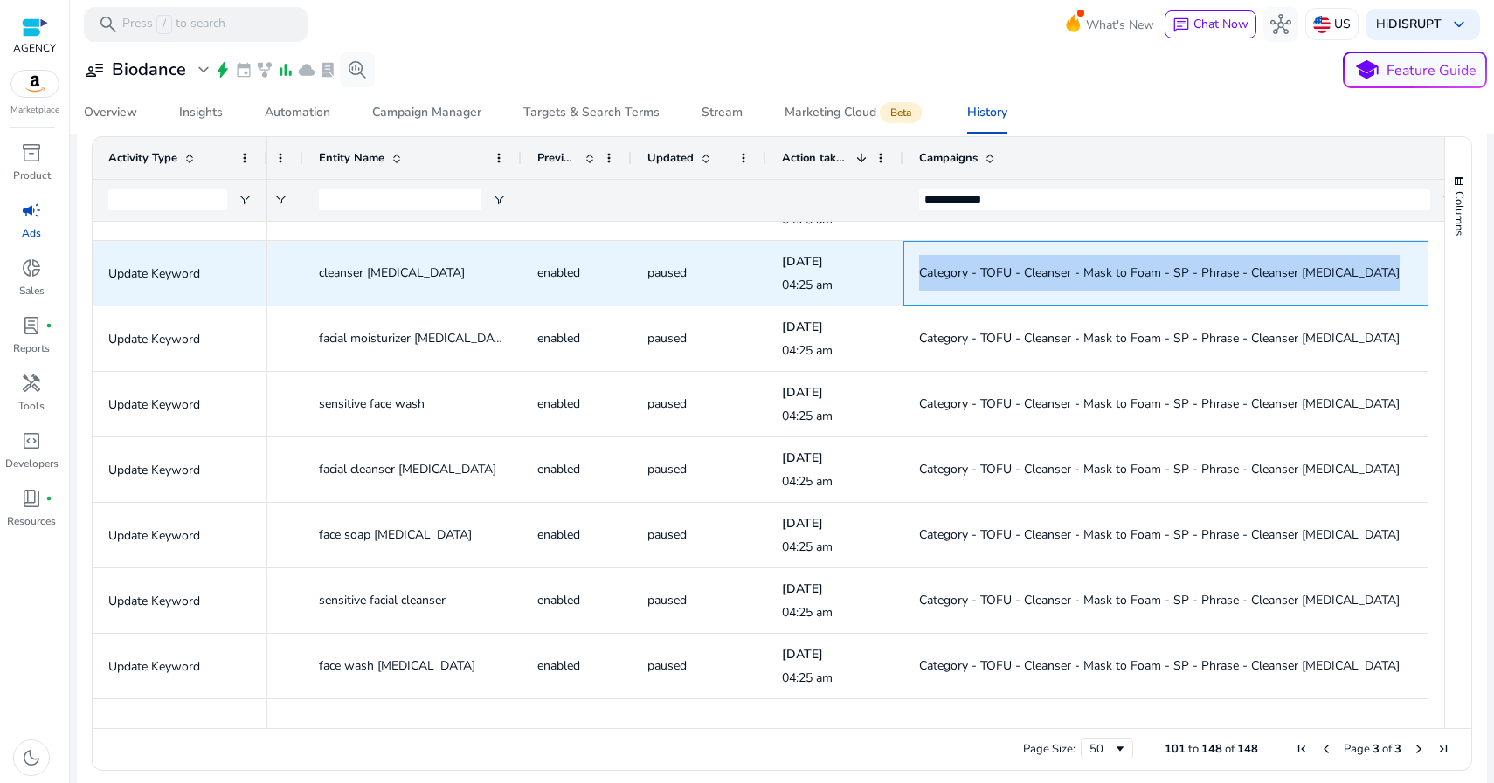
click at [1006, 273] on span "Category - TOFU - Cleanser - Mask to Foam - SP - Phrase - Cleanser for Sensitiv…" at bounding box center [1159, 273] width 480 height 17
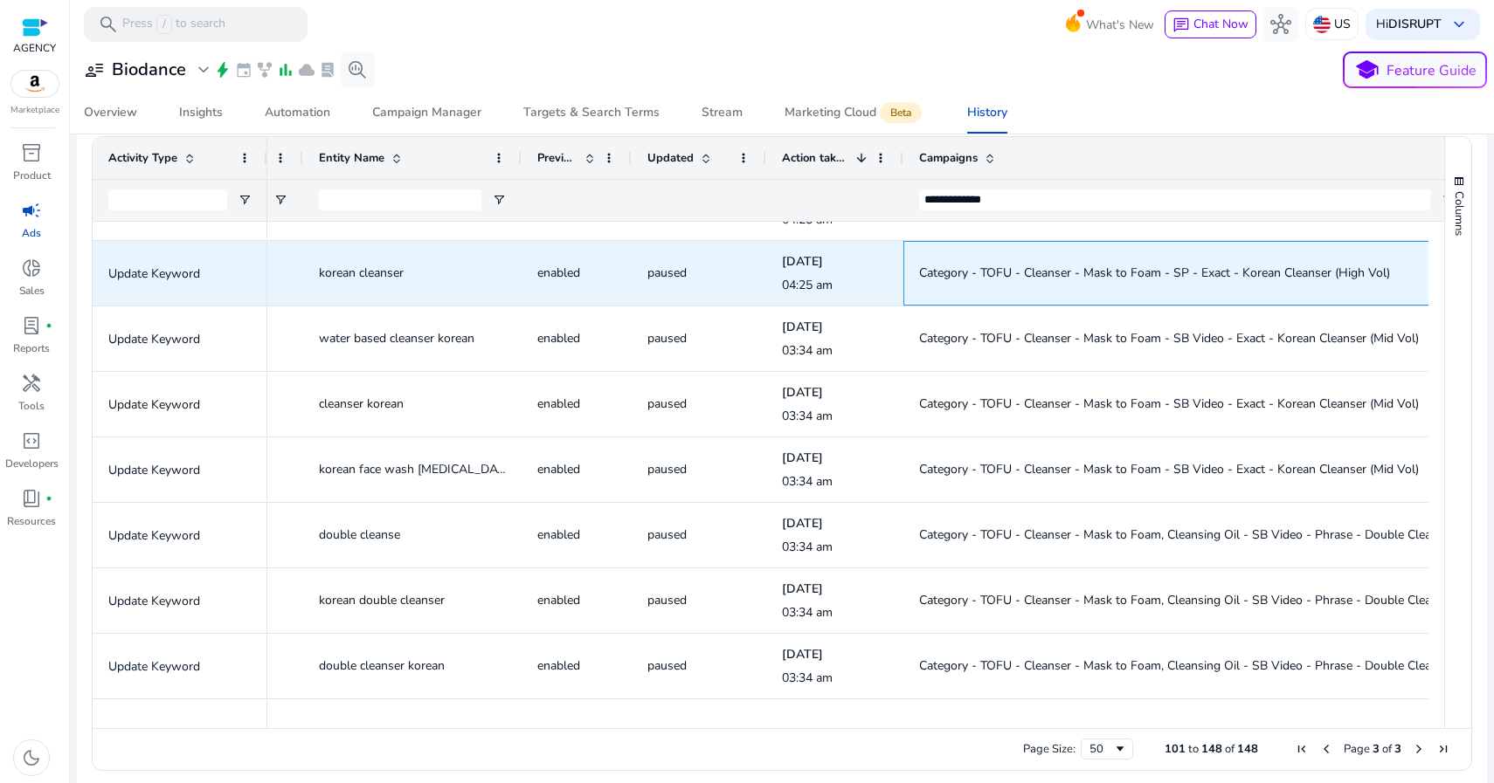
click at [978, 273] on span "Category - TOFU - Cleanser - Mask to Foam - SP - Exact - Korean Cleanser (High …" at bounding box center [1154, 273] width 471 height 17
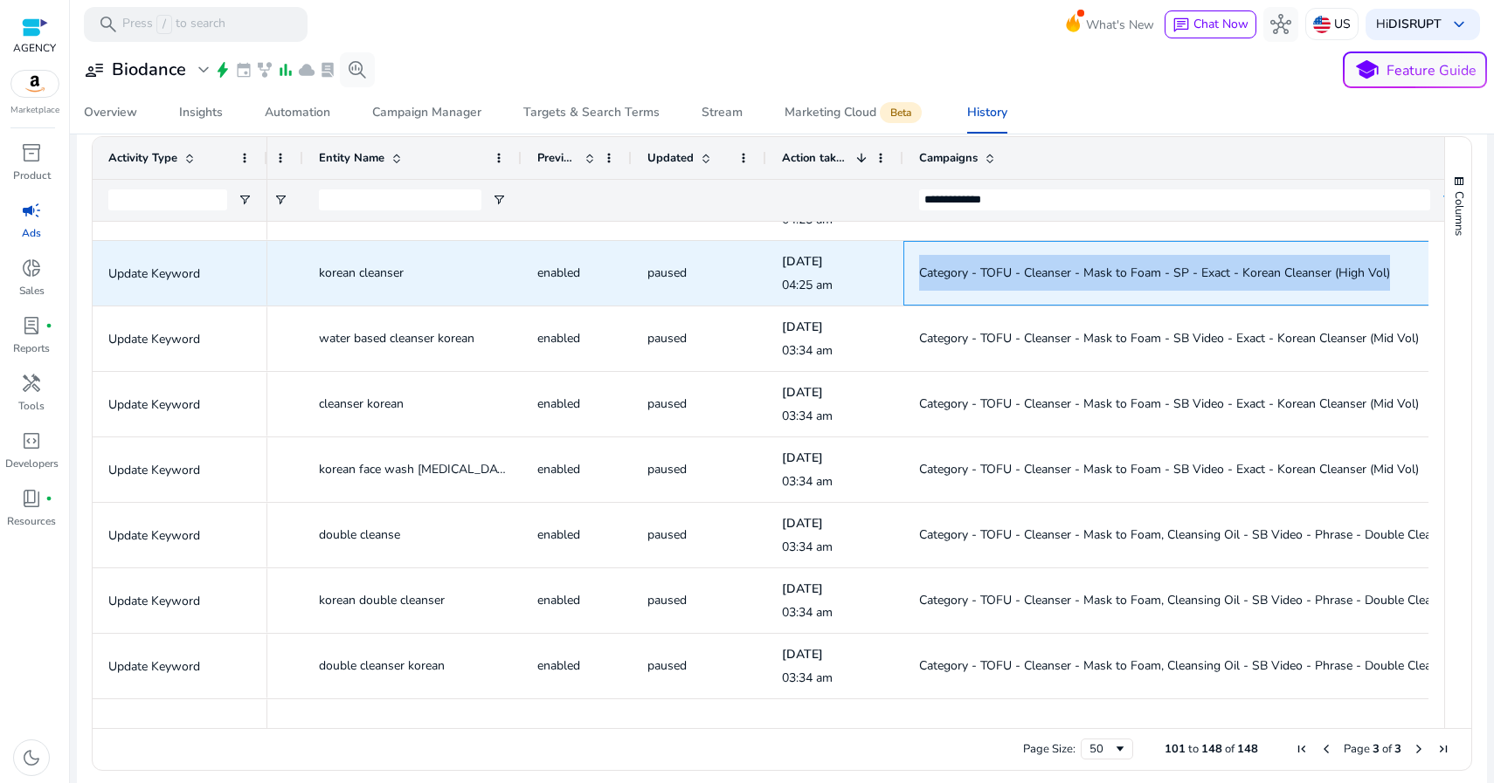
click at [978, 273] on span "Category - TOFU - Cleanser - Mask to Foam - SP - Exact - Korean Cleanser (High …" at bounding box center [1154, 273] width 471 height 17
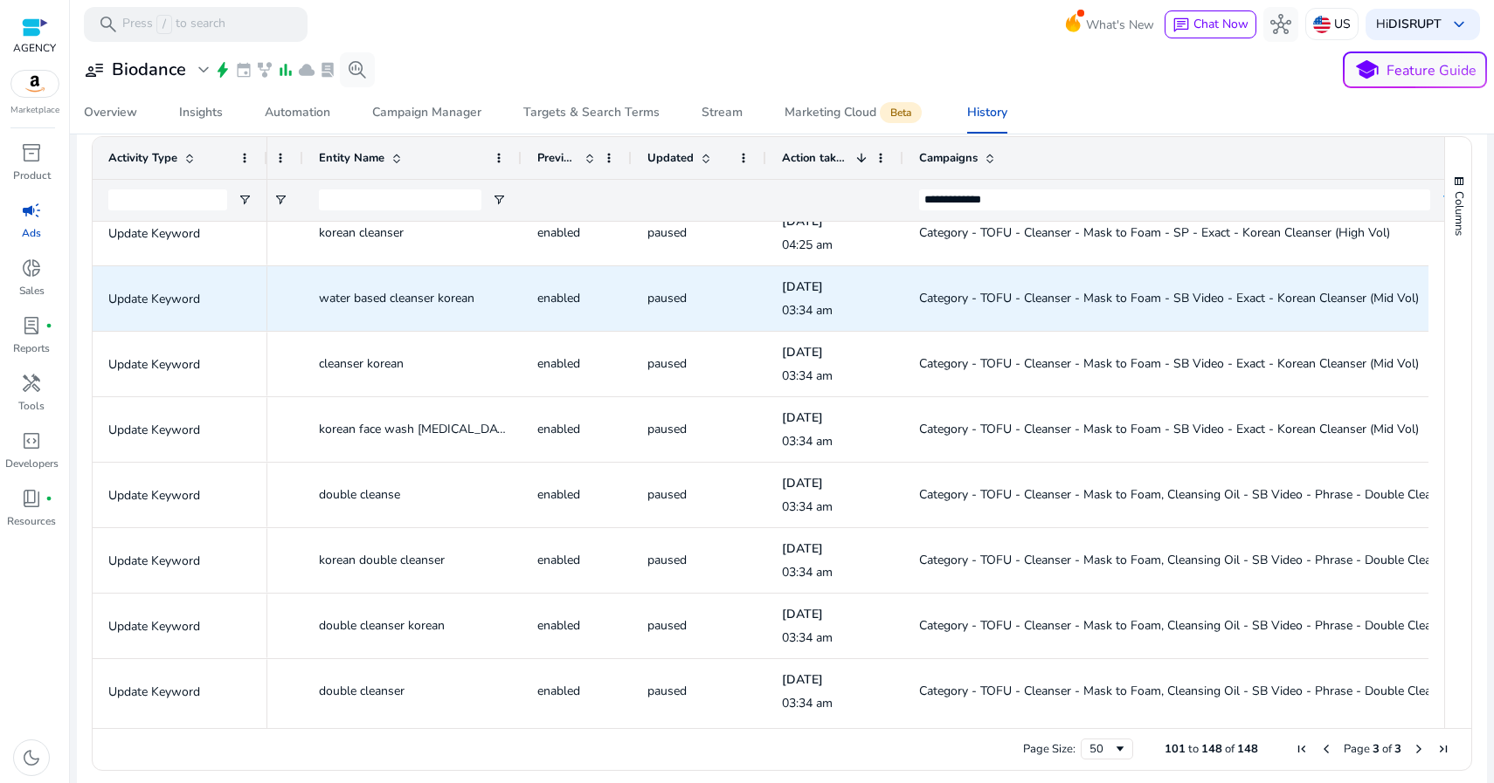
click at [951, 302] on span "Category - TOFU - Cleanser - Mask to Foam - SB Video - Exact - Korean Cleanser …" at bounding box center [1169, 298] width 500 height 17
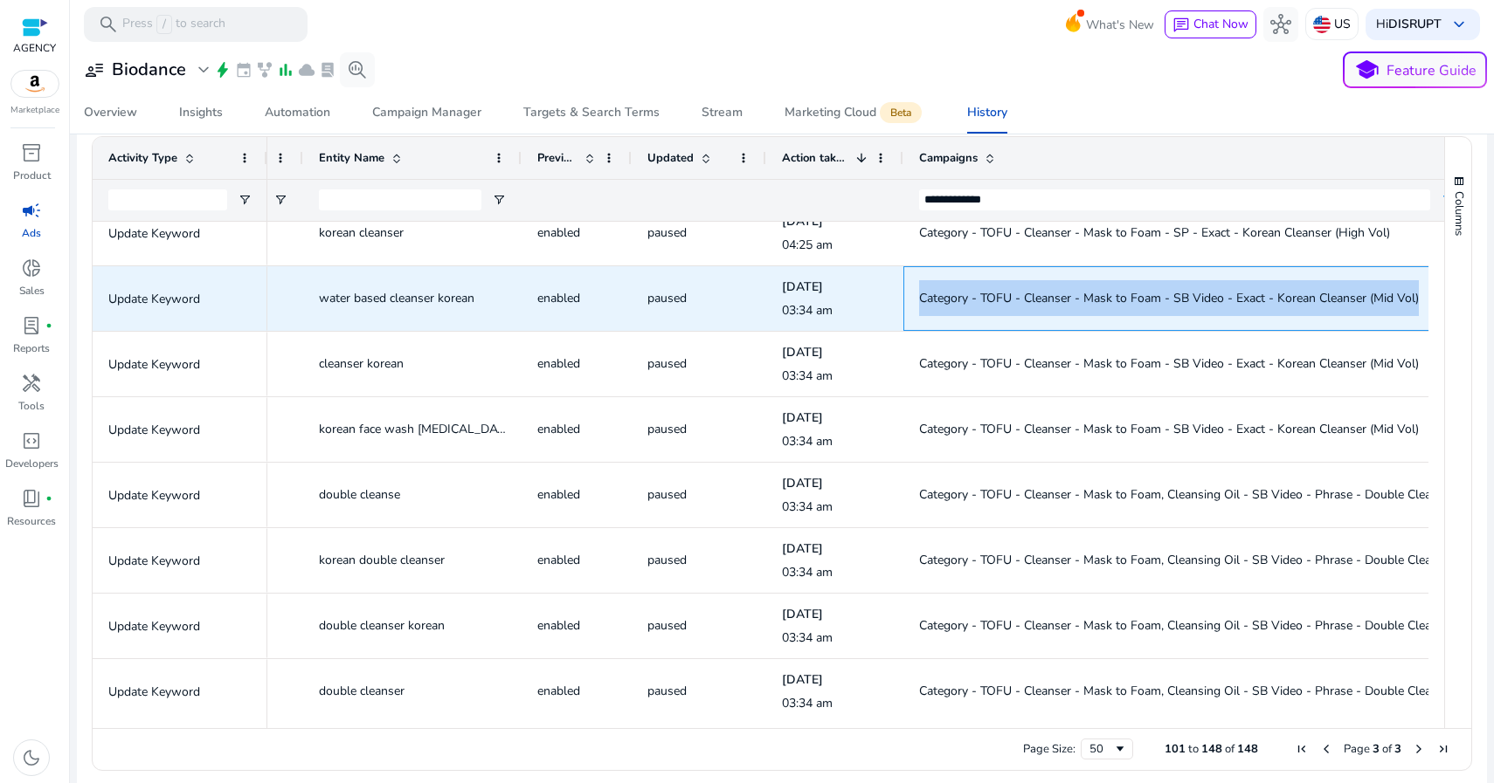
click at [951, 302] on span "Category - TOFU - Cleanser - Mask to Foam - SB Video - Exact - Korean Cleanser …" at bounding box center [1169, 298] width 500 height 17
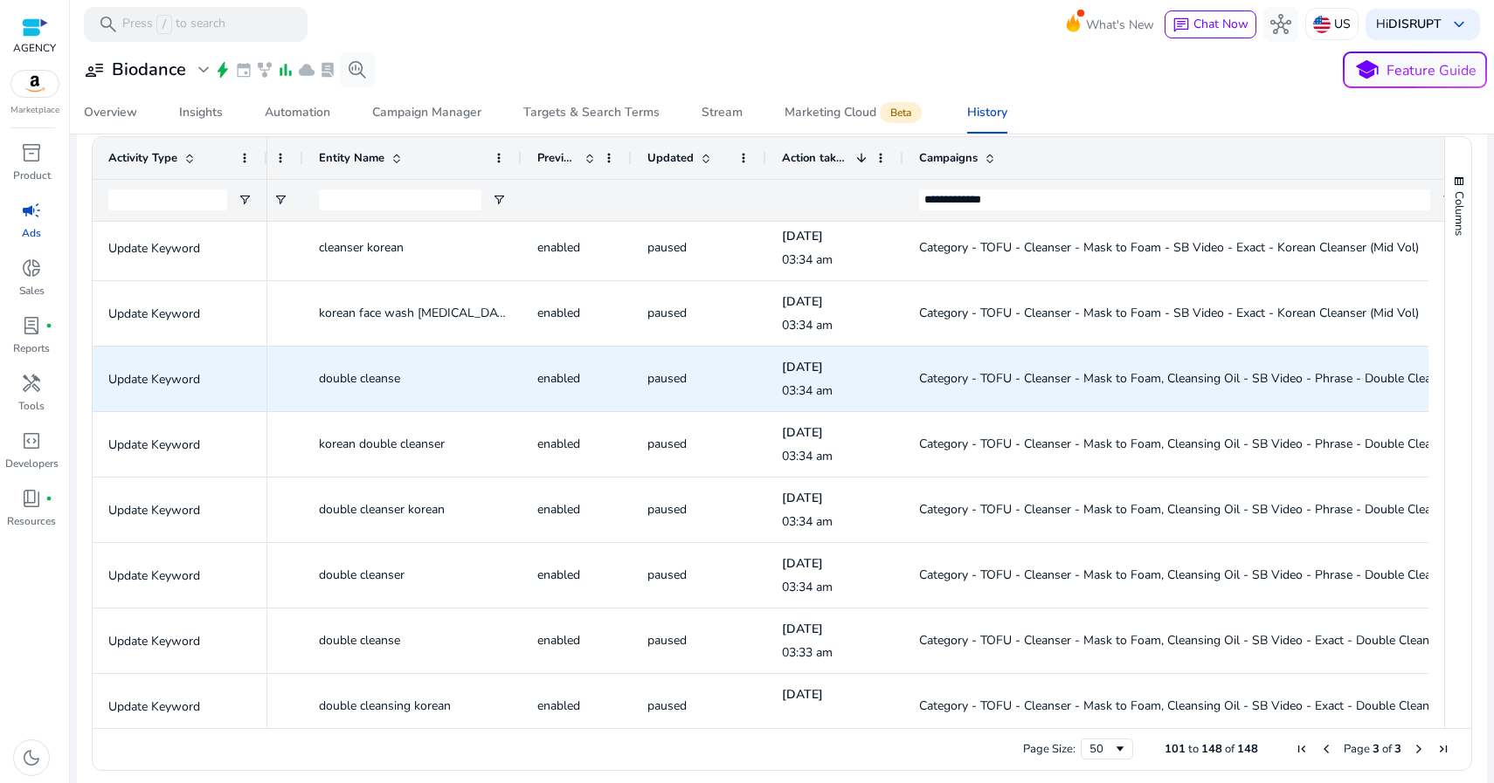
scroll to position [1714, 0]
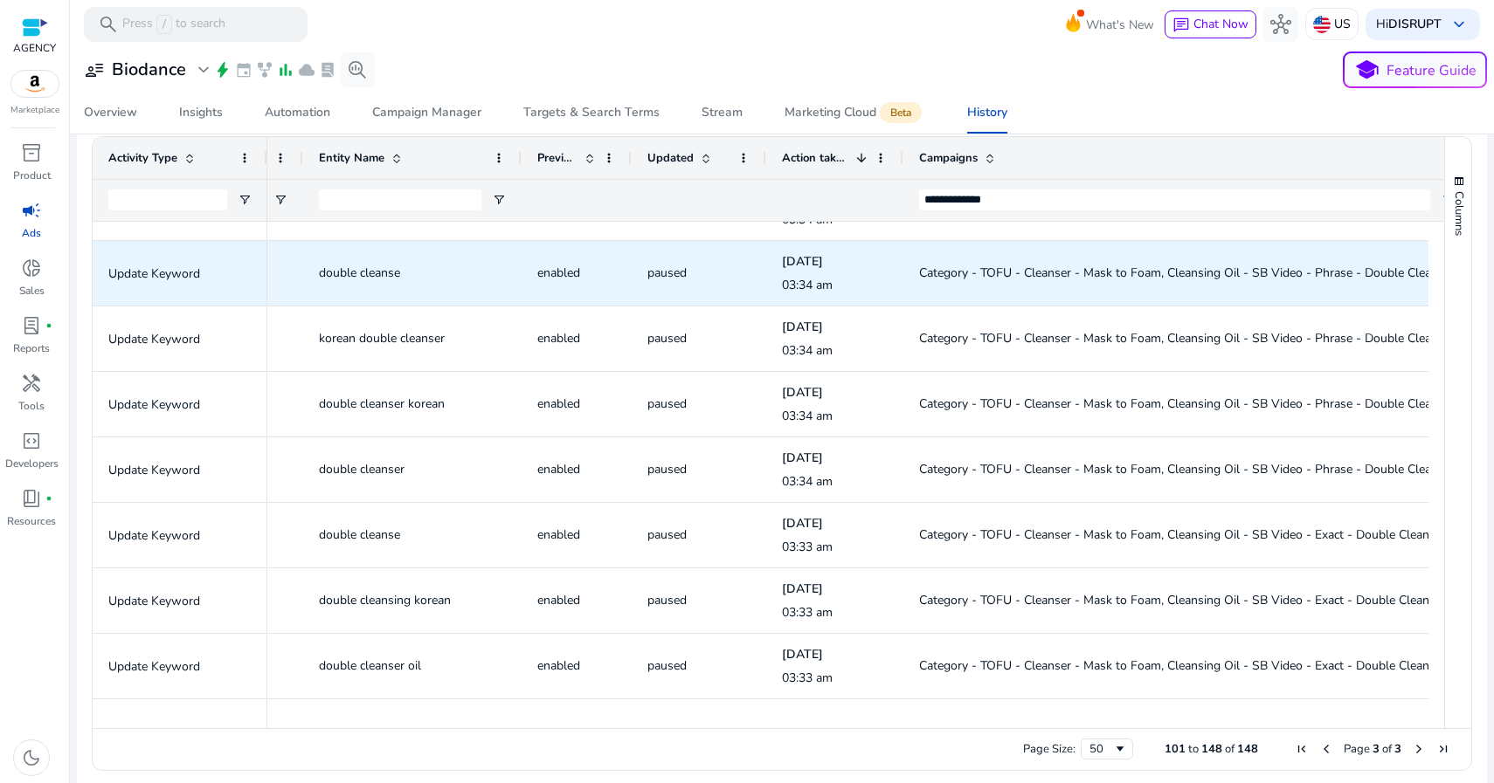
click at [943, 269] on span "Category - TOFU - Cleanser - Mask to Foam, Cleansing Oil - SB Video - Phrase - …" at bounding box center [1190, 273] width 542 height 17
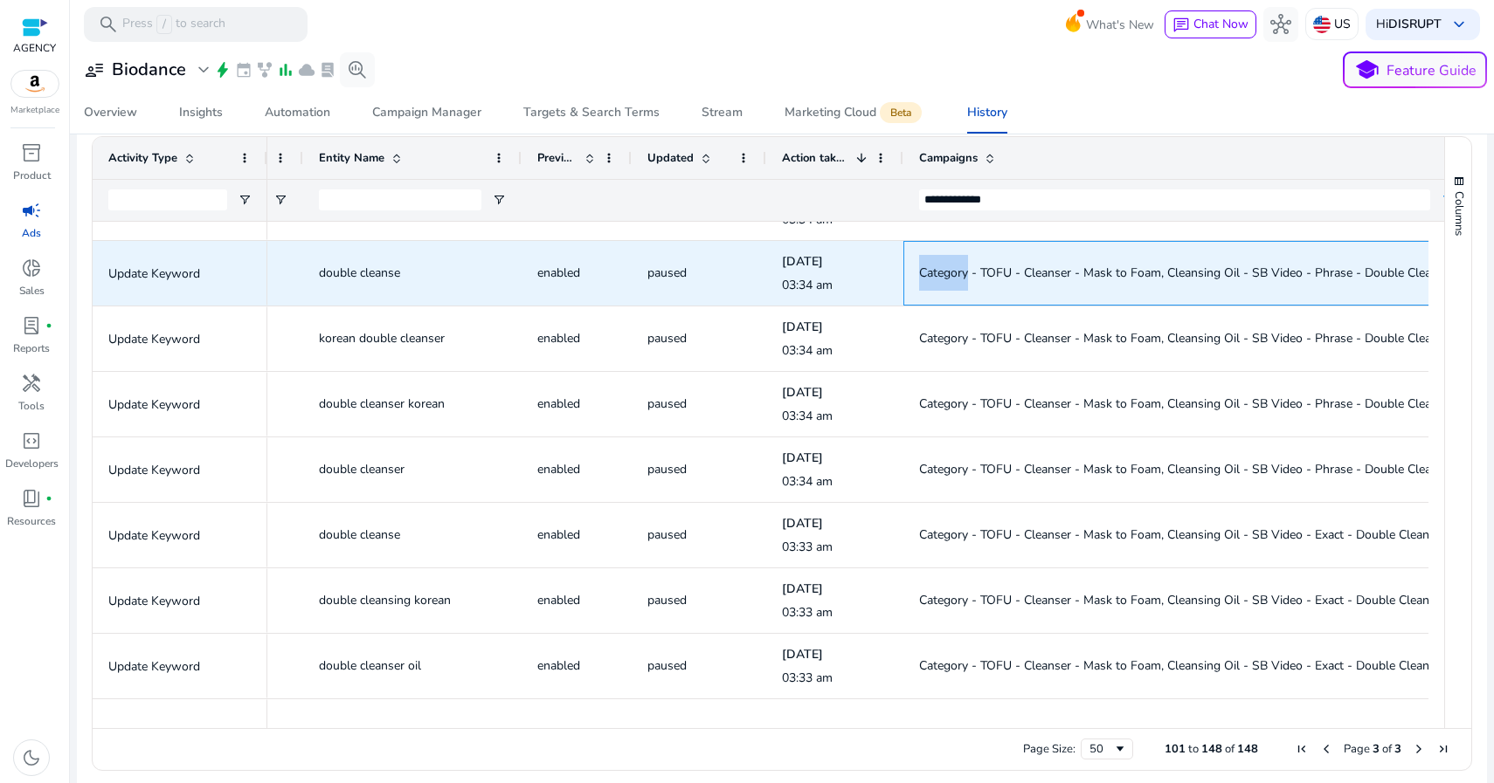
click at [943, 269] on span "Category - TOFU - Cleanser - Mask to Foam, Cleansing Oil - SB Video - Phrase - …" at bounding box center [1190, 273] width 542 height 17
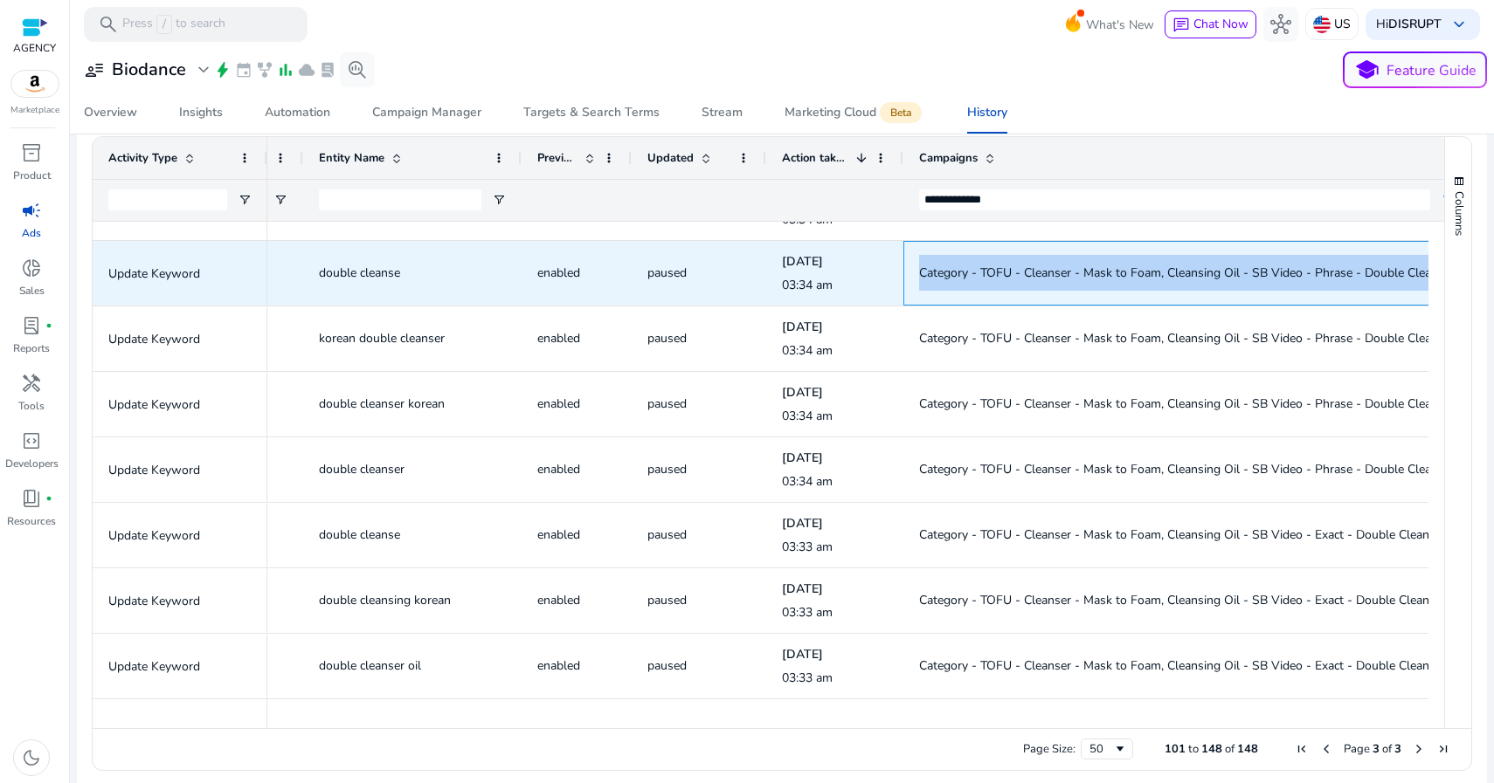
click at [943, 269] on span "Category - TOFU - Cleanser - Mask to Foam, Cleansing Oil - SB Video - Phrase - …" at bounding box center [1190, 273] width 542 height 17
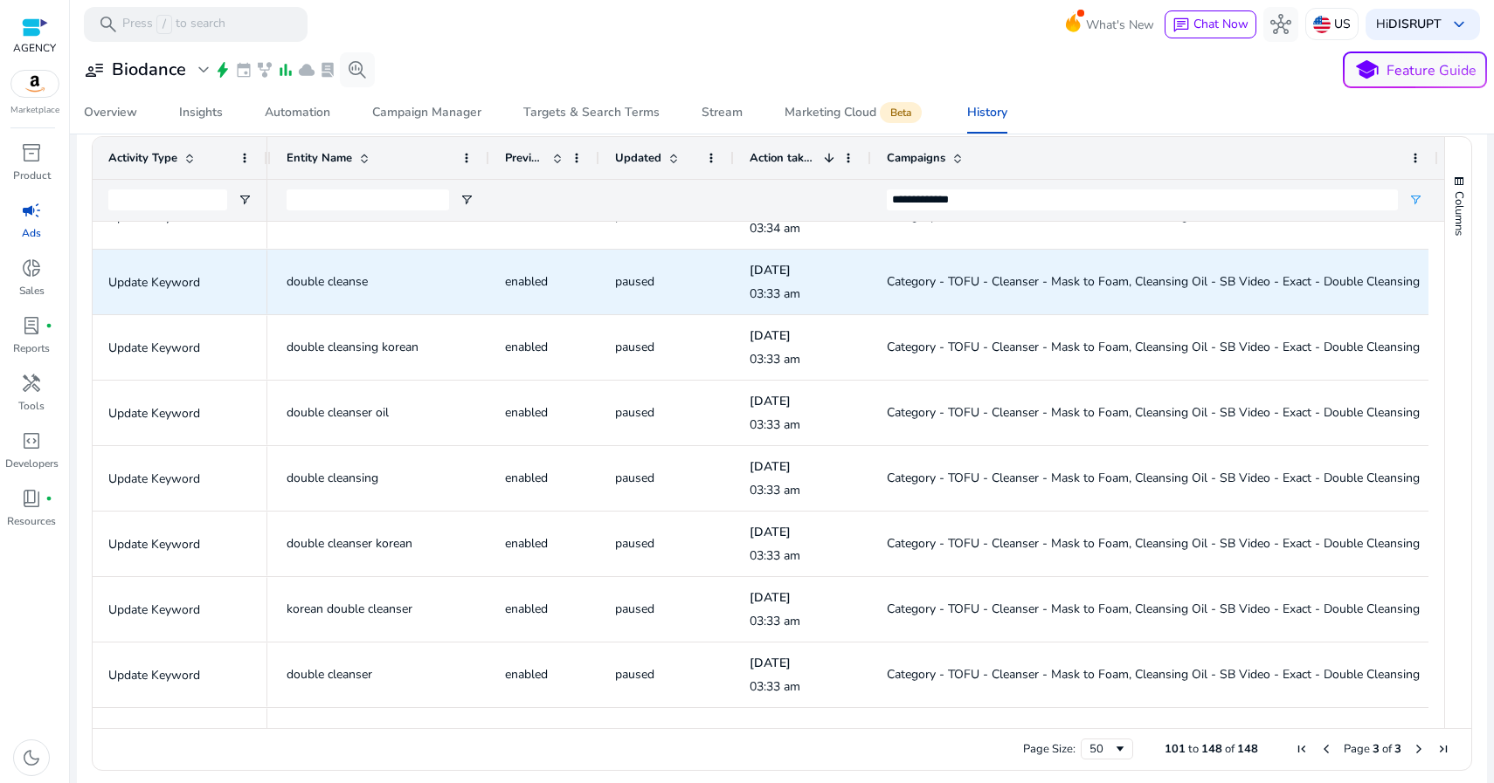
click at [921, 277] on span "Category - TOFU - Cleanser - Mask to Foam, Cleansing Oil - SB Video - Exact - D…" at bounding box center [1153, 281] width 533 height 17
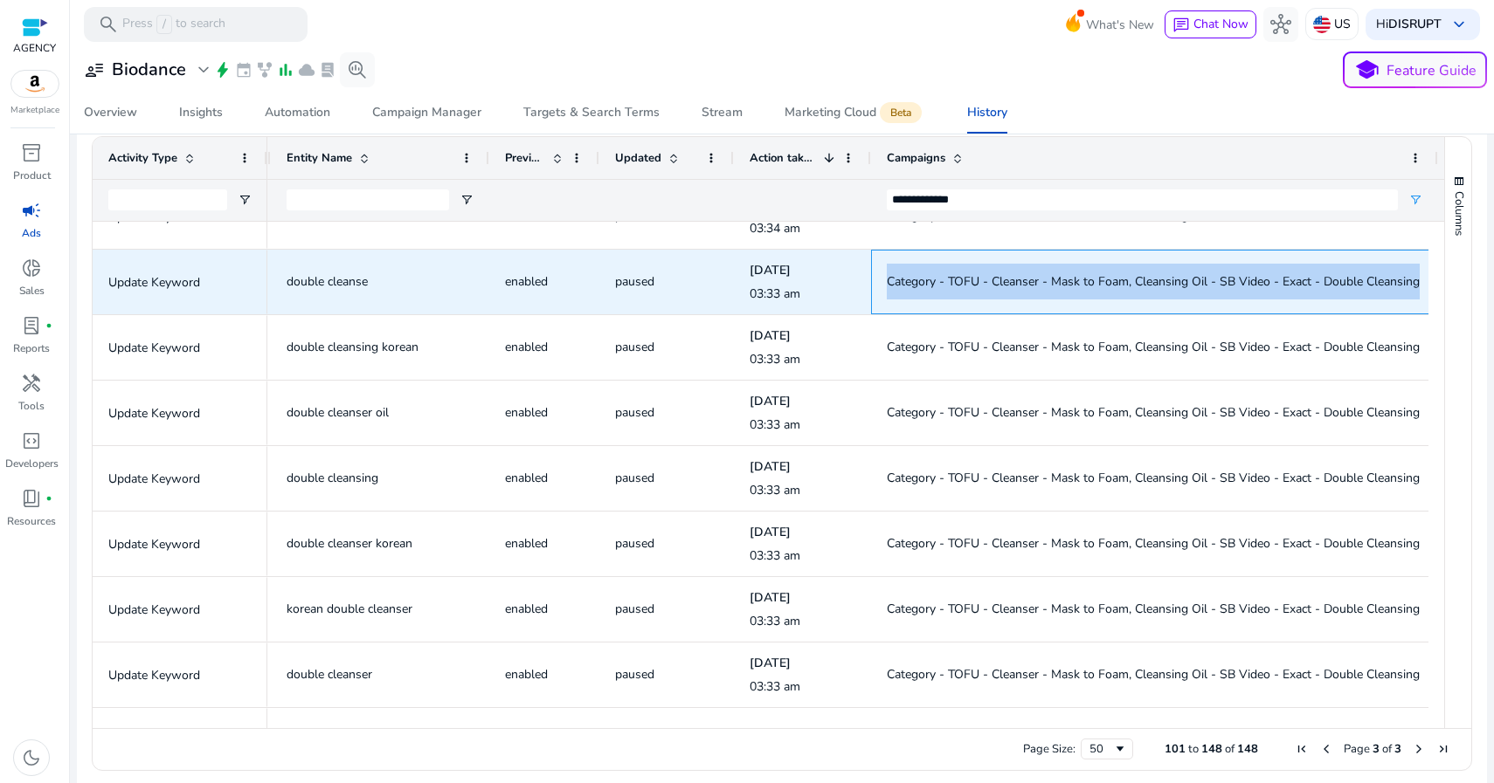
click at [921, 277] on span "Category - TOFU - Cleanser - Mask to Foam, Cleansing Oil - SB Video - Exact - D…" at bounding box center [1153, 281] width 533 height 17
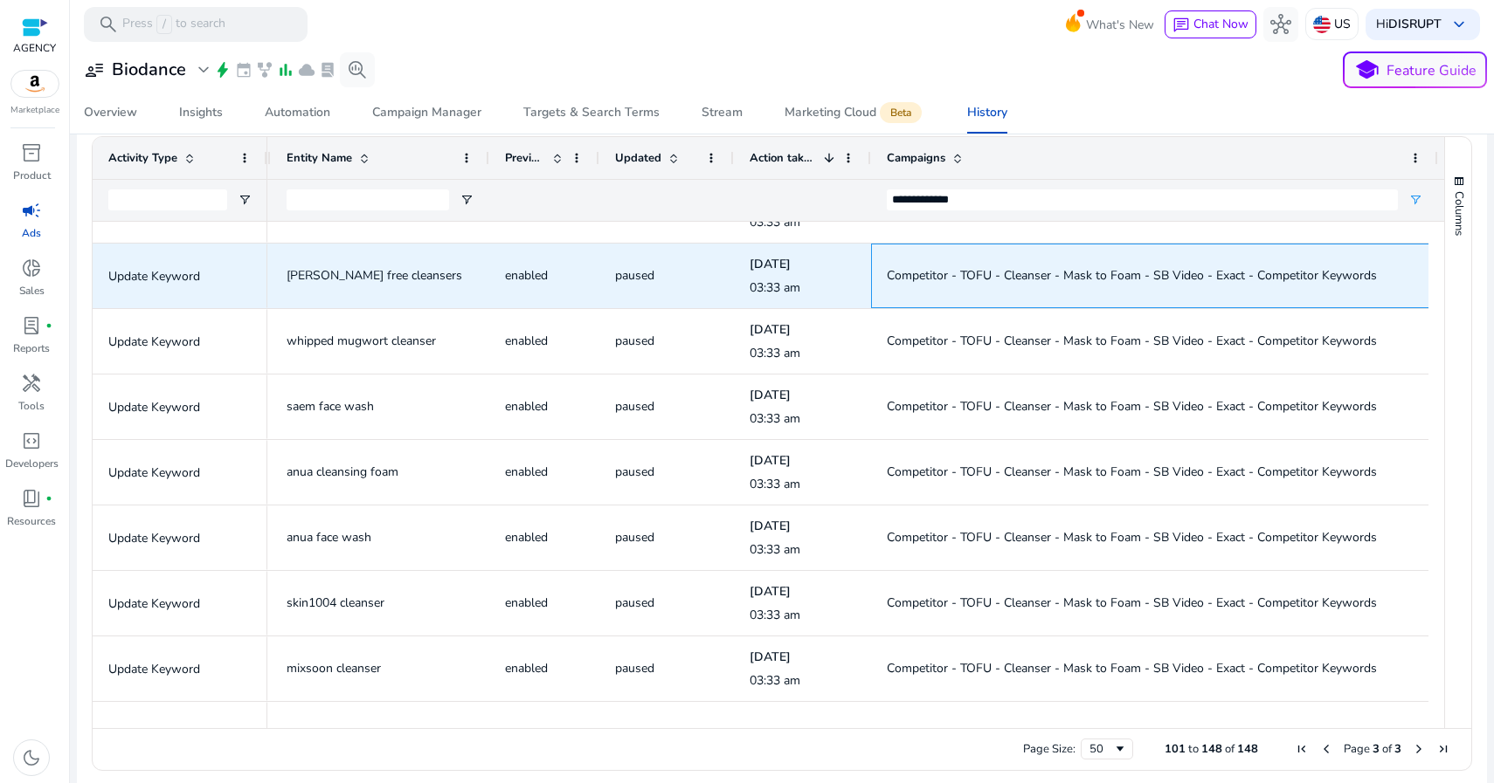
click at [983, 267] on span "Competitor - TOFU - Cleanser - Mask to Foam - SB Video - Exact - Competitor Key…" at bounding box center [1132, 275] width 490 height 17
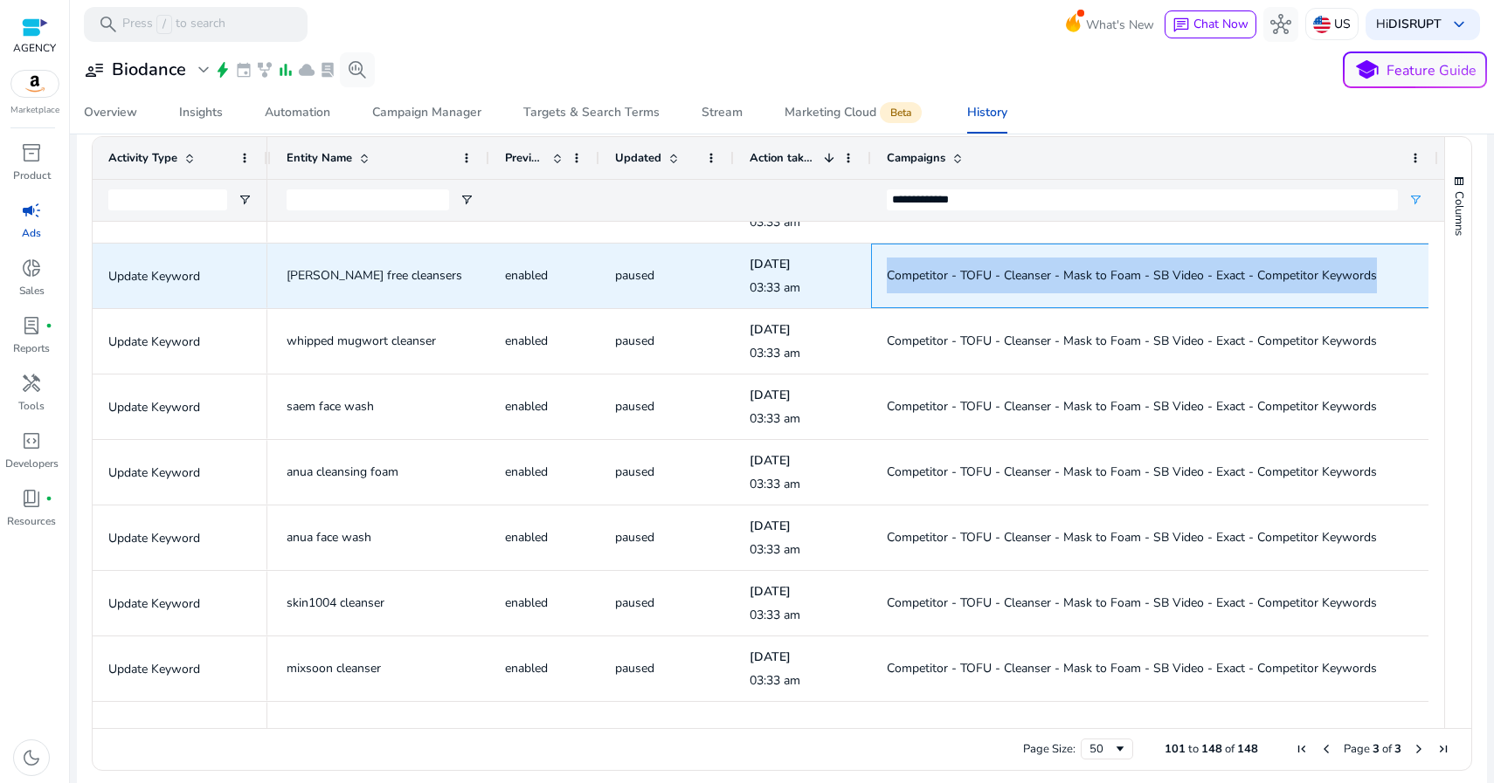
click at [983, 267] on span "Competitor - TOFU - Cleanser - Mask to Foam - SB Video - Exact - Competitor Key…" at bounding box center [1132, 275] width 490 height 17
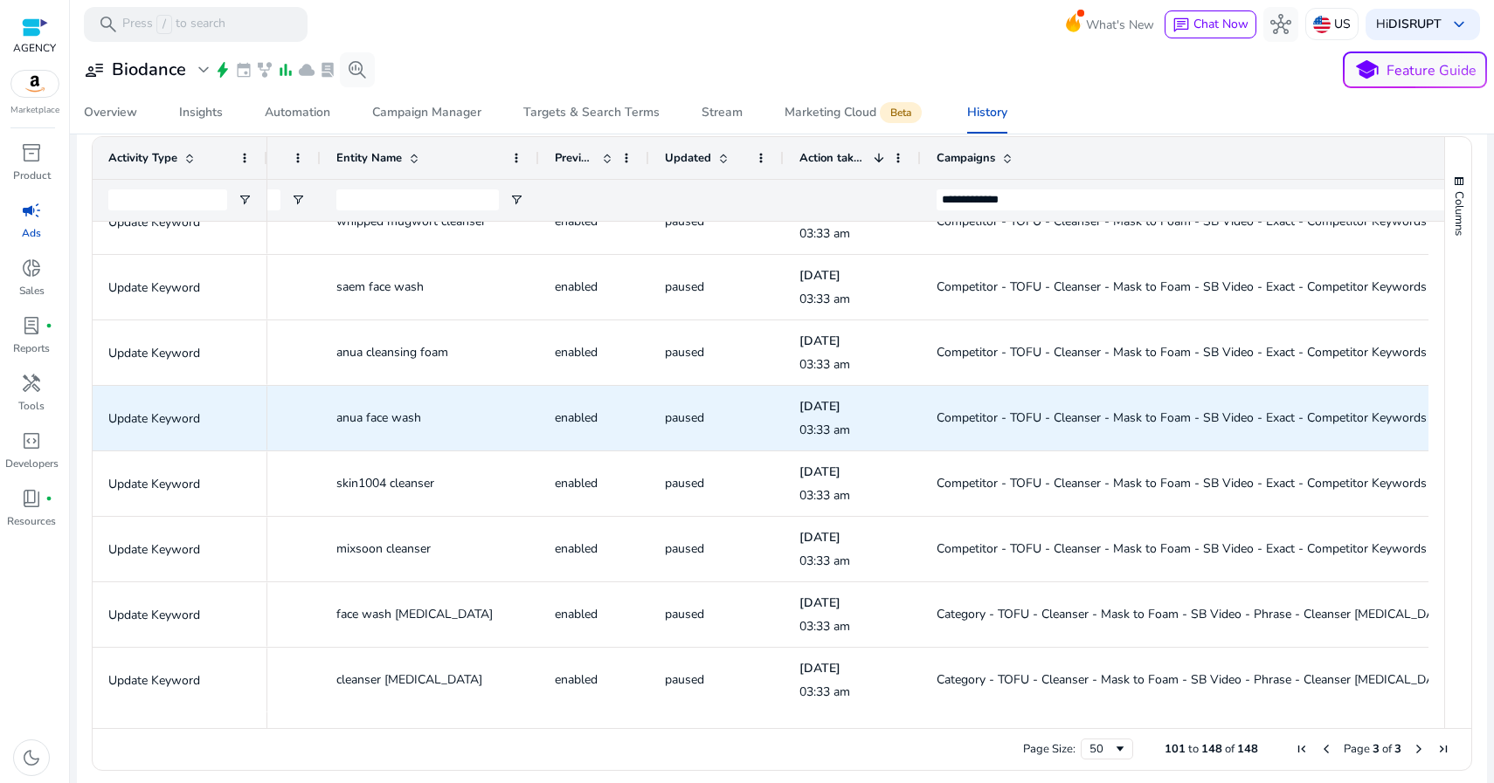
scroll to position [2653, 0]
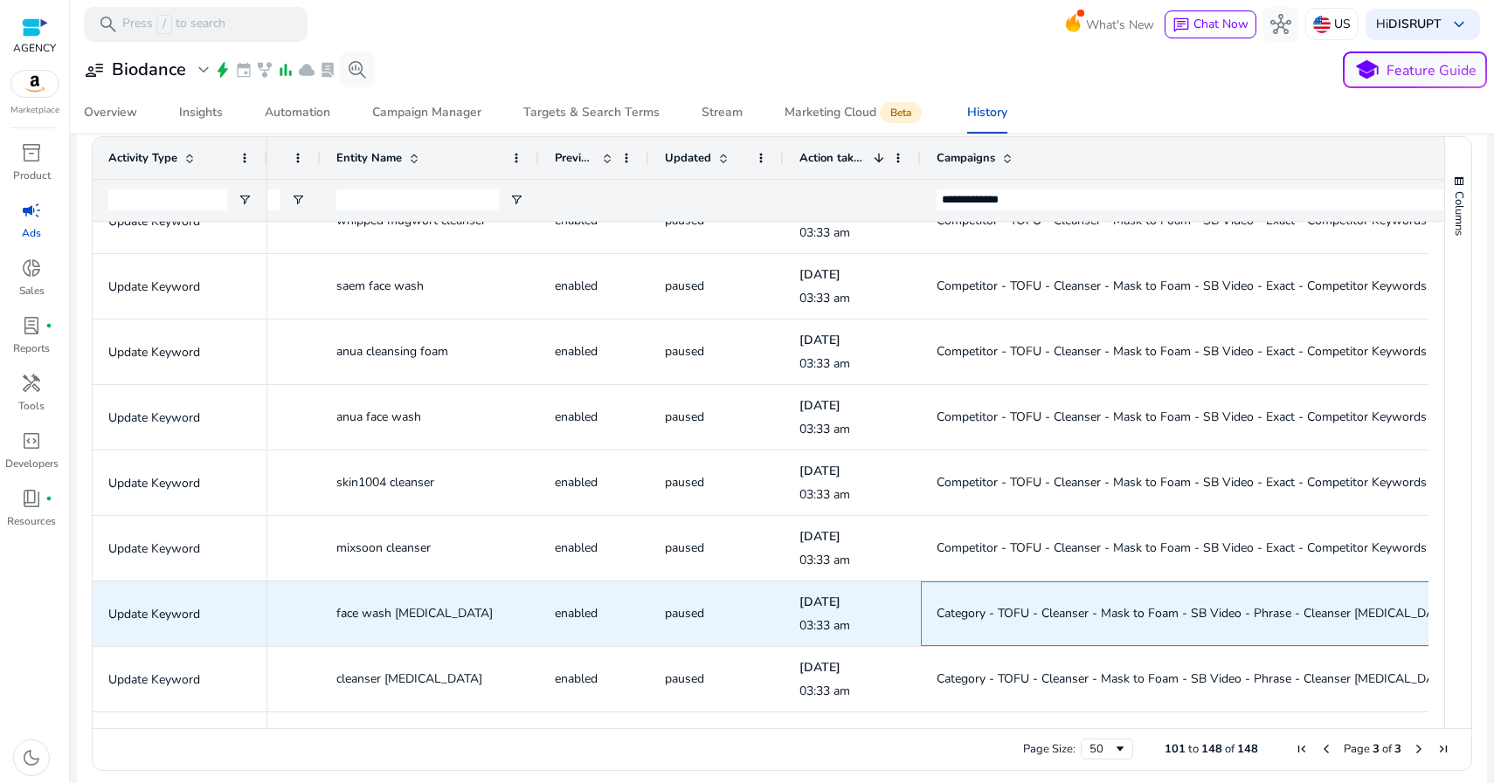
click at [997, 617] on span "Category - TOFU - Cleanser - Mask to Foam - SB Video - Phrase - Cleanser [MEDIC…" at bounding box center [1193, 613] width 515 height 17
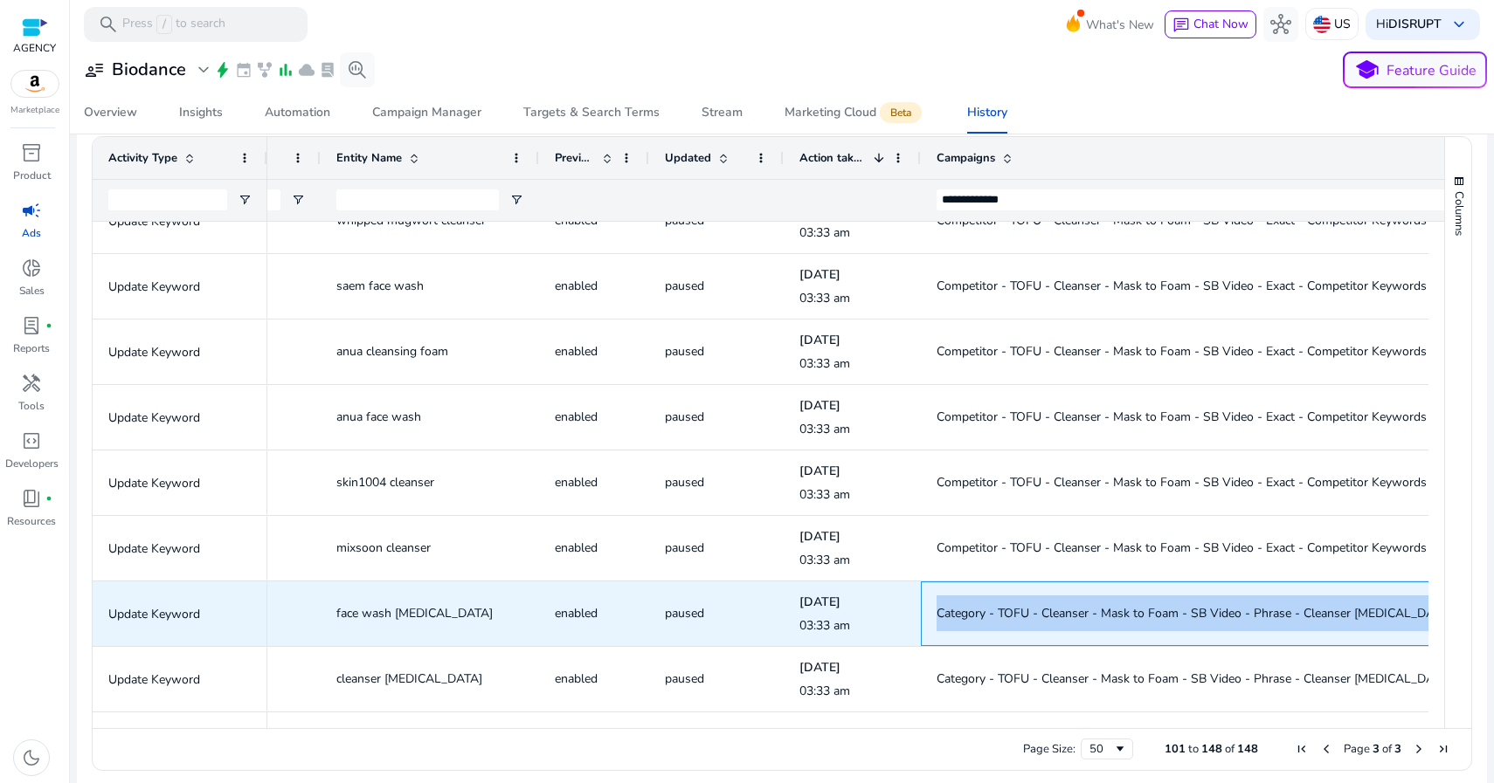
click at [997, 617] on span "Category - TOFU - Cleanser - Mask to Foam - SB Video - Phrase - Cleanser [MEDIC…" at bounding box center [1193, 613] width 515 height 17
copy span "Category - TOFU - Cleanser - Mask to Foam - SB Video - Phrase - Cleanser [MEDIC…"
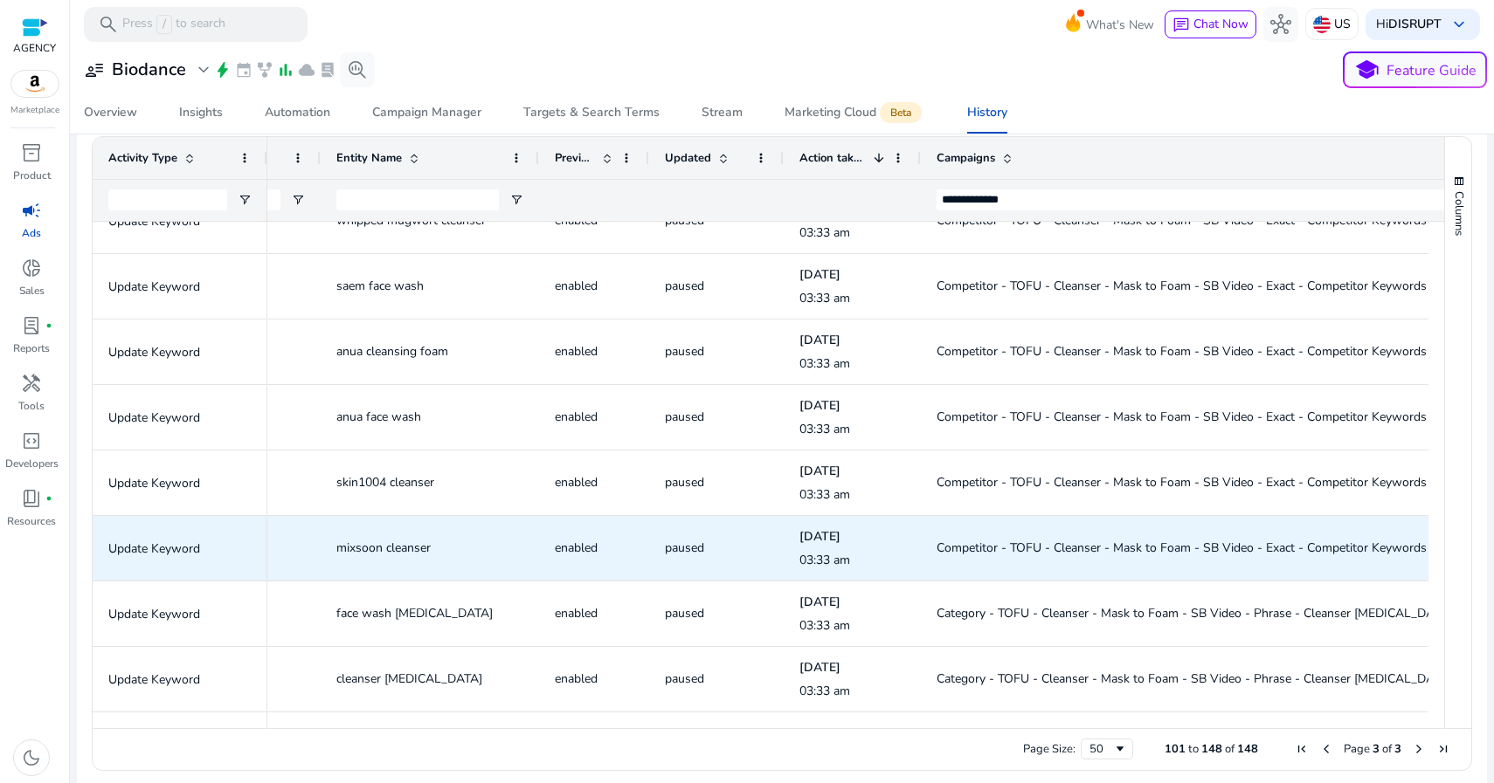
scroll to position [342, 0]
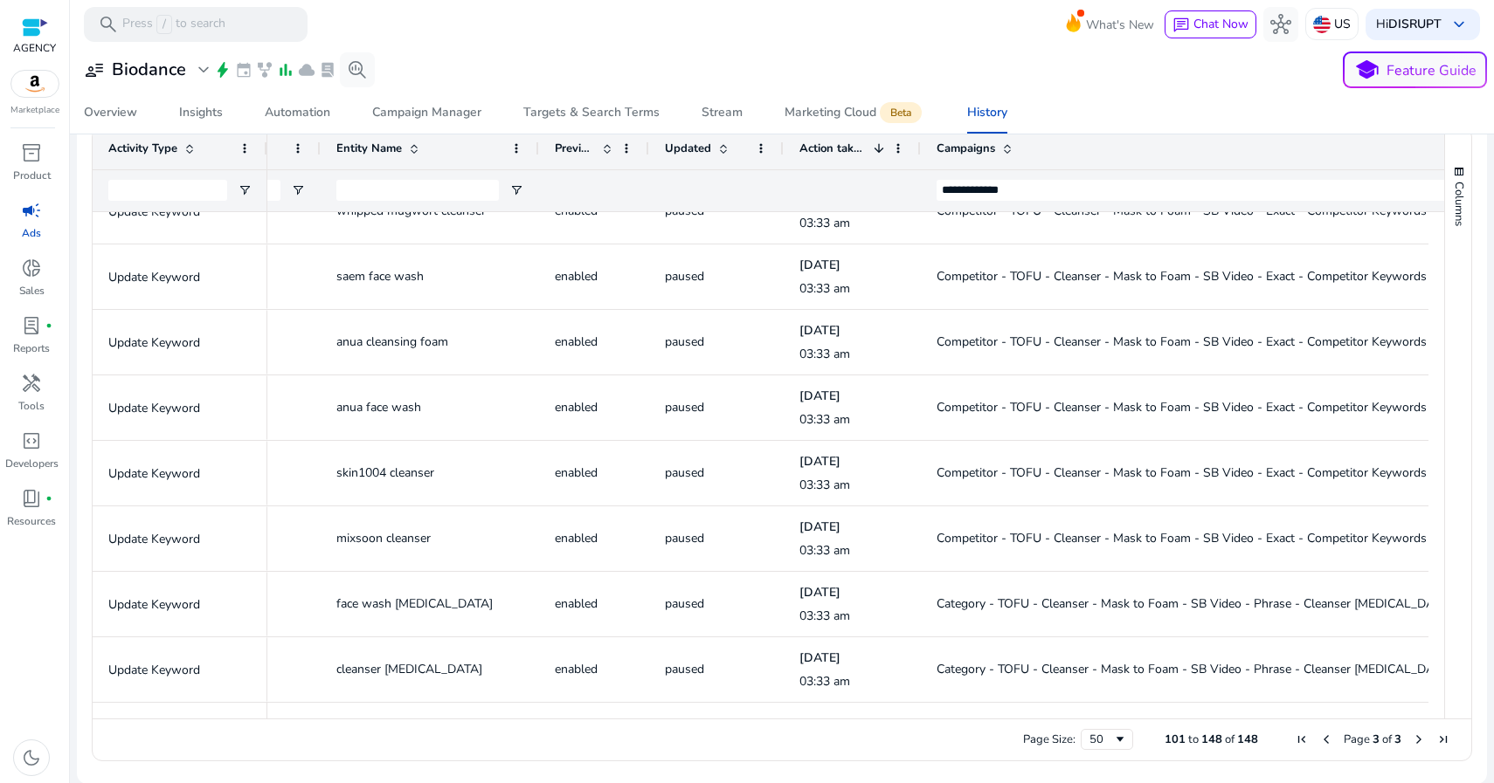
click at [1411, 741] on span "Next Page" at bounding box center [1418, 740] width 14 height 14
